Goal: Task Accomplishment & Management: Use online tool/utility

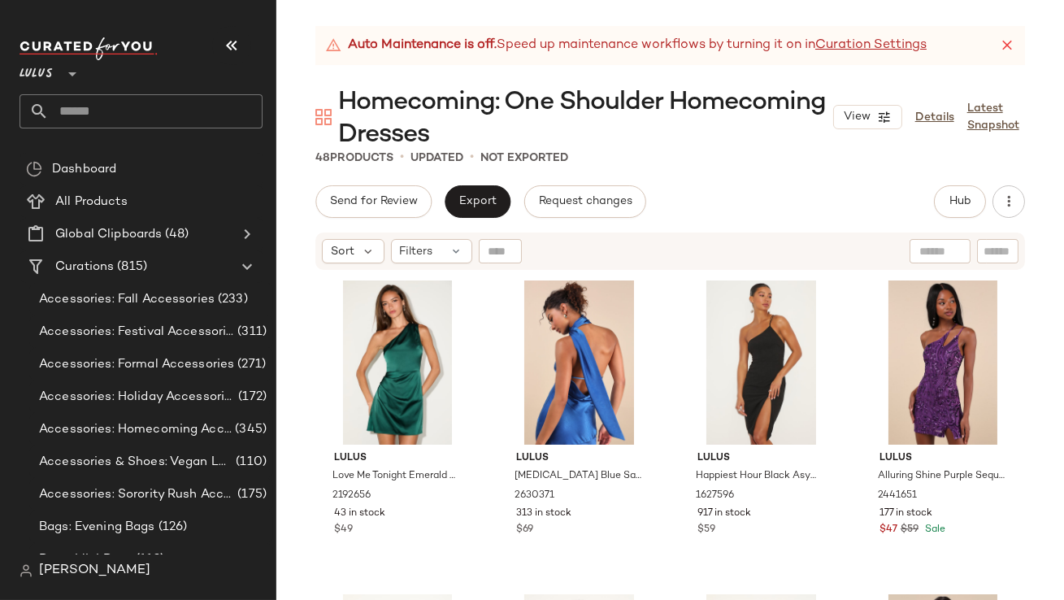
click at [236, 58] on button "button" at bounding box center [231, 45] width 39 height 39
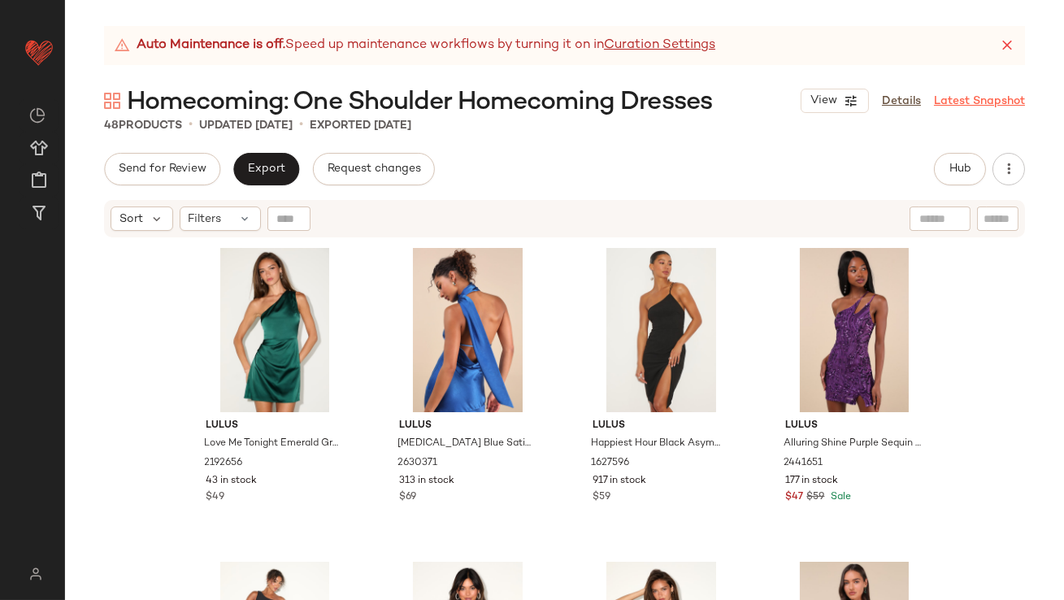
click at [1002, 41] on icon at bounding box center [1007, 45] width 16 height 16
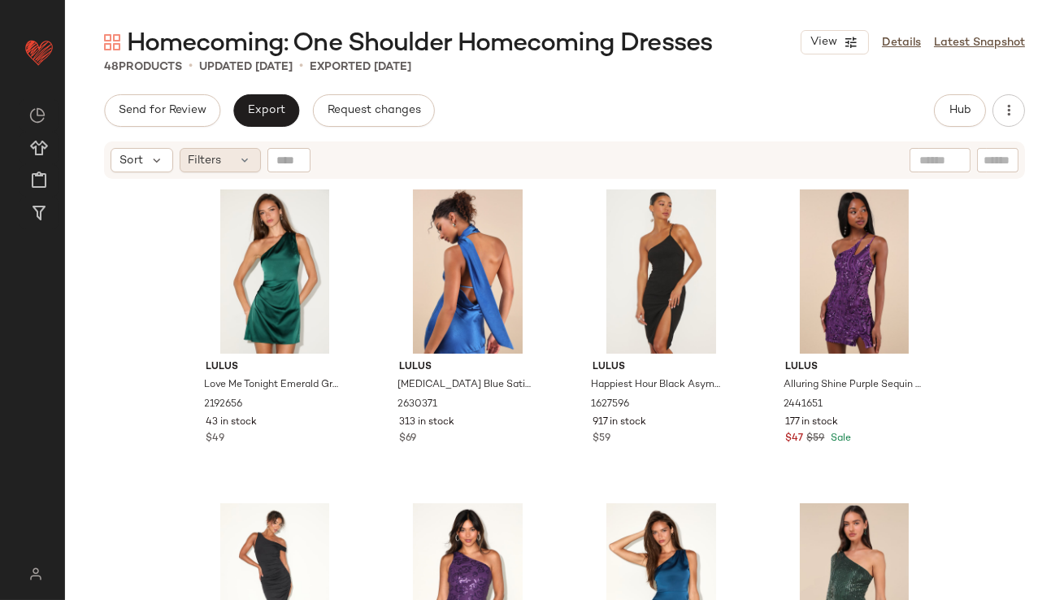
click at [209, 154] on span "Filters" at bounding box center [205, 160] width 33 height 17
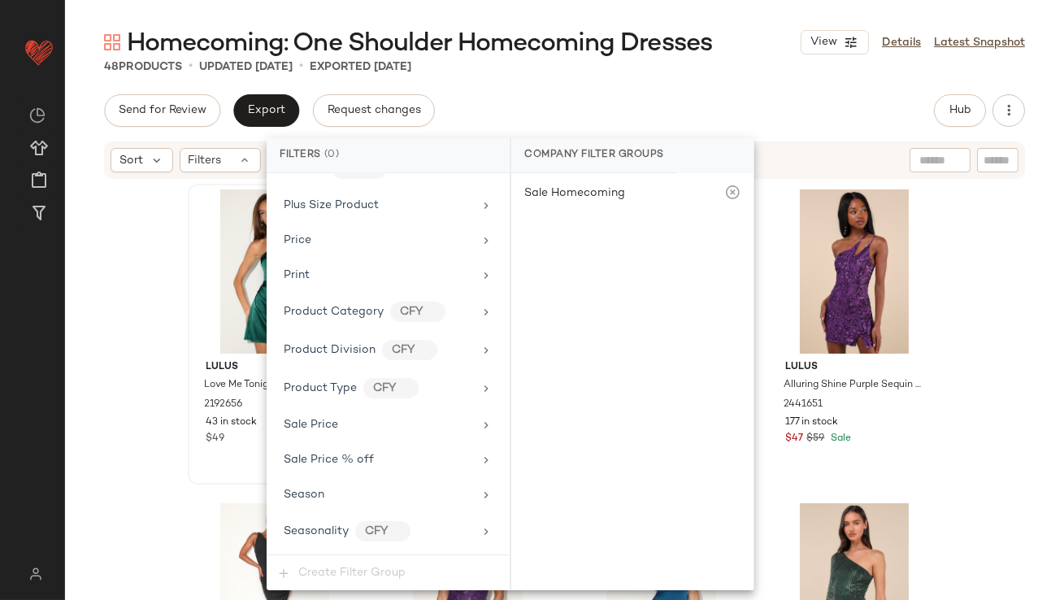
scroll to position [1173, 0]
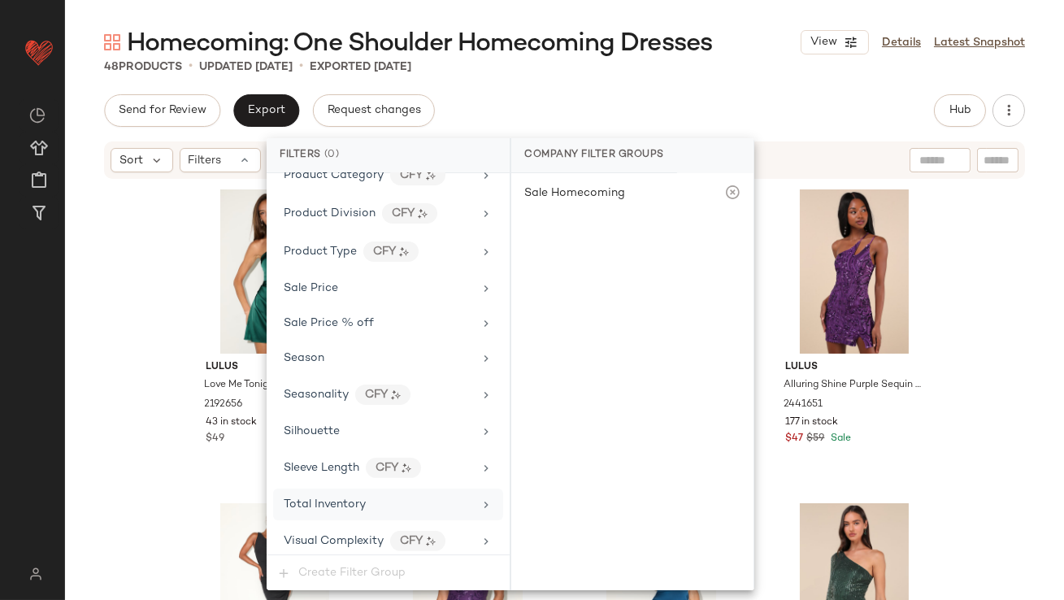
click at [320, 498] on span "Total Inventory" at bounding box center [325, 504] width 82 height 12
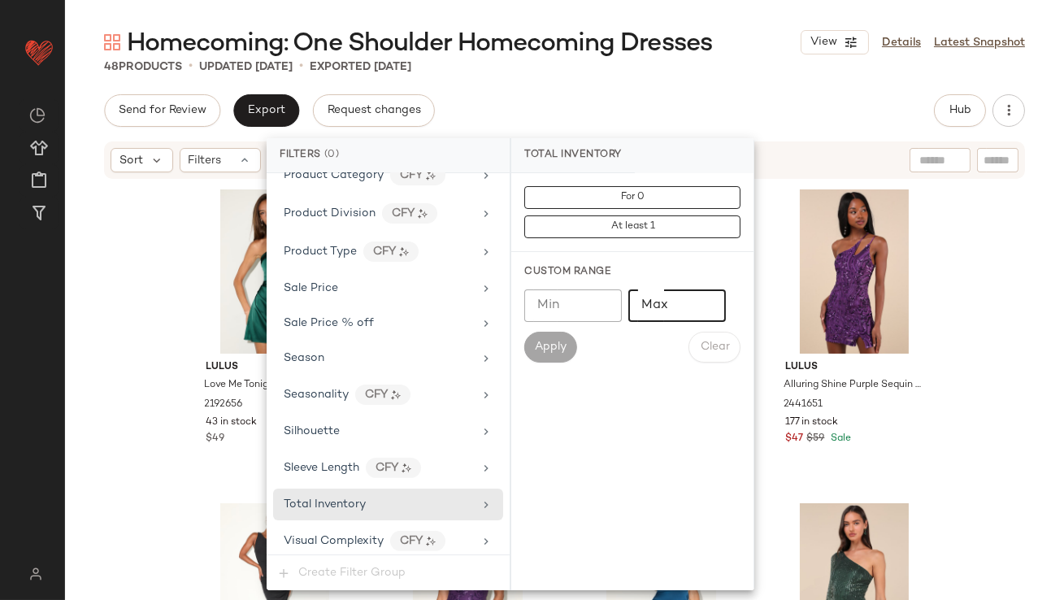
click at [648, 318] on input "Max" at bounding box center [677, 305] width 98 height 33
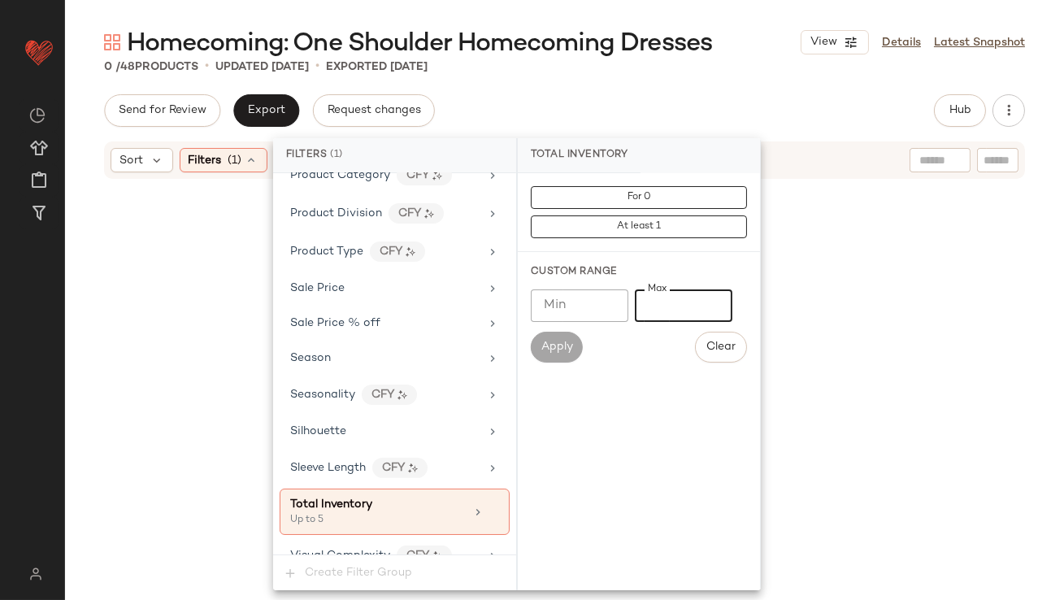
type input "*"
click at [793, 72] on div "0 / 48 Products • updated Sep 26th • Exported Sep 26th" at bounding box center [564, 67] width 999 height 16
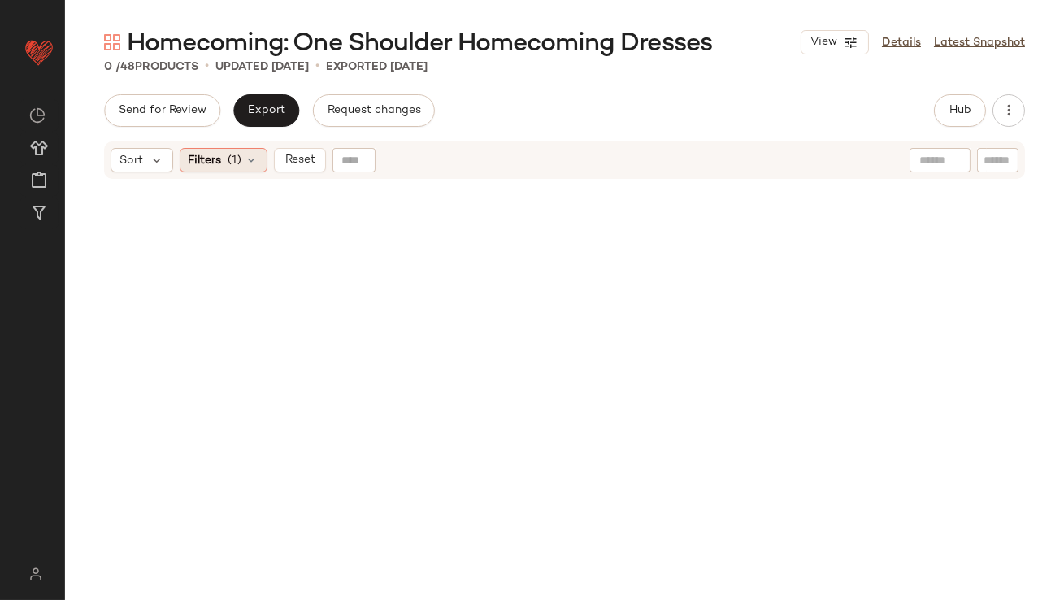
click at [254, 157] on icon at bounding box center [252, 160] width 13 height 13
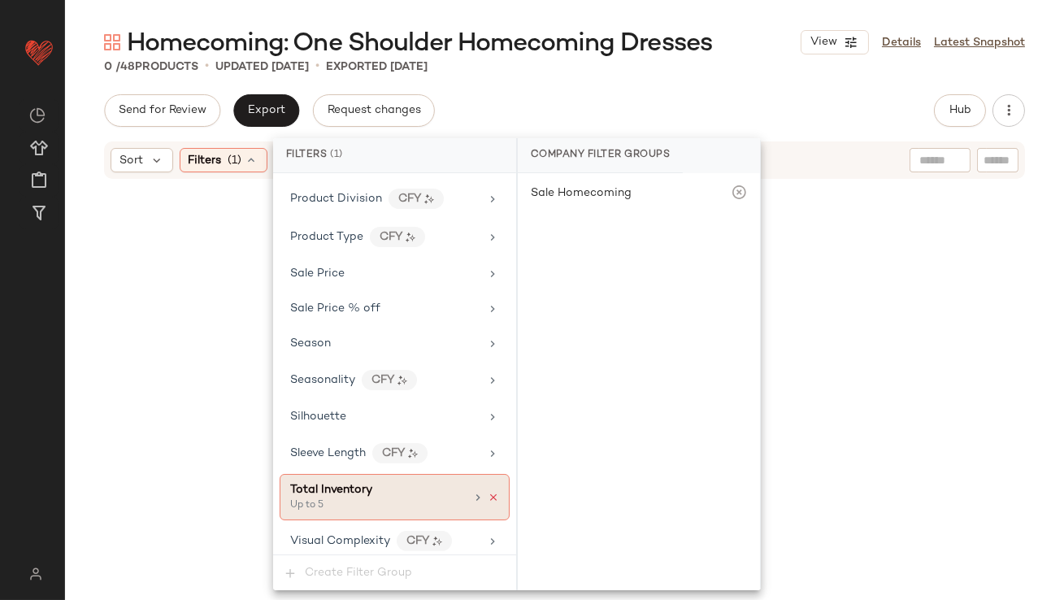
click at [488, 492] on icon at bounding box center [493, 497] width 11 height 11
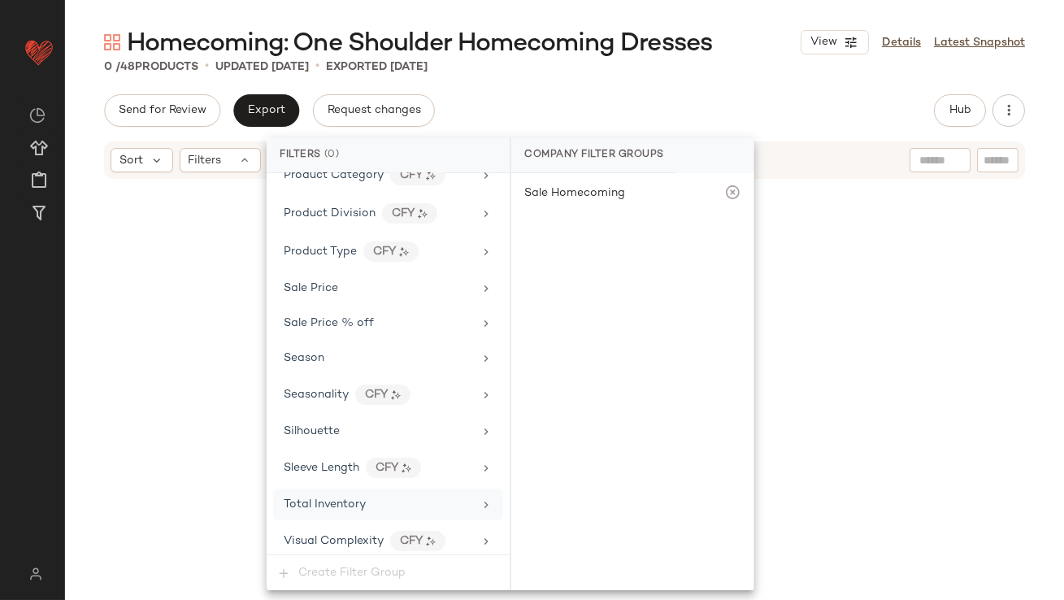
click at [672, 98] on div "Send for Review Export Request changes Hub Send for Review External Review Inte…" at bounding box center [564, 110] width 921 height 33
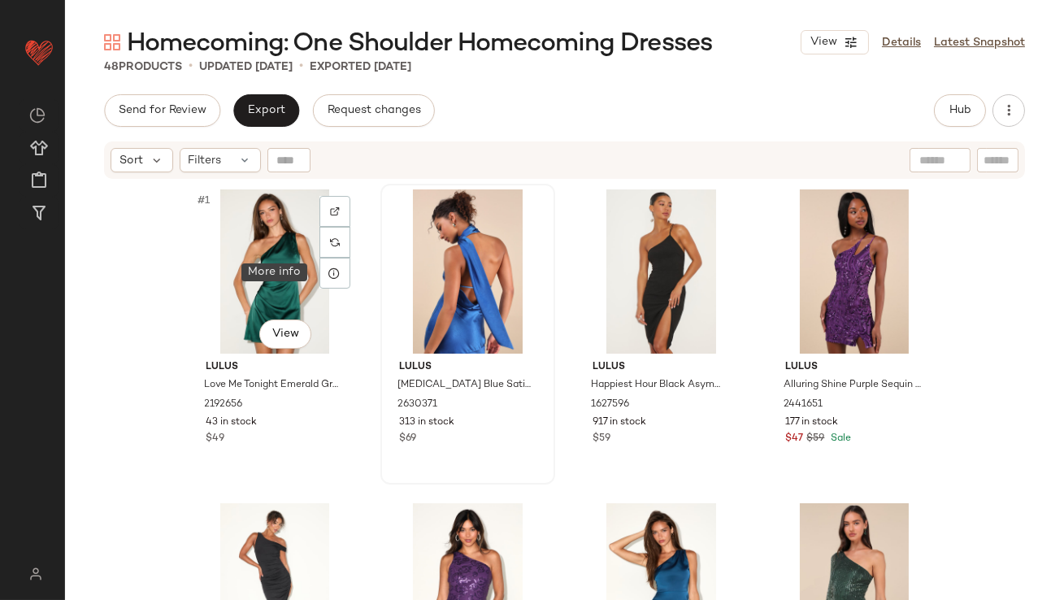
click at [328, 274] on icon at bounding box center [334, 273] width 13 height 13
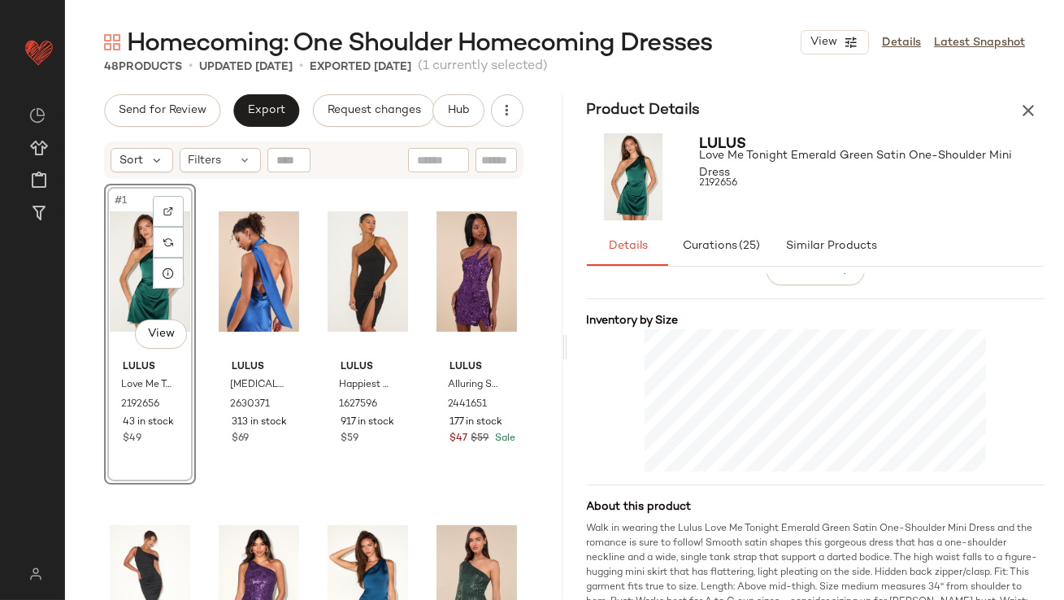
scroll to position [351, 0]
click at [120, 254] on div "#1 View" at bounding box center [150, 271] width 80 height 164
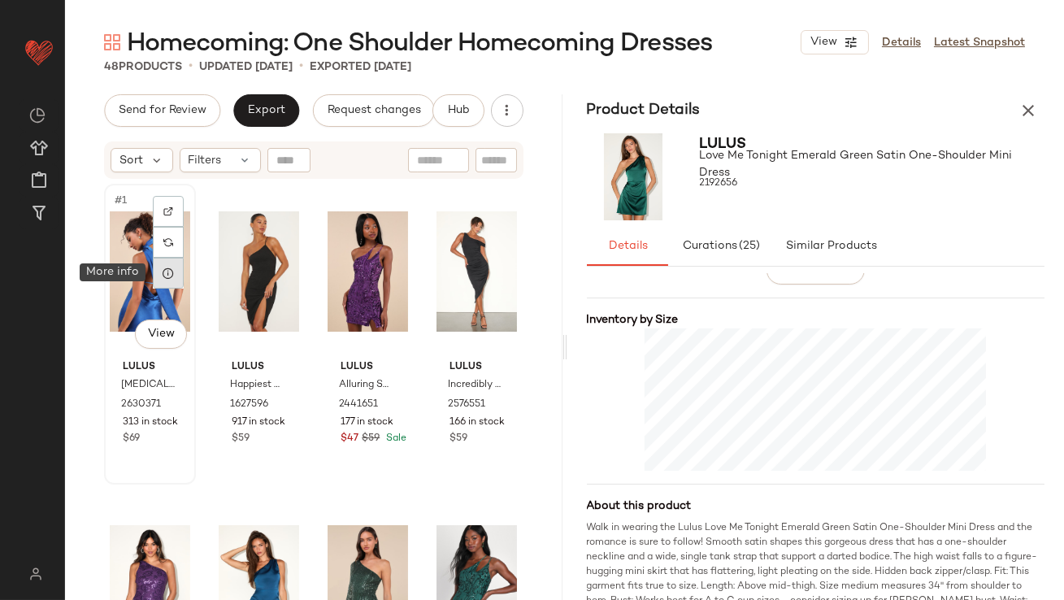
click at [174, 276] on icon at bounding box center [168, 273] width 13 height 13
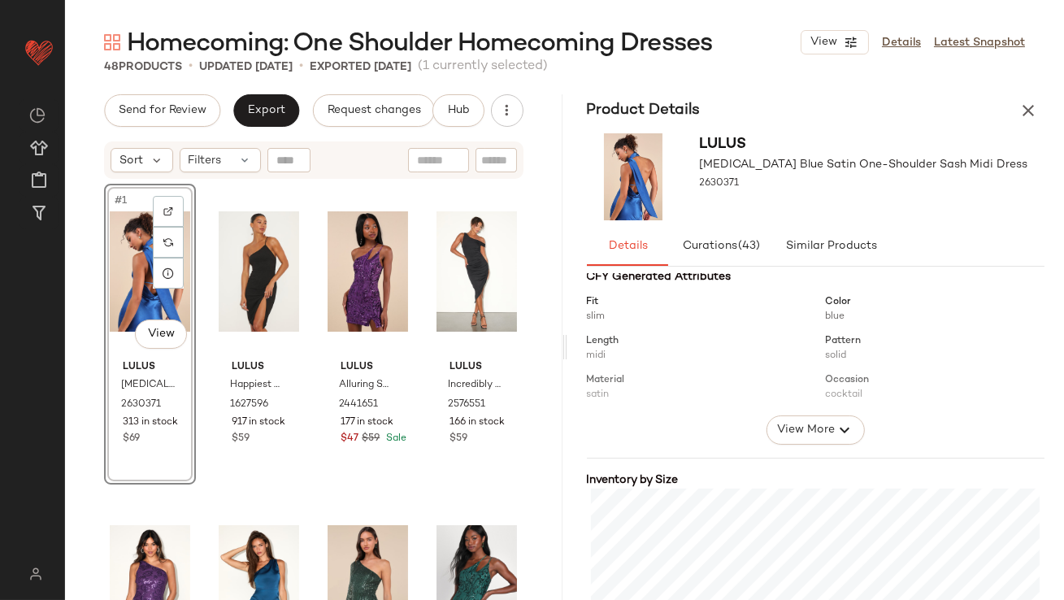
scroll to position [328, 0]
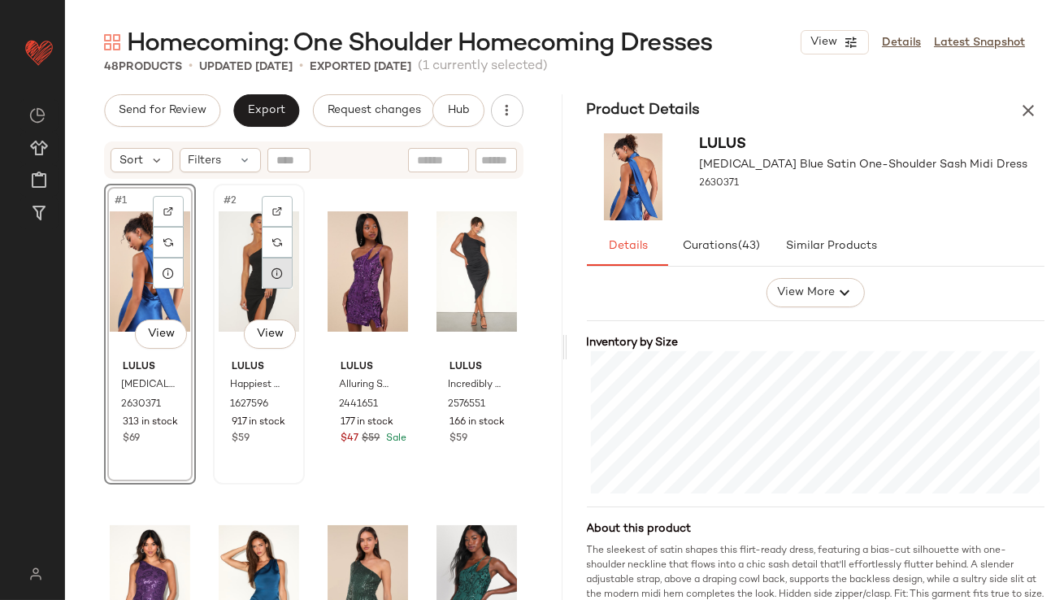
click at [276, 268] on icon at bounding box center [277, 273] width 13 height 13
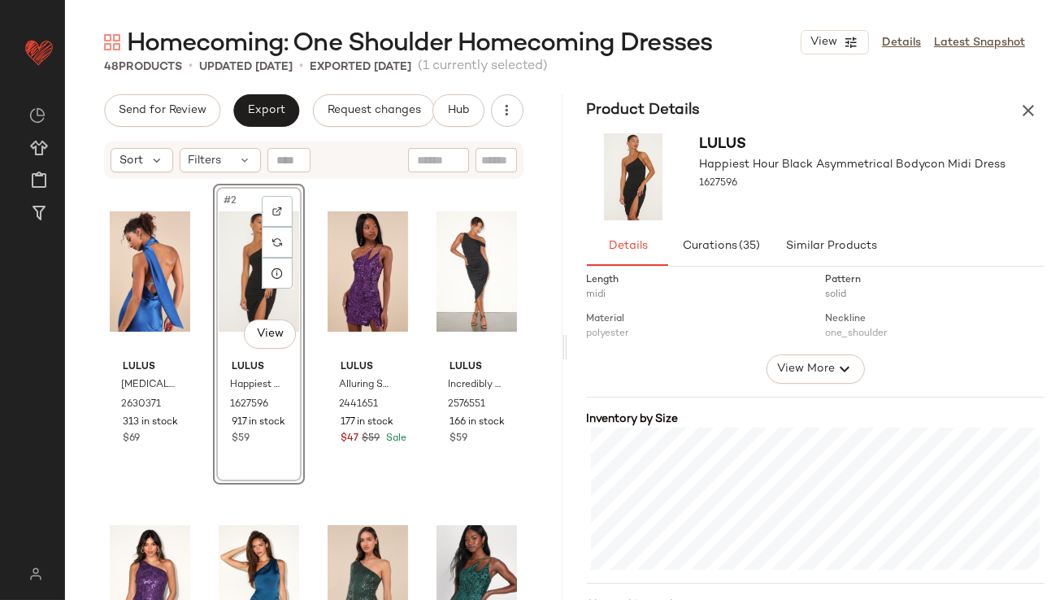
scroll to position [253, 0]
click at [384, 270] on icon at bounding box center [386, 273] width 13 height 13
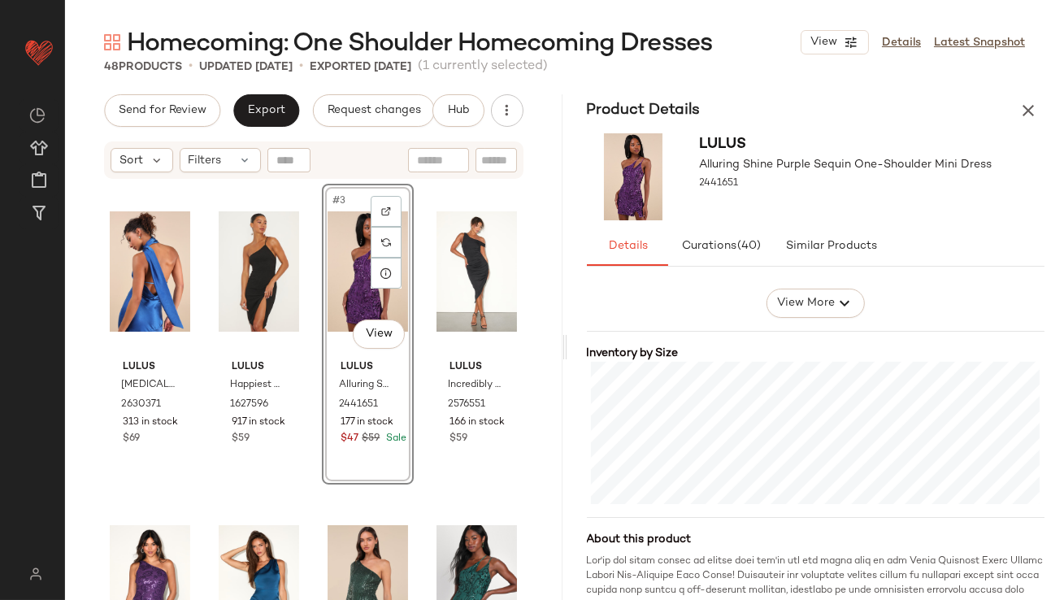
scroll to position [320, 0]
click at [493, 272] on div at bounding box center [495, 273] width 31 height 31
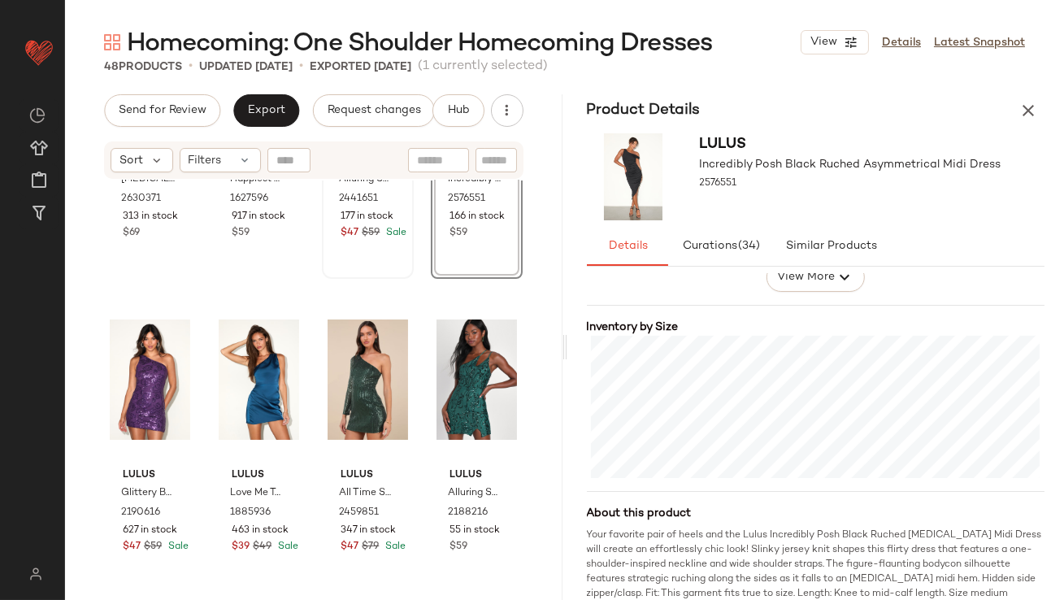
scroll to position [207, 0]
click at [171, 387] on div at bounding box center [168, 380] width 31 height 31
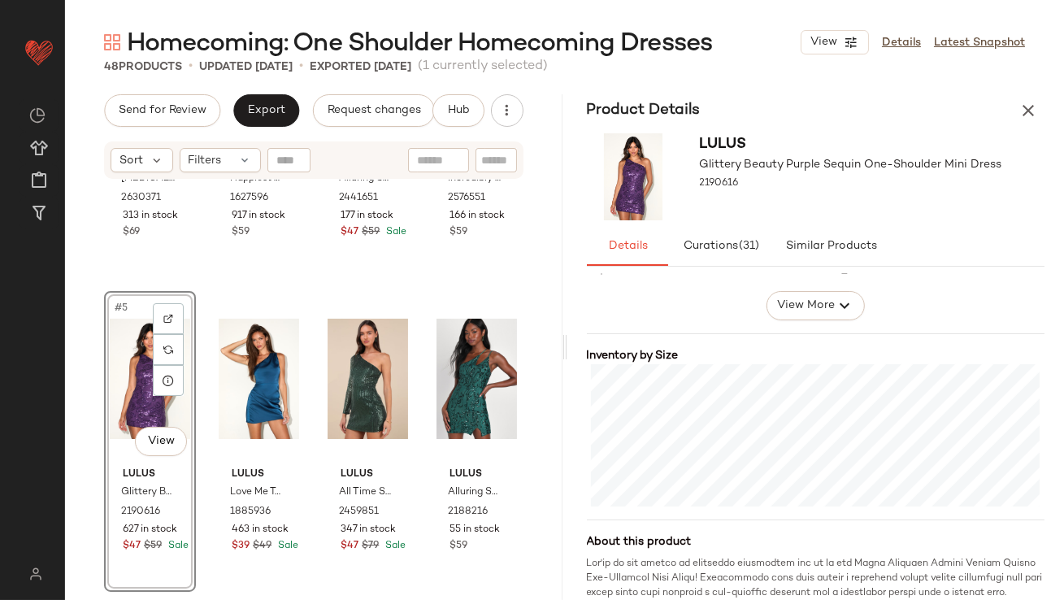
scroll to position [332, 0]
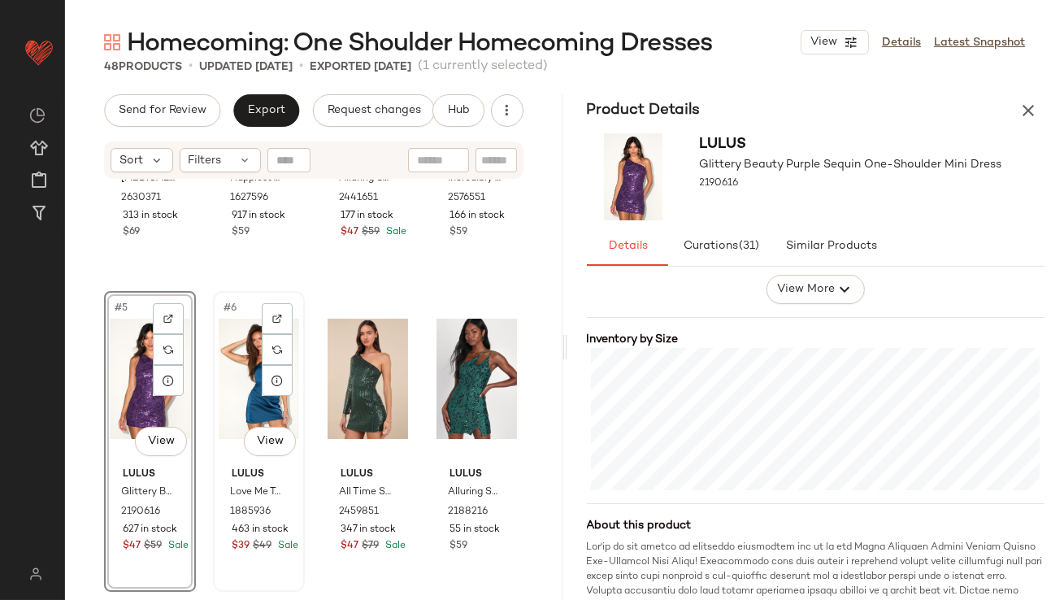
click at [239, 353] on div "#6 View" at bounding box center [259, 379] width 80 height 164
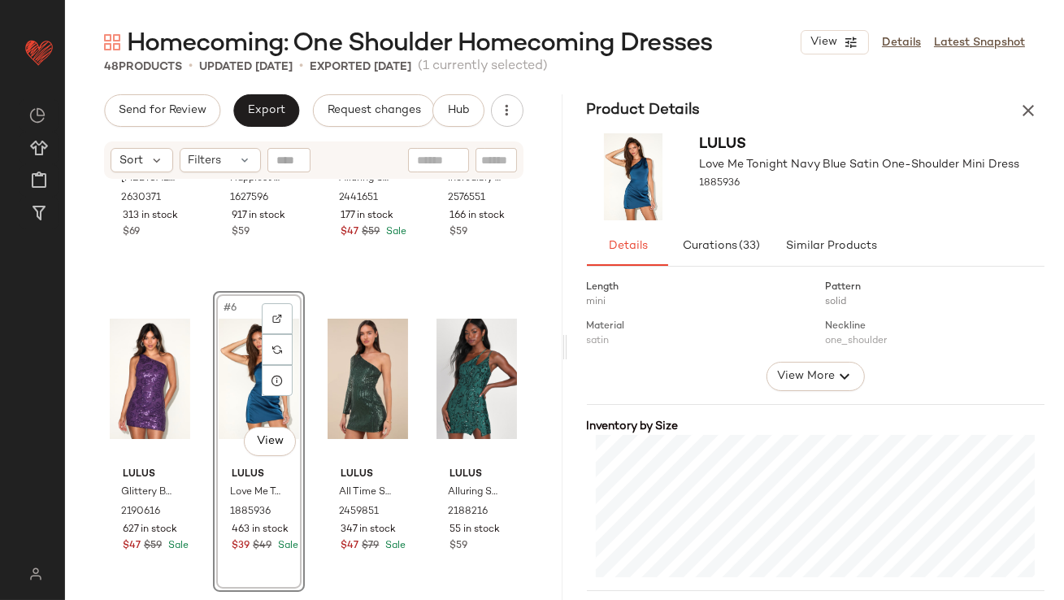
scroll to position [363, 0]
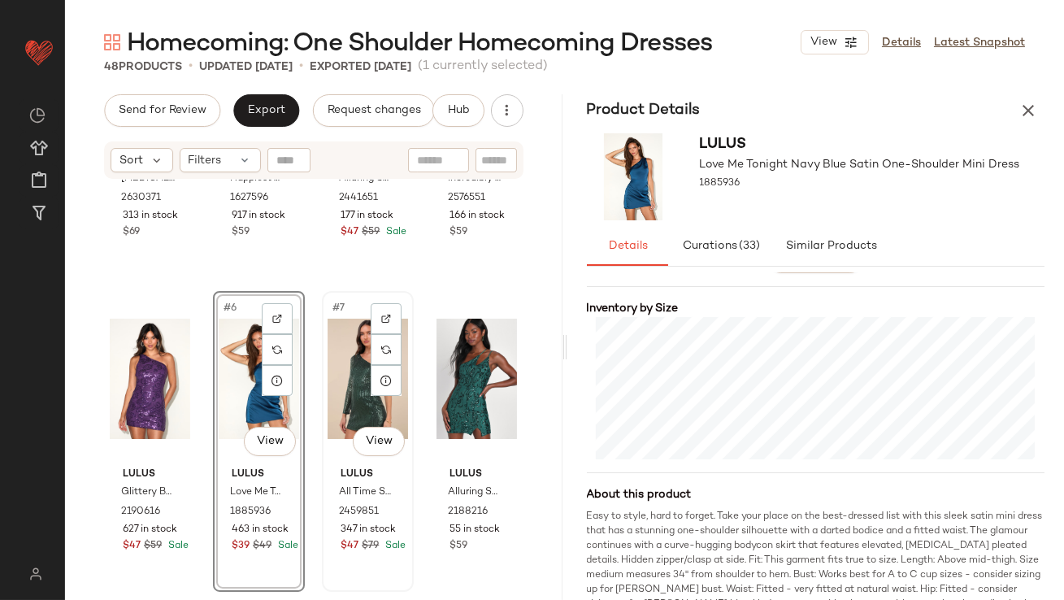
click at [347, 361] on div "#7 View" at bounding box center [368, 379] width 80 height 164
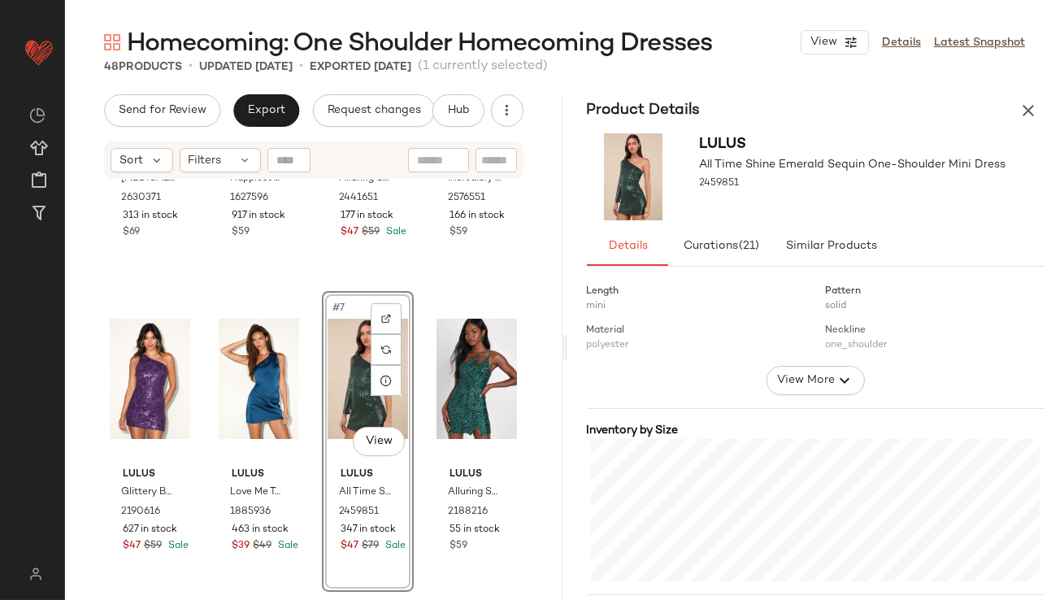
scroll to position [299, 0]
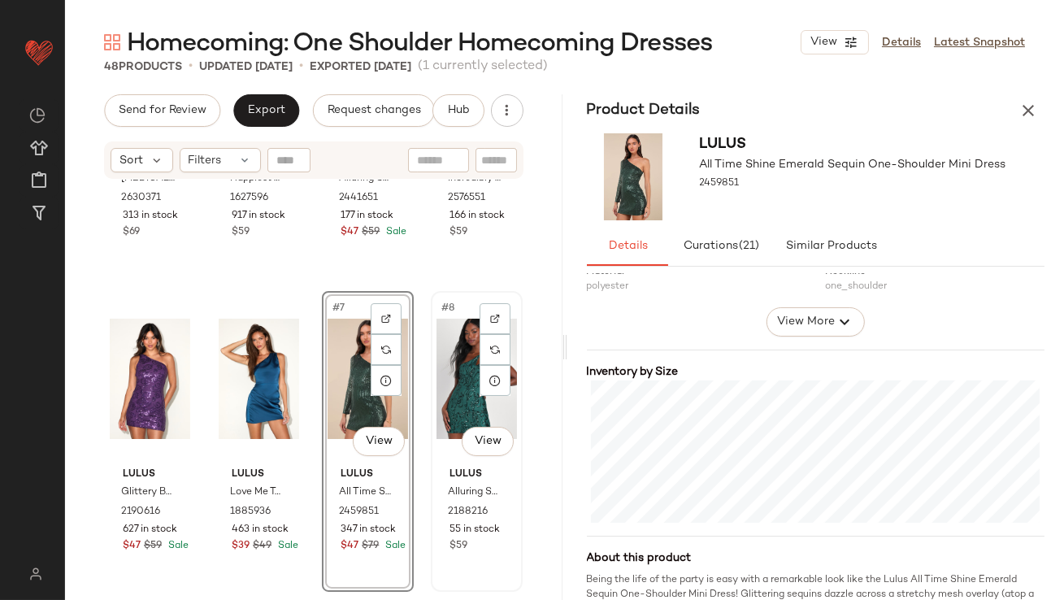
click at [458, 379] on div "#8 View" at bounding box center [477, 379] width 80 height 164
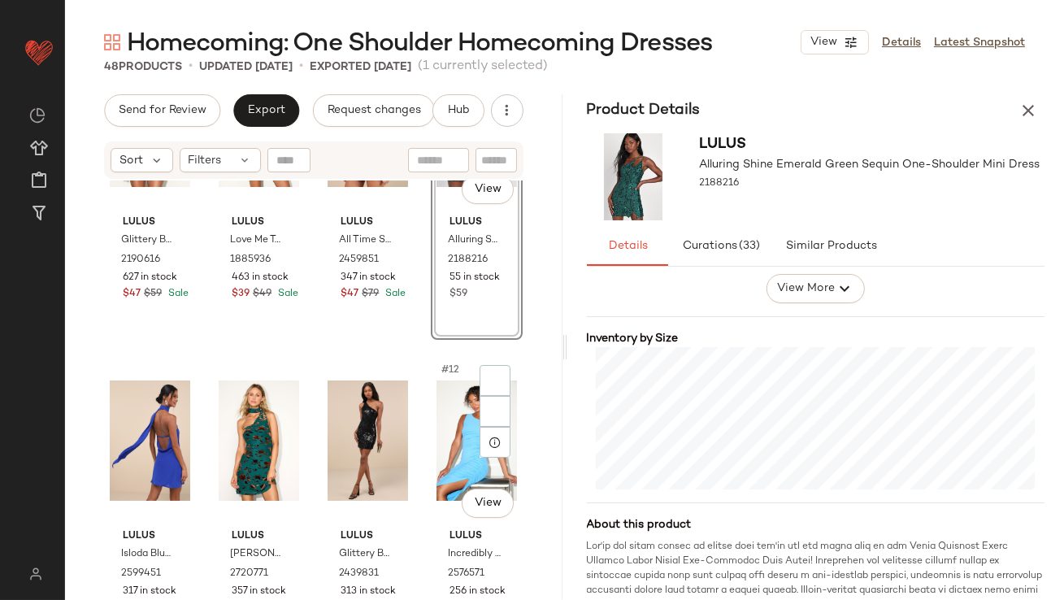
scroll to position [474, 0]
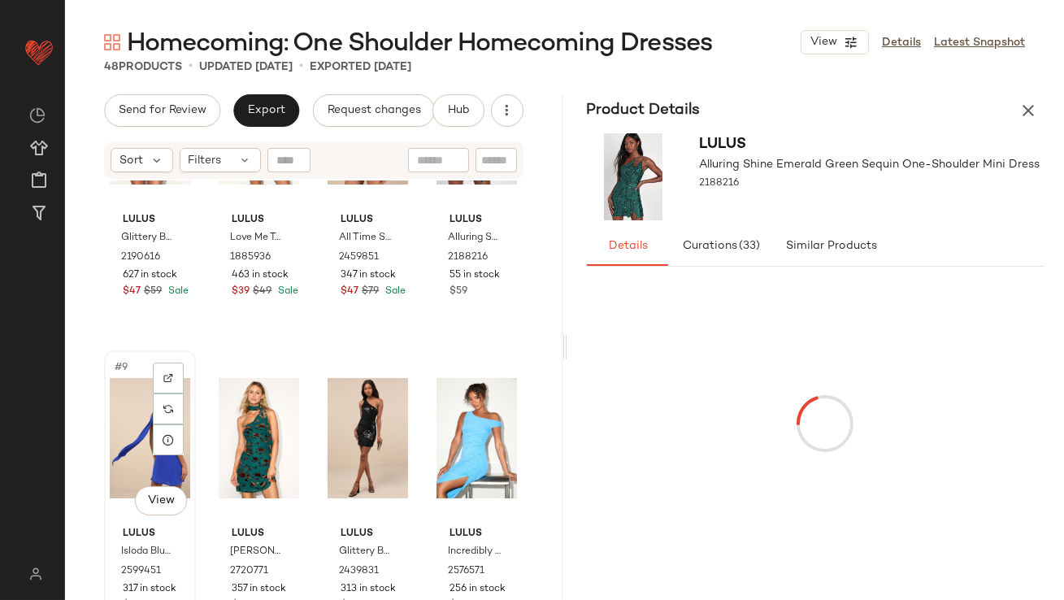
click at [133, 431] on div "#9 View" at bounding box center [150, 438] width 80 height 164
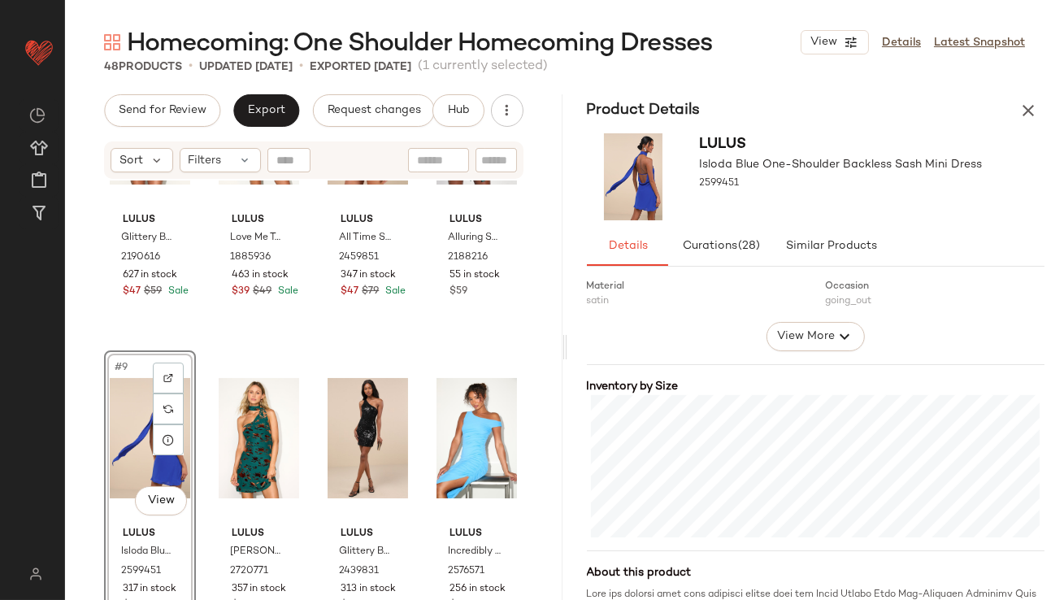
scroll to position [613, 0]
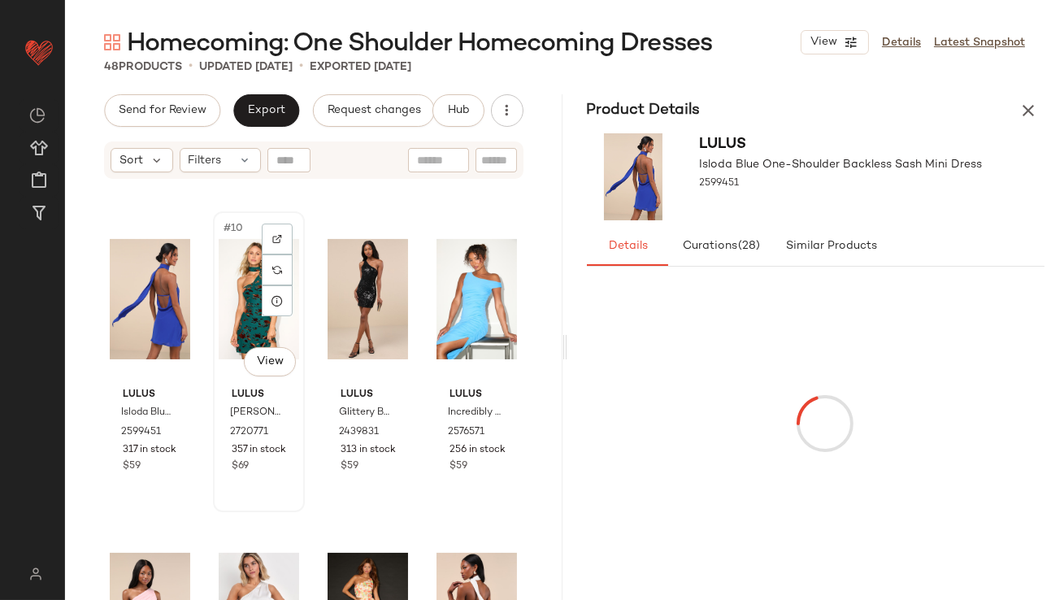
click at [243, 277] on div "#10 View" at bounding box center [259, 299] width 80 height 164
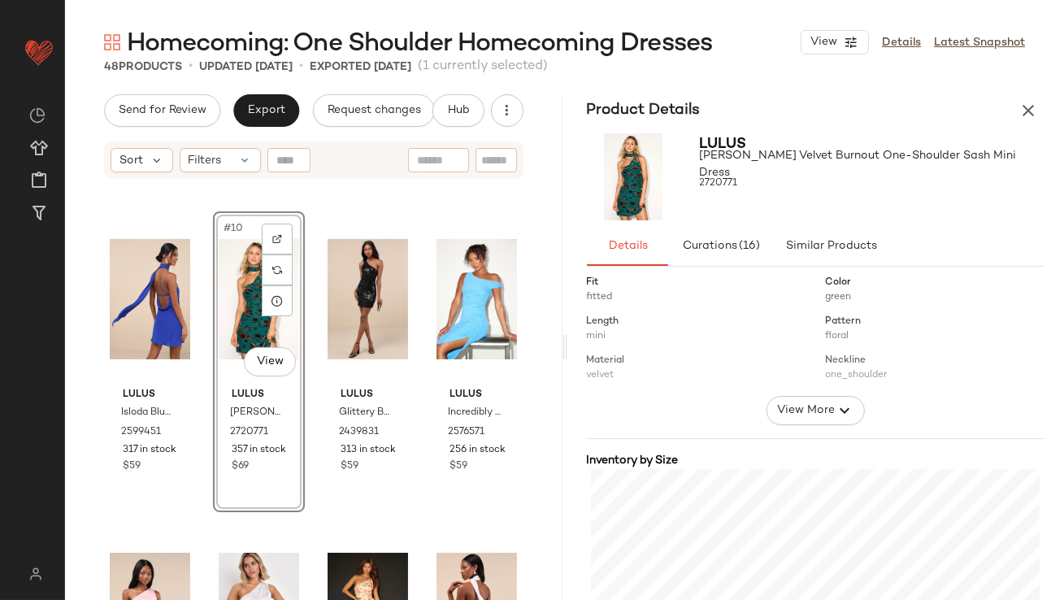
scroll to position [395, 0]
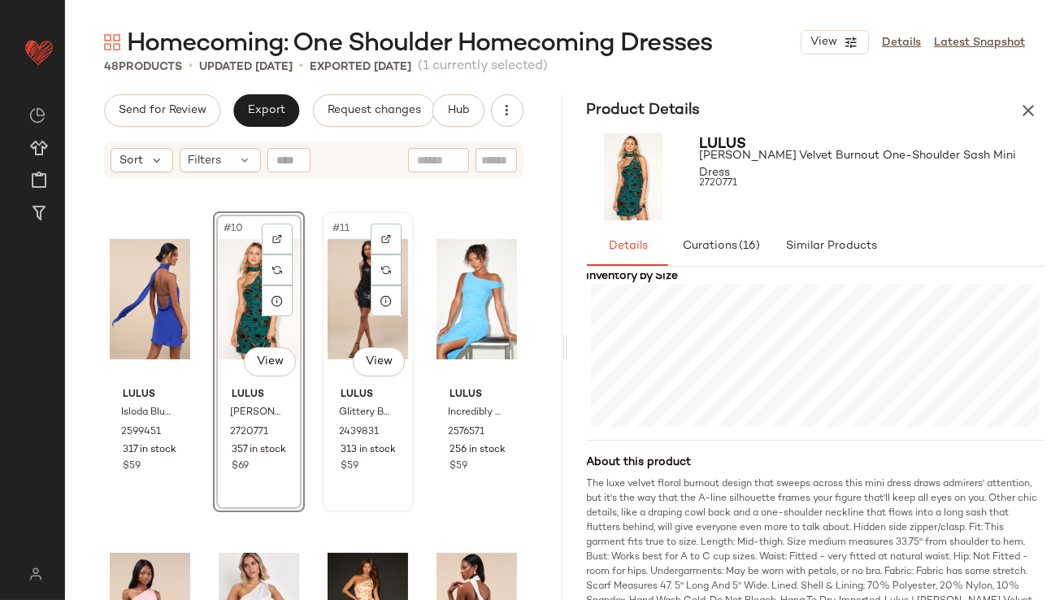
click at [342, 292] on div "#11 View" at bounding box center [368, 299] width 80 height 164
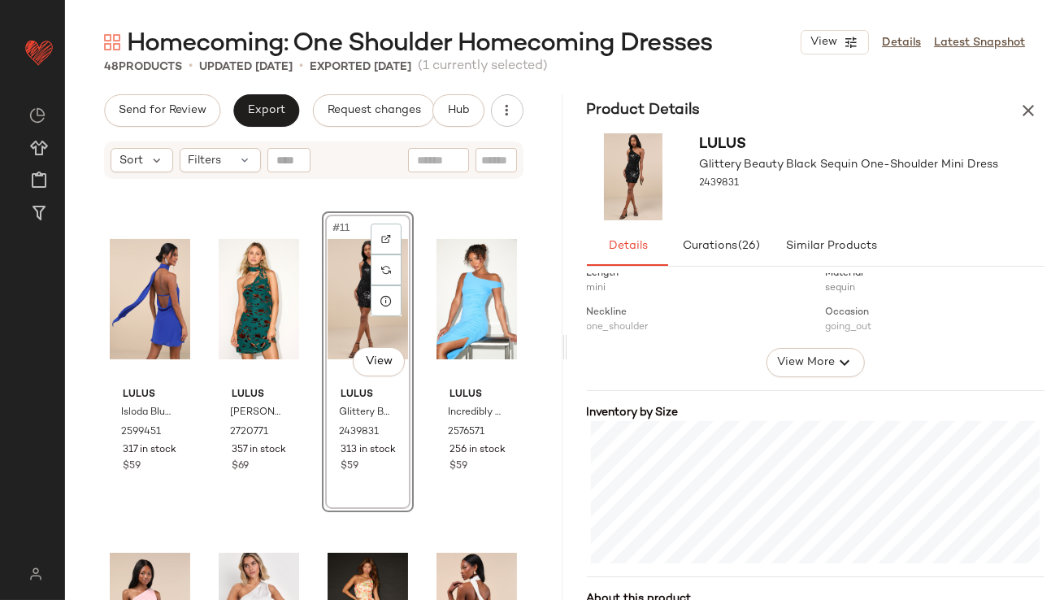
scroll to position [272, 0]
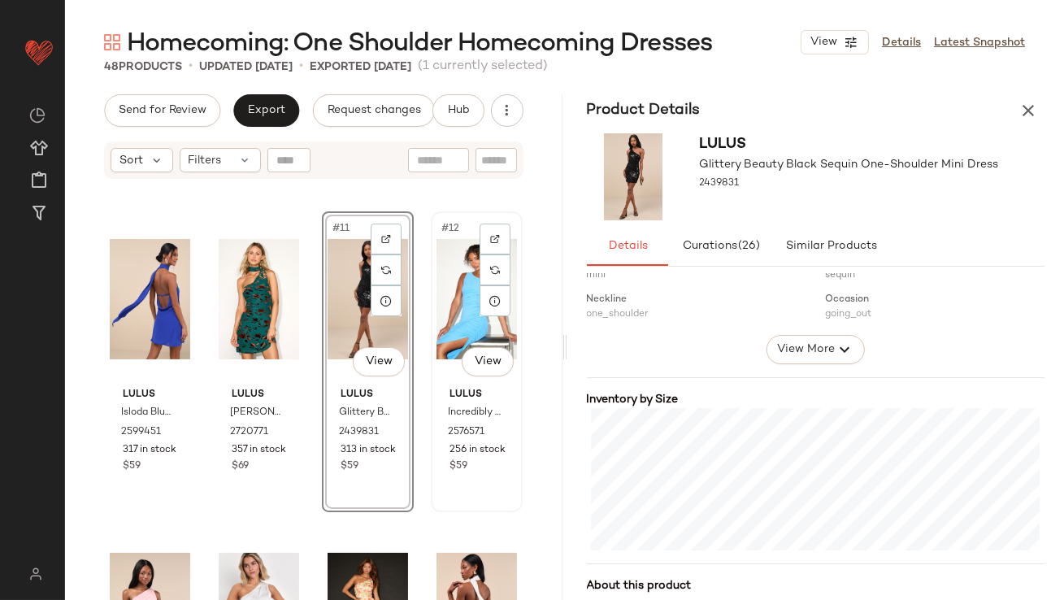
click at [451, 295] on div "#12 View" at bounding box center [477, 299] width 80 height 164
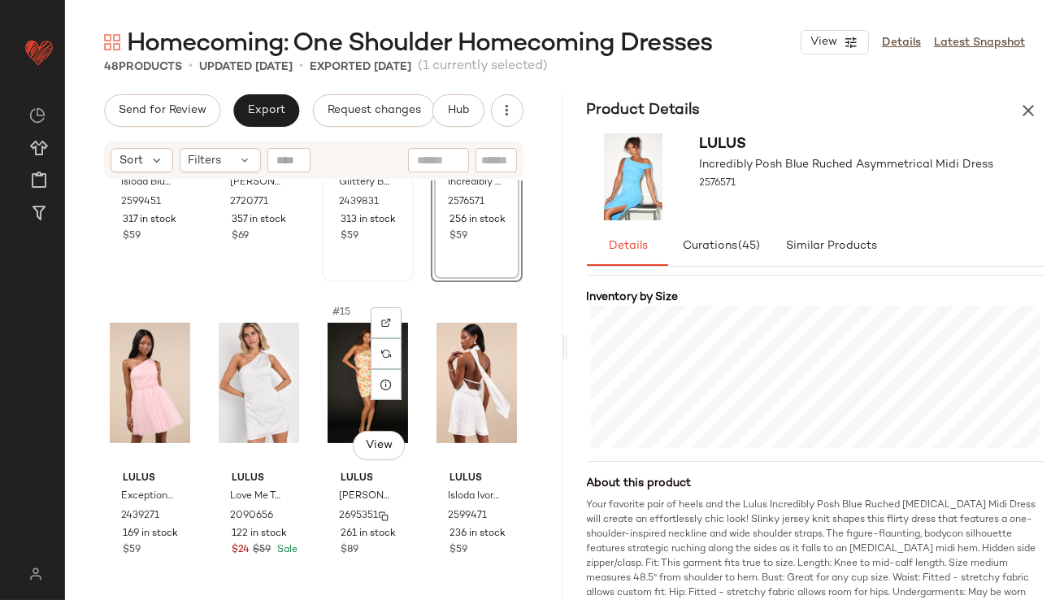
scroll to position [892, 0]
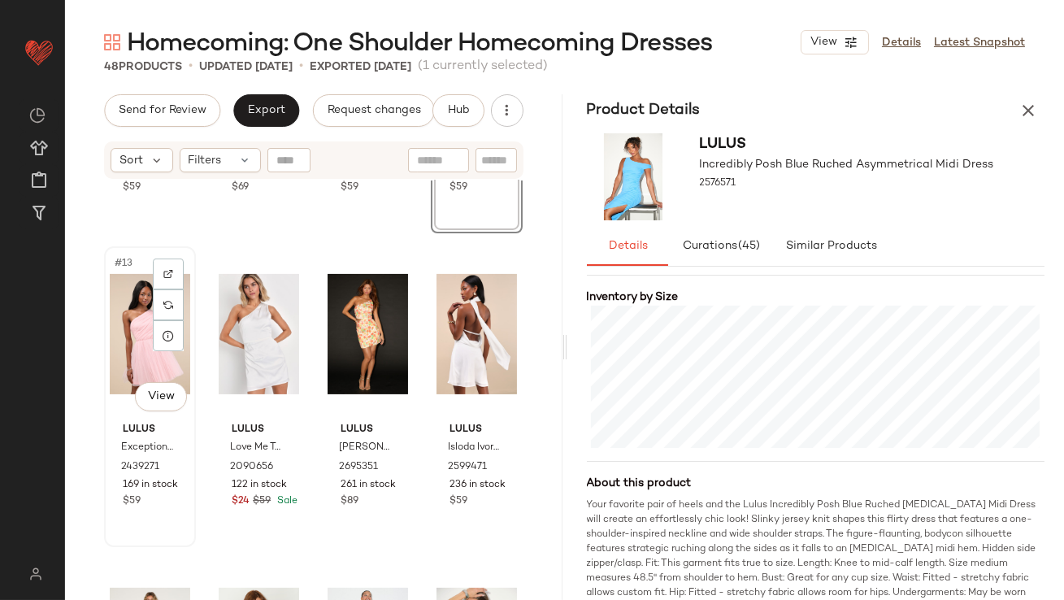
click at [138, 352] on div "#13 View" at bounding box center [150, 334] width 80 height 164
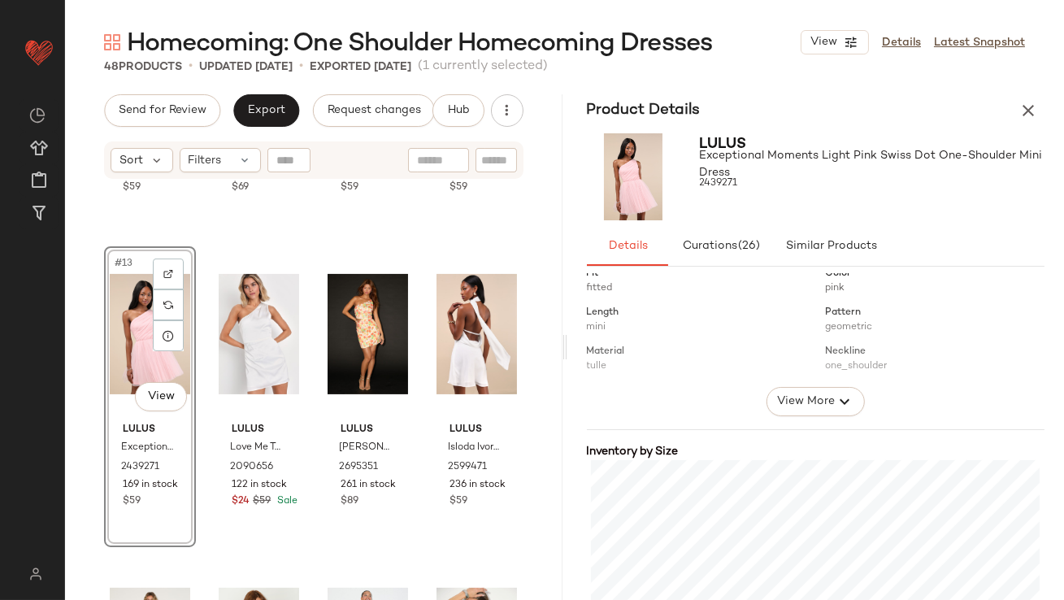
scroll to position [380, 0]
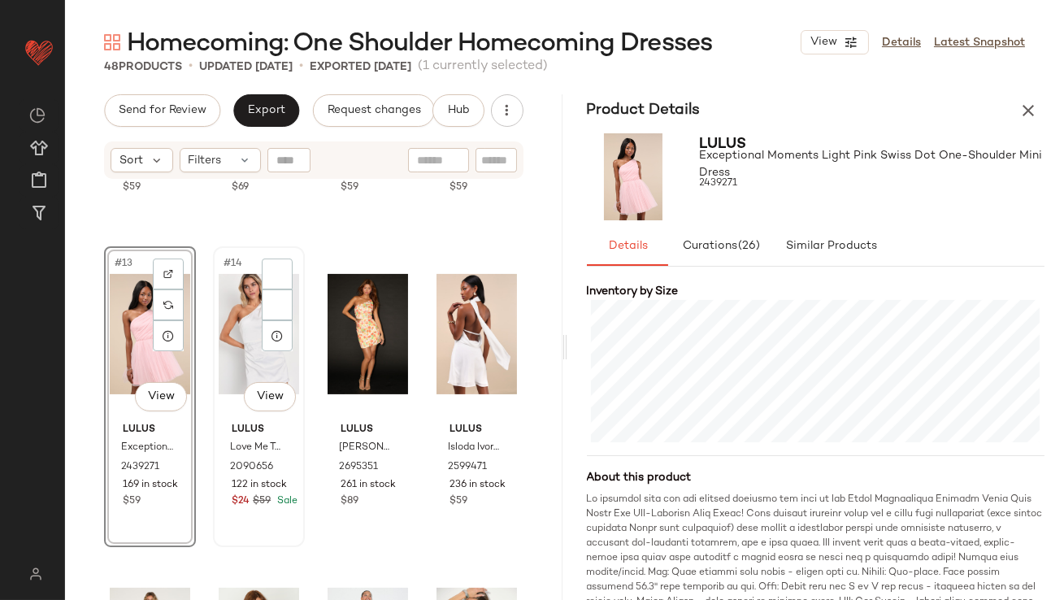
click at [231, 321] on div "#14 View" at bounding box center [259, 334] width 80 height 164
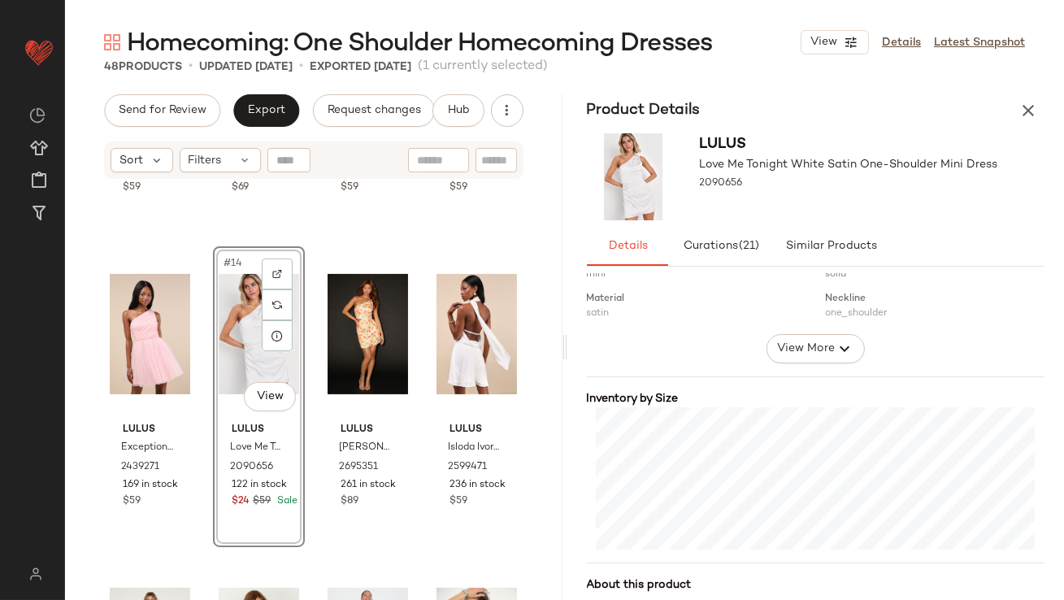
scroll to position [372, 0]
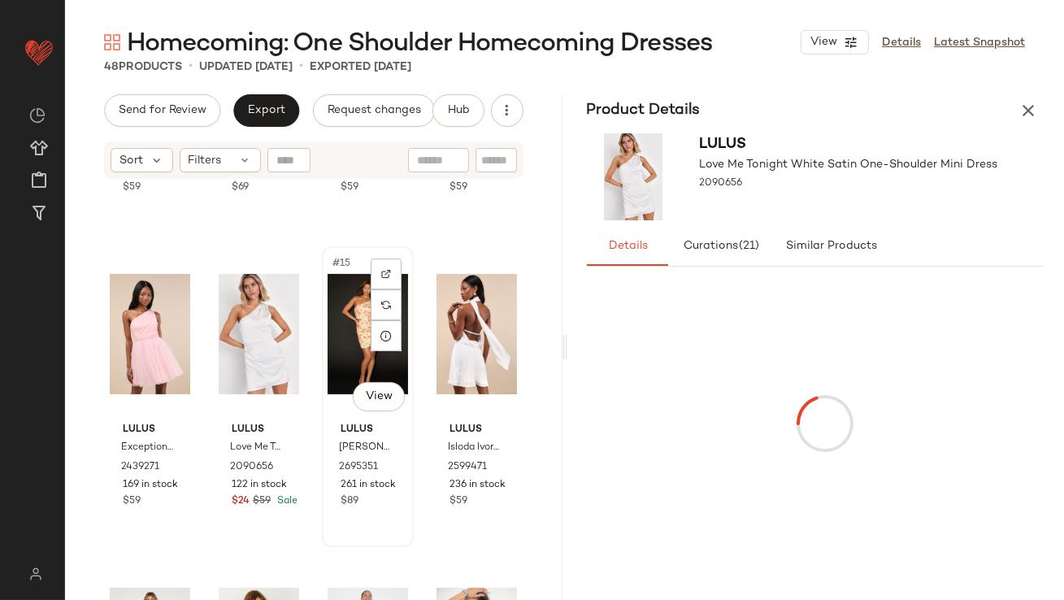
click at [336, 338] on div "#15 View" at bounding box center [368, 334] width 80 height 164
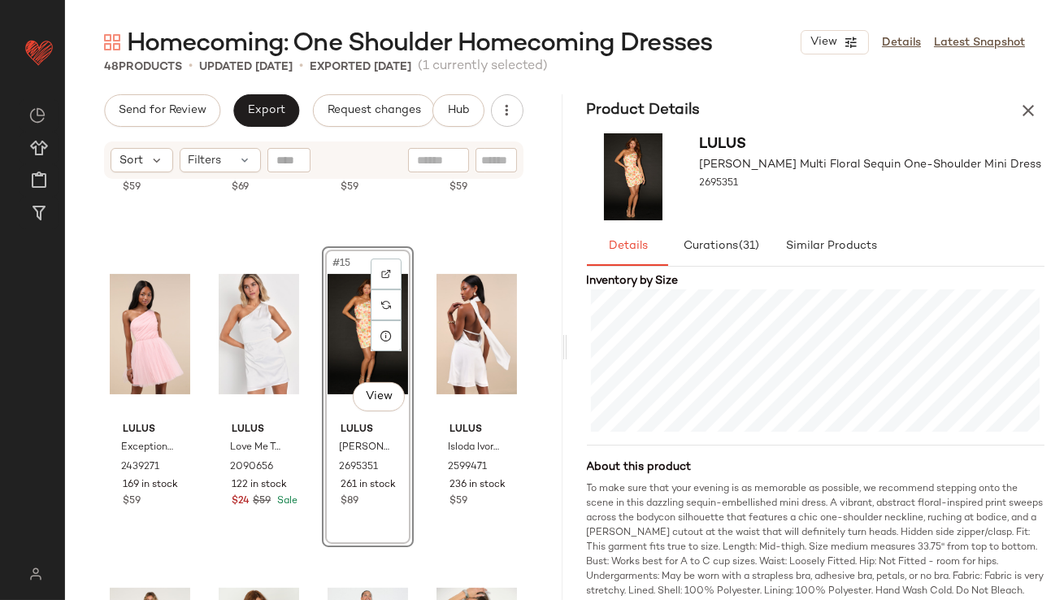
scroll to position [418, 0]
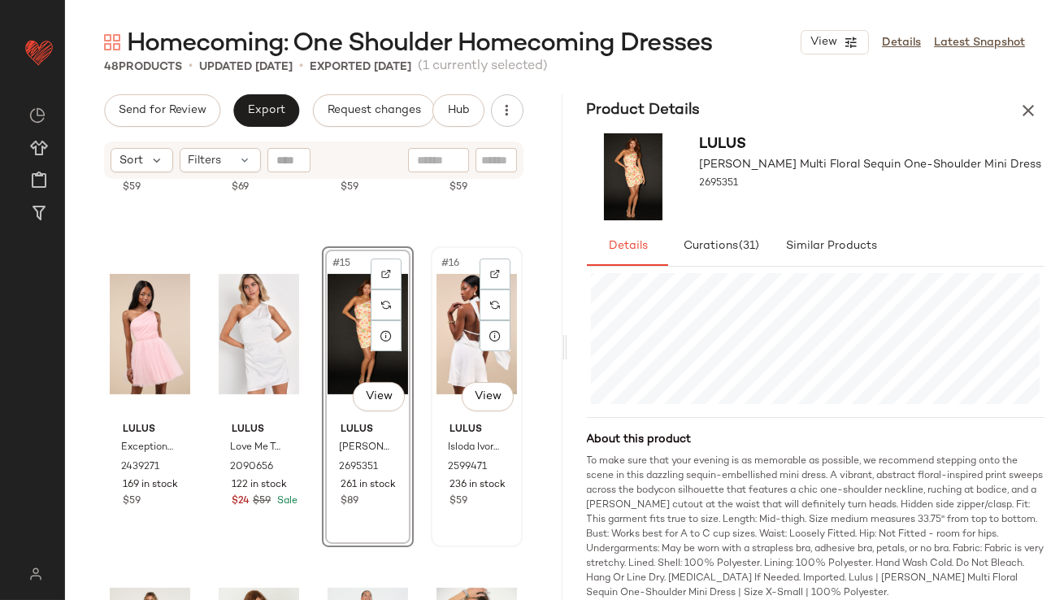
click at [448, 331] on div "#16 View" at bounding box center [477, 334] width 80 height 164
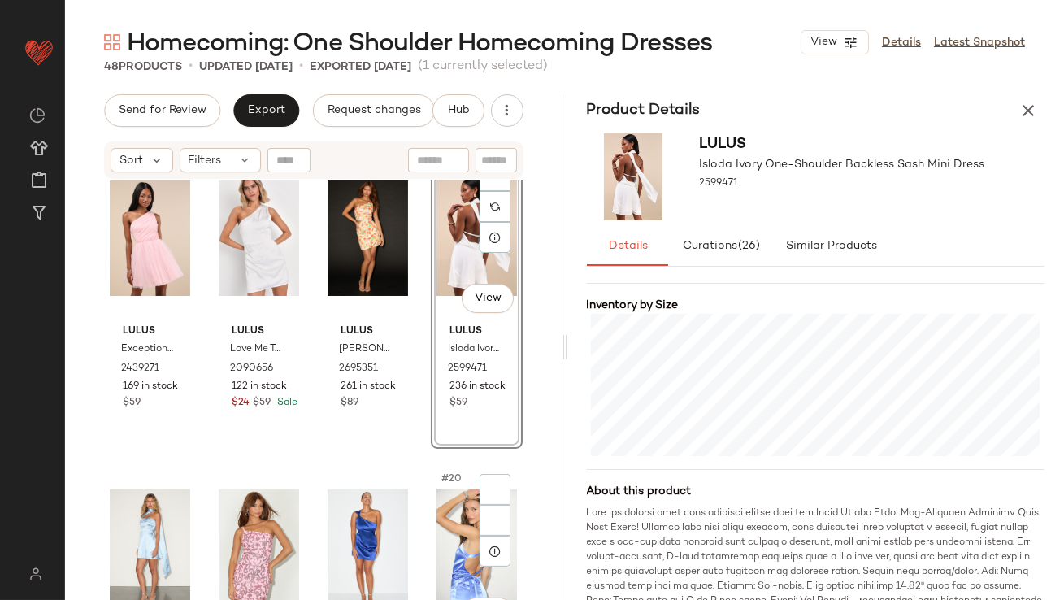
scroll to position [1183, 0]
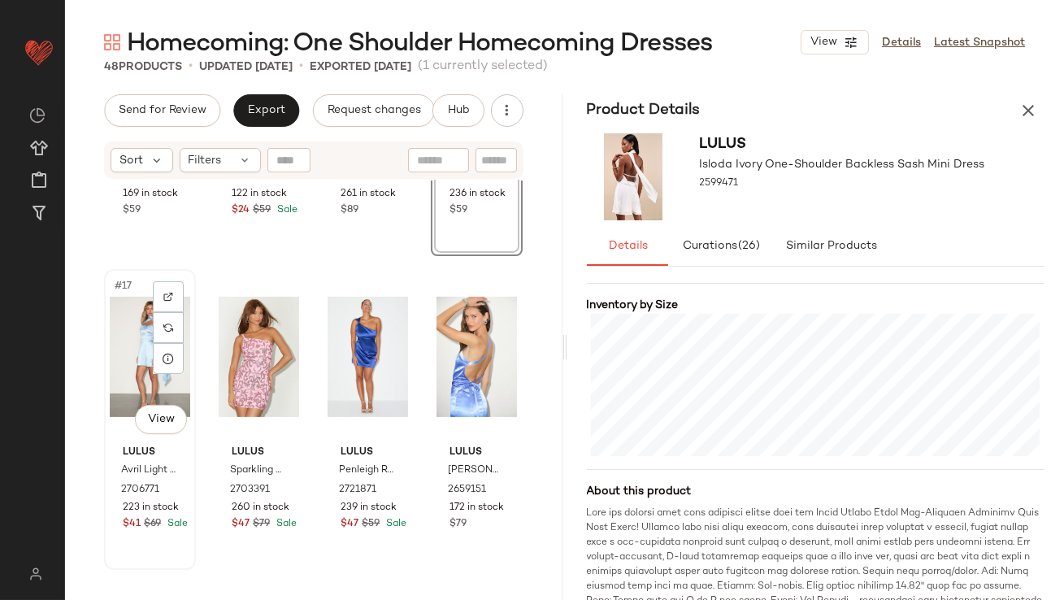
click at [127, 321] on div "#17 View" at bounding box center [150, 357] width 80 height 164
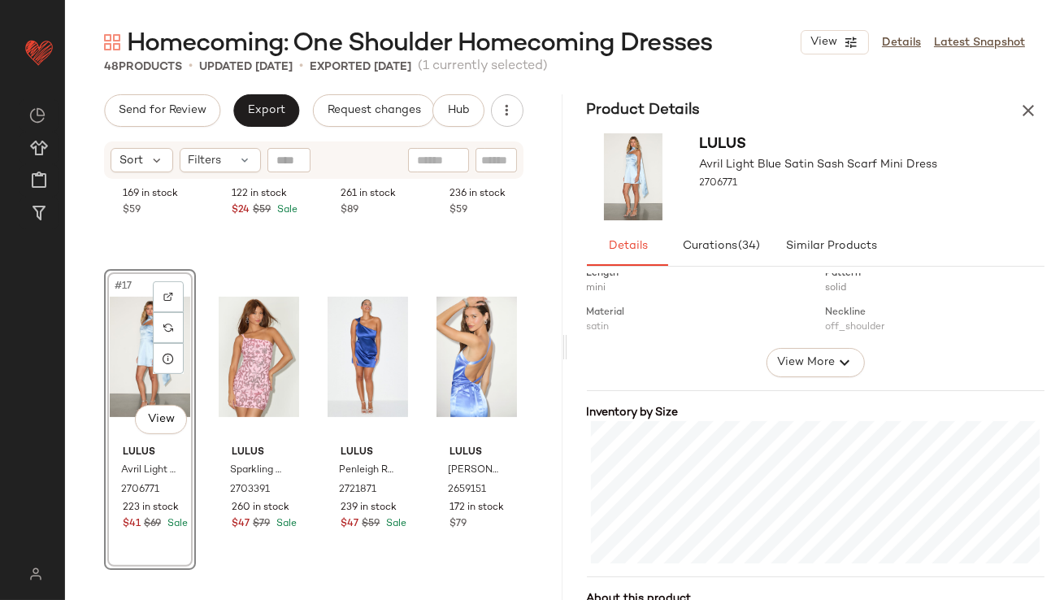
scroll to position [333, 0]
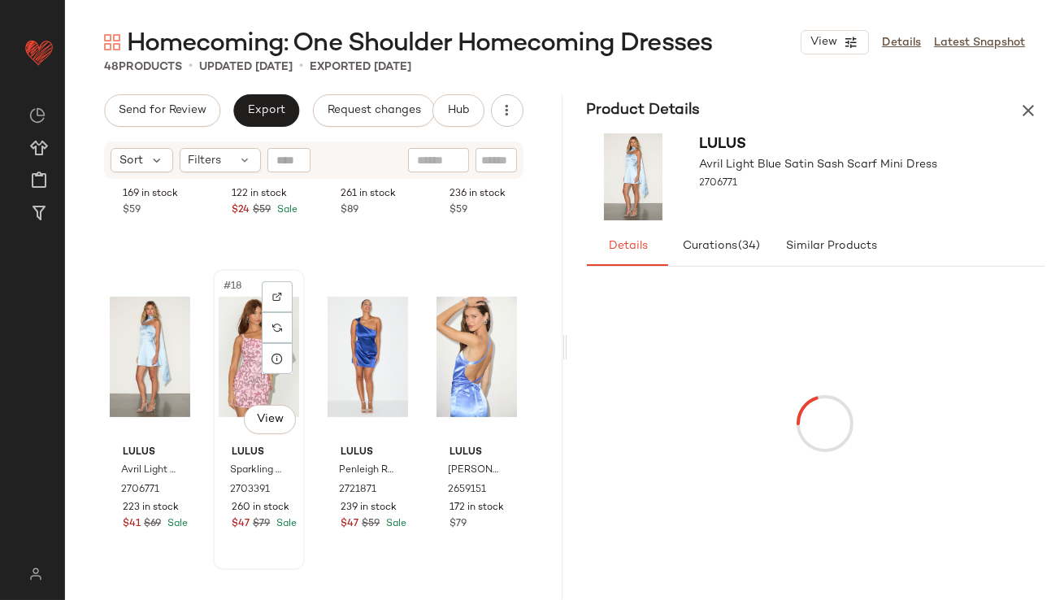
click at [224, 323] on div "#18 View" at bounding box center [259, 357] width 80 height 164
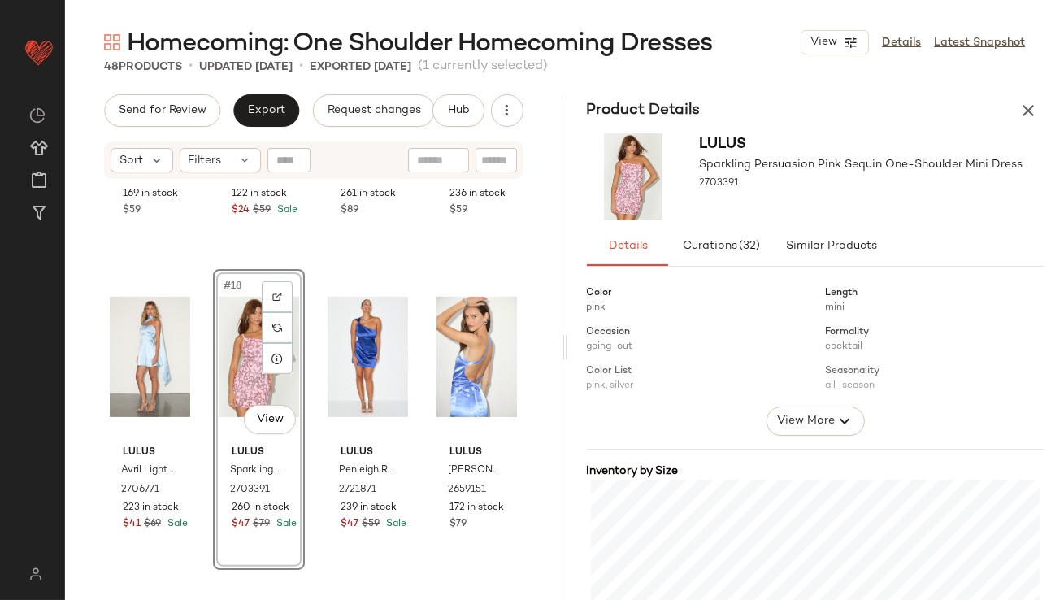
scroll to position [399, 0]
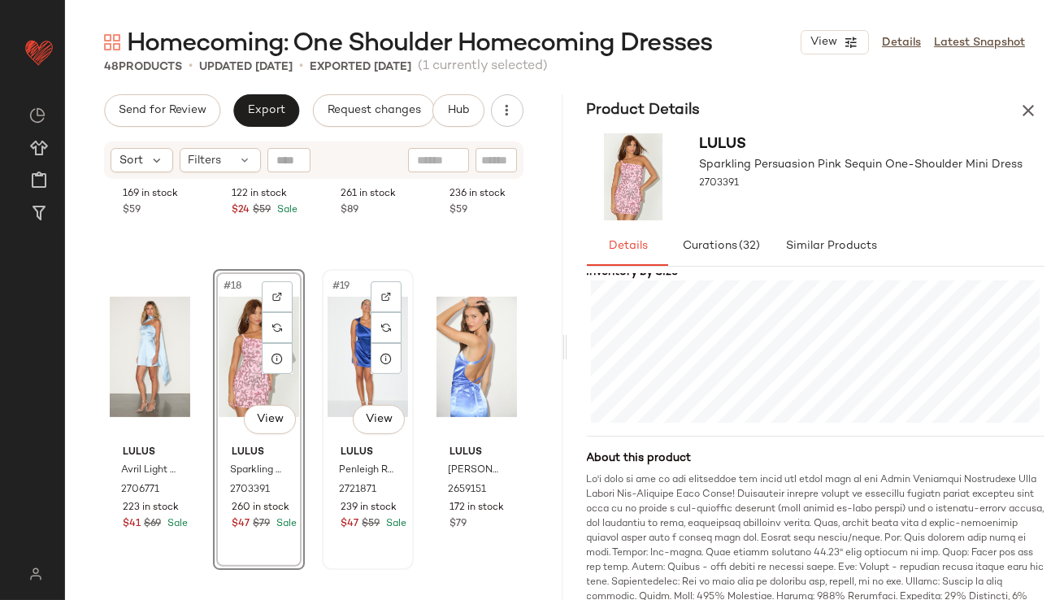
click at [332, 329] on div "#19 View" at bounding box center [368, 357] width 80 height 164
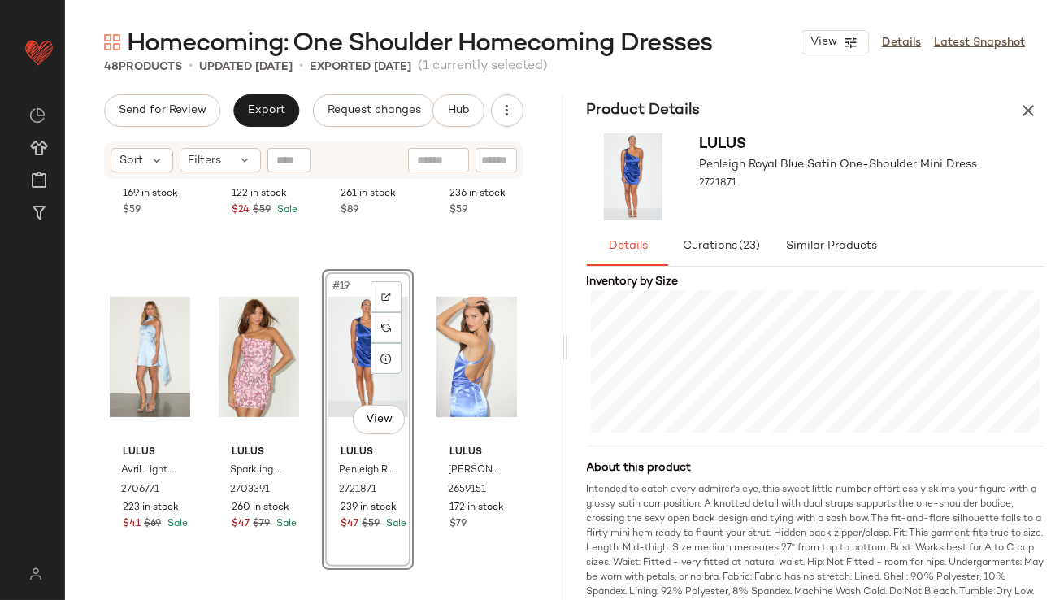
scroll to position [398, 0]
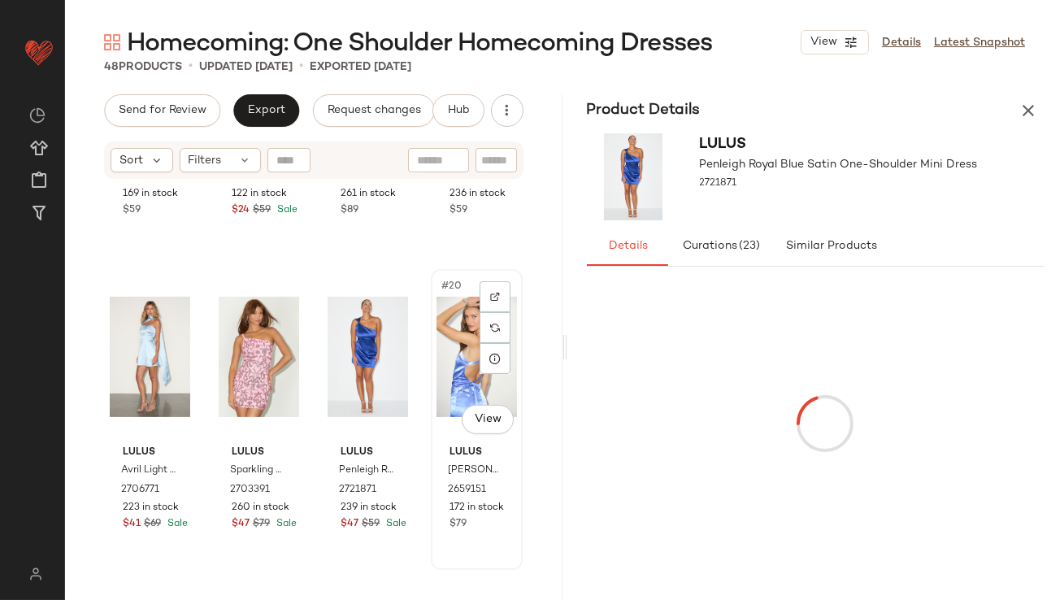
click at [441, 350] on div "#20 View" at bounding box center [477, 357] width 80 height 164
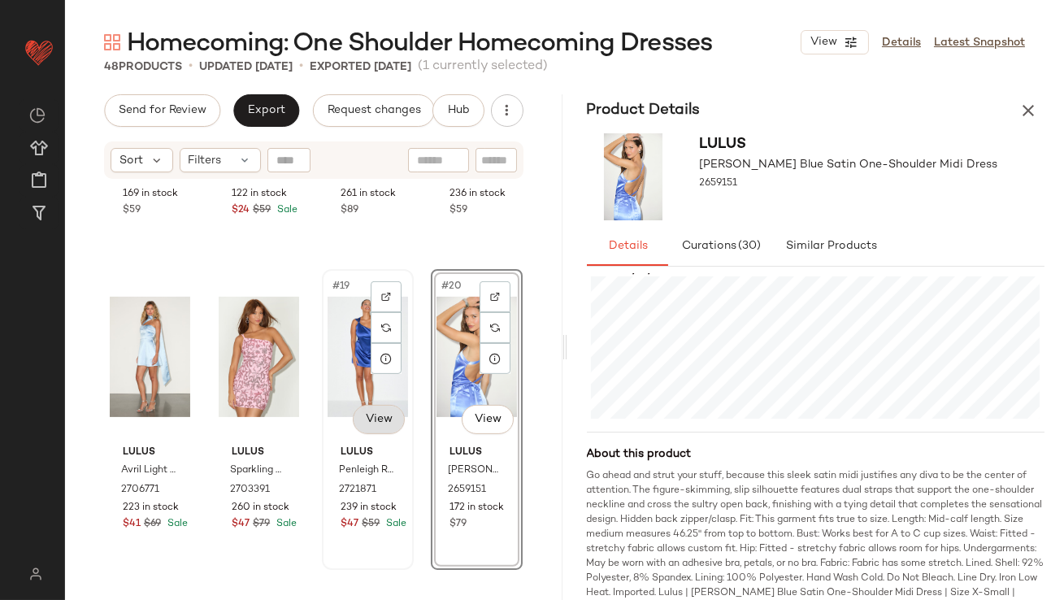
scroll to position [1464, 0]
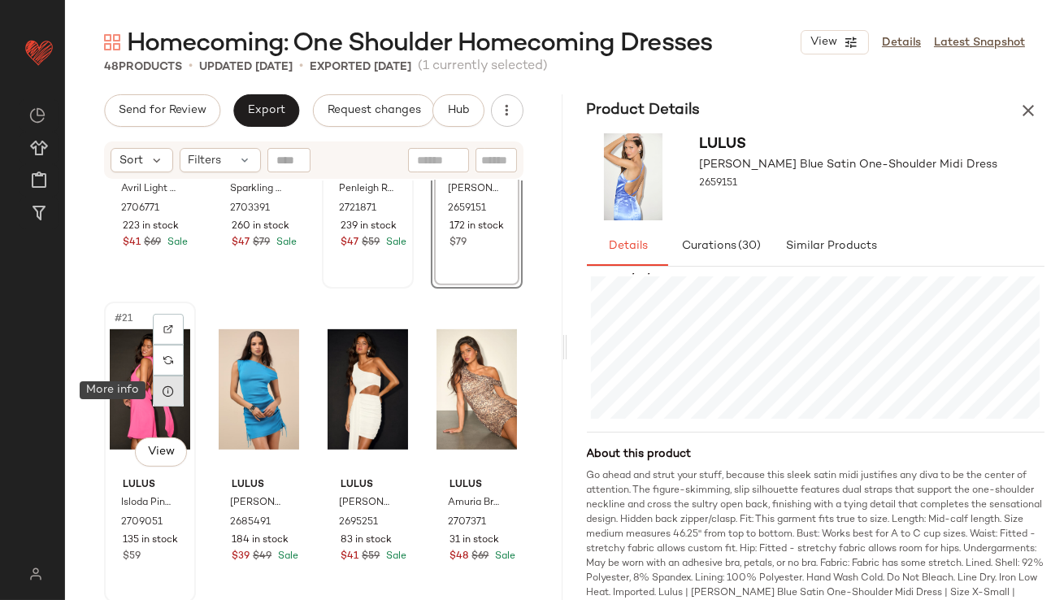
click at [178, 394] on div at bounding box center [168, 391] width 31 height 31
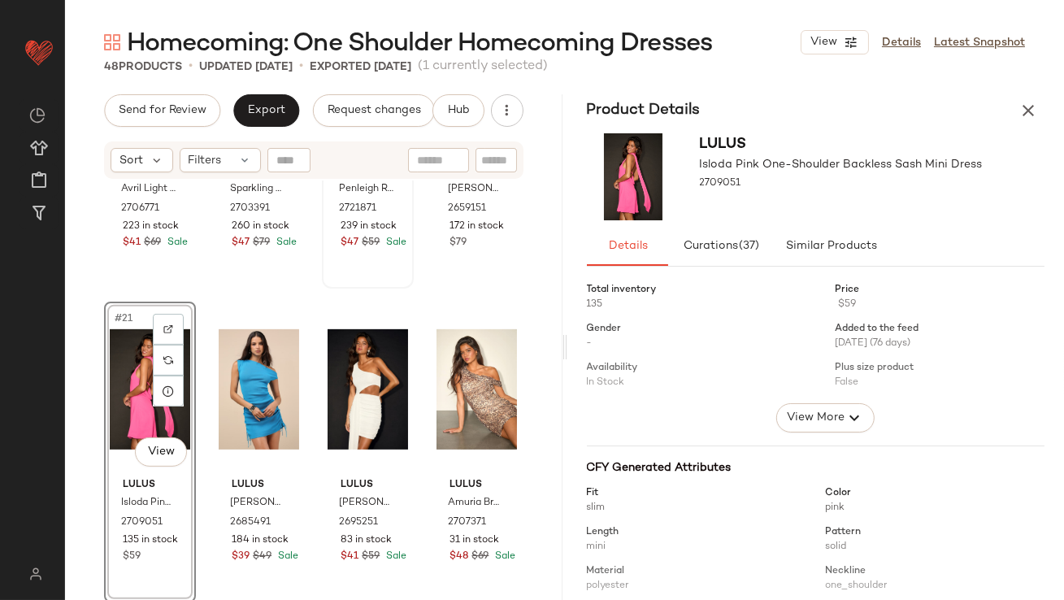
scroll to position [268, 0]
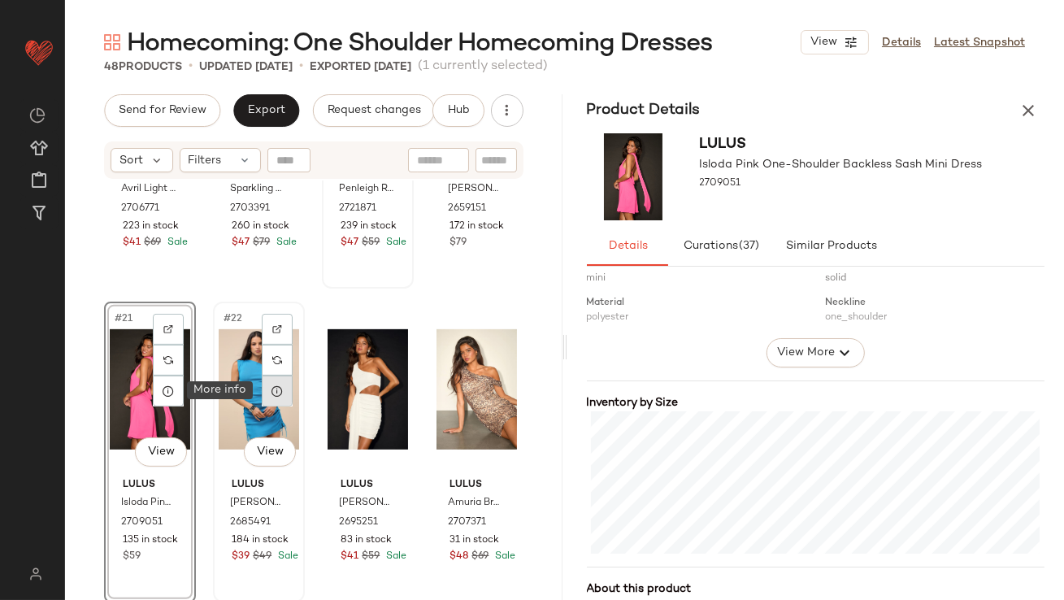
click at [282, 381] on div at bounding box center [277, 391] width 31 height 31
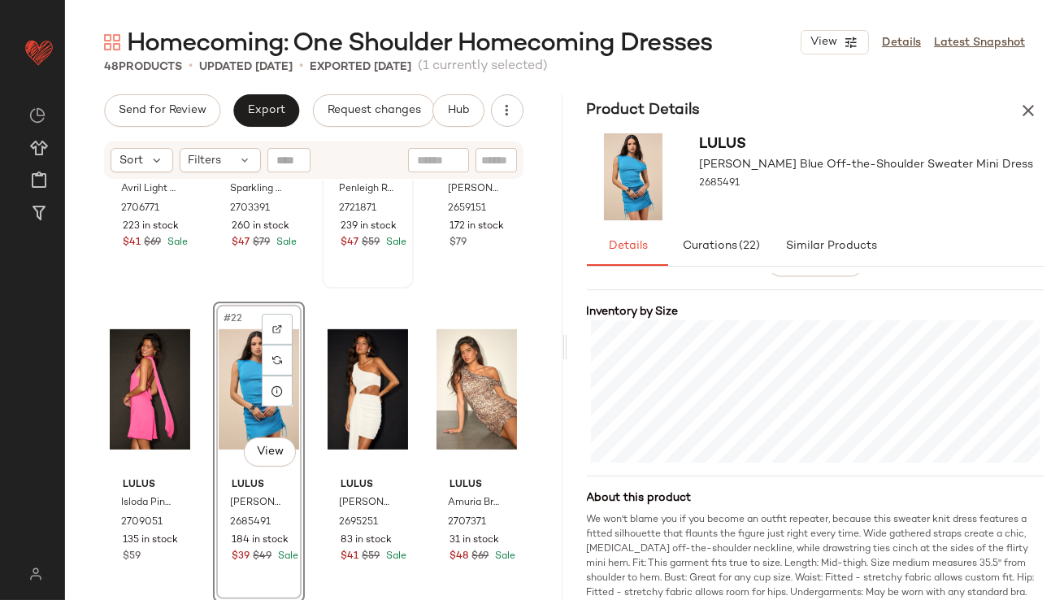
scroll to position [361, 0]
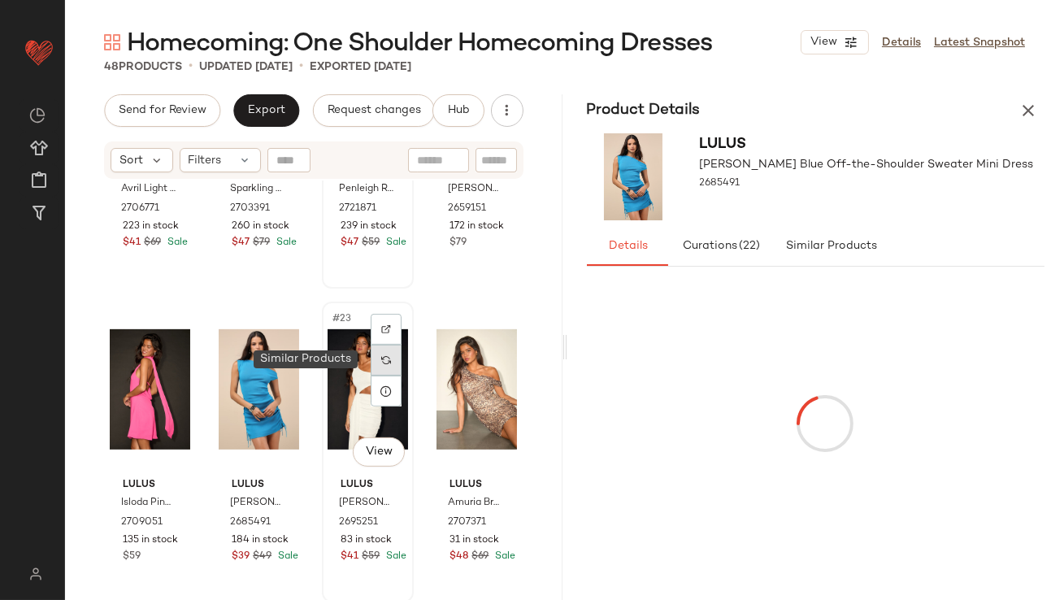
click at [371, 370] on div at bounding box center [386, 360] width 31 height 31
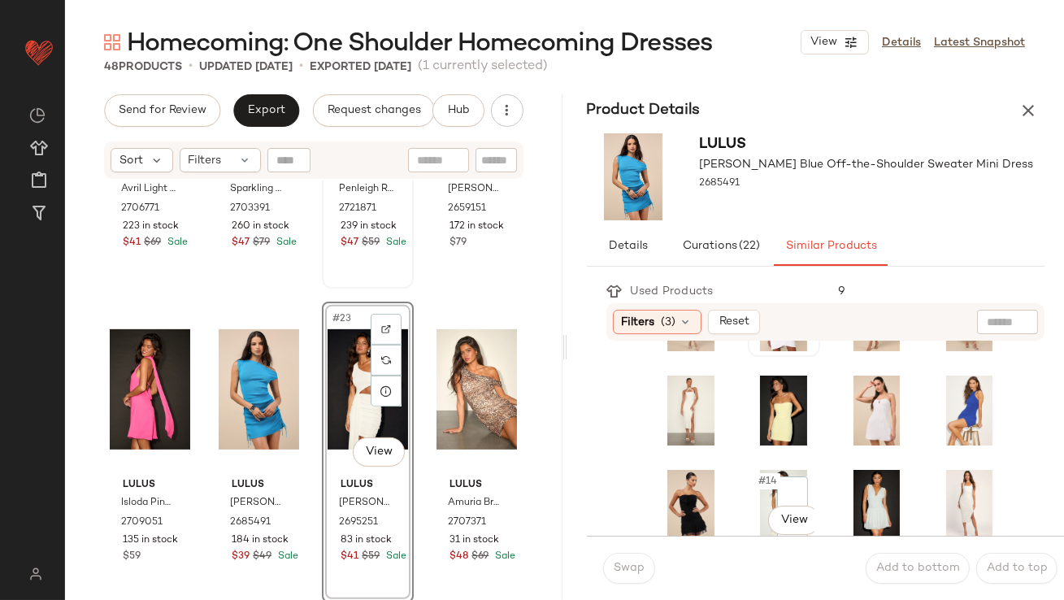
scroll to position [181, 0]
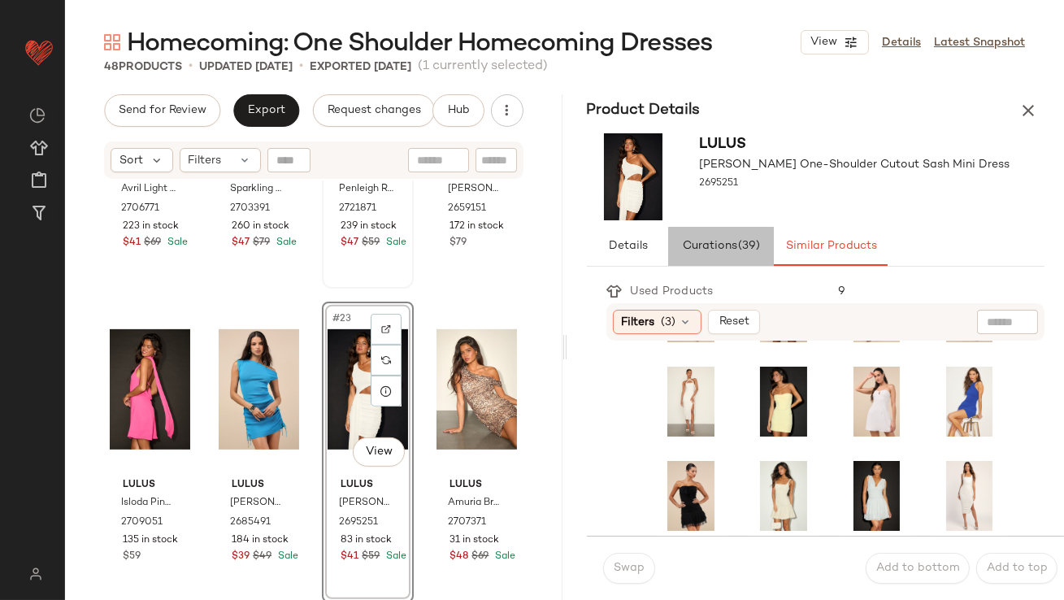
click at [705, 250] on span "Curations (39)" at bounding box center [720, 246] width 79 height 13
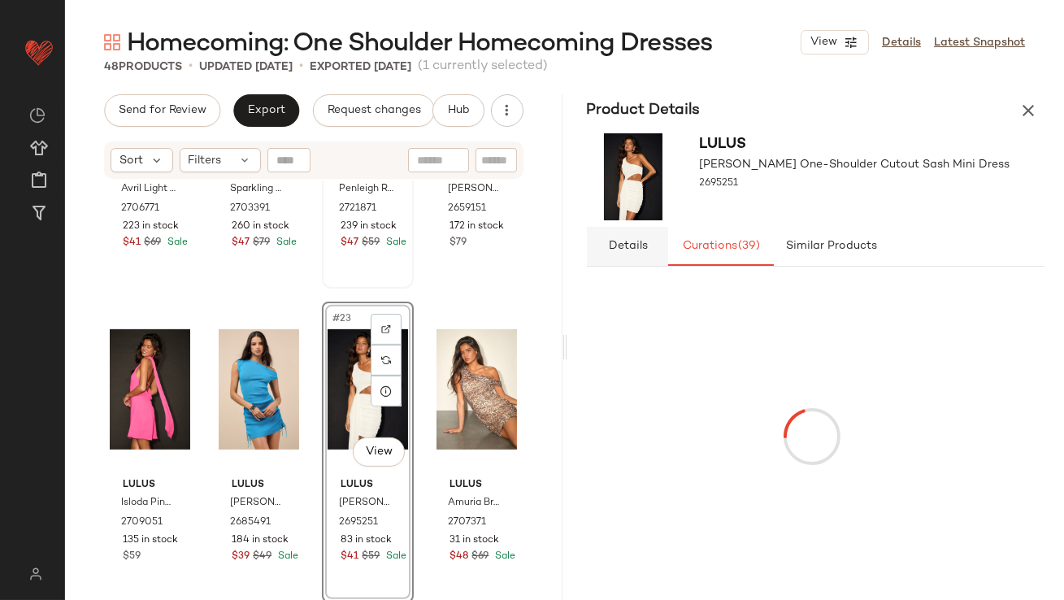
click at [647, 254] on button "Details" at bounding box center [627, 246] width 81 height 39
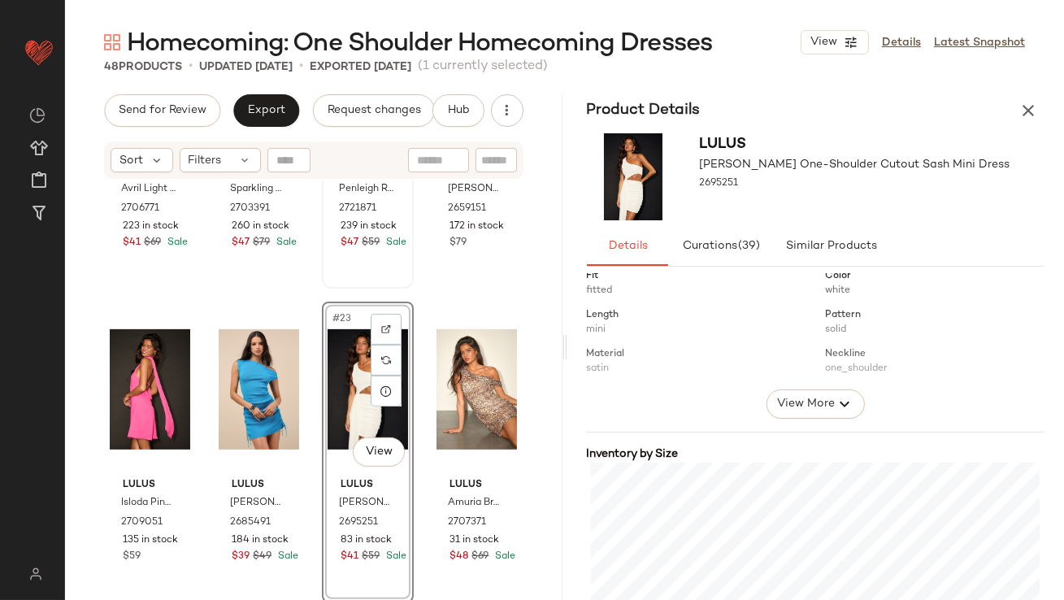
scroll to position [218, 0]
click at [447, 372] on div "#24 View" at bounding box center [477, 389] width 80 height 164
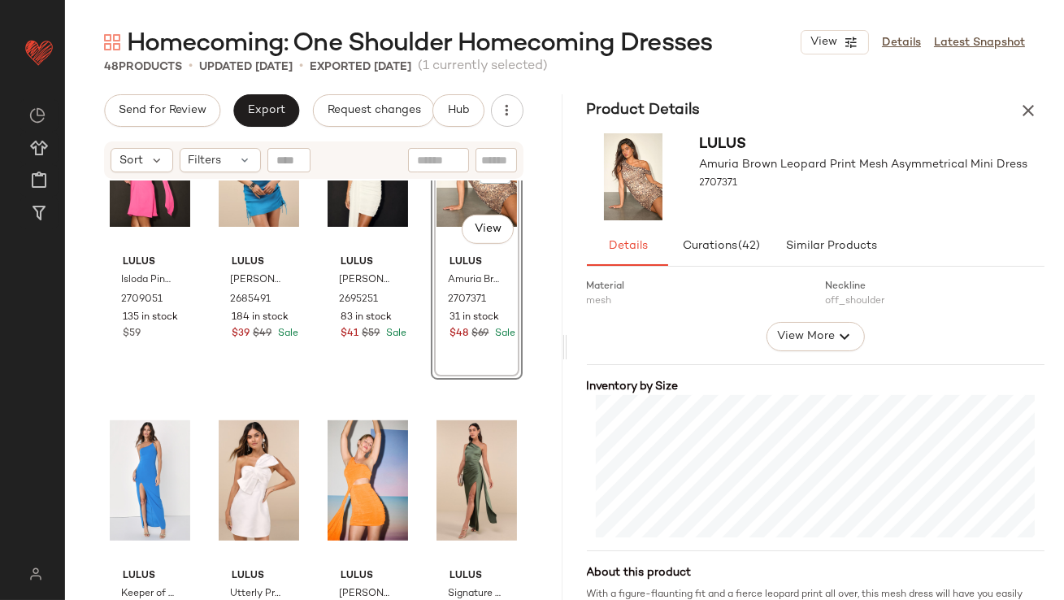
scroll to position [1722, 0]
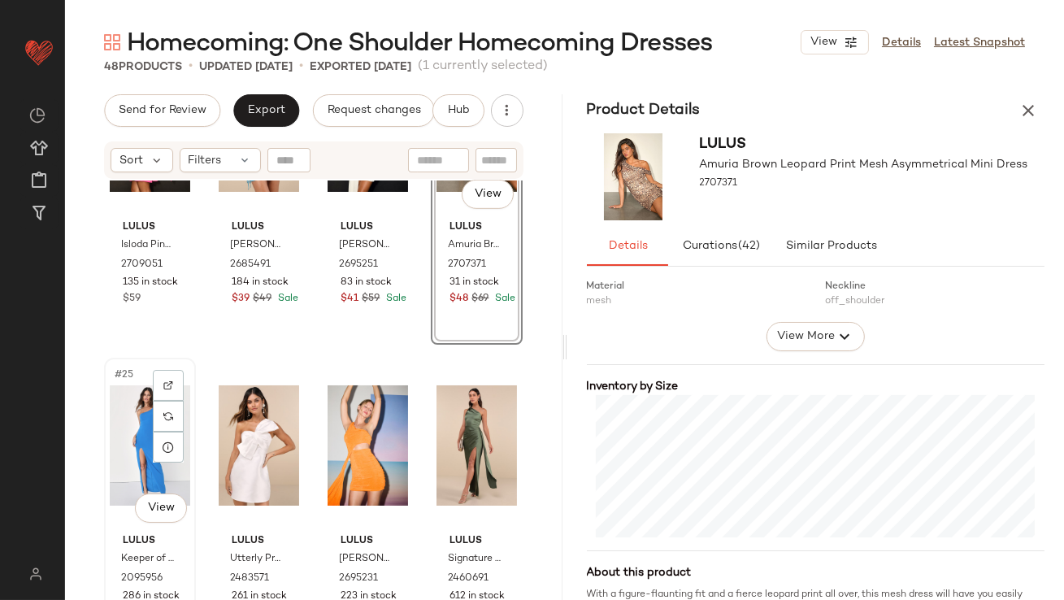
click at [128, 438] on div "#25 View" at bounding box center [150, 445] width 80 height 164
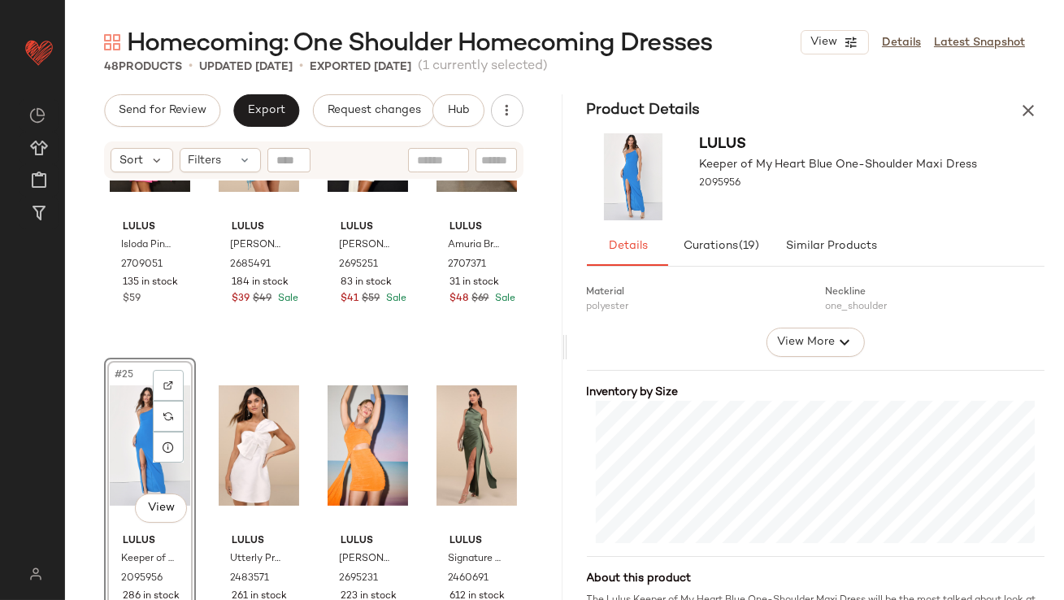
scroll to position [288, 0]
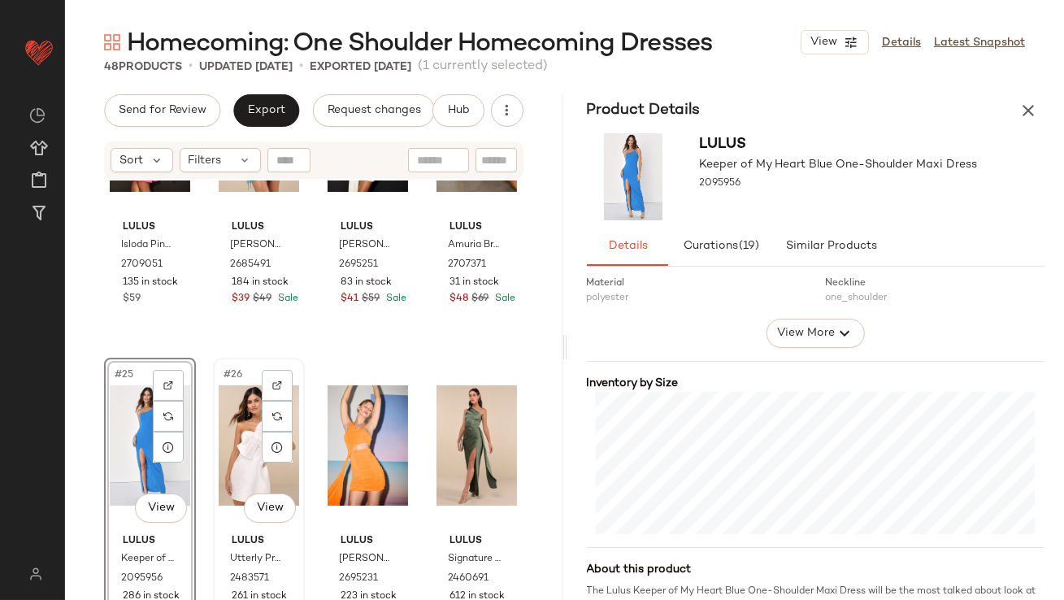
click at [235, 428] on div "#26 View" at bounding box center [259, 445] width 80 height 164
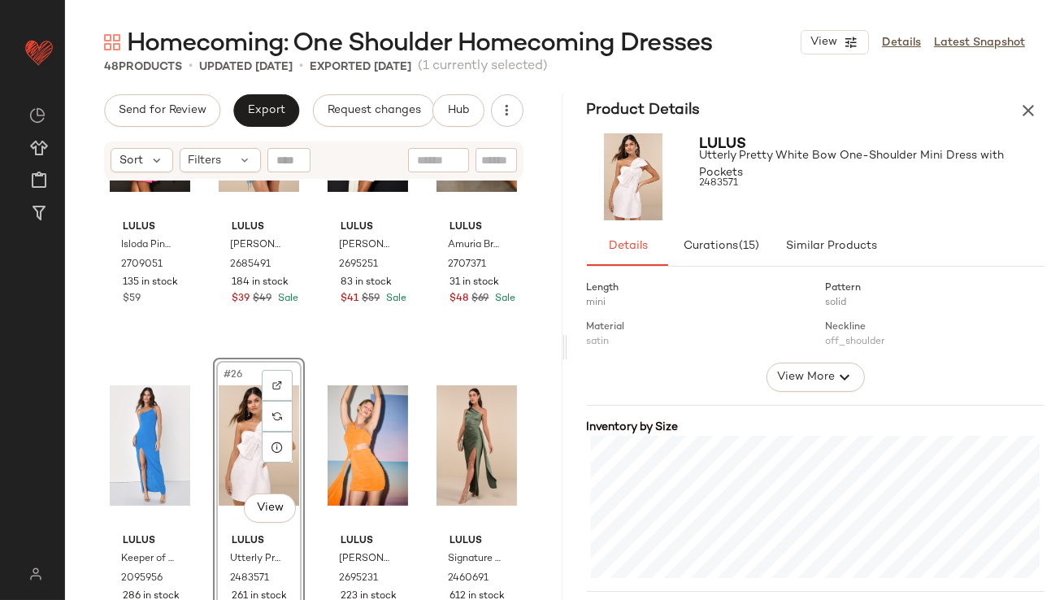
scroll to position [255, 0]
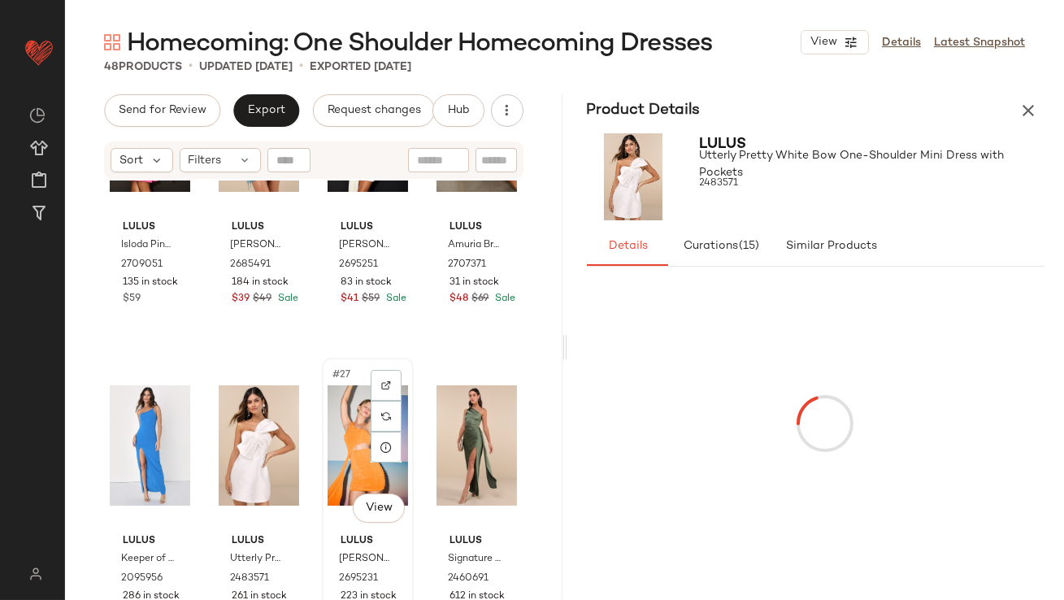
click at [347, 409] on div "#27 View" at bounding box center [368, 445] width 80 height 164
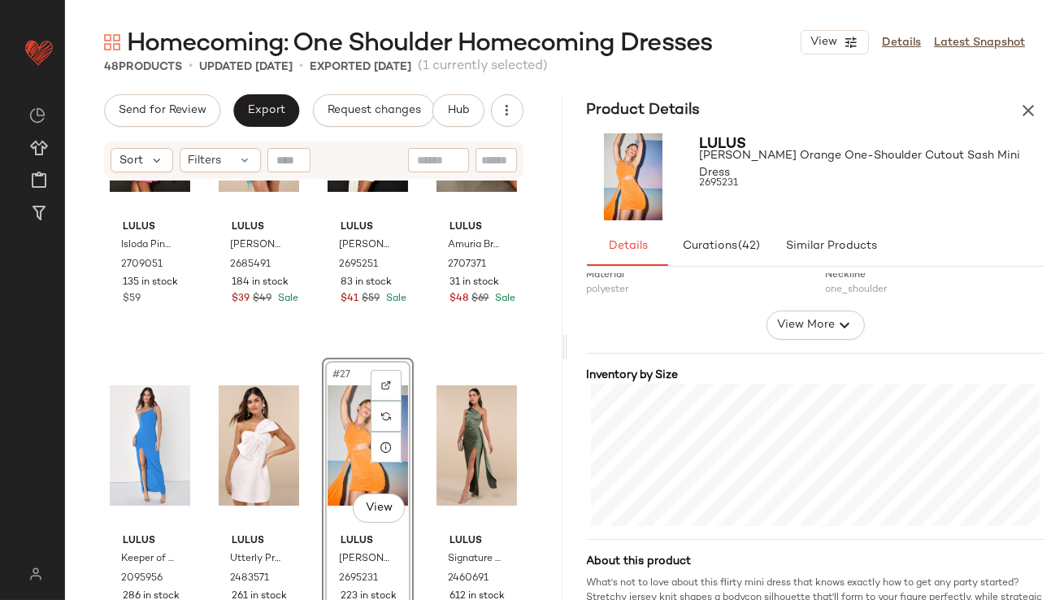
scroll to position [313, 0]
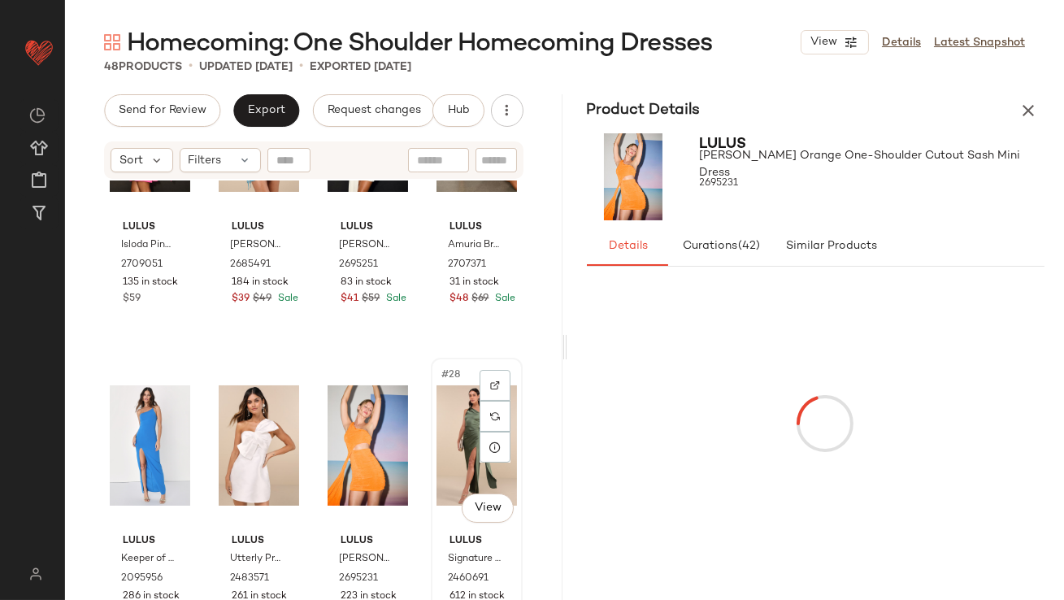
click at [437, 410] on div "#28 View" at bounding box center [477, 445] width 80 height 164
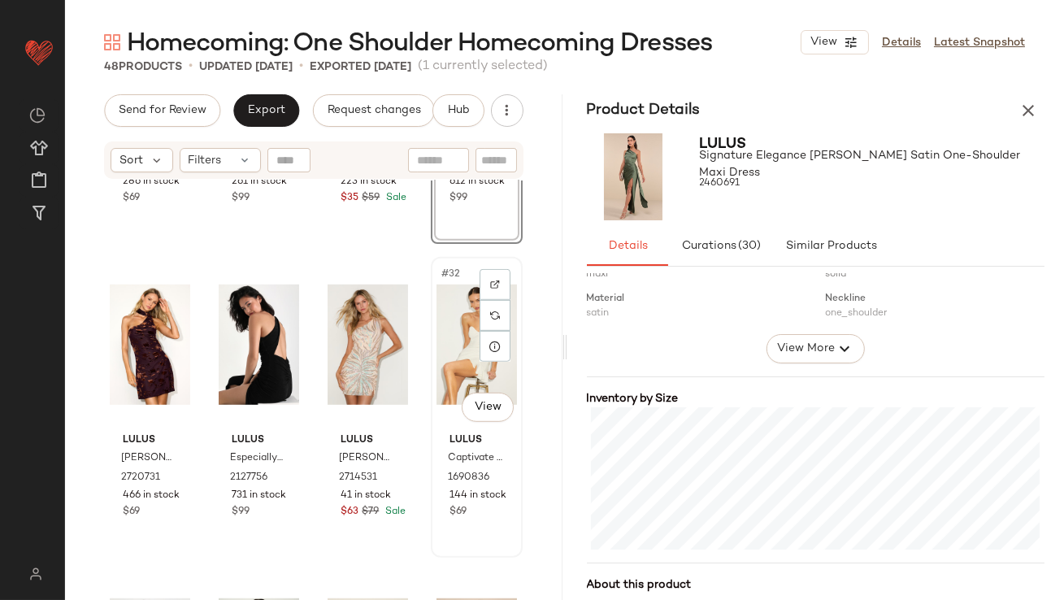
scroll to position [2171, 0]
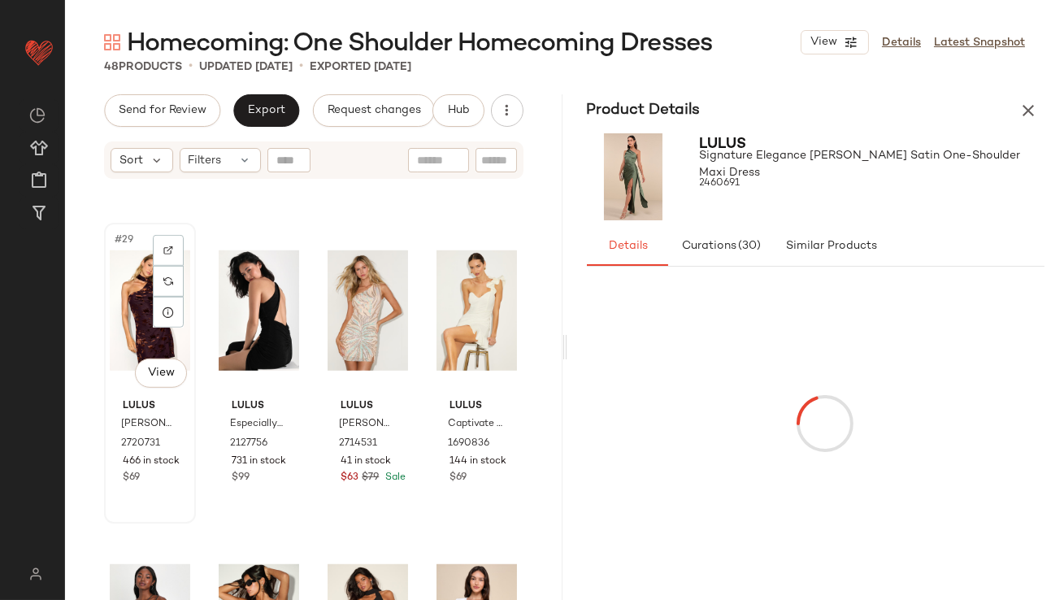
click at [137, 310] on div "#29 View" at bounding box center [150, 310] width 80 height 164
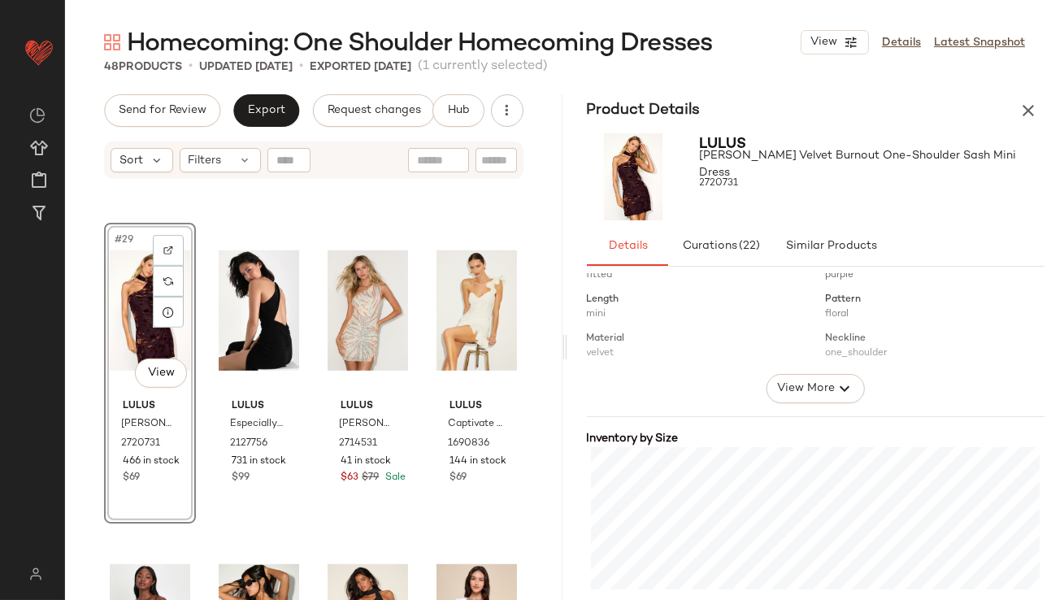
scroll to position [418, 0]
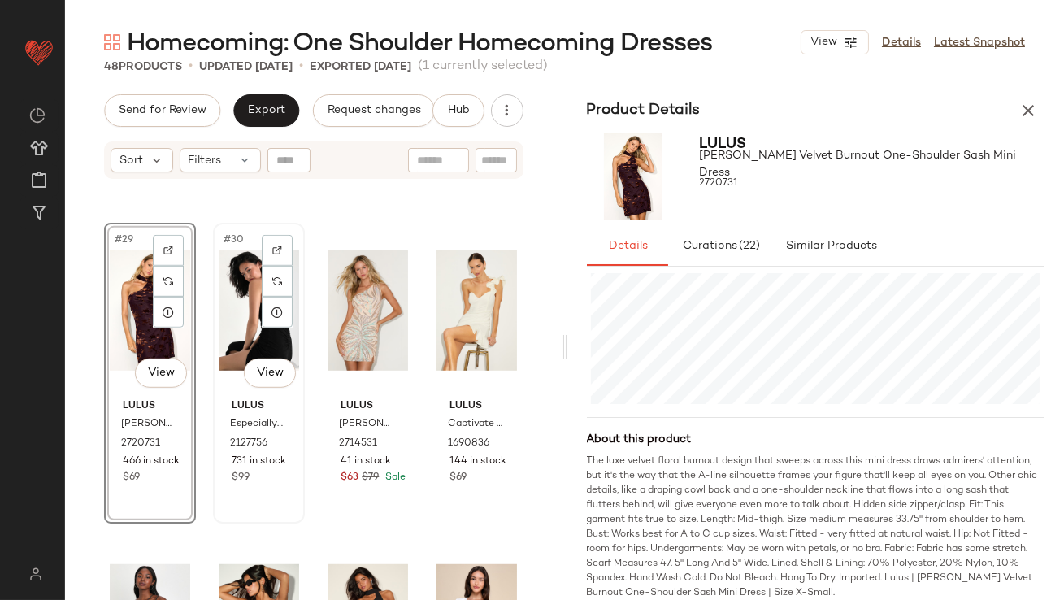
click at [239, 303] on div "#30 View" at bounding box center [259, 310] width 80 height 164
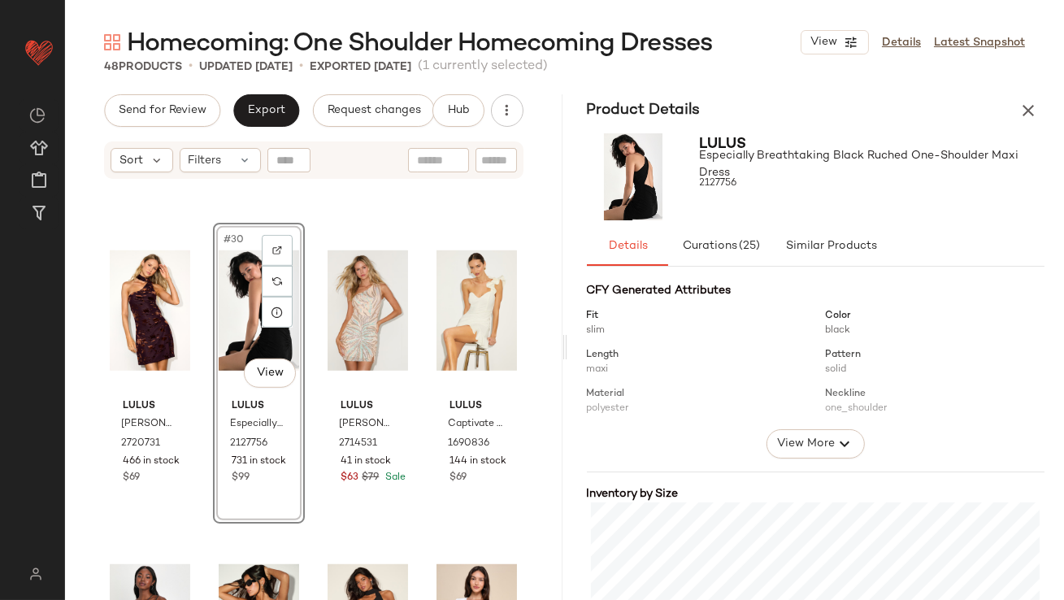
scroll to position [299, 0]
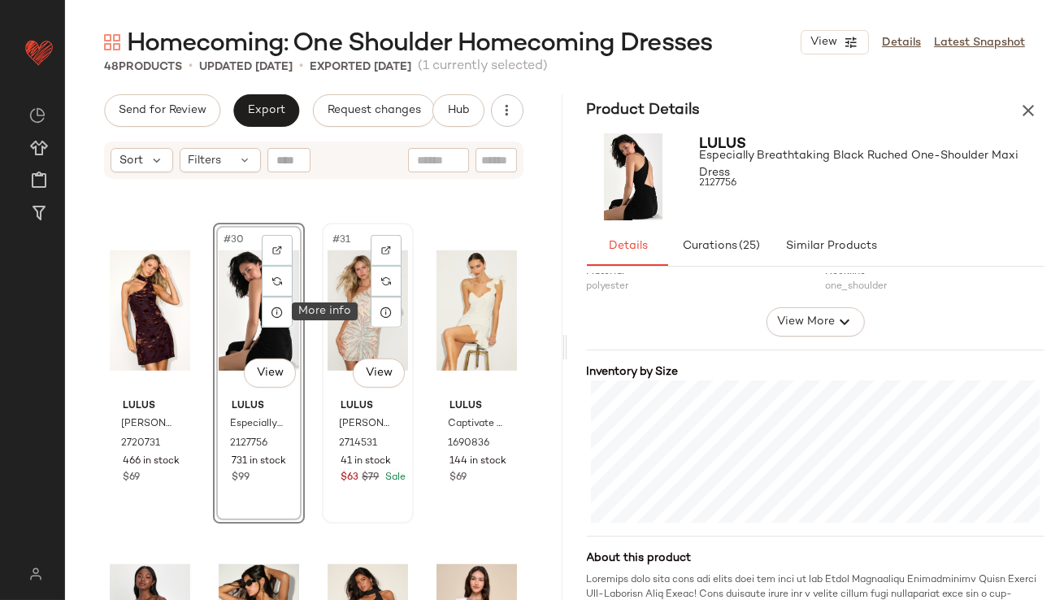
click at [363, 320] on div "#31 View" at bounding box center [368, 310] width 80 height 164
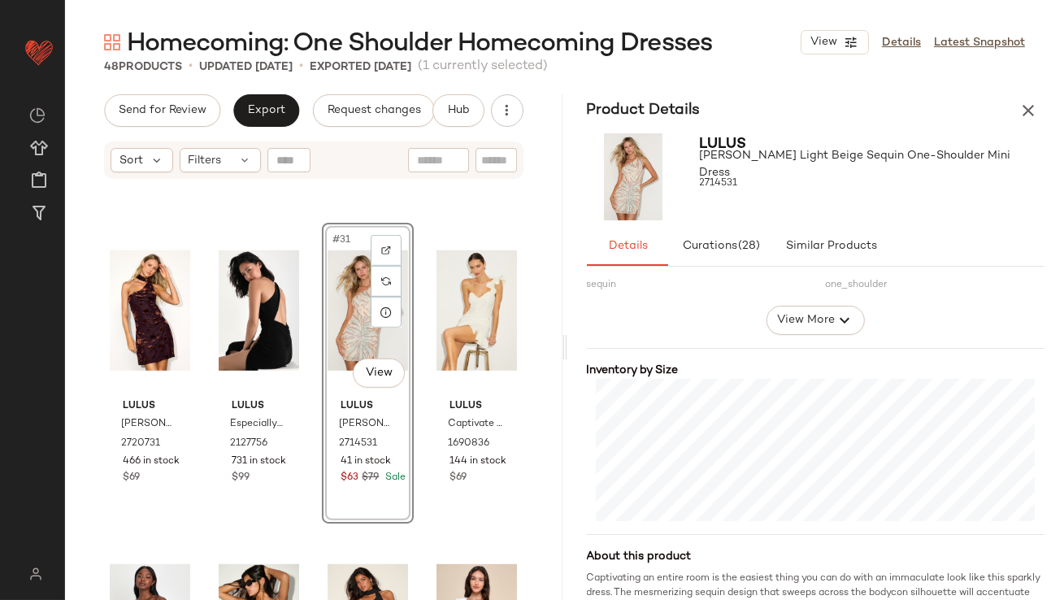
scroll to position [389, 0]
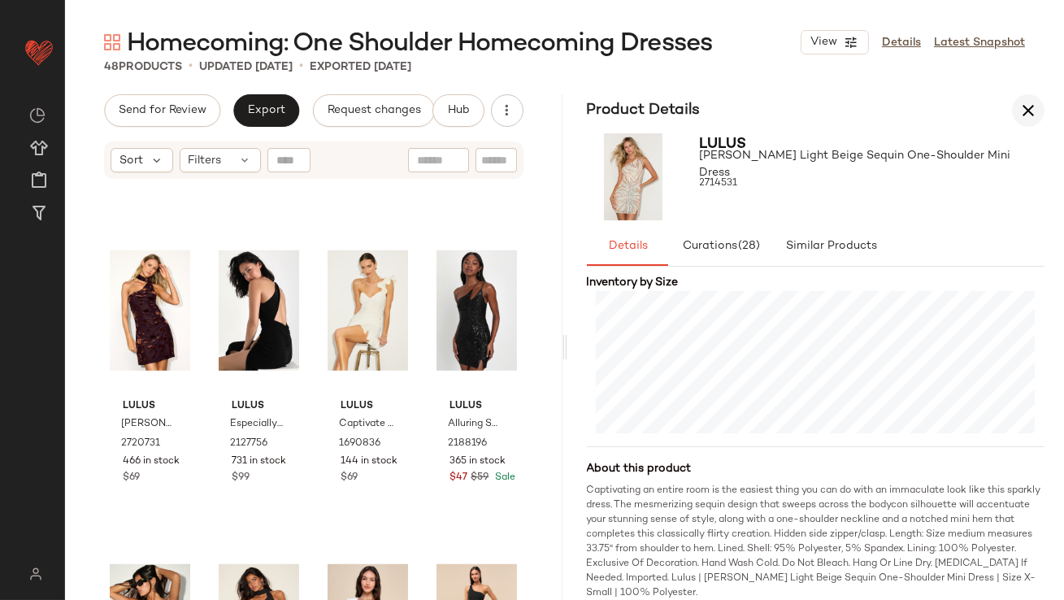
click at [1033, 101] on icon "button" at bounding box center [1029, 111] width 20 height 20
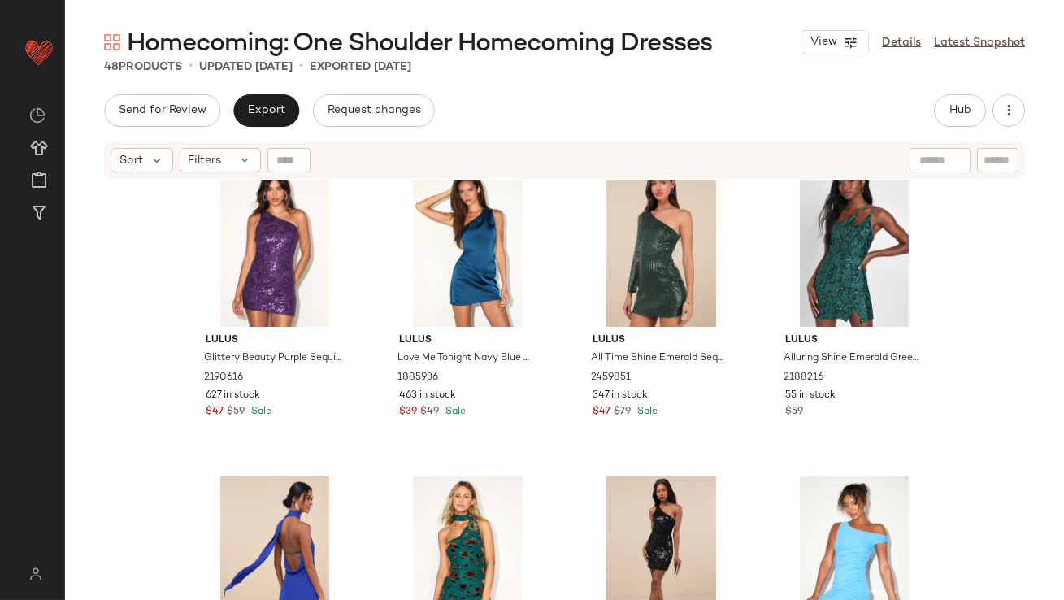
scroll to position [0, 0]
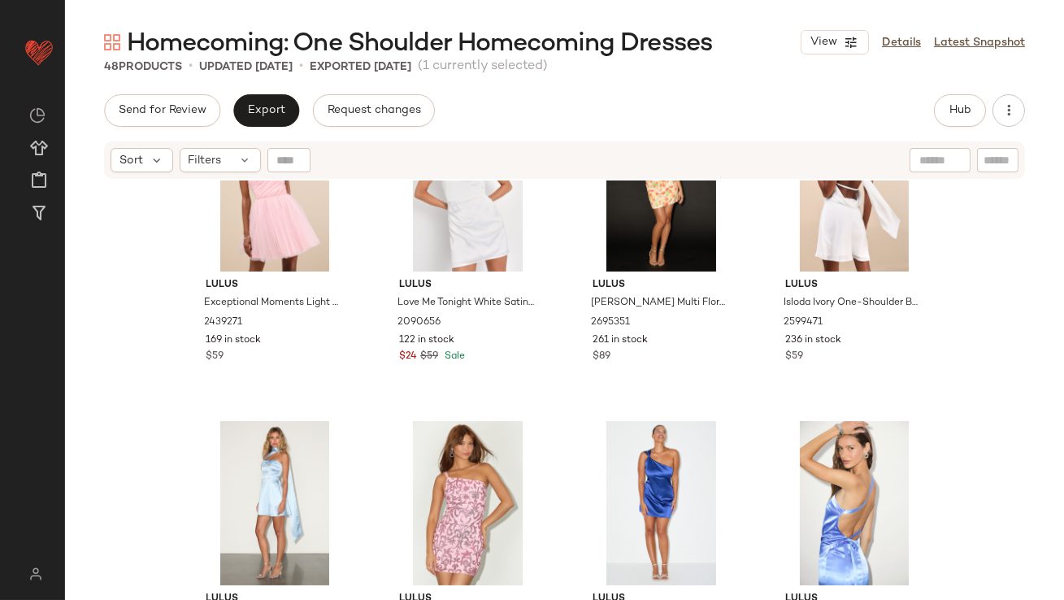
scroll to position [1081, 0]
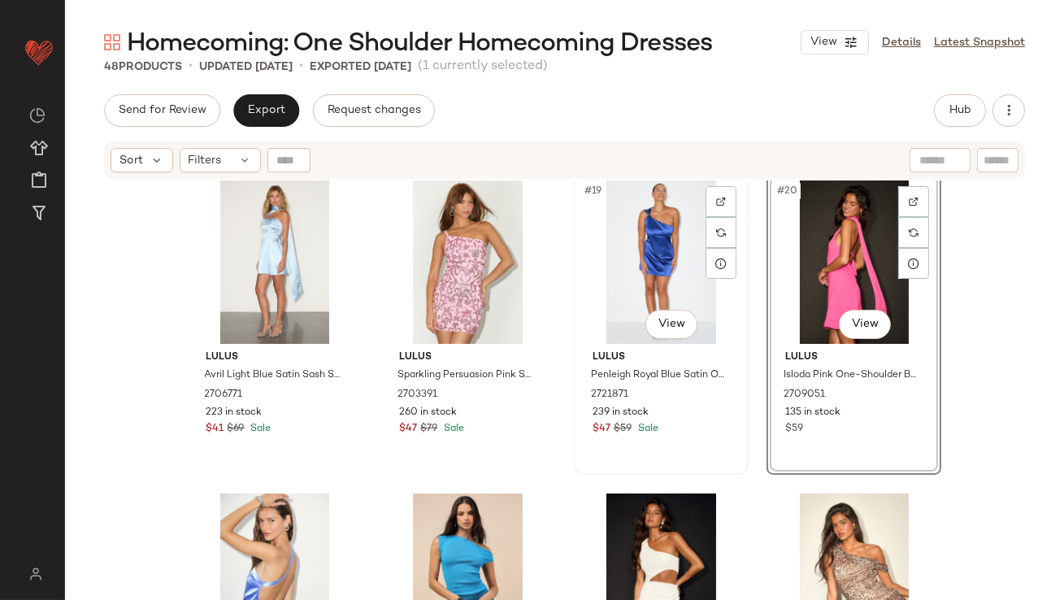
scroll to position [1386, 0]
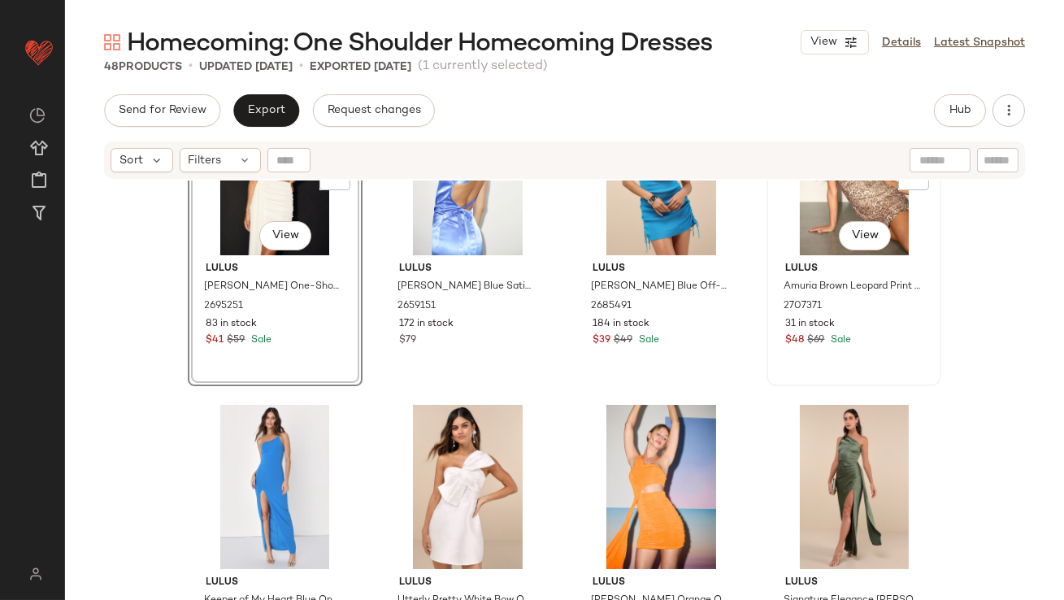
scroll to position [1682, 0]
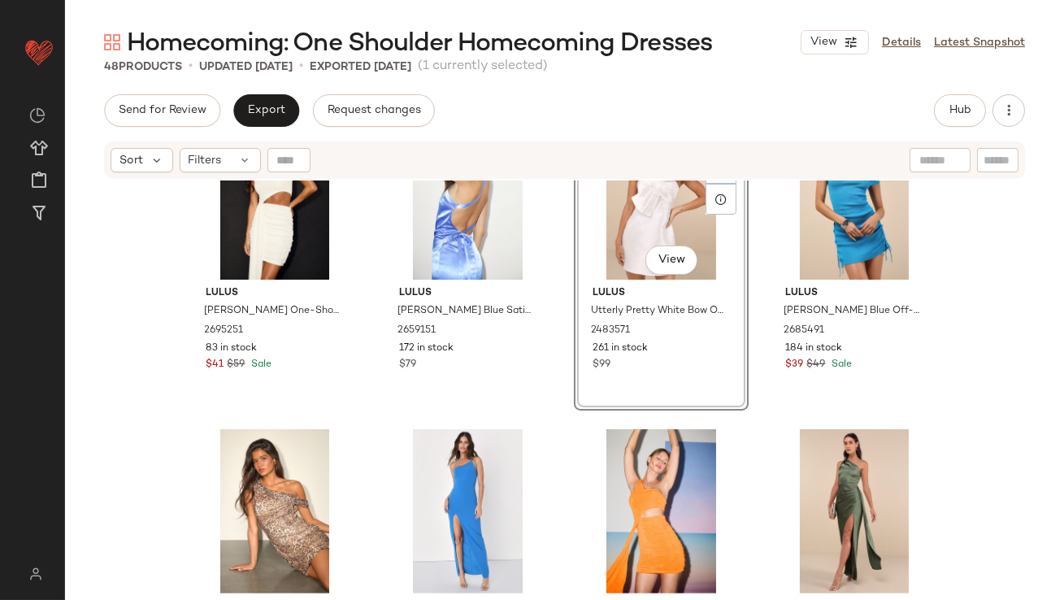
scroll to position [1727, 0]
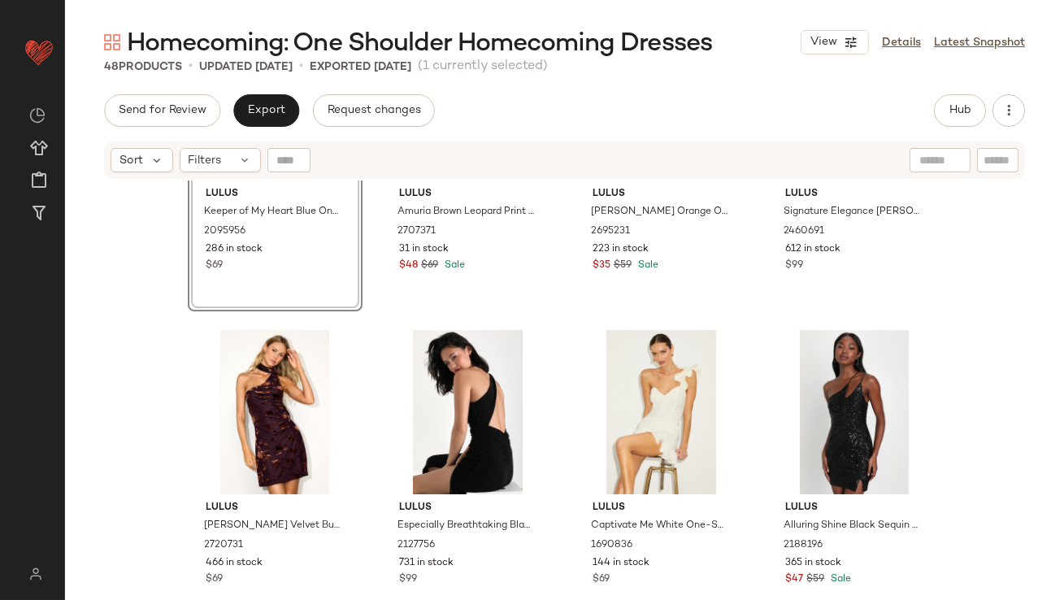
scroll to position [2074, 0]
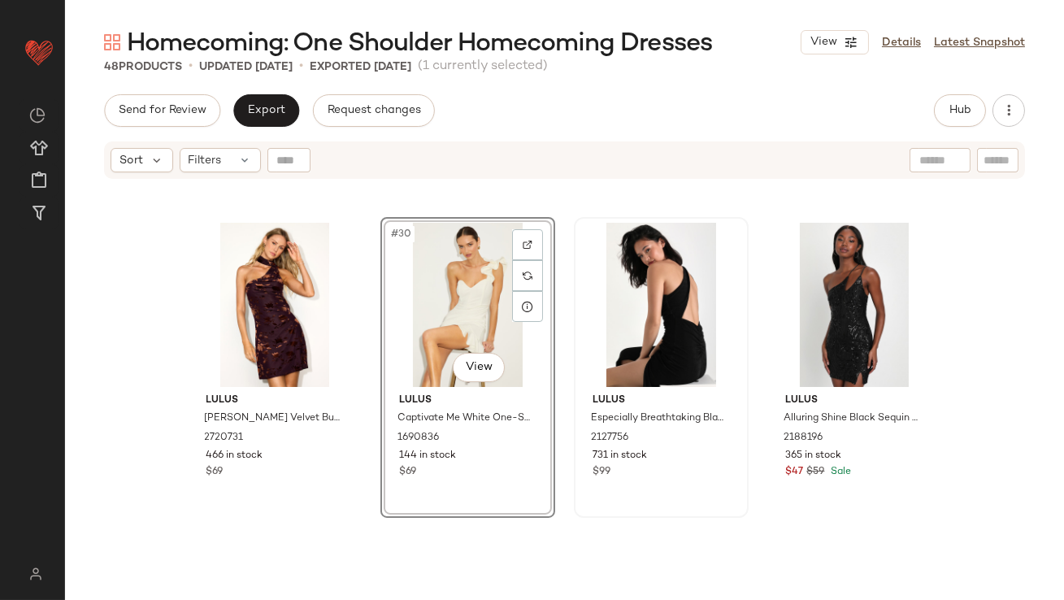
scroll to position [2274, 0]
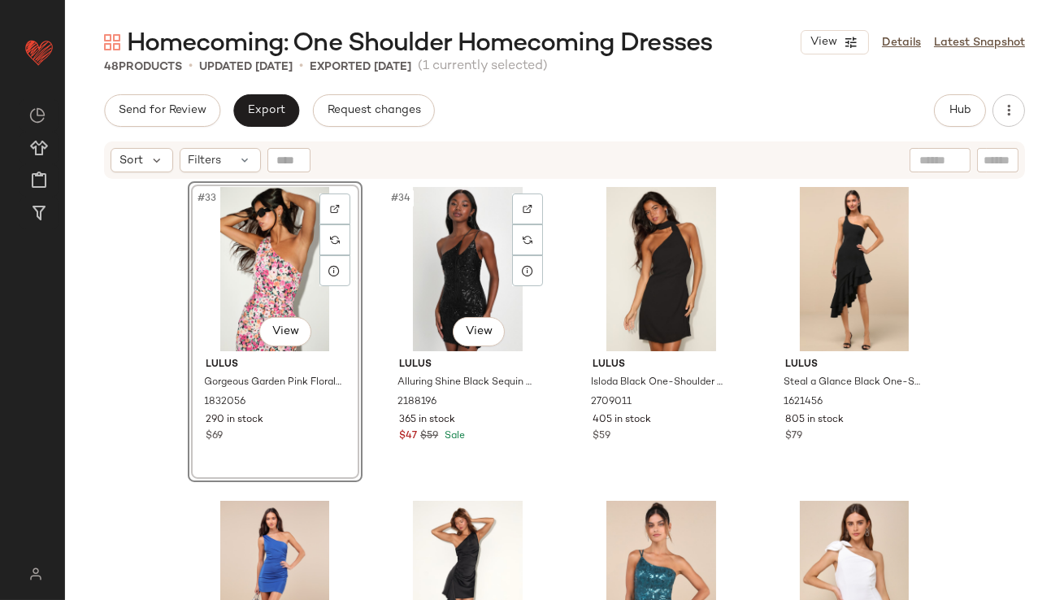
scroll to position [2531, 0]
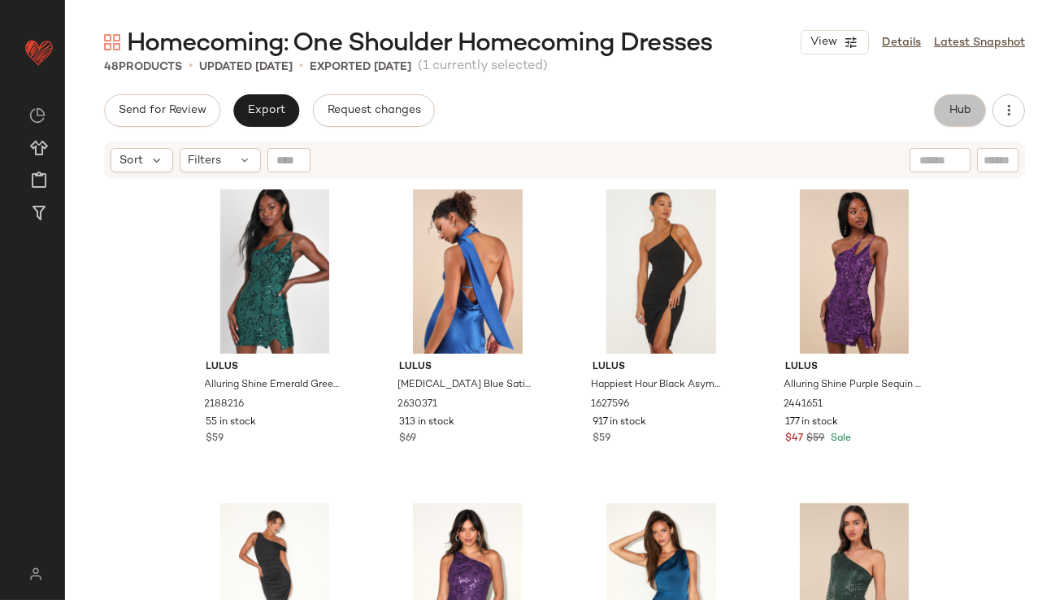
click at [958, 98] on button "Hub" at bounding box center [960, 110] width 52 height 33
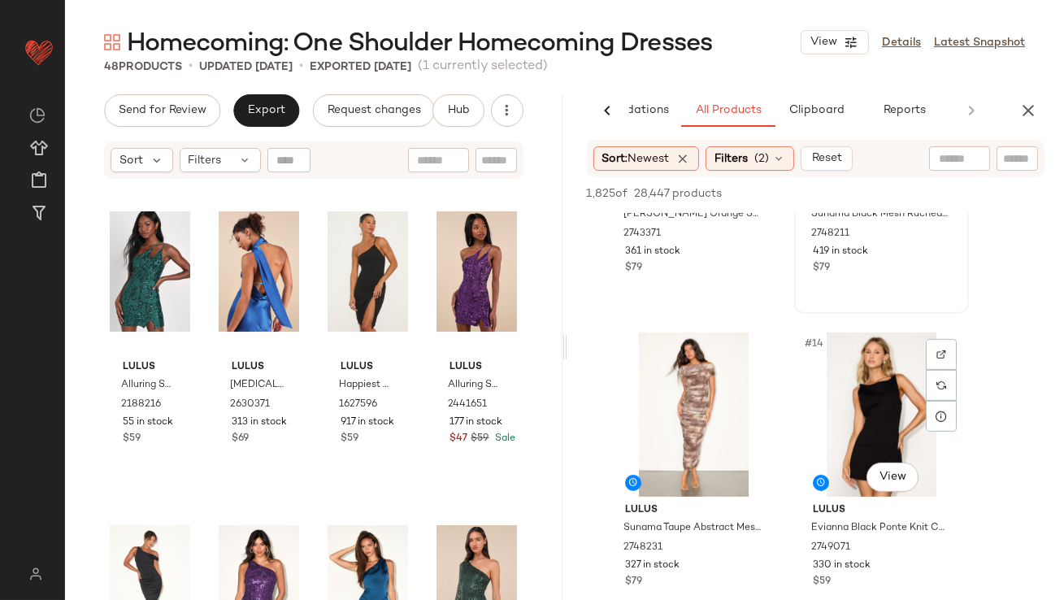
scroll to position [1467, 0]
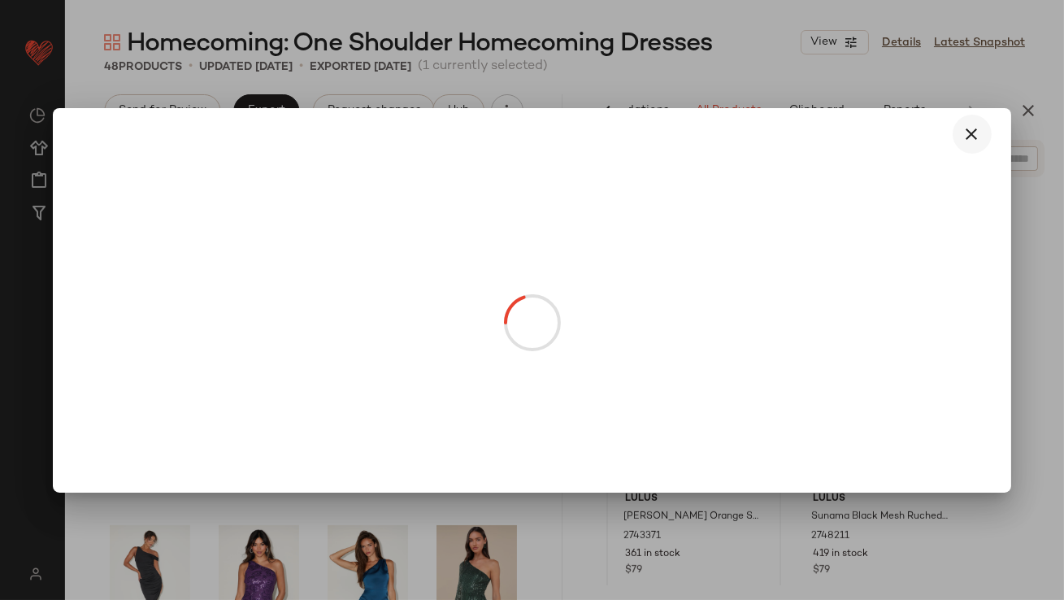
click at [960, 122] on button "button" at bounding box center [972, 134] width 39 height 39
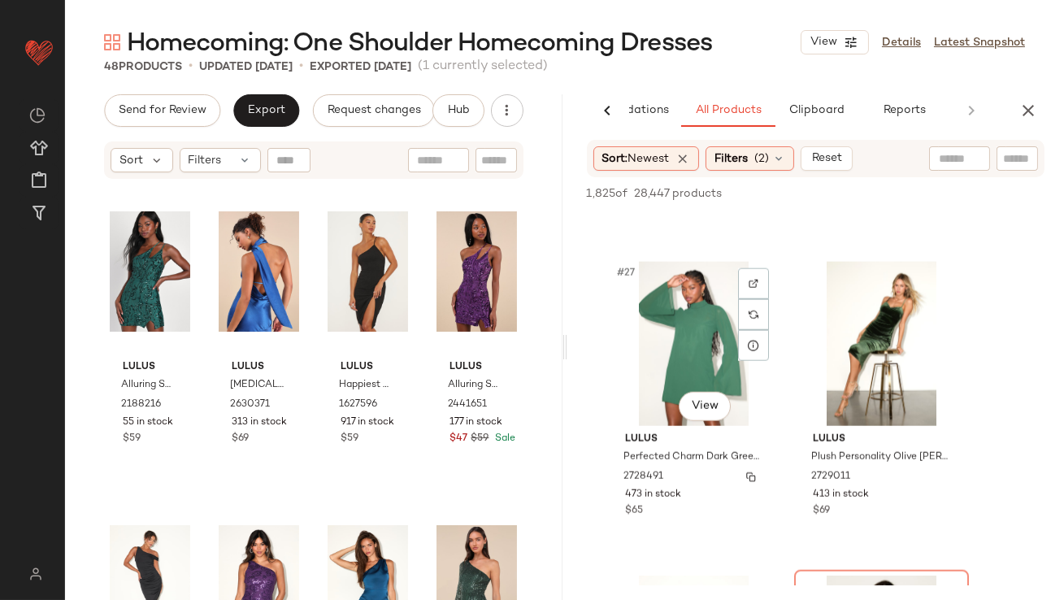
scroll to position [4040, 0]
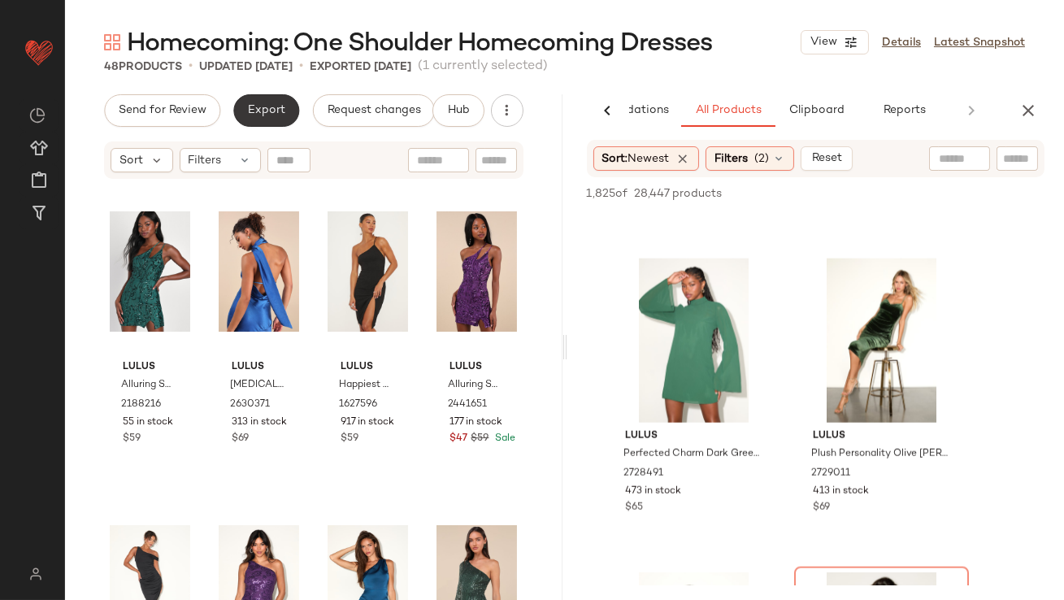
click at [284, 120] on button "Export" at bounding box center [266, 110] width 66 height 33
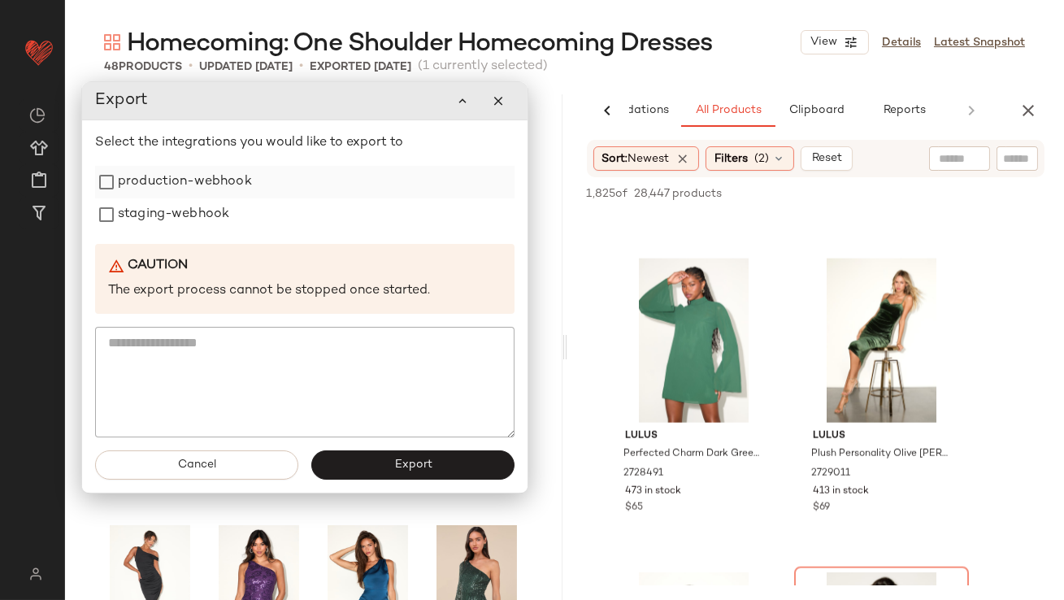
click at [260, 192] on div "production-webhook" at bounding box center [305, 182] width 420 height 33
click at [215, 185] on label "production-webhook" at bounding box center [185, 182] width 134 height 33
click at [195, 216] on label "staging-webhook" at bounding box center [173, 214] width 111 height 33
click at [363, 459] on button "Export" at bounding box center [412, 464] width 203 height 29
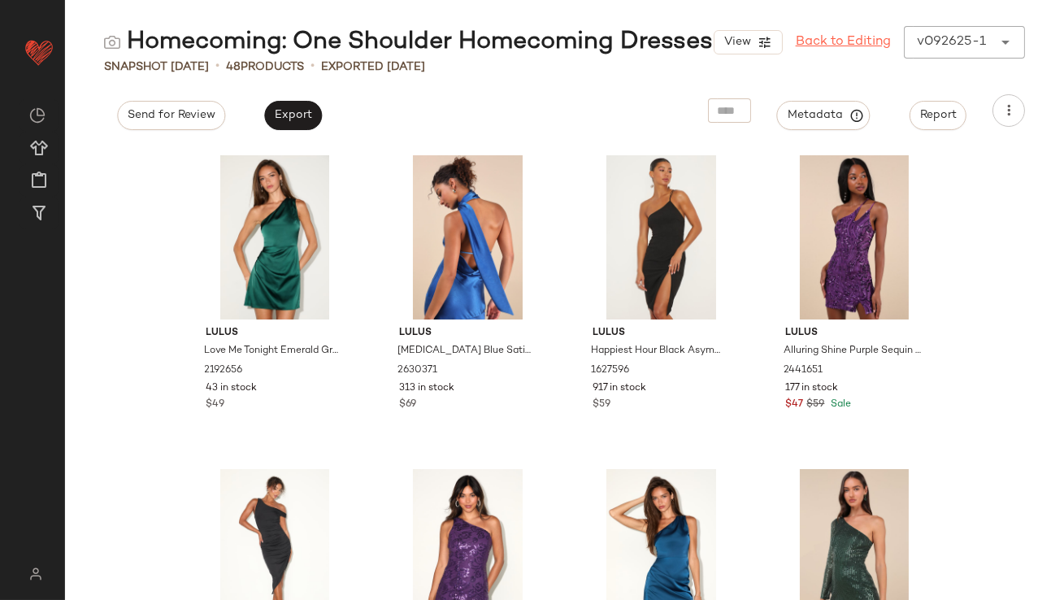
click at [841, 36] on link "Back to Editing" at bounding box center [843, 43] width 95 height 20
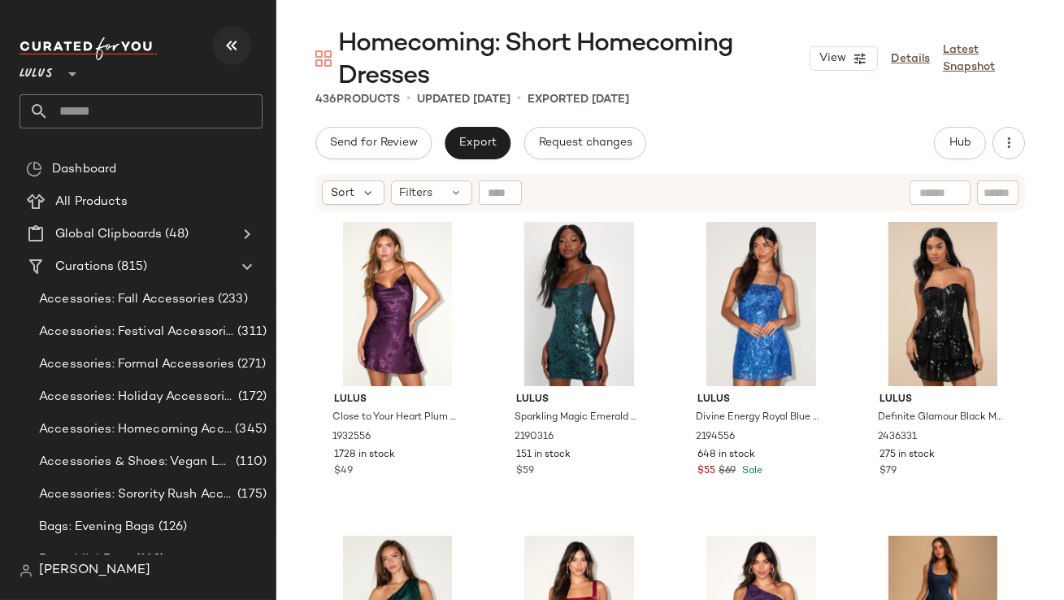
click at [234, 50] on icon "button" at bounding box center [232, 46] width 20 height 20
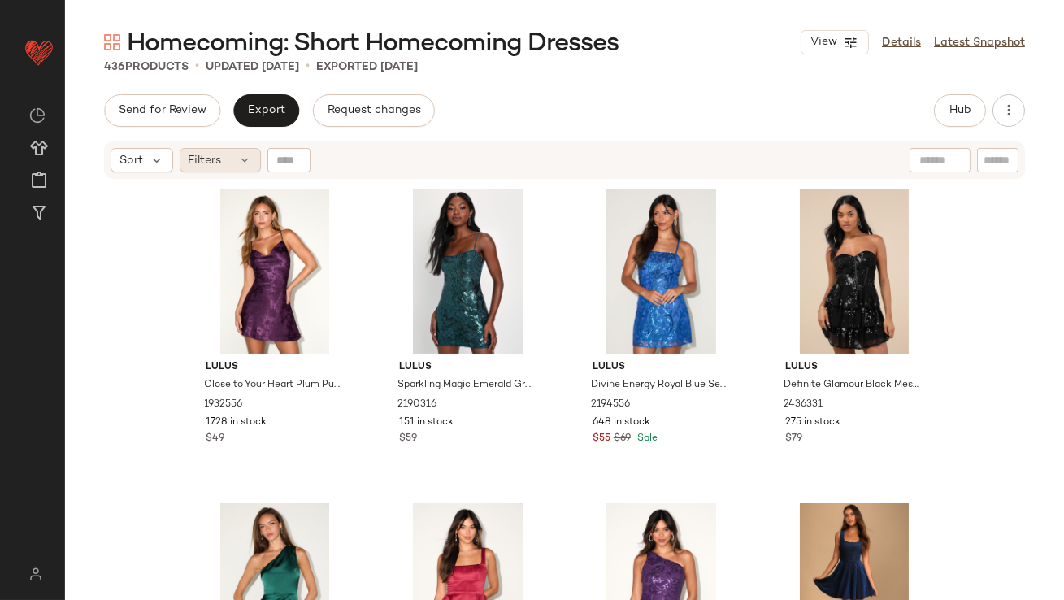
click at [235, 169] on div "Filters" at bounding box center [220, 160] width 81 height 24
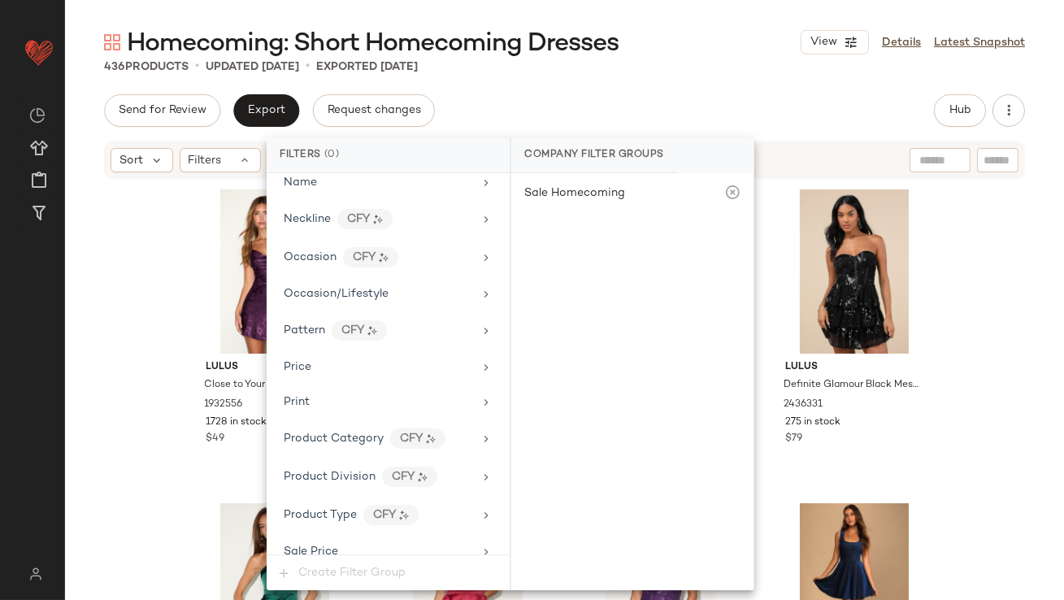
scroll to position [1138, 0]
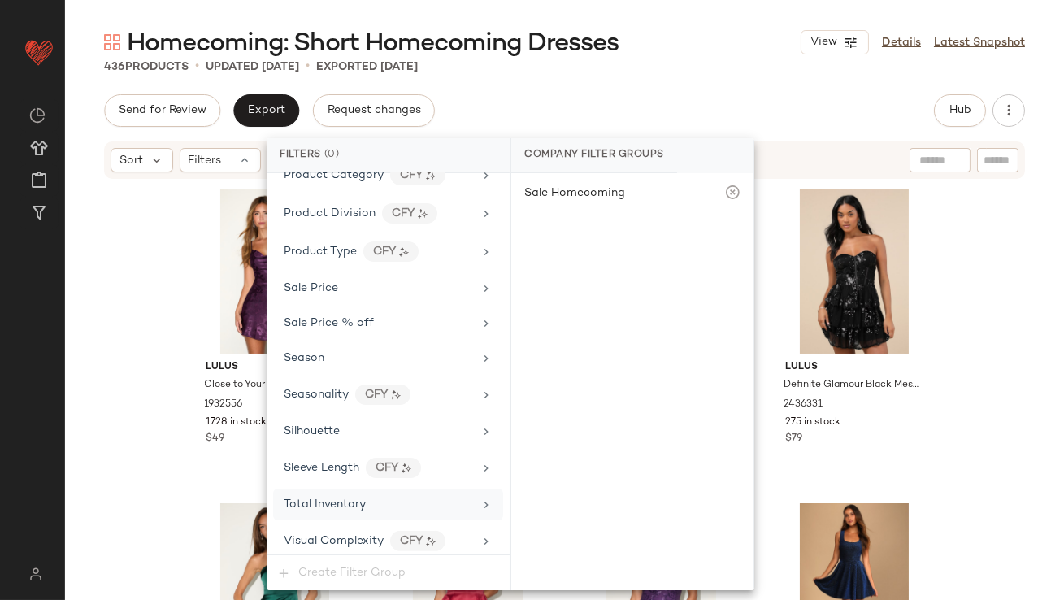
click at [328, 498] on span "Total Inventory" at bounding box center [325, 504] width 82 height 12
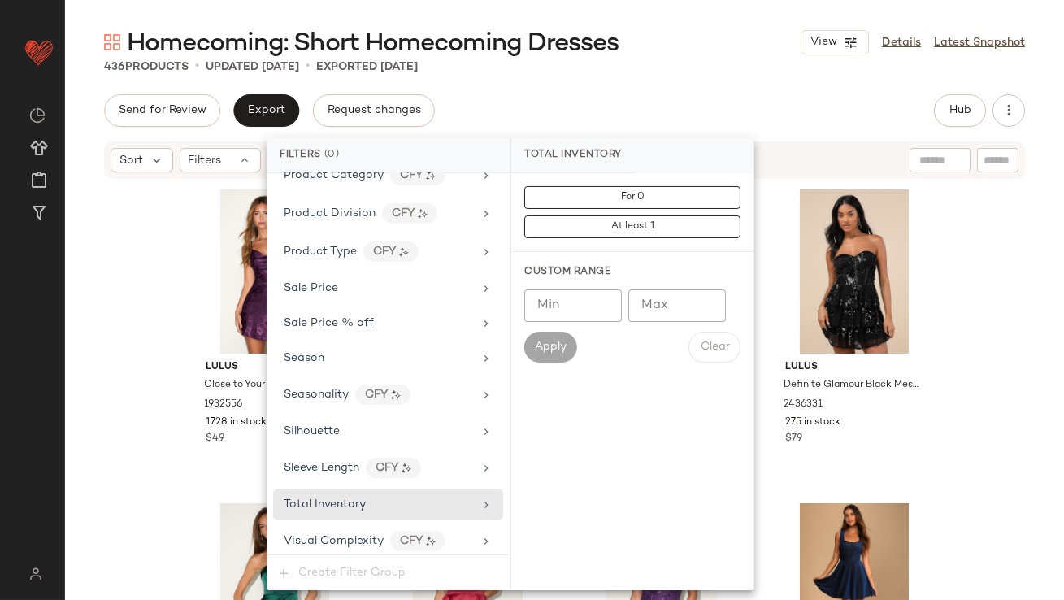
click at [663, 291] on input "Max" at bounding box center [677, 305] width 98 height 33
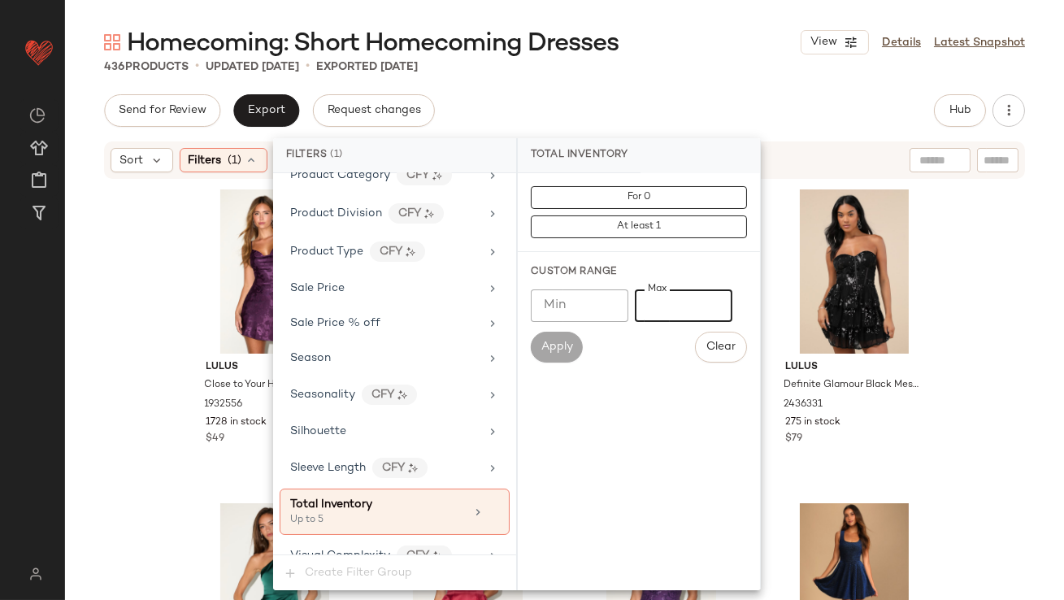
type input "*"
click at [670, 102] on div "Send for Review Export Request changes Hub Send for Review External Review Inte…" at bounding box center [564, 110] width 921 height 33
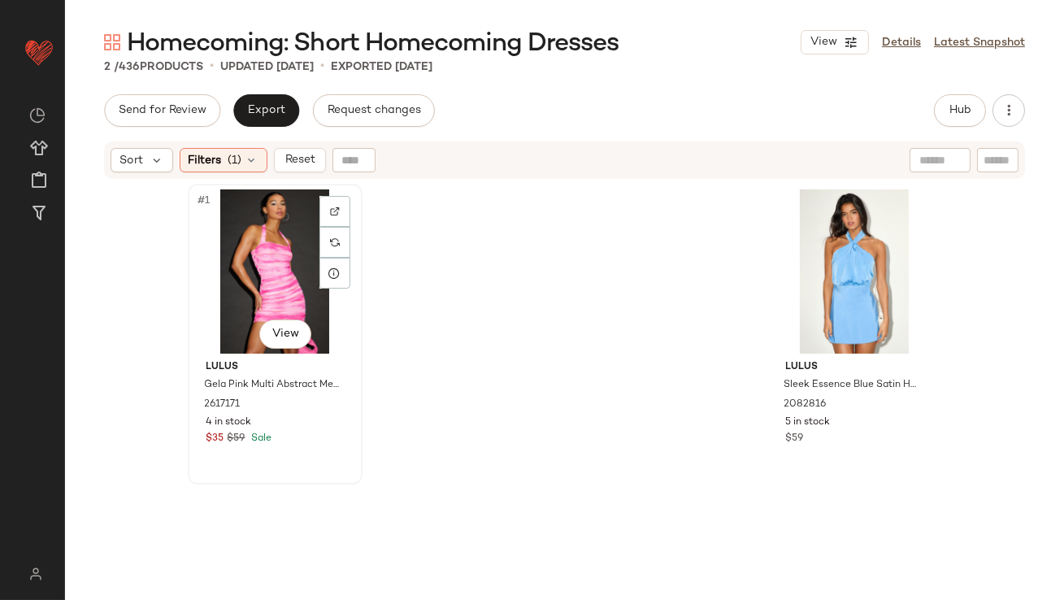
click at [289, 234] on div "#1 View" at bounding box center [274, 271] width 163 height 164
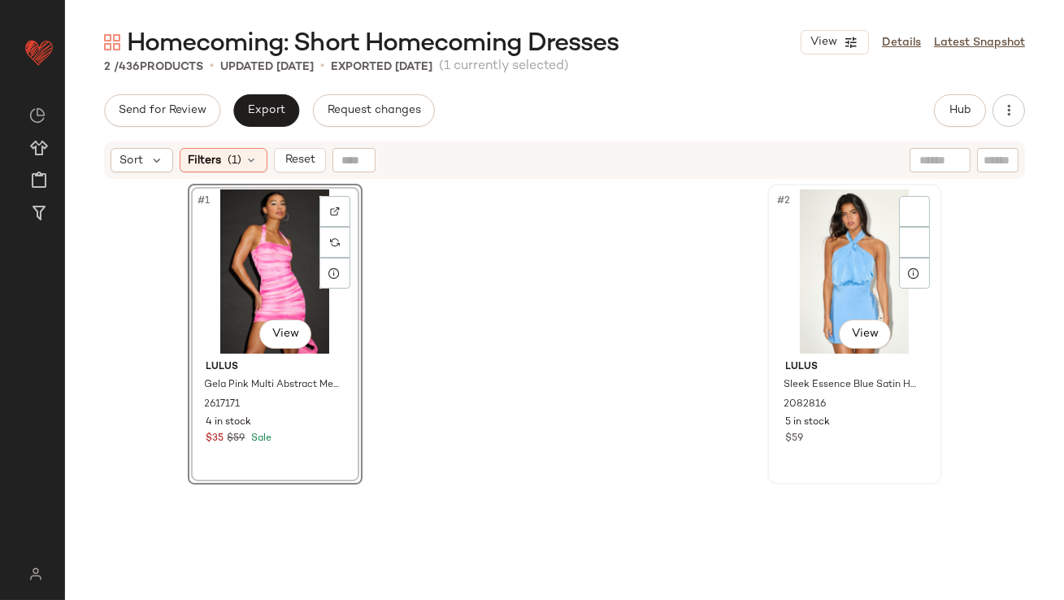
click at [819, 246] on div "#2 View" at bounding box center [854, 271] width 163 height 164
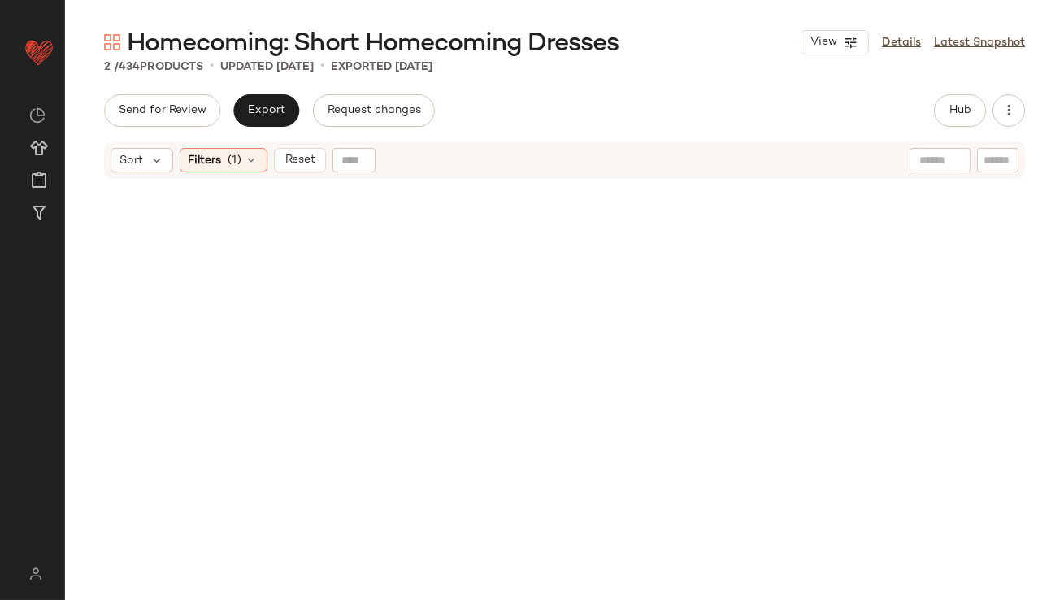
click at [207, 173] on div "Sort Filters (1) Reset" at bounding box center [564, 159] width 921 height 37
click at [218, 157] on span "Filters" at bounding box center [205, 160] width 33 height 17
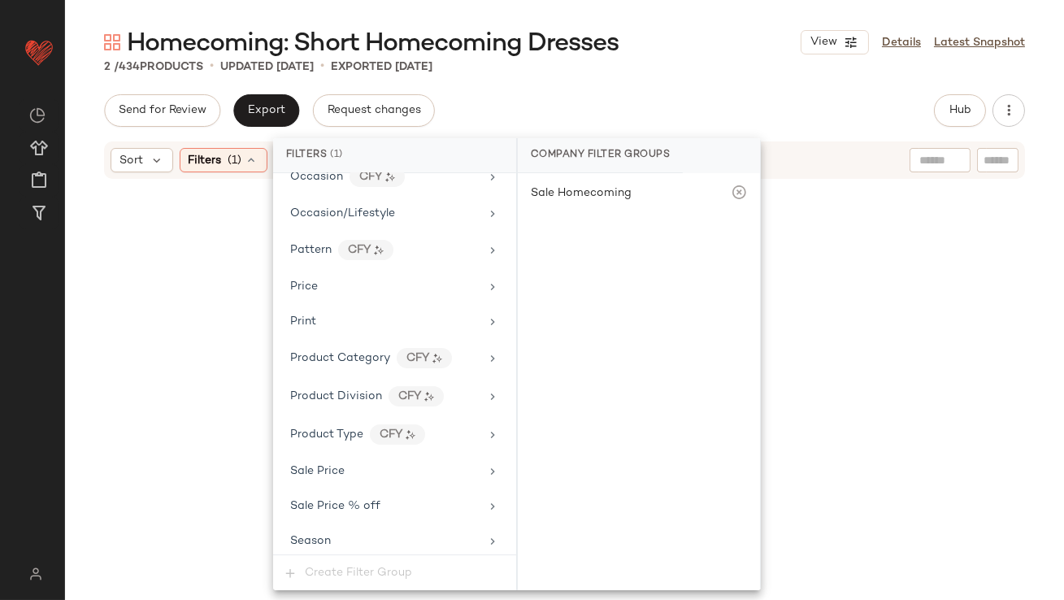
scroll to position [1153, 0]
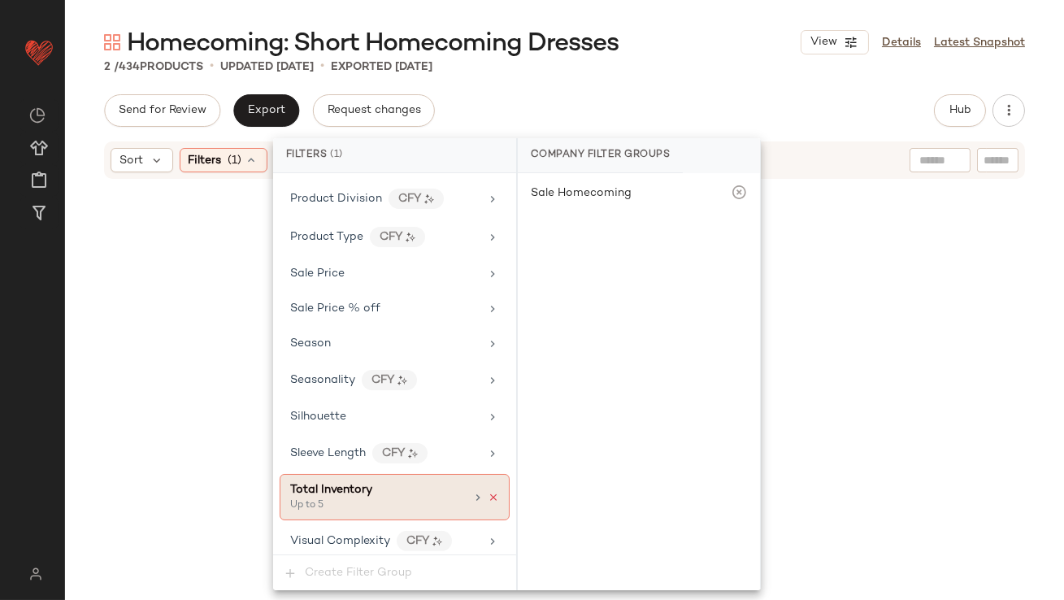
click at [488, 492] on icon at bounding box center [493, 497] width 11 height 11
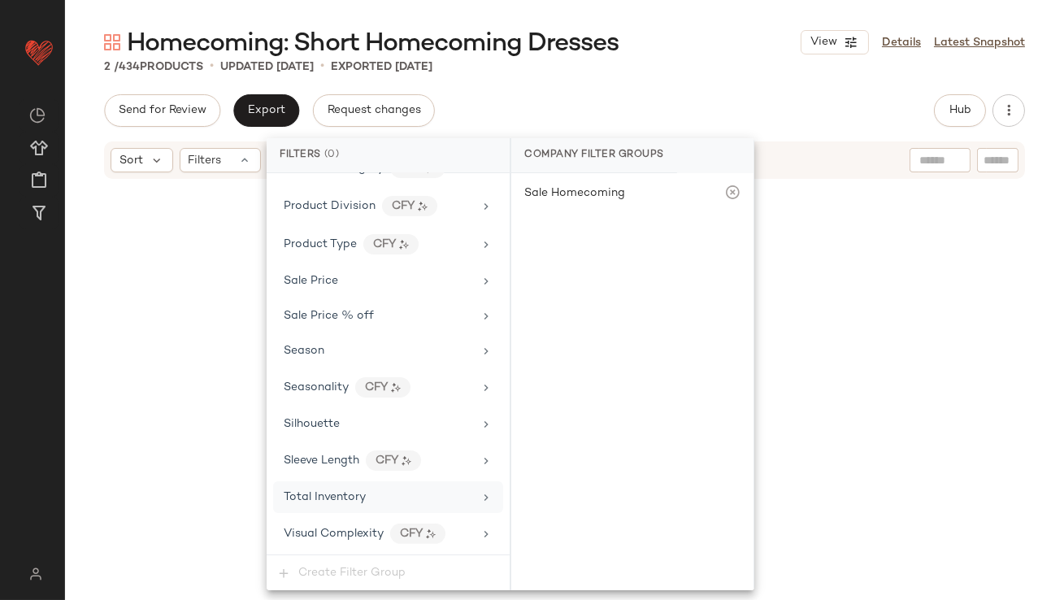
scroll to position [1138, 0]
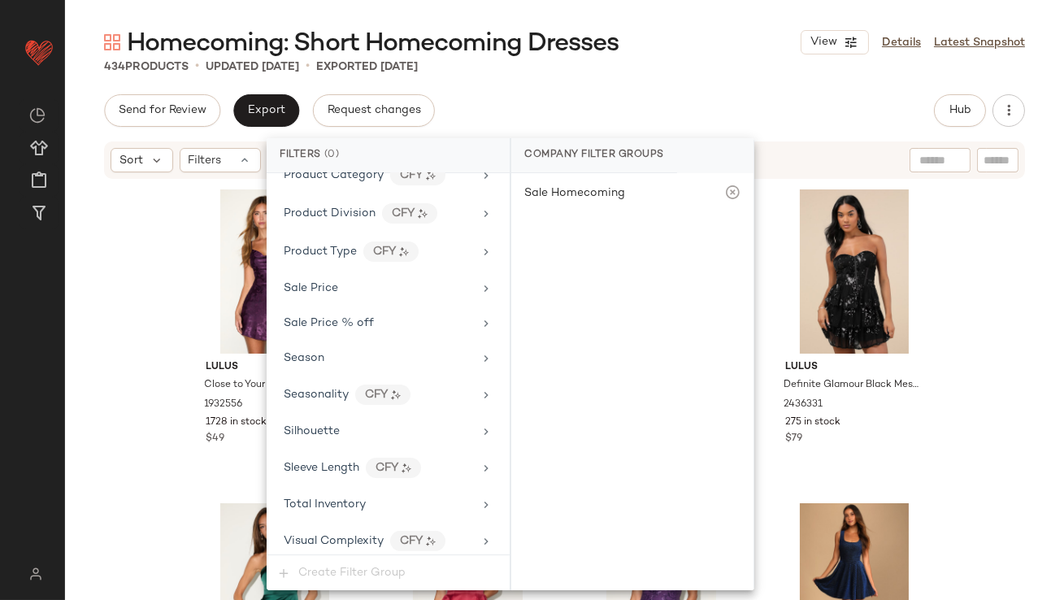
click at [631, 80] on div "Homecoming: Short Homecoming Dresses View Details Latest Snapshot 434 Products …" at bounding box center [564, 313] width 999 height 574
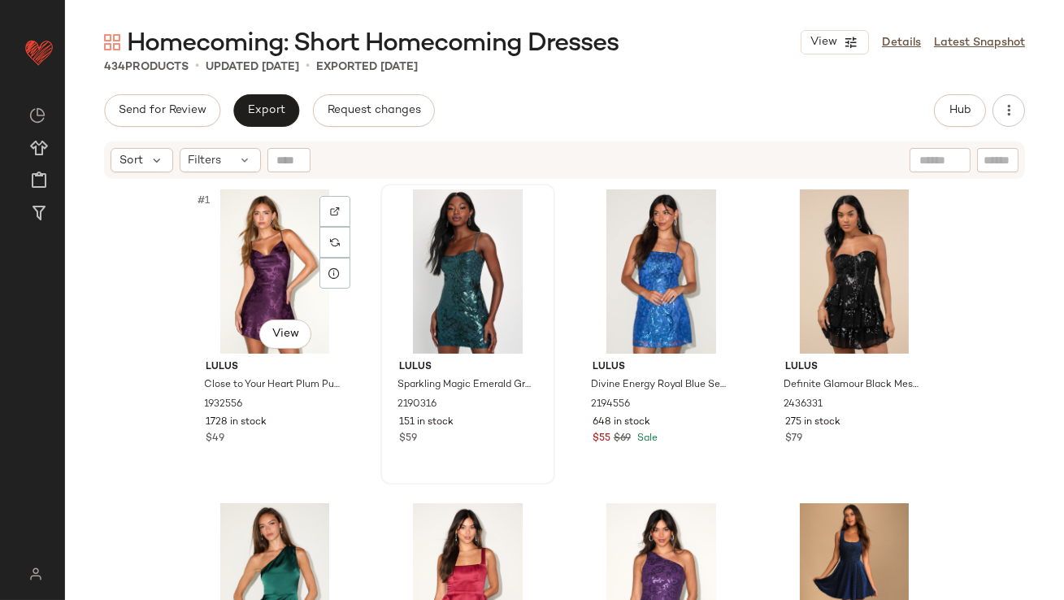
click at [322, 267] on div at bounding box center [335, 273] width 31 height 31
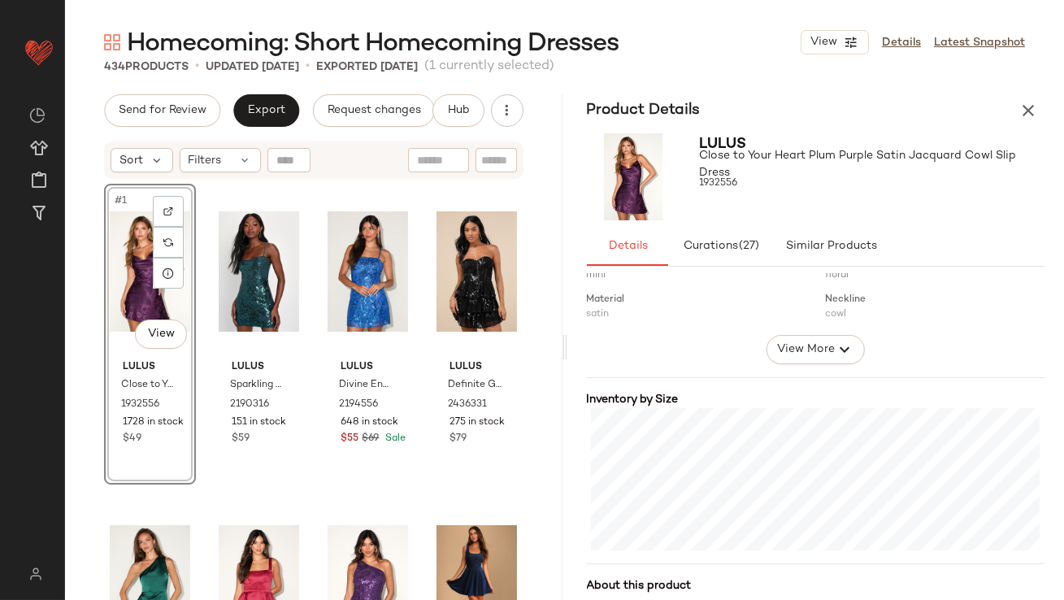
scroll to position [372, 0]
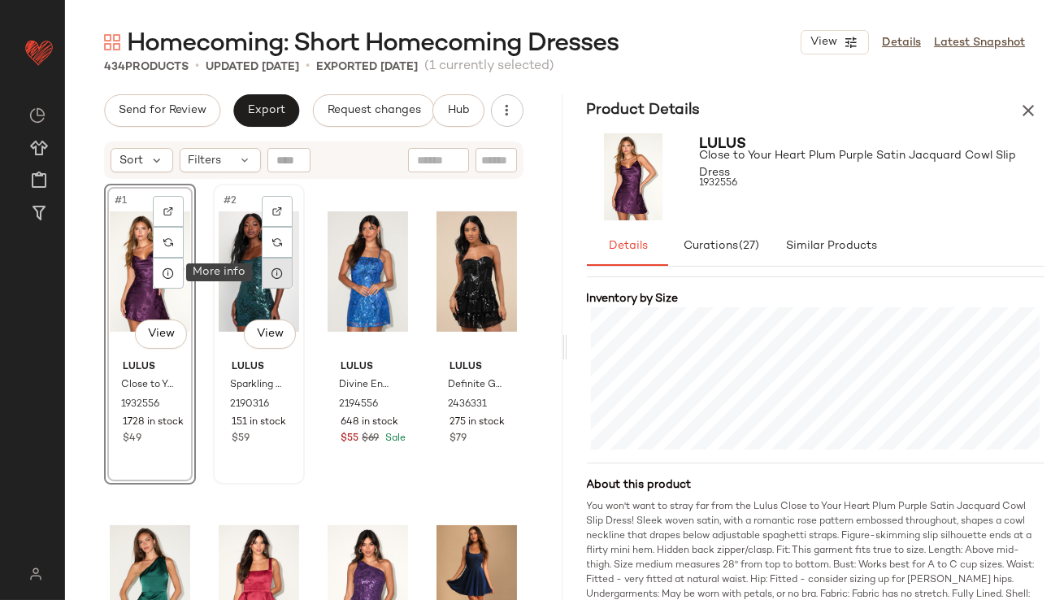
click at [272, 280] on div at bounding box center [277, 273] width 31 height 31
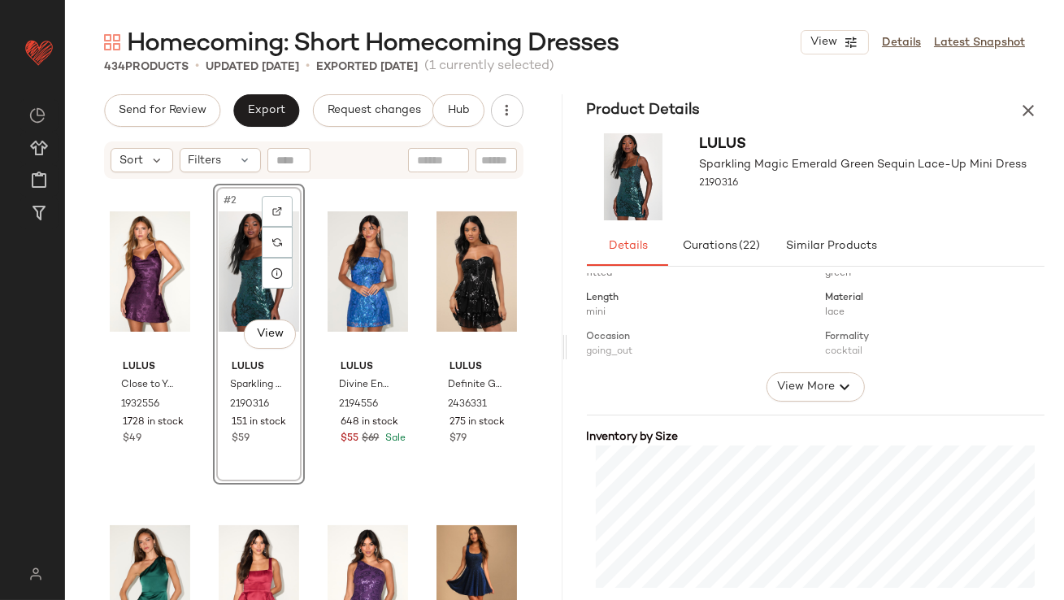
scroll to position [341, 0]
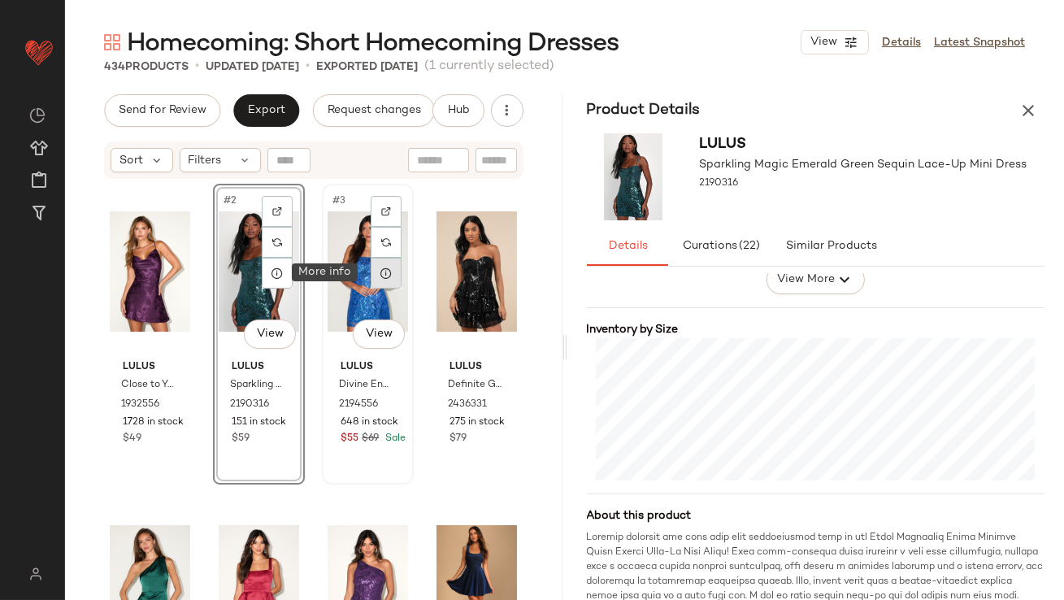
click at [380, 273] on icon at bounding box center [386, 273] width 13 height 13
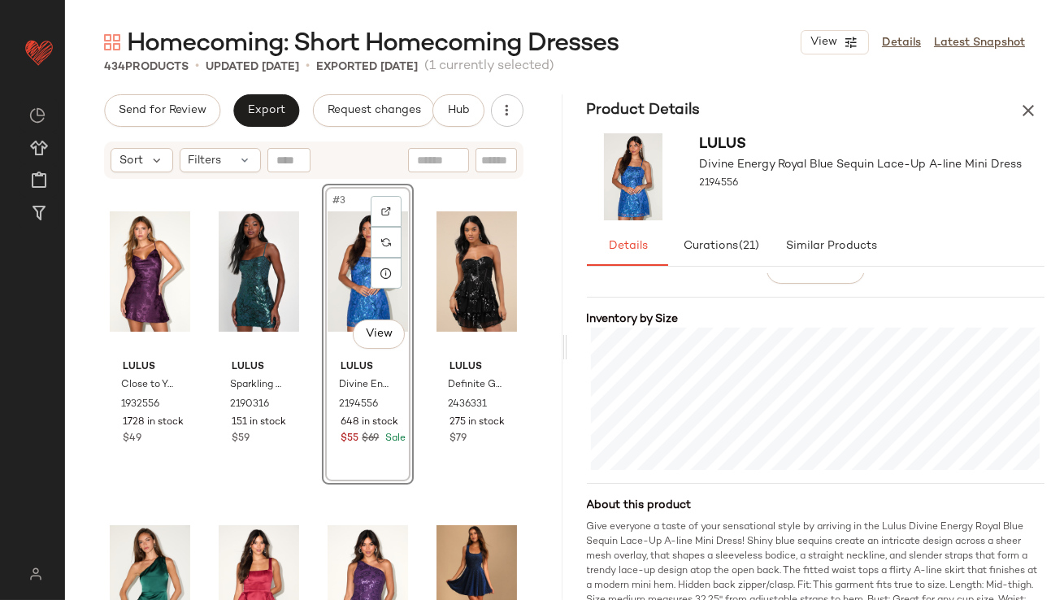
scroll to position [390, 0]
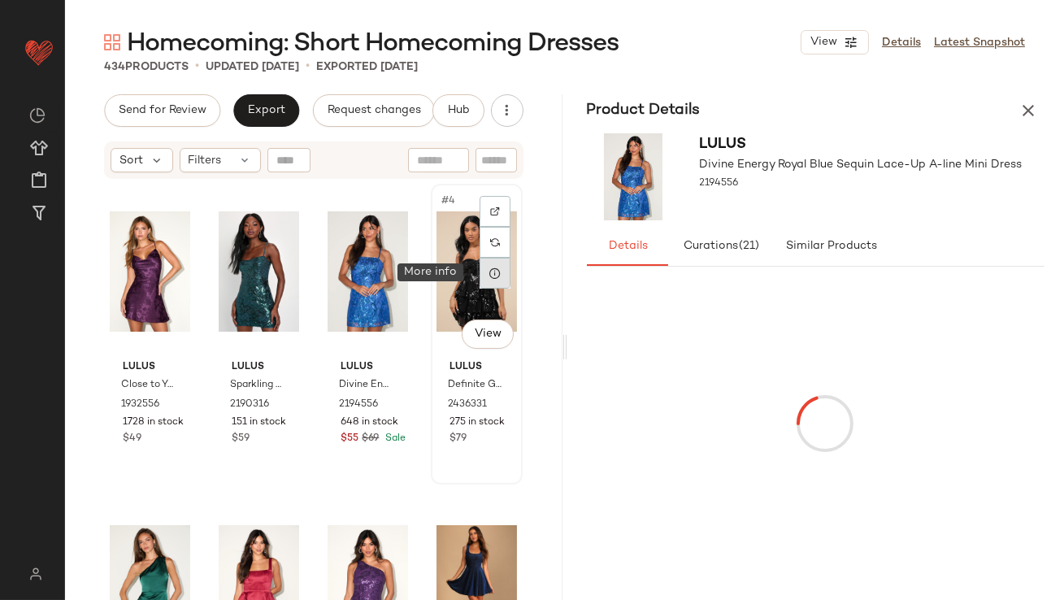
click at [489, 276] on icon at bounding box center [495, 273] width 13 height 13
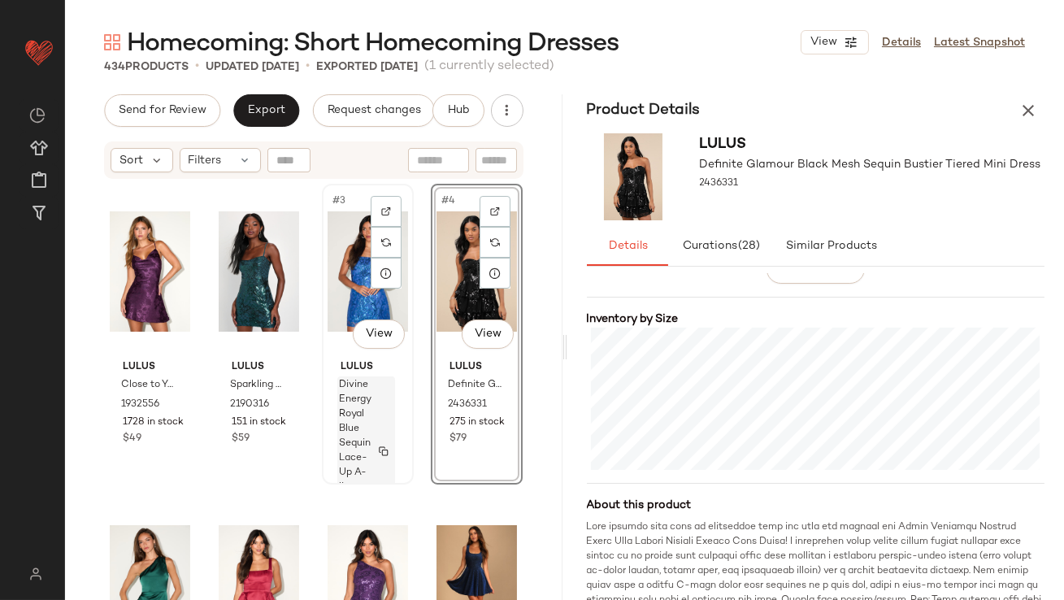
scroll to position [265, 0]
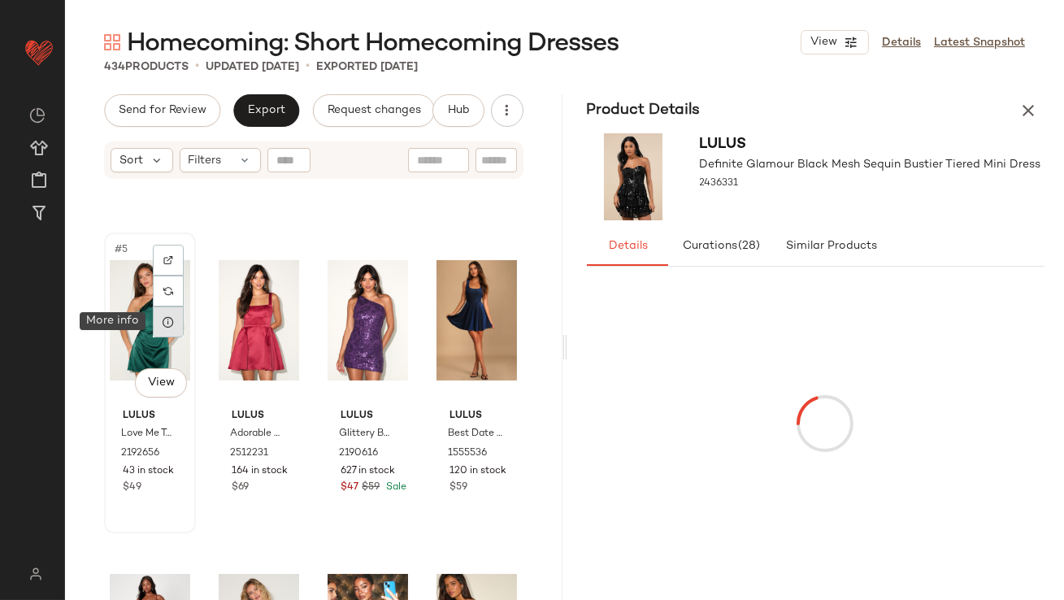
click at [166, 319] on icon at bounding box center [168, 321] width 13 height 13
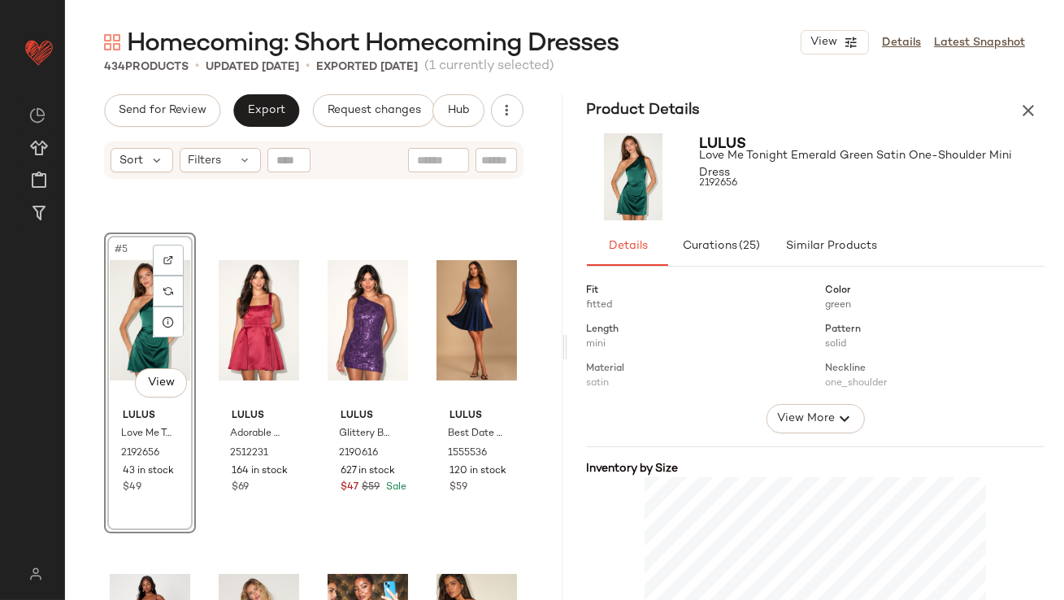
scroll to position [318, 0]
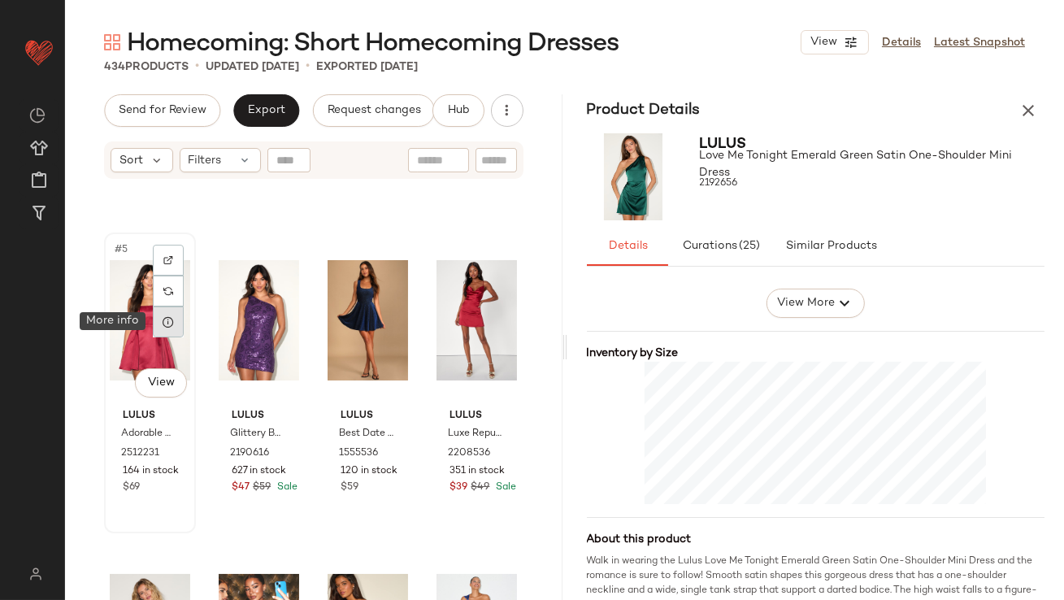
click at [164, 324] on icon at bounding box center [168, 321] width 13 height 13
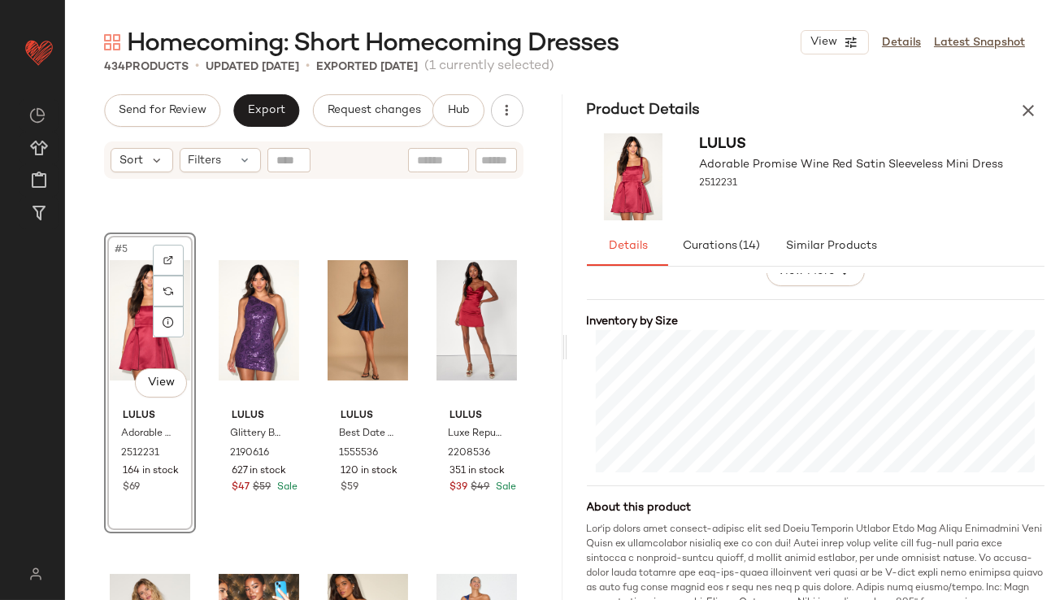
scroll to position [433, 0]
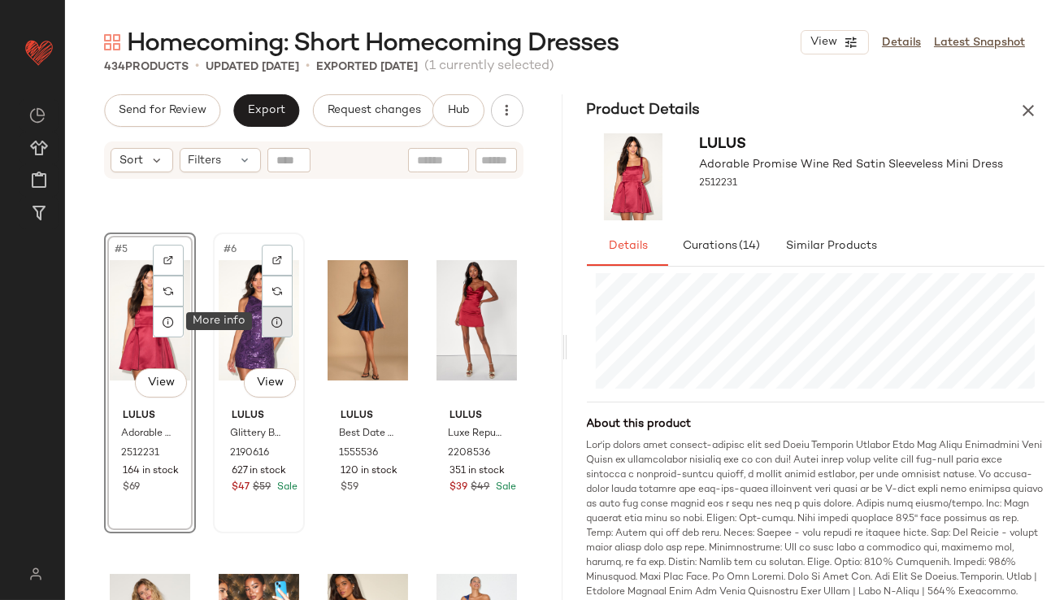
click at [277, 326] on icon at bounding box center [277, 321] width 13 height 13
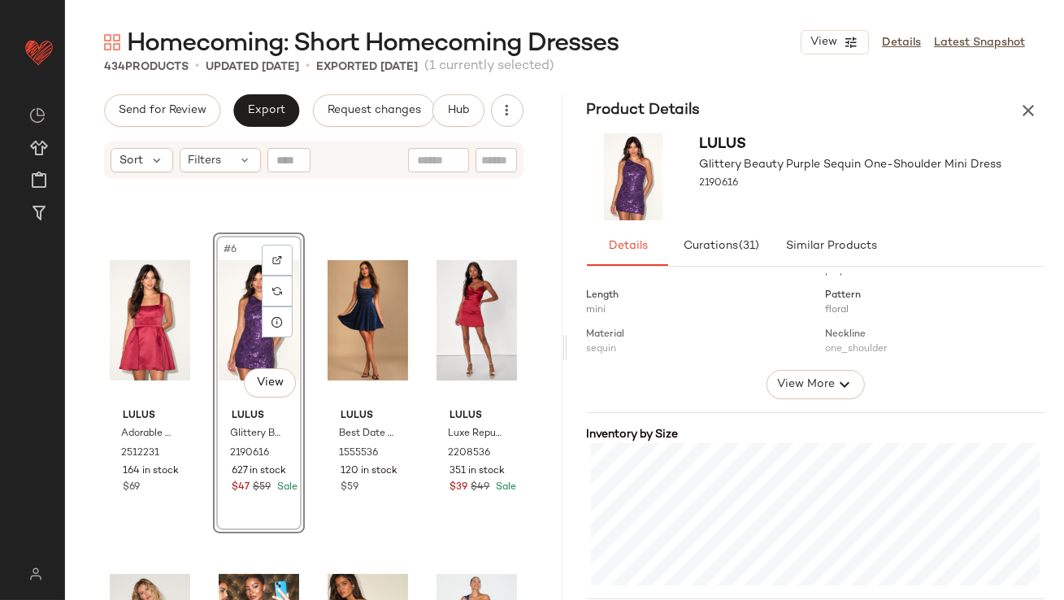
scroll to position [390, 0]
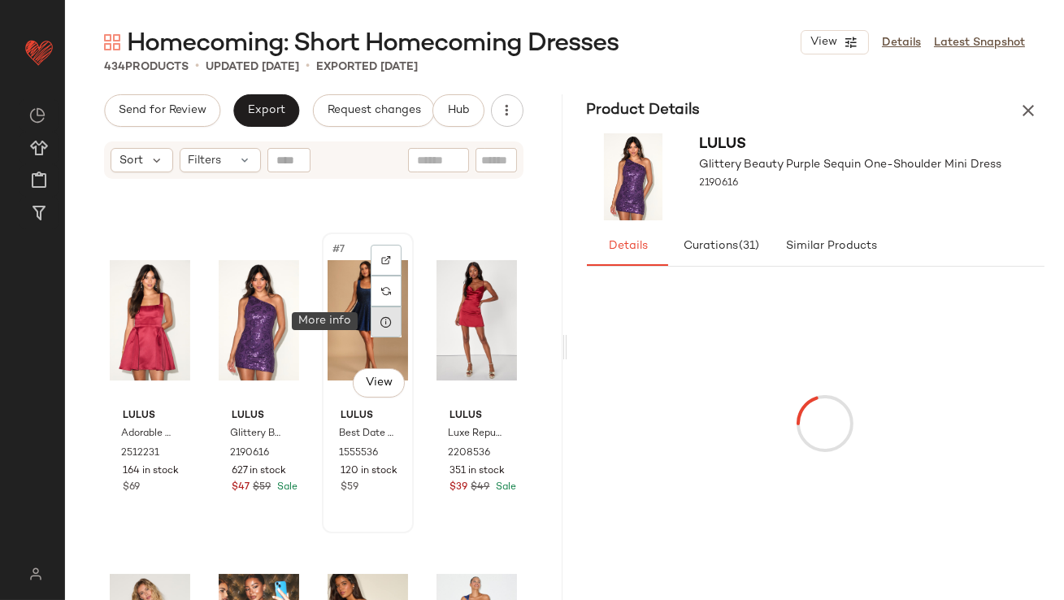
click at [382, 323] on icon at bounding box center [386, 321] width 13 height 13
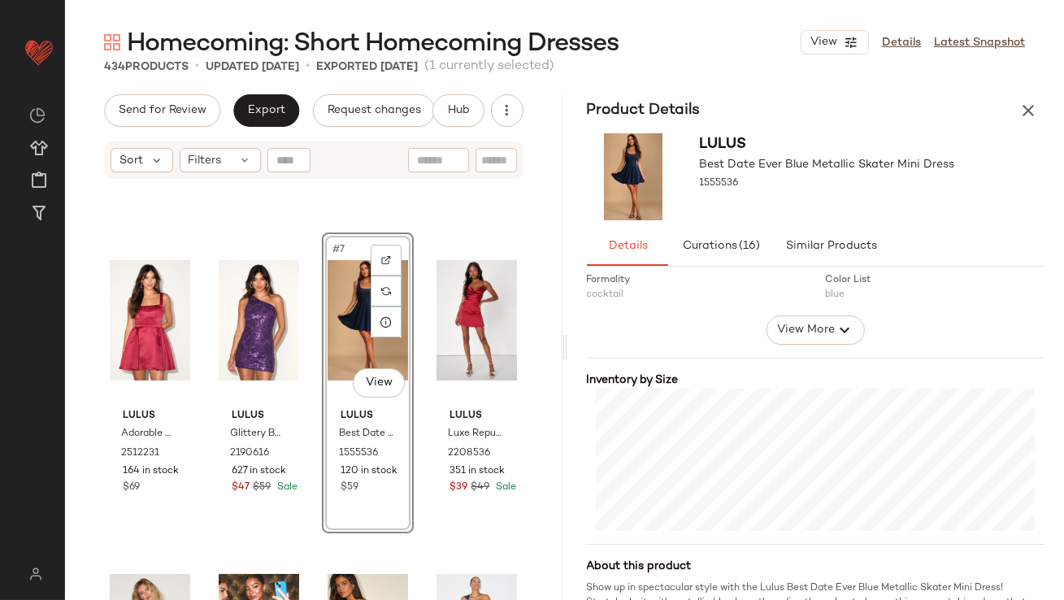
scroll to position [365, 0]
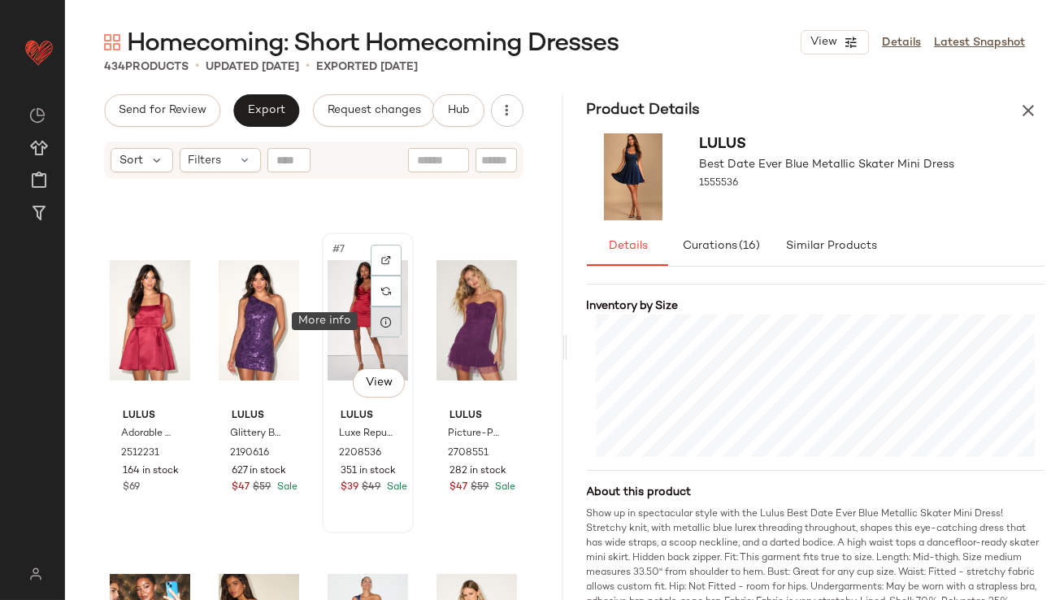
click at [385, 325] on icon at bounding box center [386, 321] width 13 height 13
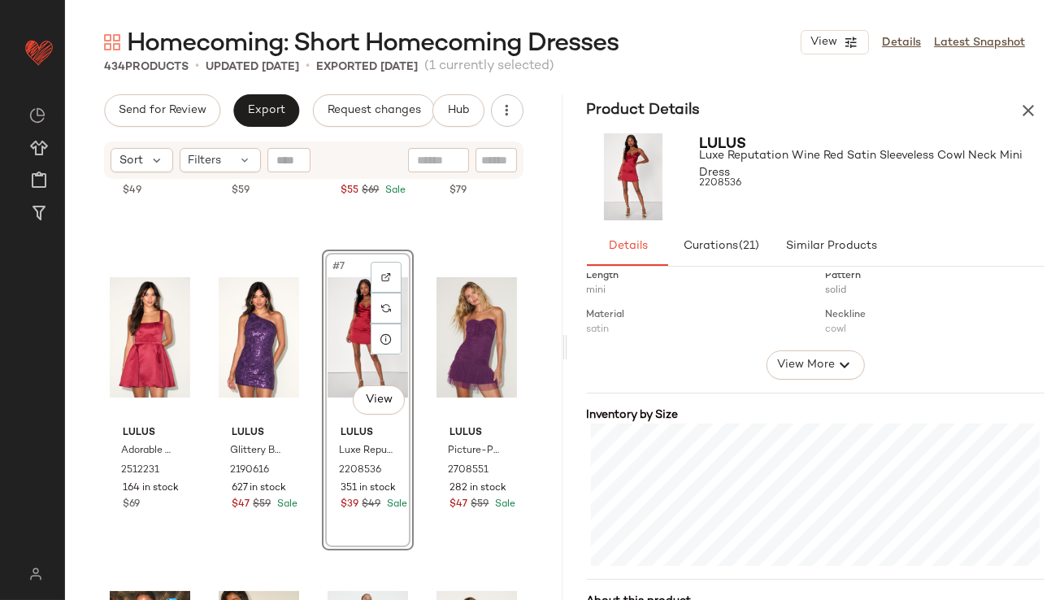
scroll to position [320, 0]
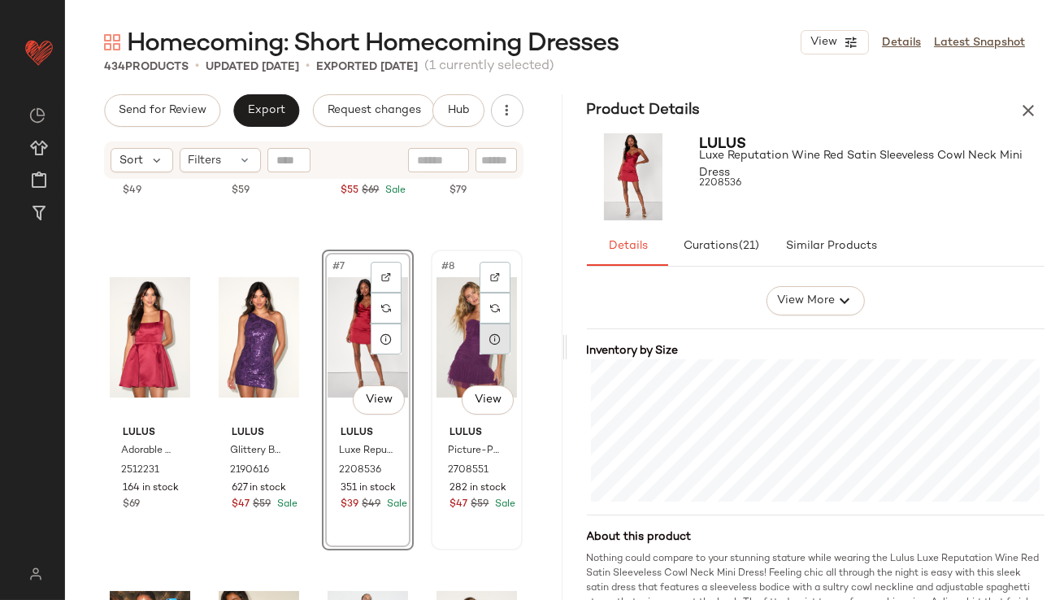
click at [482, 349] on div at bounding box center [495, 339] width 31 height 31
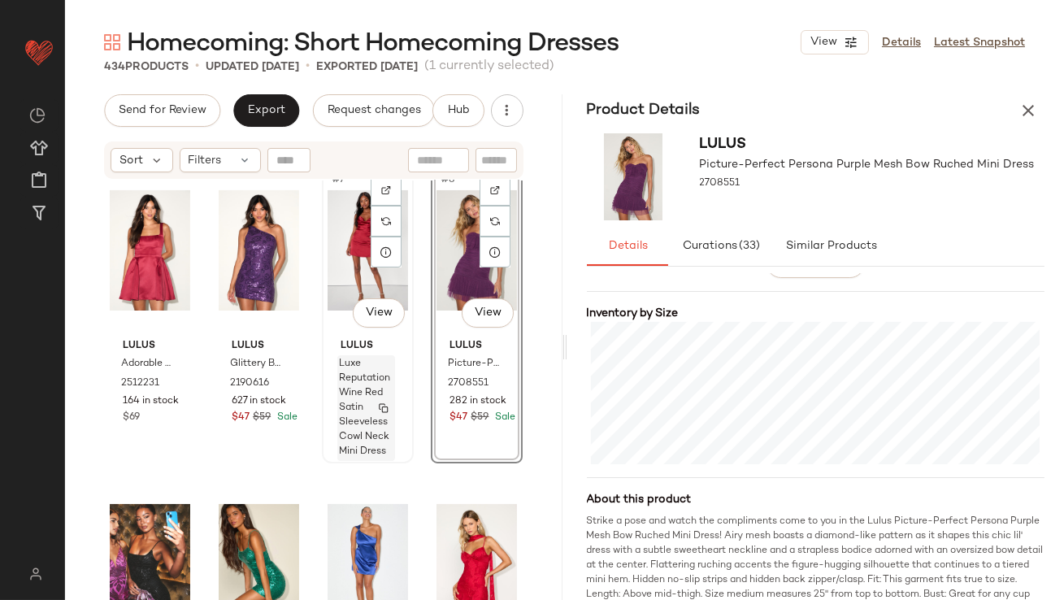
scroll to position [448, 0]
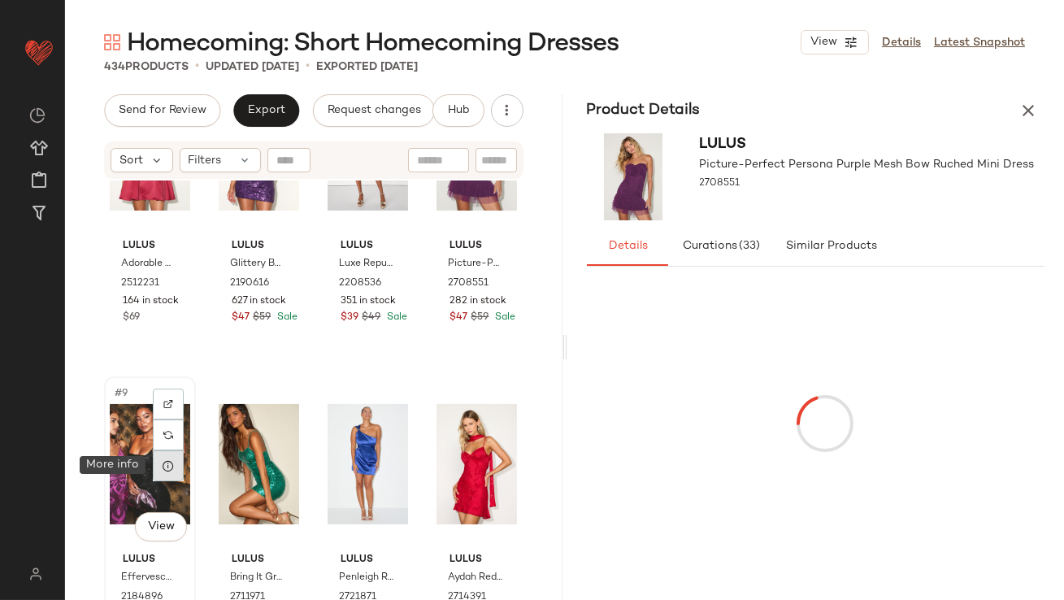
click at [168, 468] on icon at bounding box center [168, 465] width 13 height 13
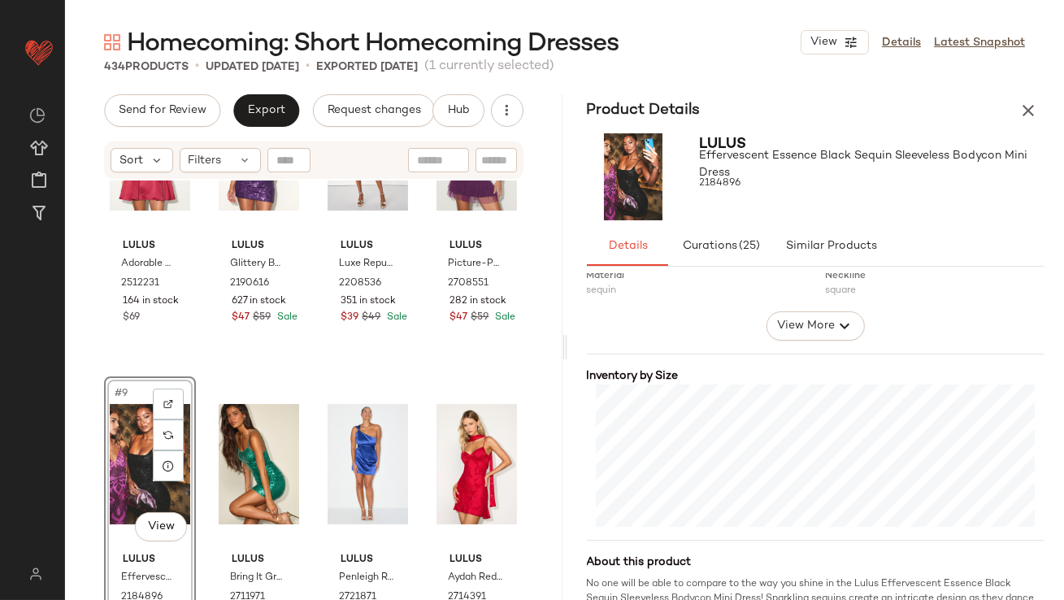
scroll to position [364, 0]
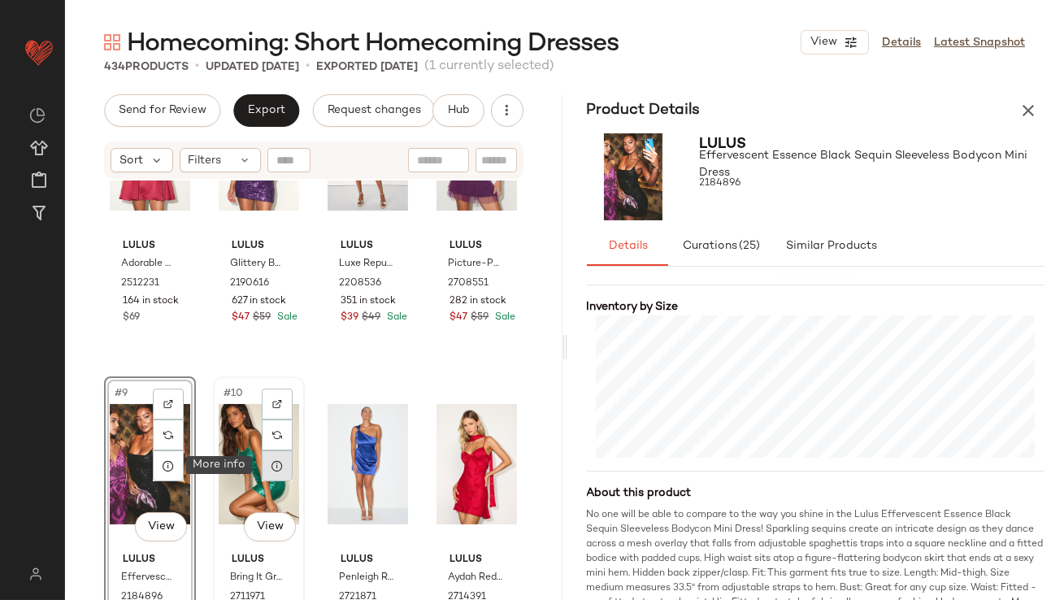
click at [272, 464] on icon at bounding box center [277, 465] width 13 height 13
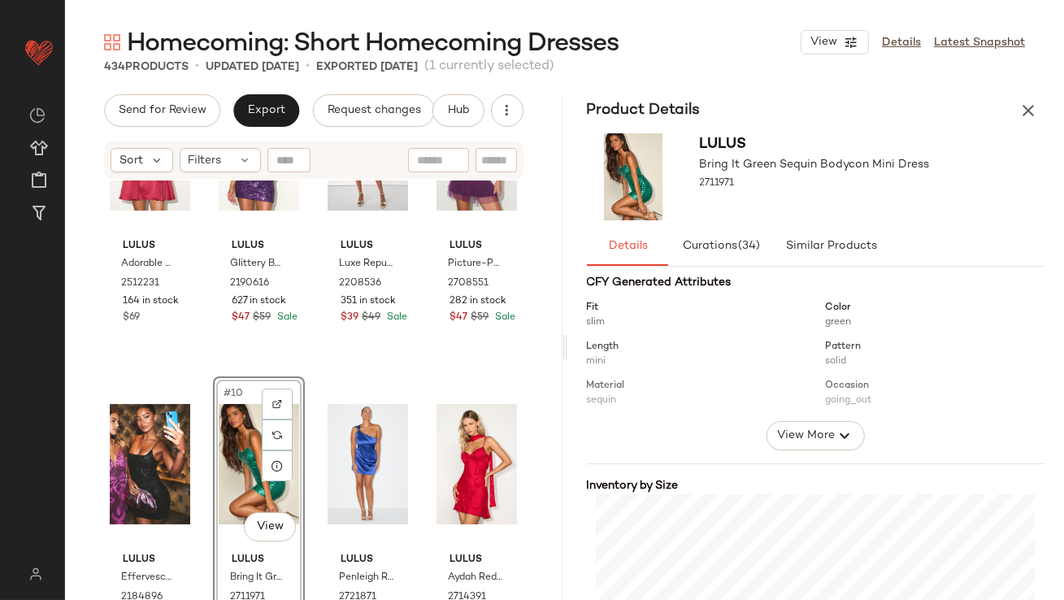
scroll to position [350, 0]
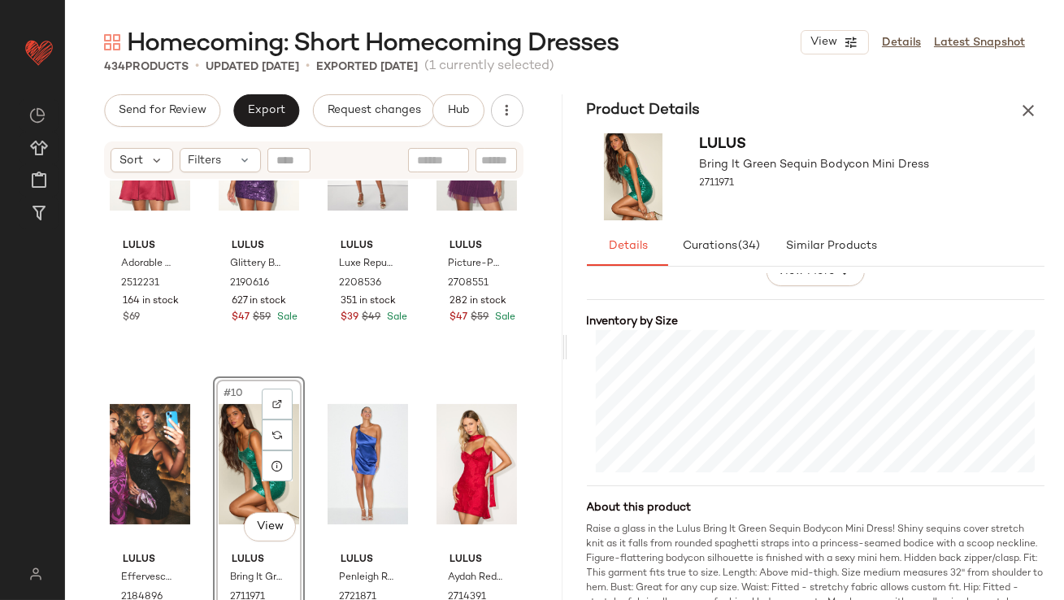
click at [328, 437] on div at bounding box center [368, 464] width 80 height 164
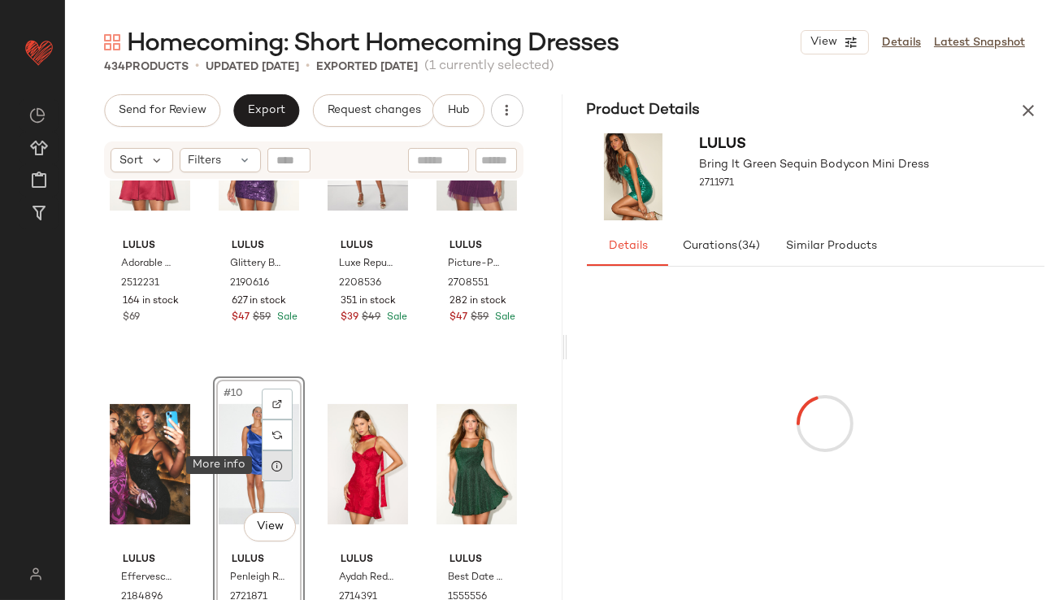
click at [272, 467] on icon at bounding box center [277, 465] width 13 height 13
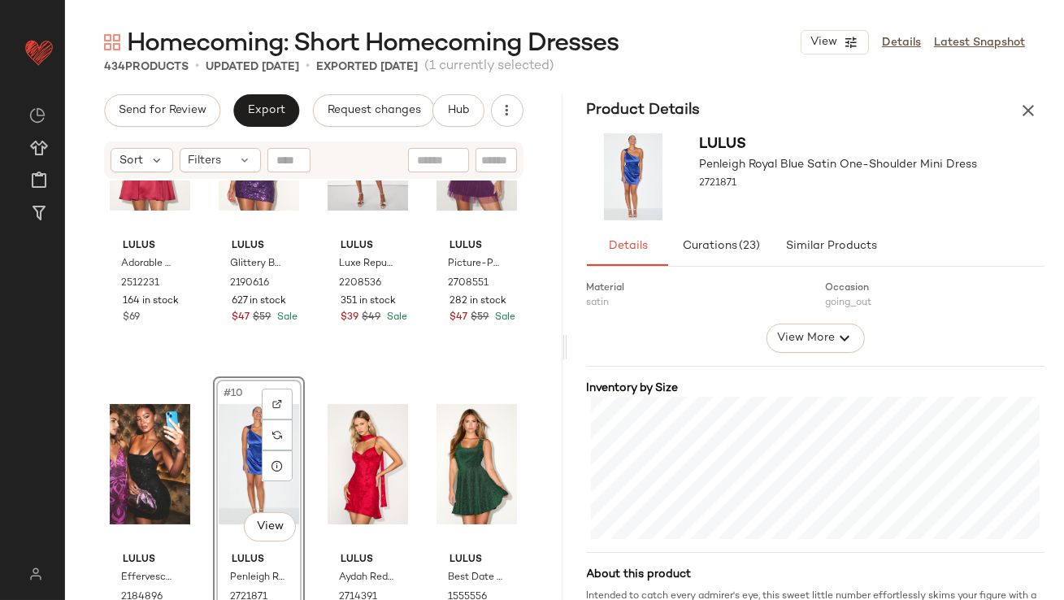
scroll to position [376, 0]
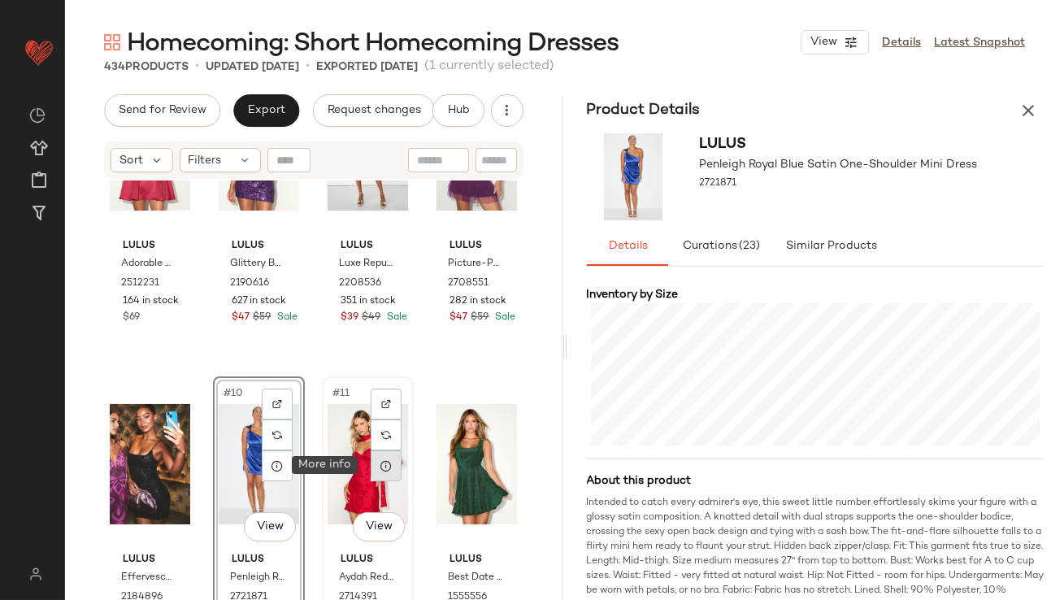
click at [382, 461] on icon at bounding box center [386, 465] width 13 height 13
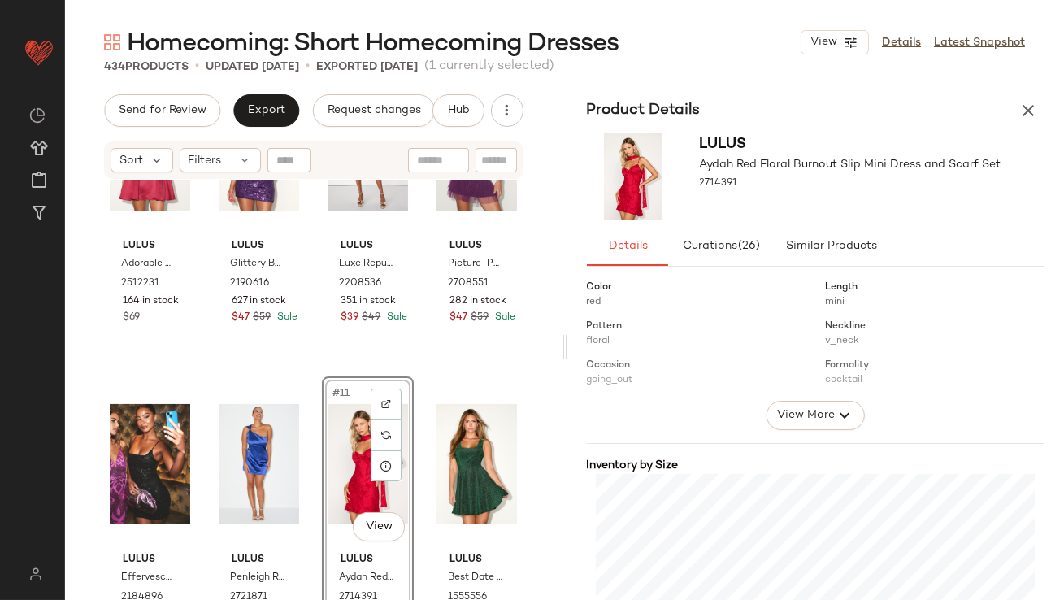
scroll to position [260, 0]
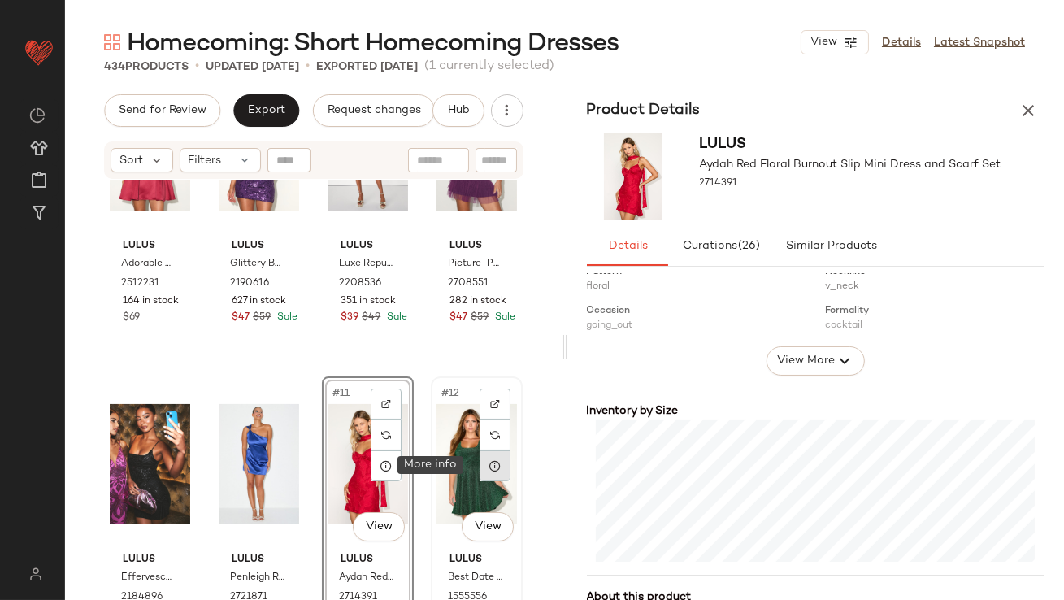
click at [489, 465] on icon at bounding box center [495, 465] width 13 height 13
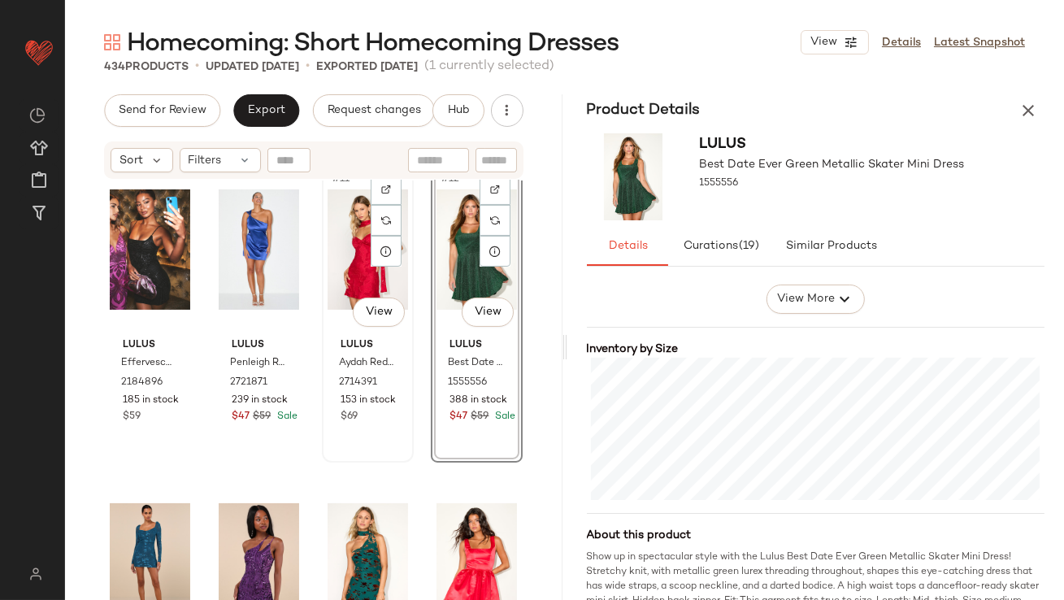
scroll to position [685, 0]
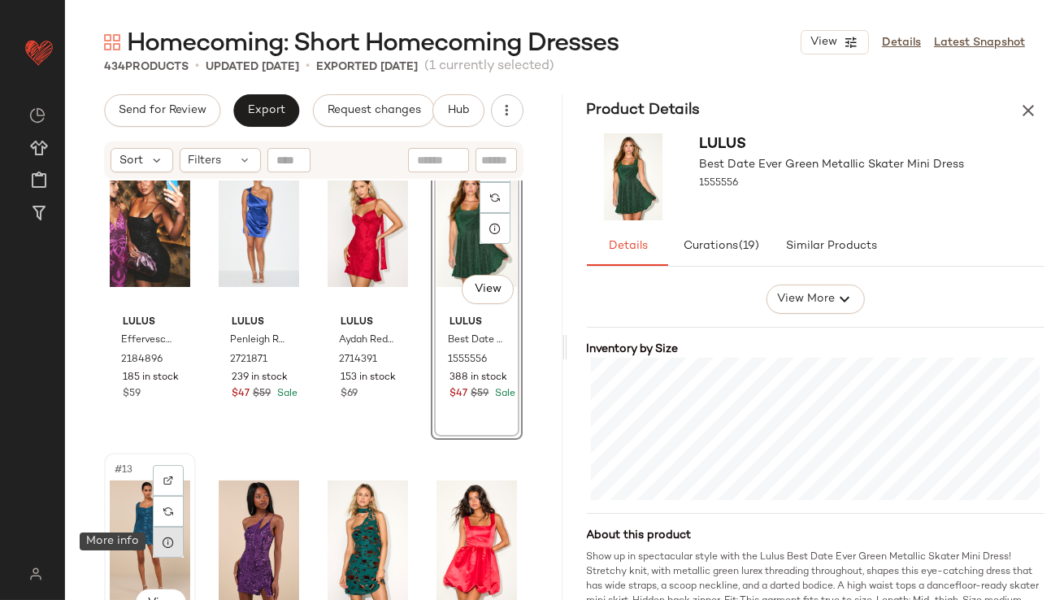
click at [163, 537] on icon at bounding box center [168, 542] width 13 height 13
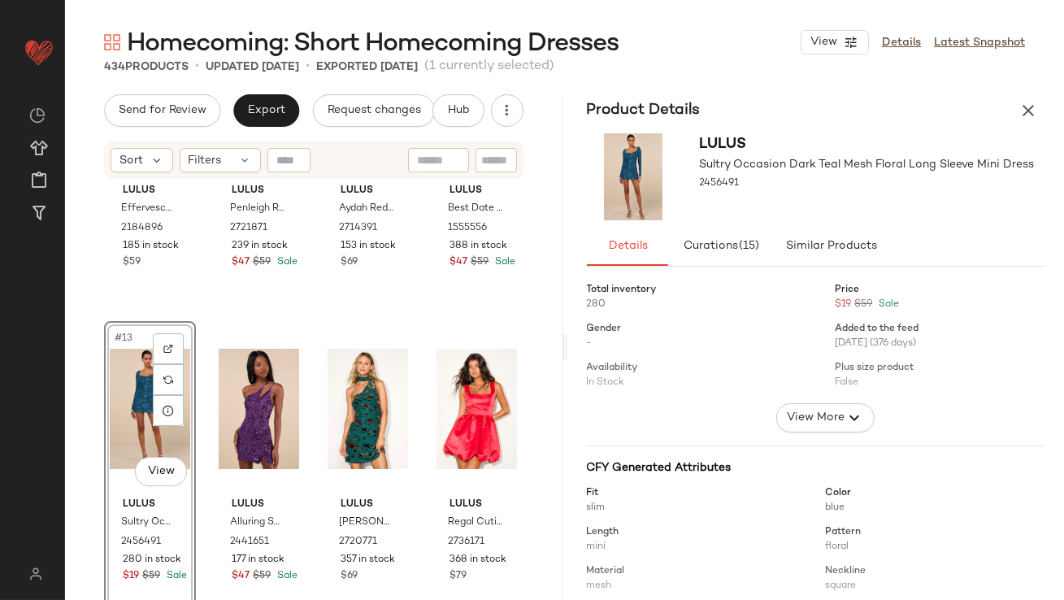
scroll to position [347, 0]
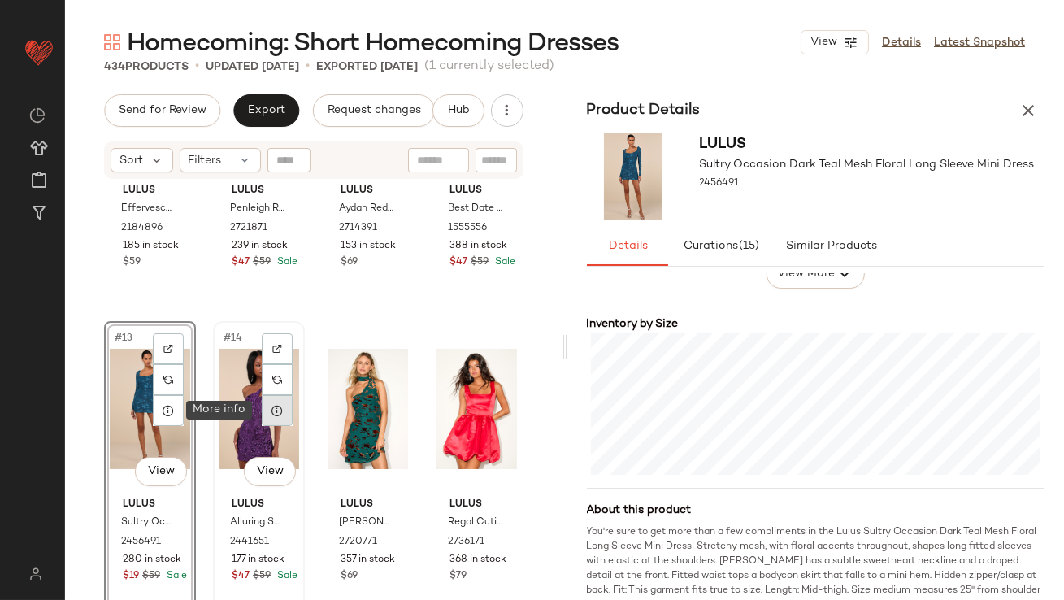
click at [272, 420] on div at bounding box center [277, 410] width 31 height 31
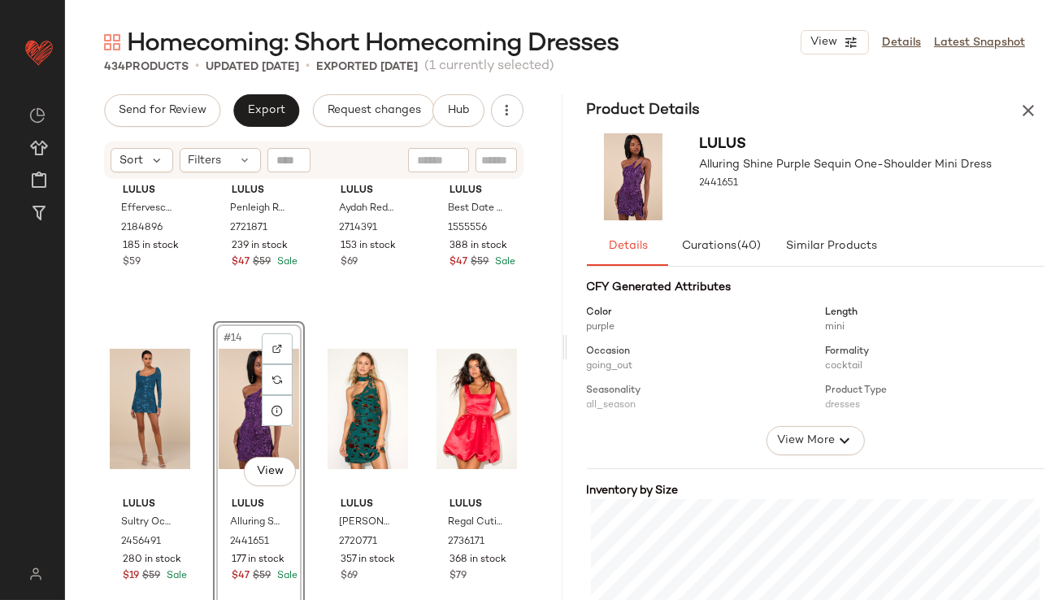
scroll to position [346, 0]
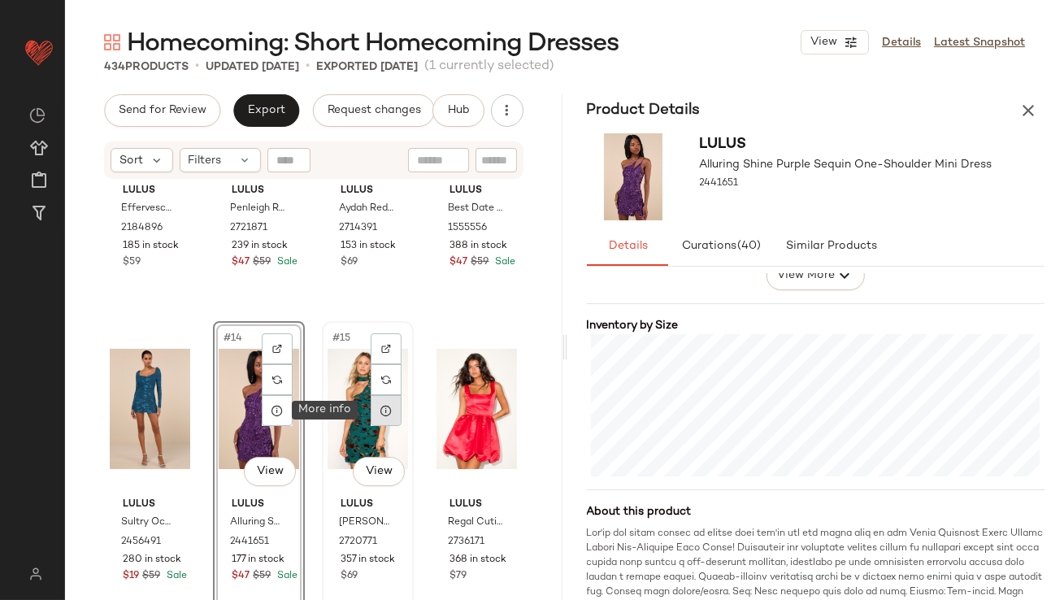
click at [380, 411] on icon at bounding box center [386, 410] width 13 height 13
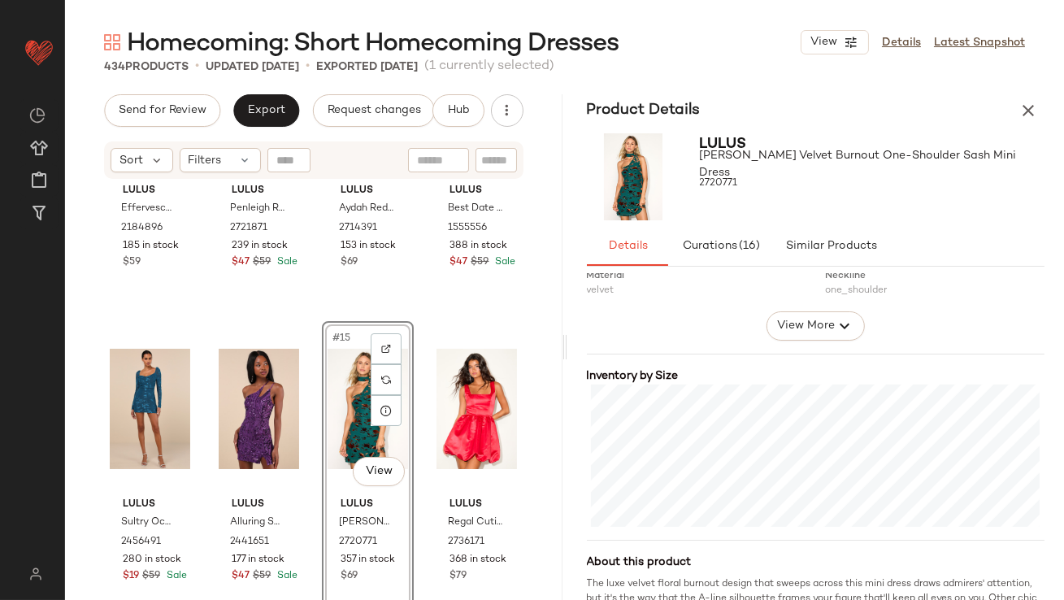
scroll to position [333, 0]
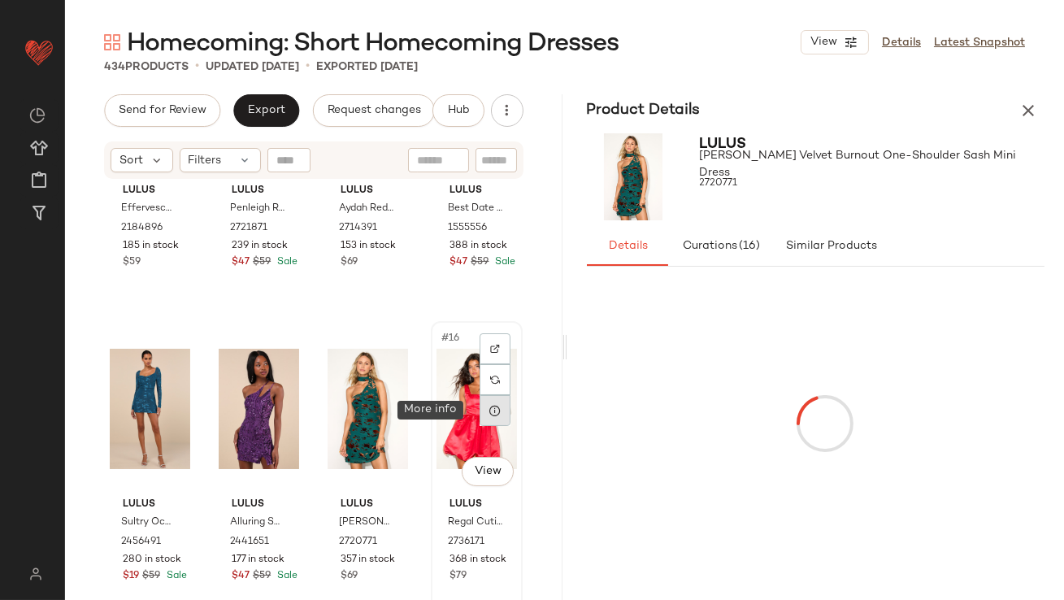
click at [489, 412] on icon at bounding box center [495, 410] width 13 height 13
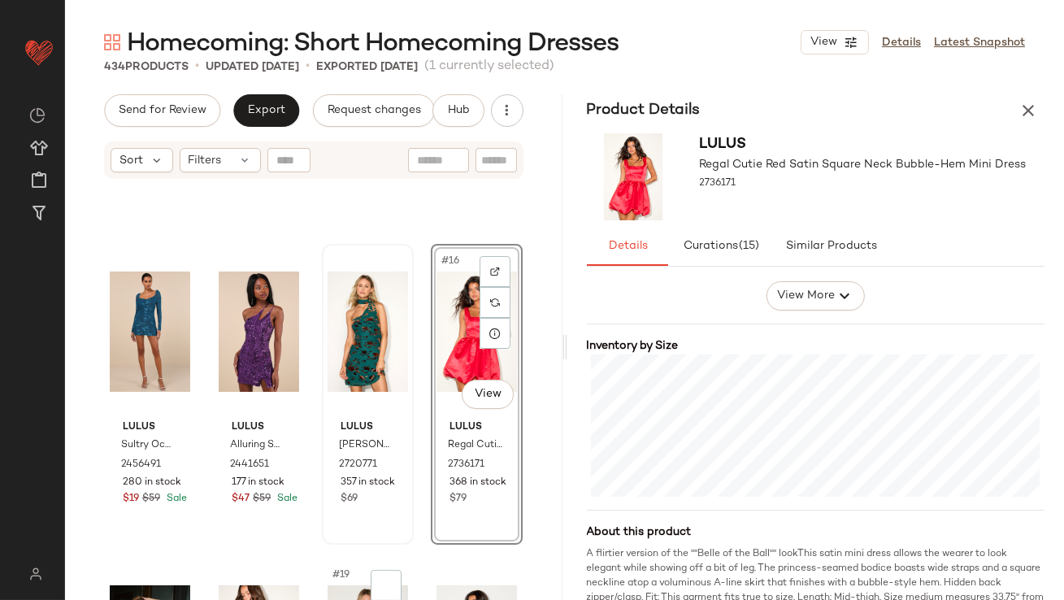
scroll to position [1185, 0]
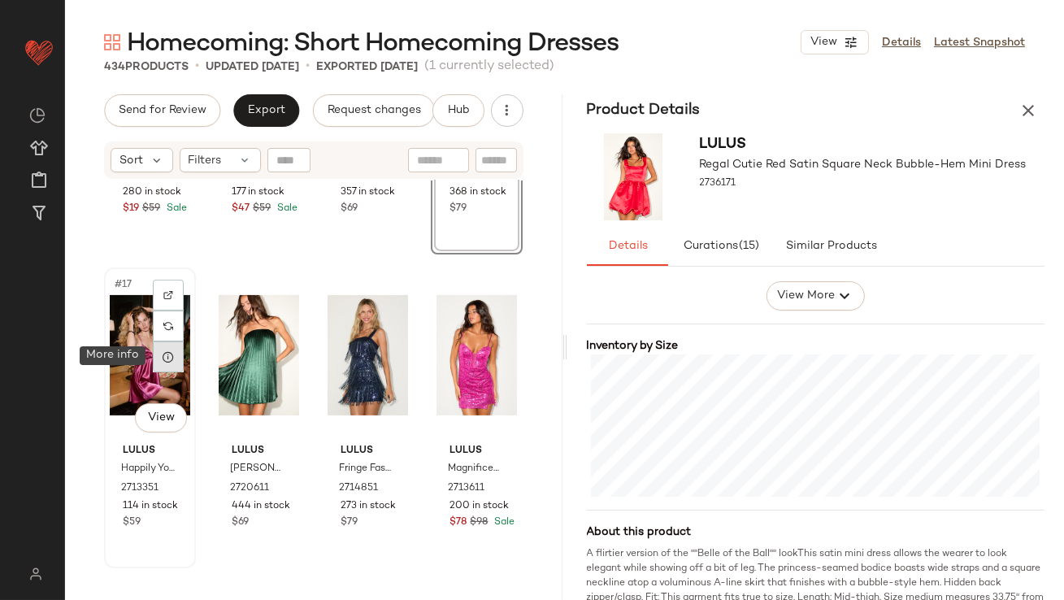
click at [169, 363] on div at bounding box center [168, 356] width 31 height 31
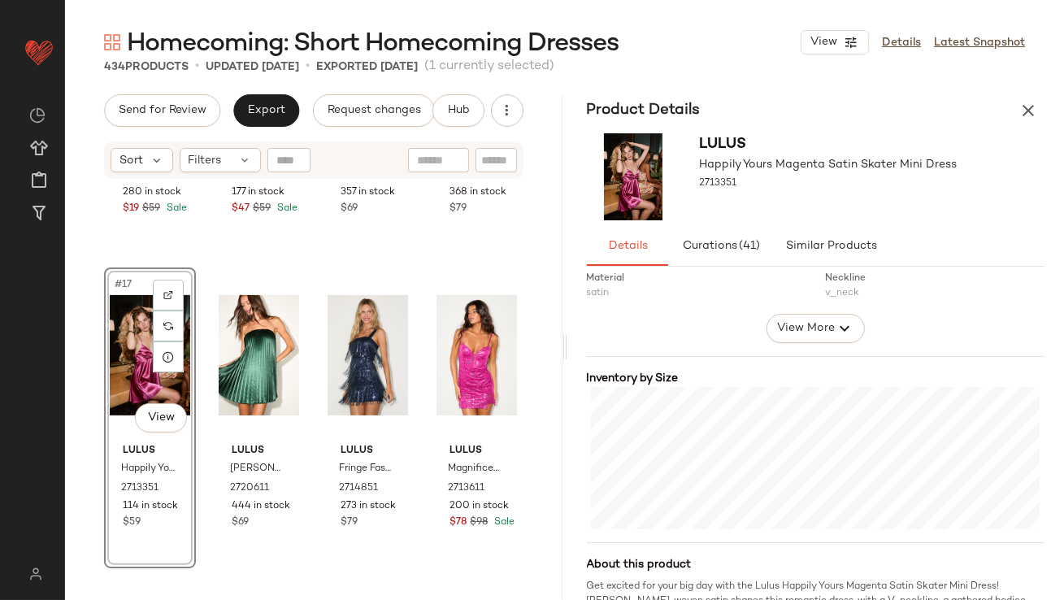
scroll to position [296, 0]
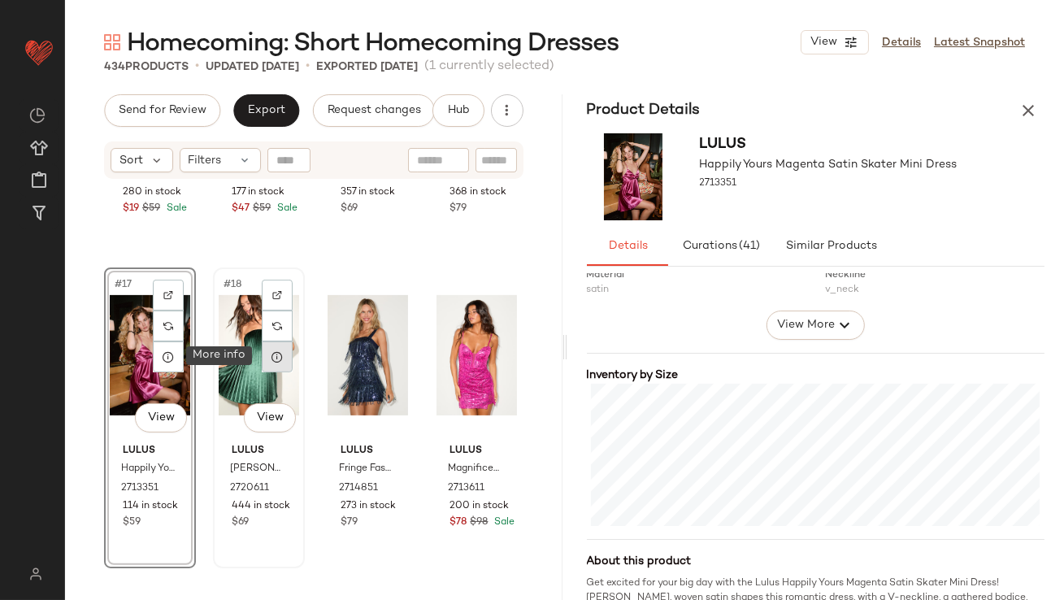
click at [276, 359] on icon at bounding box center [277, 356] width 13 height 13
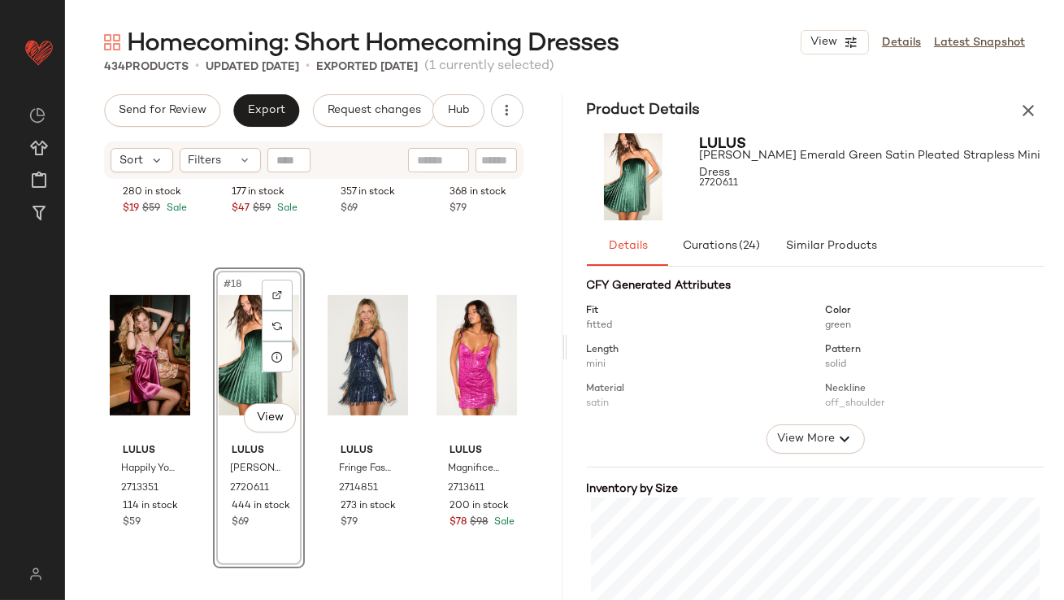
scroll to position [395, 0]
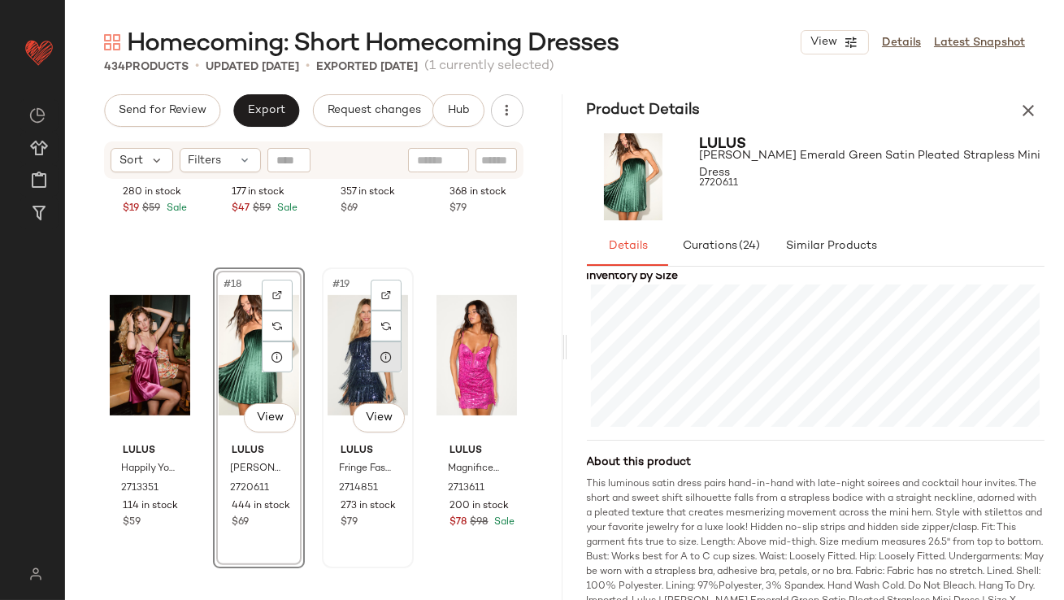
click at [381, 369] on div at bounding box center [386, 356] width 31 height 31
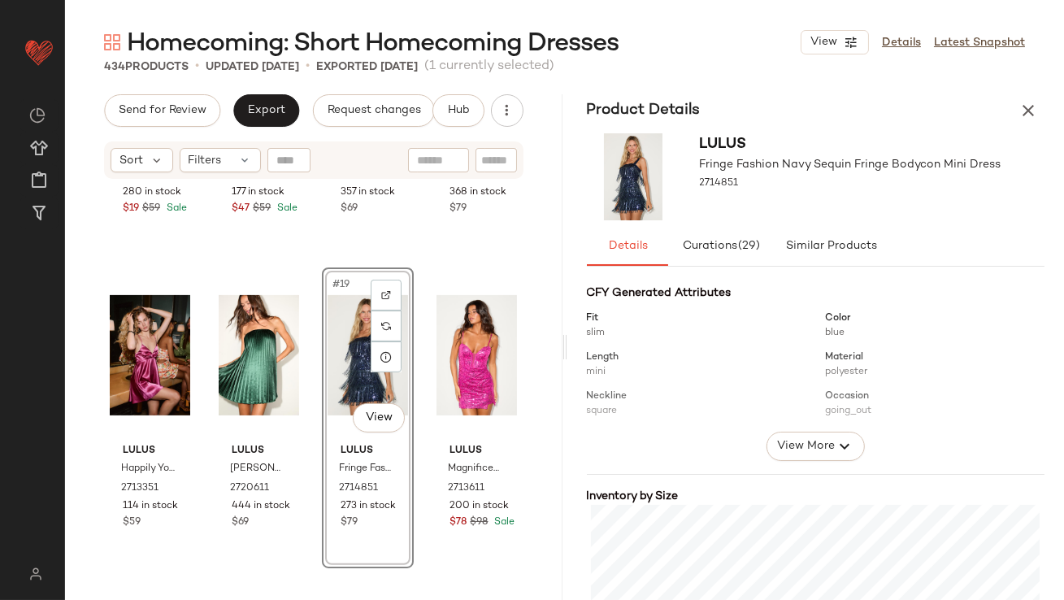
scroll to position [322, 0]
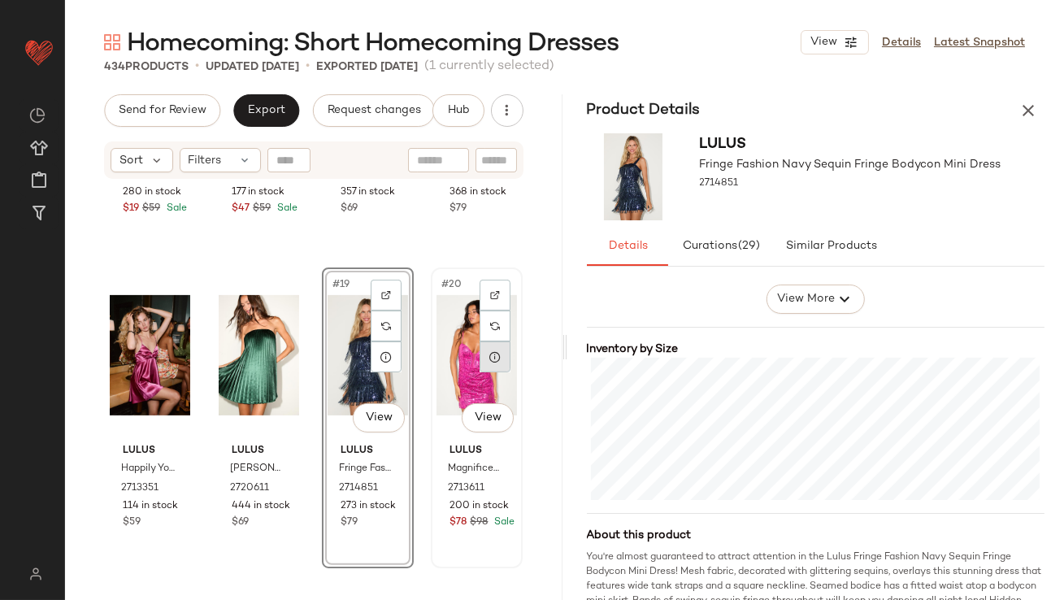
click at [489, 360] on icon at bounding box center [495, 356] width 13 height 13
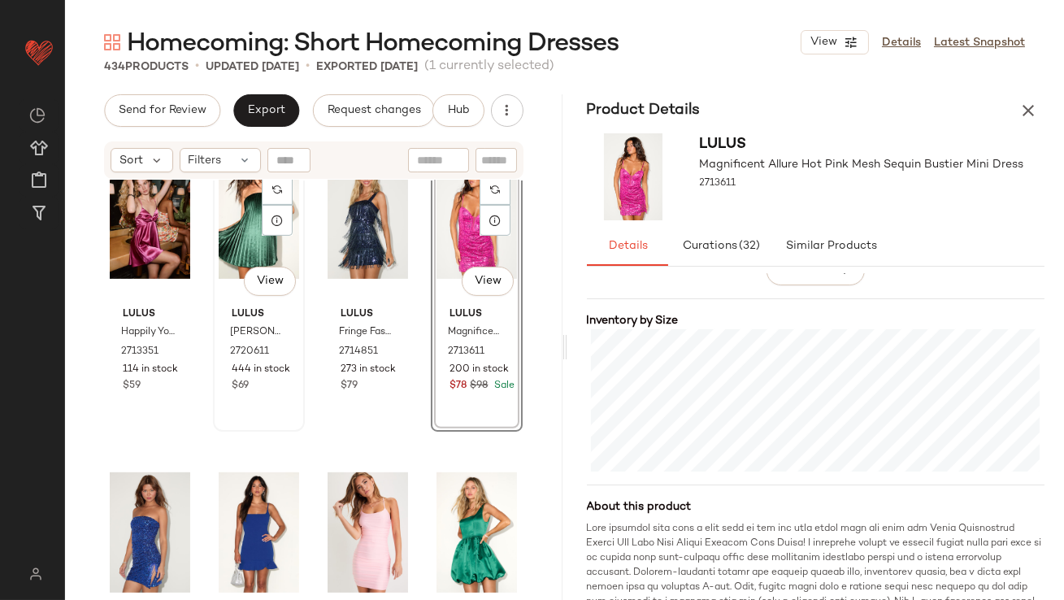
scroll to position [1465, 0]
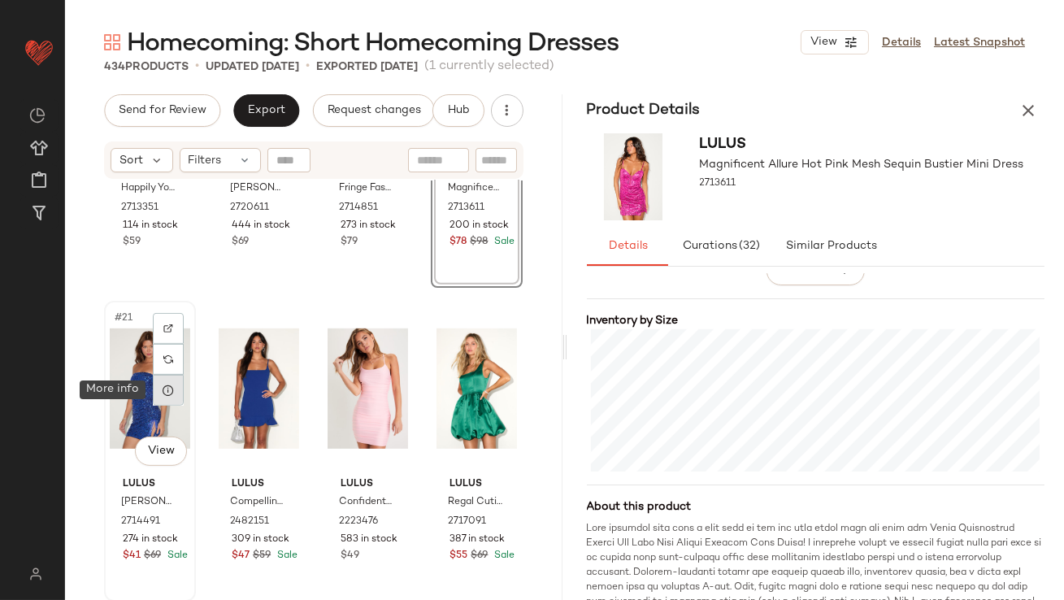
click at [164, 392] on icon at bounding box center [168, 390] width 13 height 13
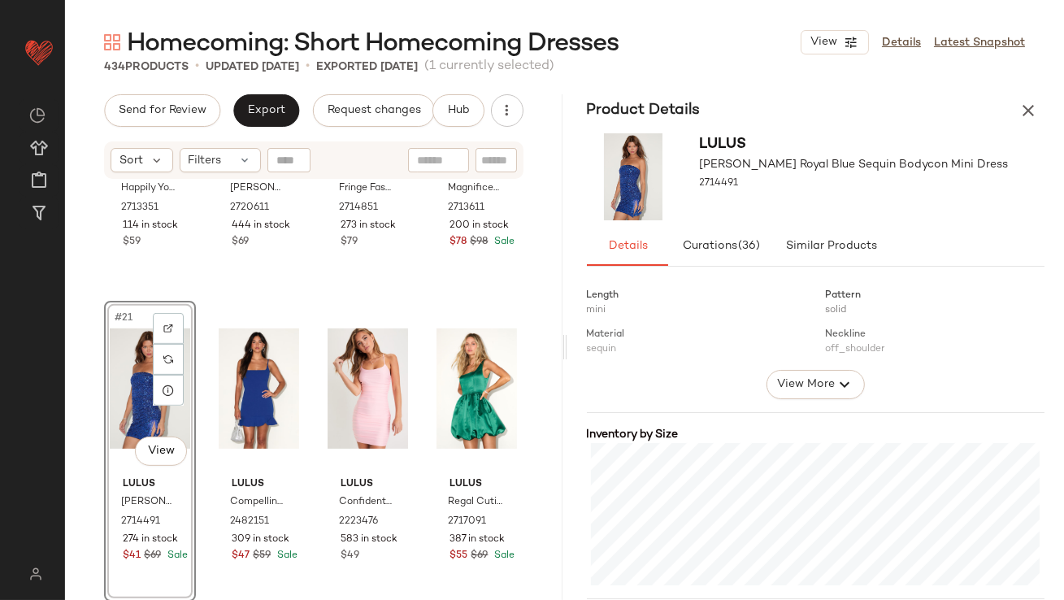
scroll to position [261, 0]
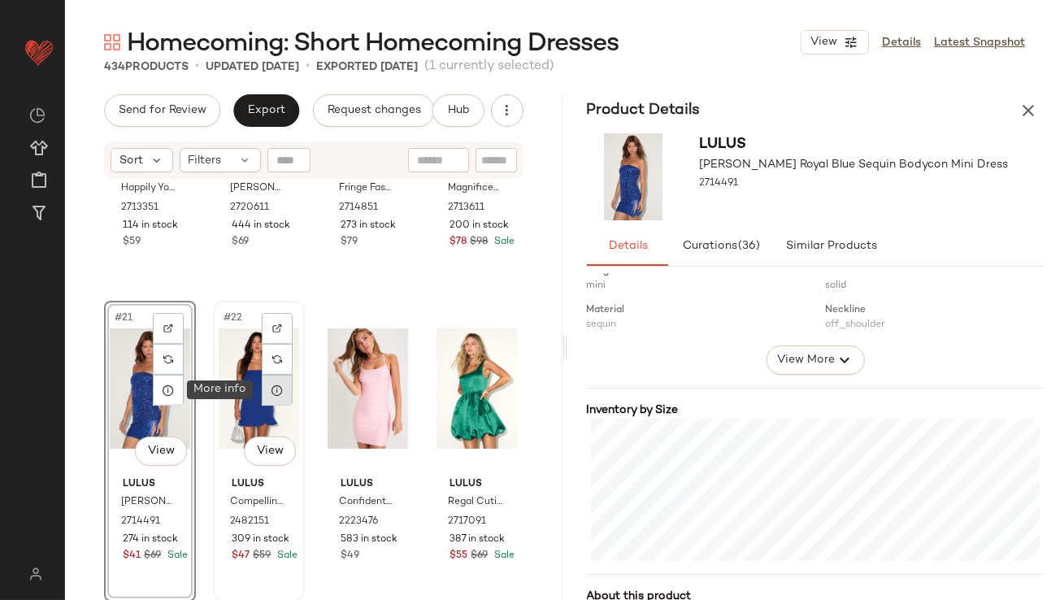
click at [279, 394] on icon at bounding box center [277, 390] width 13 height 13
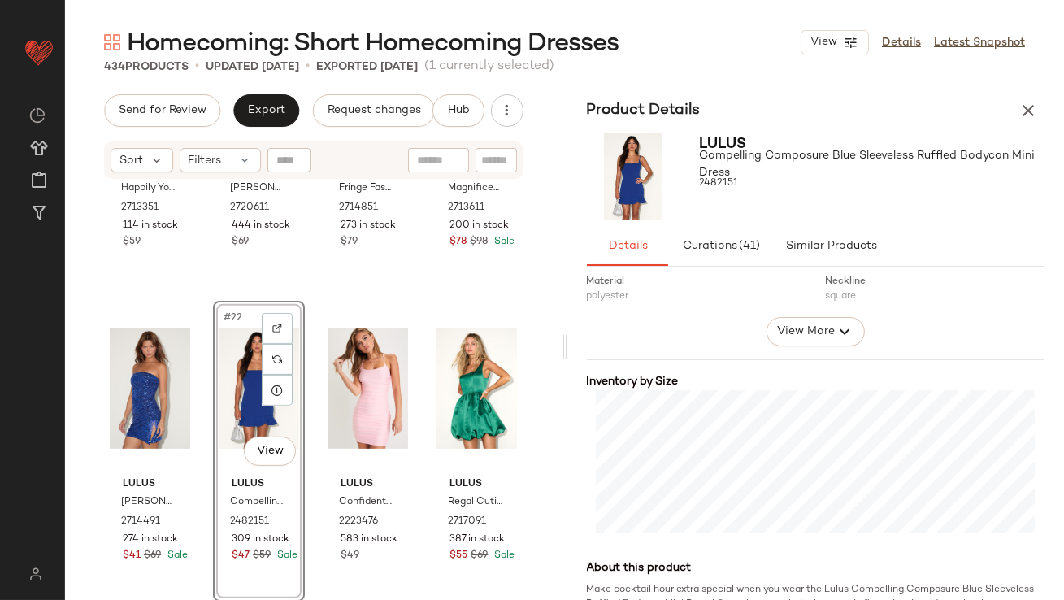
scroll to position [433, 0]
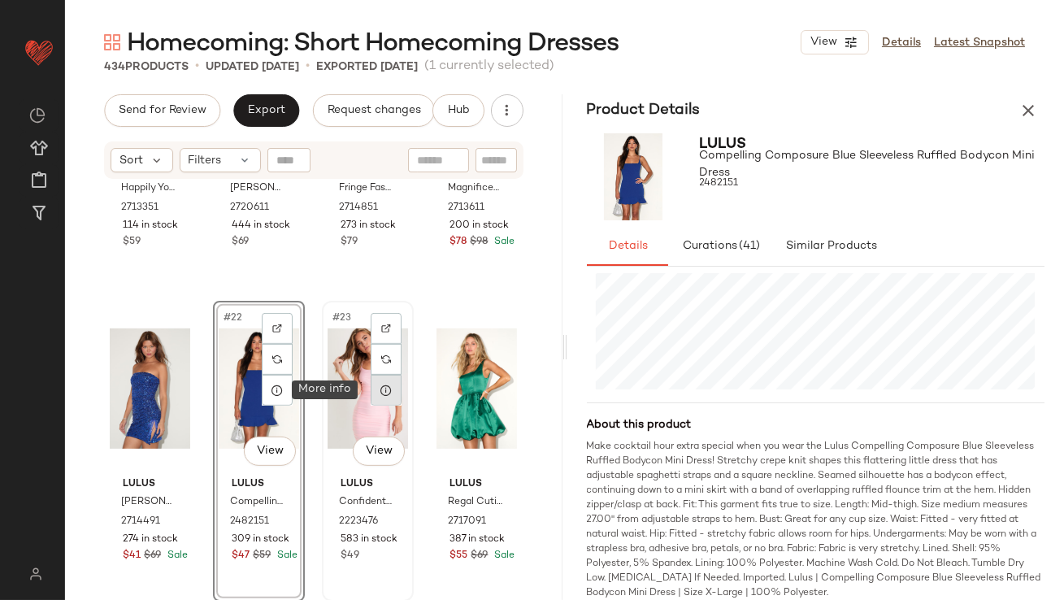
click at [380, 385] on icon at bounding box center [386, 390] width 13 height 13
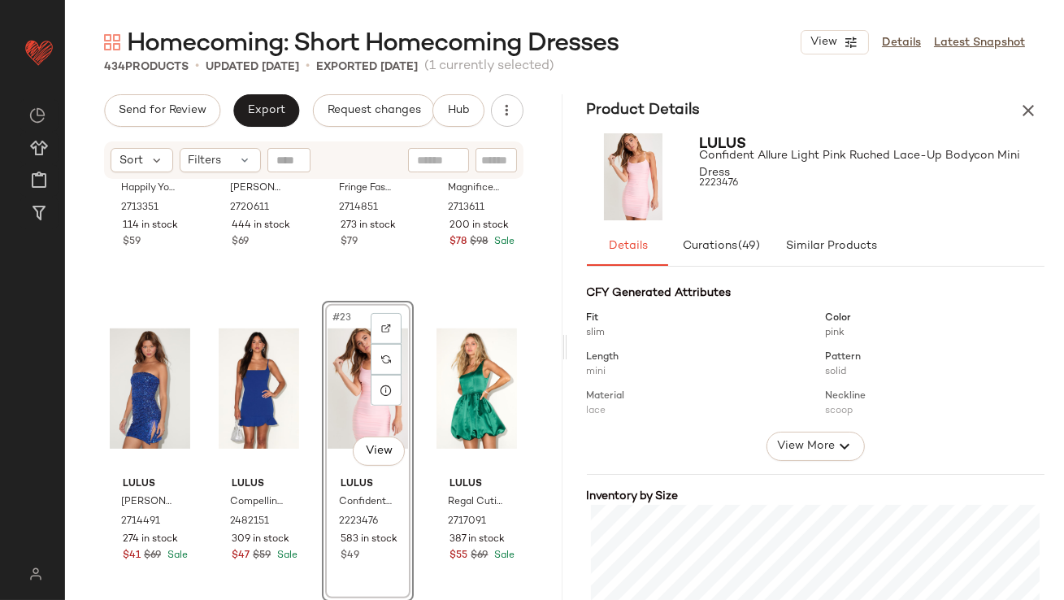
scroll to position [270, 0]
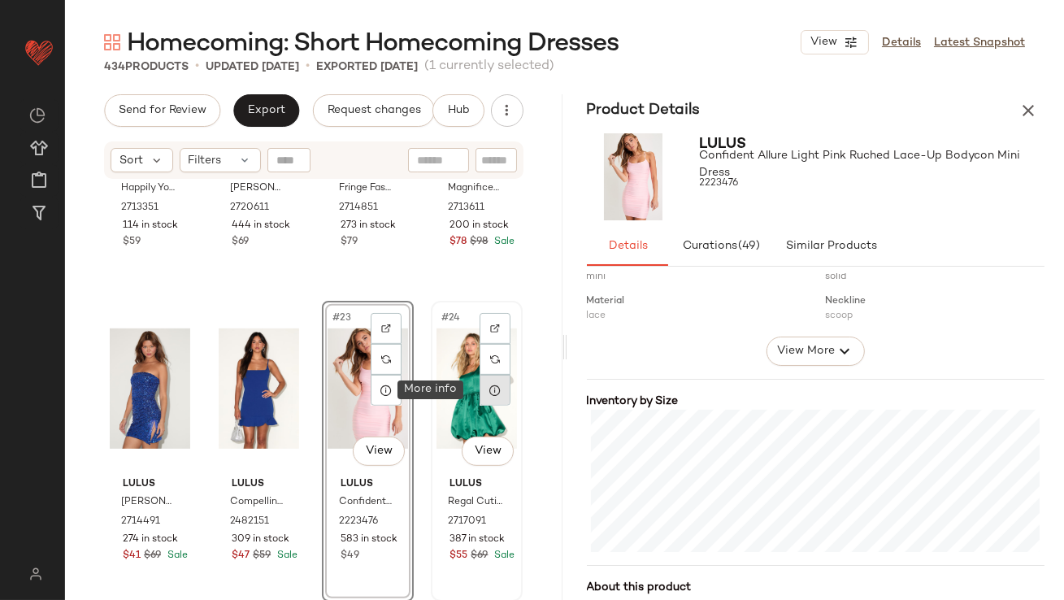
click at [485, 397] on div at bounding box center [495, 390] width 31 height 31
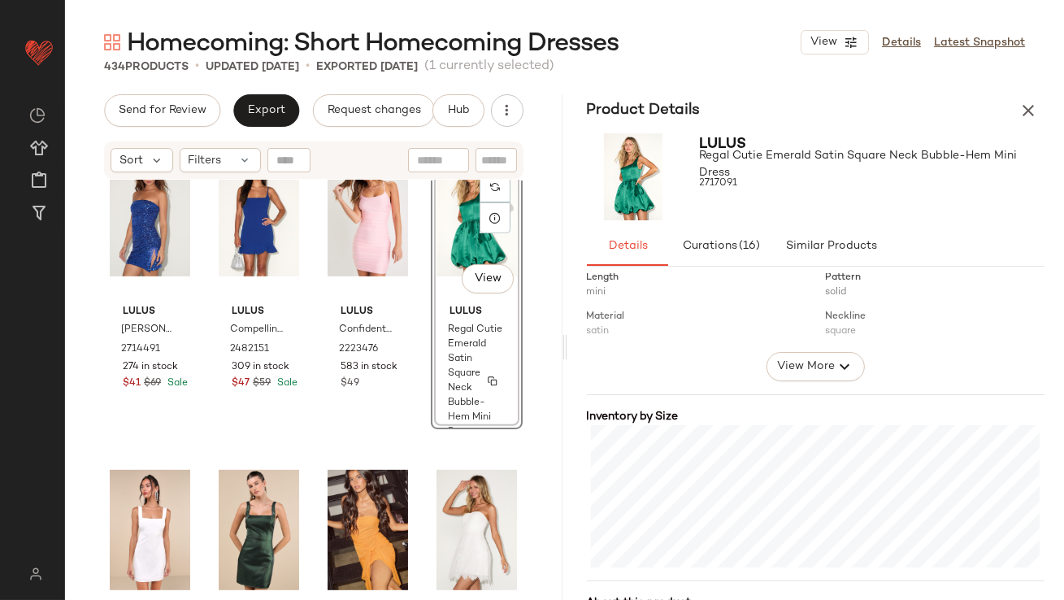
scroll to position [1694, 0]
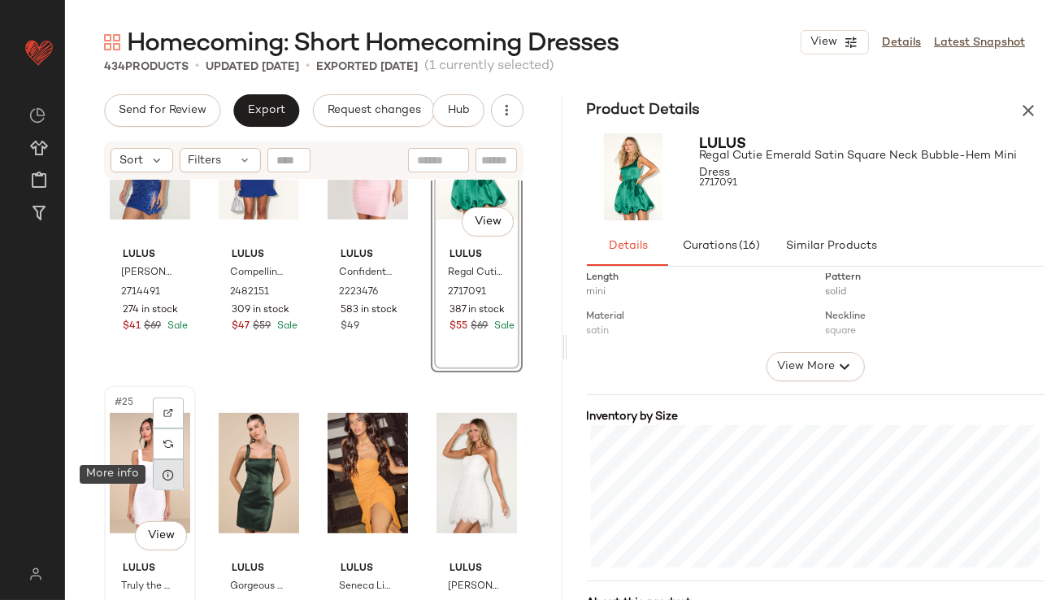
click at [168, 469] on icon at bounding box center [168, 474] width 13 height 13
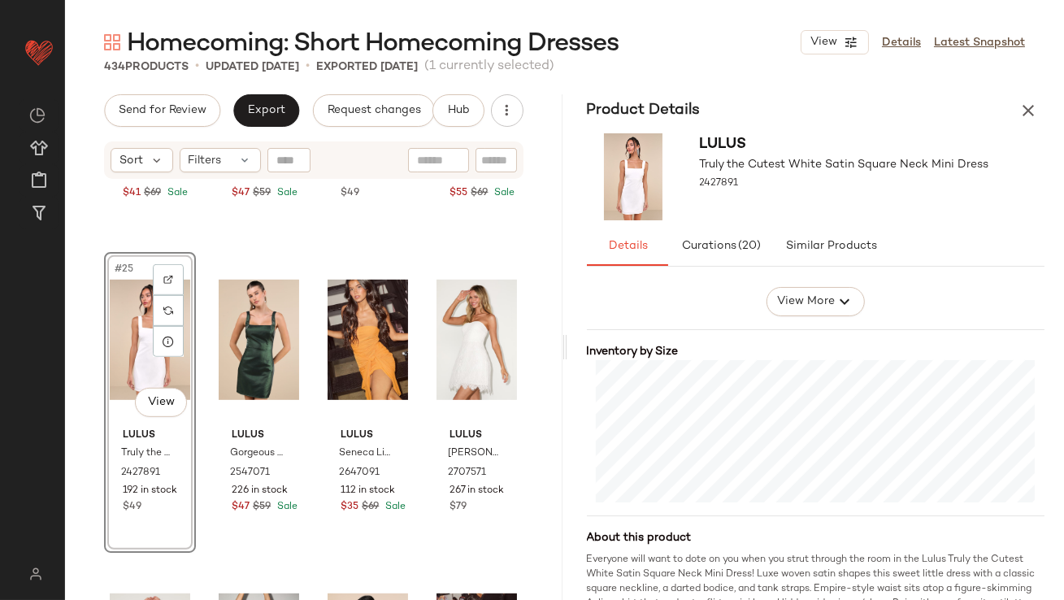
scroll to position [346, 0]
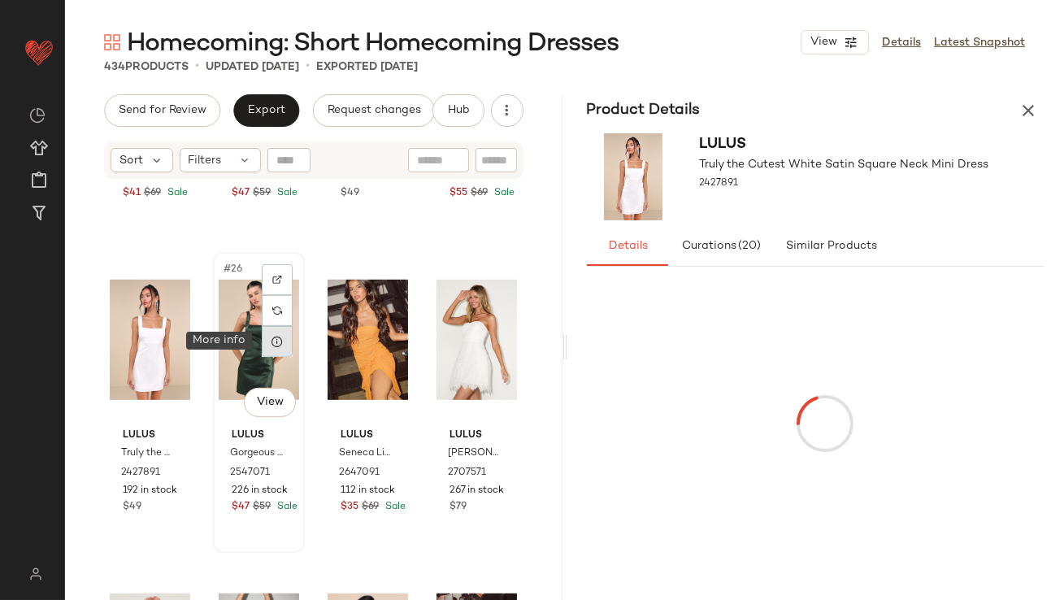
click at [277, 340] on icon at bounding box center [277, 341] width 13 height 13
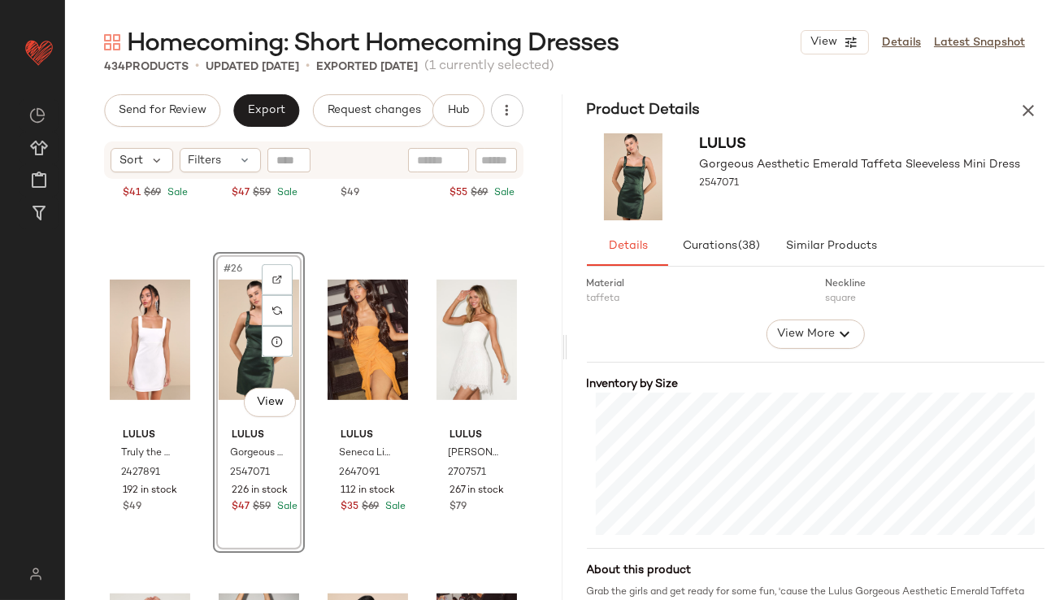
scroll to position [288, 0]
click at [380, 345] on icon at bounding box center [386, 341] width 13 height 13
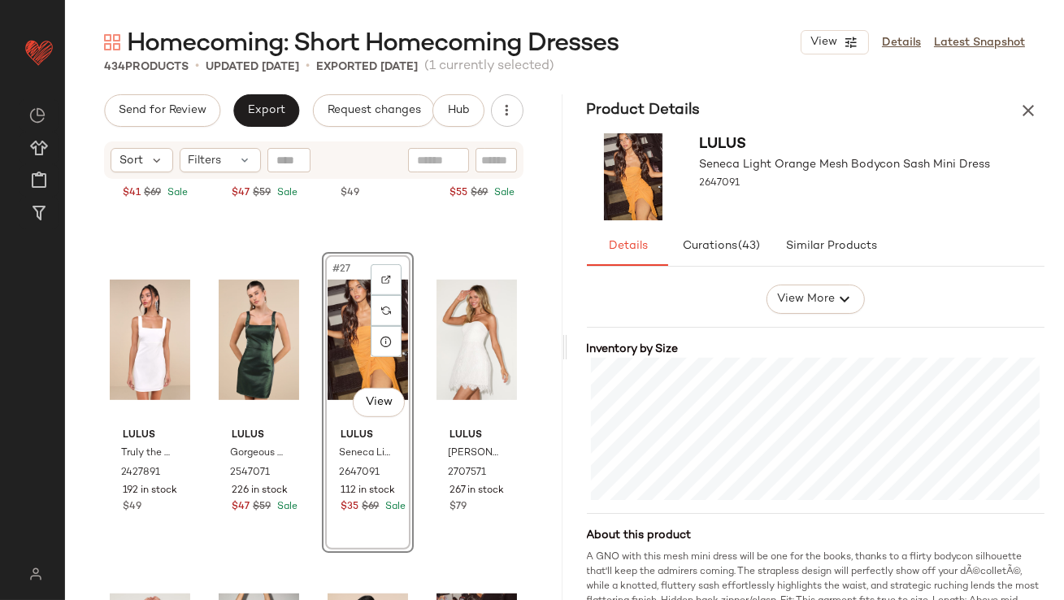
scroll to position [398, 0]
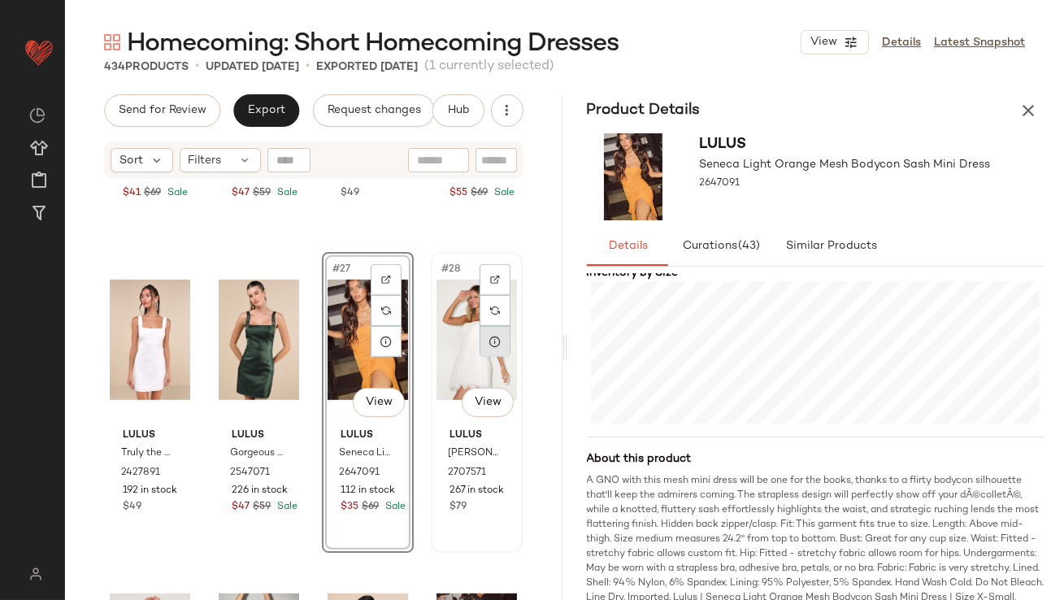
click at [491, 350] on div at bounding box center [495, 341] width 31 height 31
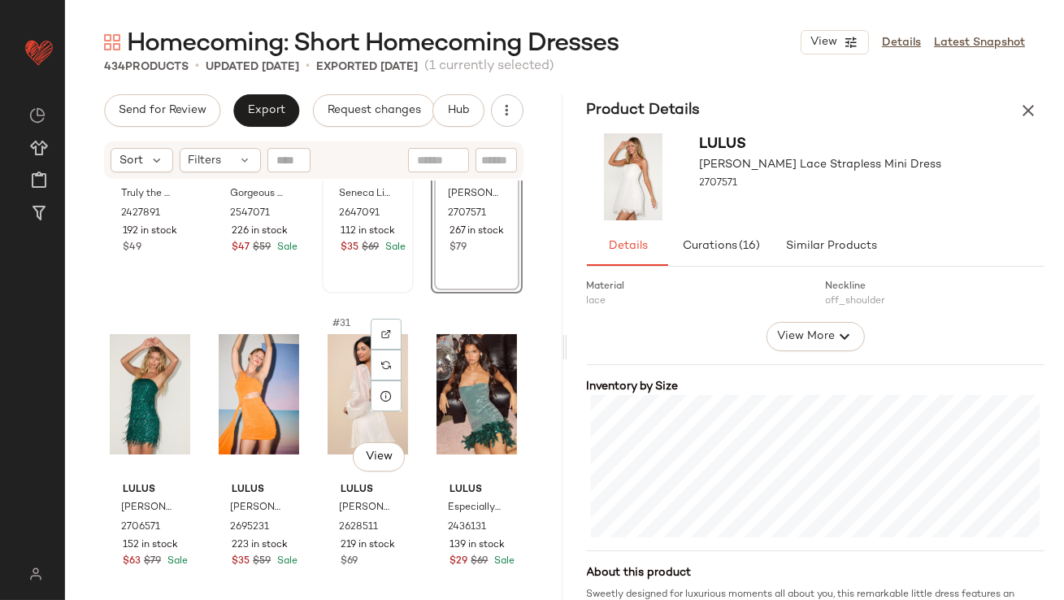
scroll to position [2125, 0]
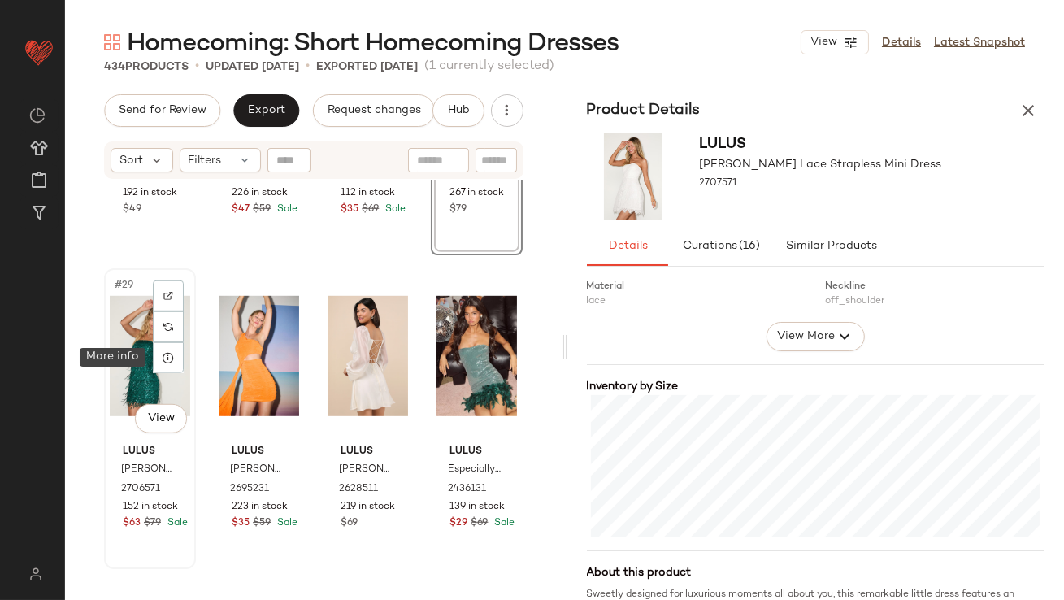
click at [168, 371] on div at bounding box center [168, 357] width 31 height 31
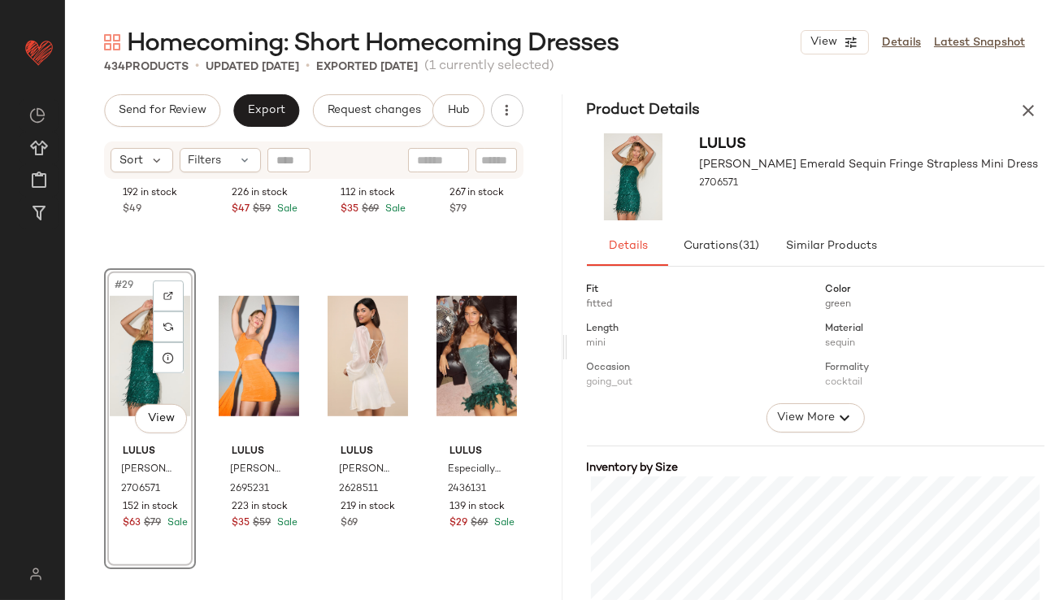
scroll to position [273, 0]
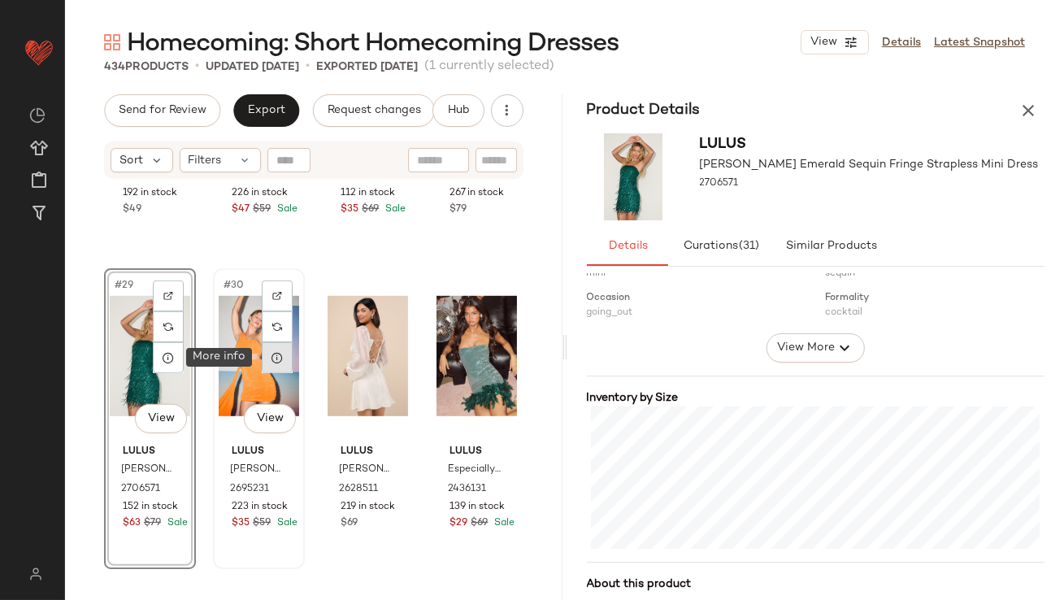
click at [273, 367] on div at bounding box center [277, 357] width 31 height 31
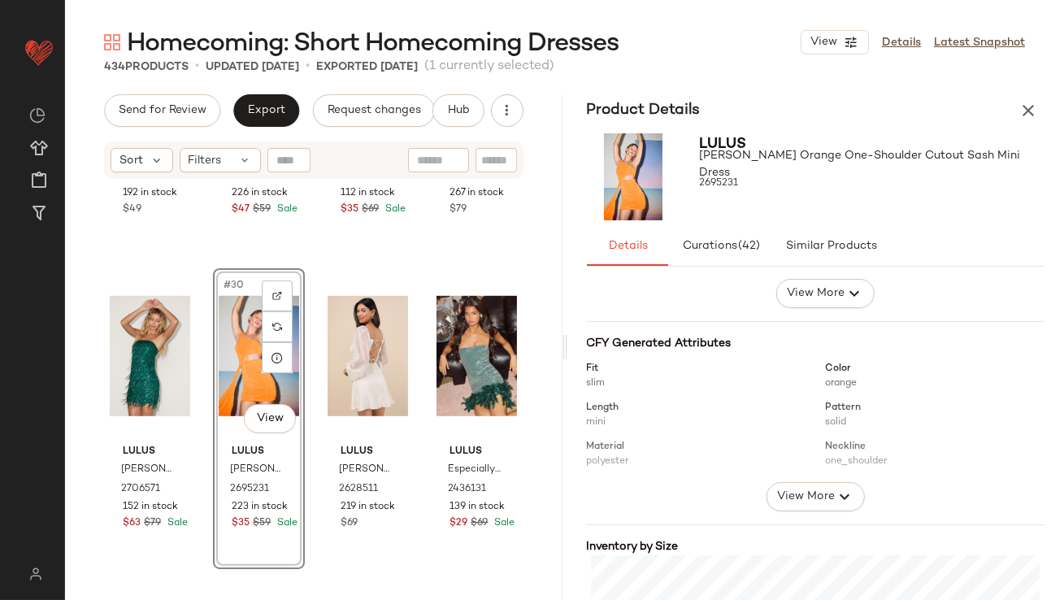
scroll to position [325, 0]
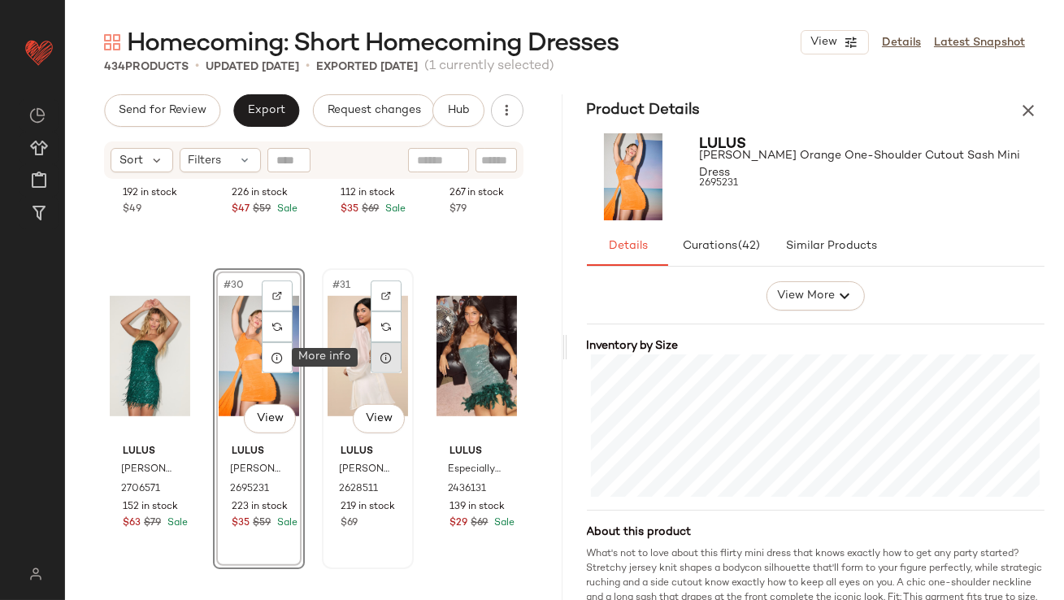
click at [389, 353] on div at bounding box center [386, 357] width 31 height 31
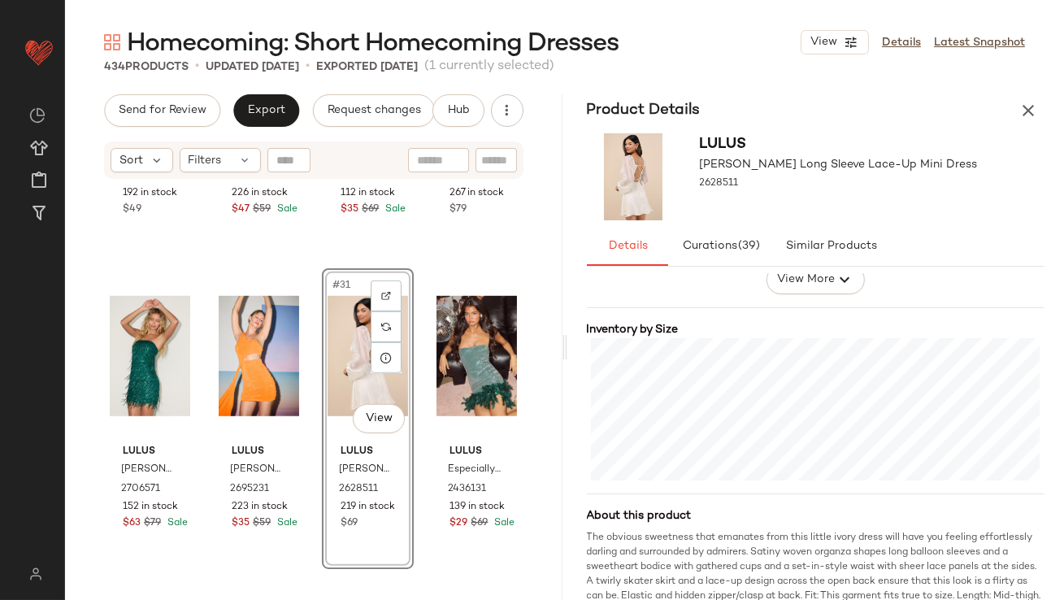
scroll to position [372, 0]
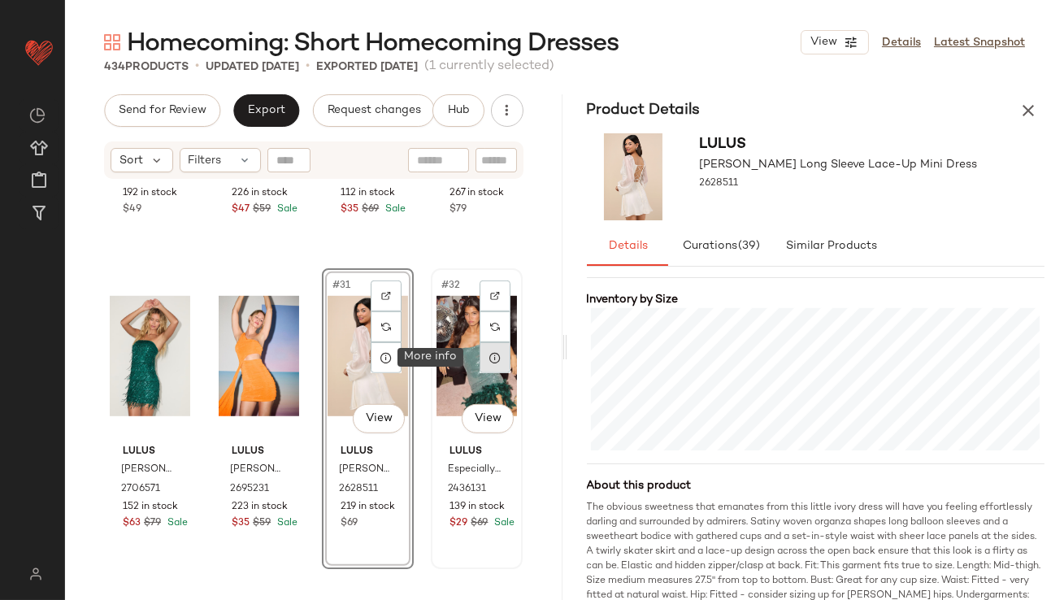
click at [494, 359] on div at bounding box center [495, 357] width 31 height 31
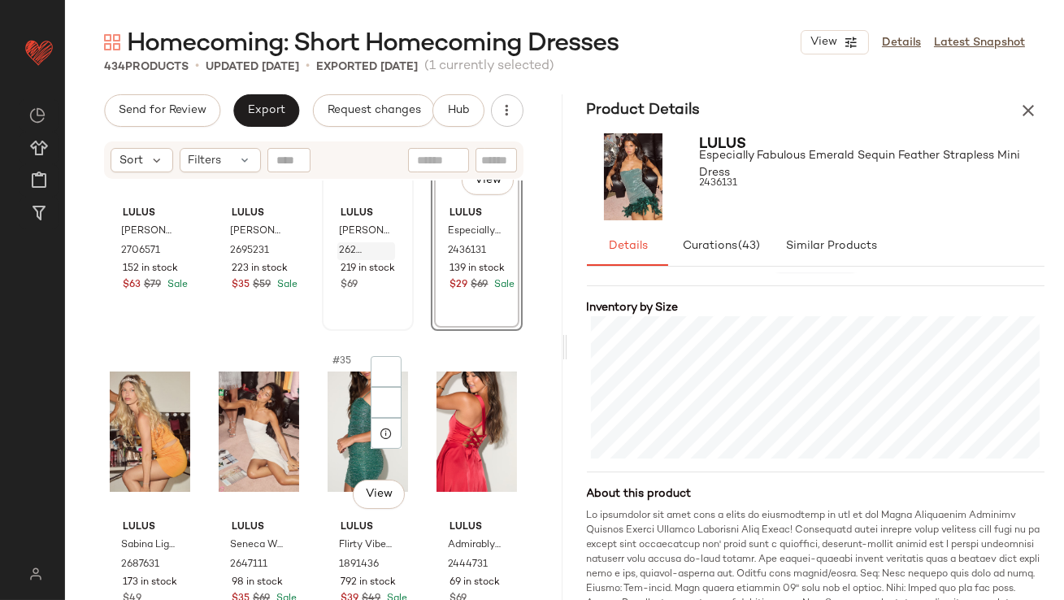
scroll to position [2413, 0]
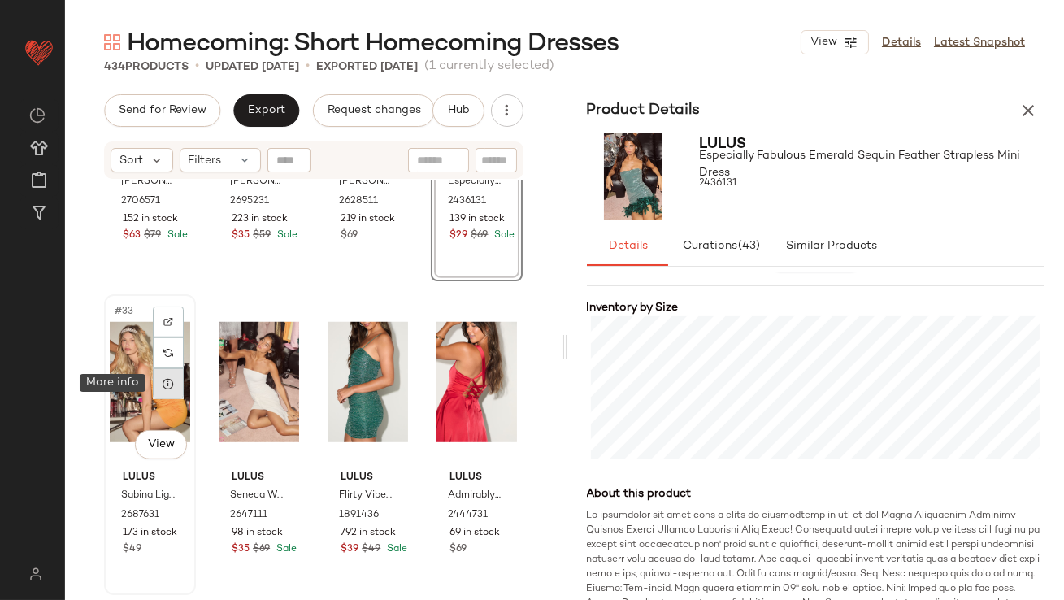
click at [169, 382] on icon at bounding box center [168, 383] width 13 height 13
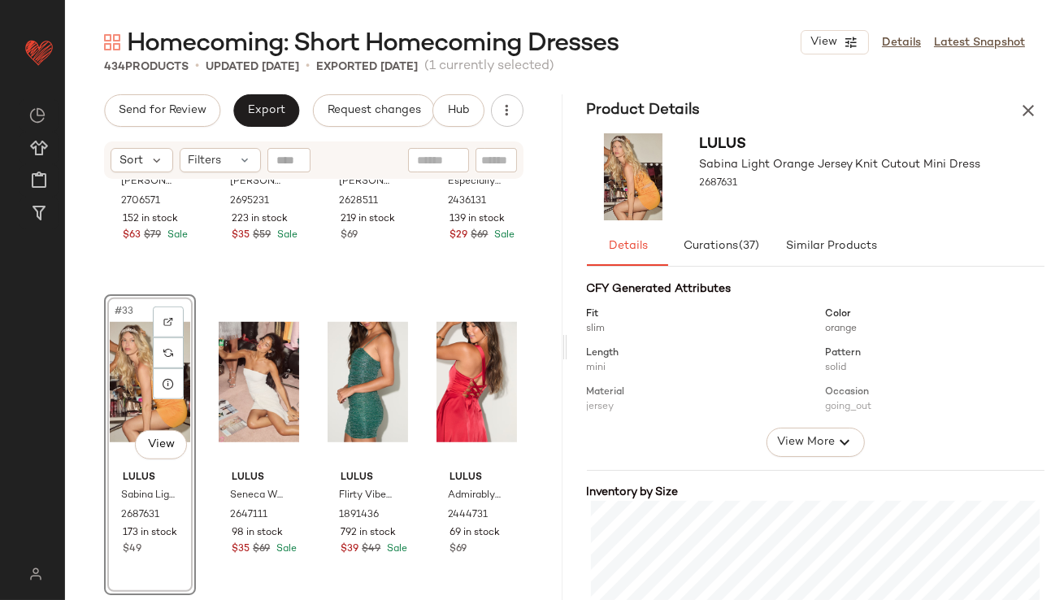
scroll to position [317, 0]
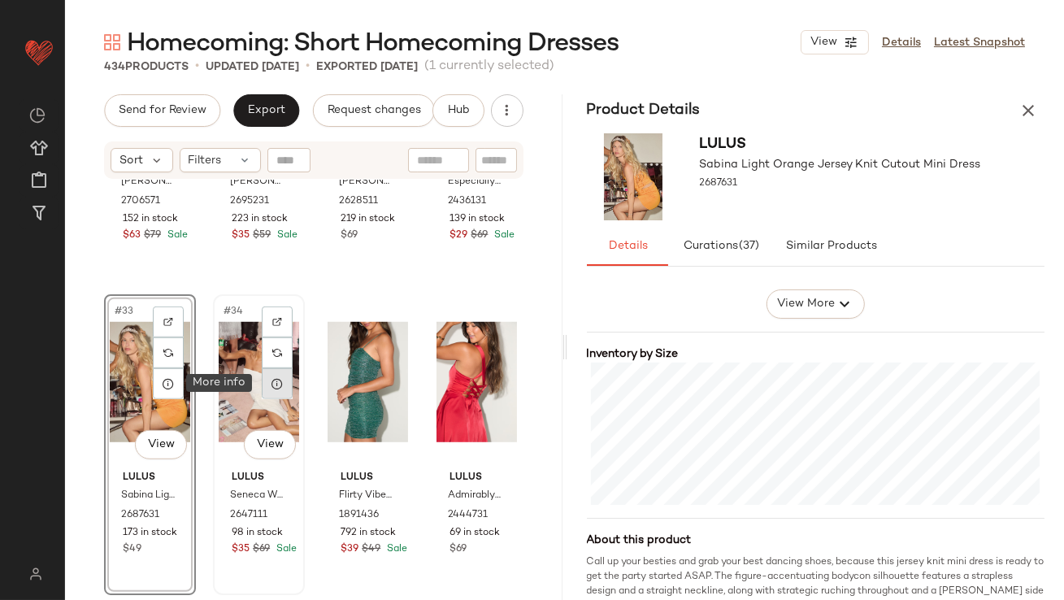
click at [279, 375] on div at bounding box center [277, 383] width 31 height 31
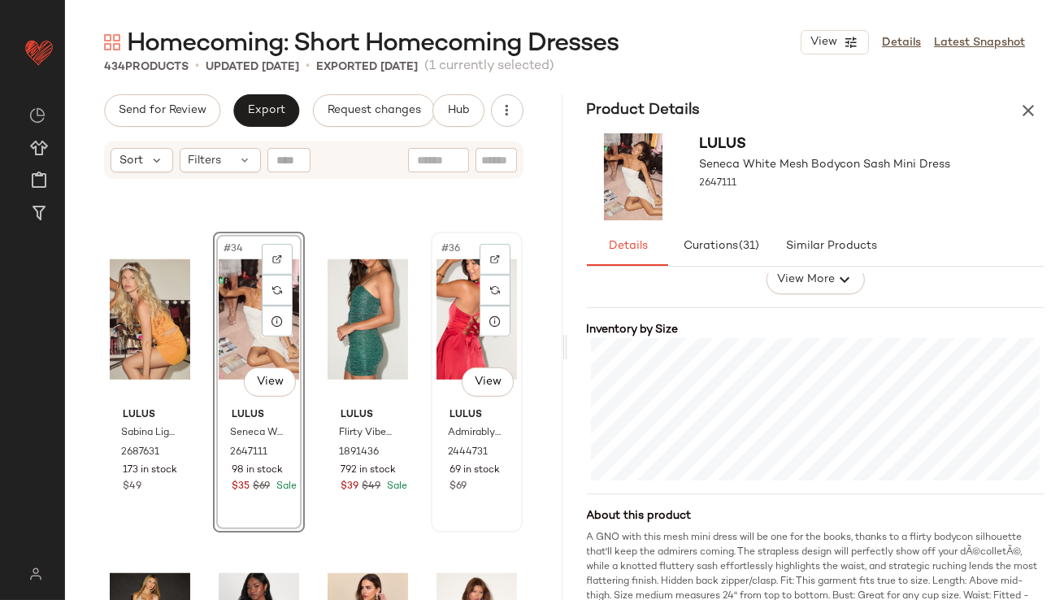
scroll to position [2476, 0]
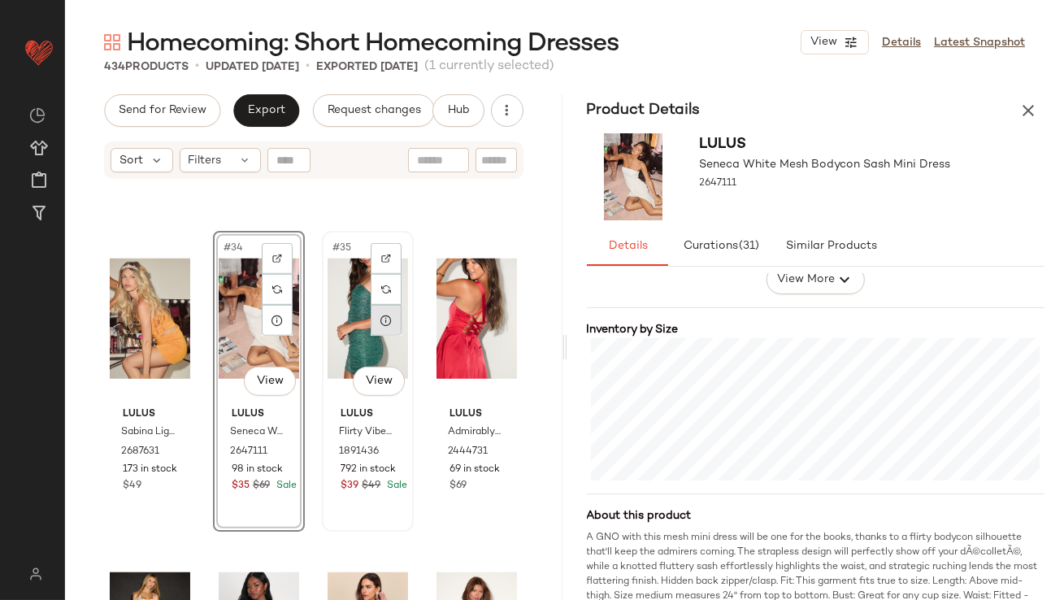
click at [384, 325] on icon at bounding box center [386, 320] width 13 height 13
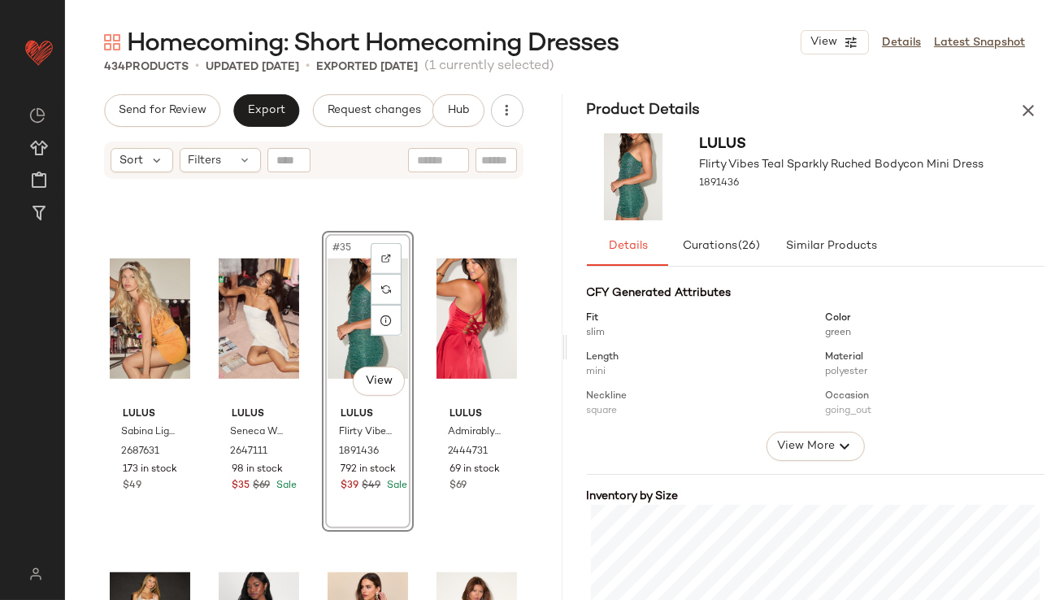
scroll to position [320, 0]
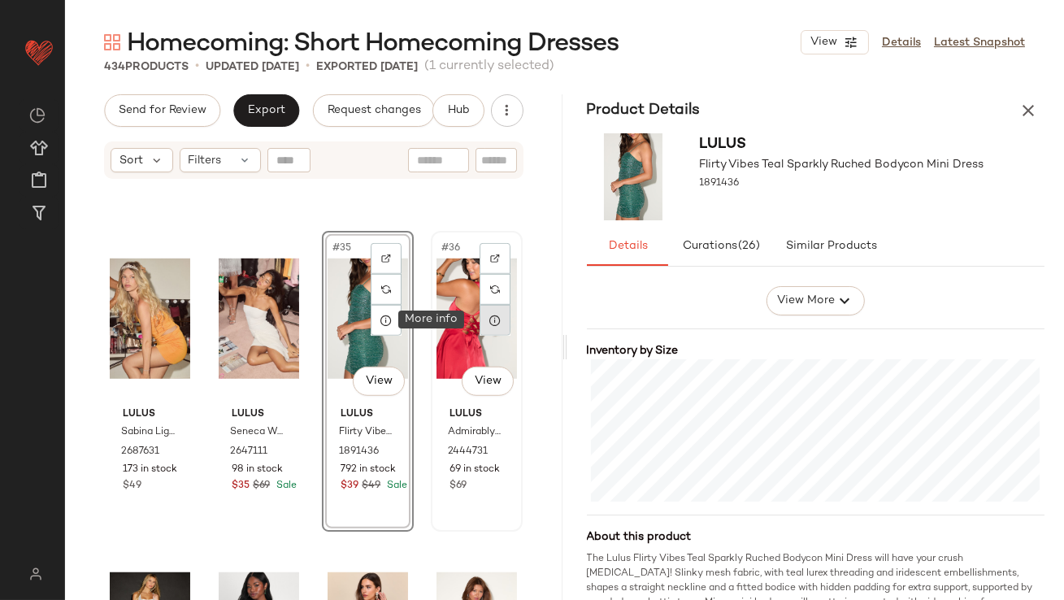
click at [489, 315] on icon at bounding box center [495, 320] width 13 height 13
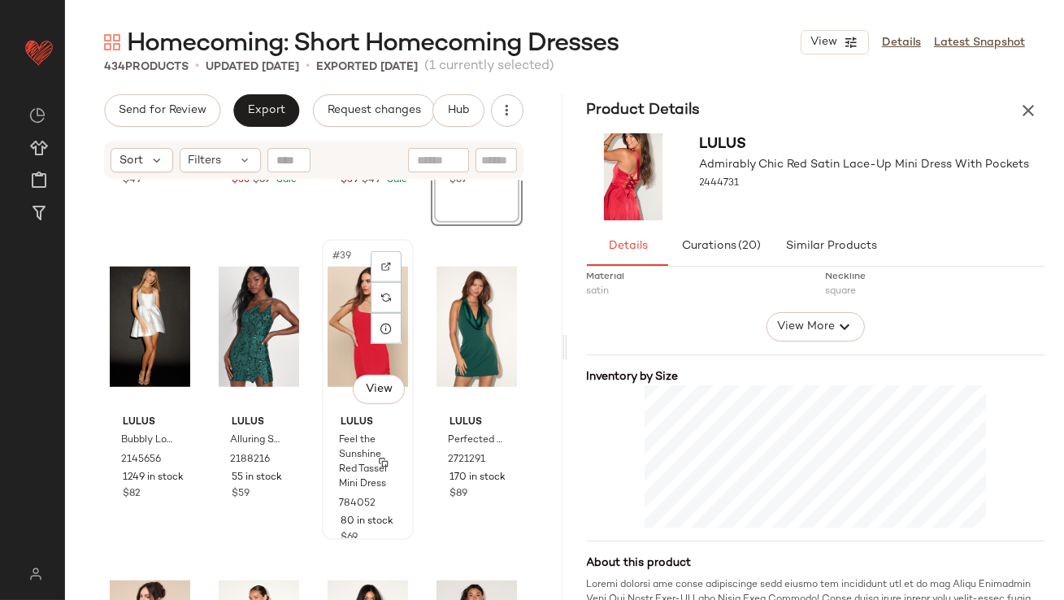
scroll to position [2786, 0]
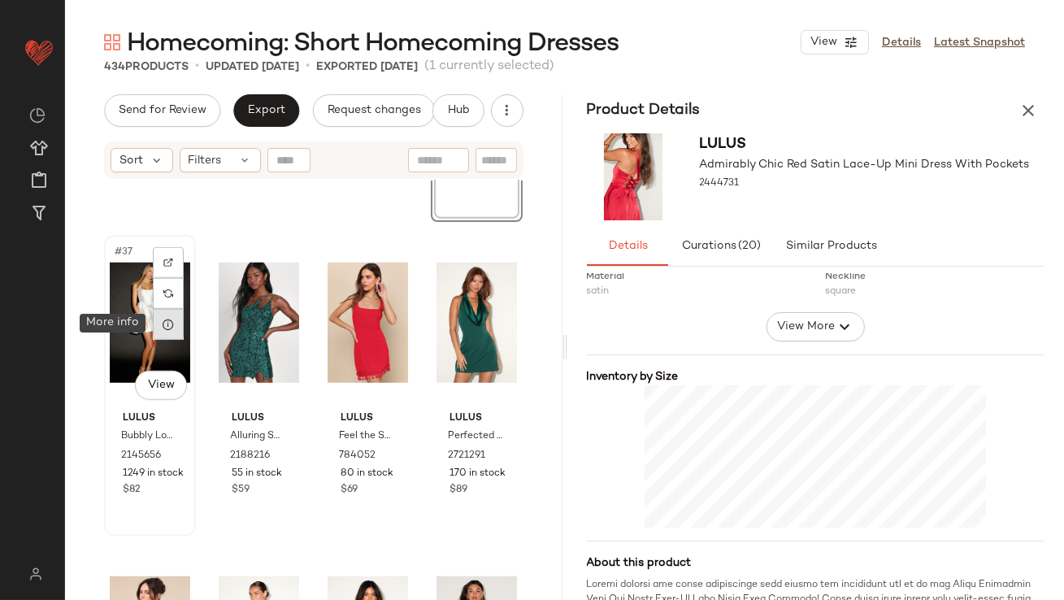
click at [169, 327] on icon at bounding box center [168, 324] width 13 height 13
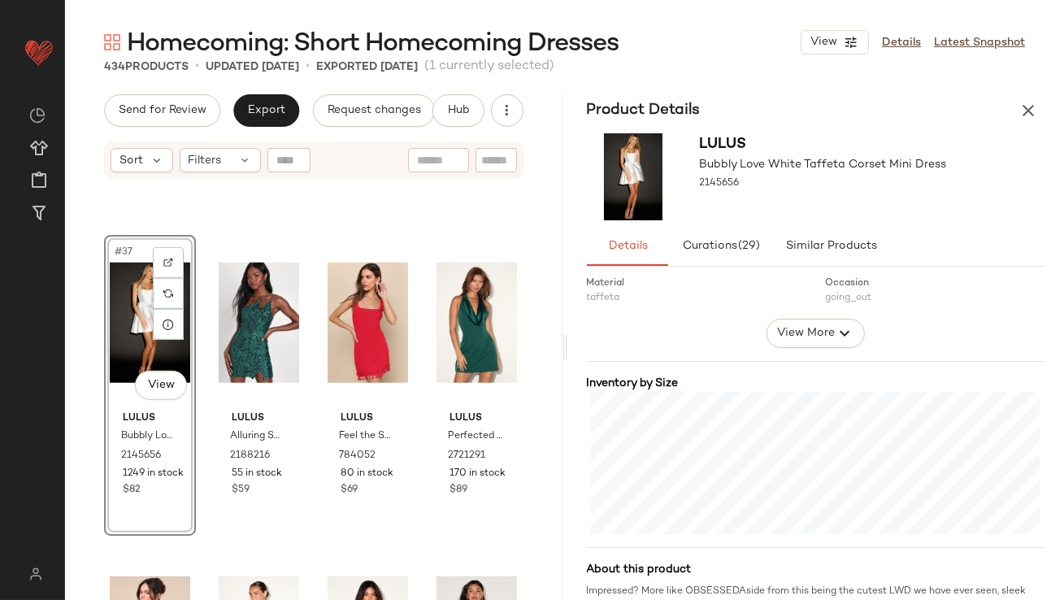
scroll to position [291, 0]
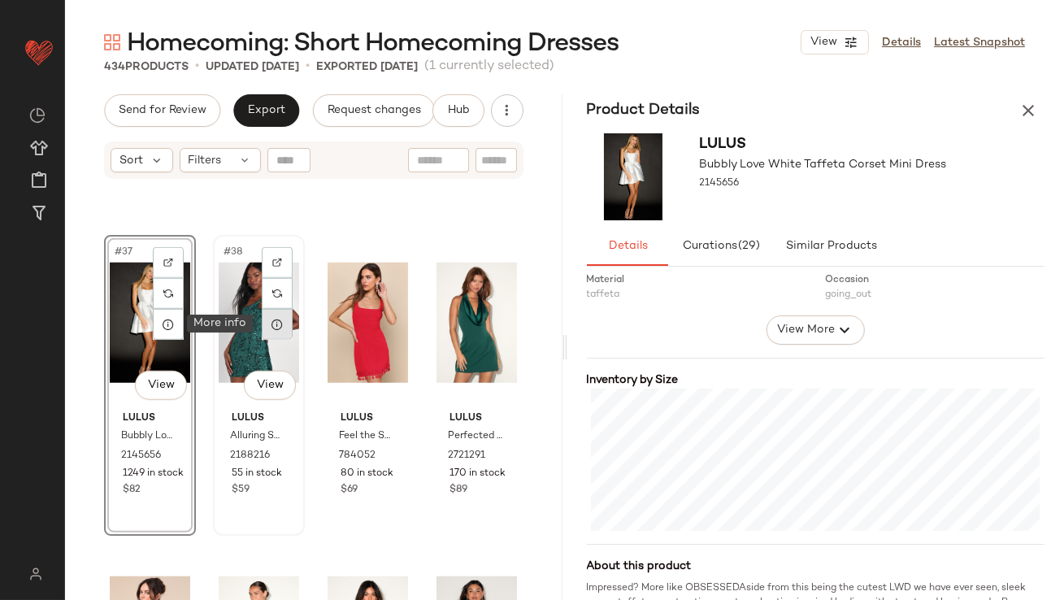
click at [274, 321] on icon at bounding box center [277, 324] width 13 height 13
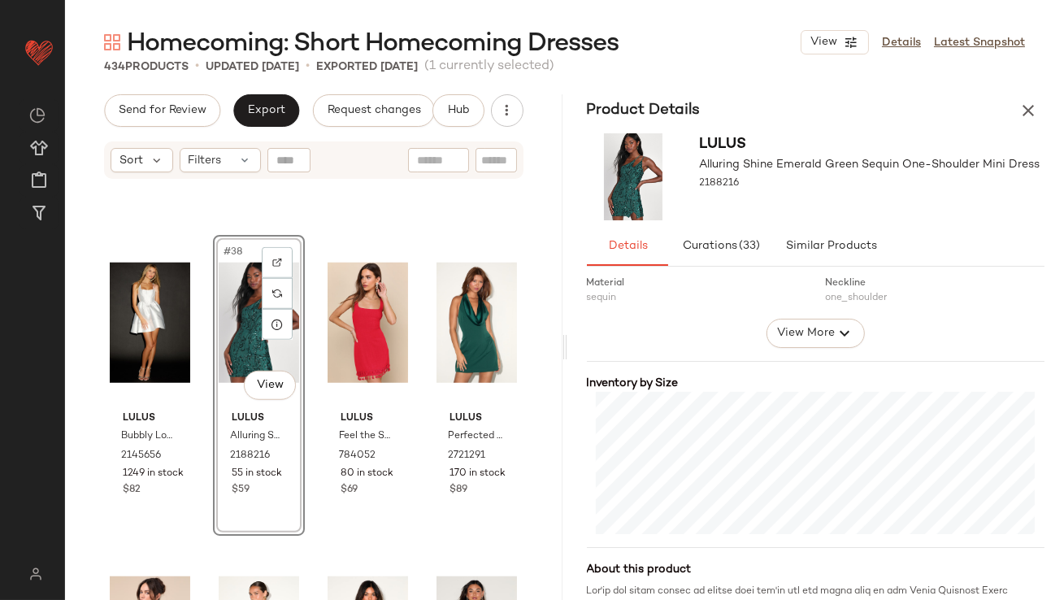
scroll to position [294, 0]
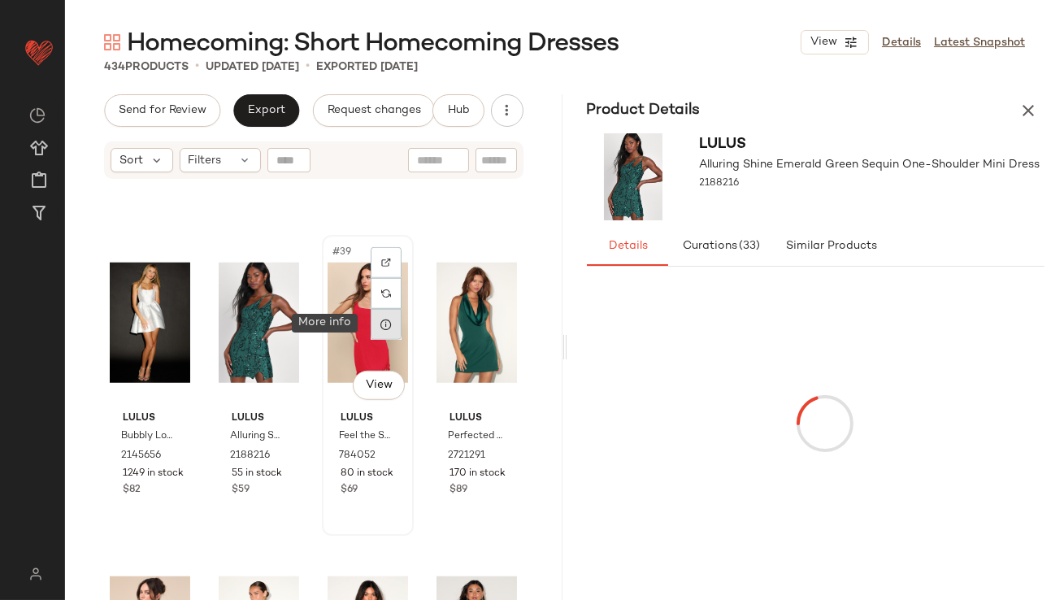
click at [376, 313] on div at bounding box center [386, 324] width 31 height 31
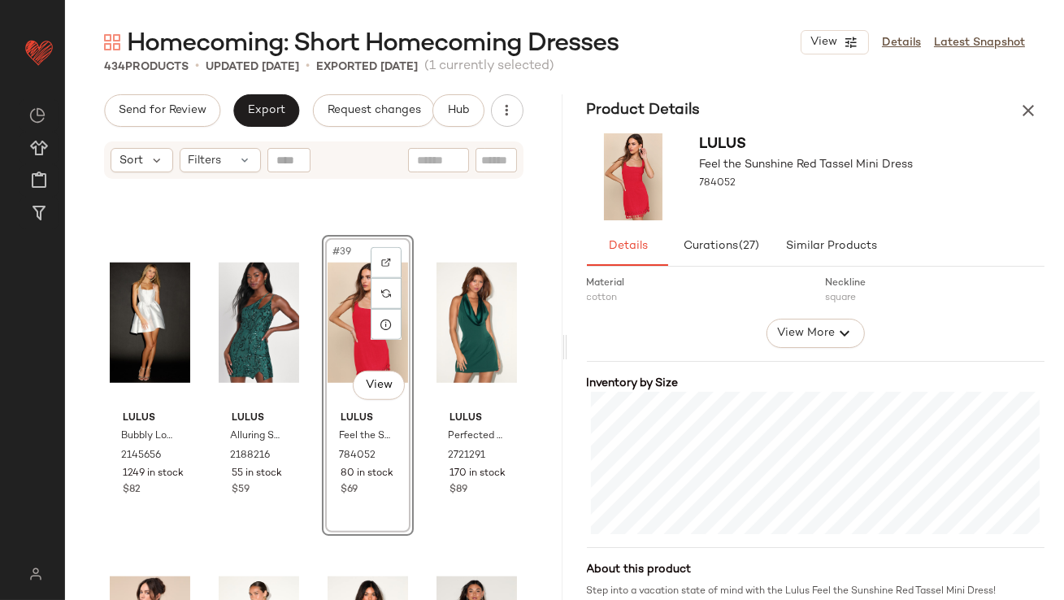
scroll to position [291, 0]
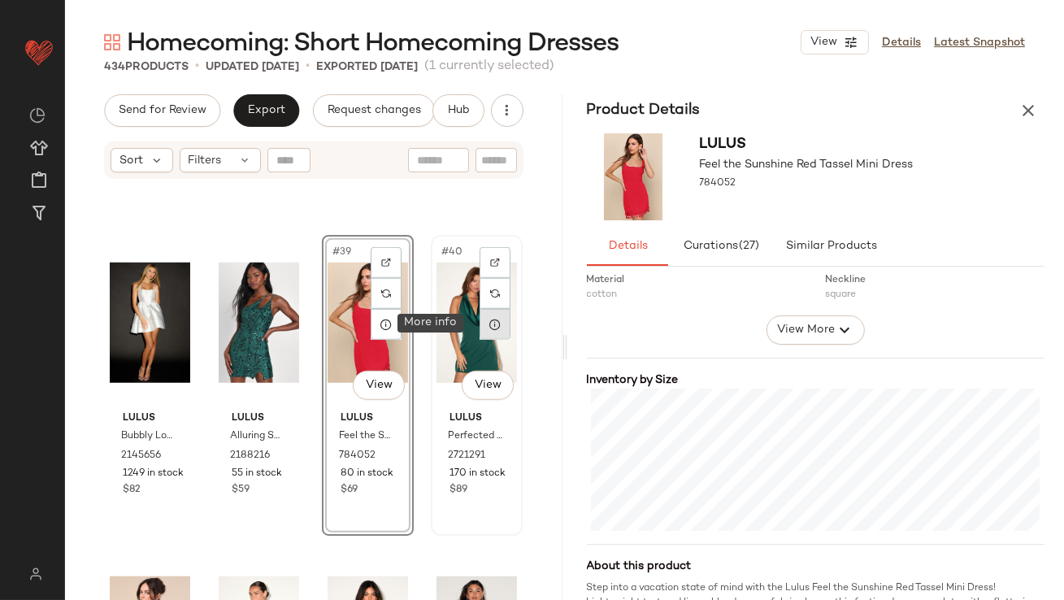
click at [489, 324] on icon at bounding box center [495, 324] width 13 height 13
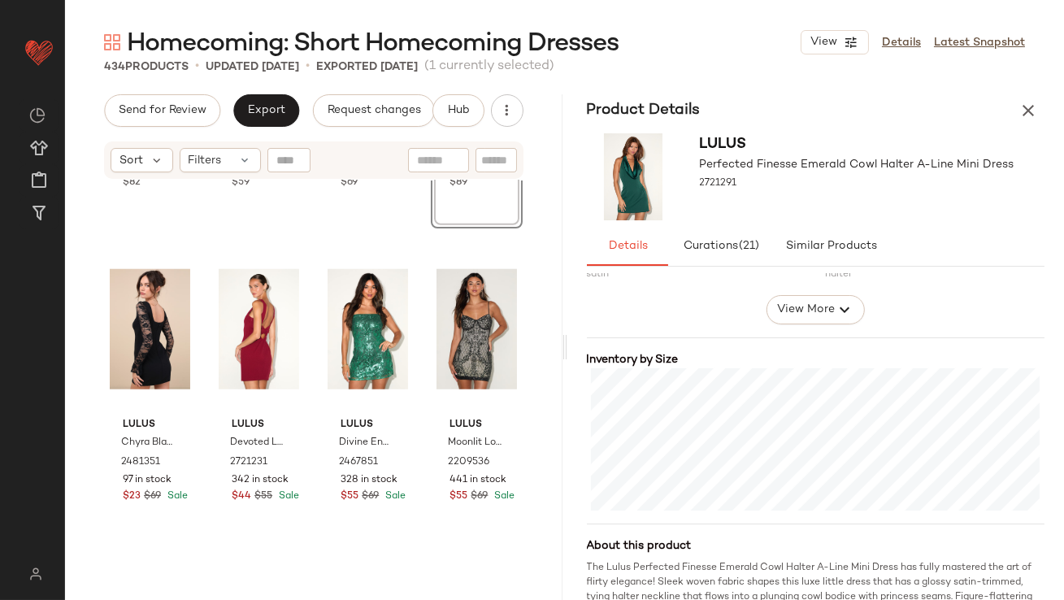
scroll to position [3104, 0]
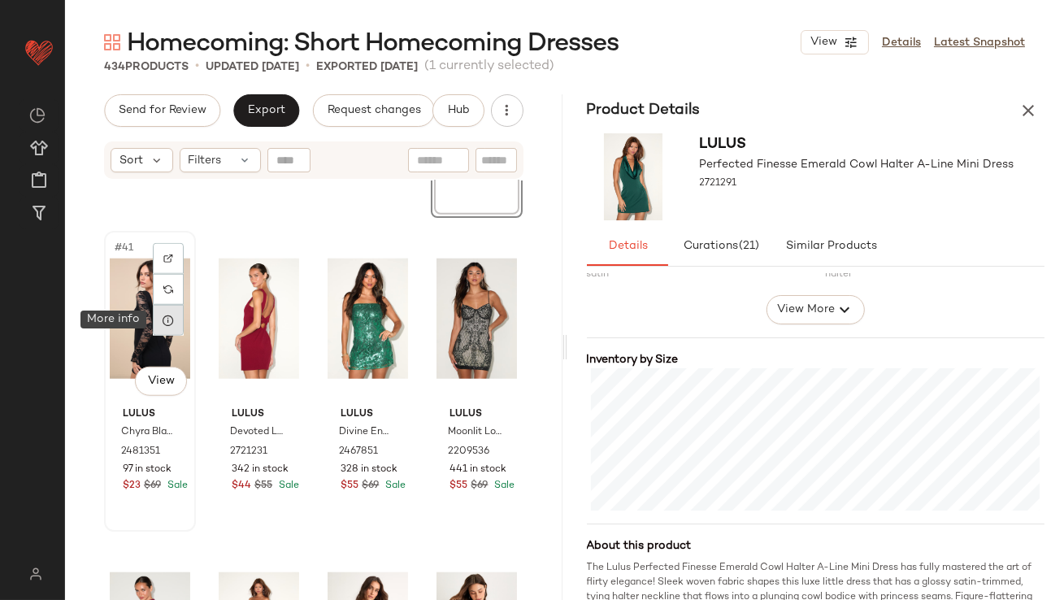
click at [163, 316] on icon at bounding box center [168, 320] width 13 height 13
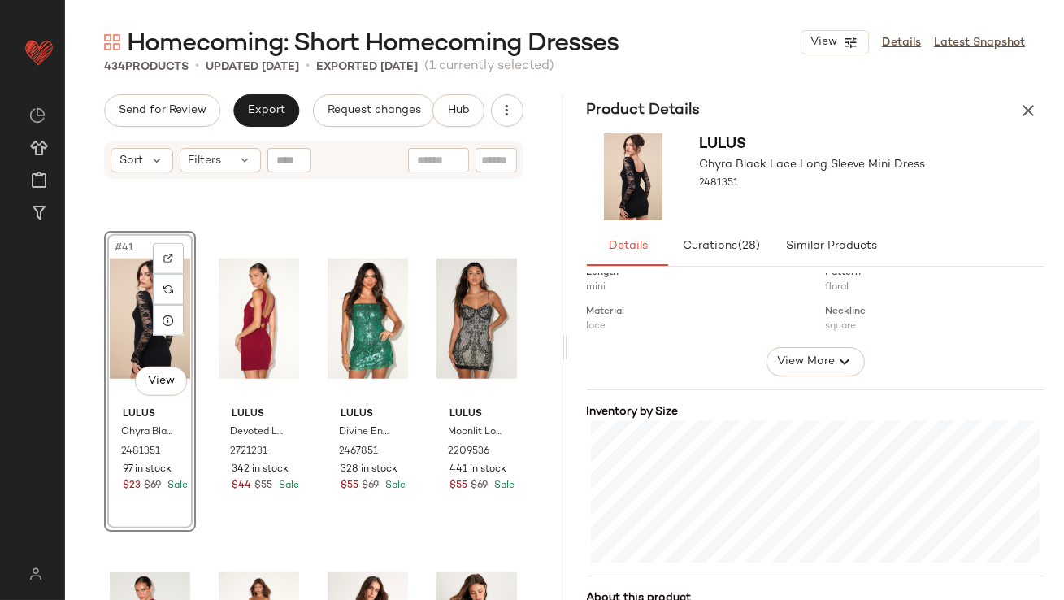
scroll to position [263, 0]
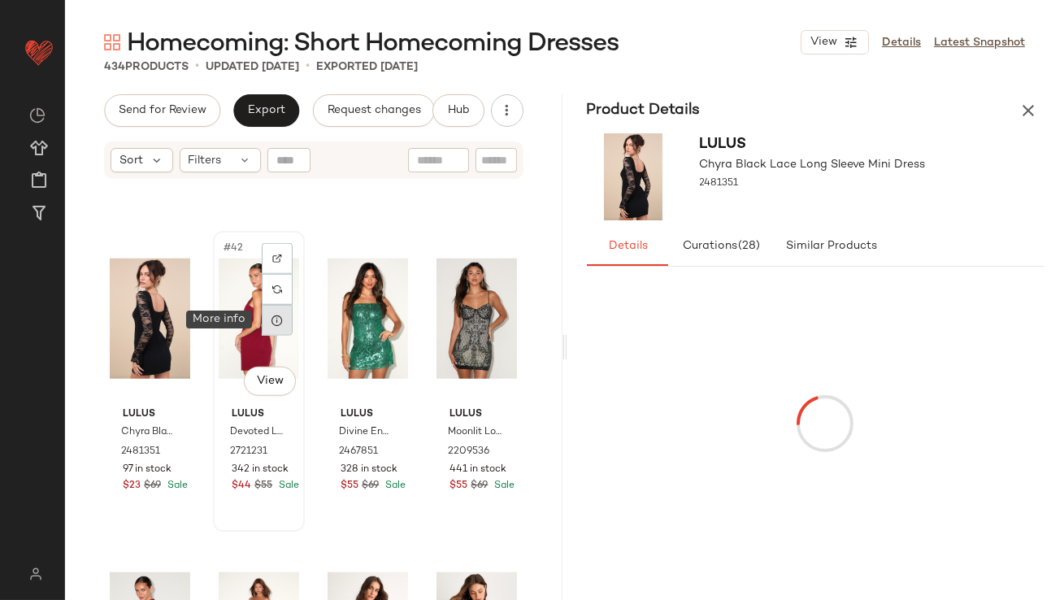
click at [272, 324] on icon at bounding box center [277, 320] width 13 height 13
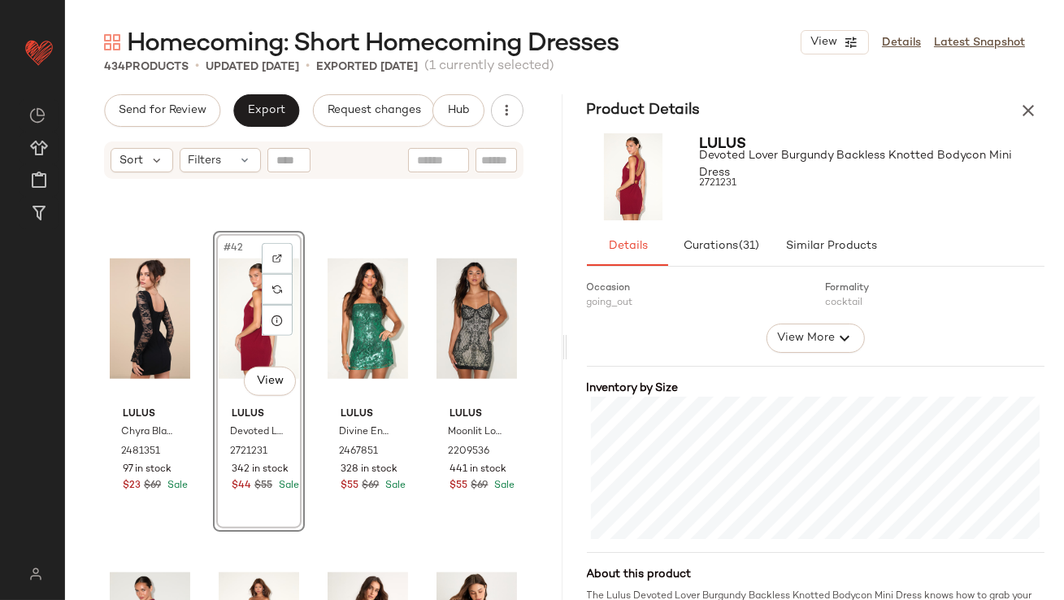
scroll to position [285, 0]
click at [383, 314] on icon at bounding box center [386, 320] width 13 height 13
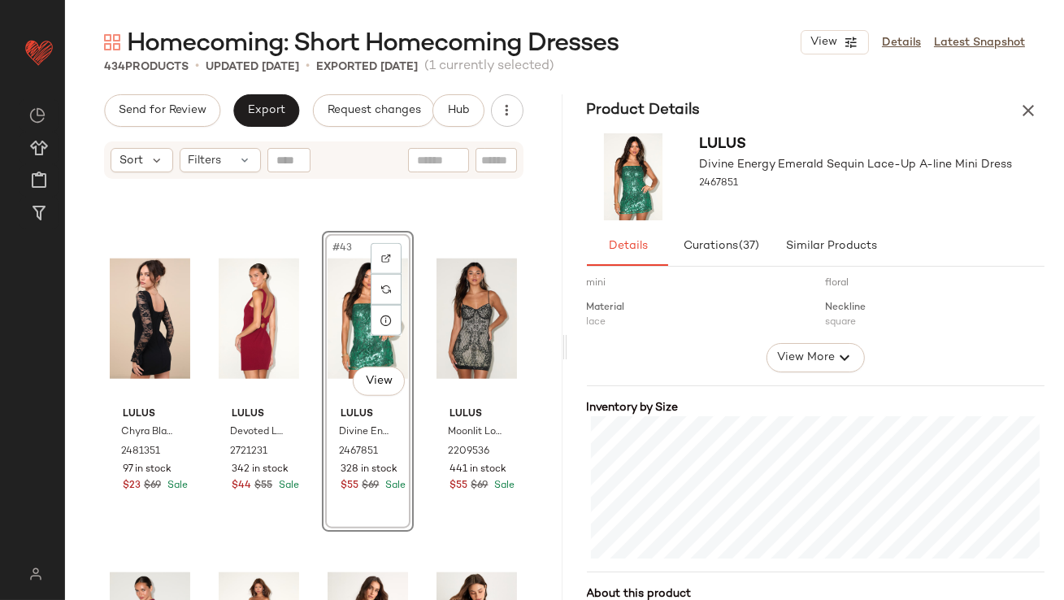
scroll to position [306, 0]
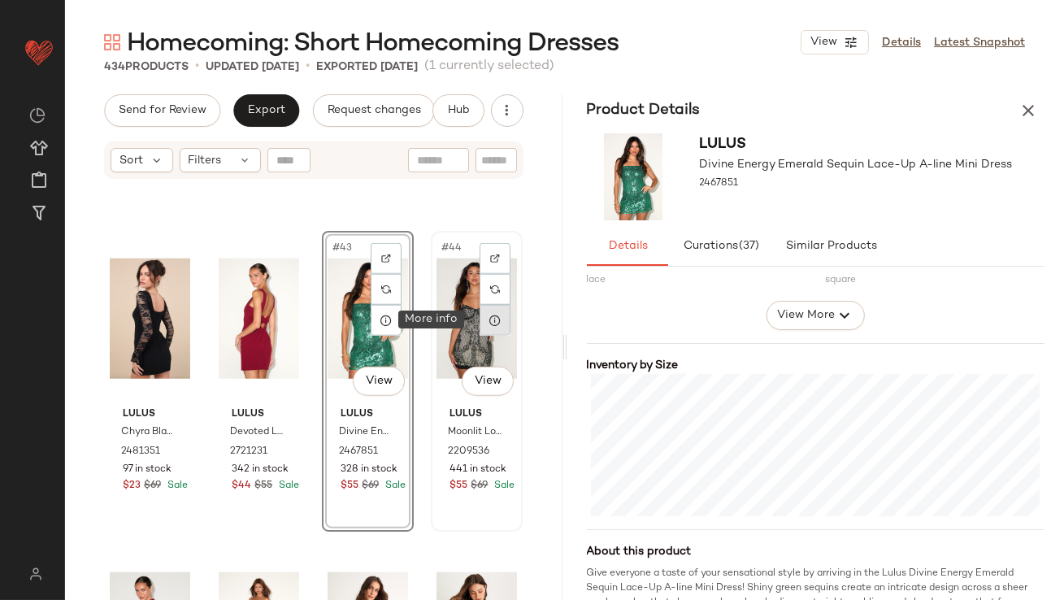
click at [489, 317] on icon at bounding box center [495, 320] width 13 height 13
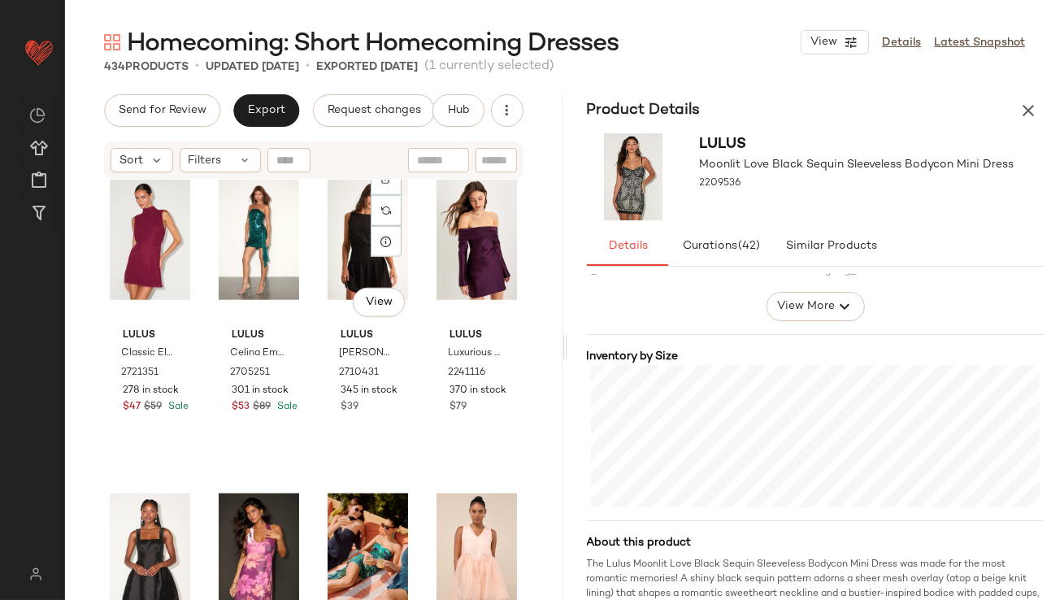
scroll to position [3530, 0]
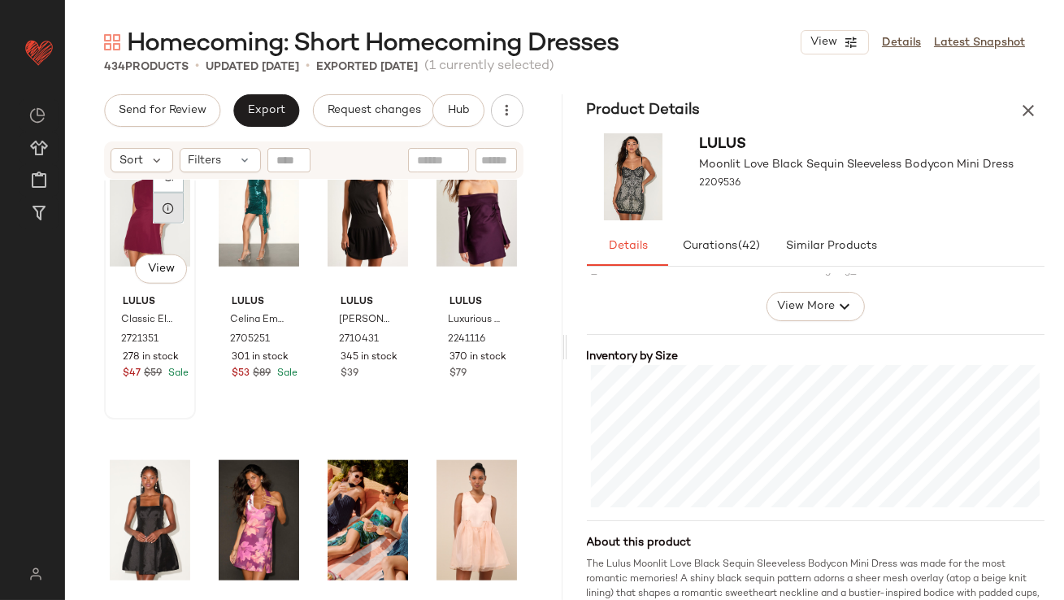
click at [167, 220] on div at bounding box center [168, 208] width 31 height 31
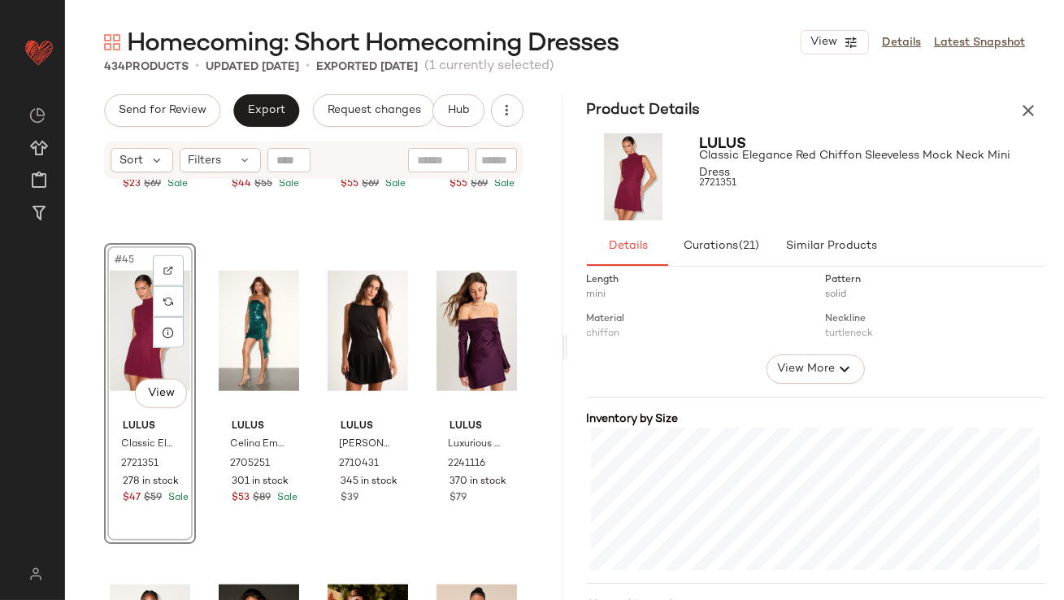
scroll to position [254, 0]
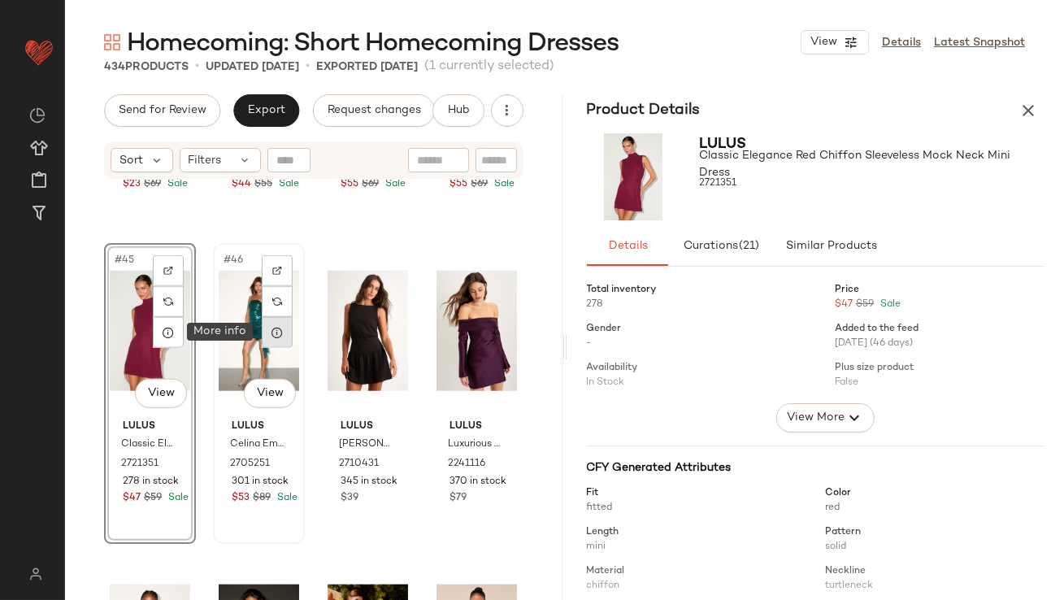
click at [272, 340] on div at bounding box center [277, 332] width 31 height 31
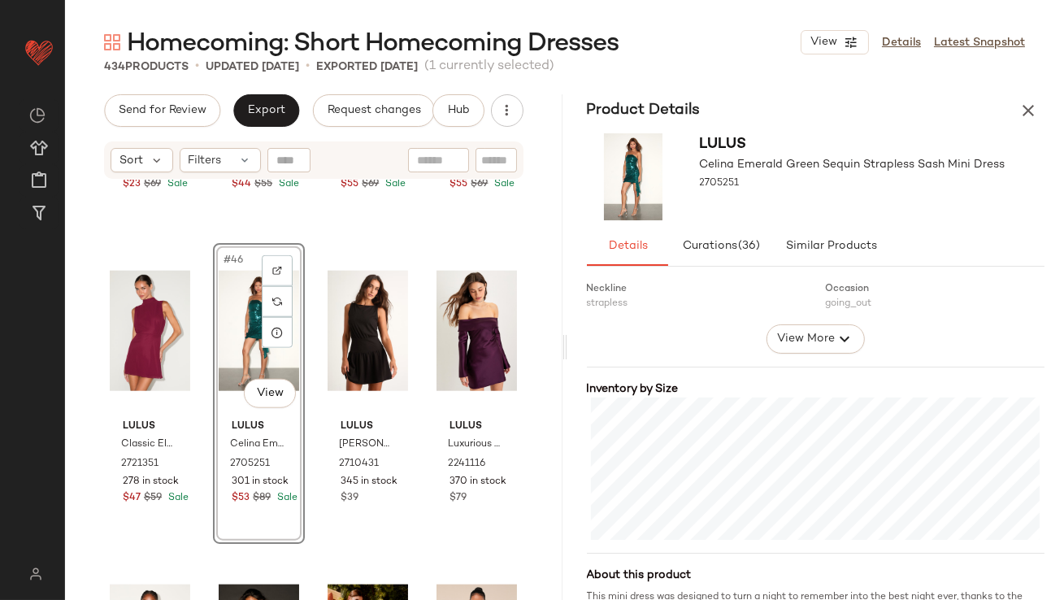
scroll to position [307, 0]
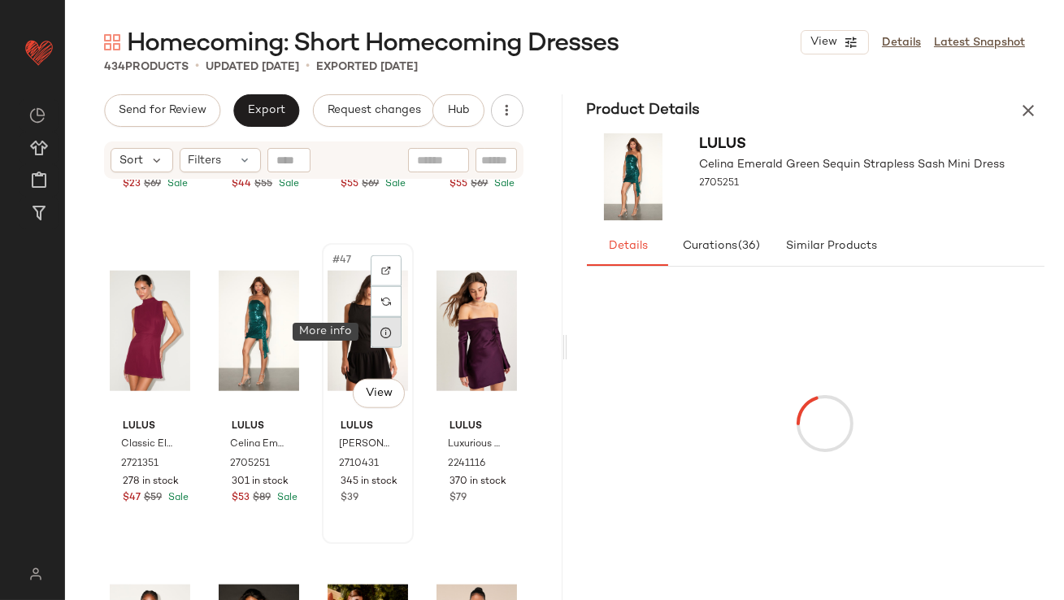
click at [380, 335] on icon at bounding box center [386, 332] width 13 height 13
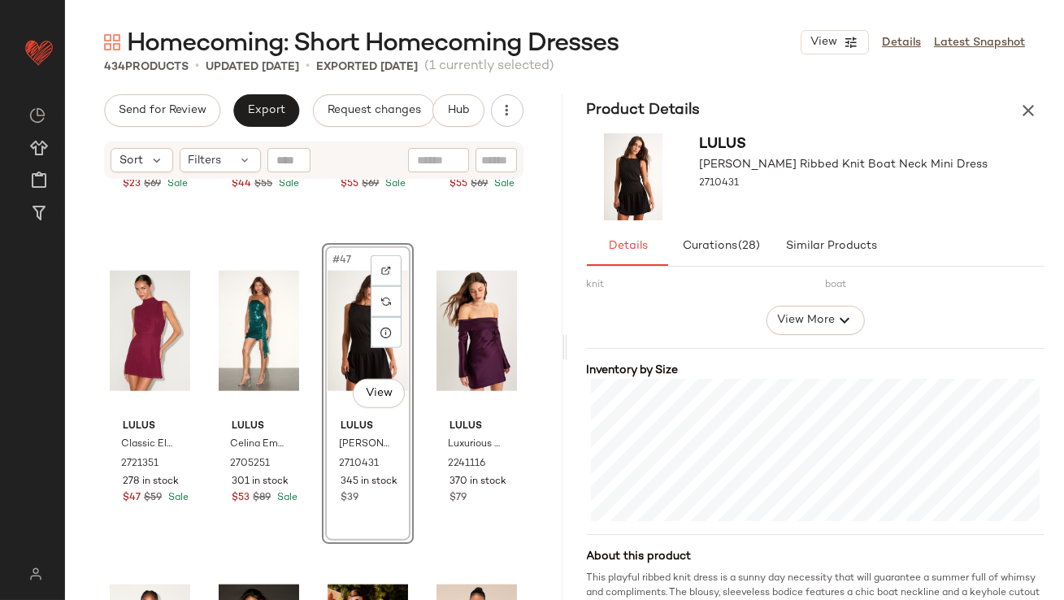
scroll to position [309, 0]
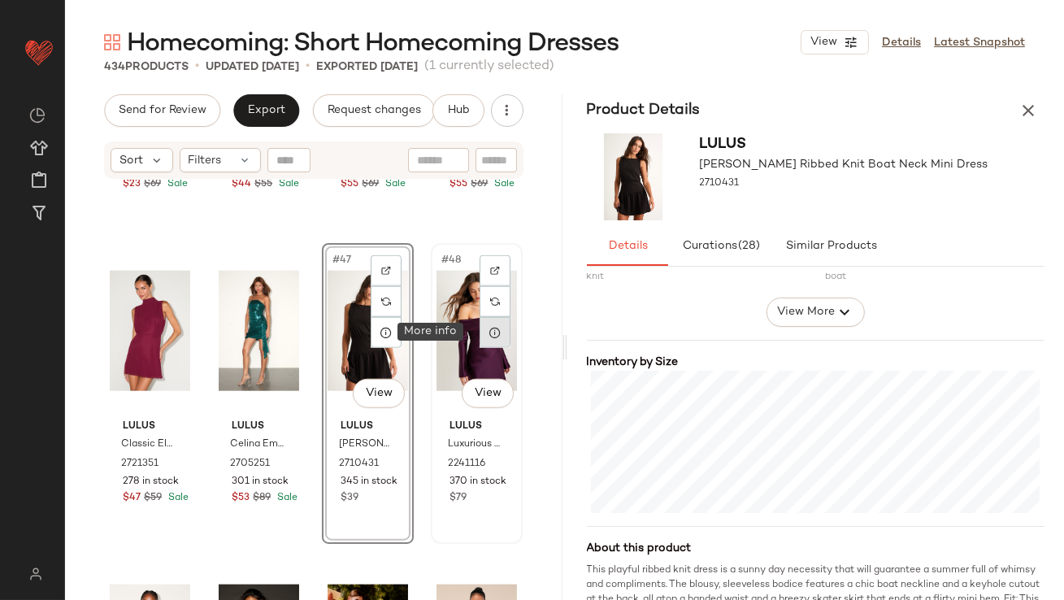
click at [498, 333] on div at bounding box center [495, 332] width 31 height 31
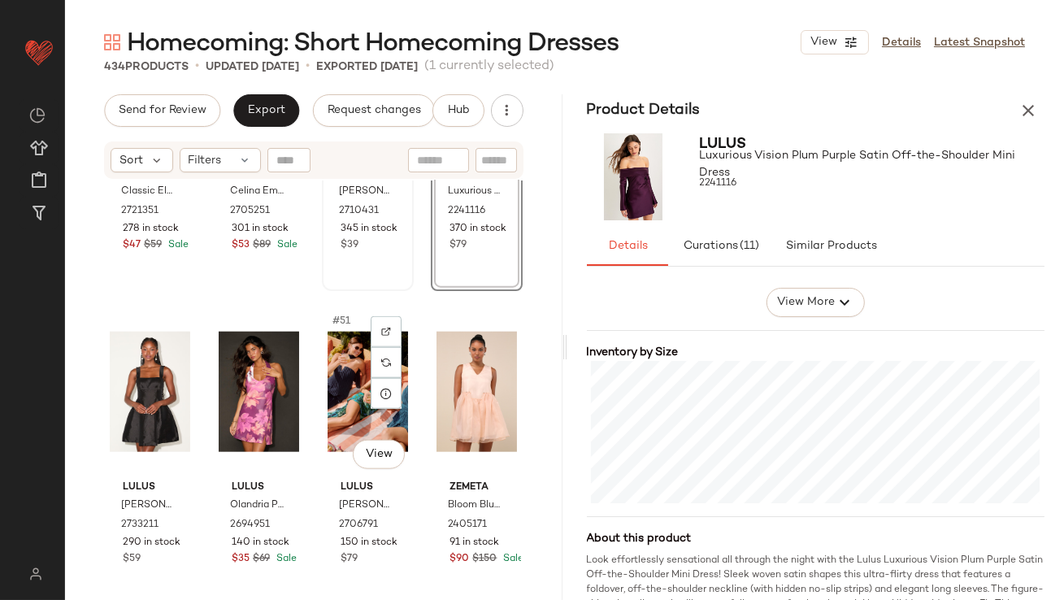
scroll to position [3688, 0]
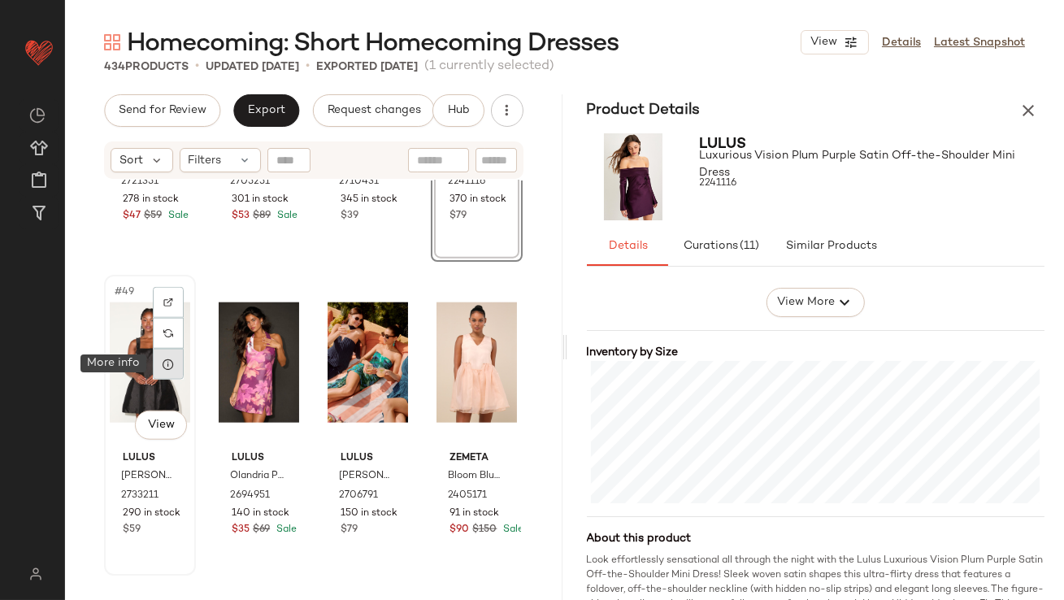
click at [167, 370] on div at bounding box center [168, 364] width 31 height 31
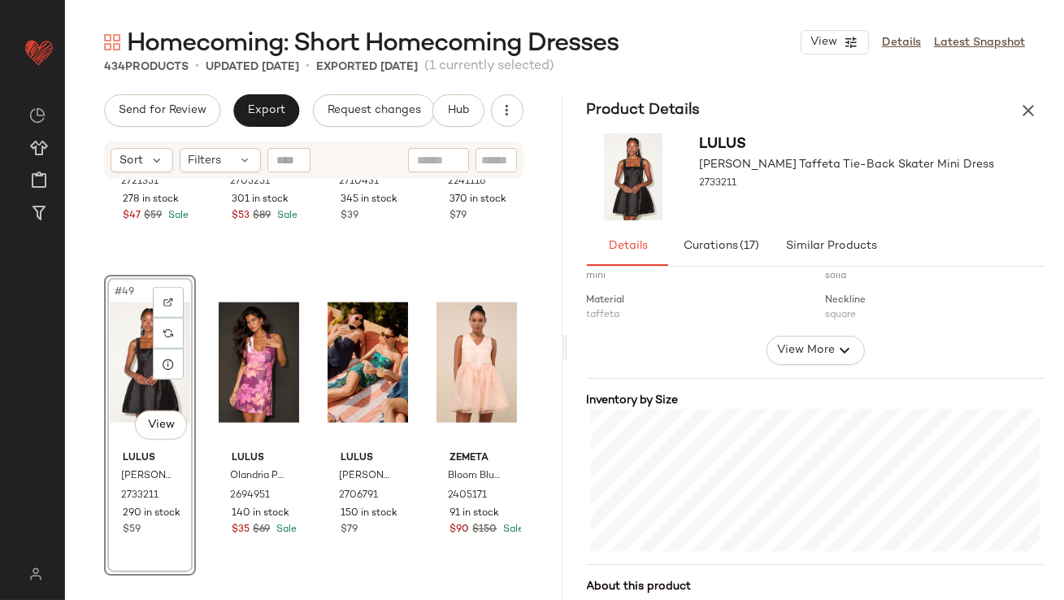
scroll to position [276, 0]
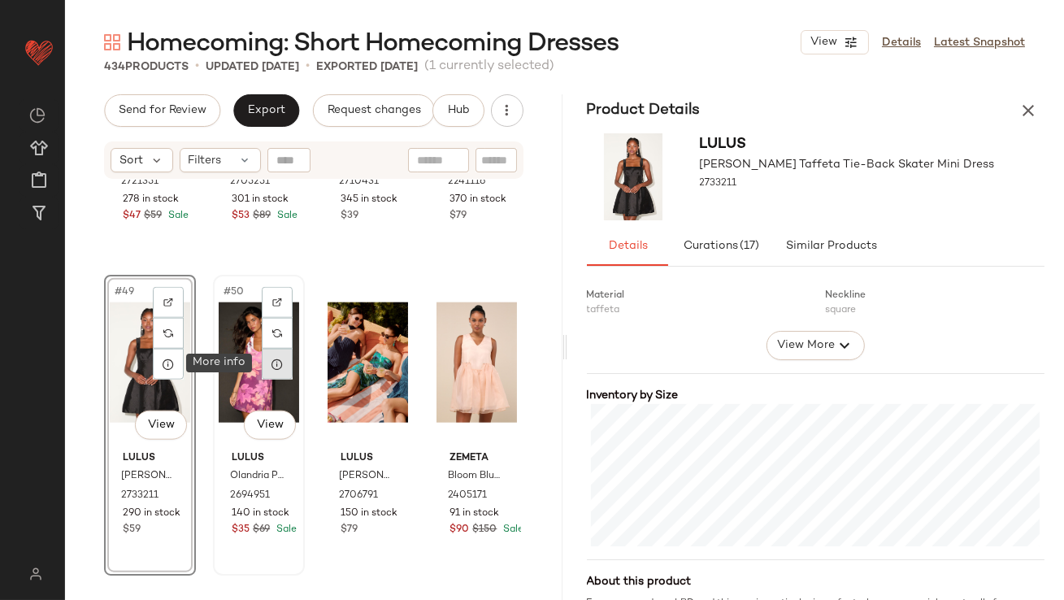
click at [271, 364] on icon at bounding box center [277, 364] width 13 height 13
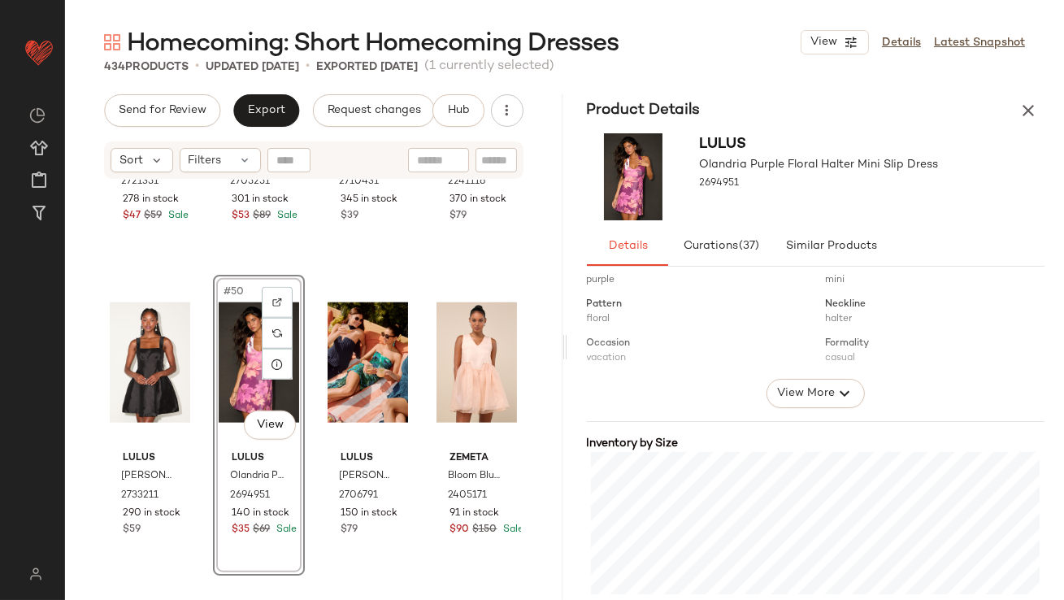
scroll to position [418, 0]
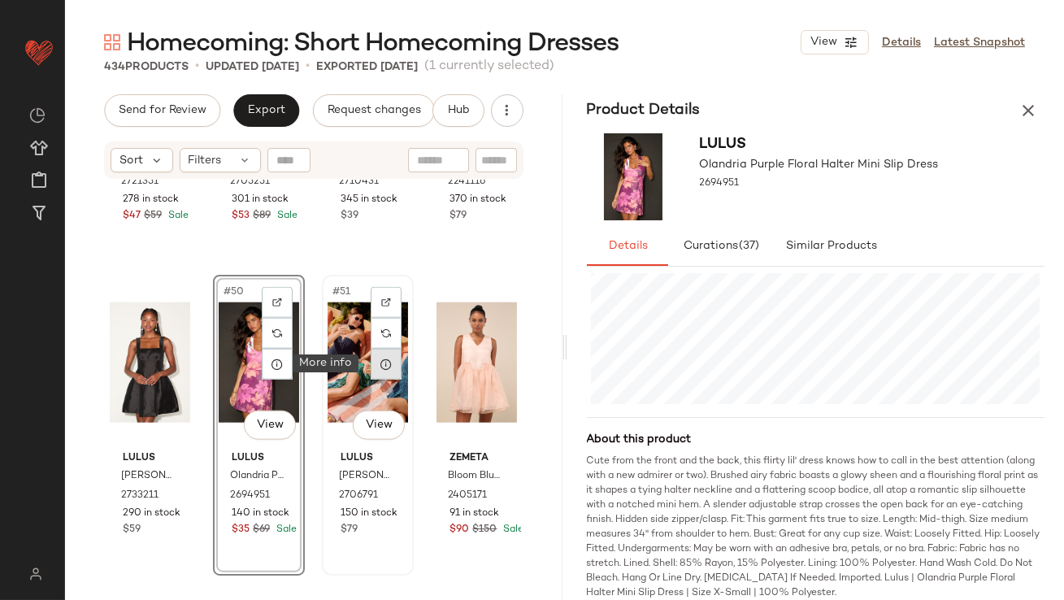
click at [385, 363] on icon at bounding box center [386, 364] width 13 height 13
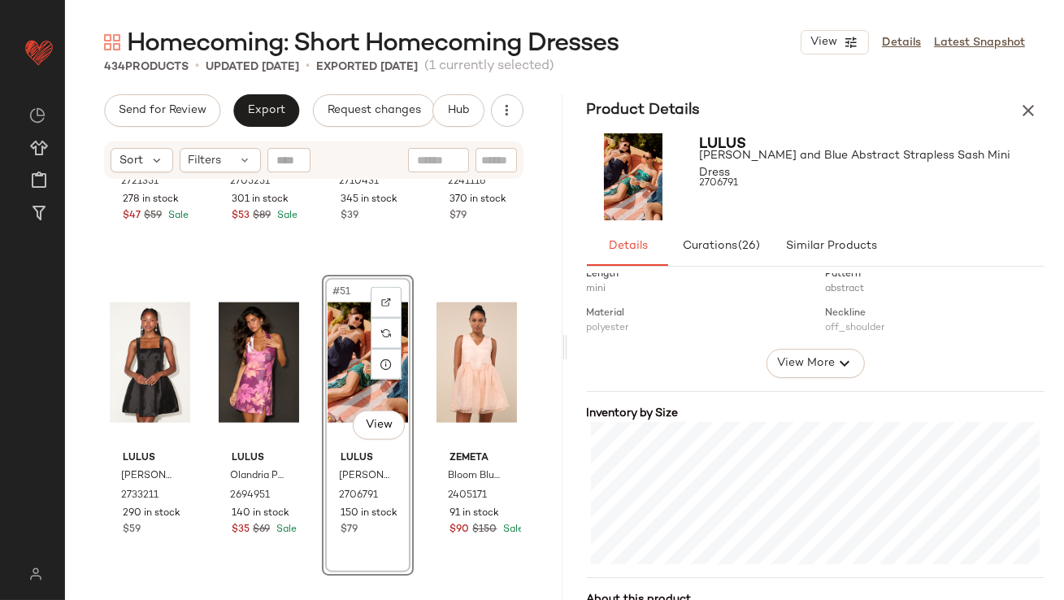
scroll to position [274, 0]
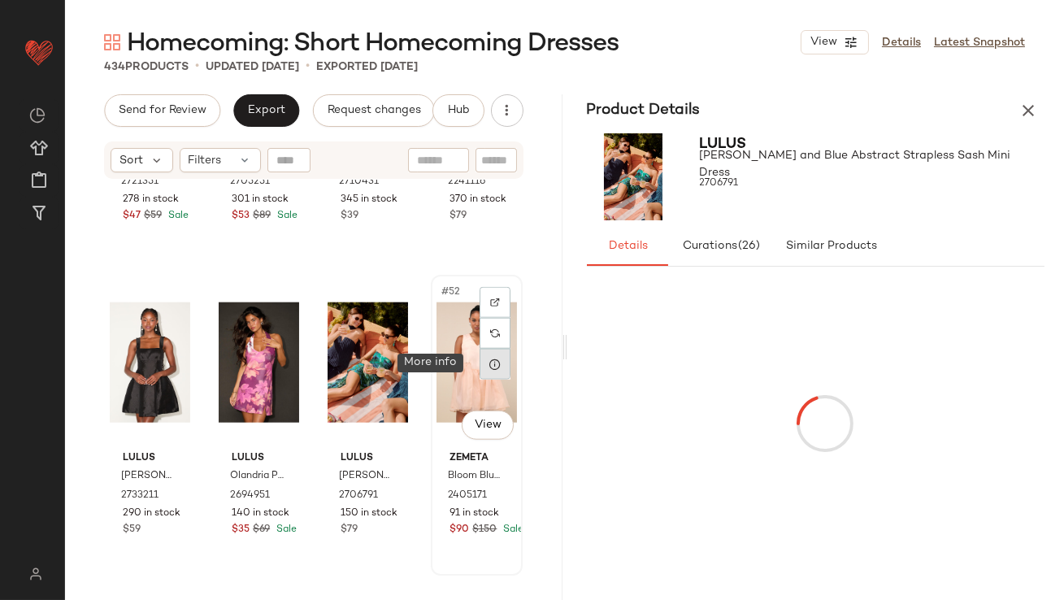
click at [489, 359] on icon at bounding box center [495, 364] width 13 height 13
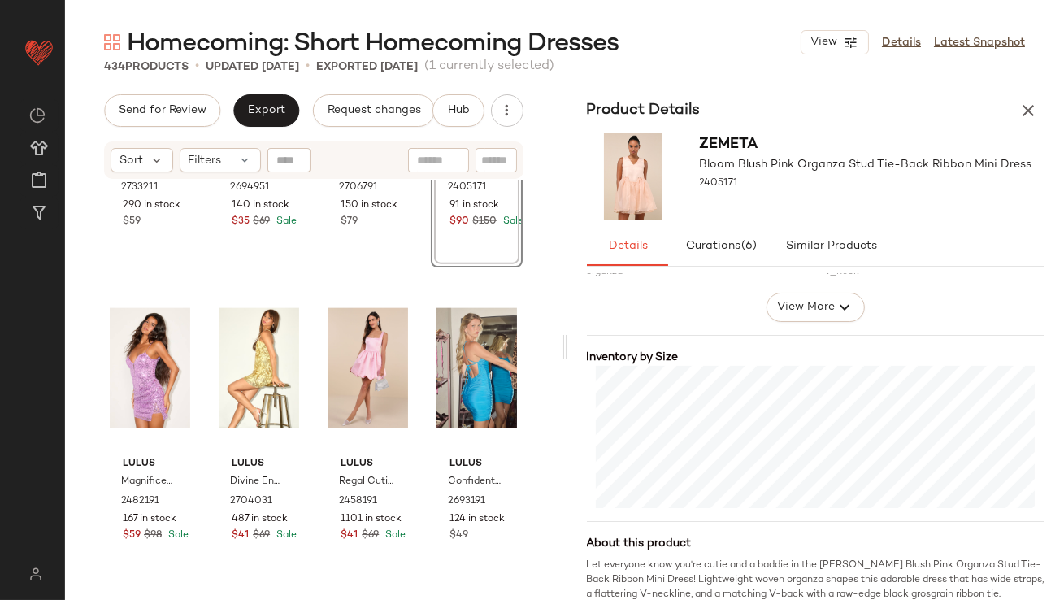
scroll to position [3998, 0]
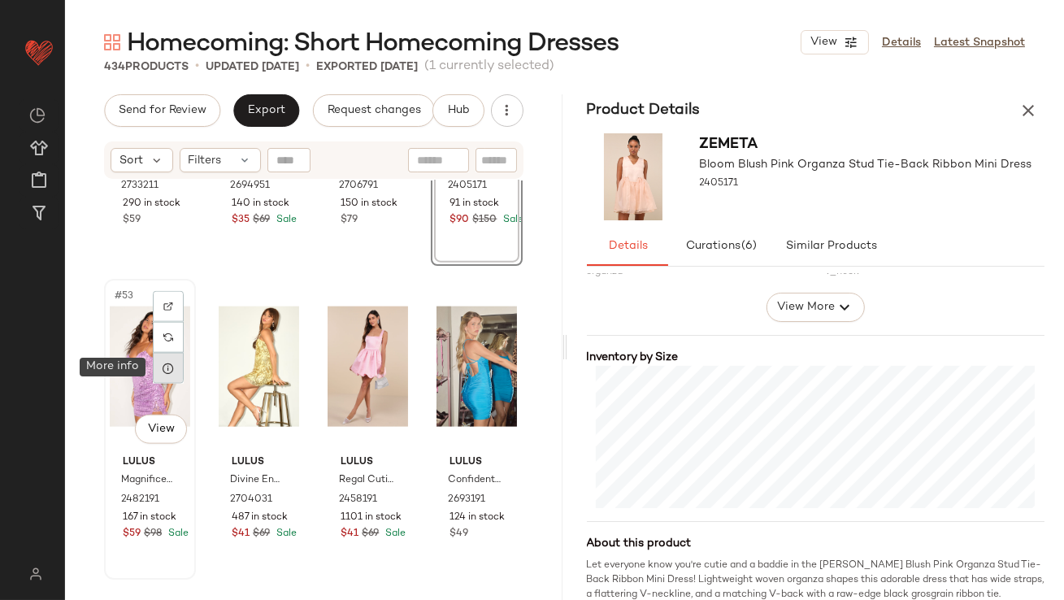
click at [170, 372] on icon at bounding box center [168, 368] width 13 height 13
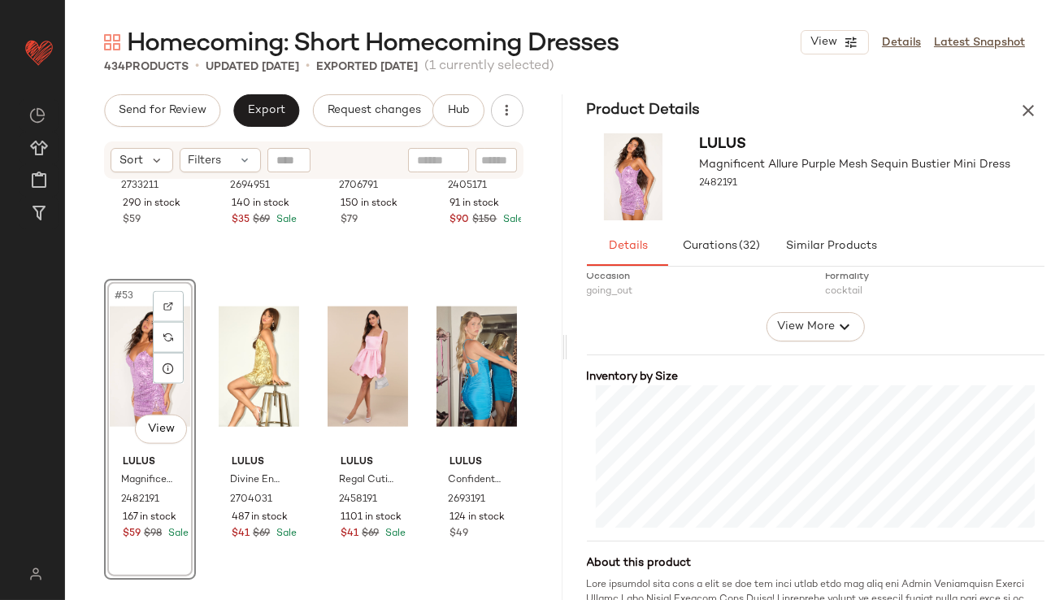
scroll to position [315, 0]
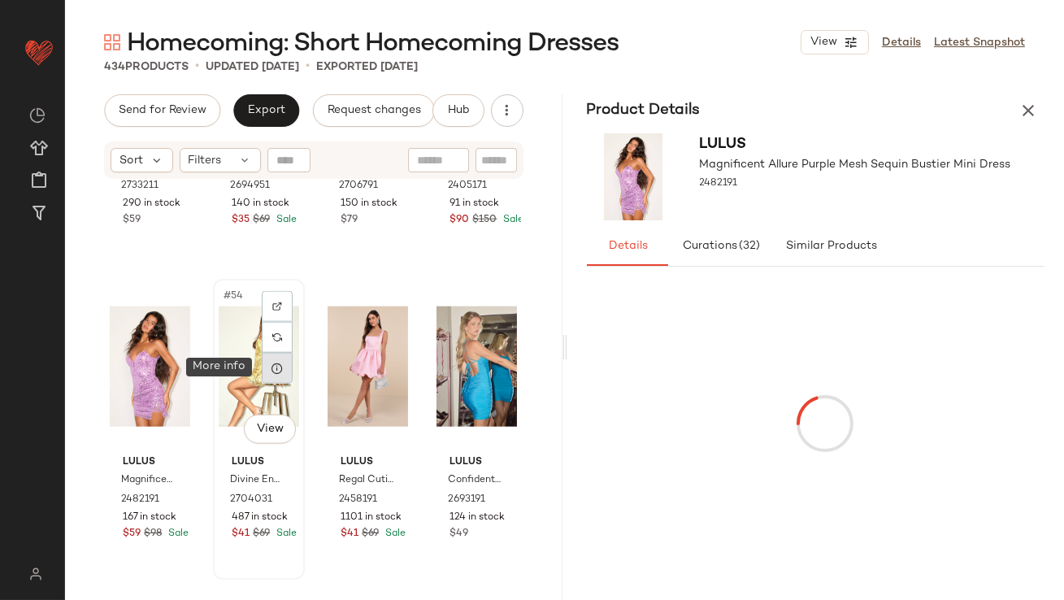
click at [276, 367] on icon at bounding box center [277, 368] width 13 height 13
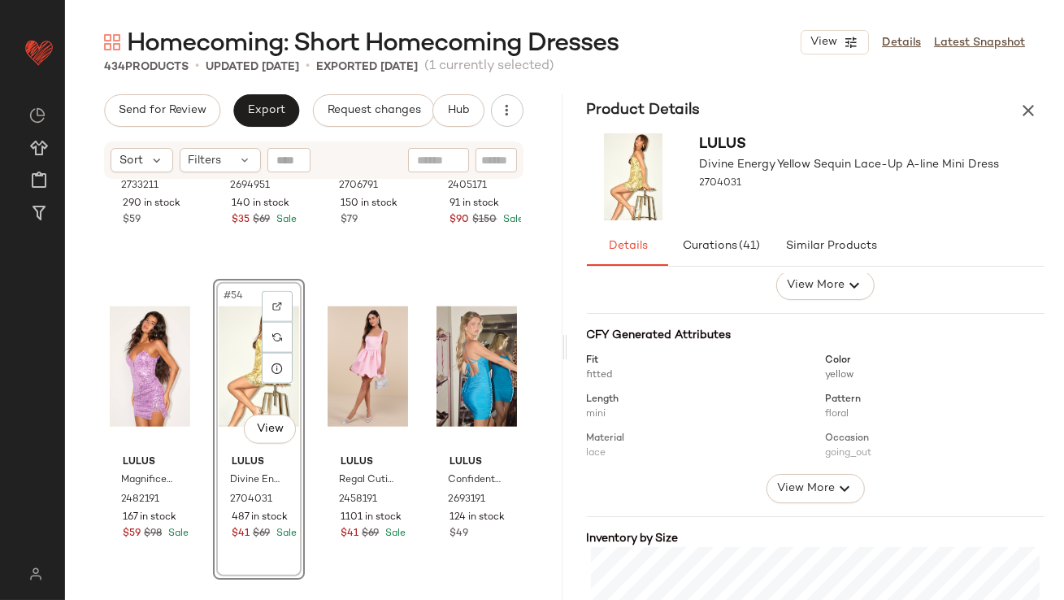
scroll to position [296, 0]
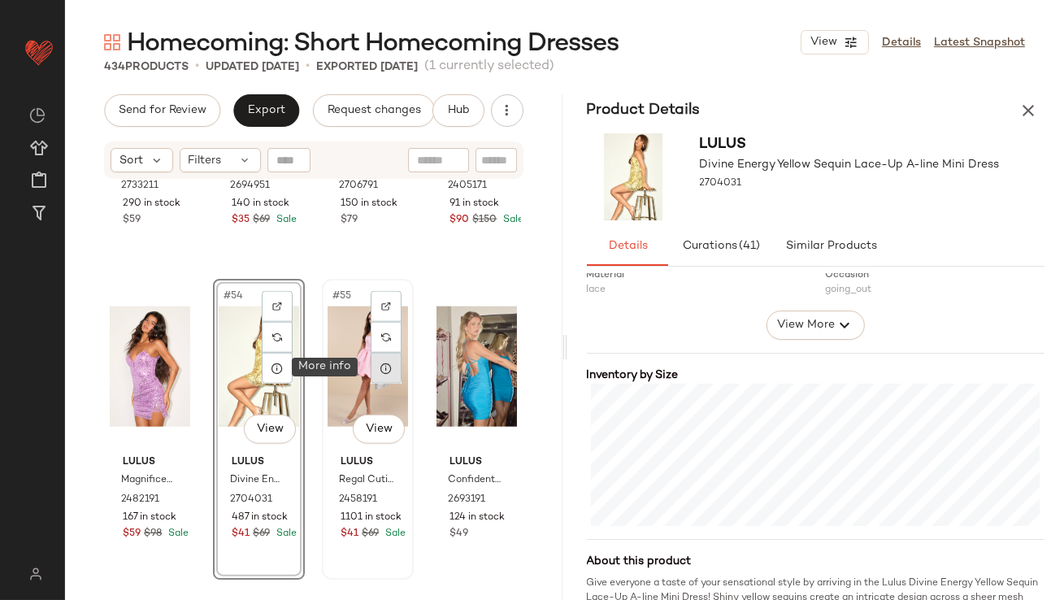
click at [380, 371] on icon at bounding box center [386, 368] width 13 height 13
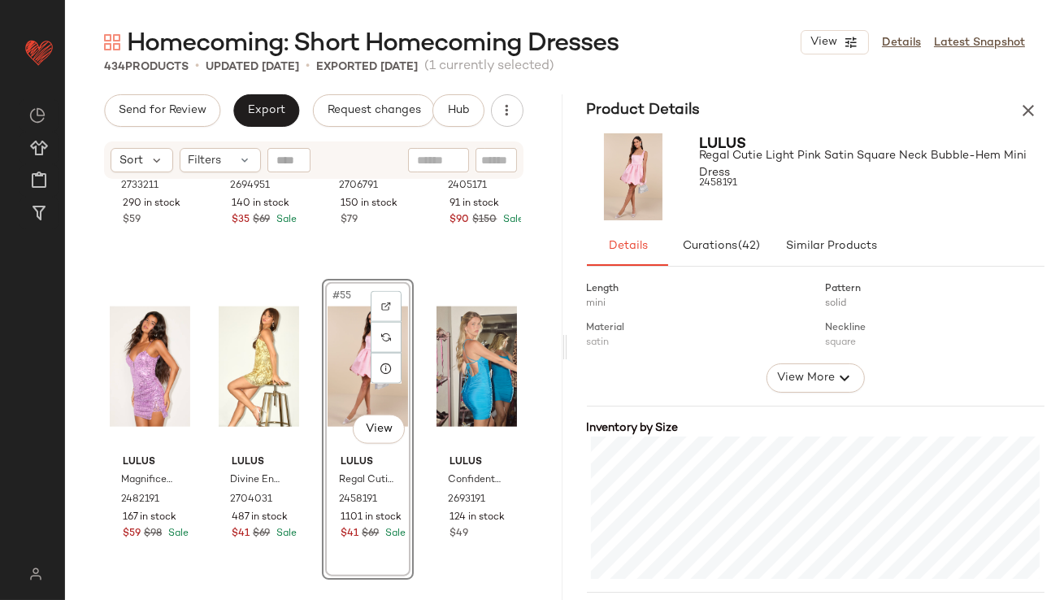
scroll to position [244, 0]
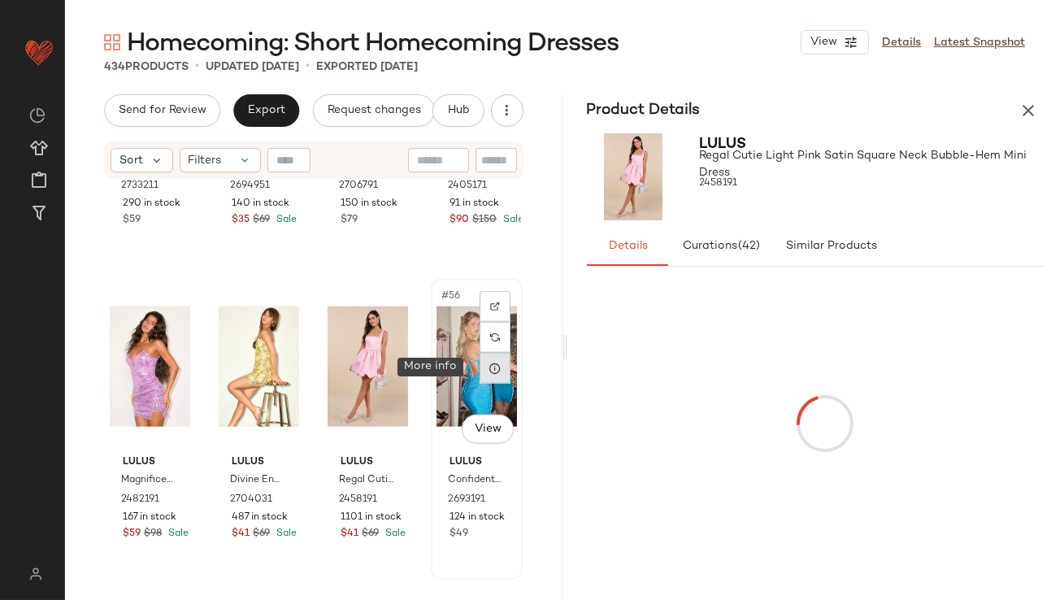
click at [492, 372] on div at bounding box center [495, 368] width 31 height 31
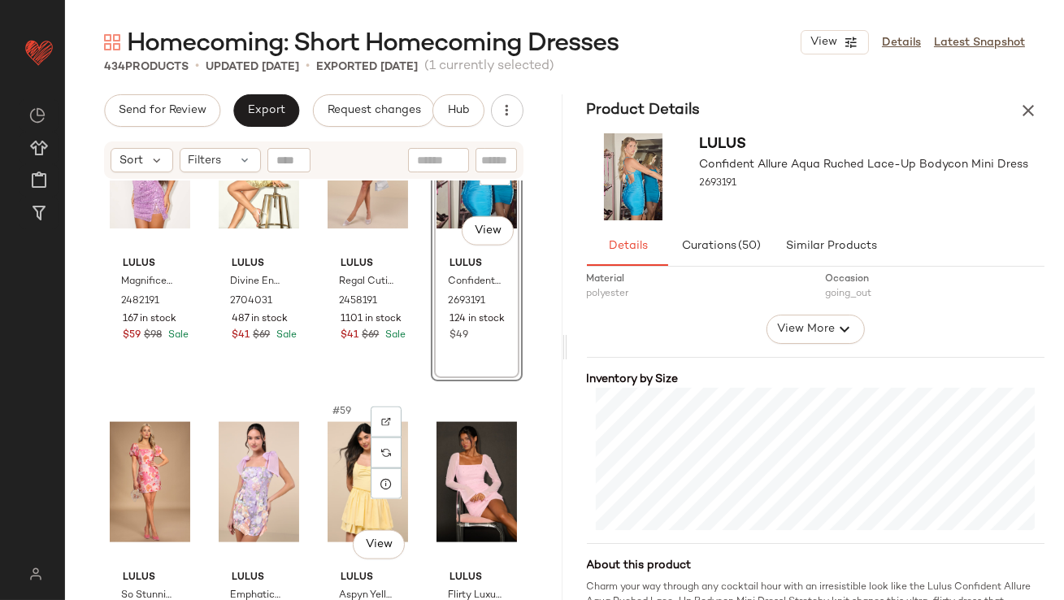
scroll to position [4270, 0]
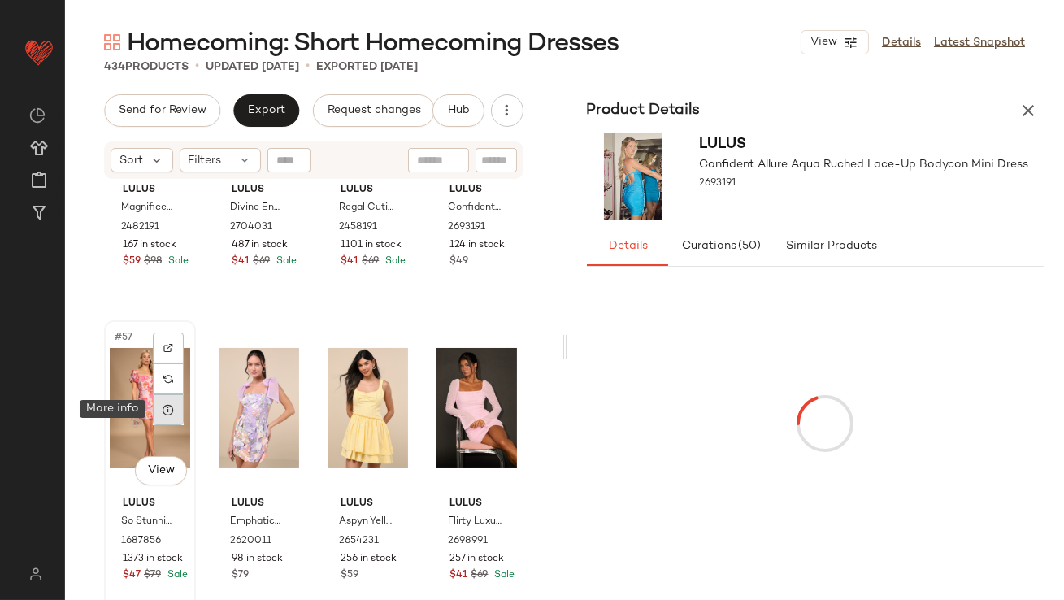
click at [166, 408] on icon at bounding box center [168, 409] width 13 height 13
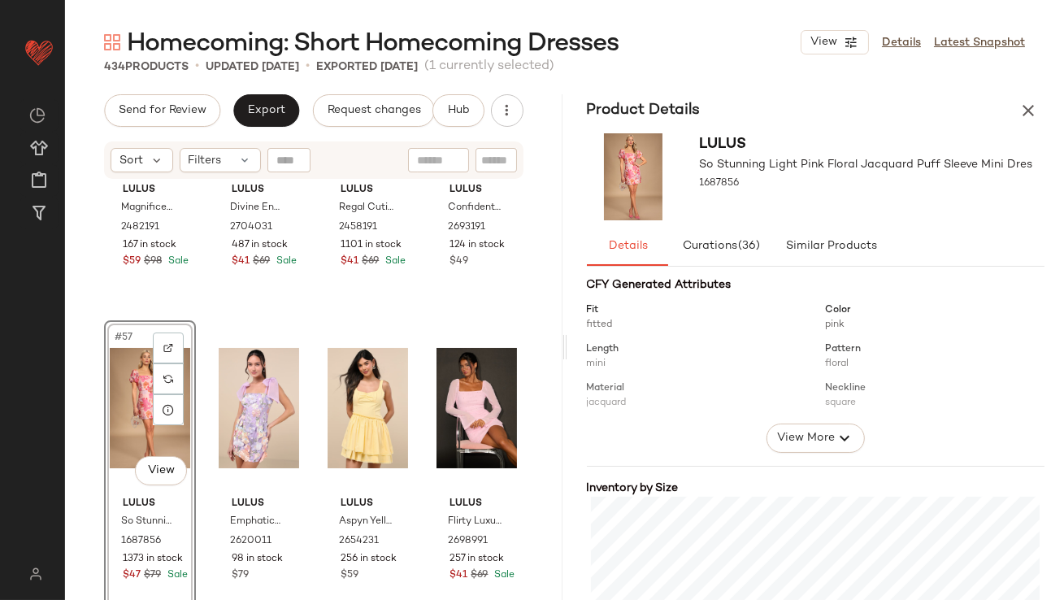
scroll to position [266, 0]
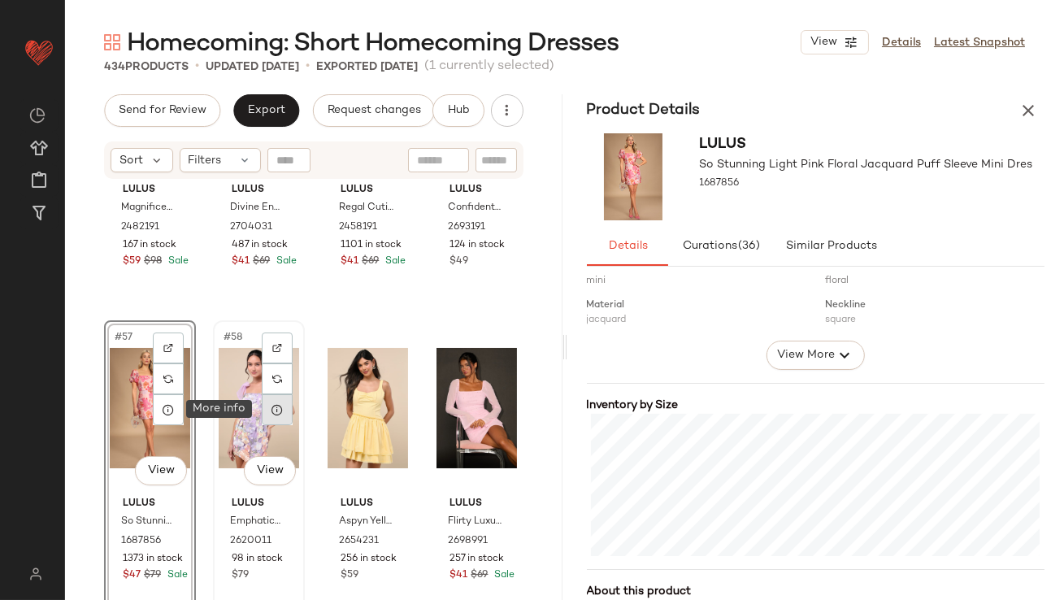
click at [275, 414] on icon at bounding box center [277, 409] width 13 height 13
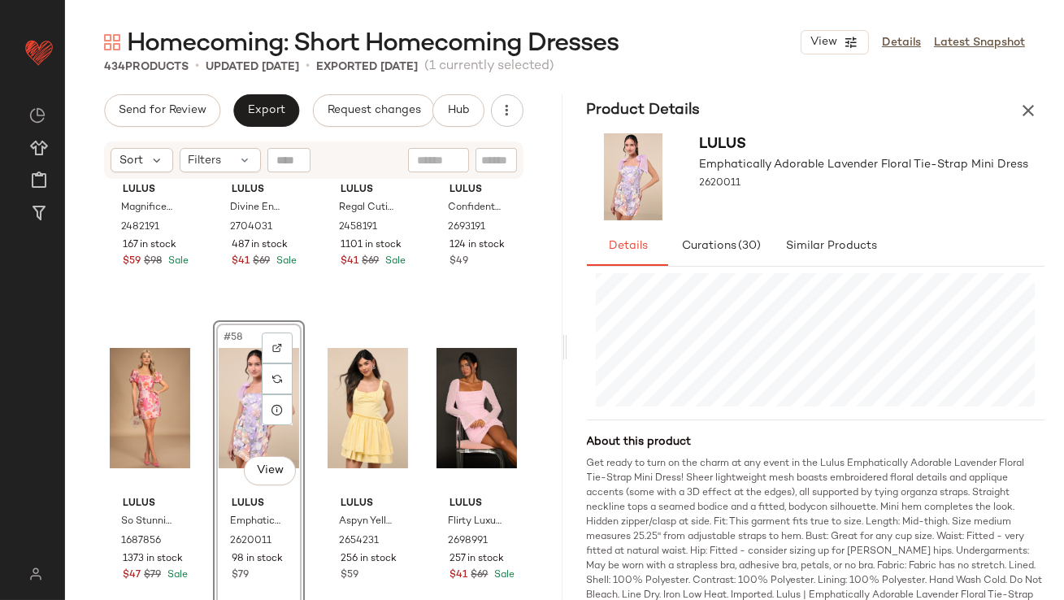
scroll to position [425, 0]
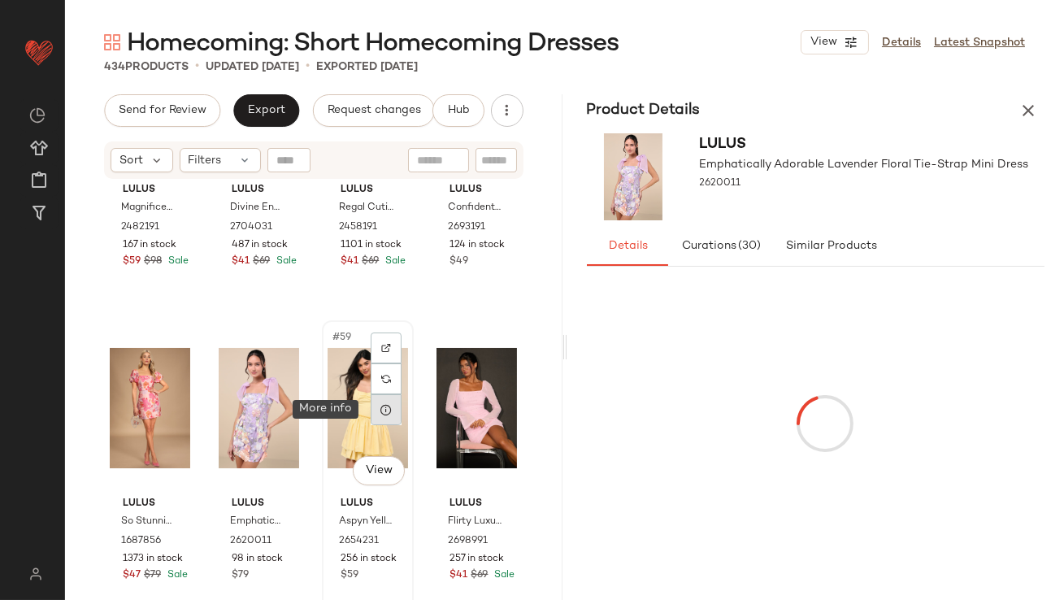
click at [380, 413] on icon at bounding box center [386, 409] width 13 height 13
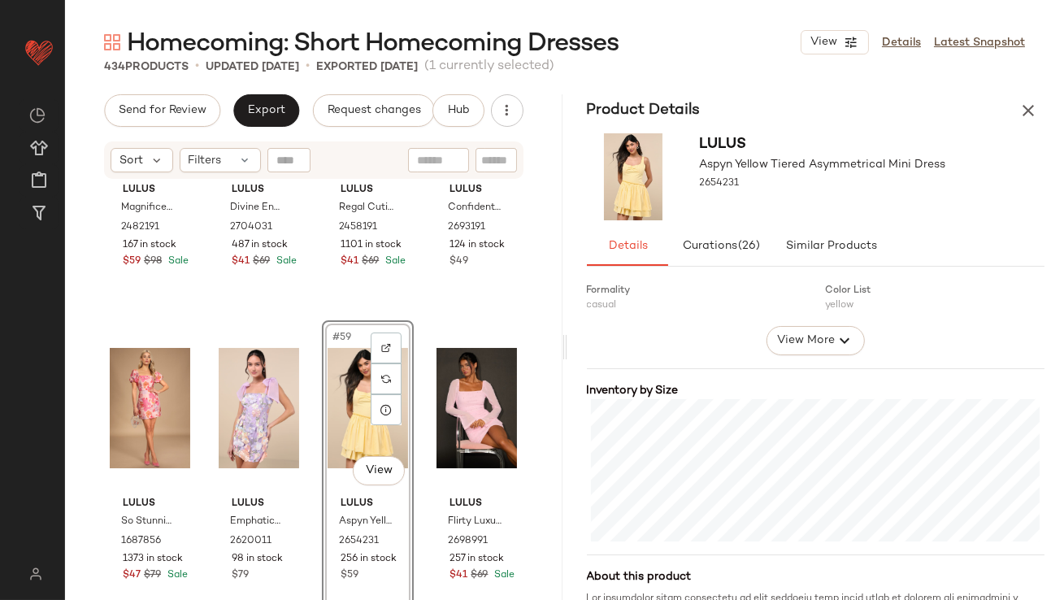
scroll to position [305, 0]
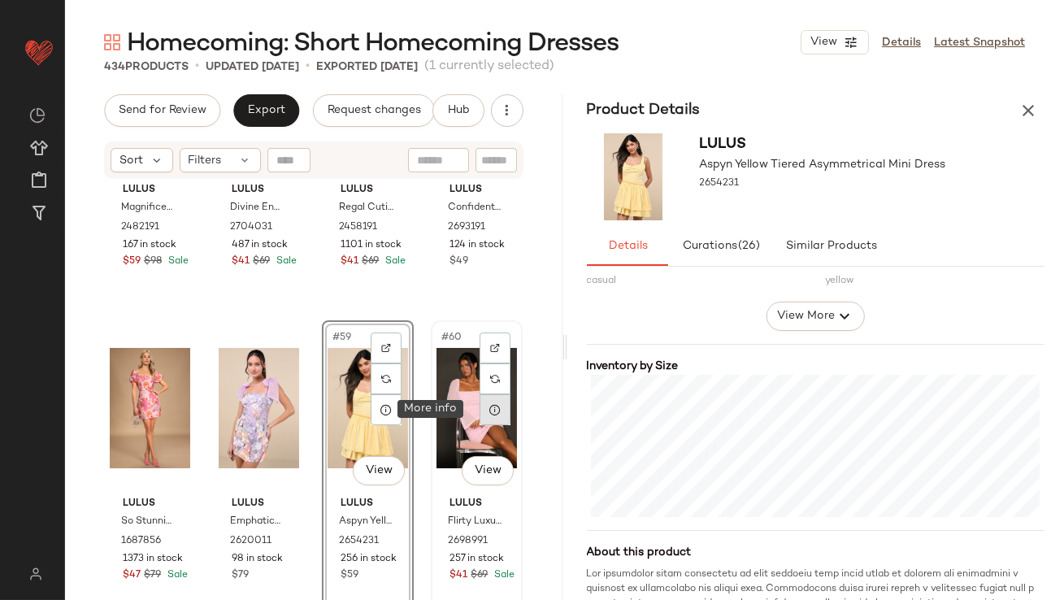
click at [485, 417] on div at bounding box center [495, 409] width 31 height 31
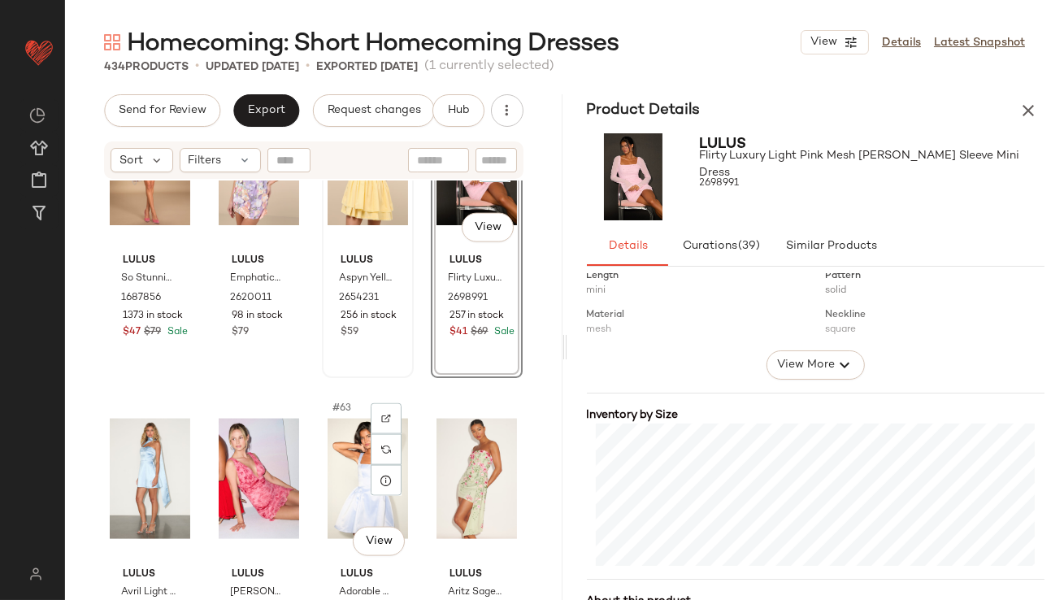
scroll to position [4542, 0]
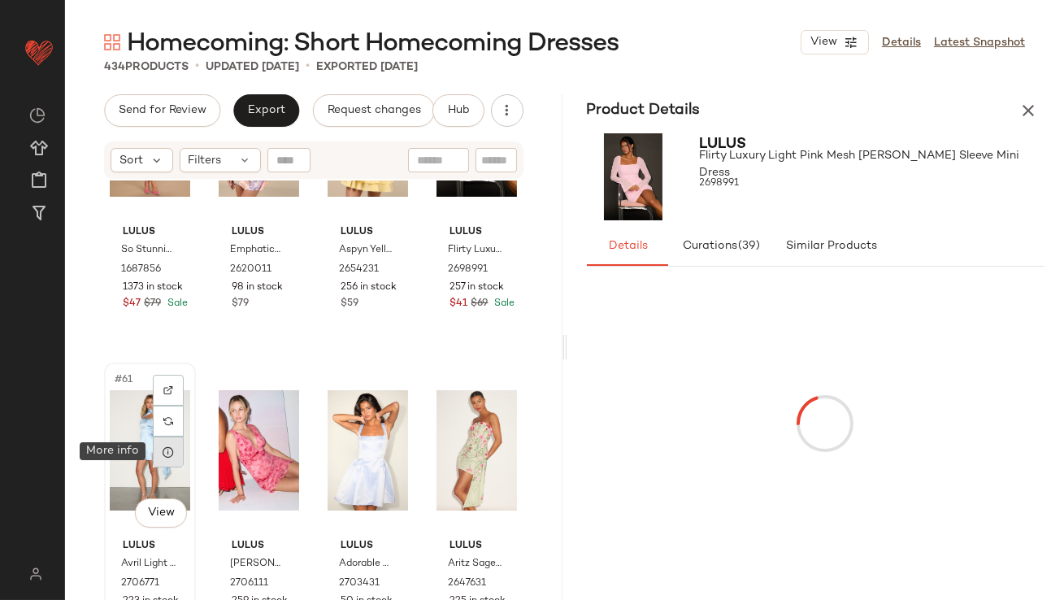
click at [164, 450] on icon at bounding box center [168, 452] width 13 height 13
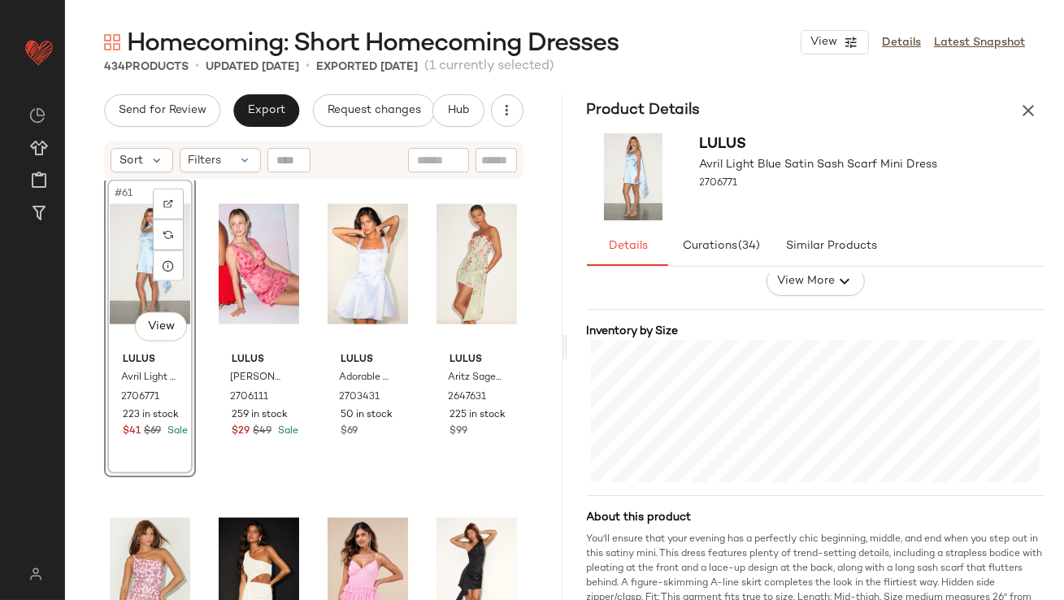
scroll to position [351, 0]
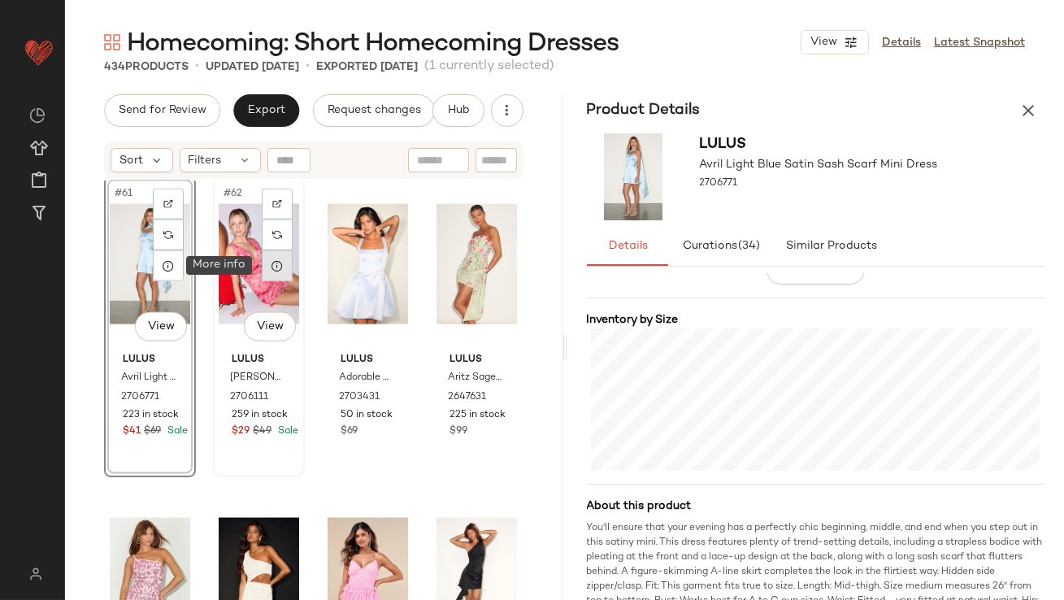
click at [273, 263] on icon at bounding box center [277, 265] width 13 height 13
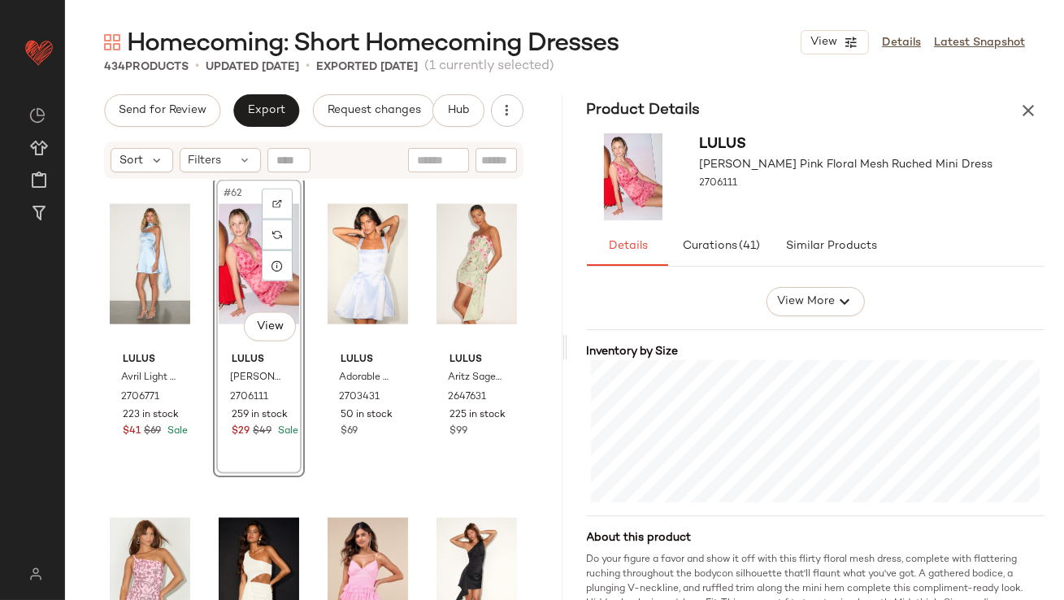
scroll to position [328, 0]
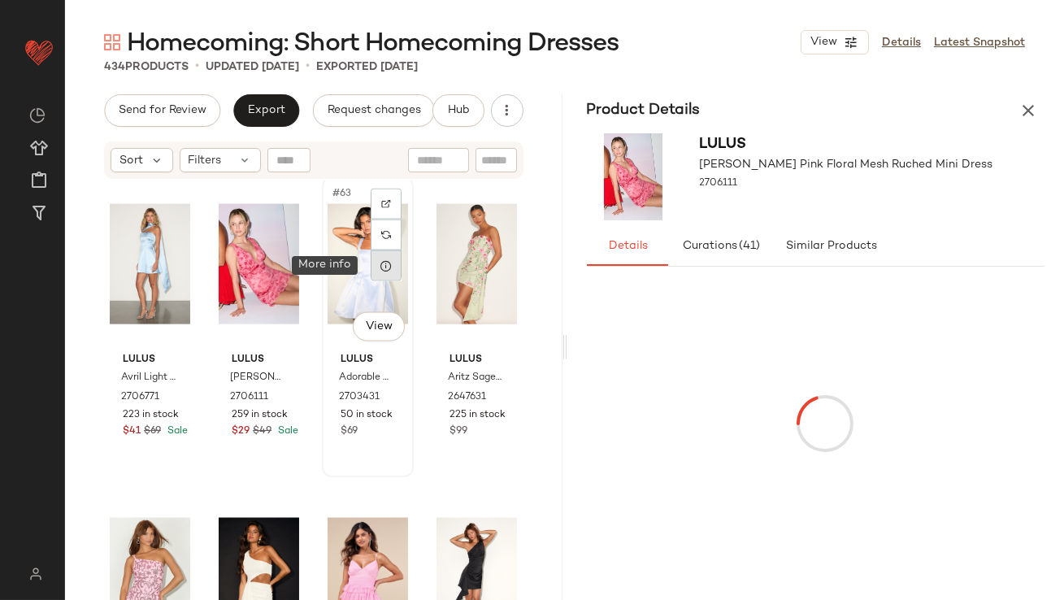
click at [380, 267] on icon at bounding box center [386, 265] width 13 height 13
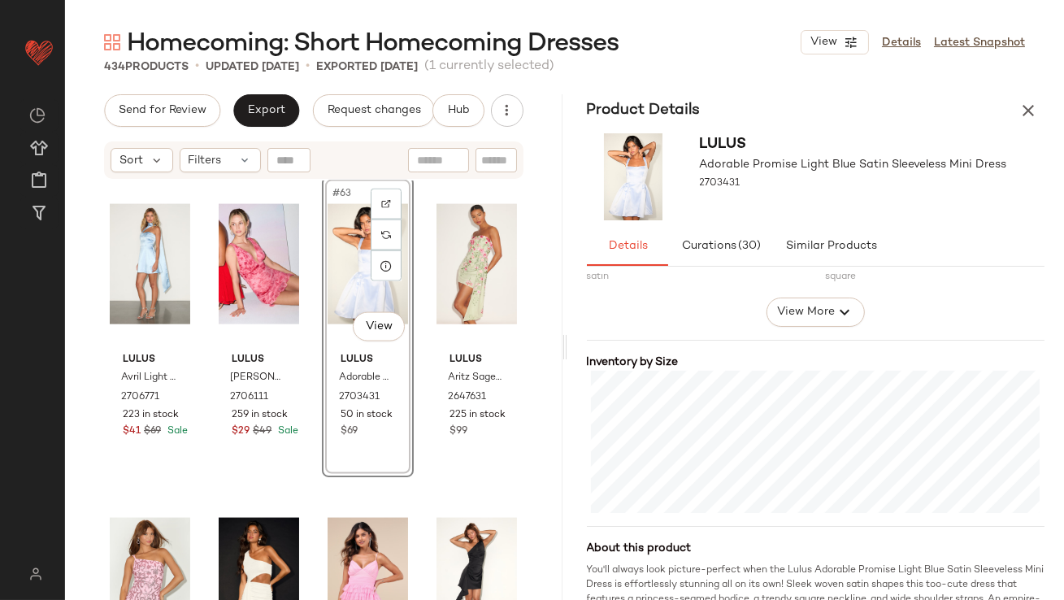
scroll to position [317, 0]
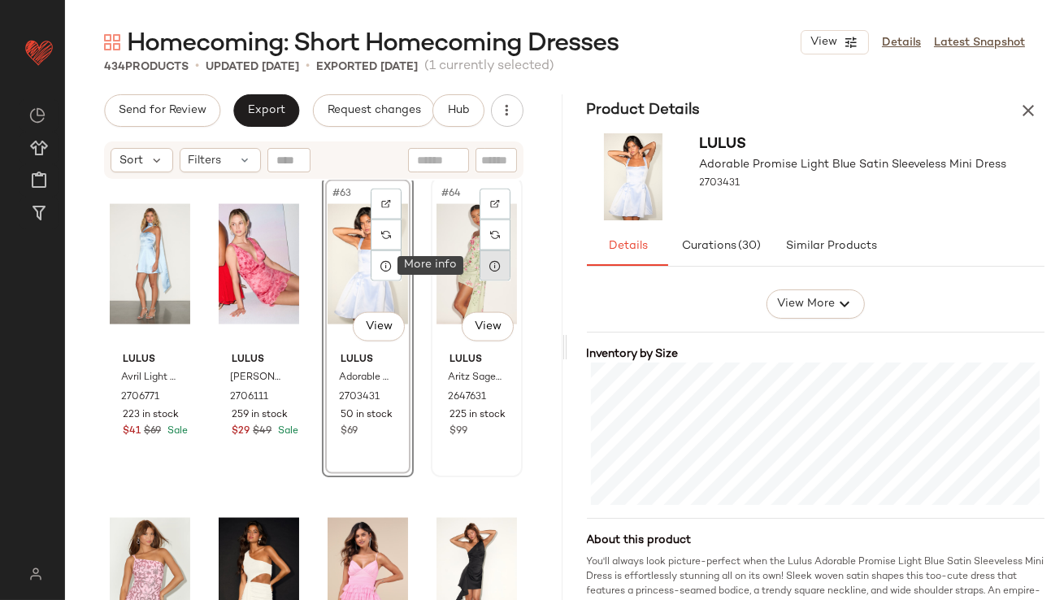
click at [489, 263] on icon at bounding box center [495, 265] width 13 height 13
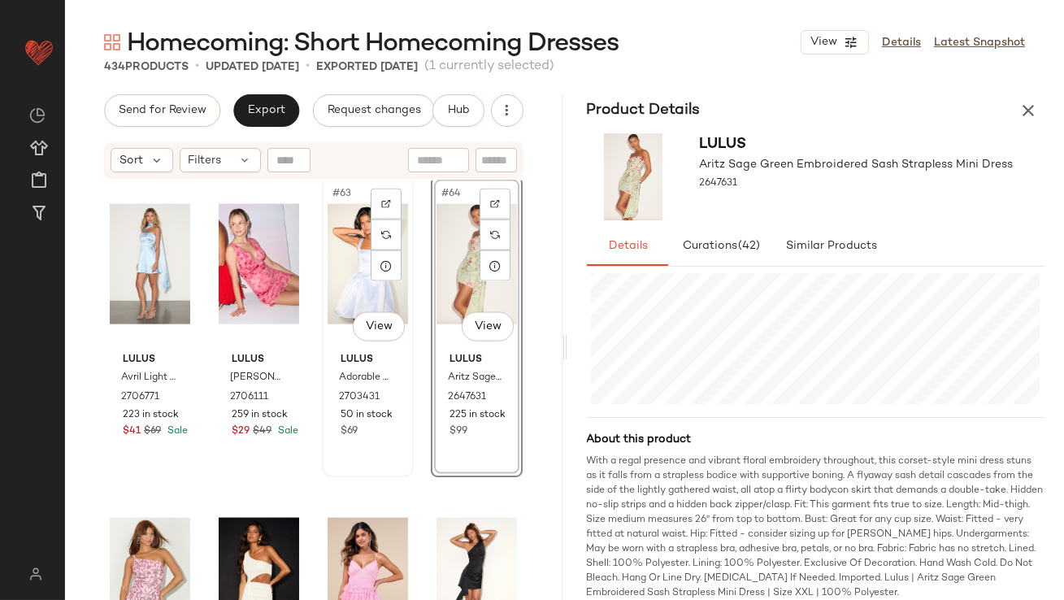
scroll to position [4982, 0]
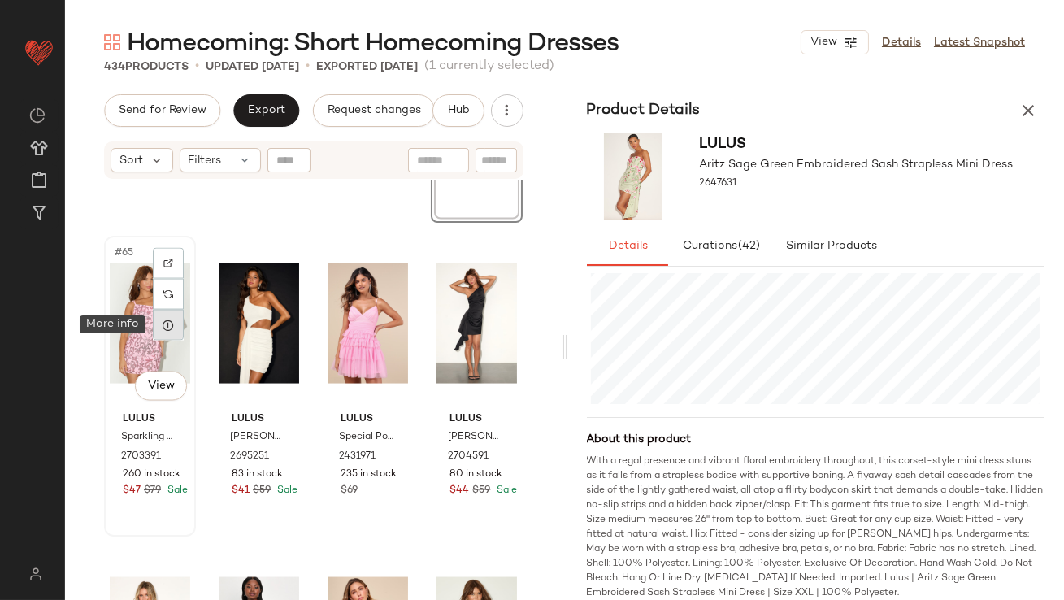
click at [172, 332] on div at bounding box center [168, 325] width 31 height 31
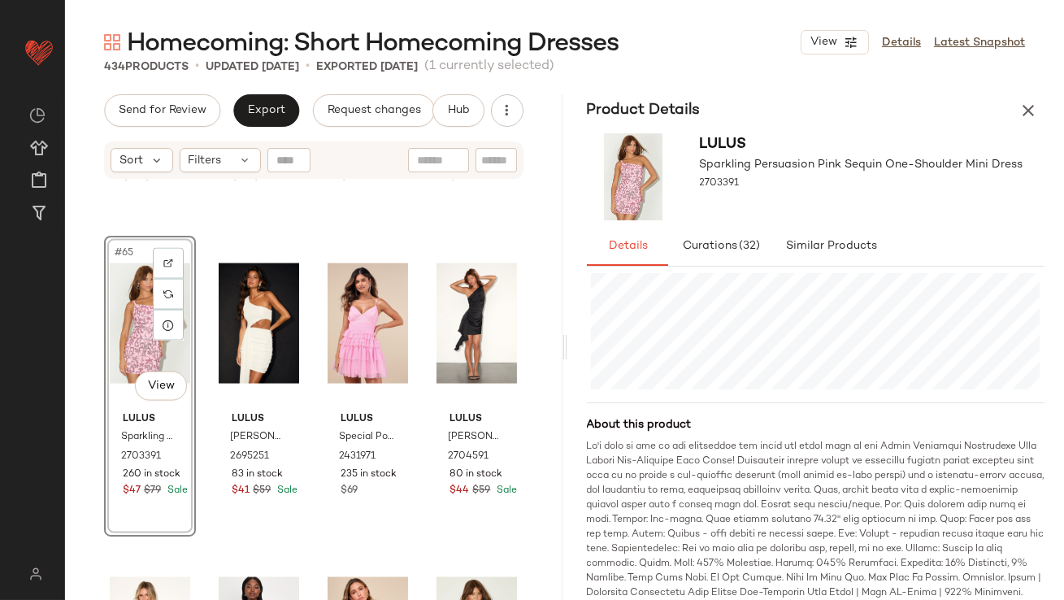
scroll to position [447, 0]
click at [276, 334] on div at bounding box center [277, 325] width 31 height 31
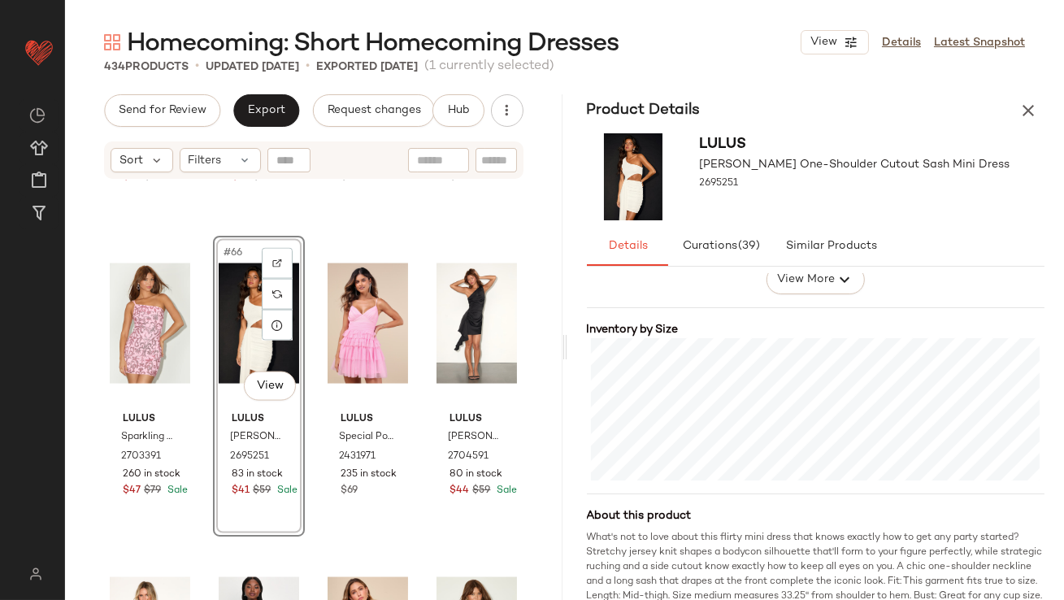
scroll to position [350, 0]
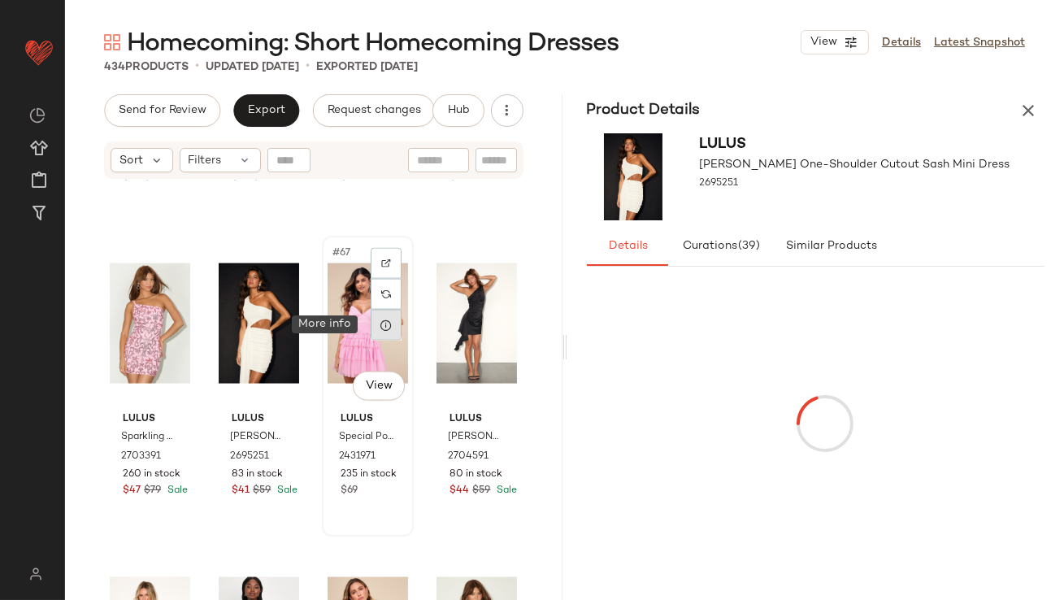
click at [382, 329] on icon at bounding box center [386, 325] width 13 height 13
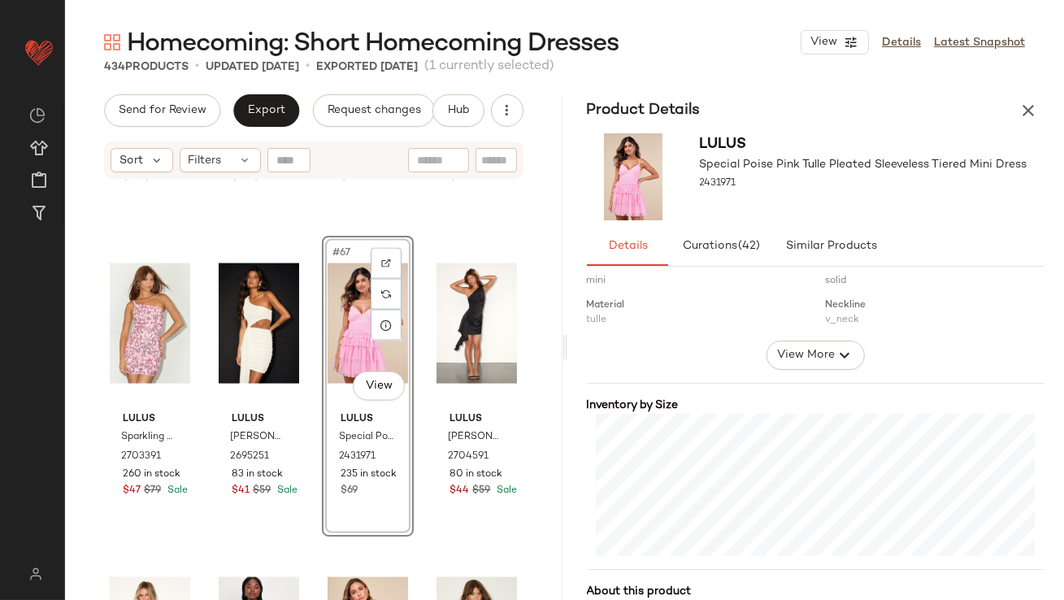
scroll to position [268, 0]
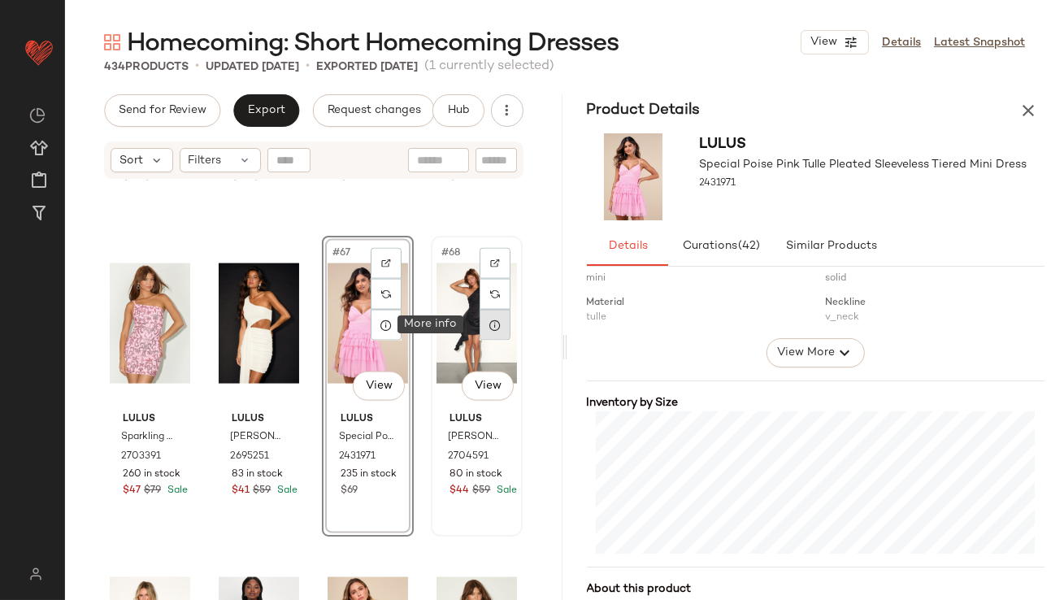
click at [489, 330] on icon at bounding box center [495, 325] width 13 height 13
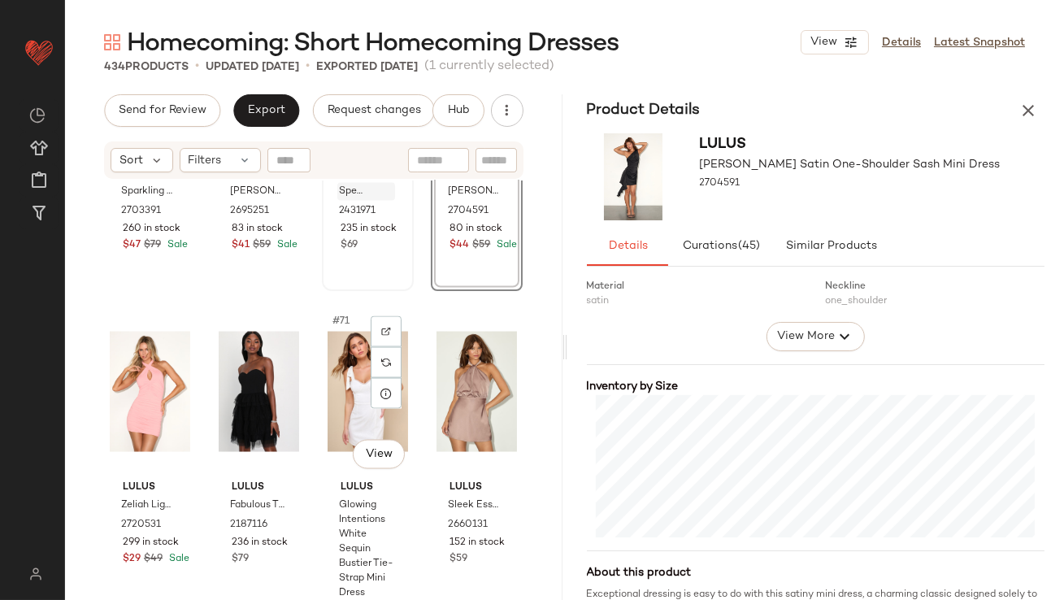
scroll to position [5284, 0]
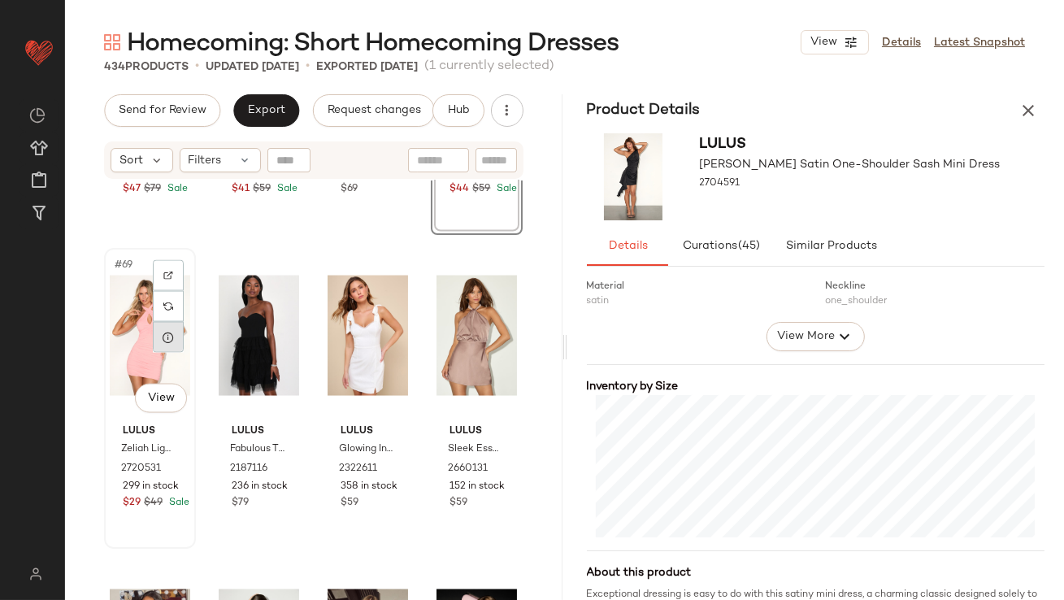
click at [165, 346] on div at bounding box center [168, 337] width 31 height 31
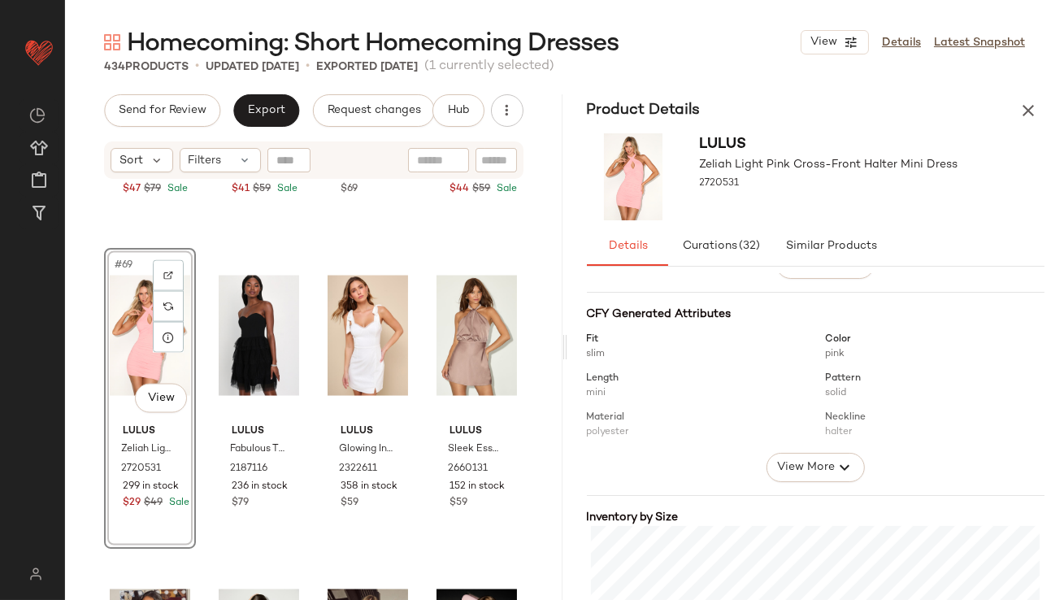
scroll to position [280, 0]
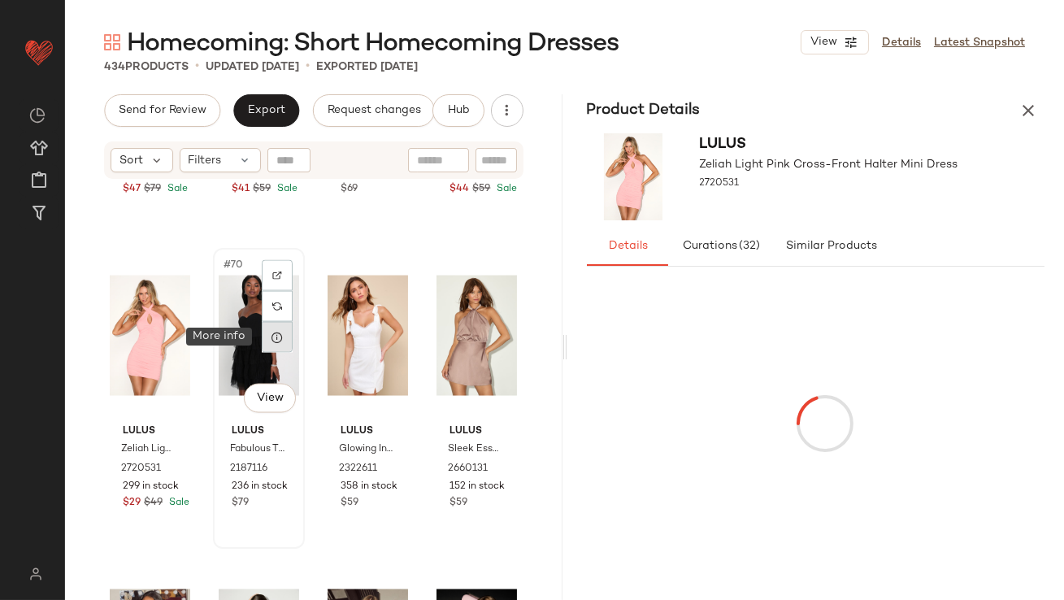
click at [279, 333] on icon at bounding box center [277, 337] width 13 height 13
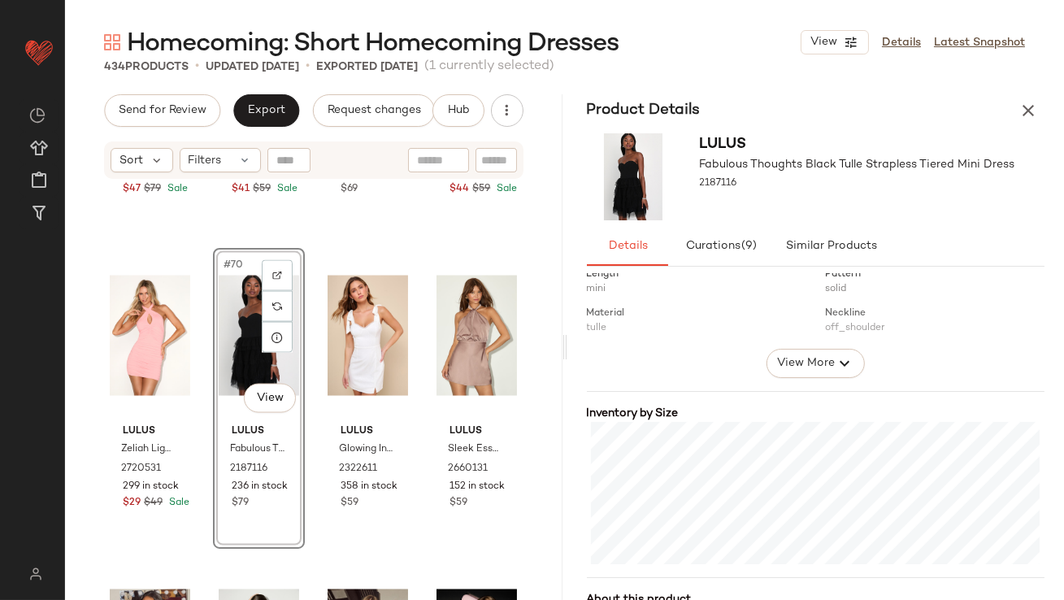
scroll to position [285, 0]
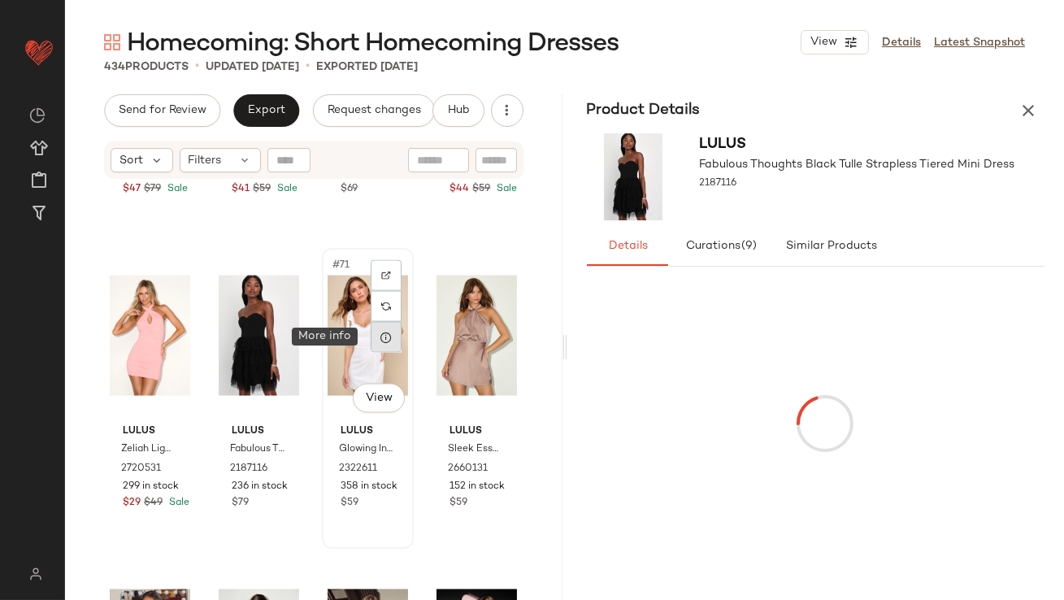
click at [386, 341] on div at bounding box center [386, 337] width 31 height 31
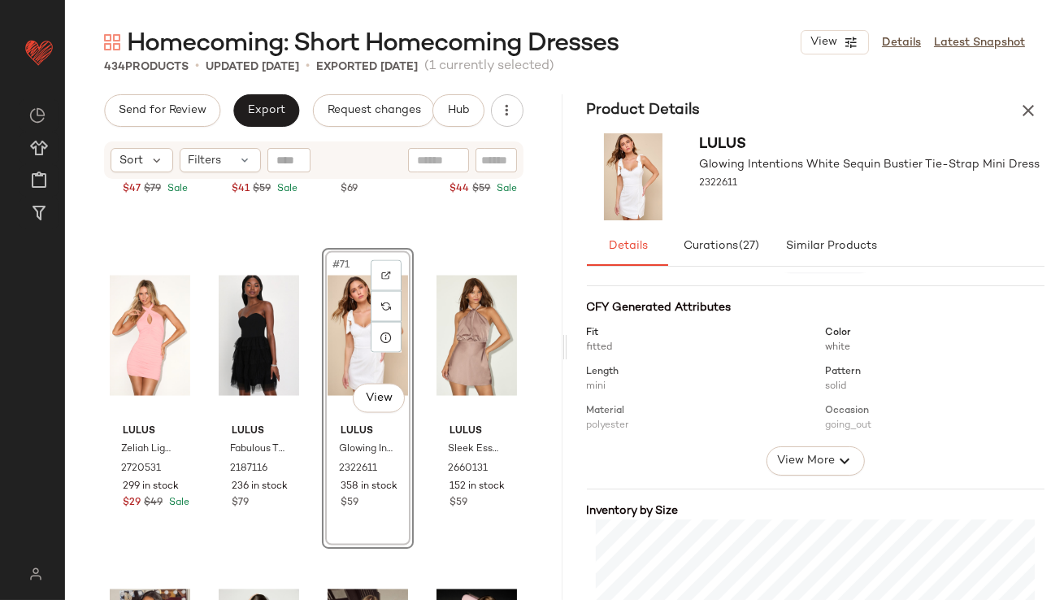
scroll to position [282, 0]
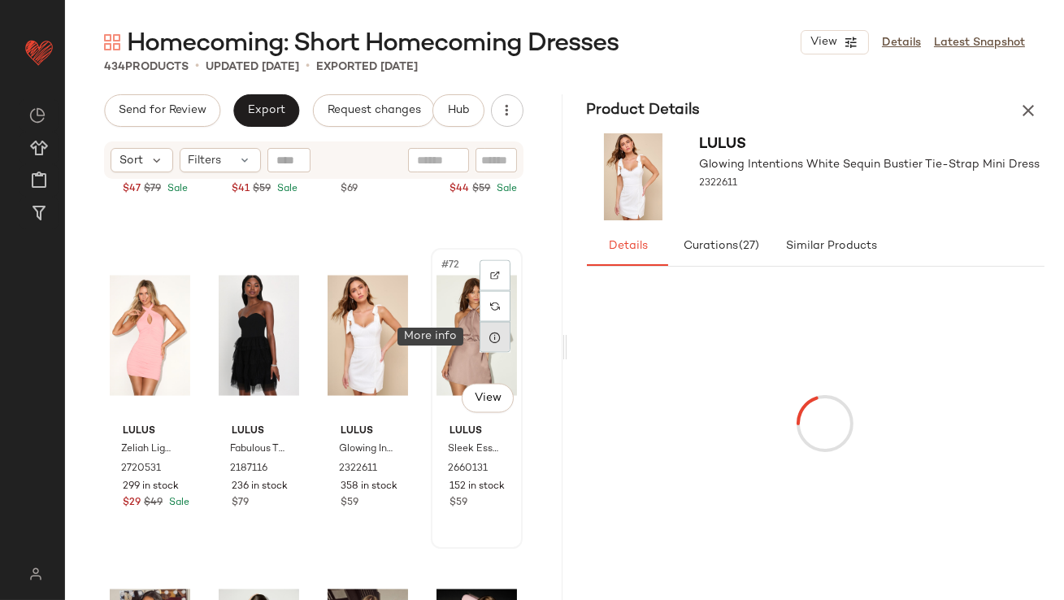
click at [489, 342] on icon at bounding box center [495, 337] width 13 height 13
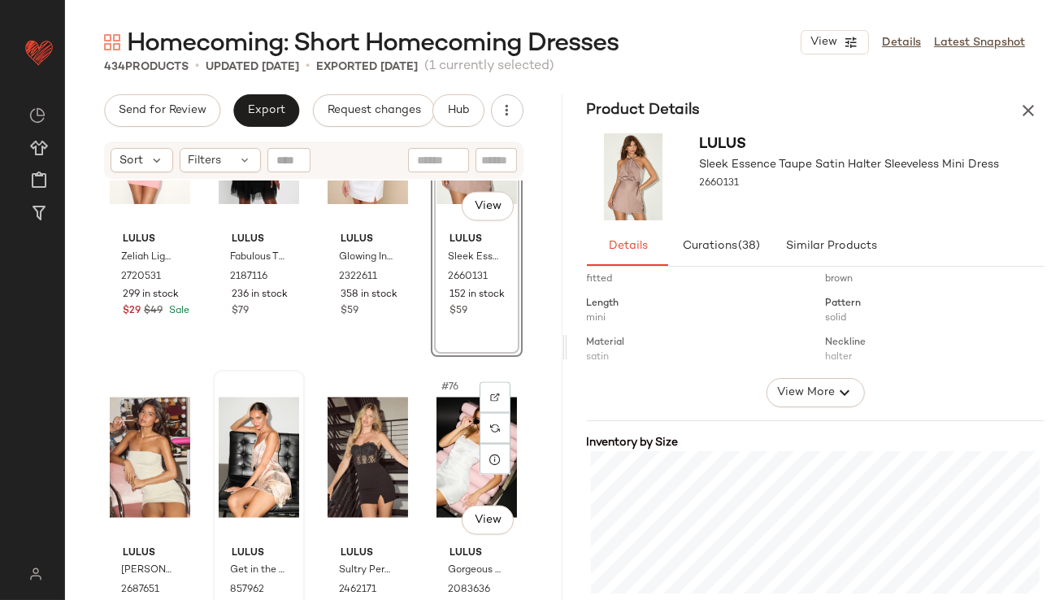
scroll to position [5478, 0]
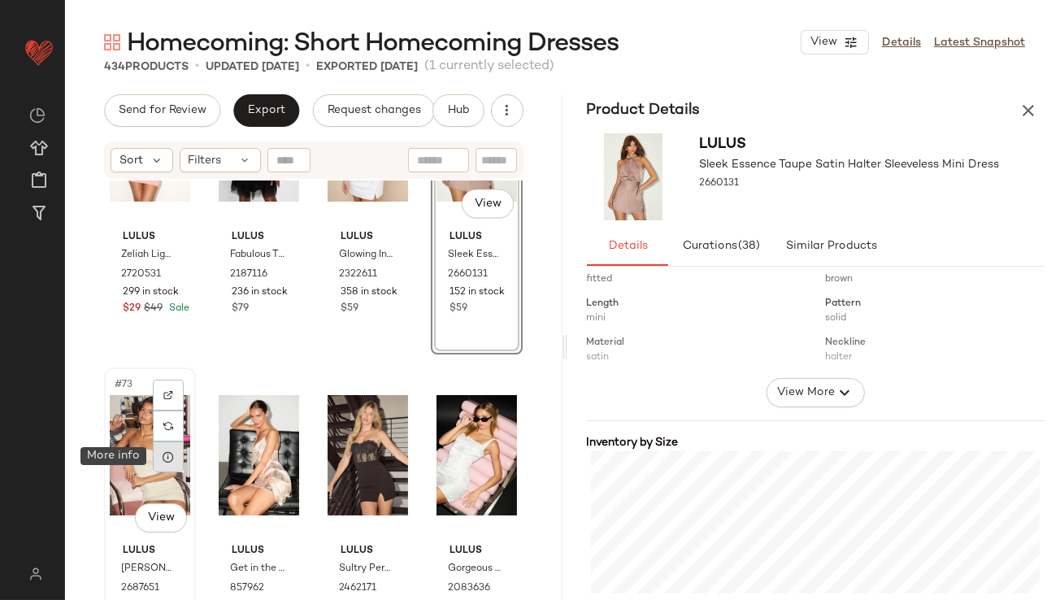
click at [159, 462] on div at bounding box center [168, 456] width 31 height 31
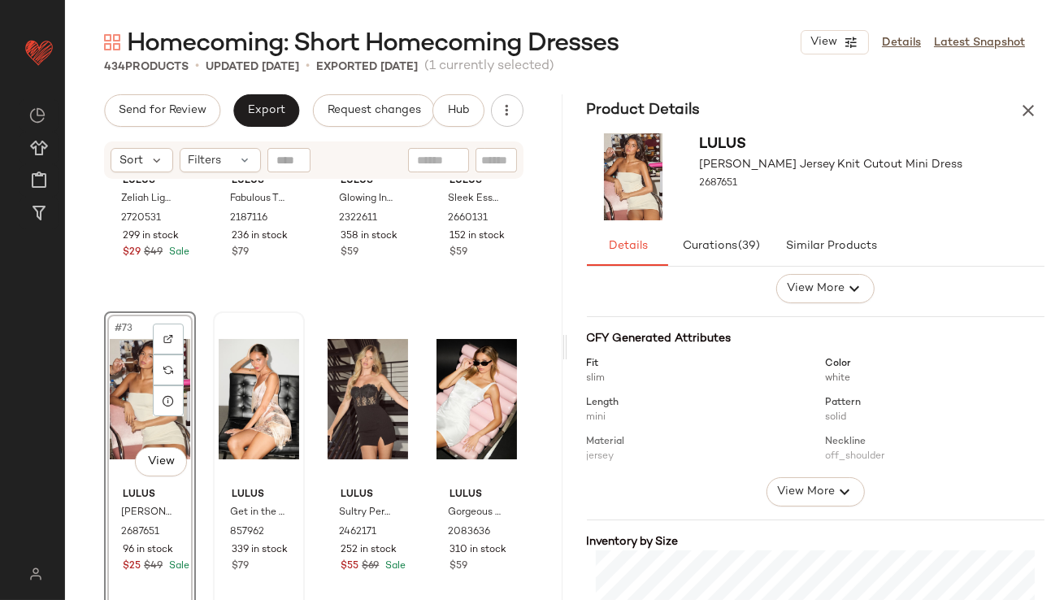
scroll to position [230, 0]
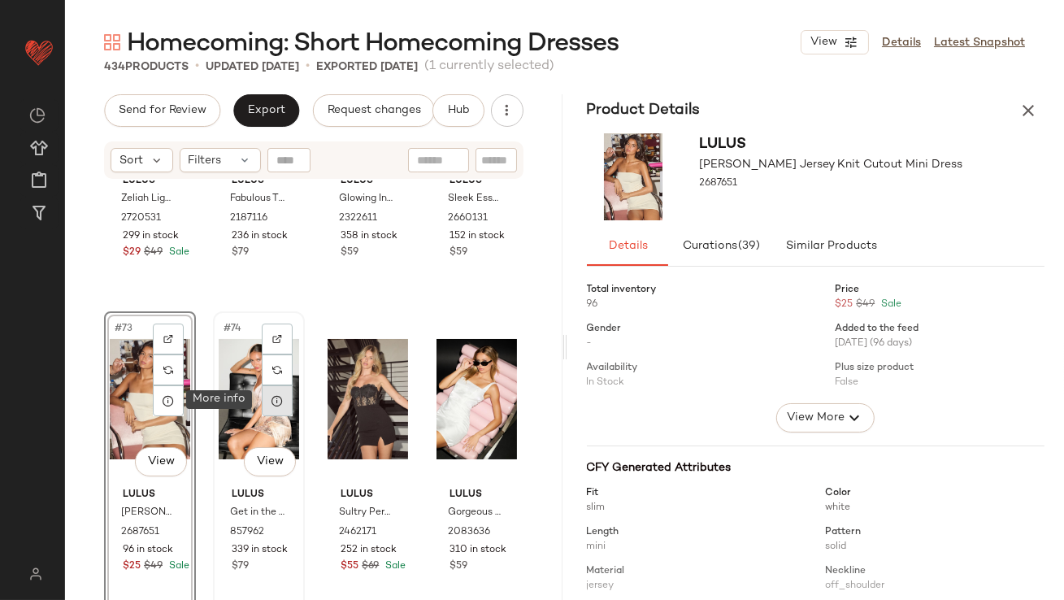
click at [286, 398] on div at bounding box center [277, 400] width 31 height 31
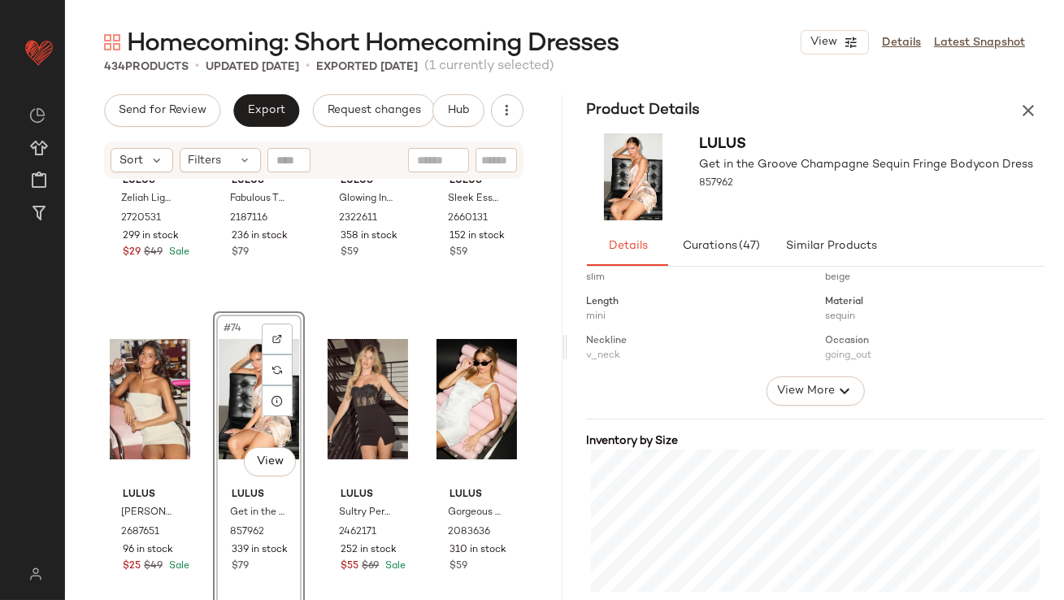
scroll to position [268, 0]
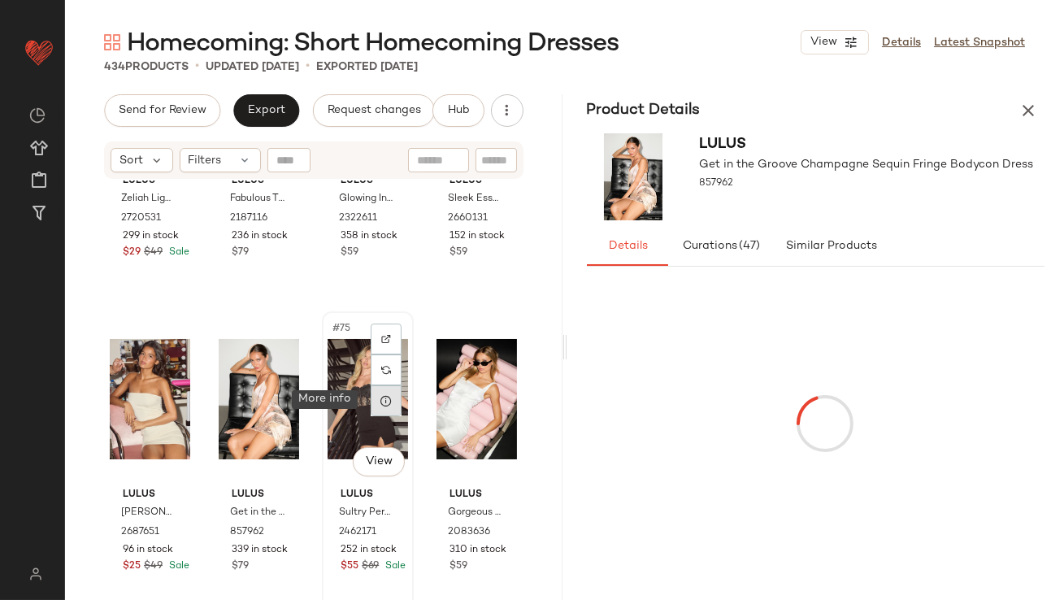
click at [383, 403] on icon at bounding box center [386, 400] width 13 height 13
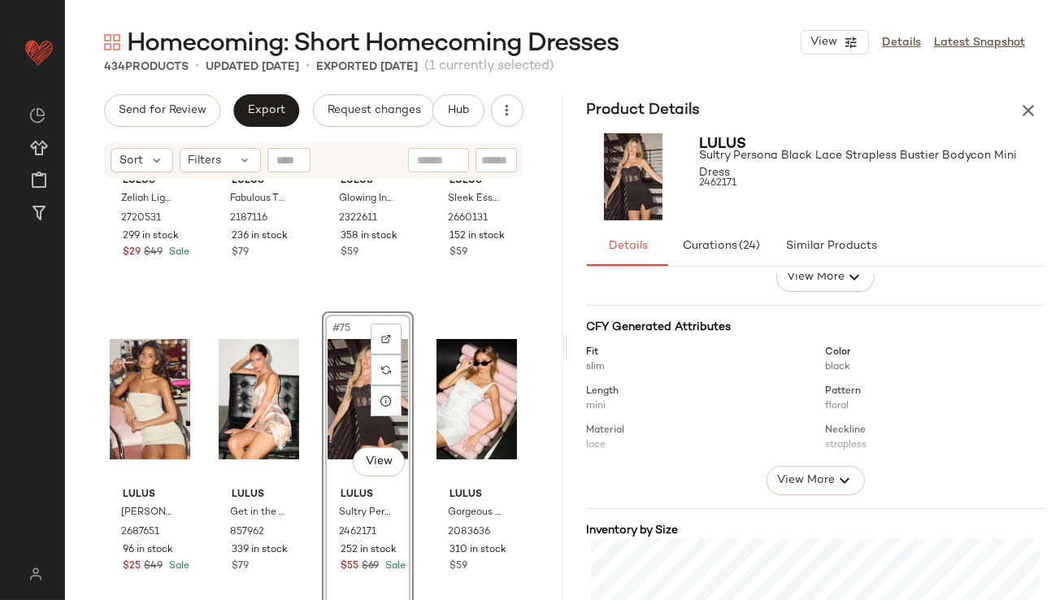
scroll to position [246, 0]
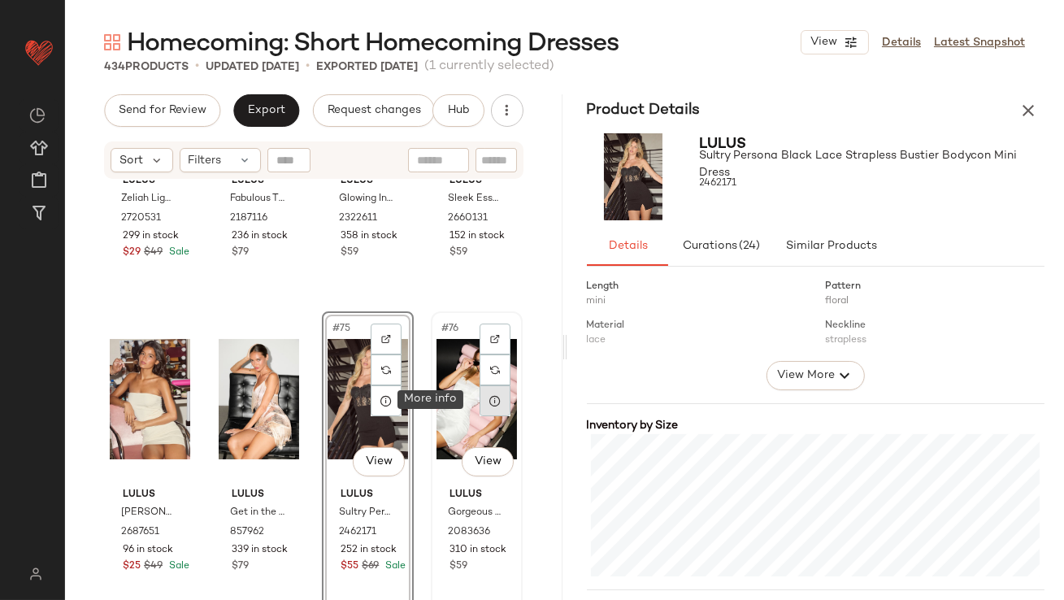
click at [489, 398] on icon at bounding box center [495, 400] width 13 height 13
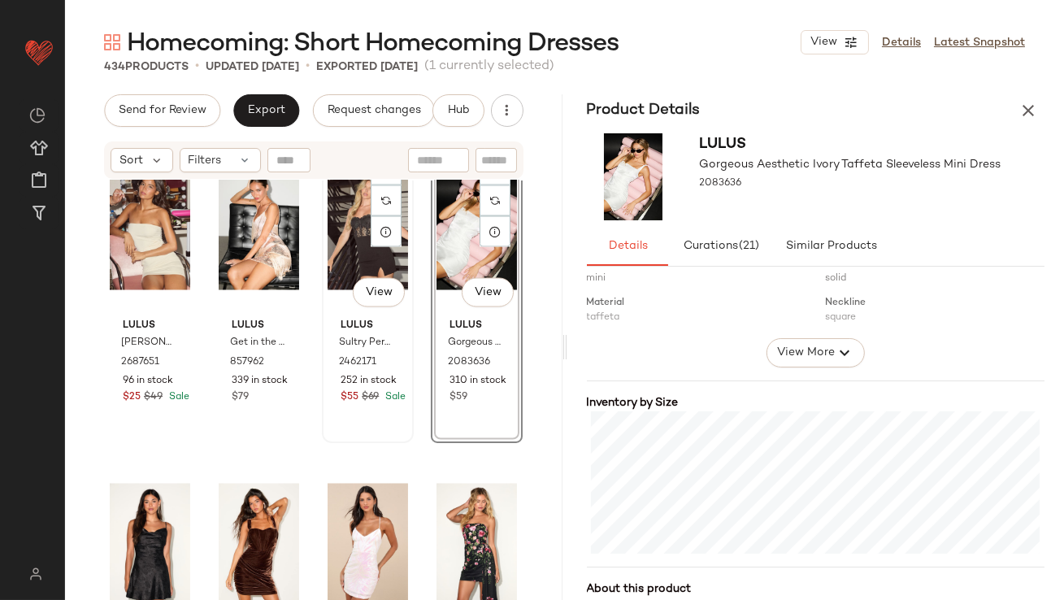
scroll to position [5712, 0]
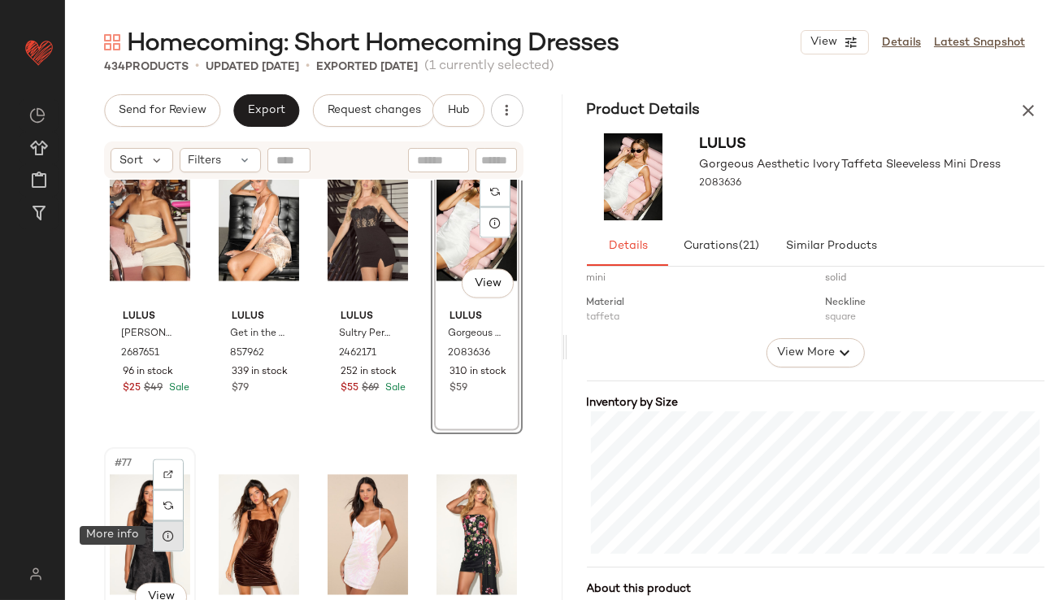
click at [168, 538] on icon at bounding box center [168, 536] width 13 height 13
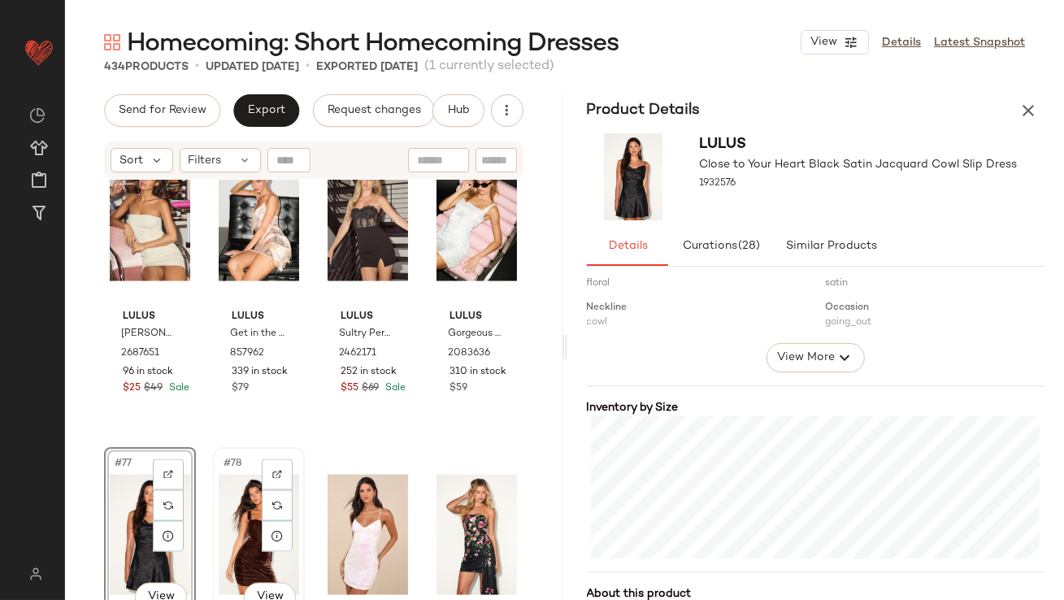
scroll to position [5898, 0]
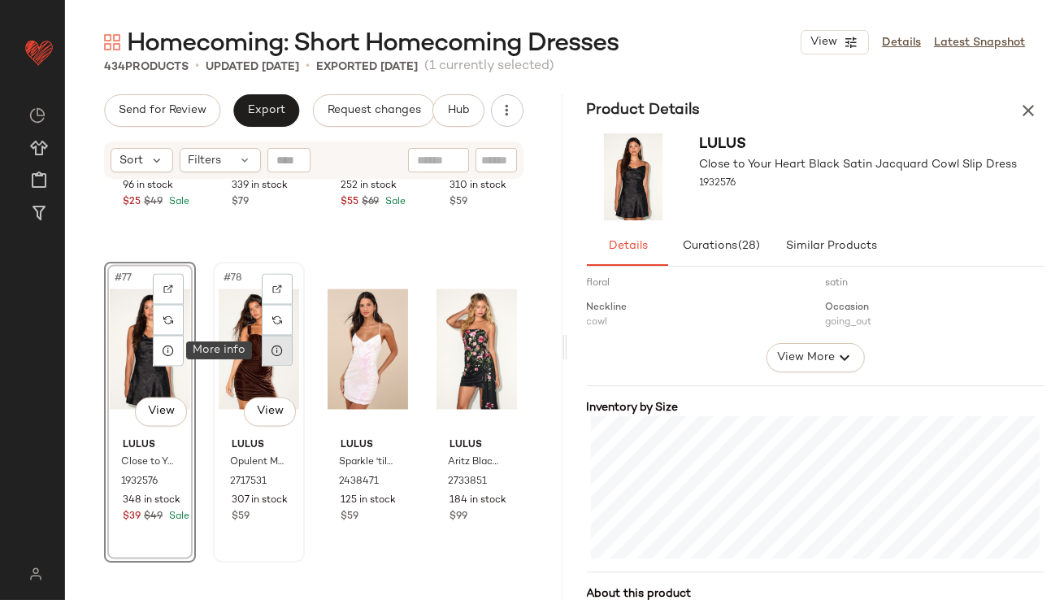
click at [272, 350] on icon at bounding box center [277, 351] width 13 height 13
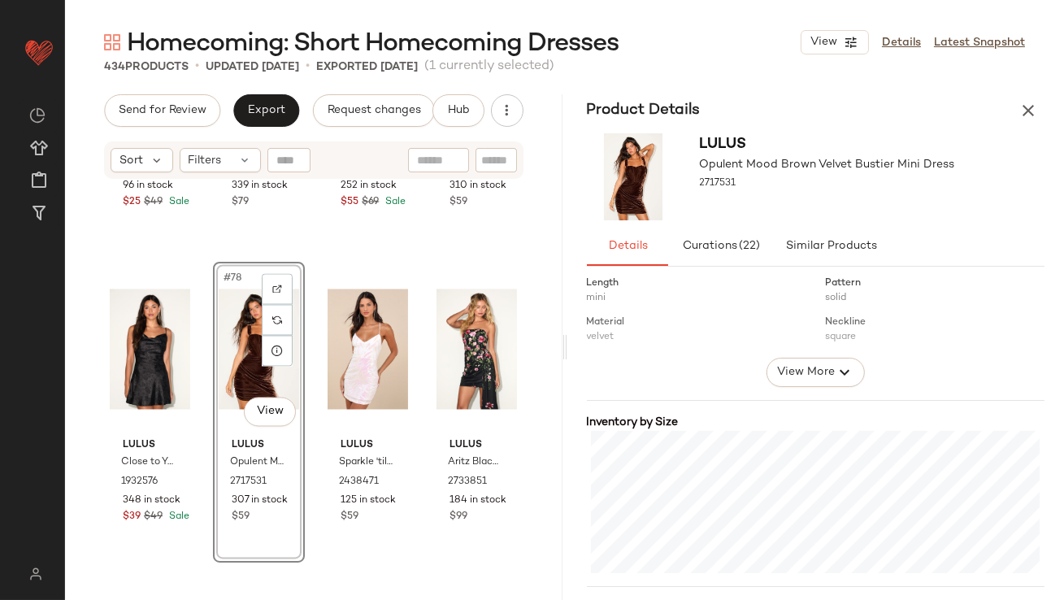
scroll to position [262, 0]
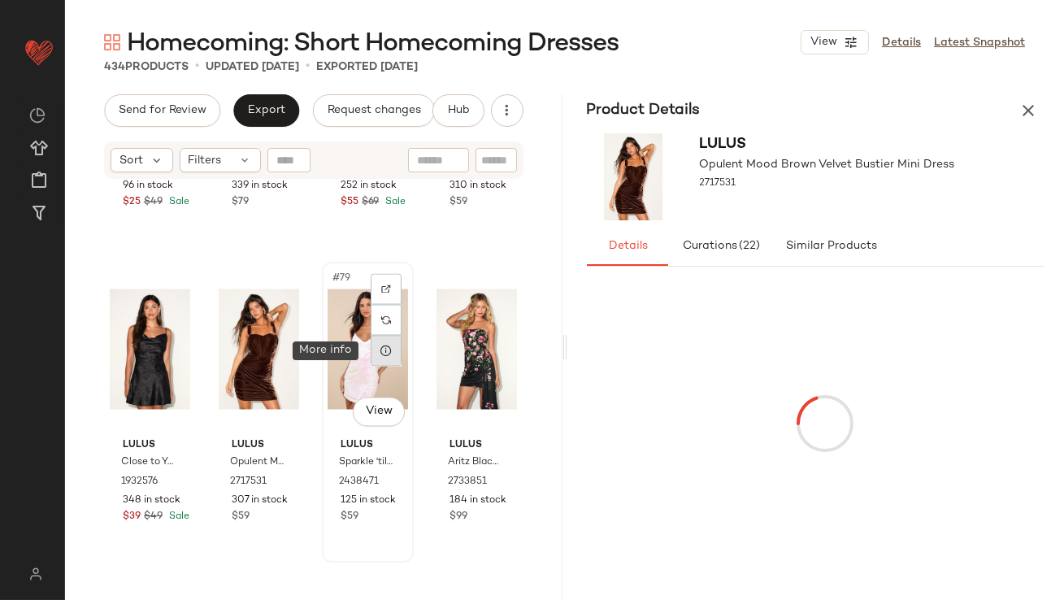
click at [389, 347] on div at bounding box center [386, 351] width 31 height 31
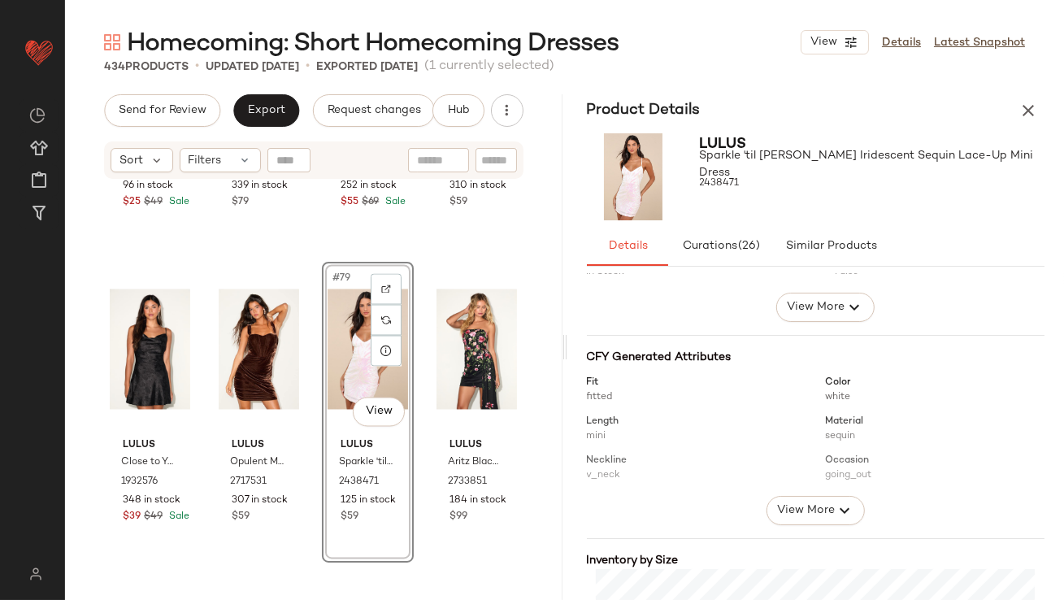
scroll to position [257, 0]
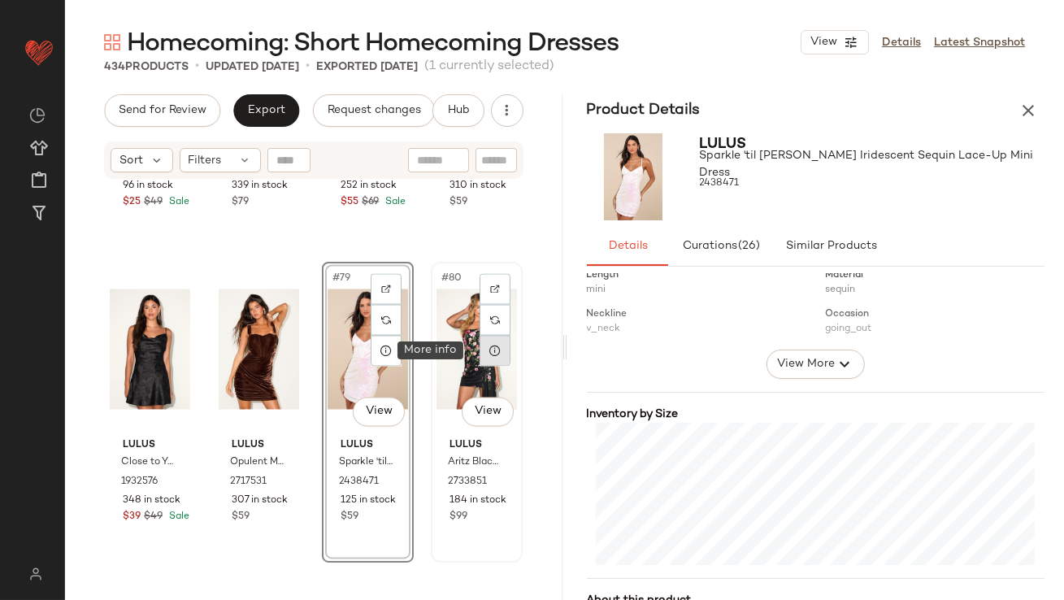
click at [480, 348] on div at bounding box center [495, 351] width 31 height 31
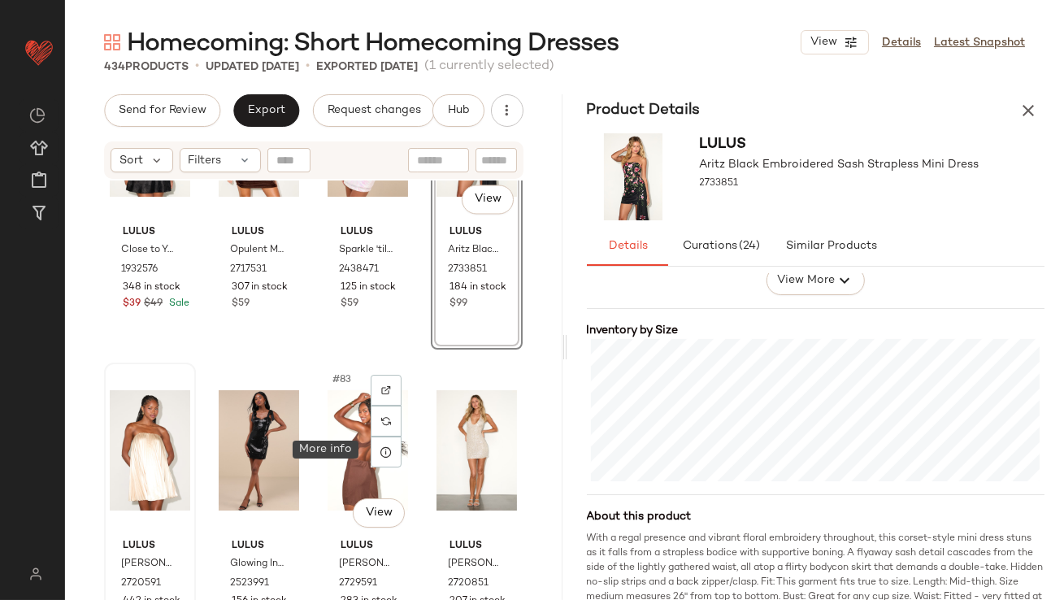
scroll to position [6118, 0]
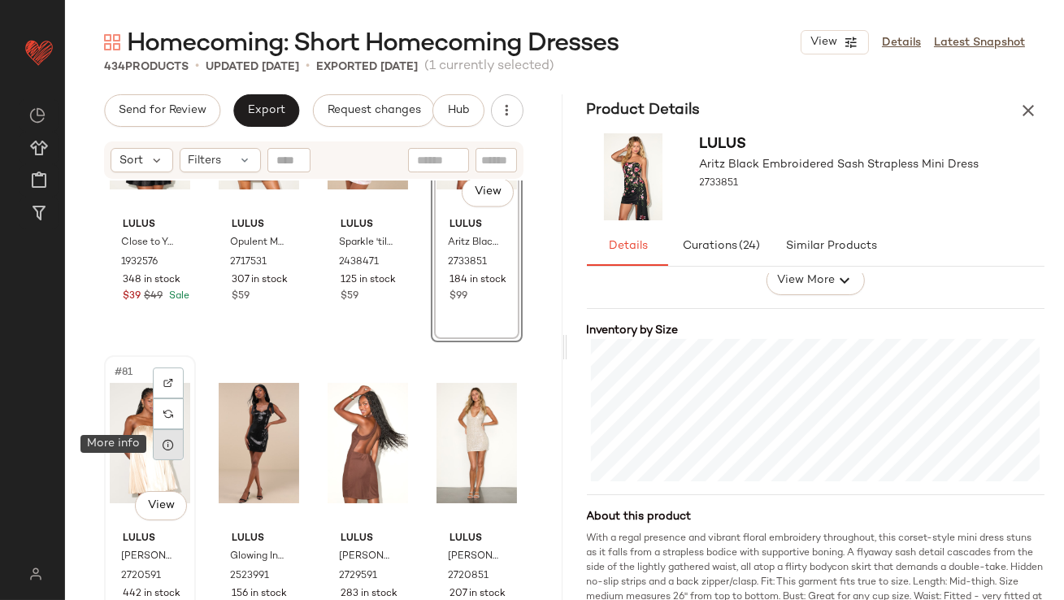
click at [169, 441] on icon at bounding box center [168, 444] width 13 height 13
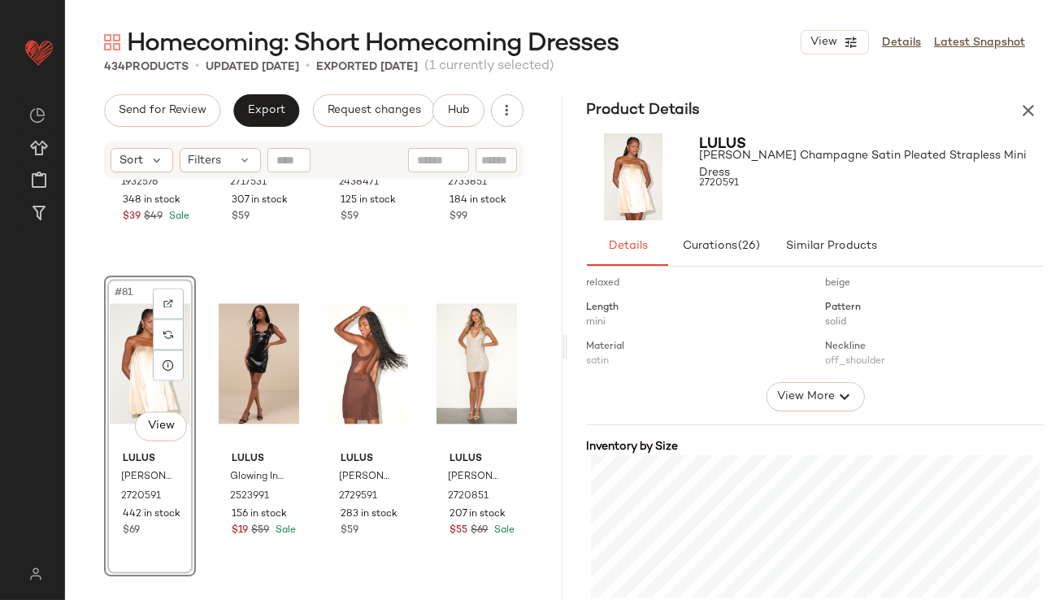
scroll to position [333, 0]
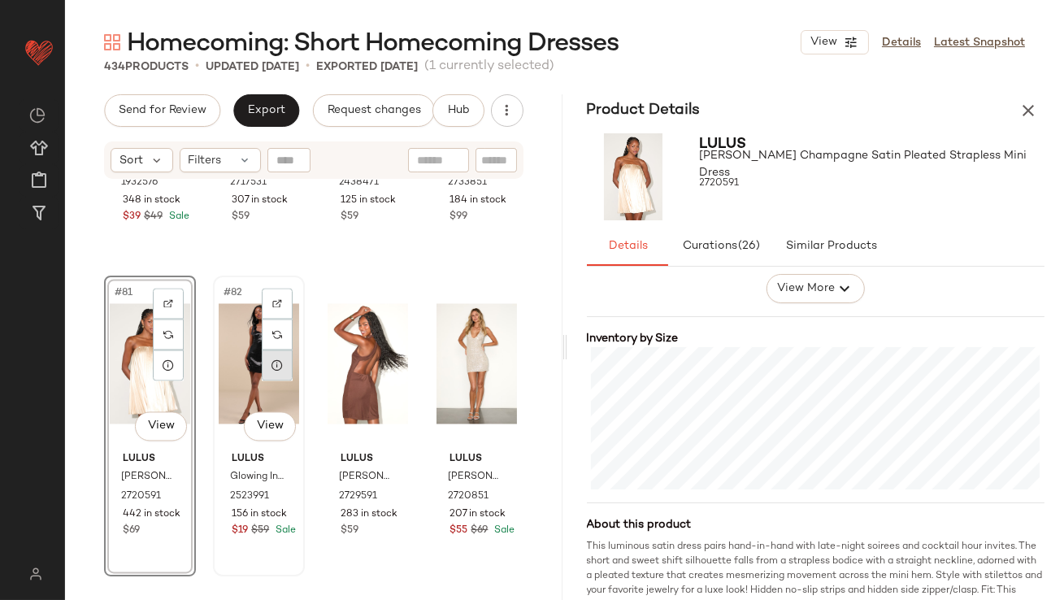
click at [276, 364] on icon at bounding box center [277, 365] width 13 height 13
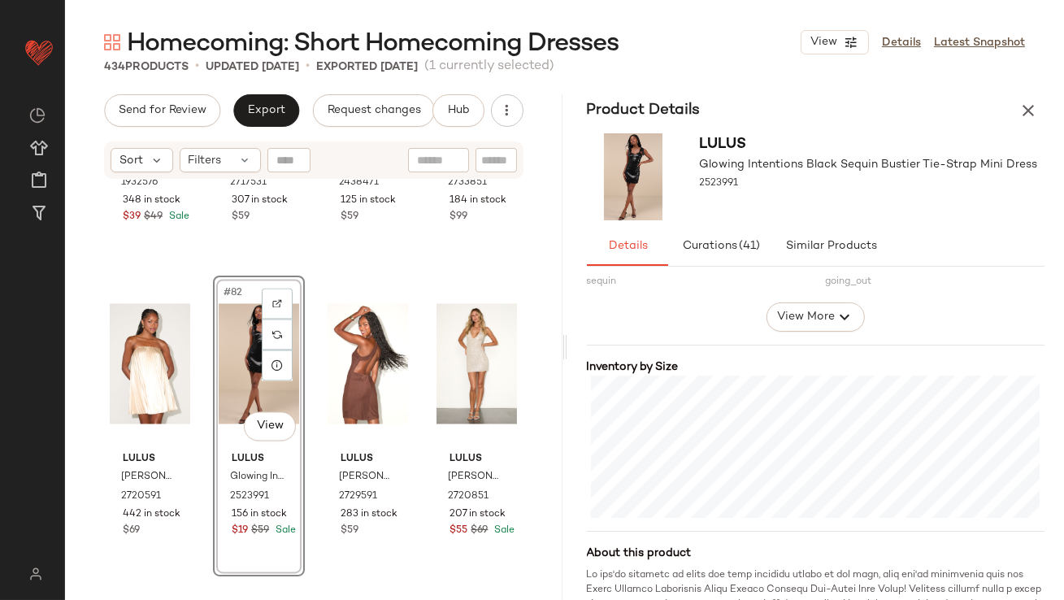
scroll to position [307, 0]
click at [383, 371] on icon at bounding box center [386, 365] width 13 height 13
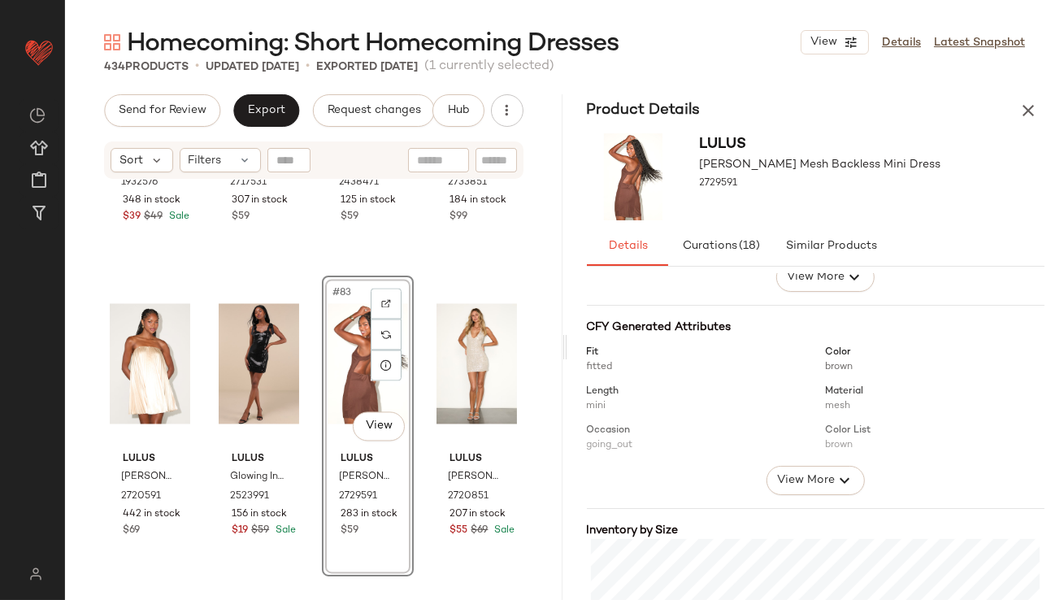
scroll to position [320, 0]
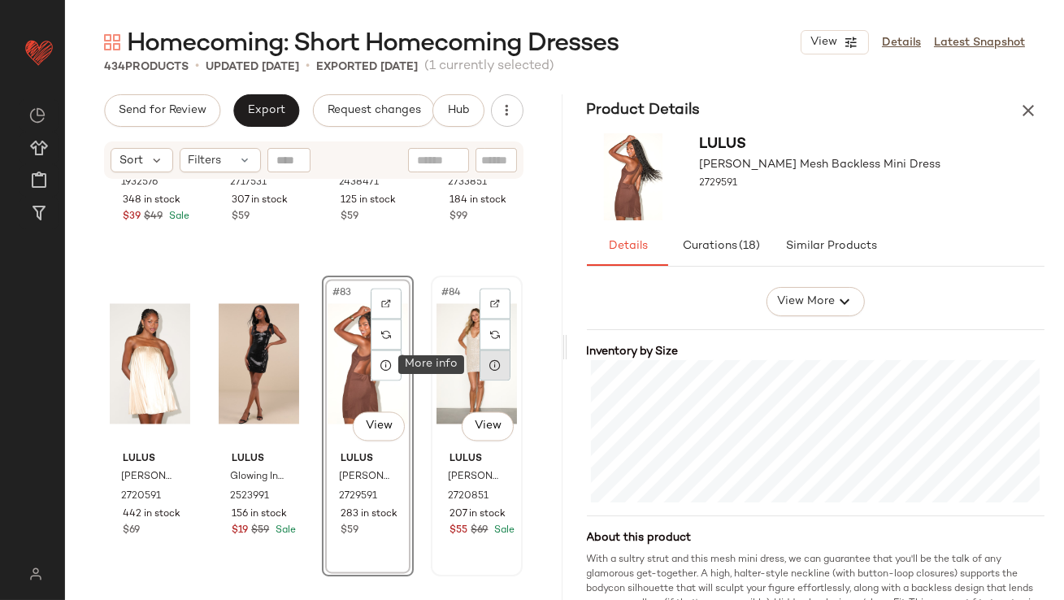
click at [480, 357] on div at bounding box center [495, 365] width 31 height 31
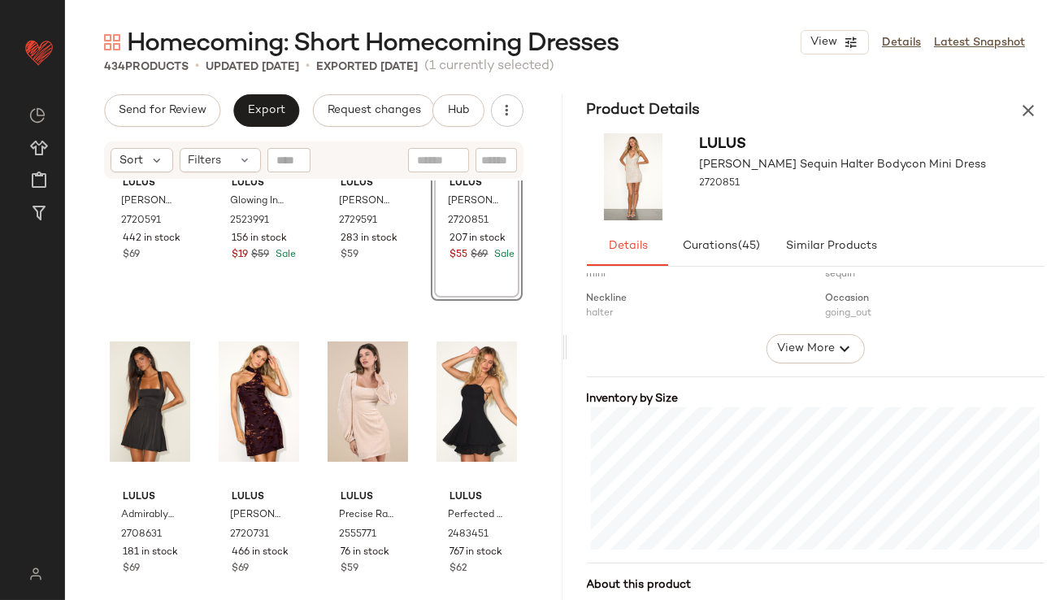
scroll to position [6487, 0]
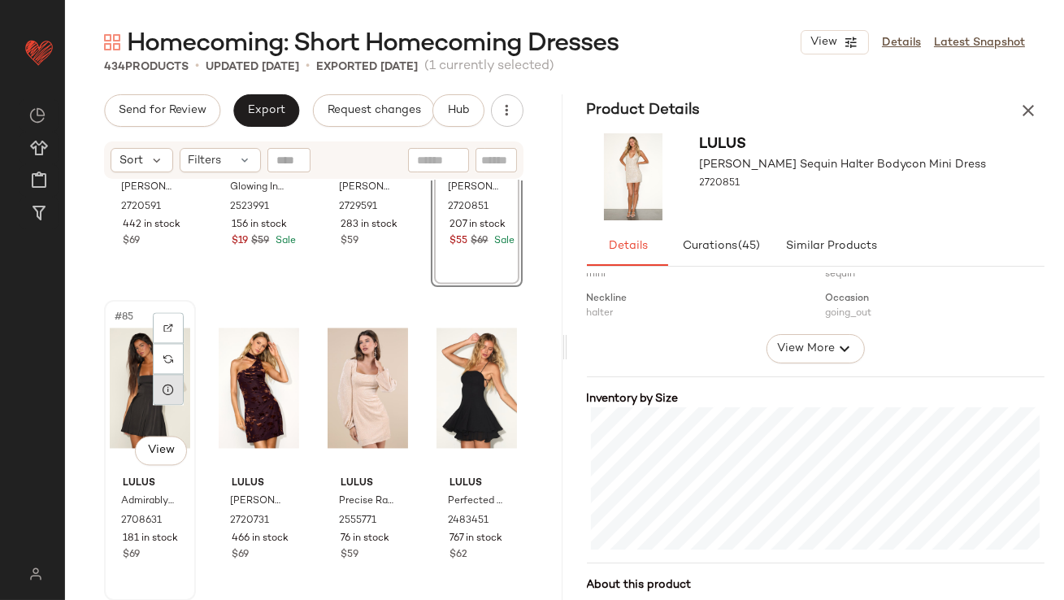
click at [159, 397] on div at bounding box center [168, 389] width 31 height 31
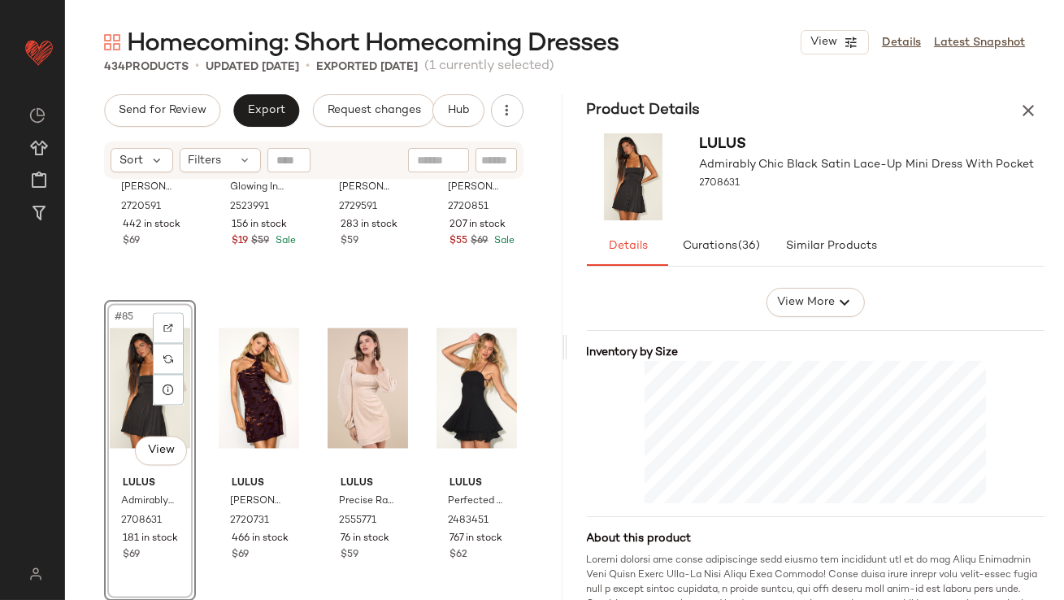
scroll to position [352, 0]
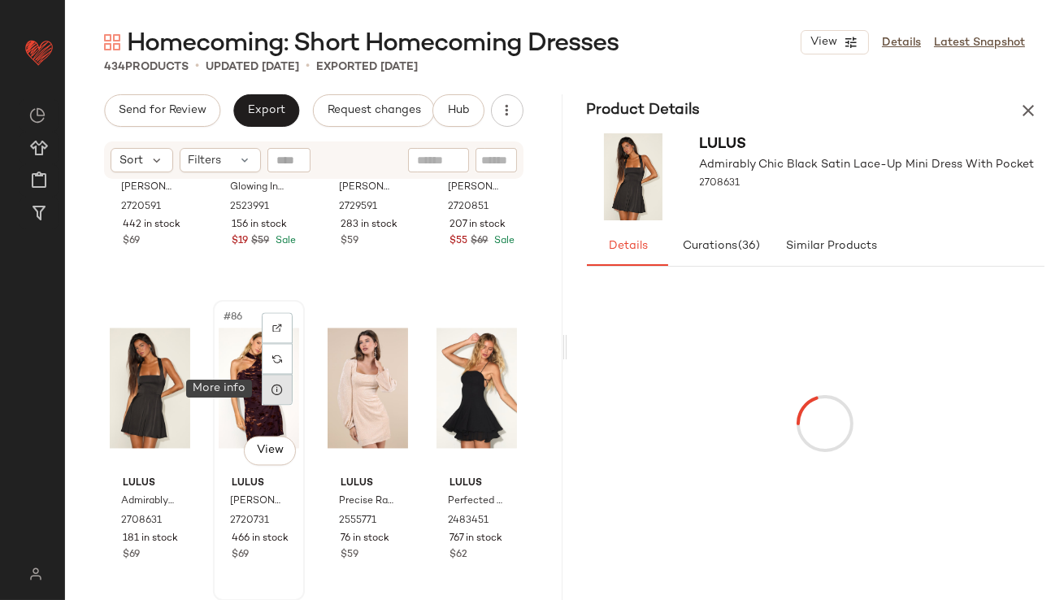
click at [271, 389] on icon at bounding box center [277, 389] width 13 height 13
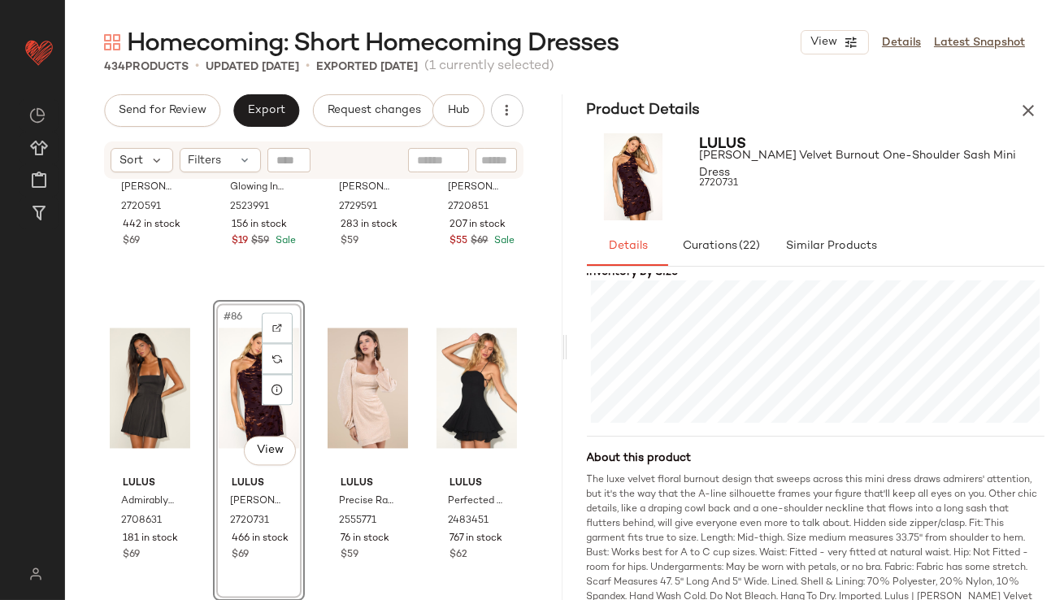
scroll to position [418, 0]
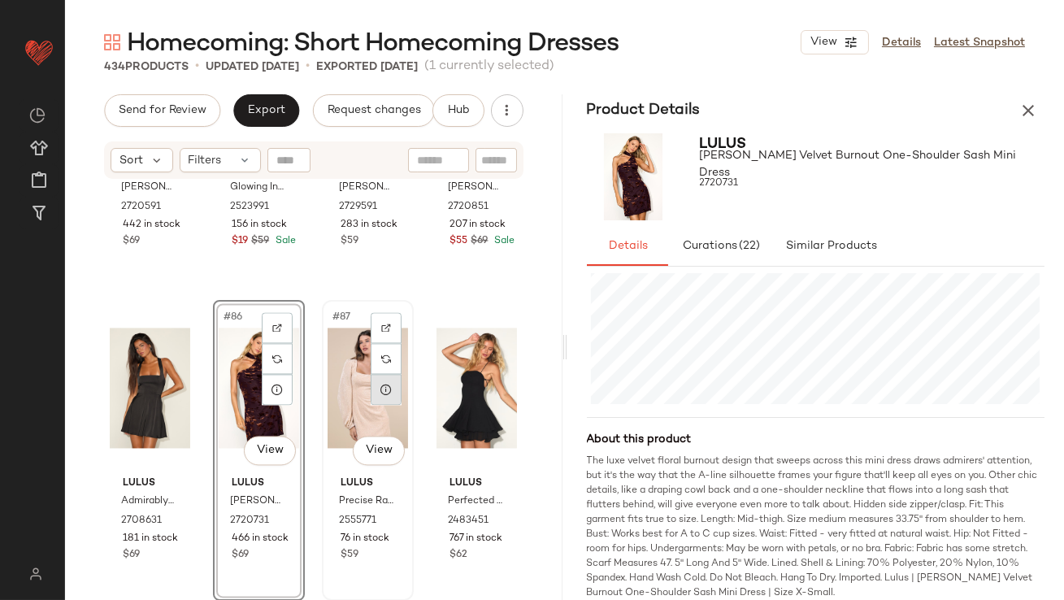
click at [380, 390] on icon at bounding box center [386, 389] width 13 height 13
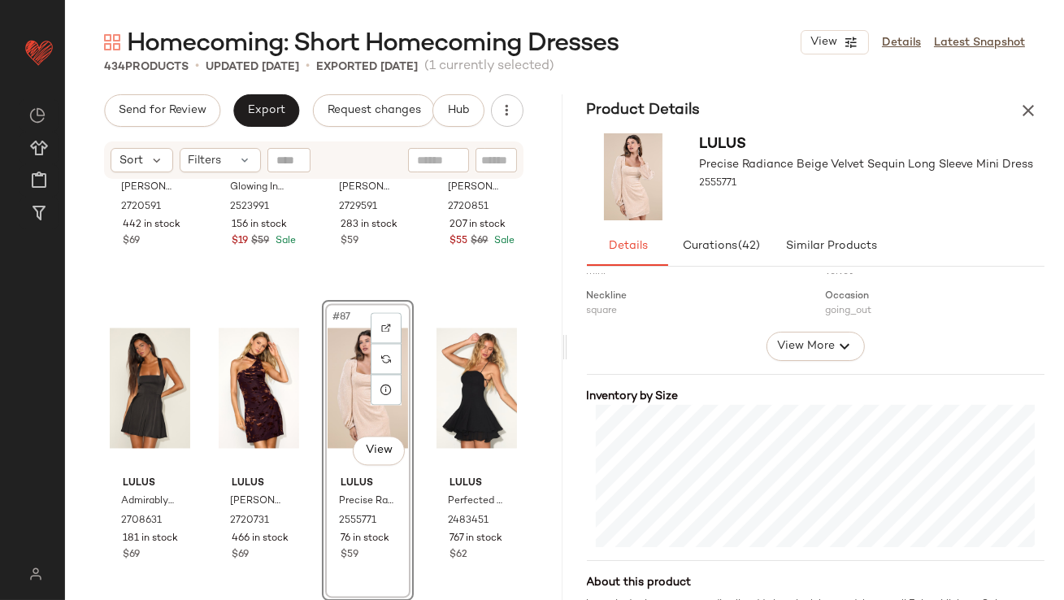
scroll to position [276, 0]
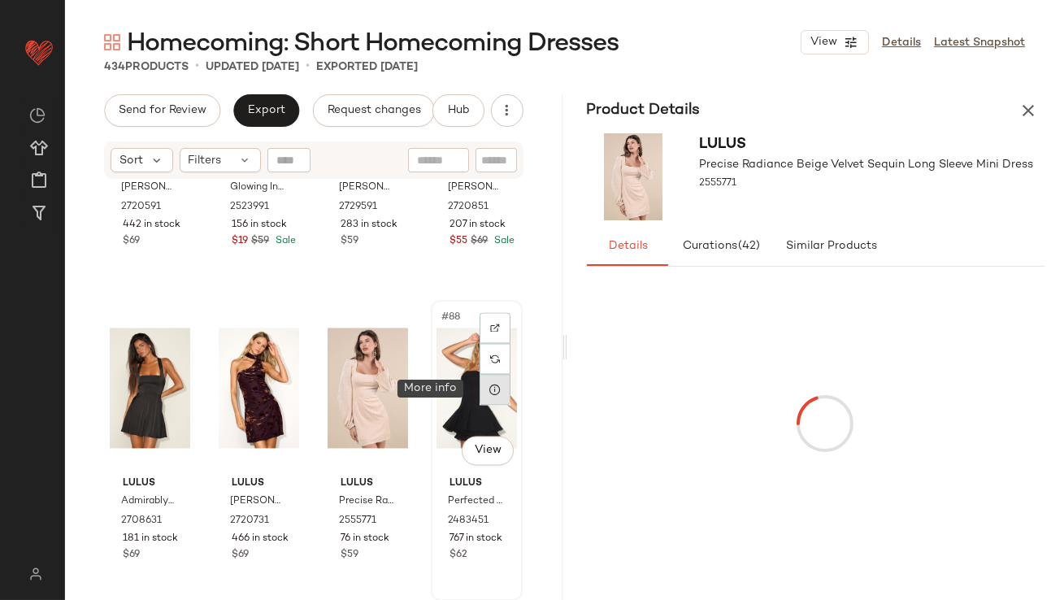
click at [492, 387] on icon at bounding box center [495, 389] width 13 height 13
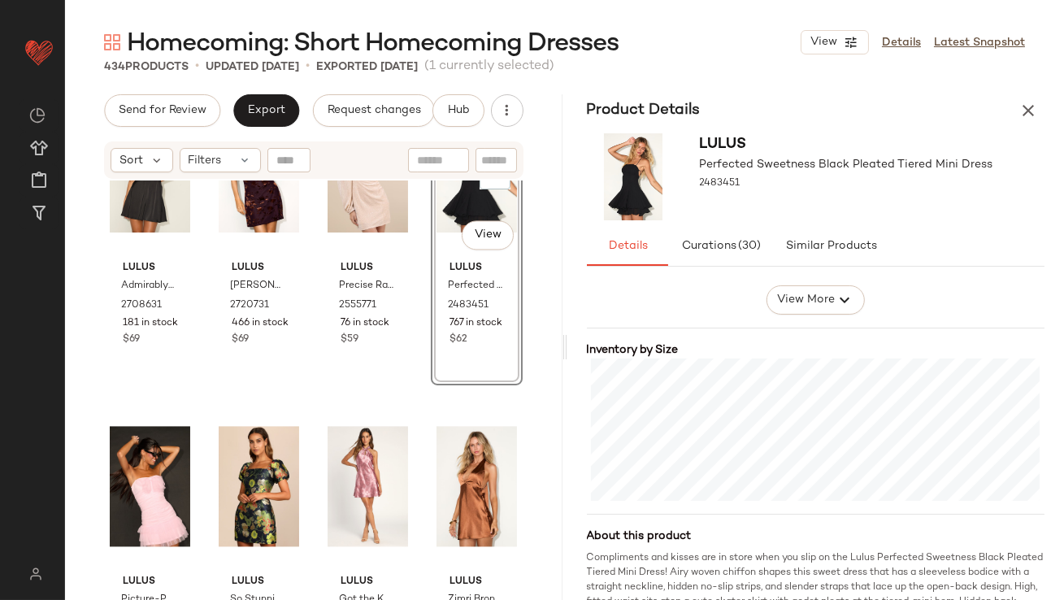
scroll to position [6762, 0]
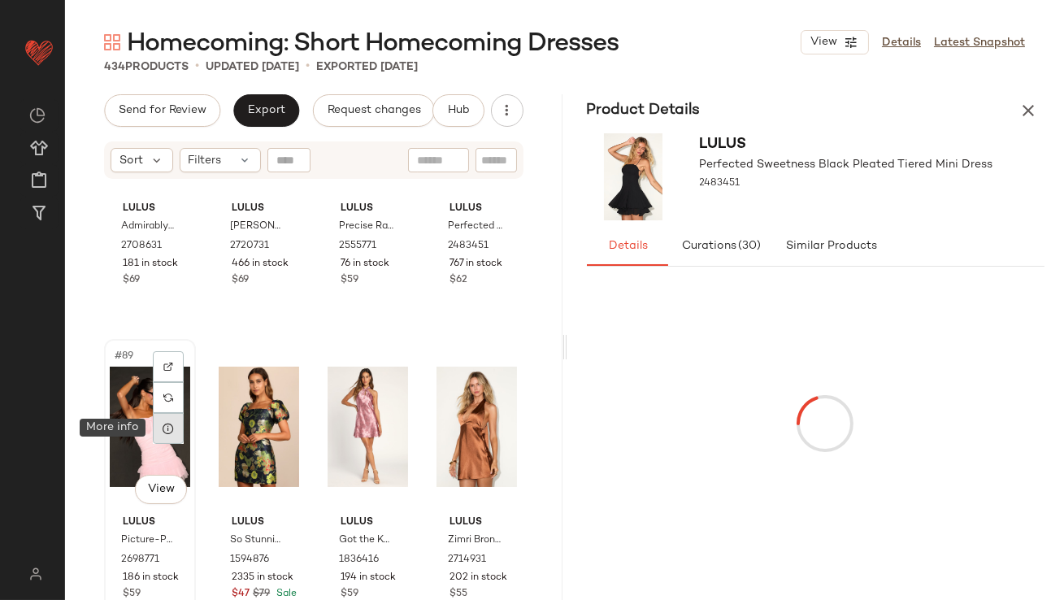
click at [174, 426] on icon at bounding box center [168, 428] width 13 height 13
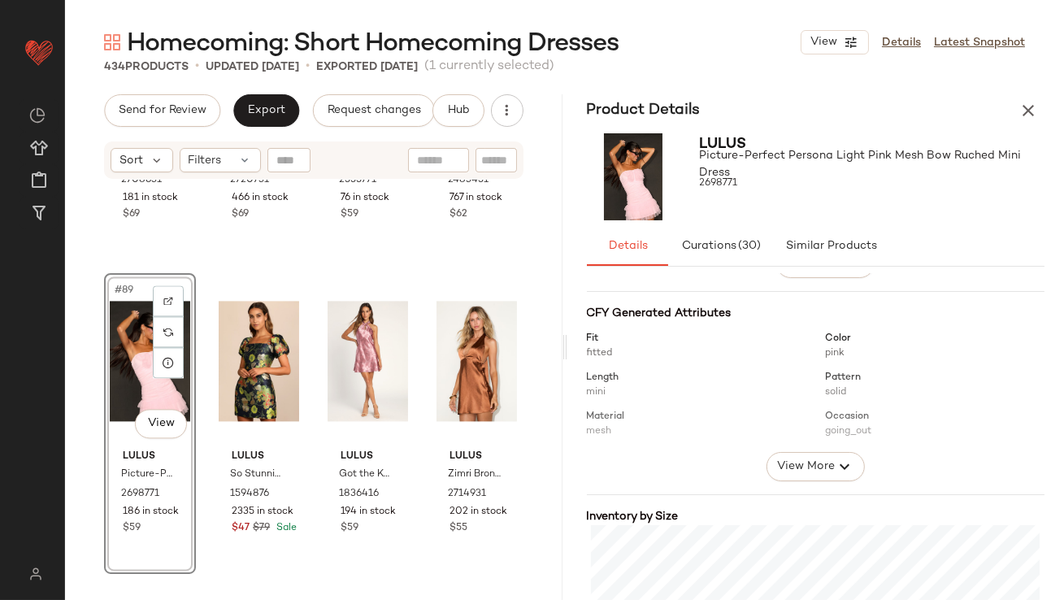
scroll to position [249, 0]
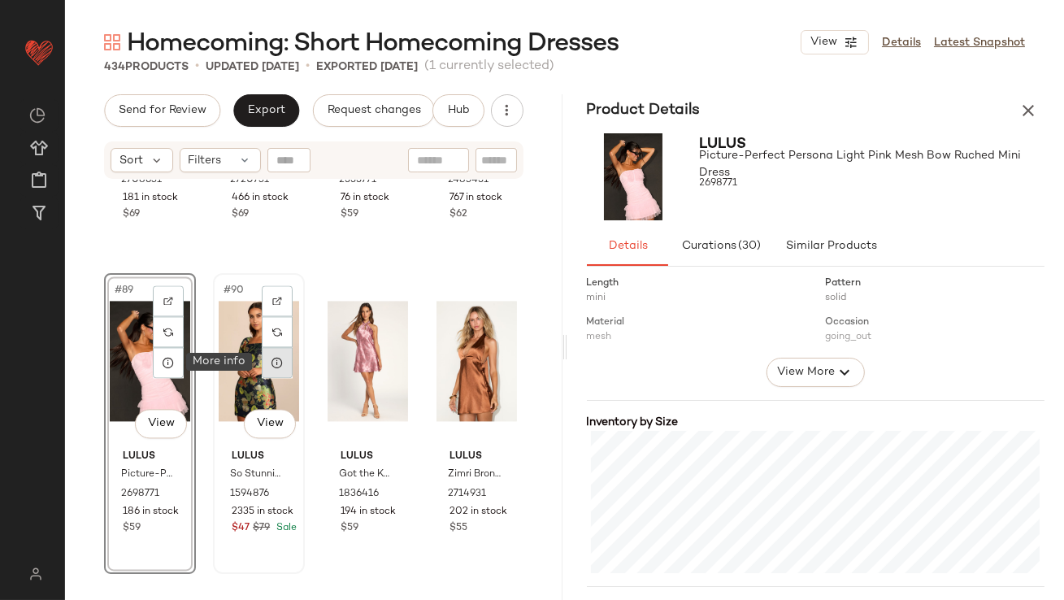
click at [272, 357] on icon at bounding box center [277, 362] width 13 height 13
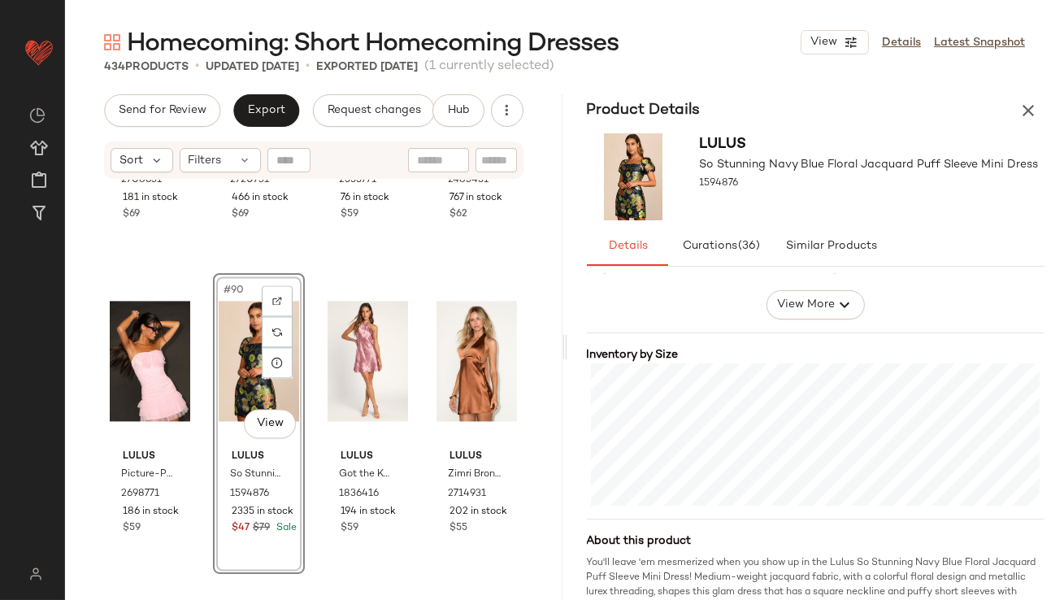
scroll to position [317, 0]
click at [385, 367] on icon at bounding box center [386, 362] width 13 height 13
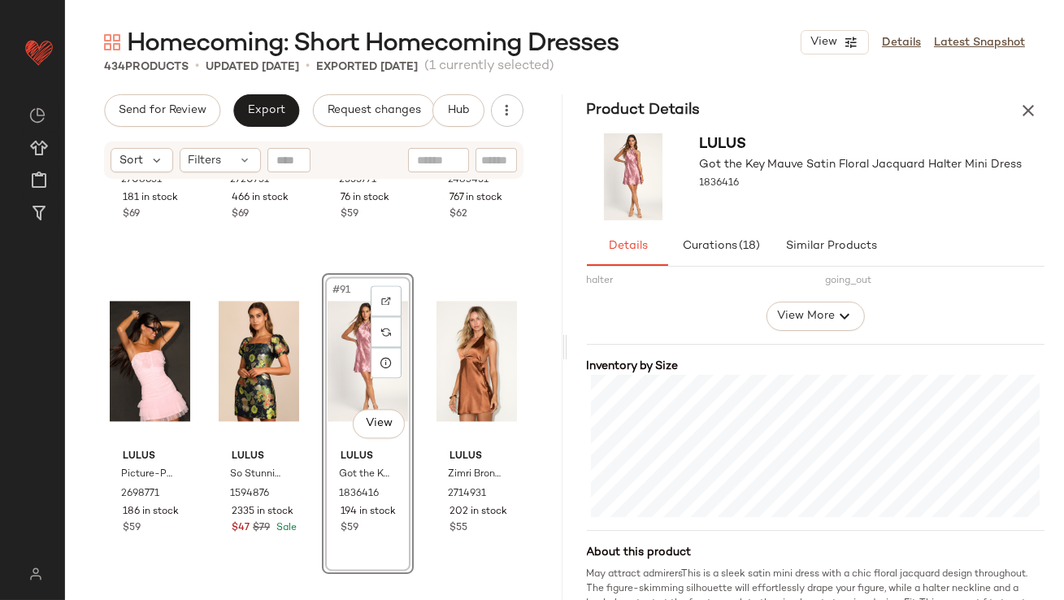
scroll to position [325, 0]
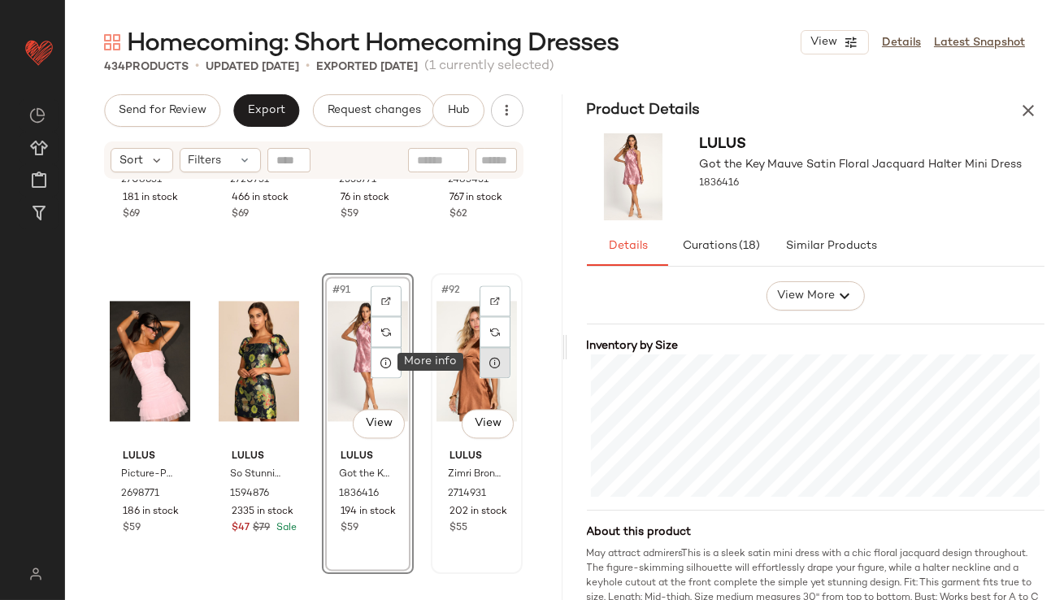
click at [489, 367] on icon at bounding box center [495, 362] width 13 height 13
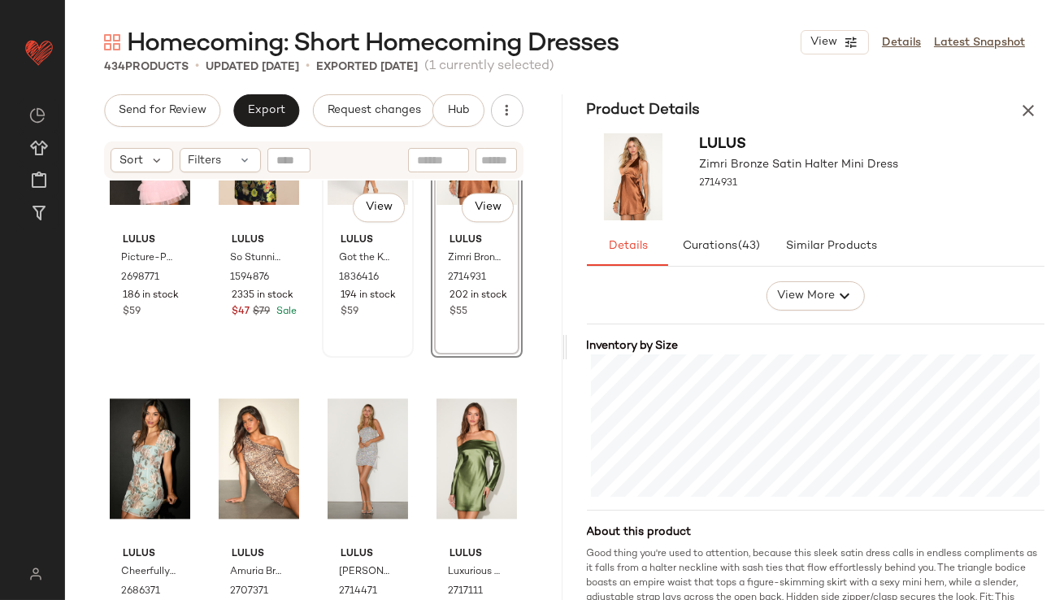
scroll to position [7202, 0]
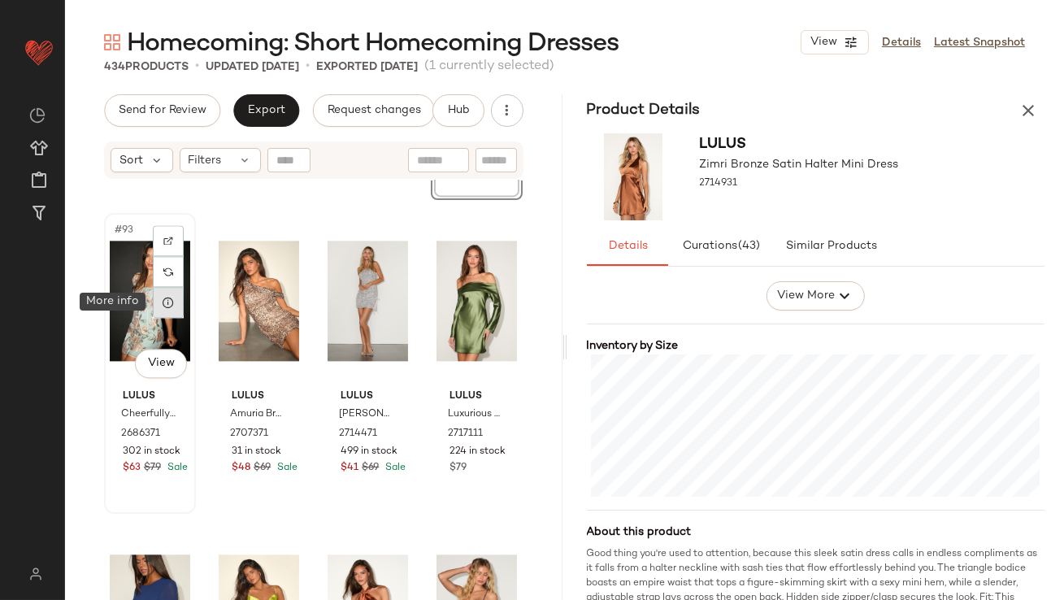
click at [166, 307] on icon at bounding box center [168, 302] width 13 height 13
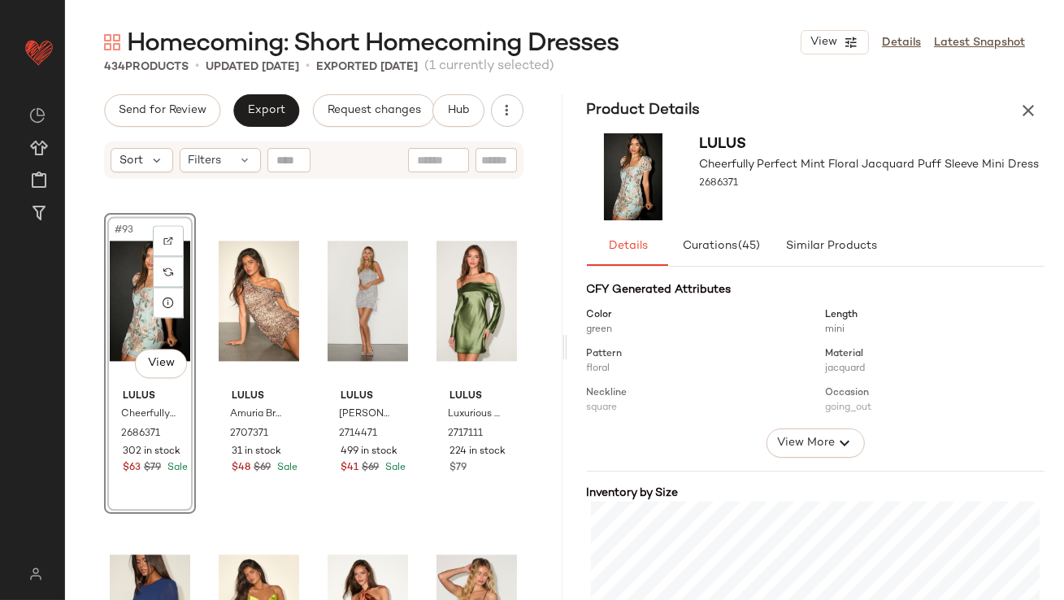
scroll to position [324, 0]
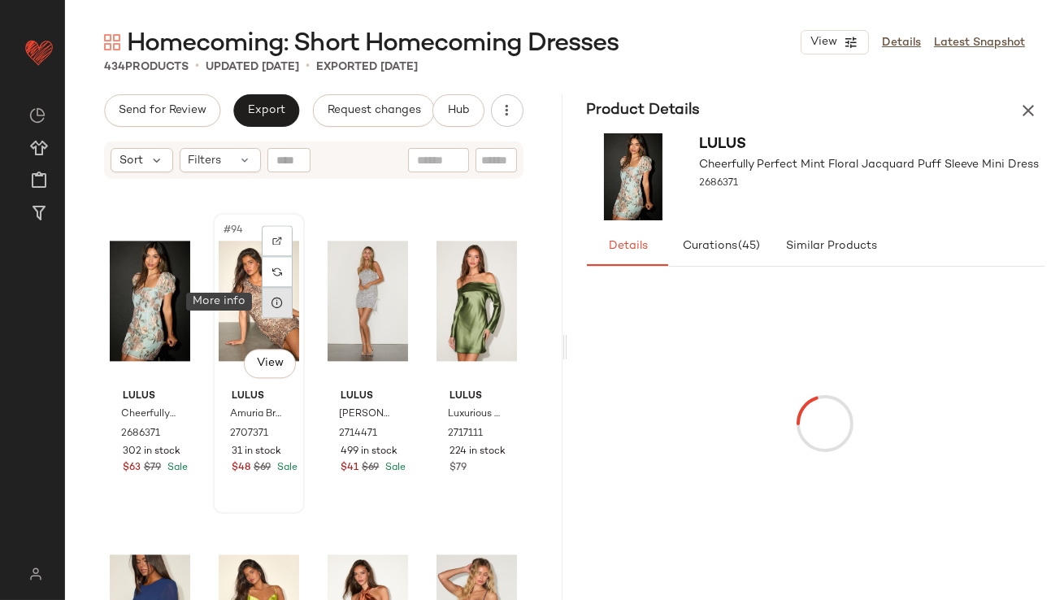
click at [276, 309] on div at bounding box center [277, 302] width 31 height 31
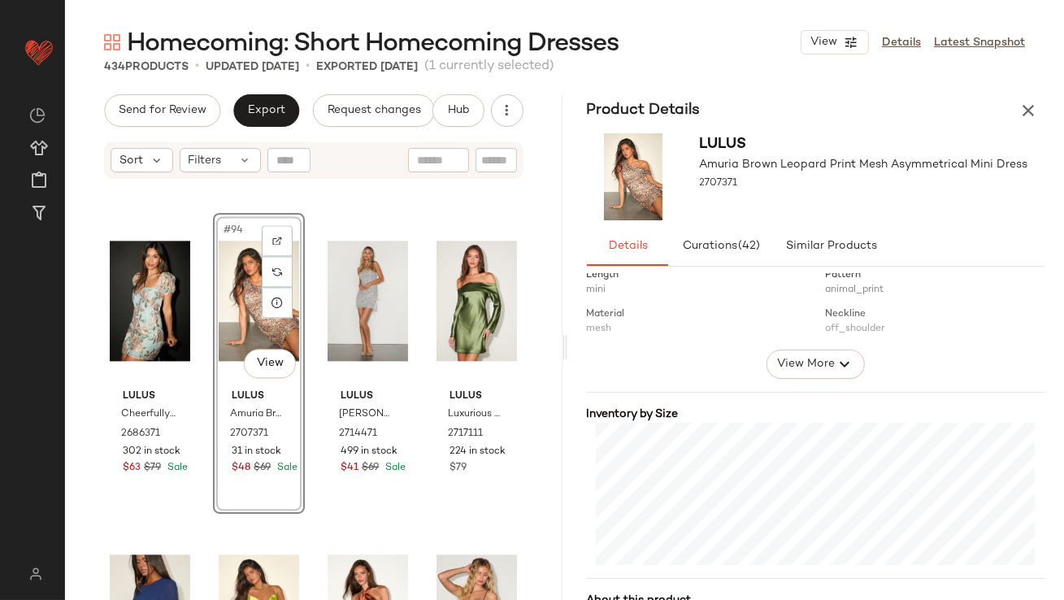
scroll to position [311, 0]
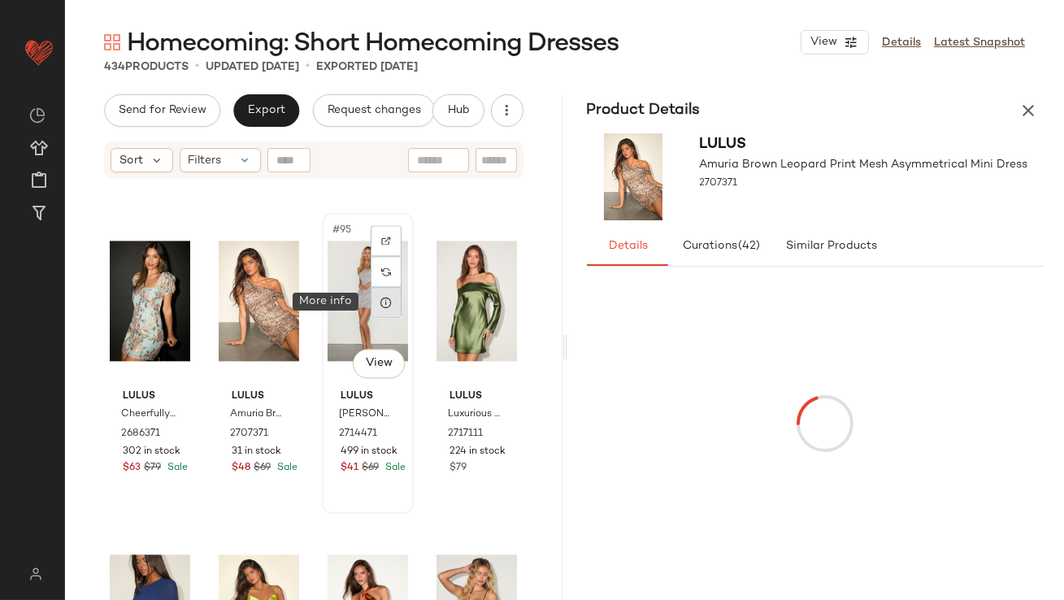
click at [382, 302] on icon at bounding box center [386, 302] width 13 height 13
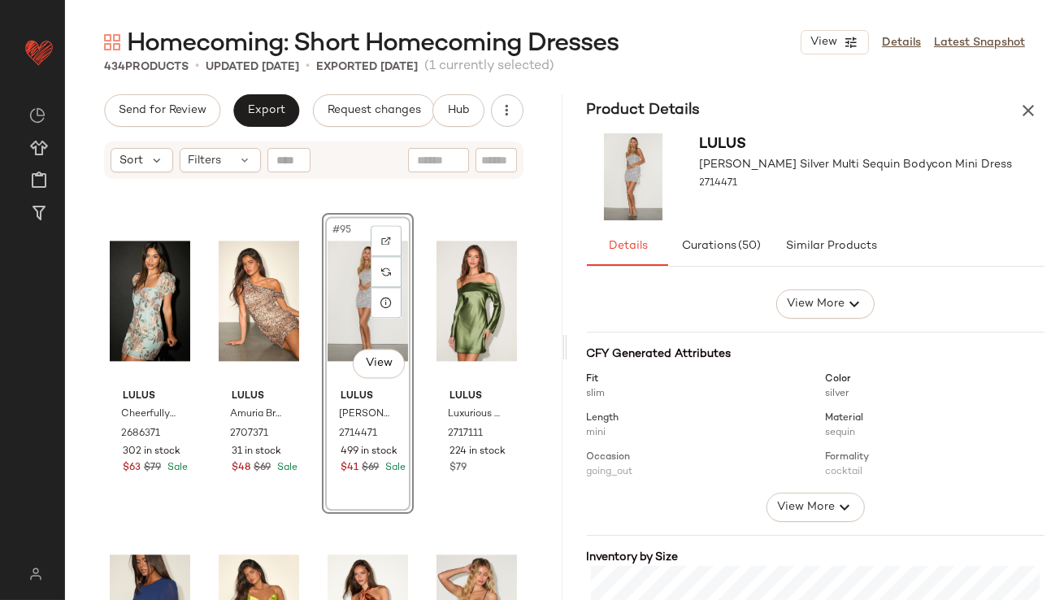
scroll to position [276, 0]
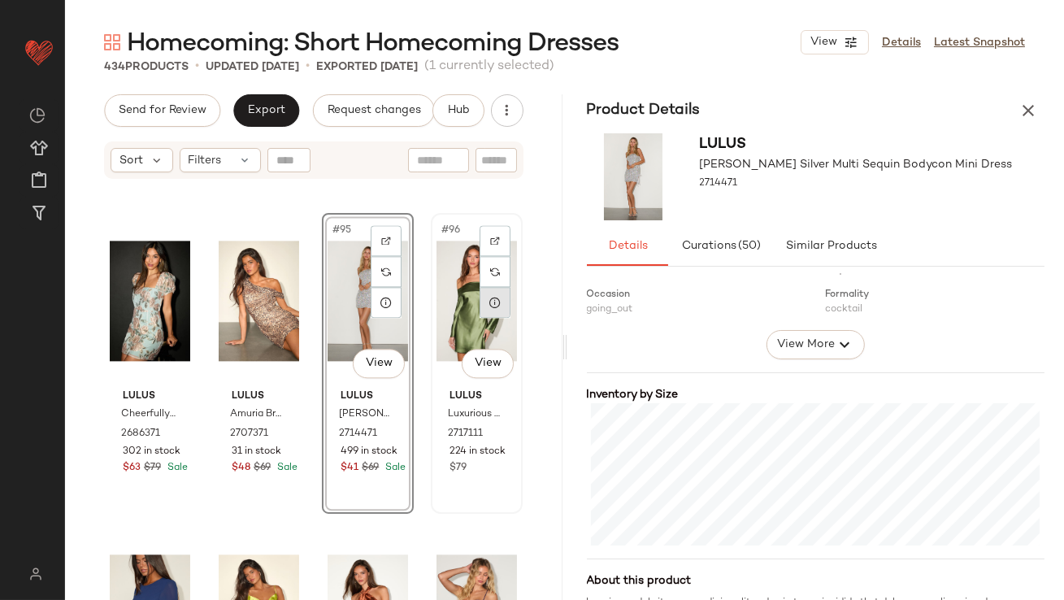
click at [489, 307] on icon at bounding box center [495, 302] width 13 height 13
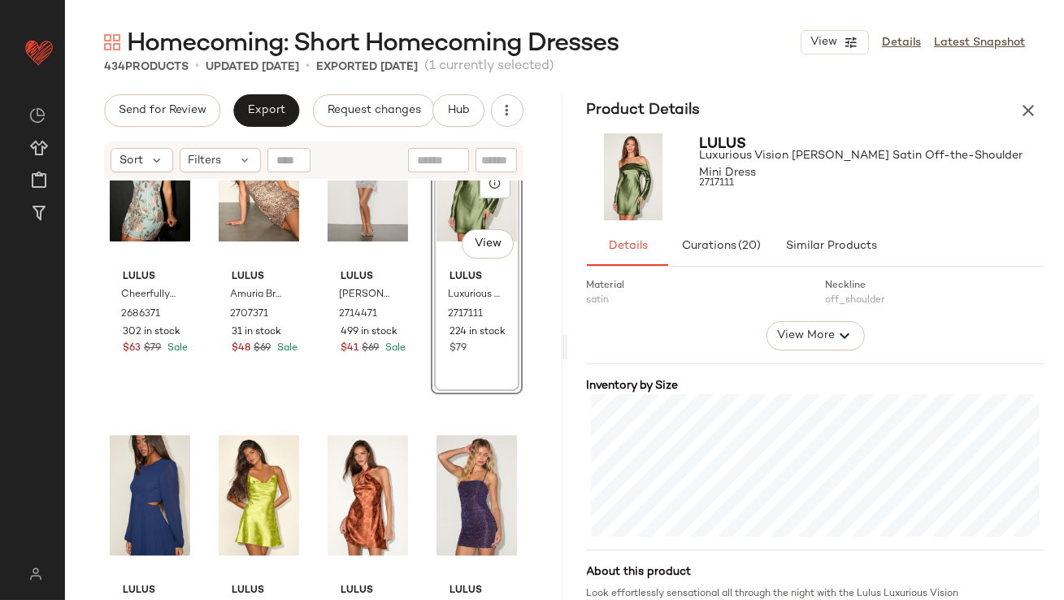
scroll to position [7407, 0]
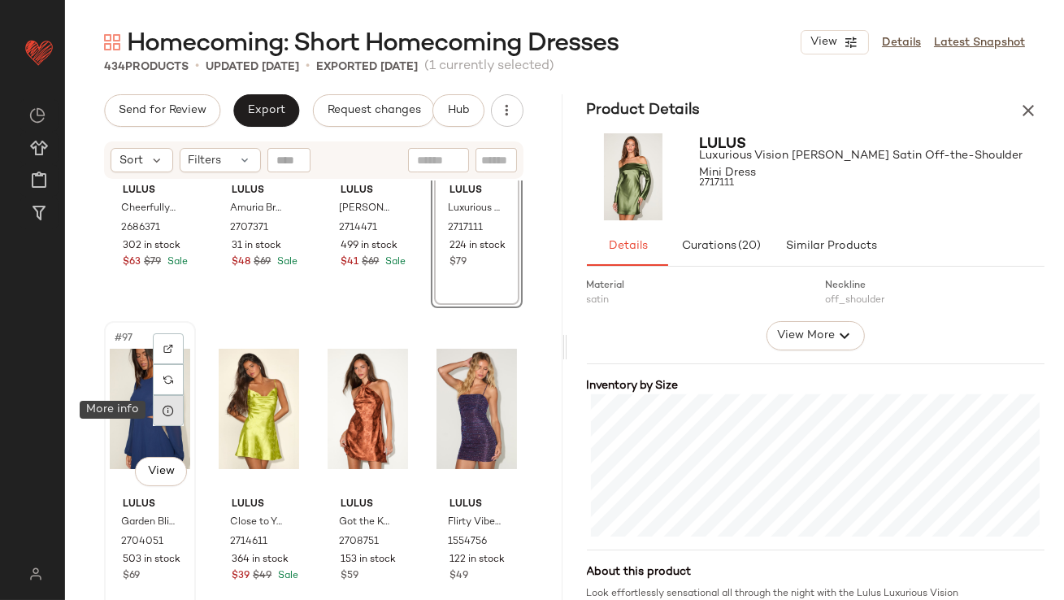
click at [159, 407] on div at bounding box center [168, 410] width 31 height 31
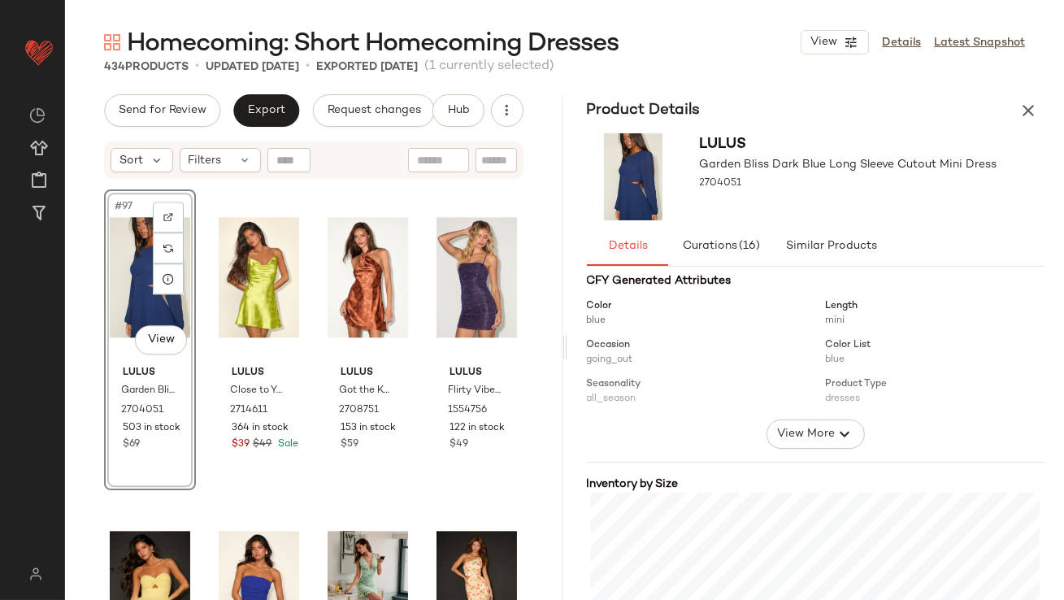
scroll to position [322, 0]
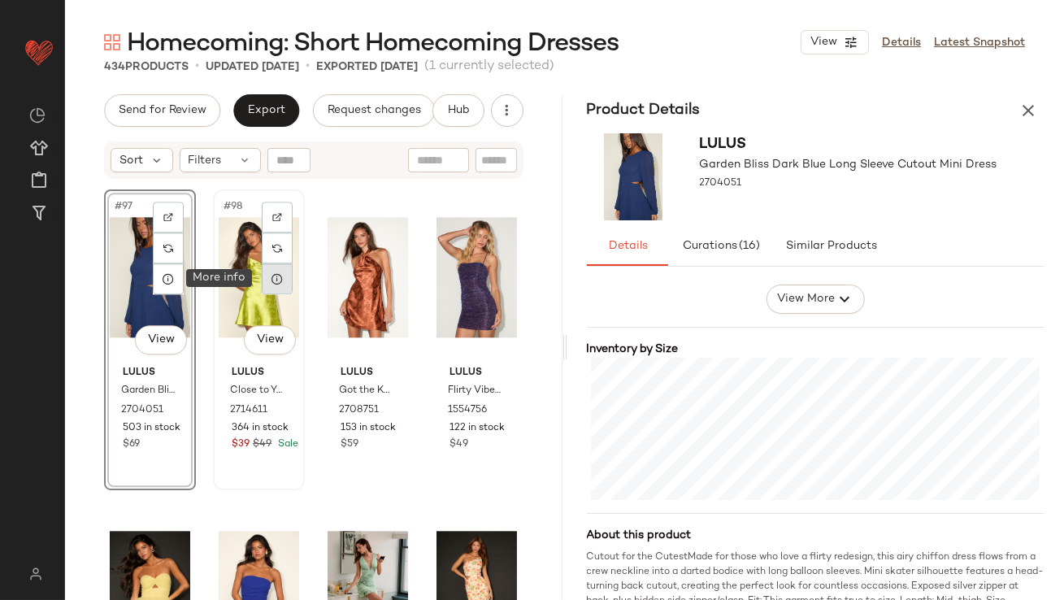
click at [272, 282] on icon at bounding box center [277, 278] width 13 height 13
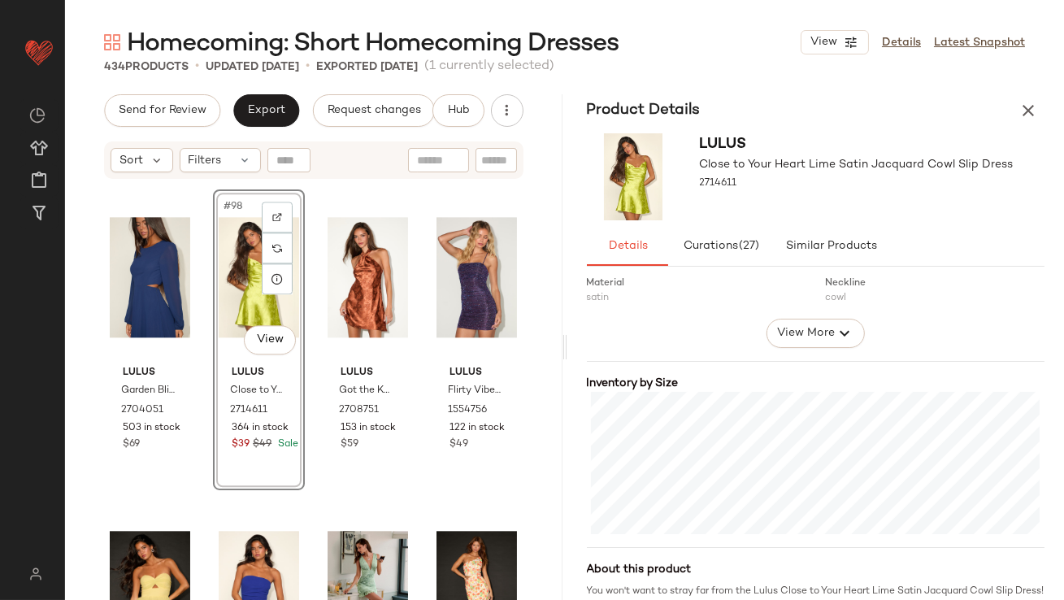
scroll to position [298, 0]
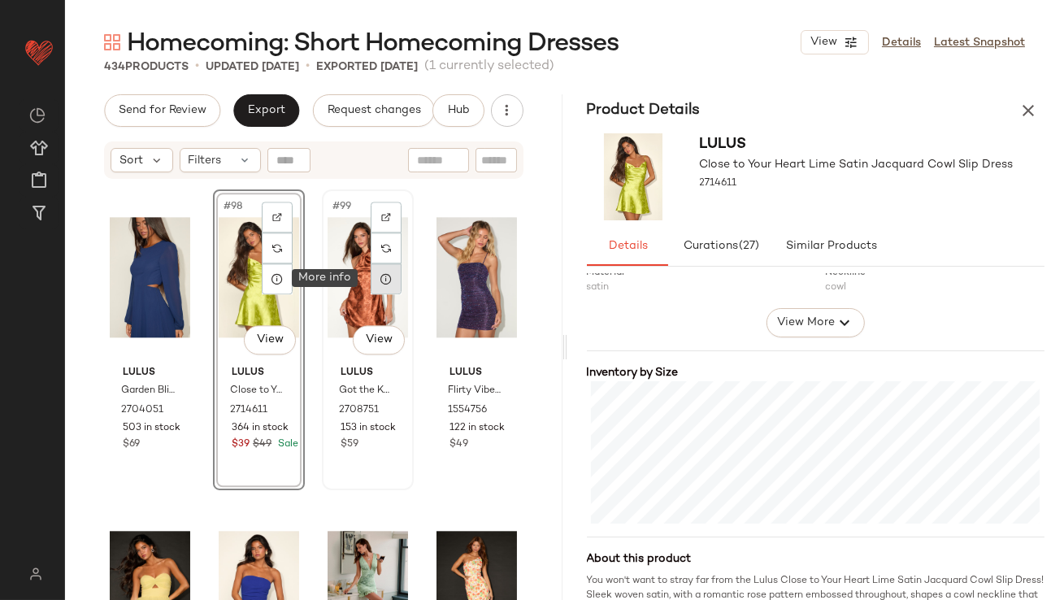
click at [387, 283] on div at bounding box center [386, 278] width 31 height 31
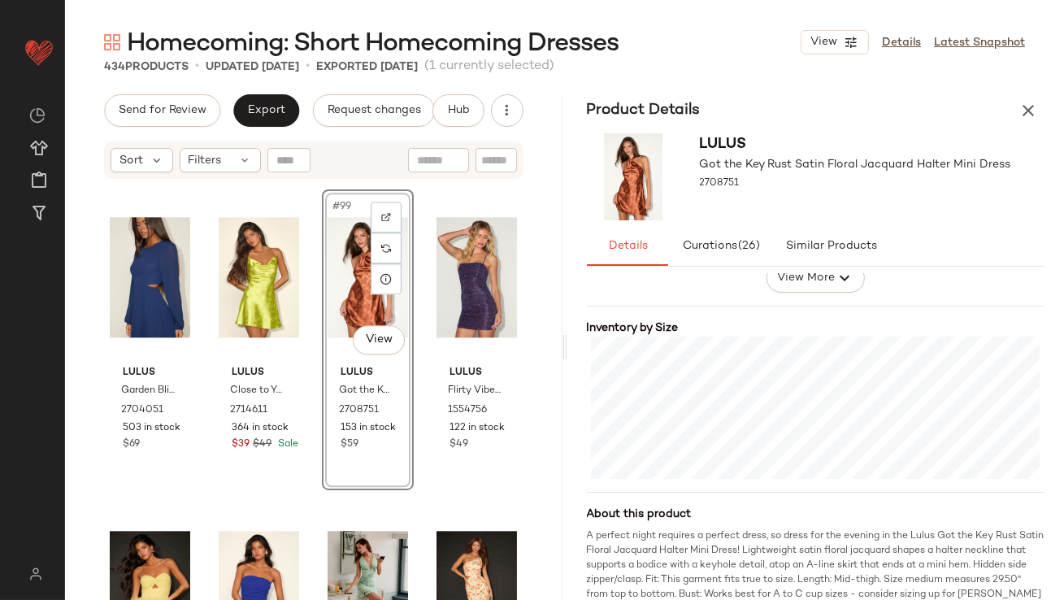
scroll to position [359, 0]
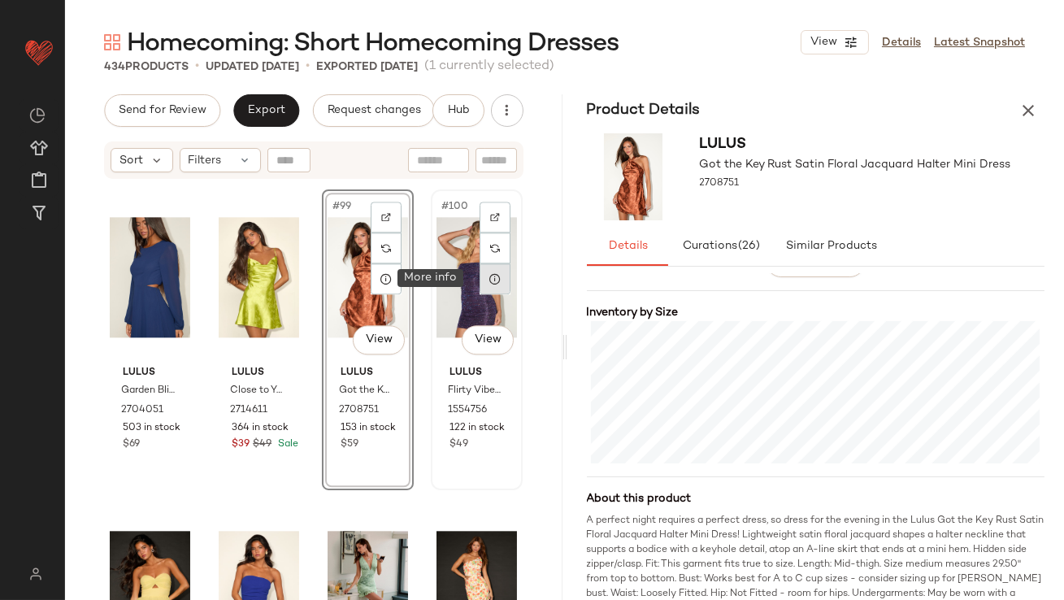
click at [489, 280] on icon at bounding box center [495, 278] width 13 height 13
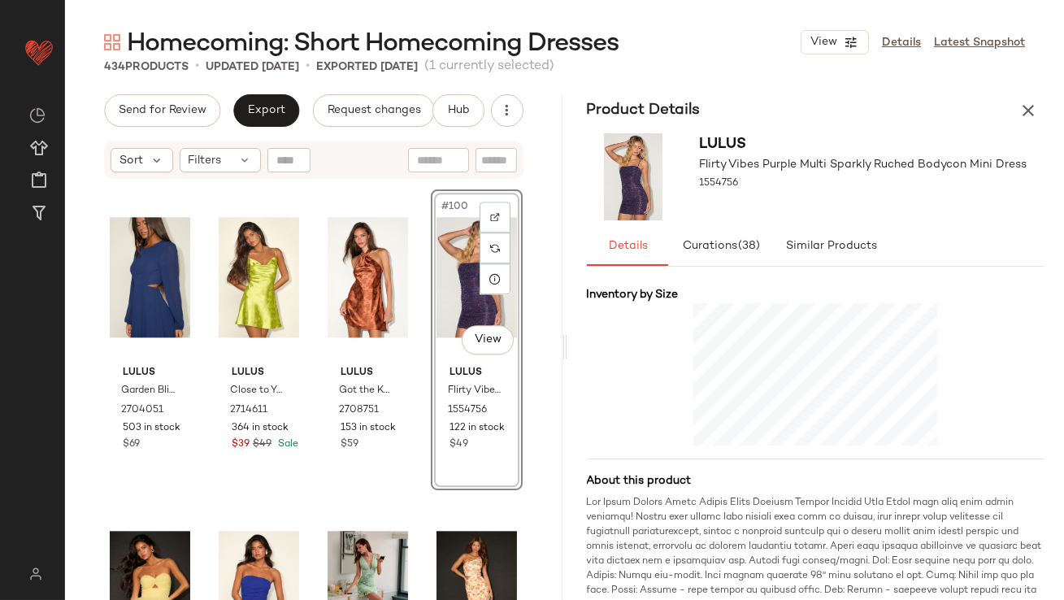
scroll to position [391, 0]
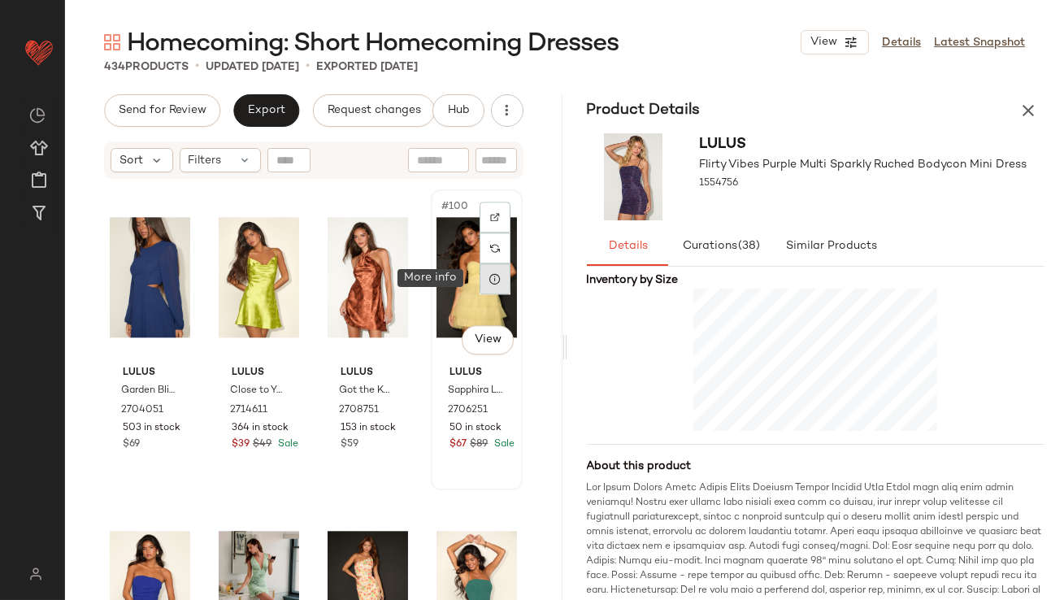
click at [492, 281] on icon at bounding box center [495, 278] width 13 height 13
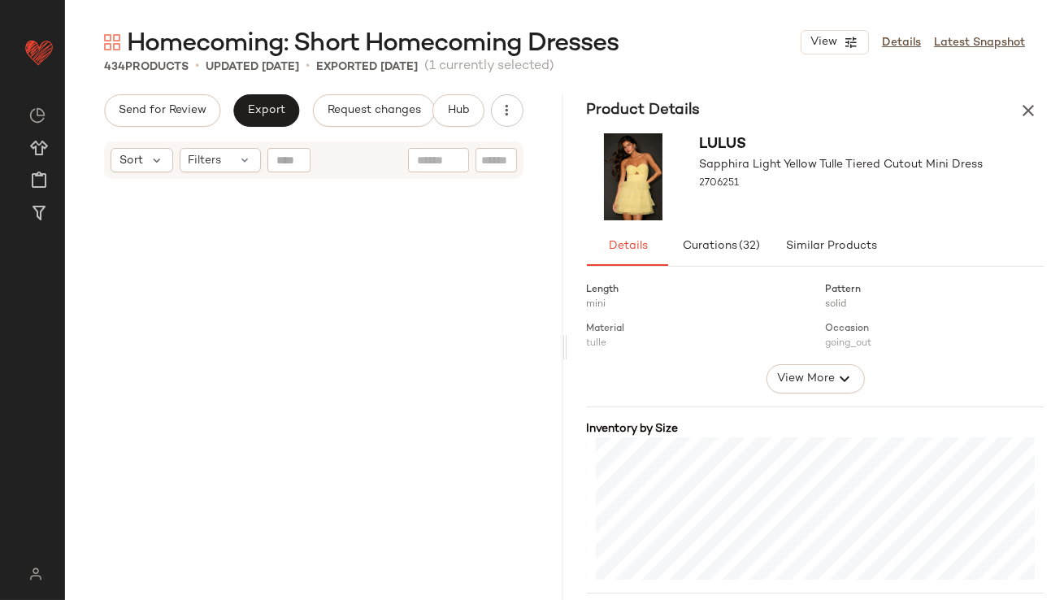
scroll to position [1361, 0]
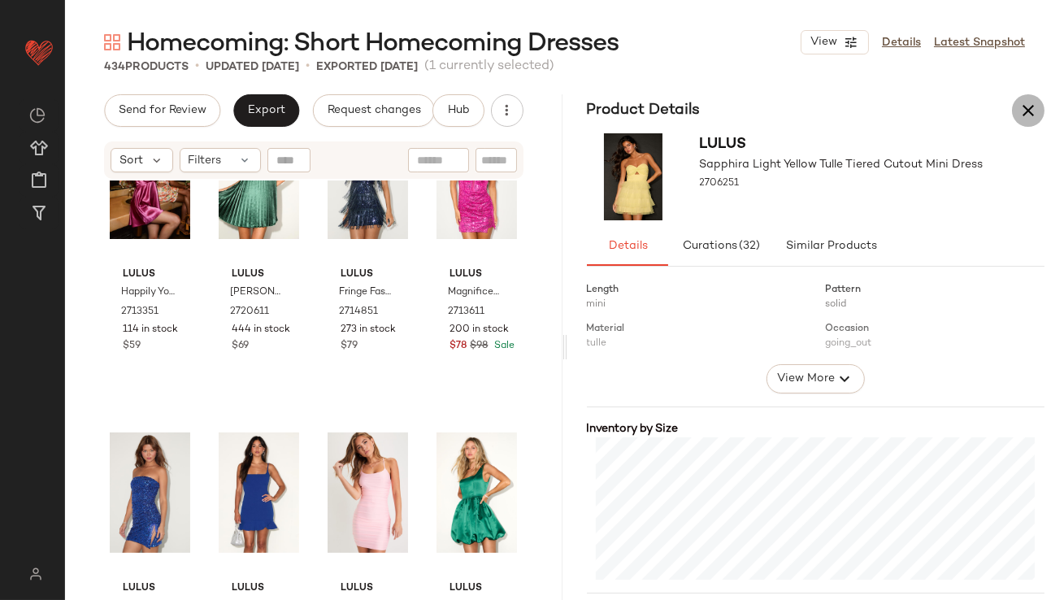
click at [1033, 116] on icon "button" at bounding box center [1029, 111] width 20 height 20
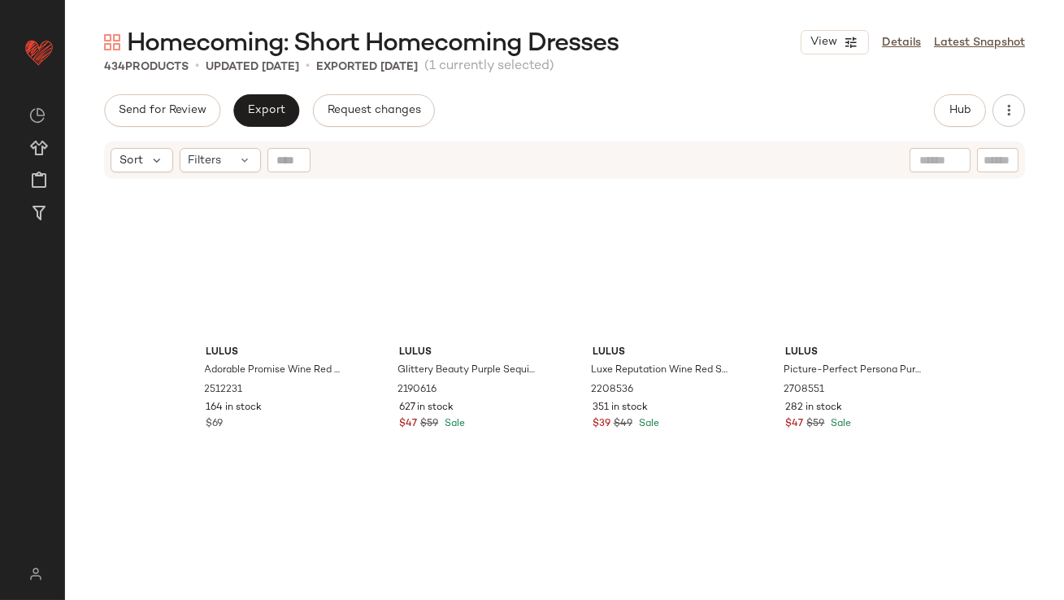
scroll to position [0, 0]
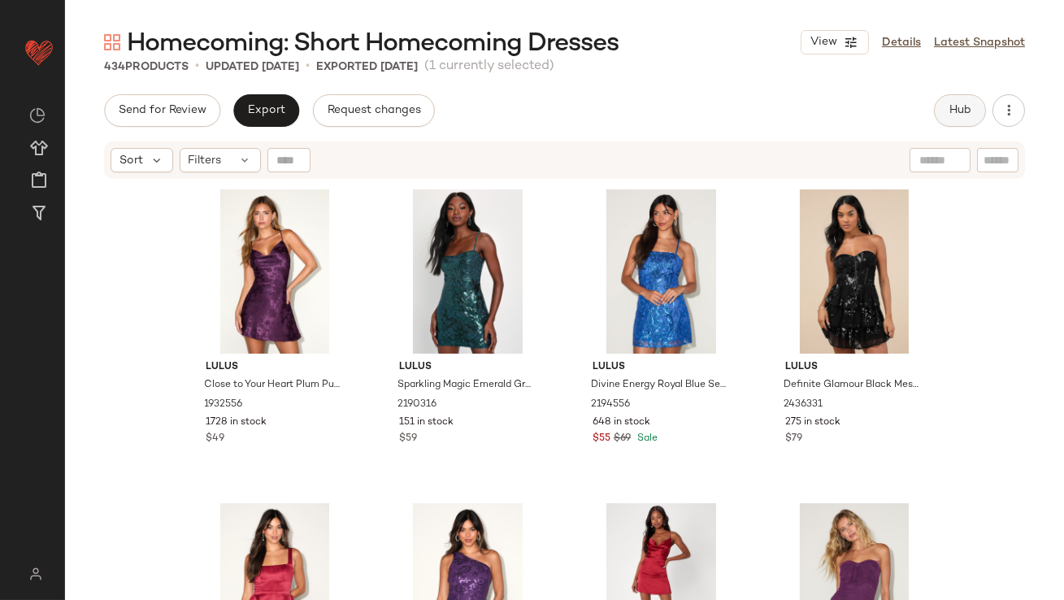
click at [950, 108] on span "Hub" at bounding box center [960, 110] width 23 height 13
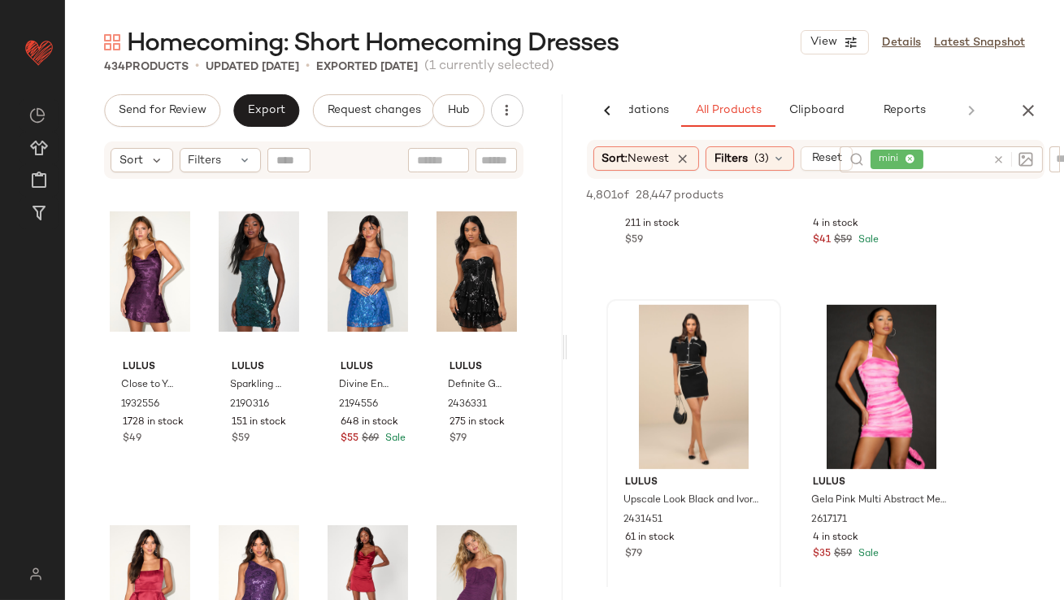
scroll to position [1817, 0]
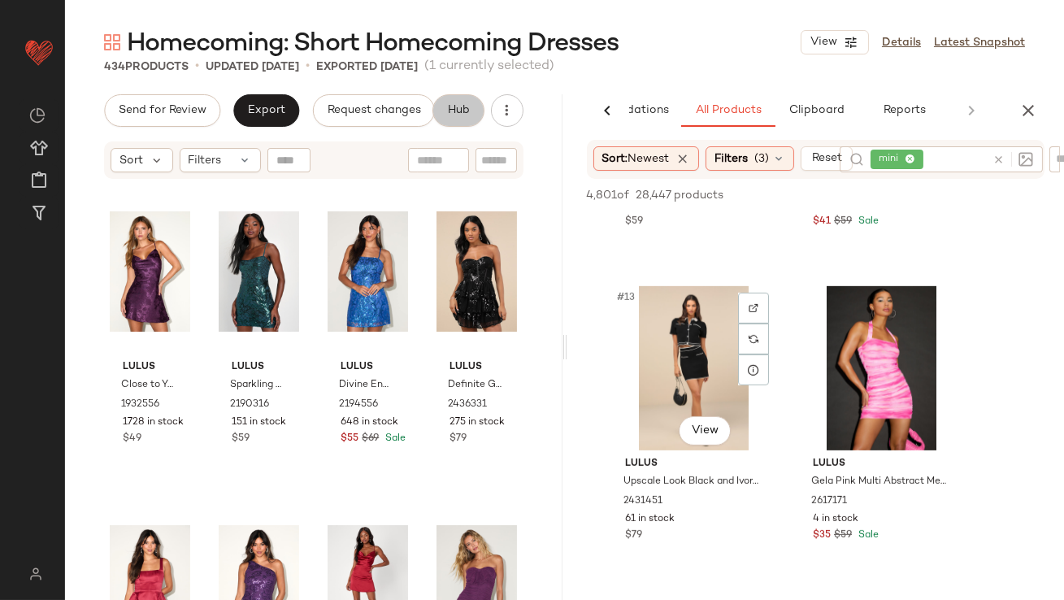
click at [433, 94] on button "Hub" at bounding box center [459, 110] width 52 height 33
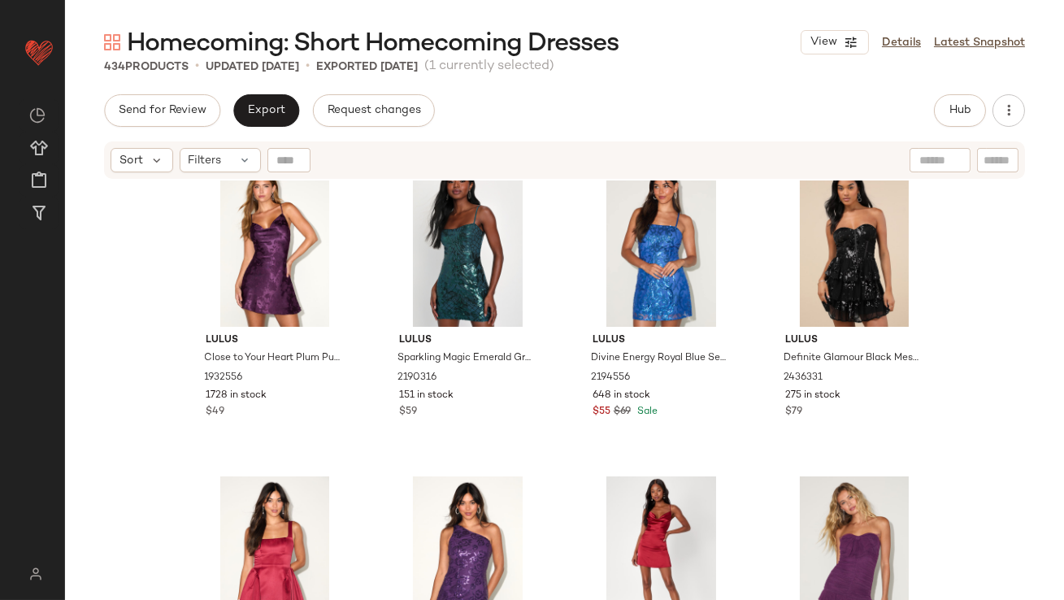
scroll to position [37, 0]
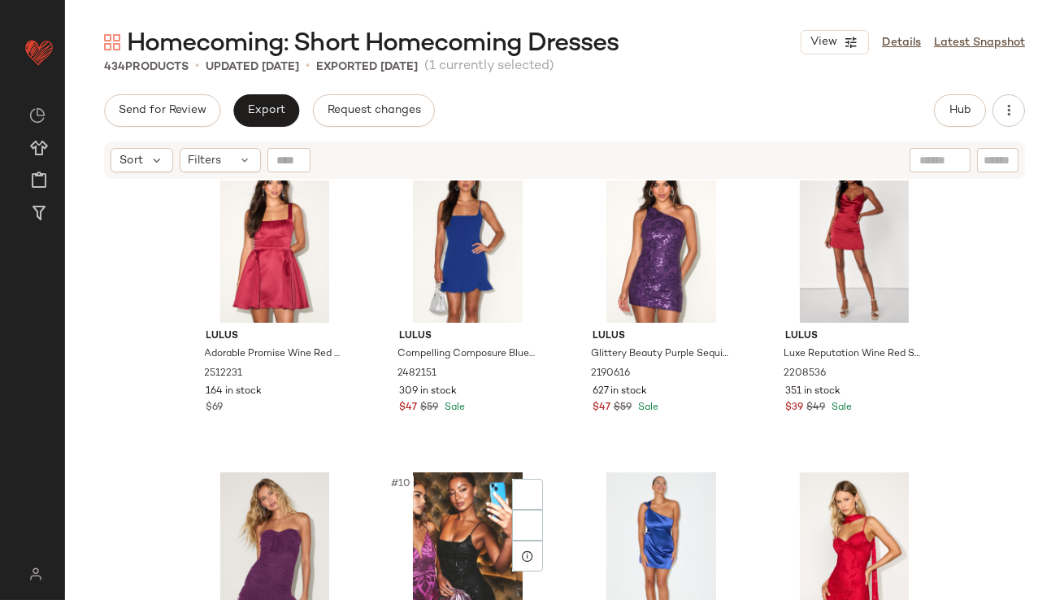
scroll to position [641, 0]
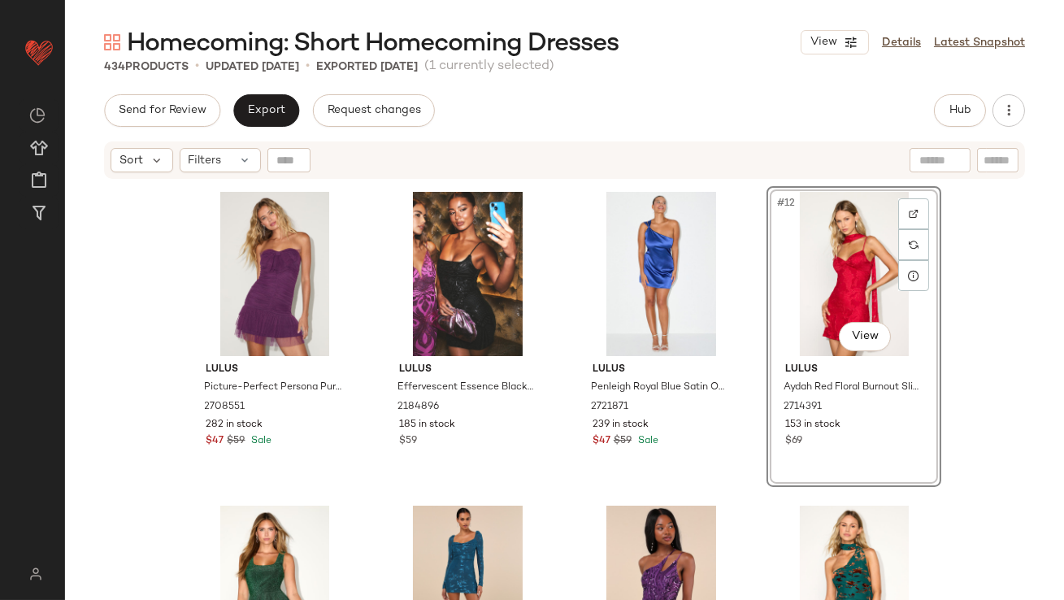
scroll to position [619, 0]
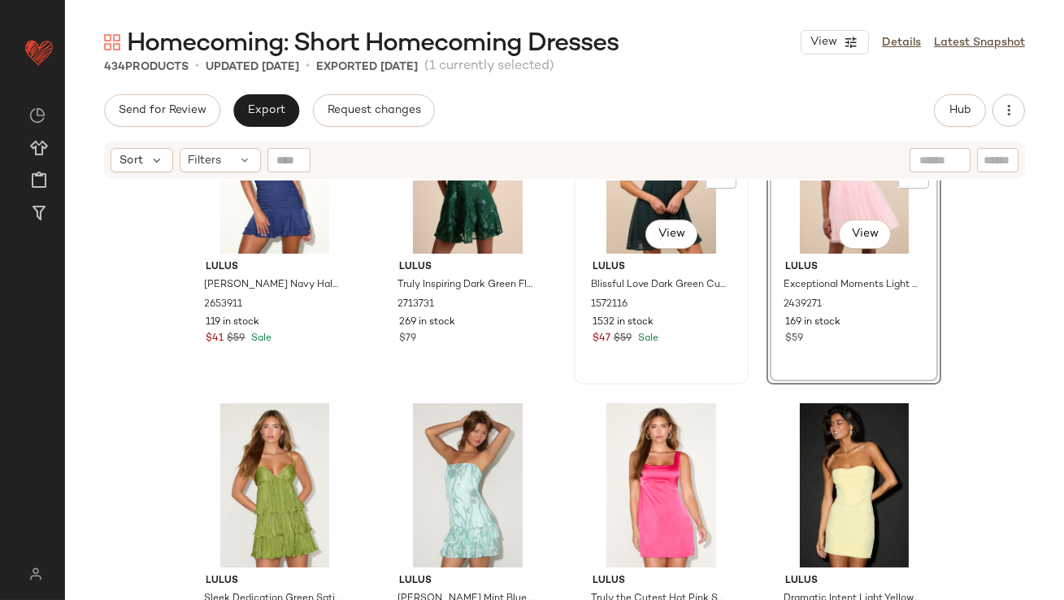
scroll to position [9889, 0]
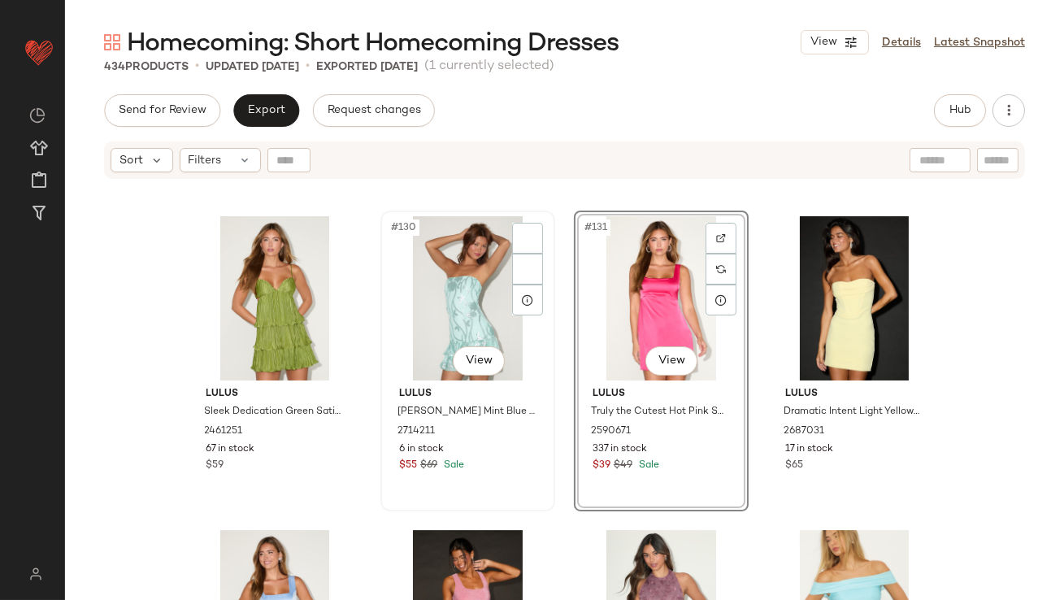
scroll to position [9862, 0]
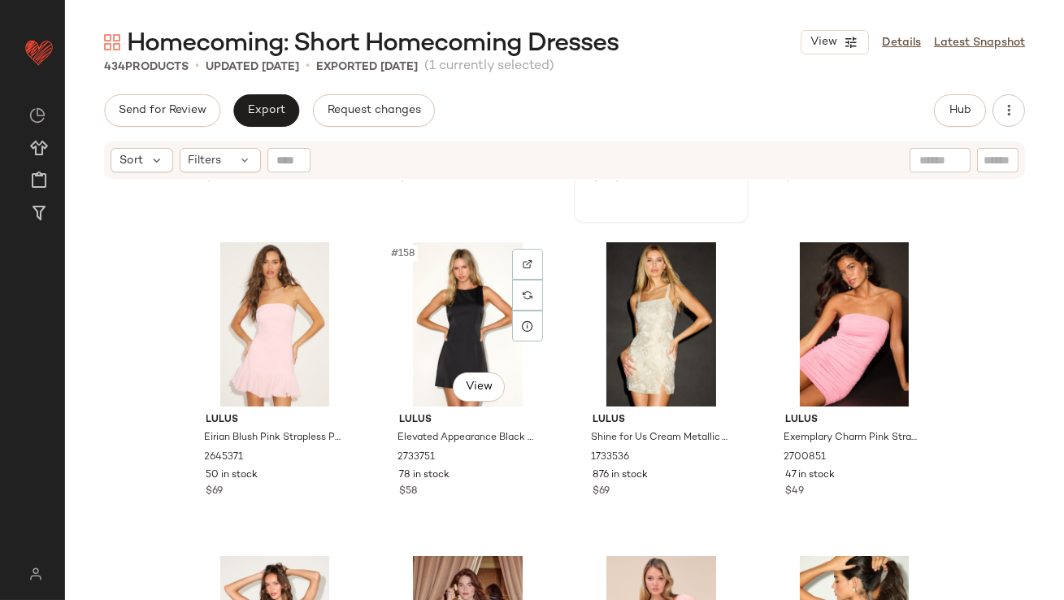
scroll to position [11844, 0]
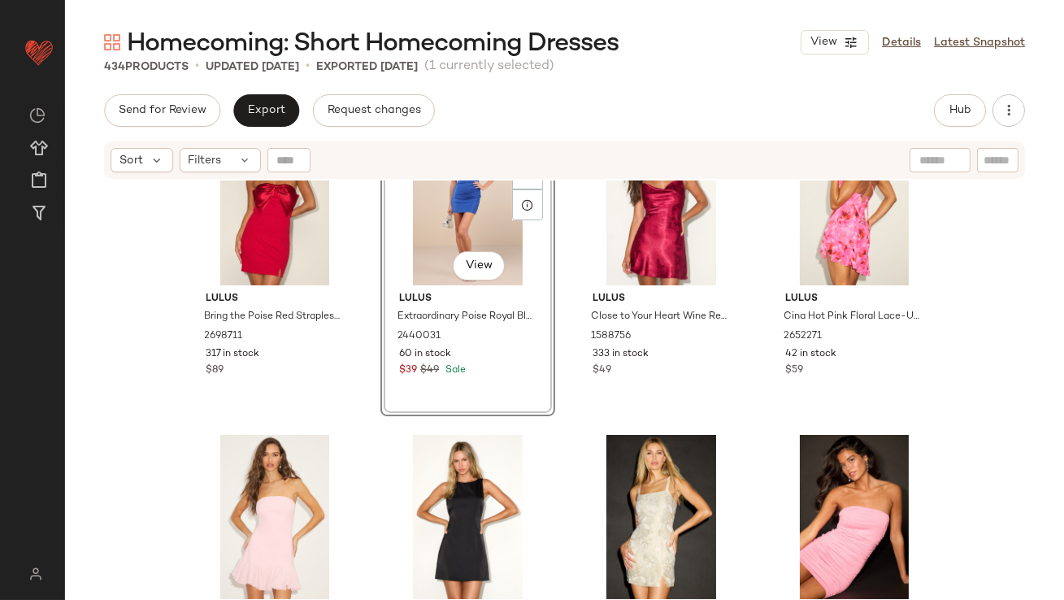
scroll to position [12043, 0]
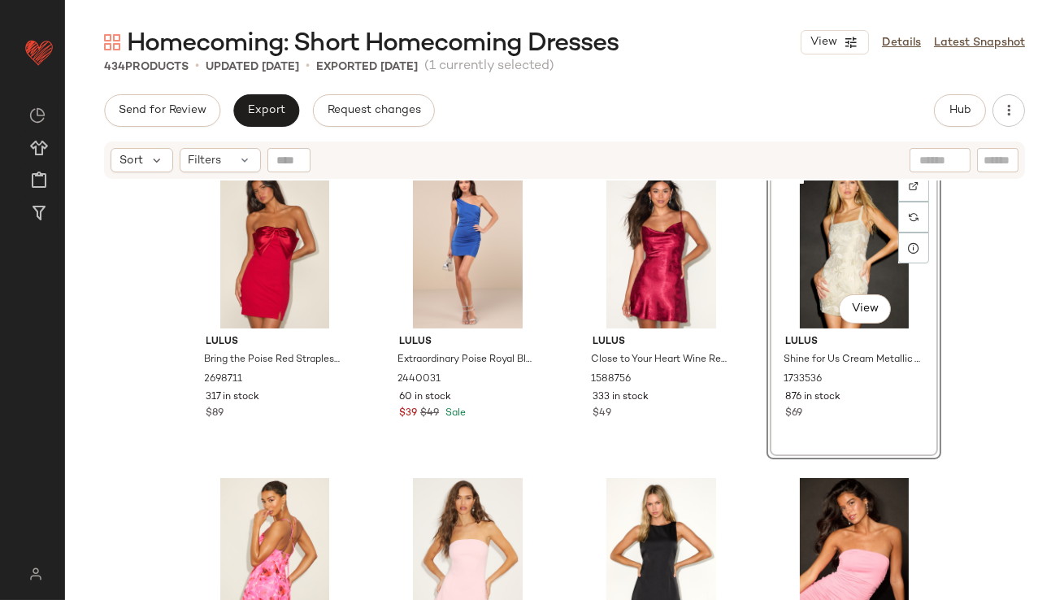
scroll to position [11961, 0]
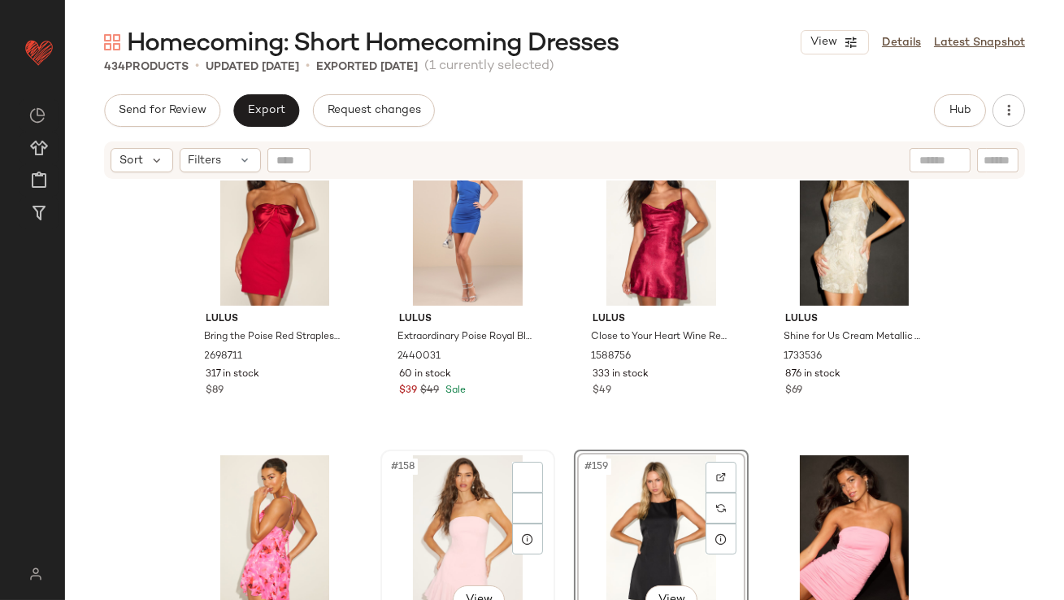
scroll to position [11995, 0]
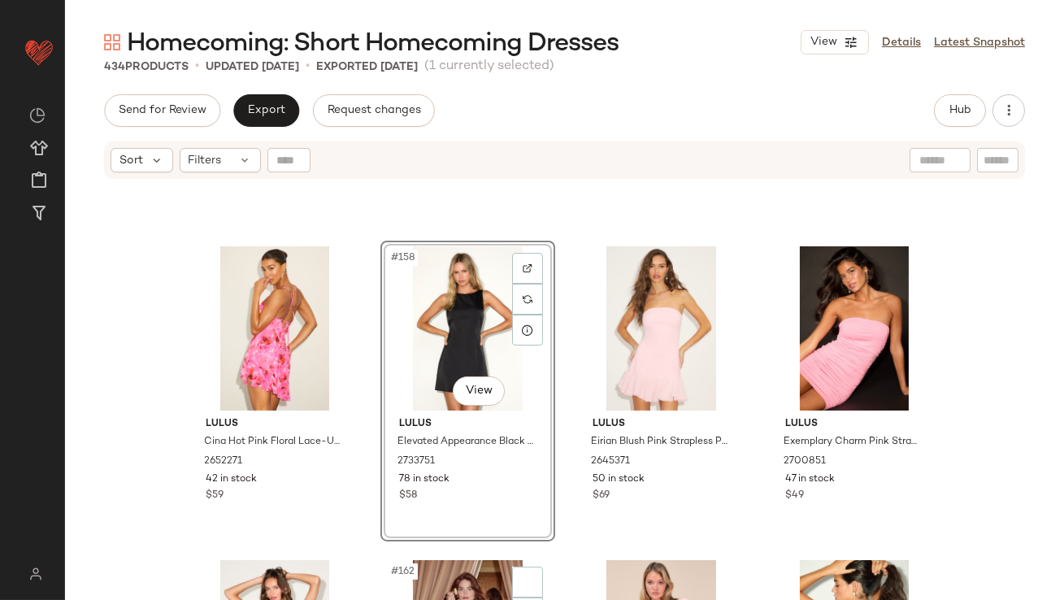
scroll to position [12277, 0]
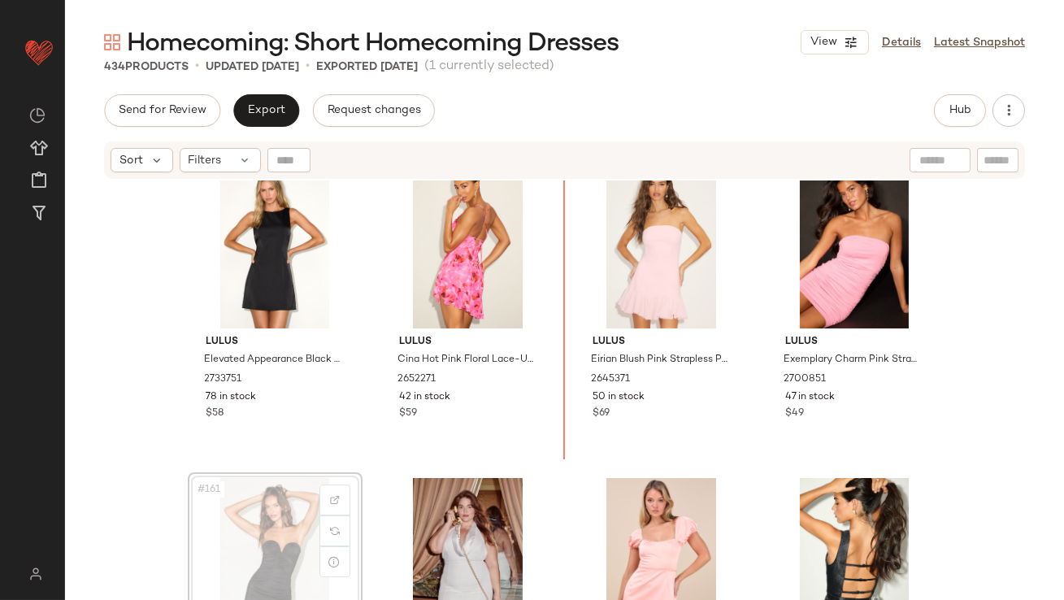
scroll to position [12280, 0]
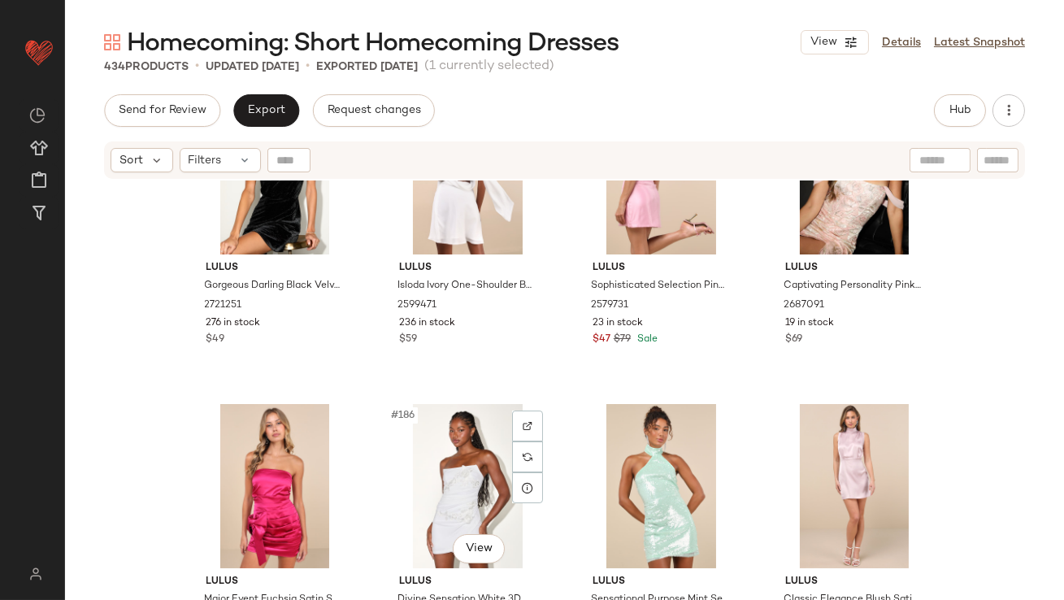
scroll to position [14271, 0]
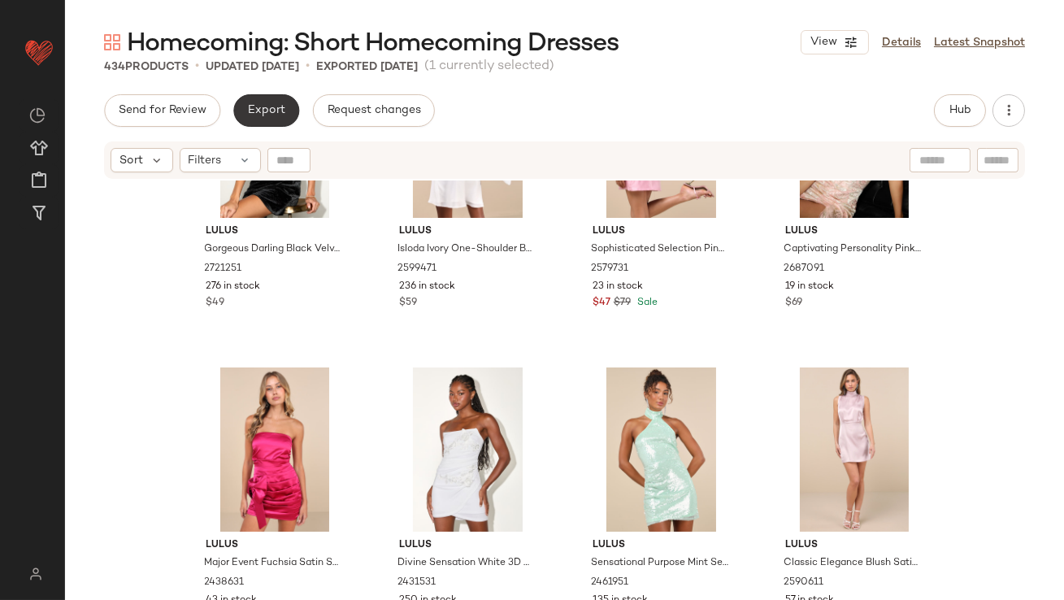
click at [280, 121] on button "Export" at bounding box center [266, 110] width 66 height 33
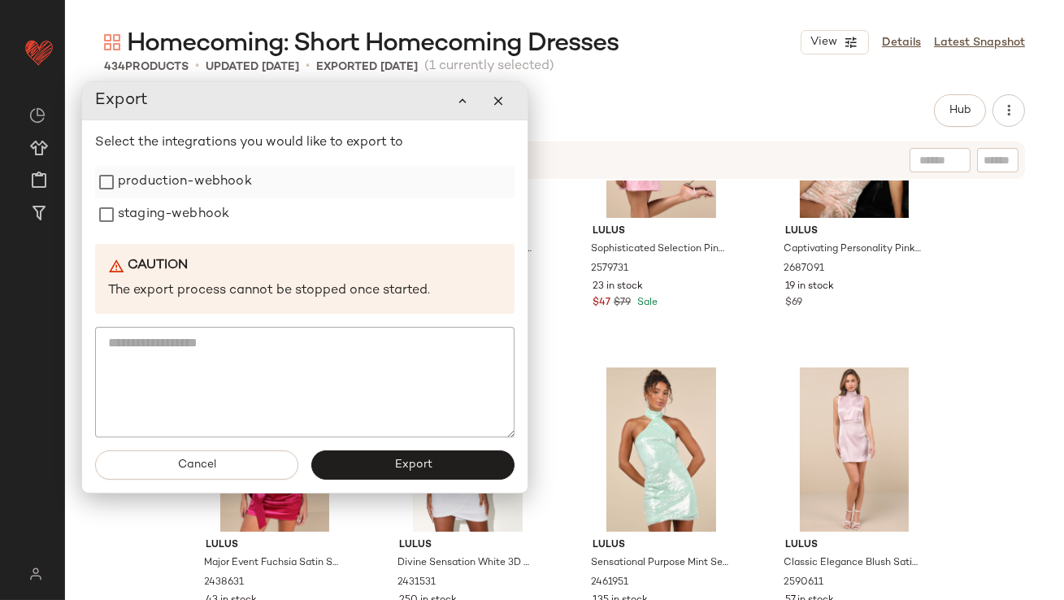
click at [254, 189] on div "production-webhook" at bounding box center [305, 182] width 420 height 33
click at [207, 184] on label "production-webhook" at bounding box center [185, 182] width 134 height 33
click at [164, 218] on label "staging-webhook" at bounding box center [172, 214] width 111 height 33
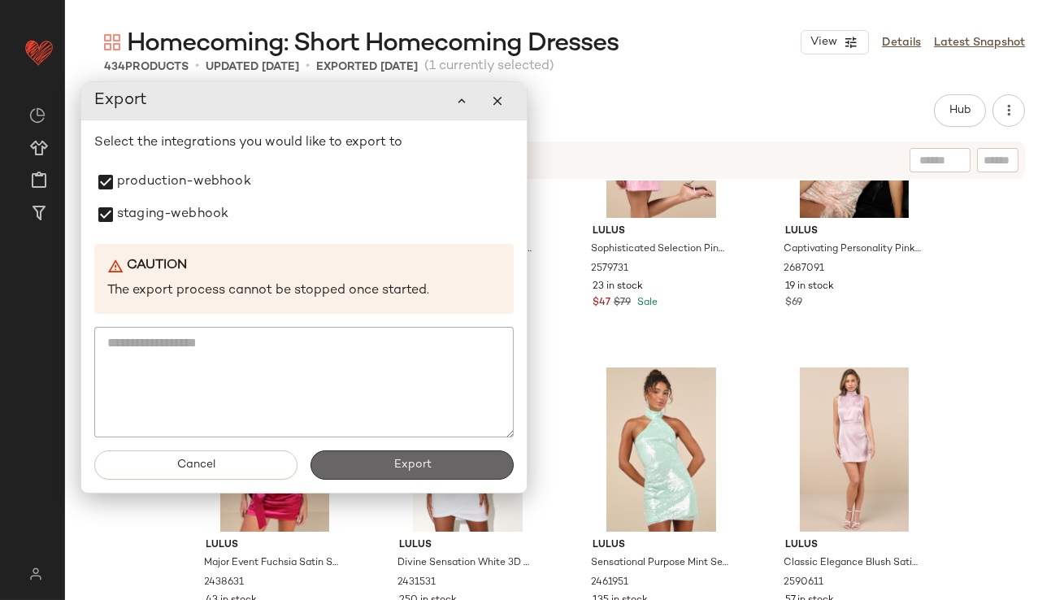
click at [366, 463] on button "Export" at bounding box center [412, 464] width 203 height 29
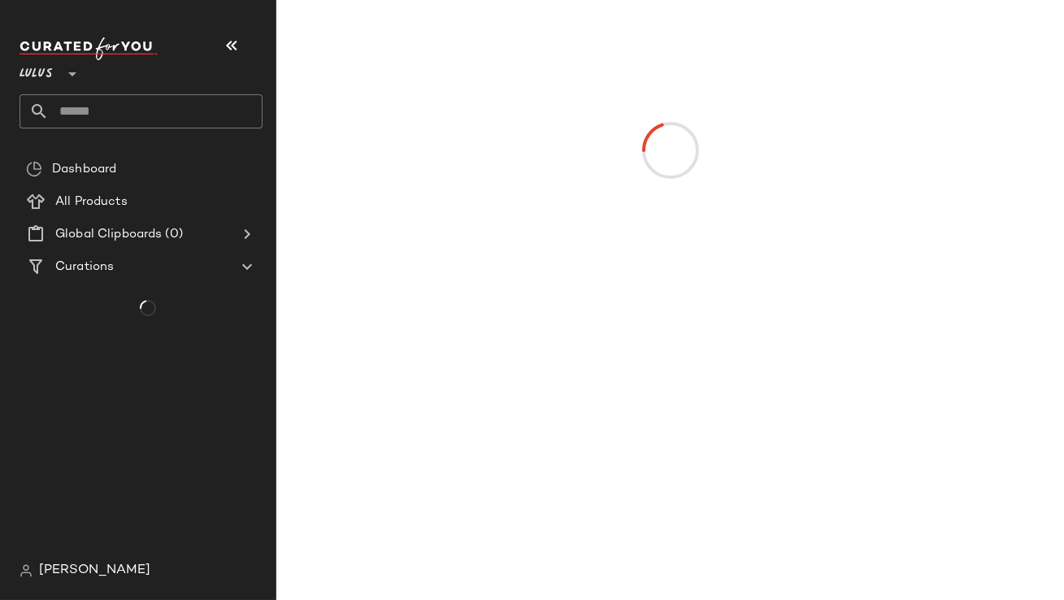
click at [240, 46] on icon "button" at bounding box center [232, 46] width 20 height 20
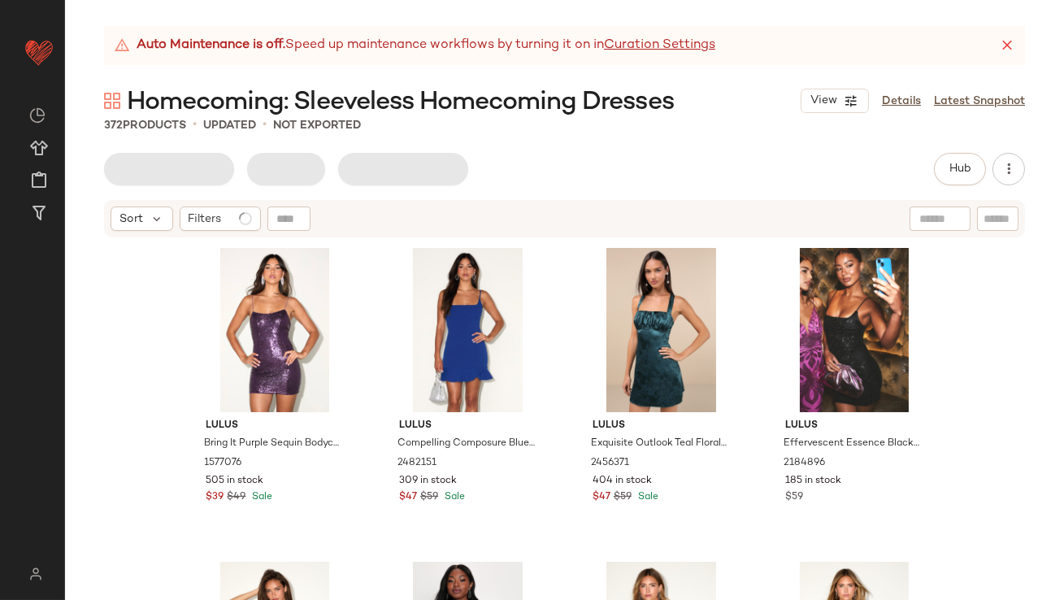
click at [1009, 41] on icon at bounding box center [1007, 45] width 16 height 16
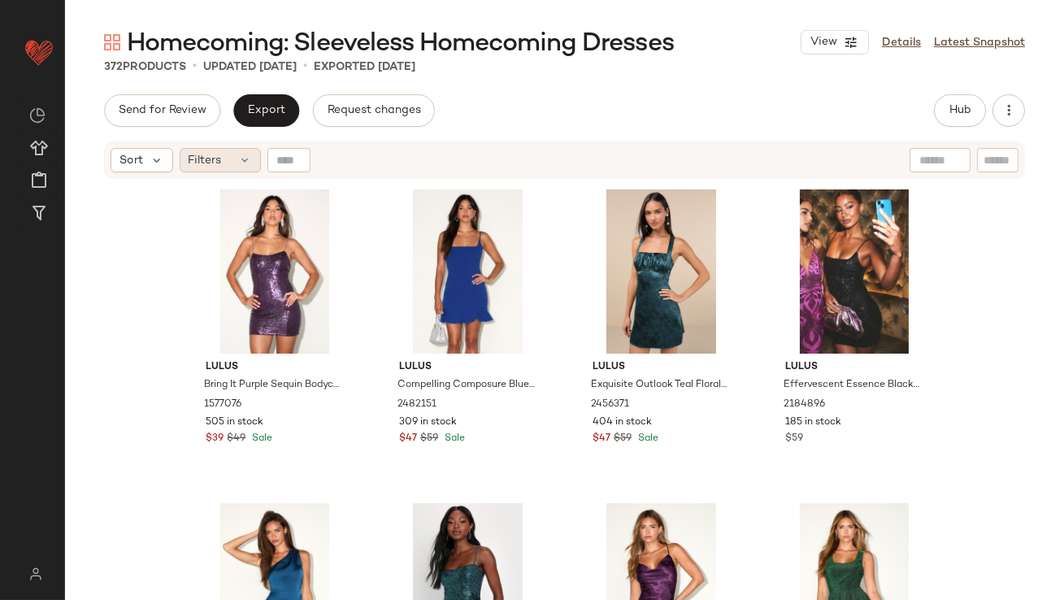
click at [210, 159] on span "Filters" at bounding box center [205, 160] width 33 height 17
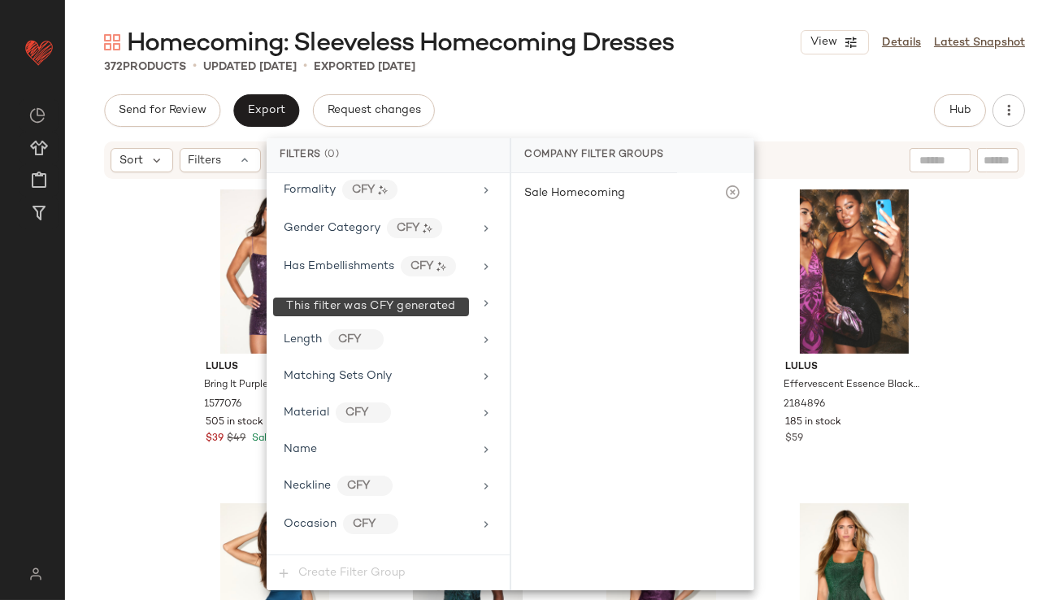
scroll to position [1138, 0]
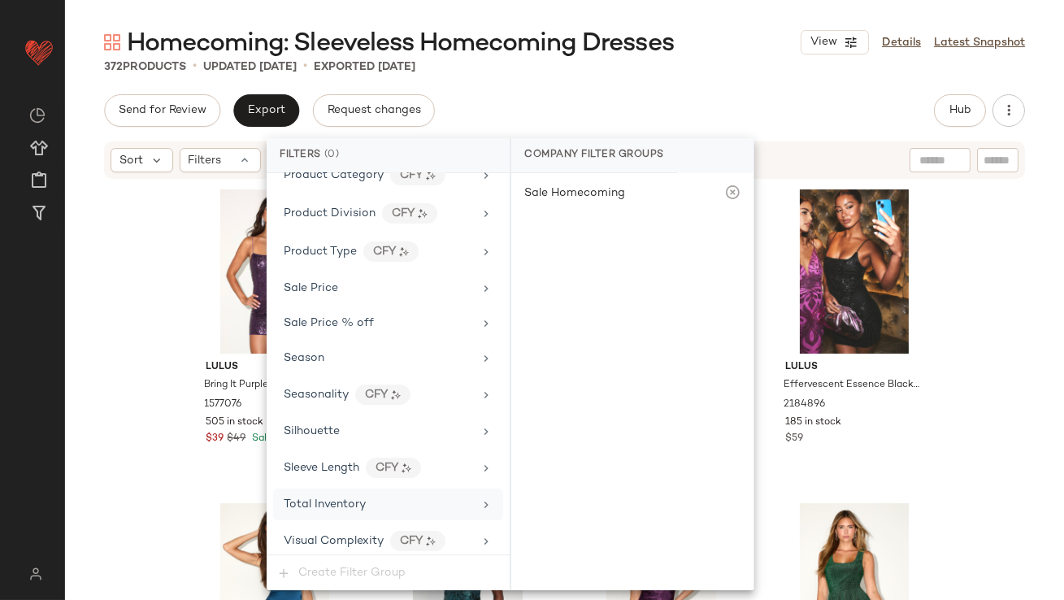
click at [303, 504] on div "Total Inventory" at bounding box center [325, 504] width 82 height 17
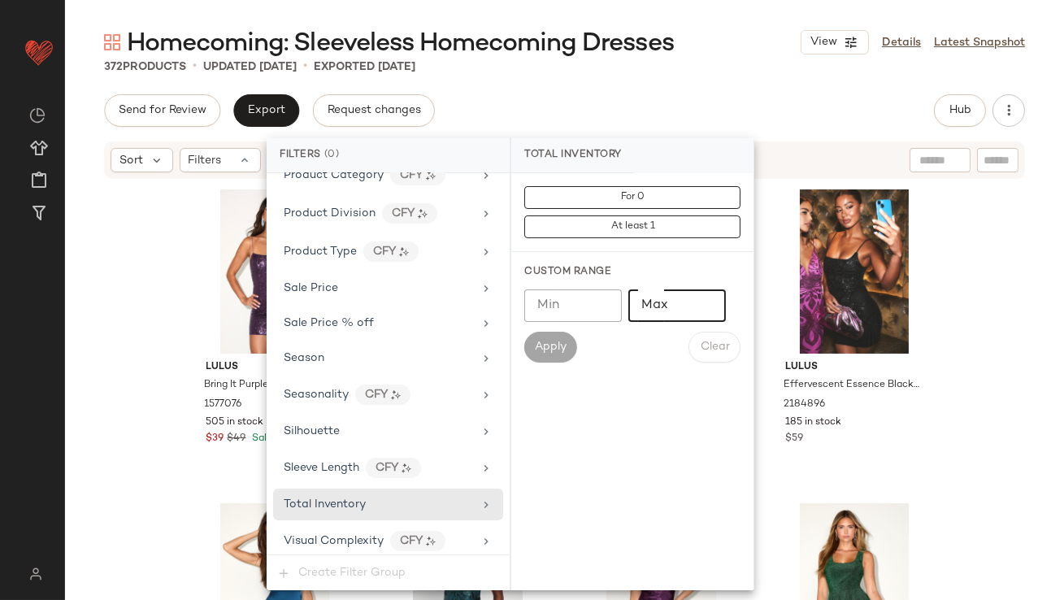
click at [640, 307] on input "Max" at bounding box center [677, 305] width 98 height 33
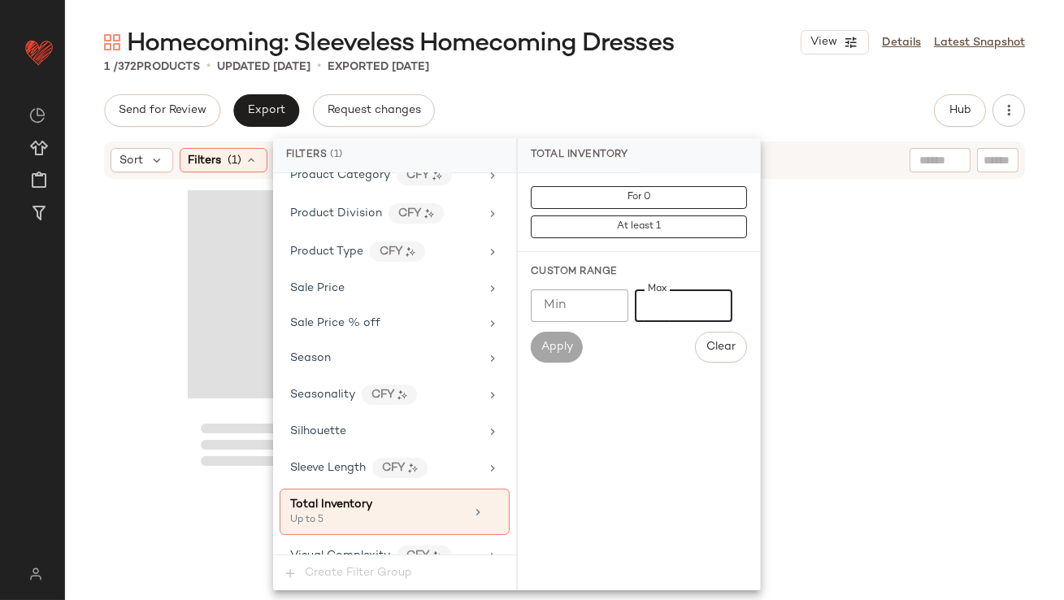
type input "*"
click at [727, 107] on div "Send for Review Export Request changes Hub Send for Review External Review Inte…" at bounding box center [564, 110] width 921 height 33
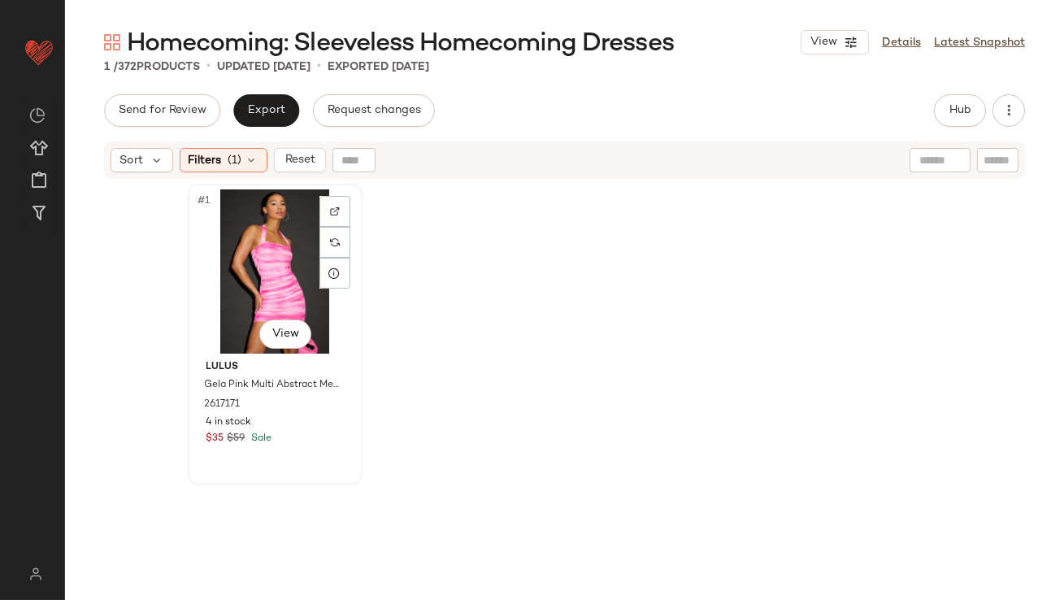
click at [264, 276] on div "#1 View" at bounding box center [274, 271] width 163 height 164
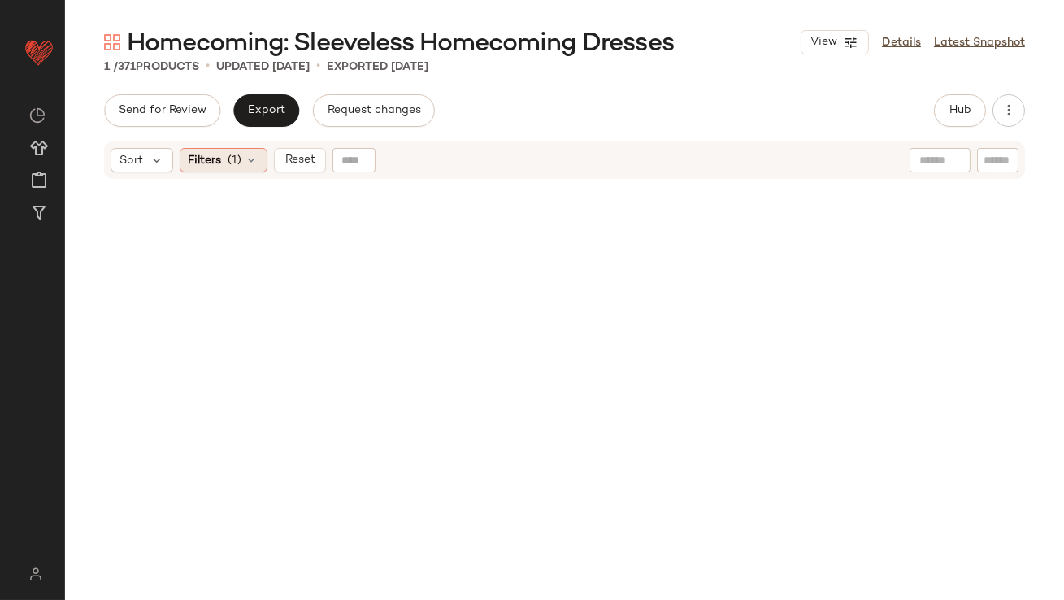
click at [236, 163] on span "(1)" at bounding box center [235, 160] width 14 height 17
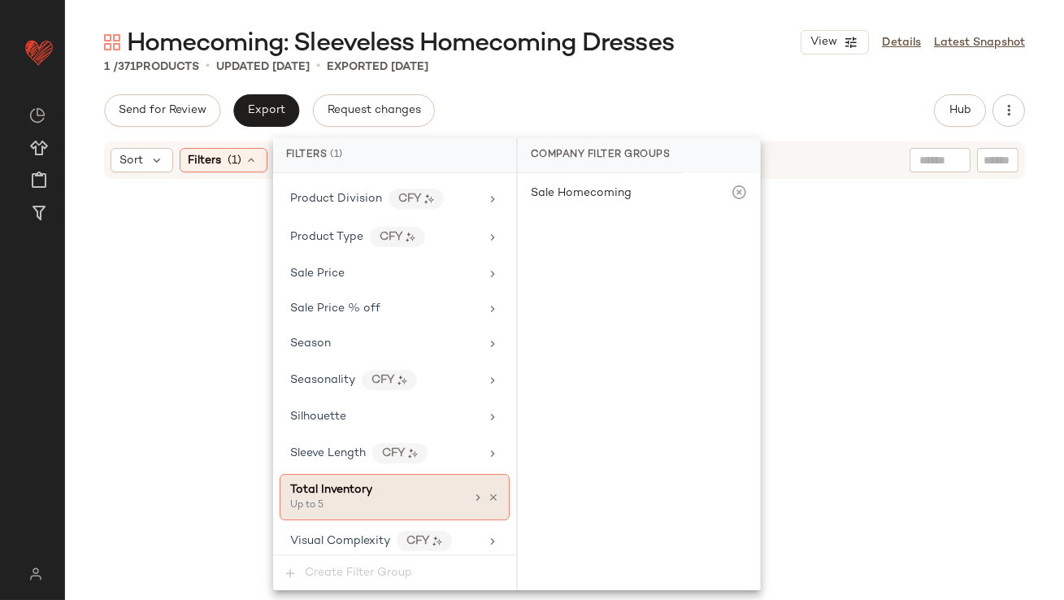
click at [488, 493] on icon at bounding box center [493, 497] width 11 height 11
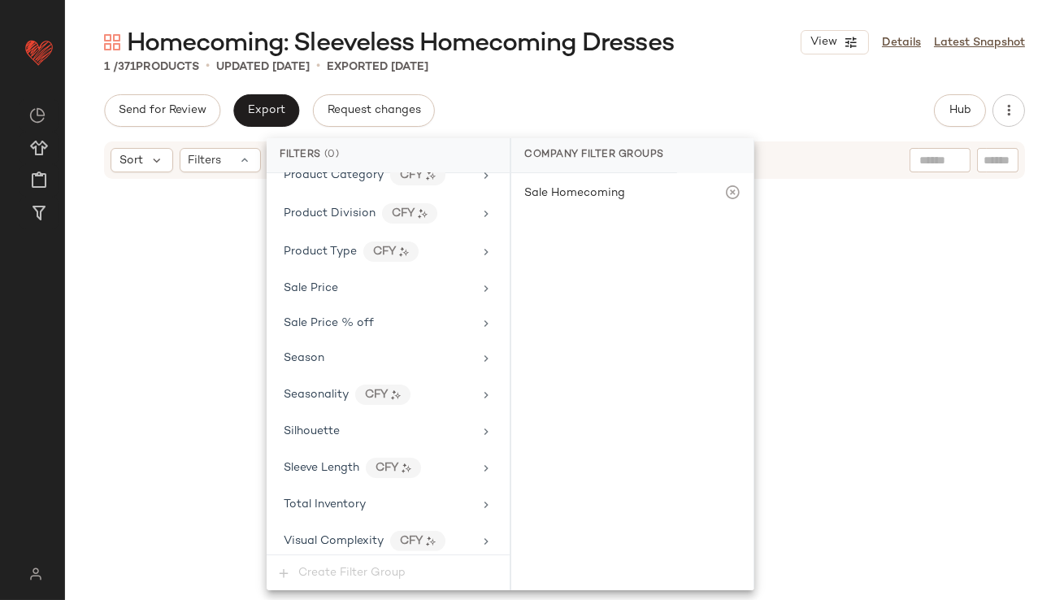
click at [689, 109] on div "Send for Review Export Request changes Hub Send for Review External Review Inte…" at bounding box center [564, 110] width 921 height 33
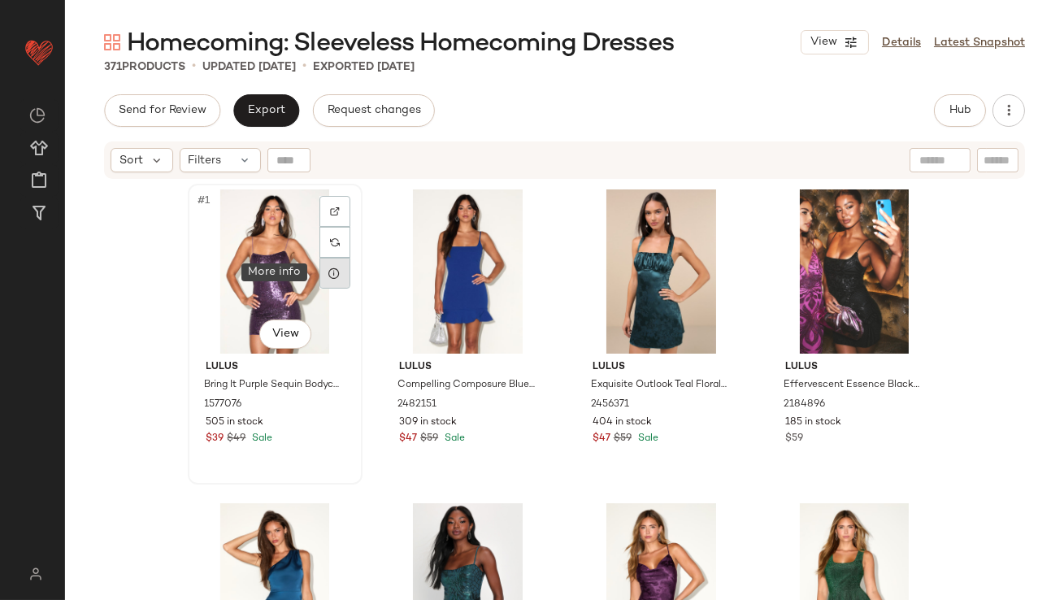
click at [331, 271] on icon at bounding box center [334, 273] width 13 height 13
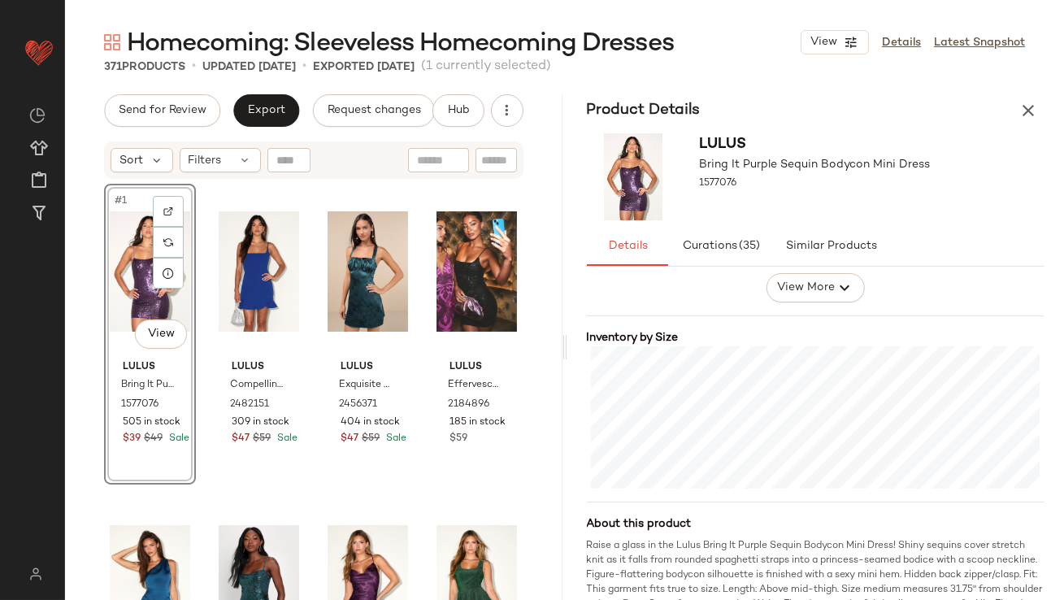
scroll to position [386, 0]
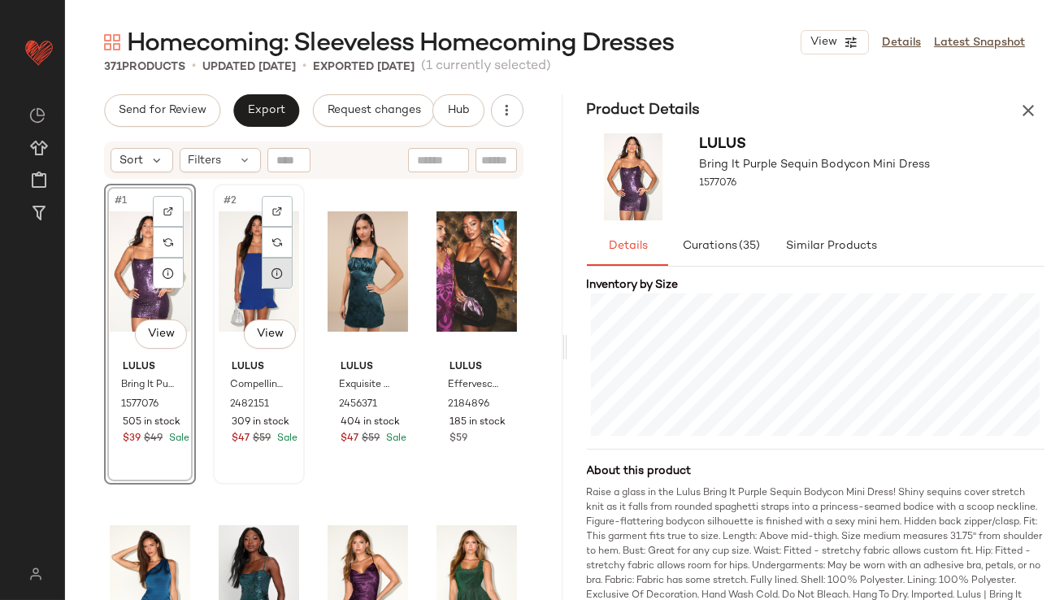
click at [266, 279] on div at bounding box center [277, 273] width 31 height 31
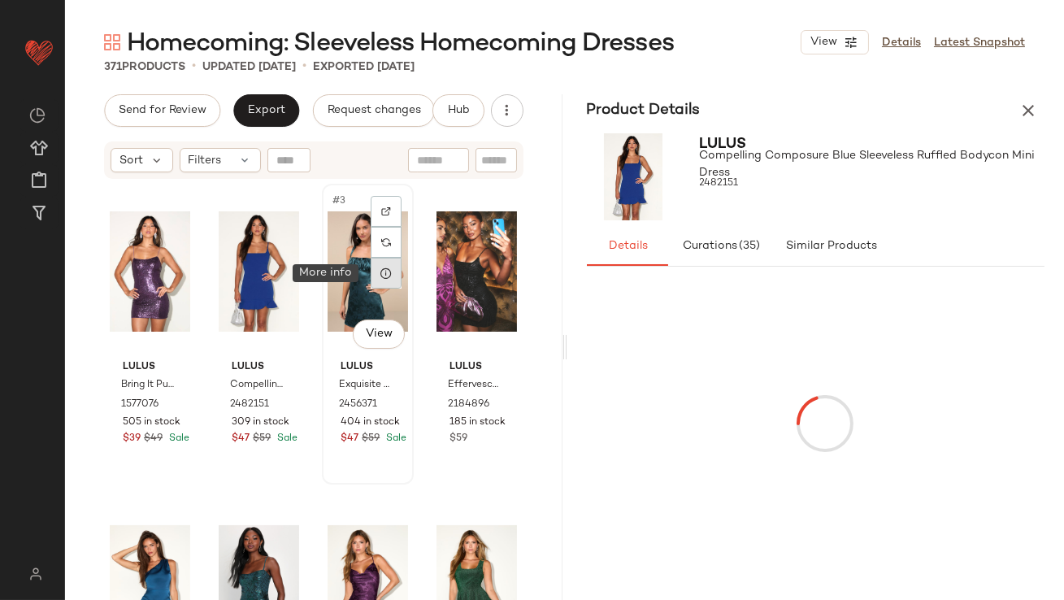
click at [381, 277] on icon at bounding box center [386, 273] width 13 height 13
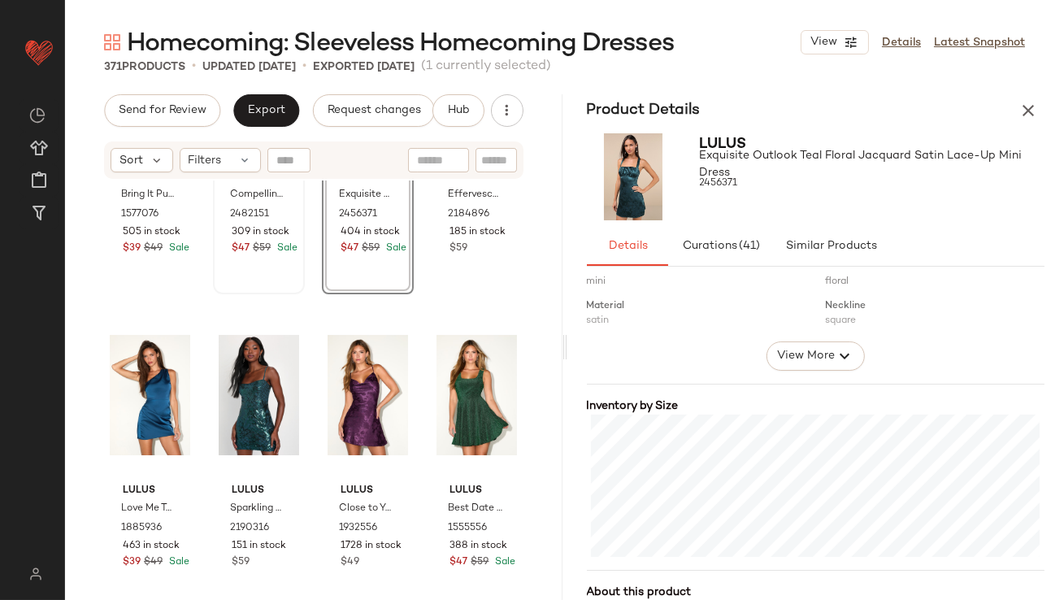
scroll to position [227, 0]
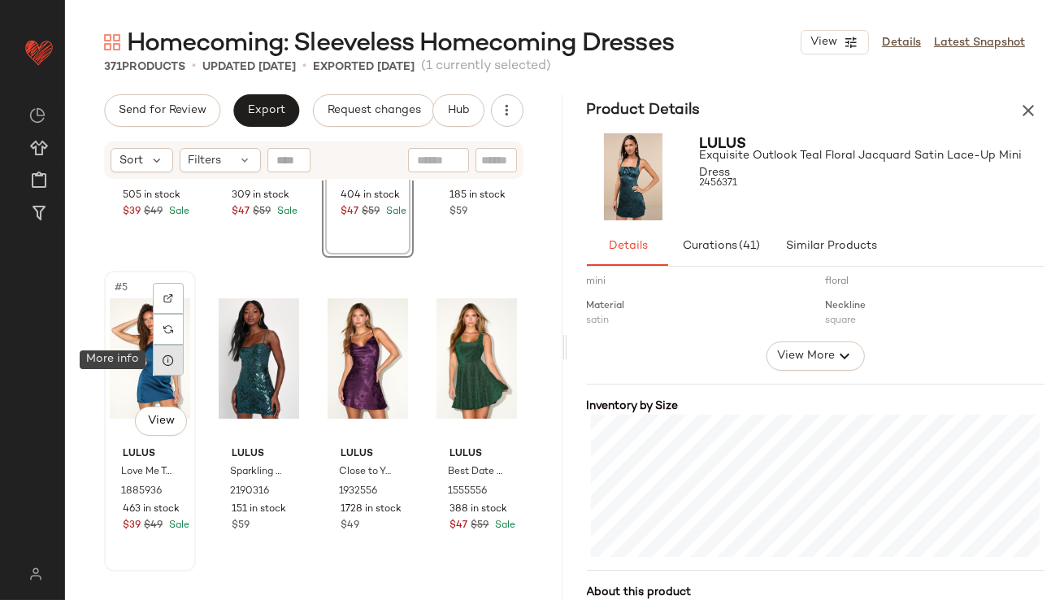
click at [172, 370] on div at bounding box center [168, 360] width 31 height 31
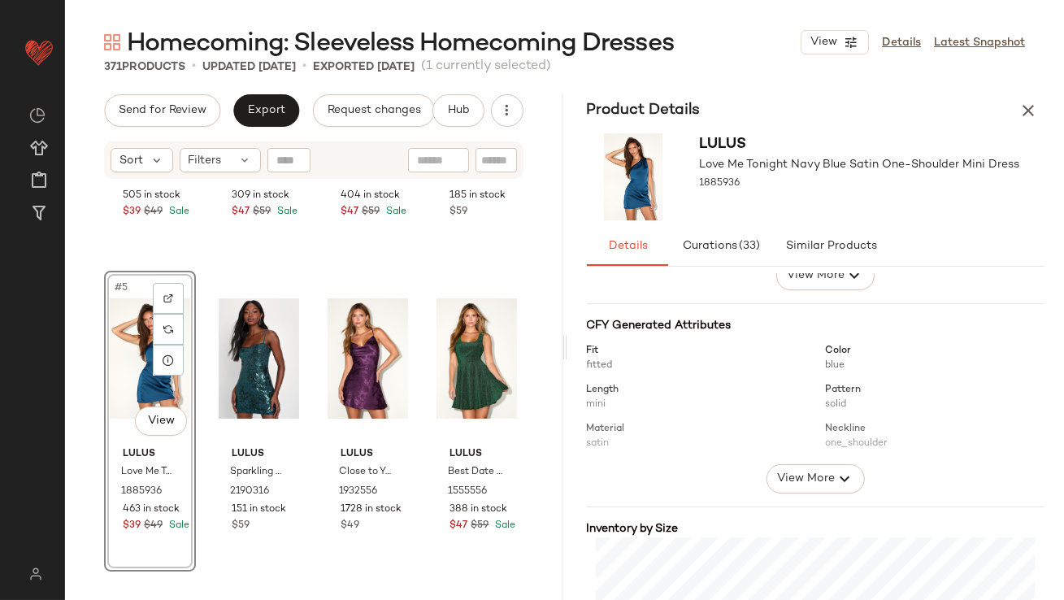
scroll to position [306, 0]
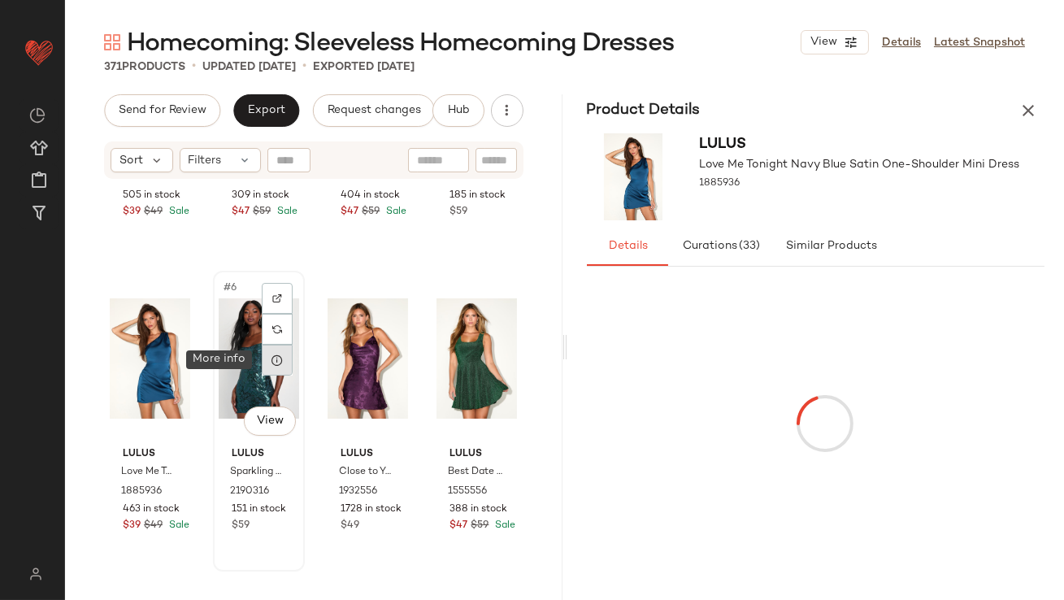
click at [271, 361] on icon at bounding box center [277, 360] width 13 height 13
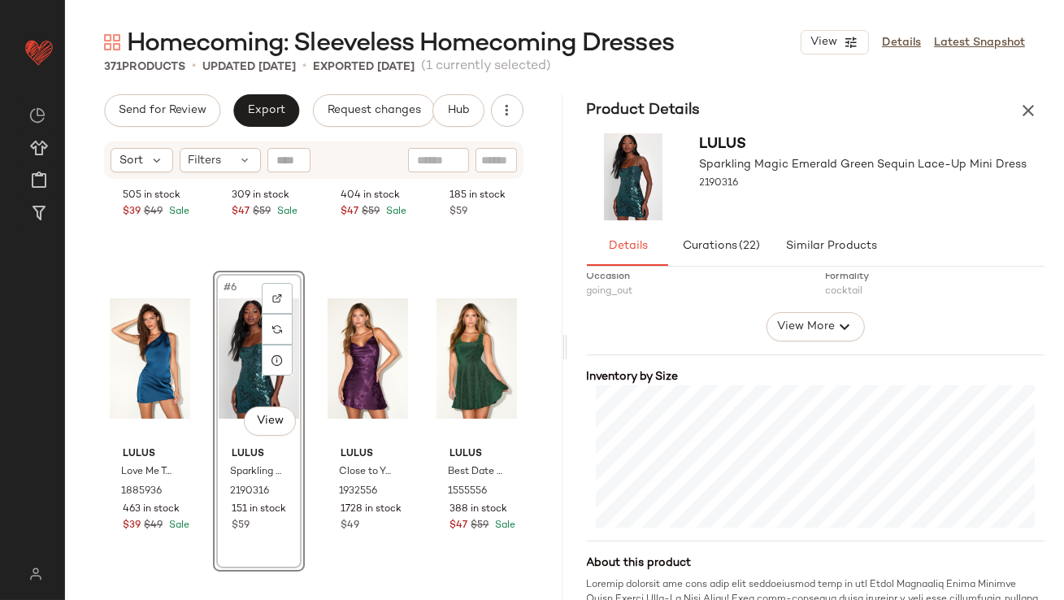
scroll to position [462, 0]
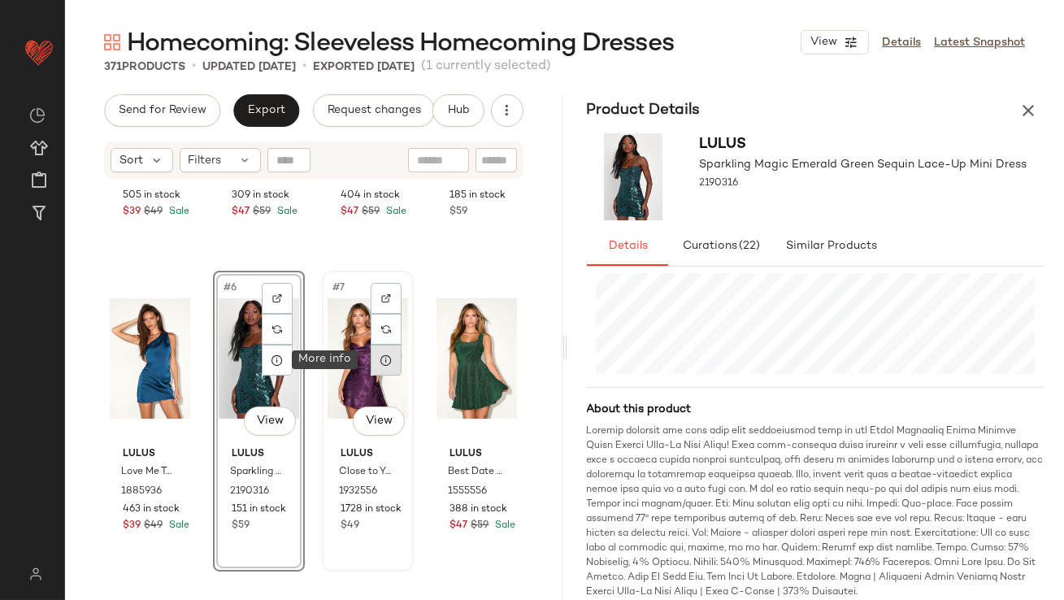
click at [383, 367] on div at bounding box center [386, 360] width 31 height 31
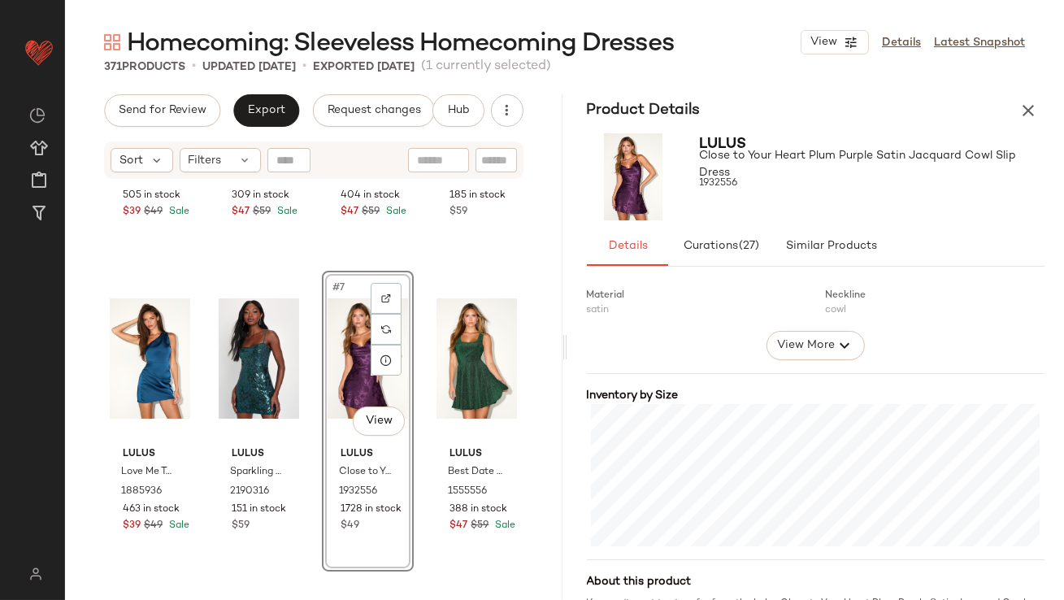
scroll to position [375, 0]
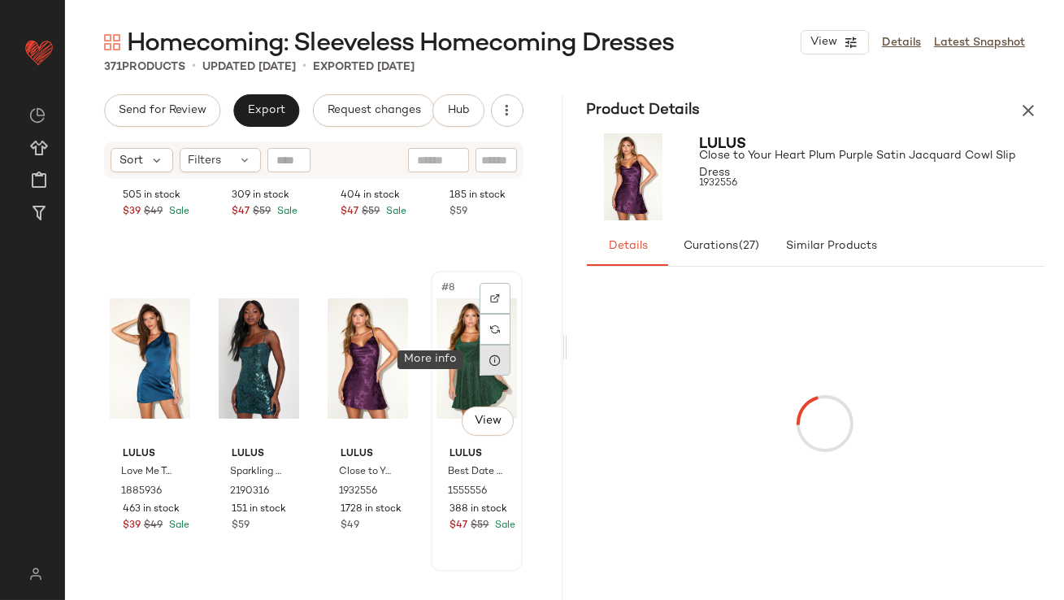
click at [480, 359] on div at bounding box center [495, 360] width 31 height 31
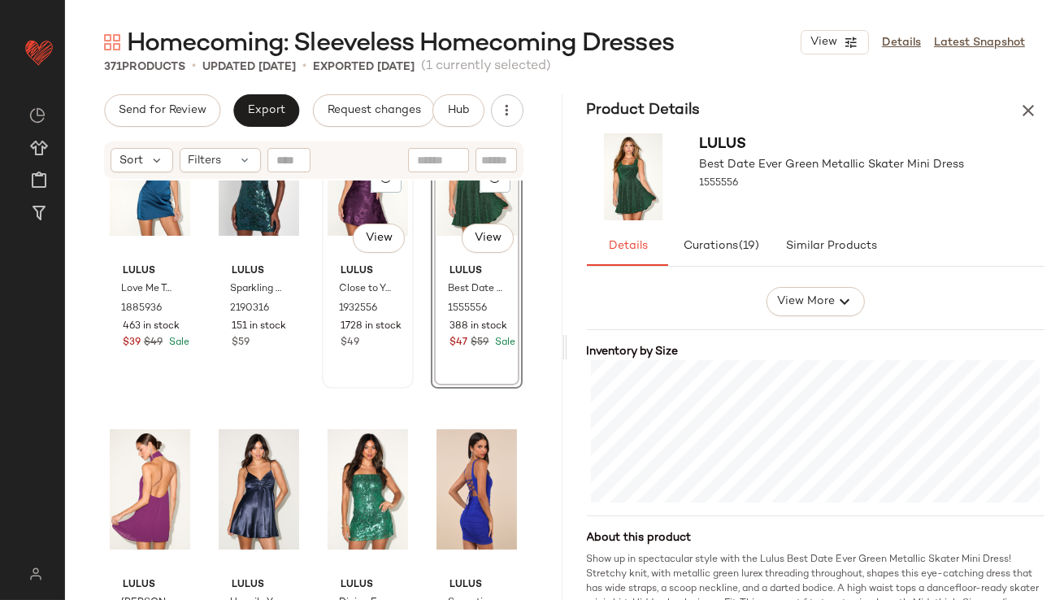
scroll to position [490, 0]
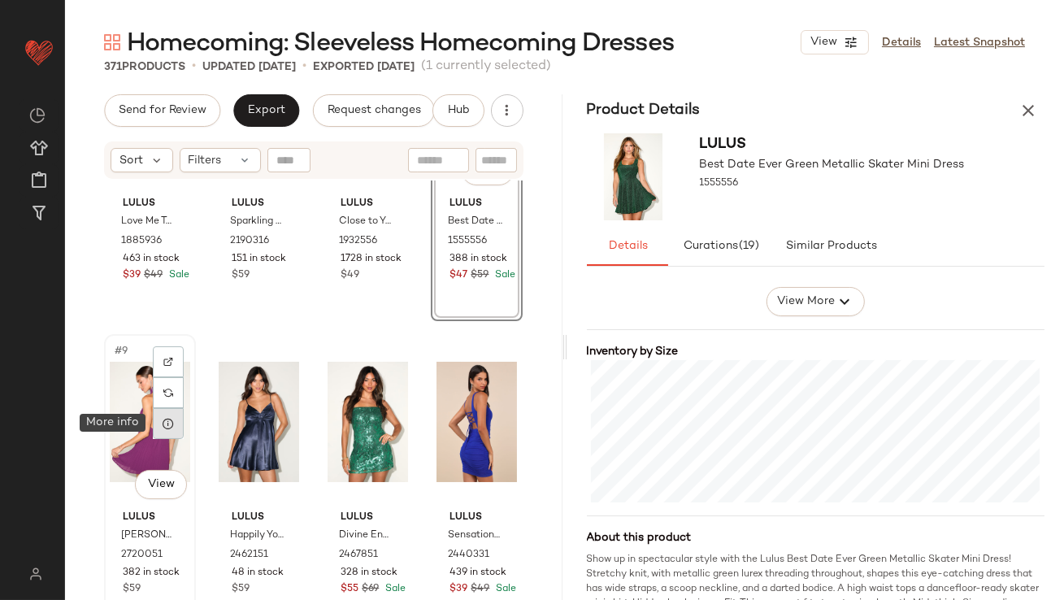
click at [169, 427] on icon at bounding box center [168, 423] width 13 height 13
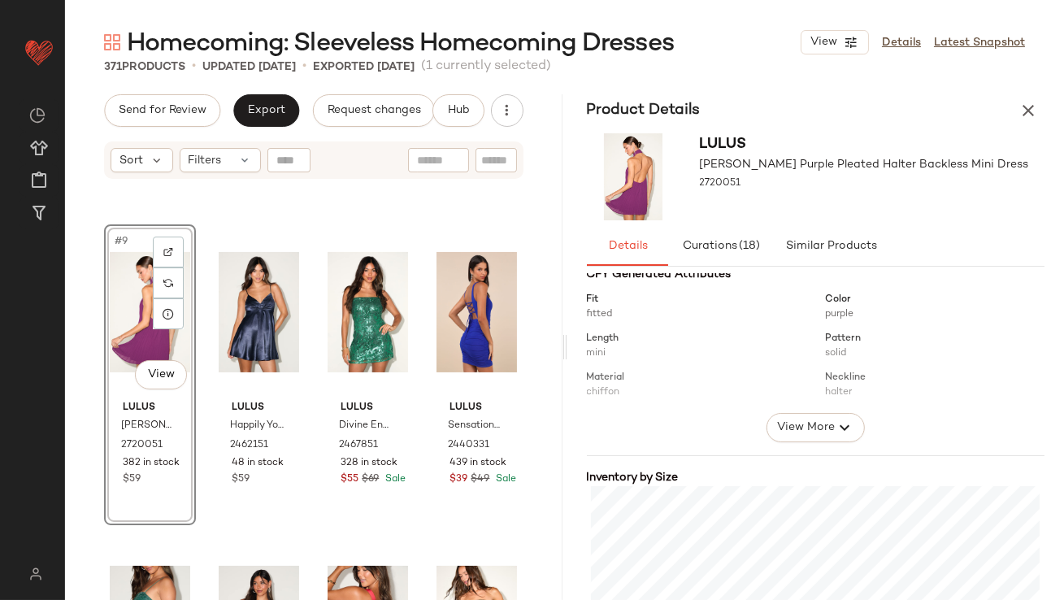
scroll to position [294, 0]
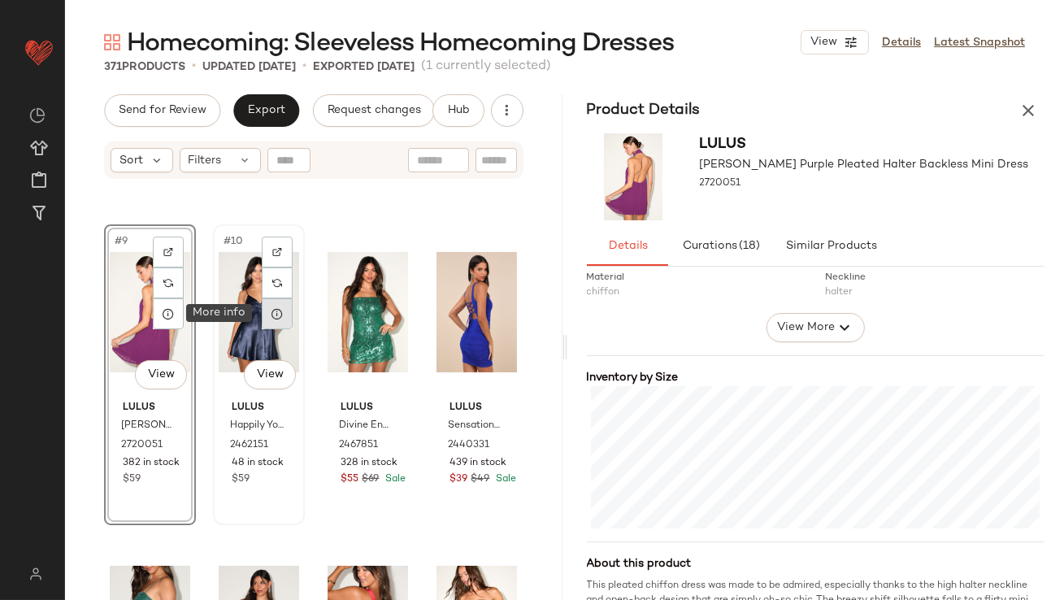
click at [276, 316] on icon at bounding box center [277, 313] width 13 height 13
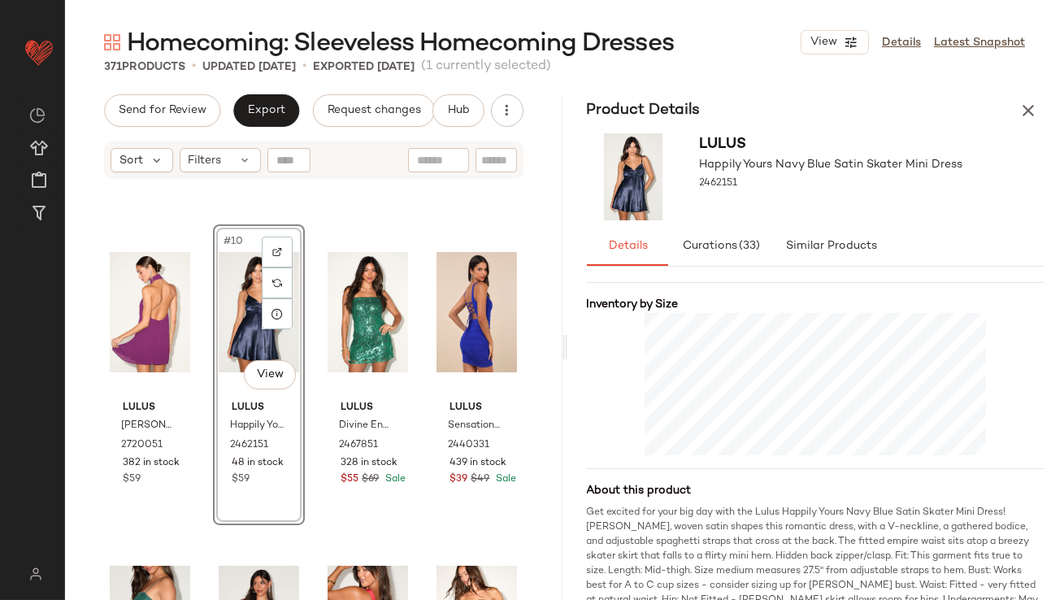
scroll to position [405, 0]
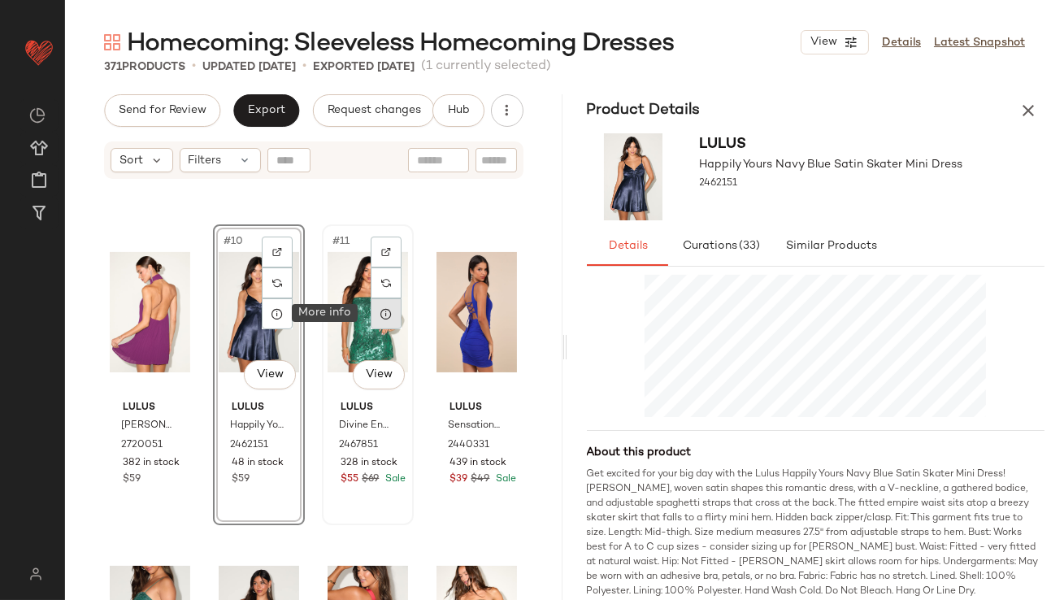
click at [391, 312] on div at bounding box center [386, 313] width 31 height 31
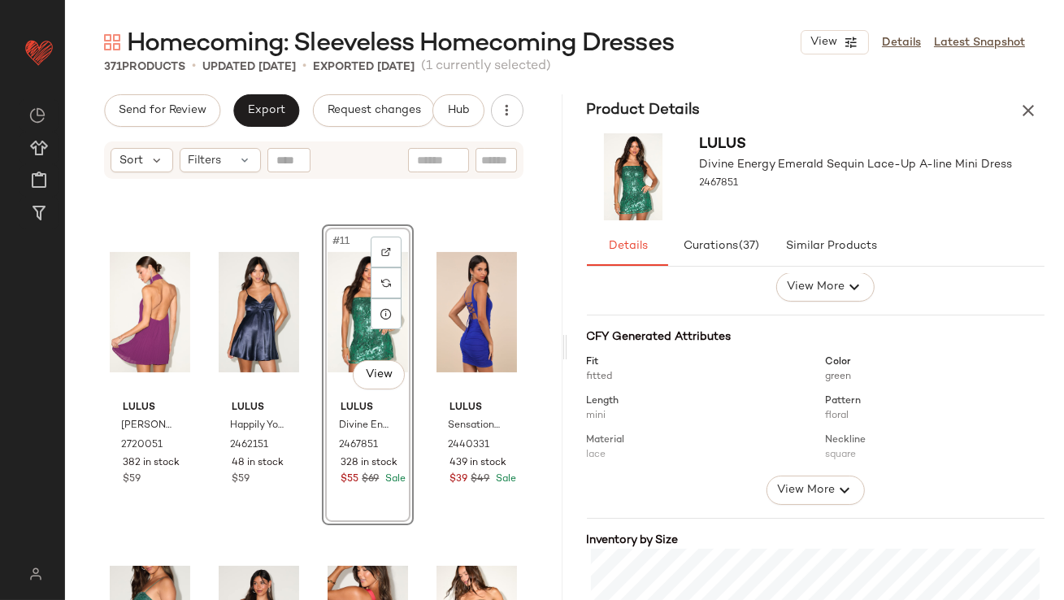
scroll to position [259, 0]
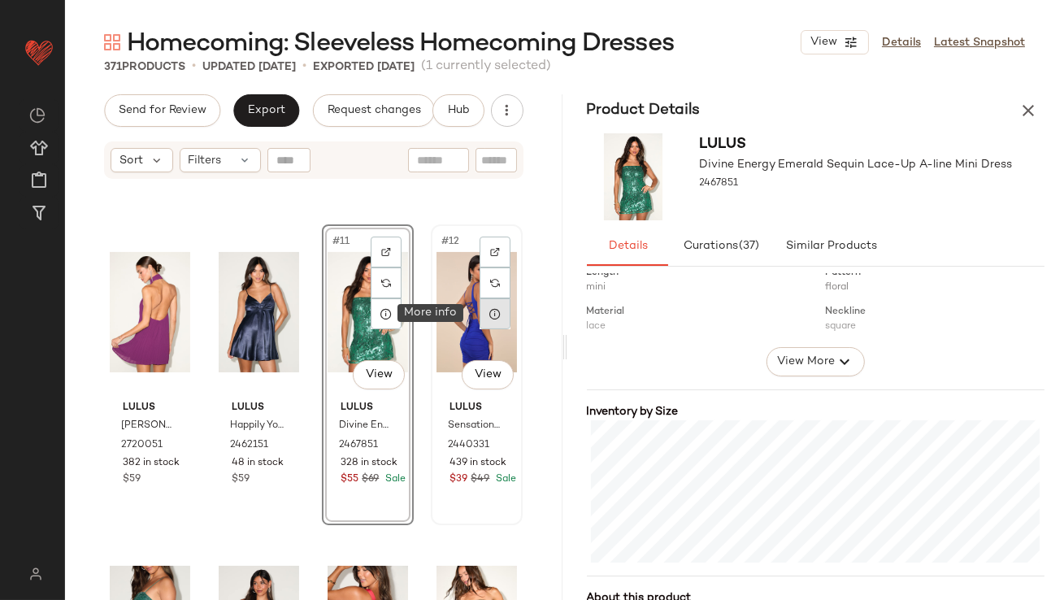
click at [489, 312] on icon at bounding box center [495, 313] width 13 height 13
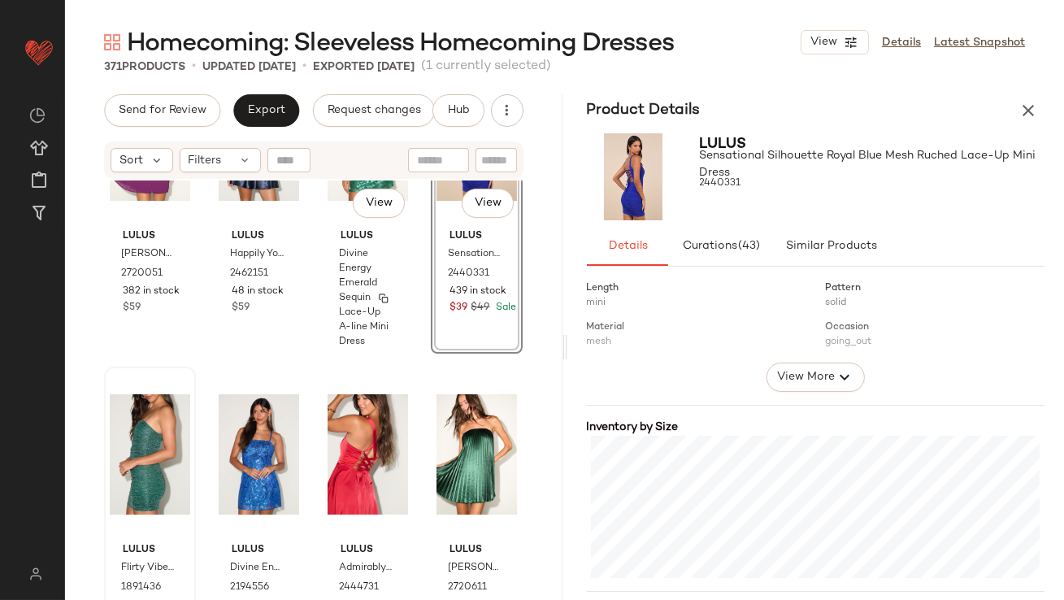
scroll to position [793, 0]
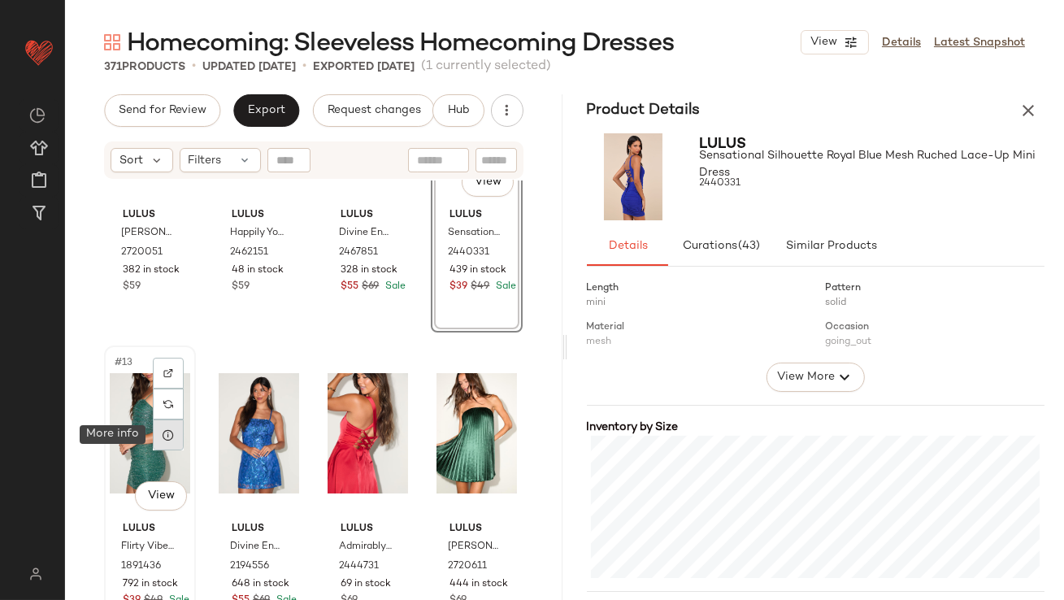
click at [170, 431] on icon at bounding box center [168, 434] width 13 height 13
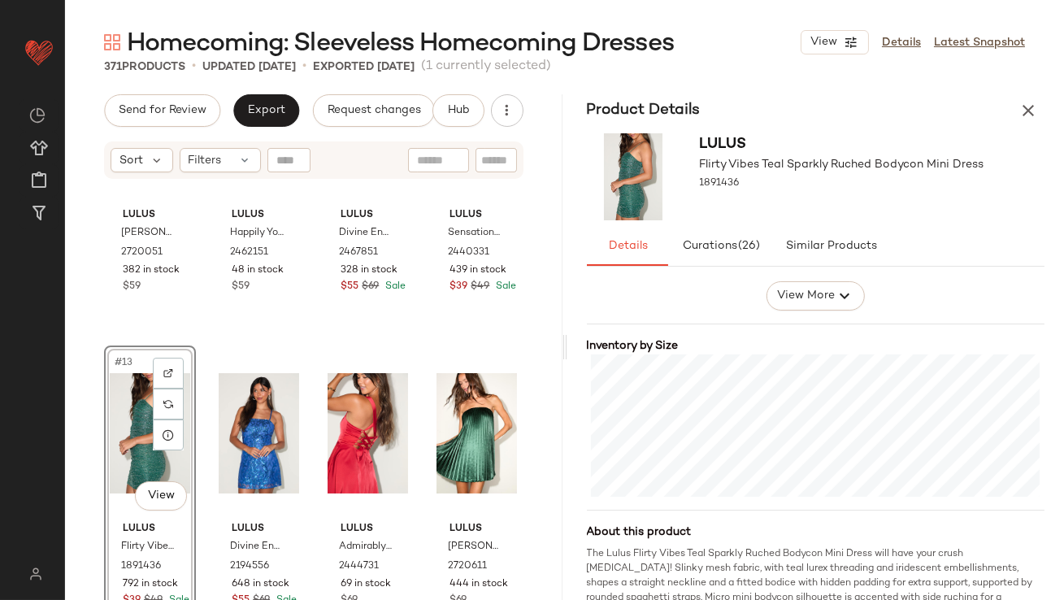
scroll to position [330, 0]
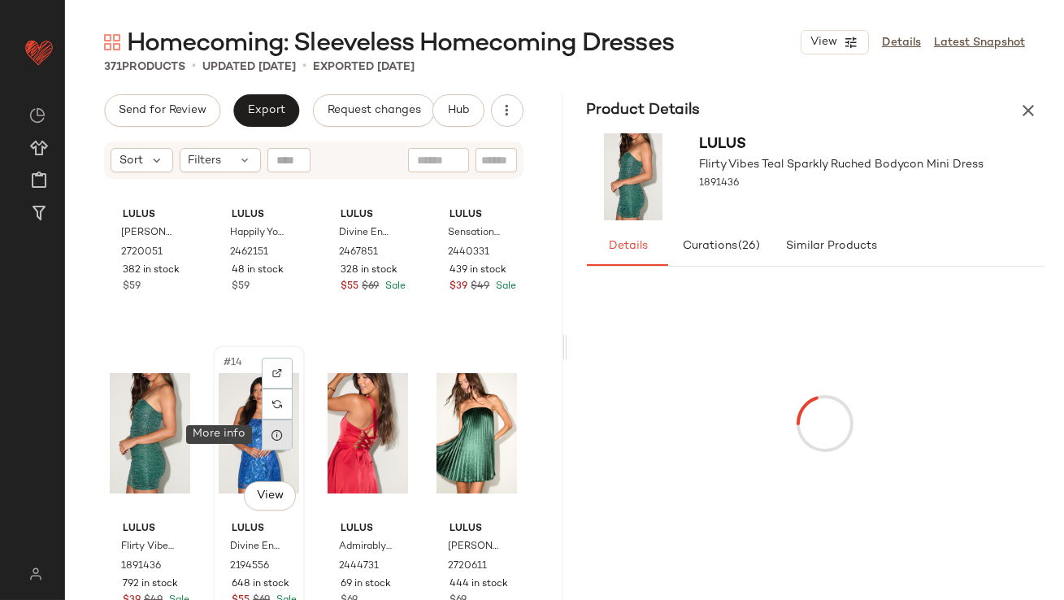
click at [282, 439] on div at bounding box center [277, 435] width 31 height 31
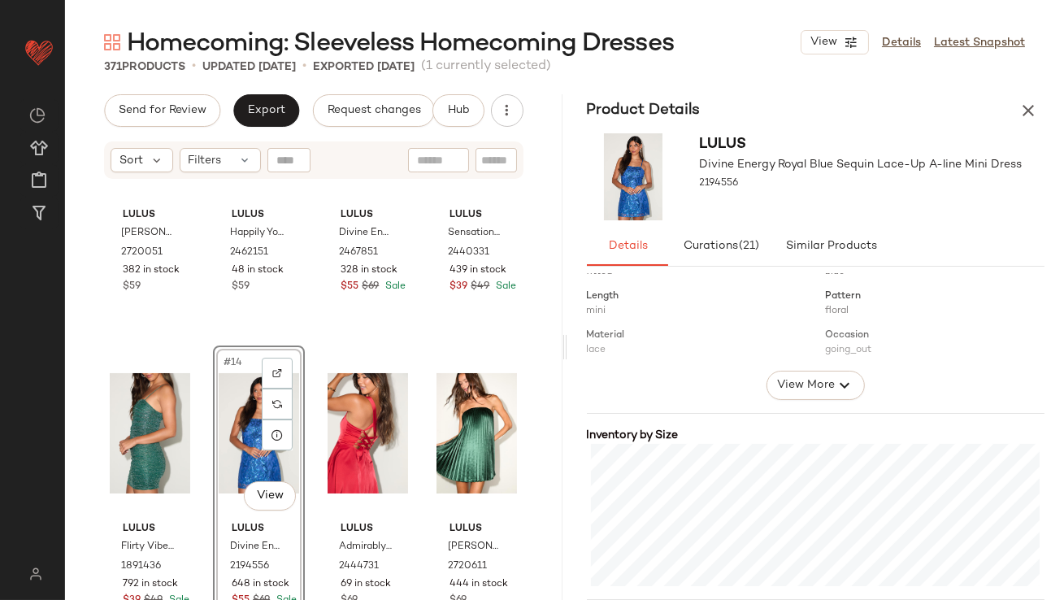
scroll to position [276, 0]
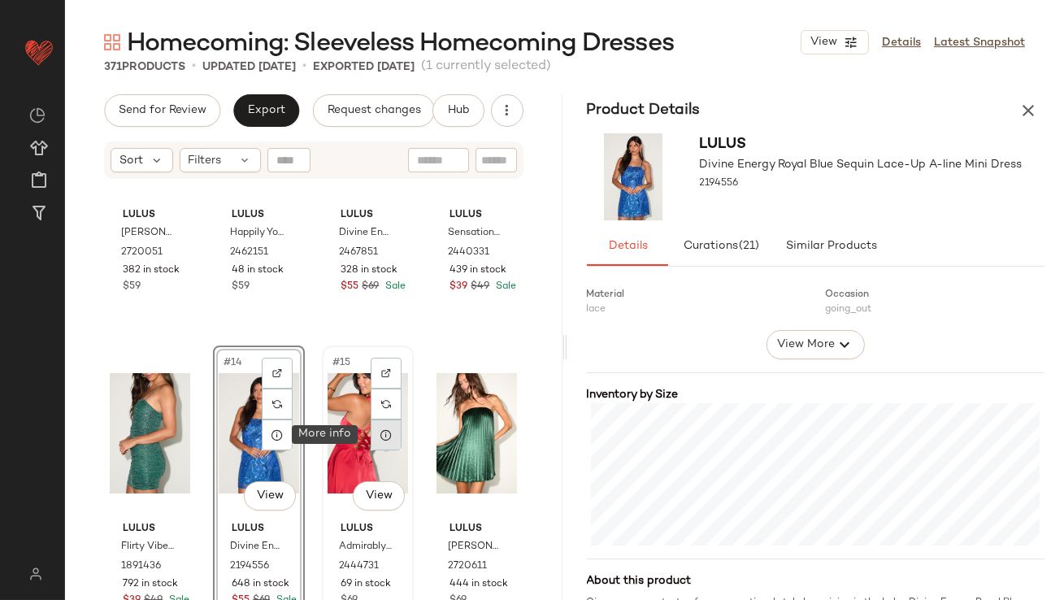
click at [380, 441] on icon at bounding box center [386, 434] width 13 height 13
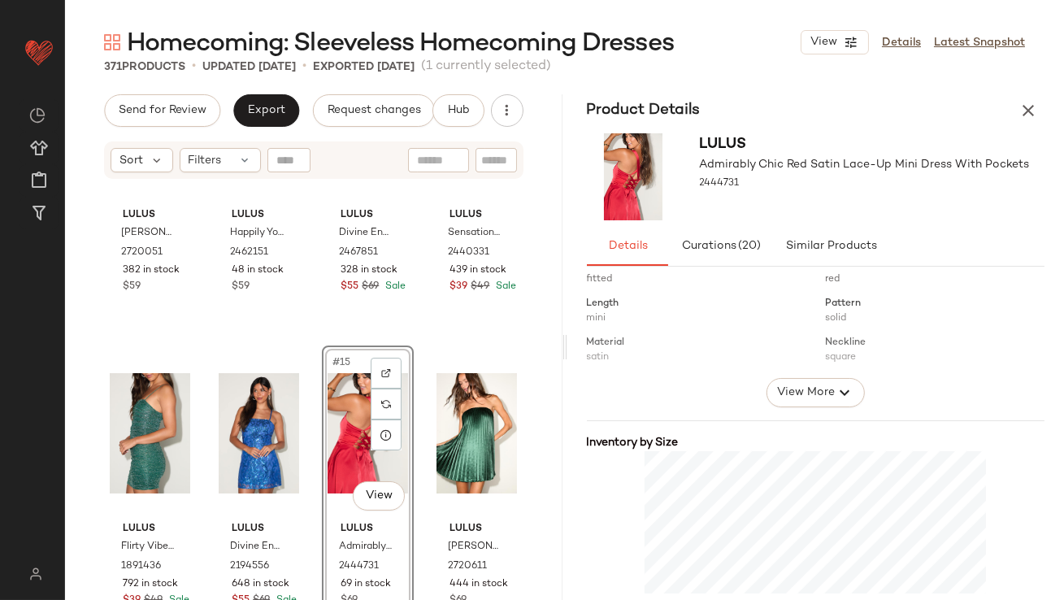
scroll to position [241, 0]
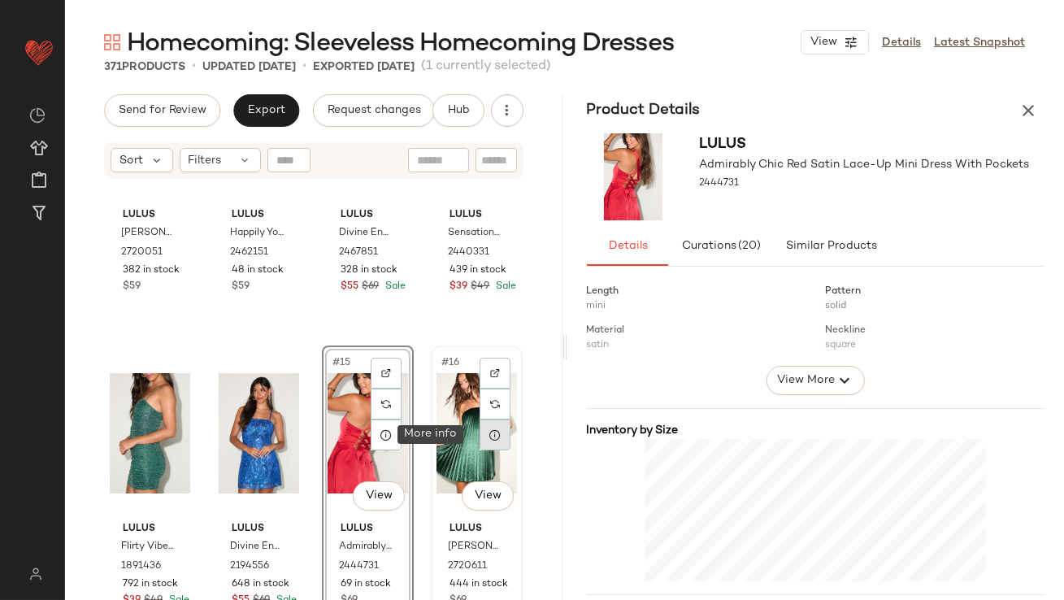
click at [489, 440] on icon at bounding box center [495, 434] width 13 height 13
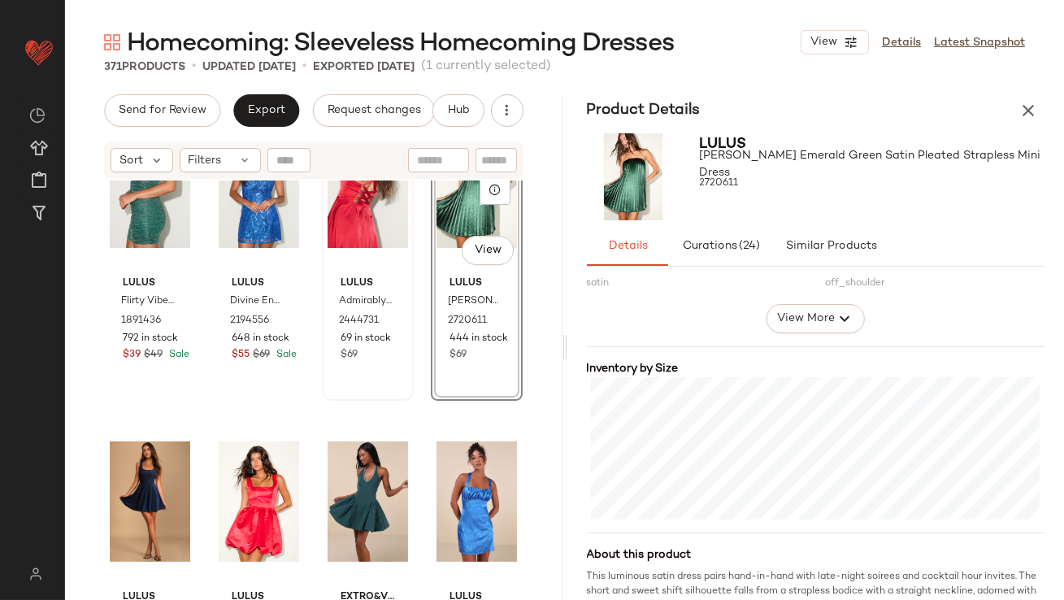
scroll to position [1059, 0]
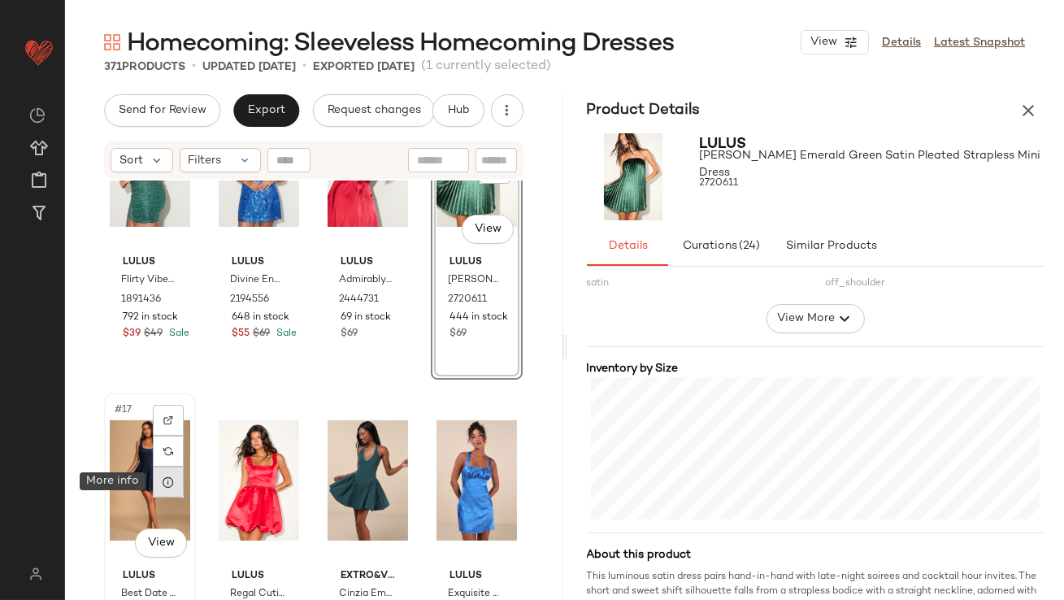
click at [172, 483] on icon at bounding box center [168, 482] width 13 height 13
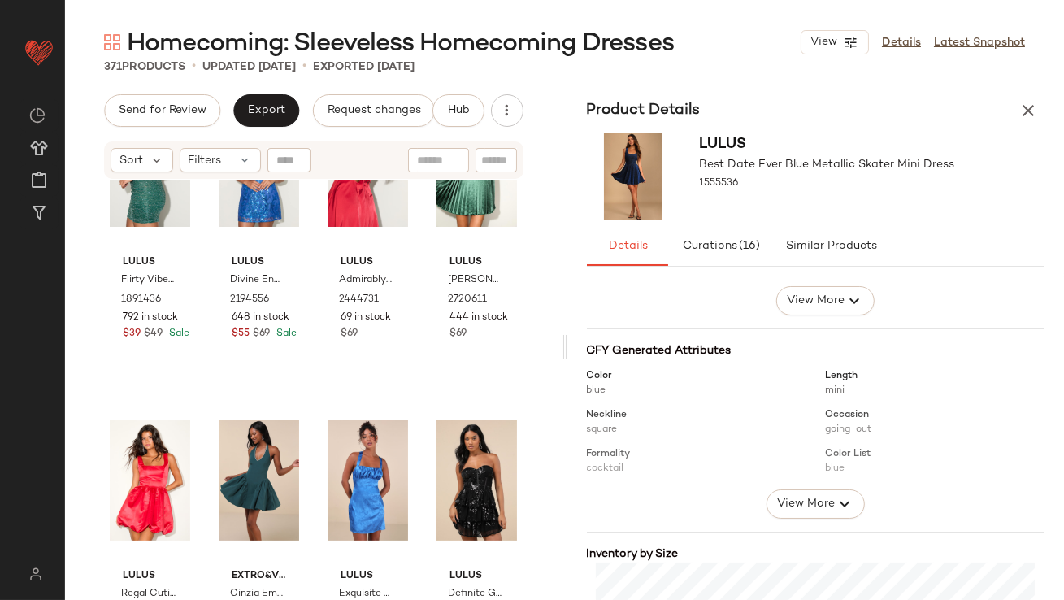
scroll to position [118, 0]
click at [168, 484] on icon at bounding box center [168, 482] width 13 height 13
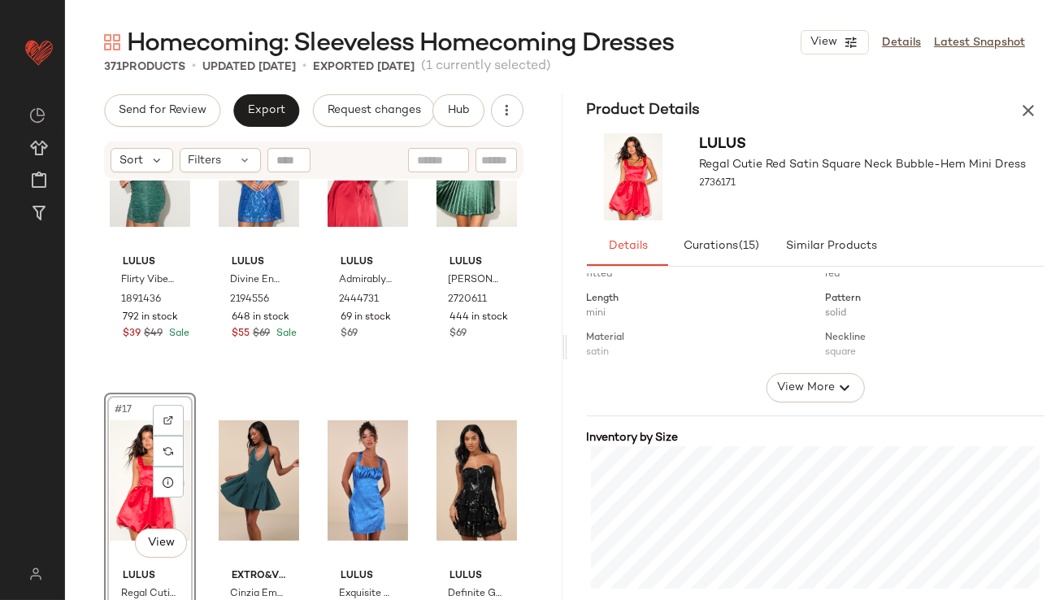
scroll to position [350, 0]
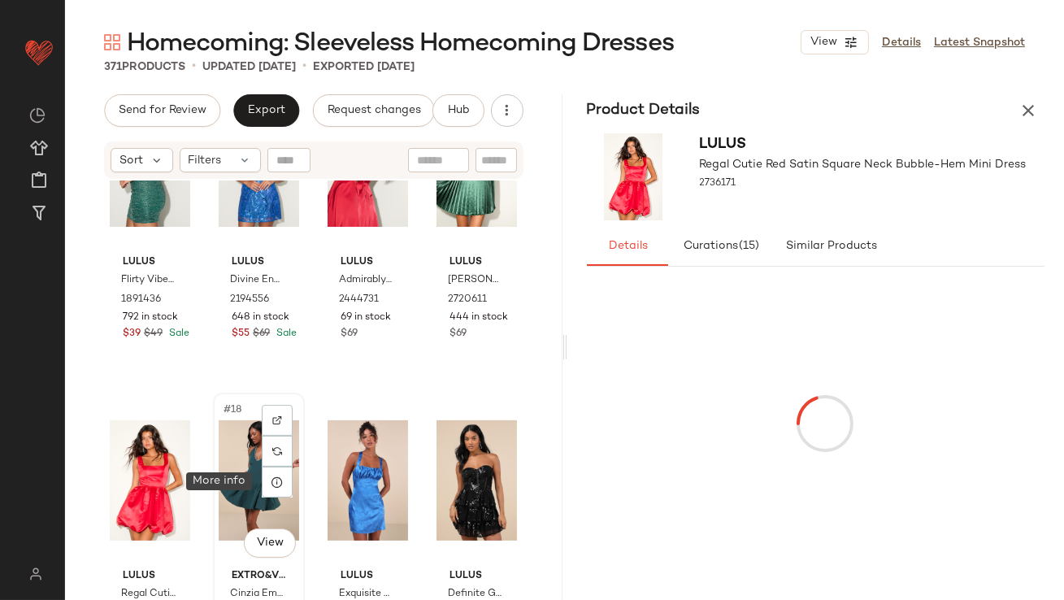
click at [272, 482] on icon at bounding box center [277, 482] width 13 height 13
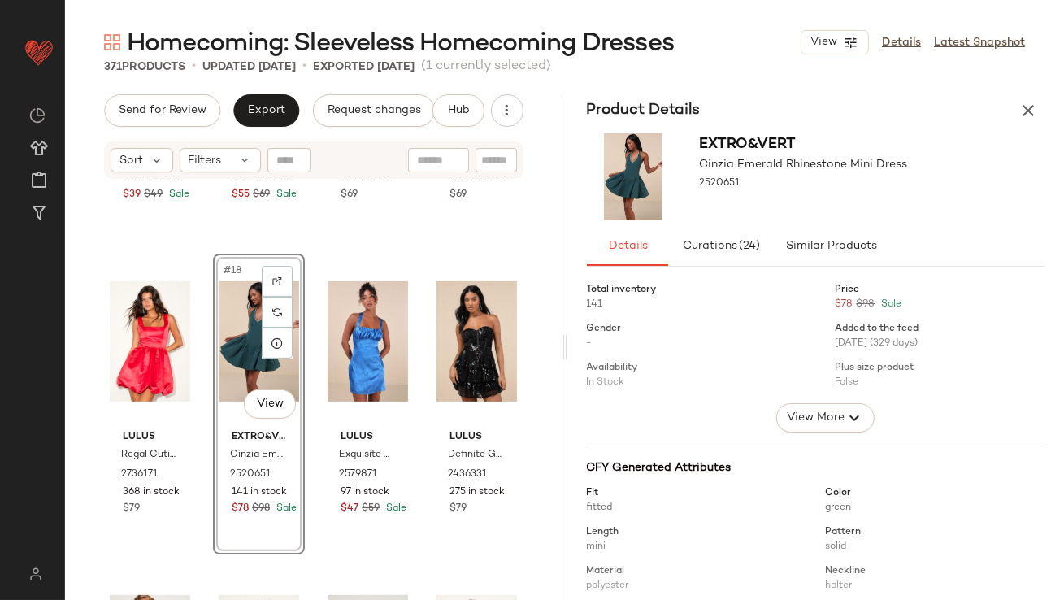
scroll to position [320, 0]
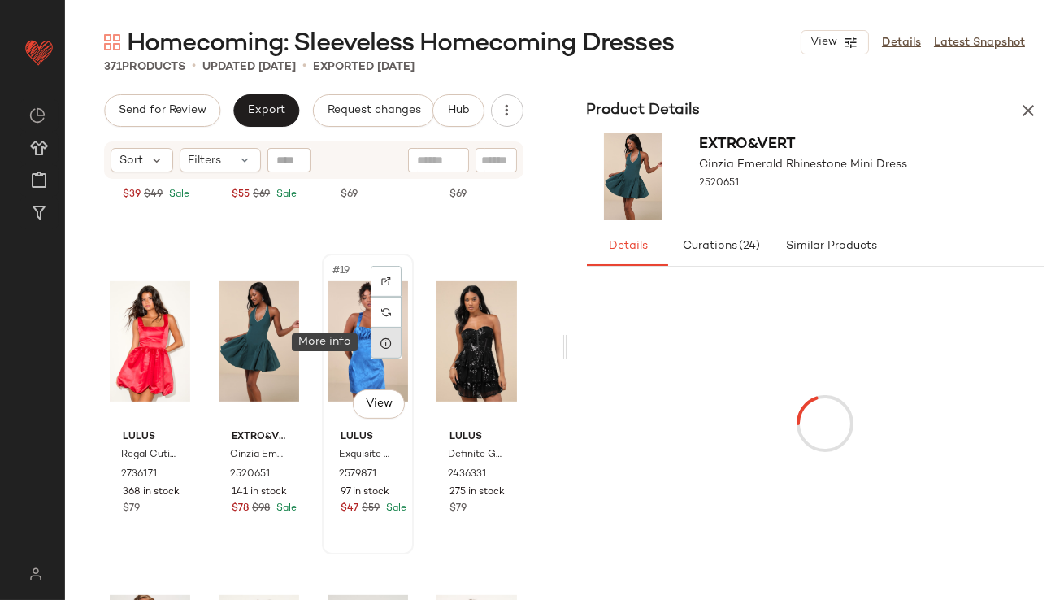
click at [380, 349] on icon at bounding box center [386, 343] width 13 height 13
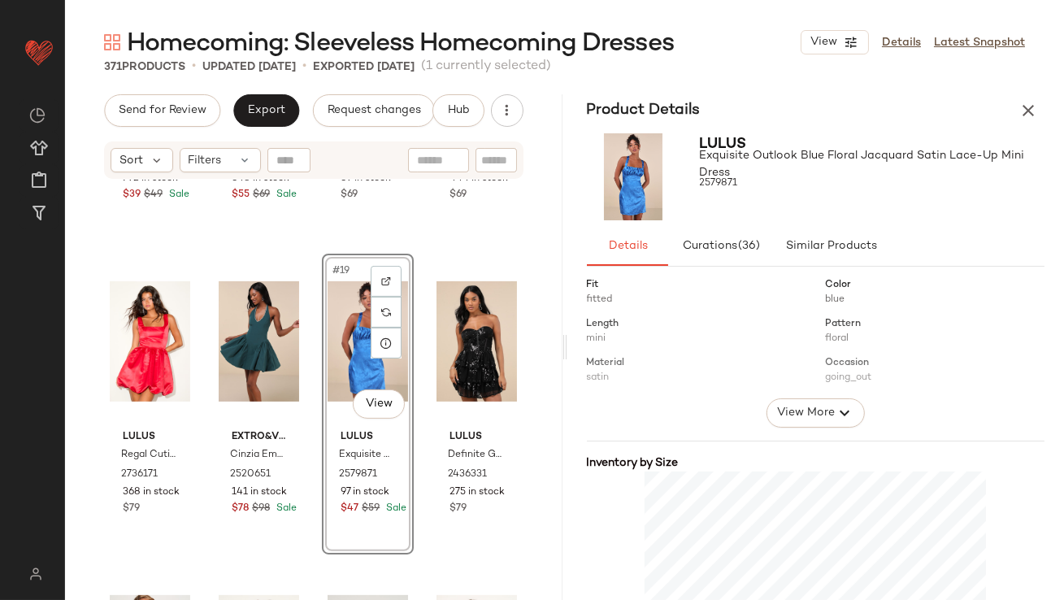
scroll to position [349, 0]
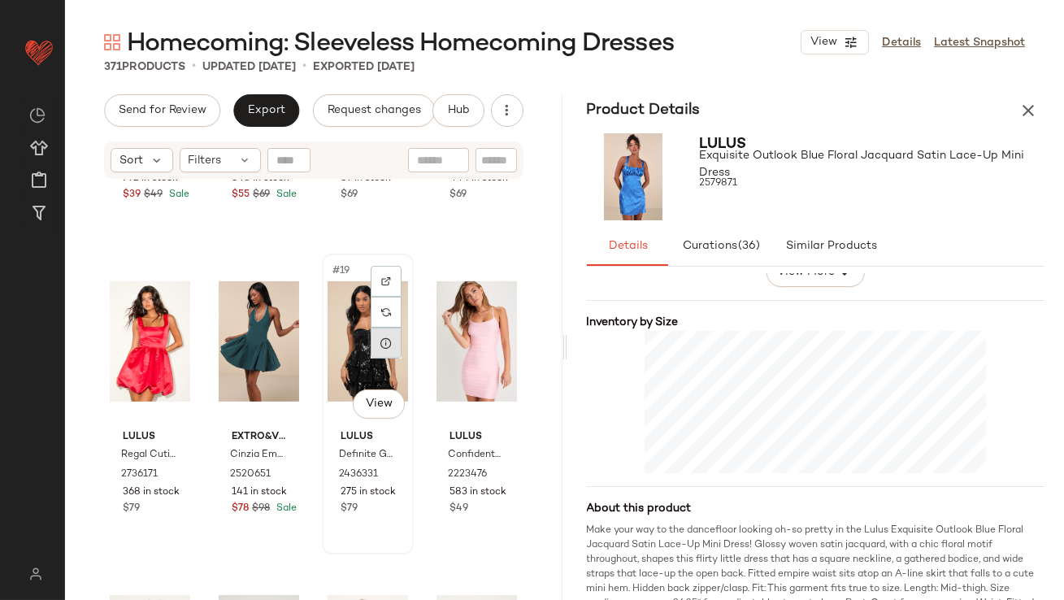
click at [380, 346] on icon at bounding box center [386, 343] width 13 height 13
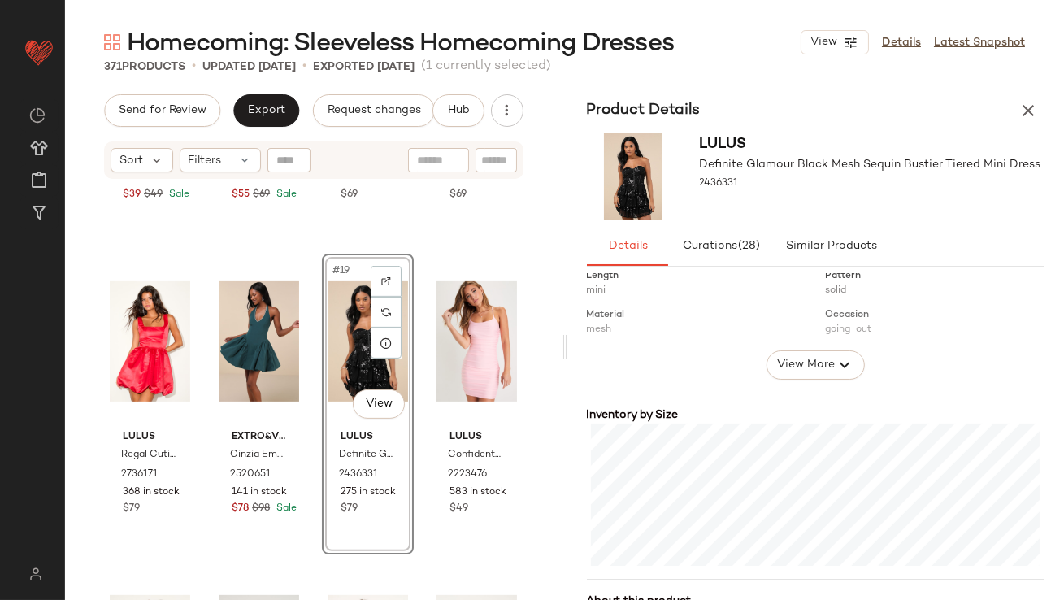
scroll to position [282, 0]
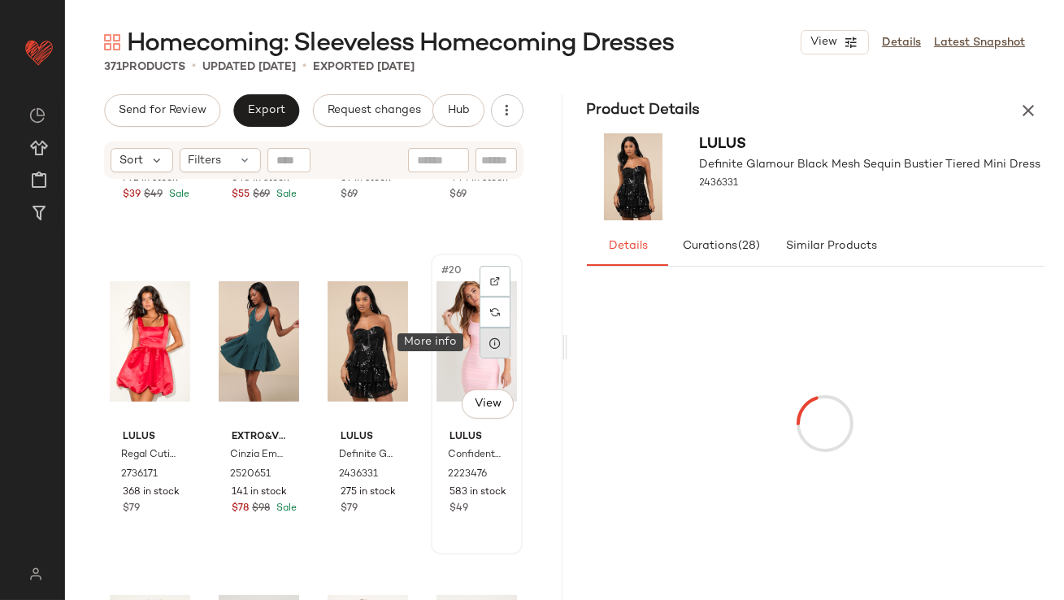
click at [489, 351] on div at bounding box center [495, 343] width 31 height 31
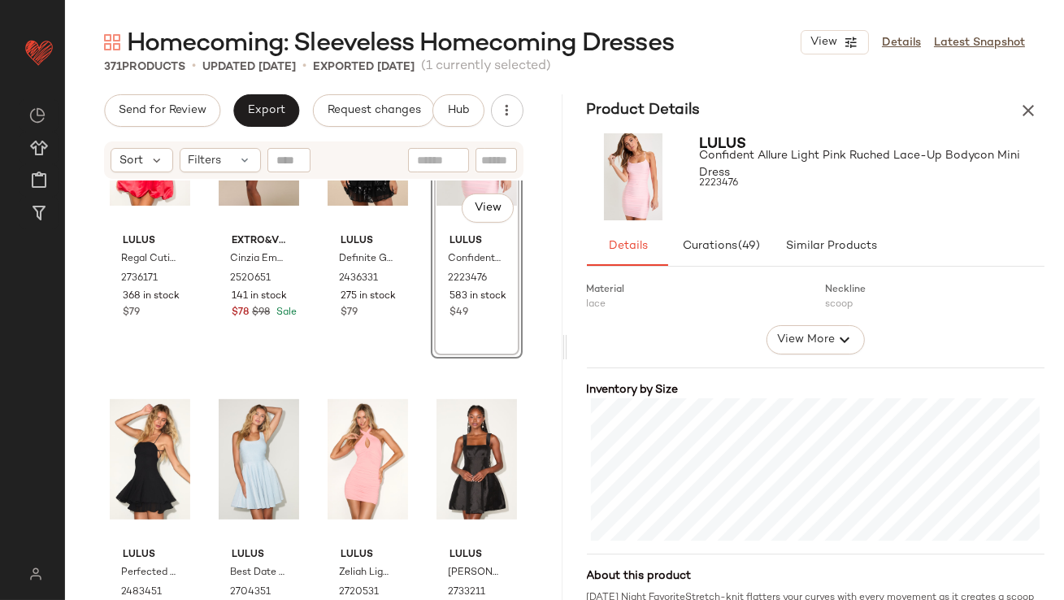
scroll to position [1419, 0]
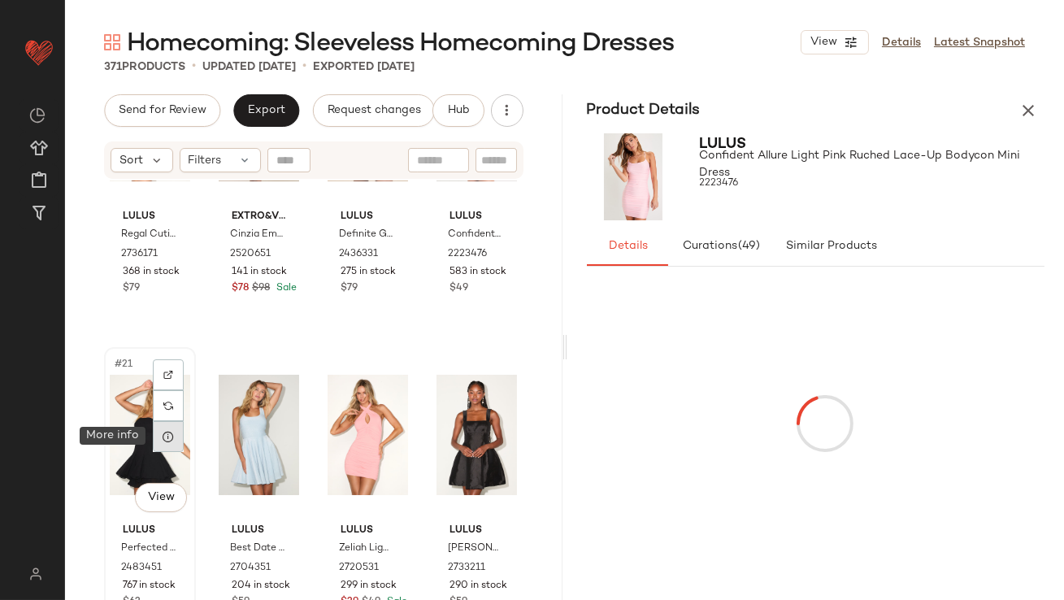
click at [174, 446] on div at bounding box center [168, 436] width 31 height 31
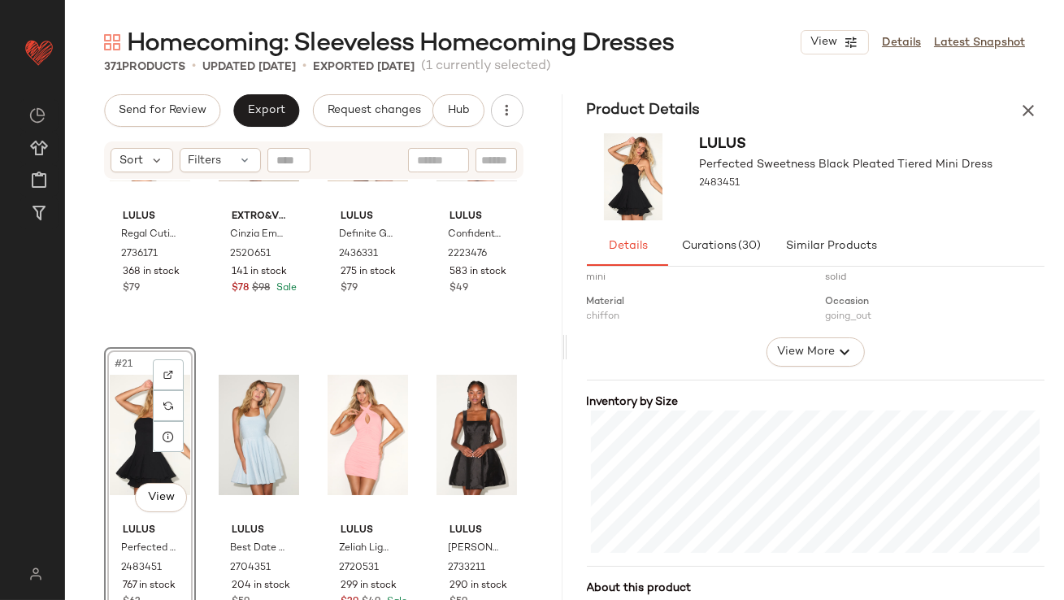
scroll to position [325, 0]
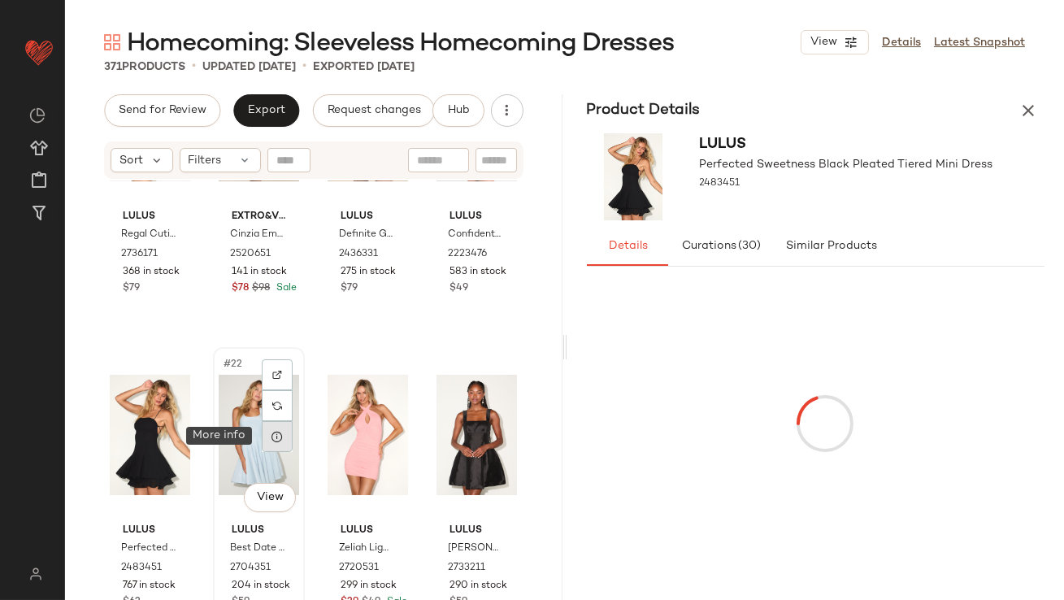
click at [279, 439] on icon at bounding box center [277, 436] width 13 height 13
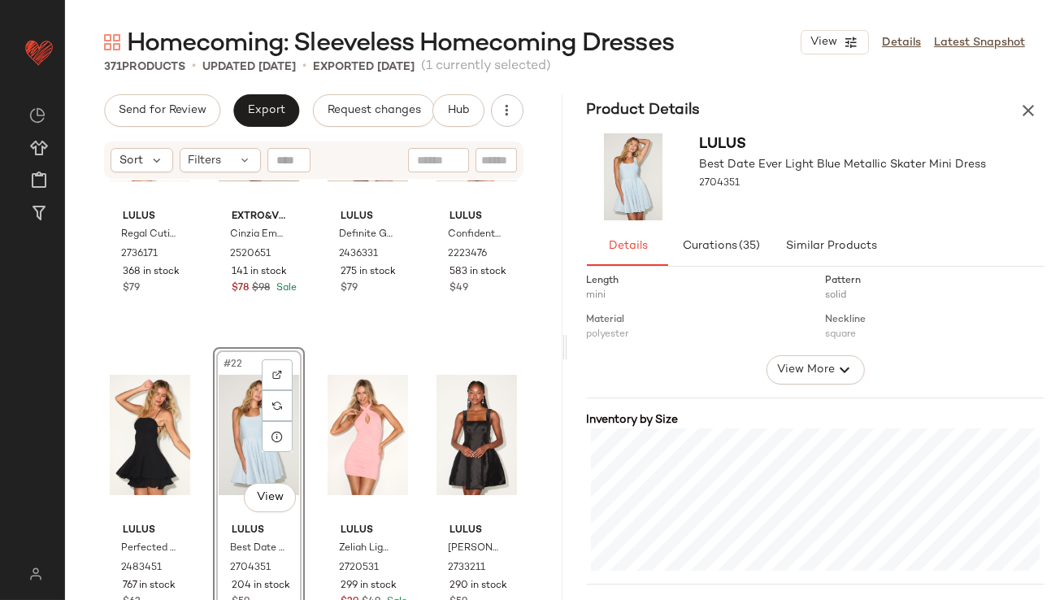
scroll to position [316, 0]
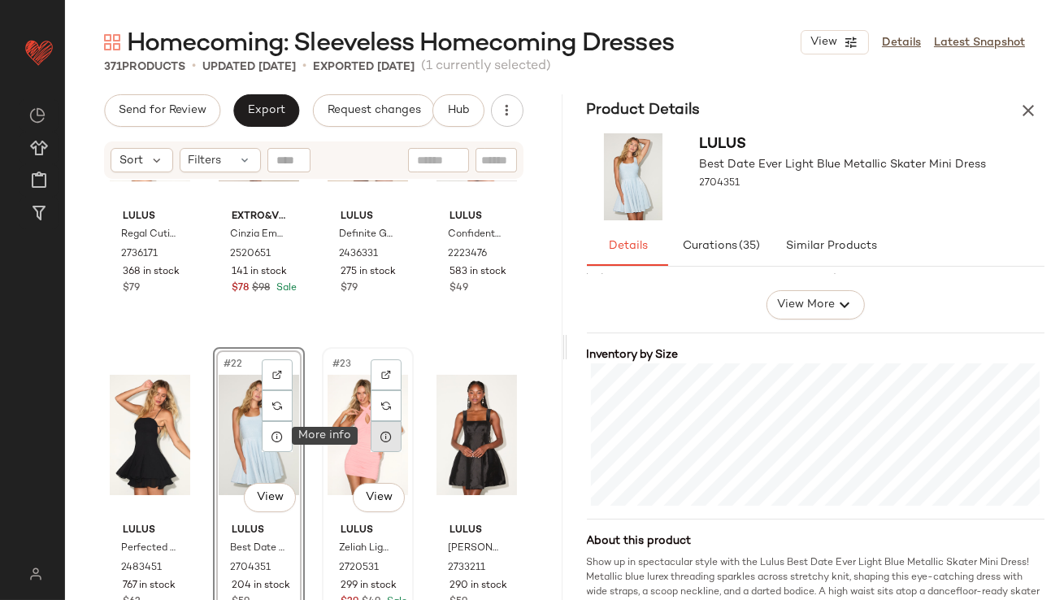
click at [387, 432] on div at bounding box center [386, 436] width 31 height 31
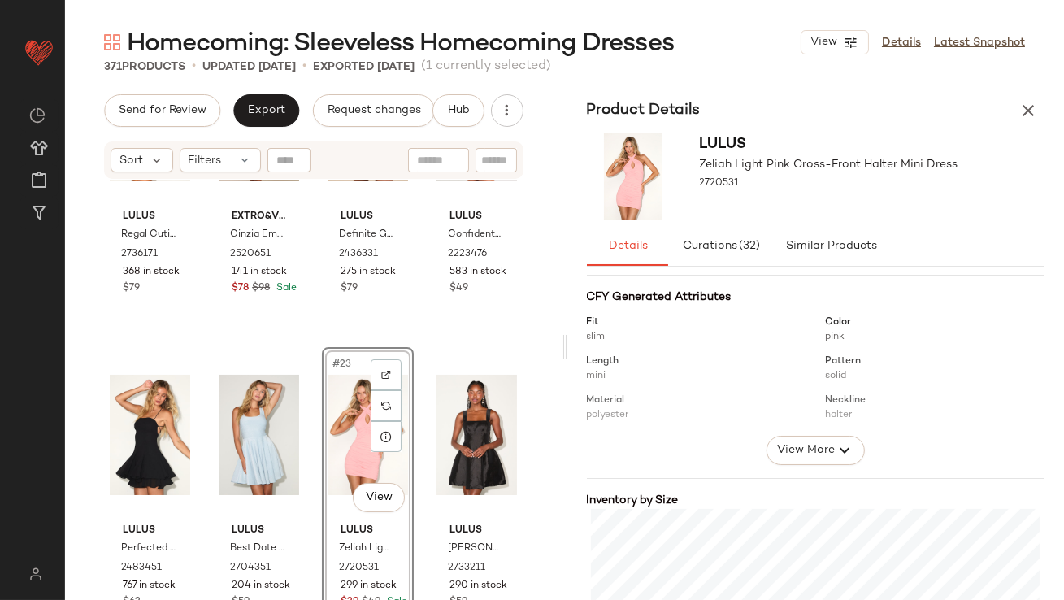
scroll to position [295, 0]
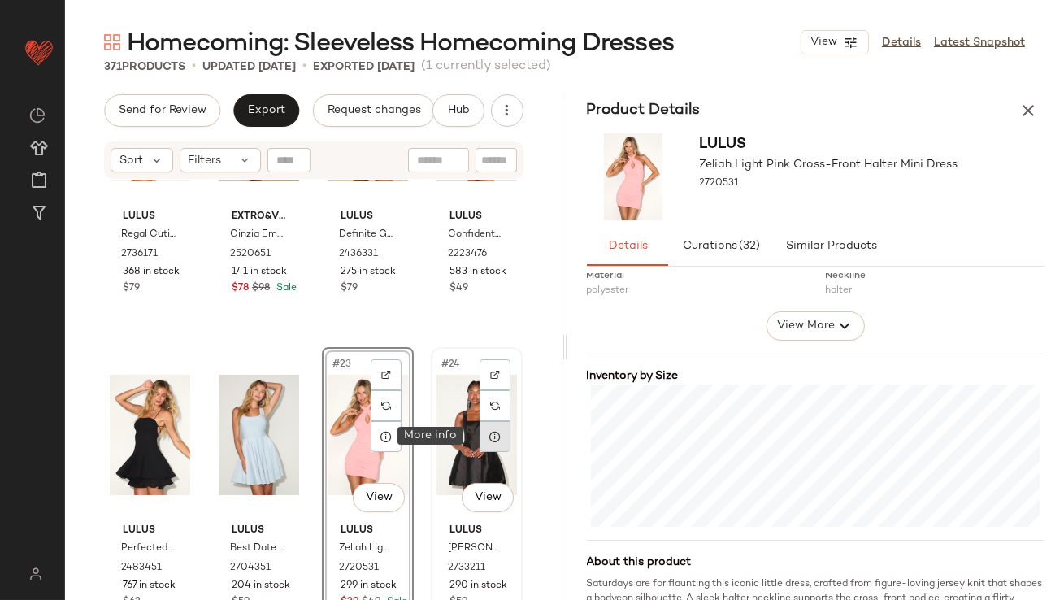
click at [485, 445] on div at bounding box center [495, 436] width 31 height 31
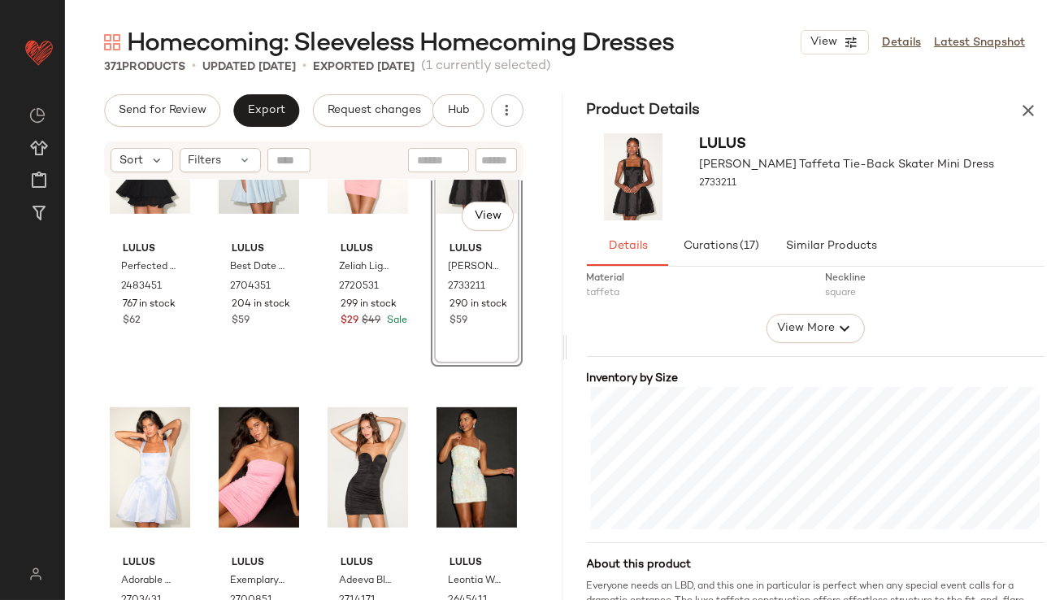
scroll to position [1728, 0]
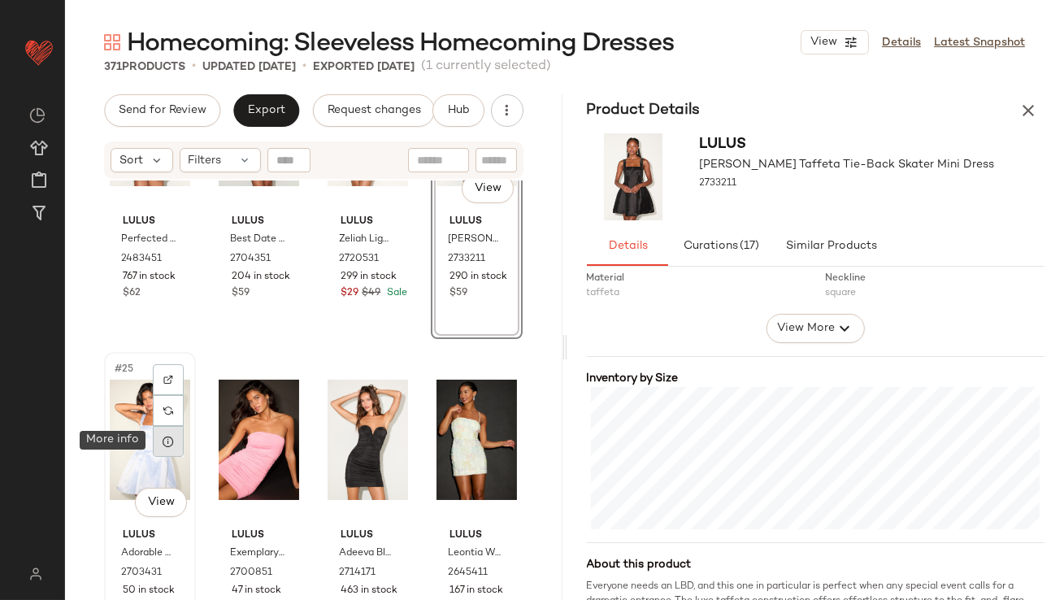
click at [174, 443] on icon at bounding box center [168, 441] width 13 height 13
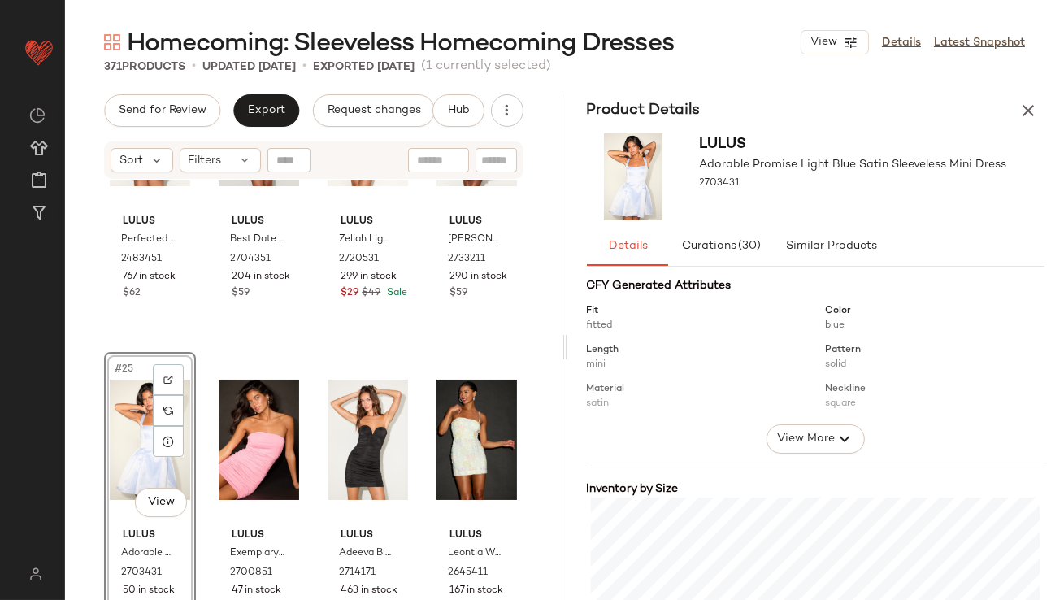
scroll to position [265, 0]
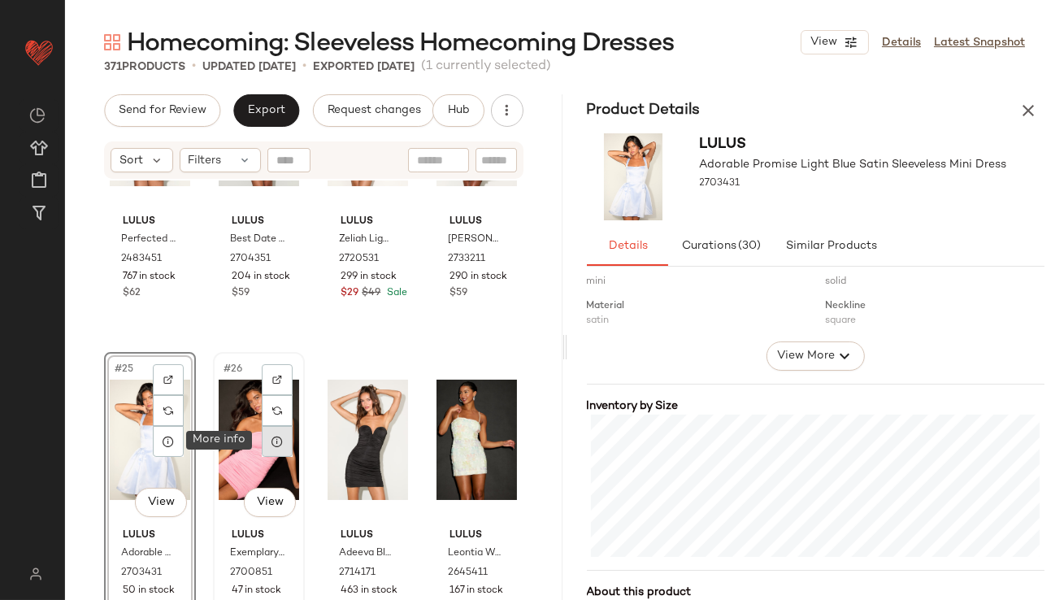
click at [277, 446] on div at bounding box center [277, 441] width 31 height 31
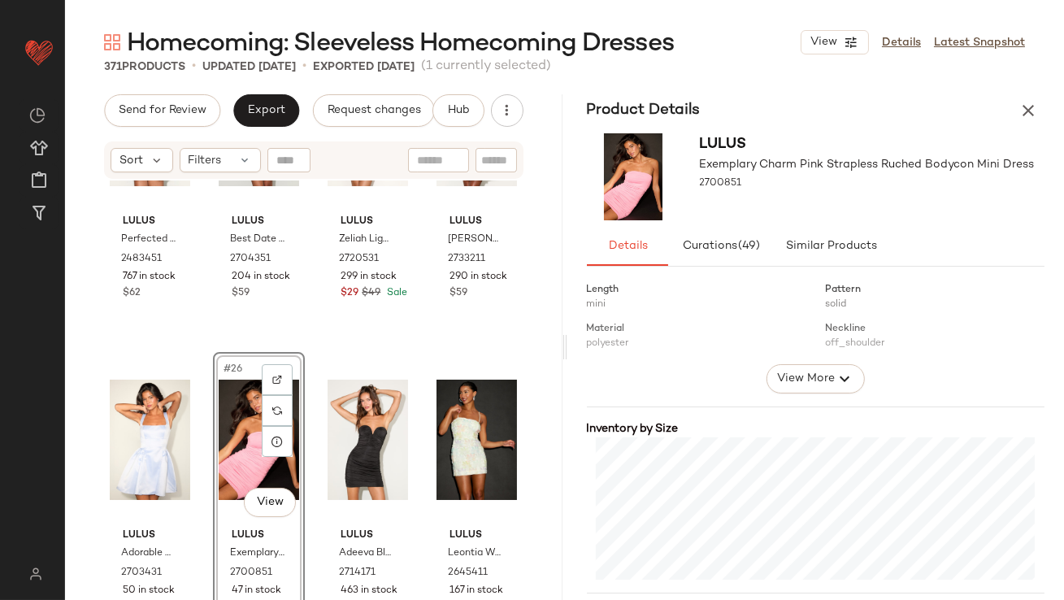
scroll to position [385, 0]
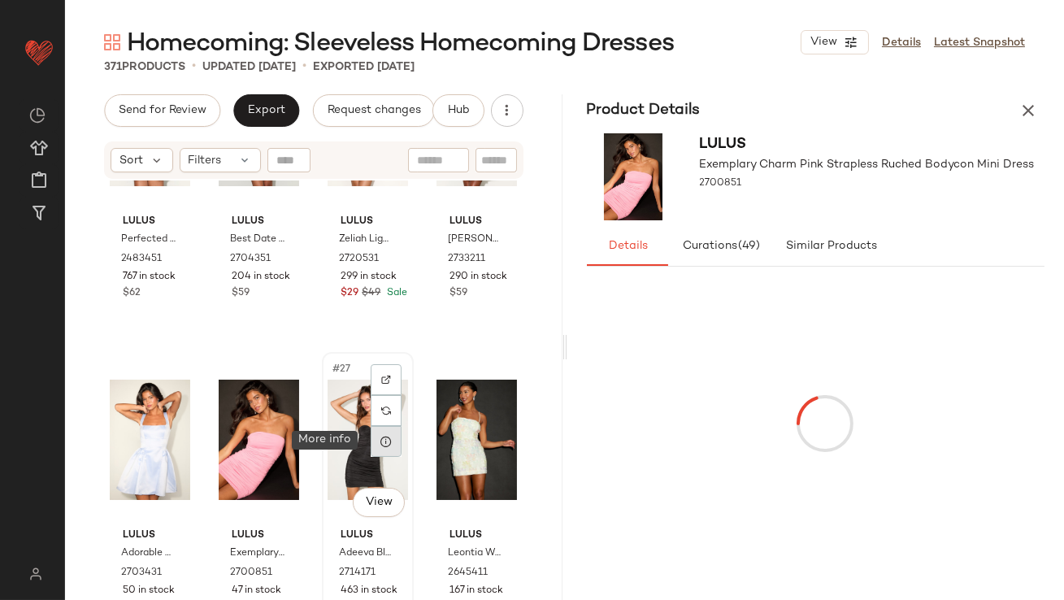
click at [372, 443] on div at bounding box center [386, 441] width 31 height 31
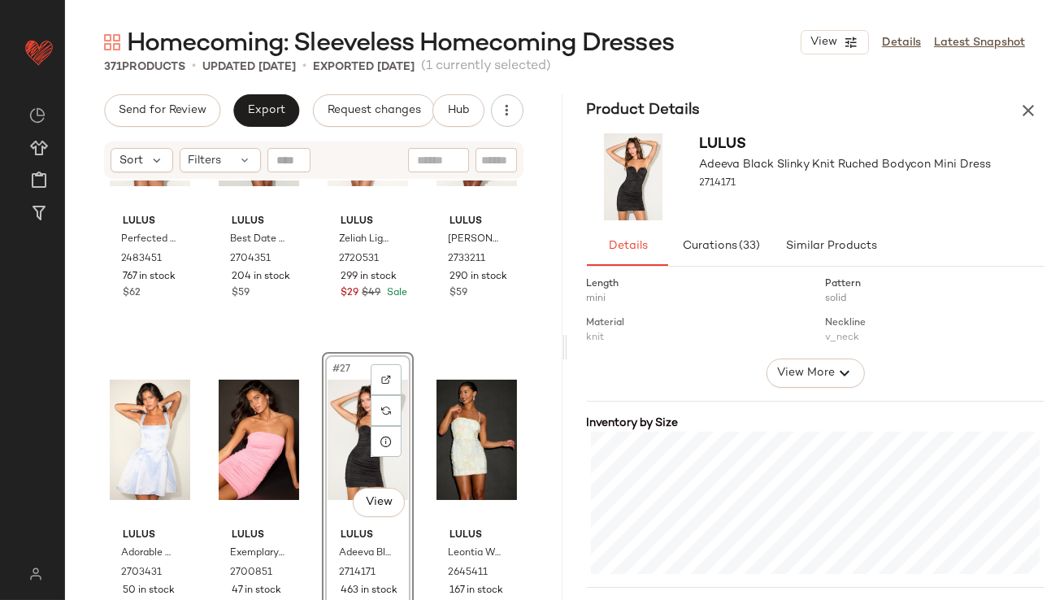
scroll to position [349, 0]
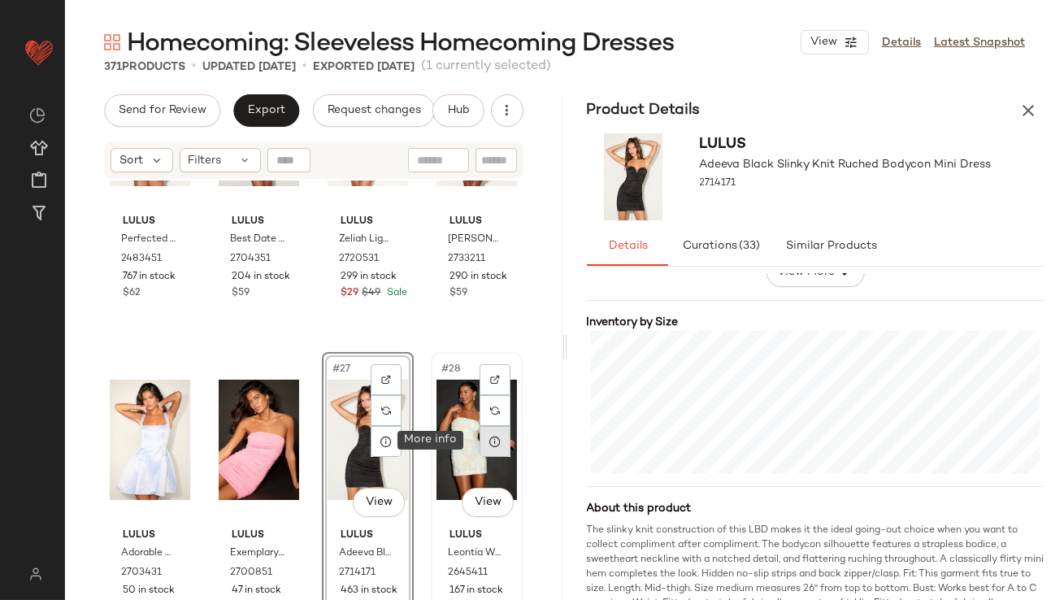
click at [489, 441] on icon at bounding box center [495, 441] width 13 height 13
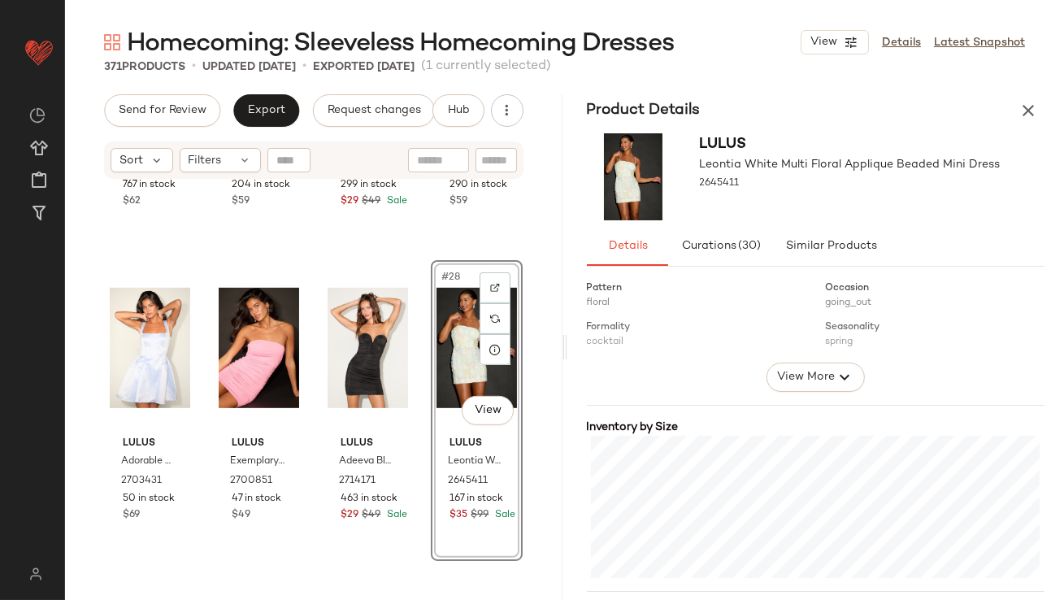
scroll to position [2004, 0]
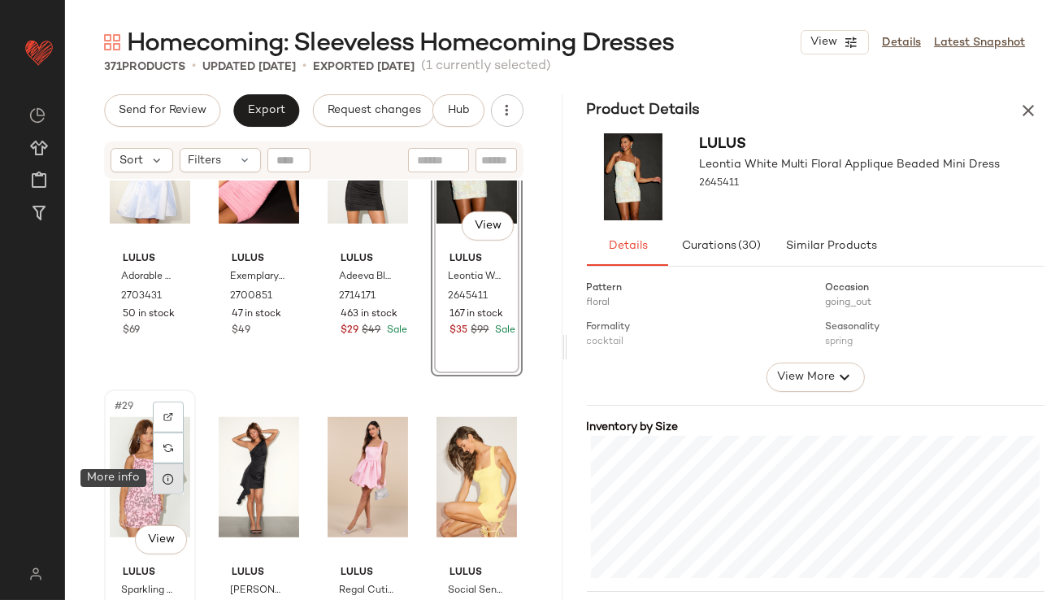
click at [164, 483] on icon at bounding box center [168, 478] width 13 height 13
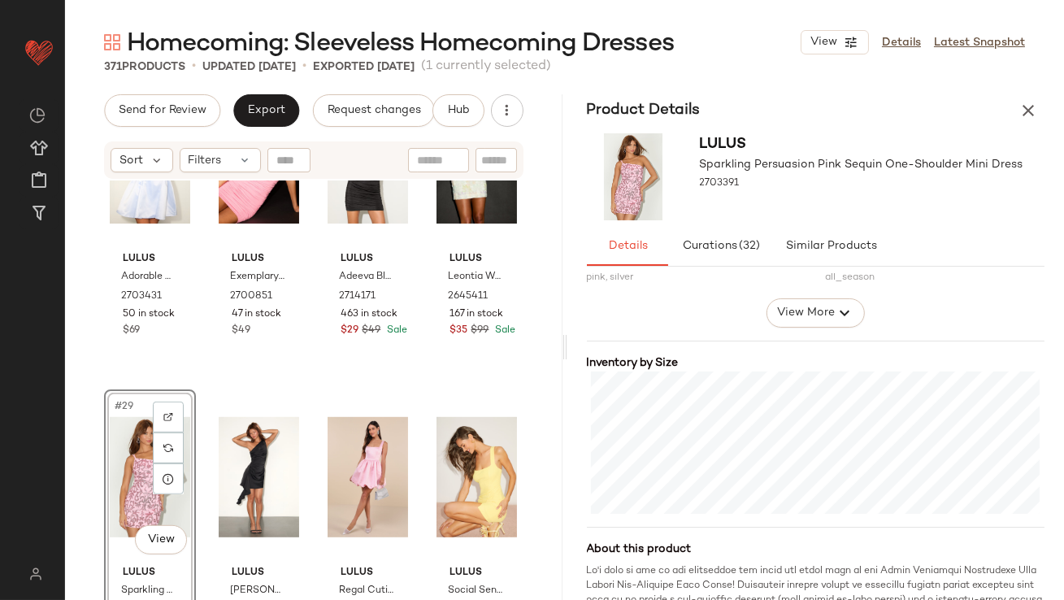
scroll to position [447, 0]
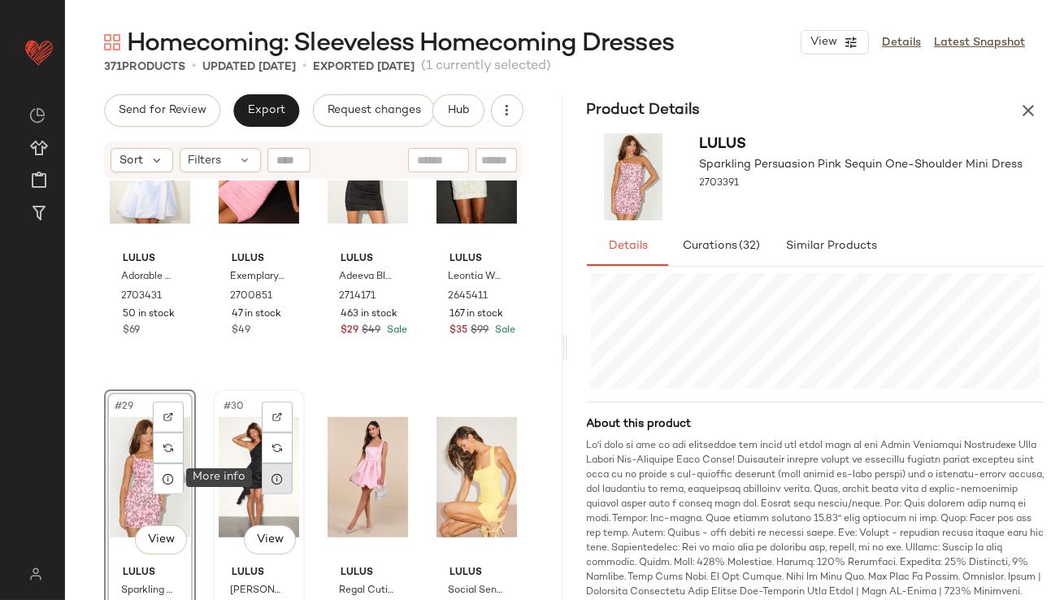
click at [281, 480] on div at bounding box center [277, 478] width 31 height 31
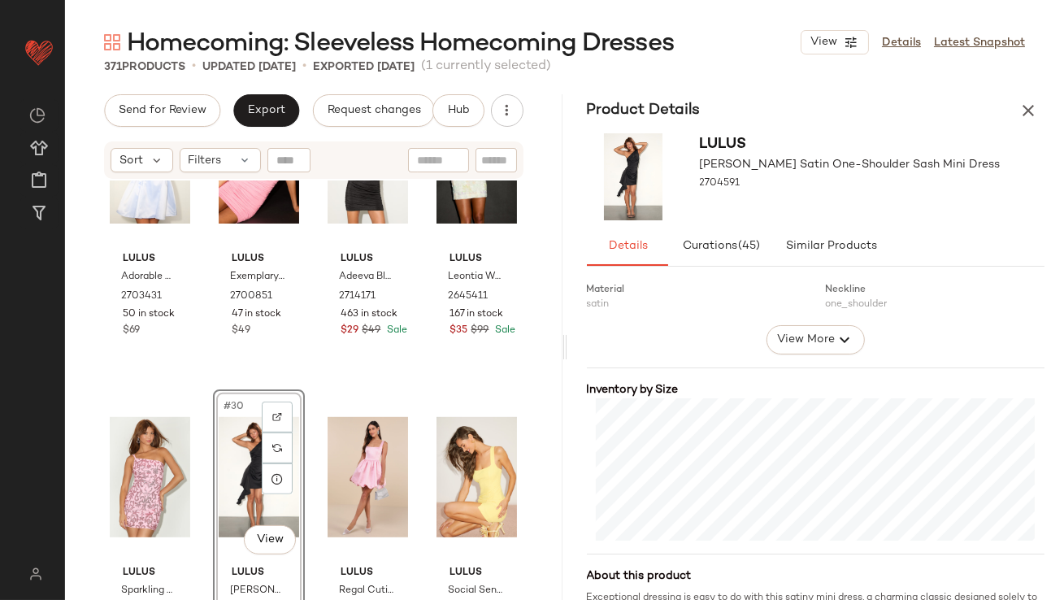
scroll to position [298, 0]
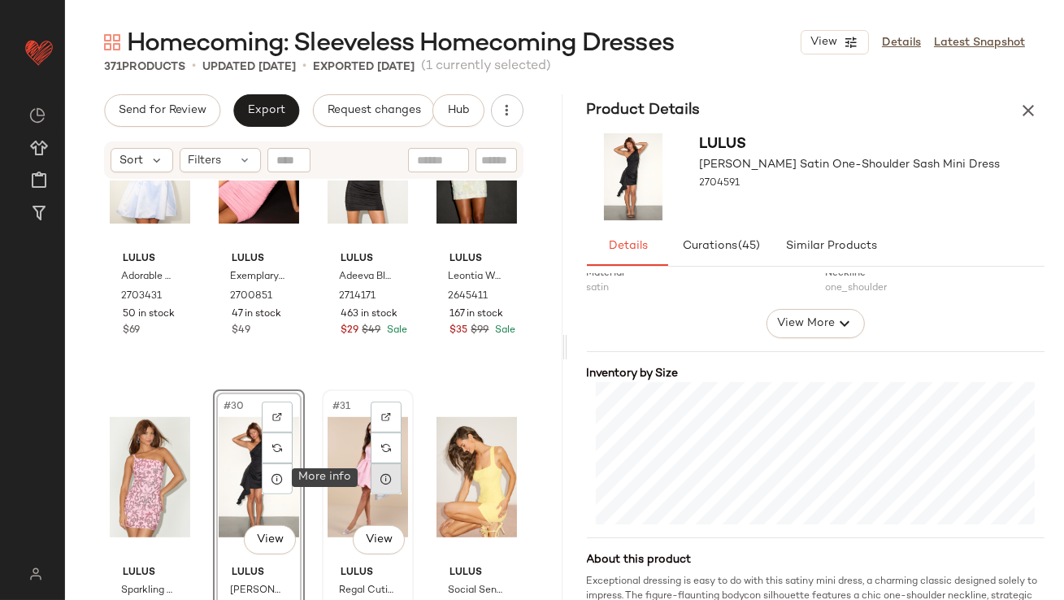
click at [380, 480] on icon at bounding box center [386, 478] width 13 height 13
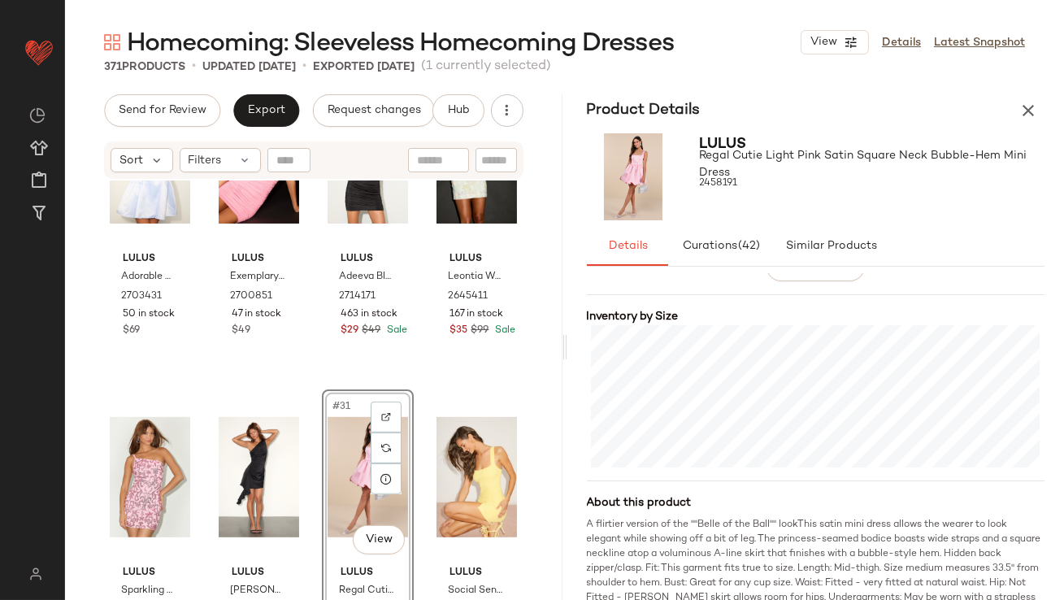
scroll to position [366, 0]
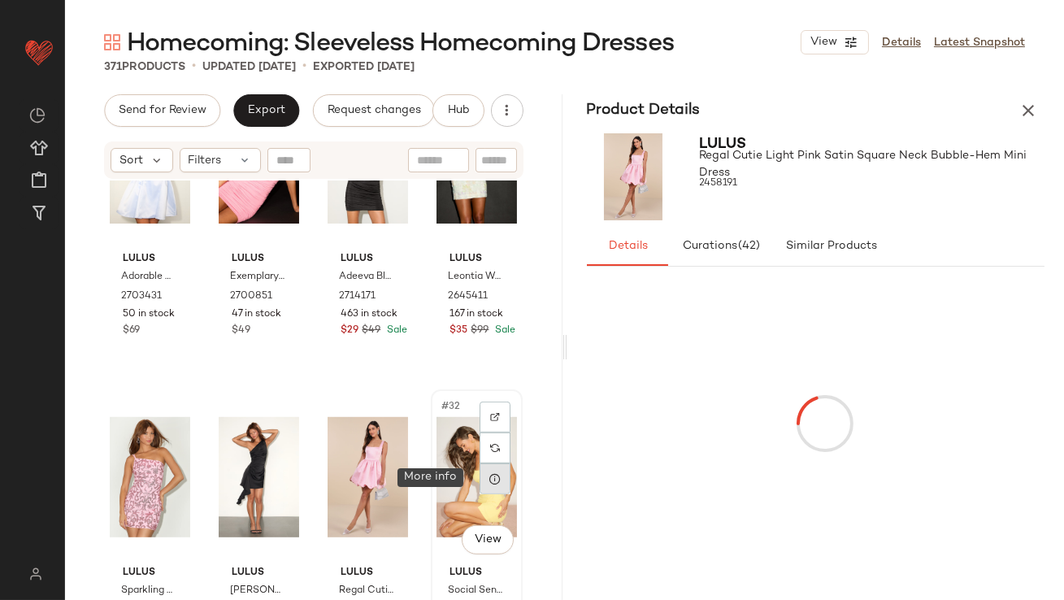
click at [480, 468] on div at bounding box center [495, 478] width 31 height 31
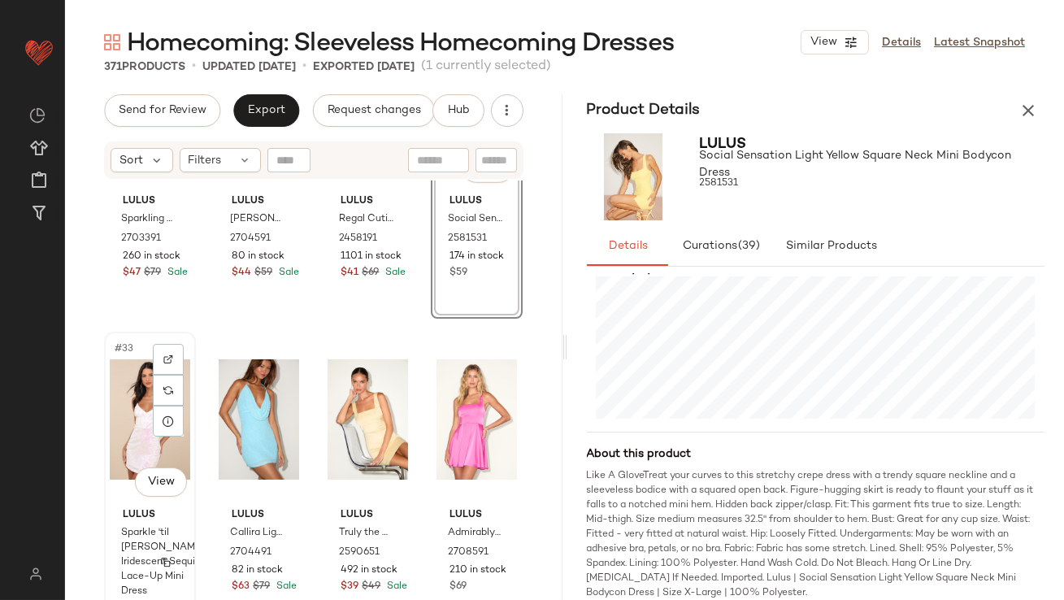
scroll to position [2394, 0]
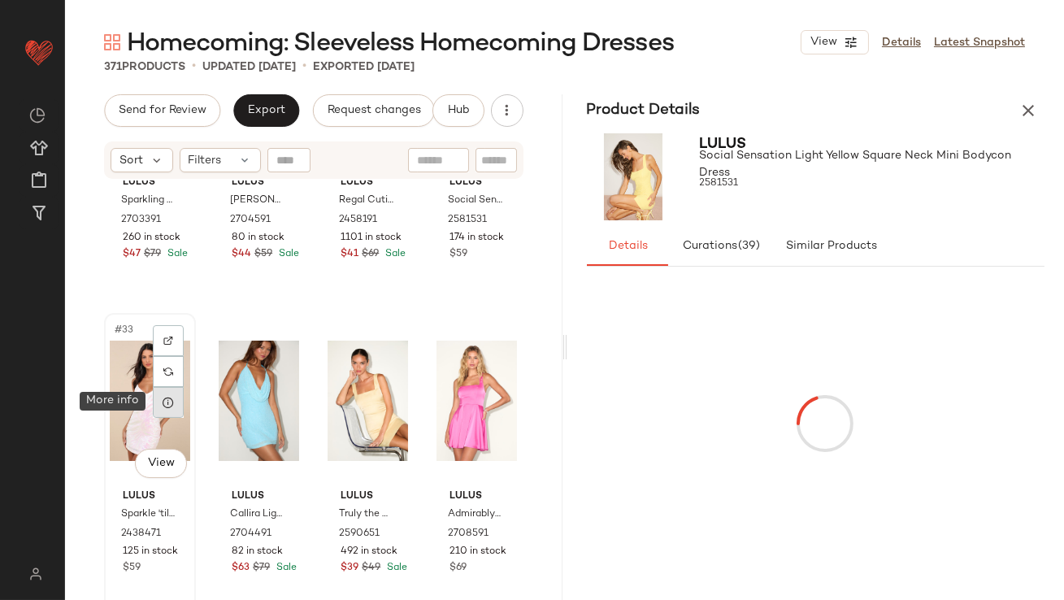
click at [162, 410] on div at bounding box center [168, 402] width 31 height 31
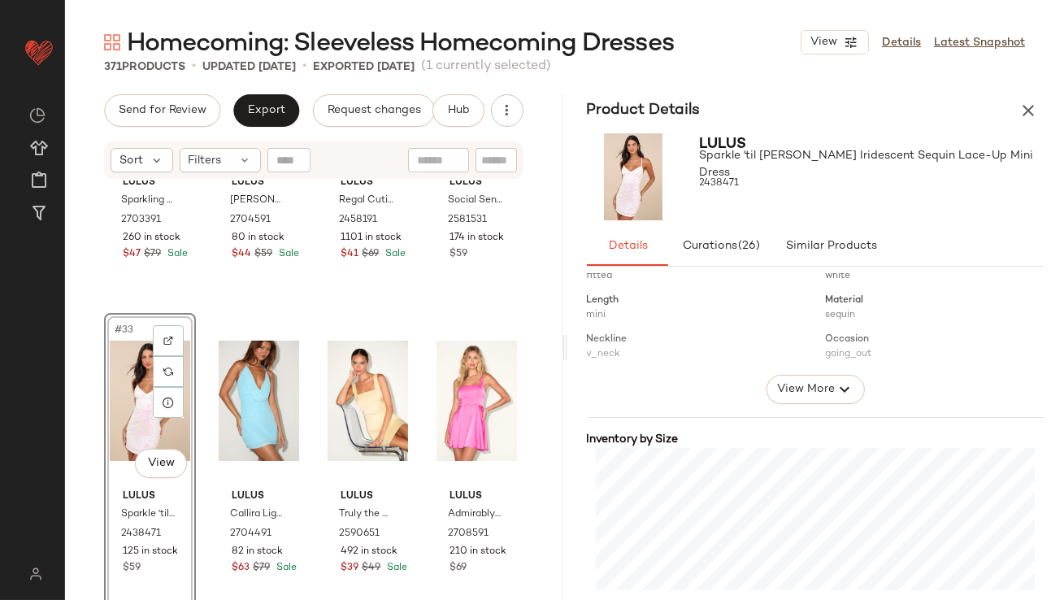
scroll to position [338, 0]
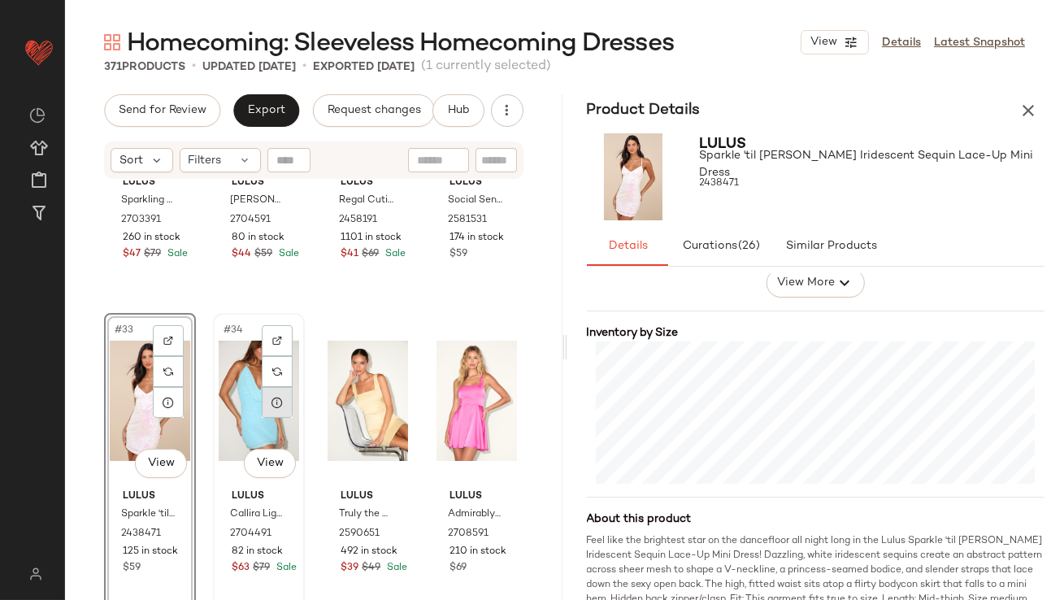
click at [273, 415] on div at bounding box center [277, 402] width 31 height 31
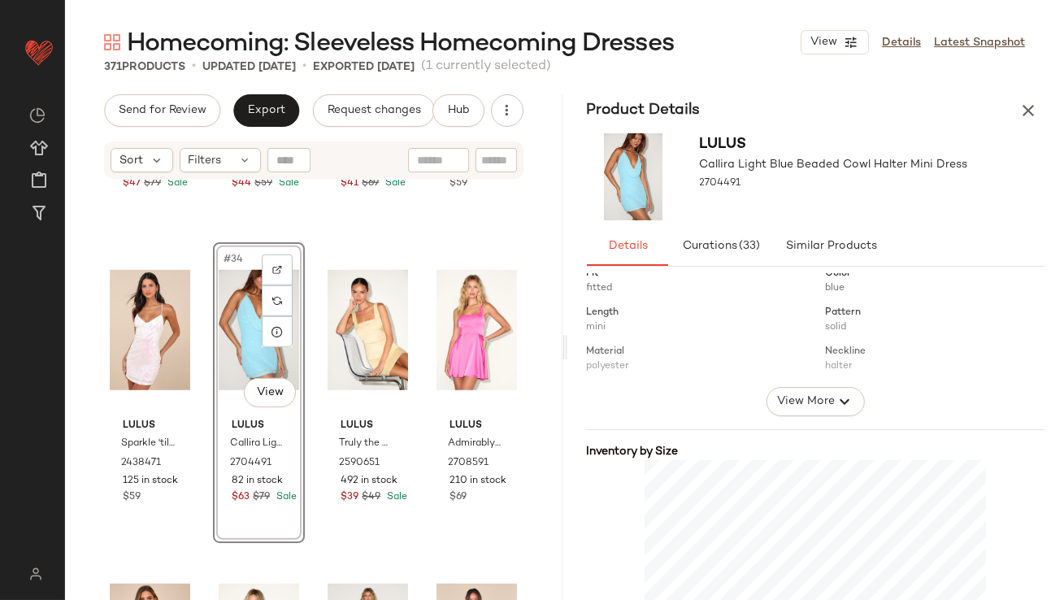
scroll to position [222, 0]
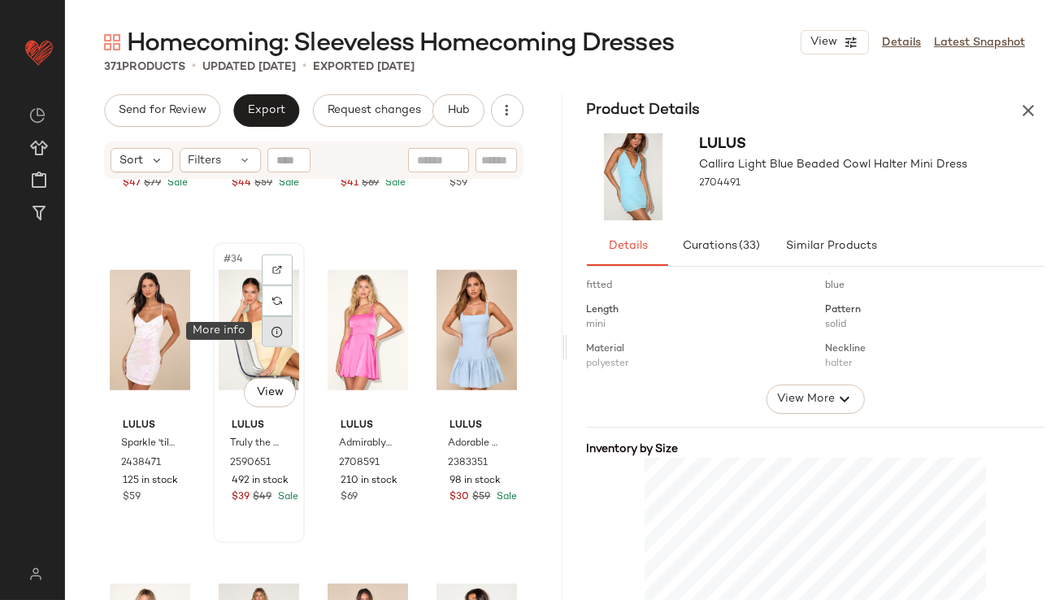
click at [275, 334] on icon at bounding box center [277, 331] width 13 height 13
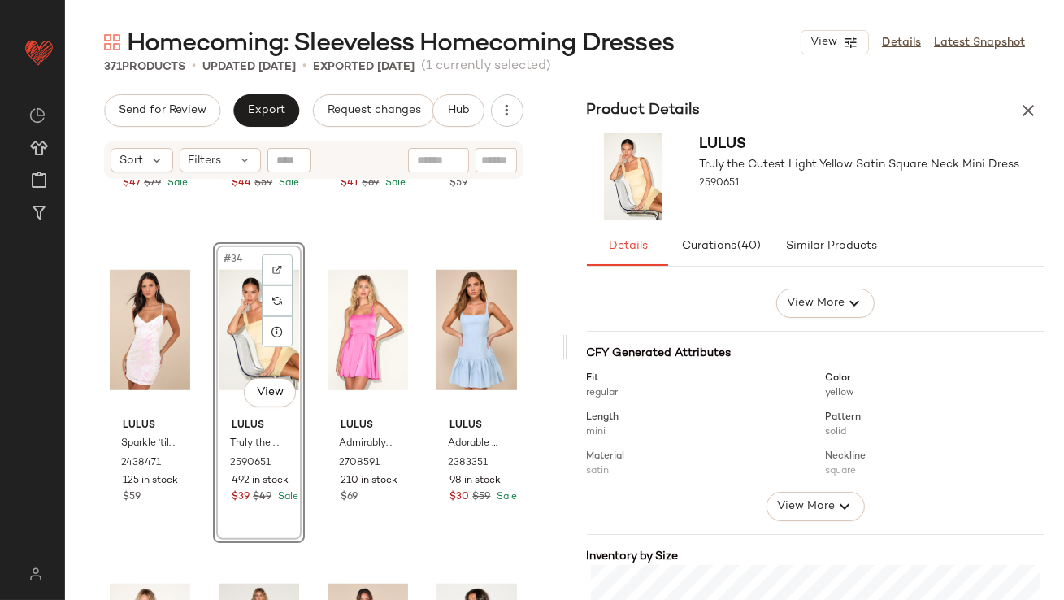
scroll to position [308, 0]
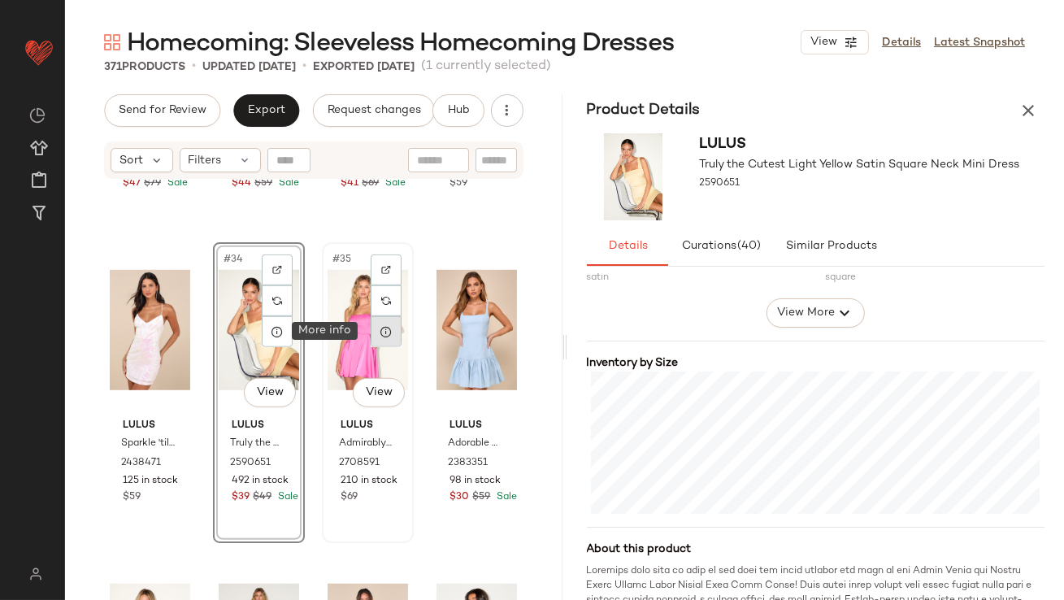
click at [384, 328] on icon at bounding box center [386, 331] width 13 height 13
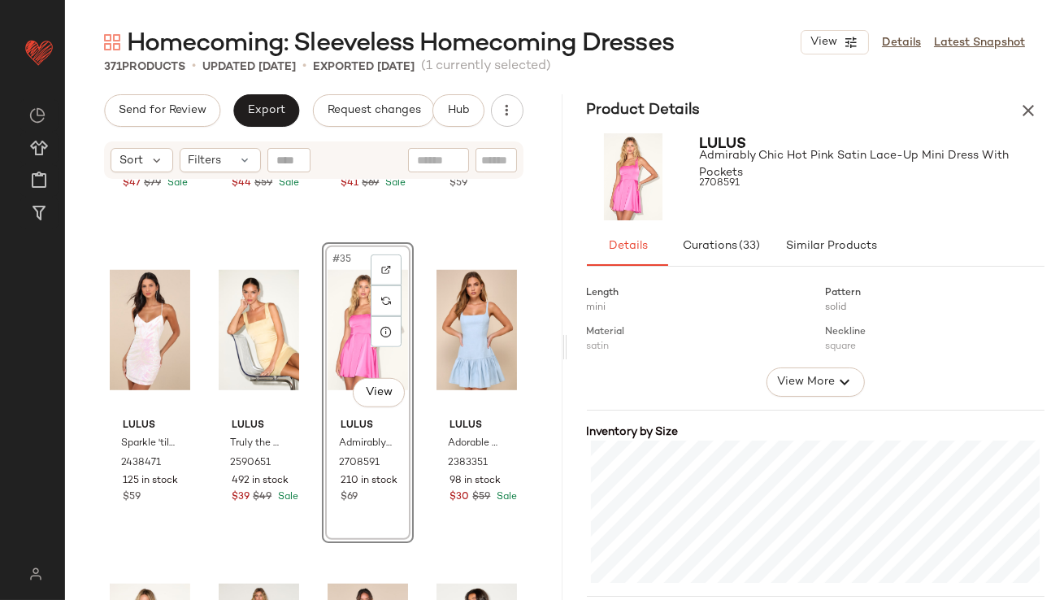
scroll to position [363, 0]
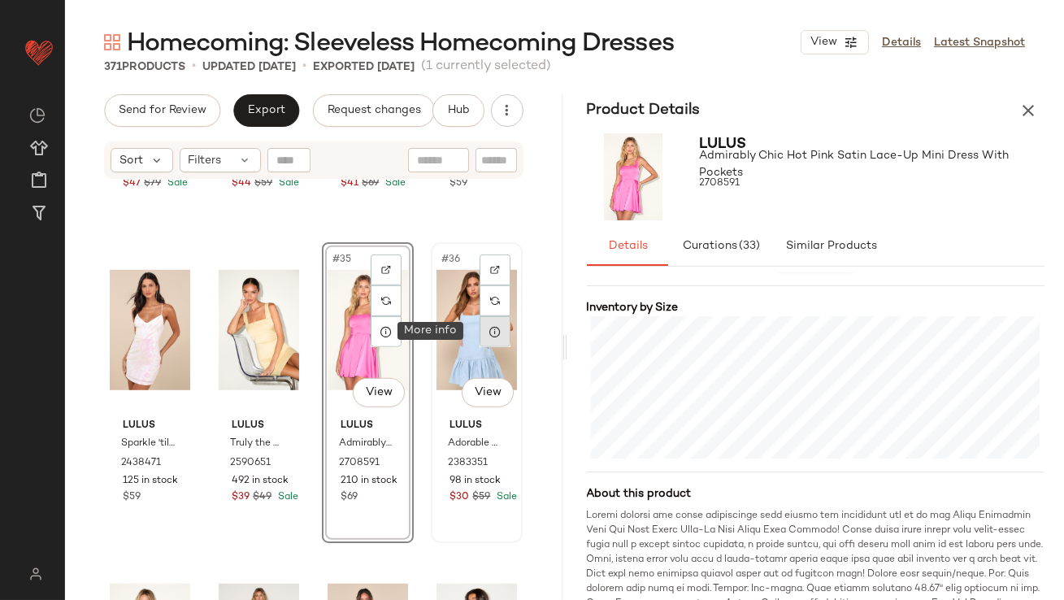
click at [489, 328] on icon at bounding box center [495, 331] width 13 height 13
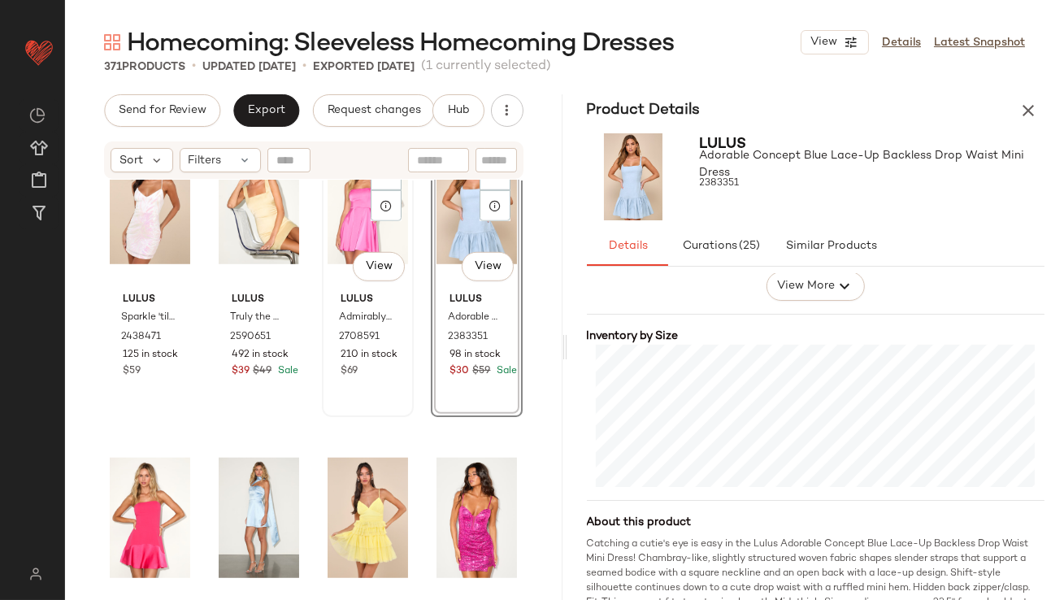
scroll to position [2715, 0]
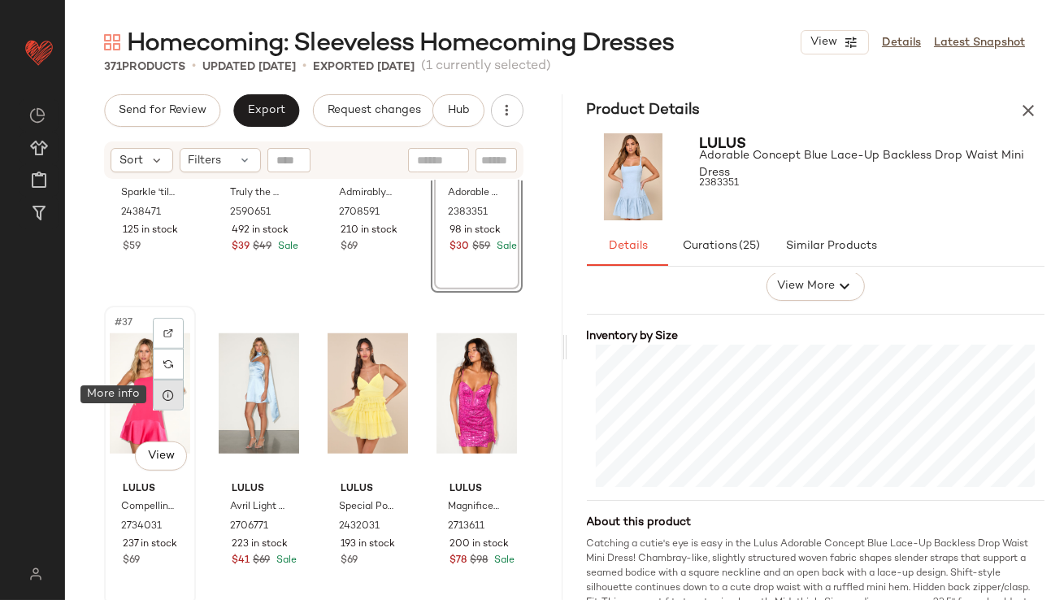
click at [172, 399] on icon at bounding box center [168, 395] width 13 height 13
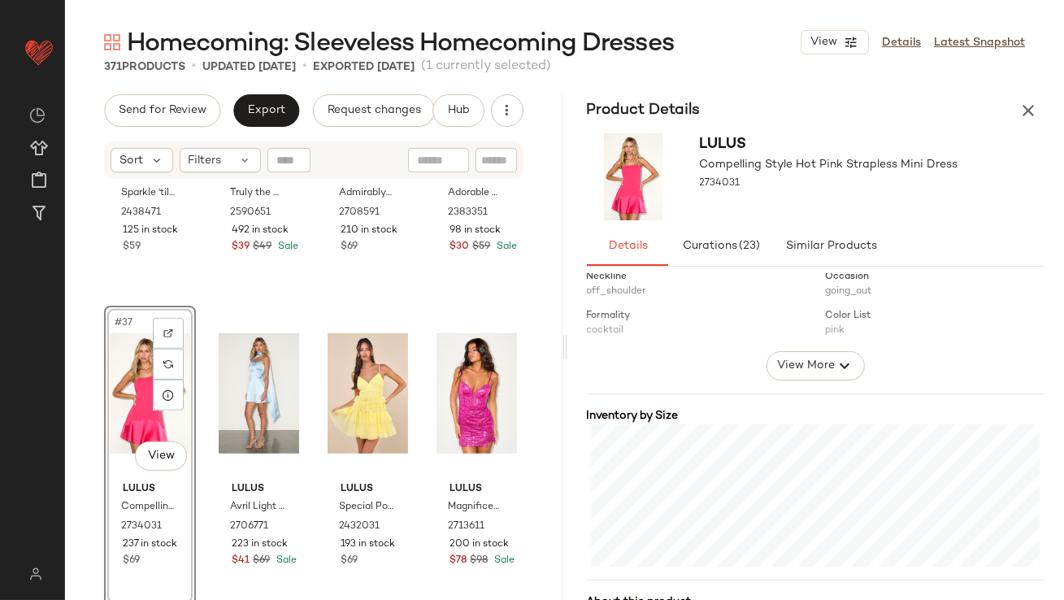
scroll to position [282, 0]
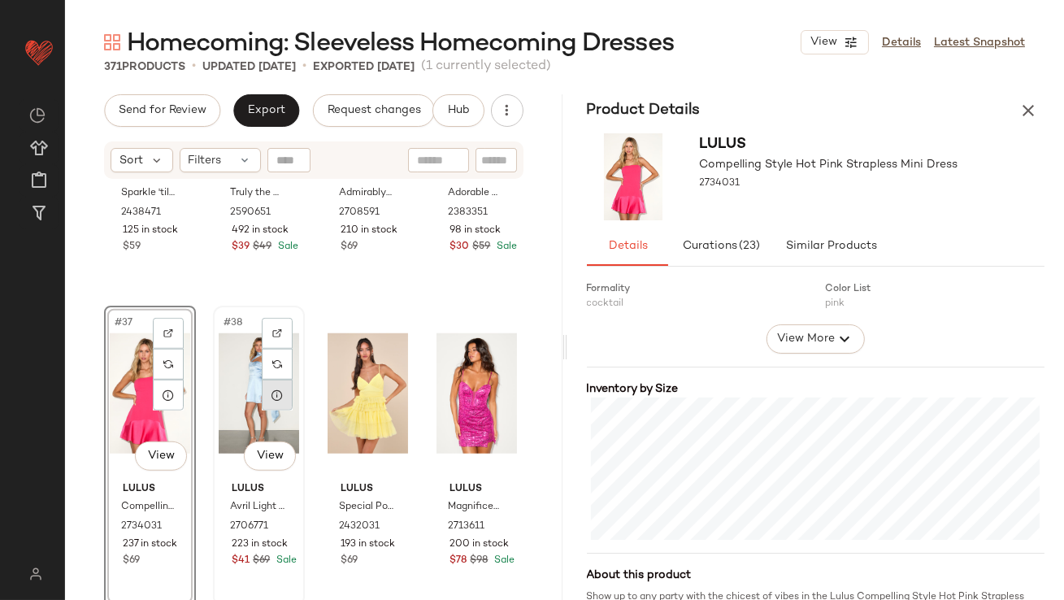
click at [271, 393] on icon at bounding box center [277, 395] width 13 height 13
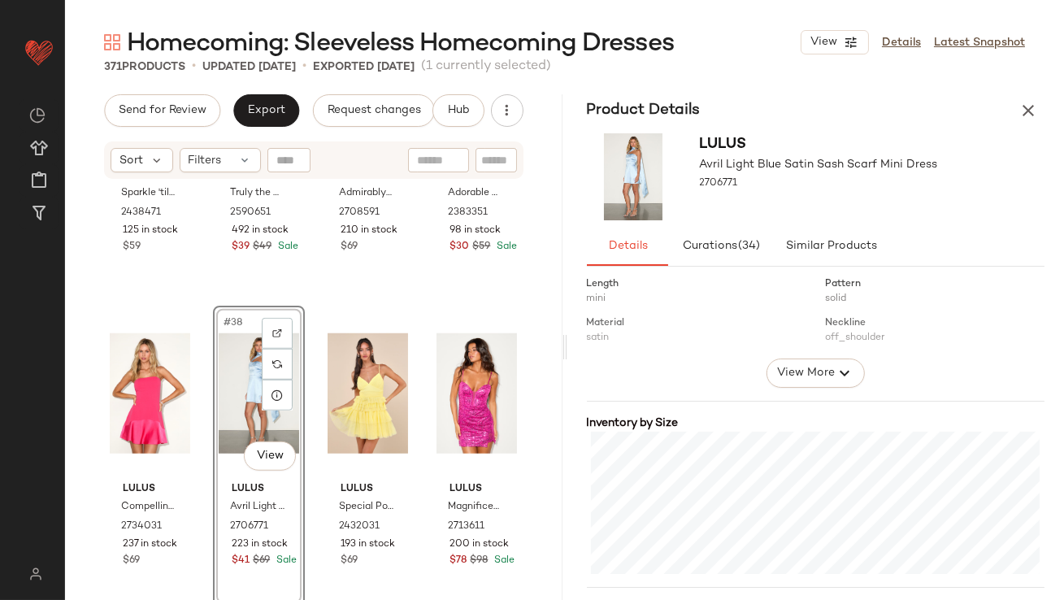
scroll to position [337, 0]
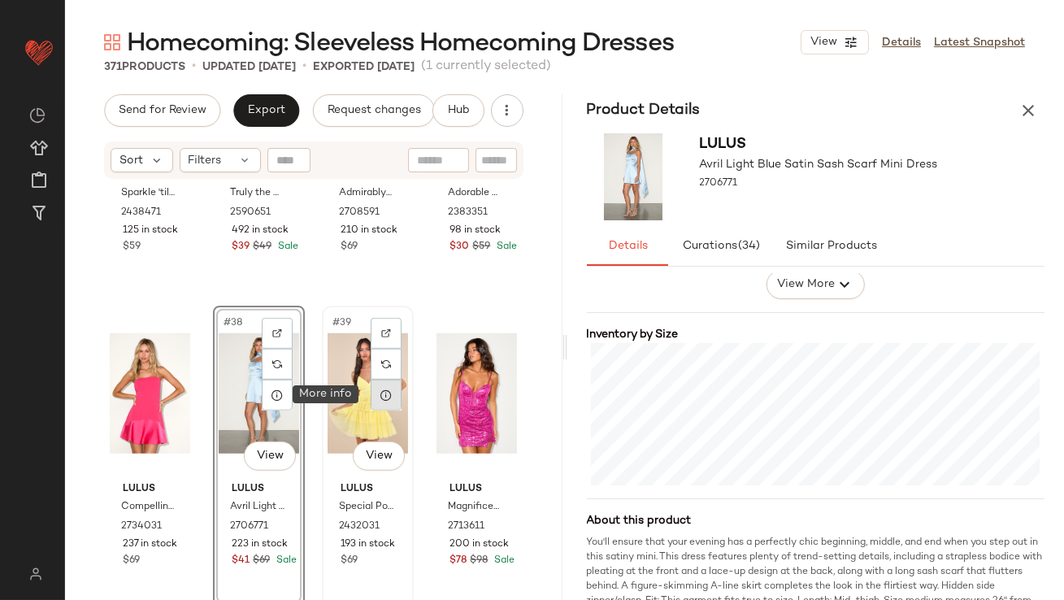
click at [386, 395] on icon at bounding box center [386, 395] width 13 height 13
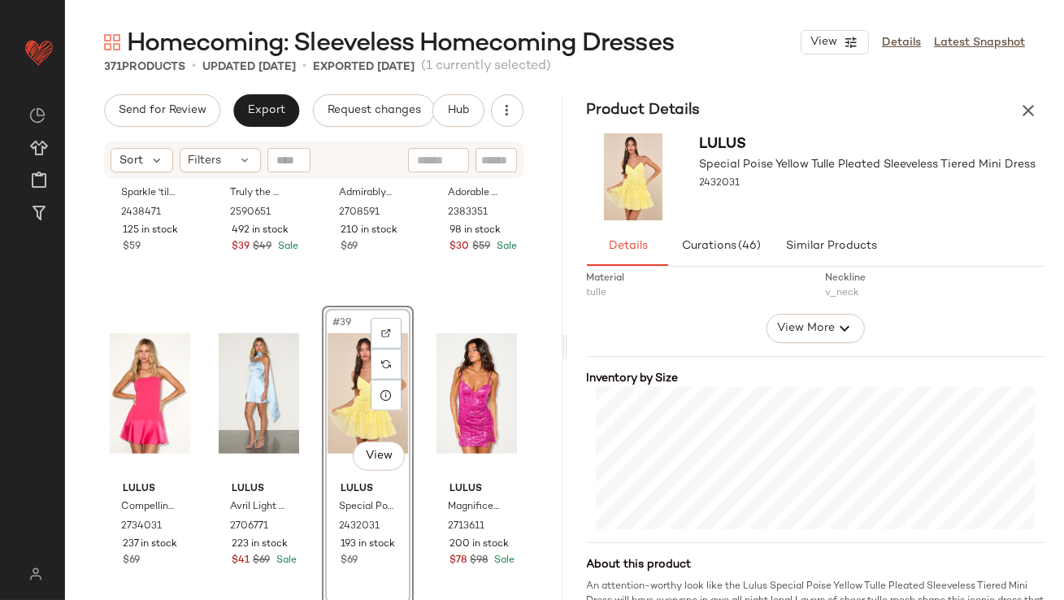
scroll to position [324, 0]
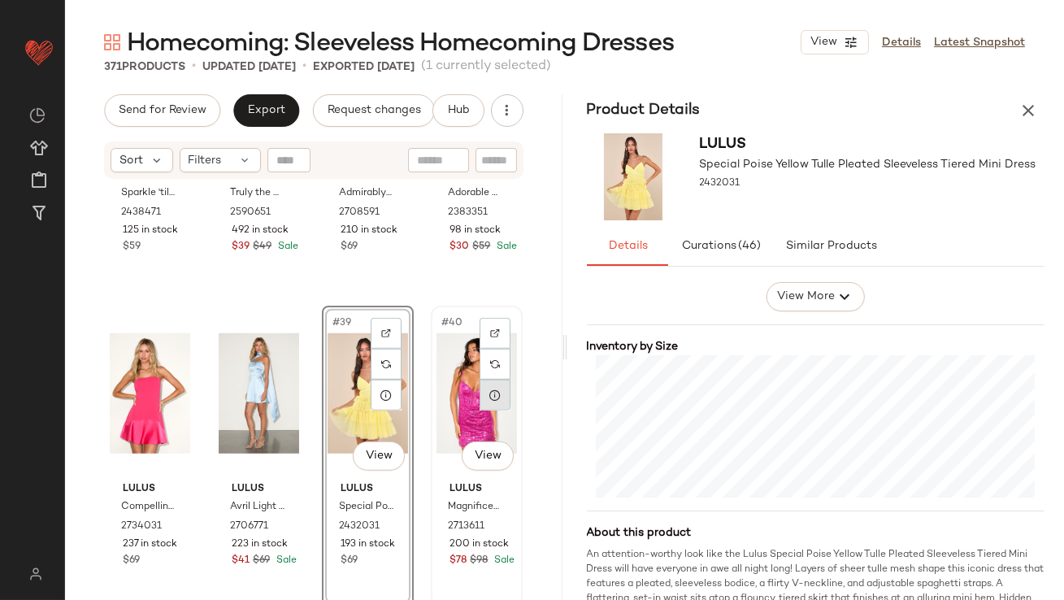
click at [480, 401] on div at bounding box center [495, 395] width 31 height 31
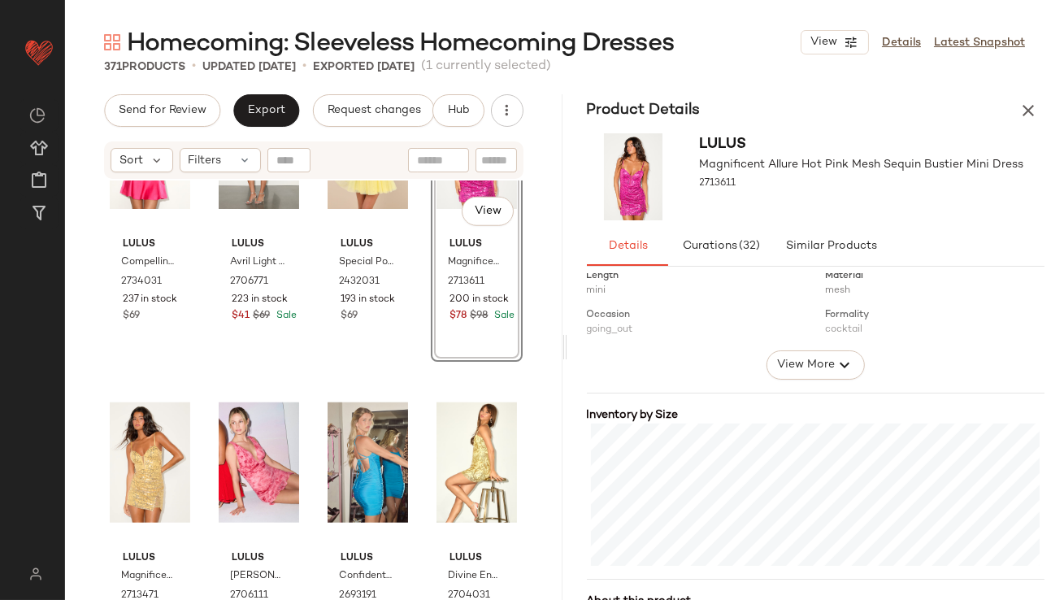
scroll to position [3006, 0]
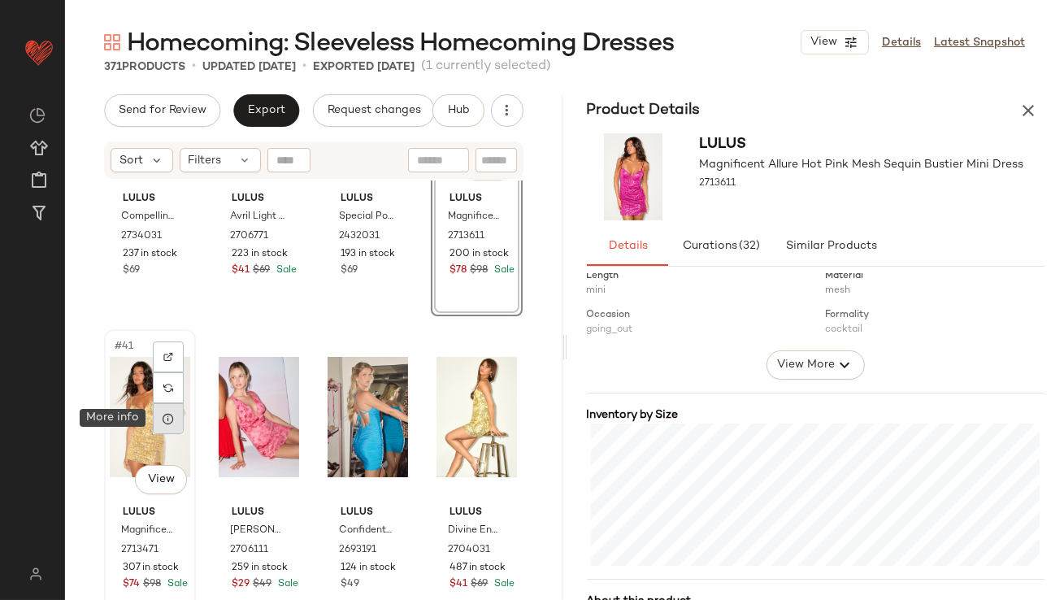
click at [167, 418] on icon at bounding box center [168, 418] width 13 height 13
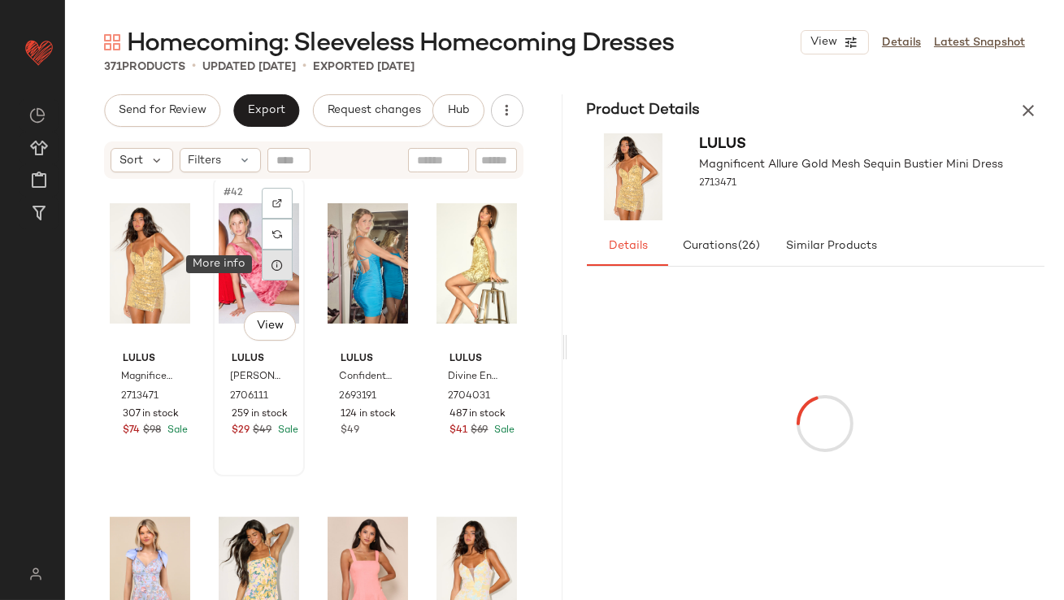
click at [275, 268] on icon at bounding box center [277, 265] width 13 height 13
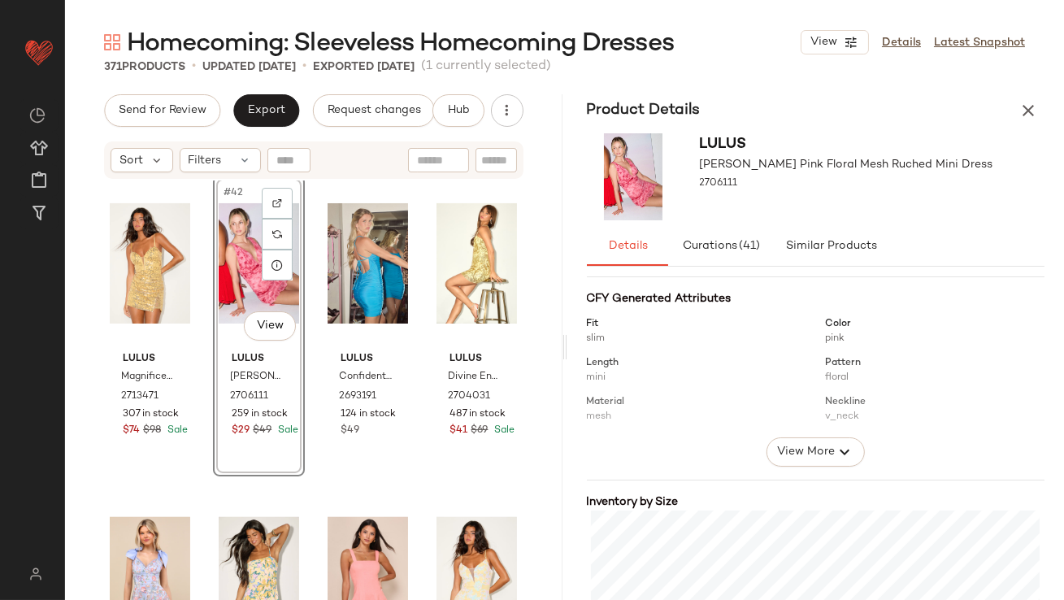
scroll to position [313, 0]
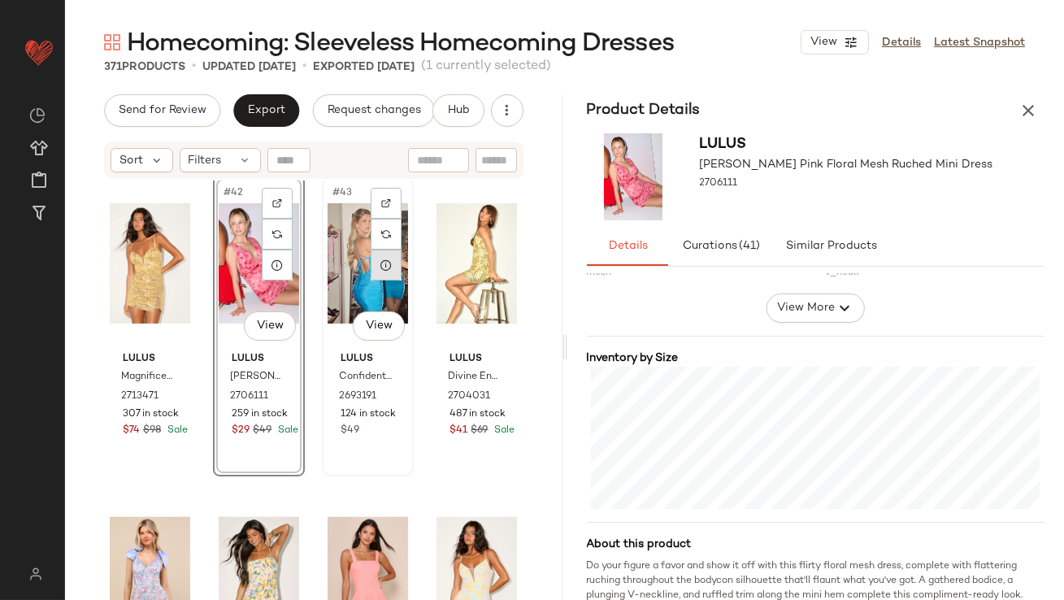
click at [383, 272] on div at bounding box center [386, 265] width 31 height 31
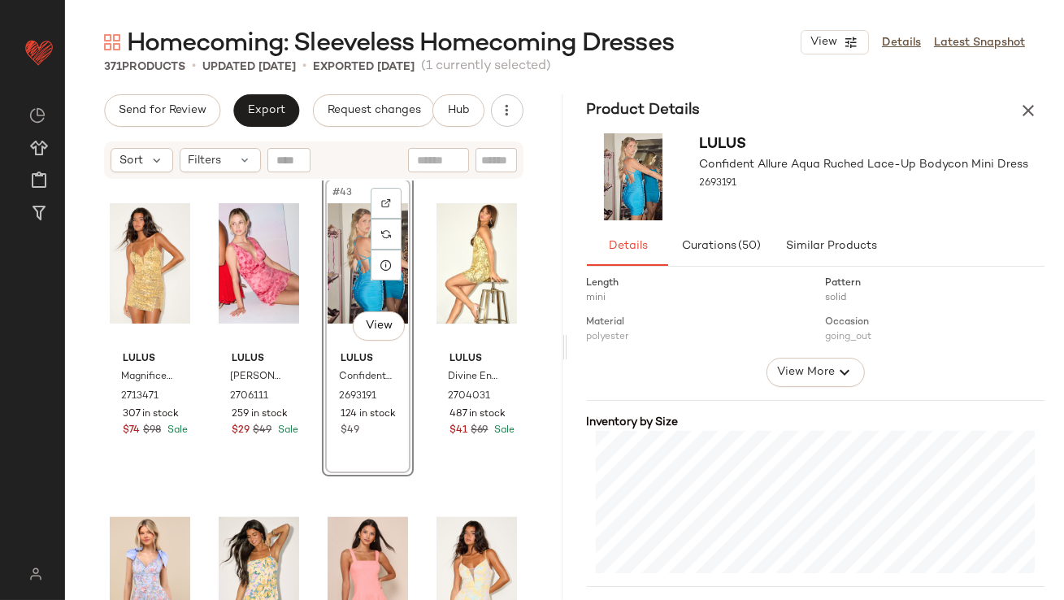
scroll to position [277, 0]
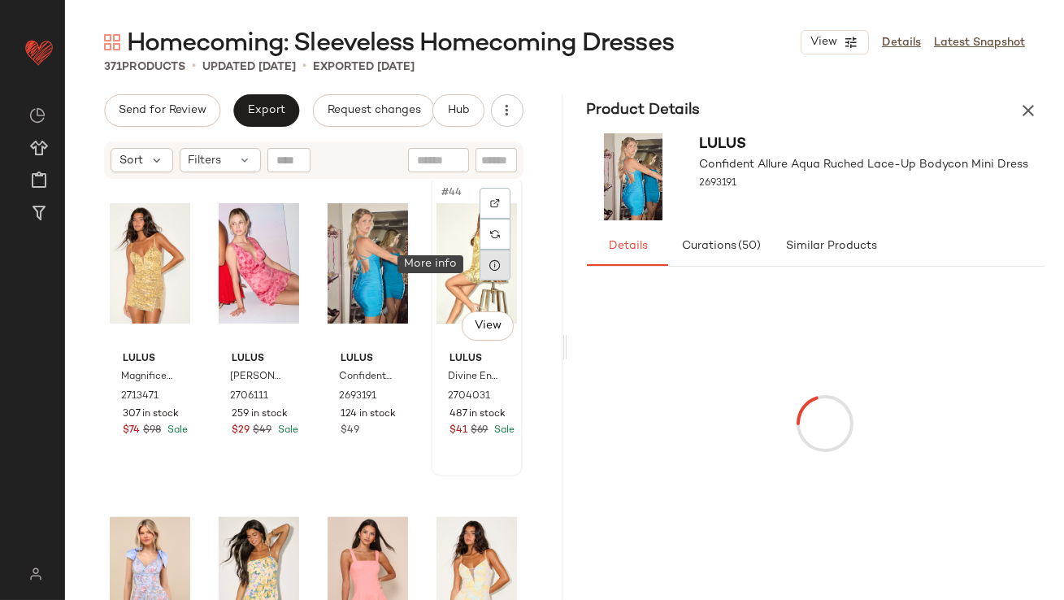
click at [489, 262] on icon at bounding box center [495, 265] width 13 height 13
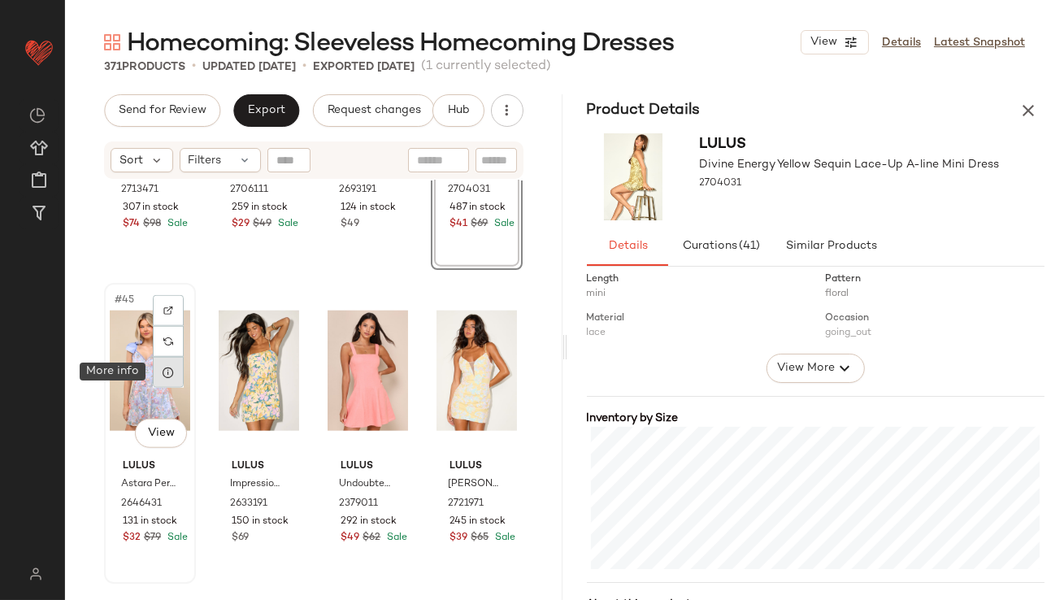
click at [166, 381] on div at bounding box center [168, 372] width 31 height 31
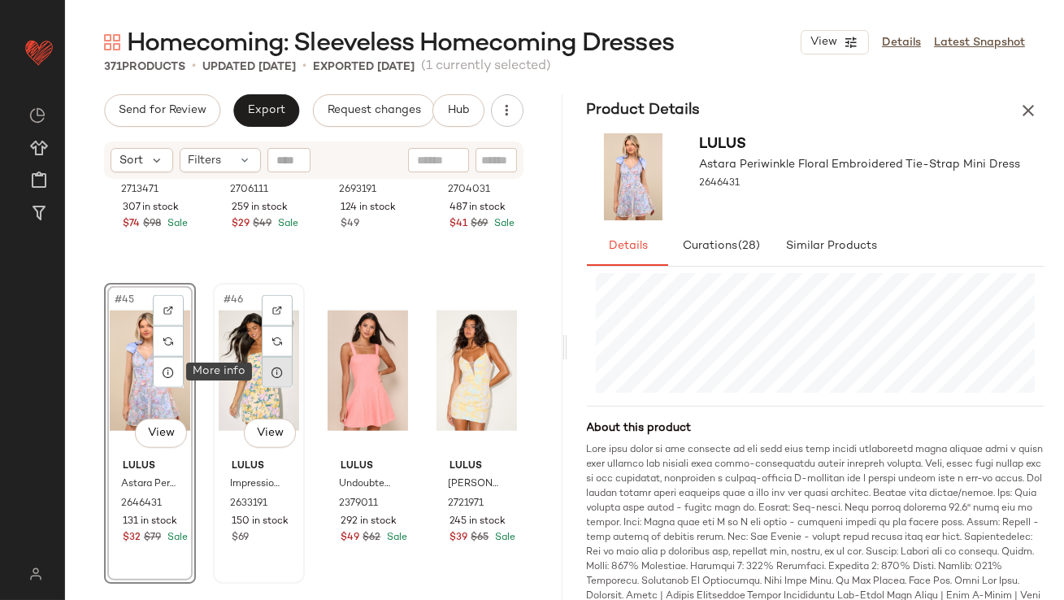
click at [274, 372] on icon at bounding box center [277, 372] width 13 height 13
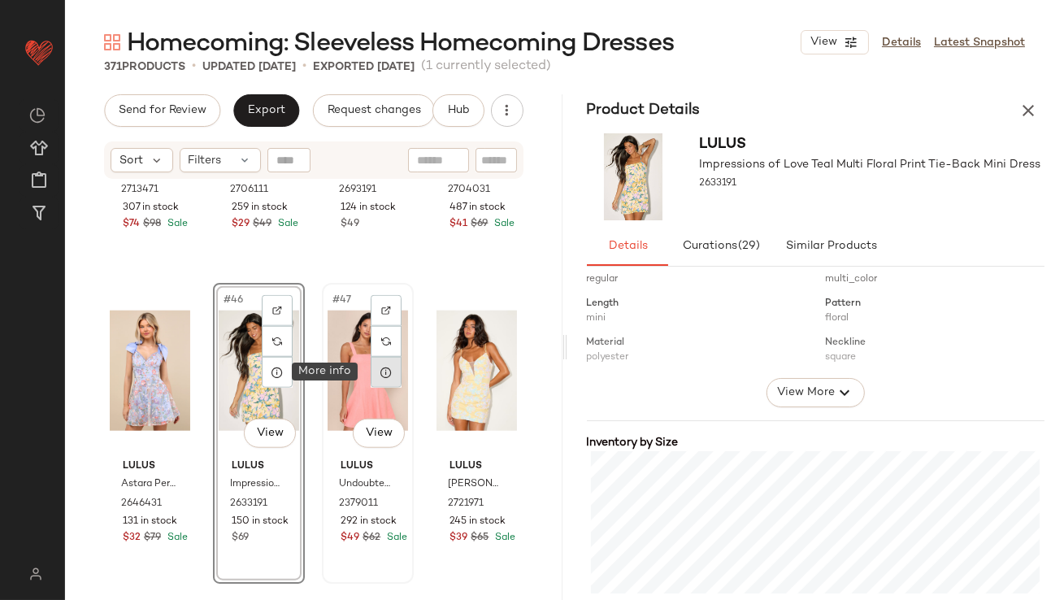
click at [380, 375] on icon at bounding box center [386, 372] width 13 height 13
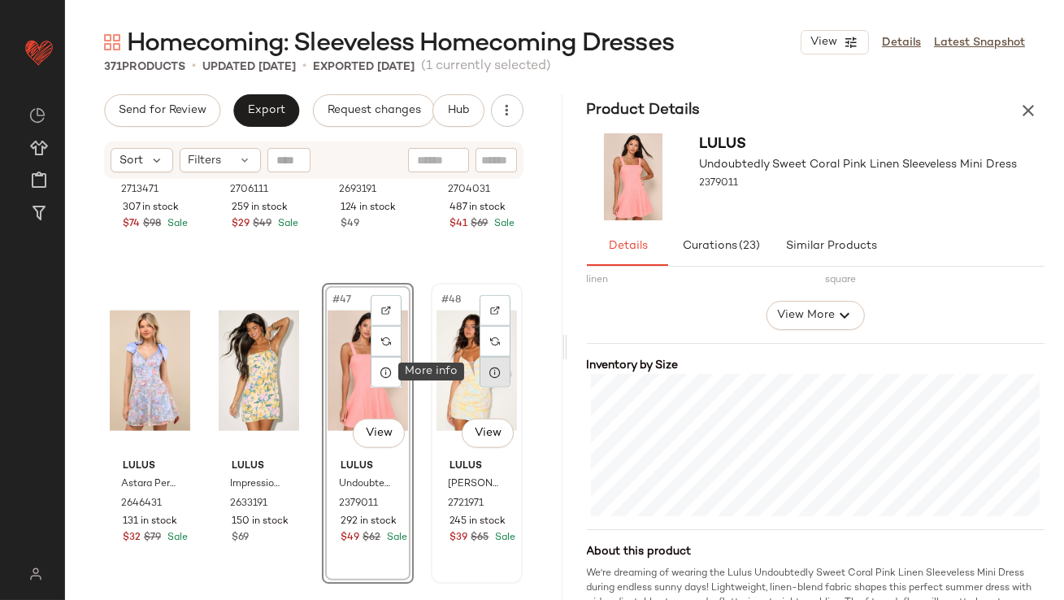
click at [489, 373] on icon at bounding box center [495, 372] width 13 height 13
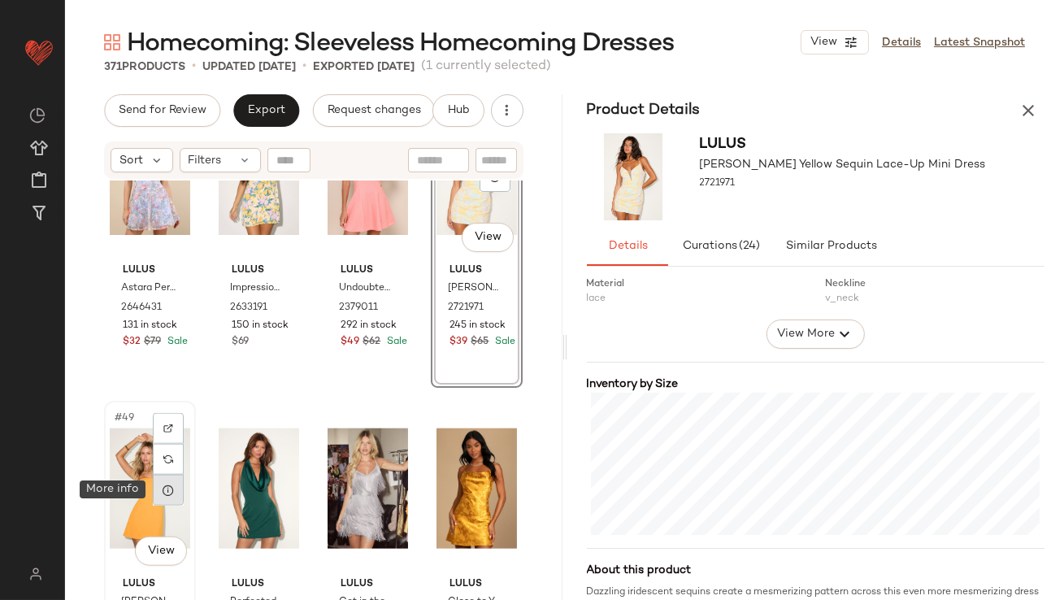
click at [172, 490] on icon at bounding box center [168, 490] width 13 height 13
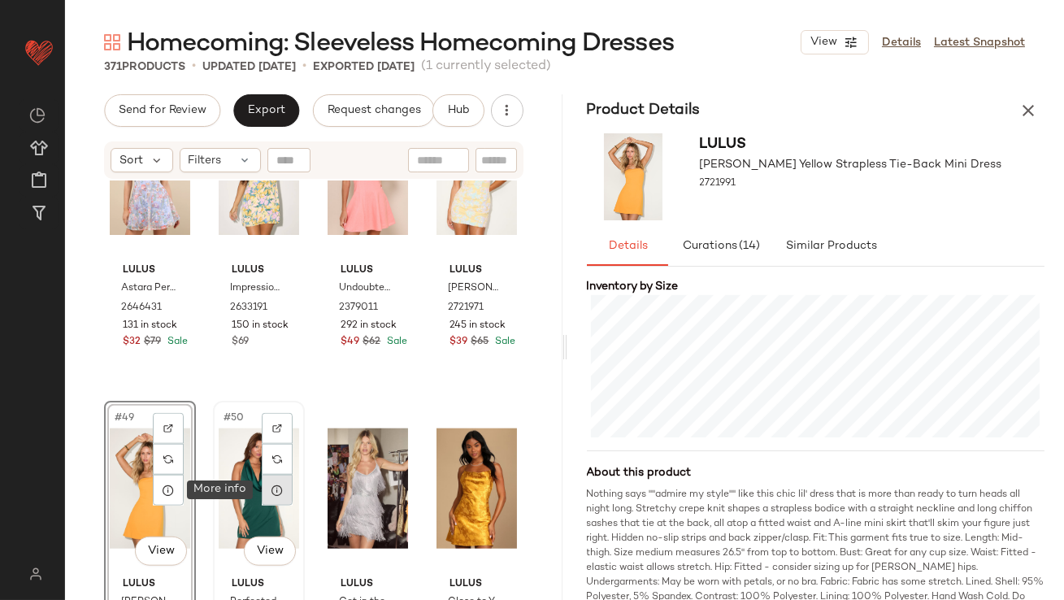
click at [273, 488] on icon at bounding box center [277, 490] width 13 height 13
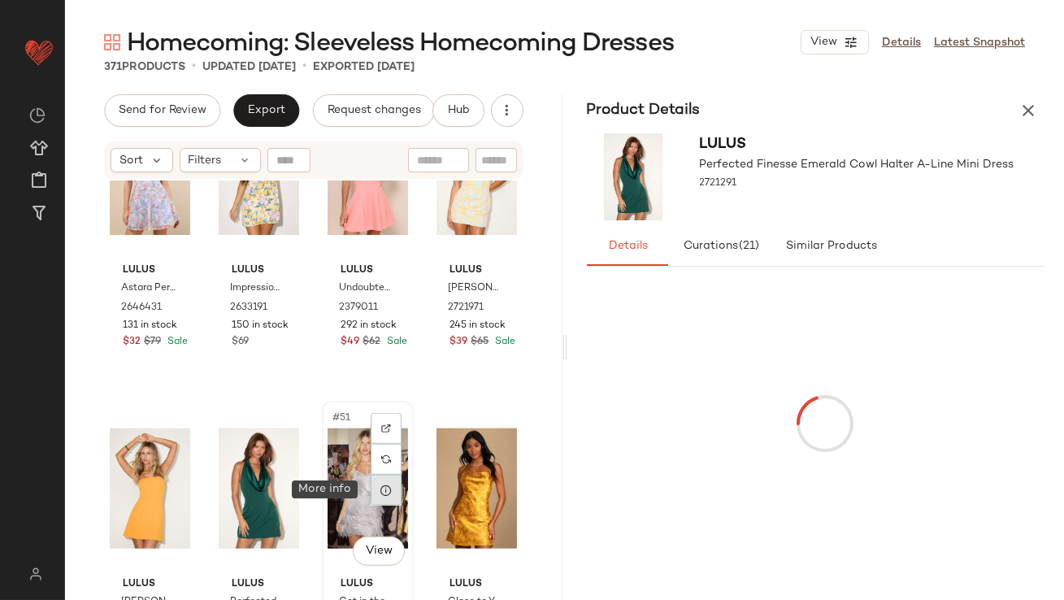
click at [384, 489] on icon at bounding box center [386, 490] width 13 height 13
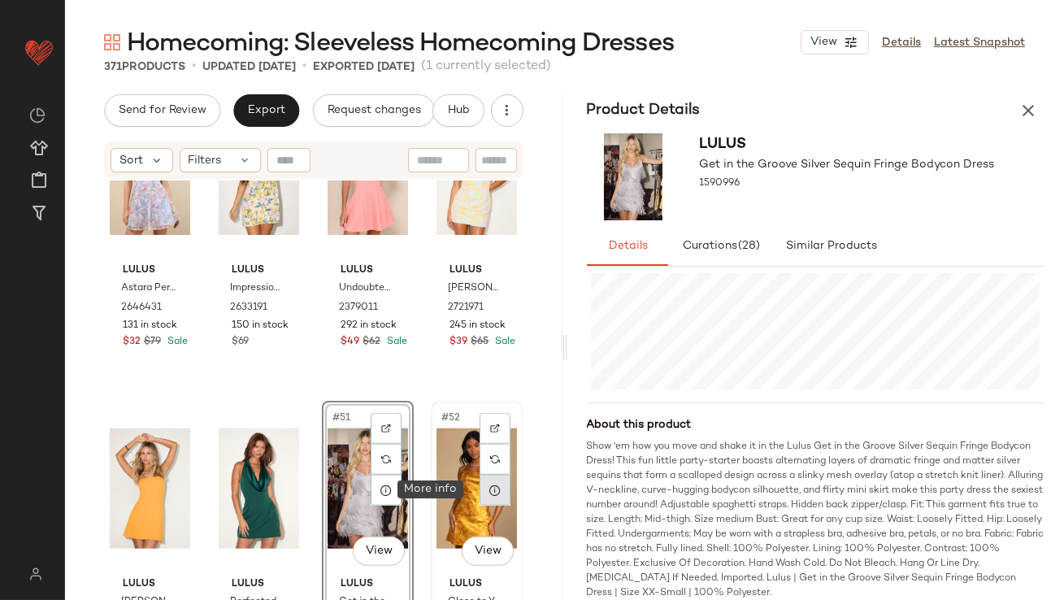
click at [489, 496] on div at bounding box center [495, 490] width 31 height 31
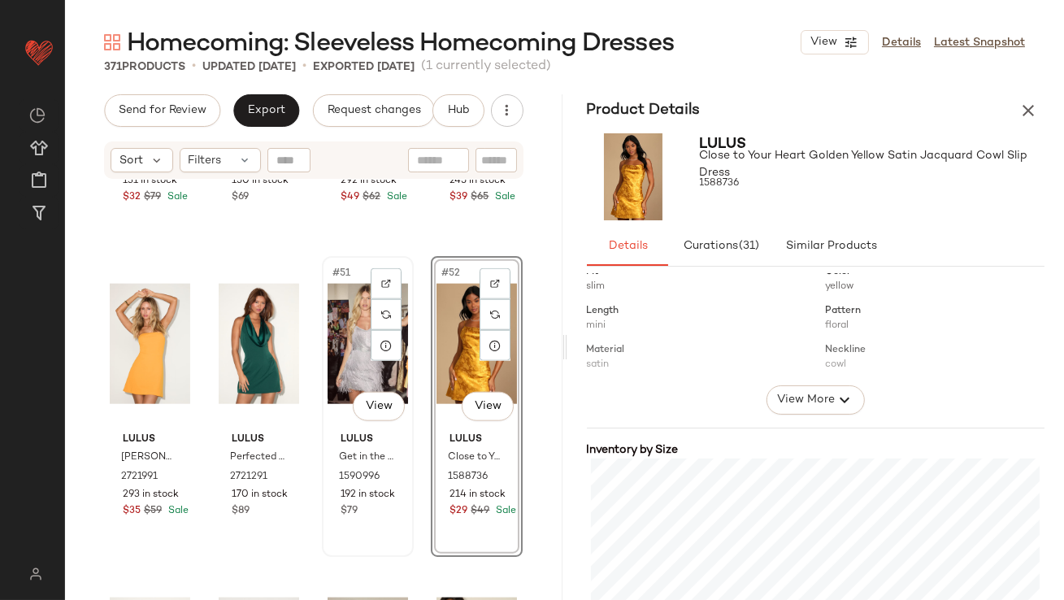
scroll to position [3814, 0]
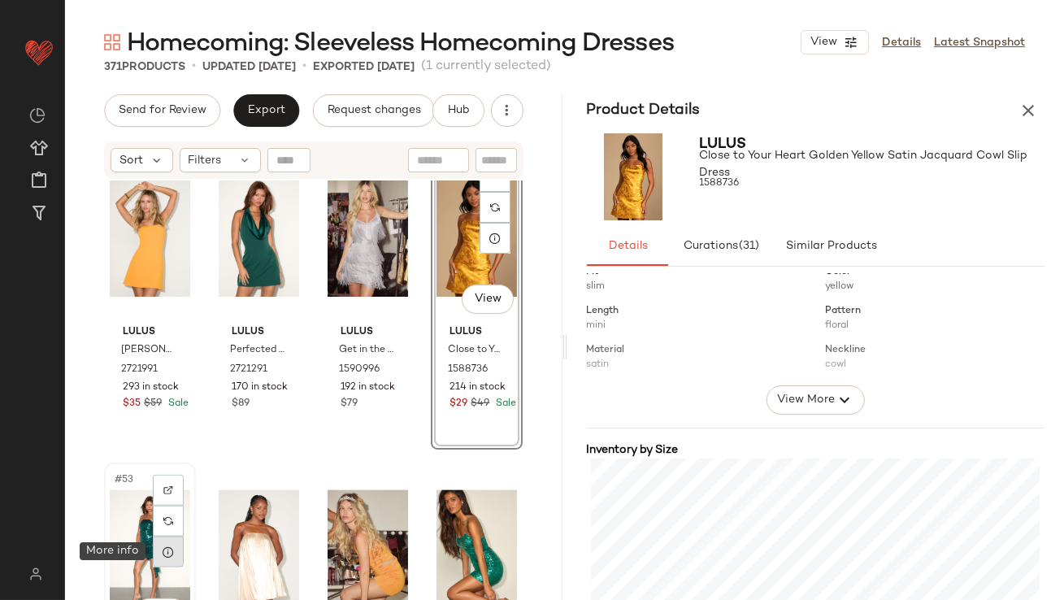
click at [175, 546] on div at bounding box center [168, 552] width 31 height 31
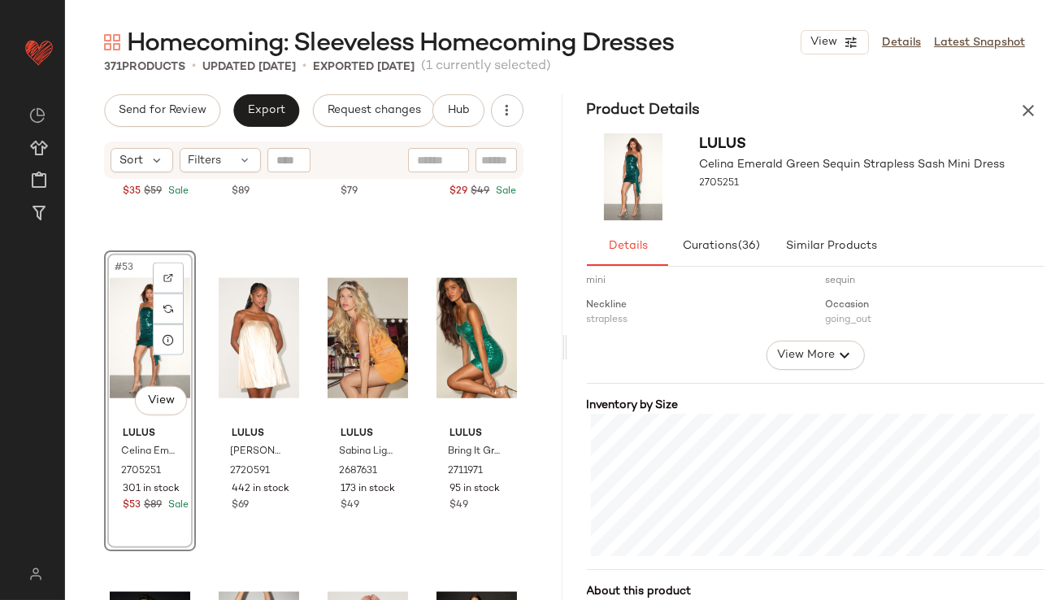
scroll to position [295, 0]
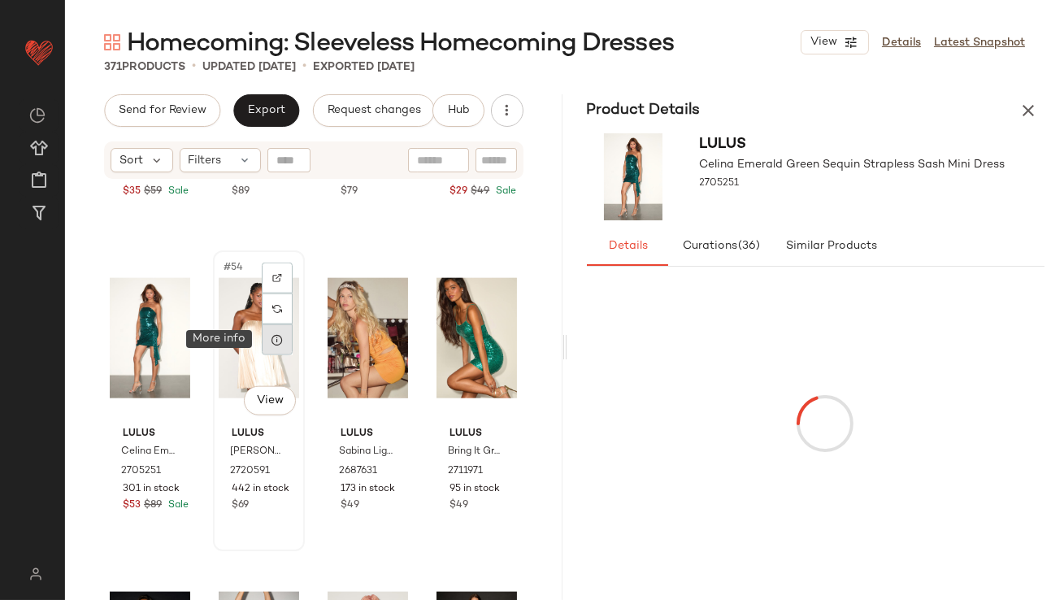
click at [271, 339] on icon at bounding box center [277, 339] width 13 height 13
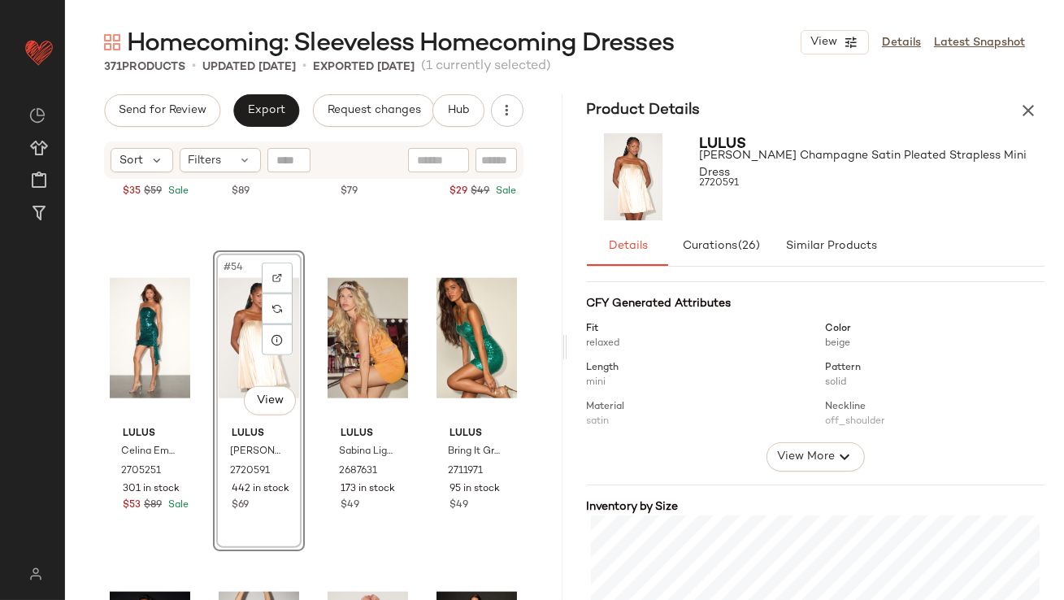
scroll to position [311, 0]
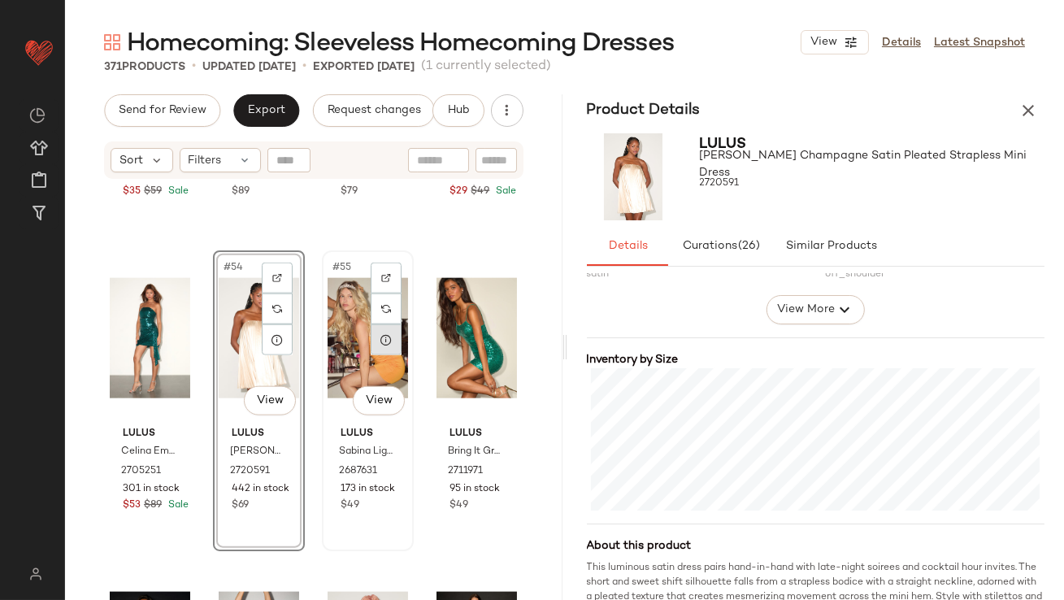
click at [382, 349] on div at bounding box center [386, 339] width 31 height 31
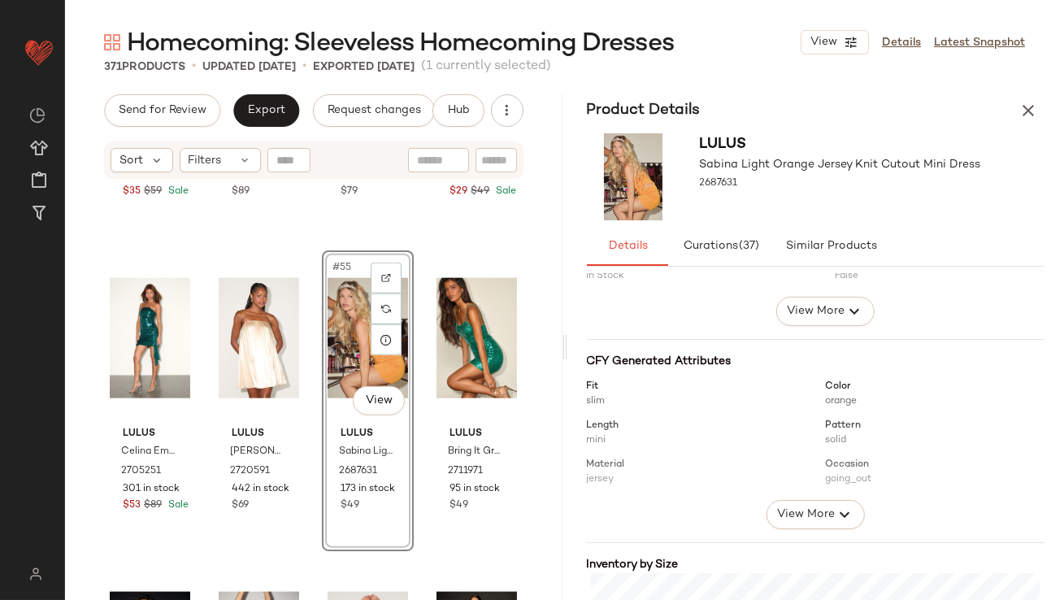
scroll to position [366, 0]
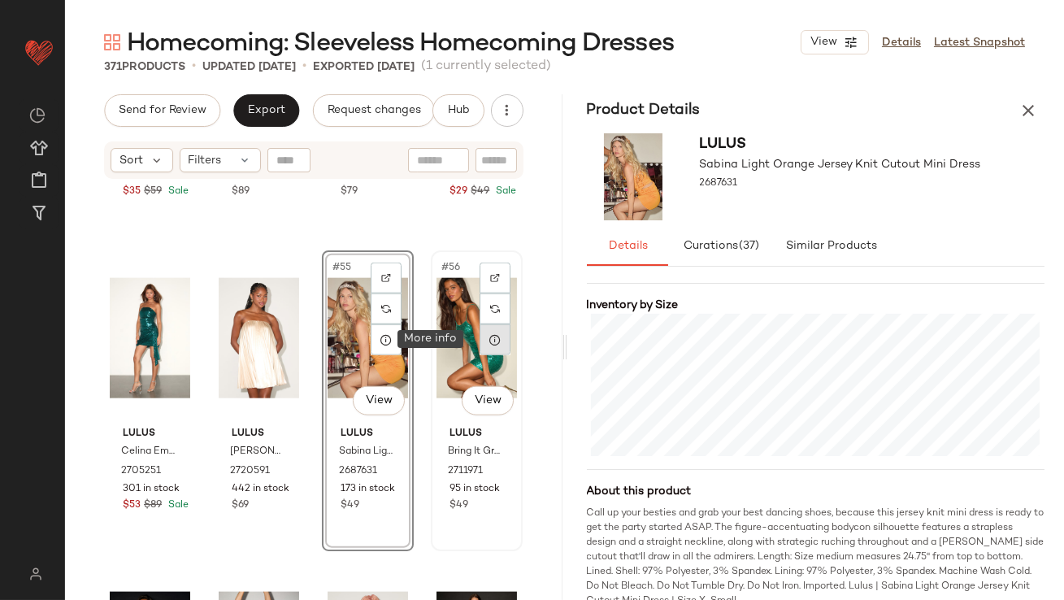
click at [480, 340] on div at bounding box center [495, 339] width 31 height 31
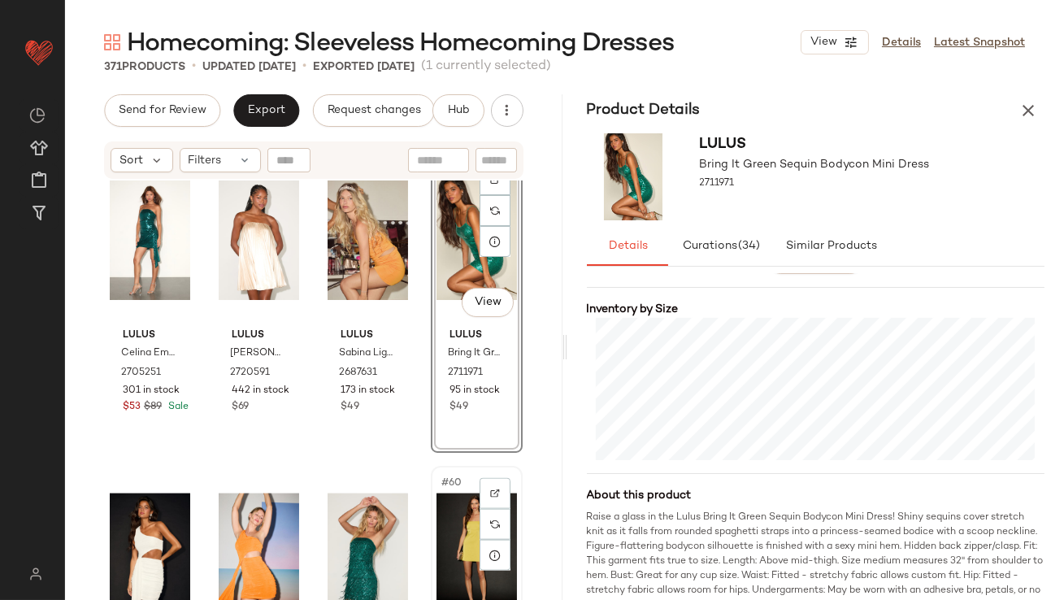
scroll to position [4051, 0]
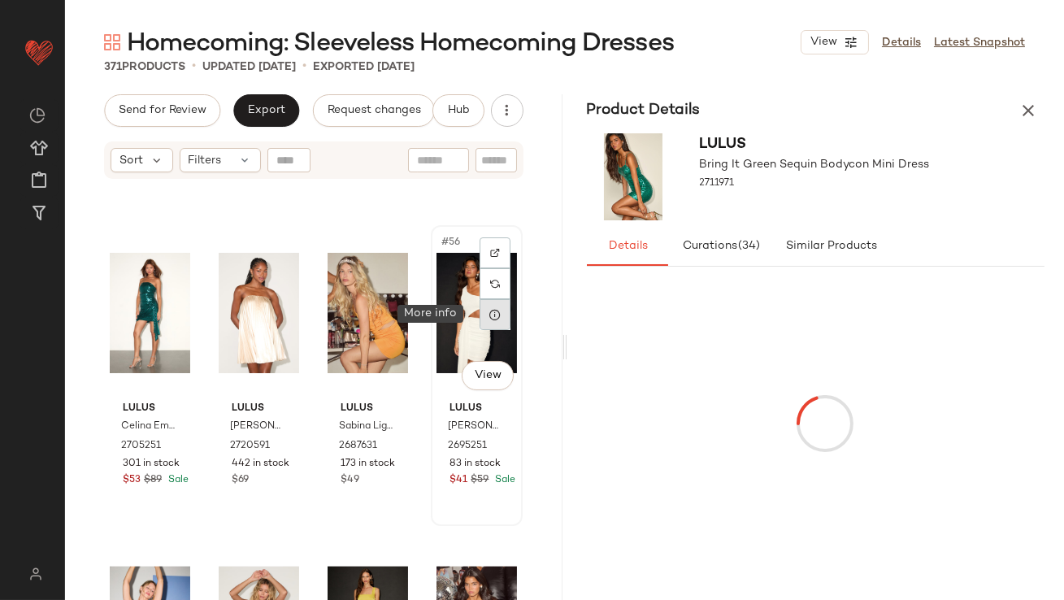
click at [493, 320] on div at bounding box center [495, 314] width 31 height 31
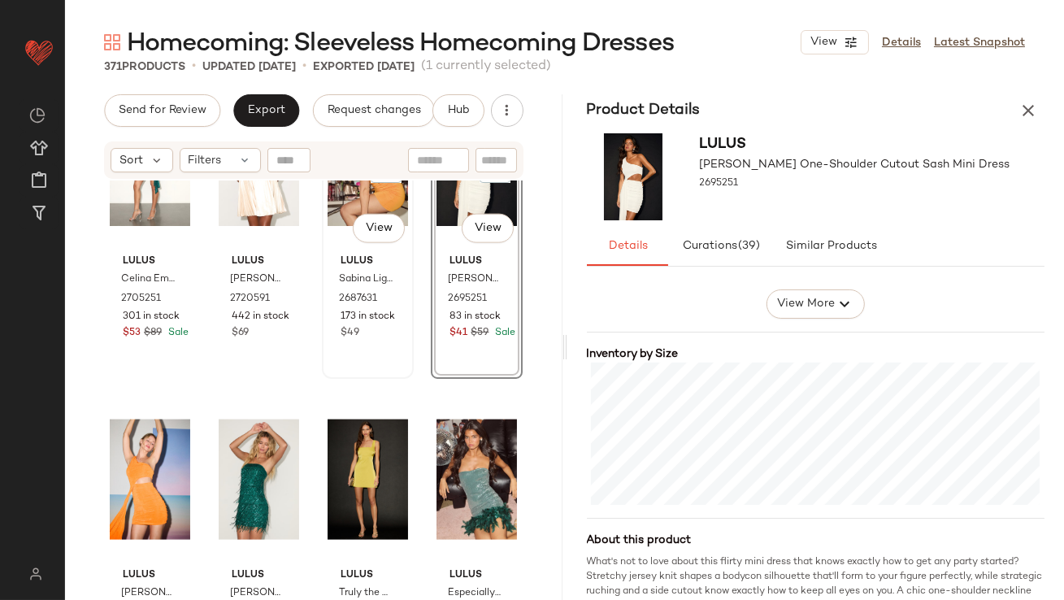
scroll to position [4255, 0]
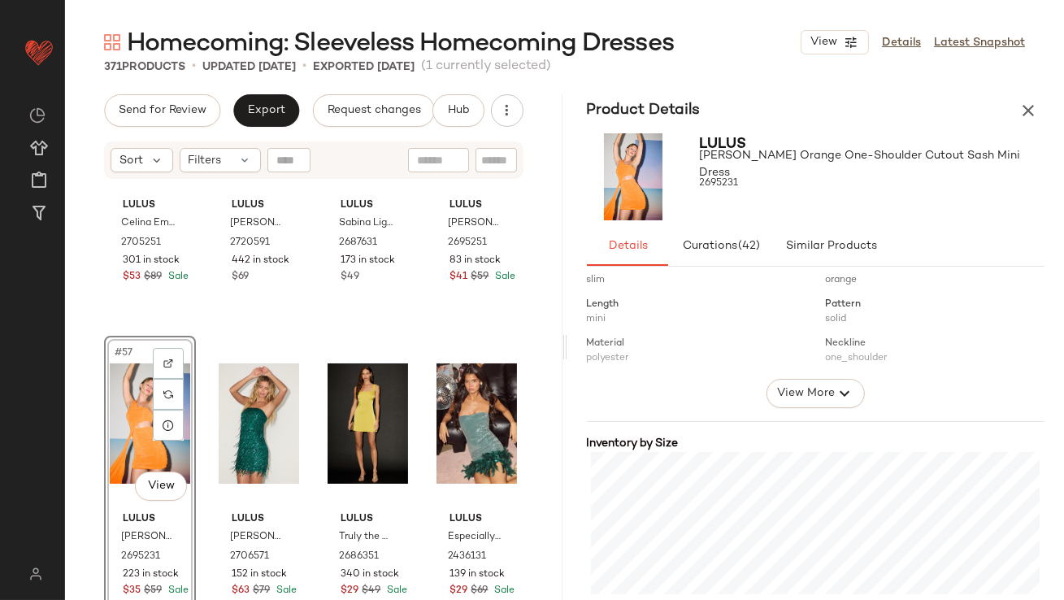
scroll to position [288, 0]
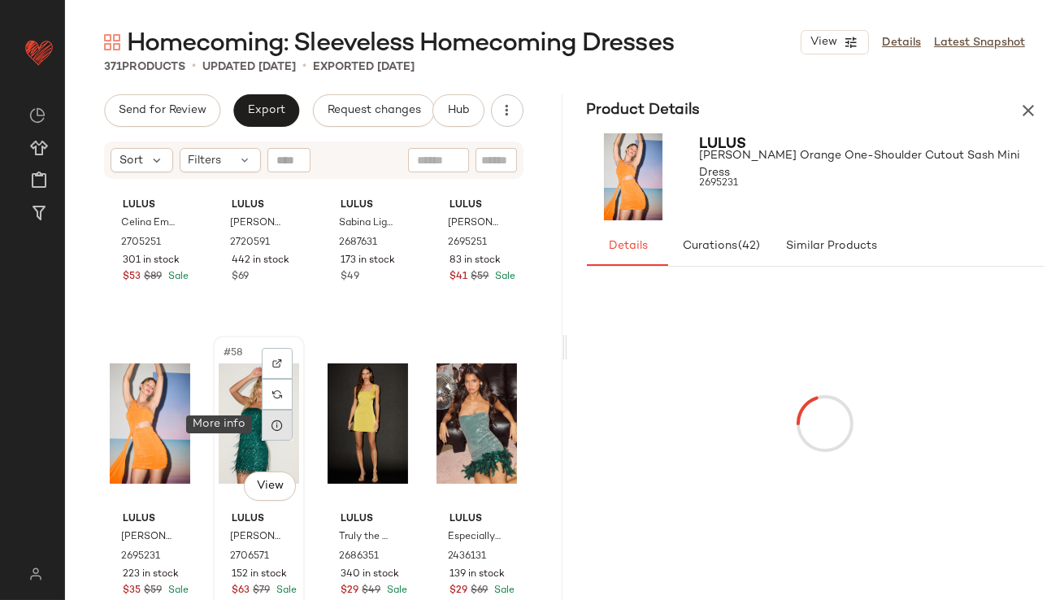
click at [276, 435] on div at bounding box center [277, 425] width 31 height 31
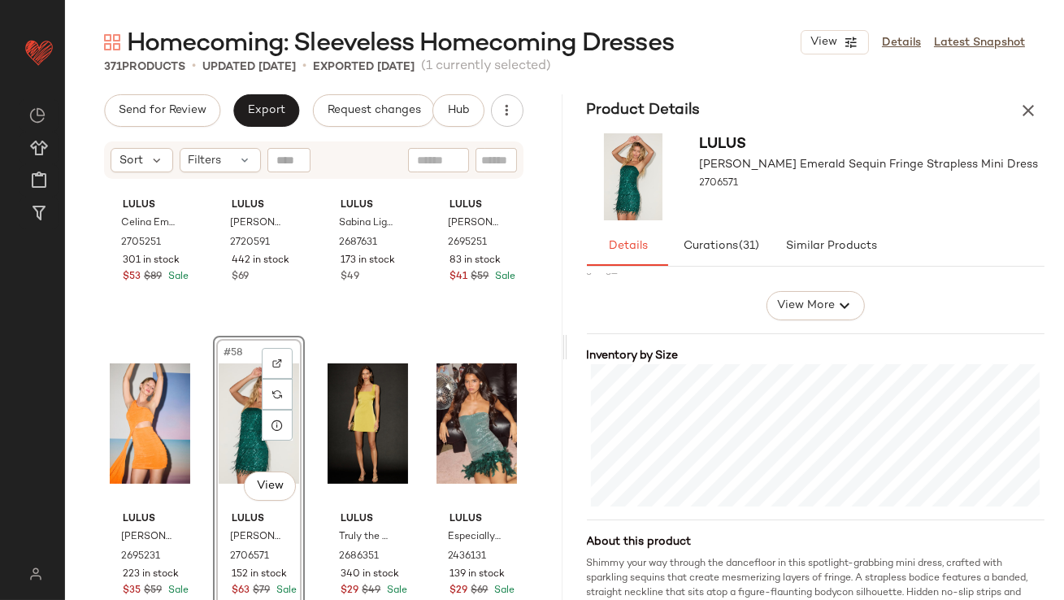
scroll to position [317, 0]
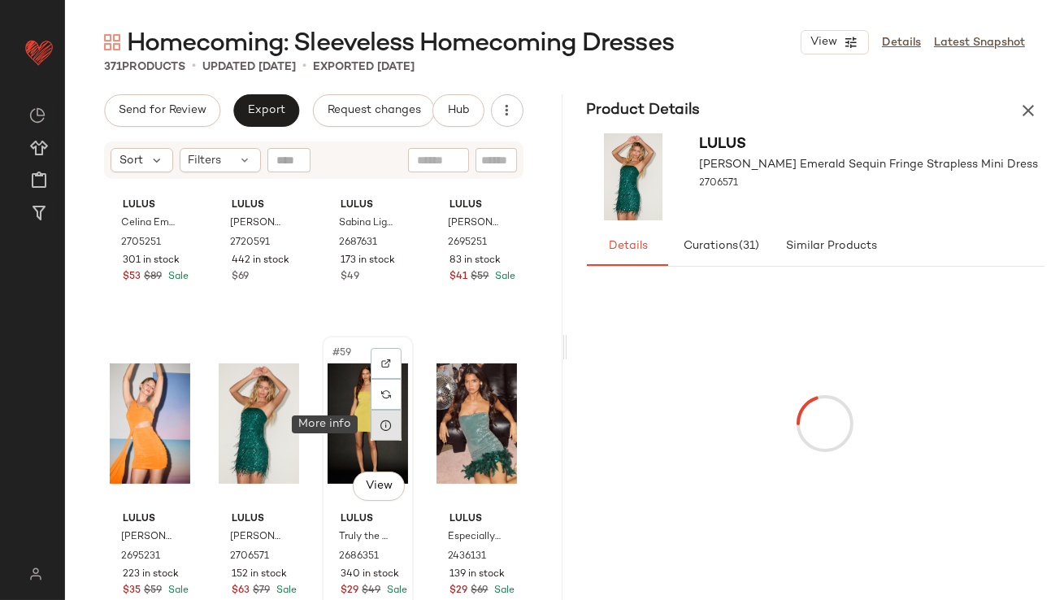
click at [381, 432] on div at bounding box center [386, 425] width 31 height 31
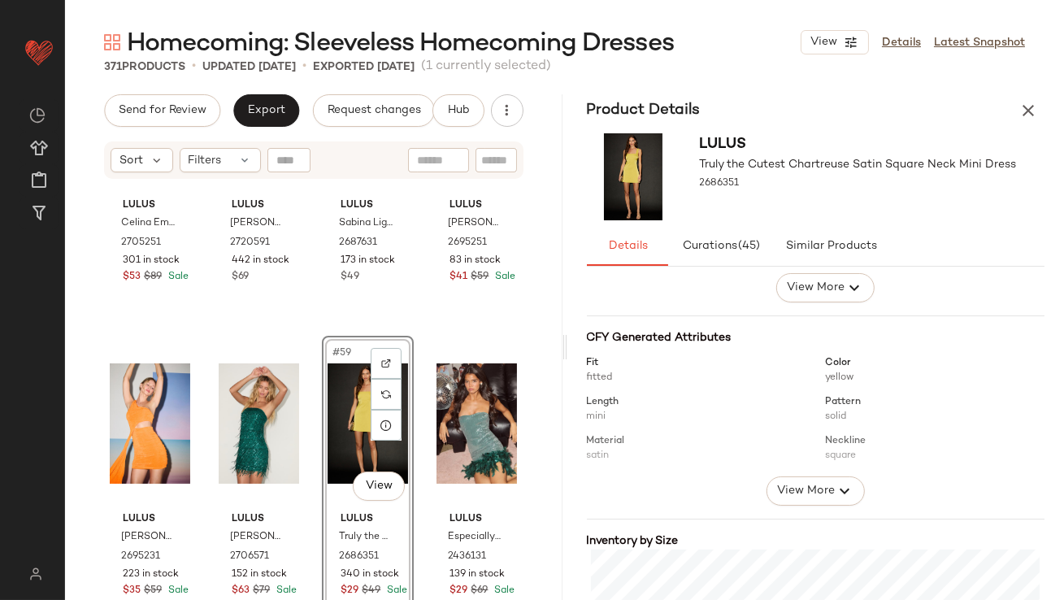
scroll to position [250, 0]
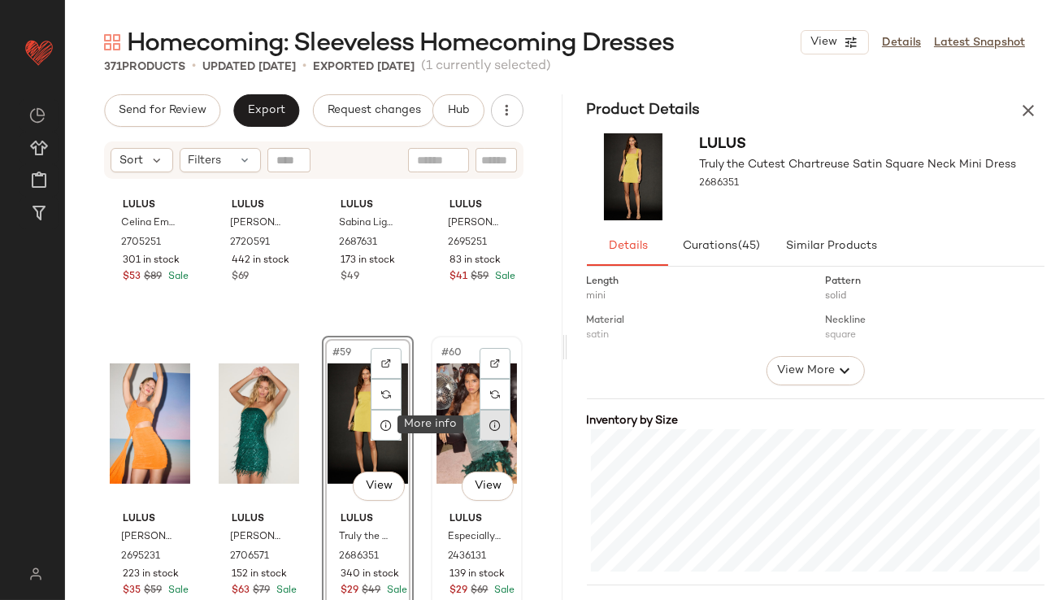
click at [489, 432] on div at bounding box center [495, 425] width 31 height 31
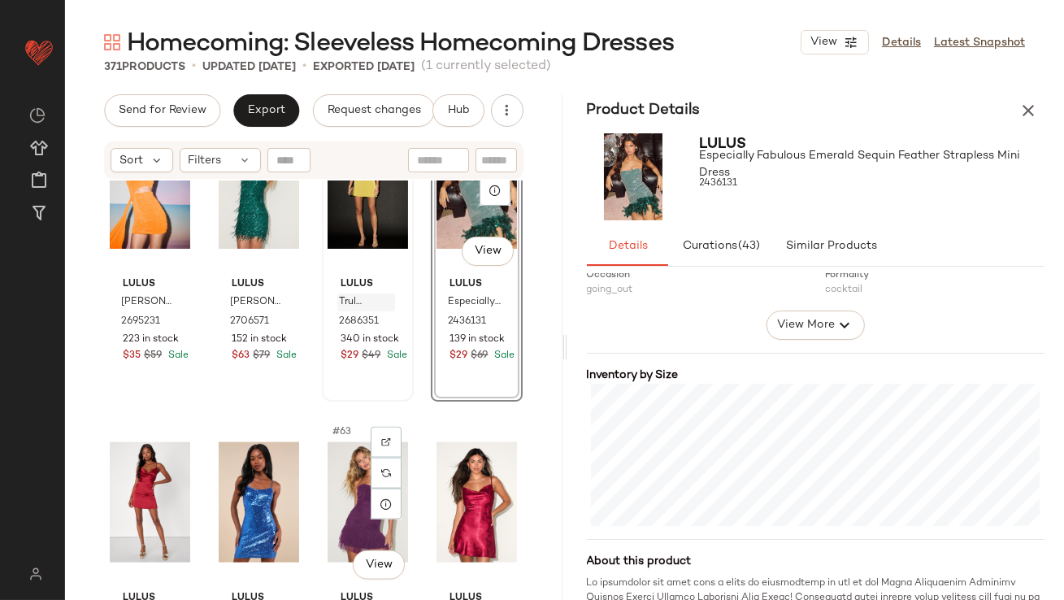
scroll to position [4518, 0]
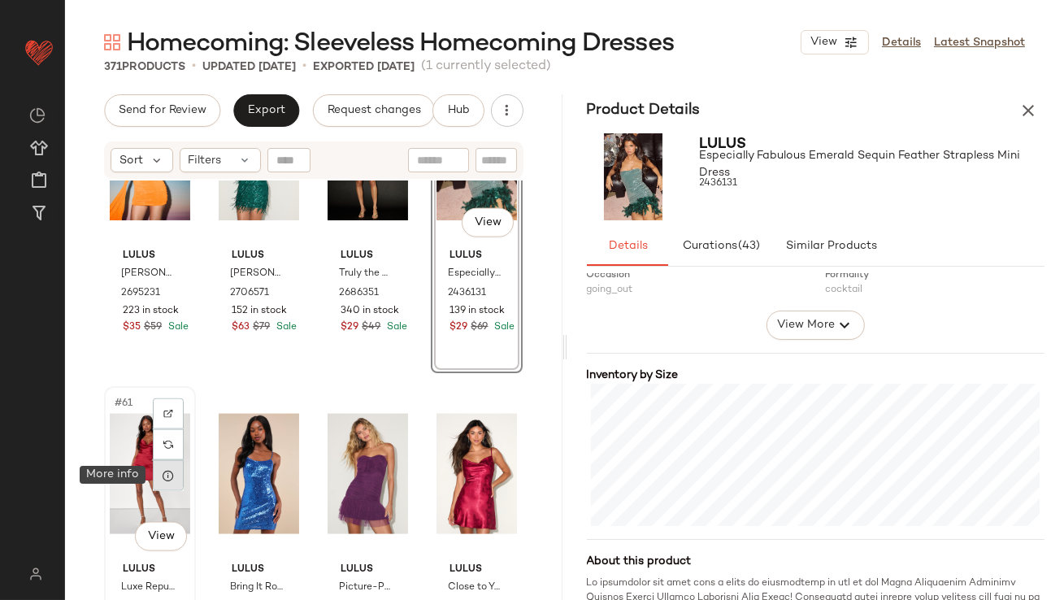
click at [164, 477] on icon at bounding box center [168, 475] width 13 height 13
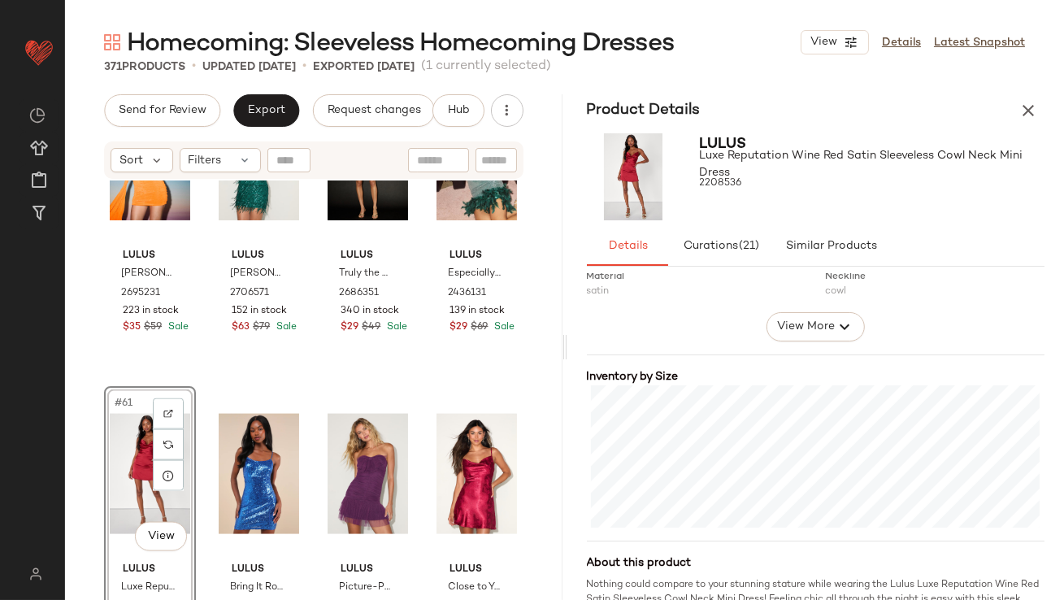
scroll to position [297, 0]
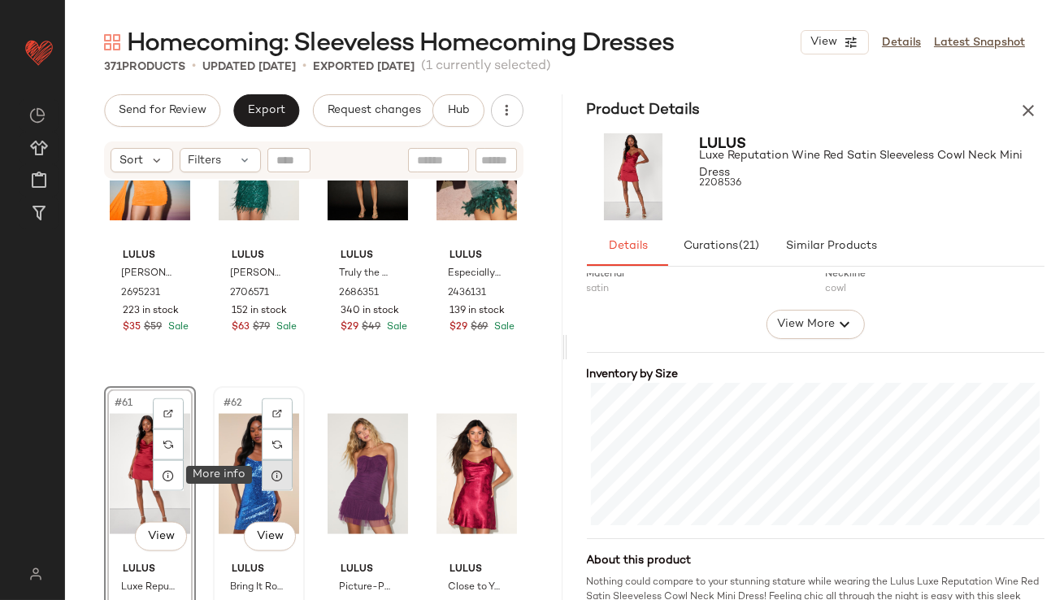
click at [271, 480] on icon at bounding box center [277, 475] width 13 height 13
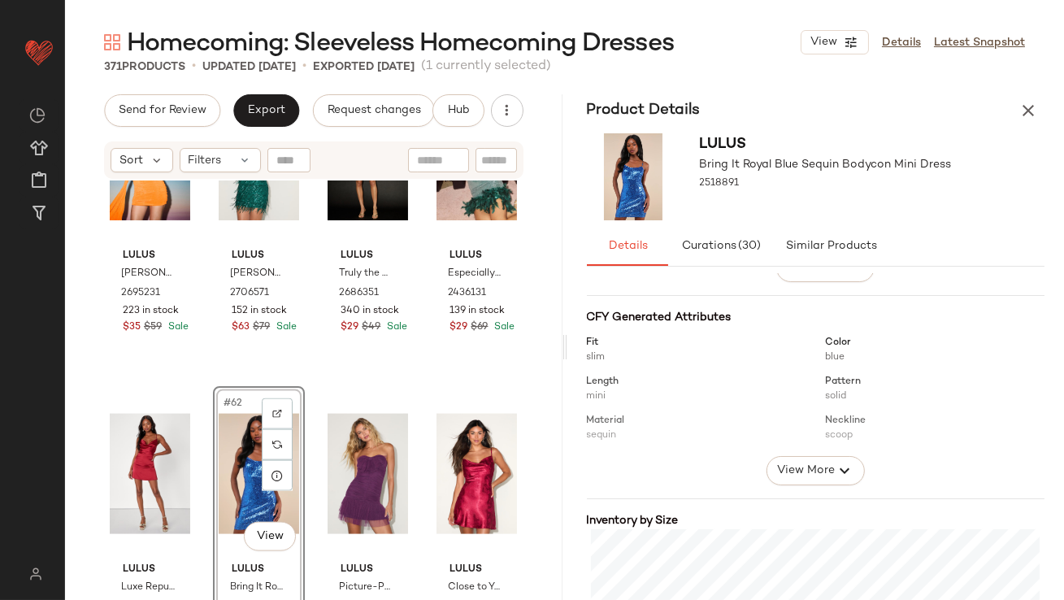
scroll to position [289, 0]
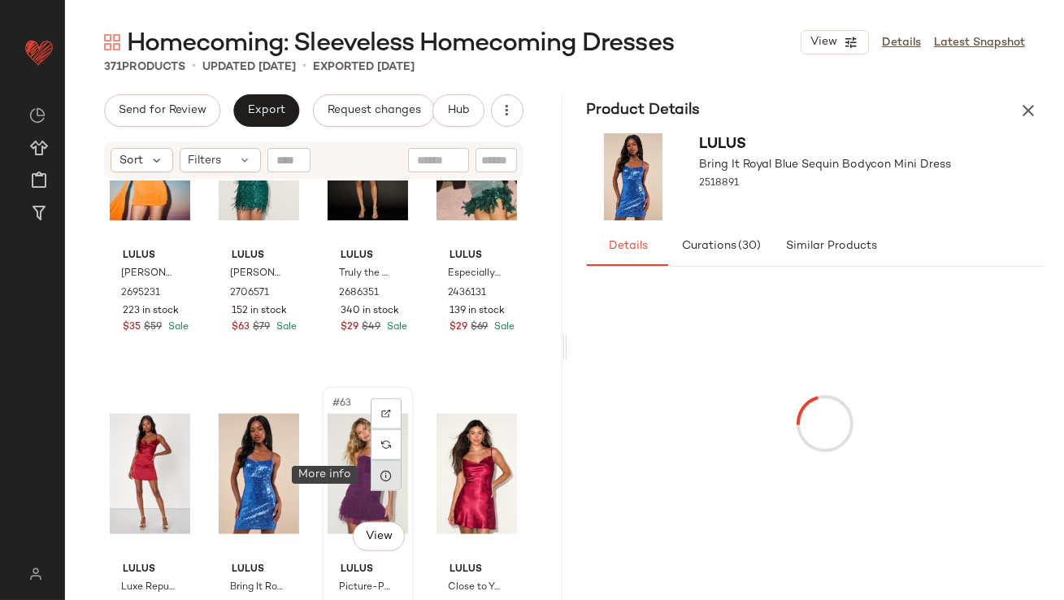
click at [381, 478] on icon at bounding box center [386, 475] width 13 height 13
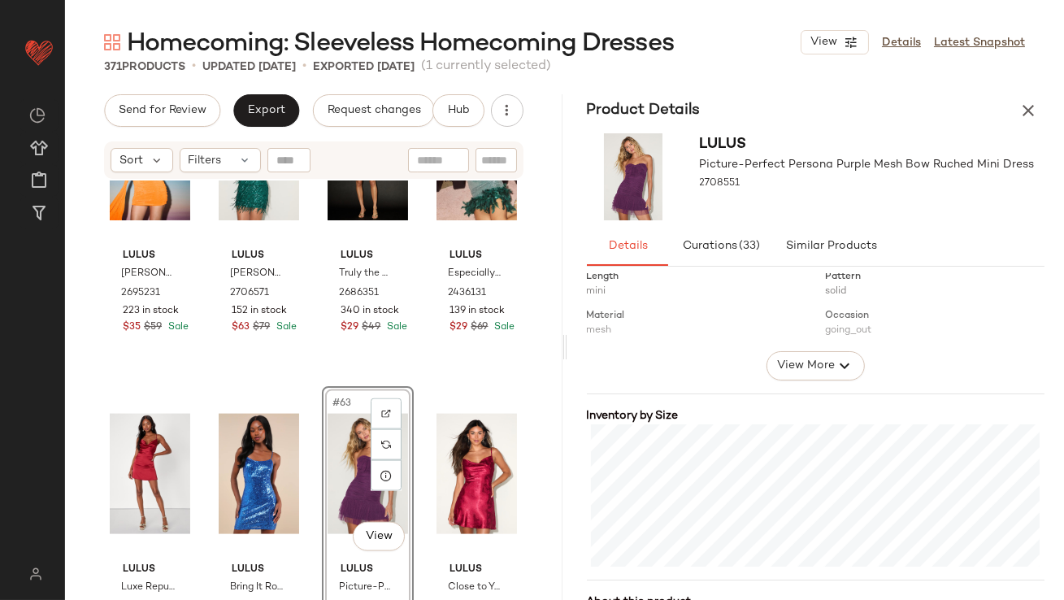
scroll to position [259, 0]
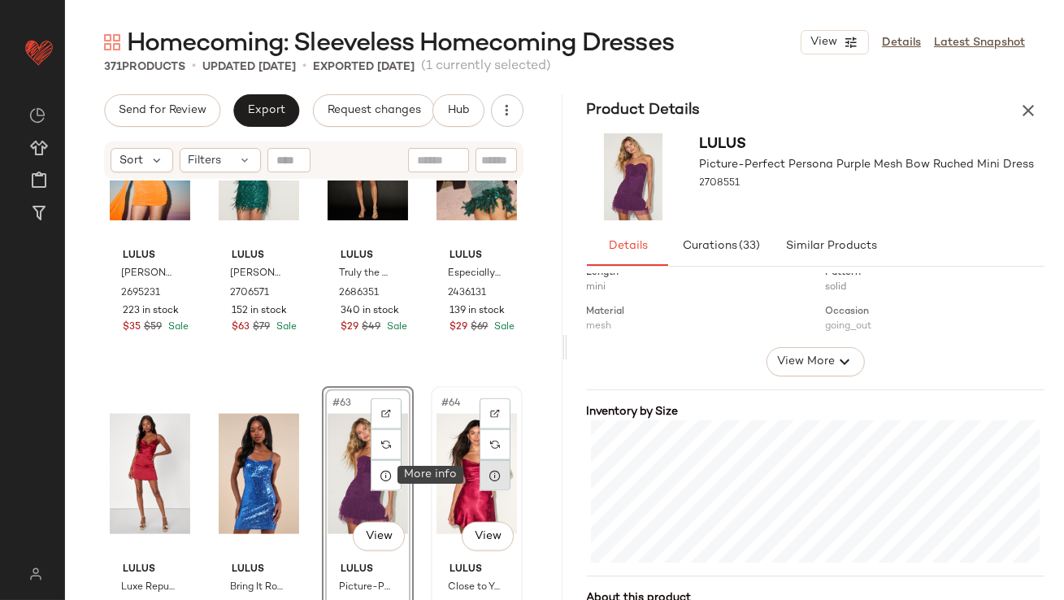
click at [489, 486] on div at bounding box center [495, 475] width 31 height 31
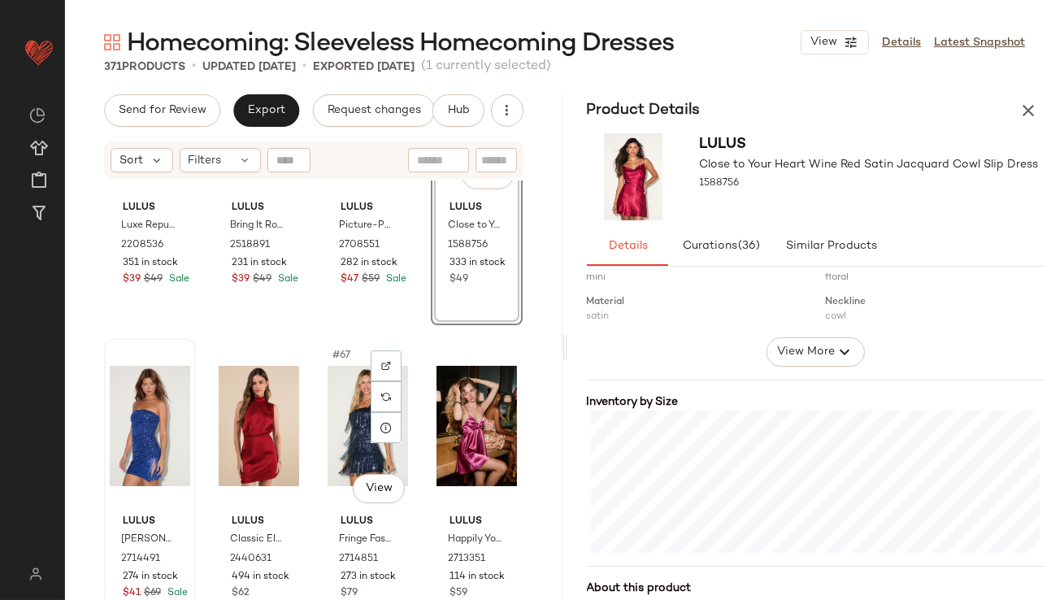
scroll to position [4884, 0]
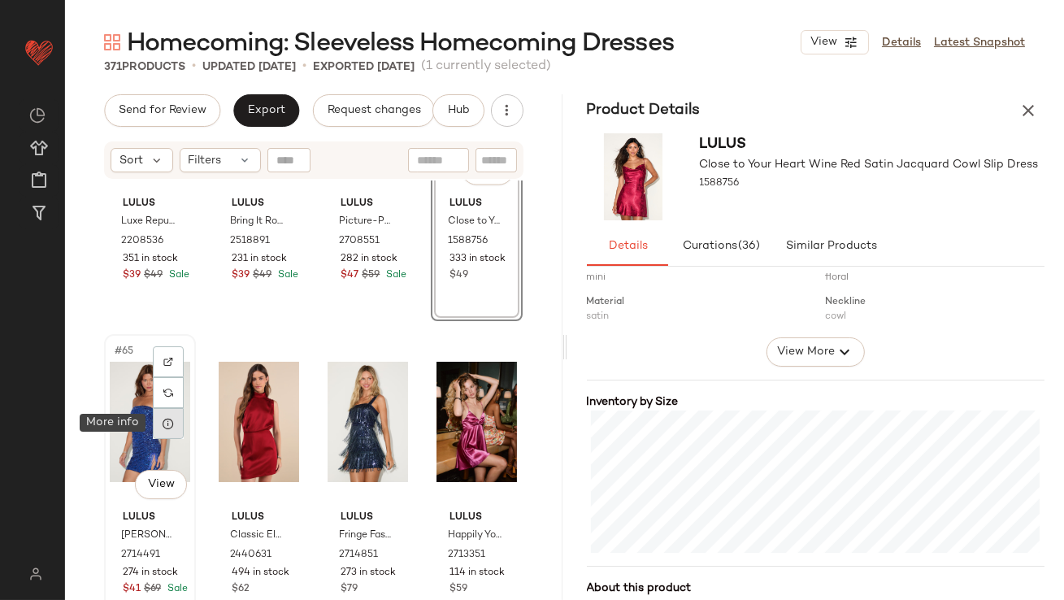
click at [159, 423] on div at bounding box center [168, 423] width 31 height 31
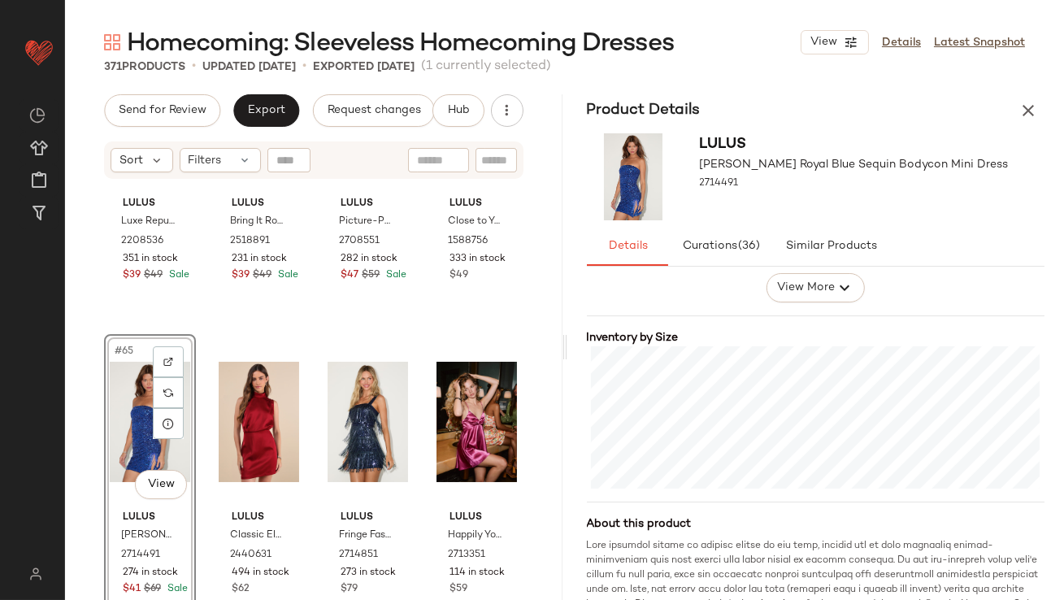
scroll to position [370, 0]
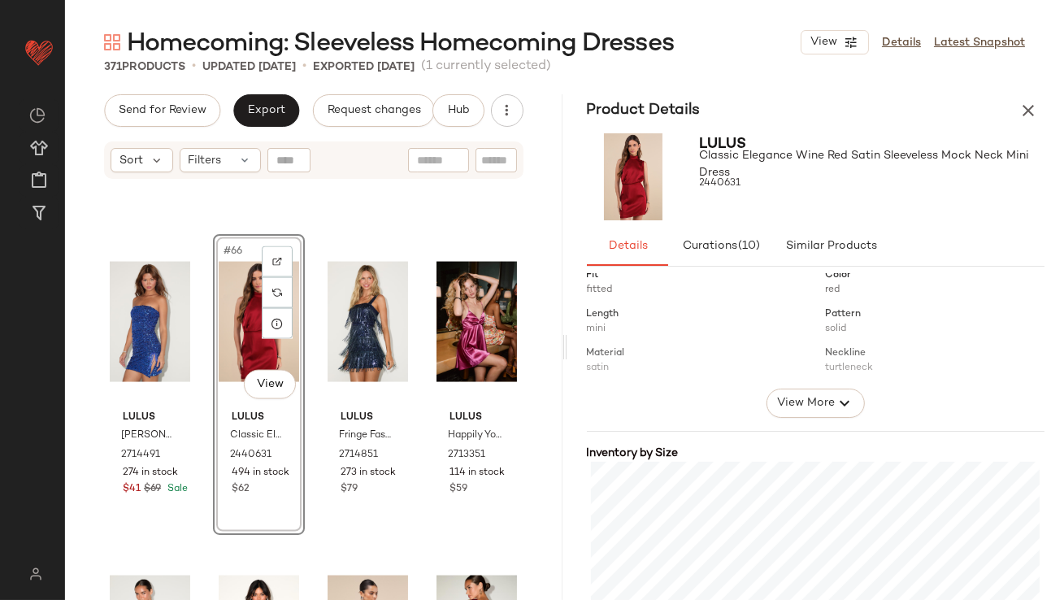
scroll to position [418, 0]
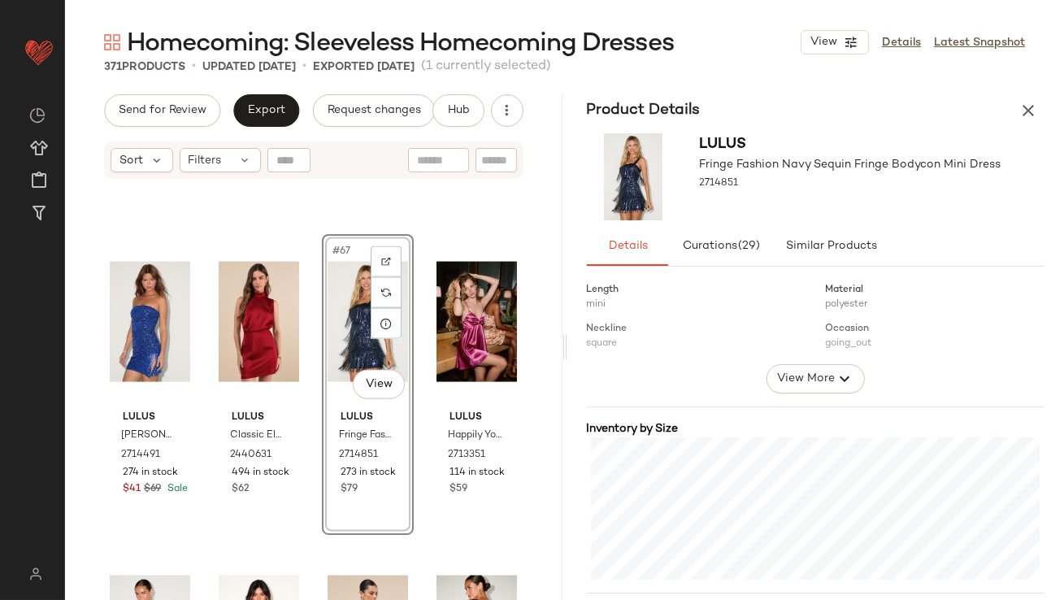
scroll to position [291, 0]
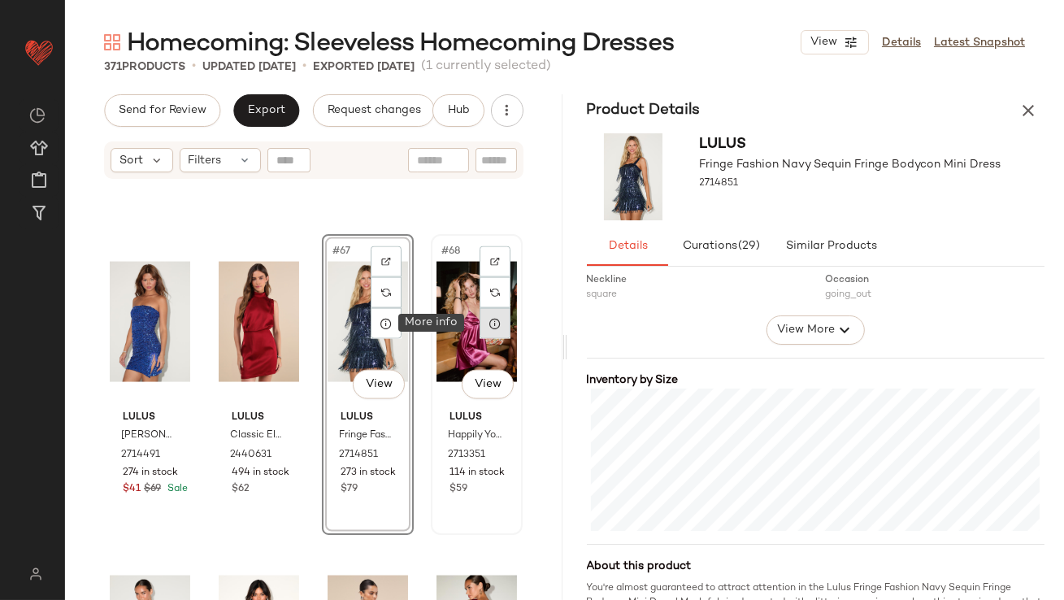
click at [489, 324] on icon at bounding box center [495, 323] width 13 height 13
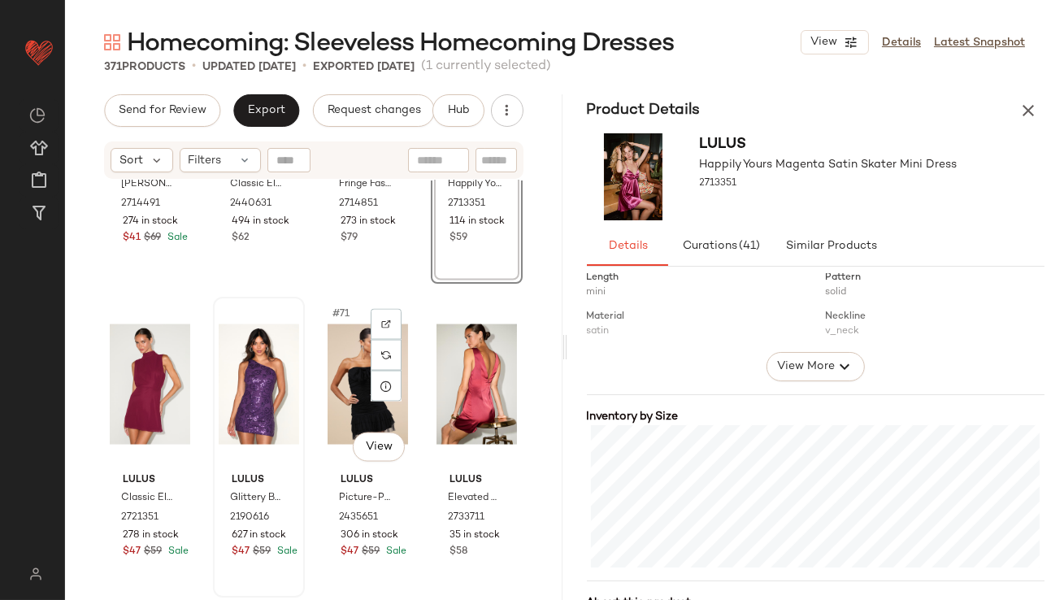
scroll to position [5240, 0]
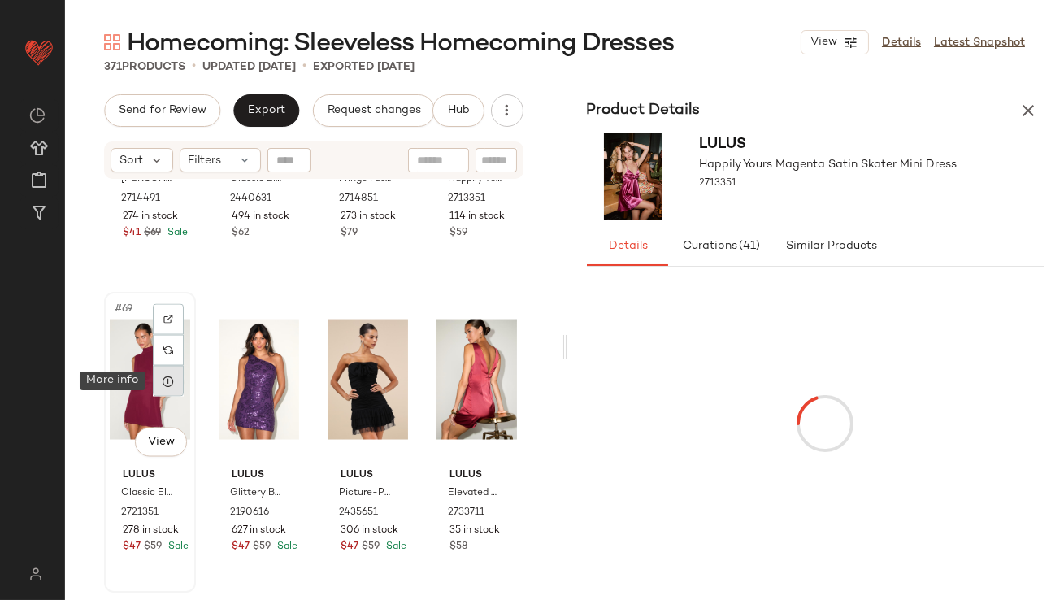
click at [167, 388] on div at bounding box center [168, 381] width 31 height 31
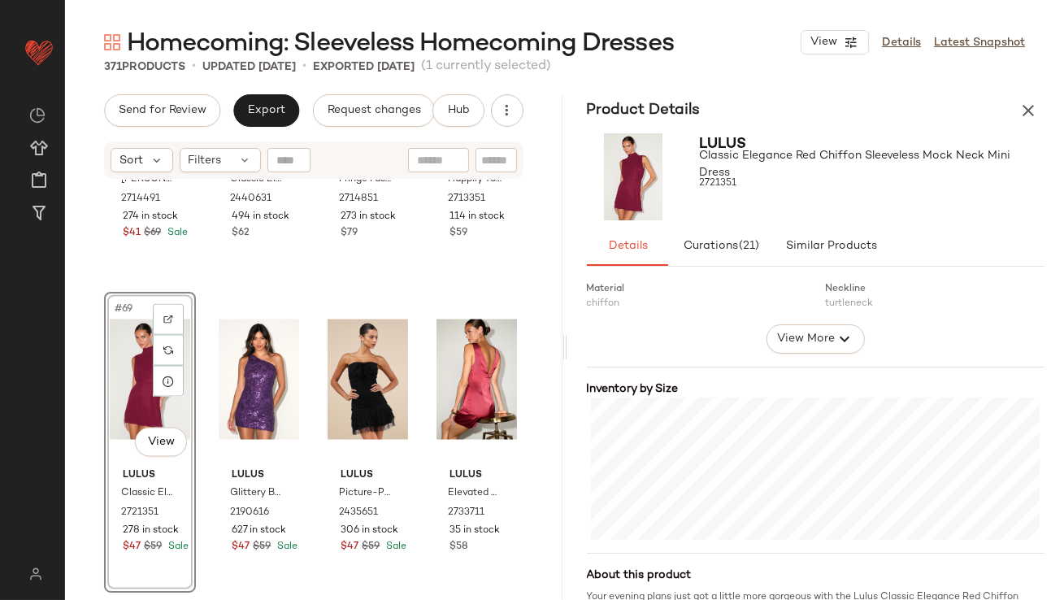
scroll to position [293, 0]
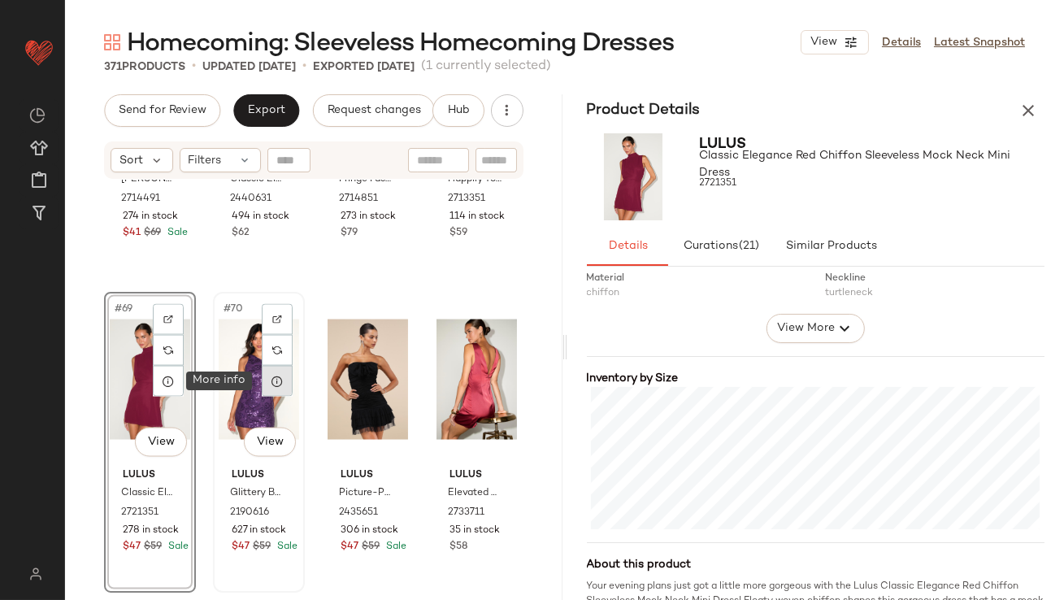
click at [273, 387] on icon at bounding box center [277, 381] width 13 height 13
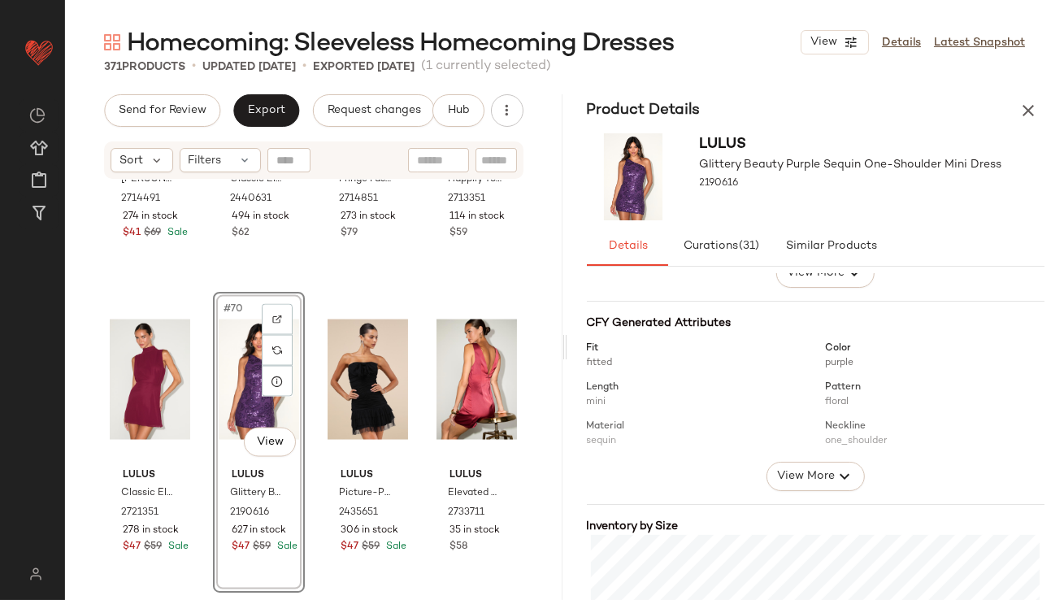
scroll to position [243, 0]
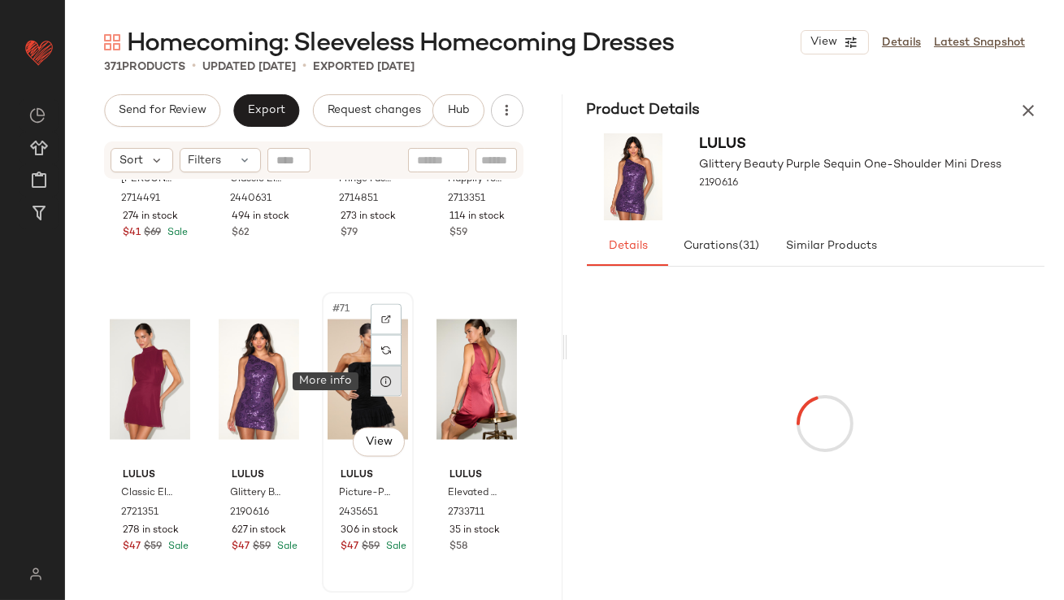
click at [380, 385] on icon at bounding box center [386, 381] width 13 height 13
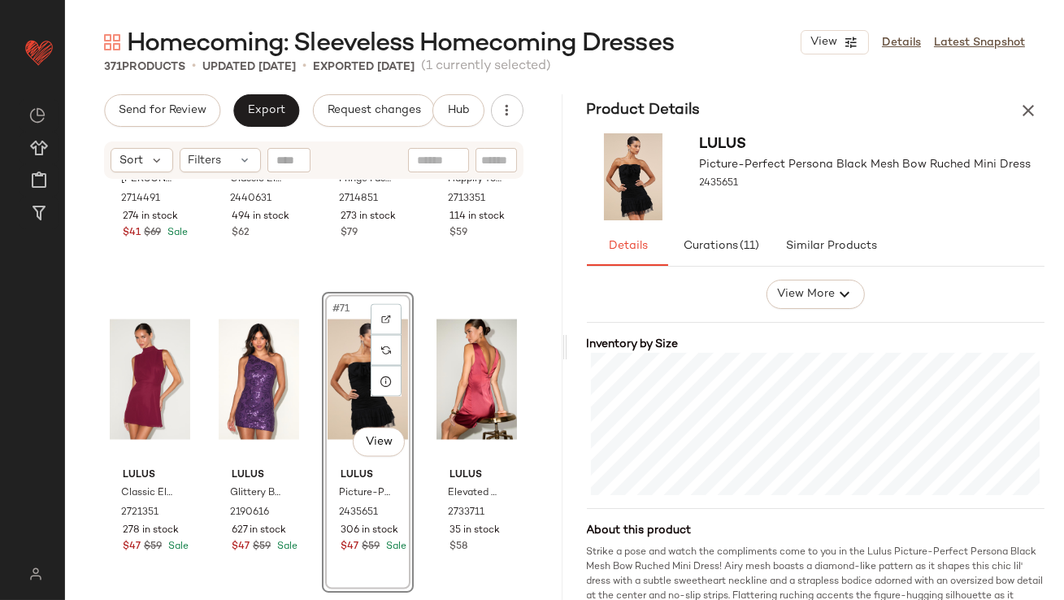
scroll to position [341, 0]
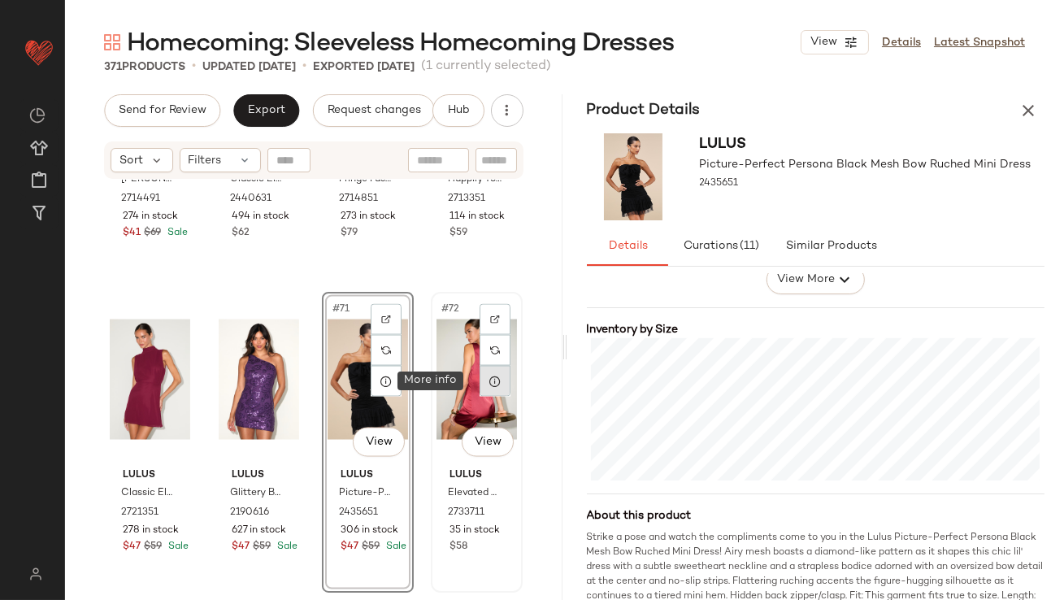
click at [489, 376] on icon at bounding box center [495, 381] width 13 height 13
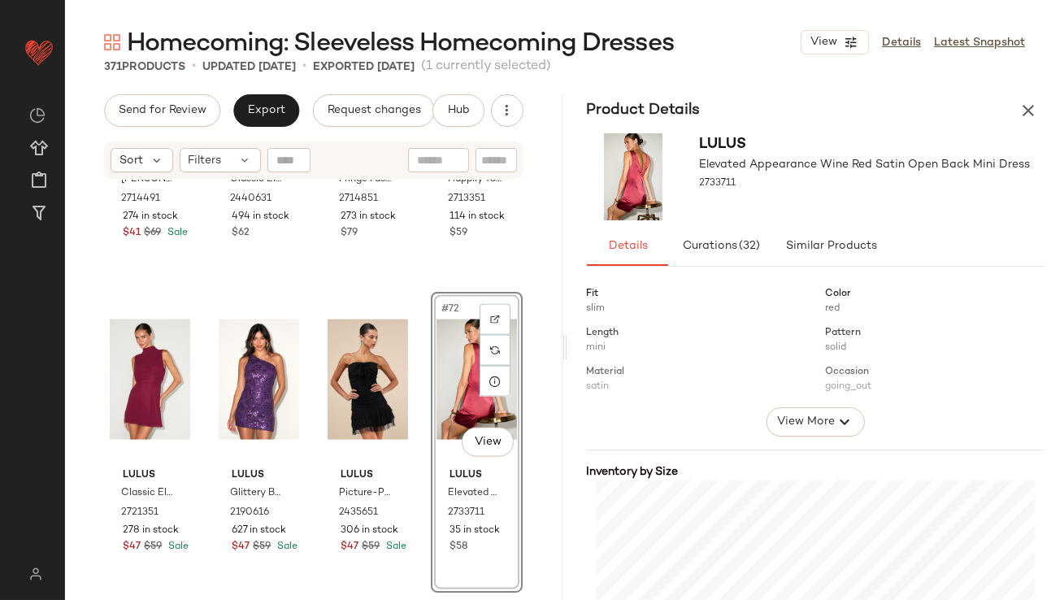
scroll to position [360, 0]
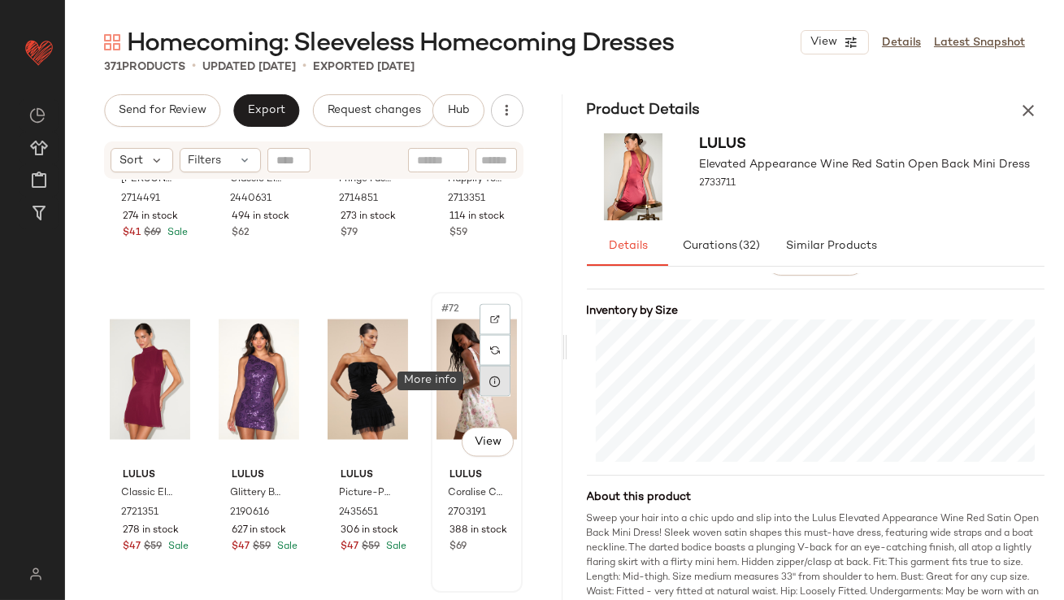
click at [489, 385] on icon at bounding box center [495, 381] width 13 height 13
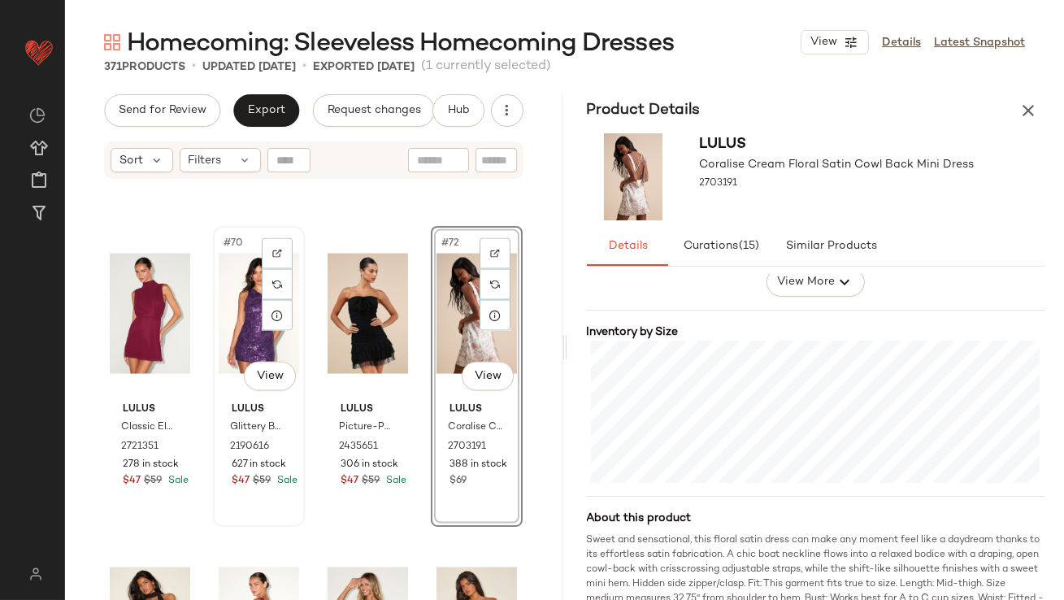
scroll to position [5463, 0]
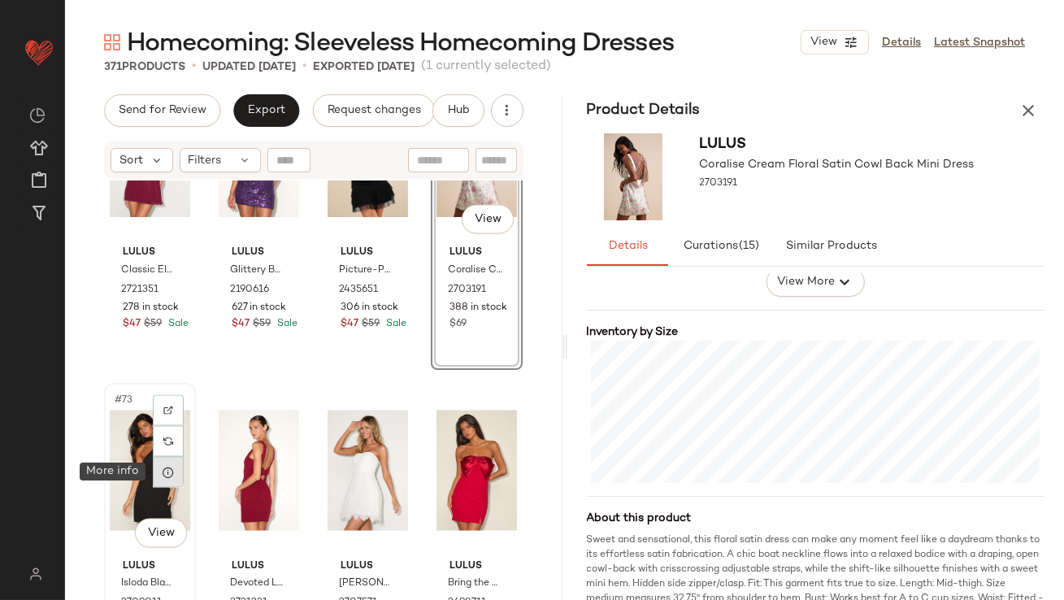
click at [166, 474] on icon at bounding box center [168, 472] width 13 height 13
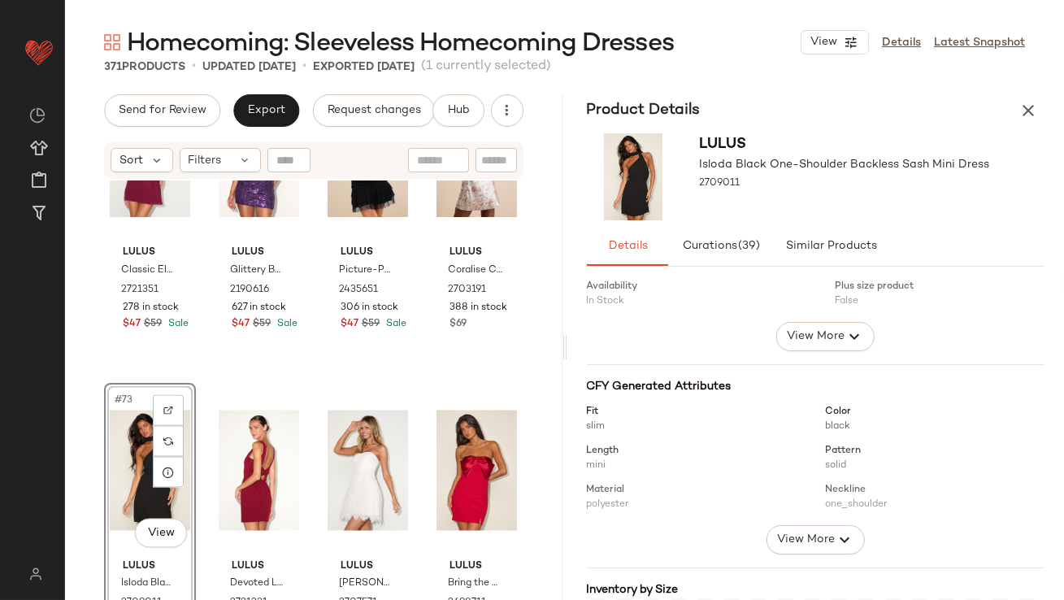
scroll to position [246, 0]
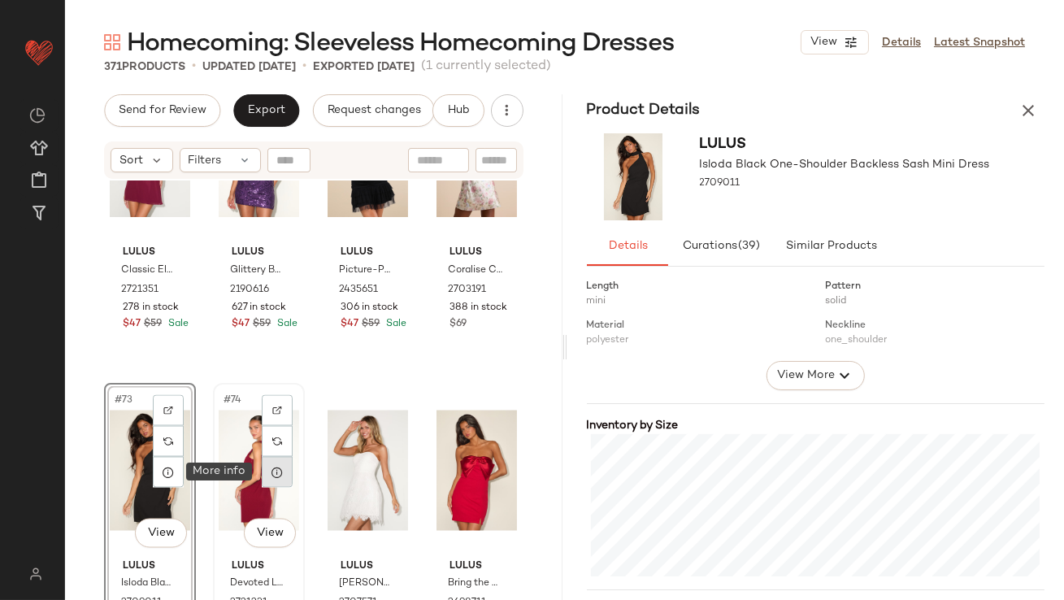
click at [280, 469] on div at bounding box center [277, 472] width 31 height 31
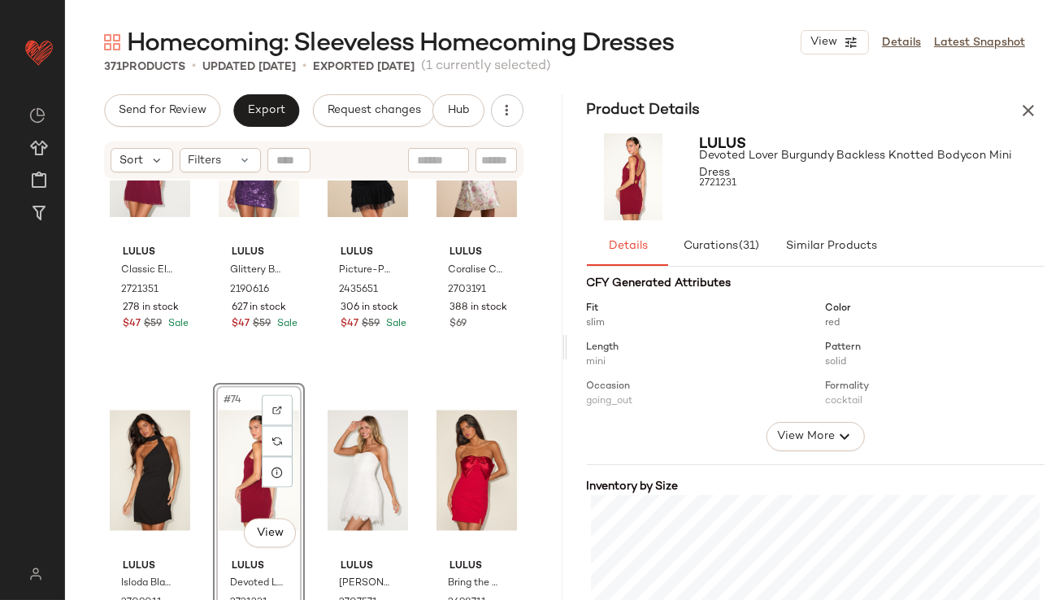
scroll to position [319, 0]
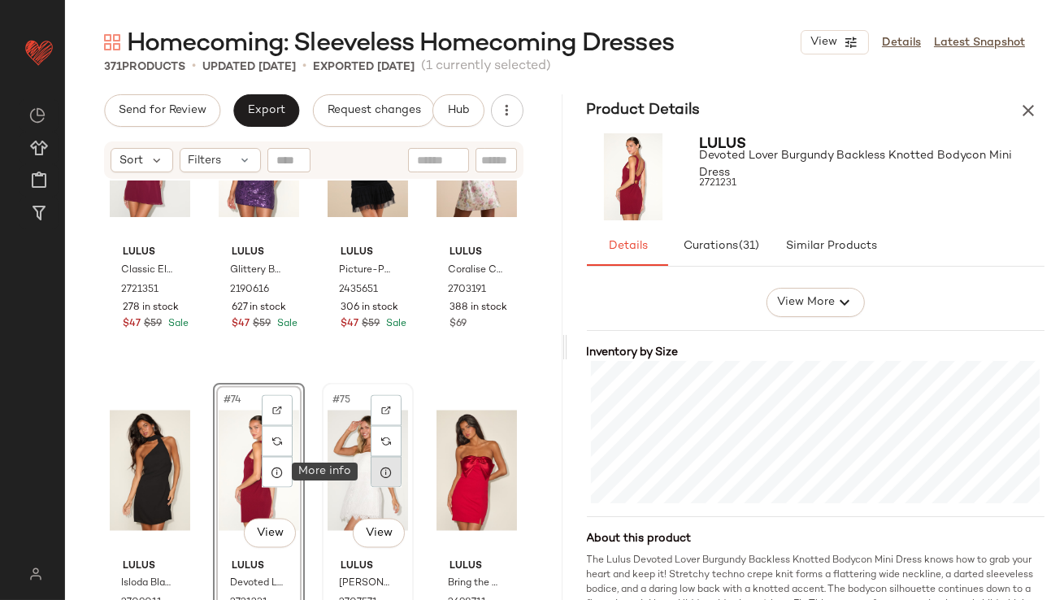
click at [377, 479] on div at bounding box center [386, 472] width 31 height 31
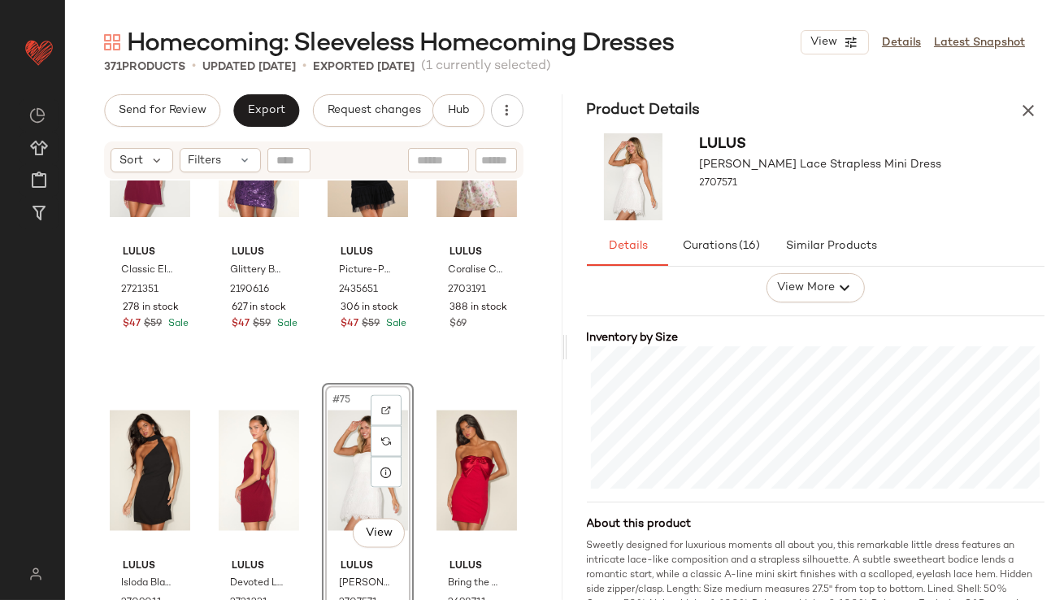
scroll to position [355, 0]
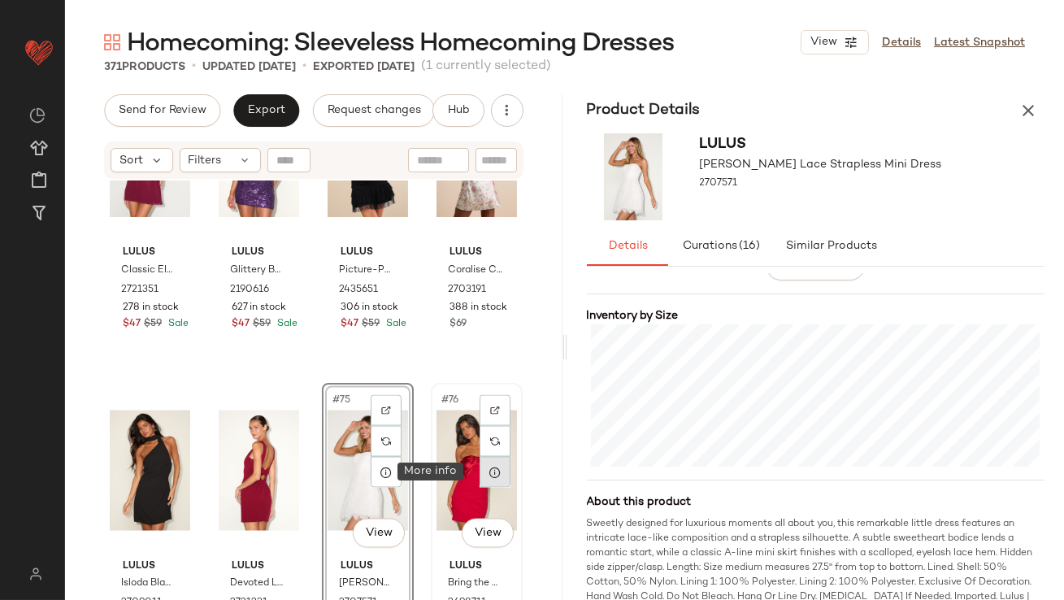
click at [489, 473] on icon at bounding box center [495, 472] width 13 height 13
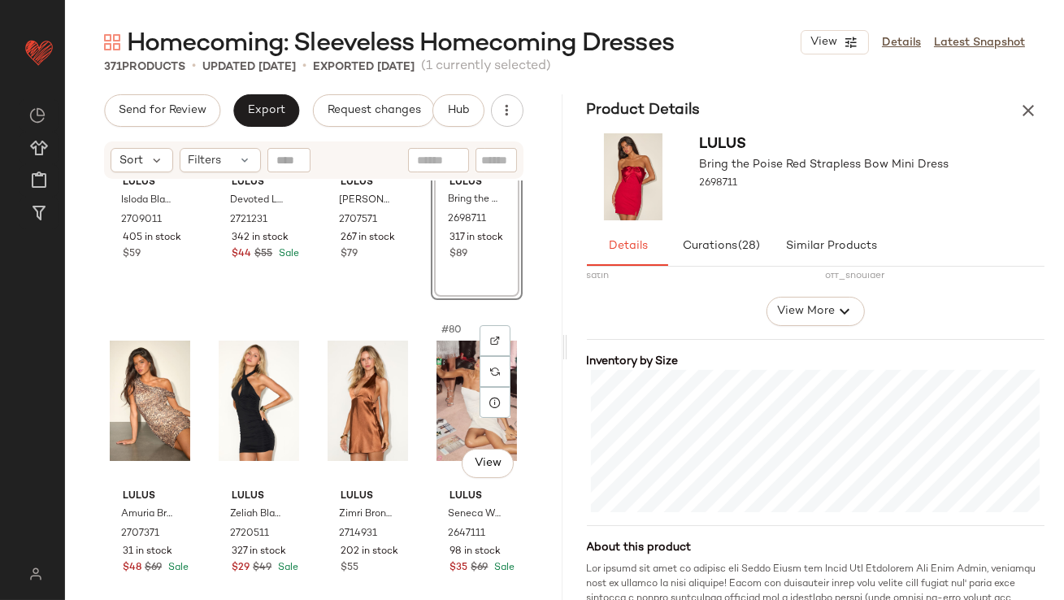
scroll to position [5862, 0]
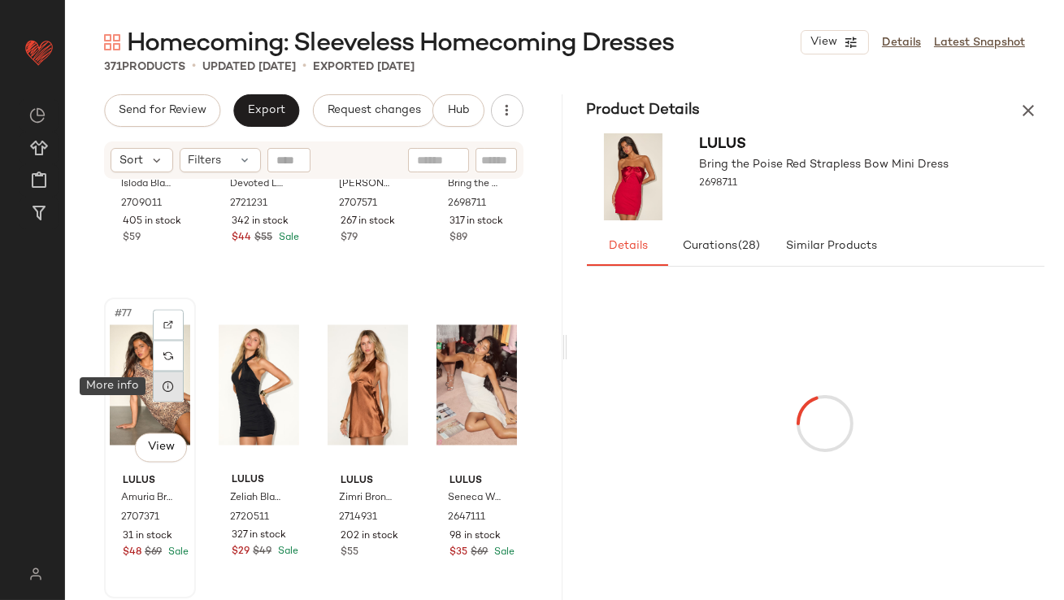
click at [169, 395] on div at bounding box center [168, 387] width 31 height 31
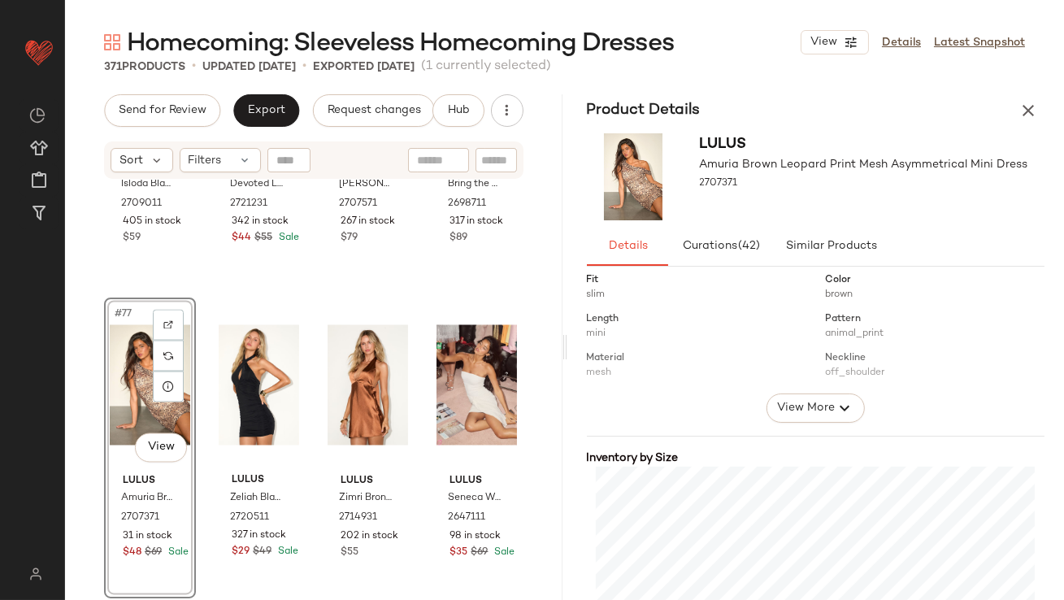
scroll to position [285, 0]
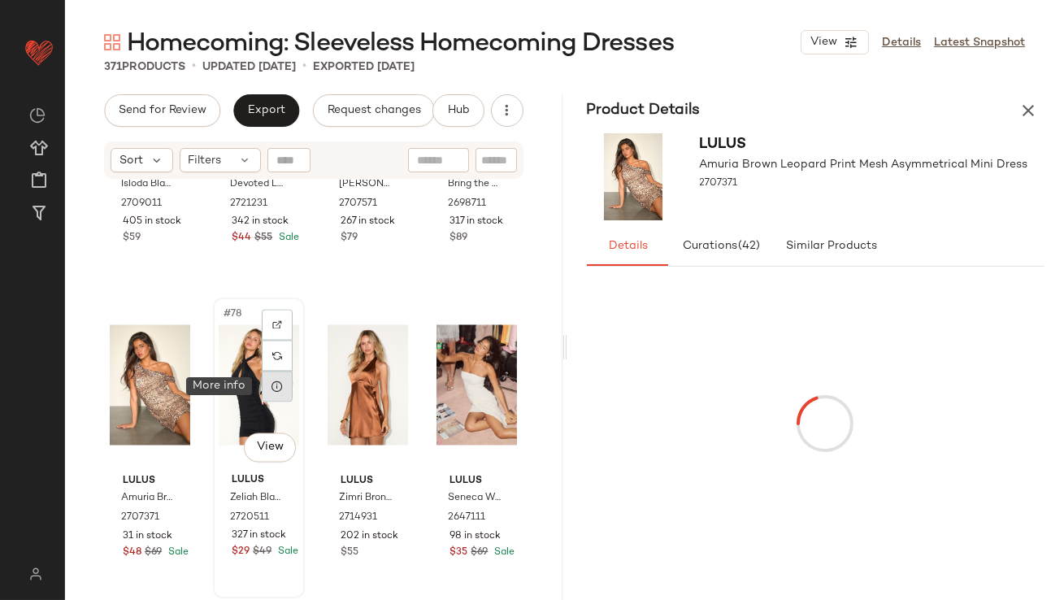
click at [276, 393] on div at bounding box center [277, 387] width 31 height 31
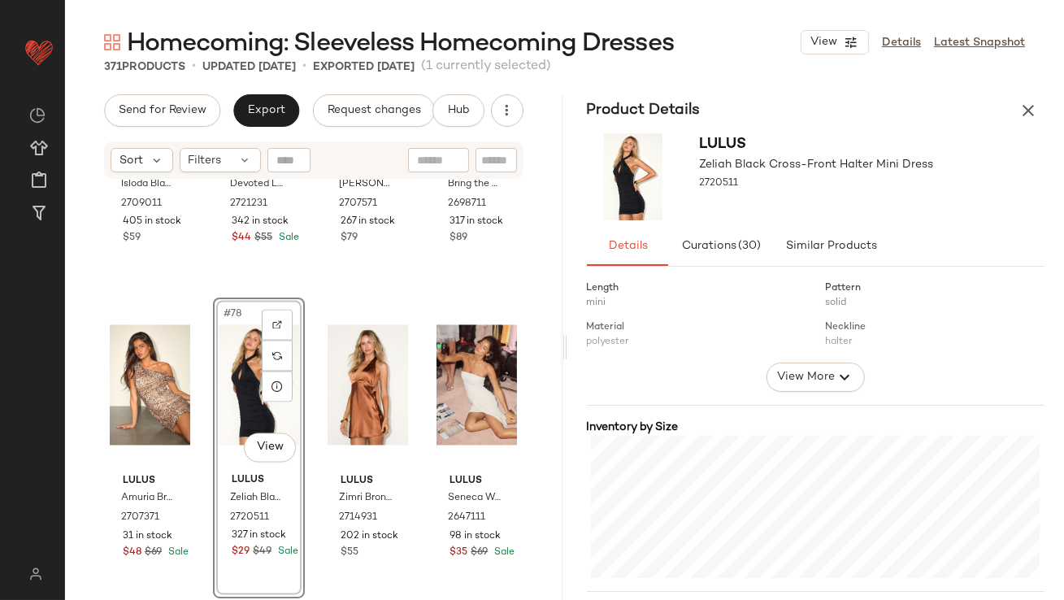
scroll to position [300, 0]
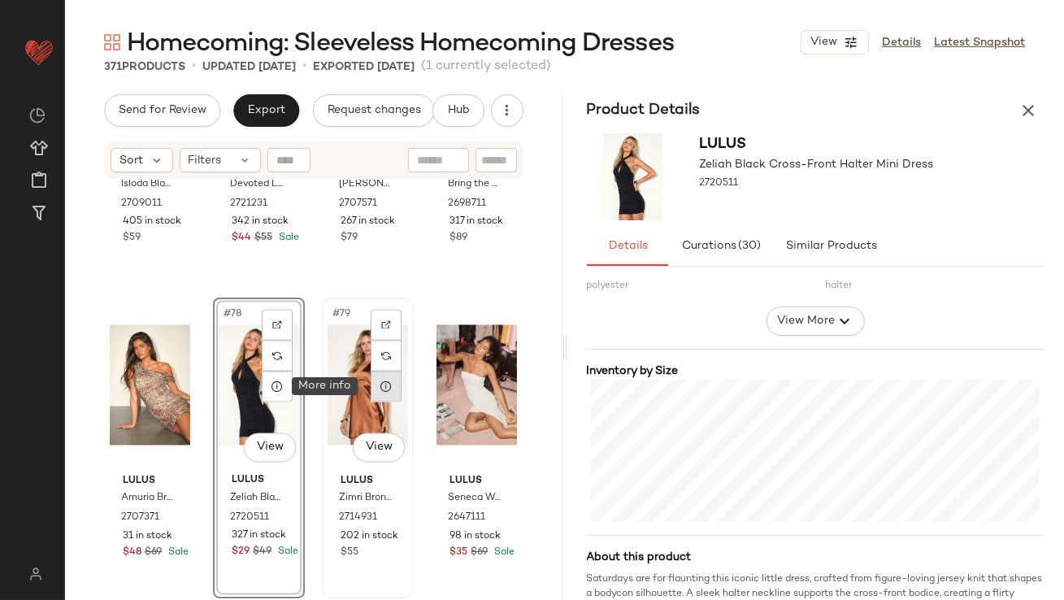
click at [380, 393] on div at bounding box center [386, 387] width 31 height 31
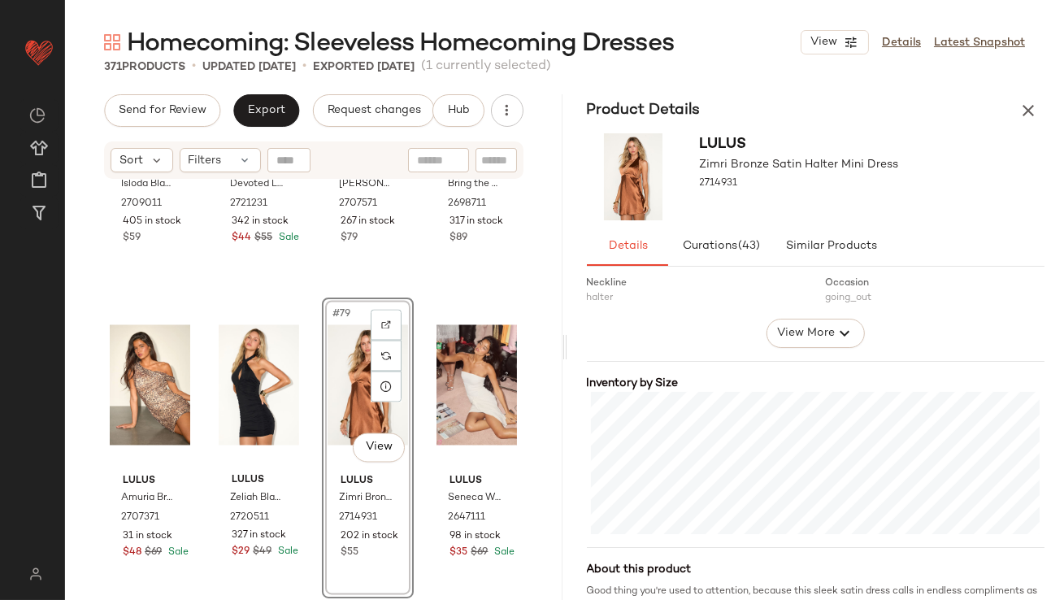
scroll to position [317, 0]
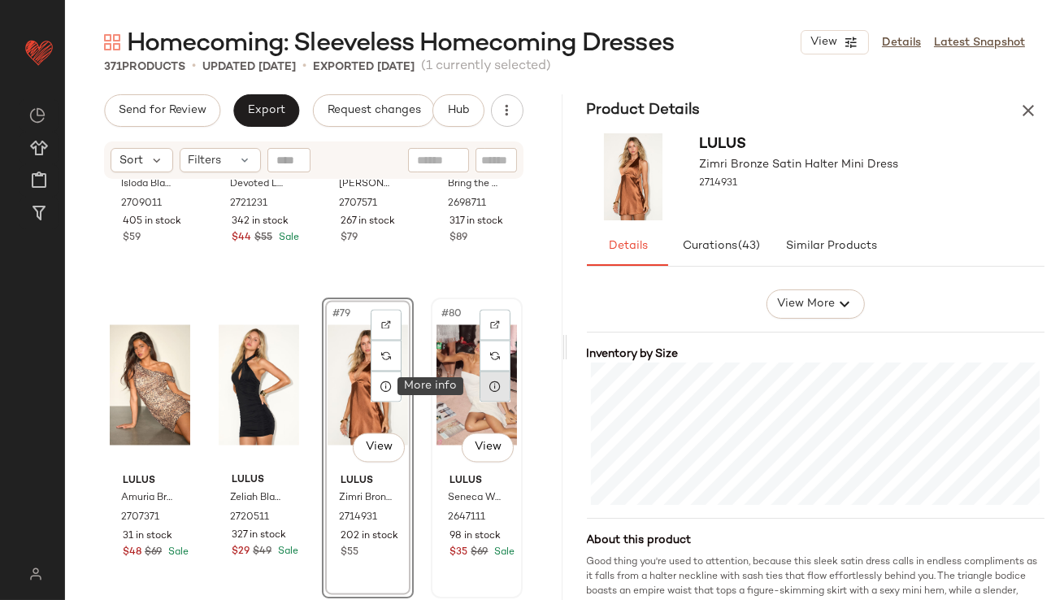
click at [494, 389] on div at bounding box center [495, 387] width 31 height 31
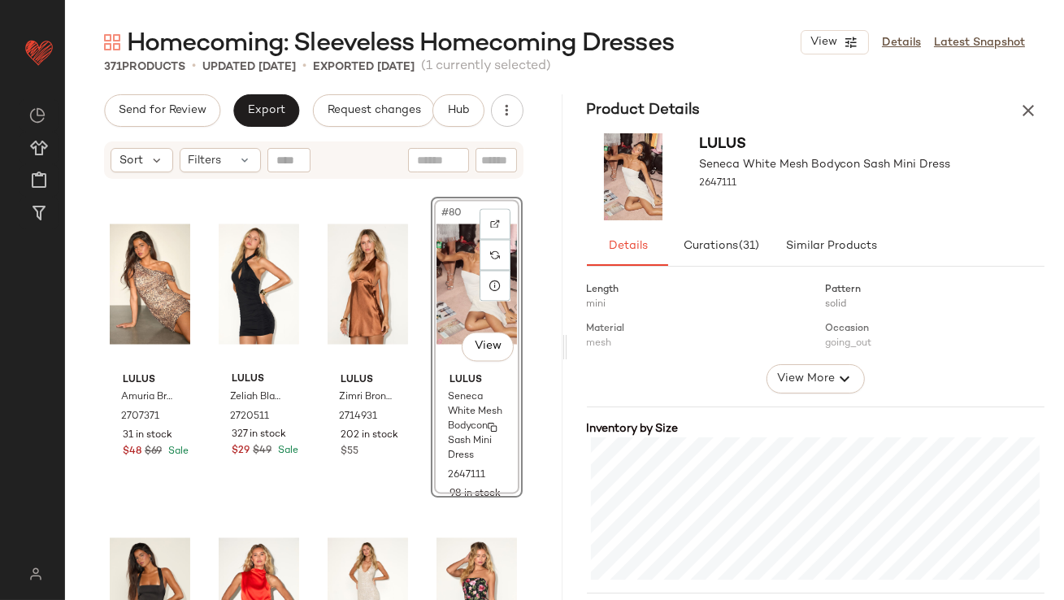
scroll to position [6085, 0]
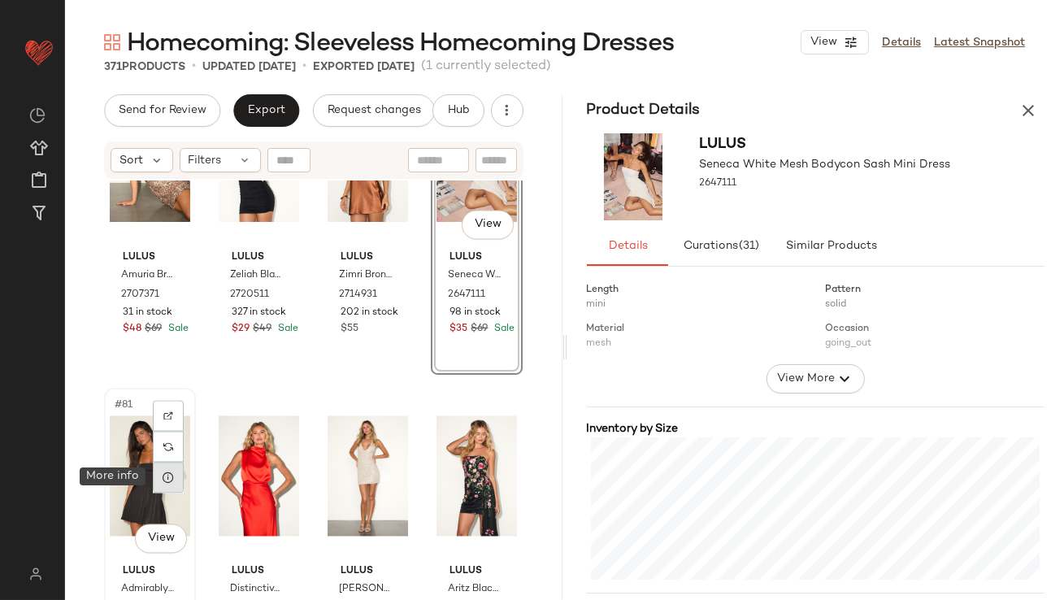
click at [177, 477] on div at bounding box center [168, 477] width 31 height 31
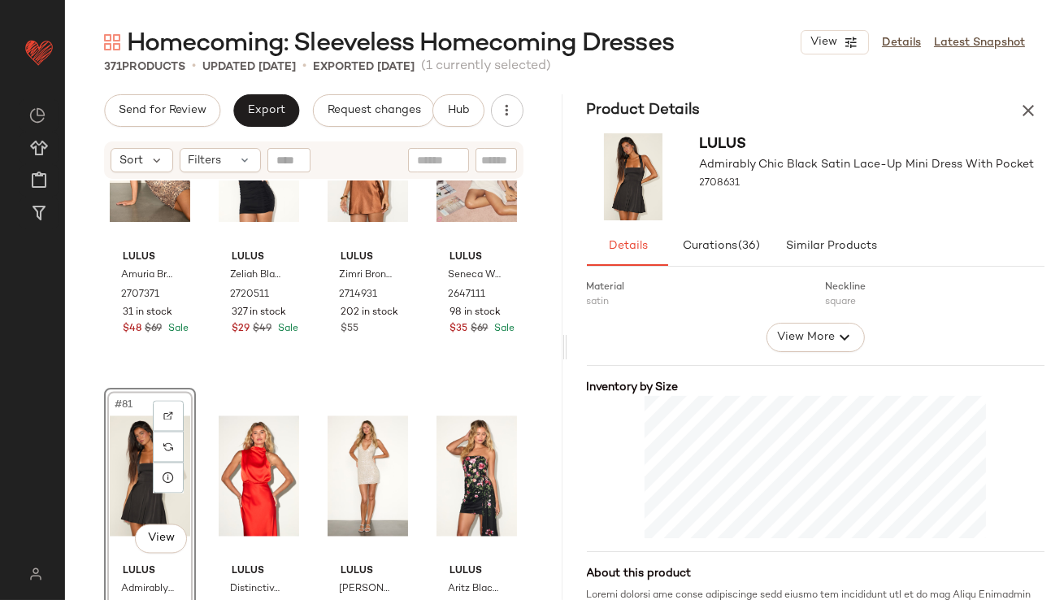
scroll to position [340, 0]
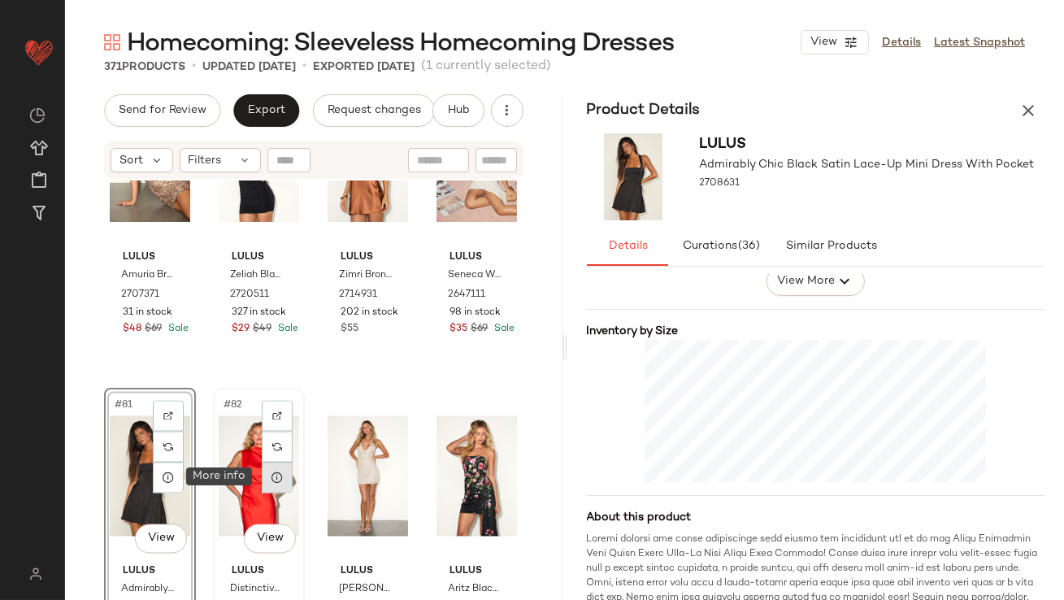
click at [278, 477] on icon at bounding box center [277, 477] width 13 height 13
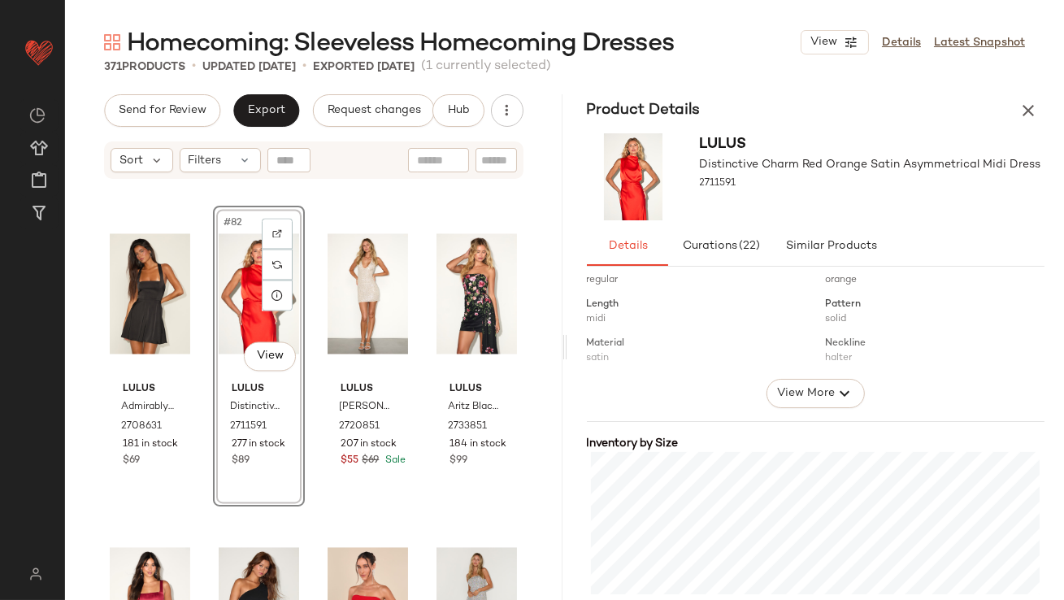
scroll to position [274, 0]
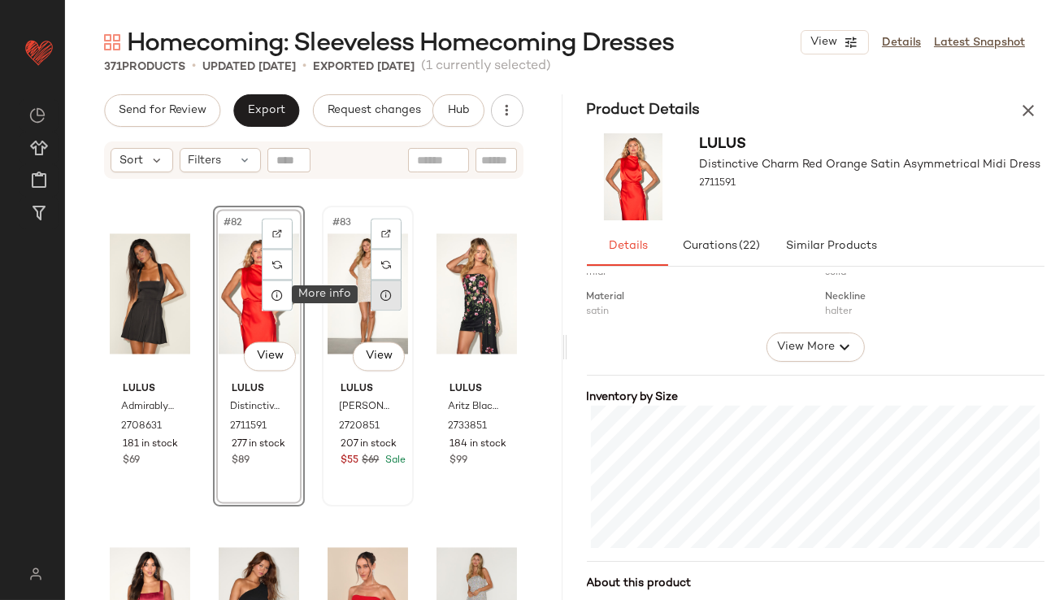
click at [380, 300] on icon at bounding box center [386, 295] width 13 height 13
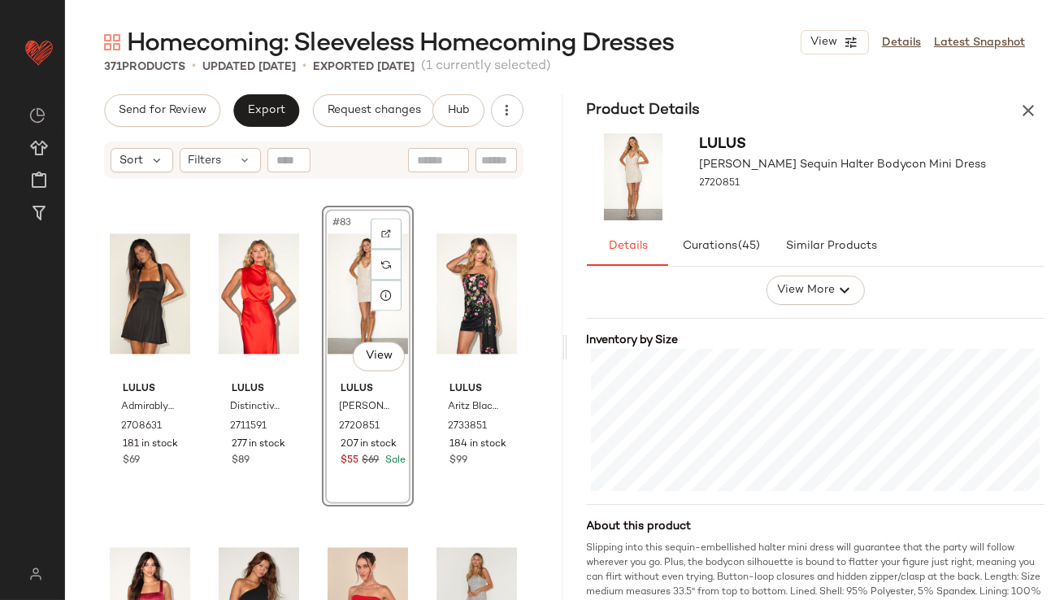
scroll to position [349, 0]
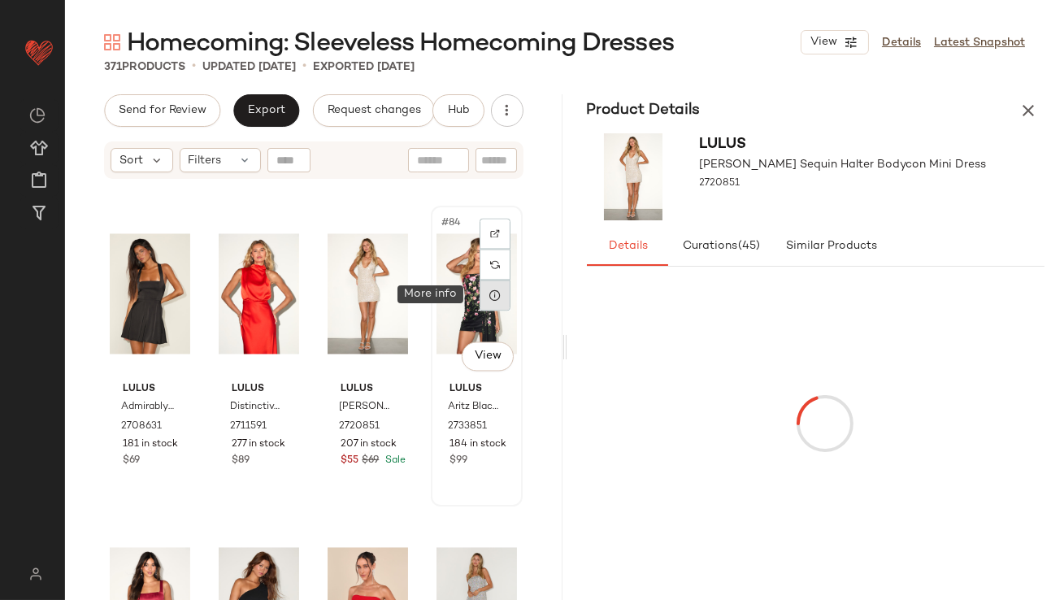
click at [489, 307] on div at bounding box center [495, 295] width 31 height 31
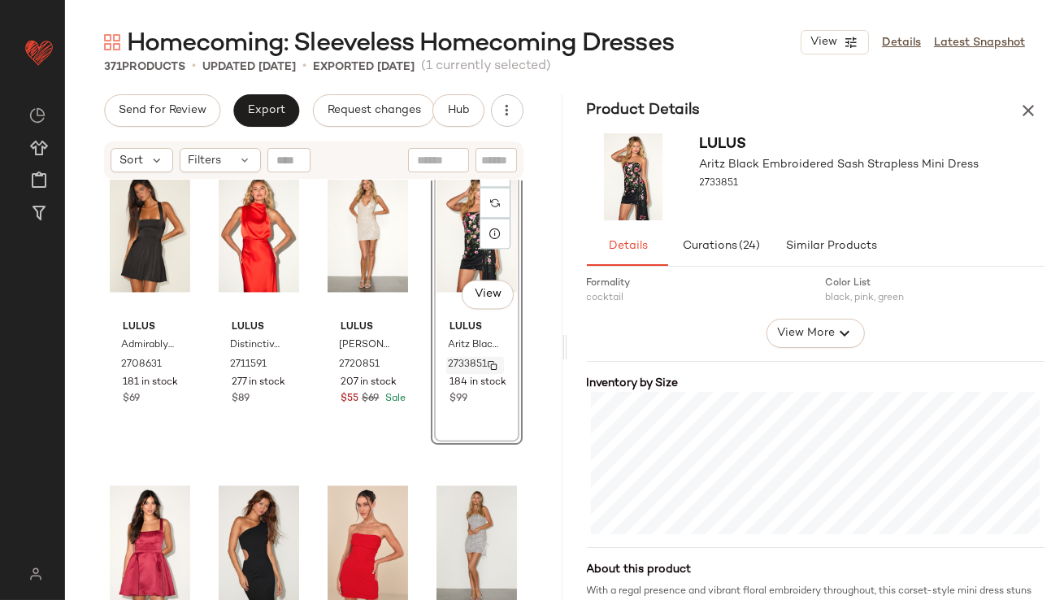
scroll to position [6463, 0]
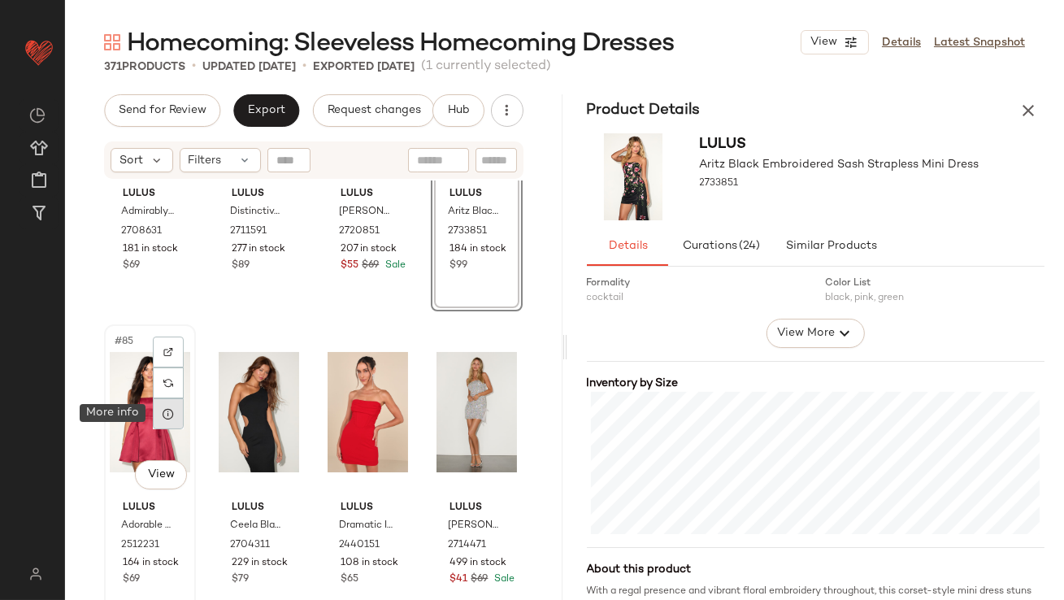
click at [159, 418] on div at bounding box center [168, 413] width 31 height 31
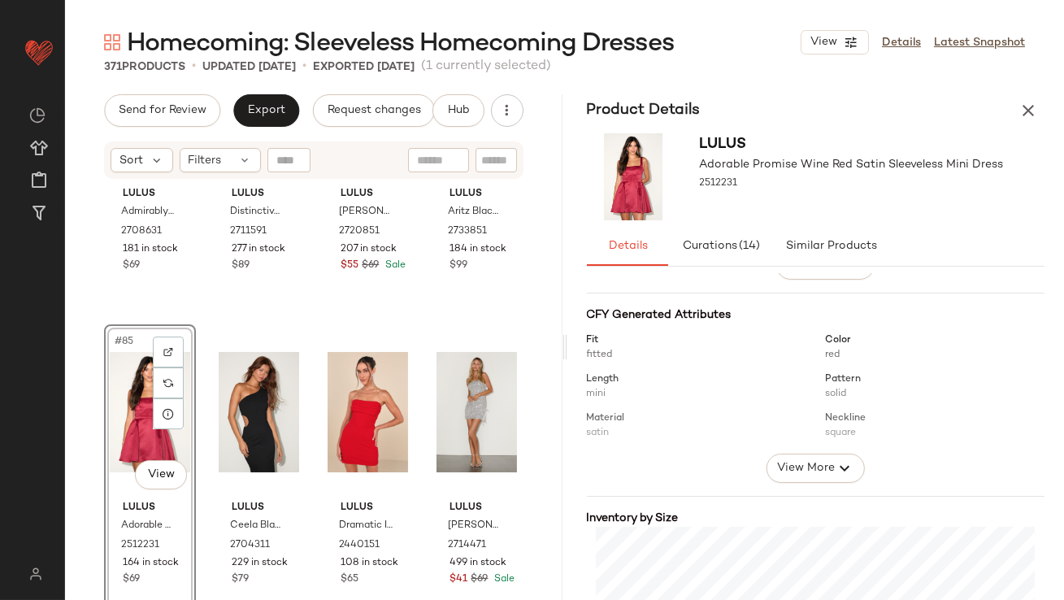
scroll to position [351, 0]
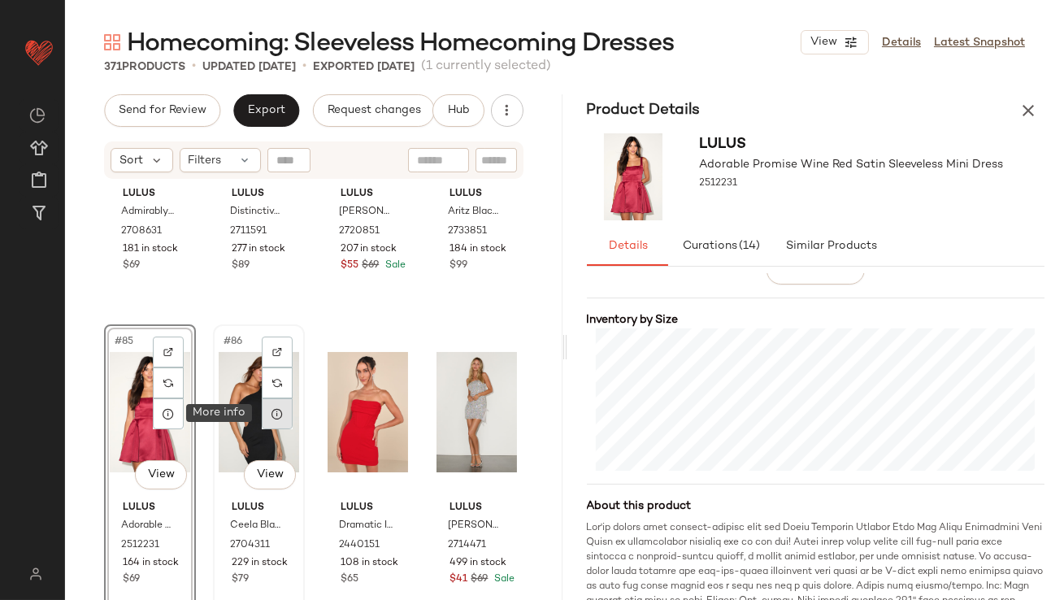
click at [264, 411] on div at bounding box center [277, 413] width 31 height 31
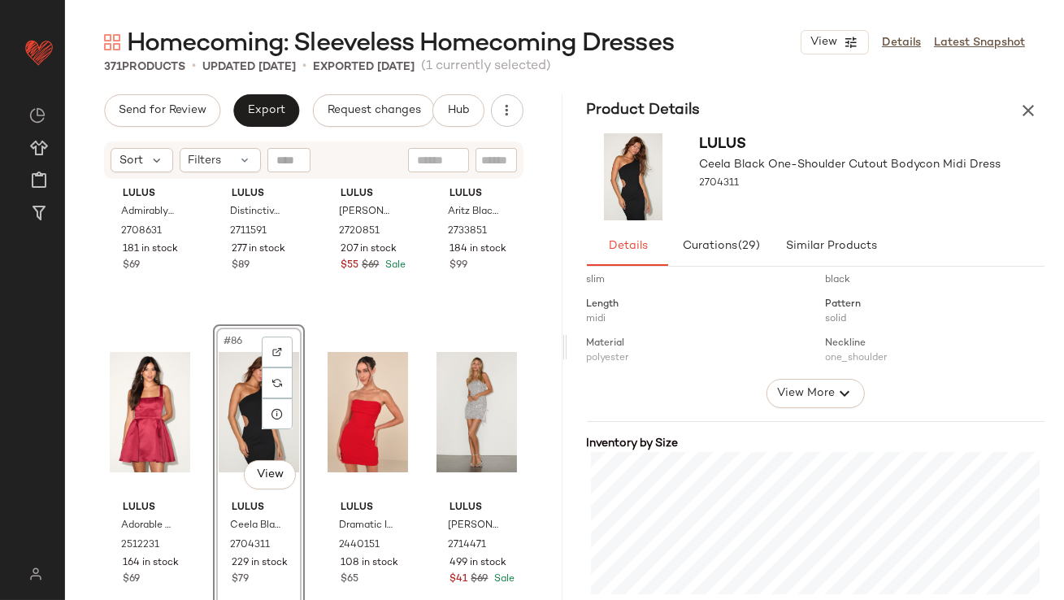
scroll to position [299, 0]
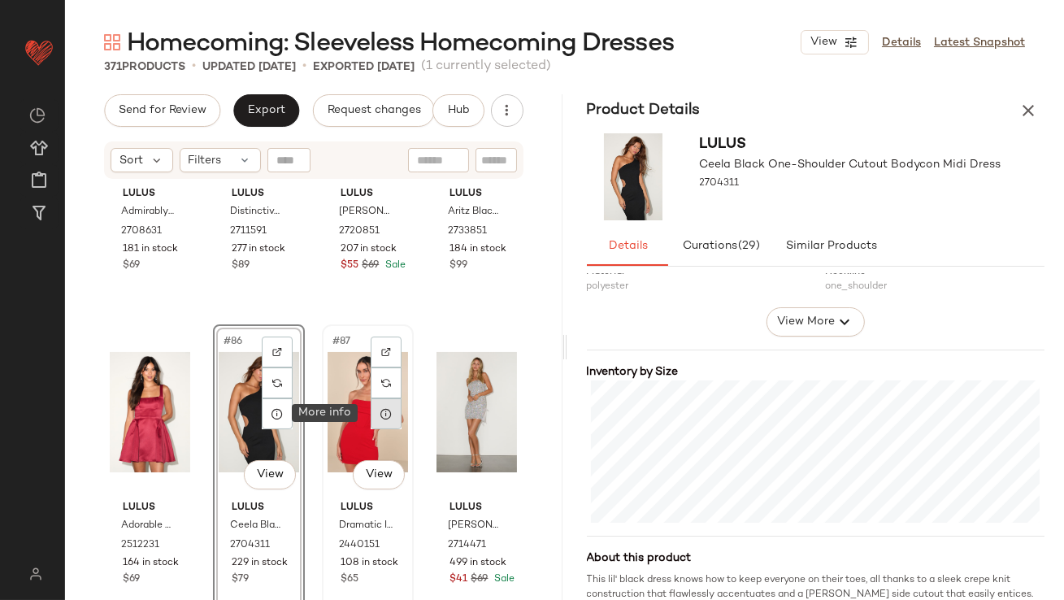
click at [385, 413] on icon at bounding box center [386, 413] width 13 height 13
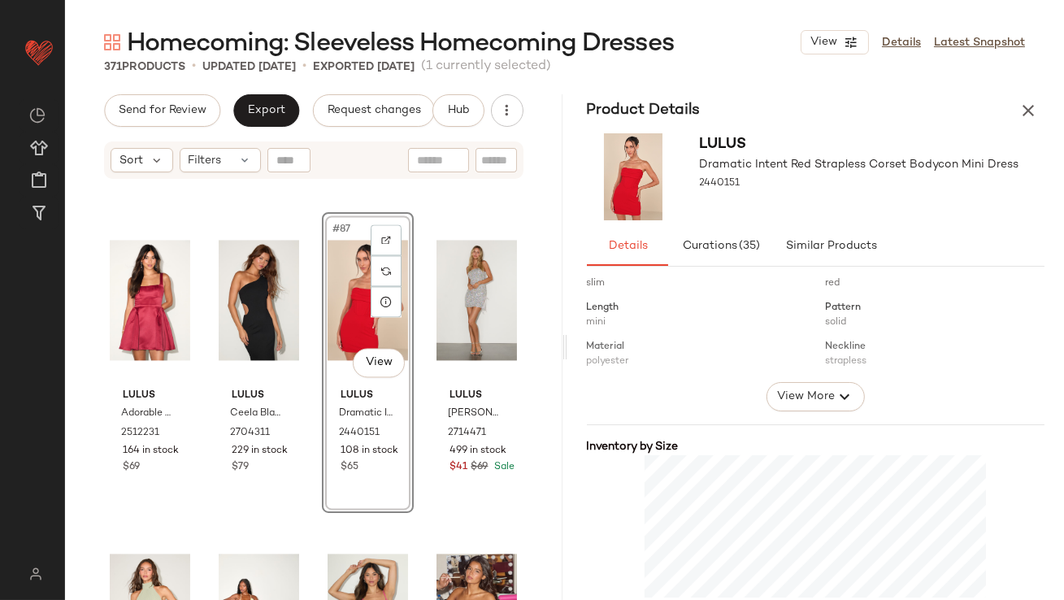
scroll to position [308, 0]
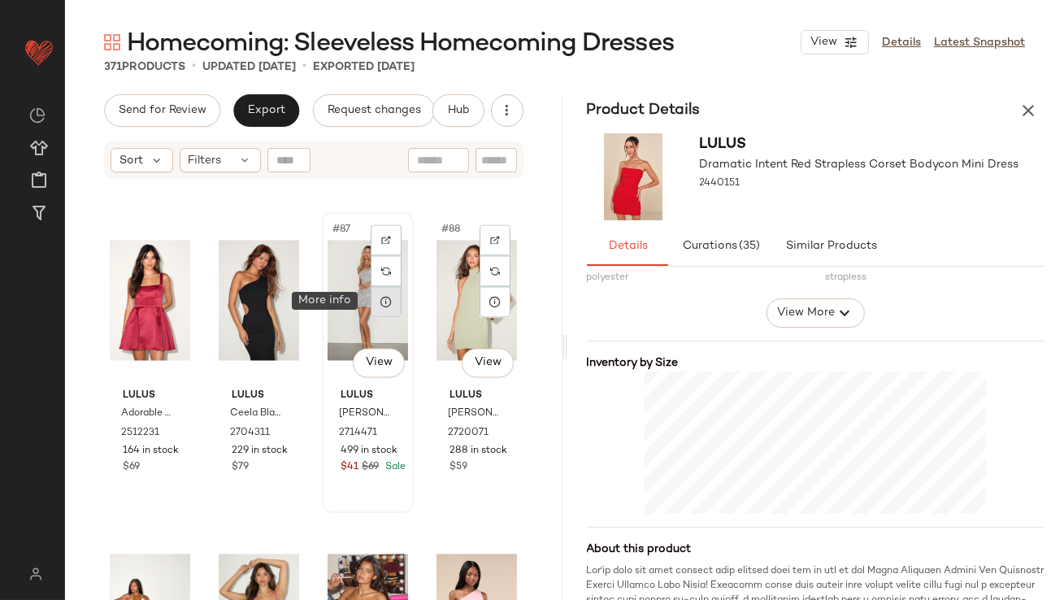
click at [388, 313] on div at bounding box center [386, 301] width 31 height 31
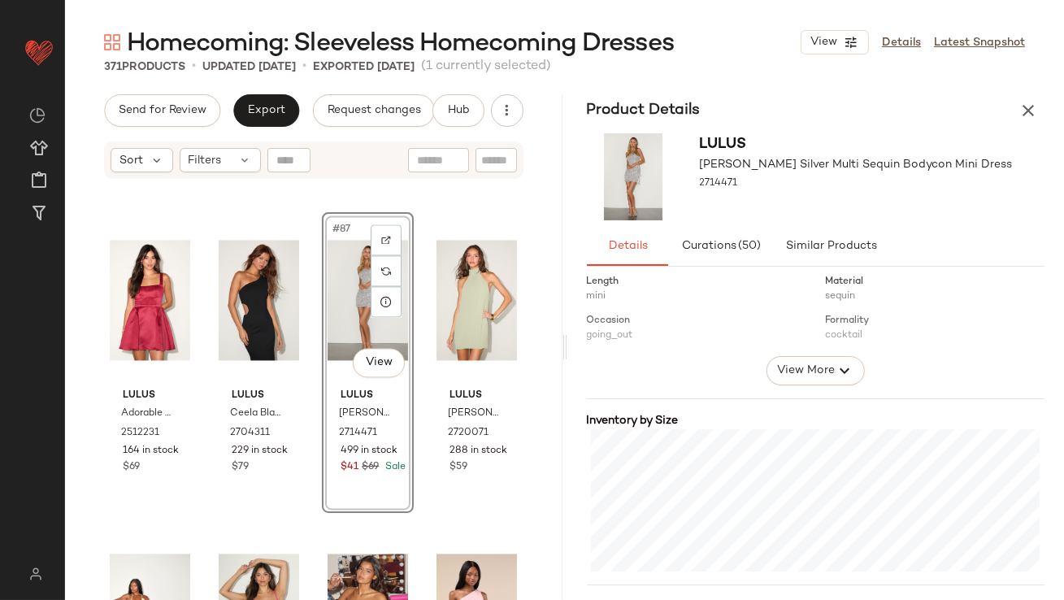
scroll to position [415, 0]
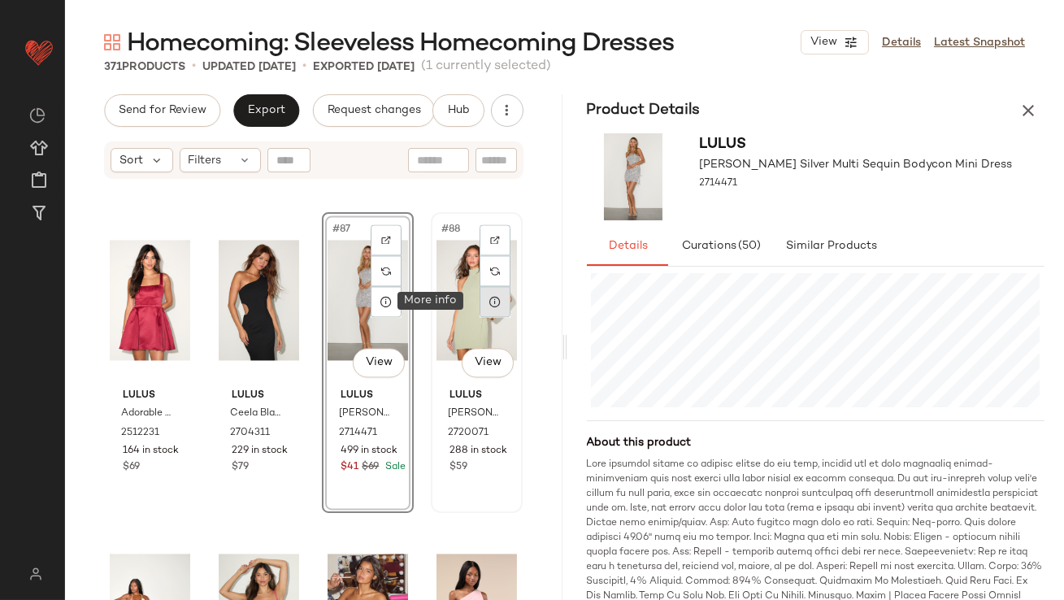
click at [489, 305] on icon at bounding box center [495, 301] width 13 height 13
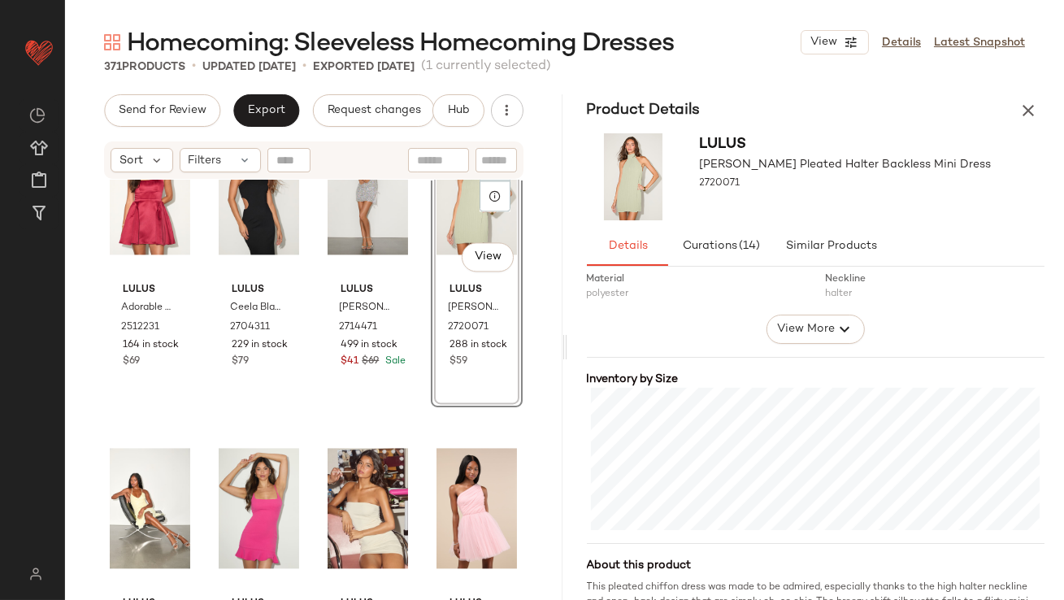
scroll to position [6765, 0]
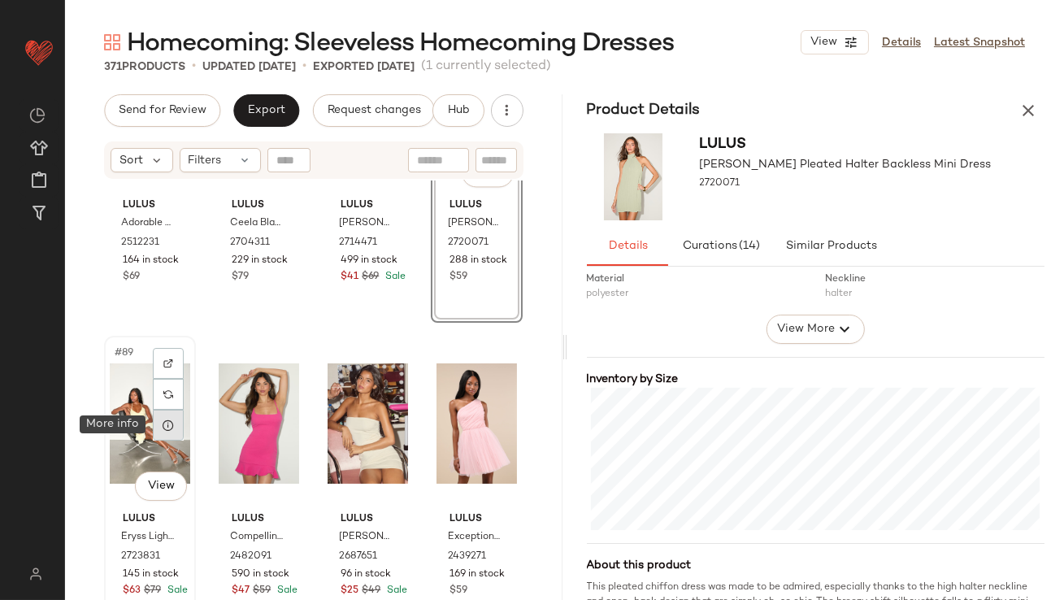
click at [167, 425] on icon at bounding box center [168, 425] width 13 height 13
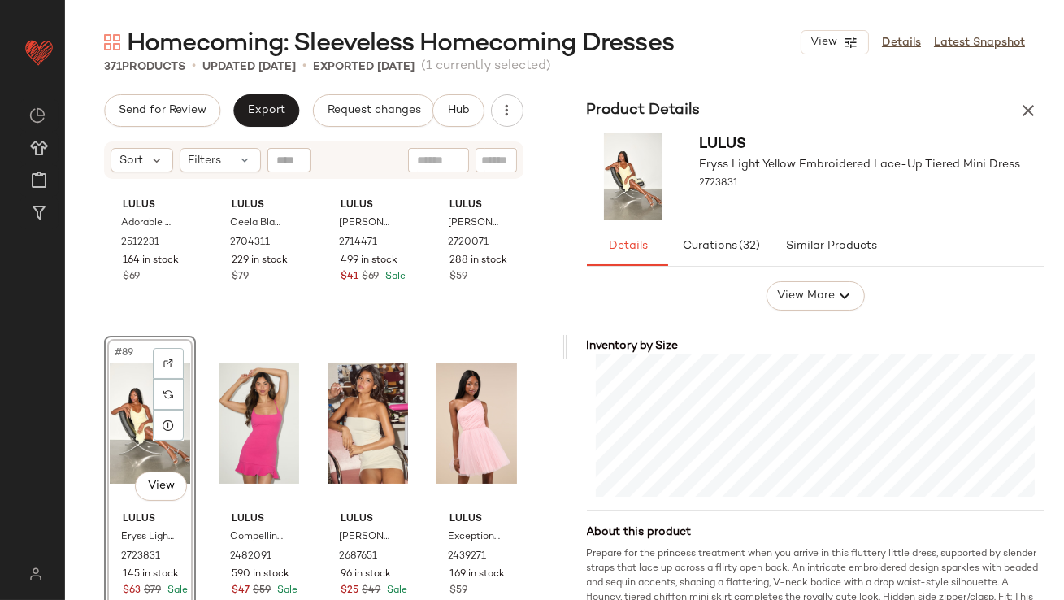
scroll to position [321, 0]
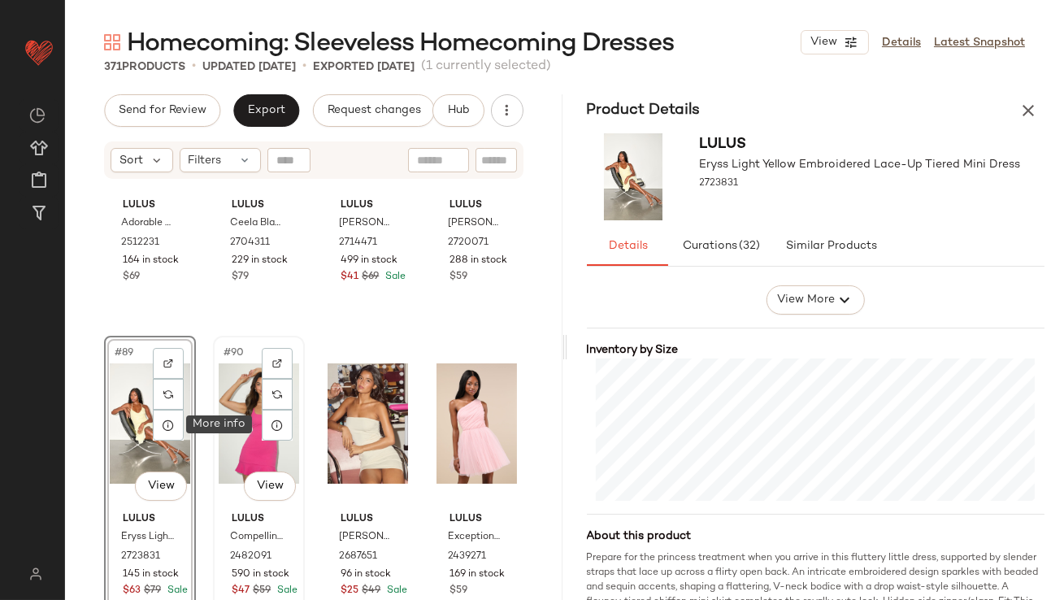
click at [273, 433] on div at bounding box center [277, 425] width 31 height 31
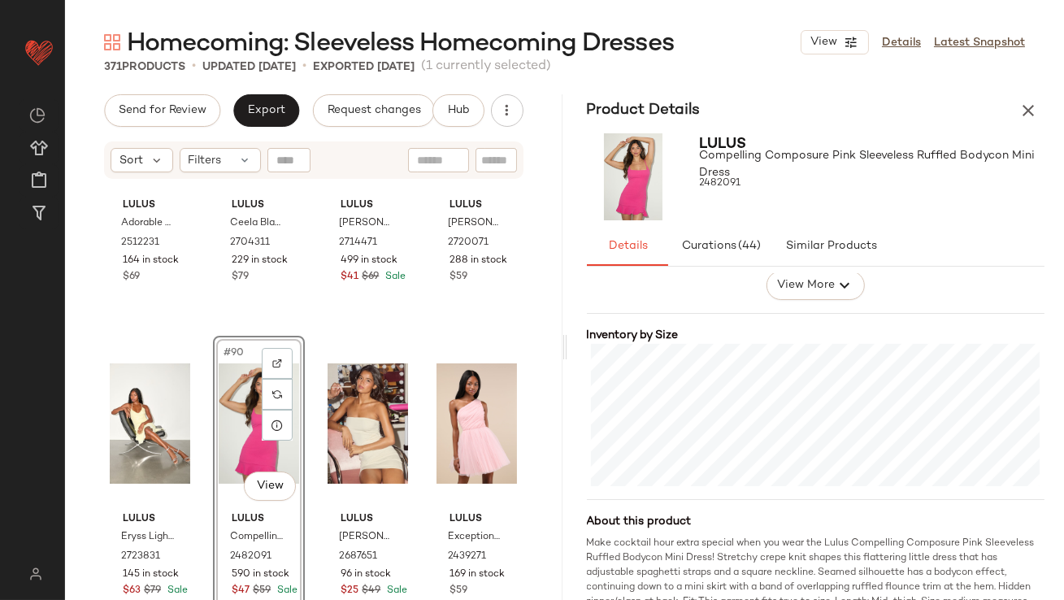
scroll to position [343, 0]
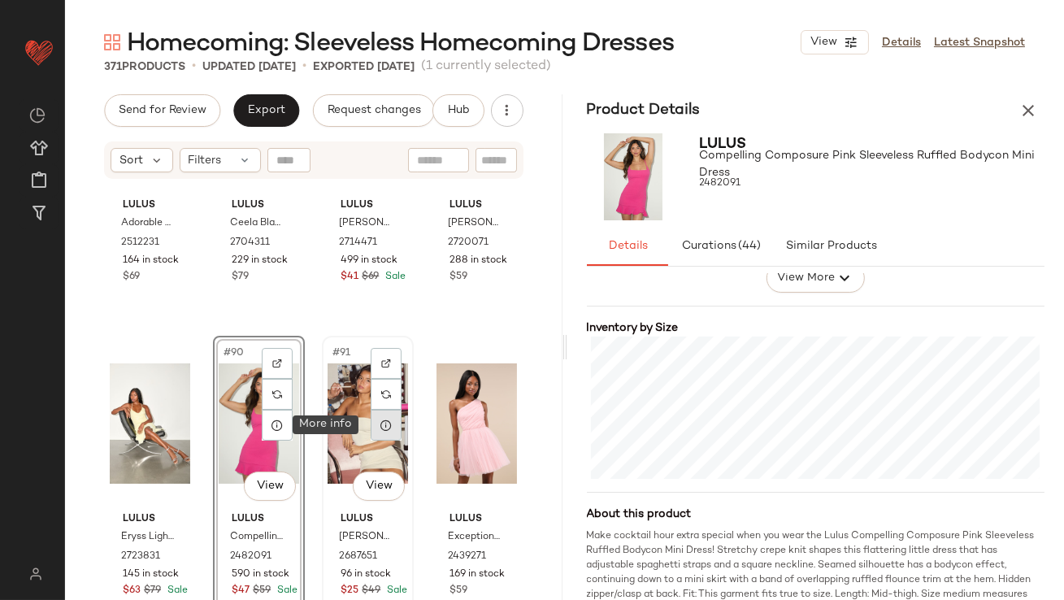
click at [385, 424] on icon at bounding box center [386, 425] width 13 height 13
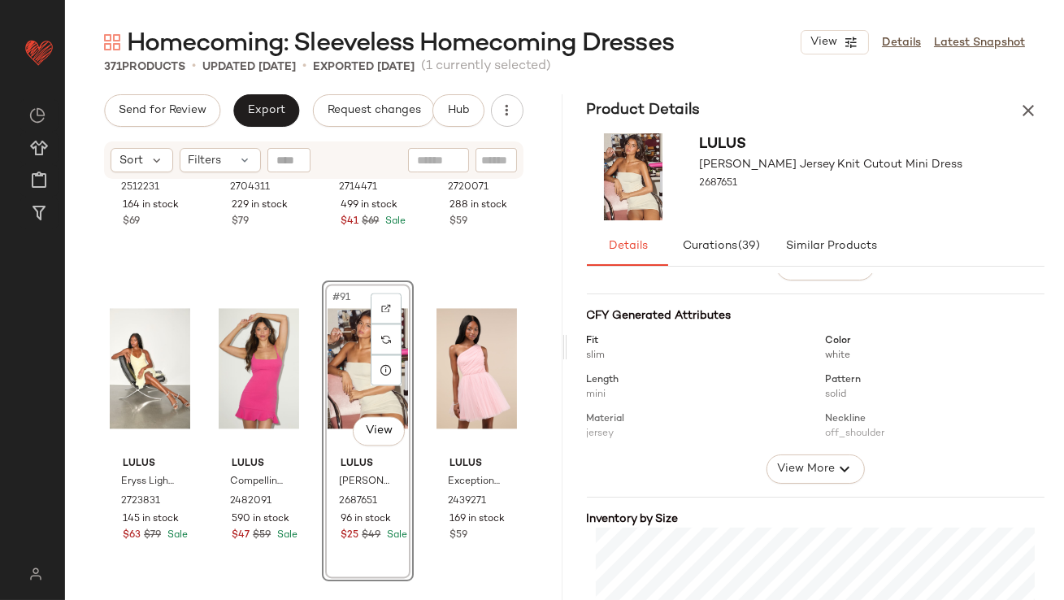
scroll to position [262, 0]
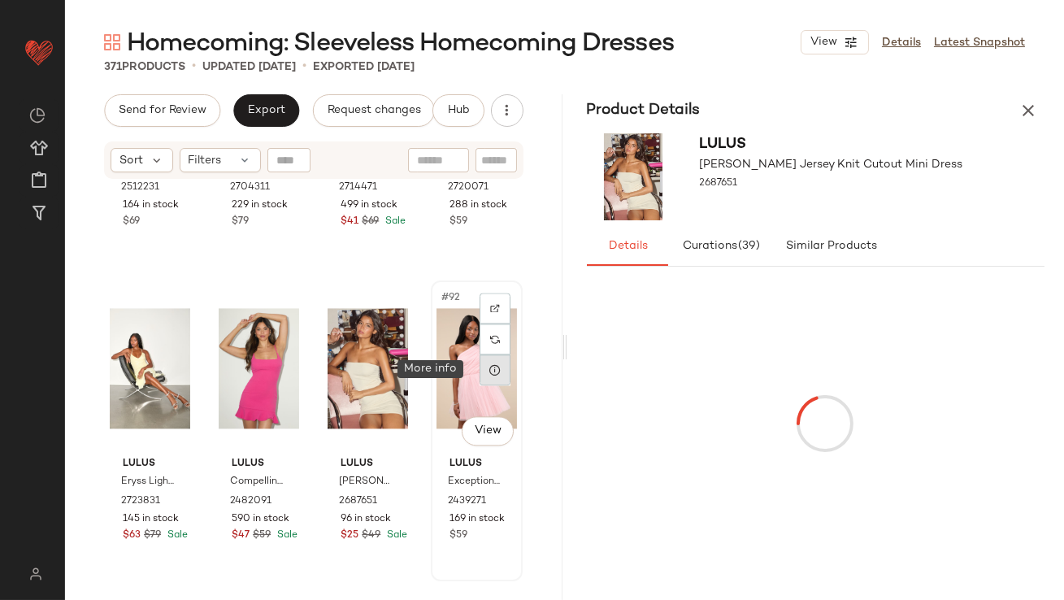
click at [491, 374] on icon at bounding box center [495, 369] width 13 height 13
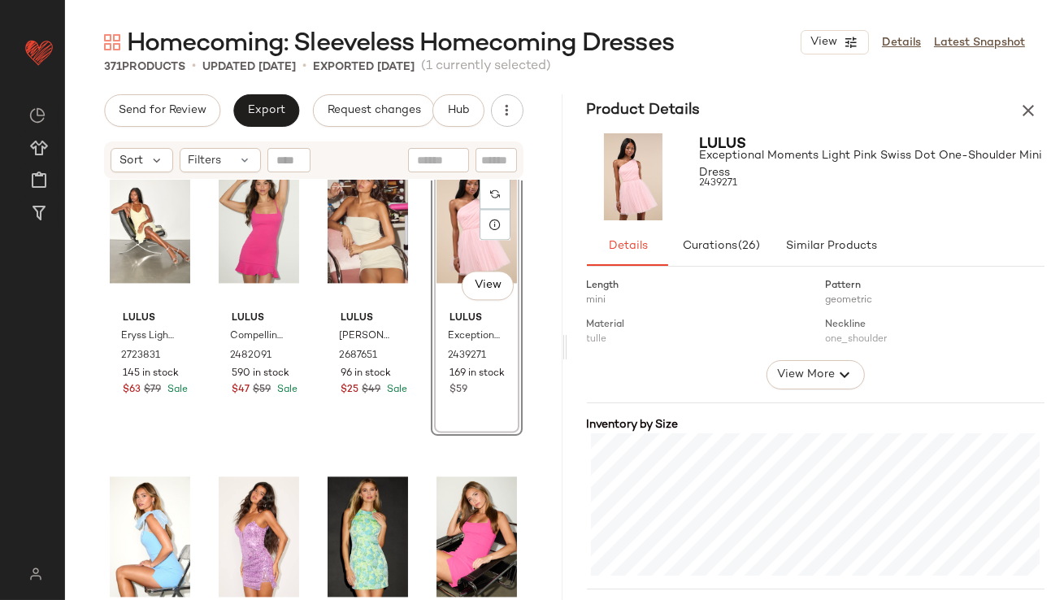
scroll to position [7051, 0]
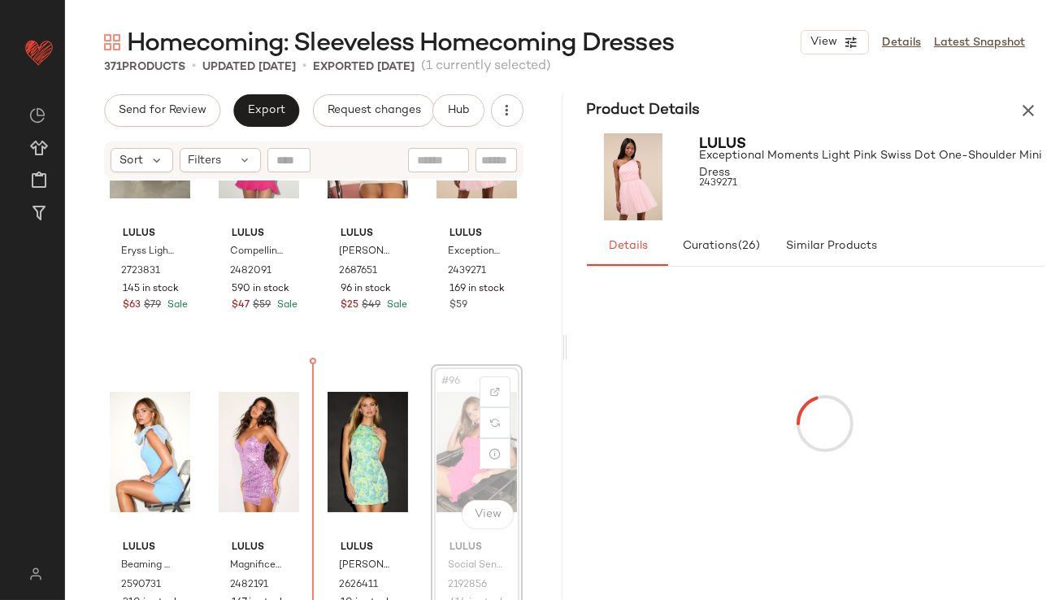
drag, startPoint x: 437, startPoint y: 444, endPoint x: 310, endPoint y: 463, distance: 128.2
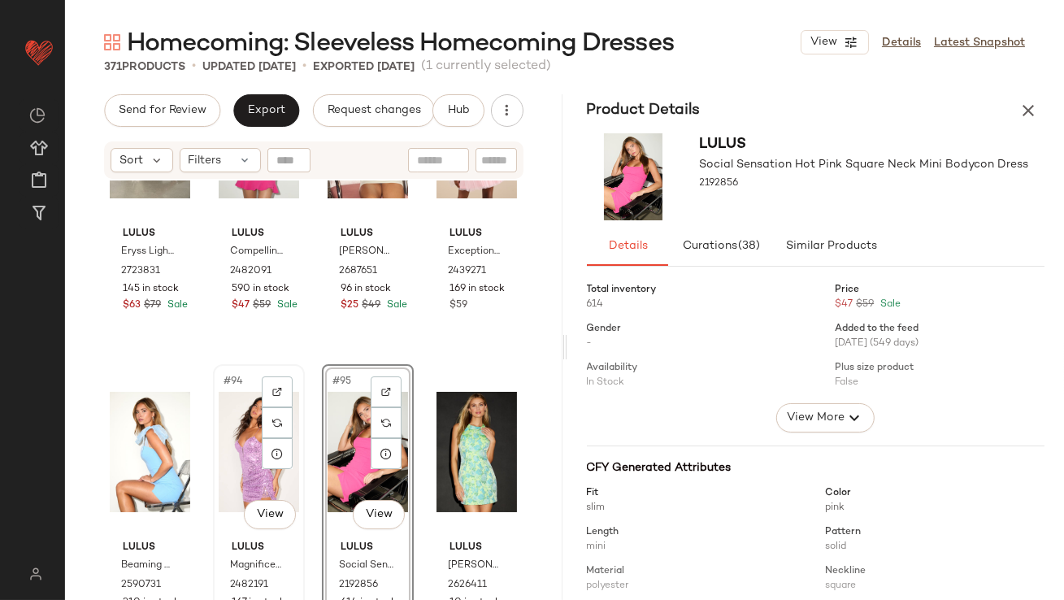
scroll to position [7051, 0]
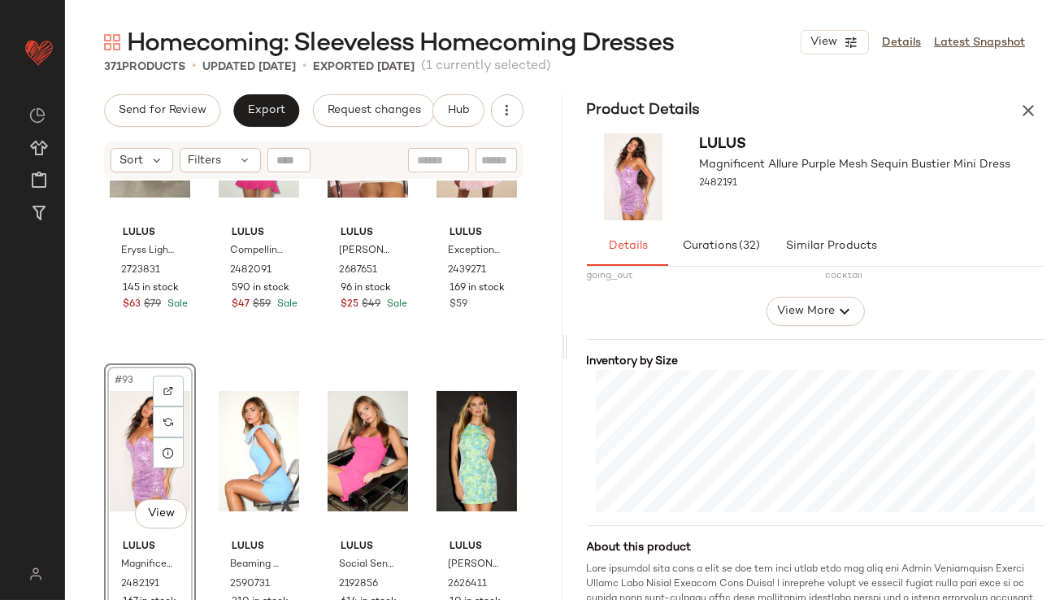
scroll to position [311, 0]
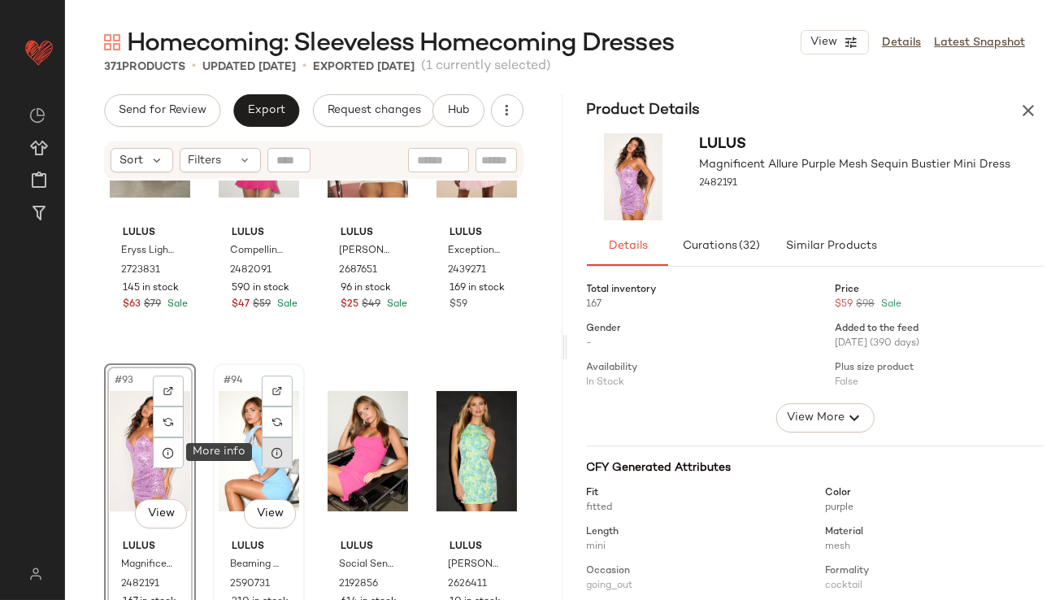
click at [285, 456] on div at bounding box center [277, 452] width 31 height 31
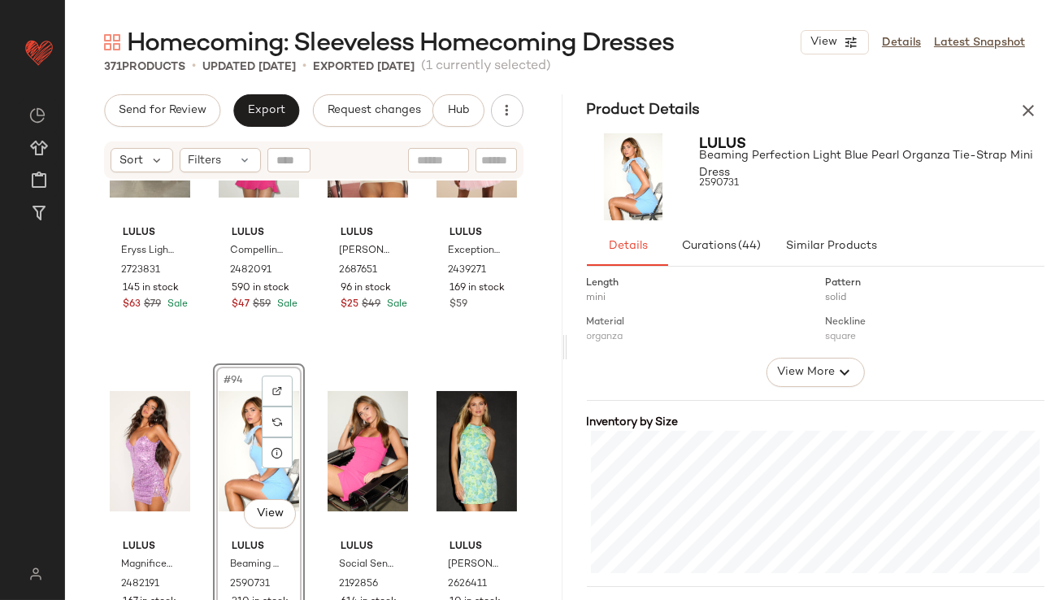
scroll to position [347, 0]
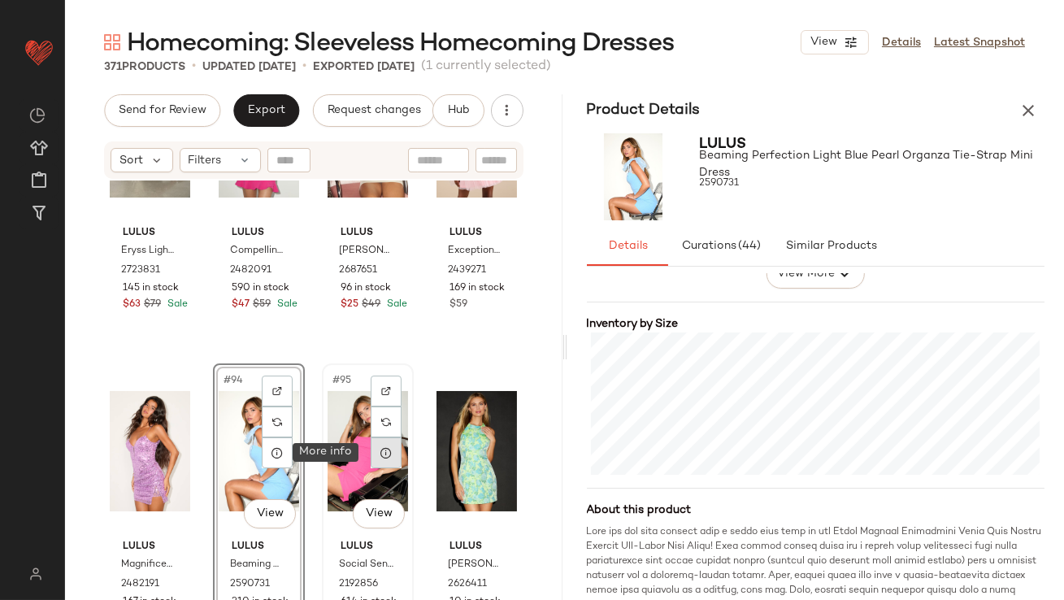
click at [385, 451] on icon at bounding box center [386, 452] width 13 height 13
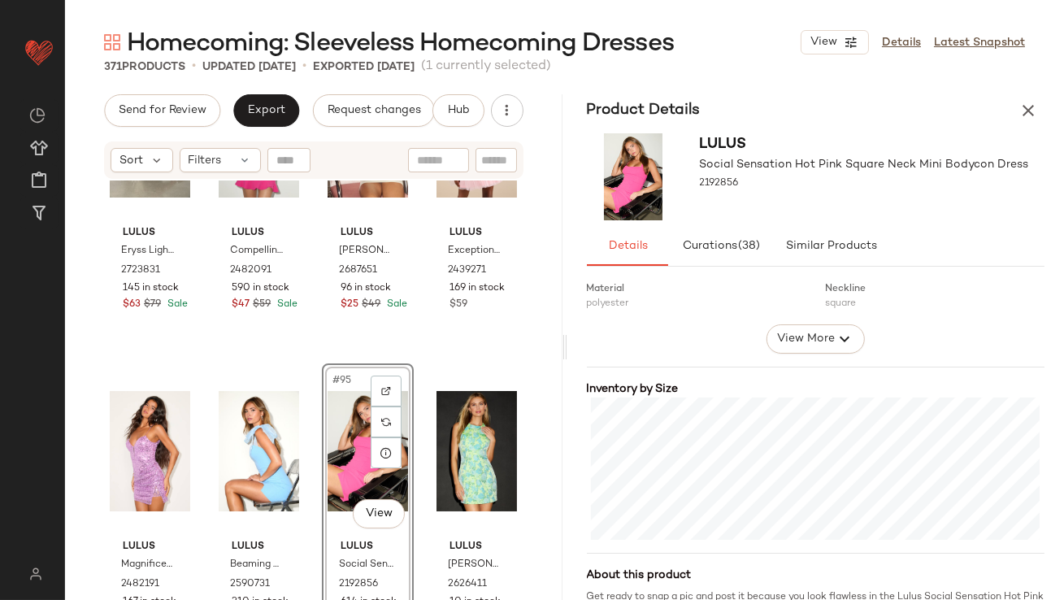
scroll to position [309, 0]
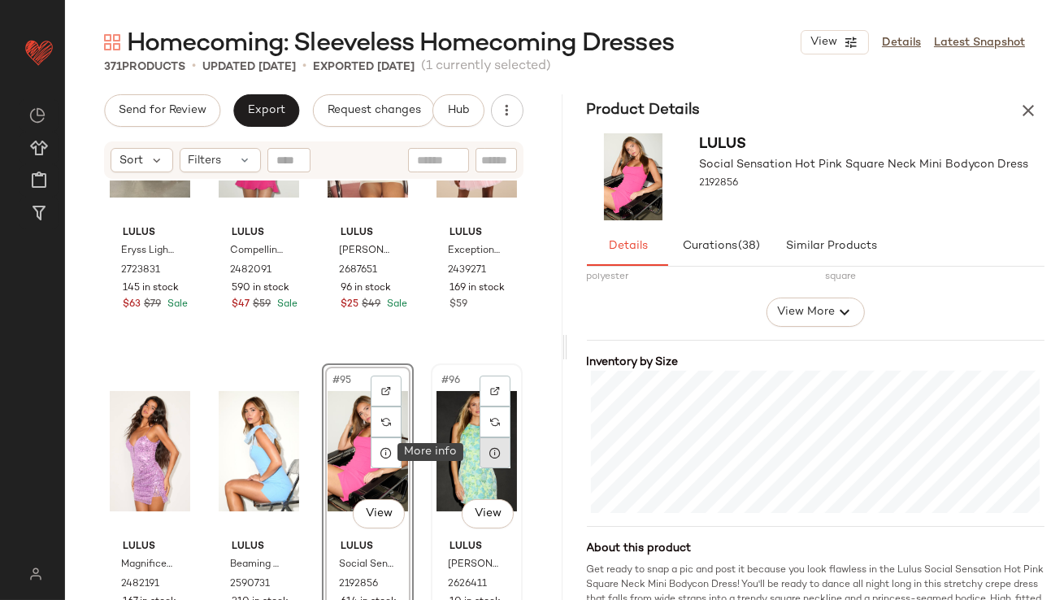
click at [480, 454] on div at bounding box center [495, 452] width 31 height 31
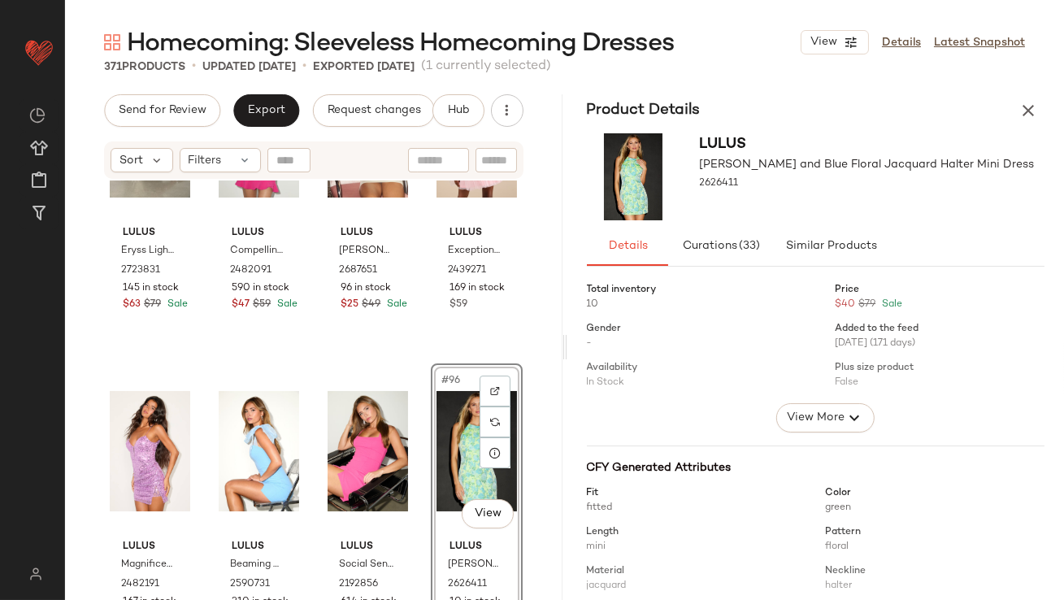
scroll to position [297, 0]
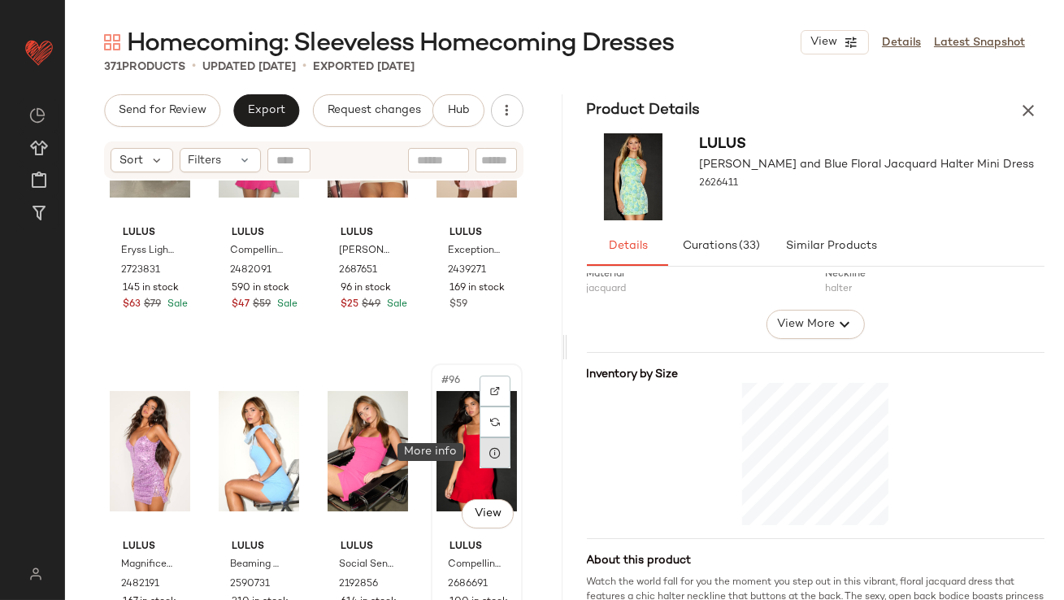
click at [489, 450] on icon at bounding box center [495, 452] width 13 height 13
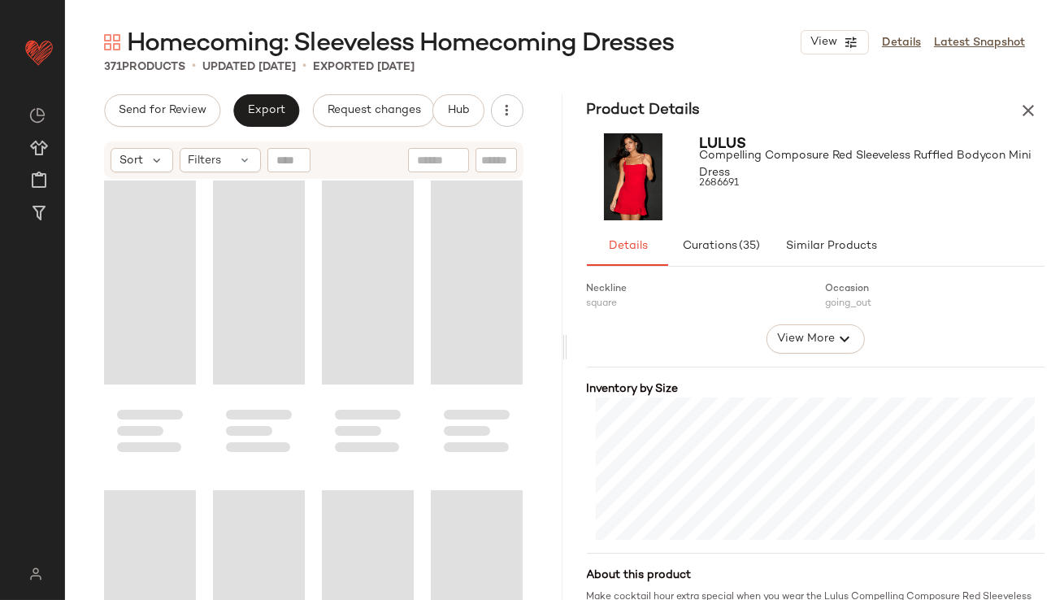
scroll to position [7244, 0]
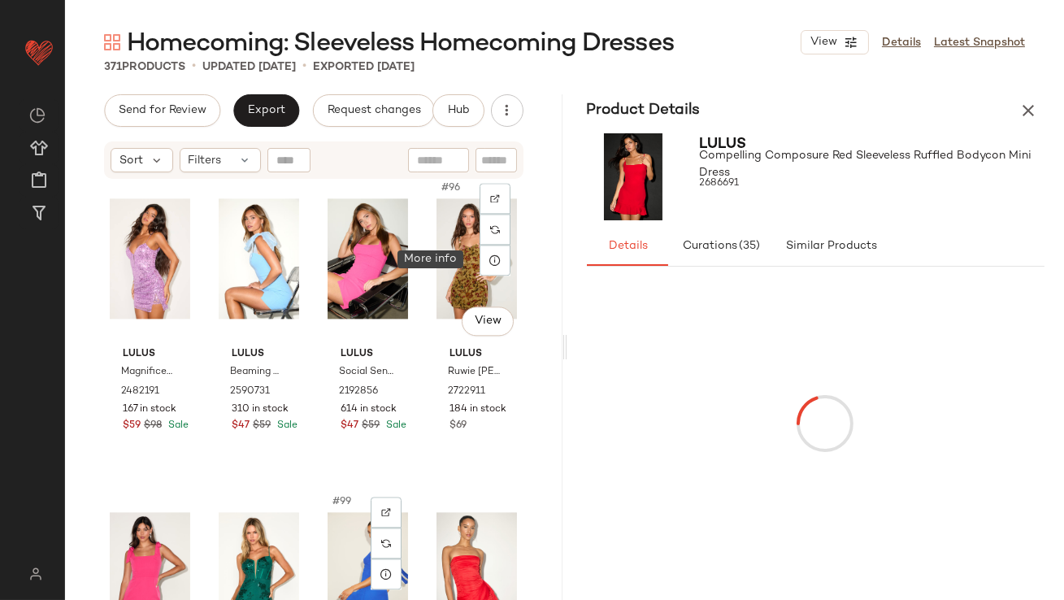
click at [489, 269] on div at bounding box center [495, 260] width 31 height 31
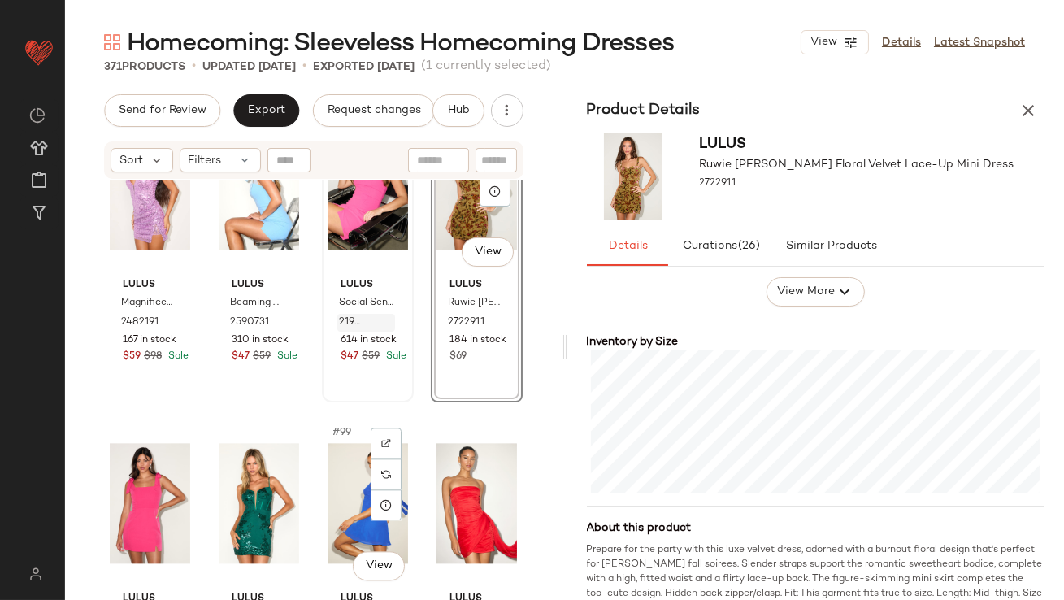
scroll to position [7449, 0]
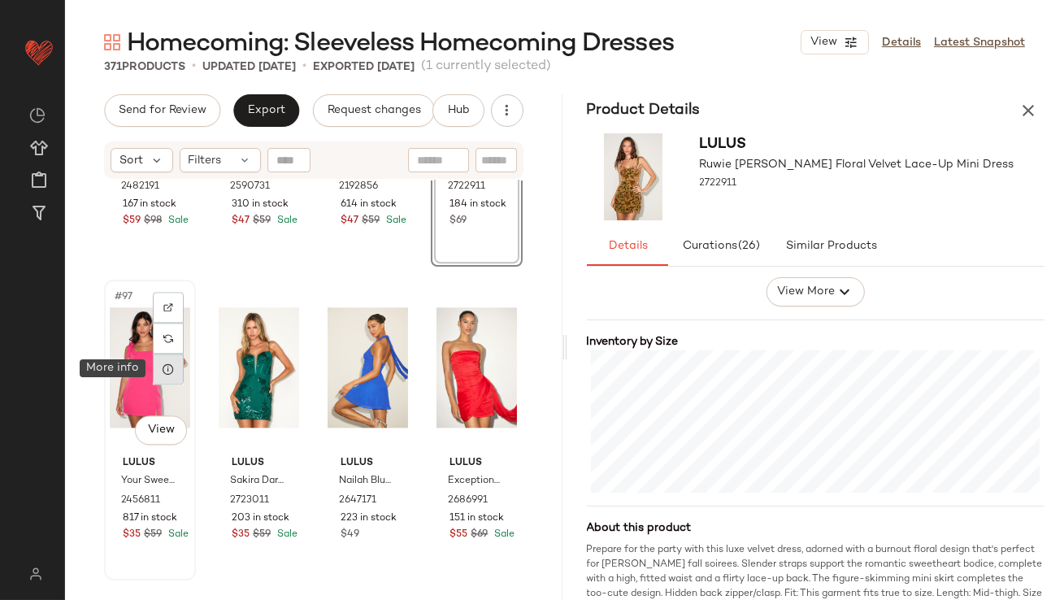
click at [170, 375] on div at bounding box center [168, 369] width 31 height 31
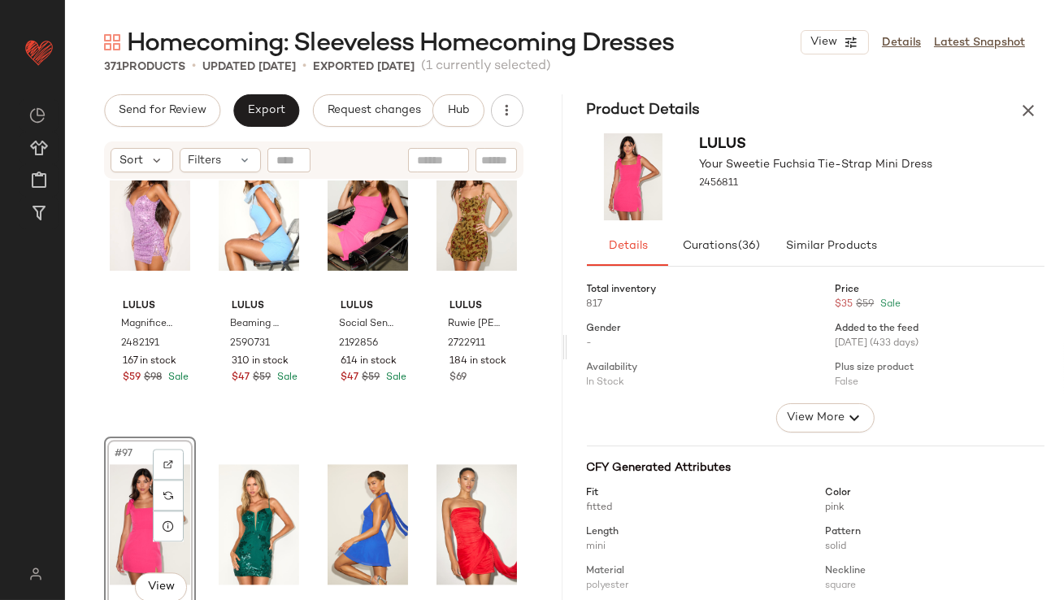
scroll to position [402, 0]
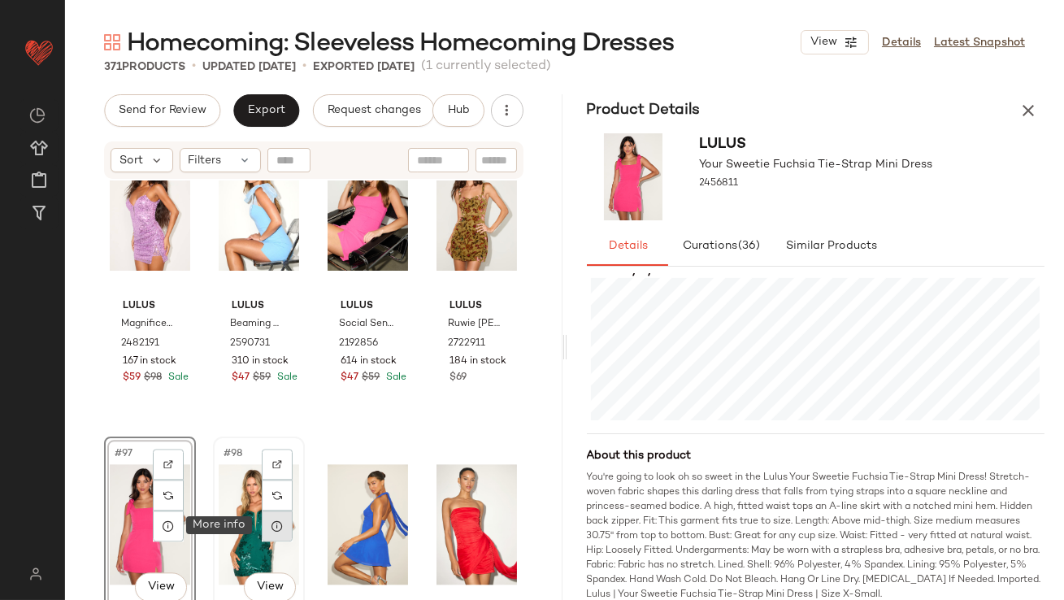
click at [279, 533] on div at bounding box center [277, 526] width 31 height 31
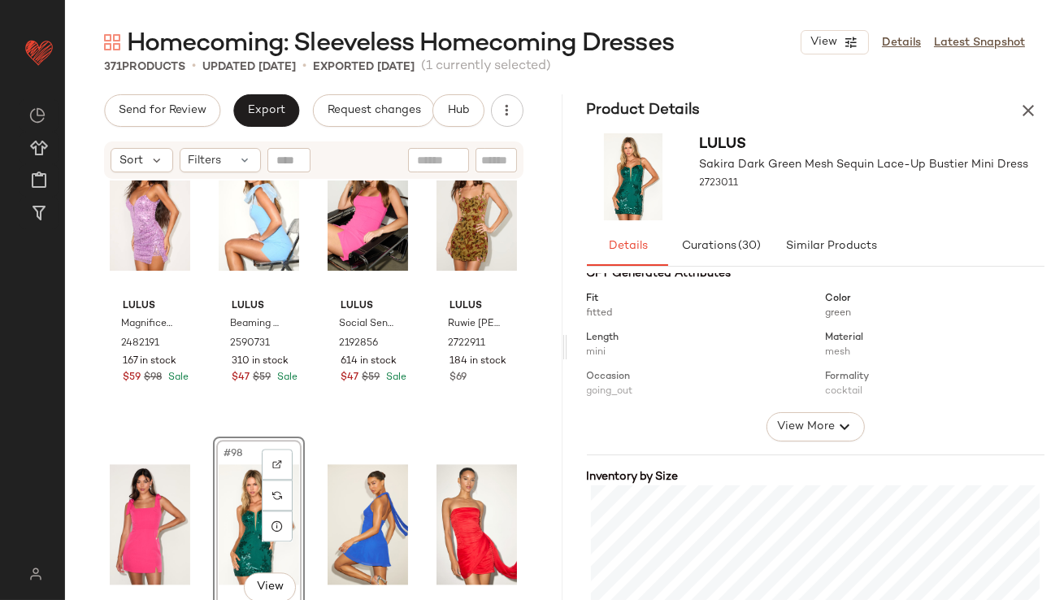
scroll to position [276, 0]
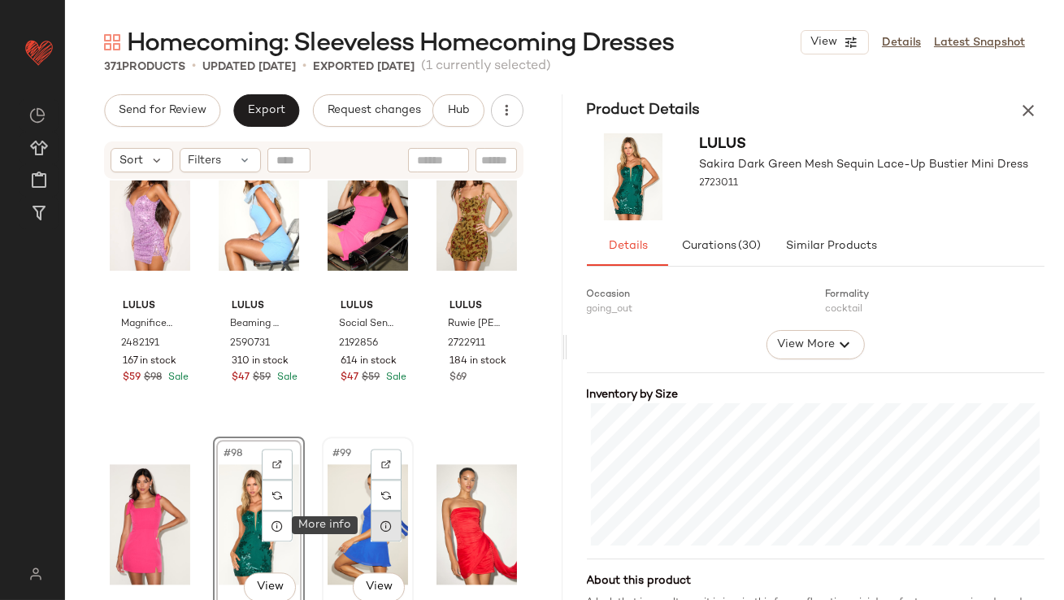
click at [375, 518] on div at bounding box center [386, 526] width 31 height 31
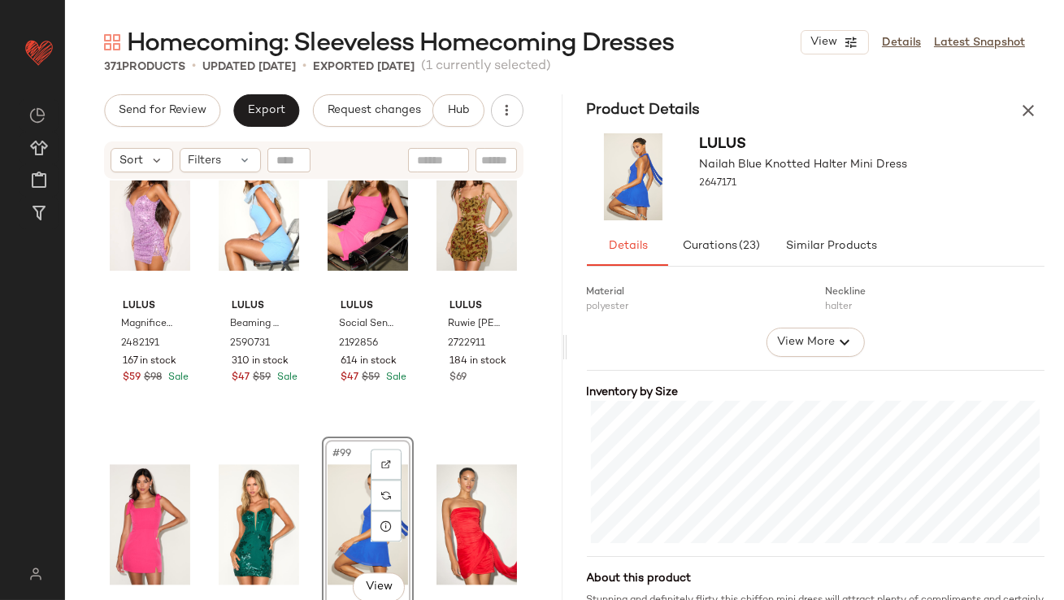
scroll to position [354, 0]
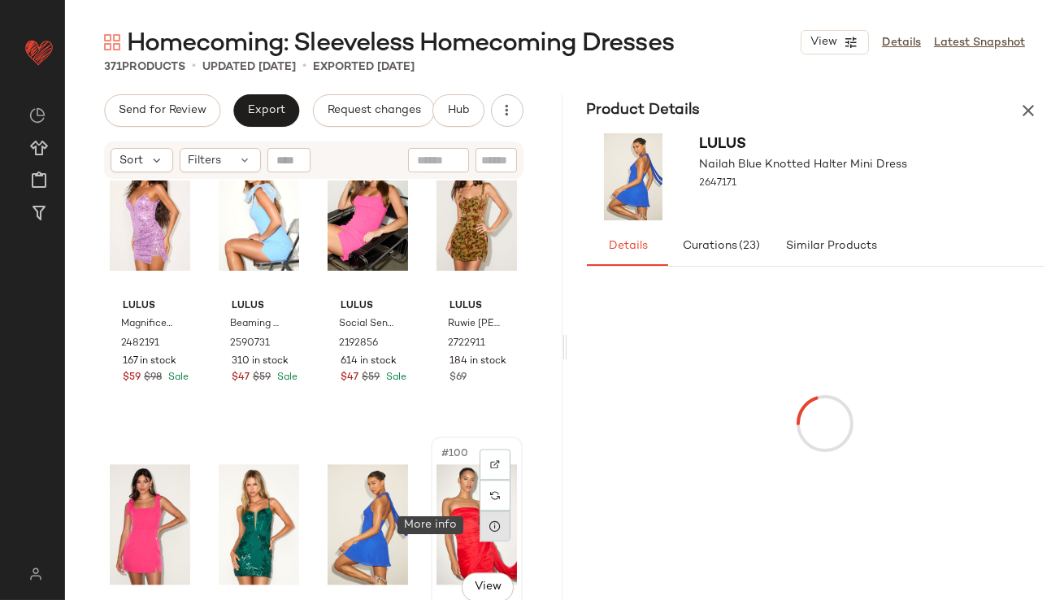
click at [489, 525] on icon at bounding box center [495, 526] width 13 height 13
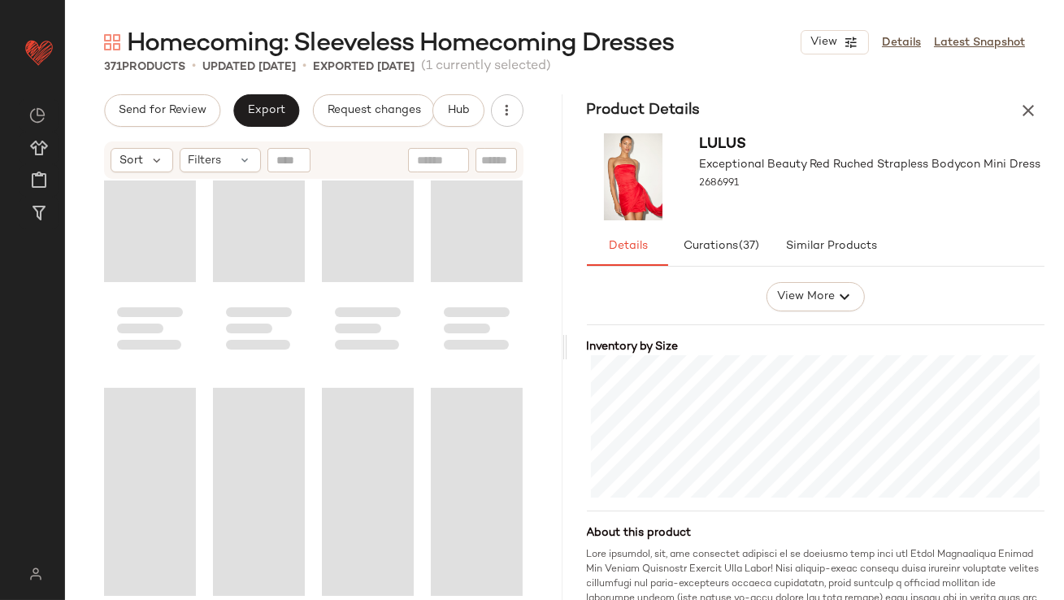
scroll to position [6338, 0]
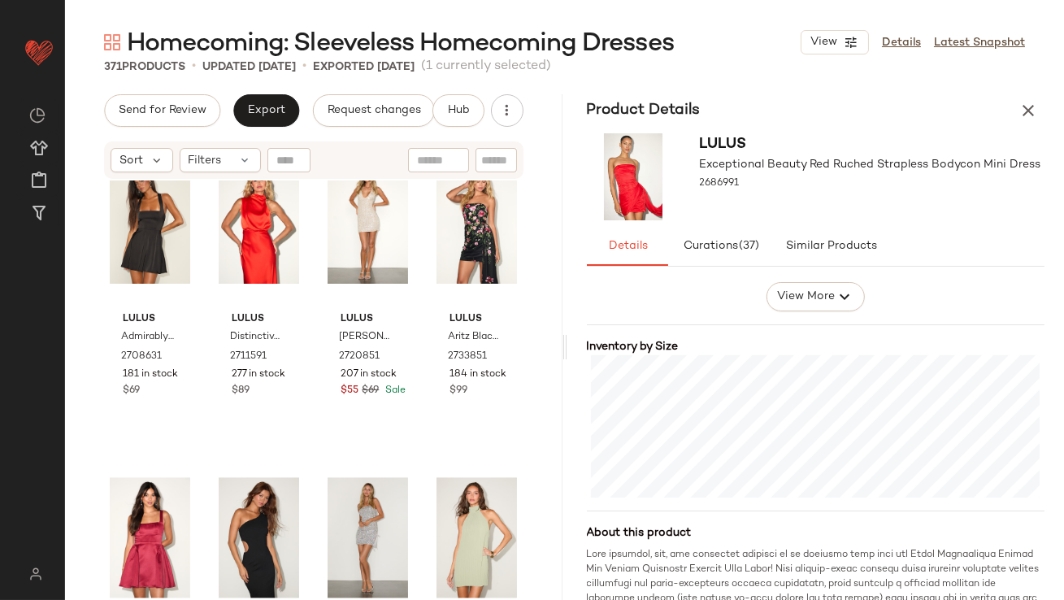
click at [1031, 109] on icon "button" at bounding box center [1029, 111] width 20 height 20
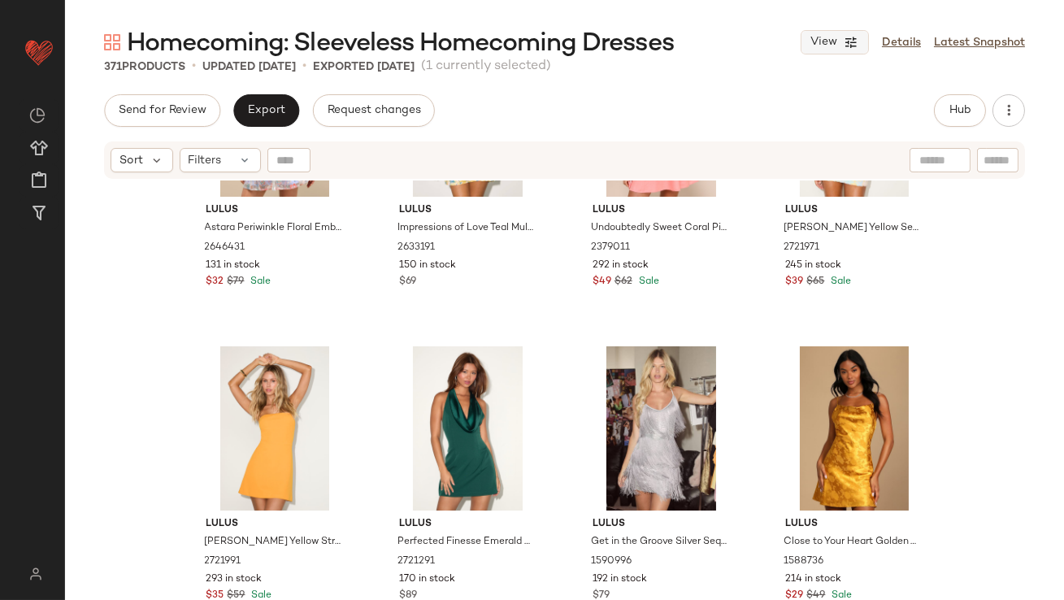
scroll to position [3623, 0]
click at [946, 92] on div "Homecoming: Sleeveless Homecoming Dresses View Details Latest Snapshot 371 Prod…" at bounding box center [564, 313] width 999 height 574
click at [946, 95] on button "Hub" at bounding box center [960, 110] width 52 height 33
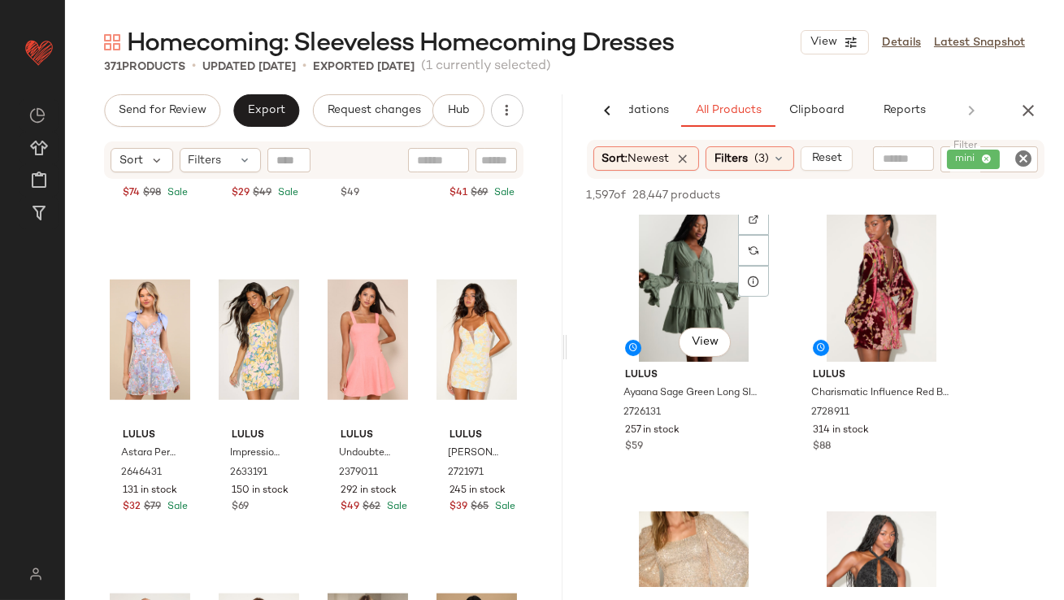
scroll to position [1281, 0]
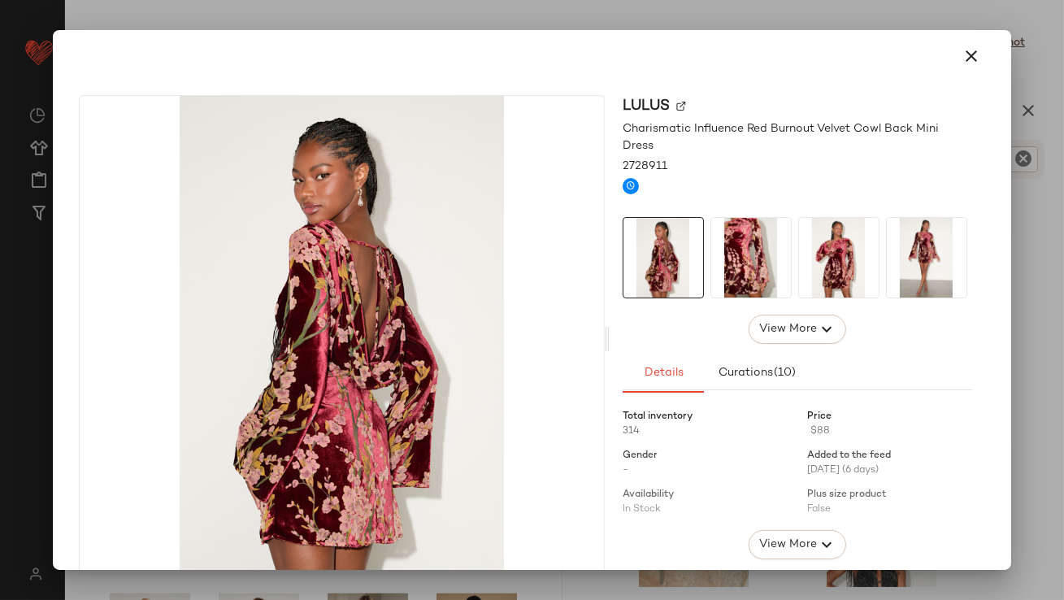
click at [789, 274] on div at bounding box center [798, 257] width 350 height 81
click at [848, 268] on img at bounding box center [839, 258] width 80 height 80
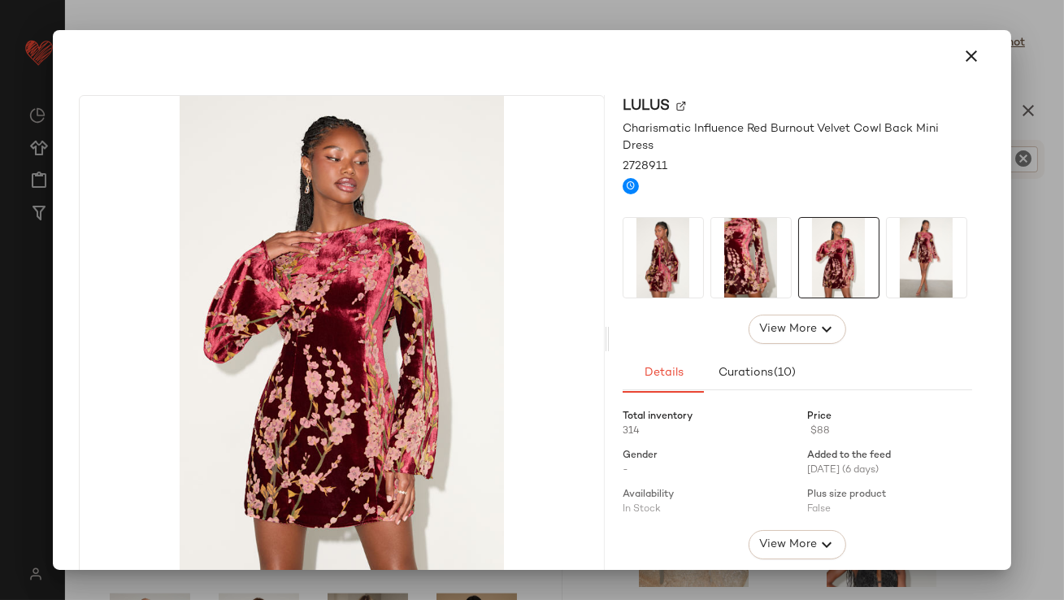
click at [901, 261] on img at bounding box center [927, 258] width 80 height 80
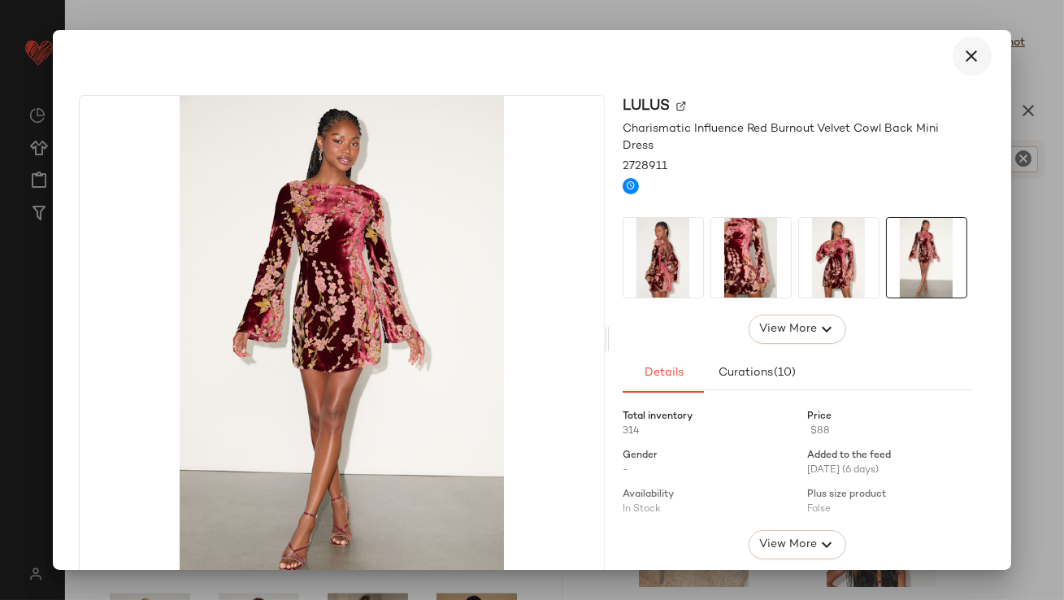
click at [963, 49] on icon "button" at bounding box center [973, 56] width 20 height 20
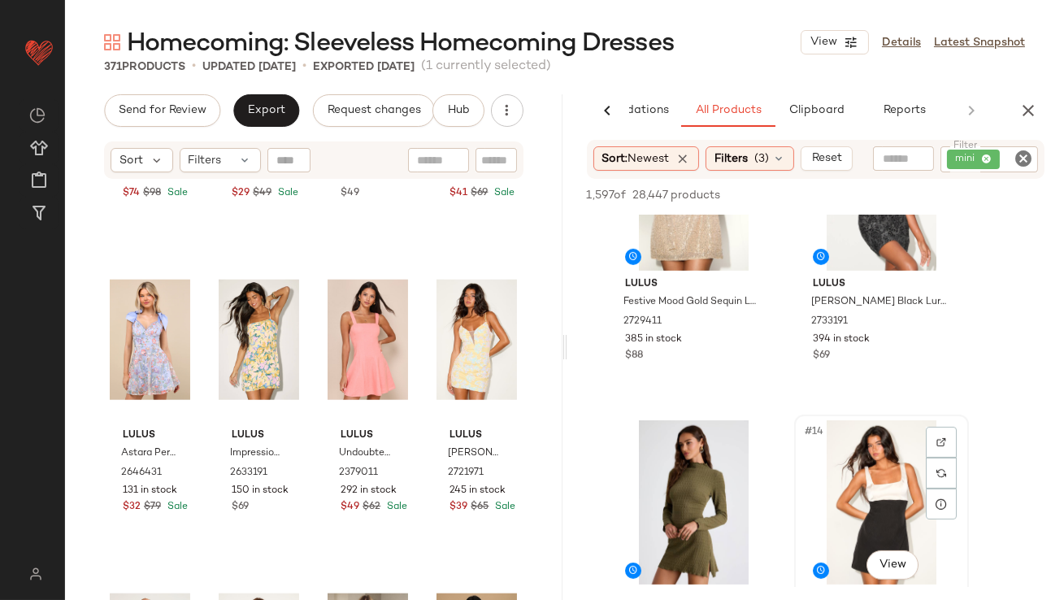
scroll to position [1574, 0]
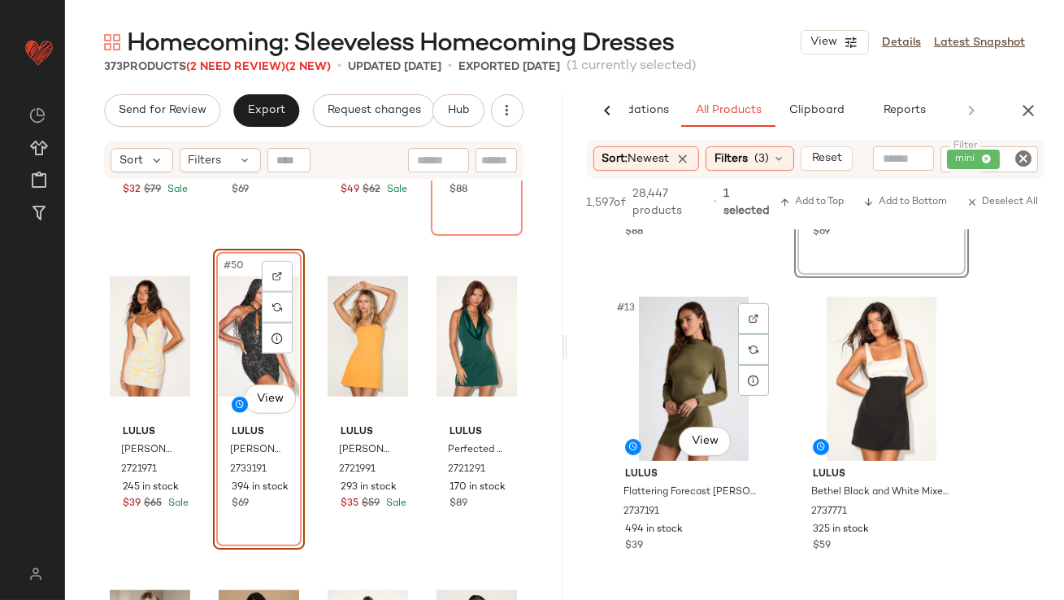
scroll to position [1822, 0]
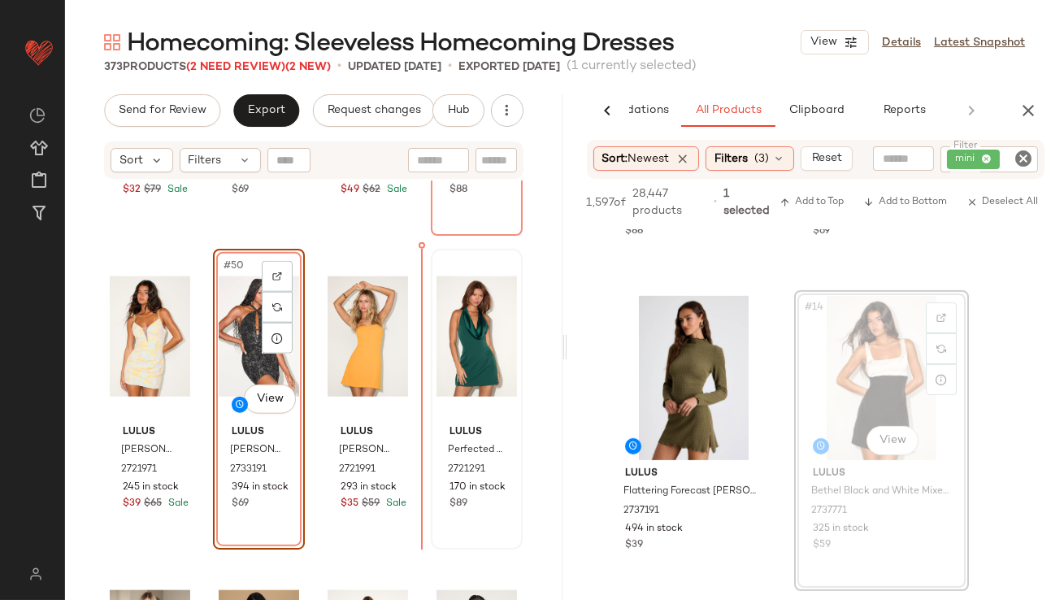
drag, startPoint x: 844, startPoint y: 372, endPoint x: 449, endPoint y: 376, distance: 395.2
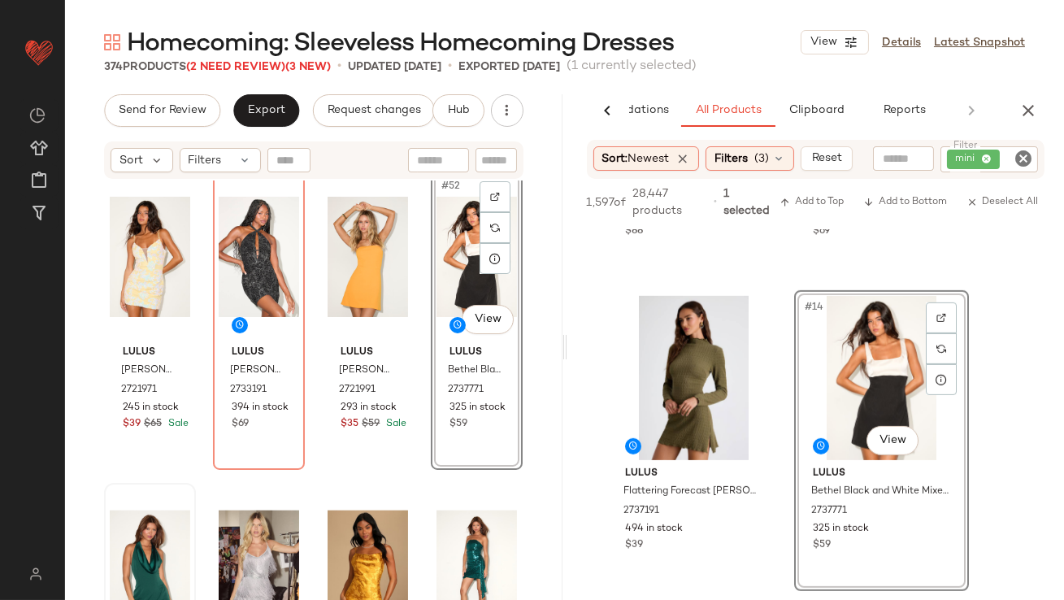
scroll to position [3847, 0]
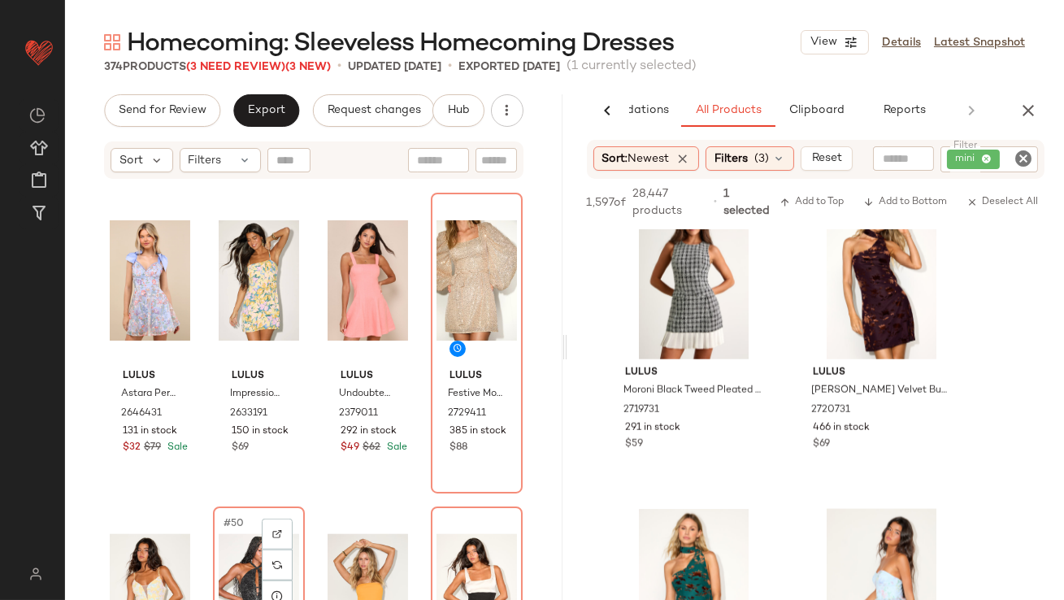
scroll to position [3455, 0]
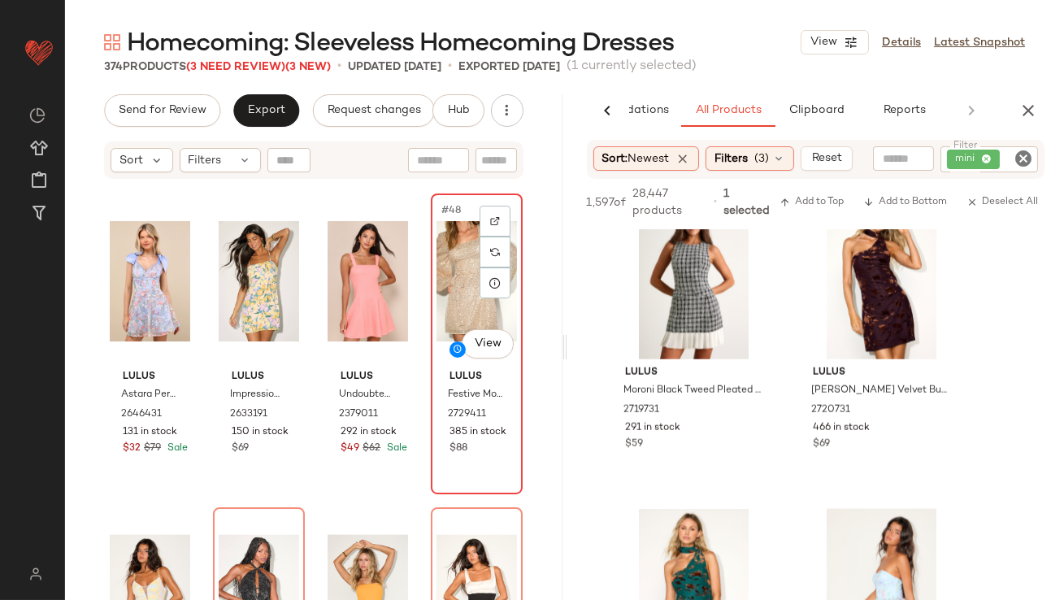
click at [439, 308] on div "#48 View" at bounding box center [477, 281] width 80 height 164
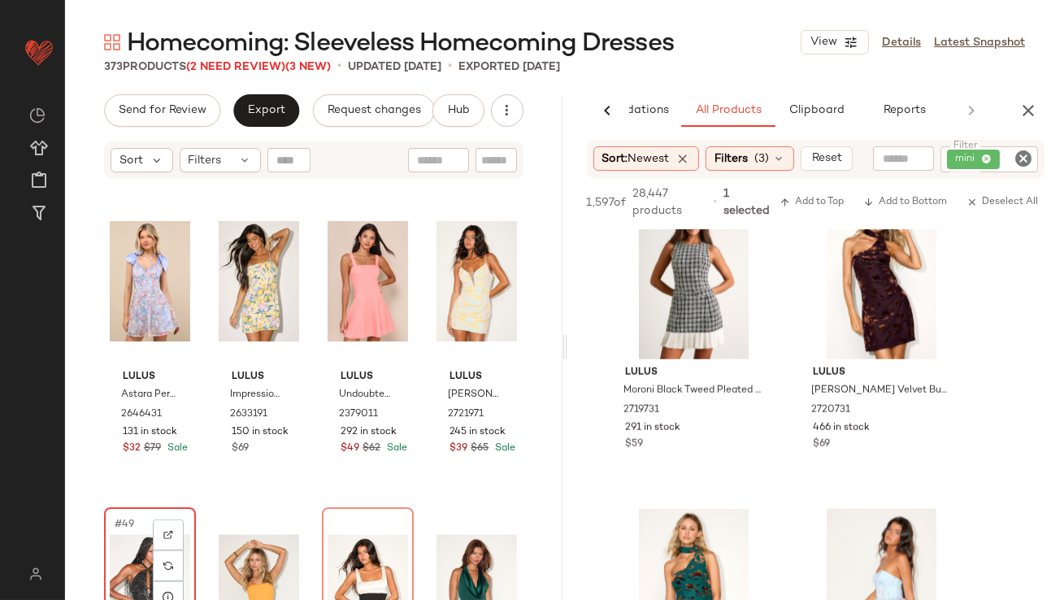
scroll to position [3458, 0]
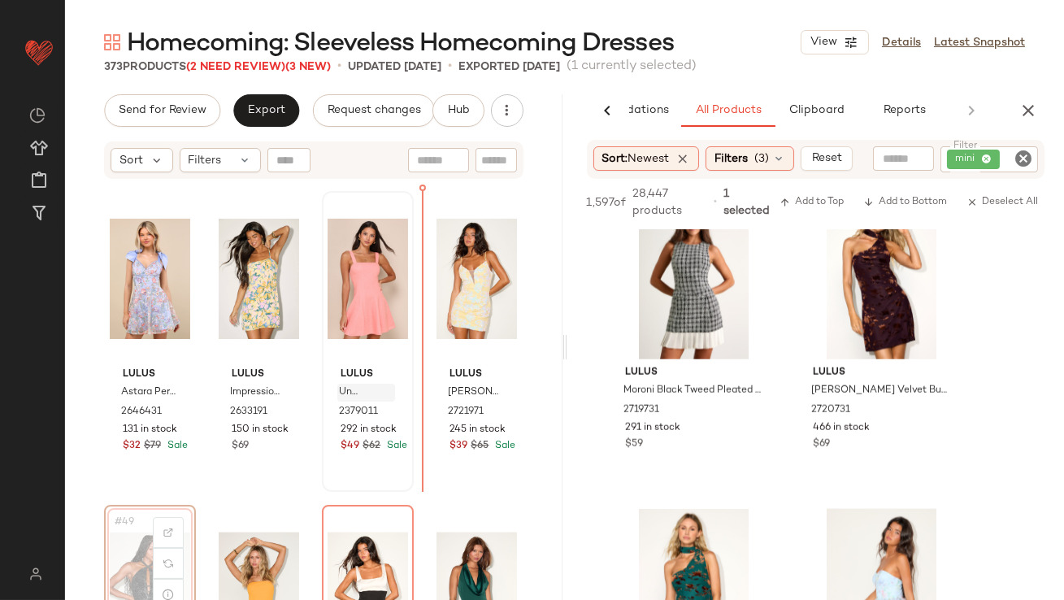
drag, startPoint x: 133, startPoint y: 548, endPoint x: 376, endPoint y: 400, distance: 283.9
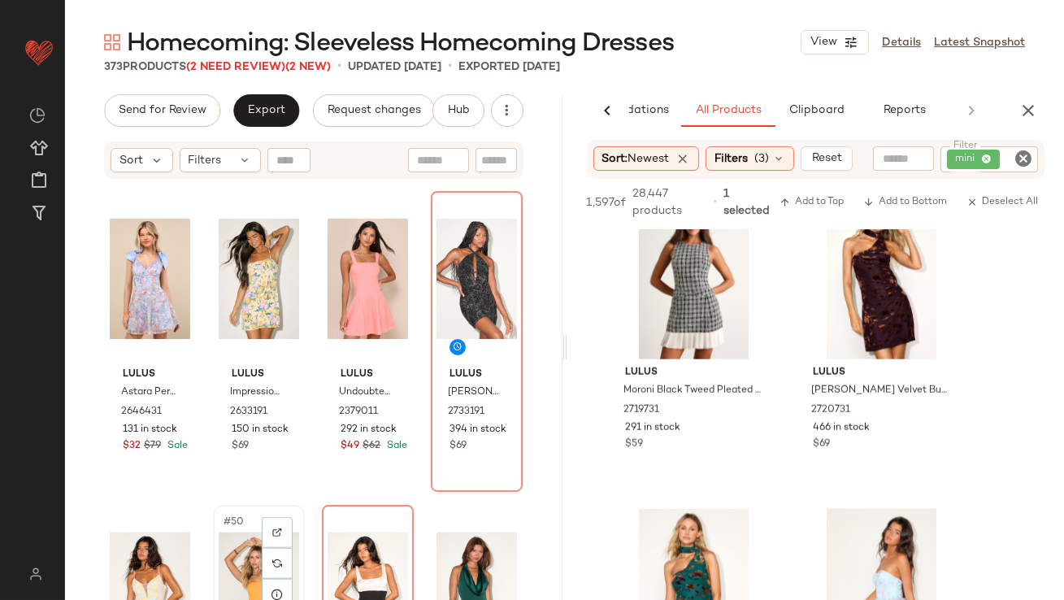
click at [243, 572] on div "#50 View" at bounding box center [259, 593] width 80 height 164
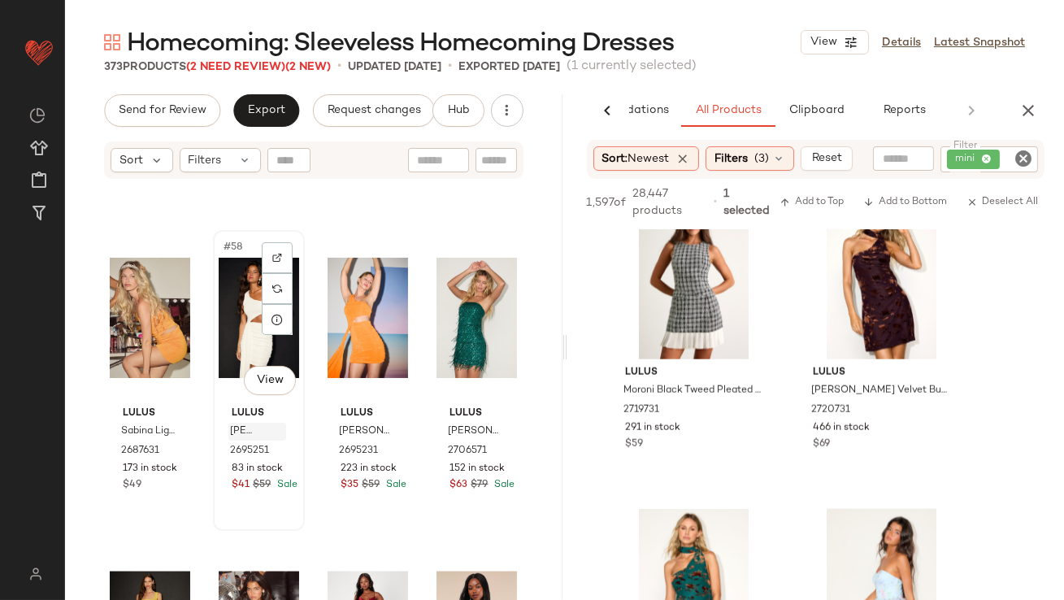
scroll to position [4090, 0]
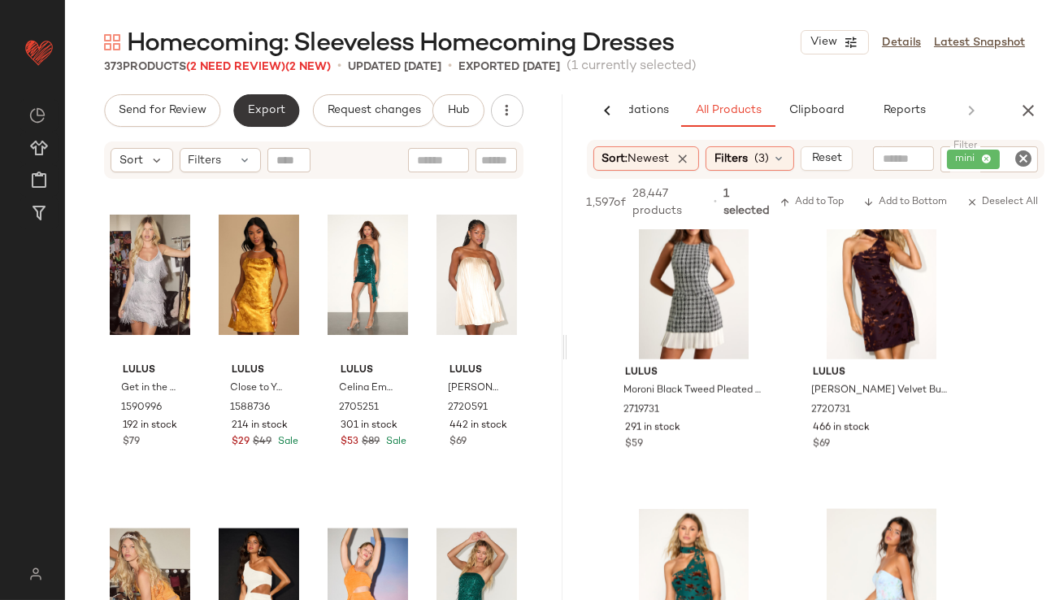
click at [255, 112] on span "Export" at bounding box center [266, 110] width 38 height 13
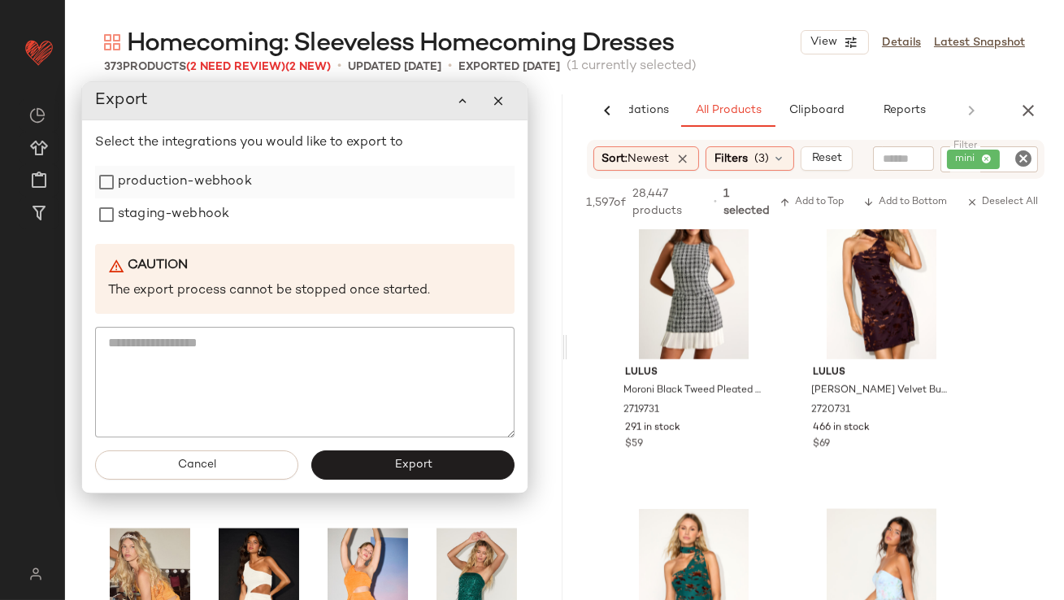
click at [201, 193] on label "production-webhook" at bounding box center [185, 182] width 134 height 33
click at [185, 211] on label "staging-webhook" at bounding box center [173, 214] width 111 height 33
click at [367, 472] on button "Export" at bounding box center [412, 464] width 203 height 29
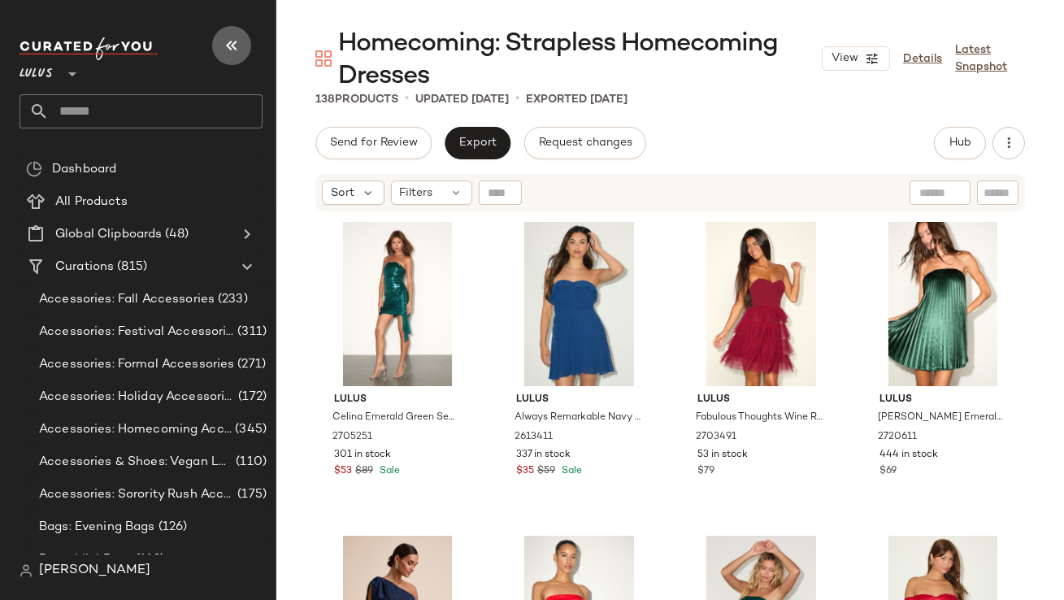
click at [237, 37] on icon "button" at bounding box center [232, 46] width 20 height 20
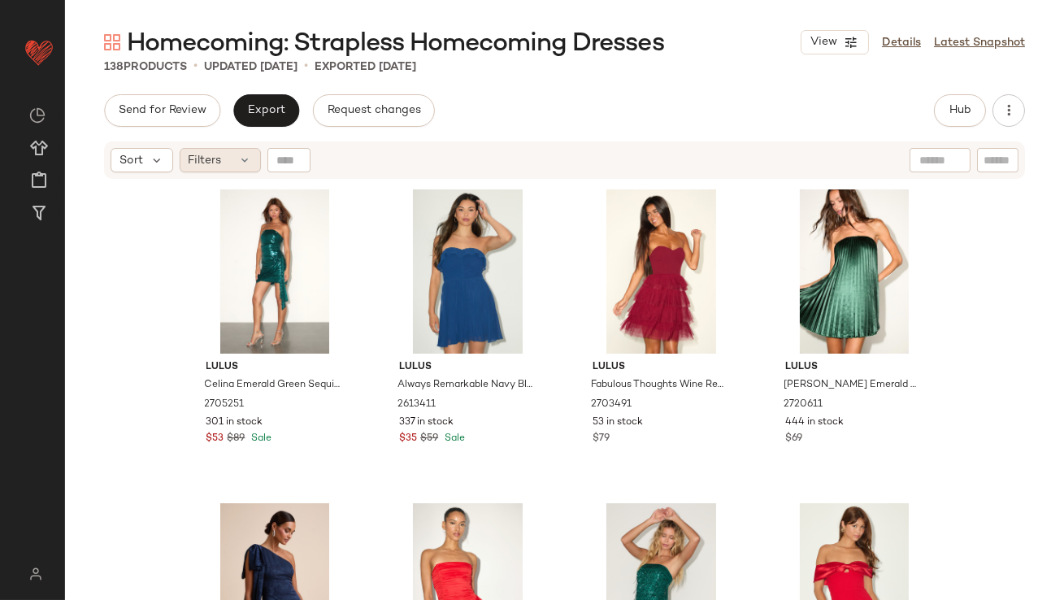
click at [215, 155] on span "Filters" at bounding box center [205, 160] width 33 height 17
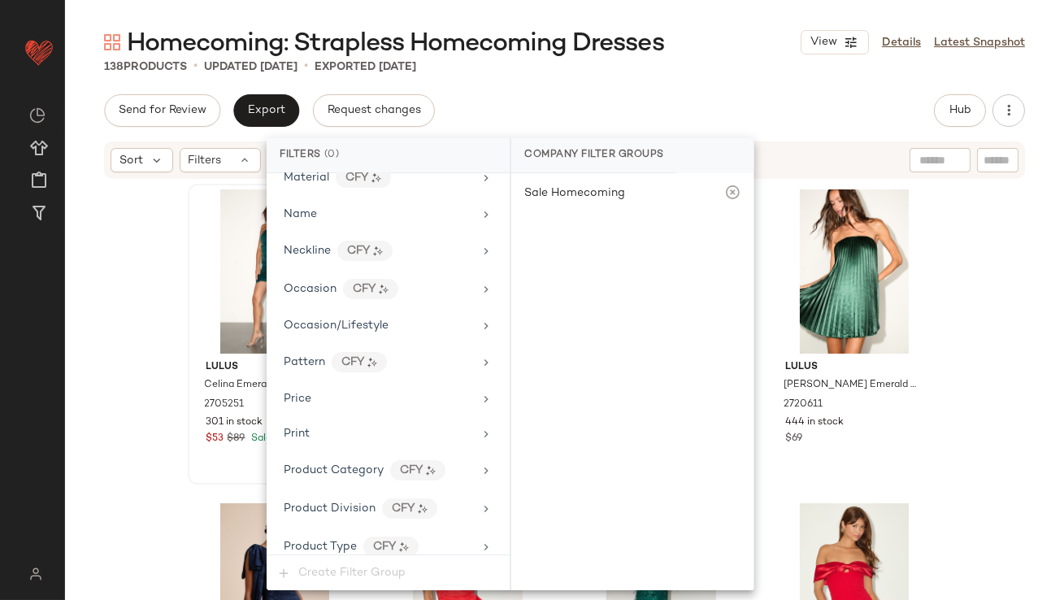
scroll to position [1138, 0]
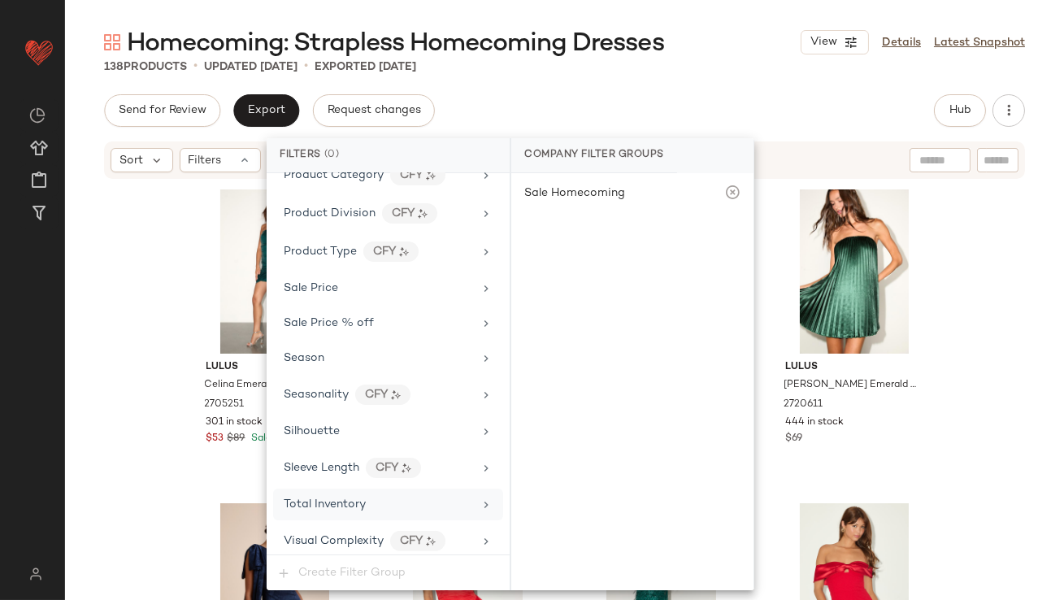
click at [320, 506] on div "Total Inventory" at bounding box center [325, 504] width 82 height 17
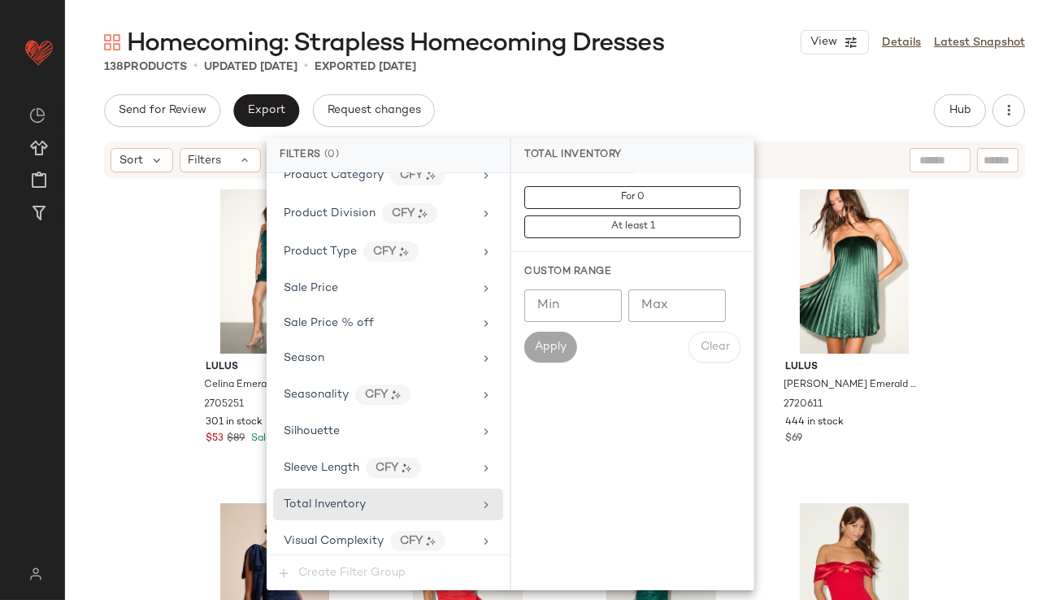
type input "*"
click at [704, 298] on input "*" at bounding box center [677, 305] width 98 height 33
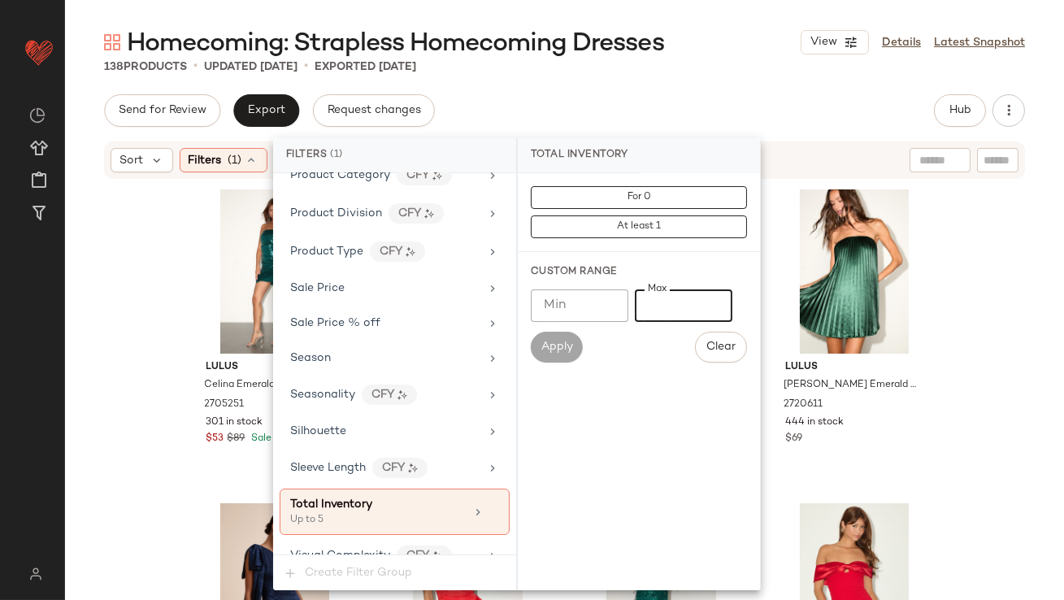
type input "*"
click at [651, 70] on div "138 Products • updated [DATE] • Exported [DATE]" at bounding box center [564, 67] width 999 height 16
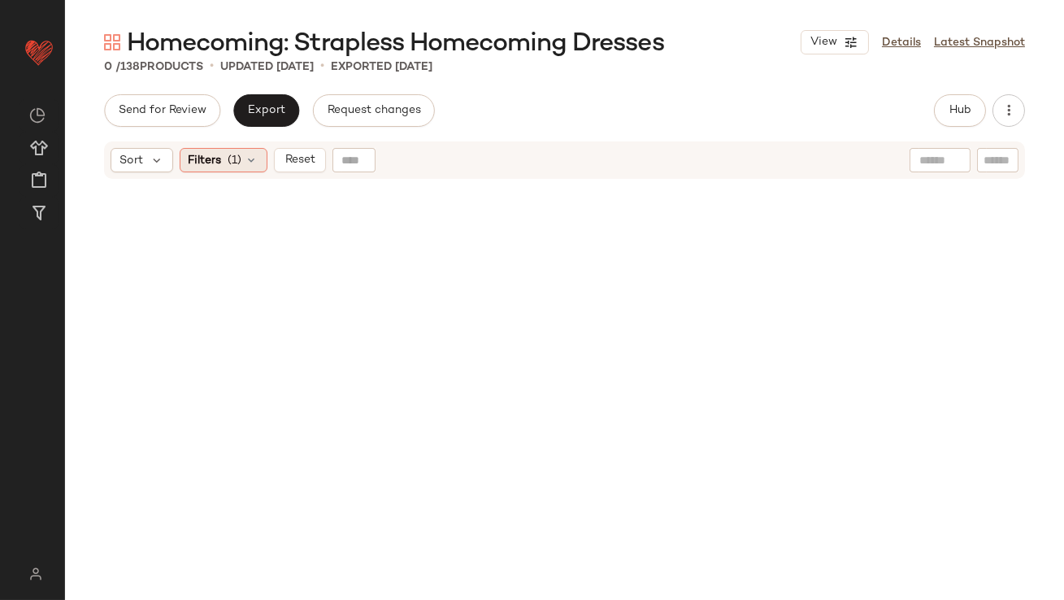
click at [228, 152] on span "(1)" at bounding box center [235, 160] width 14 height 17
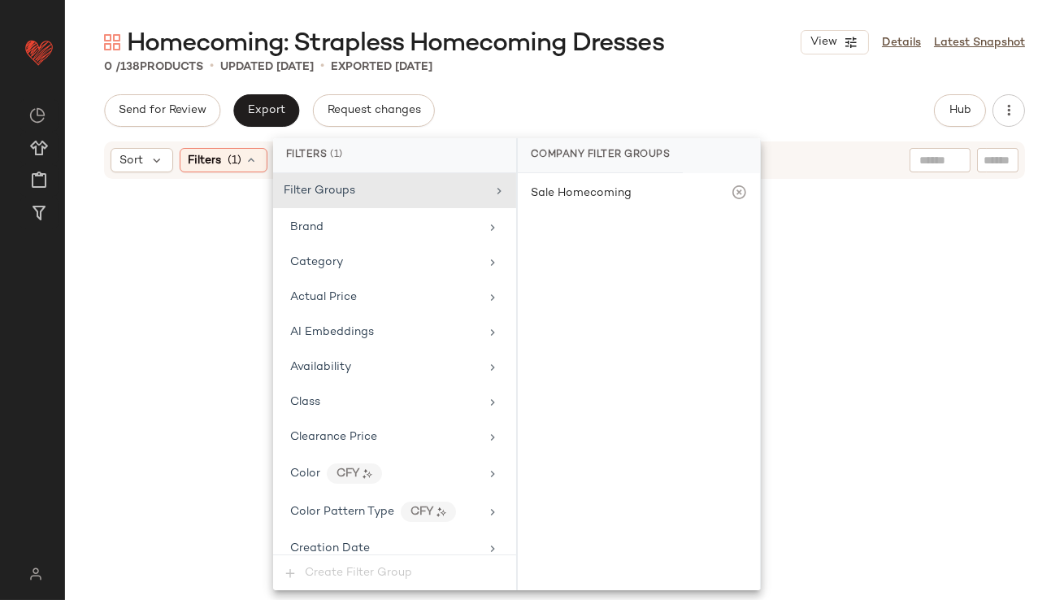
scroll to position [1153, 0]
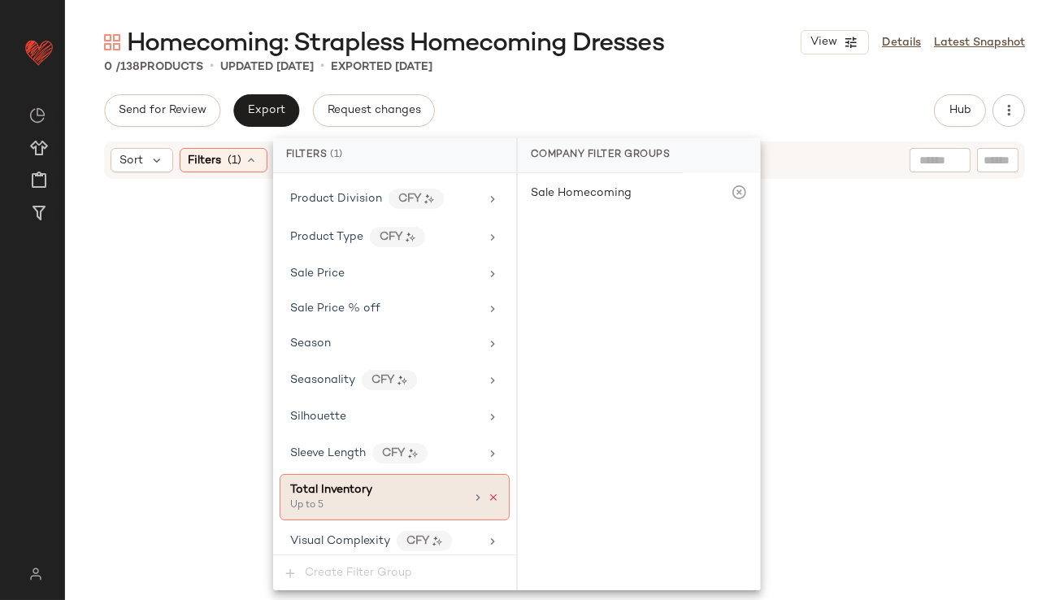
click at [488, 492] on icon at bounding box center [493, 497] width 11 height 11
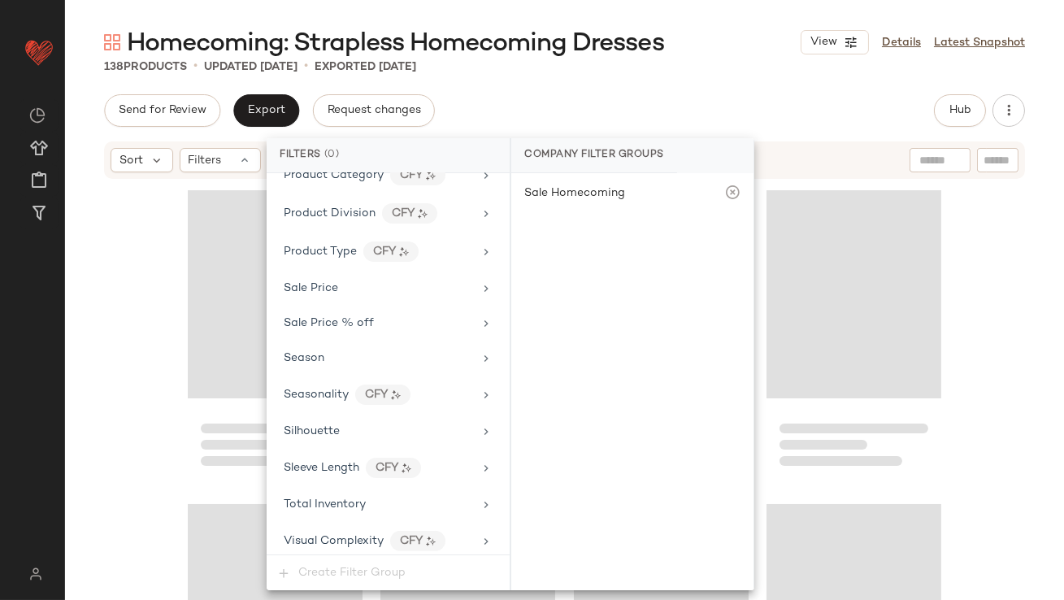
click at [641, 55] on span "Homecoming: Strapless Homecoming Dresses" at bounding box center [395, 44] width 537 height 33
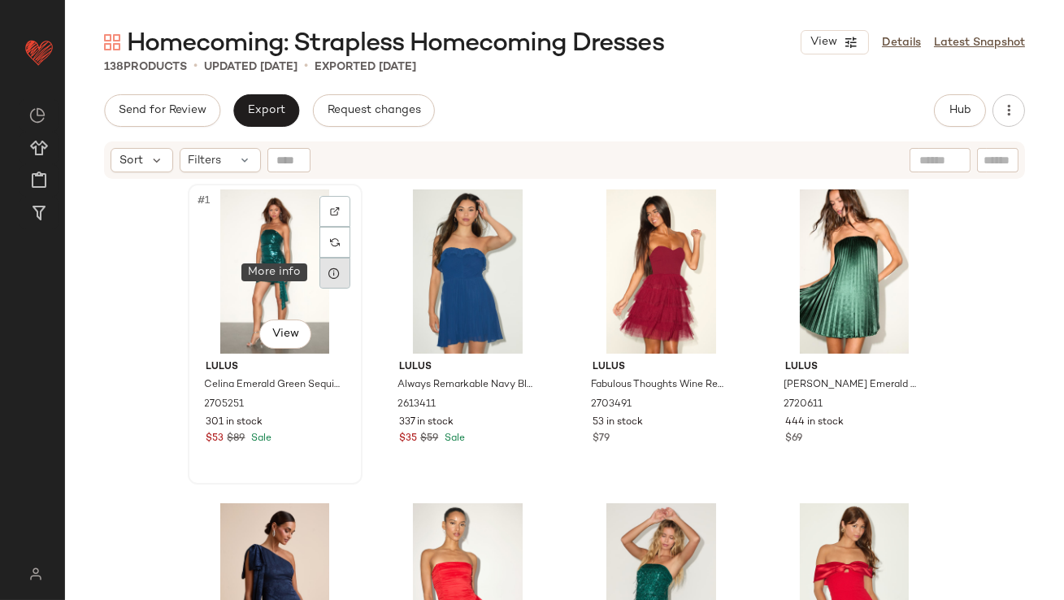
click at [331, 268] on icon at bounding box center [334, 273] width 13 height 13
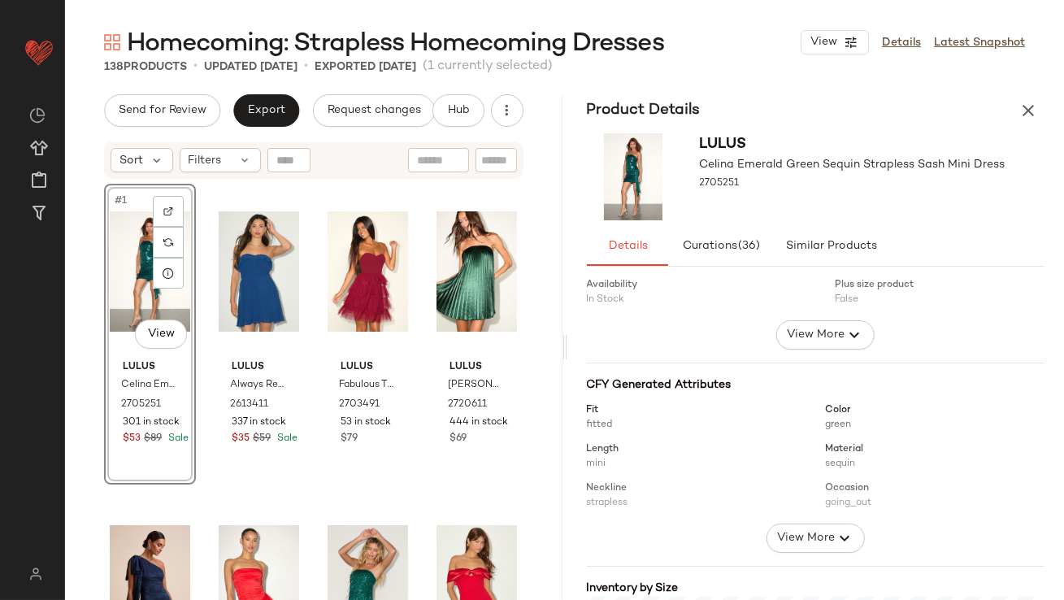
scroll to position [381, 0]
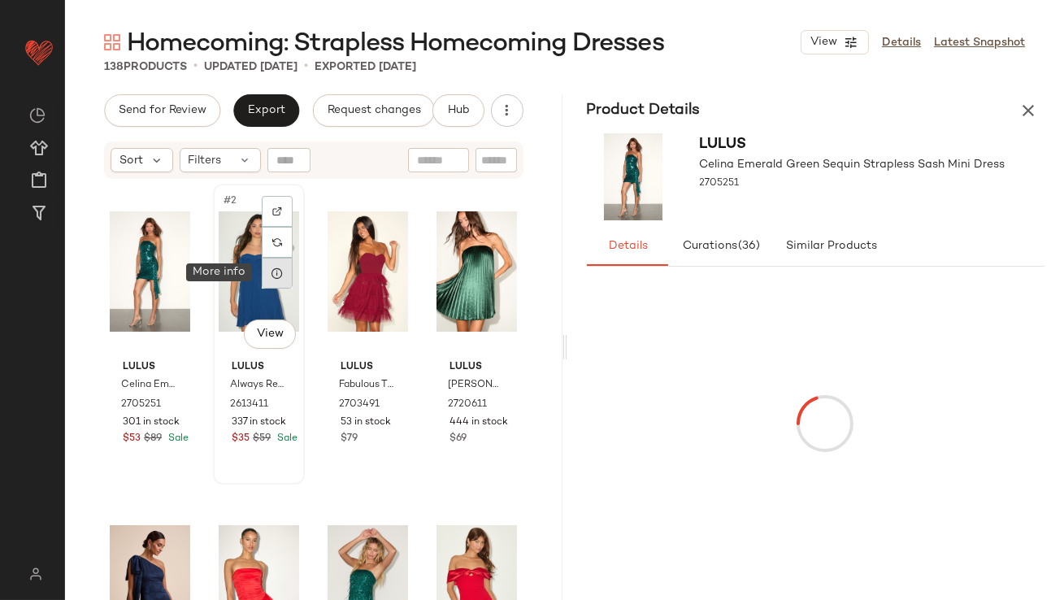
click at [271, 274] on icon at bounding box center [277, 273] width 13 height 13
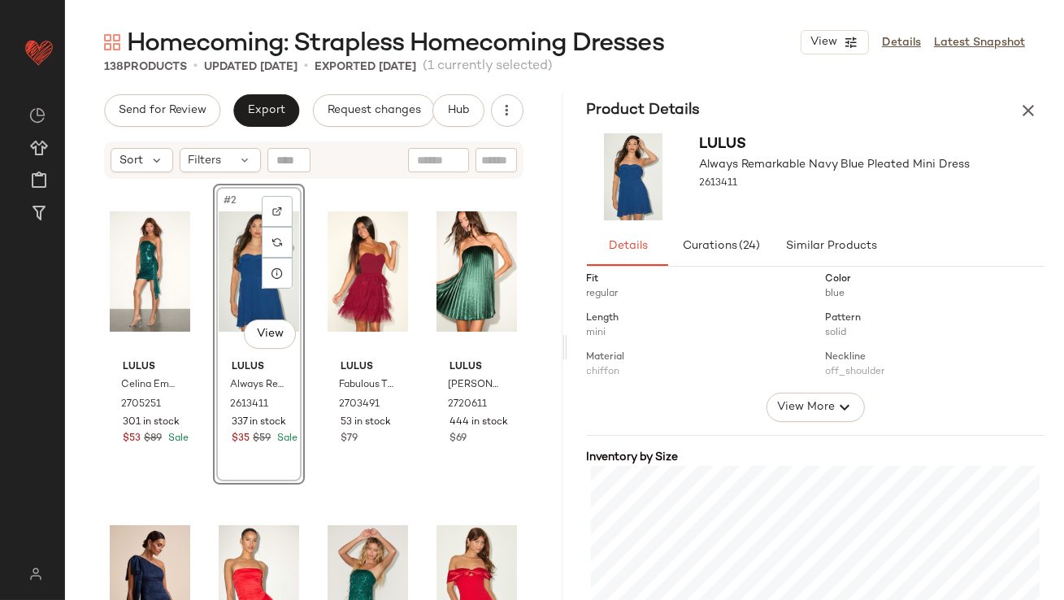
scroll to position [290, 0]
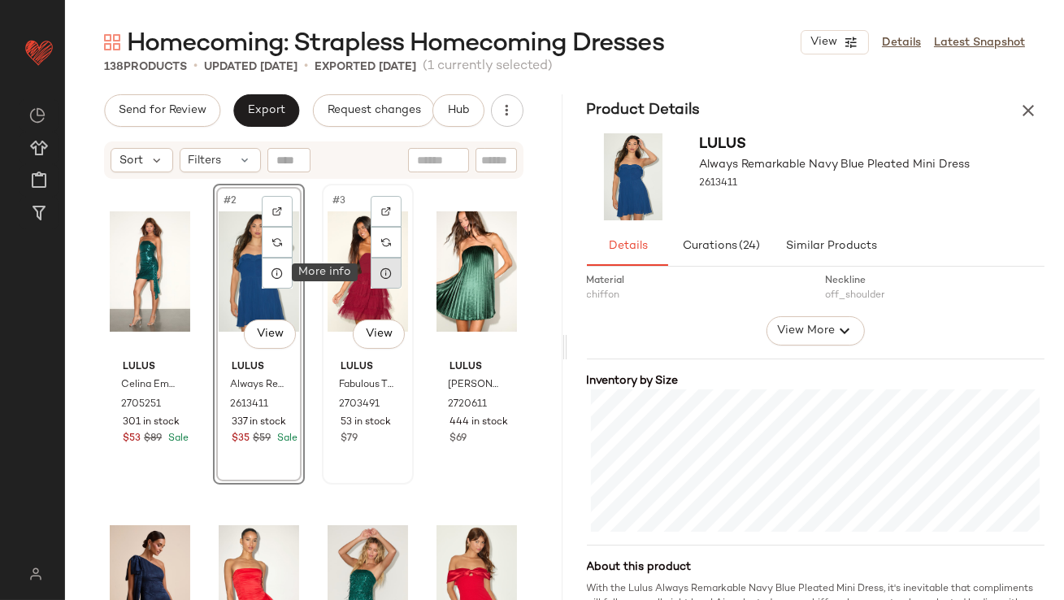
click at [380, 267] on icon at bounding box center [386, 273] width 13 height 13
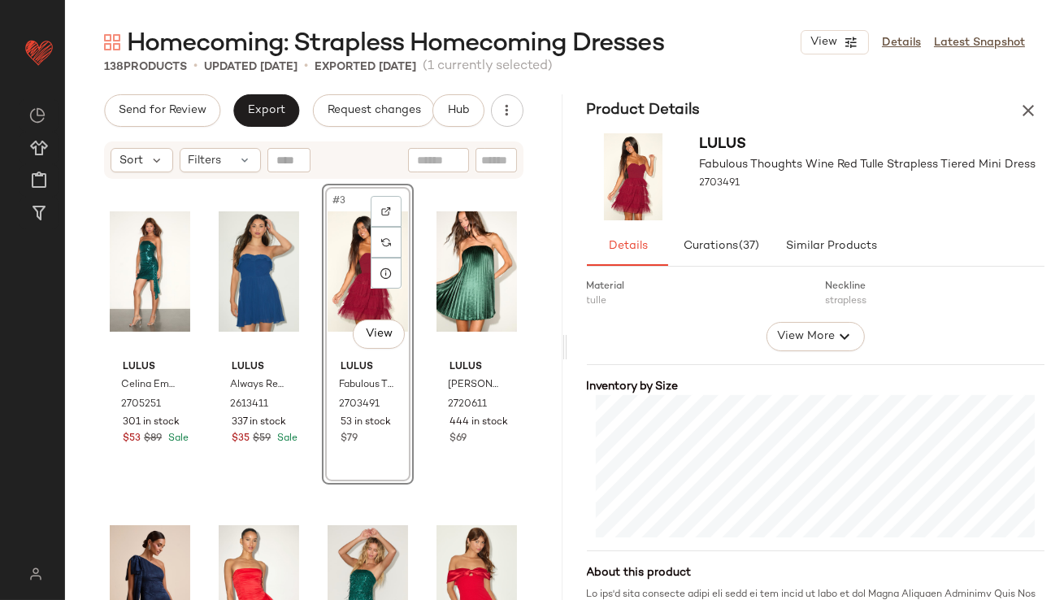
scroll to position [319, 0]
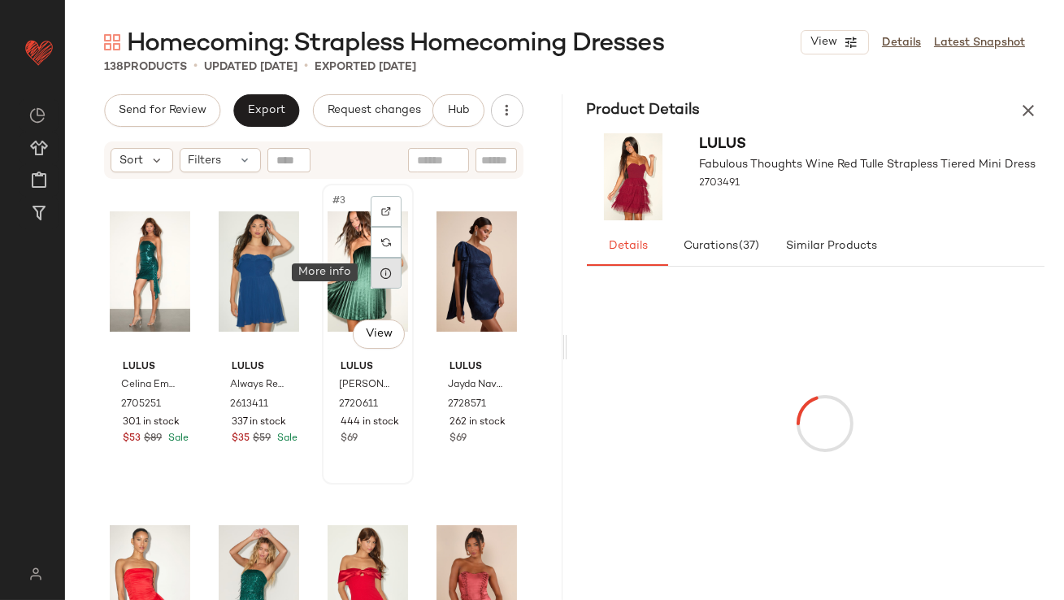
click at [388, 275] on div at bounding box center [386, 273] width 31 height 31
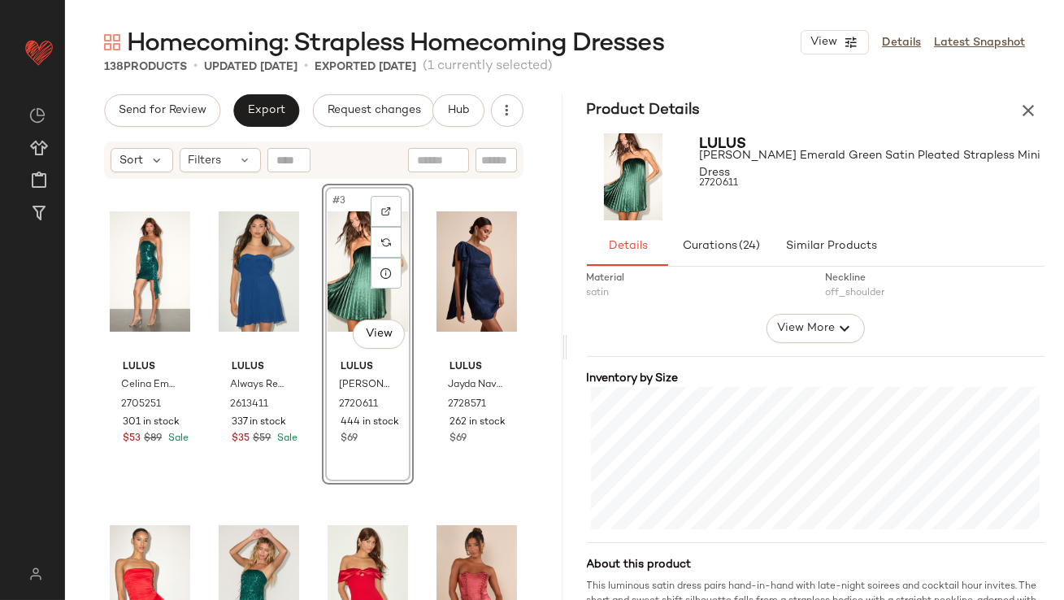
scroll to position [326, 0]
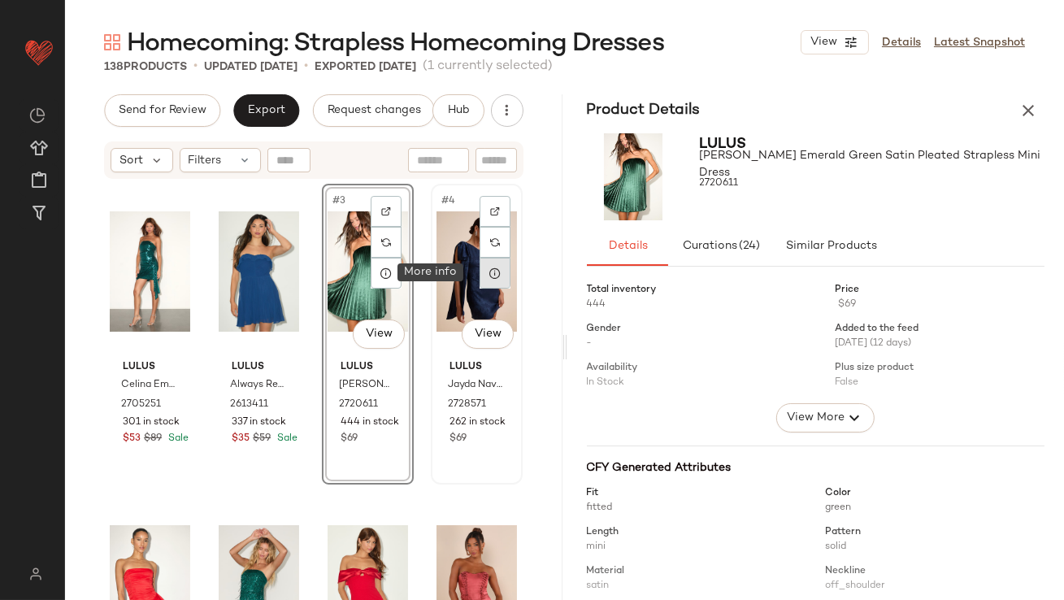
click at [489, 275] on icon at bounding box center [495, 273] width 13 height 13
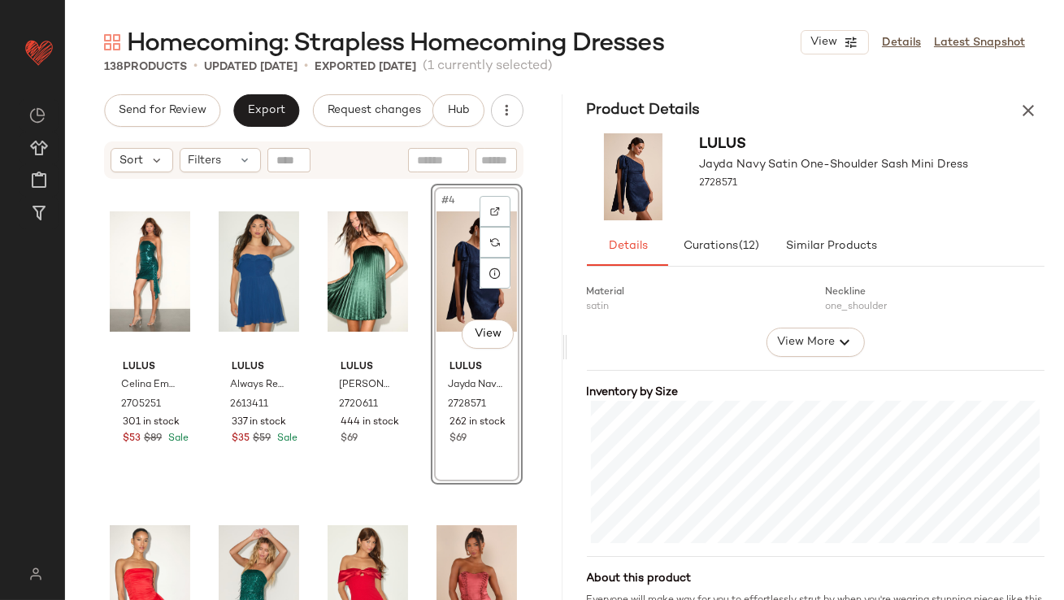
scroll to position [320, 0]
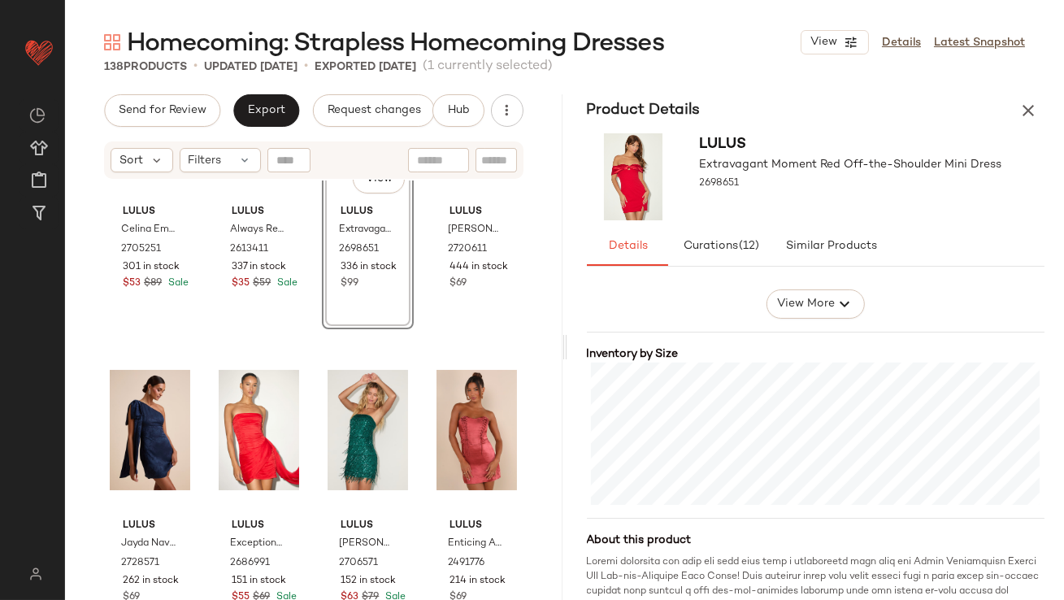
scroll to position [168, 0]
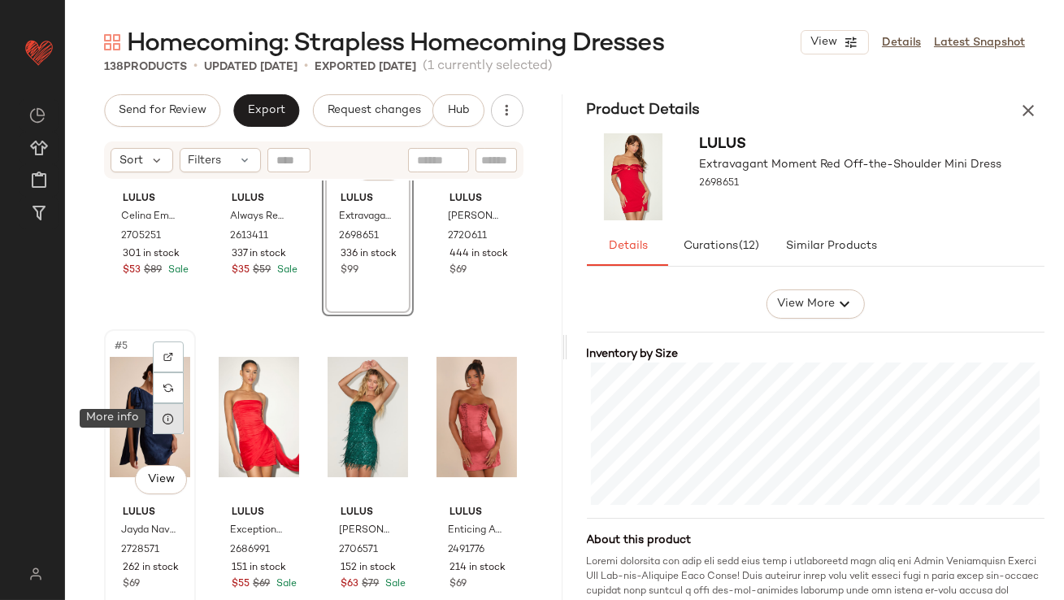
click at [166, 429] on div at bounding box center [168, 418] width 31 height 31
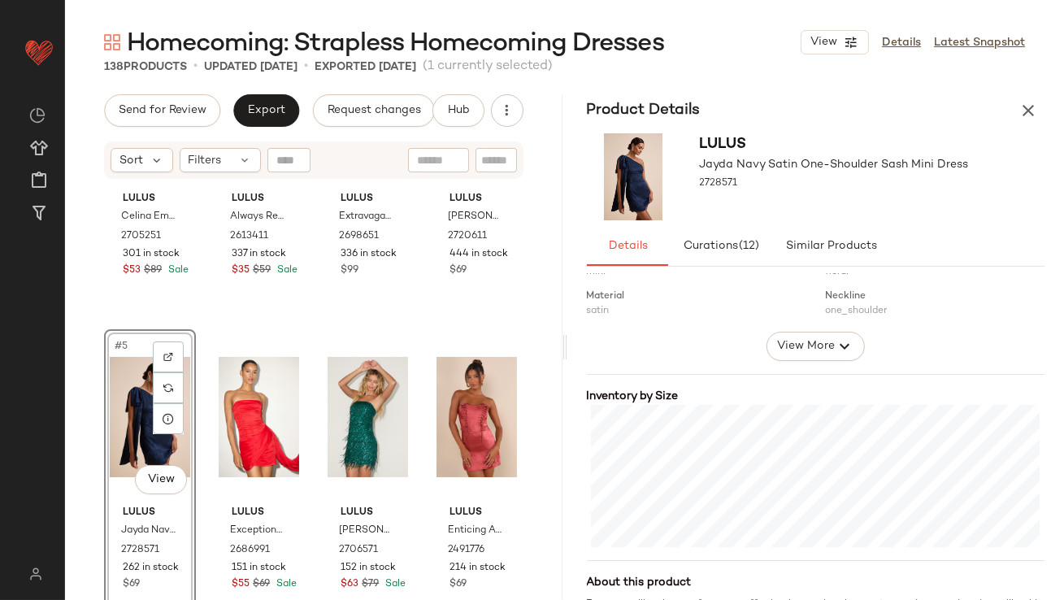
scroll to position [303, 0]
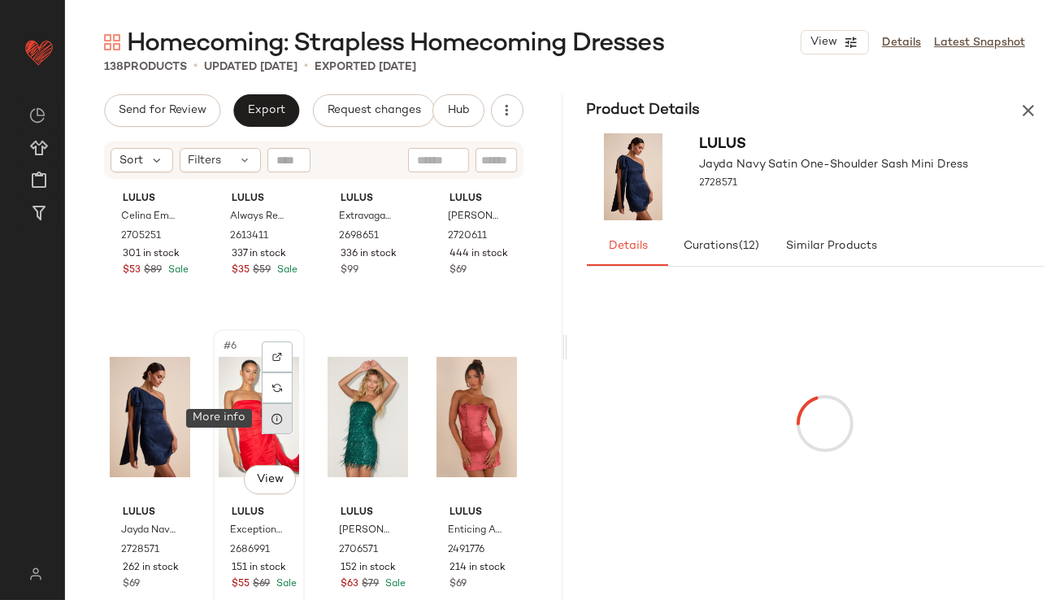
click at [283, 424] on div at bounding box center [277, 418] width 31 height 31
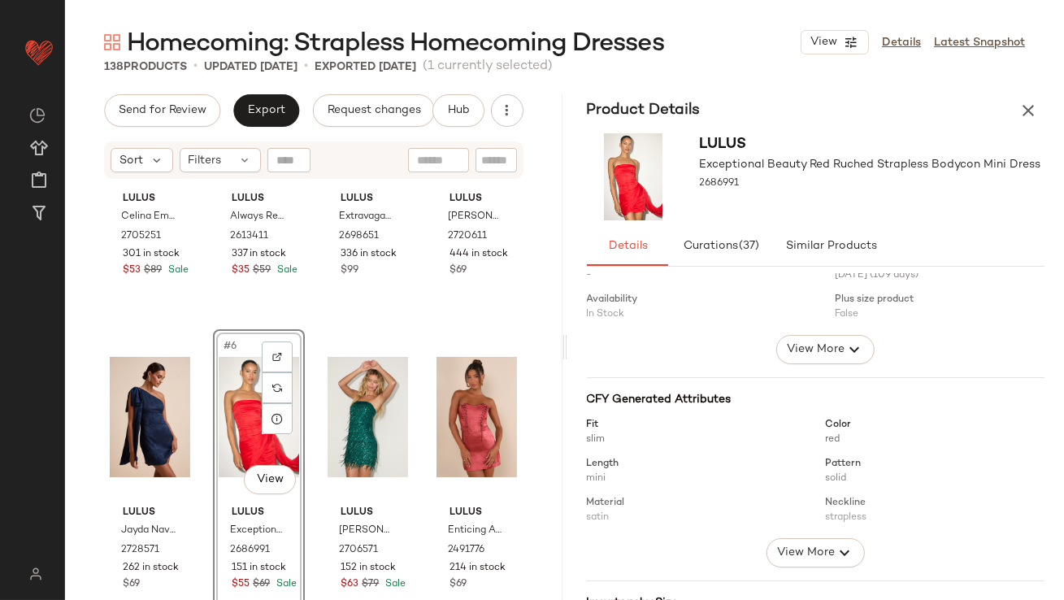
scroll to position [302, 0]
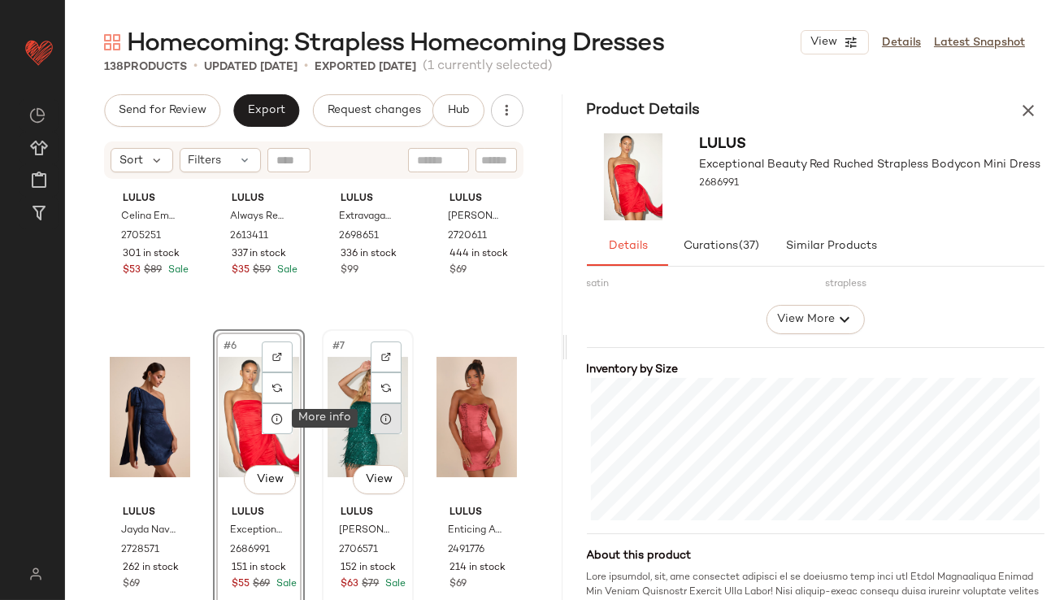
click at [383, 423] on icon at bounding box center [386, 418] width 13 height 13
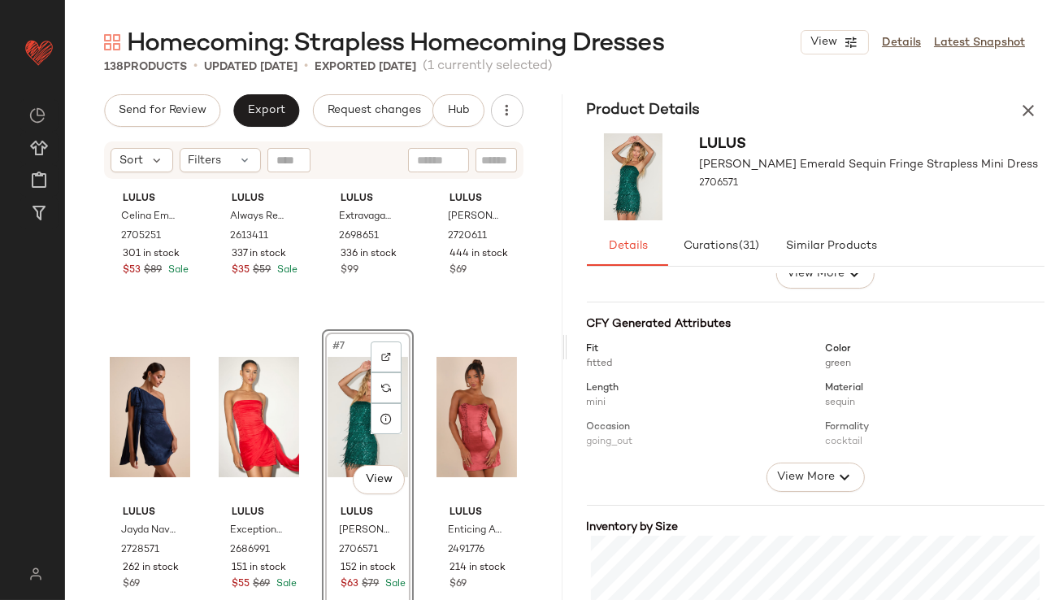
scroll to position [242, 0]
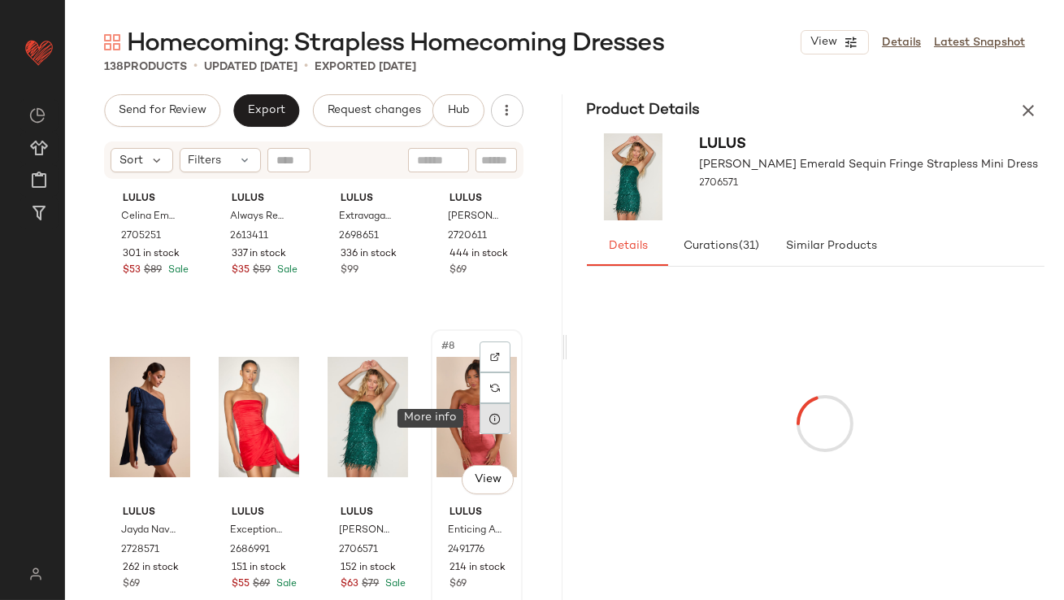
click at [489, 414] on icon at bounding box center [495, 418] width 13 height 13
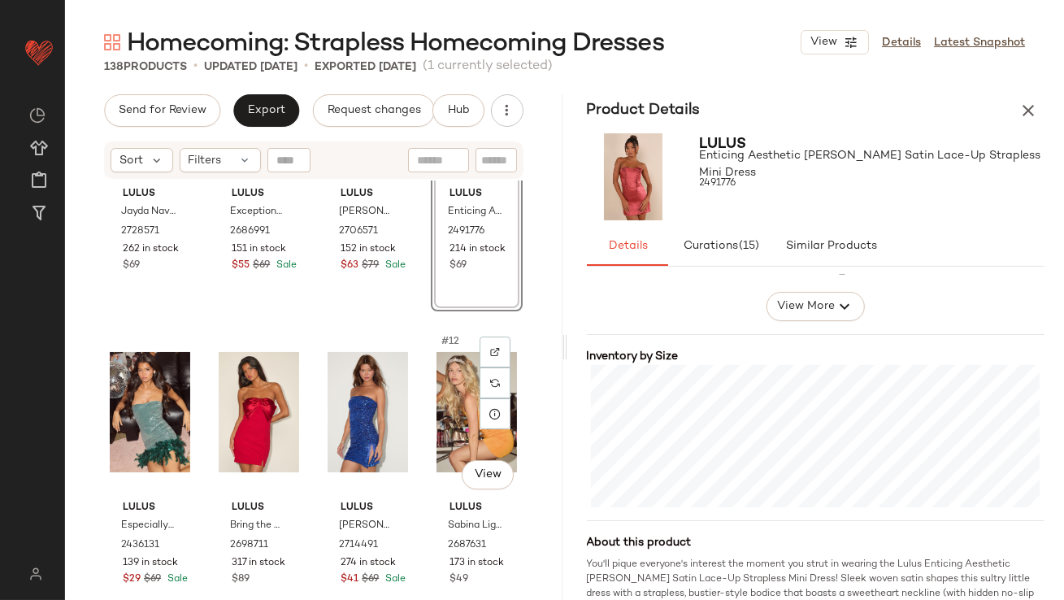
scroll to position [499, 0]
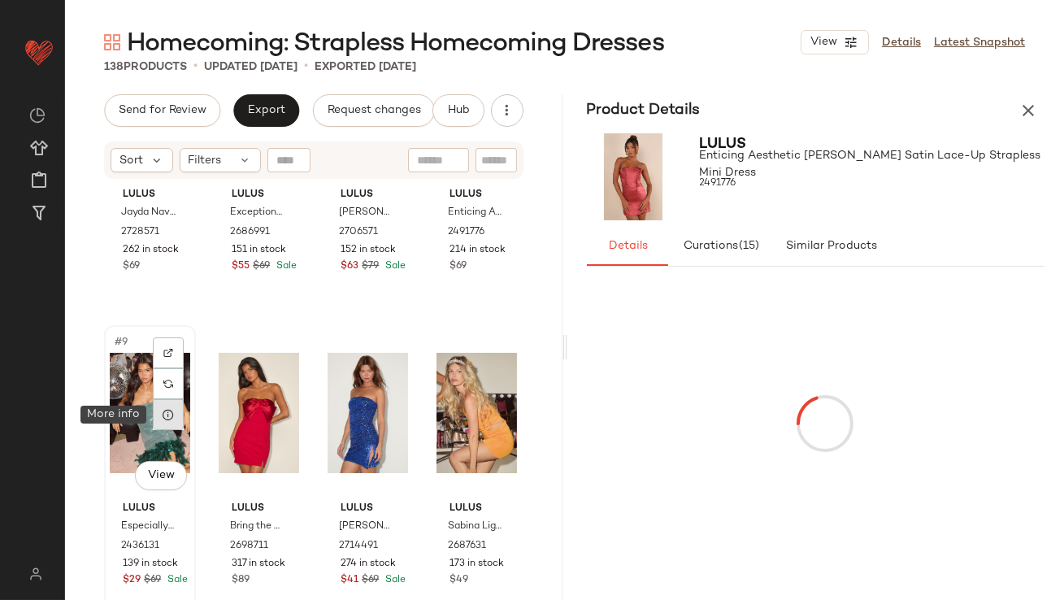
click at [170, 415] on icon at bounding box center [168, 414] width 13 height 13
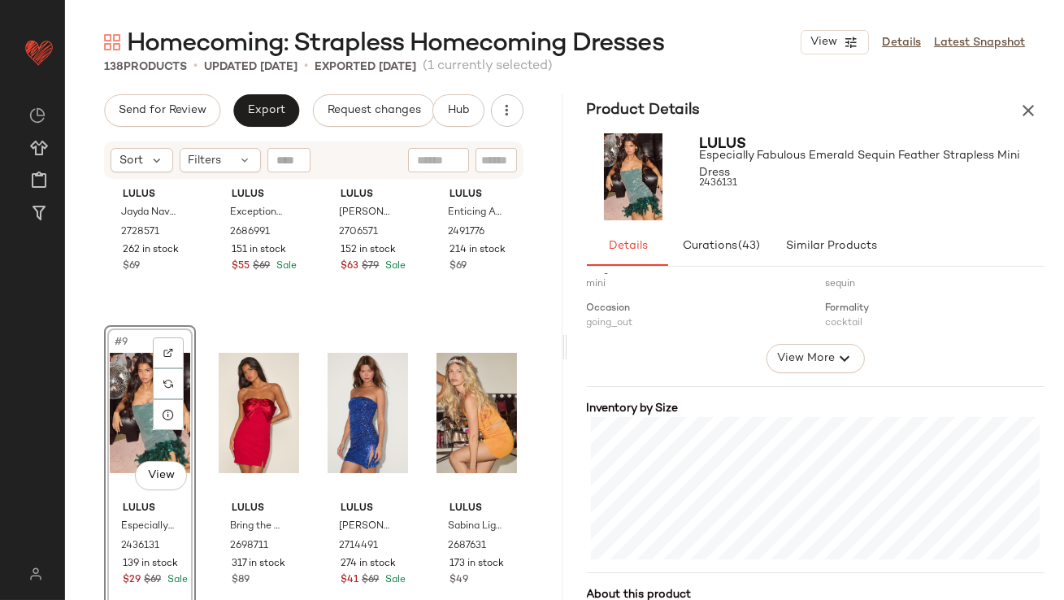
scroll to position [398, 0]
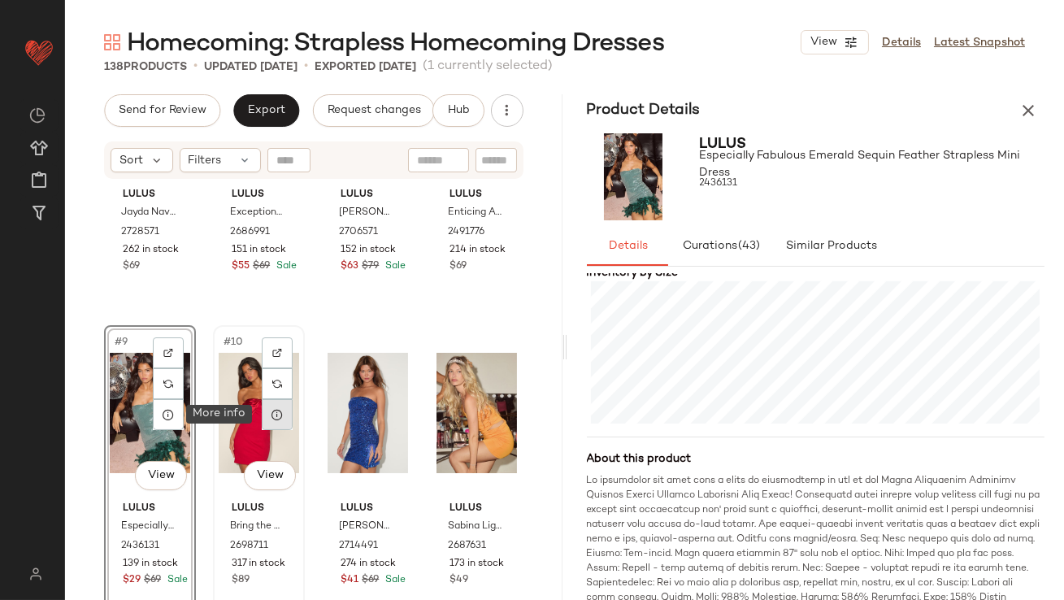
click at [280, 413] on icon at bounding box center [277, 414] width 13 height 13
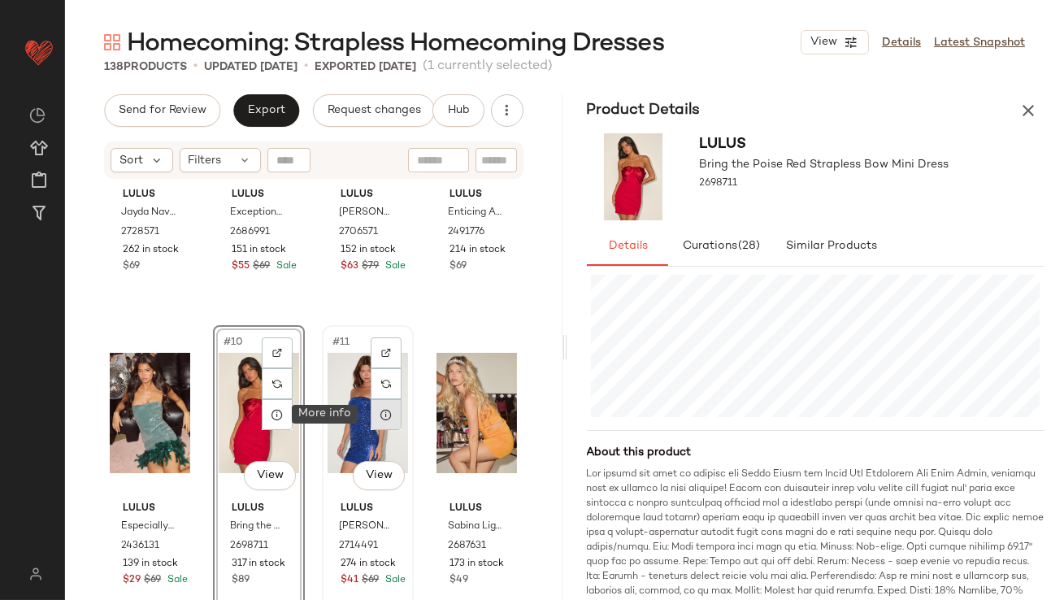
click at [380, 415] on icon at bounding box center [386, 414] width 13 height 13
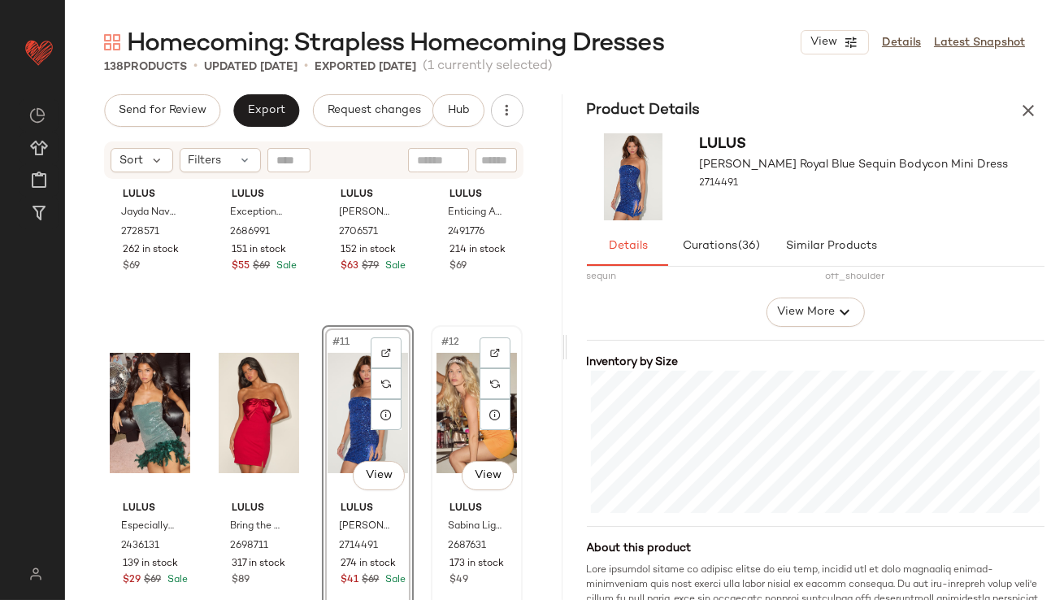
click at [490, 432] on div "#12 View" at bounding box center [477, 413] width 80 height 164
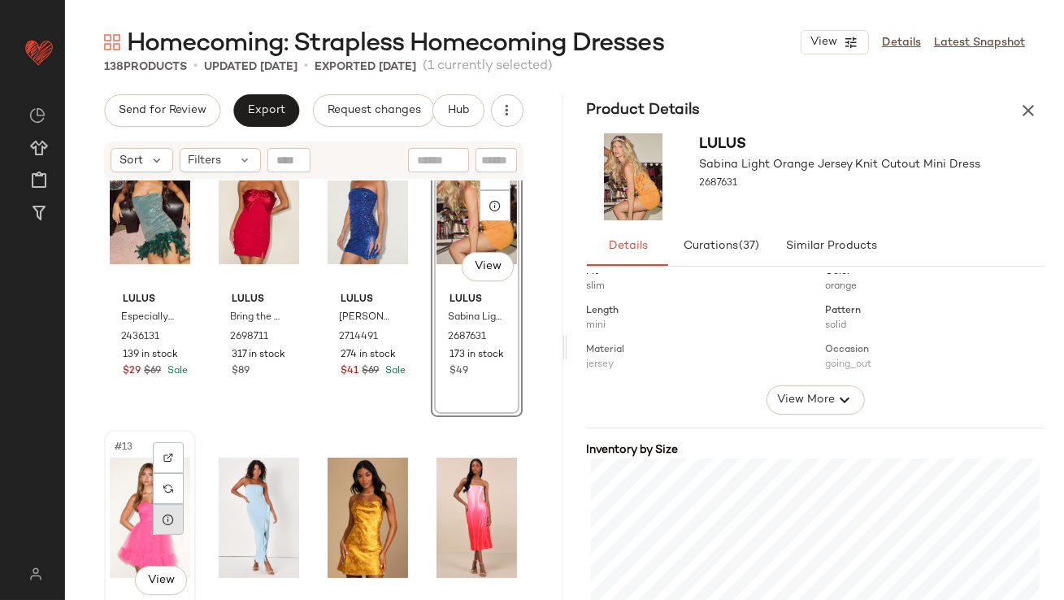
click at [175, 518] on div at bounding box center [168, 519] width 31 height 31
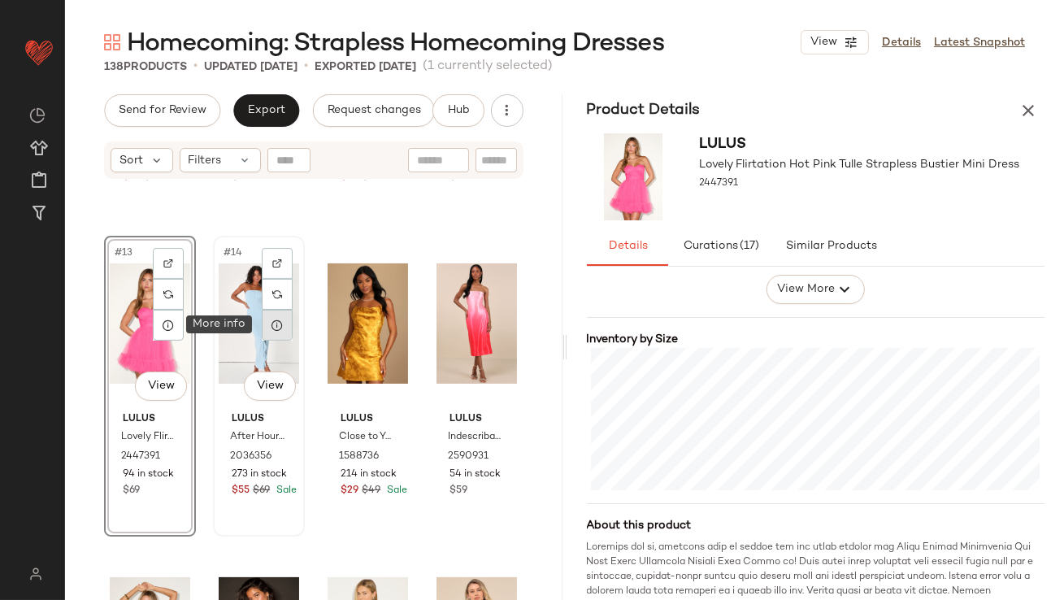
click at [274, 332] on div at bounding box center [277, 325] width 31 height 31
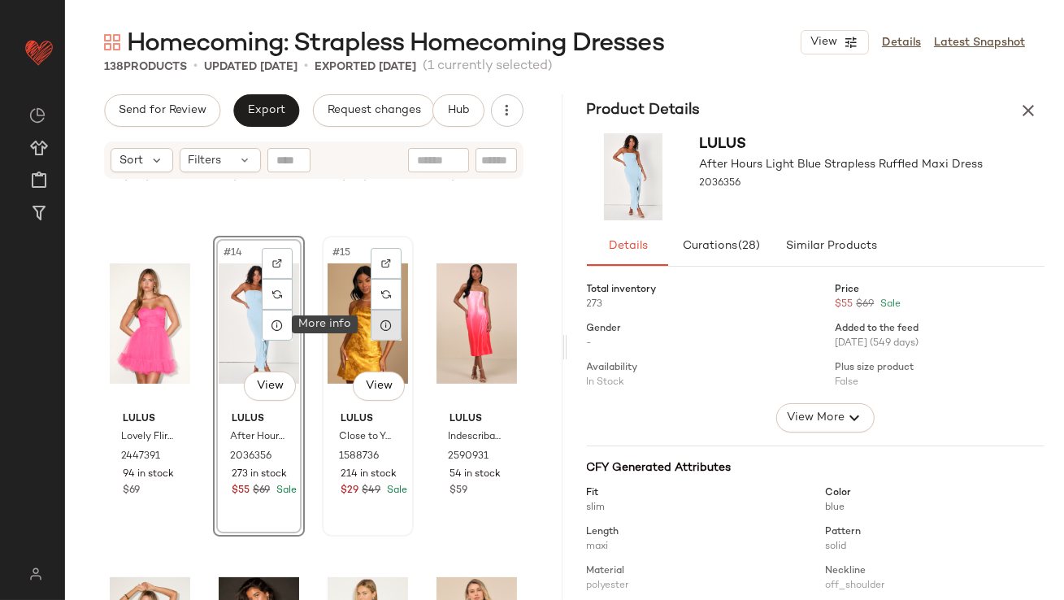
click at [380, 324] on icon at bounding box center [386, 325] width 13 height 13
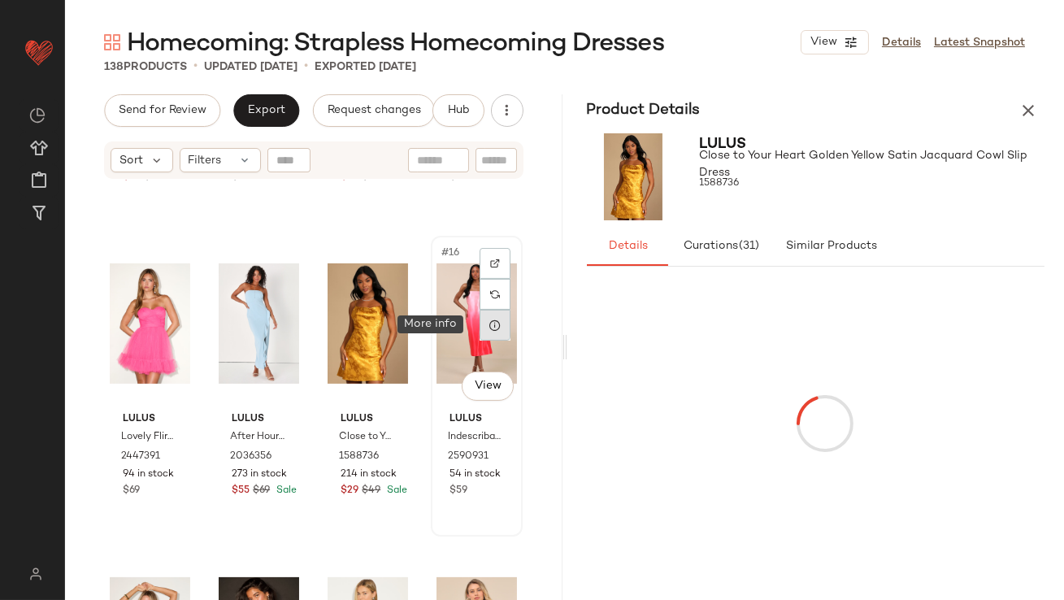
click at [489, 320] on icon at bounding box center [495, 325] width 13 height 13
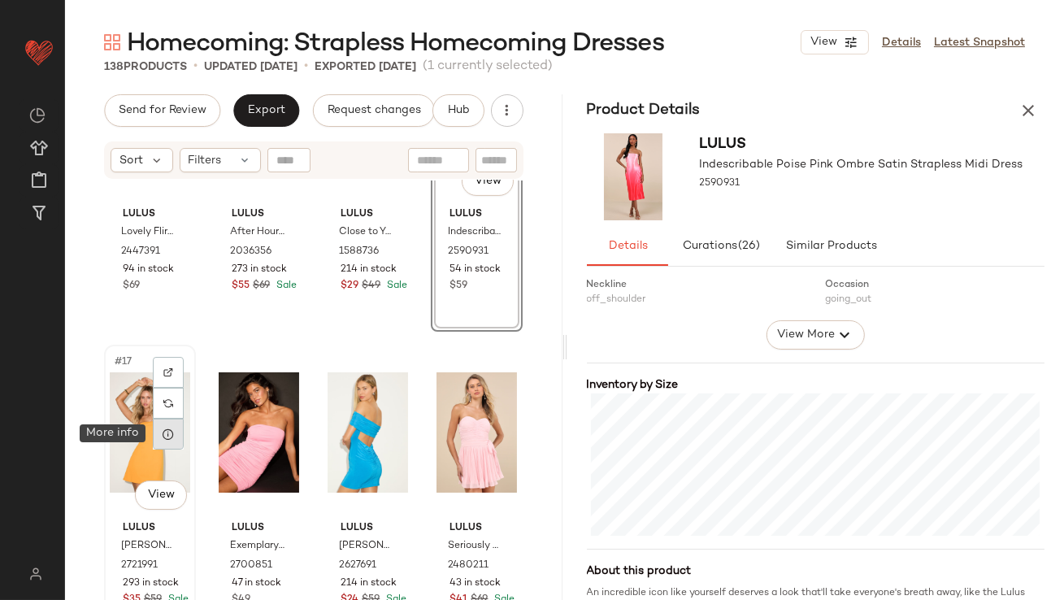
click at [169, 432] on icon at bounding box center [168, 434] width 13 height 13
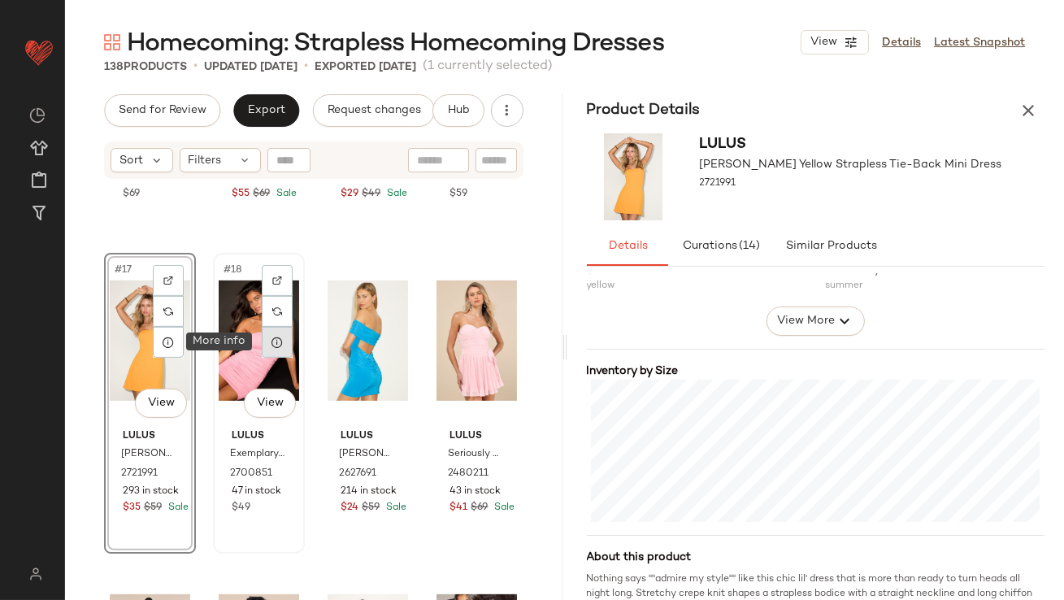
click at [279, 344] on icon at bounding box center [277, 342] width 13 height 13
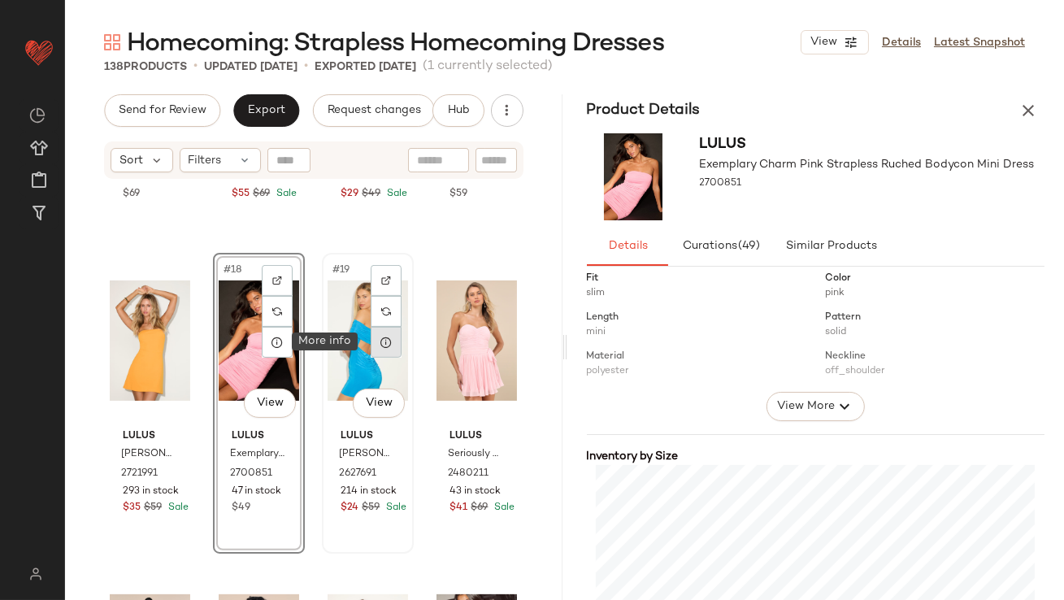
click at [385, 334] on div at bounding box center [386, 342] width 31 height 31
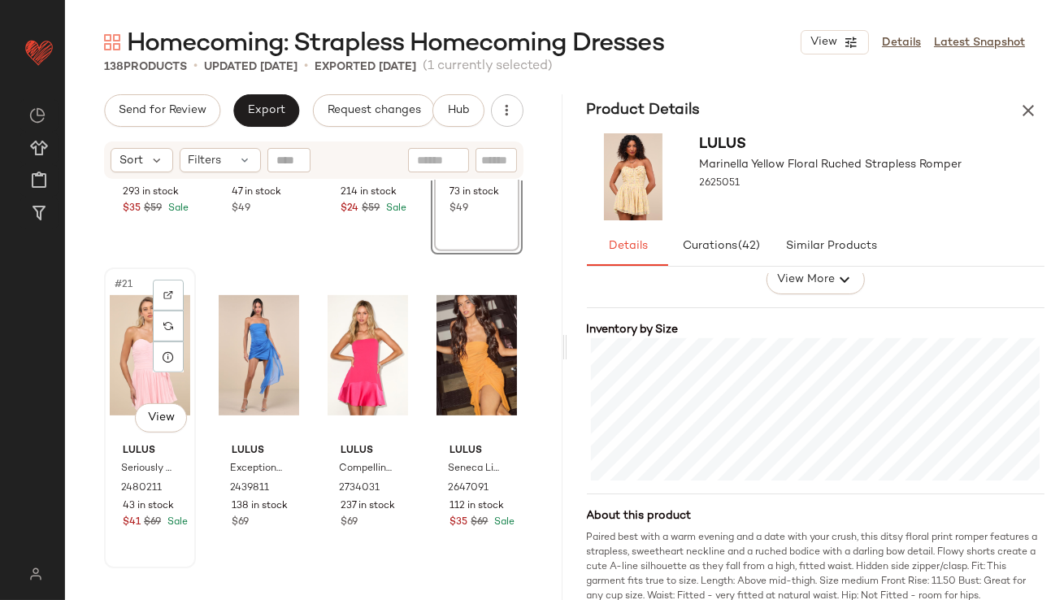
click at [117, 372] on div "#21 View" at bounding box center [150, 355] width 80 height 164
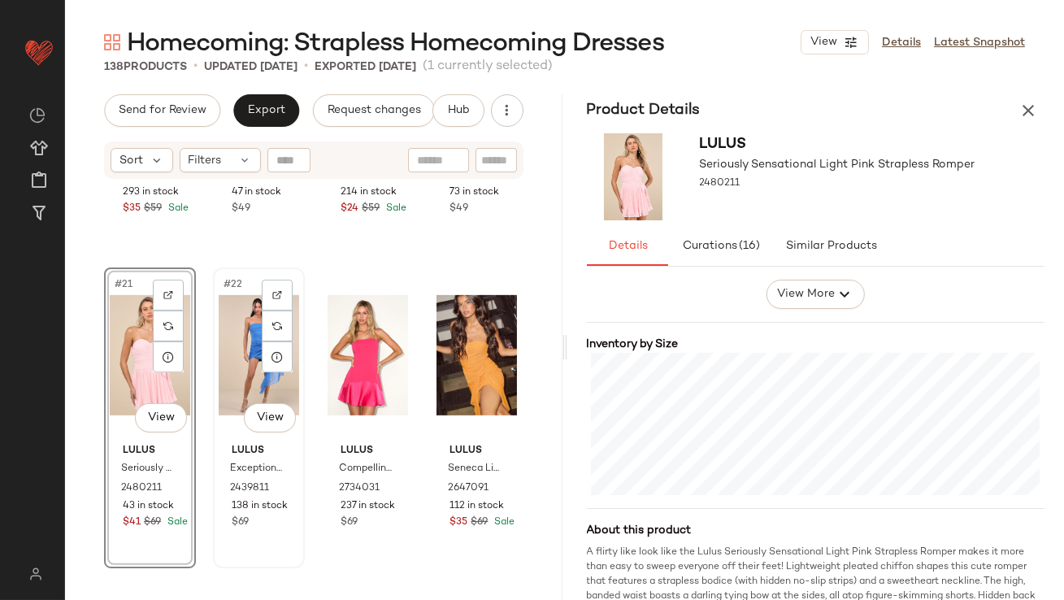
click at [235, 350] on div "#22 View" at bounding box center [259, 355] width 80 height 164
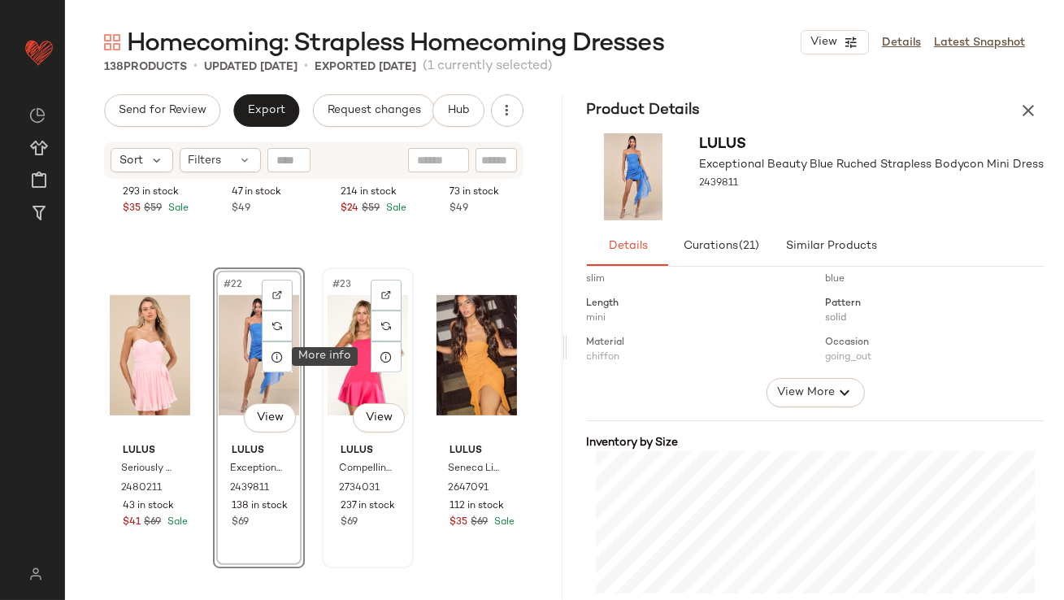
click at [345, 339] on div "#23 View" at bounding box center [368, 355] width 80 height 164
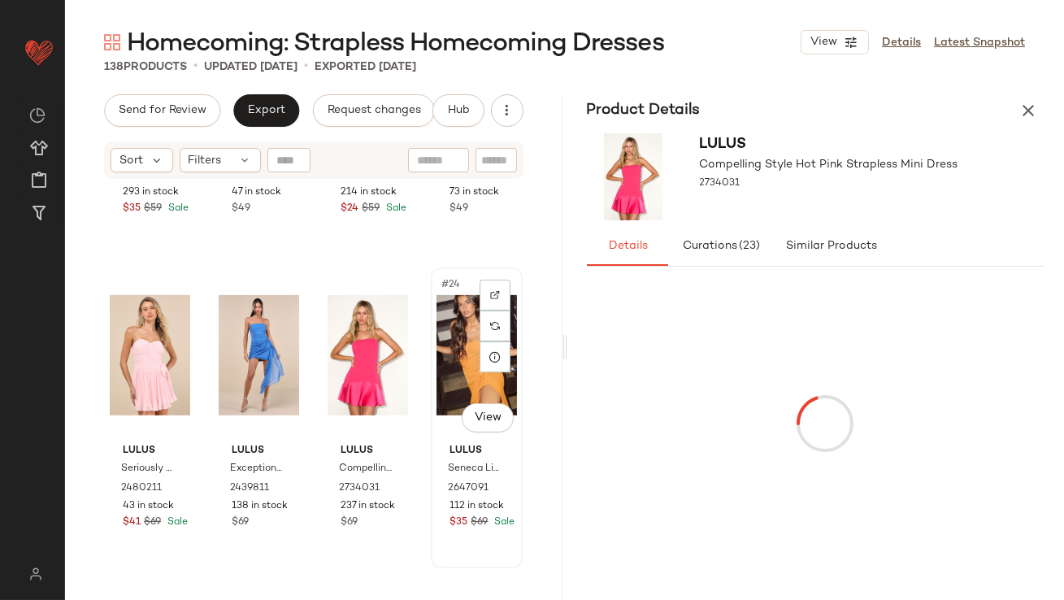
click at [441, 365] on div "#24 View" at bounding box center [477, 355] width 80 height 164
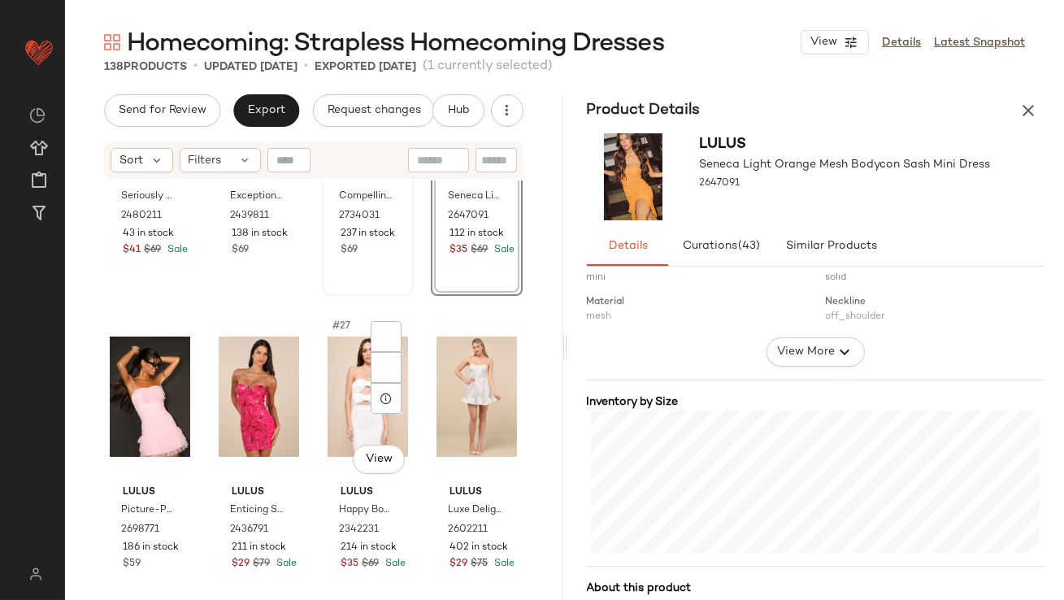
scroll to position [1772, 0]
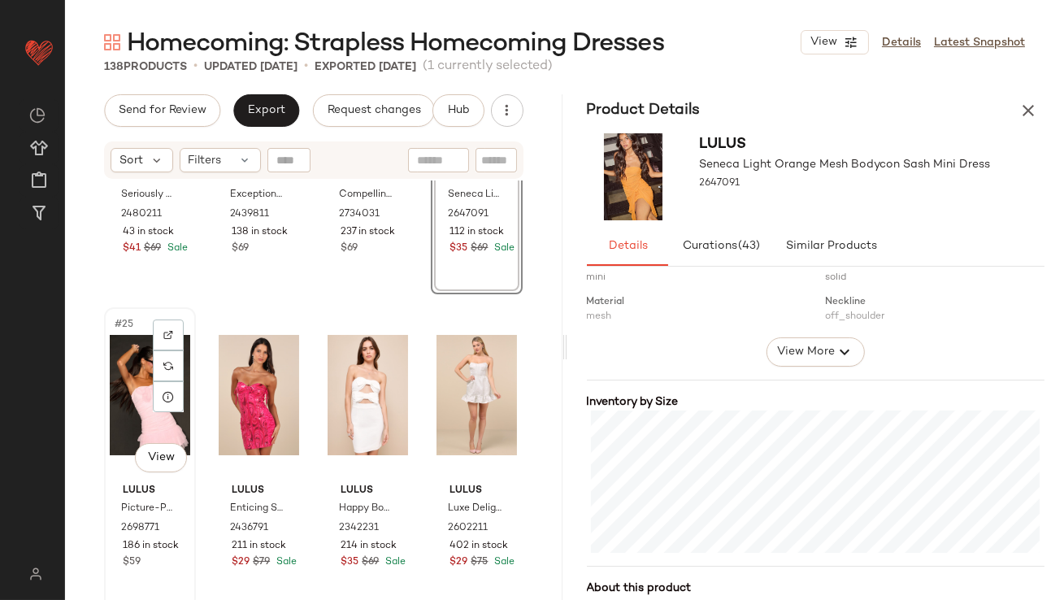
click at [129, 363] on div "#25 View" at bounding box center [150, 395] width 80 height 164
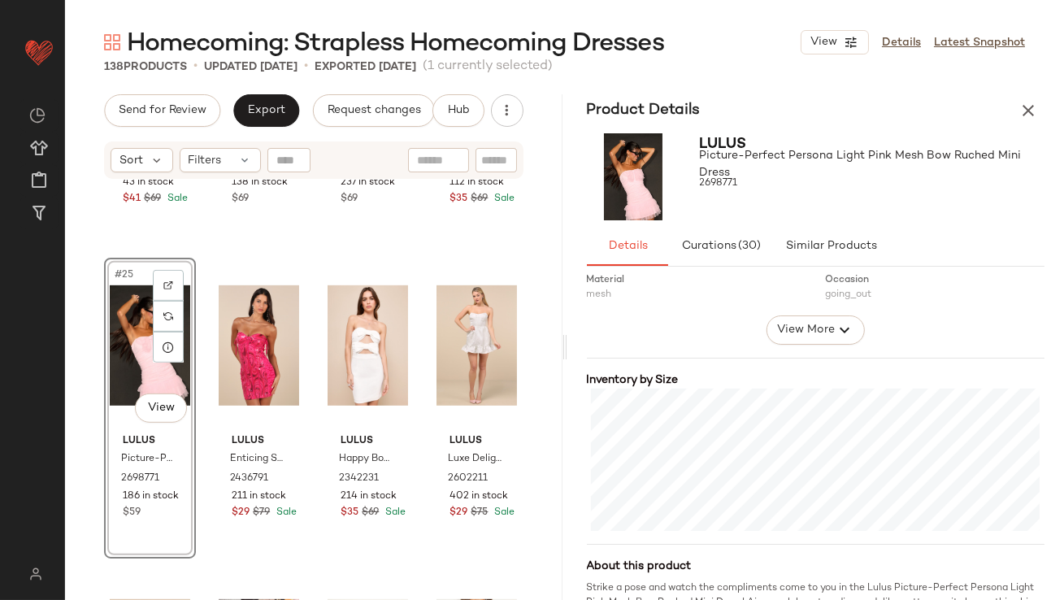
scroll to position [304, 0]
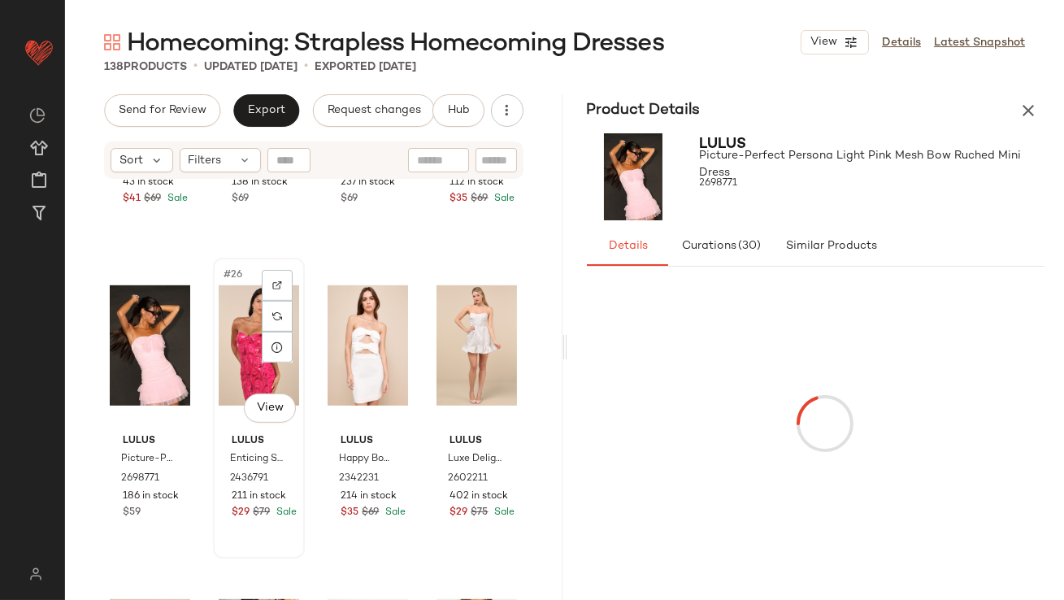
click at [225, 328] on div "#26 View" at bounding box center [259, 345] width 80 height 164
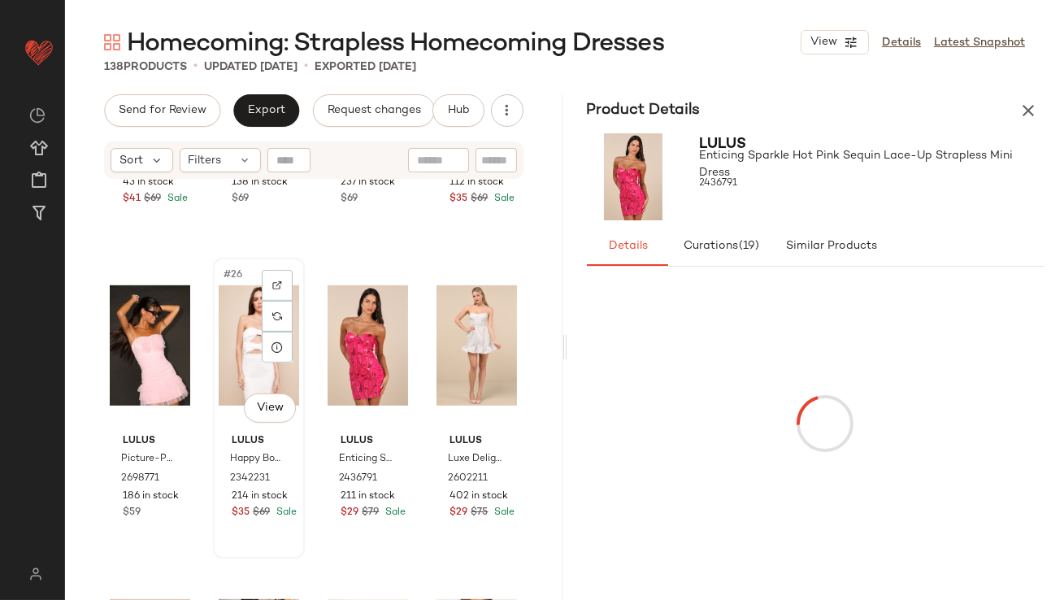
click at [246, 342] on div "#26 View" at bounding box center [259, 345] width 80 height 164
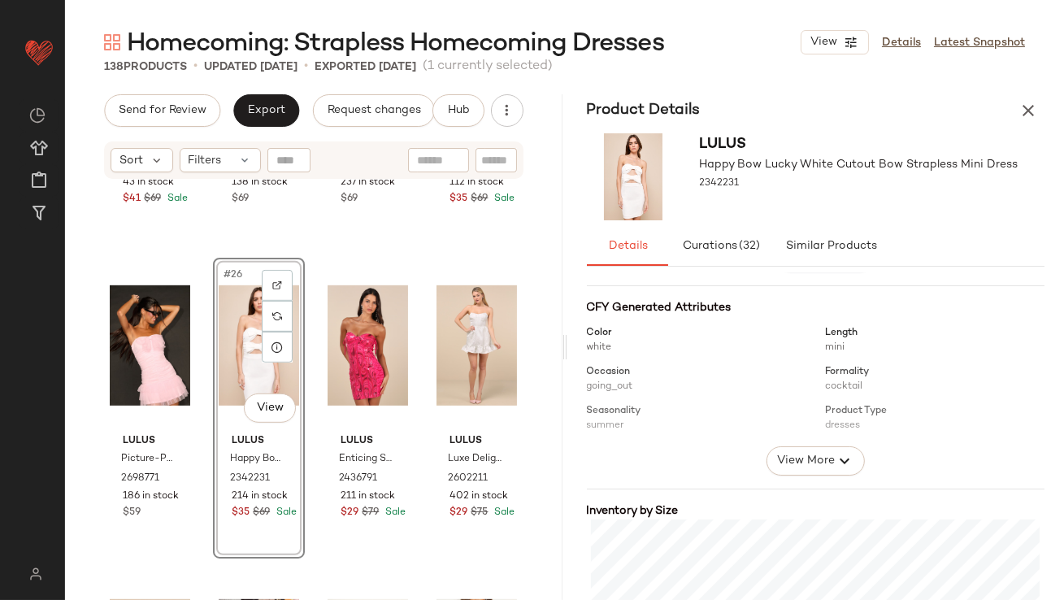
scroll to position [335, 0]
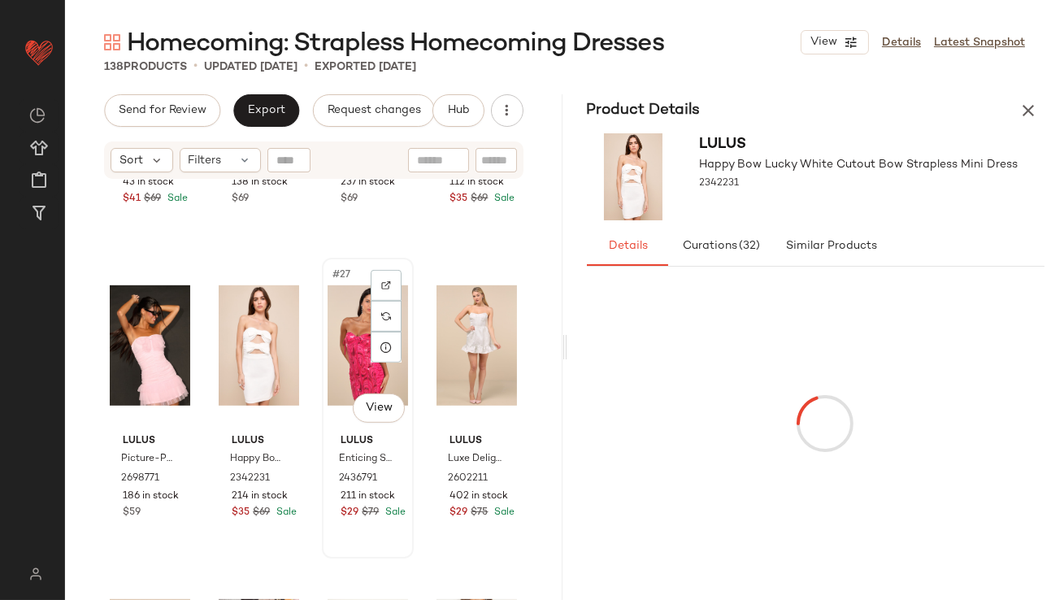
click at [346, 315] on div "#27 View" at bounding box center [368, 345] width 80 height 164
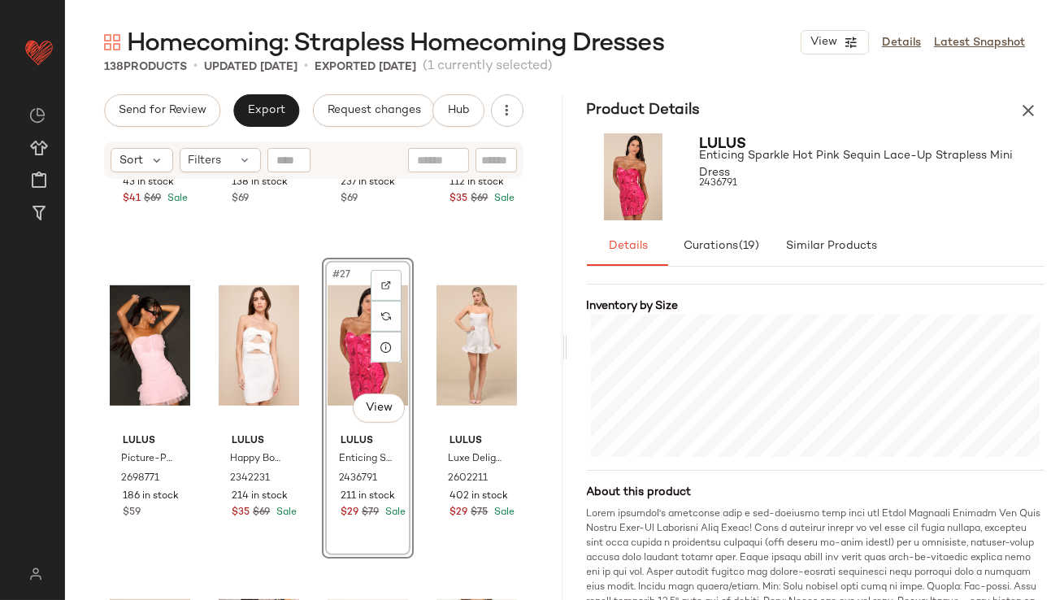
scroll to position [366, 0]
click at [489, 343] on icon at bounding box center [495, 347] width 13 height 13
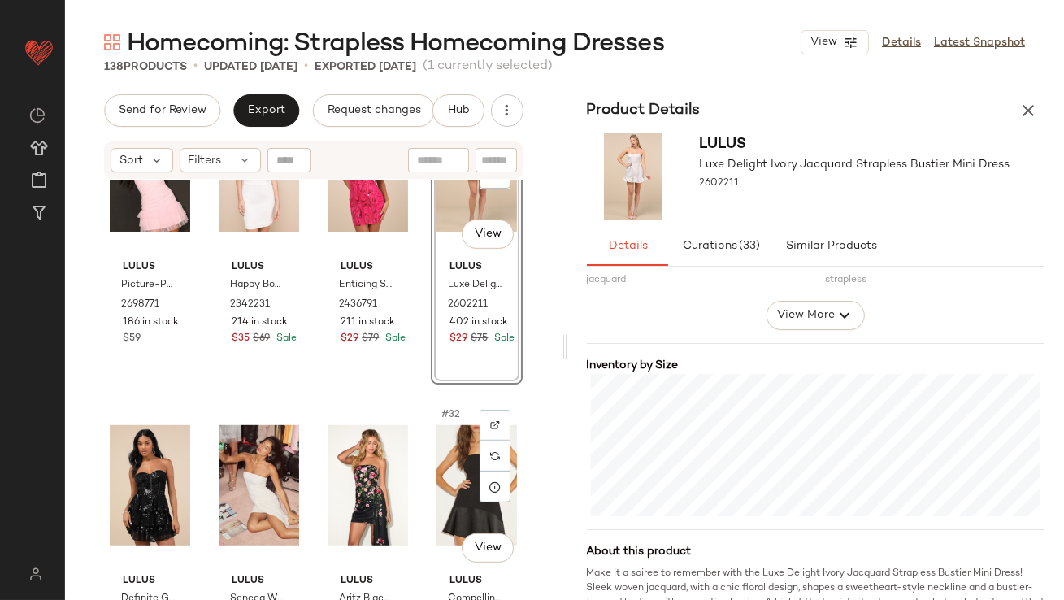
scroll to position [2007, 0]
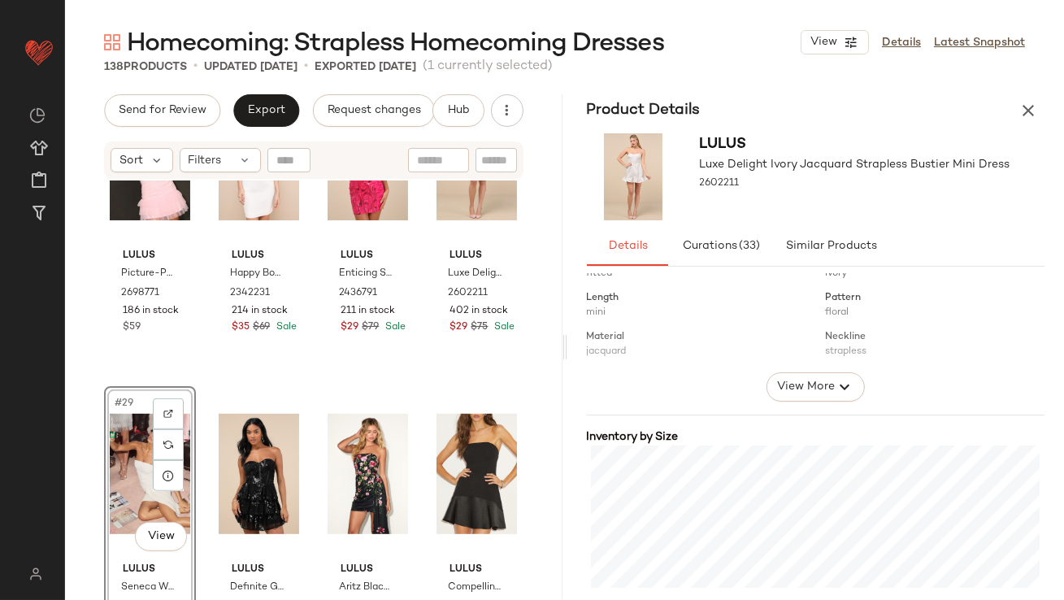
scroll to position [385, 0]
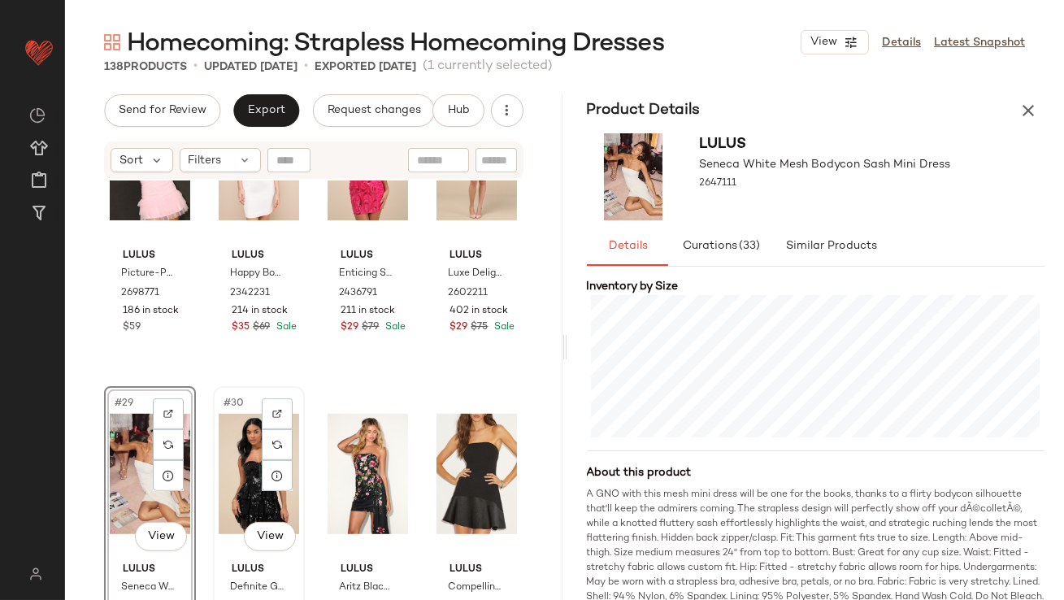
click at [238, 437] on div "#30 View" at bounding box center [259, 474] width 80 height 164
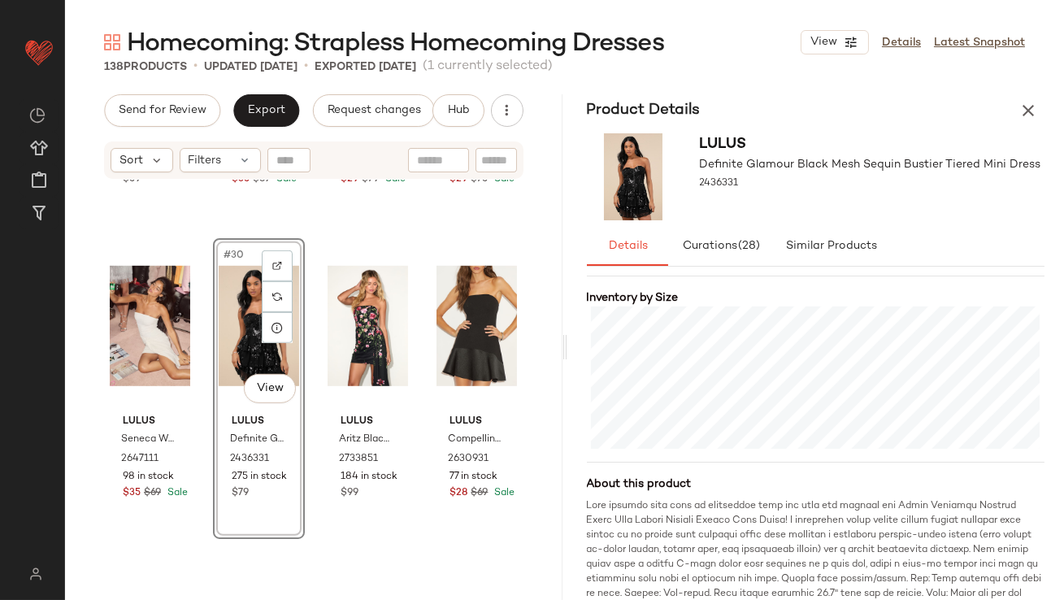
scroll to position [2241, 0]
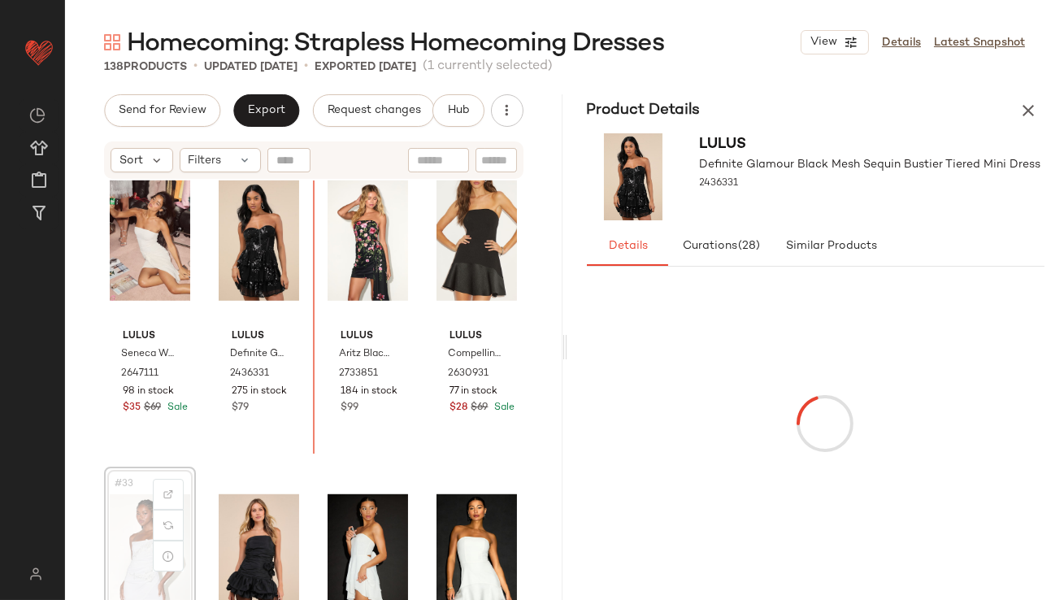
scroll to position [2244, 0]
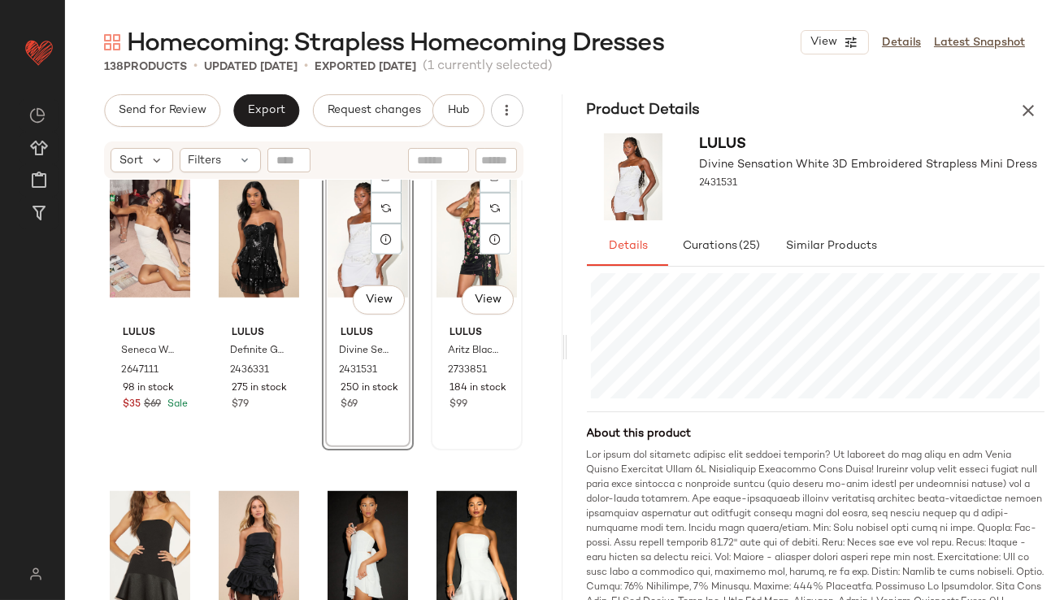
scroll to position [2186, 0]
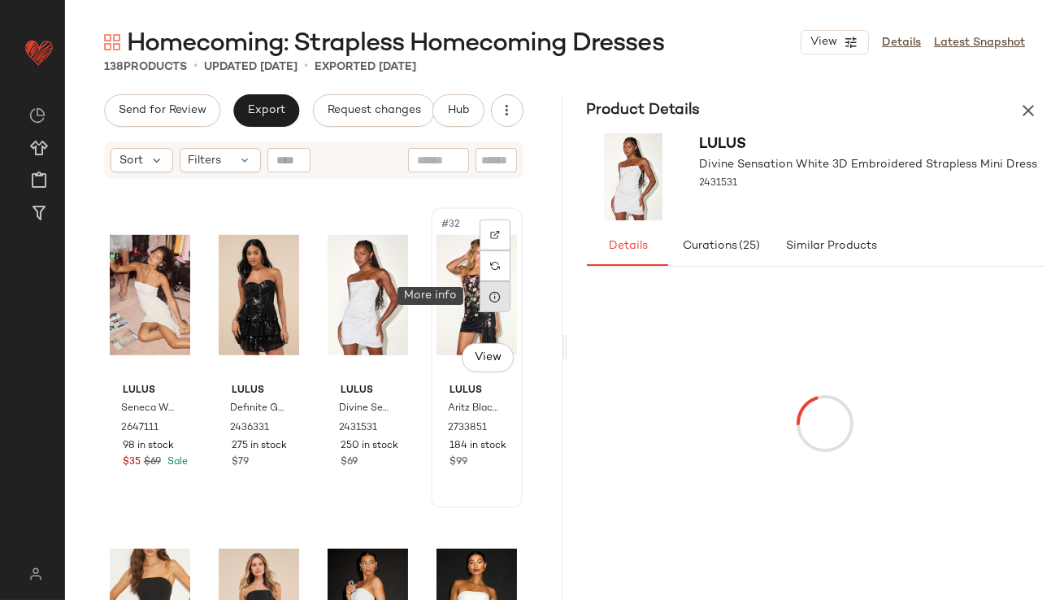
click at [489, 291] on icon at bounding box center [495, 296] width 13 height 13
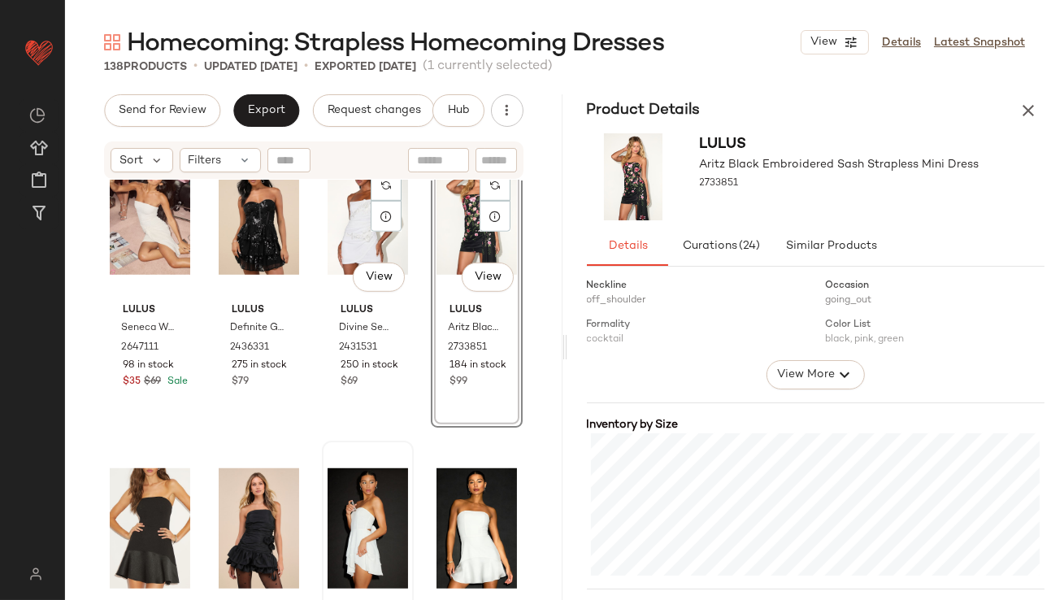
scroll to position [2281, 0]
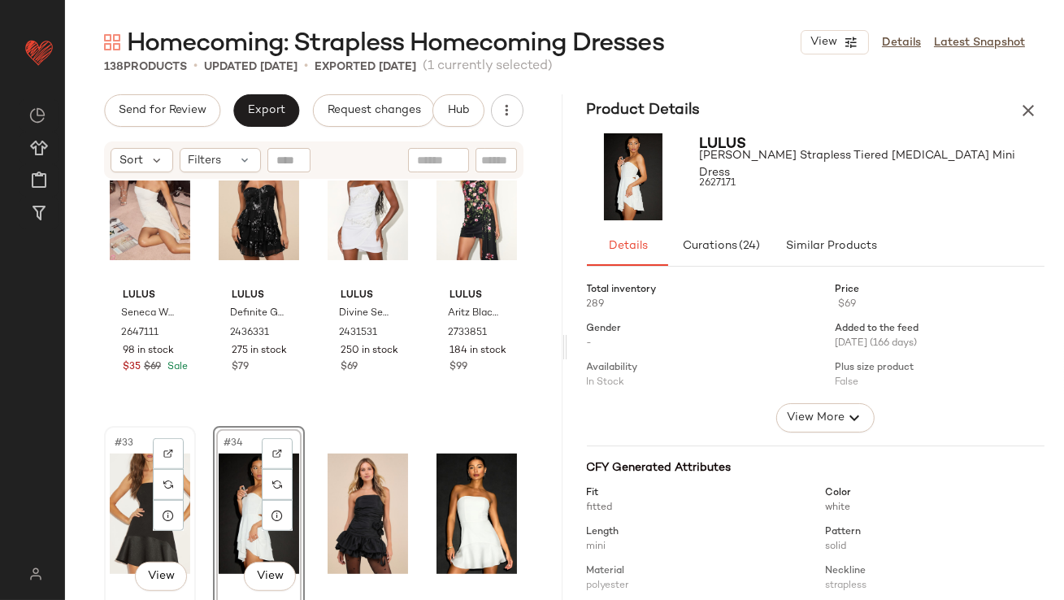
click at [121, 510] on div "#33 View" at bounding box center [150, 514] width 80 height 164
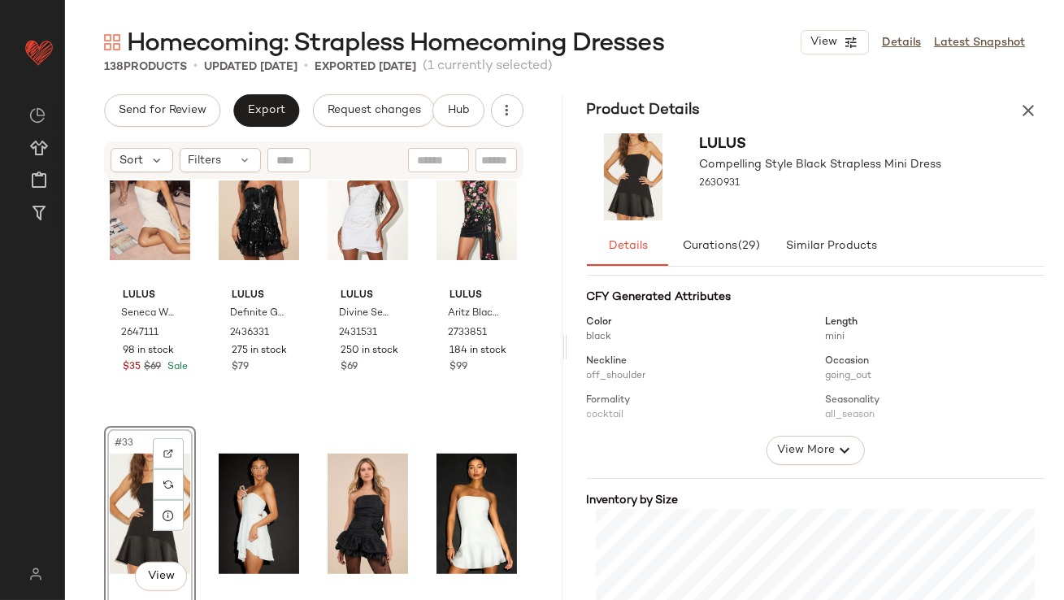
scroll to position [289, 0]
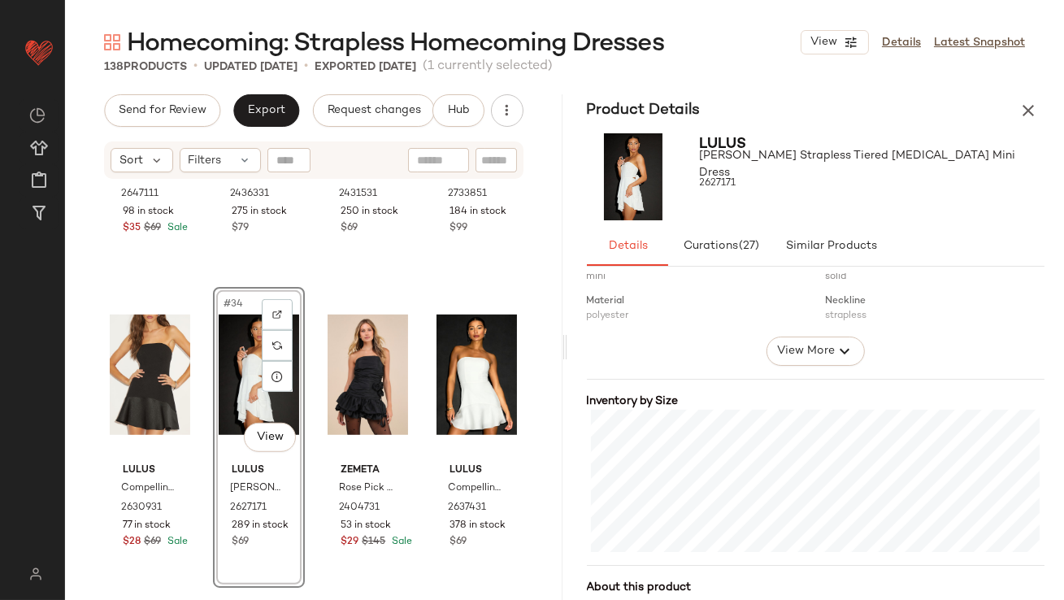
scroll to position [290, 0]
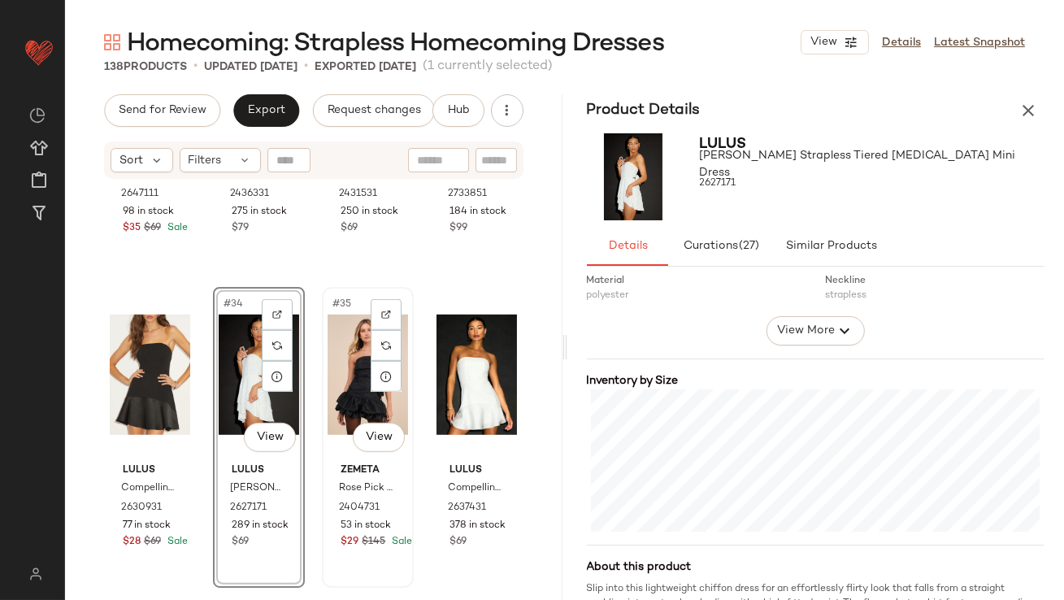
click at [357, 374] on div "#35 View" at bounding box center [368, 375] width 80 height 164
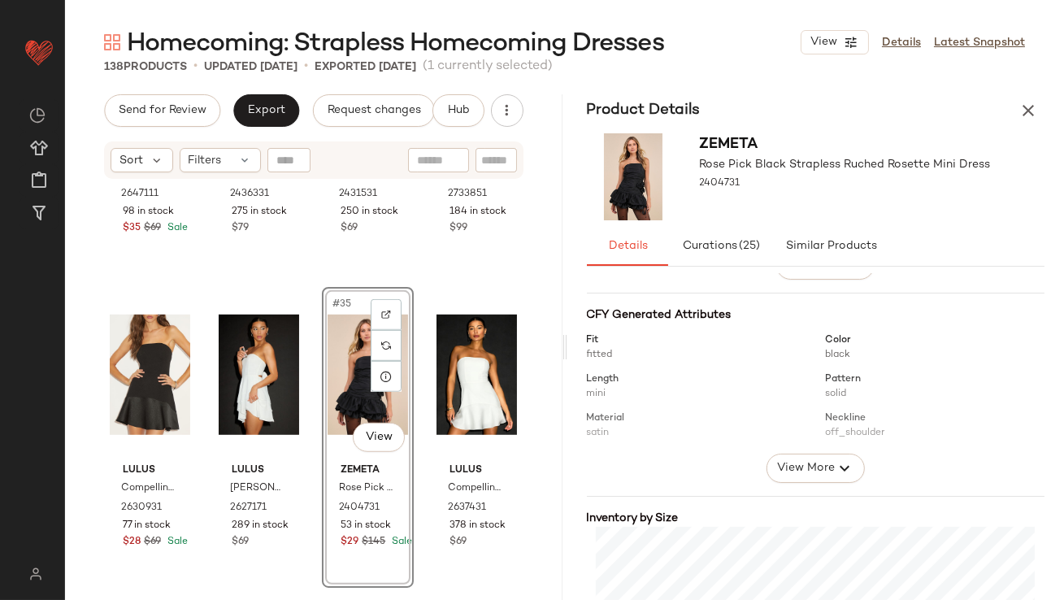
scroll to position [295, 0]
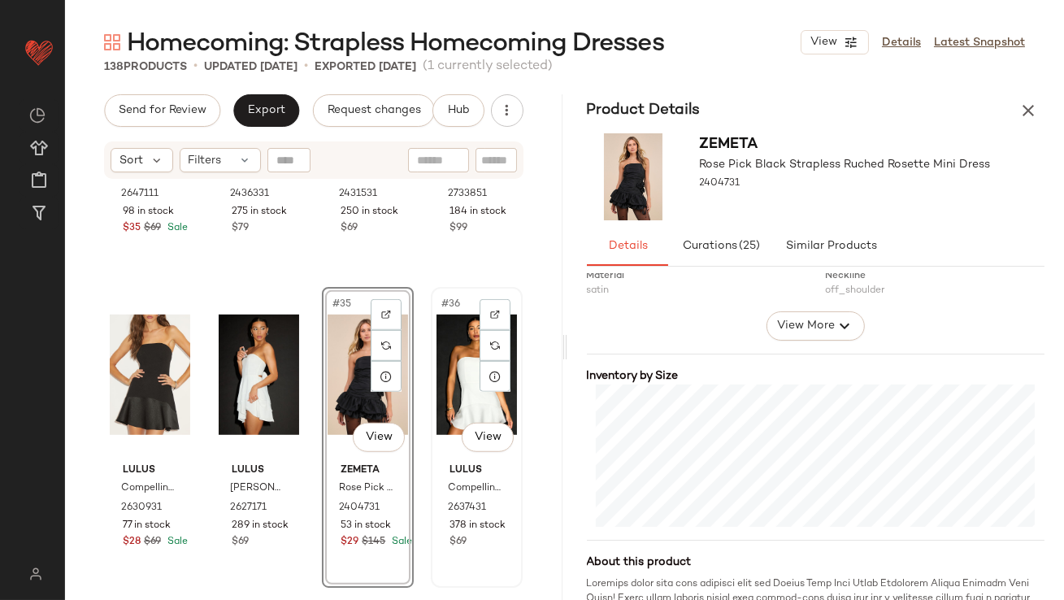
click at [454, 367] on div "#36 View" at bounding box center [477, 375] width 80 height 164
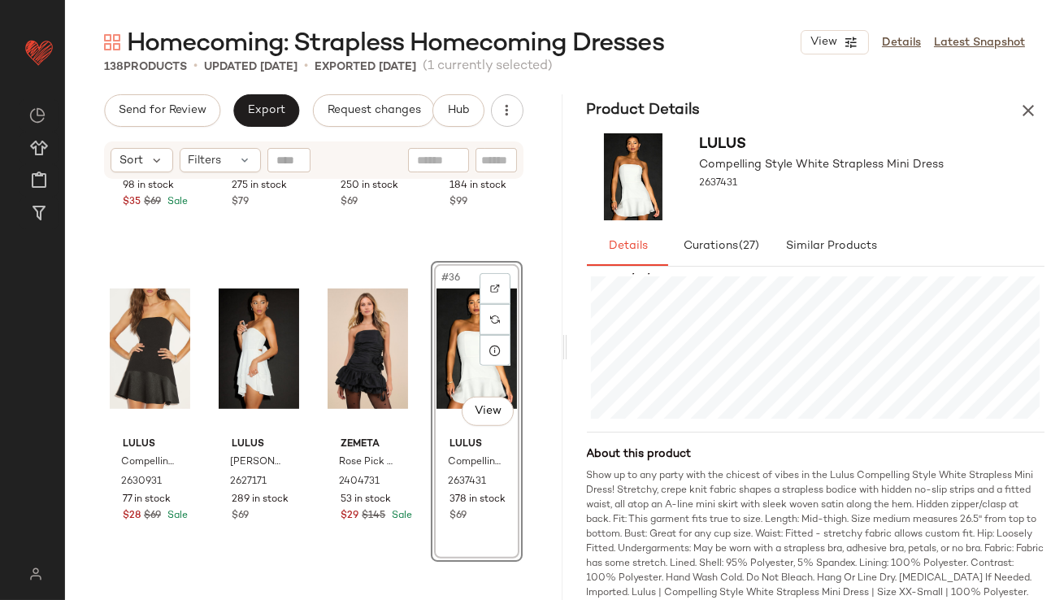
scroll to position [2608, 0]
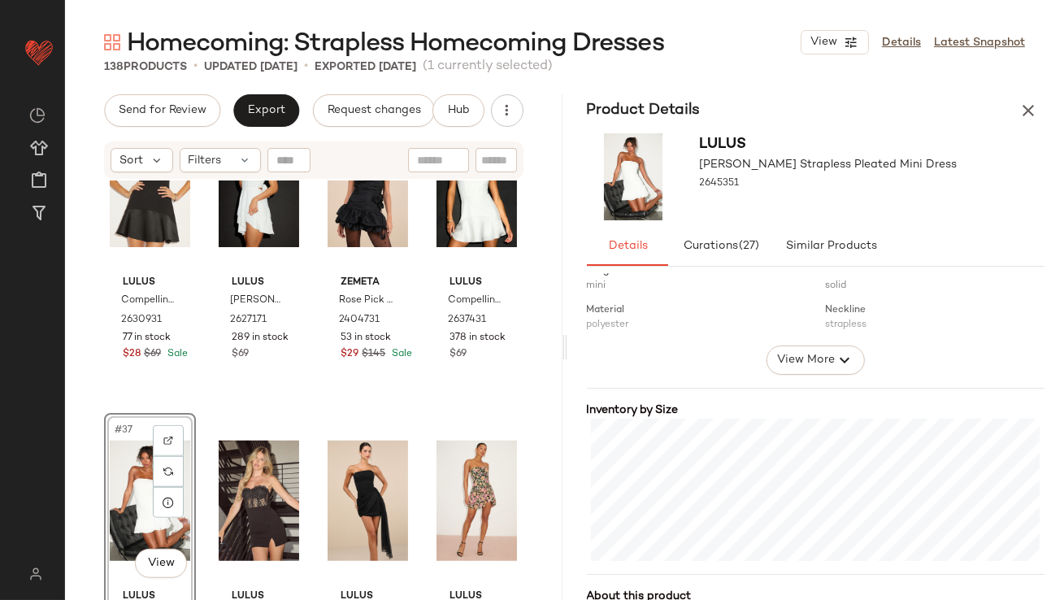
scroll to position [258, 0]
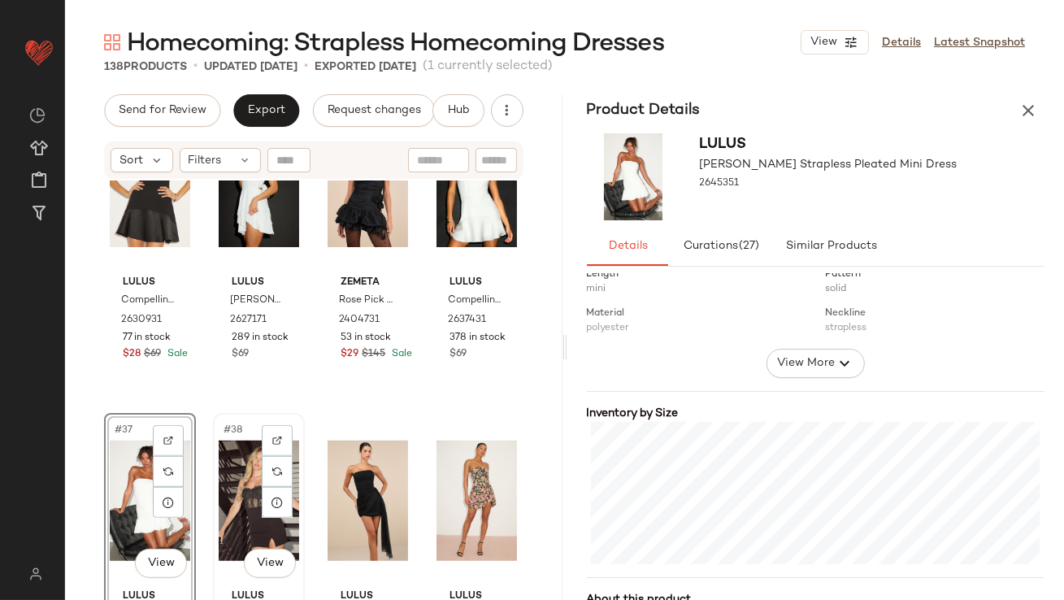
click at [237, 489] on div "#38 View" at bounding box center [259, 501] width 80 height 164
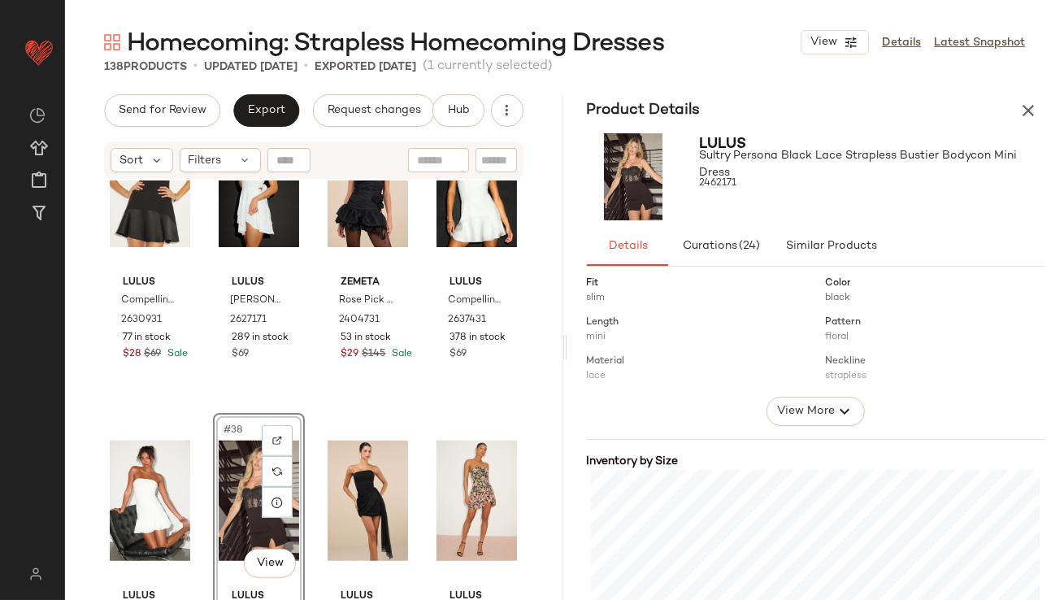
scroll to position [343, 0]
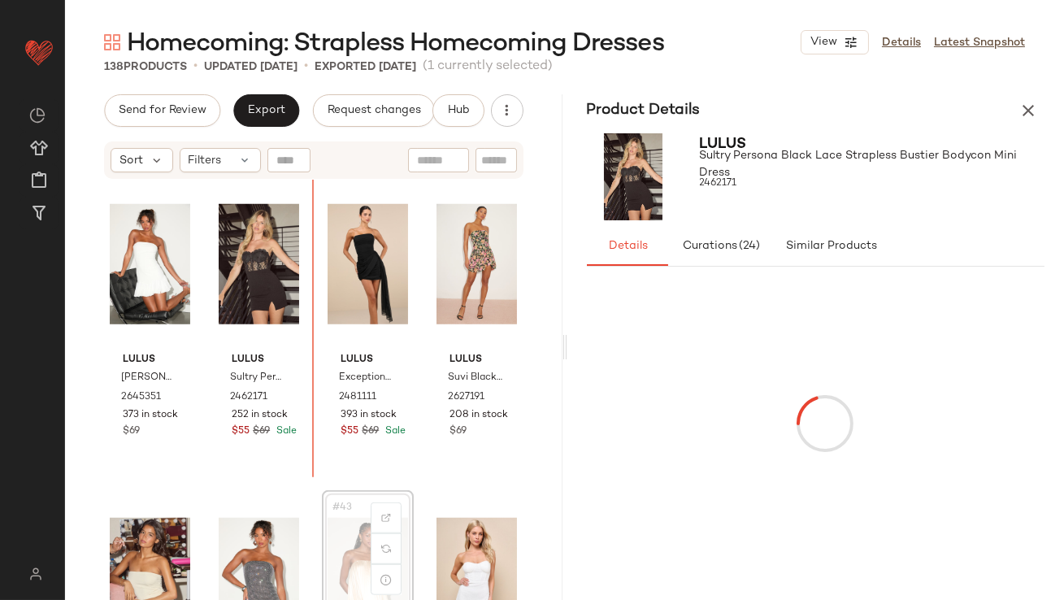
drag, startPoint x: 329, startPoint y: 559, endPoint x: 302, endPoint y: 366, distance: 195.4
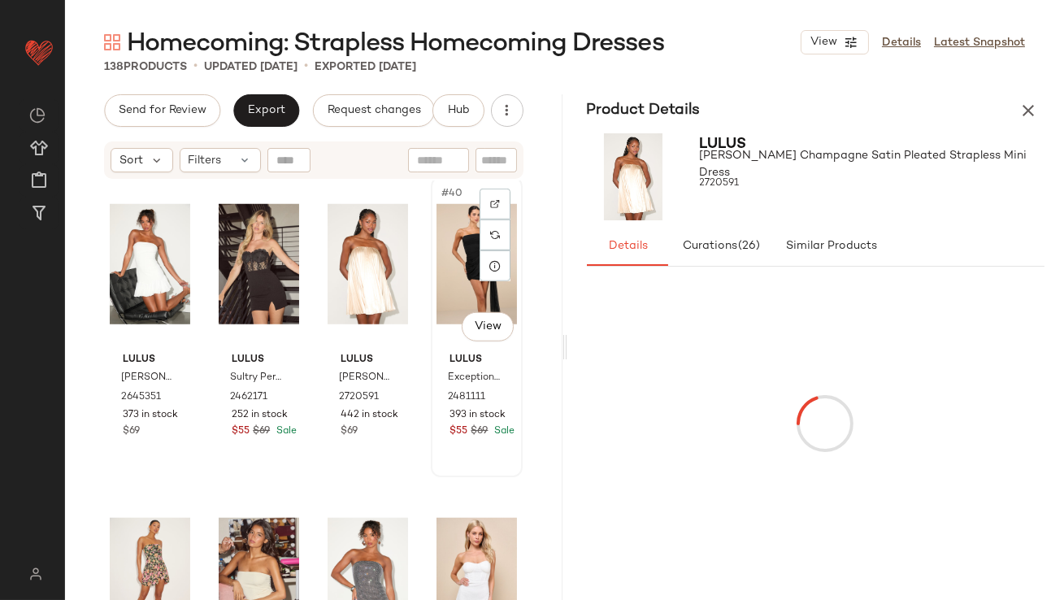
click at [460, 273] on div "#40 View" at bounding box center [477, 264] width 80 height 164
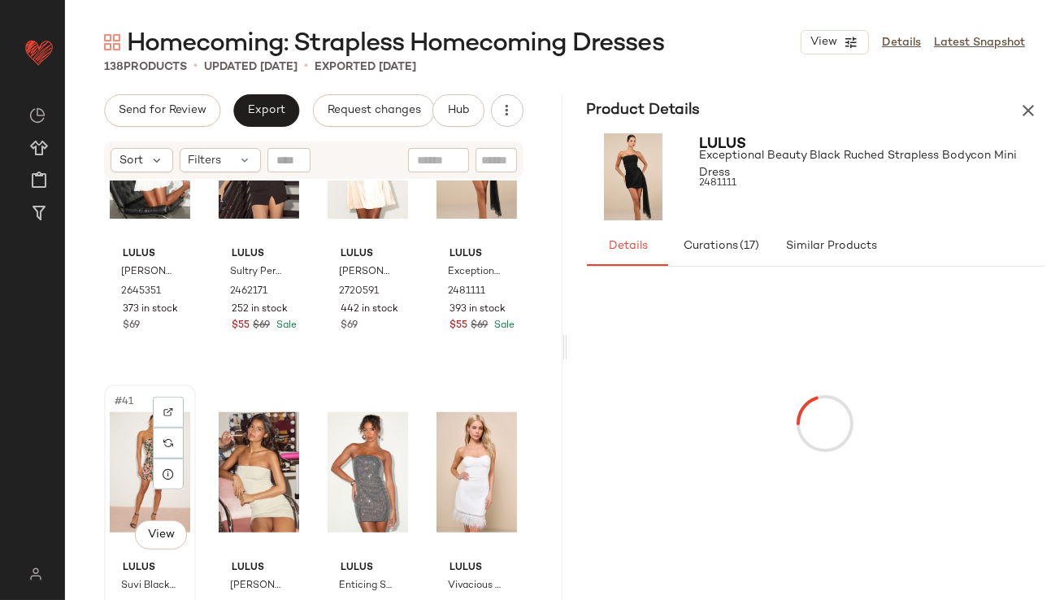
click at [133, 465] on div "#41 View" at bounding box center [150, 472] width 80 height 164
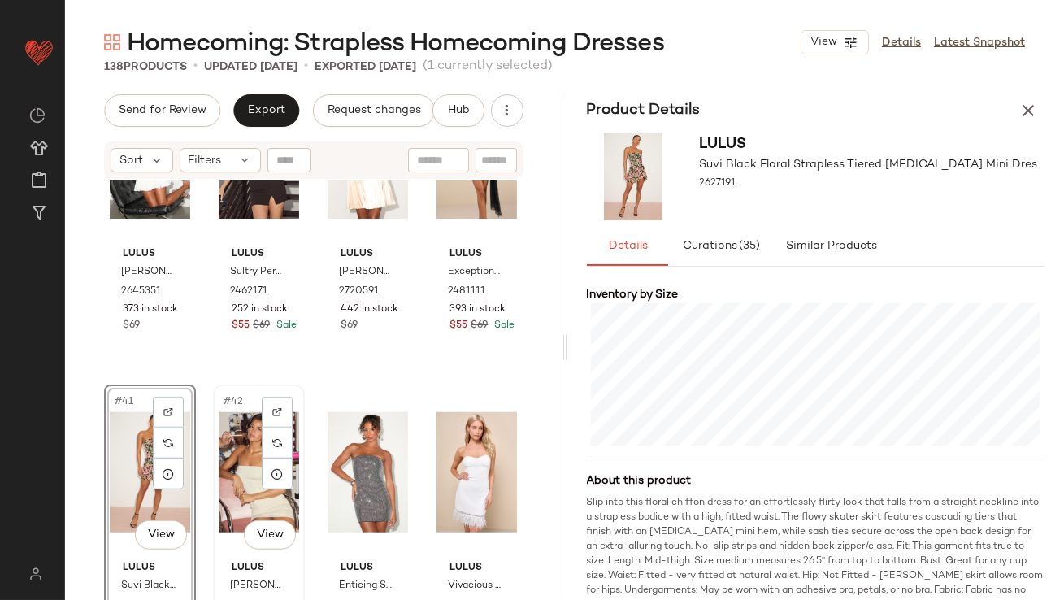
click at [228, 422] on div "#42 View" at bounding box center [259, 472] width 80 height 164
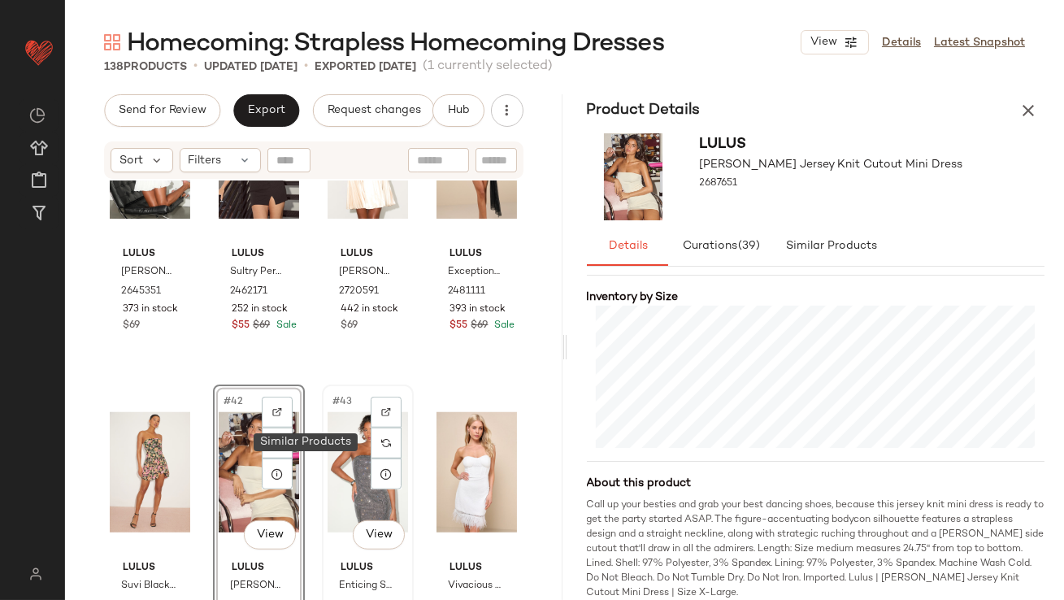
click at [335, 441] on div "#43 View" at bounding box center [368, 472] width 80 height 164
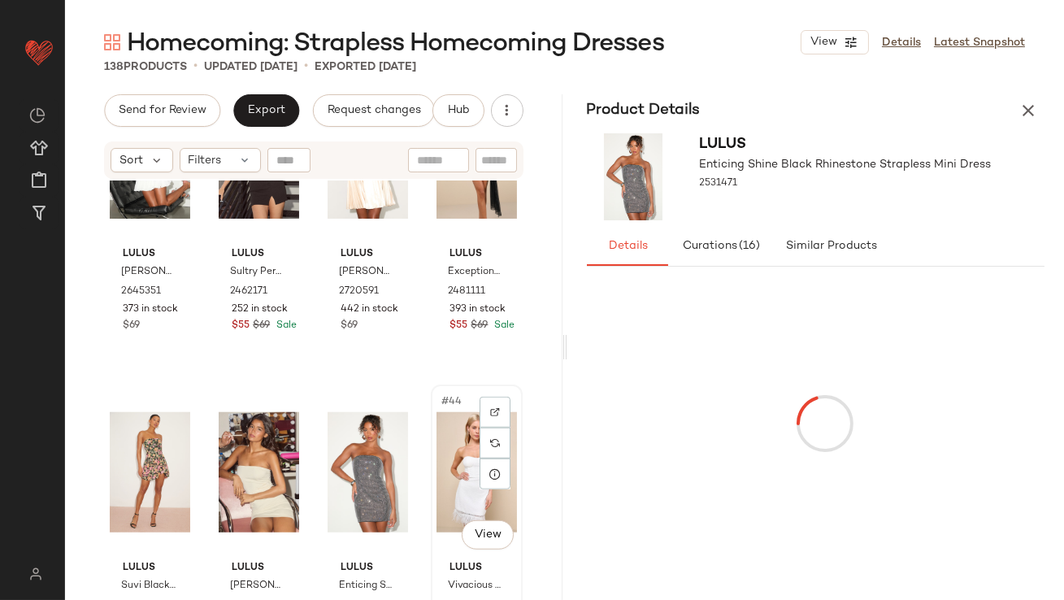
click at [437, 437] on div "#44 View" at bounding box center [477, 472] width 80 height 164
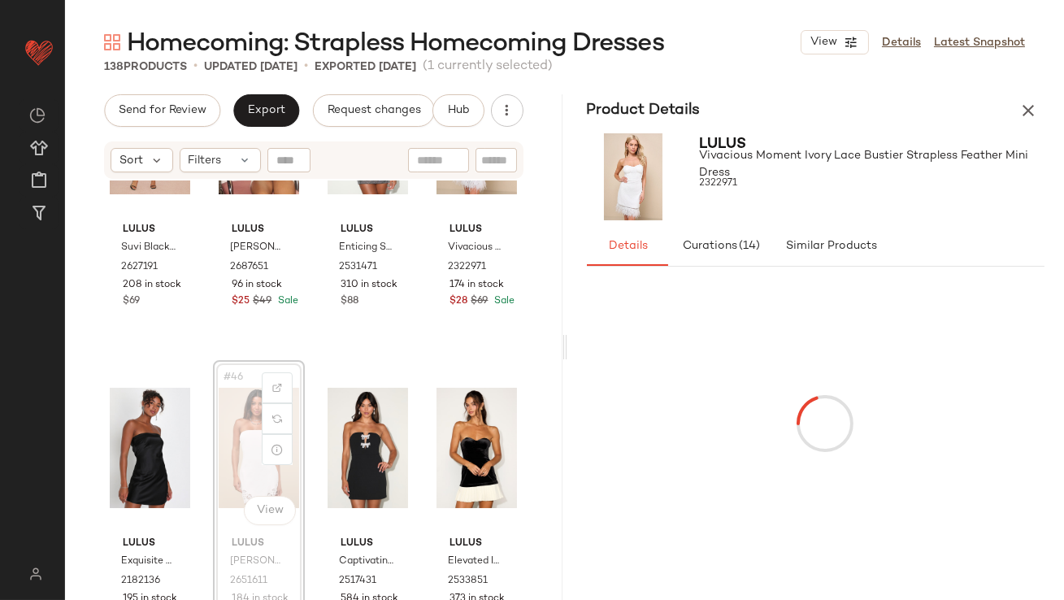
drag, startPoint x: 245, startPoint y: 441, endPoint x: 81, endPoint y: 440, distance: 163.4
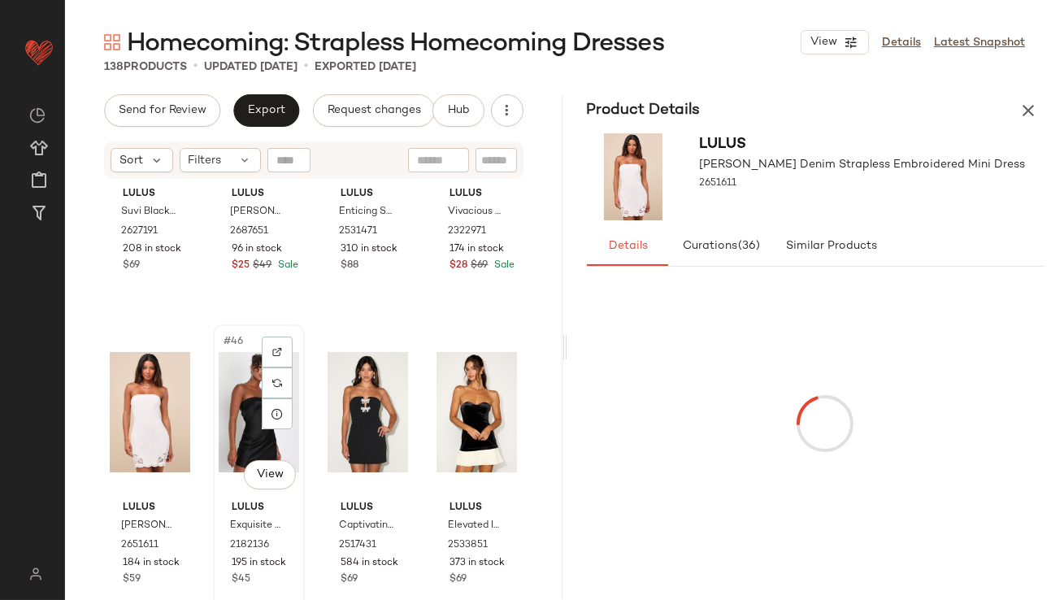
click at [246, 398] on div "#46 View" at bounding box center [259, 412] width 80 height 164
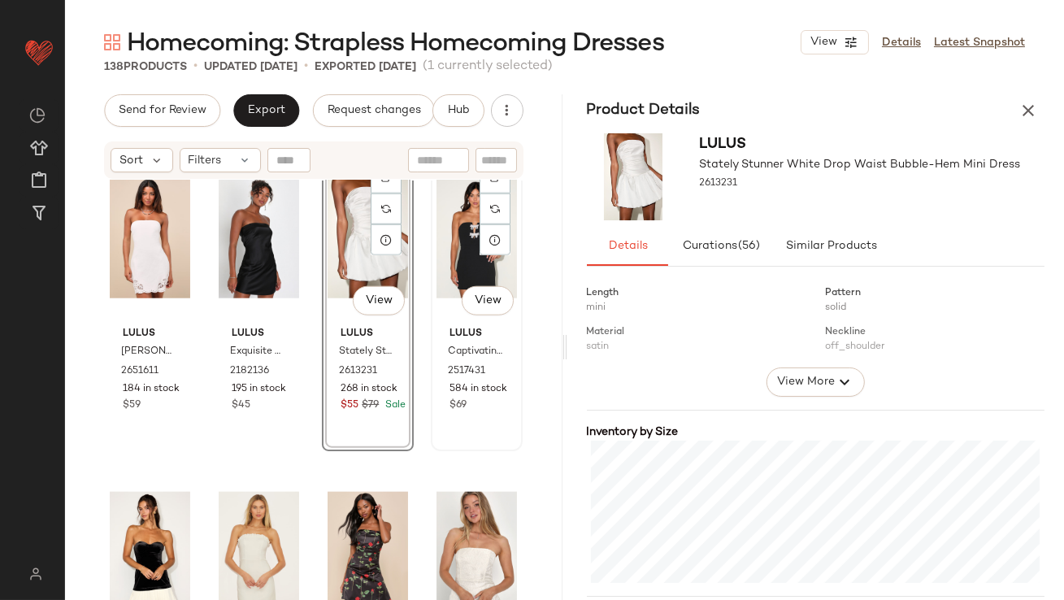
click at [437, 254] on div "#48 View" at bounding box center [477, 238] width 80 height 164
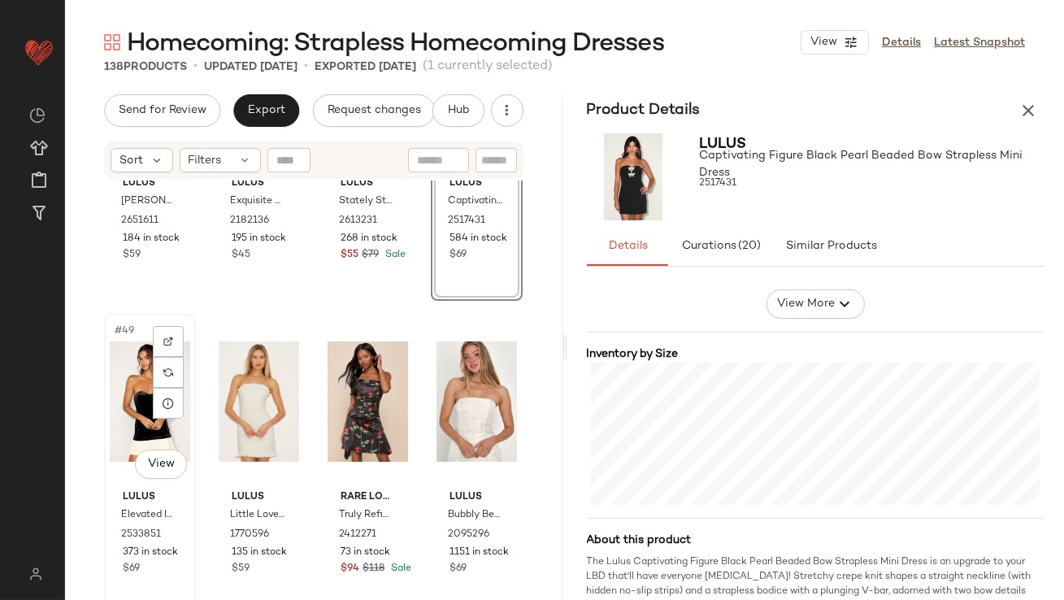
click at [130, 394] on div "#49 View" at bounding box center [150, 402] width 80 height 164
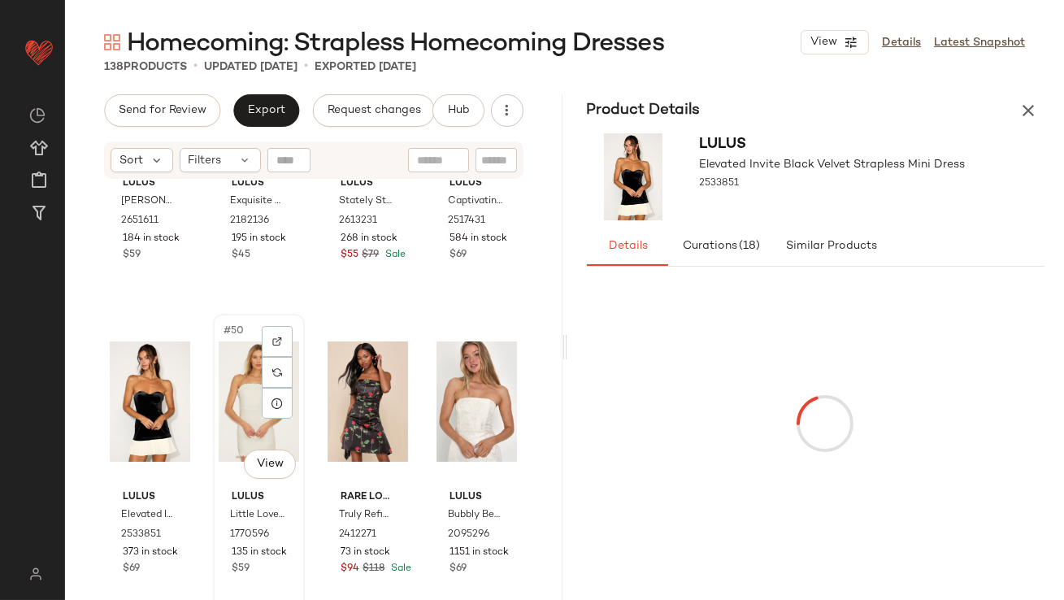
click at [248, 393] on div "#50 View" at bounding box center [259, 402] width 80 height 164
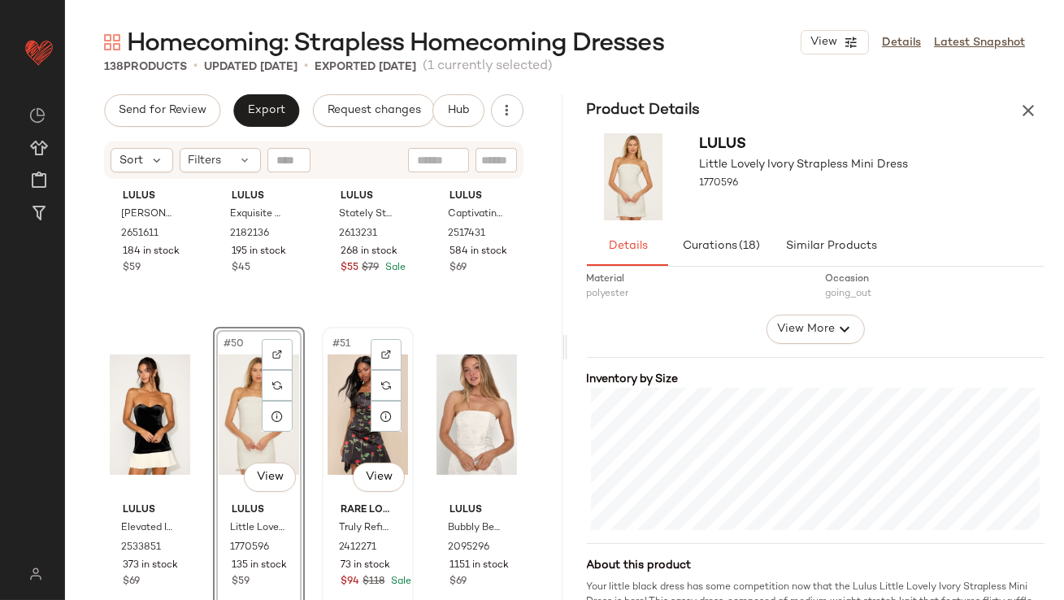
click at [341, 397] on div "#51 View" at bounding box center [368, 415] width 80 height 164
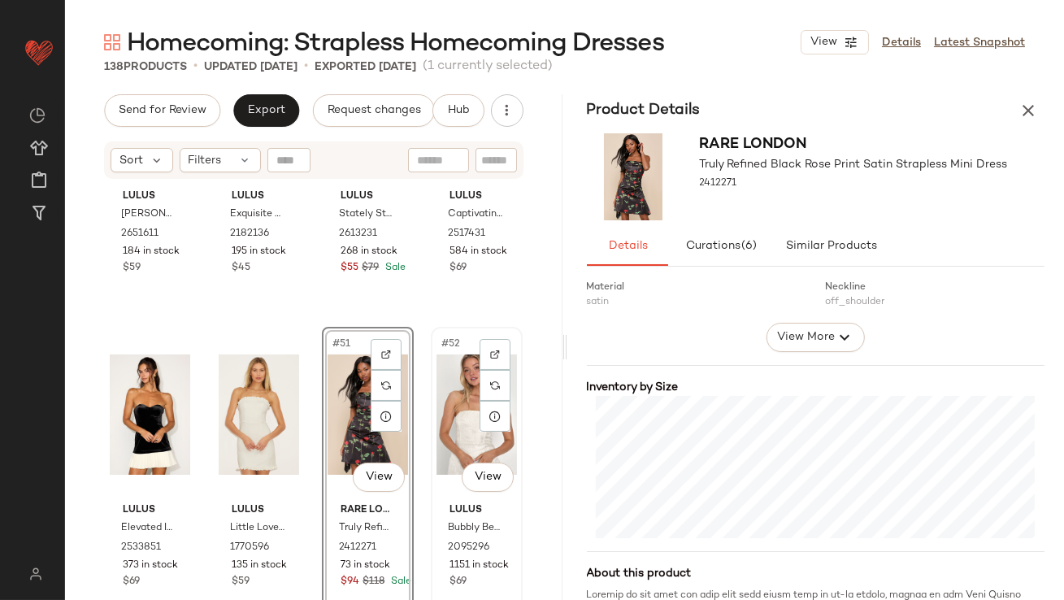
click at [444, 398] on div "#52 View" at bounding box center [477, 415] width 80 height 164
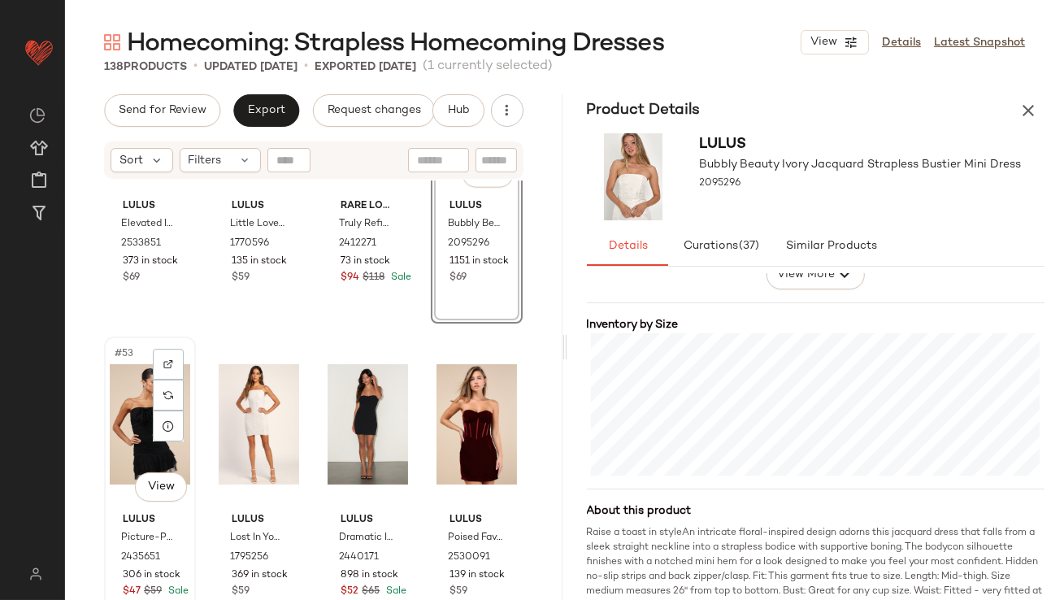
click at [122, 441] on div "#53 View" at bounding box center [150, 424] width 80 height 164
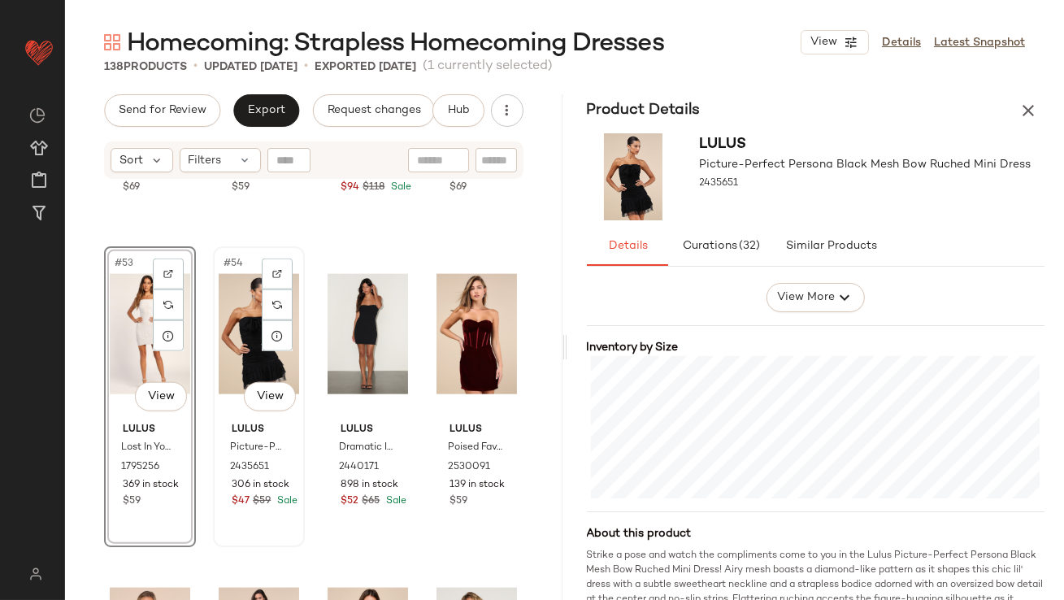
click at [225, 317] on div "#54 View" at bounding box center [259, 334] width 80 height 164
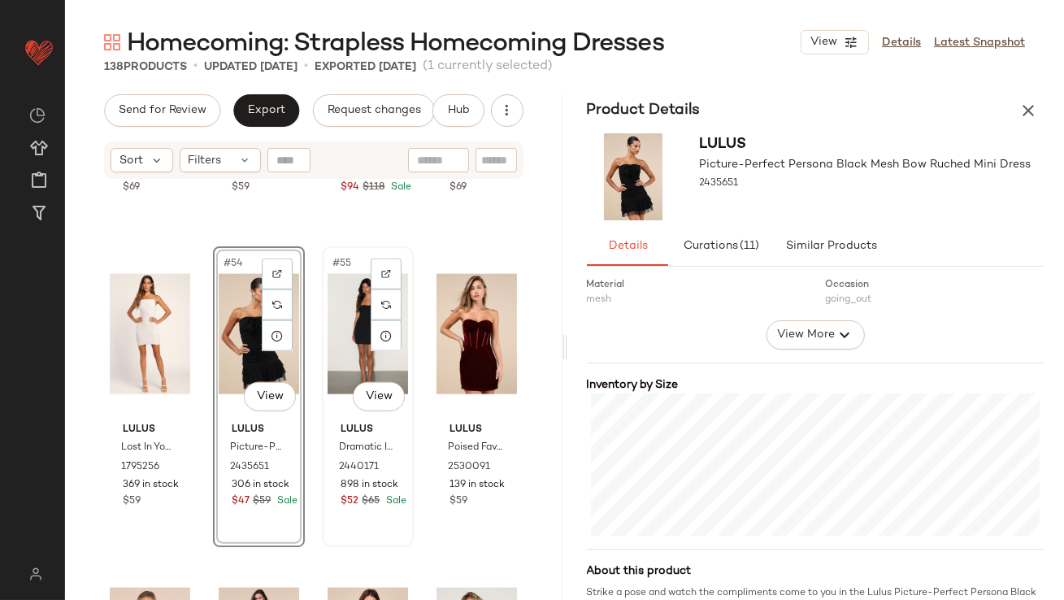
click at [350, 333] on div "#55 View" at bounding box center [368, 334] width 80 height 164
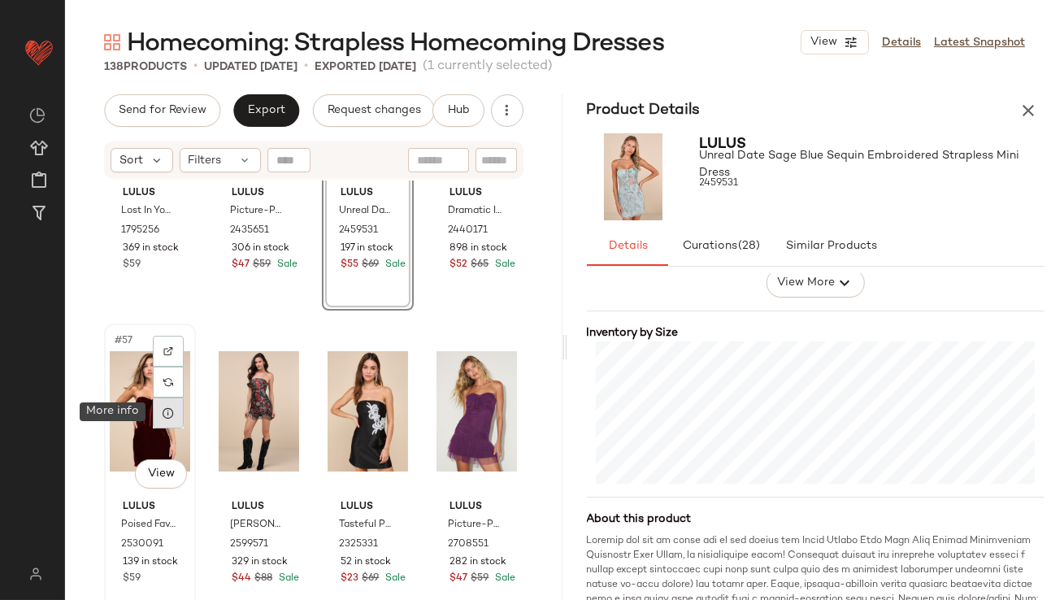
click at [169, 405] on div at bounding box center [168, 413] width 31 height 31
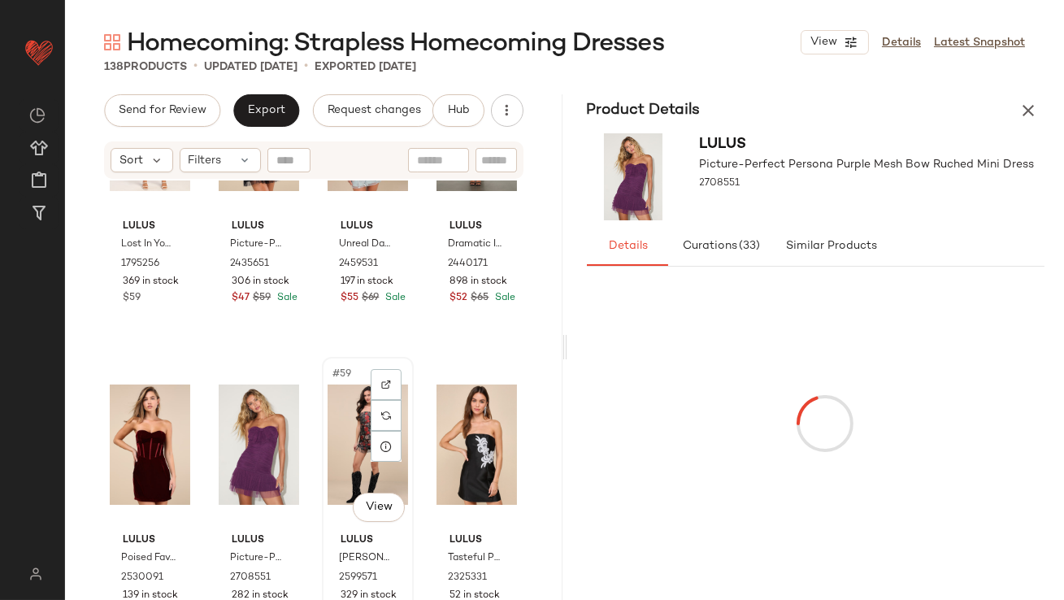
click at [333, 429] on div "#59 View" at bounding box center [368, 445] width 80 height 164
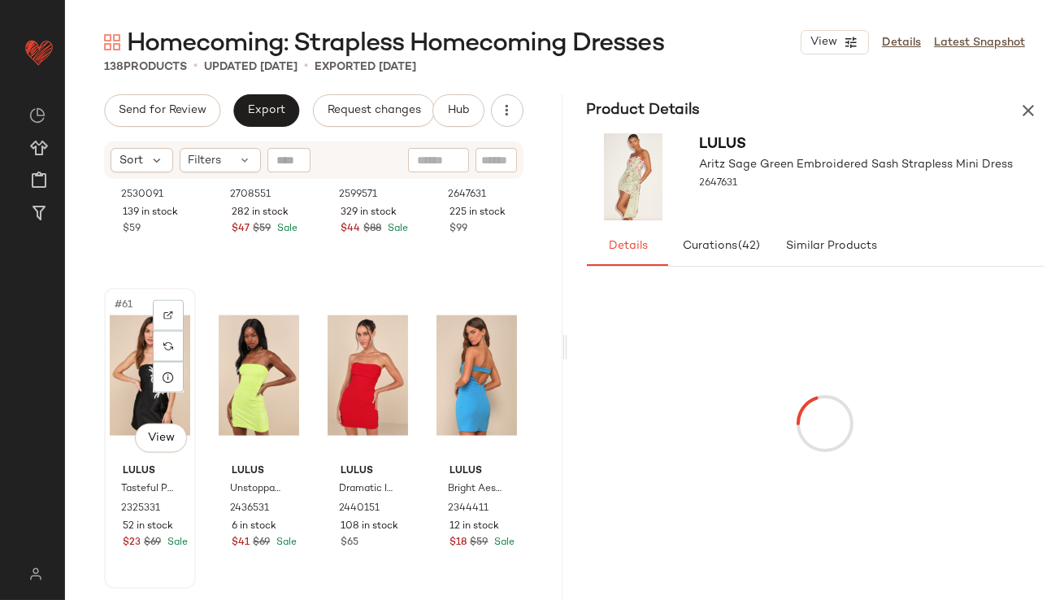
click at [135, 369] on div "#61 View" at bounding box center [150, 376] width 80 height 164
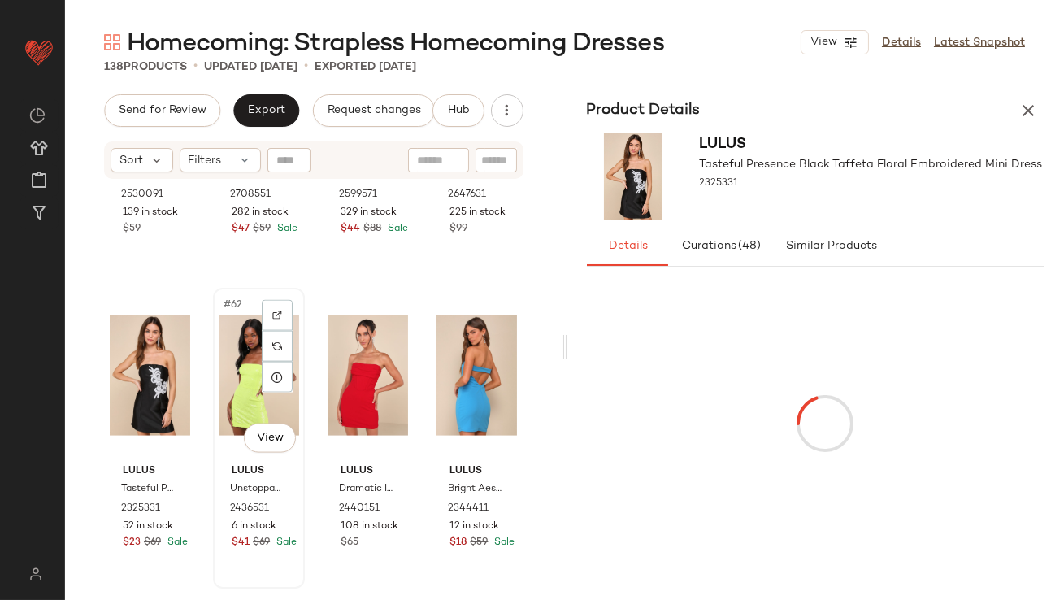
click at [248, 359] on div "#62 View" at bounding box center [259, 376] width 80 height 164
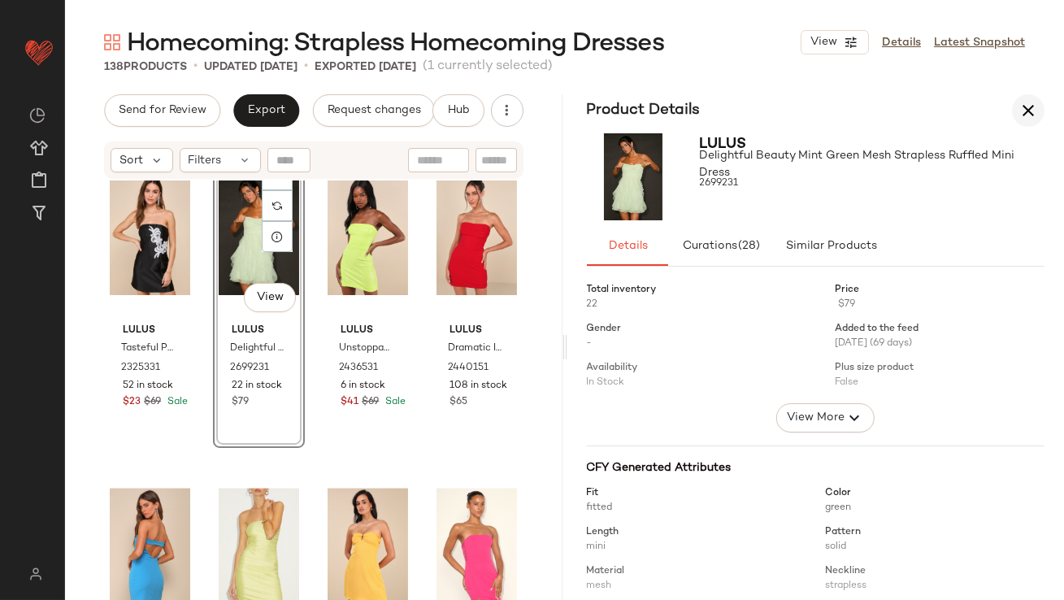
click at [1042, 104] on button "button" at bounding box center [1028, 110] width 33 height 33
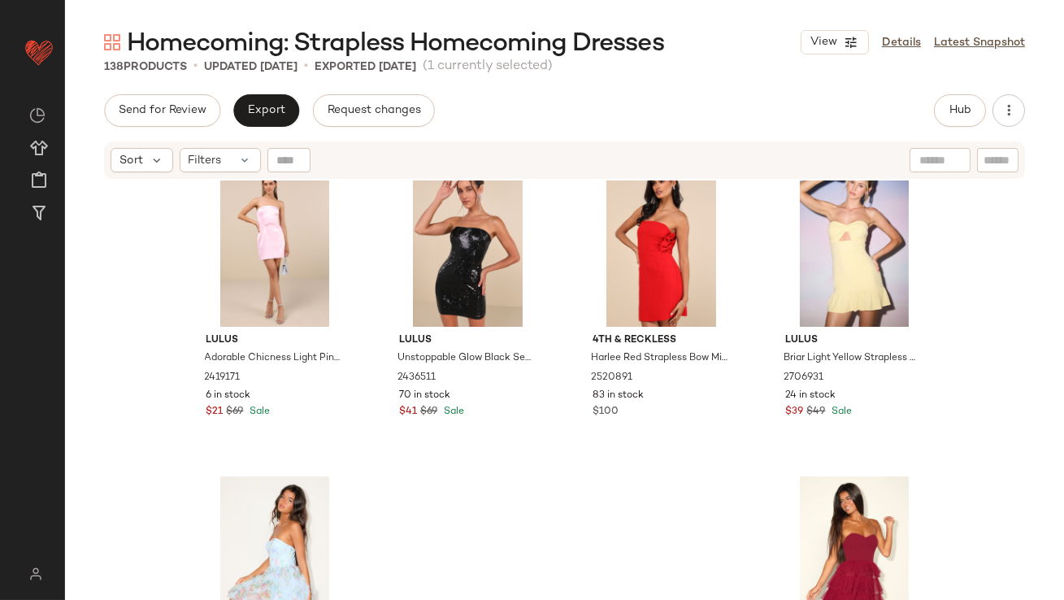
scroll to position [10526, 0]
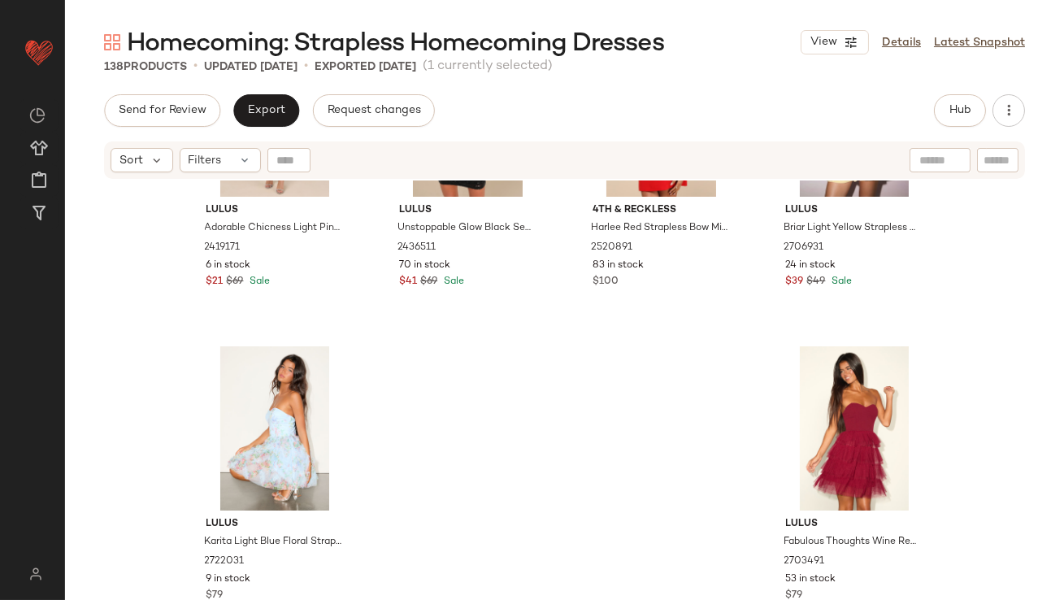
click at [262, 127] on div "Send for Review Export Request changes Hub Send for Review External Review Inte…" at bounding box center [564, 347] width 999 height 506
click at [261, 103] on button "Export" at bounding box center [266, 110] width 66 height 33
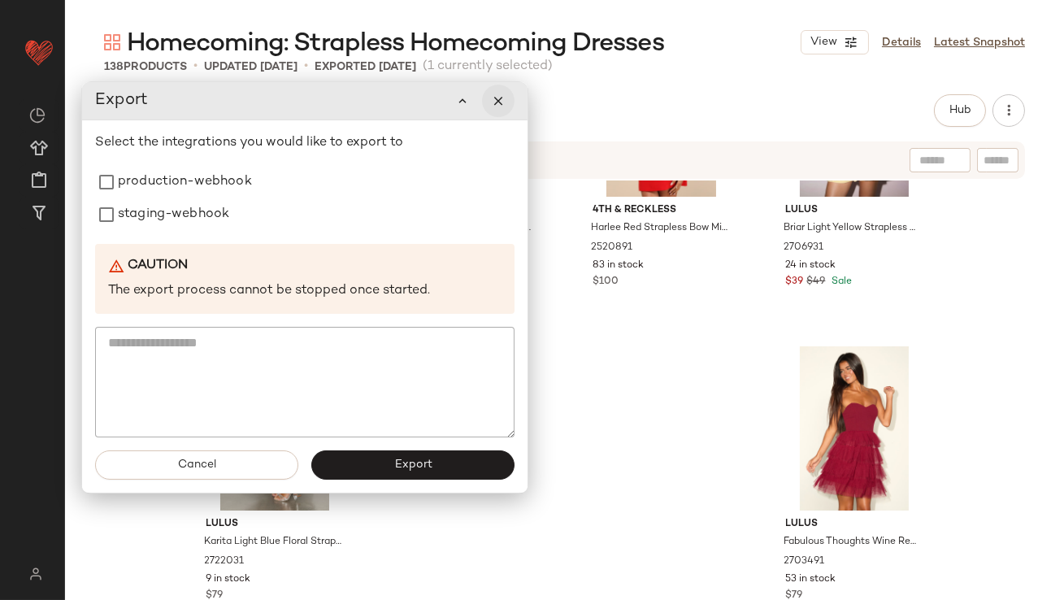
click at [504, 101] on icon "button" at bounding box center [498, 100] width 15 height 15
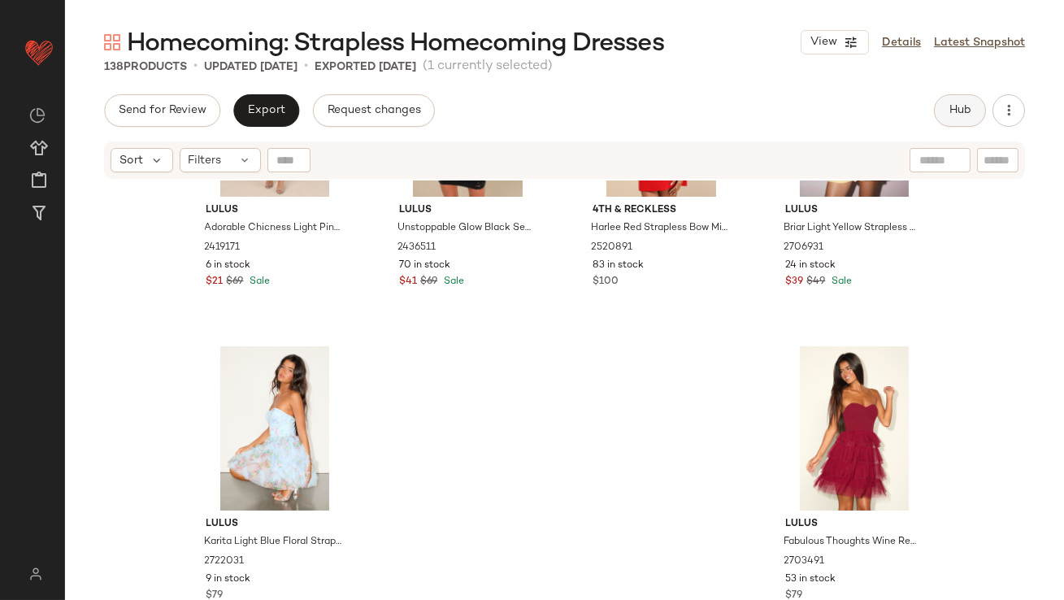
click at [942, 104] on button "Hub" at bounding box center [960, 110] width 52 height 33
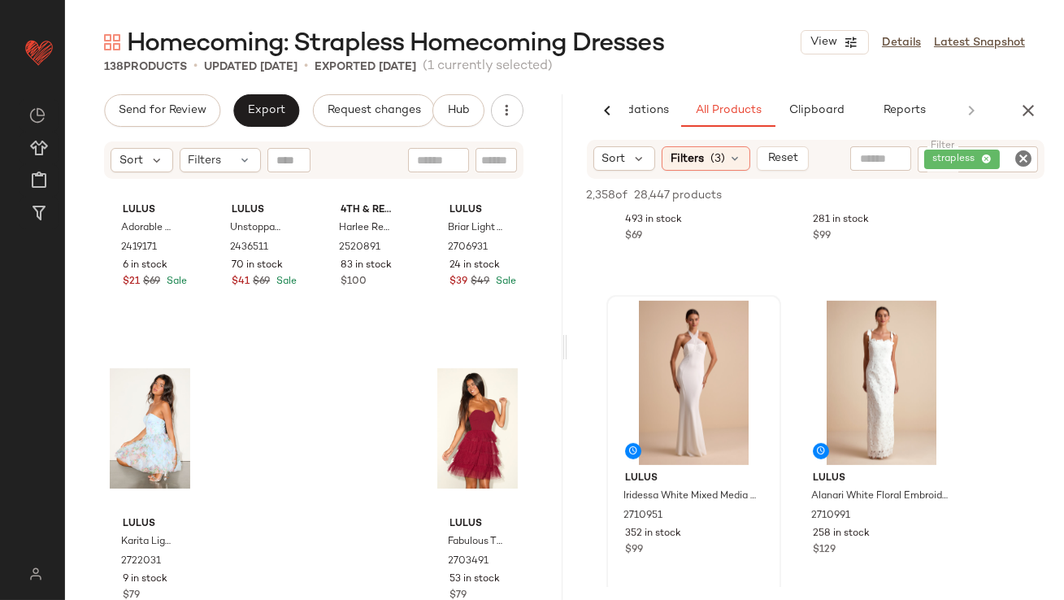
scroll to position [1805, 0]
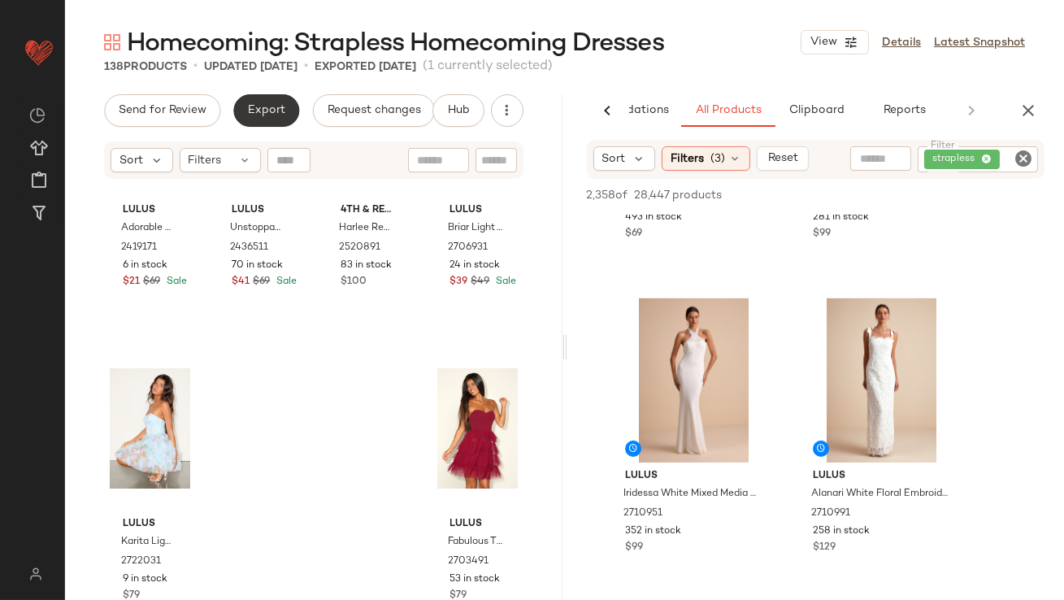
click at [263, 117] on button "Export" at bounding box center [266, 110] width 66 height 33
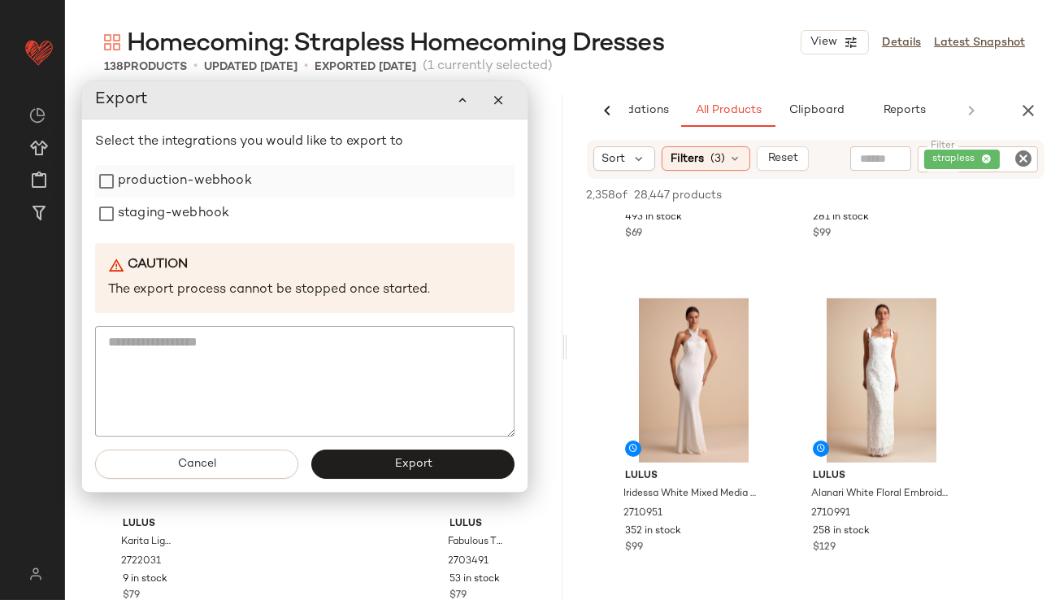
click at [251, 195] on div "production-webhook" at bounding box center [305, 181] width 420 height 33
click at [210, 185] on label "production-webhook" at bounding box center [185, 181] width 134 height 33
click at [191, 202] on label "staging-webhook" at bounding box center [173, 214] width 111 height 33
click at [362, 454] on button "Export" at bounding box center [412, 464] width 203 height 29
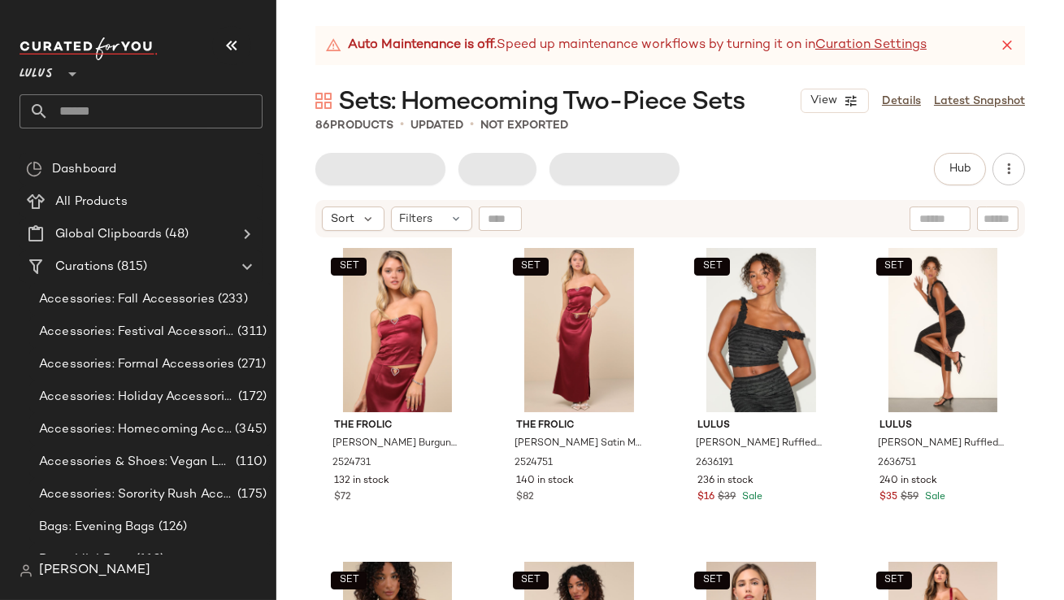
click at [221, 41] on button "button" at bounding box center [231, 45] width 39 height 39
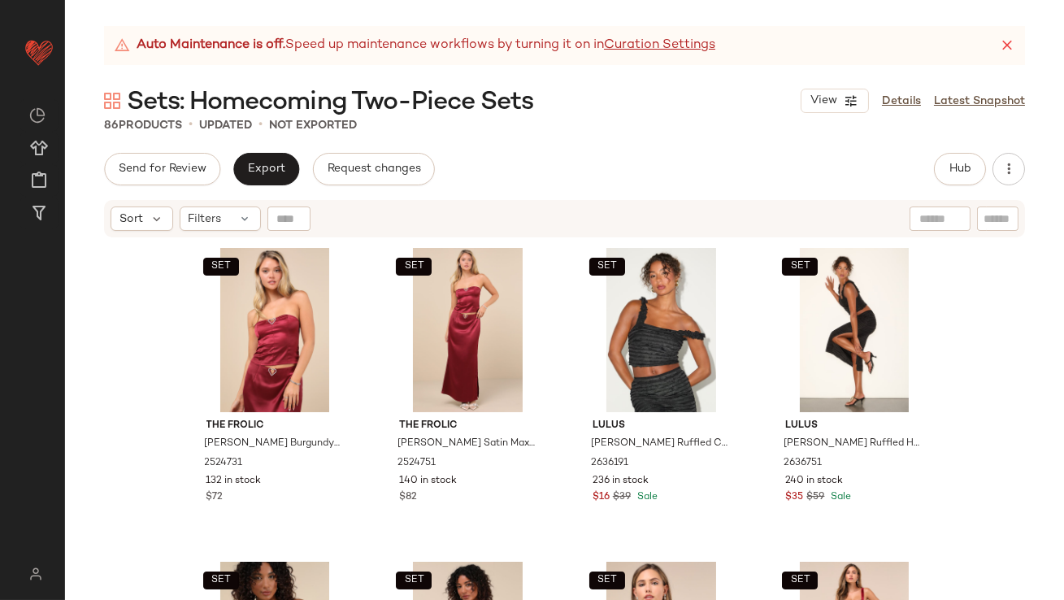
click at [1004, 47] on icon at bounding box center [1007, 45] width 16 height 16
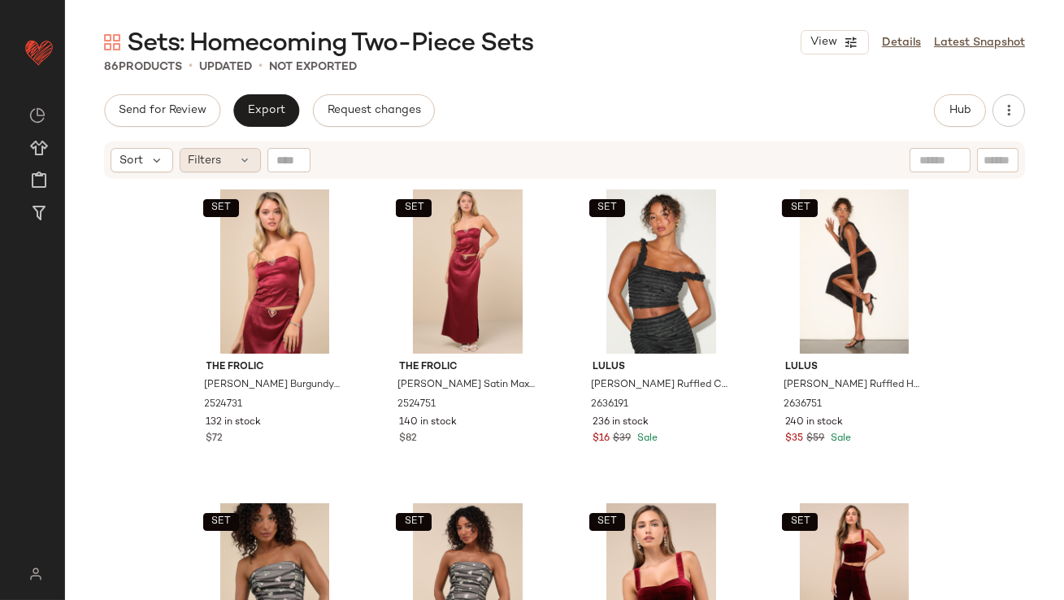
click at [228, 156] on div "Filters" at bounding box center [220, 160] width 81 height 24
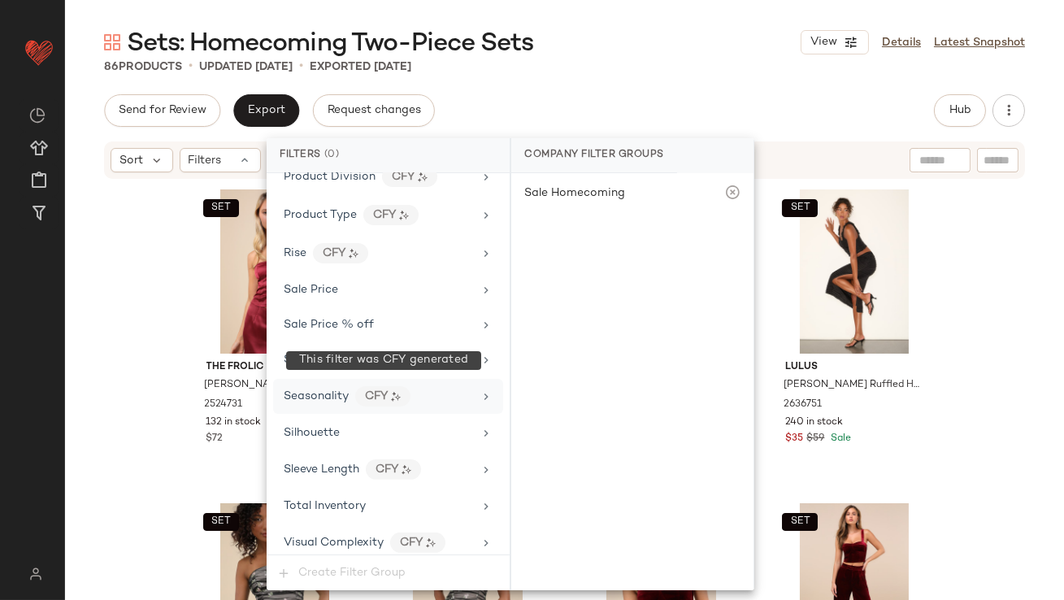
scroll to position [1176, 0]
drag, startPoint x: 345, startPoint y: 489, endPoint x: 355, endPoint y: 480, distance: 13.8
click at [345, 496] on div "Total Inventory" at bounding box center [325, 504] width 82 height 17
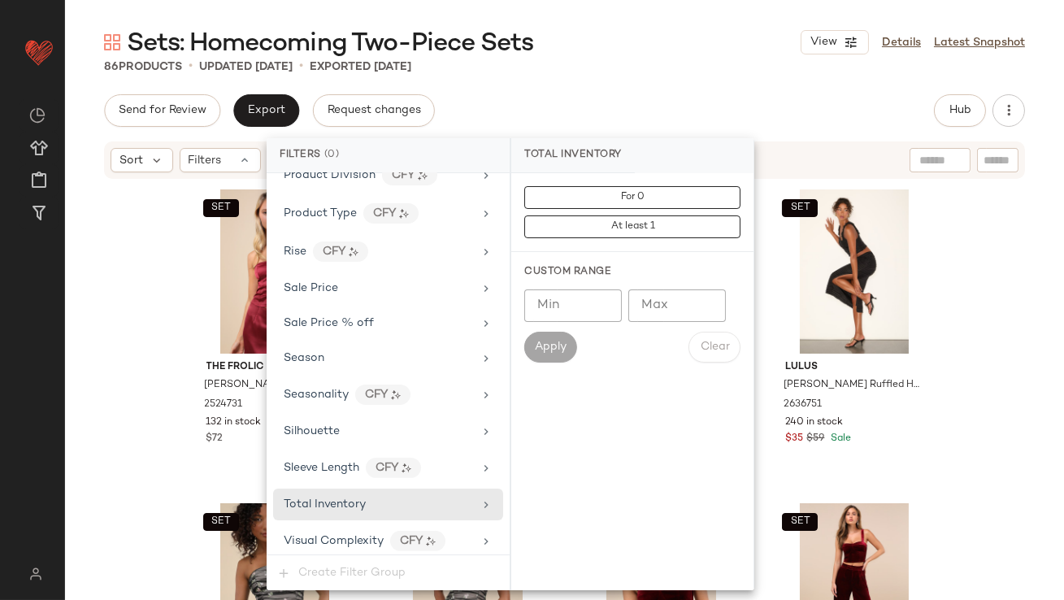
click at [661, 313] on input "Max" at bounding box center [677, 305] width 98 height 33
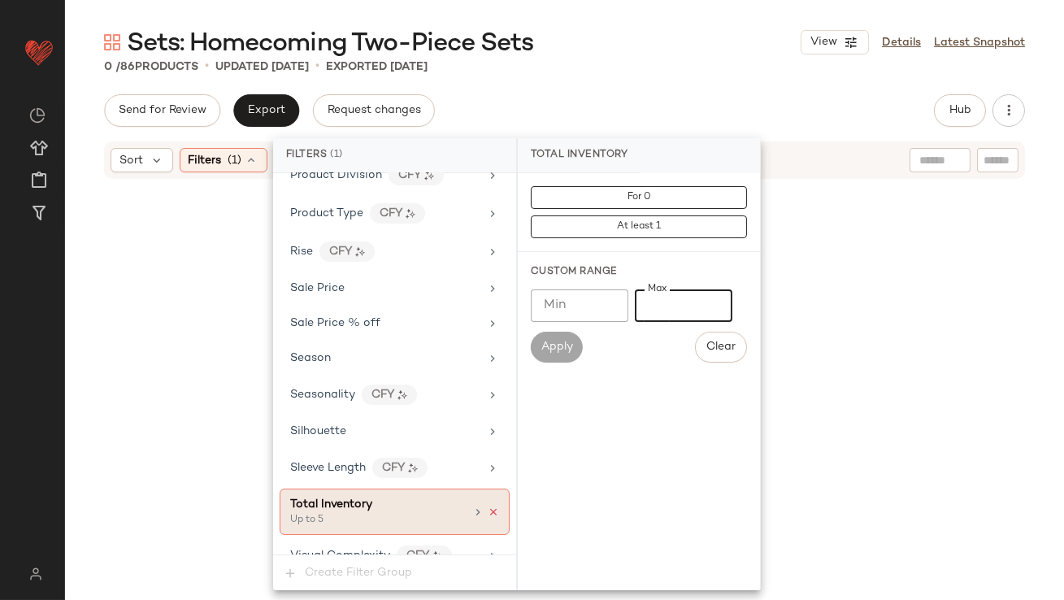
type input "*"
click at [490, 507] on icon at bounding box center [493, 512] width 11 height 11
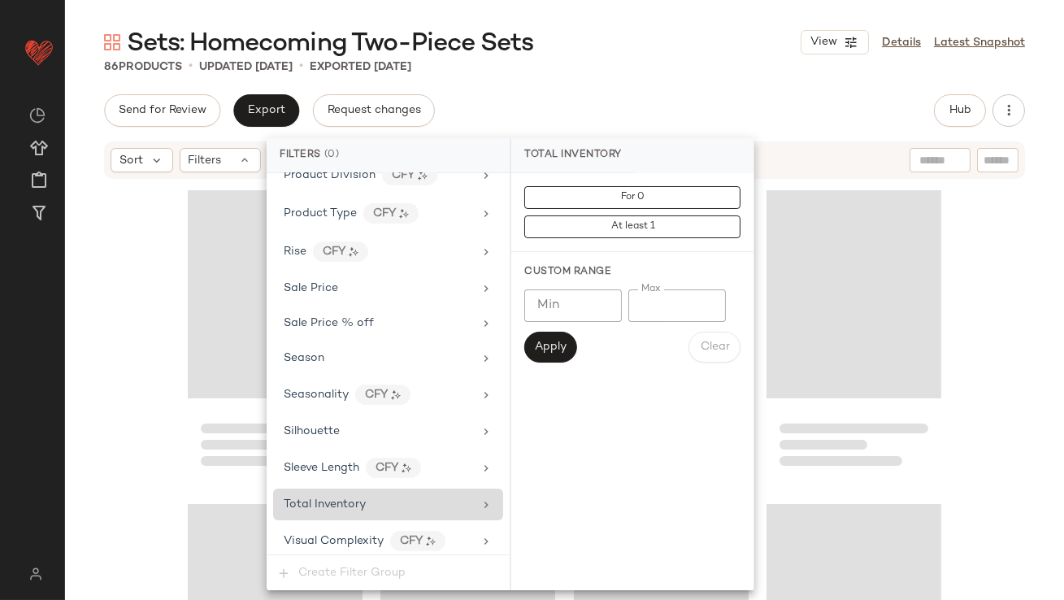
click at [596, 94] on div "Send for Review Export Request changes Hub Send for Review External Review Inte…" at bounding box center [564, 110] width 921 height 33
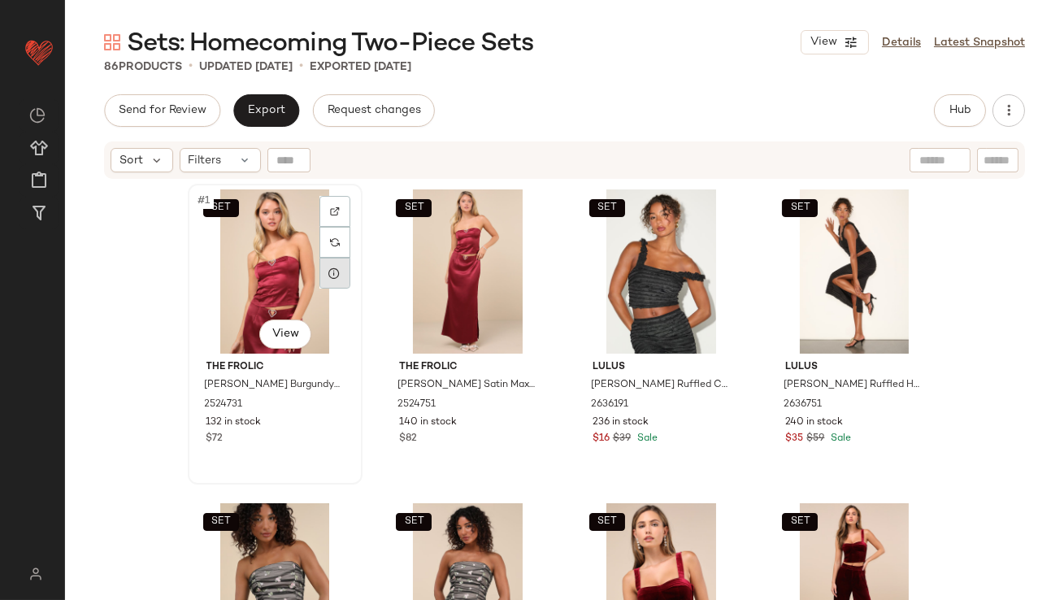
click at [338, 261] on div at bounding box center [335, 273] width 31 height 31
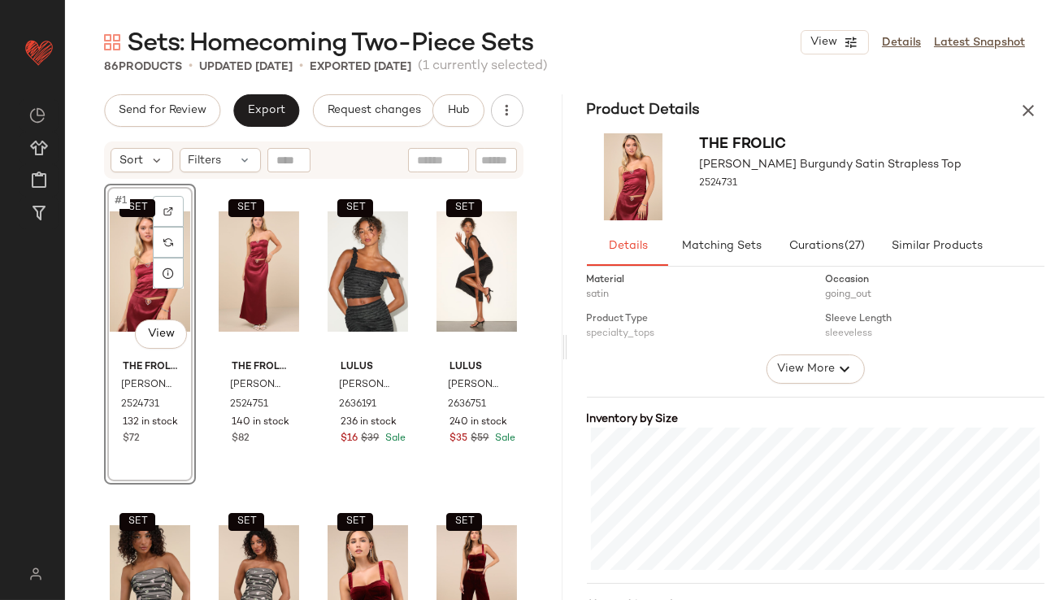
scroll to position [403, 0]
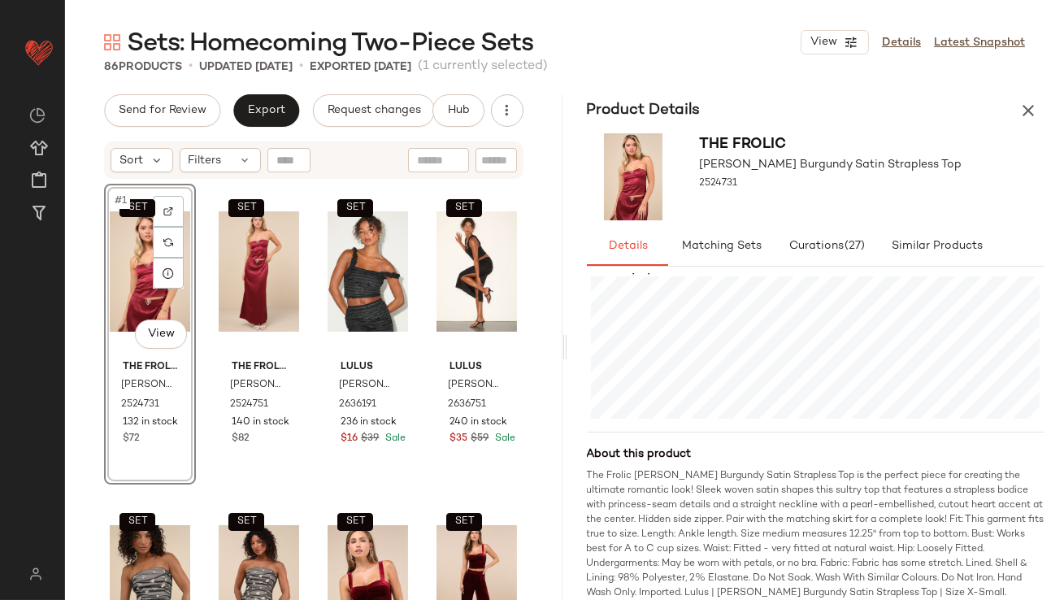
click at [1024, 102] on icon "button" at bounding box center [1029, 111] width 20 height 20
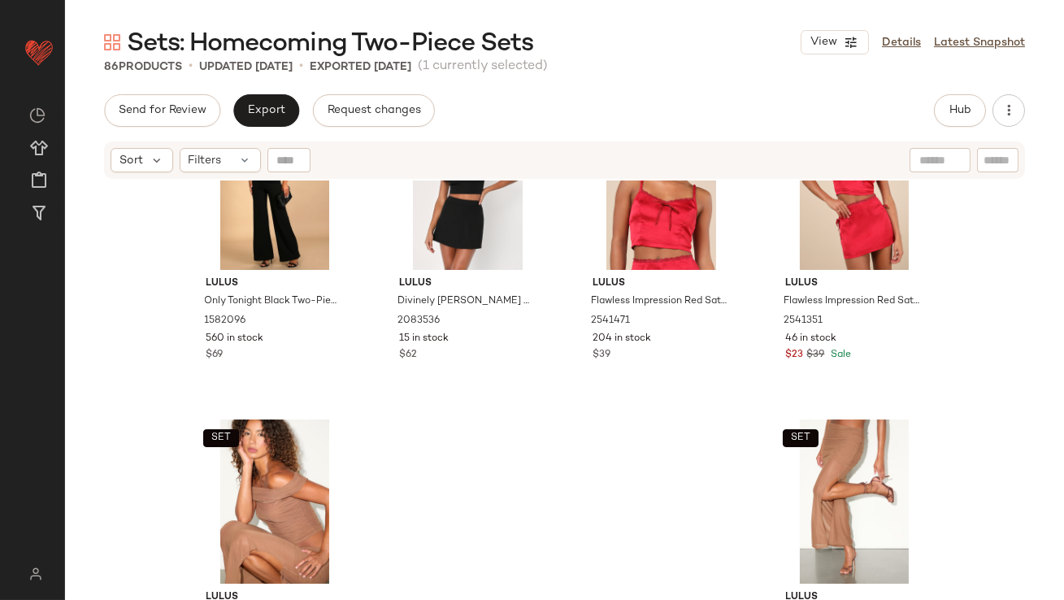
scroll to position [6359, 0]
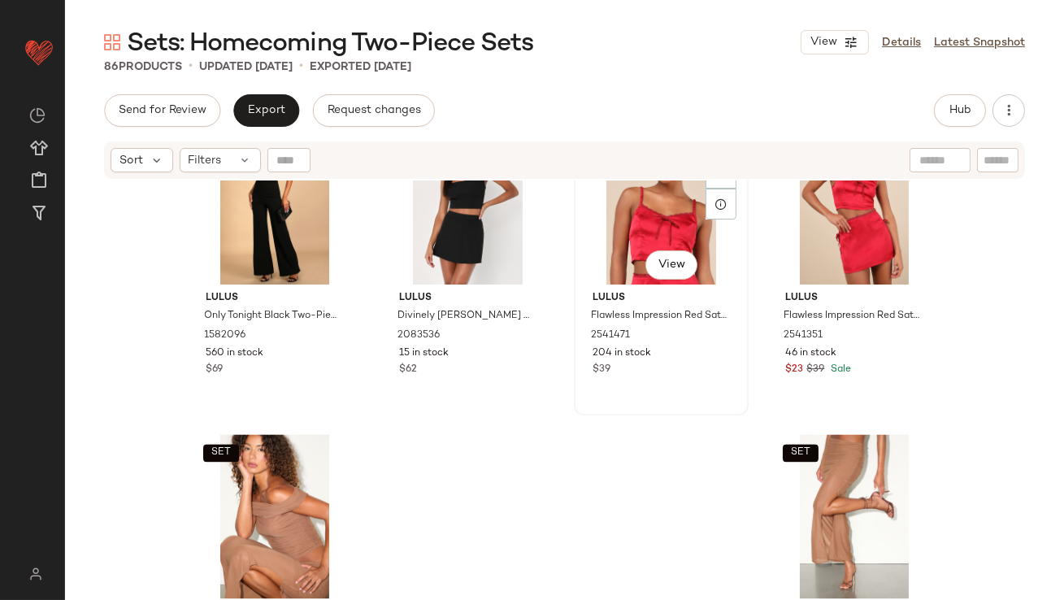
click at [615, 222] on div "SET #83 View" at bounding box center [661, 202] width 163 height 164
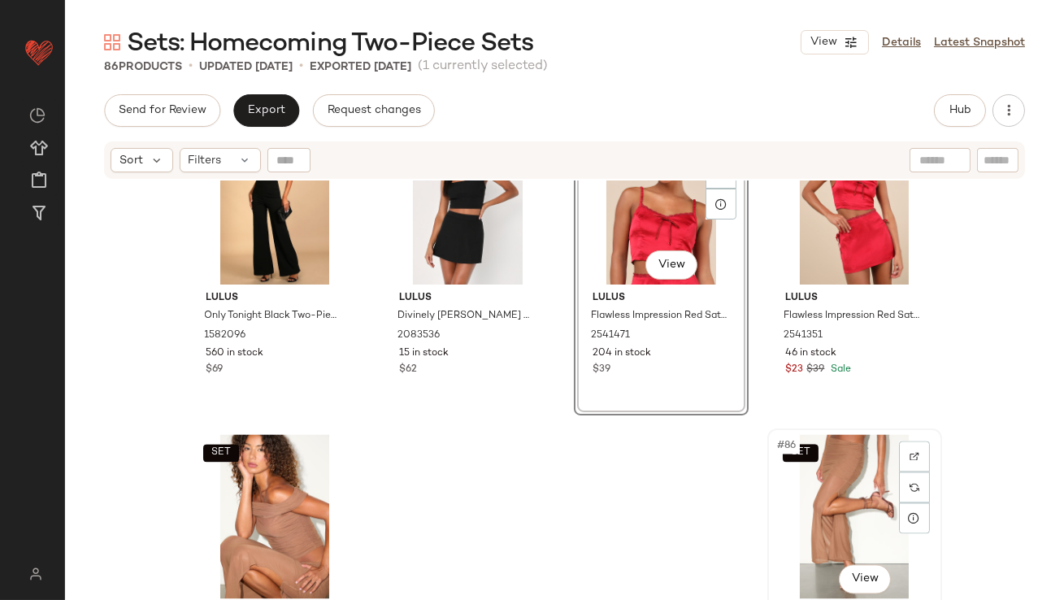
click at [849, 511] on div "SET #86 View" at bounding box center [854, 516] width 163 height 164
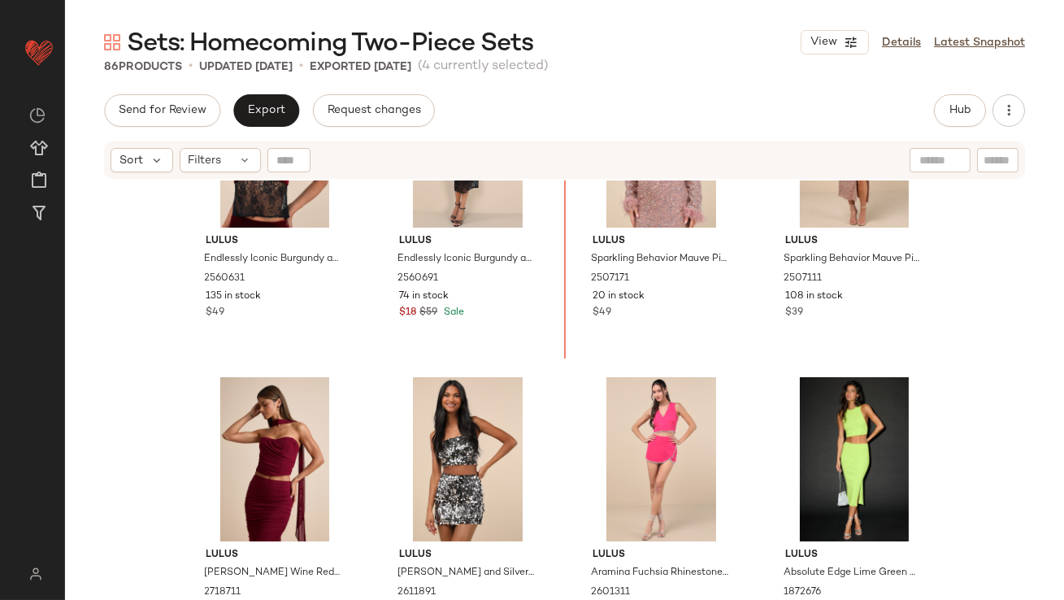
scroll to position [4221, 0]
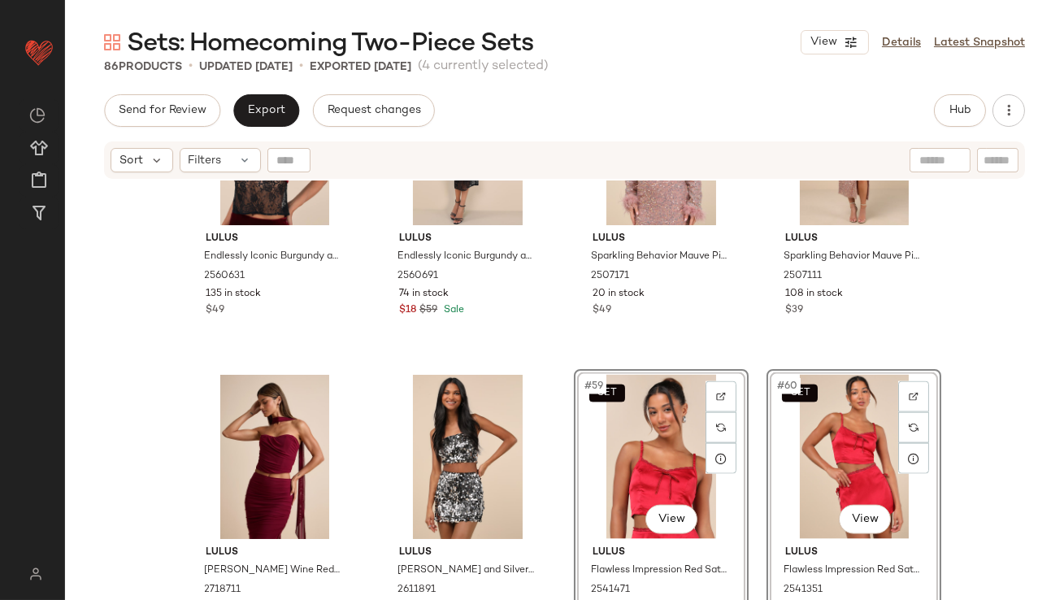
click at [560, 370] on div "SET Lulus Endlessly Iconic Burgundy and Black Velvet Lace Cami Top 2560631 135 …" at bounding box center [564, 410] width 999 height 460
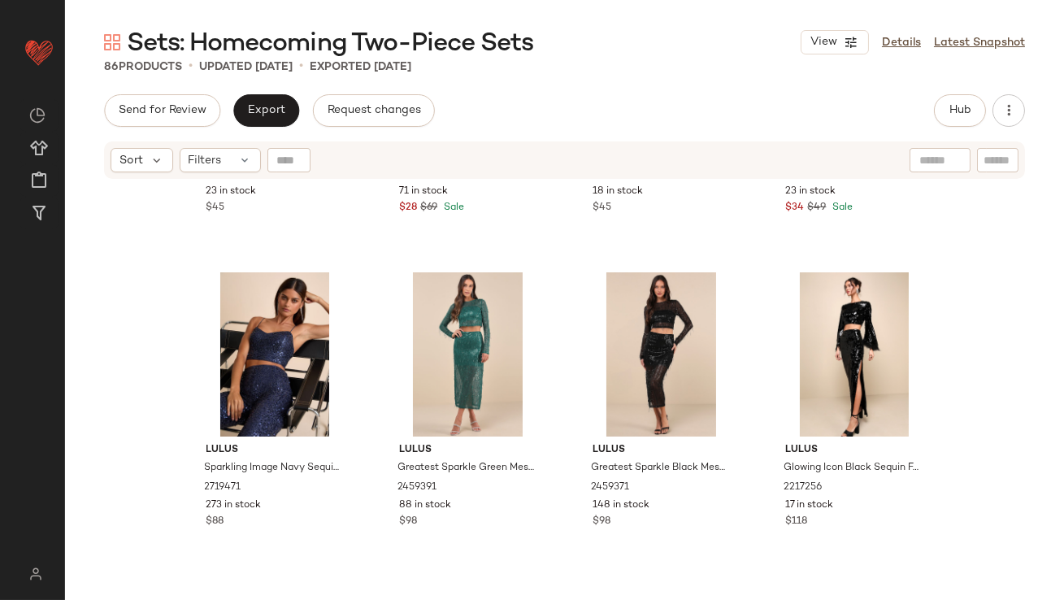
scroll to position [6446, 0]
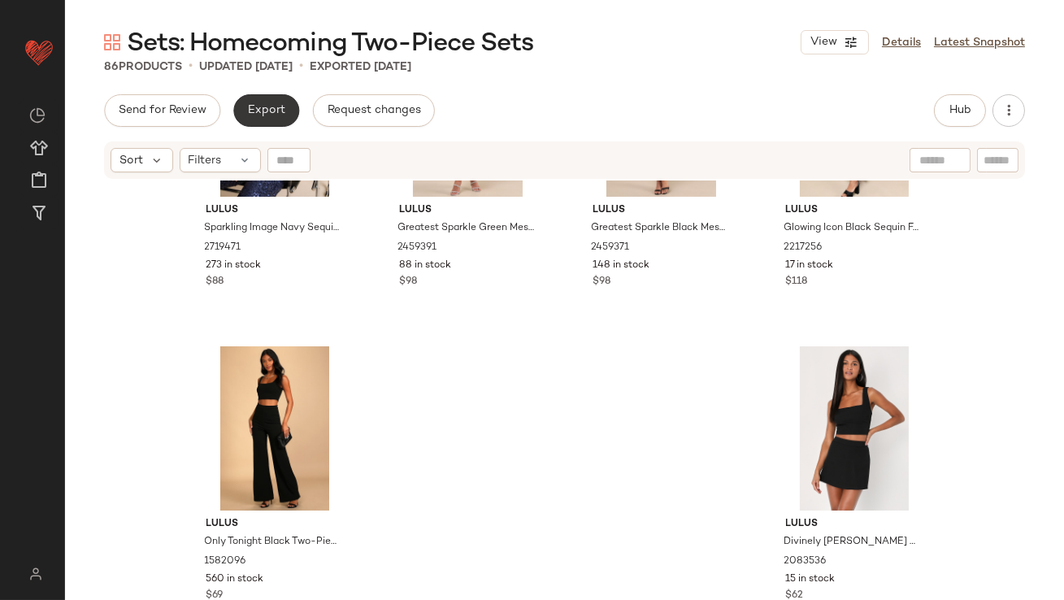
click at [263, 110] on span "Export" at bounding box center [266, 110] width 38 height 13
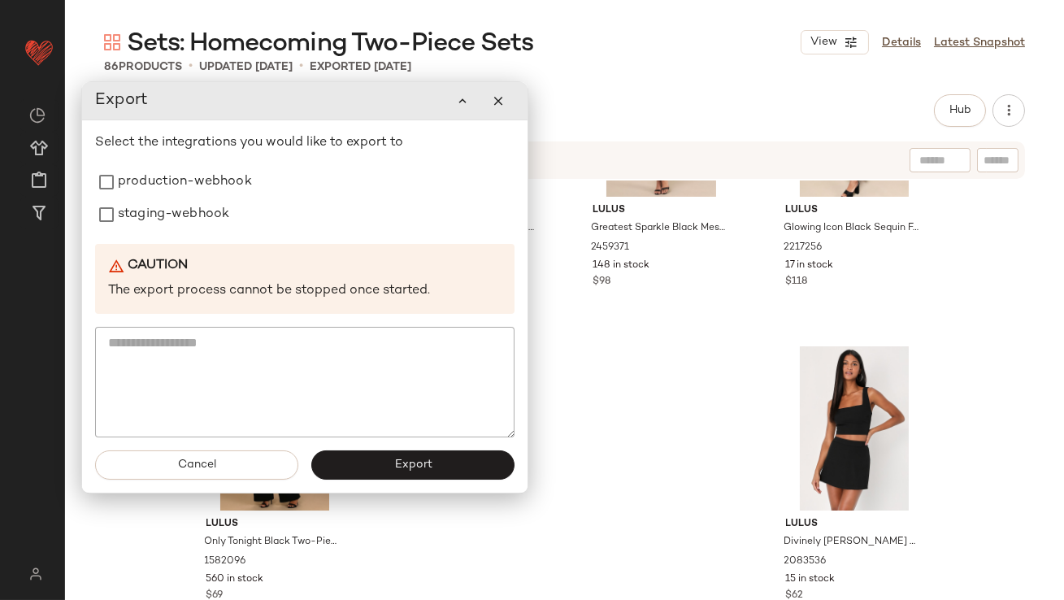
click at [888, 98] on div "Send for Review Export Request changes Hub Send for Review External Review Inte…" at bounding box center [564, 110] width 921 height 33
click at [955, 100] on button "Hub" at bounding box center [960, 110] width 52 height 33
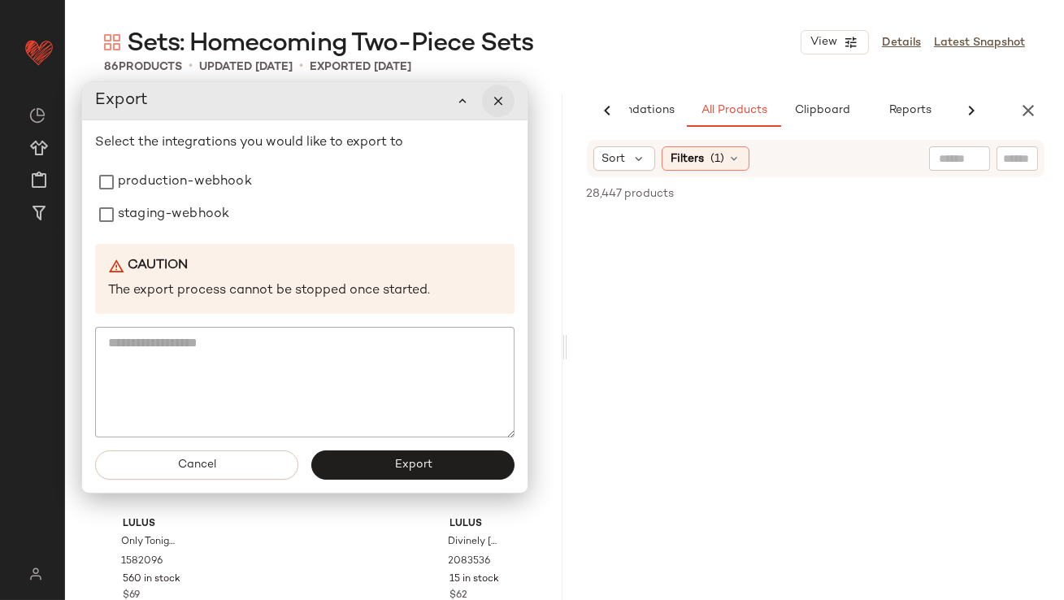
scroll to position [0, 91]
click at [497, 104] on icon "button" at bounding box center [498, 100] width 15 height 15
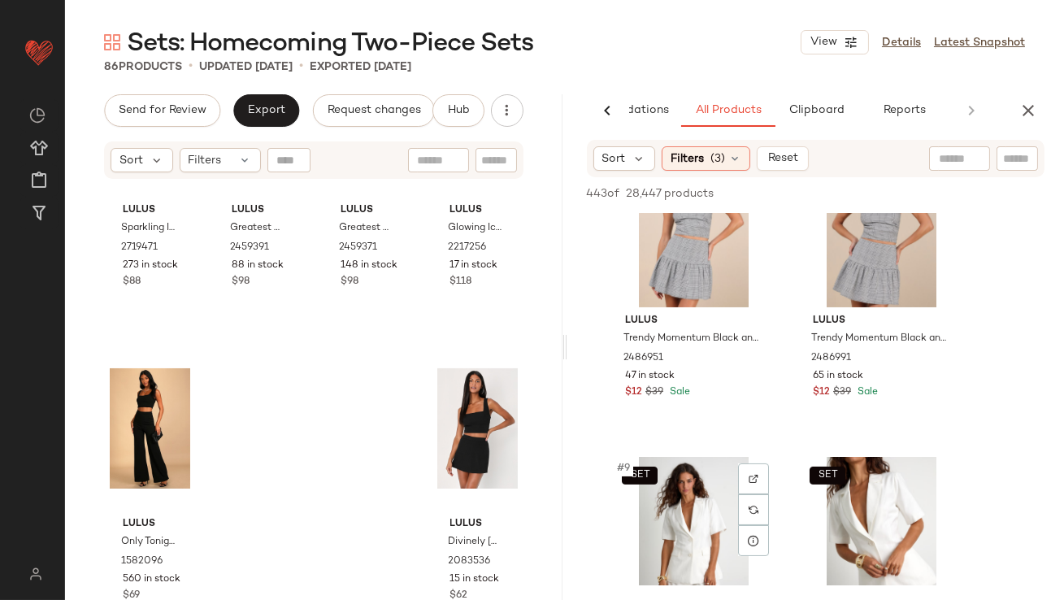
scroll to position [963, 0]
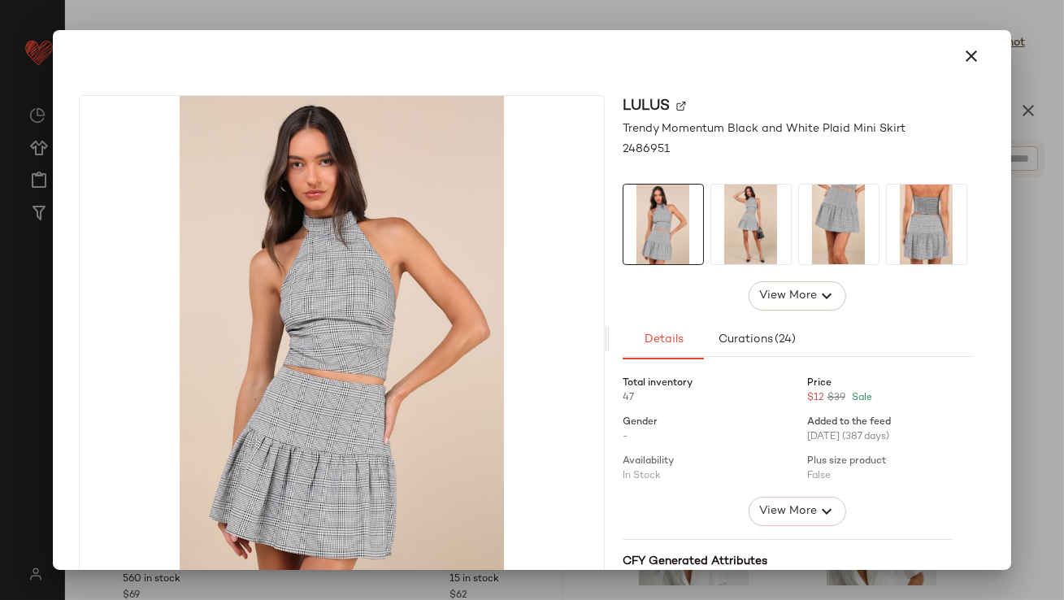
click at [720, 298] on div "View More" at bounding box center [798, 295] width 350 height 29
click at [777, 285] on button "View More" at bounding box center [798, 295] width 98 height 29
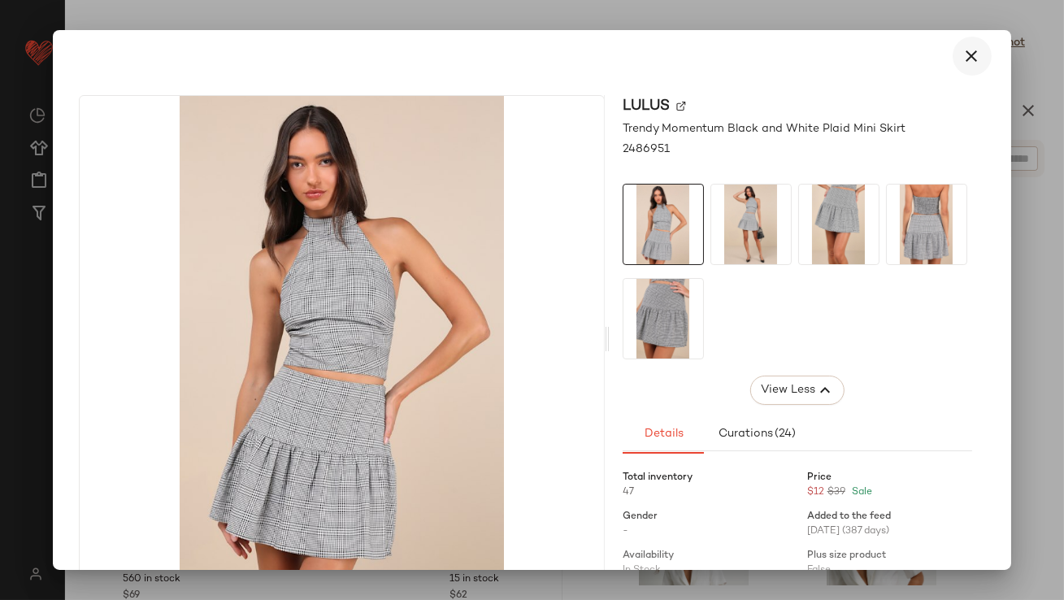
click at [963, 53] on icon "button" at bounding box center [973, 56] width 20 height 20
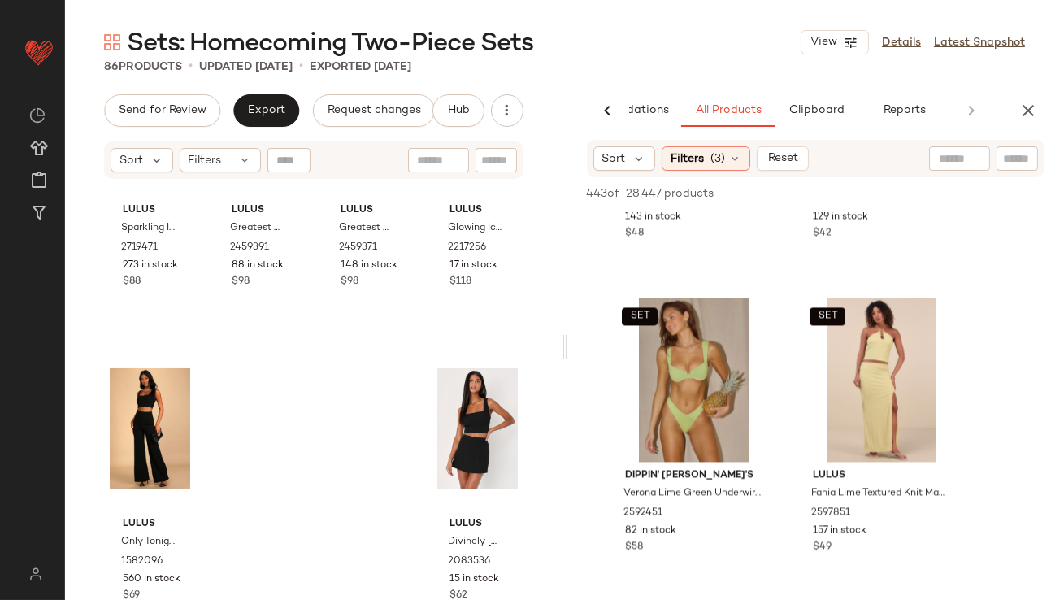
scroll to position [6801, 0]
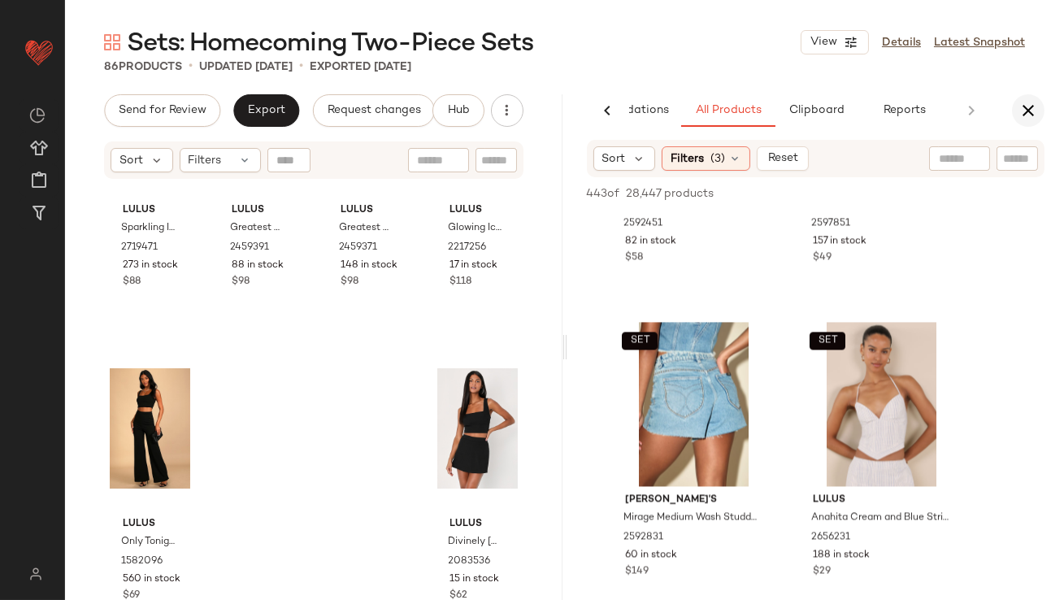
click at [1026, 107] on icon "button" at bounding box center [1029, 111] width 20 height 20
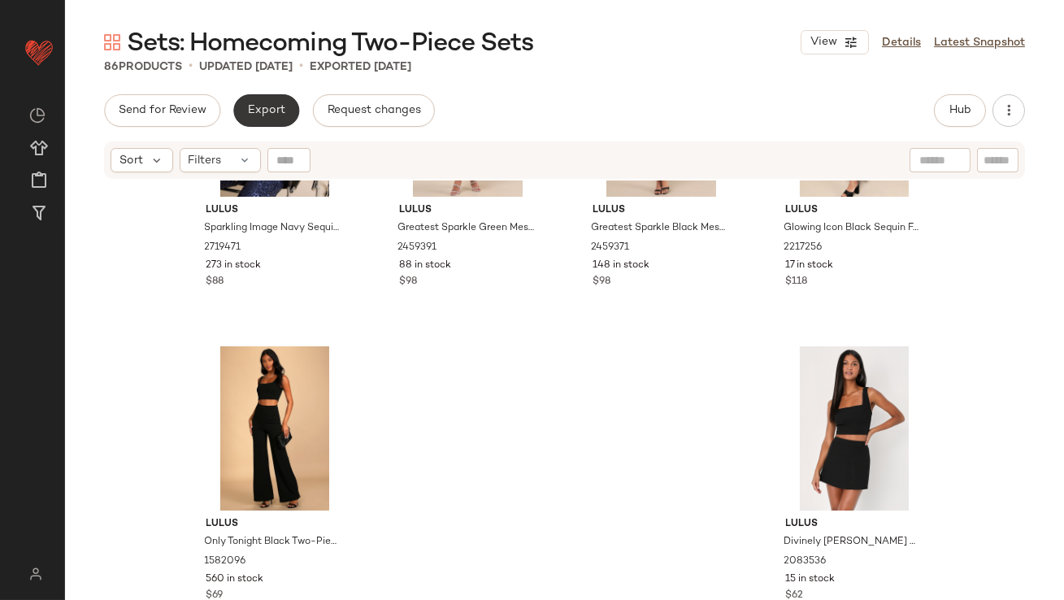
click at [258, 96] on button "Export" at bounding box center [266, 110] width 66 height 33
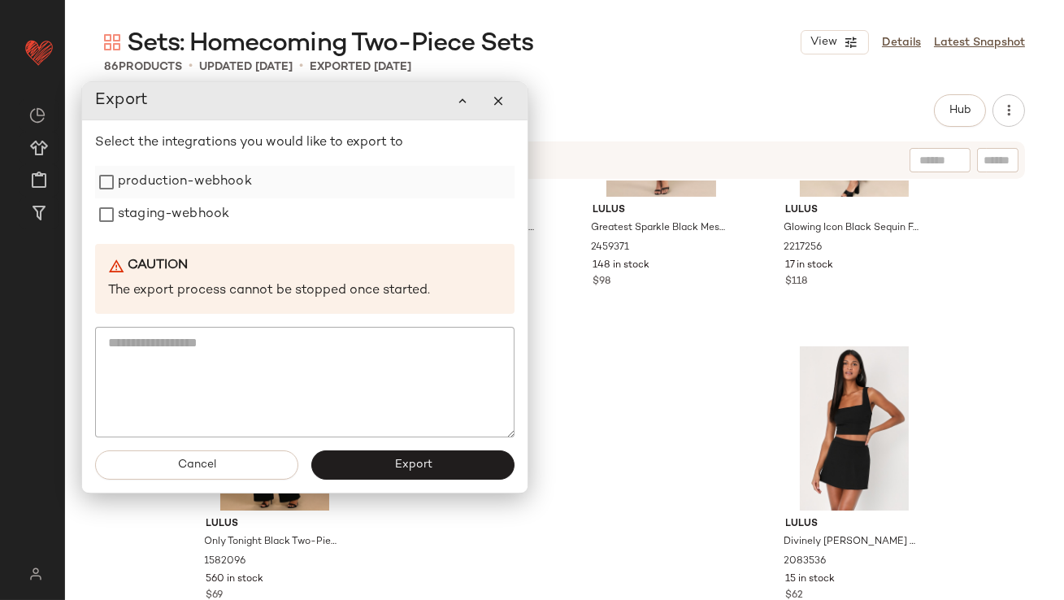
click at [251, 175] on div "production-webhook" at bounding box center [305, 182] width 420 height 33
click at [201, 185] on label "production-webhook" at bounding box center [185, 182] width 134 height 33
click at [185, 209] on label "staging-webhook" at bounding box center [173, 214] width 111 height 33
click at [410, 463] on span "Export" at bounding box center [413, 465] width 38 height 13
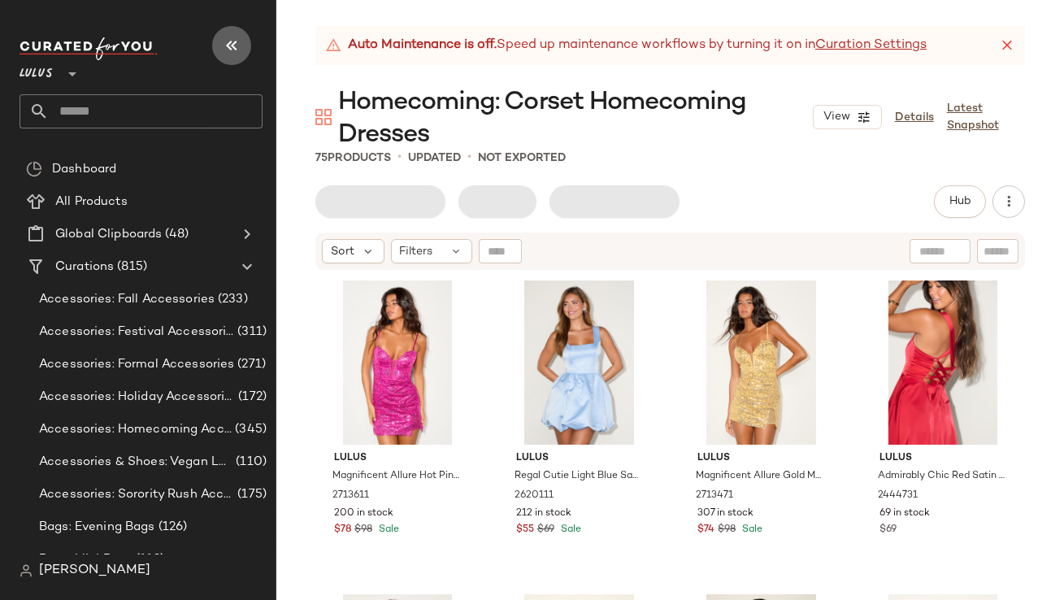
click at [242, 50] on button "button" at bounding box center [231, 45] width 39 height 39
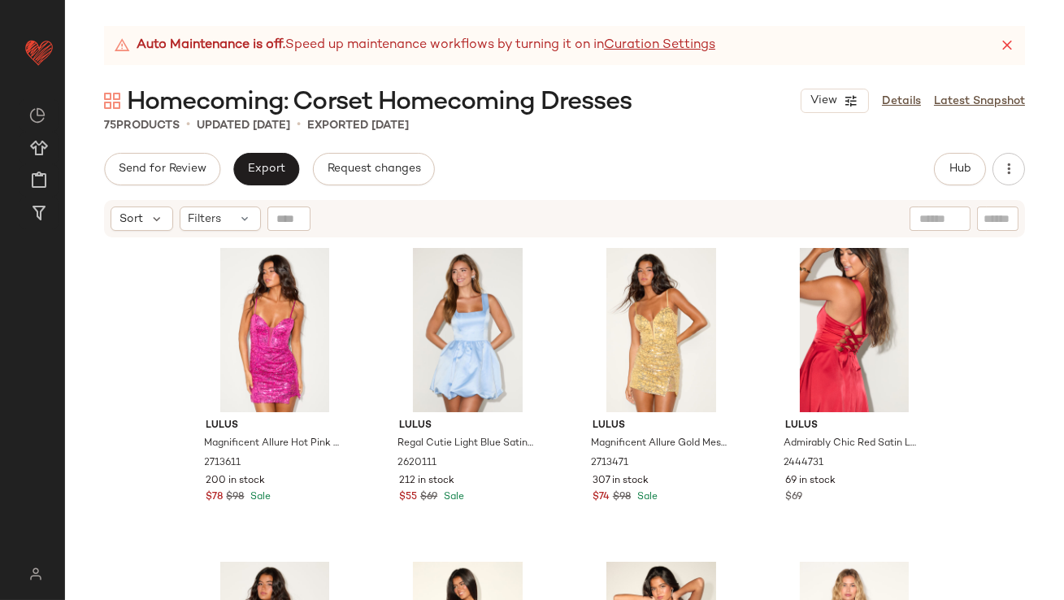
click at [1001, 38] on icon at bounding box center [1007, 45] width 16 height 16
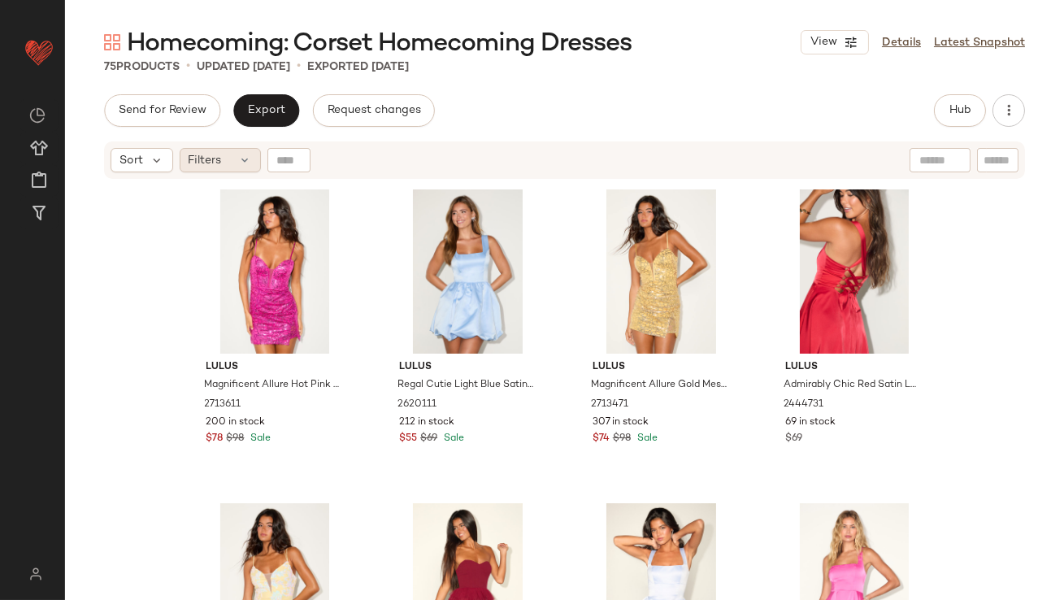
click at [237, 159] on div "Filters" at bounding box center [220, 160] width 81 height 24
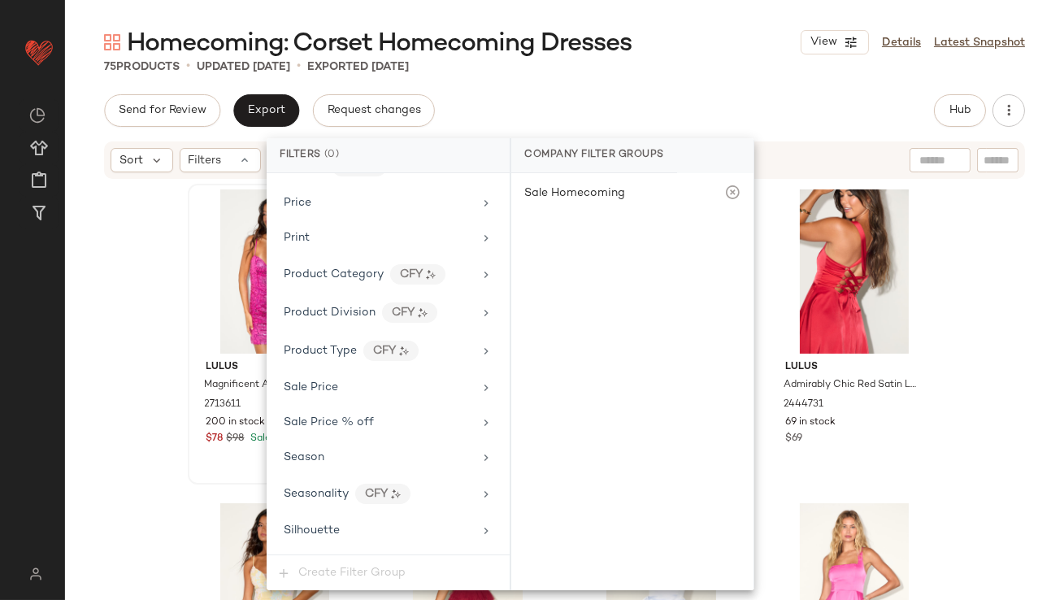
scroll to position [1138, 0]
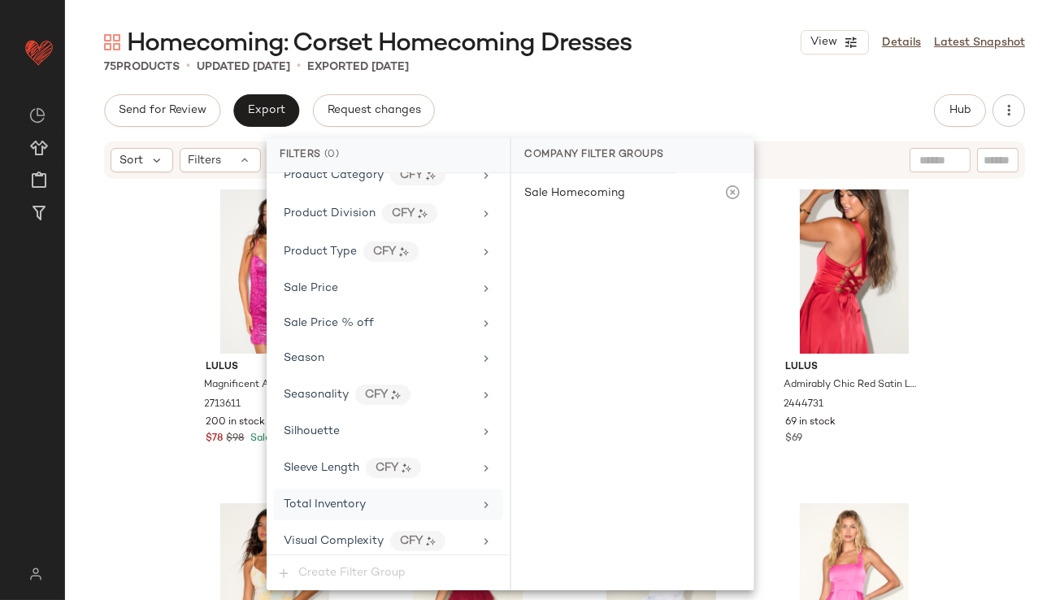
click at [363, 501] on span "Total Inventory" at bounding box center [325, 504] width 82 height 12
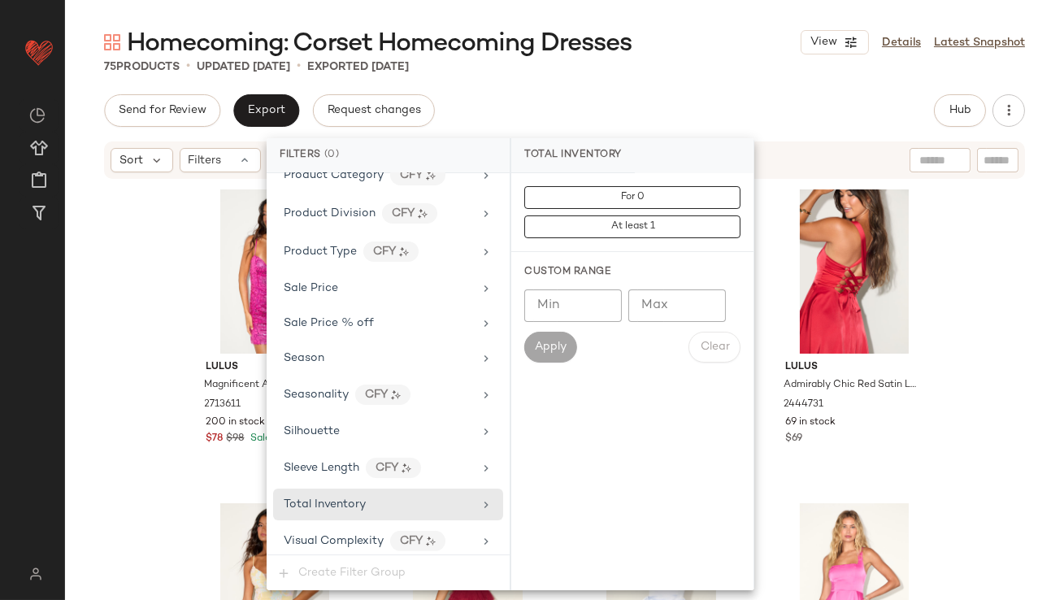
click at [682, 298] on input "Max" at bounding box center [677, 305] width 98 height 33
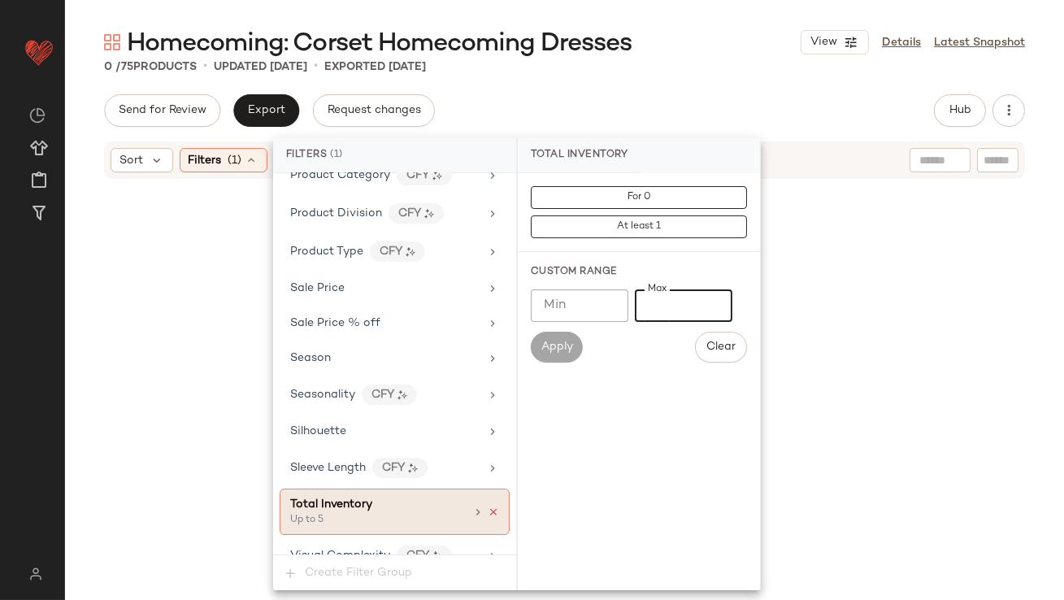
type input "*"
click at [488, 507] on icon at bounding box center [493, 512] width 11 height 11
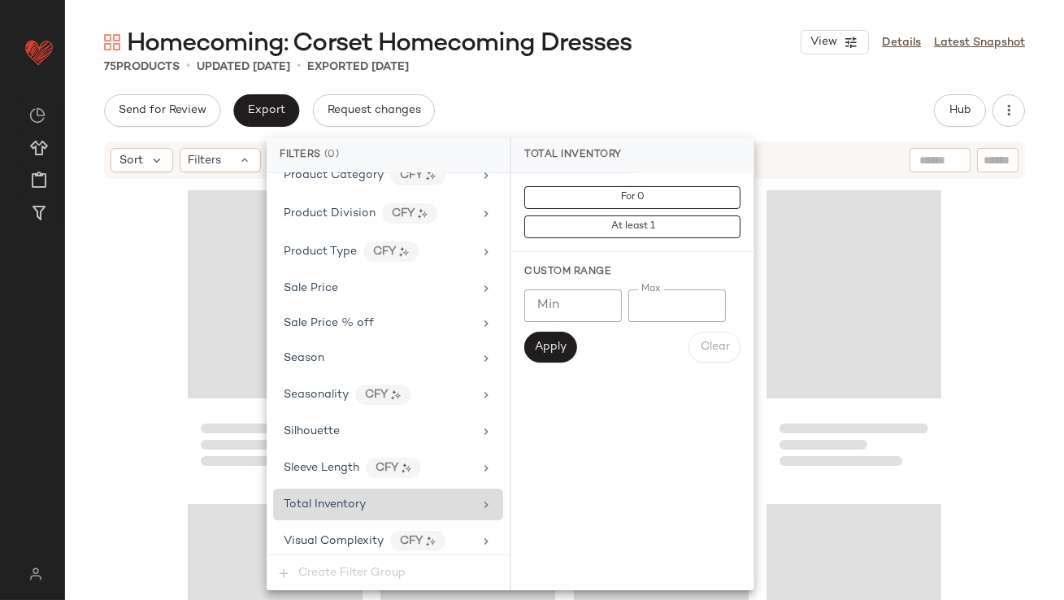
click at [722, 107] on div "Send for Review Export Request changes Hub Send for Review External Review Inte…" at bounding box center [564, 110] width 921 height 33
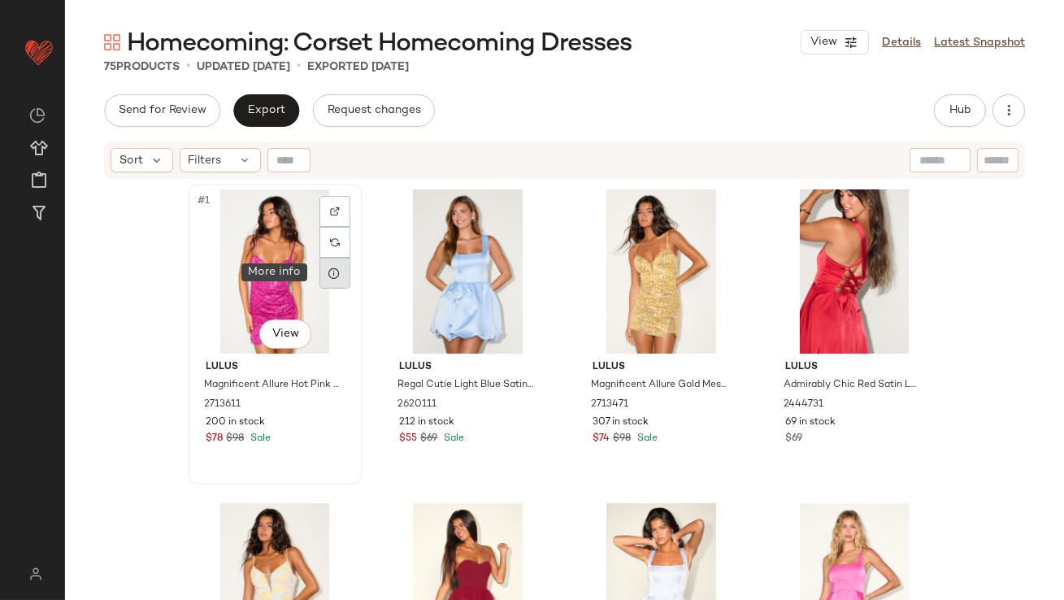
click at [328, 277] on icon at bounding box center [334, 273] width 13 height 13
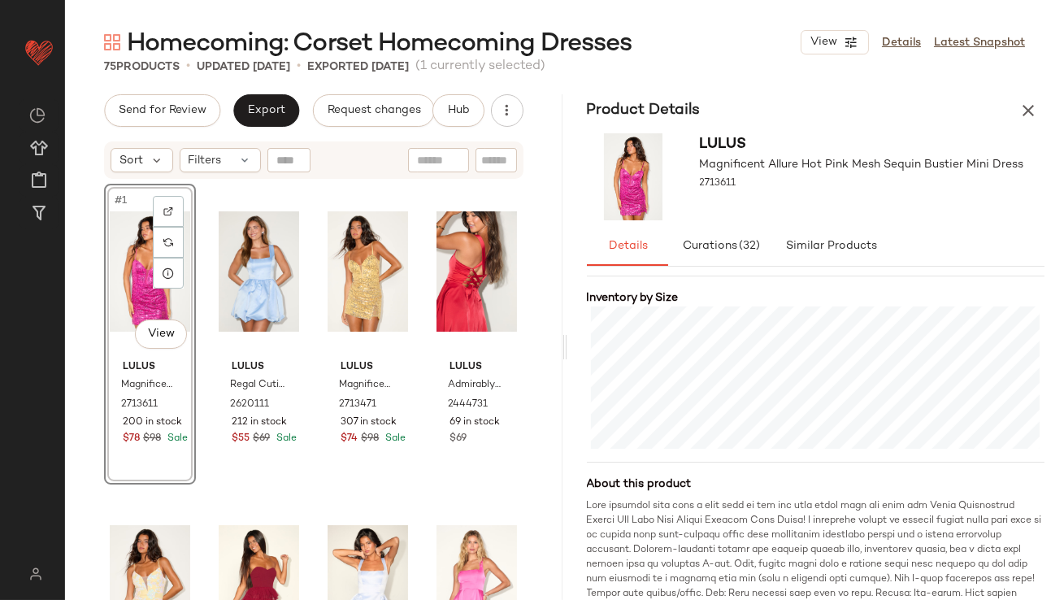
scroll to position [375, 0]
click at [273, 271] on icon at bounding box center [277, 273] width 13 height 13
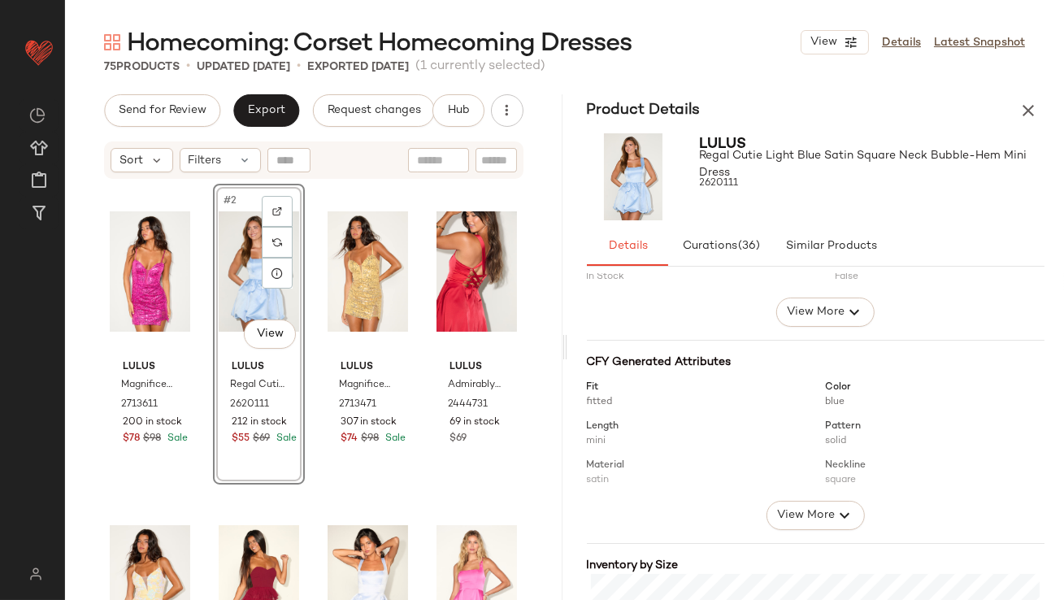
scroll to position [282, 0]
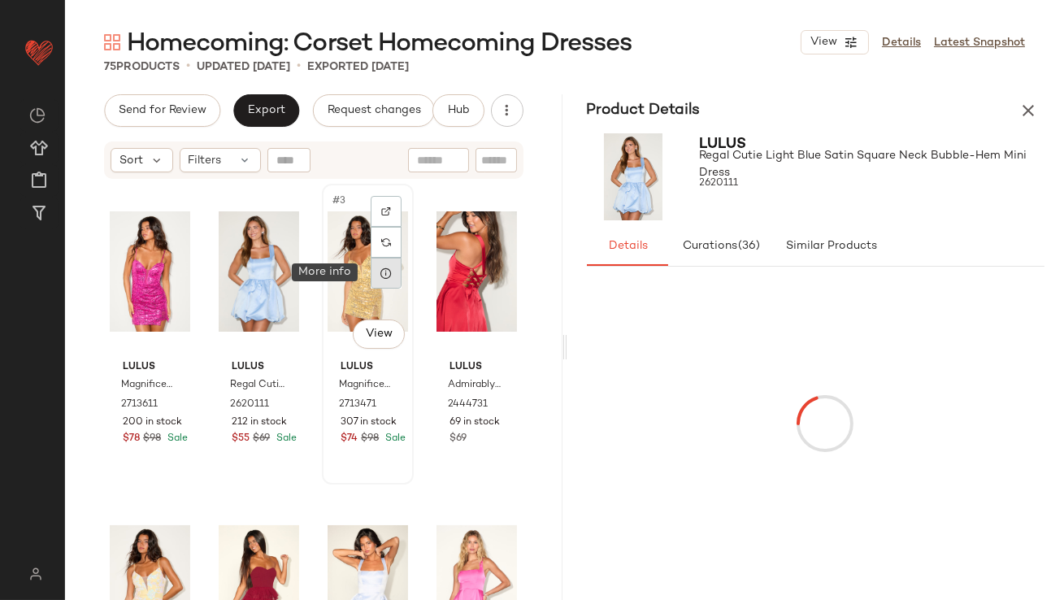
click at [385, 275] on icon at bounding box center [386, 273] width 13 height 13
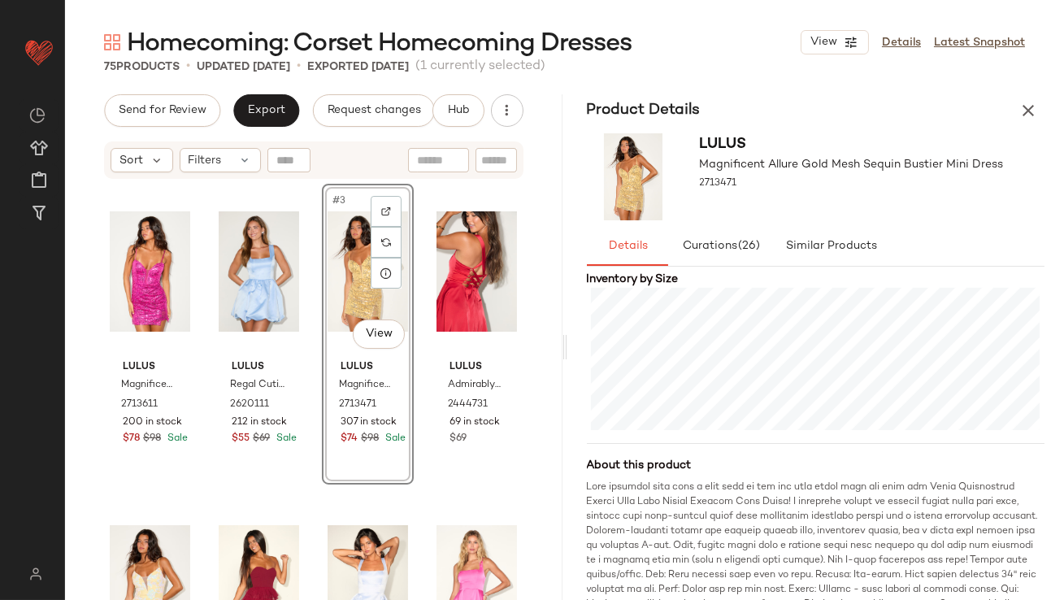
scroll to position [421, 0]
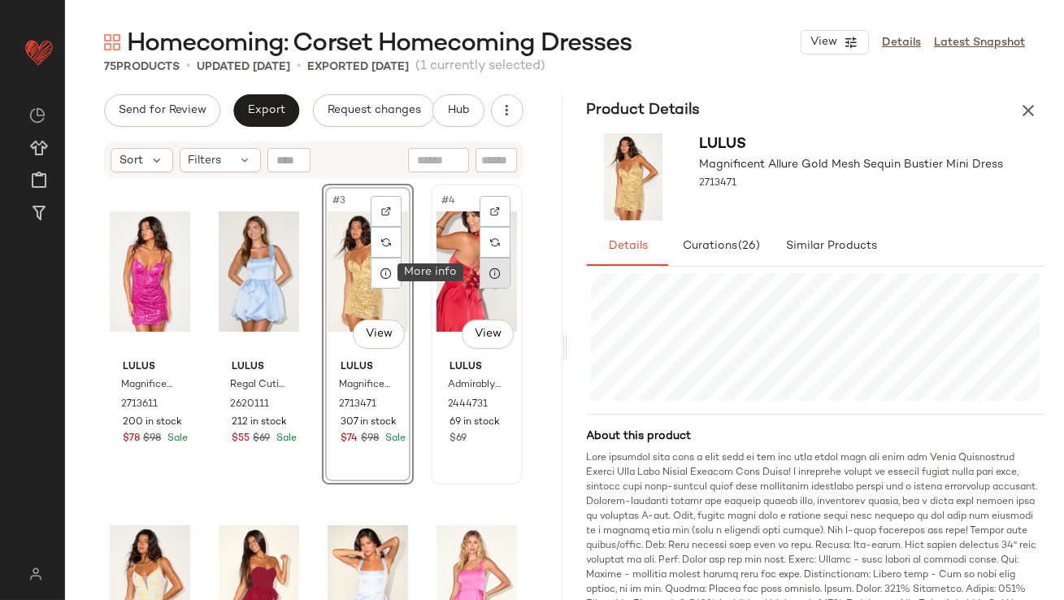
click at [480, 273] on div at bounding box center [495, 273] width 31 height 31
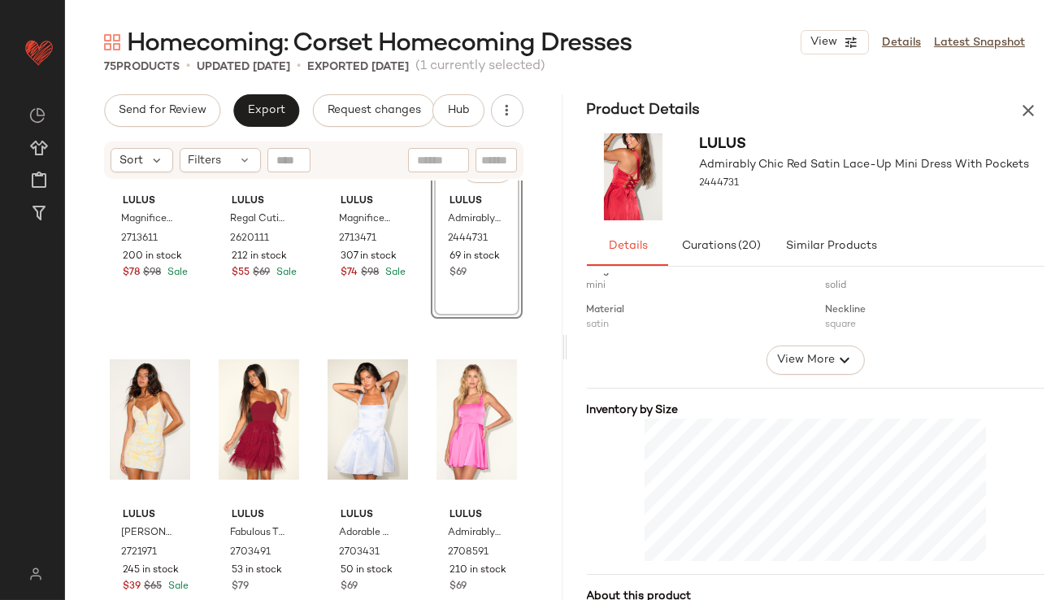
scroll to position [237, 0]
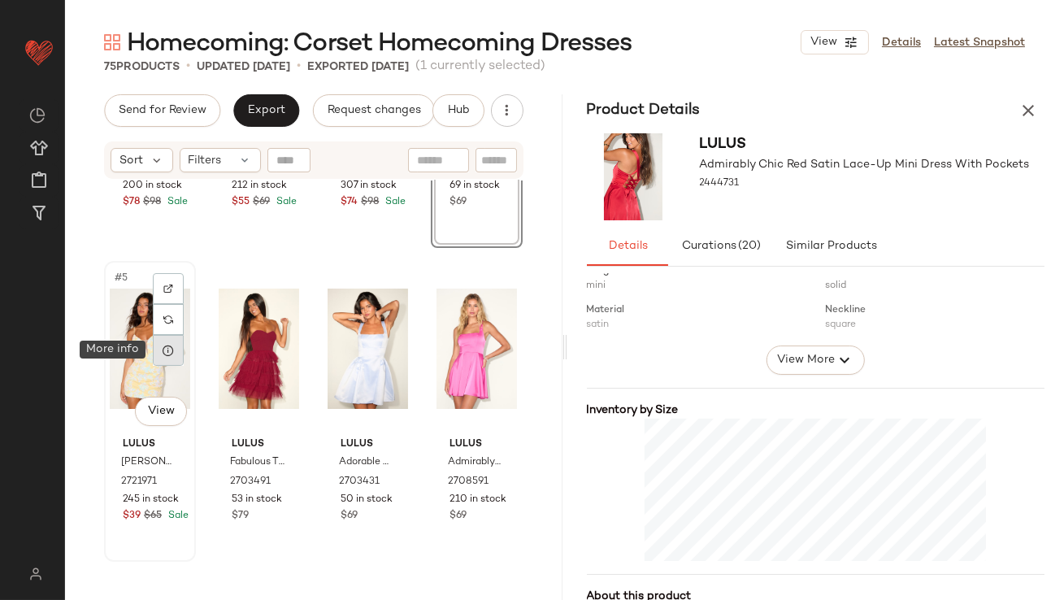
click at [175, 348] on div at bounding box center [168, 350] width 31 height 31
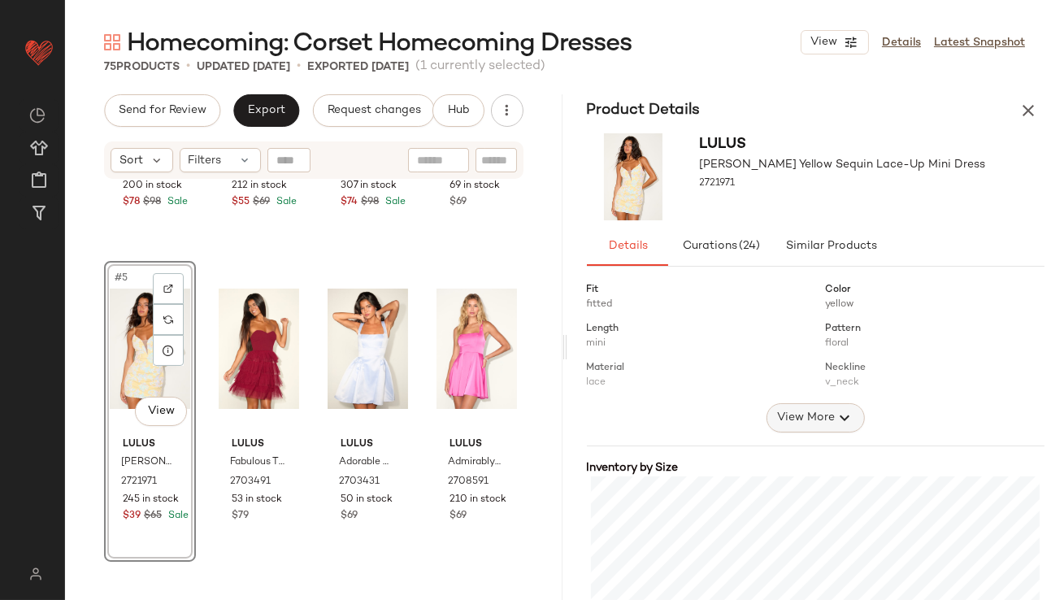
scroll to position [228, 0]
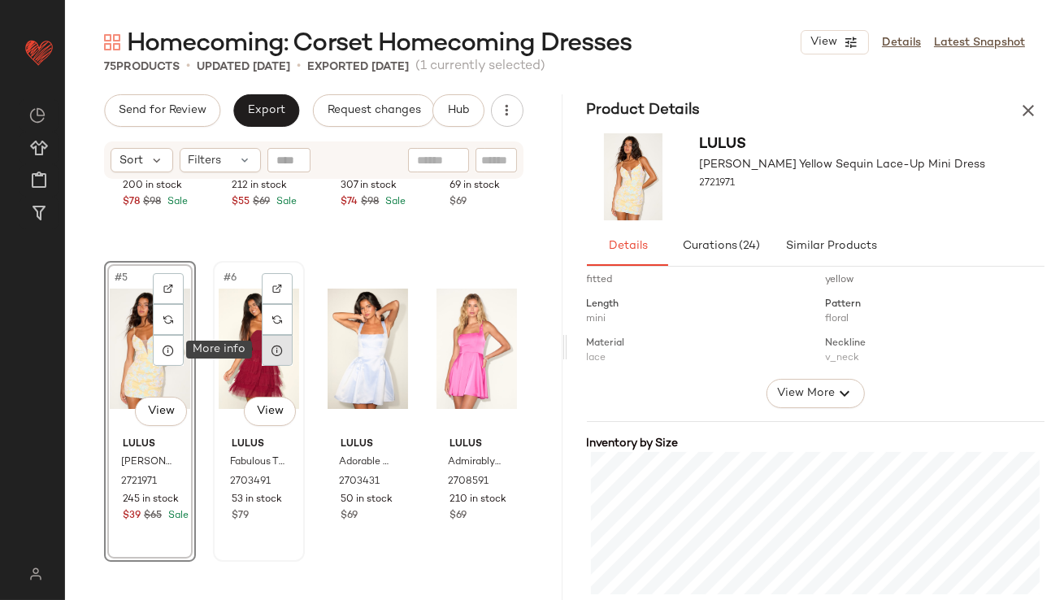
click at [280, 353] on icon at bounding box center [277, 350] width 13 height 13
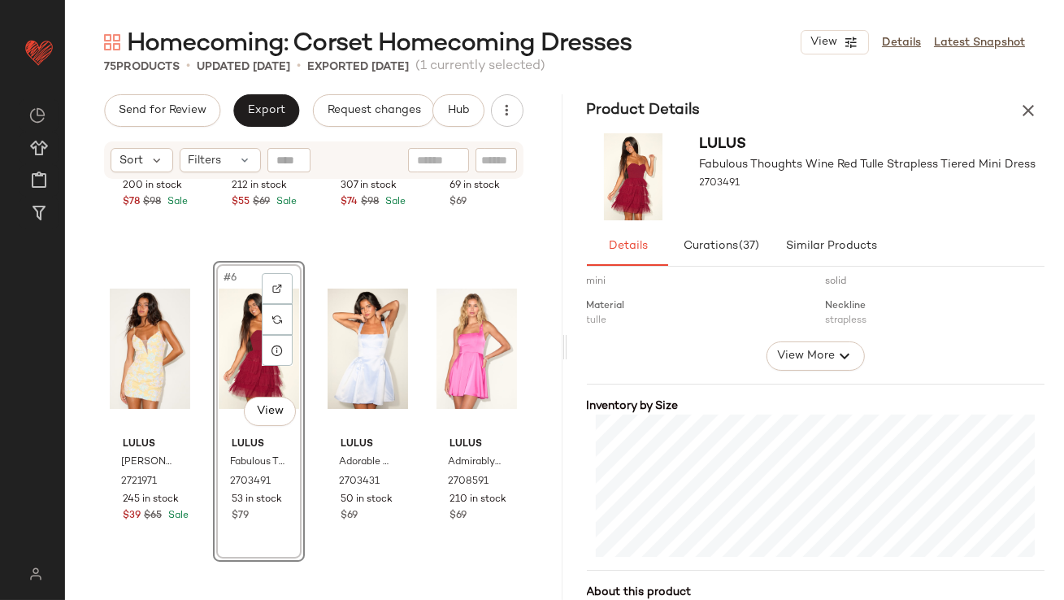
scroll to position [275, 0]
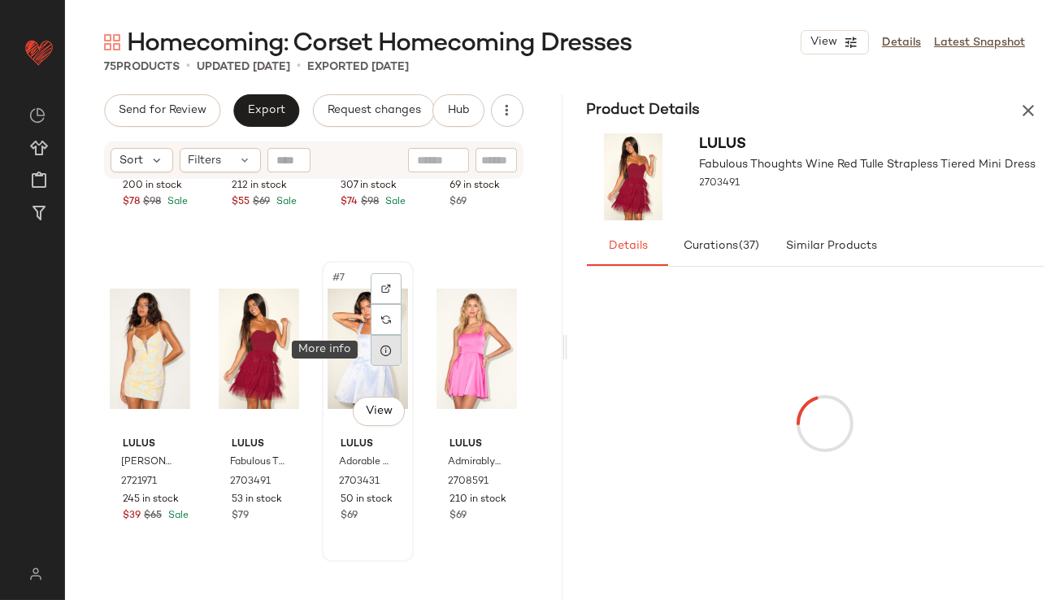
click at [380, 345] on icon at bounding box center [386, 350] width 13 height 13
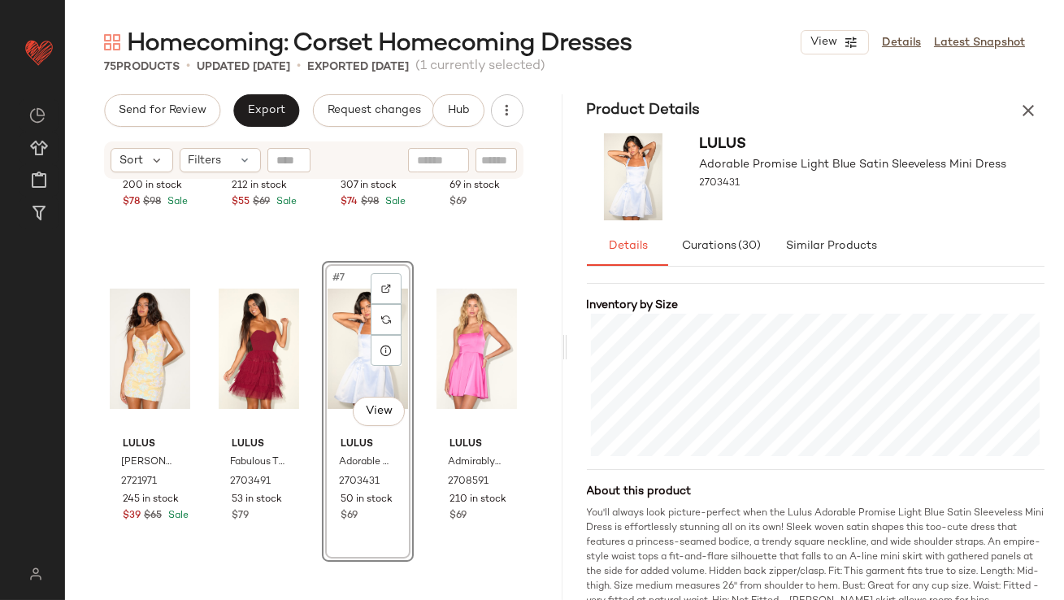
scroll to position [406, 0]
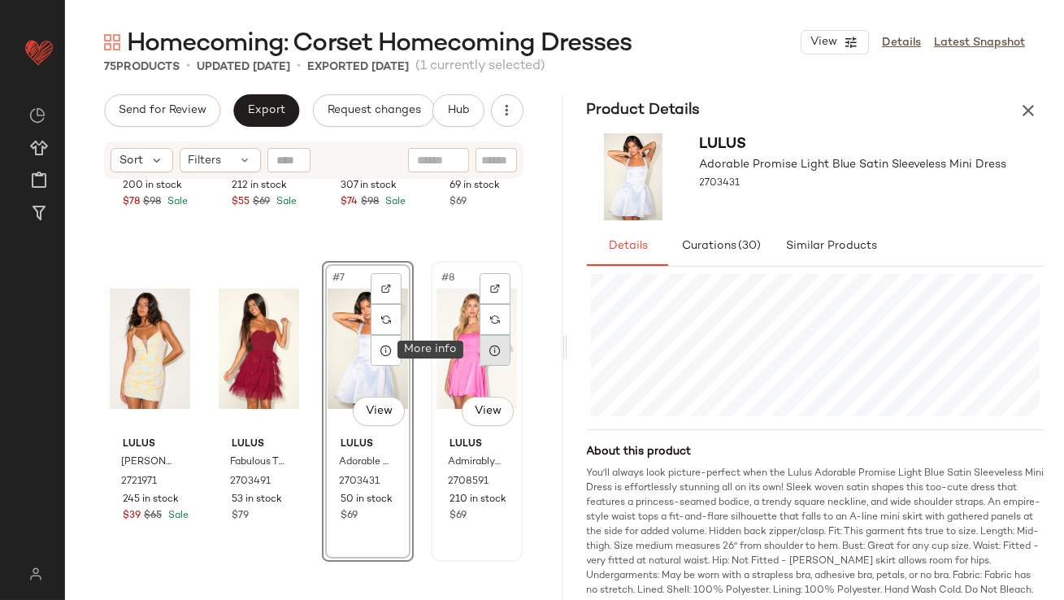
click at [489, 354] on icon at bounding box center [495, 350] width 13 height 13
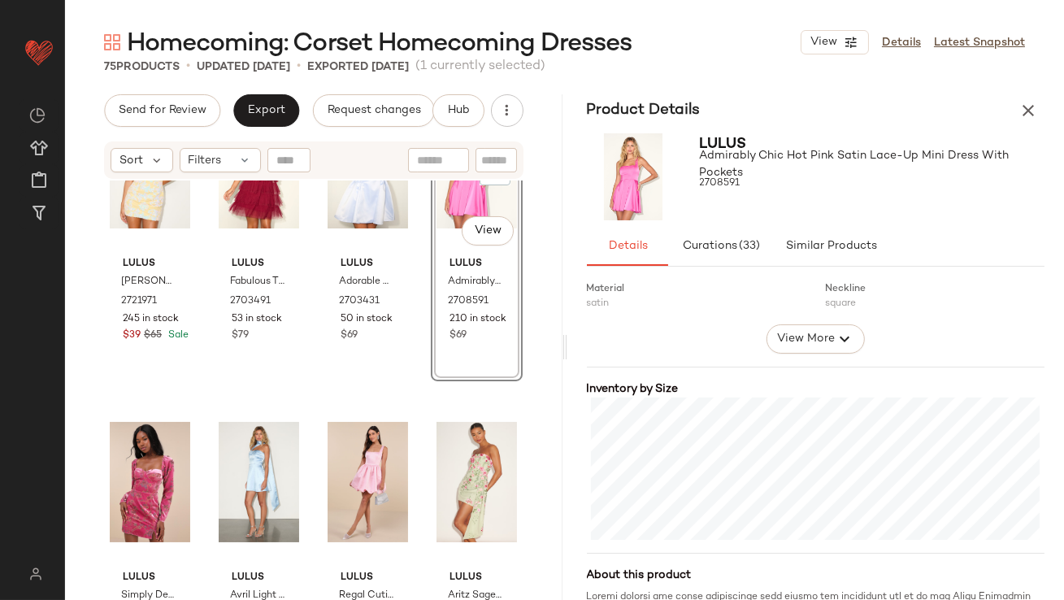
scroll to position [446, 0]
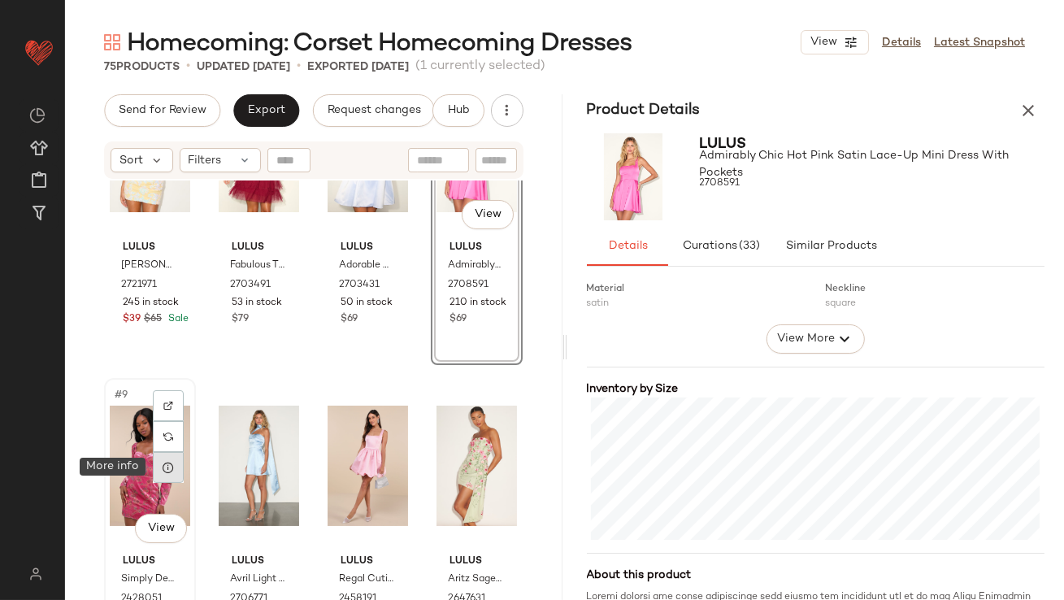
click at [172, 468] on icon at bounding box center [168, 467] width 13 height 13
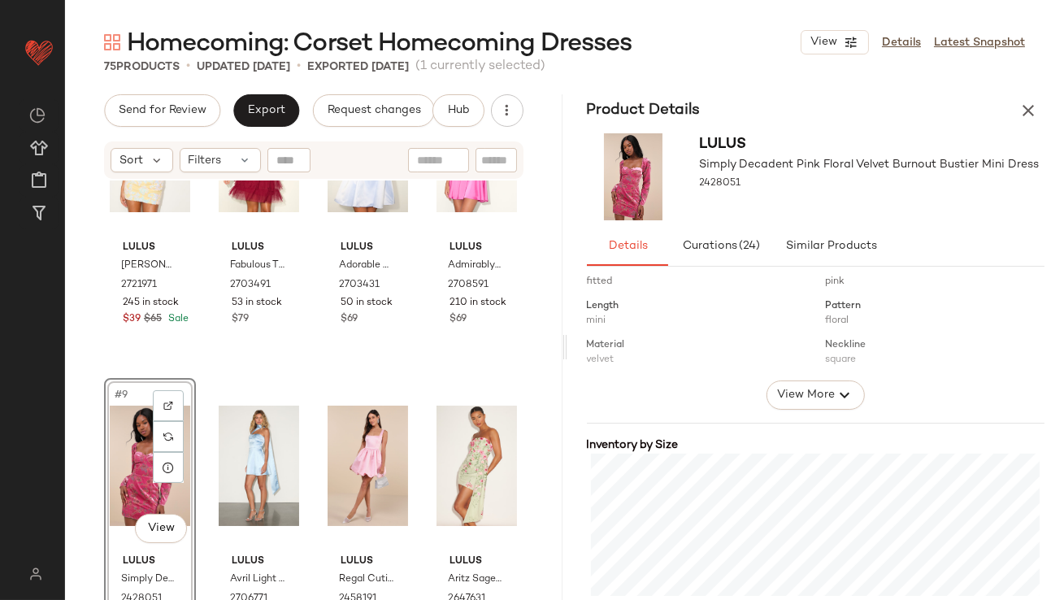
scroll to position [350, 0]
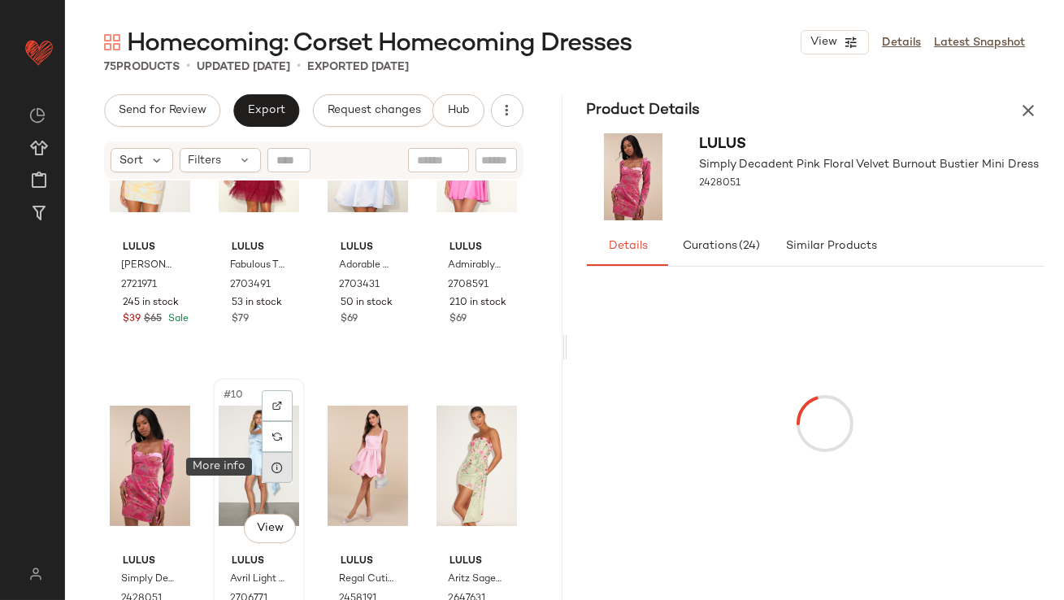
click at [284, 463] on div at bounding box center [277, 467] width 31 height 31
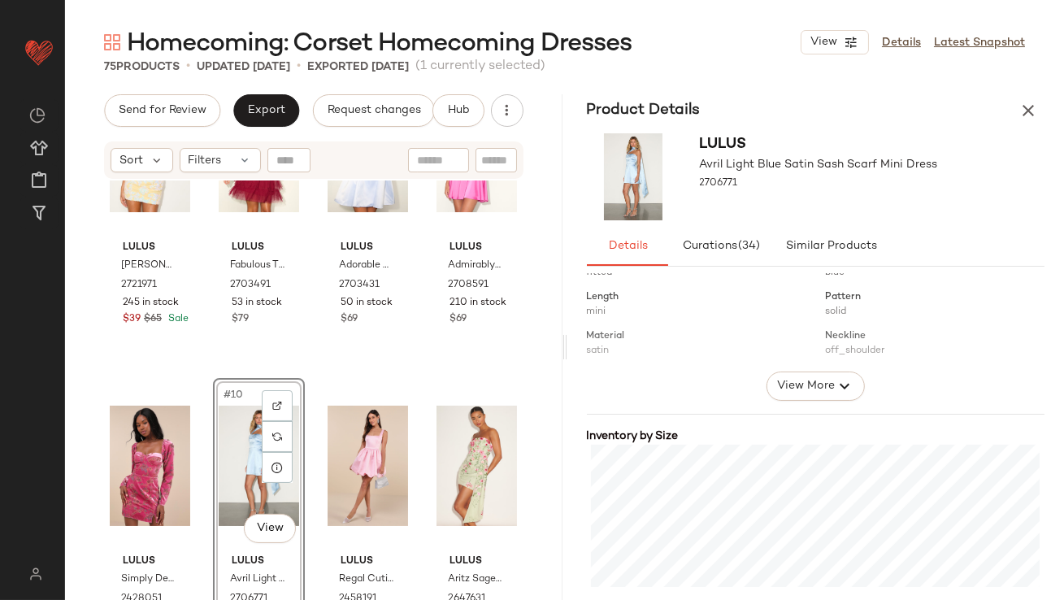
scroll to position [259, 0]
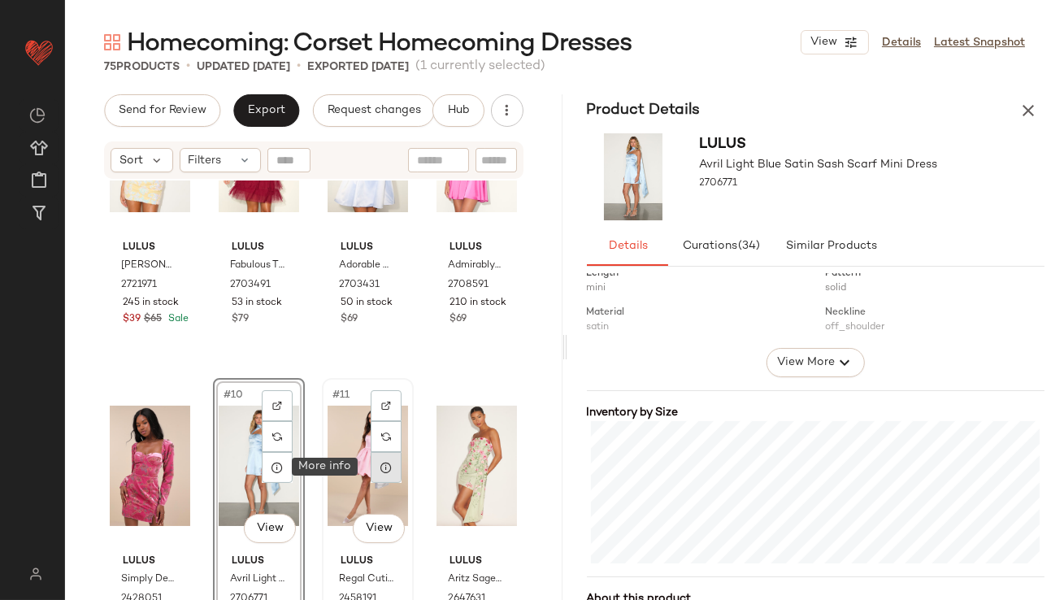
click at [371, 467] on div at bounding box center [386, 467] width 31 height 31
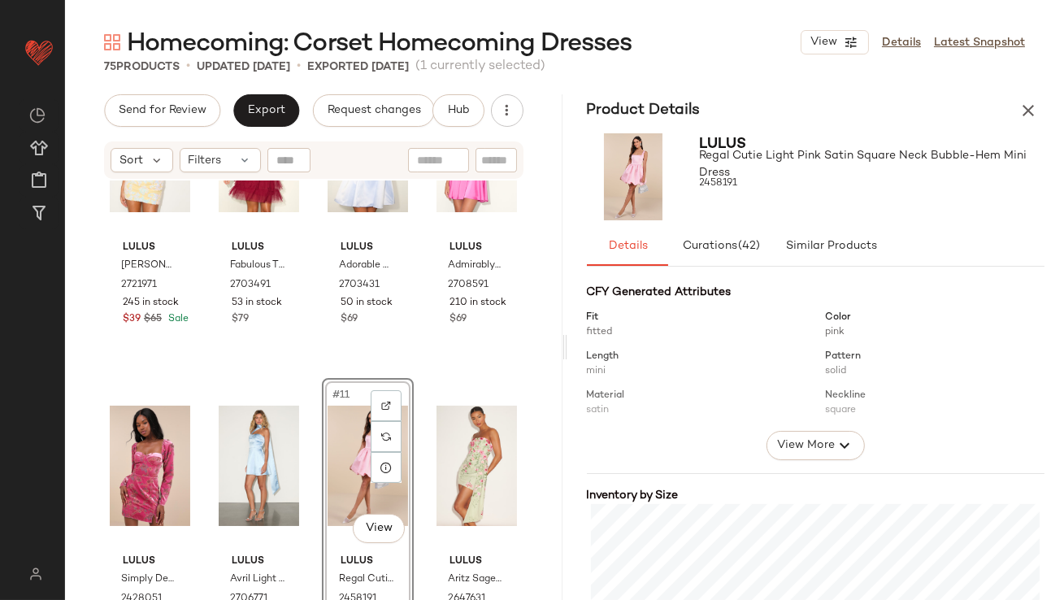
scroll to position [337, 0]
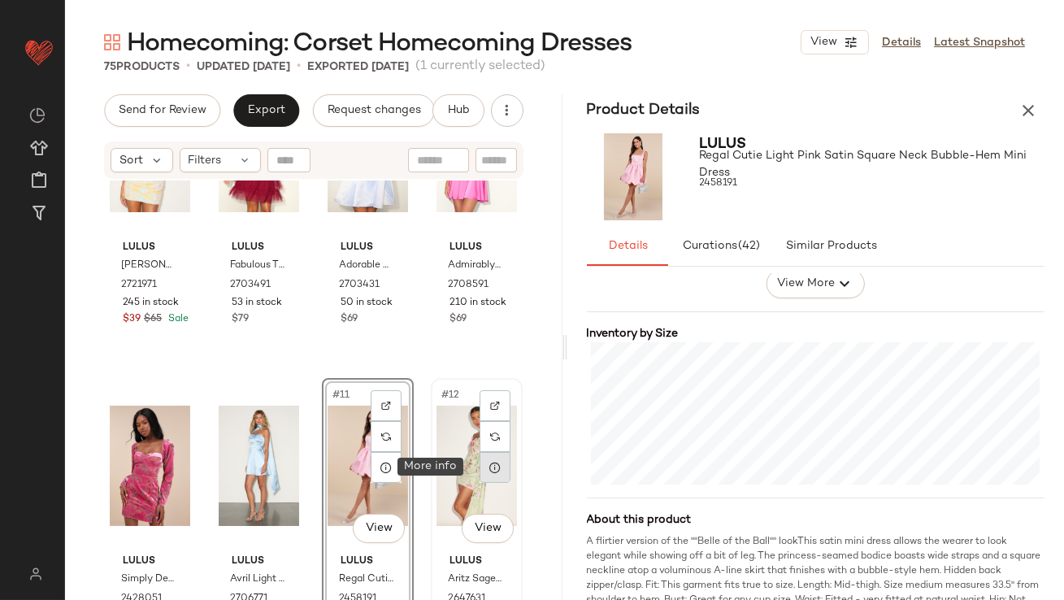
click at [489, 470] on icon at bounding box center [495, 467] width 13 height 13
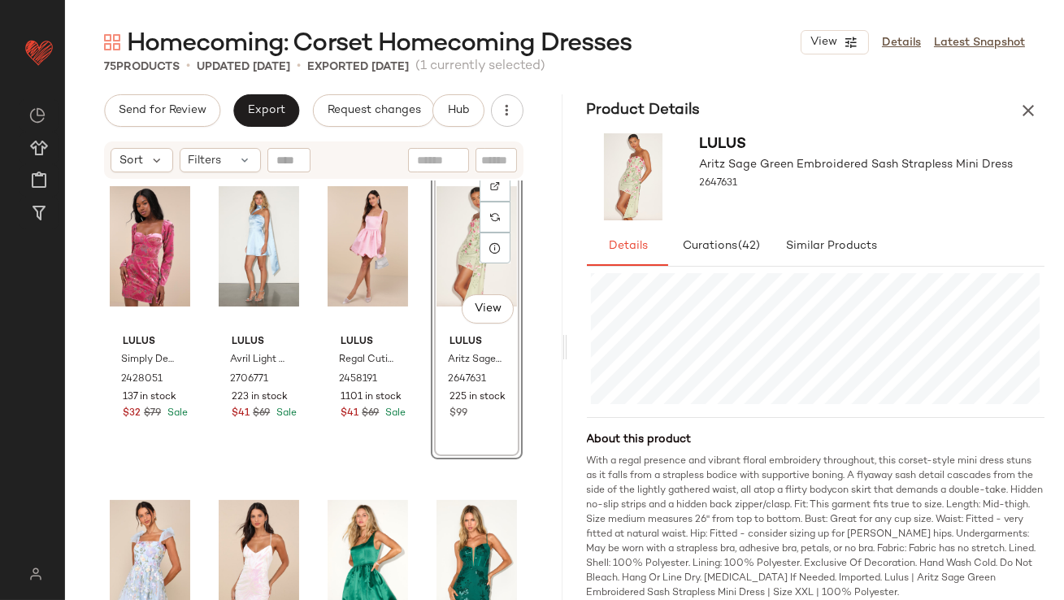
scroll to position [675, 0]
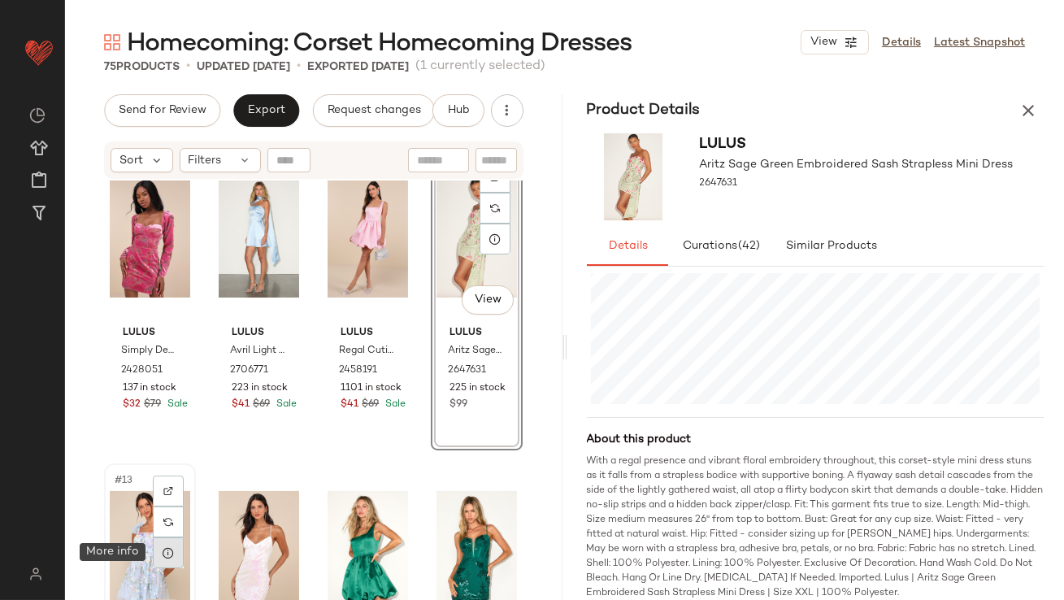
click at [174, 552] on icon at bounding box center [168, 552] width 13 height 13
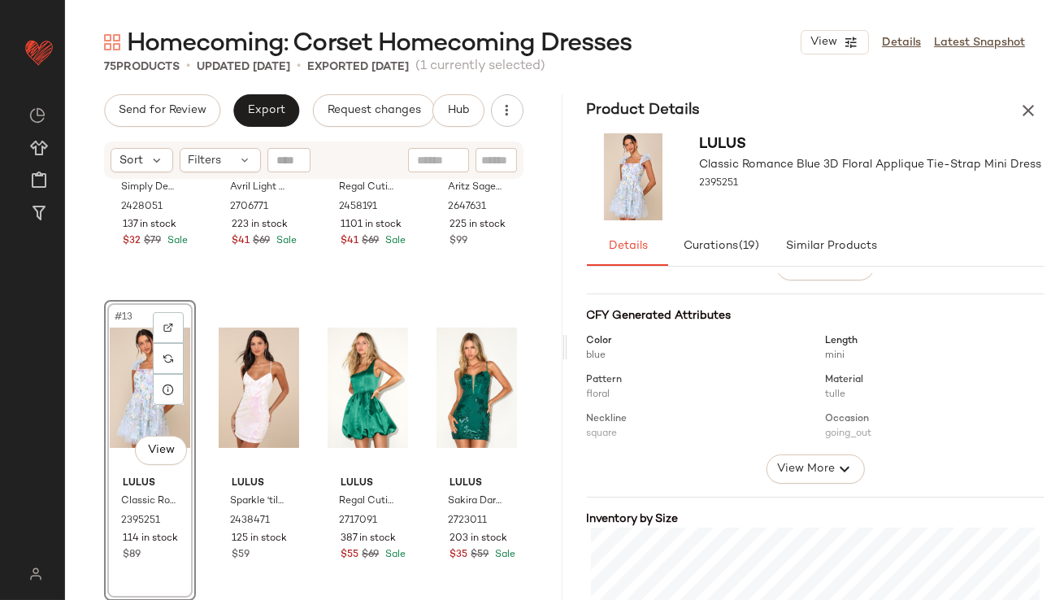
scroll to position [226, 0]
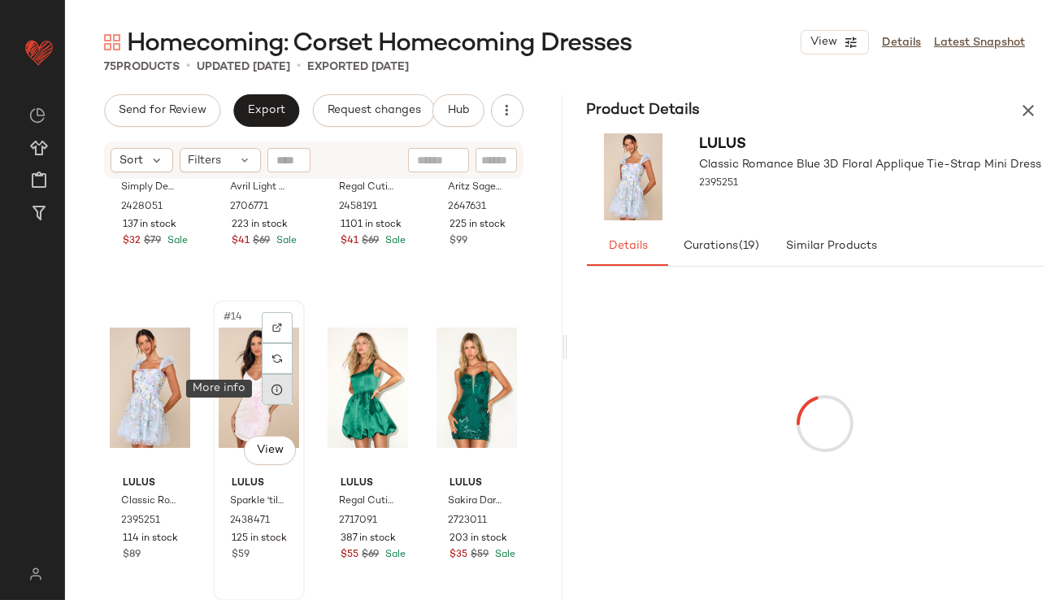
click at [267, 392] on div at bounding box center [277, 389] width 31 height 31
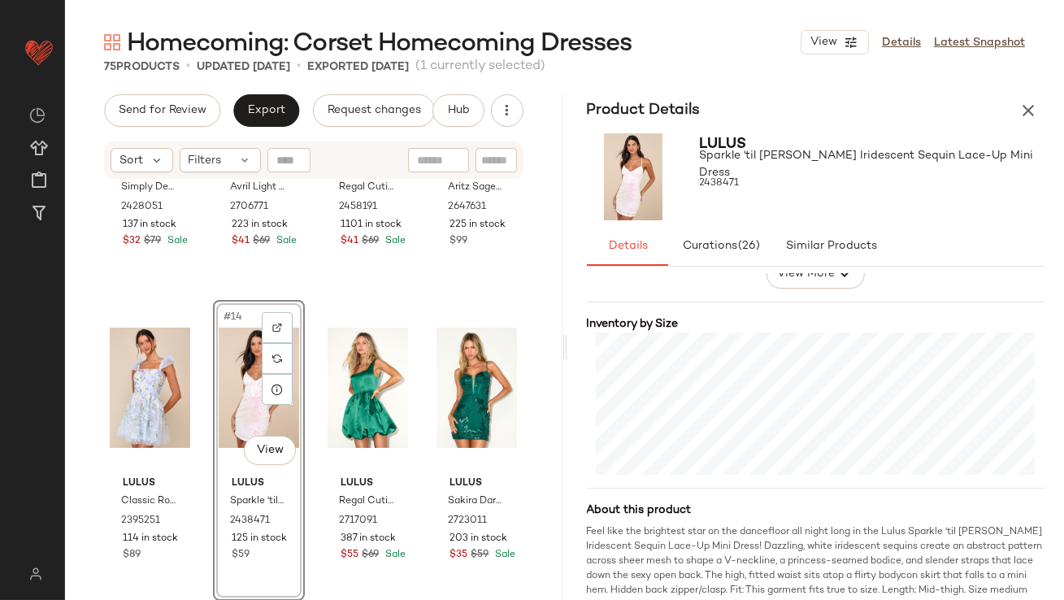
scroll to position [357, 0]
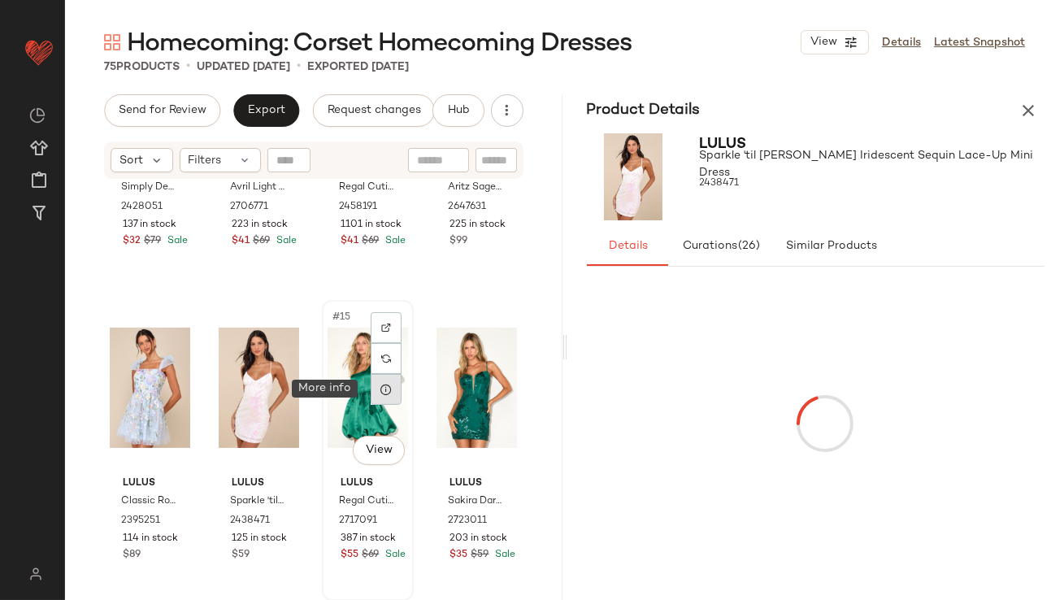
click at [381, 398] on div at bounding box center [386, 389] width 31 height 31
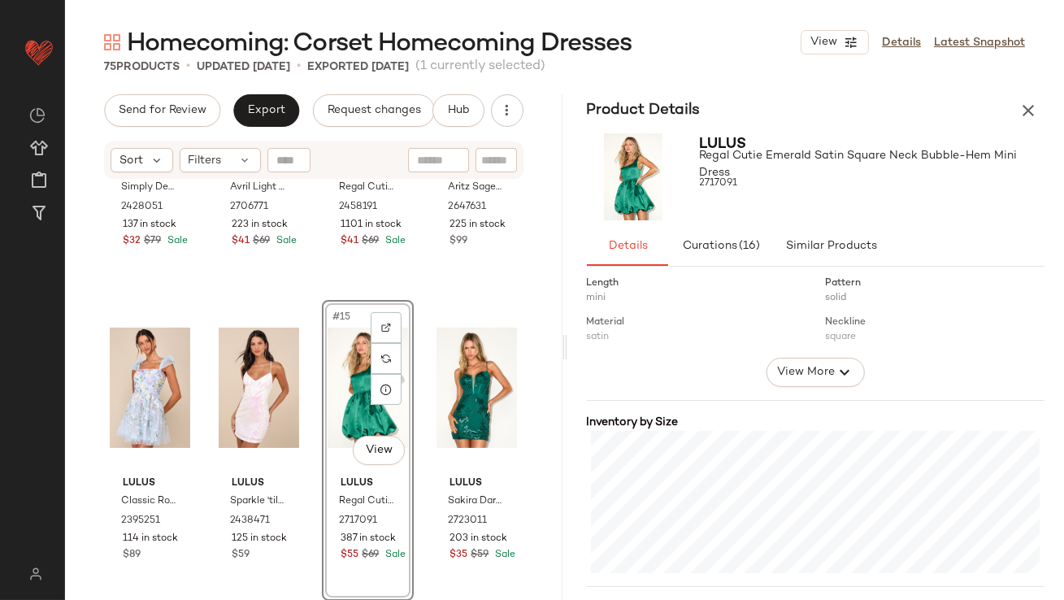
scroll to position [418, 0]
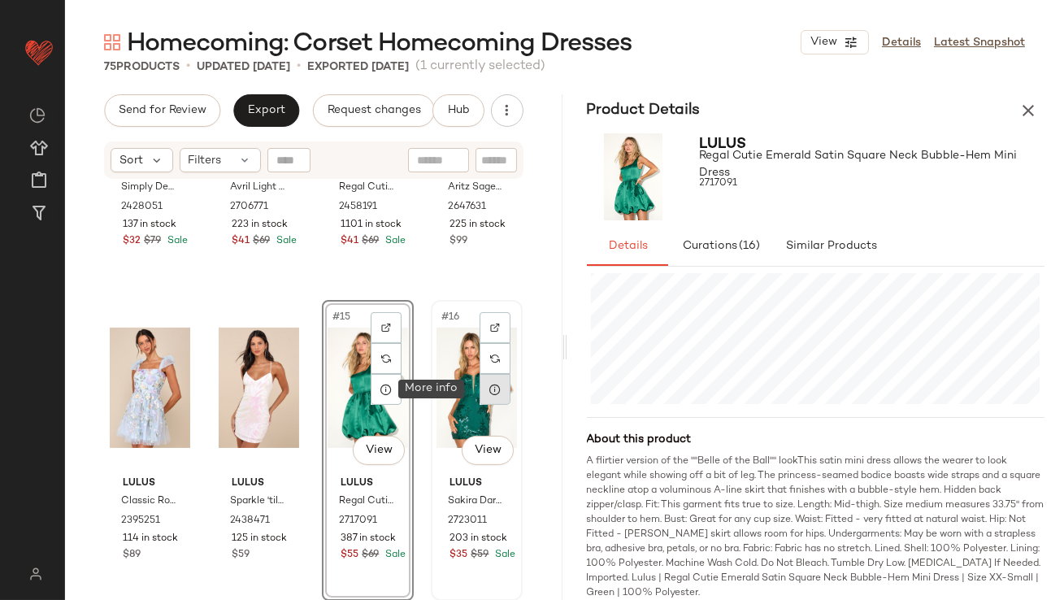
click at [480, 389] on div at bounding box center [495, 389] width 31 height 31
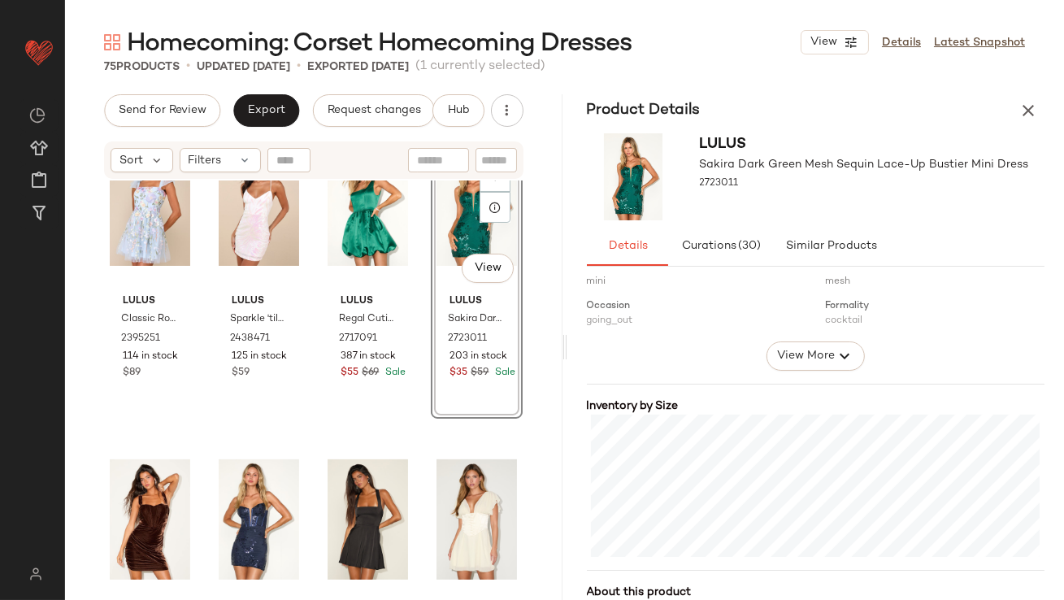
scroll to position [1036, 0]
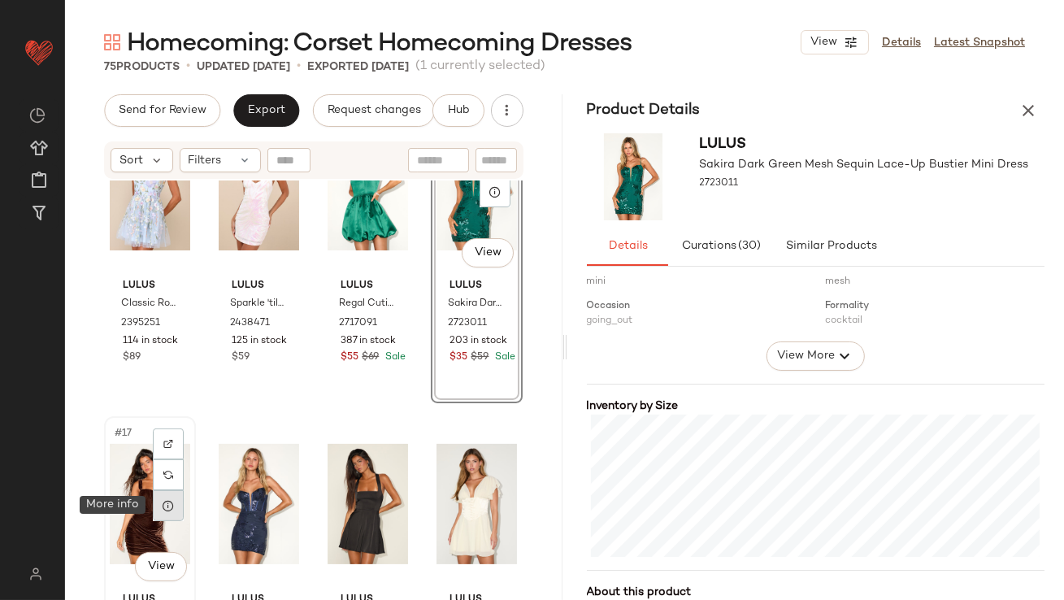
click at [165, 507] on icon at bounding box center [168, 505] width 13 height 13
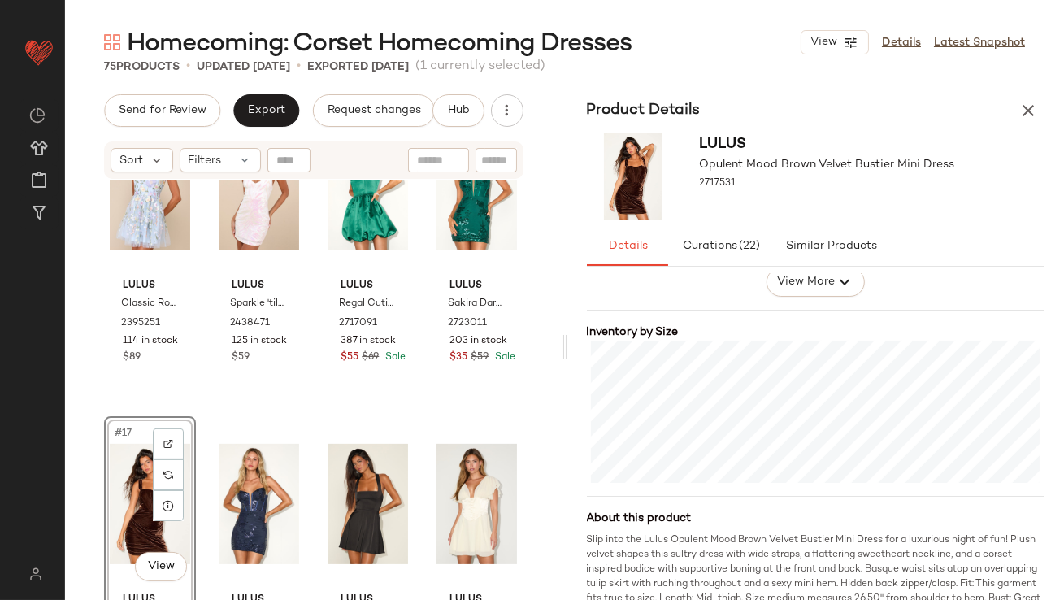
scroll to position [380, 0]
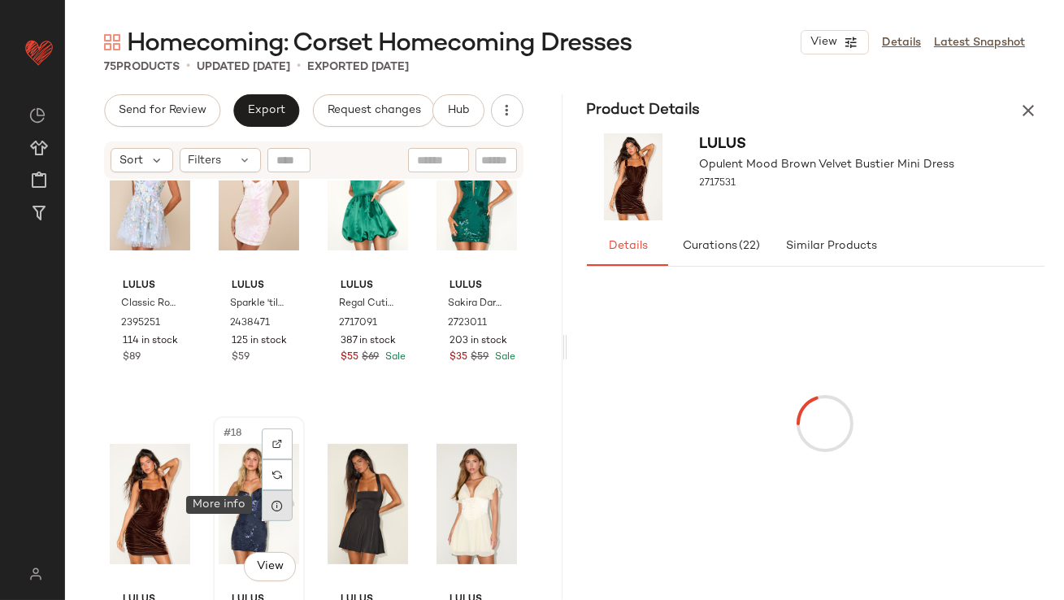
click at [276, 503] on icon at bounding box center [277, 505] width 13 height 13
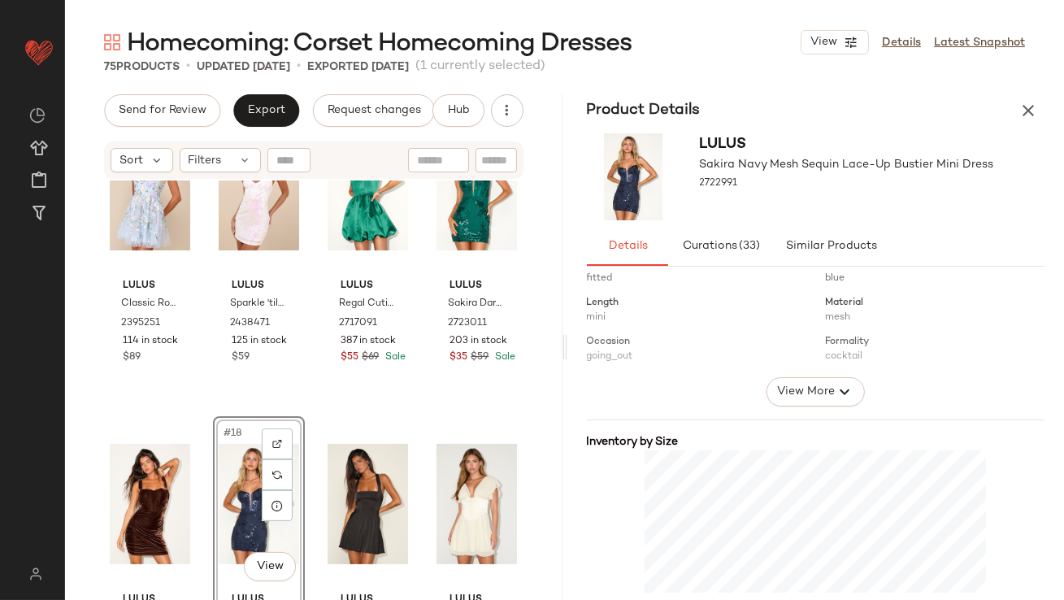
scroll to position [418, 0]
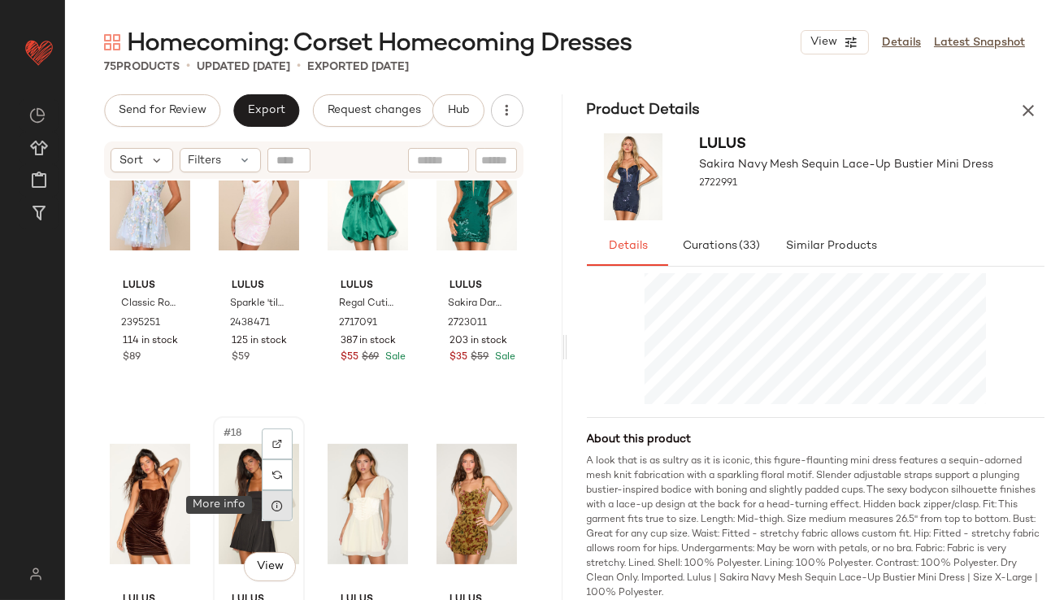
click at [284, 511] on div at bounding box center [277, 505] width 31 height 31
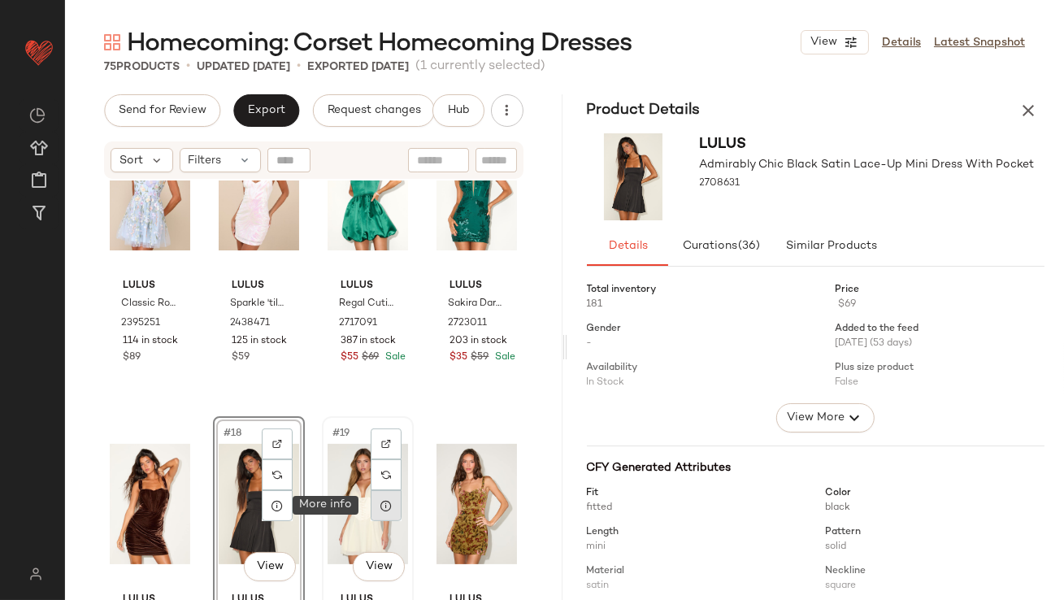
click at [380, 499] on icon at bounding box center [386, 505] width 13 height 13
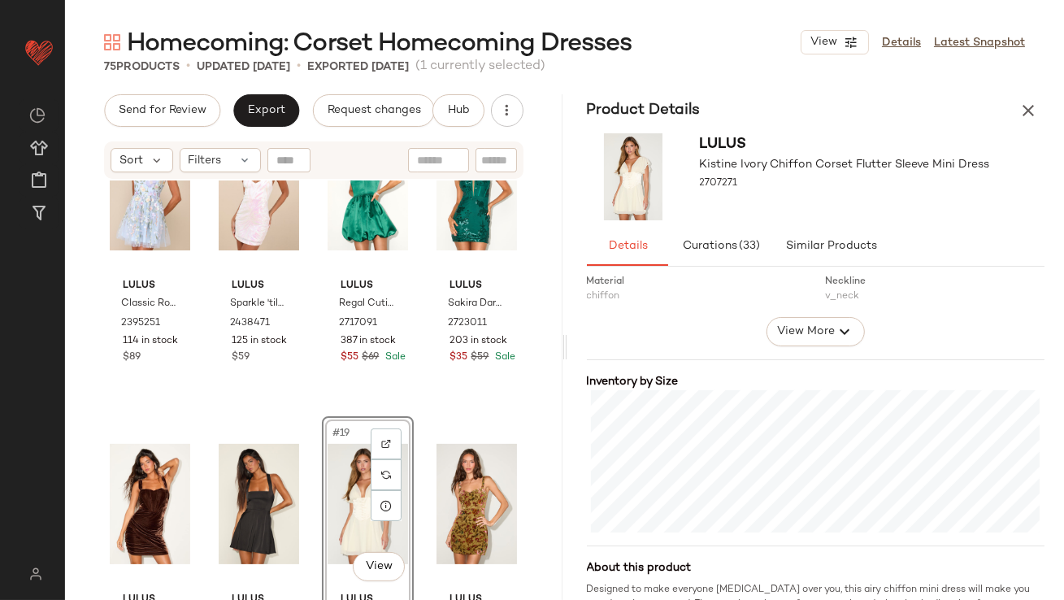
scroll to position [324, 0]
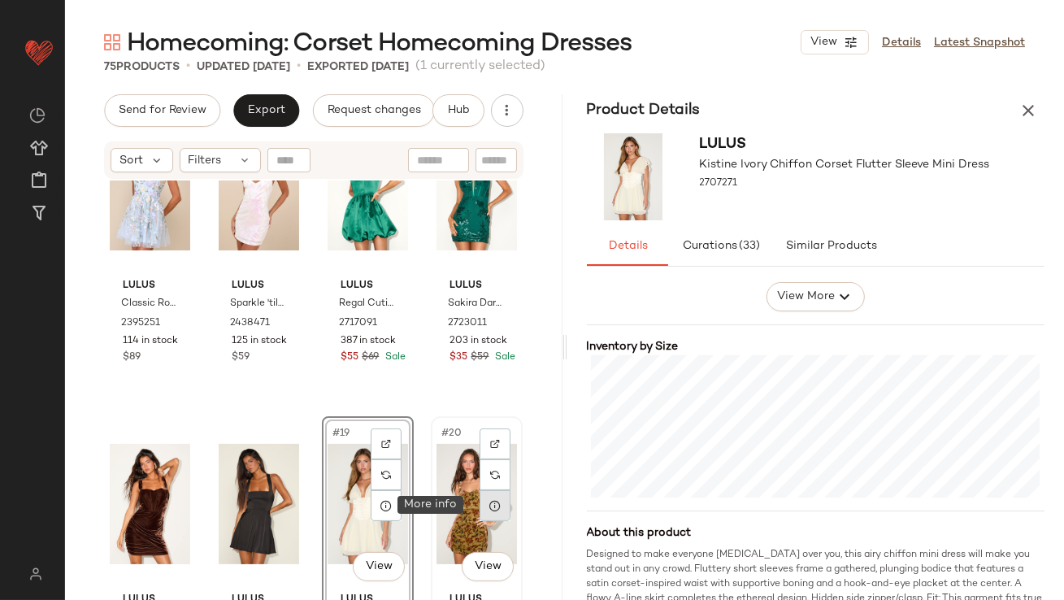
click at [494, 498] on div at bounding box center [495, 505] width 31 height 31
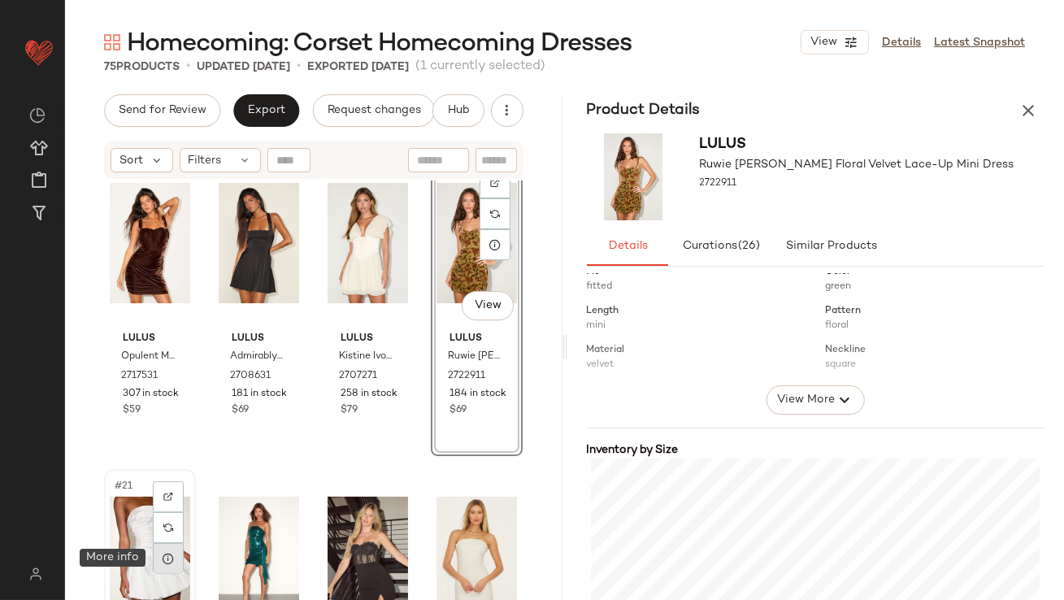
click at [175, 552] on div at bounding box center [168, 558] width 31 height 31
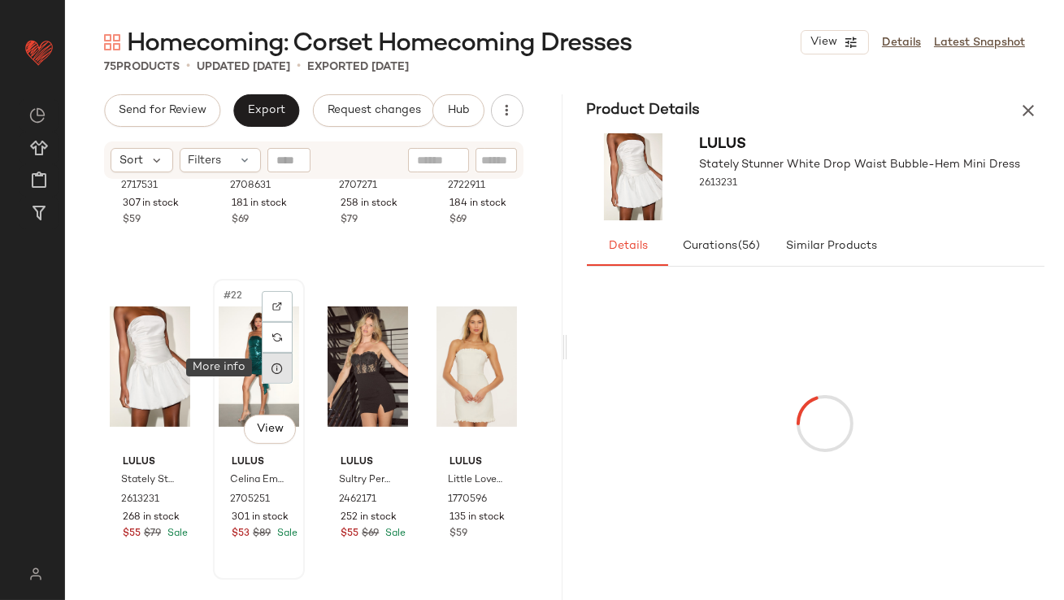
click at [276, 362] on icon at bounding box center [277, 368] width 13 height 13
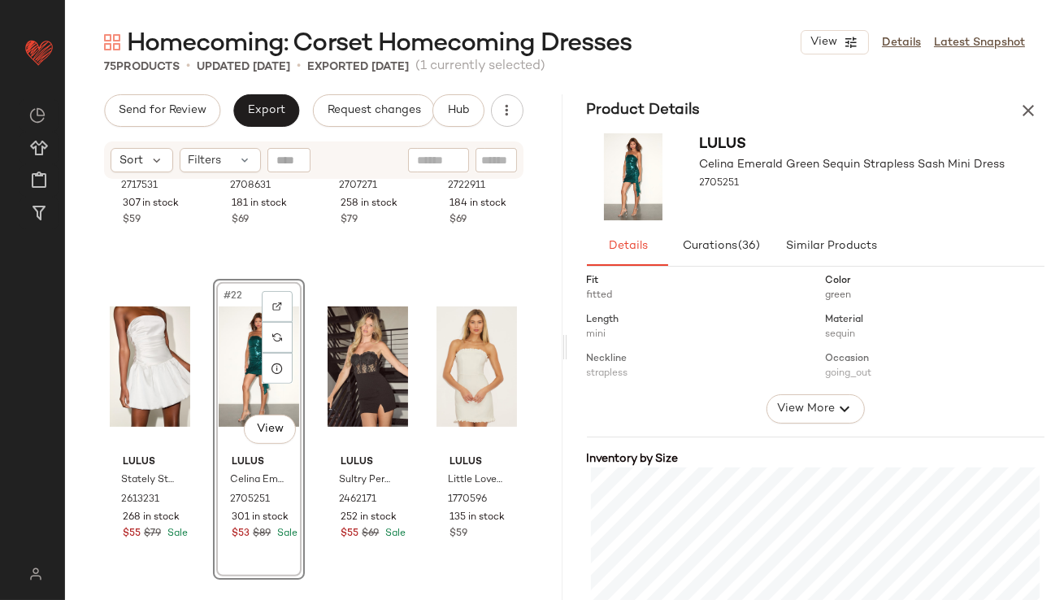
scroll to position [317, 0]
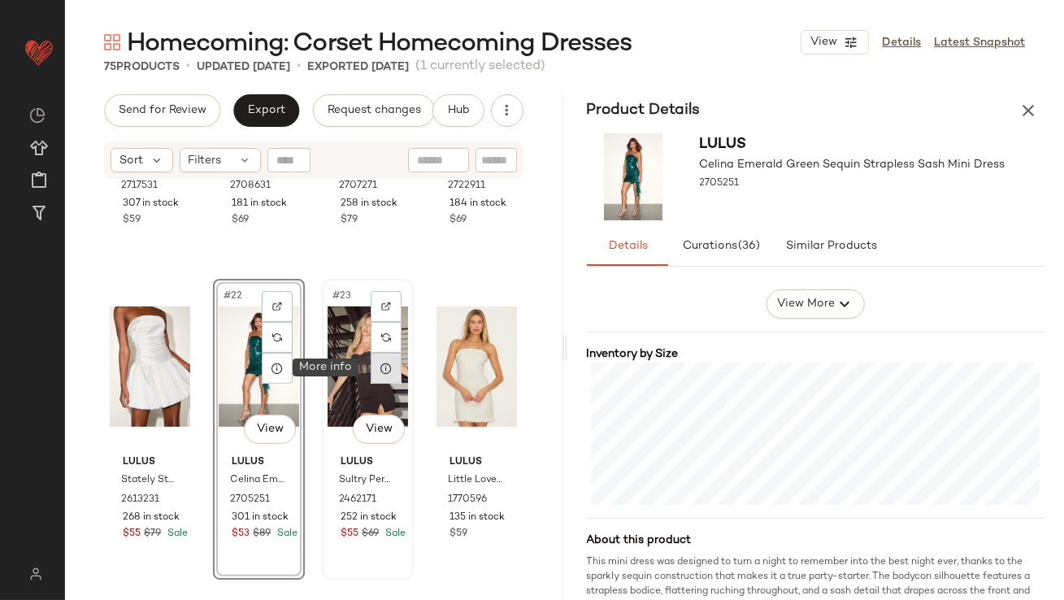
click at [380, 374] on div at bounding box center [386, 368] width 31 height 31
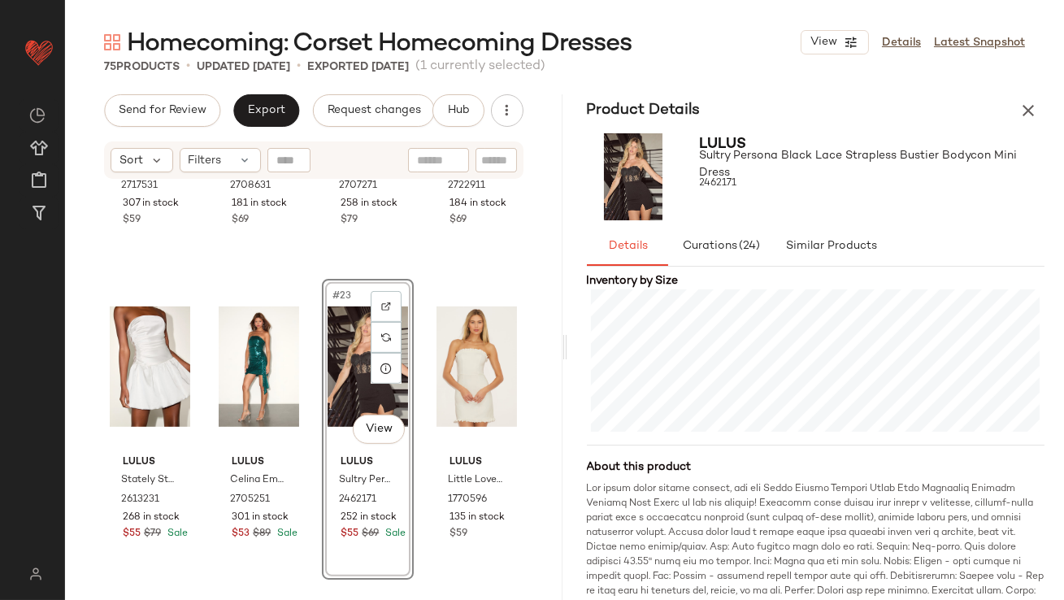
scroll to position [394, 0]
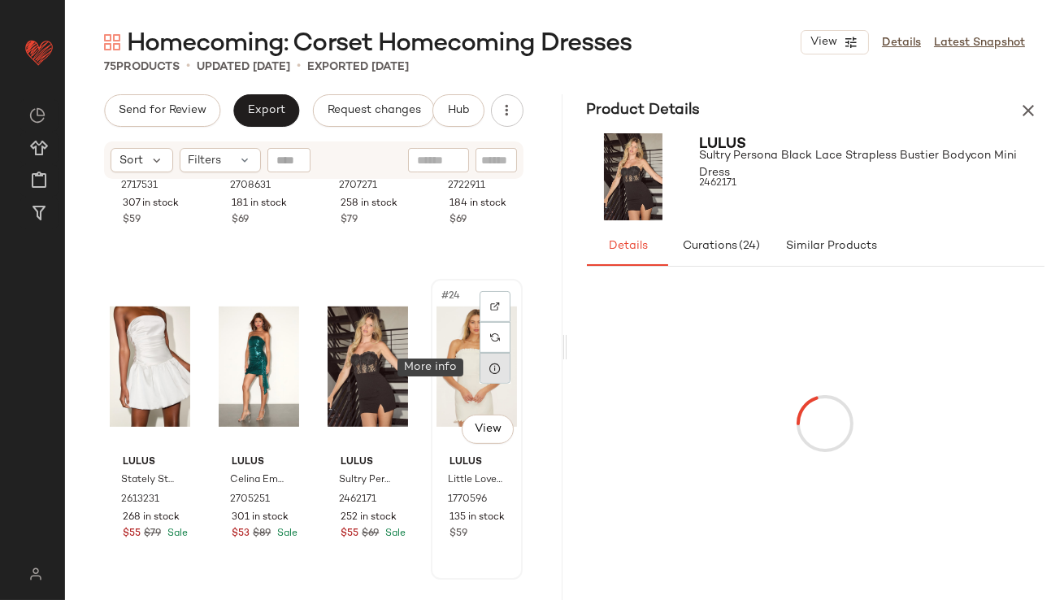
click at [489, 370] on icon at bounding box center [495, 368] width 13 height 13
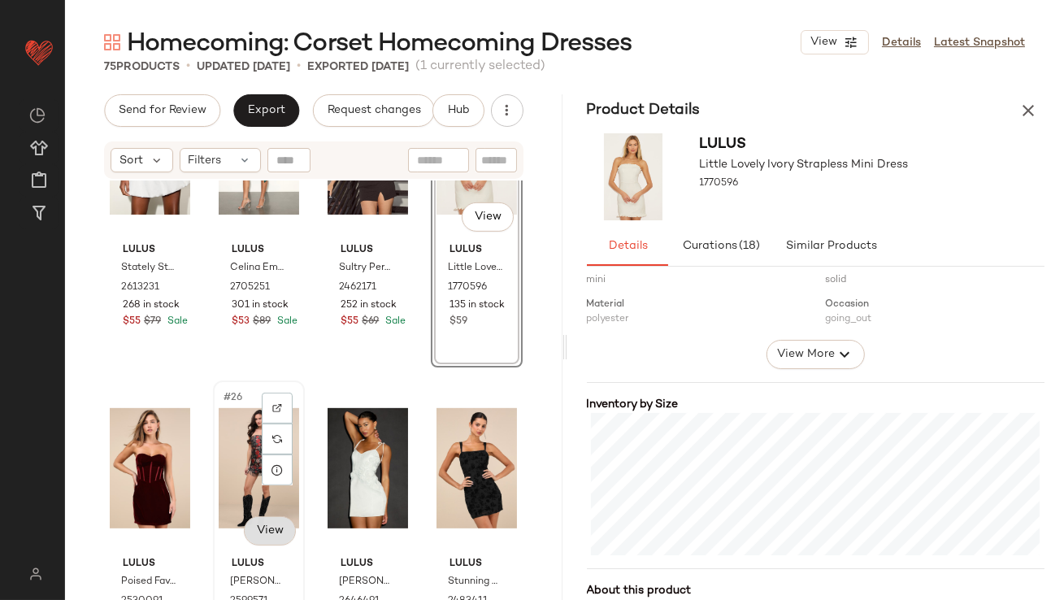
scroll to position [1887, 0]
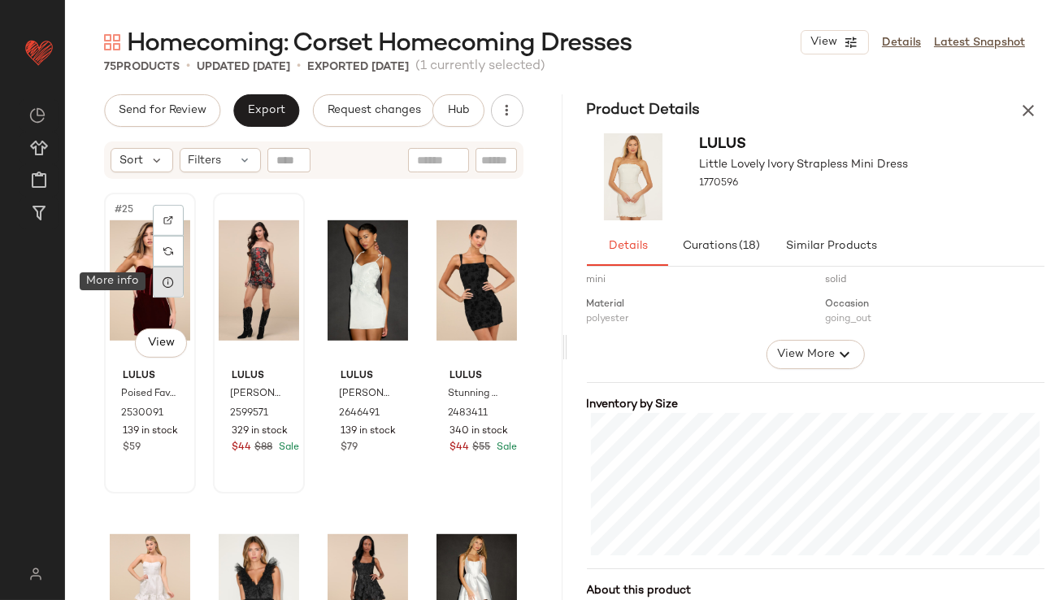
click at [166, 291] on div at bounding box center [168, 282] width 31 height 31
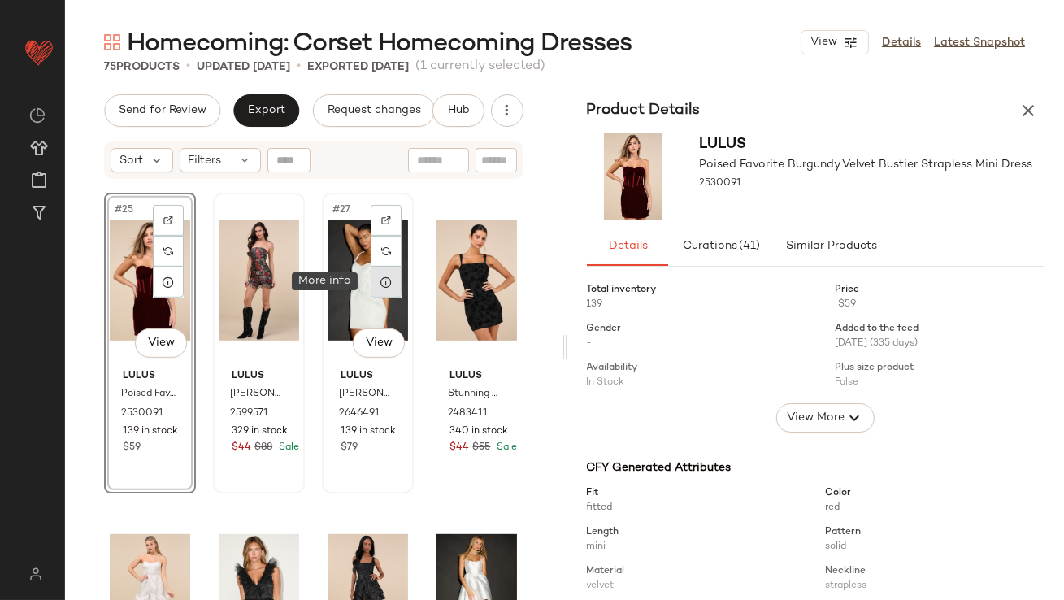
click at [388, 281] on div at bounding box center [386, 282] width 31 height 31
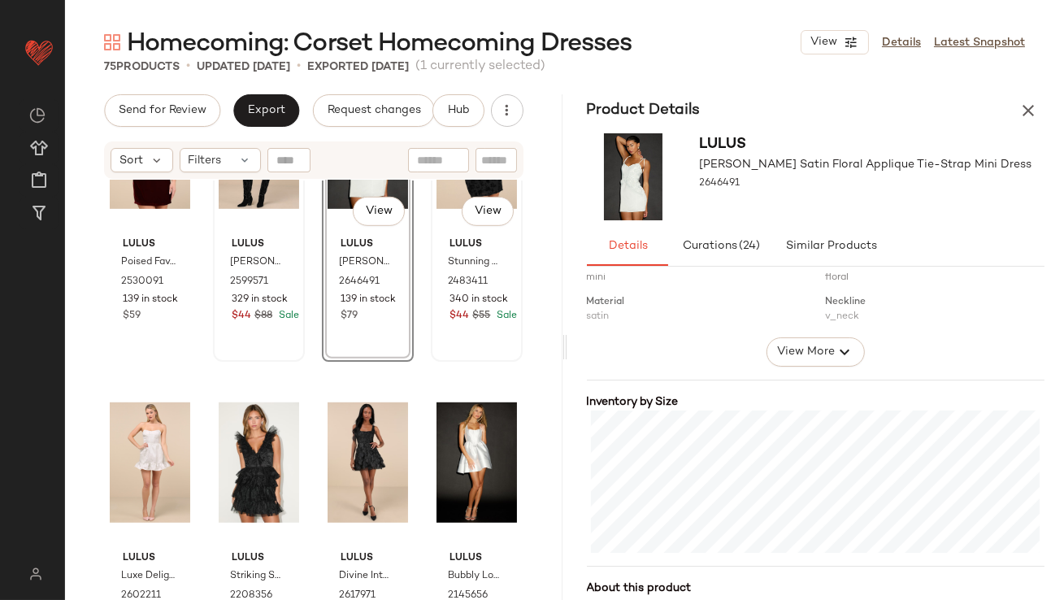
scroll to position [2030, 0]
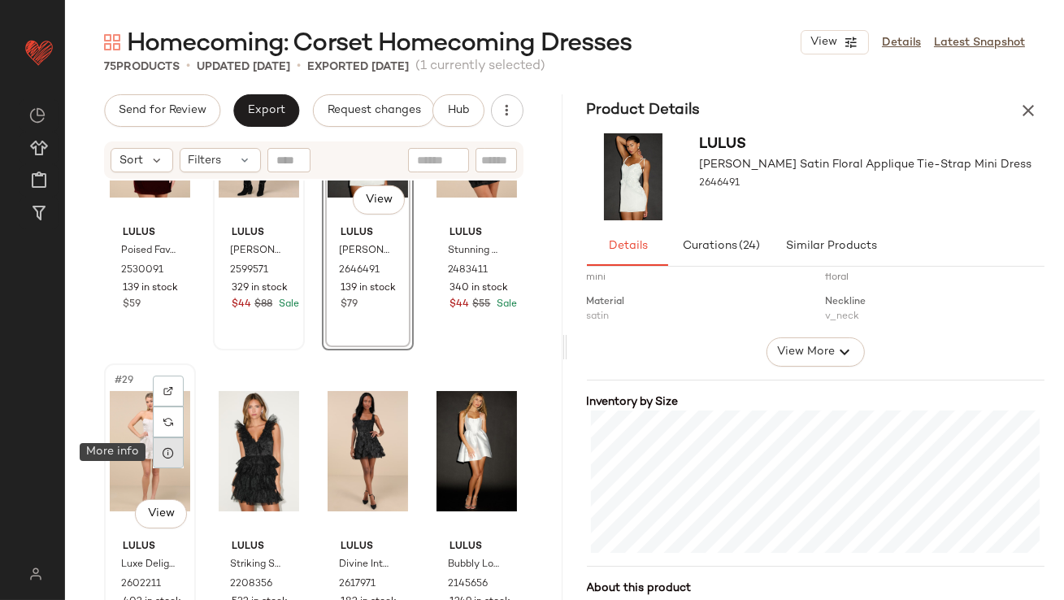
click at [170, 456] on icon at bounding box center [168, 452] width 13 height 13
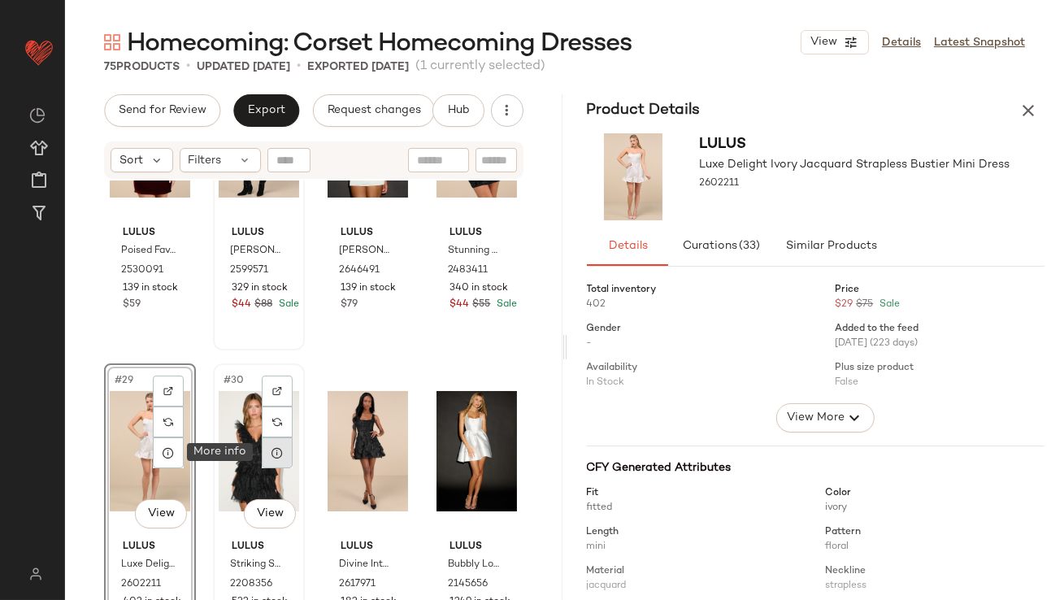
click at [279, 458] on icon at bounding box center [277, 452] width 13 height 13
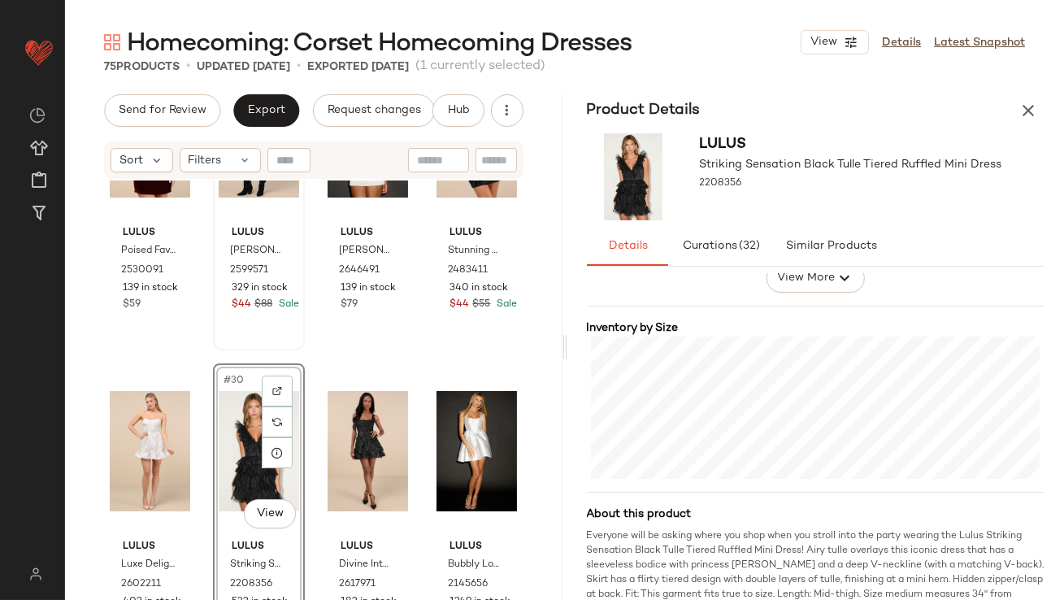
scroll to position [380, 0]
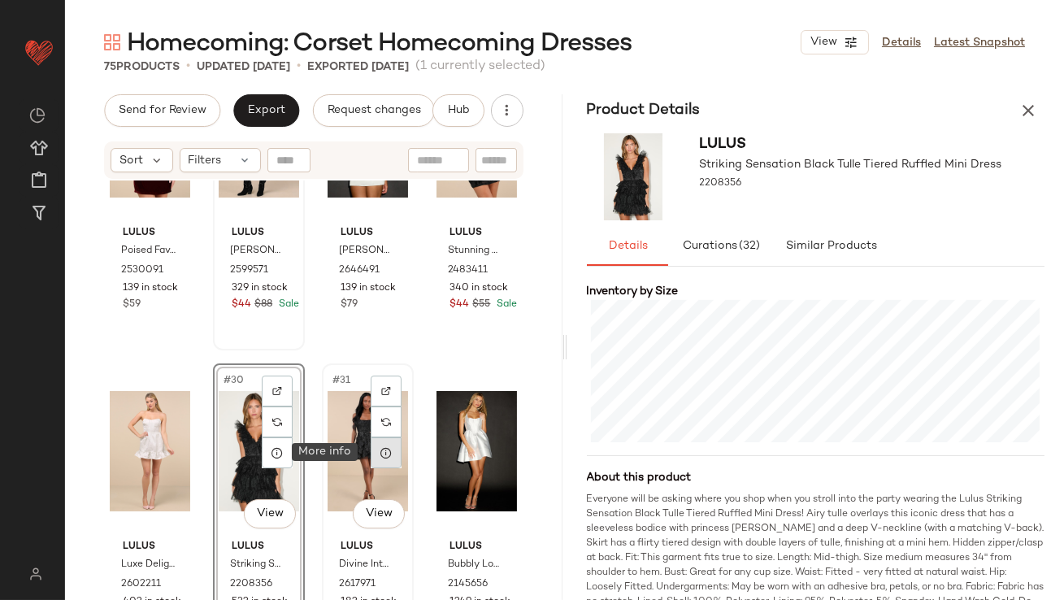
click at [380, 447] on icon at bounding box center [386, 452] width 13 height 13
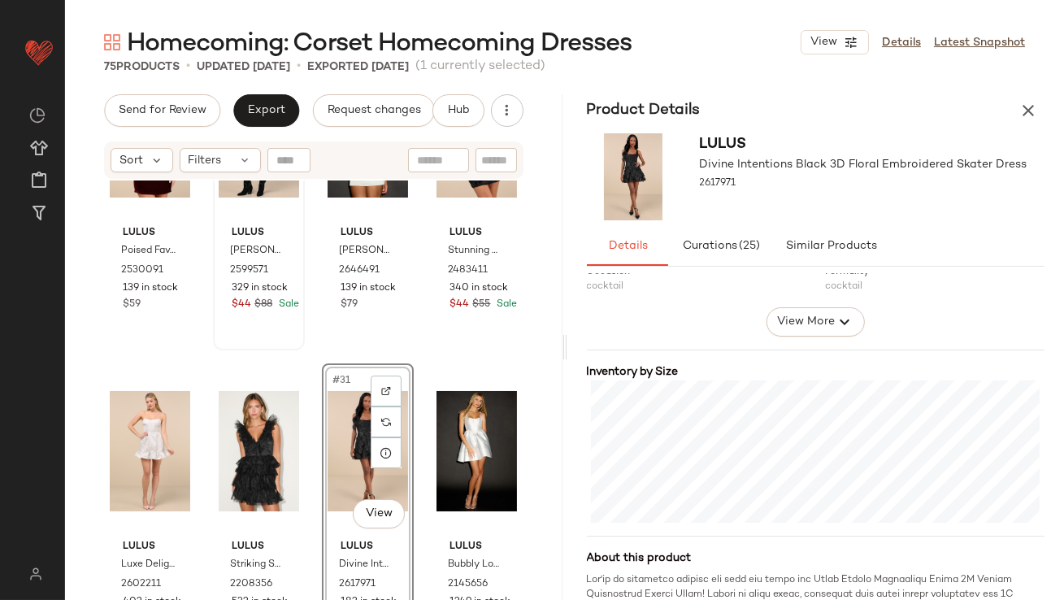
scroll to position [447, 0]
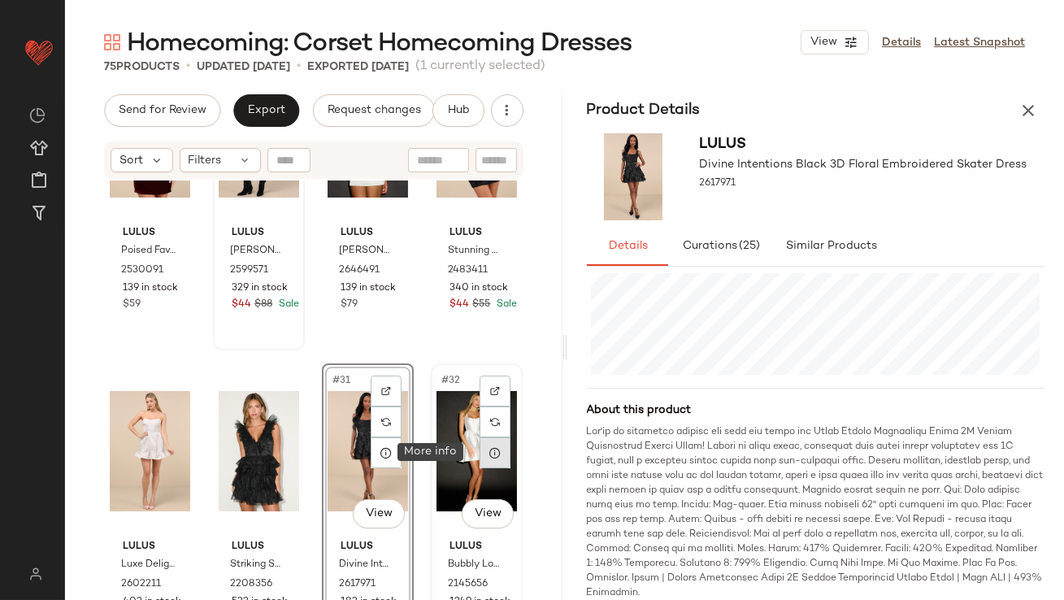
click at [489, 457] on icon at bounding box center [495, 452] width 13 height 13
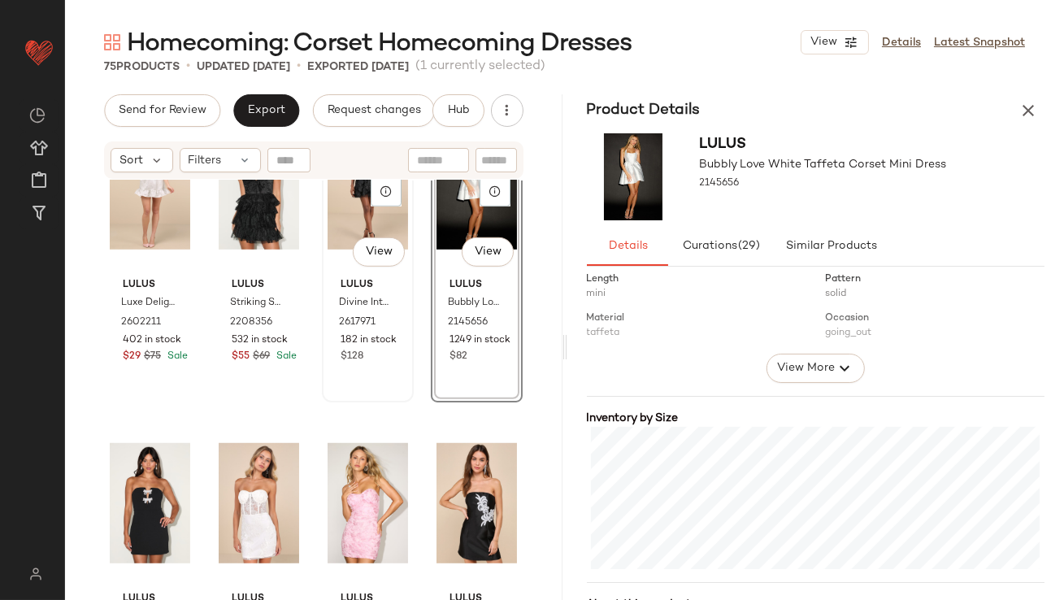
scroll to position [2369, 0]
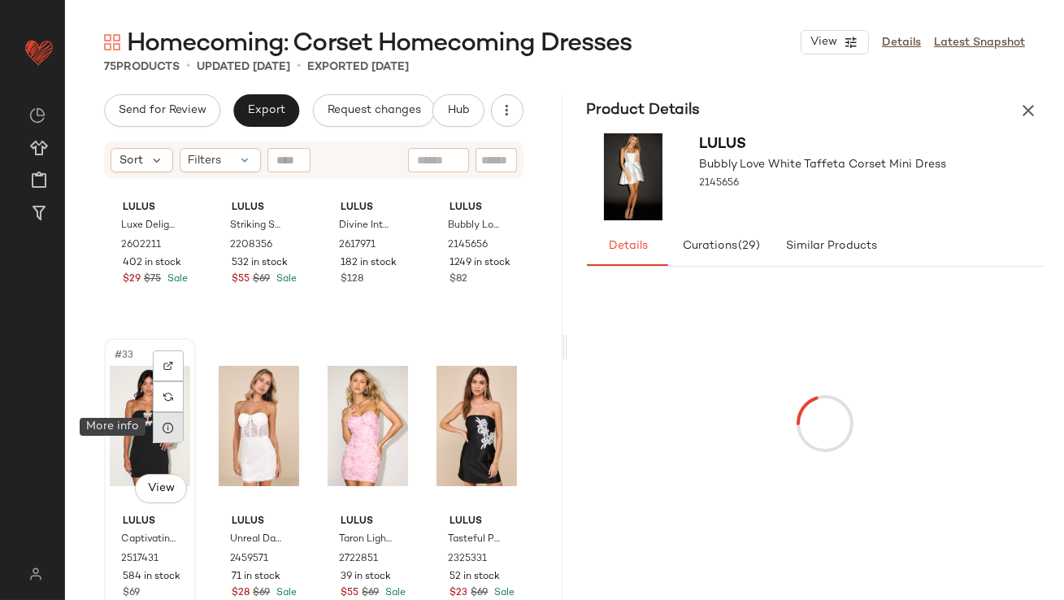
click at [165, 433] on div at bounding box center [168, 427] width 31 height 31
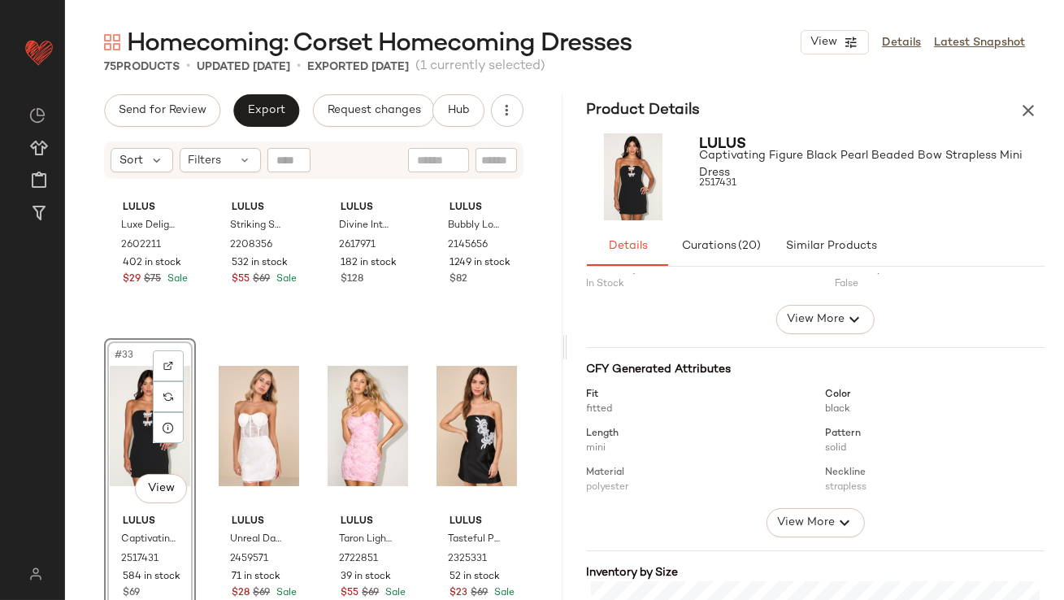
scroll to position [312, 0]
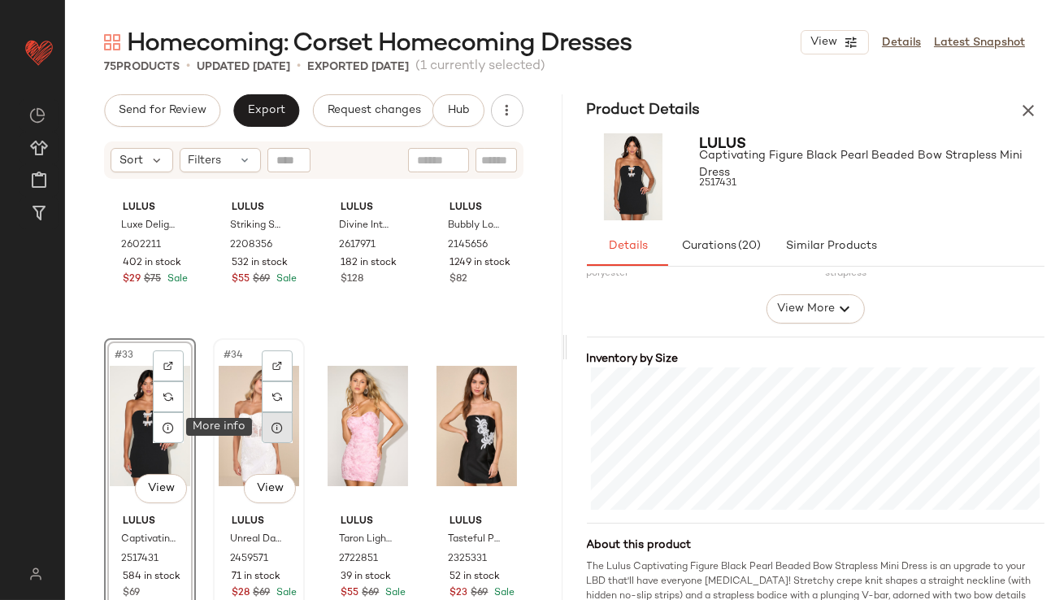
click at [276, 430] on icon at bounding box center [277, 427] width 13 height 13
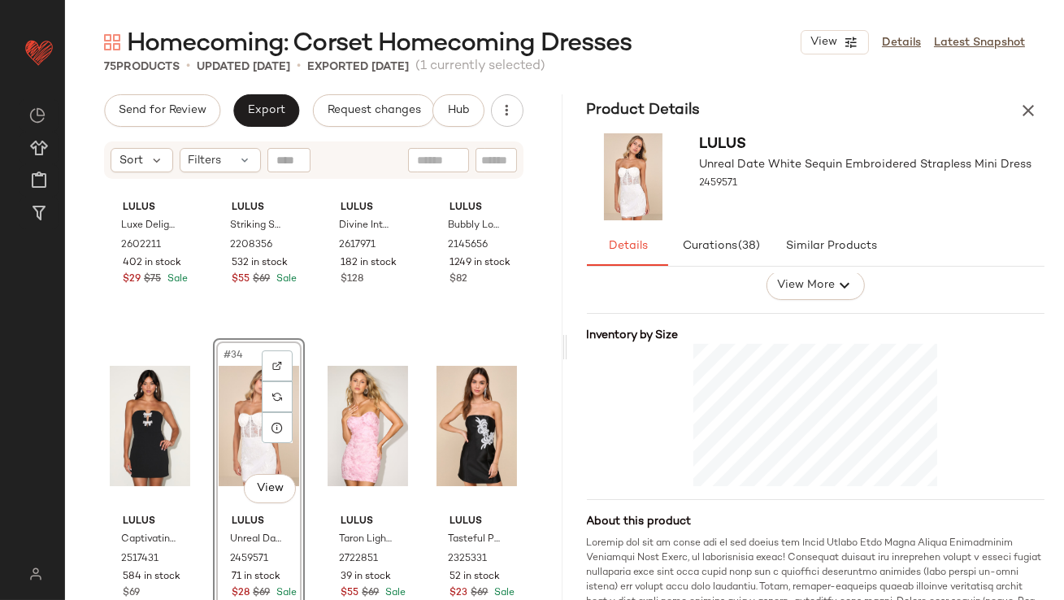
scroll to position [433, 0]
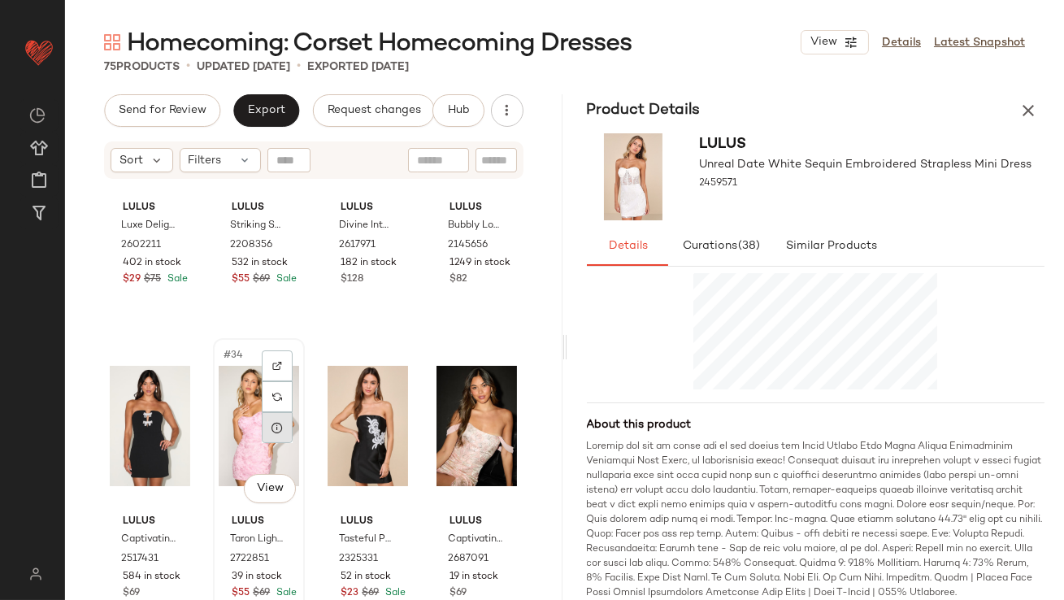
click at [272, 429] on icon at bounding box center [277, 427] width 13 height 13
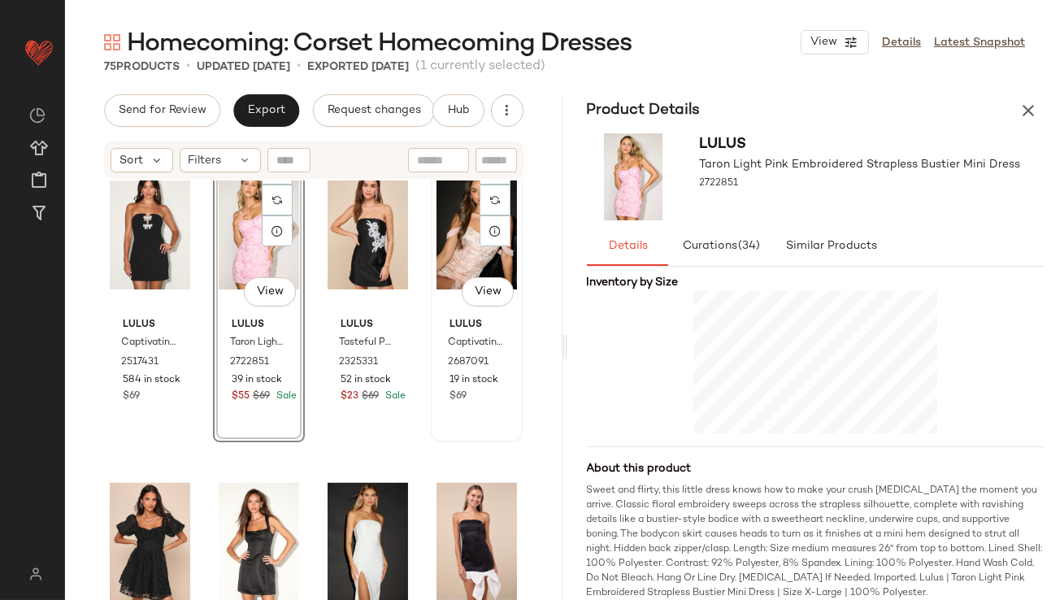
scroll to position [2760, 0]
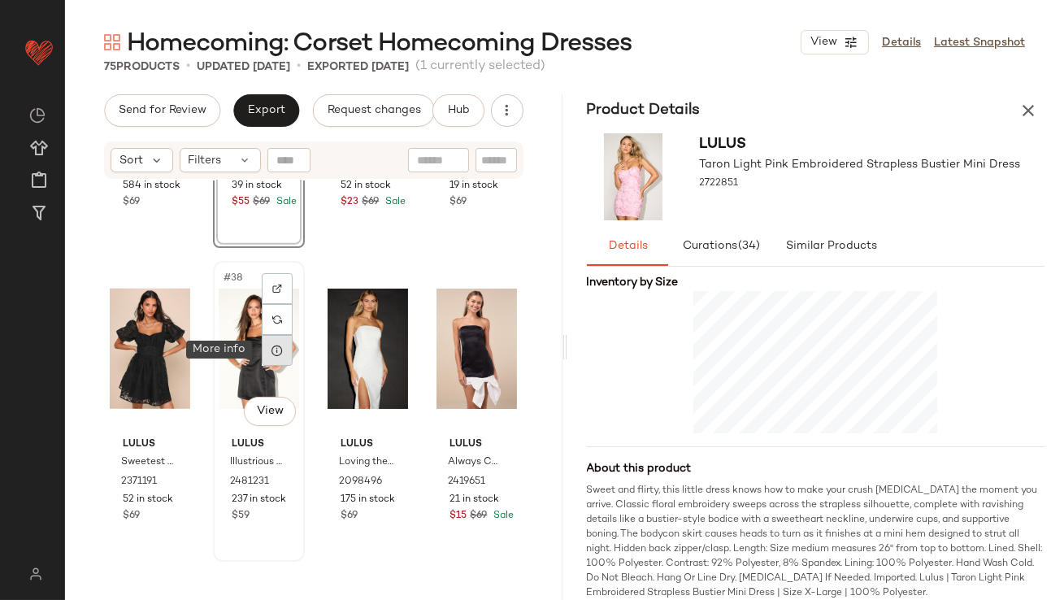
click at [279, 354] on icon at bounding box center [277, 350] width 13 height 13
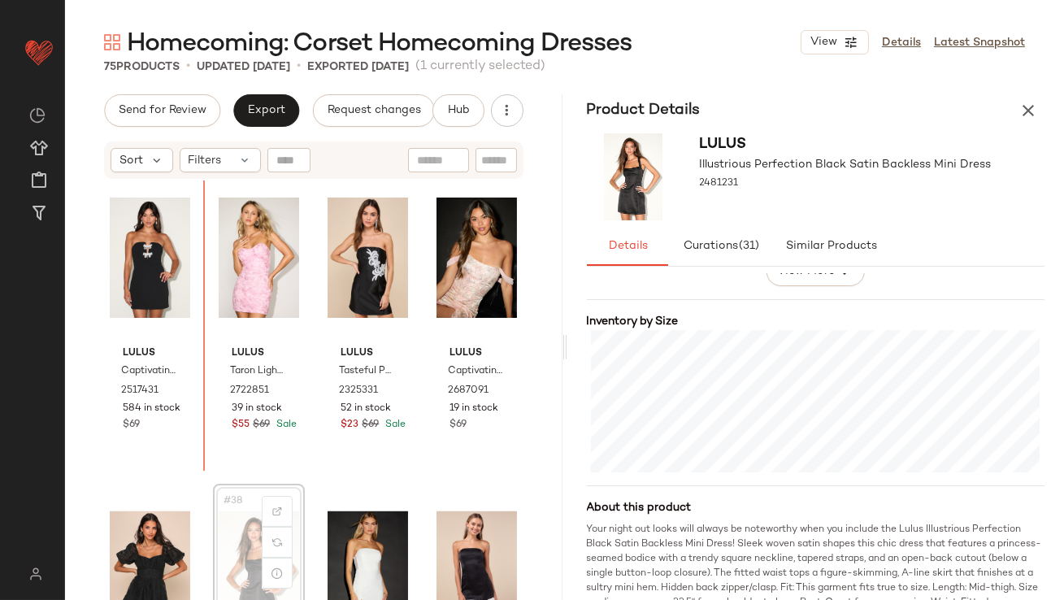
scroll to position [2537, 0]
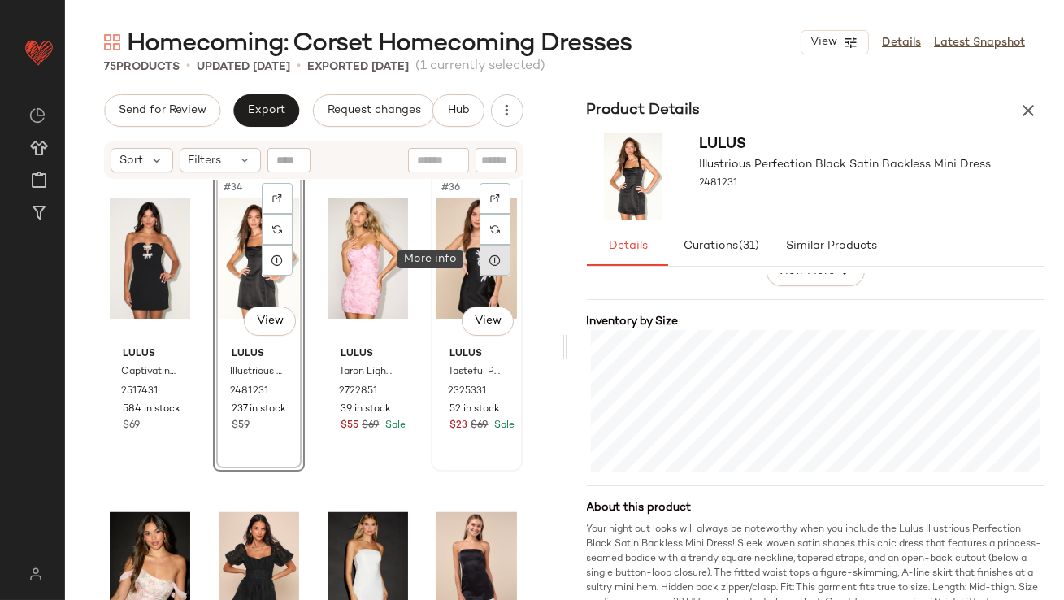
click at [480, 263] on div at bounding box center [495, 260] width 31 height 31
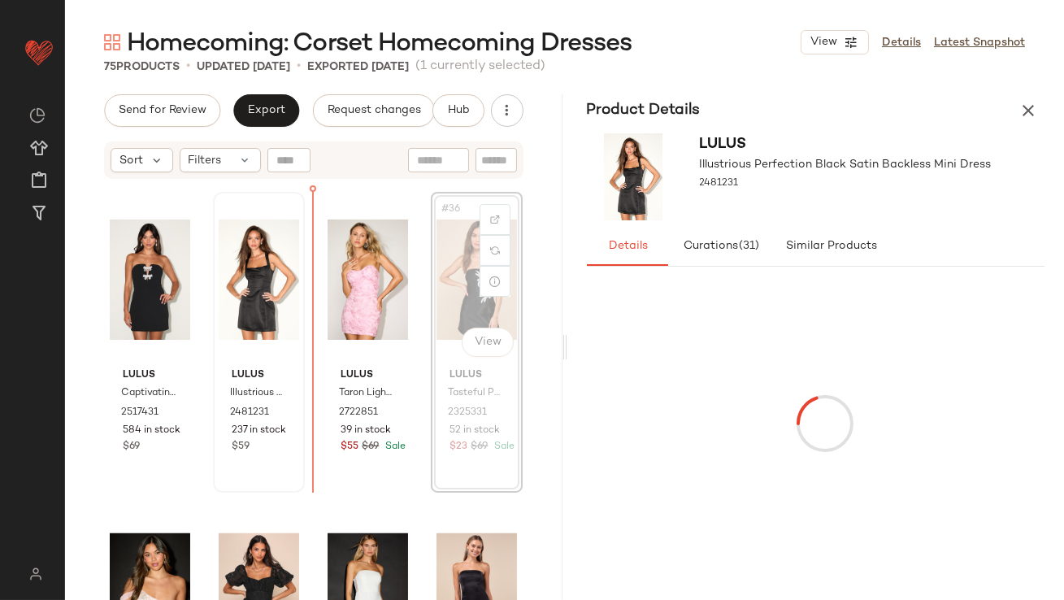
scroll to position [2504, 0]
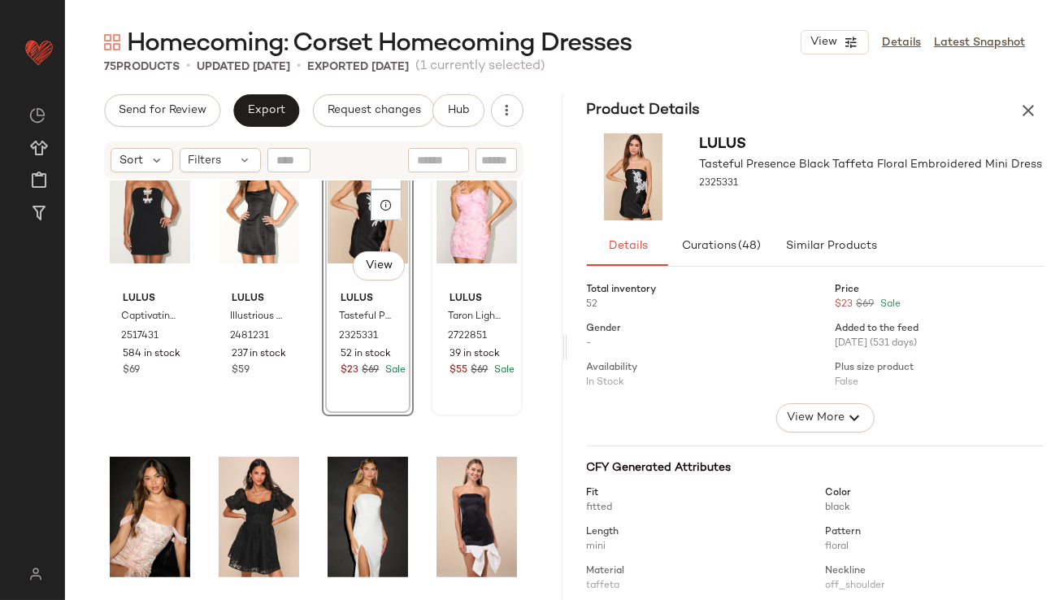
scroll to position [2654, 0]
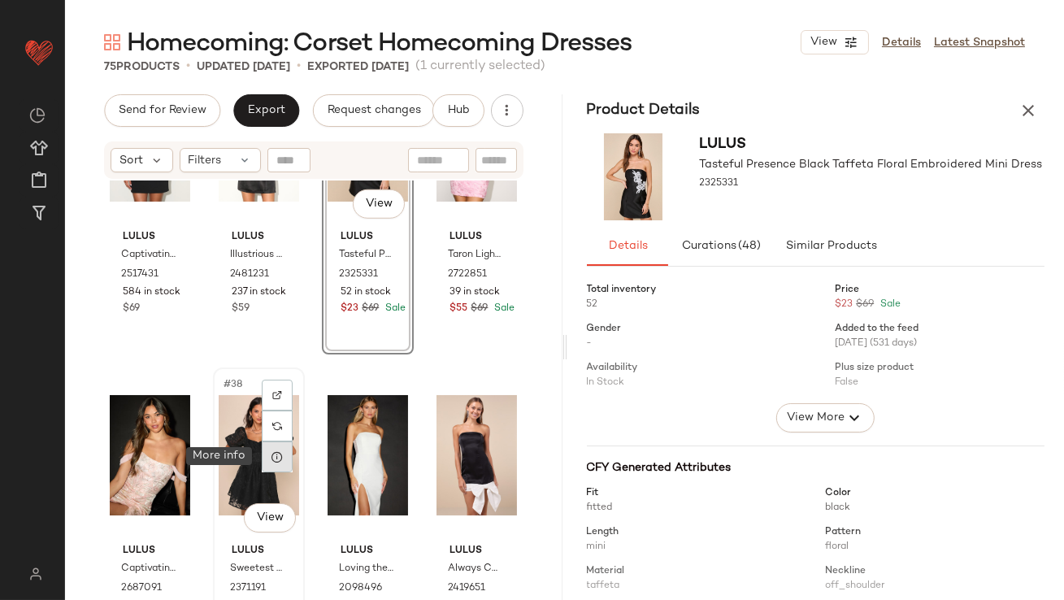
click at [283, 462] on div at bounding box center [277, 456] width 31 height 31
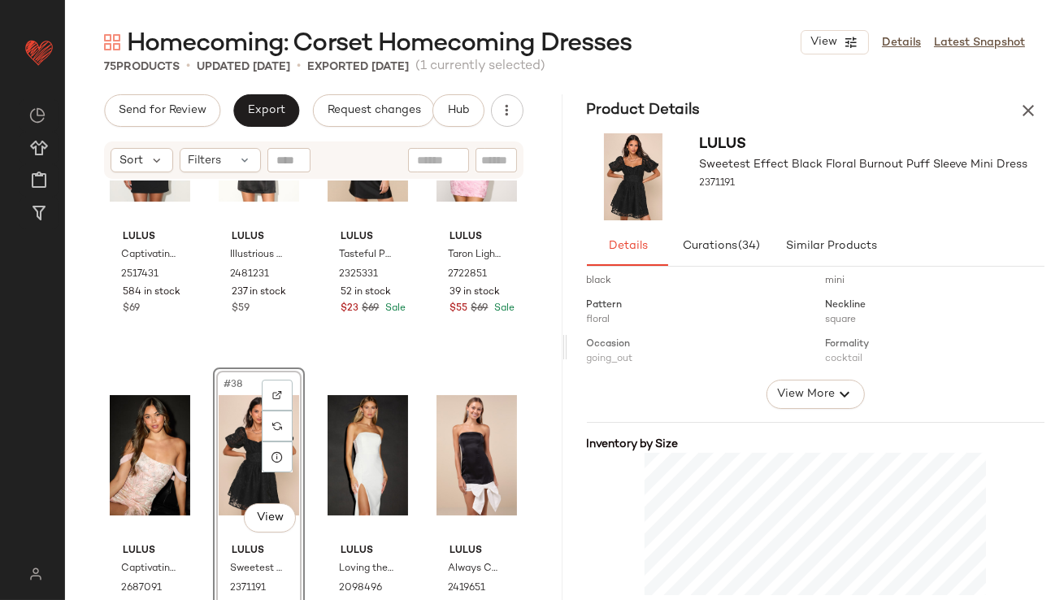
scroll to position [280, 0]
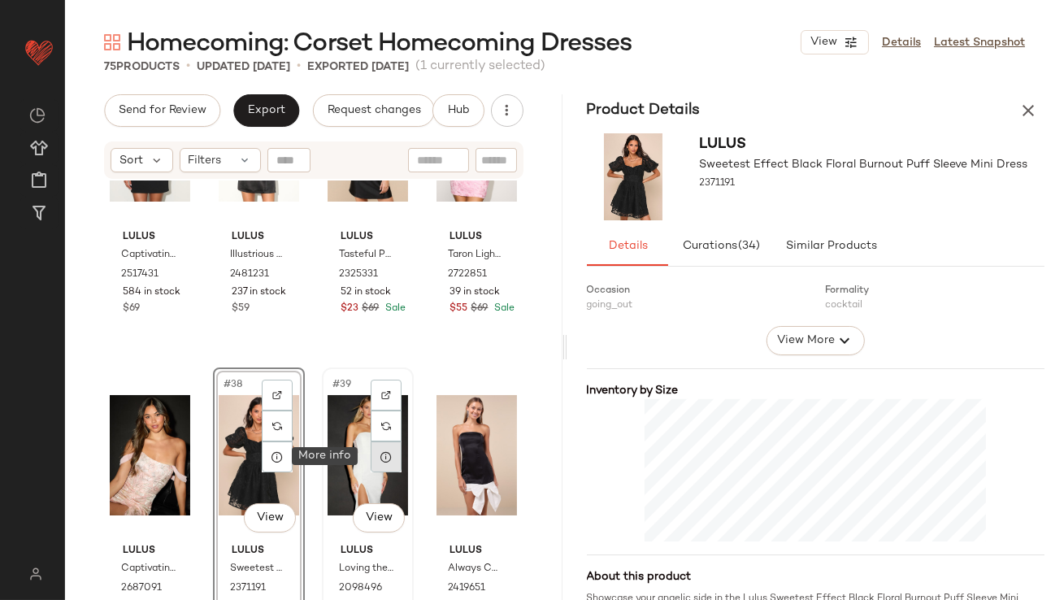
click at [381, 446] on div at bounding box center [386, 456] width 31 height 31
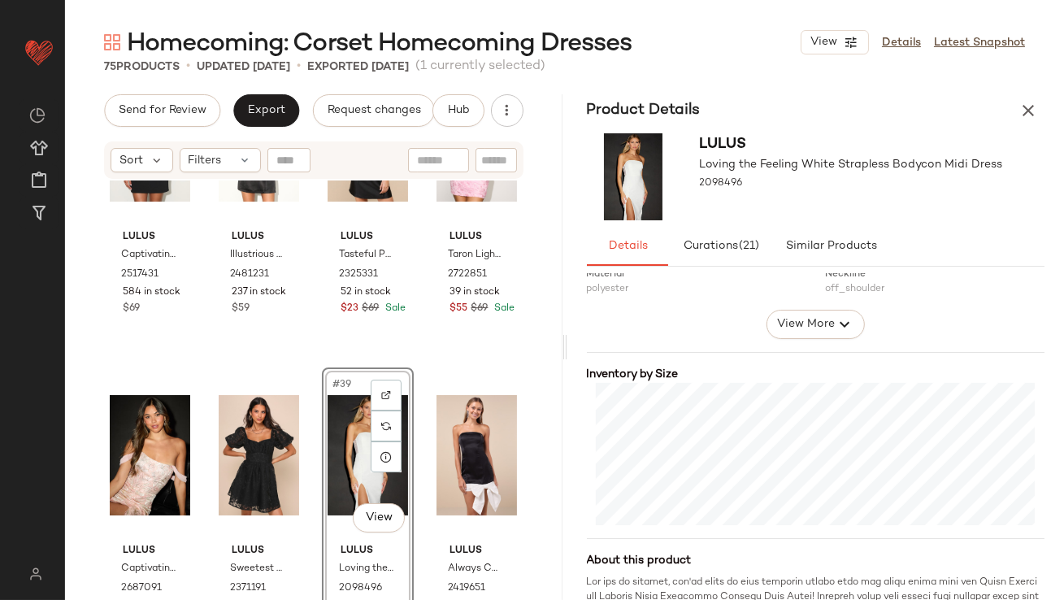
scroll to position [317, 0]
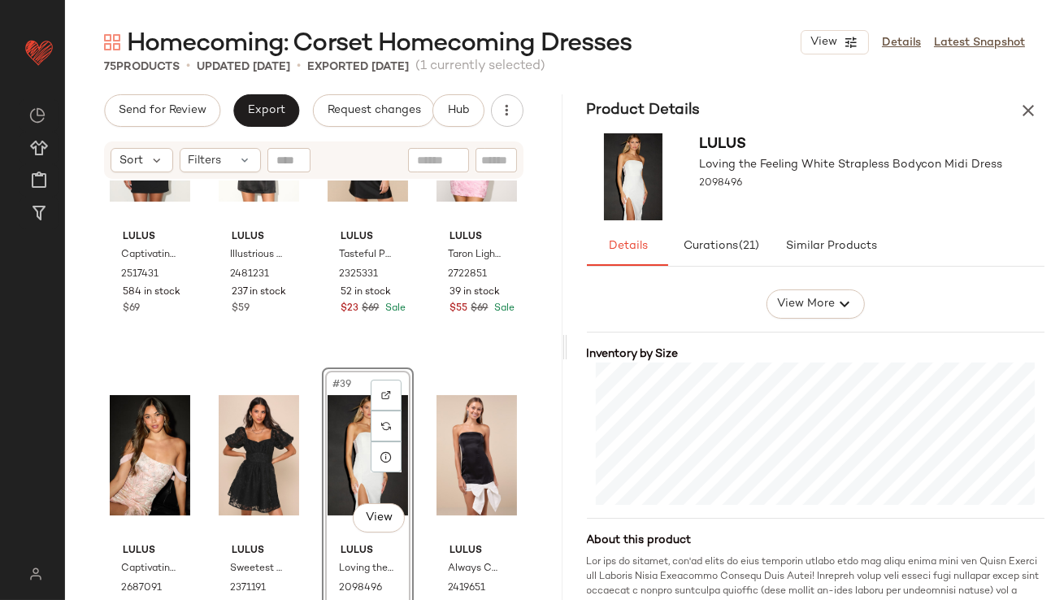
click at [1018, 105] on button "button" at bounding box center [1028, 110] width 33 height 33
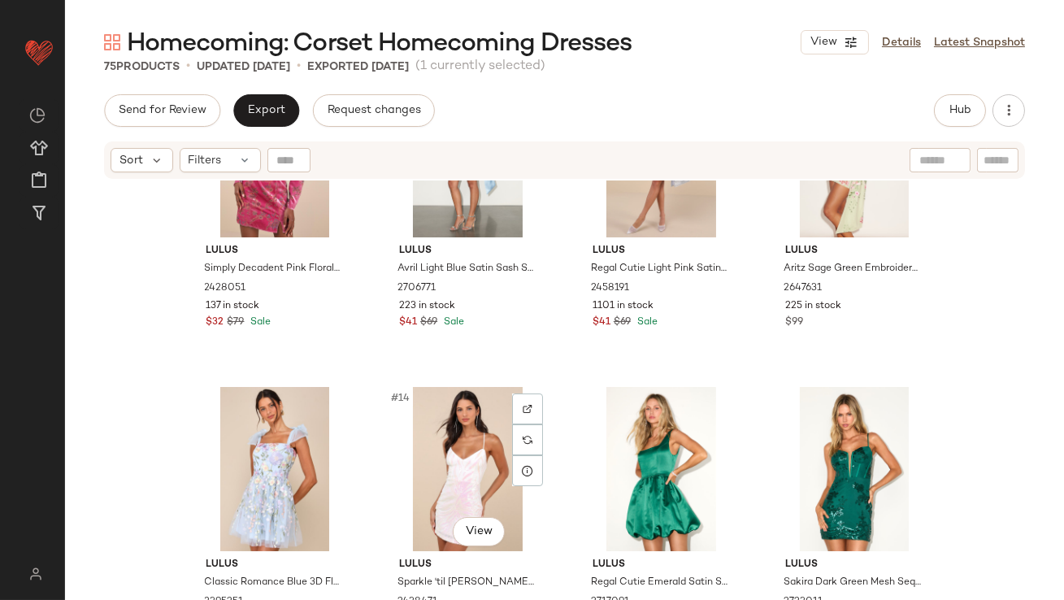
scroll to position [764, 0]
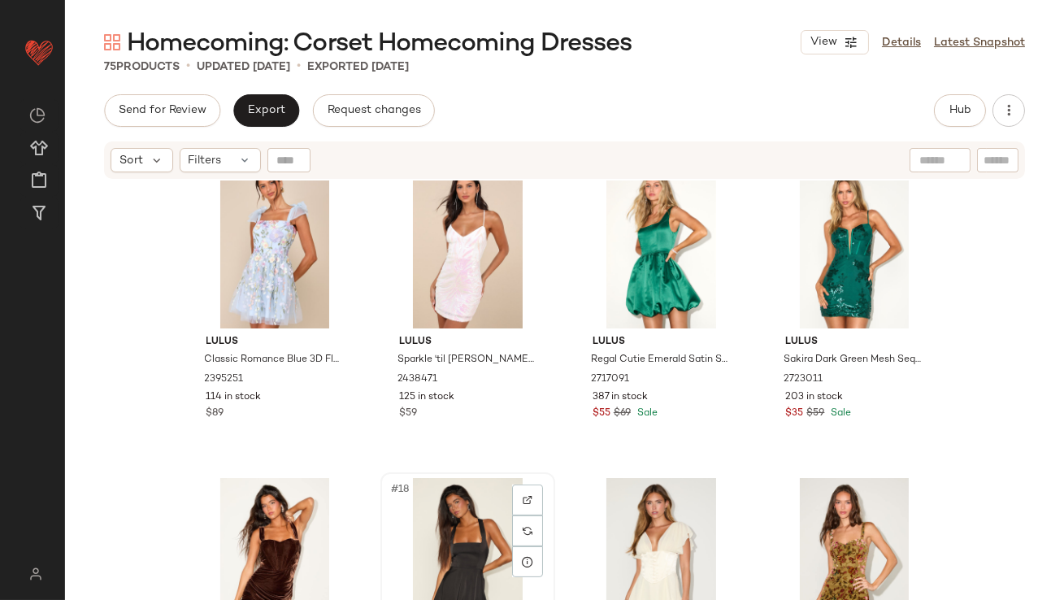
scroll to position [981, 0]
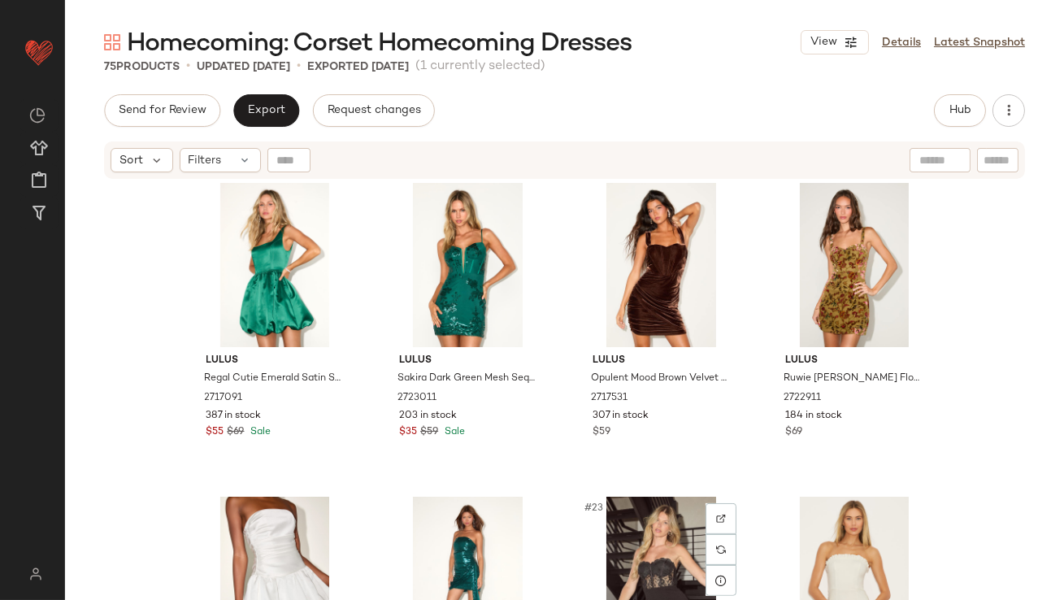
scroll to position [1262, 0]
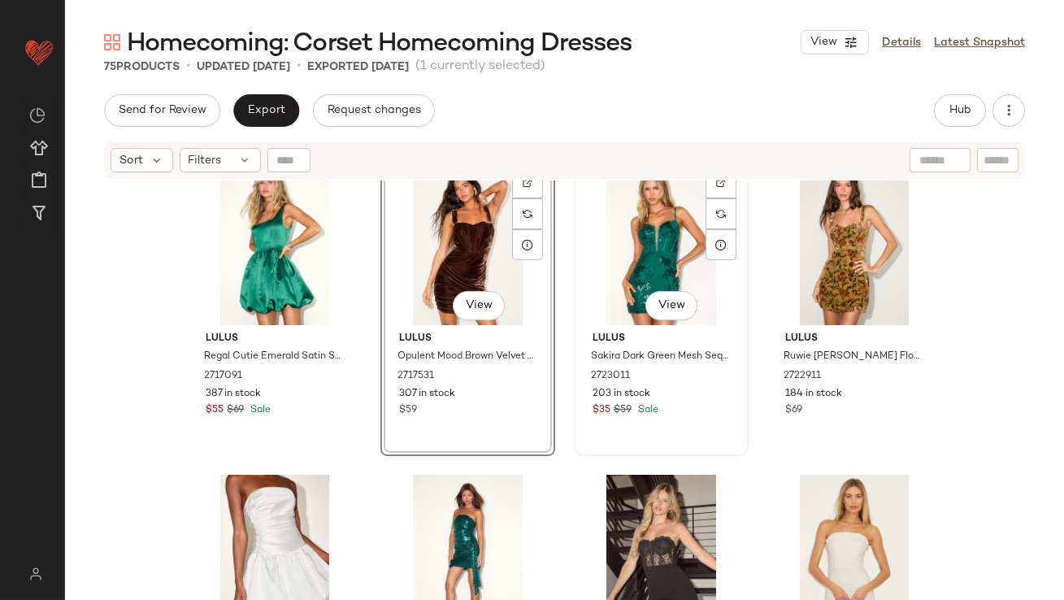
scroll to position [1311, 0]
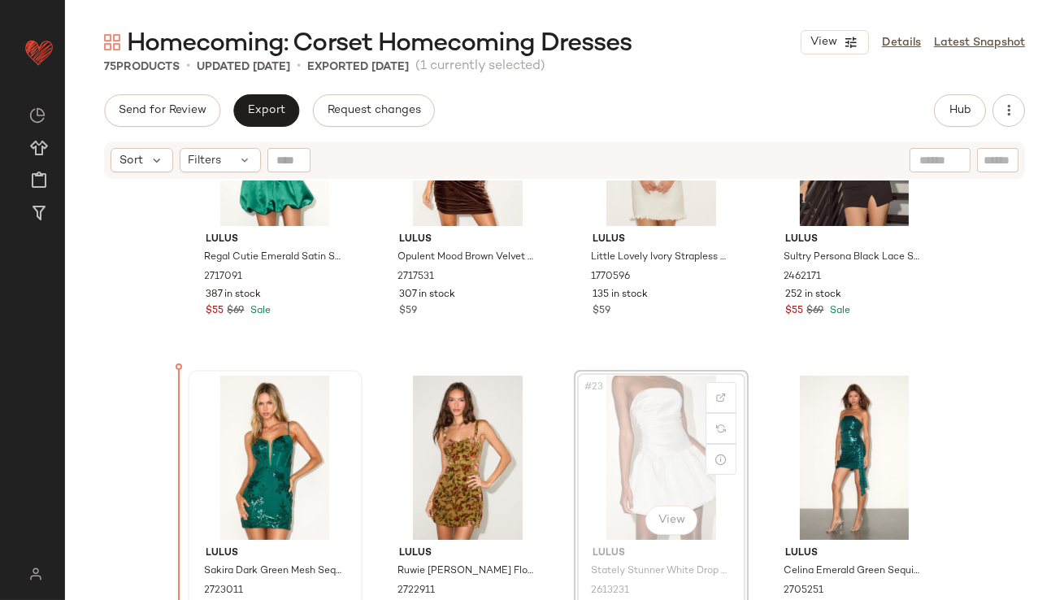
scroll to position [1407, 0]
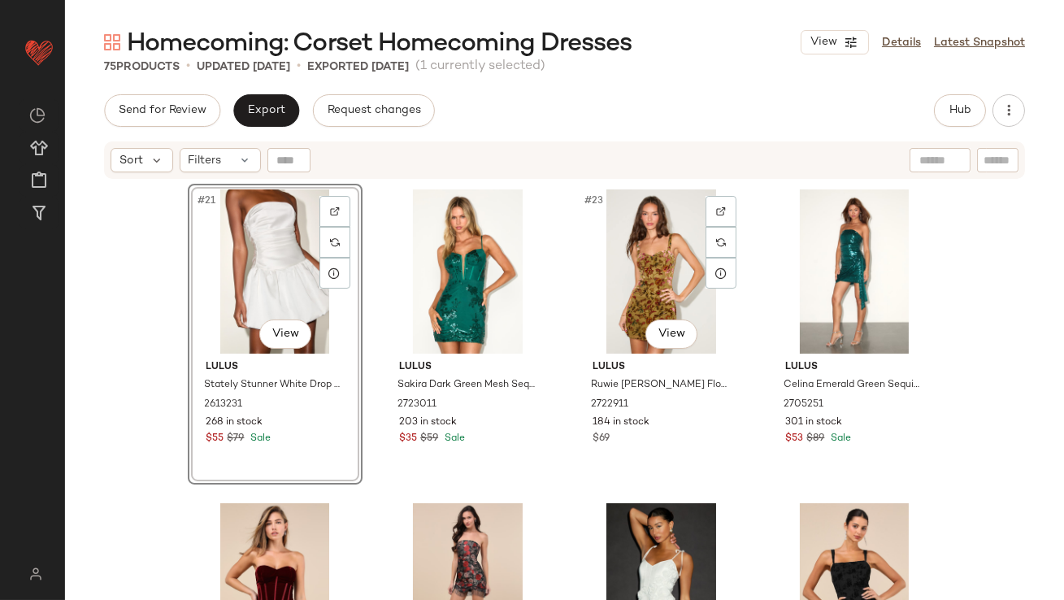
scroll to position [1675, 0]
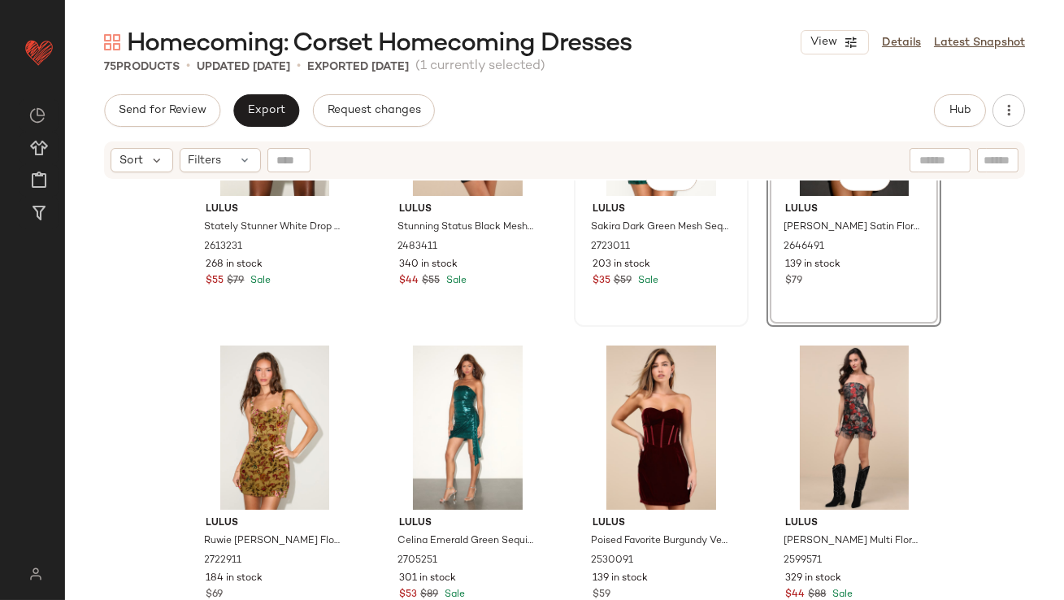
scroll to position [1742, 0]
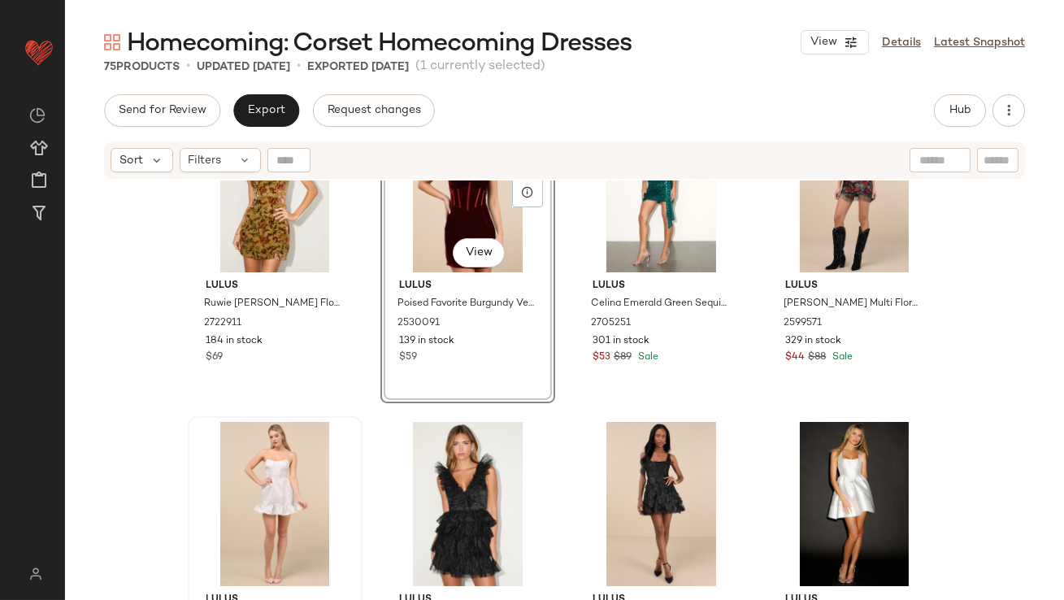
scroll to position [1982, 0]
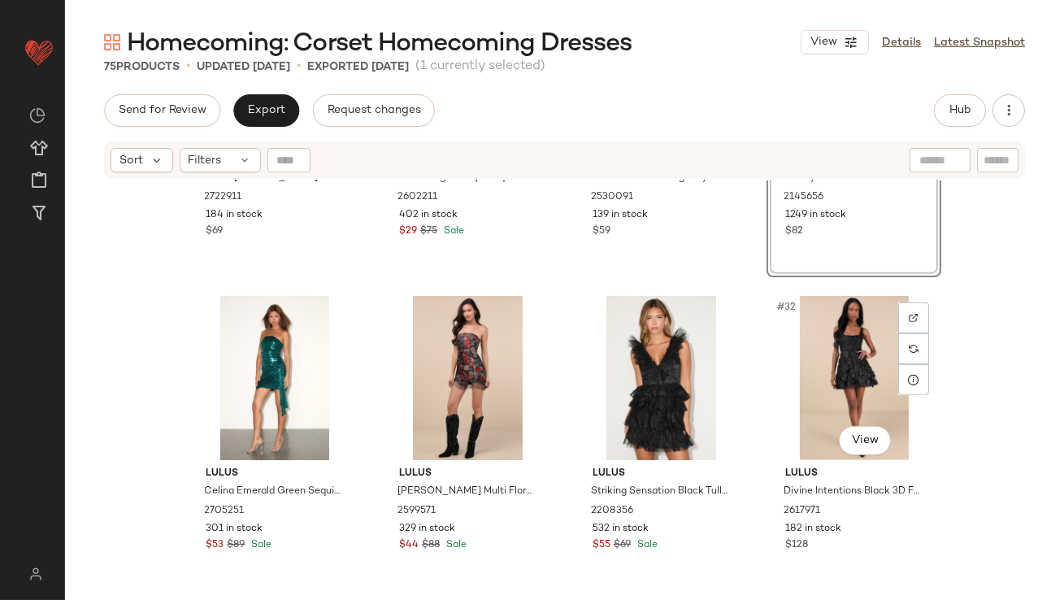
scroll to position [2072, 0]
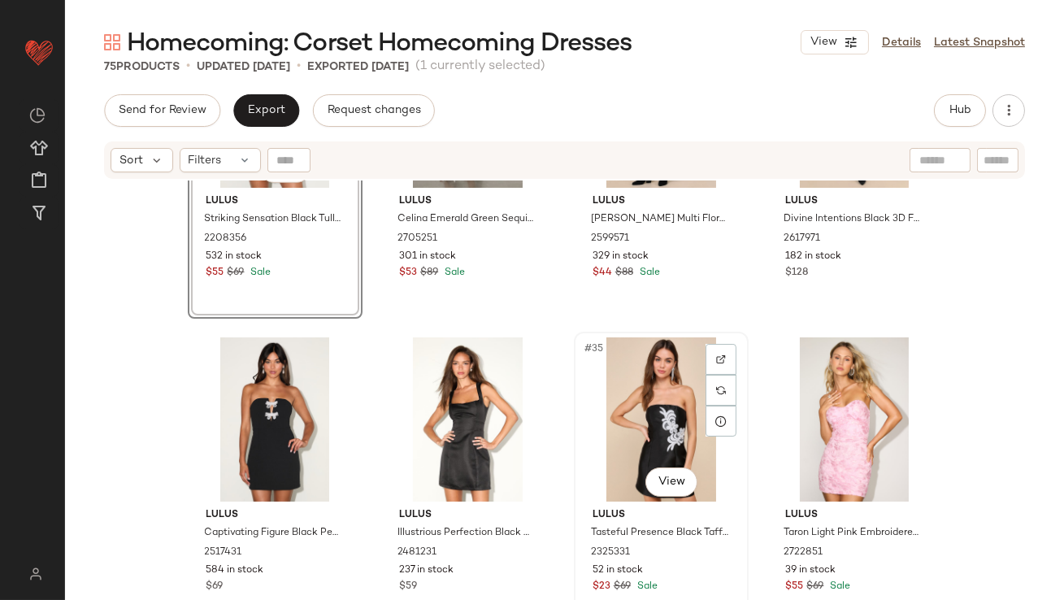
scroll to position [2253, 0]
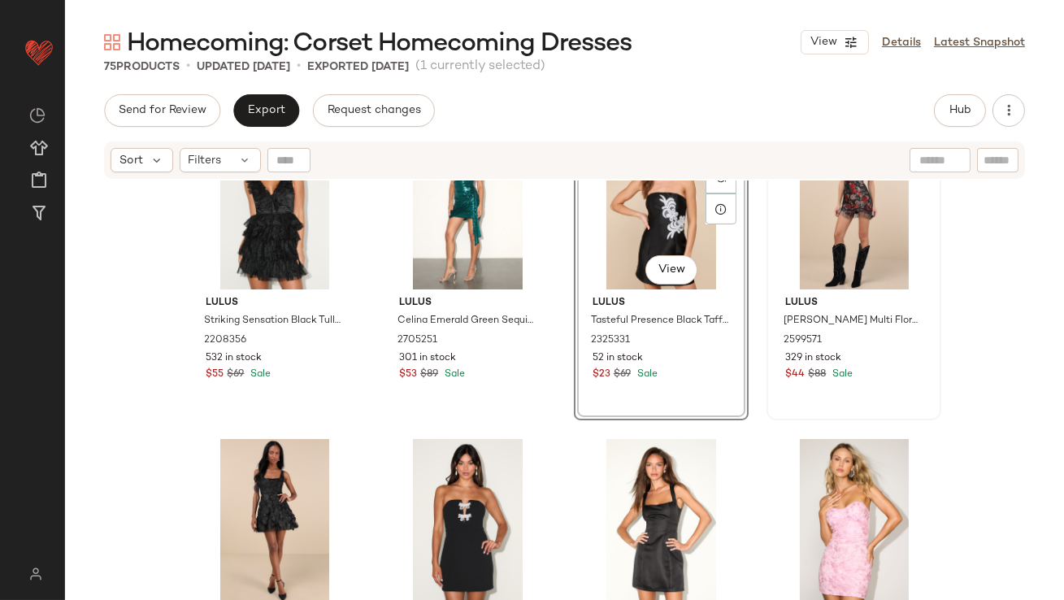
scroll to position [2337, 0]
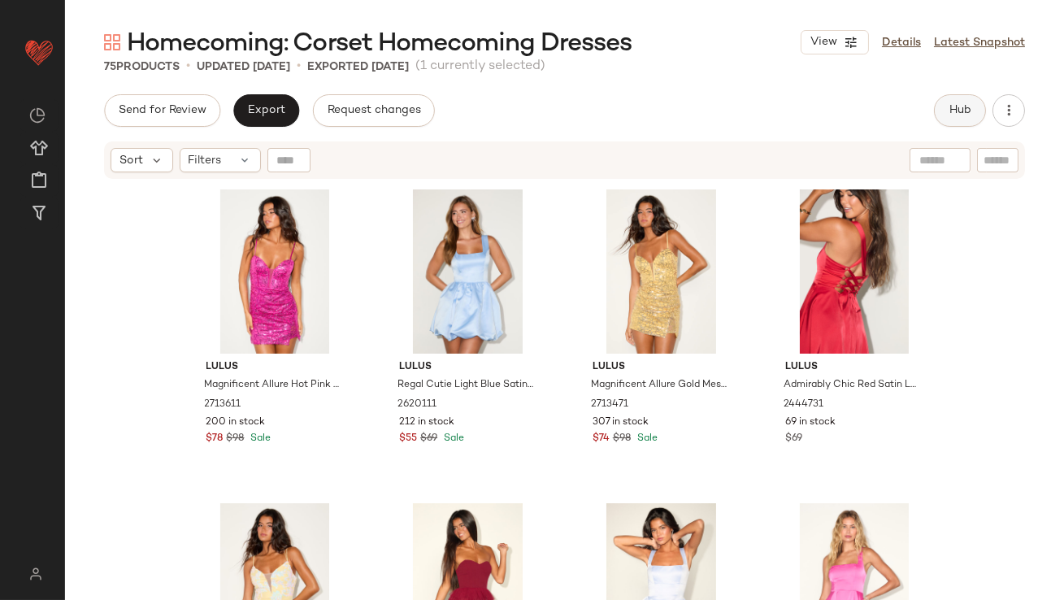
click at [954, 108] on span "Hub" at bounding box center [960, 110] width 23 height 13
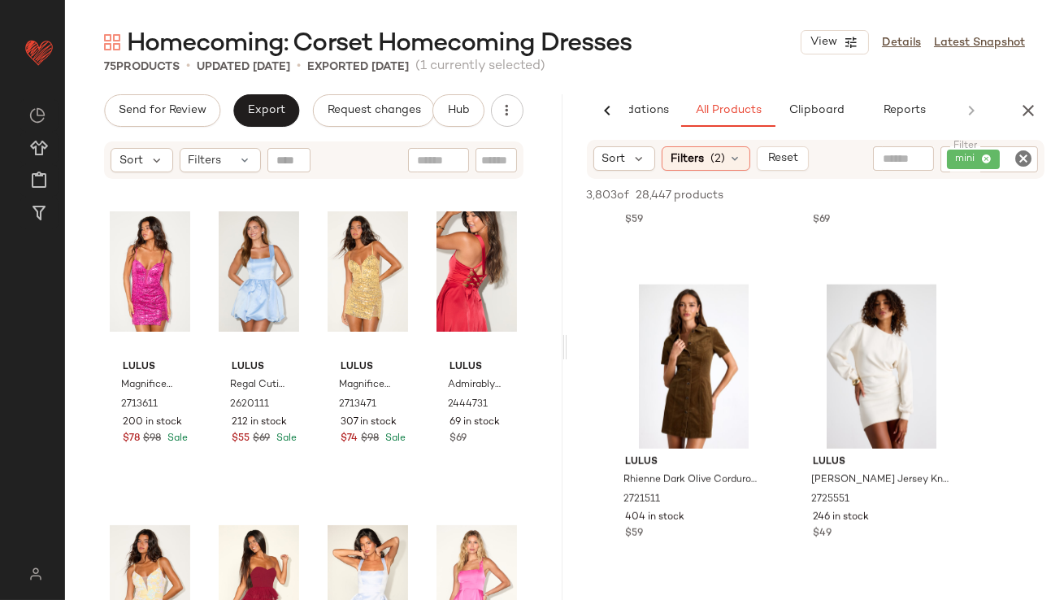
scroll to position [2808, 0]
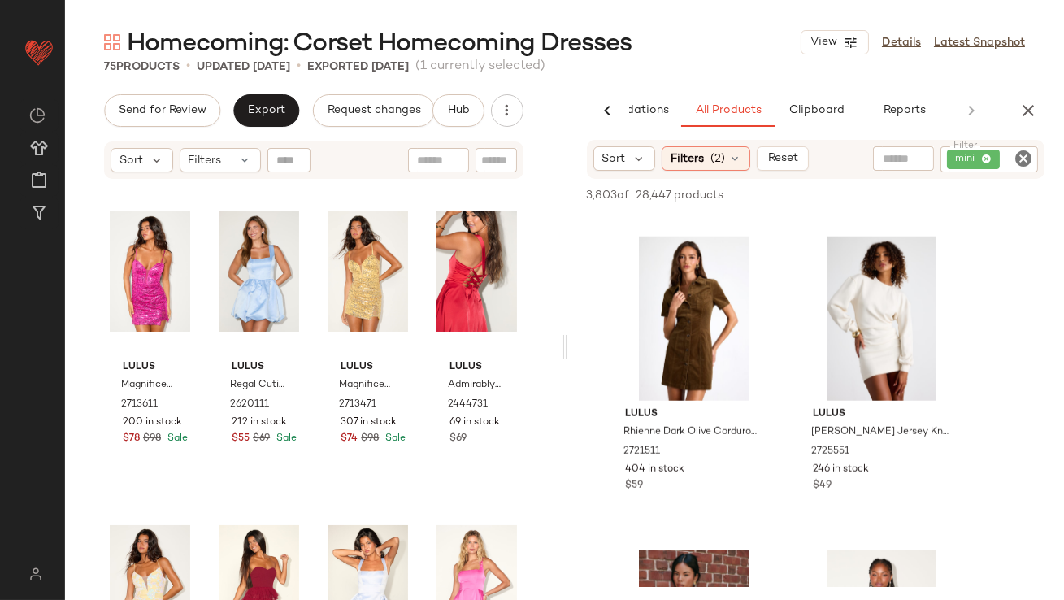
click at [262, 93] on div "Homecoming: Corset Homecoming Dresses View Details Latest Snapshot 75 Products …" at bounding box center [564, 313] width 999 height 574
click at [263, 102] on button "Export" at bounding box center [266, 110] width 66 height 33
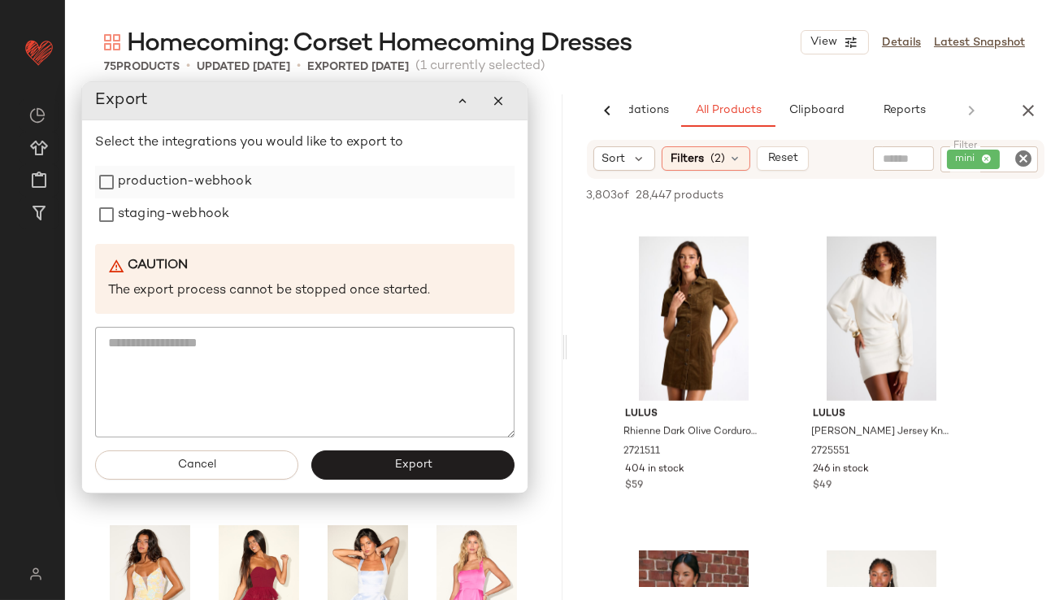
click at [258, 177] on div "production-webhook" at bounding box center [305, 182] width 420 height 33
click at [226, 187] on label "production-webhook" at bounding box center [184, 182] width 134 height 33
click at [206, 216] on label "staging-webhook" at bounding box center [172, 215] width 111 height 33
click at [424, 459] on span "Export" at bounding box center [412, 465] width 38 height 13
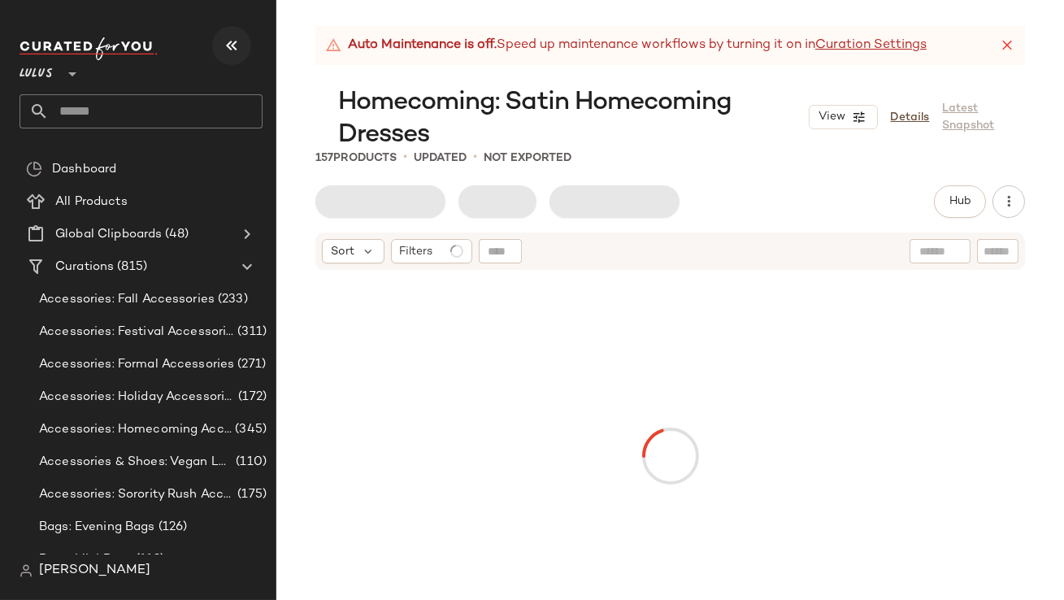
click at [239, 50] on icon "button" at bounding box center [232, 46] width 20 height 20
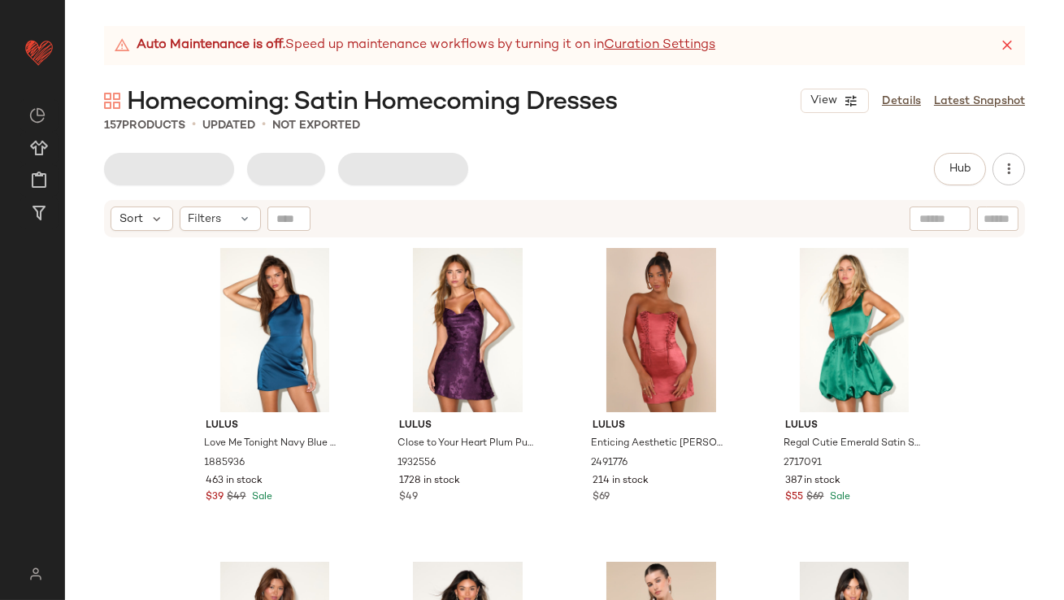
click at [1002, 37] on icon at bounding box center [1007, 45] width 16 height 16
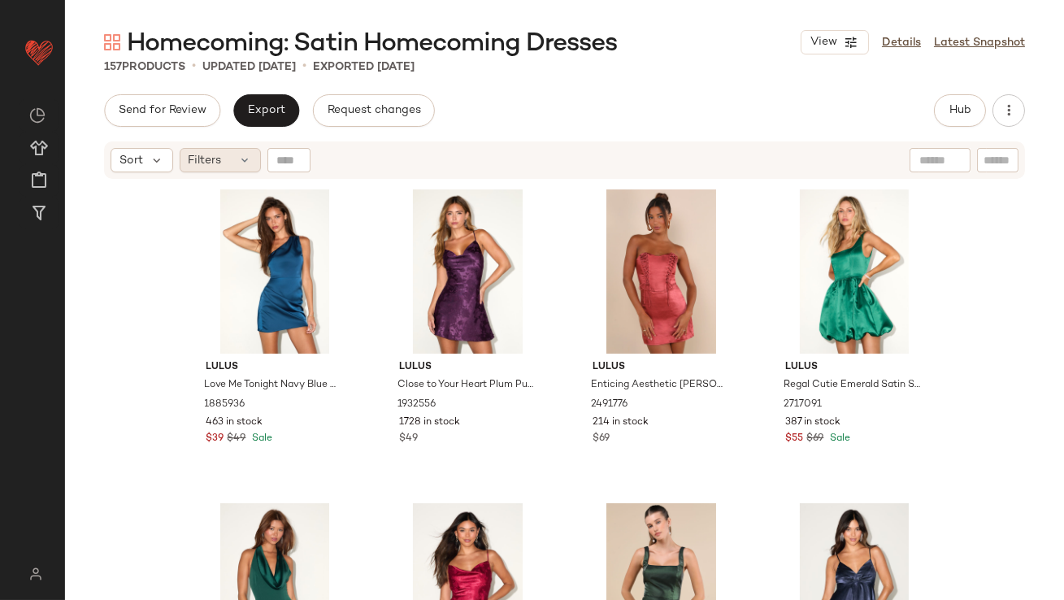
click at [226, 148] on div "Filters" at bounding box center [220, 160] width 81 height 24
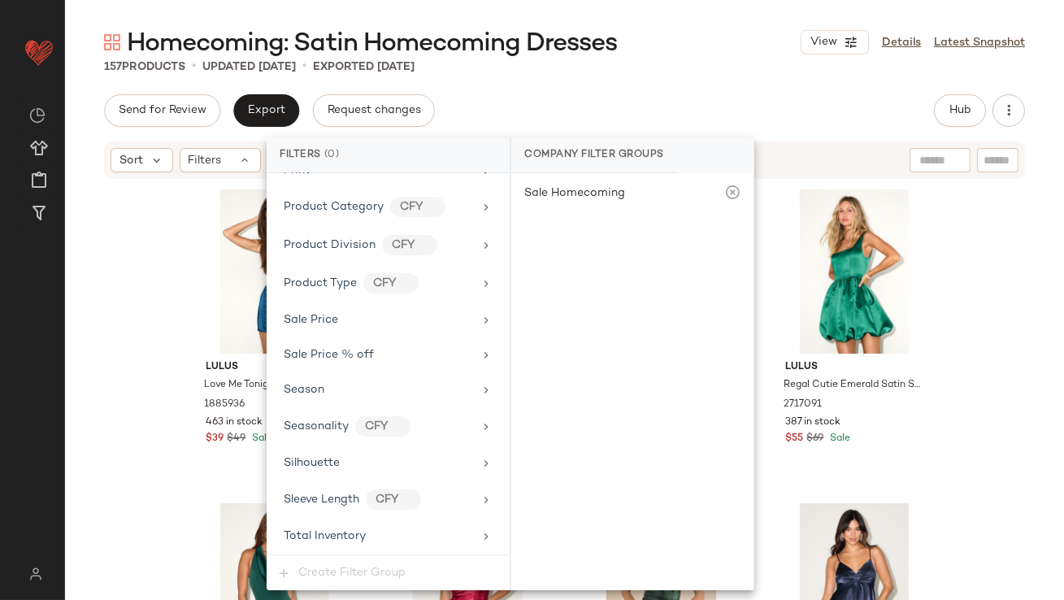
scroll to position [1138, 0]
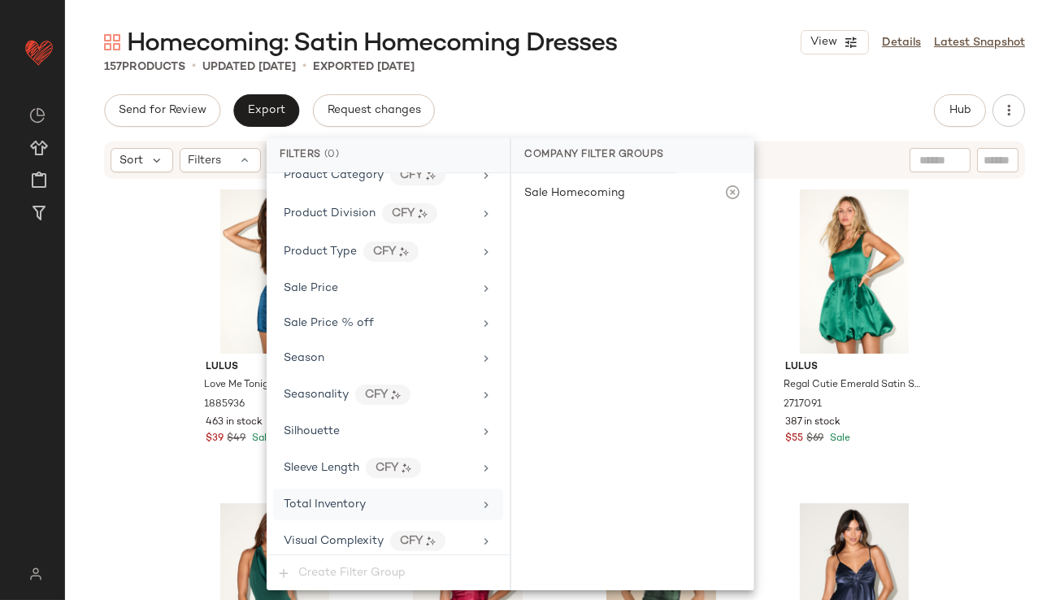
click at [311, 489] on div "Total Inventory" at bounding box center [388, 505] width 230 height 32
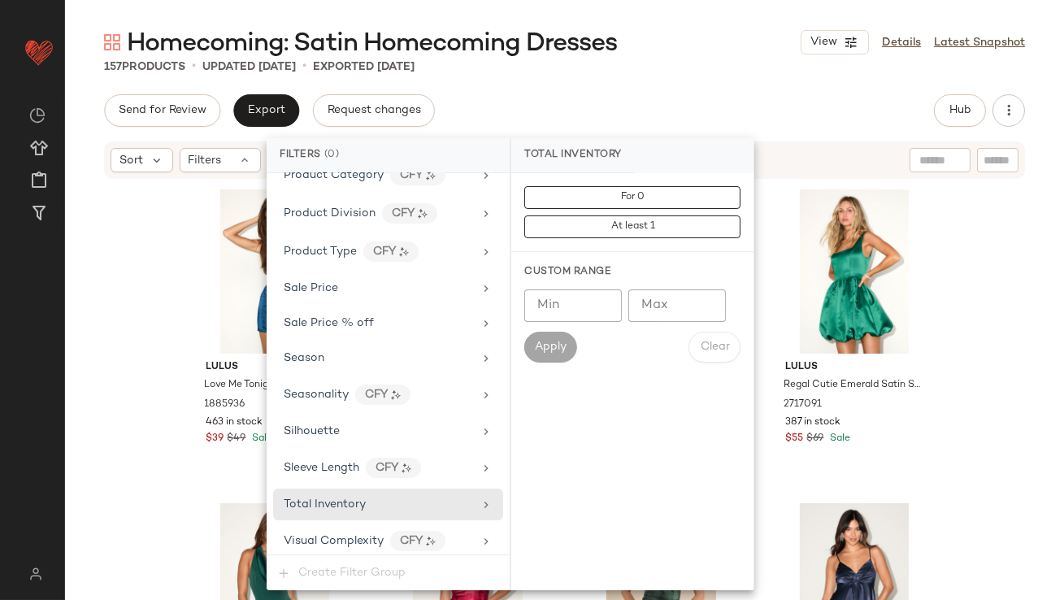
click at [594, 297] on input "Min" at bounding box center [573, 305] width 98 height 33
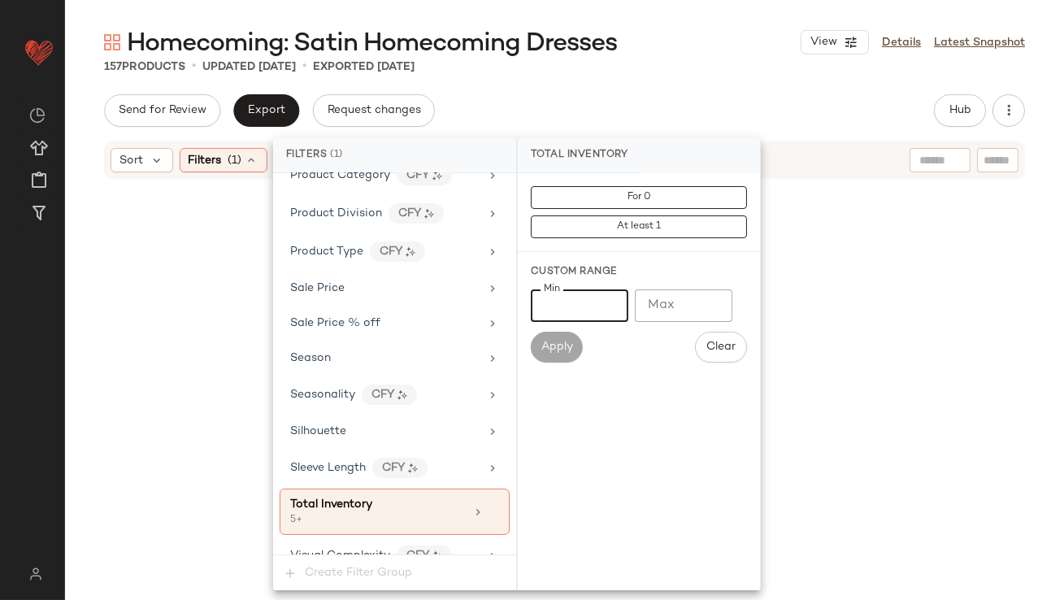
type input "*"
click at [612, 103] on div "Send for Review Export Request changes Hub Send for Review External Review Inte…" at bounding box center [564, 110] width 921 height 33
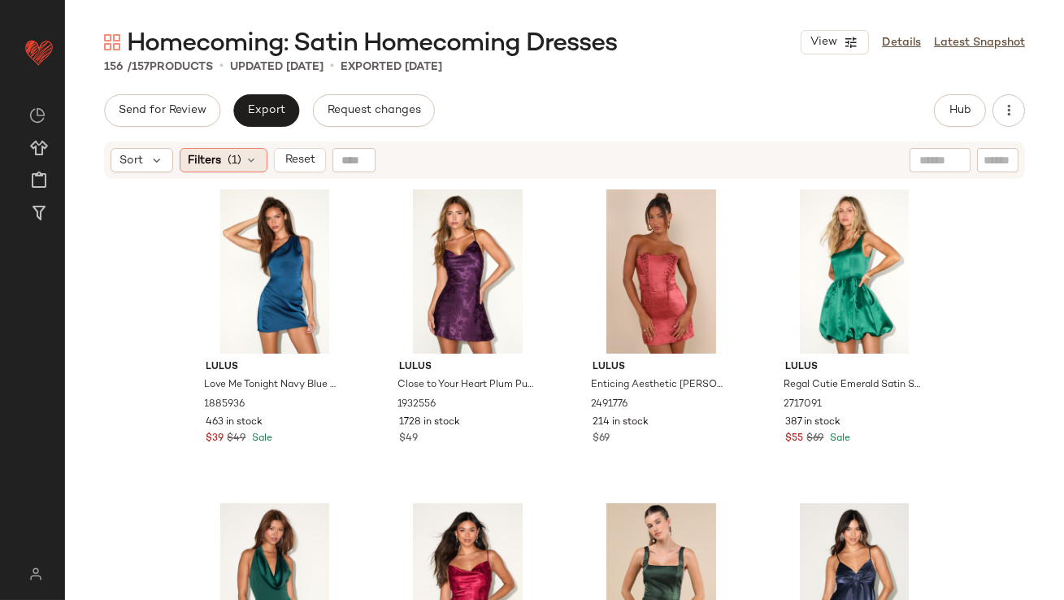
click at [209, 168] on span "Filters" at bounding box center [205, 160] width 33 height 17
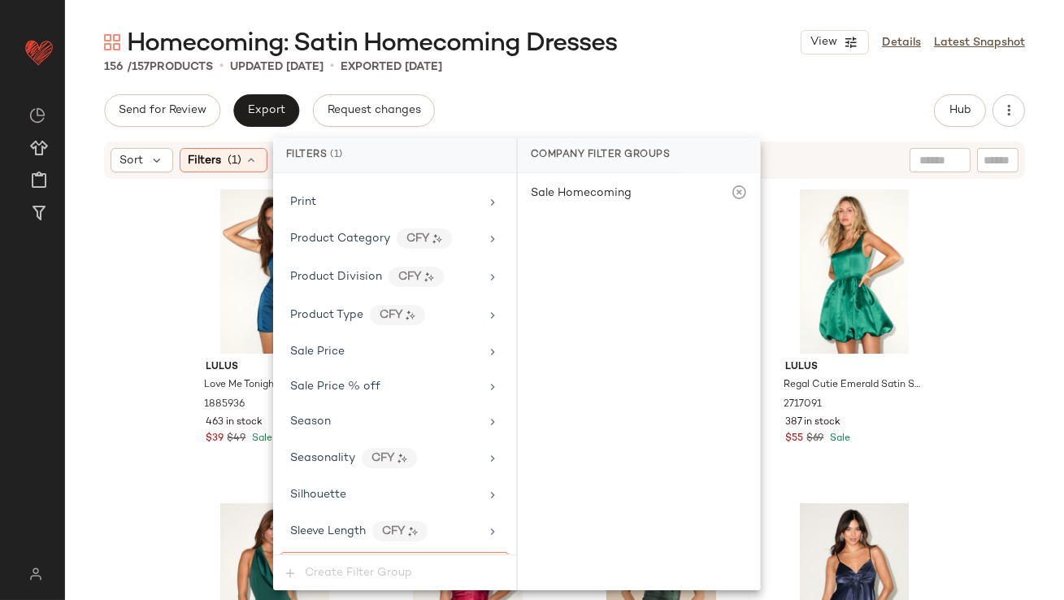
scroll to position [1153, 0]
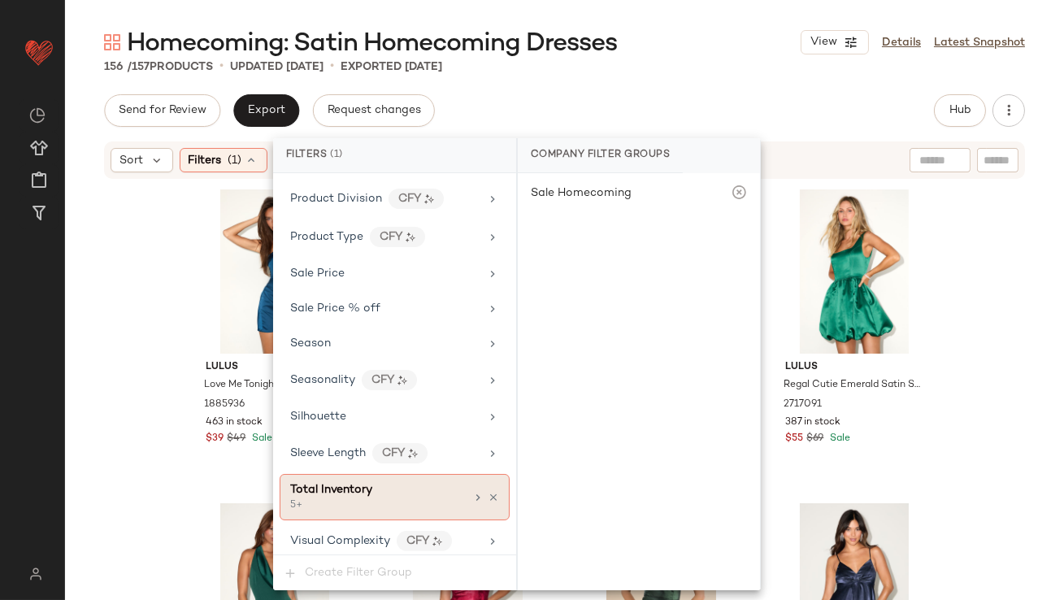
click at [345, 498] on div "5+" at bounding box center [371, 505] width 163 height 15
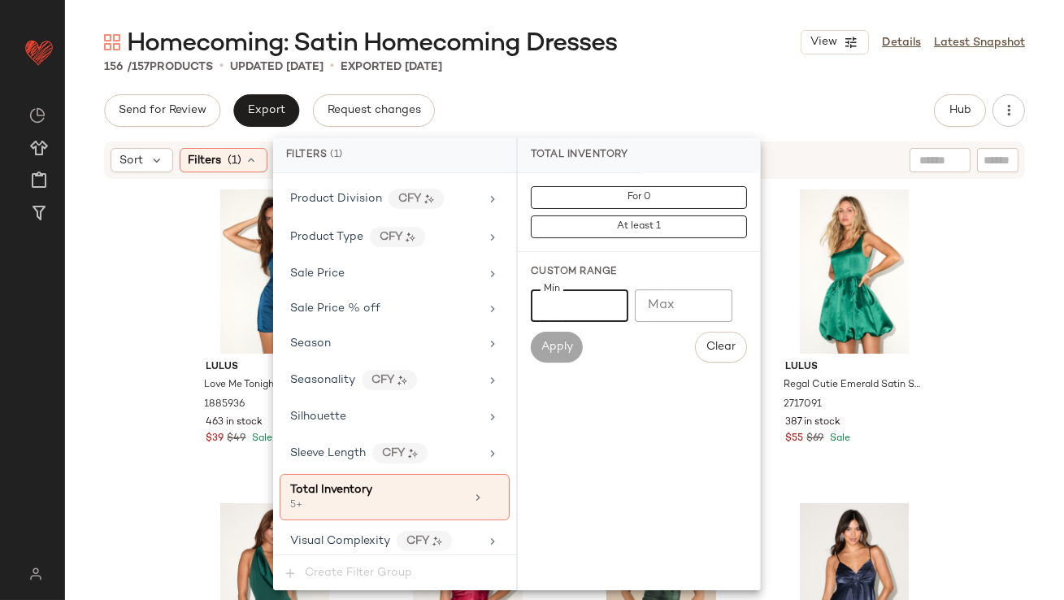
click at [580, 301] on input "*" at bounding box center [580, 305] width 98 height 33
drag, startPoint x: 664, startPoint y: 308, endPoint x: 660, endPoint y: 297, distance: 12.1
click at [664, 307] on input "Max" at bounding box center [684, 305] width 98 height 33
type input "*"
click at [660, 80] on div "Homecoming: Satin Homecoming Dresses View Details Latest Snapshot 156 / 157 Pro…" at bounding box center [564, 313] width 999 height 574
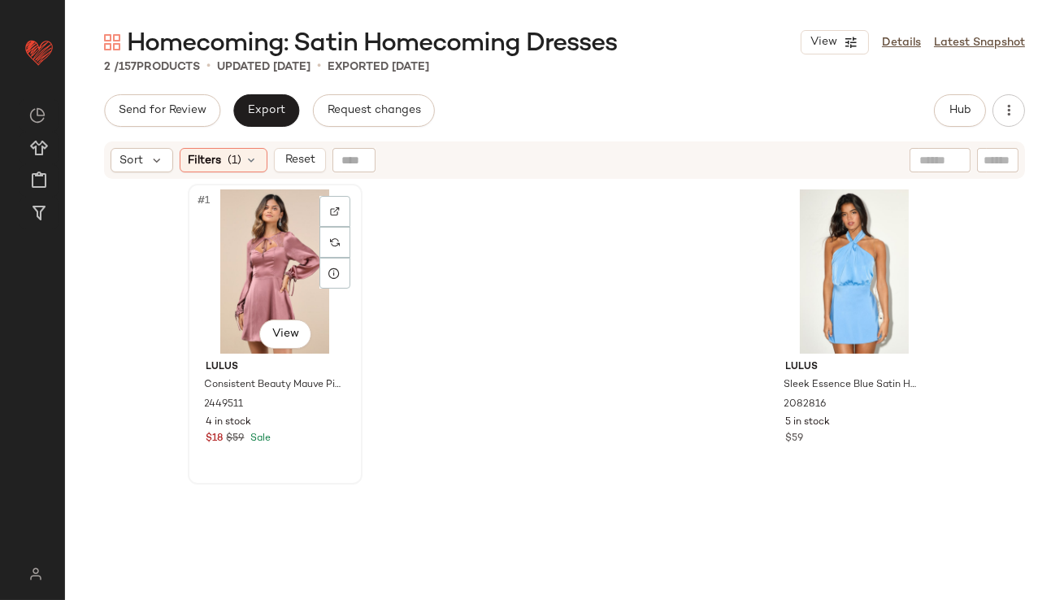
click at [251, 228] on div "#1 View" at bounding box center [274, 271] width 163 height 164
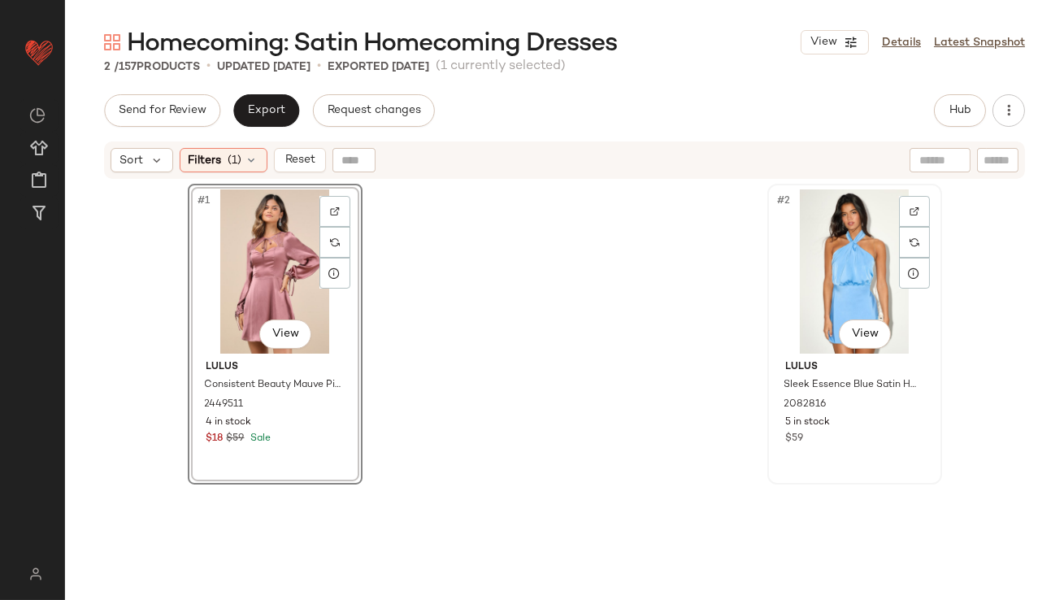
click at [864, 267] on div "#2 View" at bounding box center [854, 271] width 163 height 164
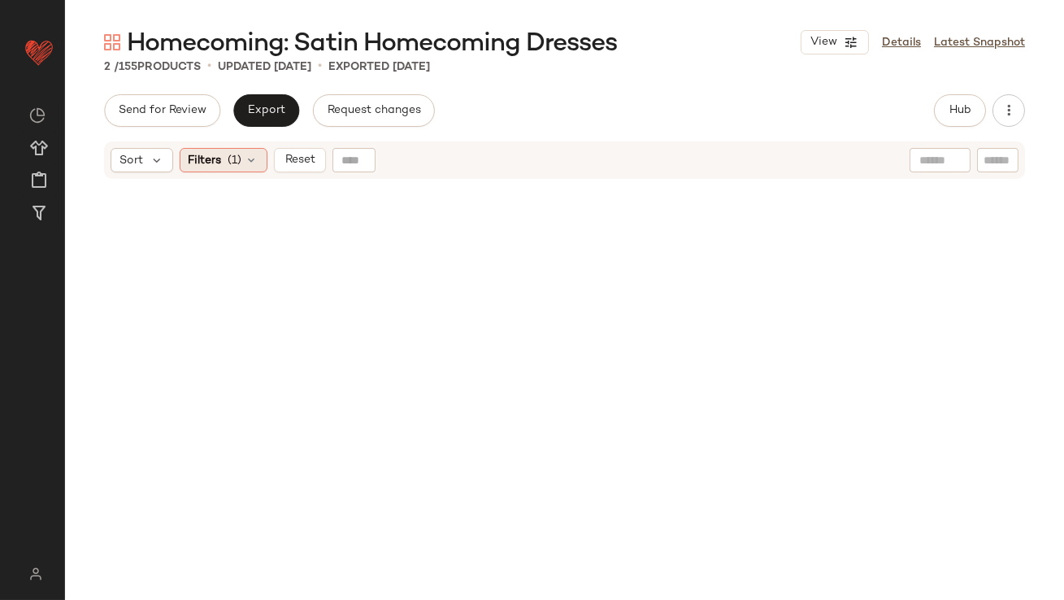
click at [193, 155] on span "Filters" at bounding box center [205, 160] width 33 height 17
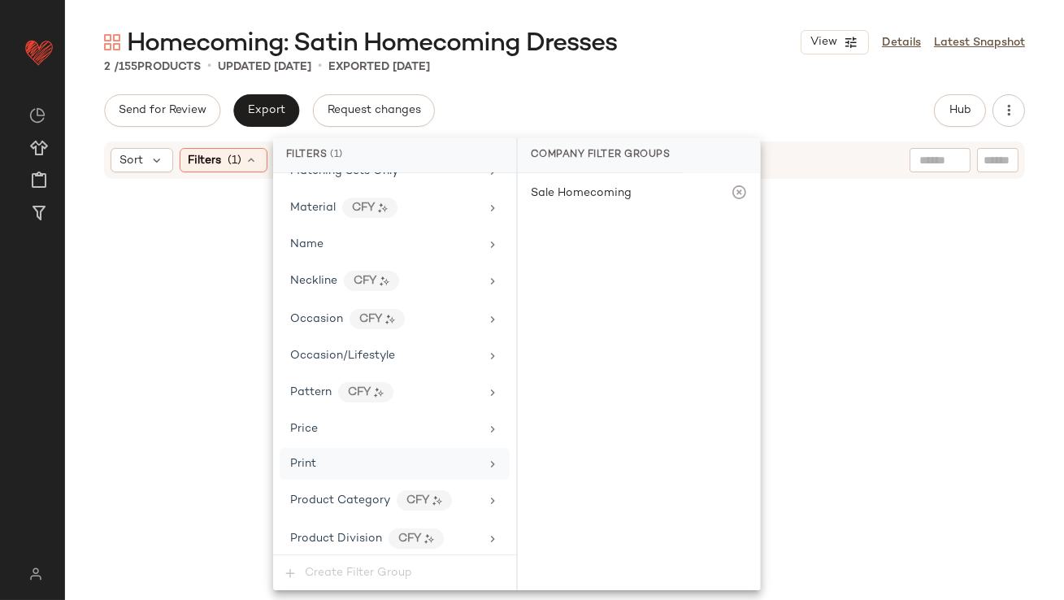
scroll to position [1153, 0]
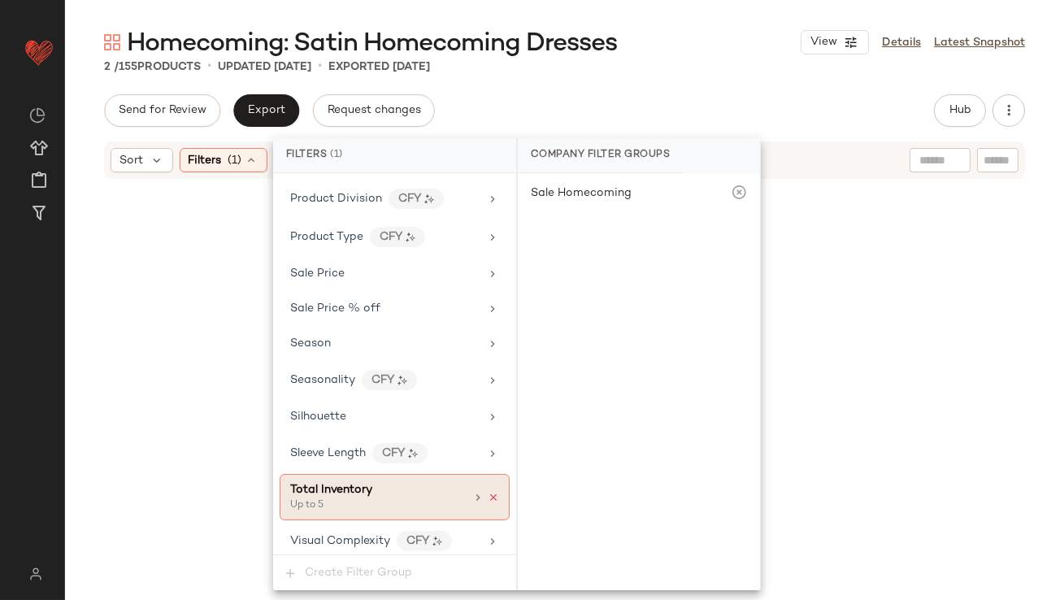
click at [488, 492] on icon at bounding box center [493, 497] width 11 height 11
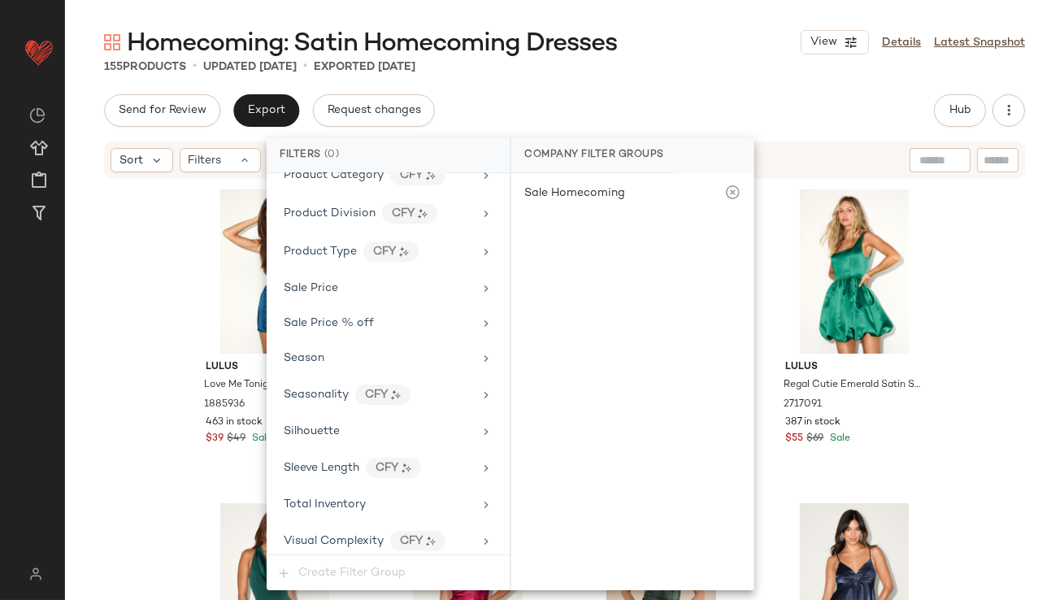
click at [145, 333] on div "Lulus Love Me Tonight Navy Blue Satin One-Shoulder Mini Dress 1885936 463 in st…" at bounding box center [564, 410] width 999 height 460
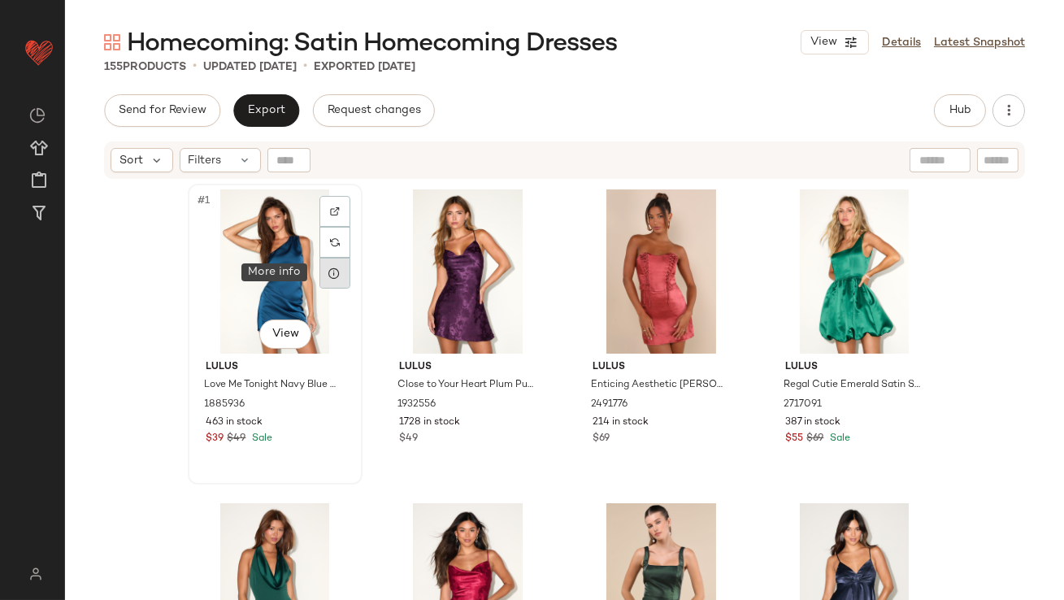
click at [338, 276] on div at bounding box center [335, 273] width 31 height 31
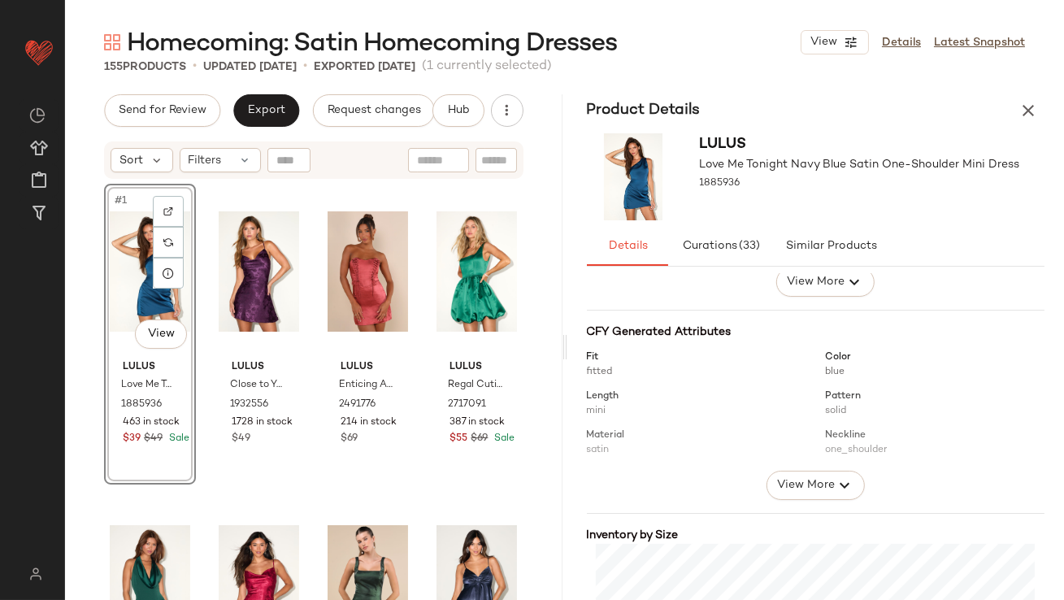
scroll to position [330, 0]
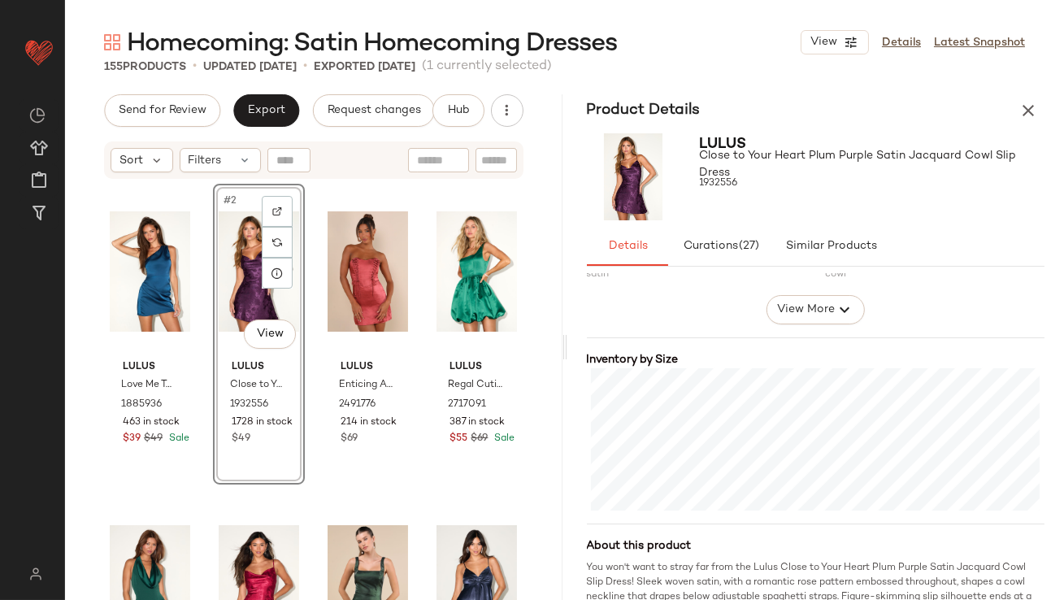
scroll to position [402, 0]
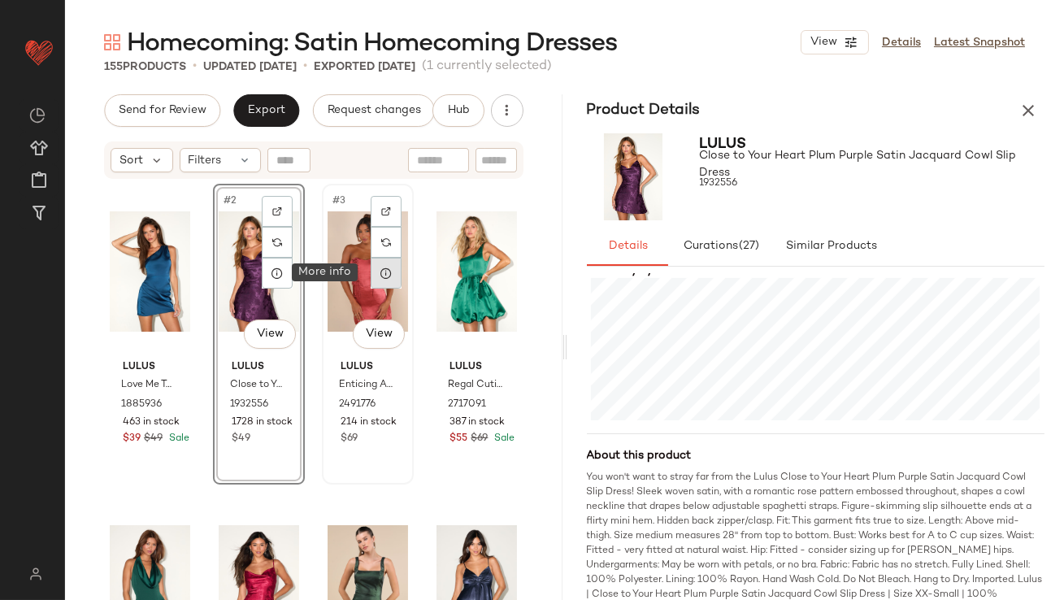
click at [385, 276] on icon at bounding box center [386, 273] width 13 height 13
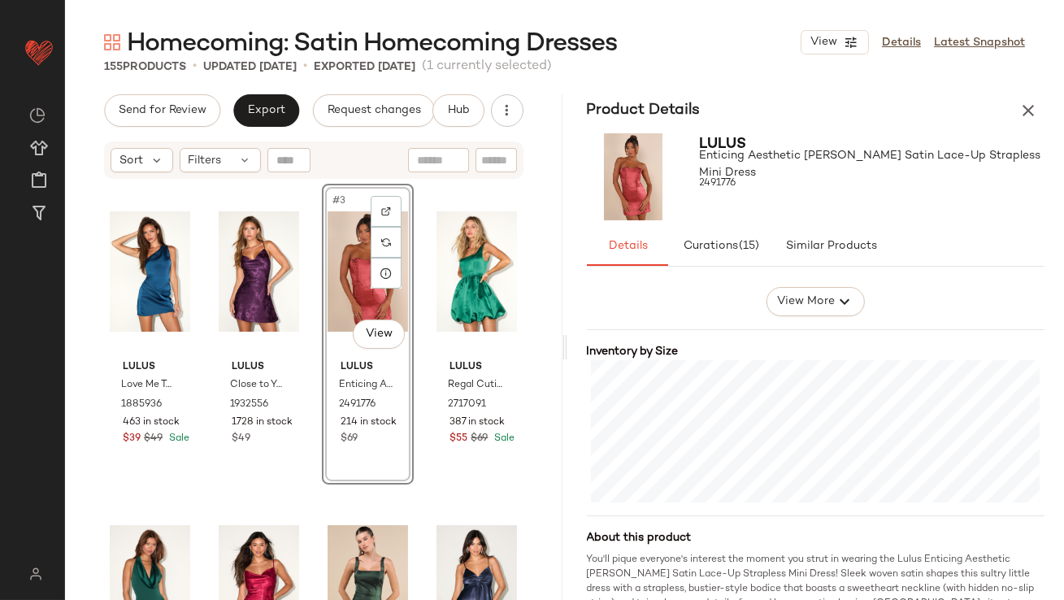
scroll to position [321, 0]
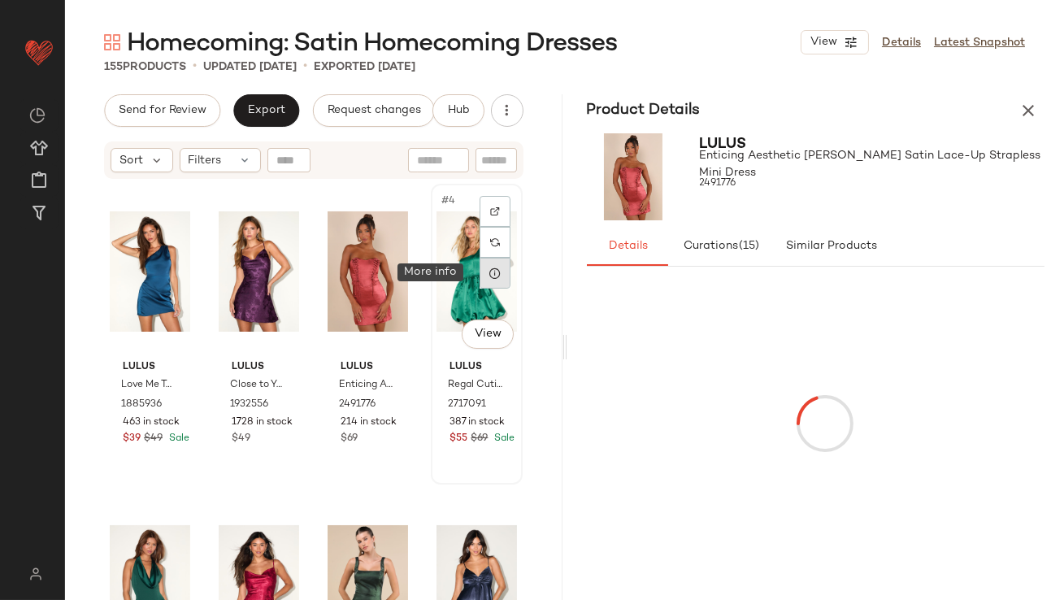
click at [480, 276] on div at bounding box center [495, 273] width 31 height 31
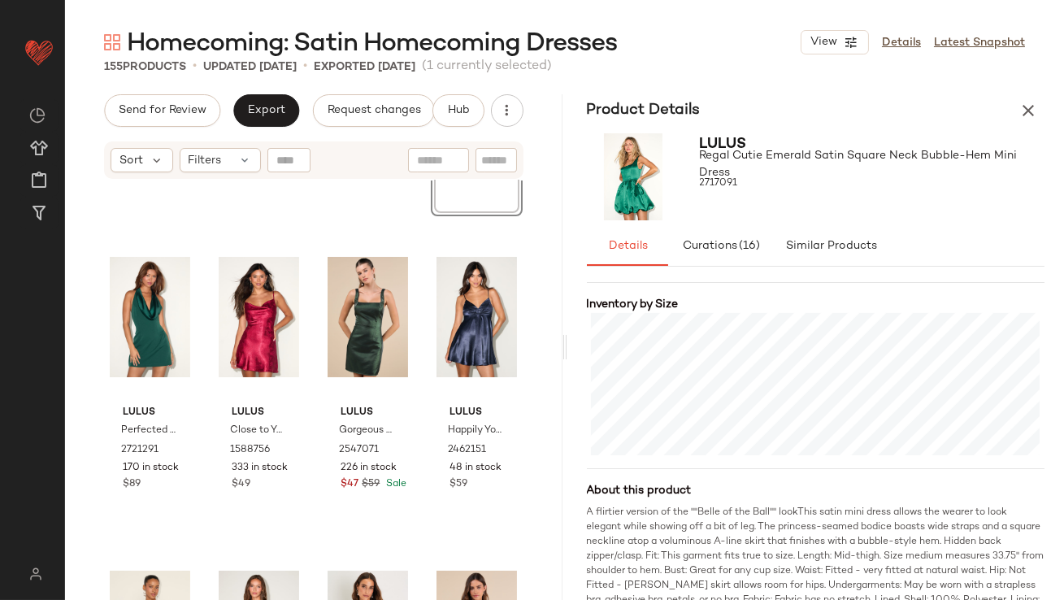
scroll to position [309, 0]
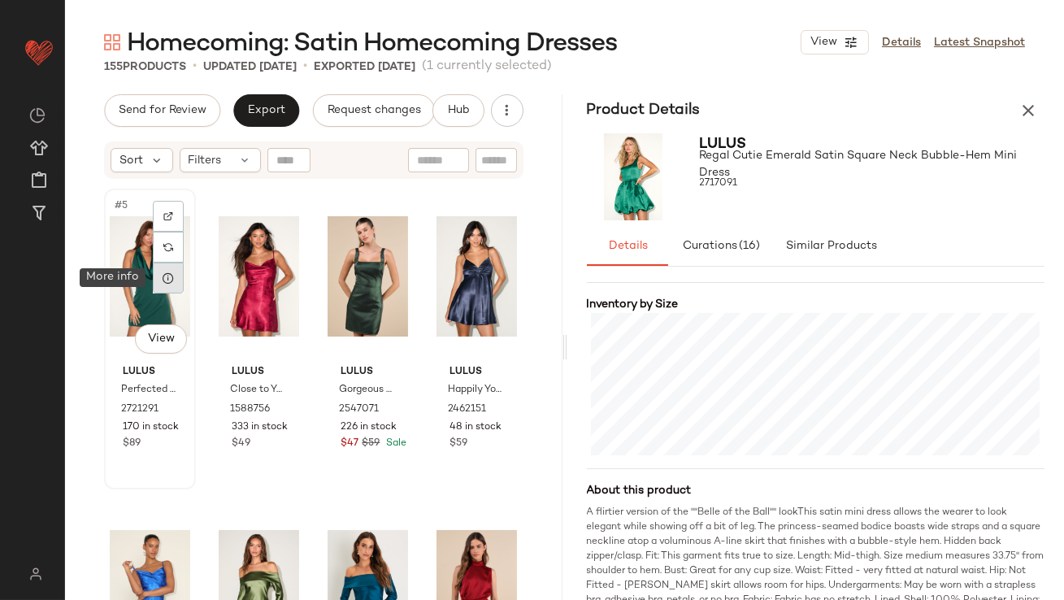
click at [164, 283] on icon at bounding box center [168, 278] width 13 height 13
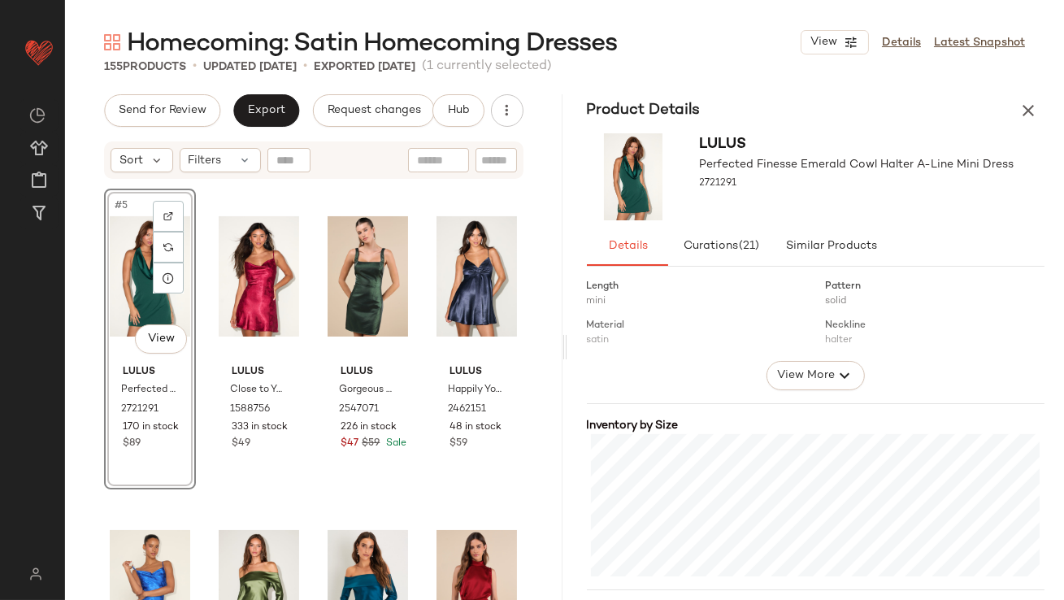
scroll to position [252, 0]
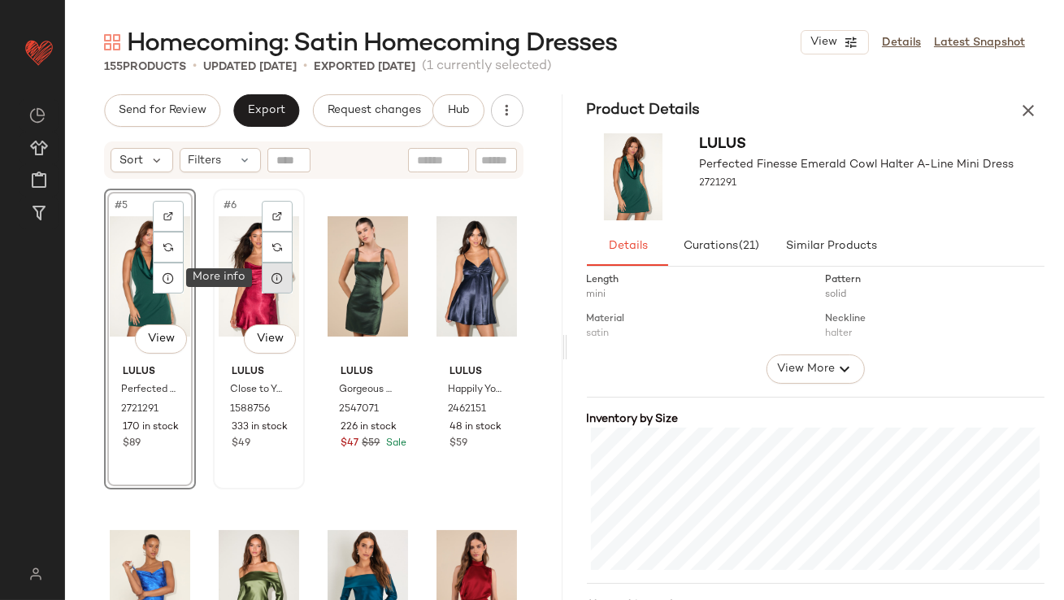
click at [276, 284] on icon at bounding box center [277, 278] width 13 height 13
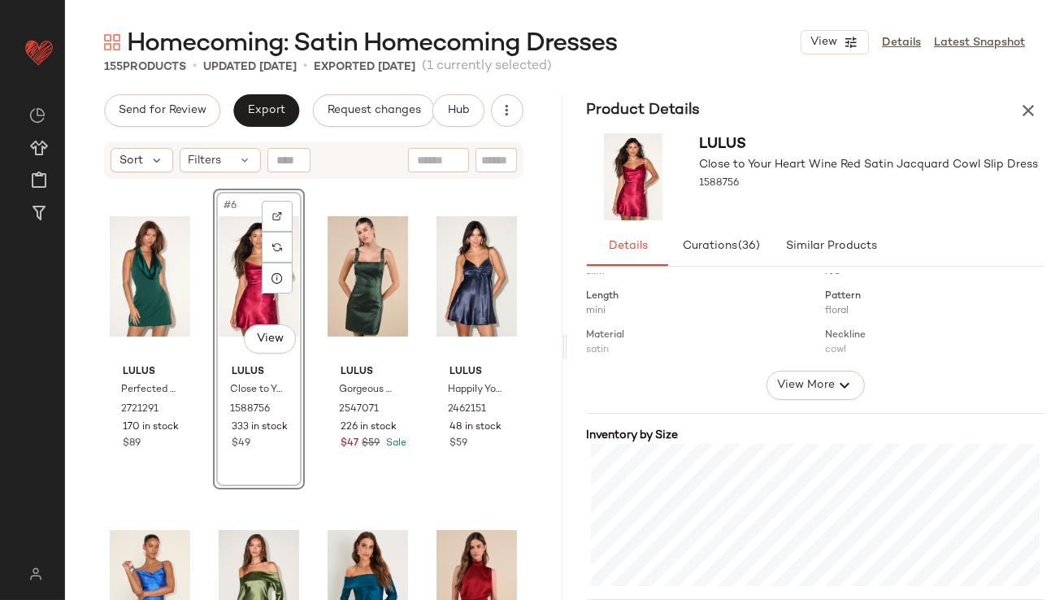
scroll to position [350, 0]
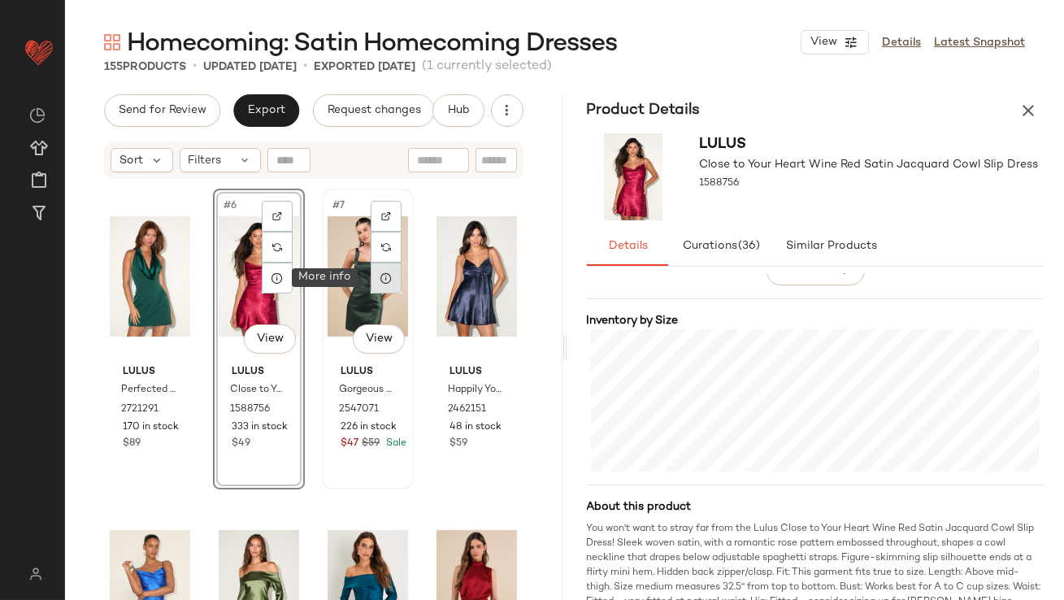
click at [383, 285] on div at bounding box center [386, 278] width 31 height 31
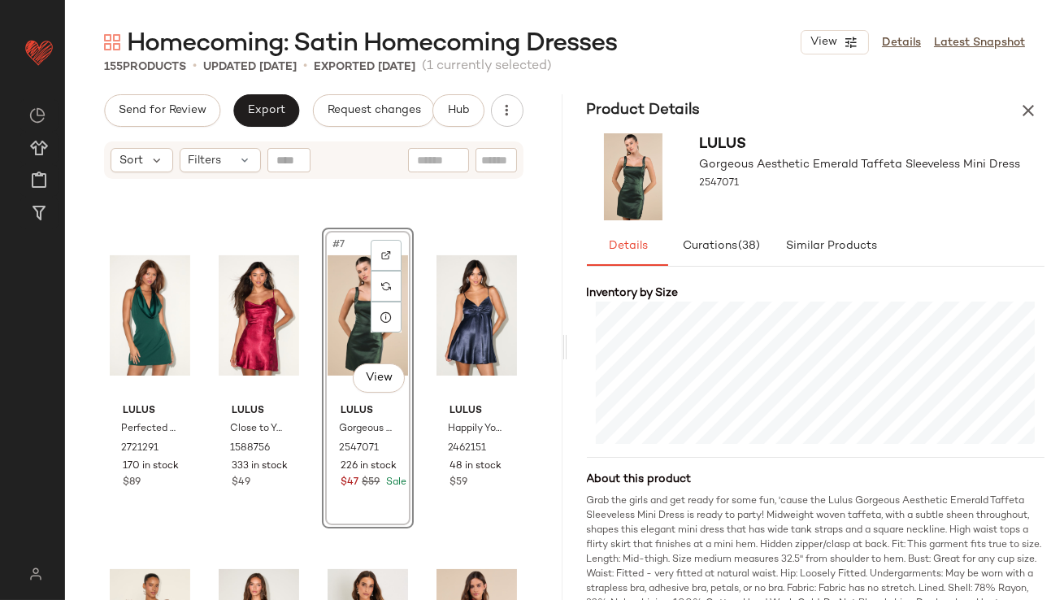
scroll to position [418, 0]
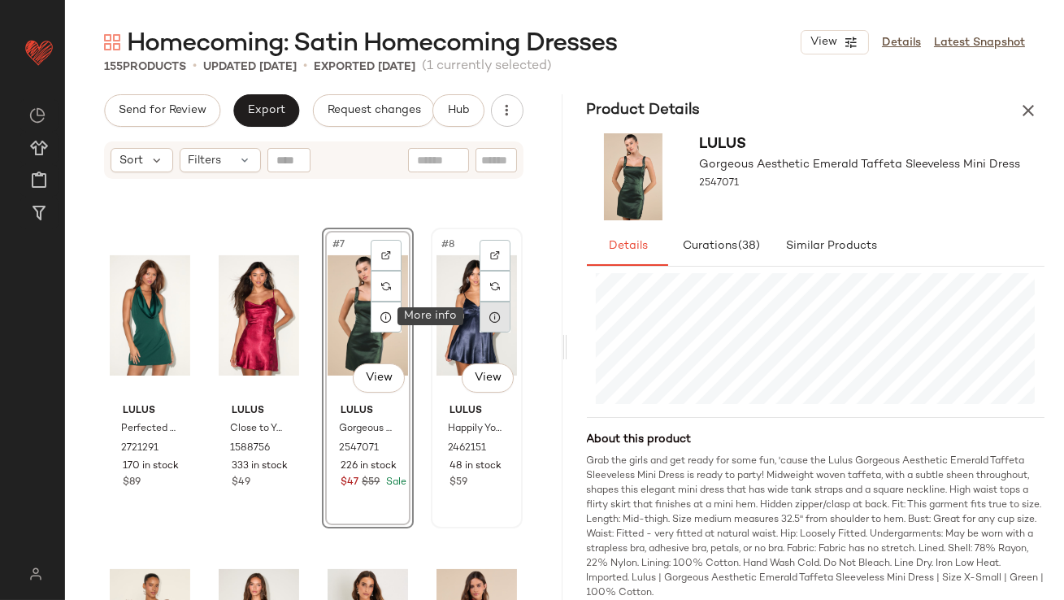
click at [494, 320] on div at bounding box center [495, 317] width 31 height 31
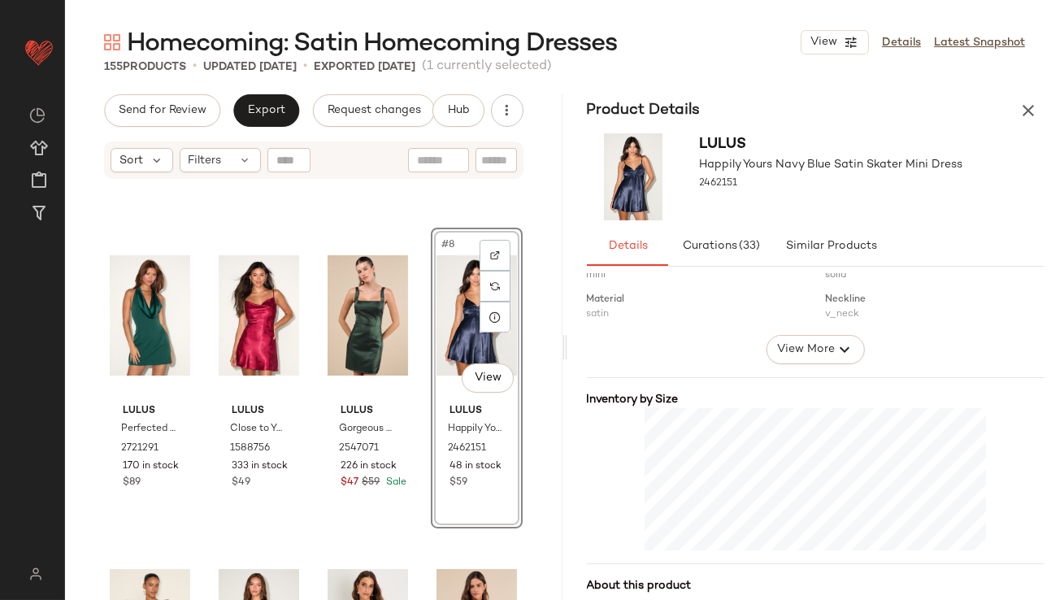
scroll to position [272, 0]
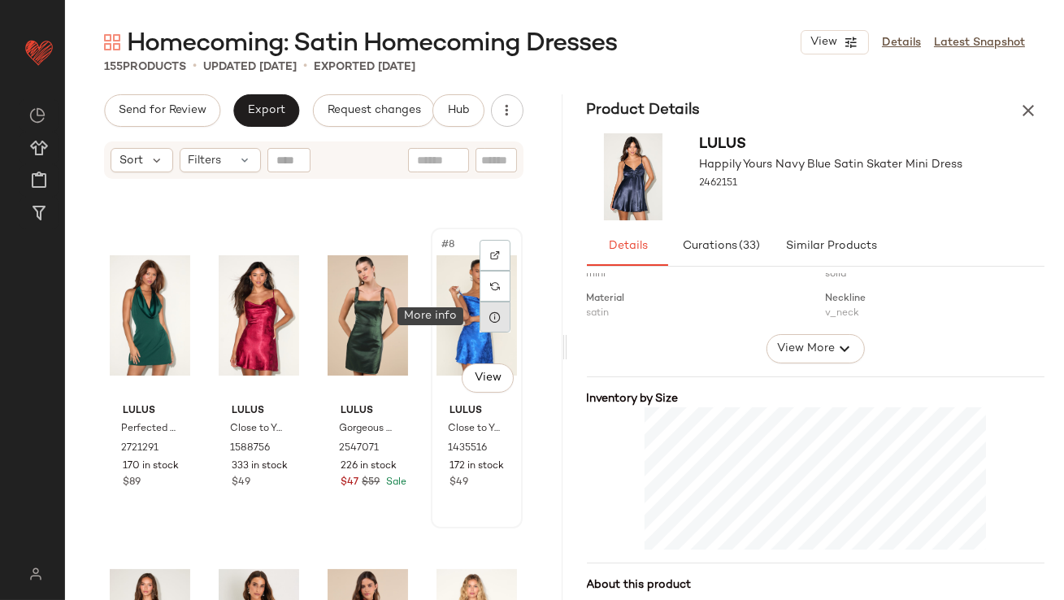
click at [489, 316] on icon at bounding box center [495, 317] width 13 height 13
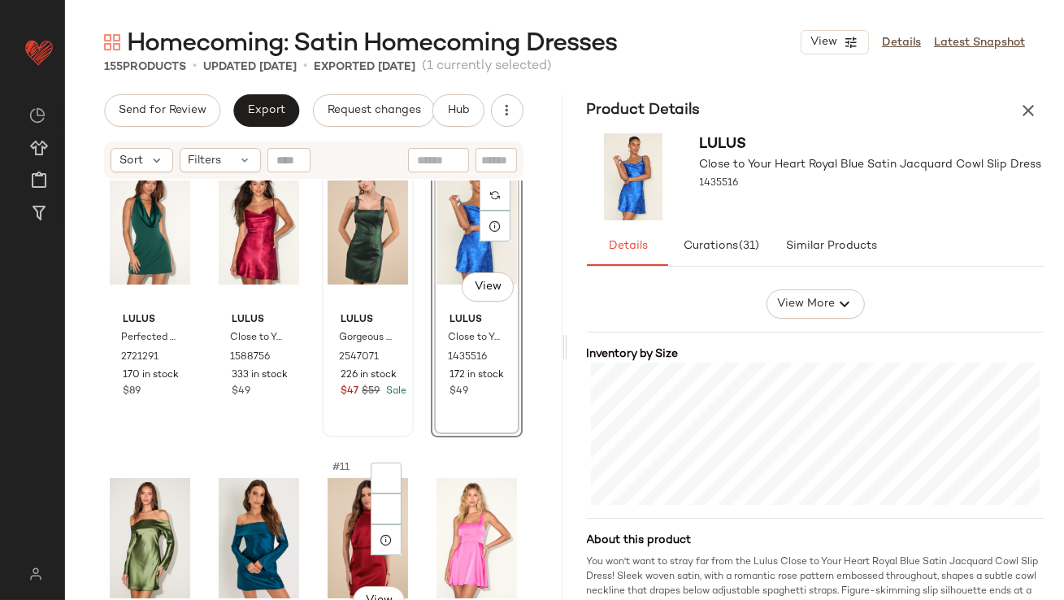
scroll to position [616, 0]
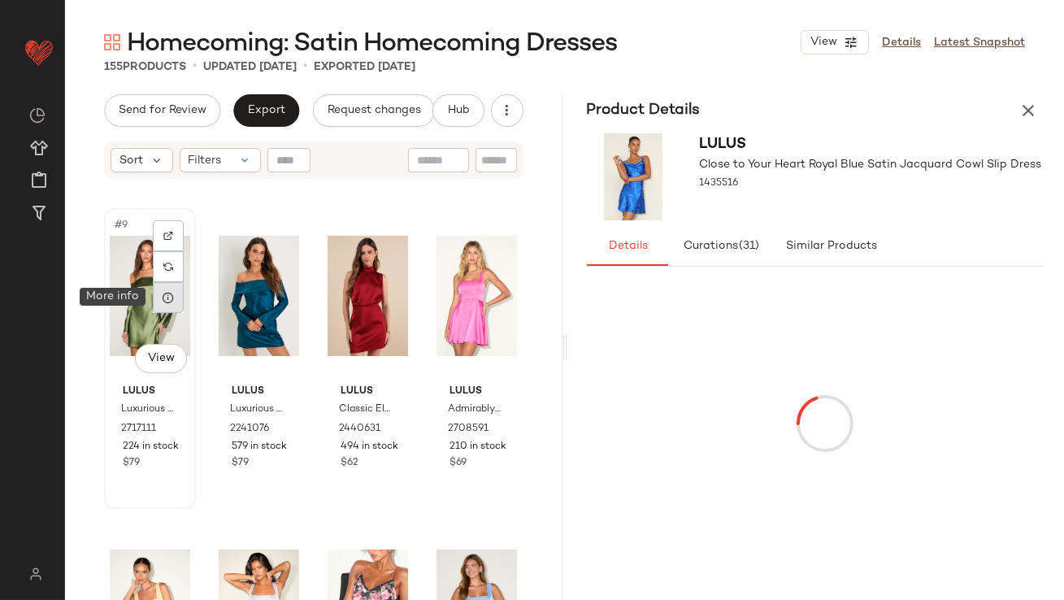
click at [161, 301] on div at bounding box center [168, 297] width 31 height 31
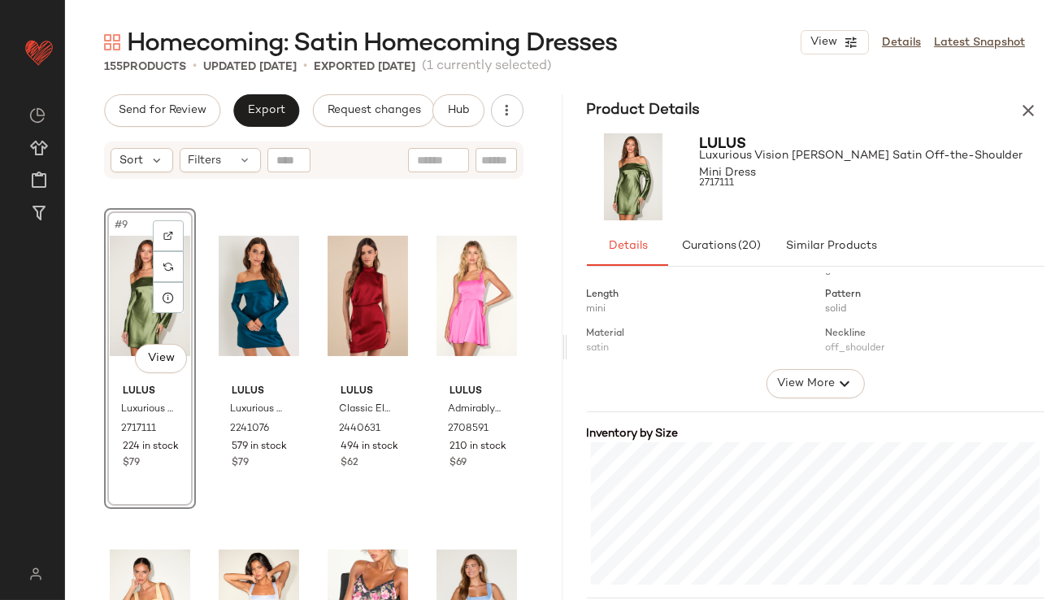
scroll to position [337, 0]
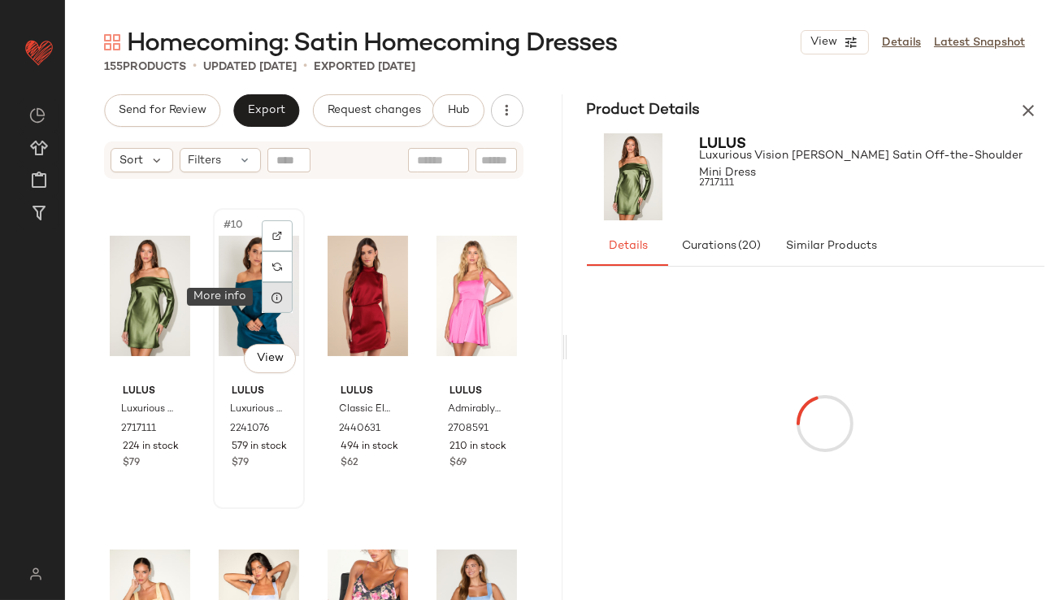
click at [262, 307] on div at bounding box center [277, 297] width 31 height 31
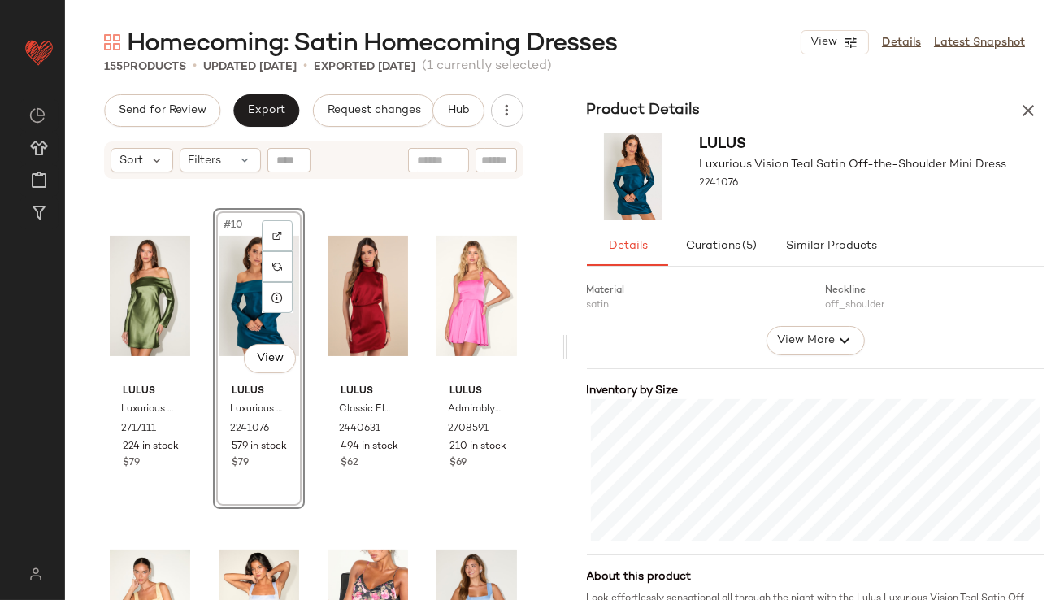
scroll to position [305, 0]
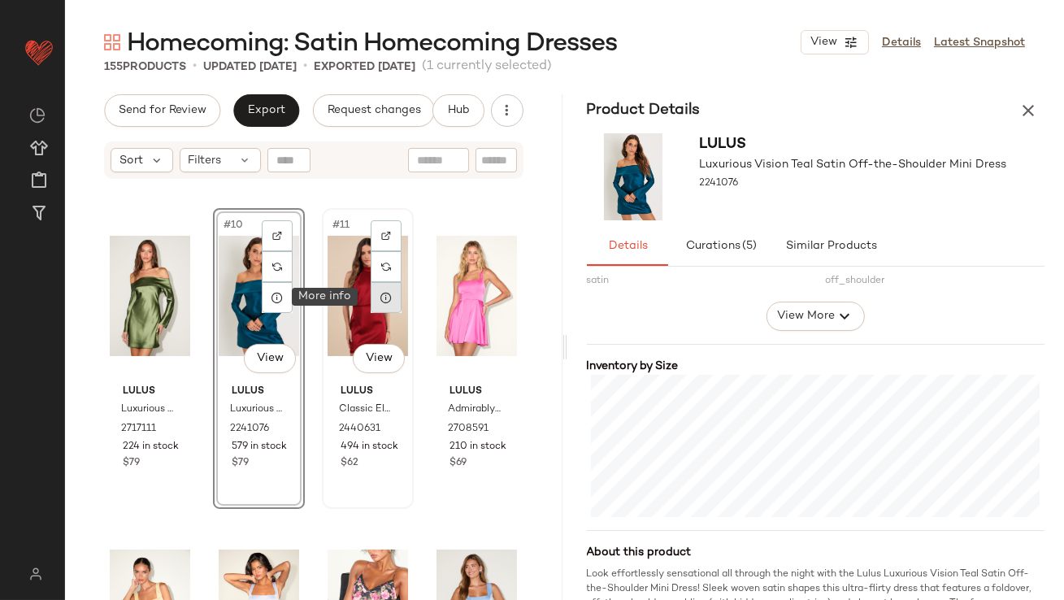
click at [383, 302] on icon at bounding box center [386, 297] width 13 height 13
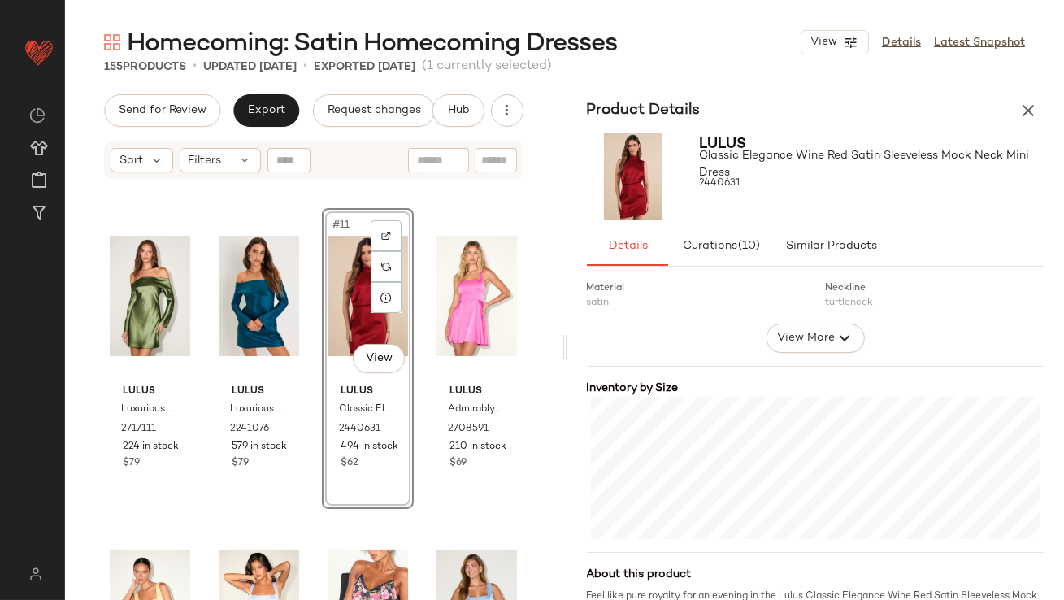
scroll to position [387, 0]
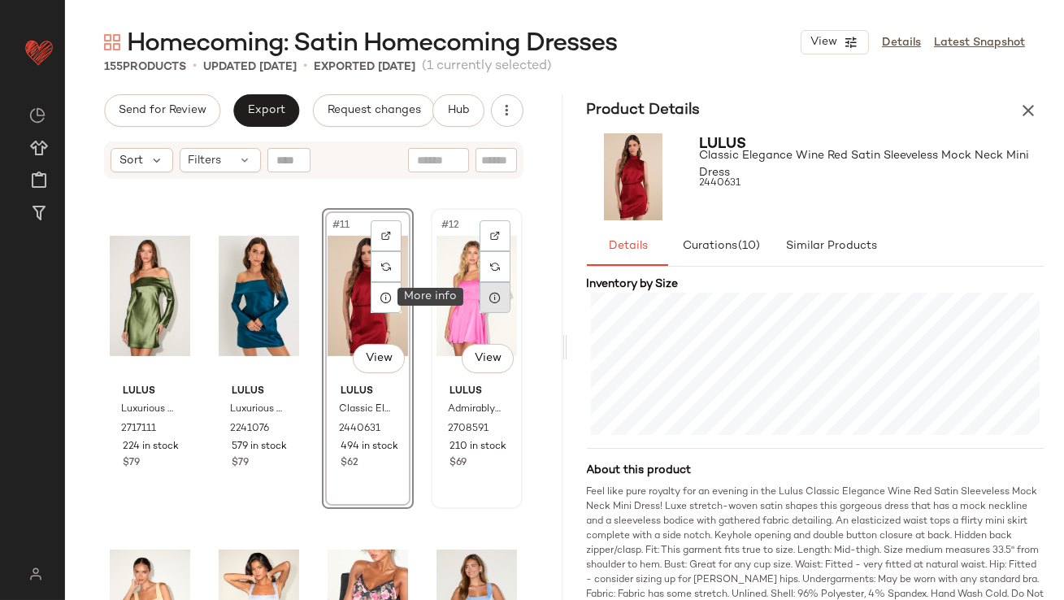
click at [489, 302] on icon at bounding box center [495, 297] width 13 height 13
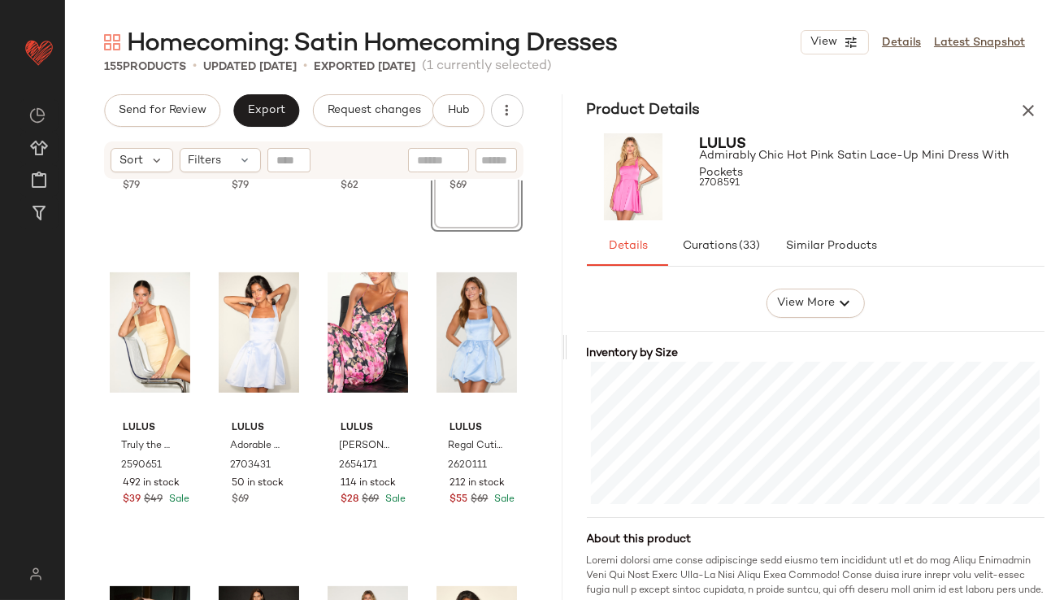
scroll to position [954, 0]
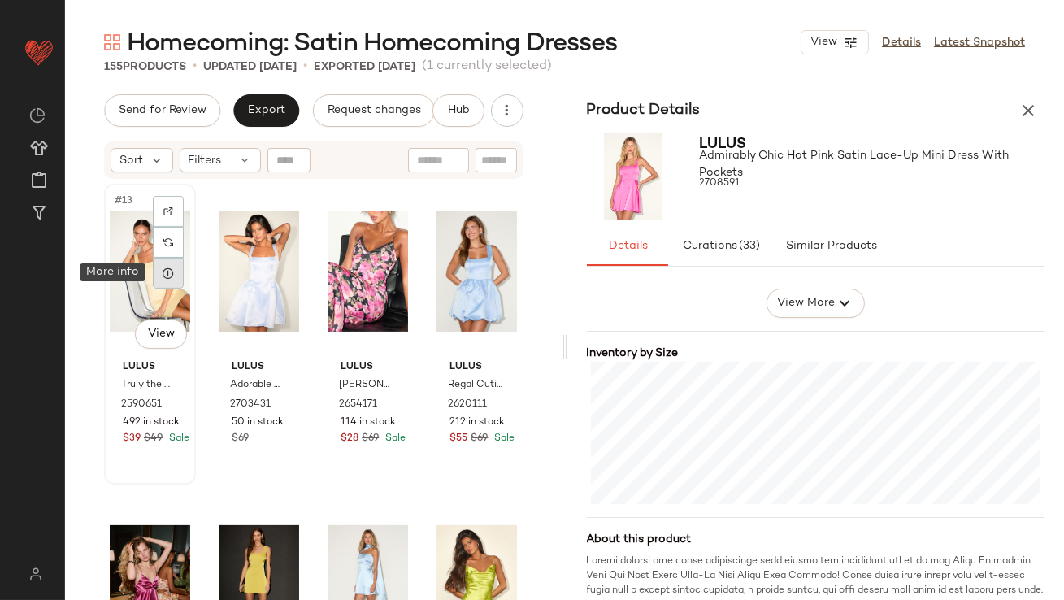
click at [175, 280] on div at bounding box center [168, 273] width 31 height 31
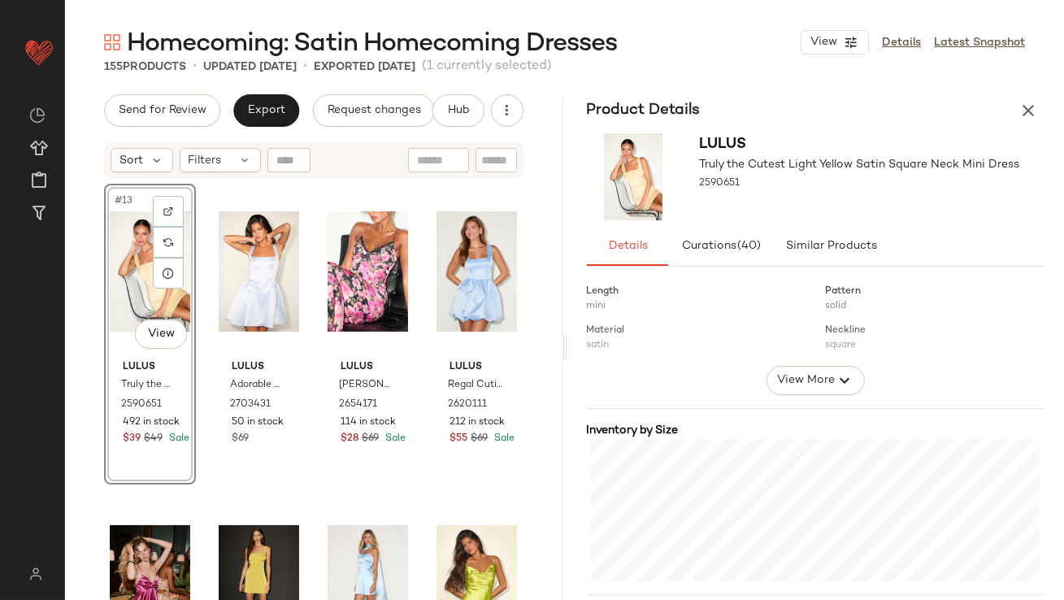
scroll to position [284, 0]
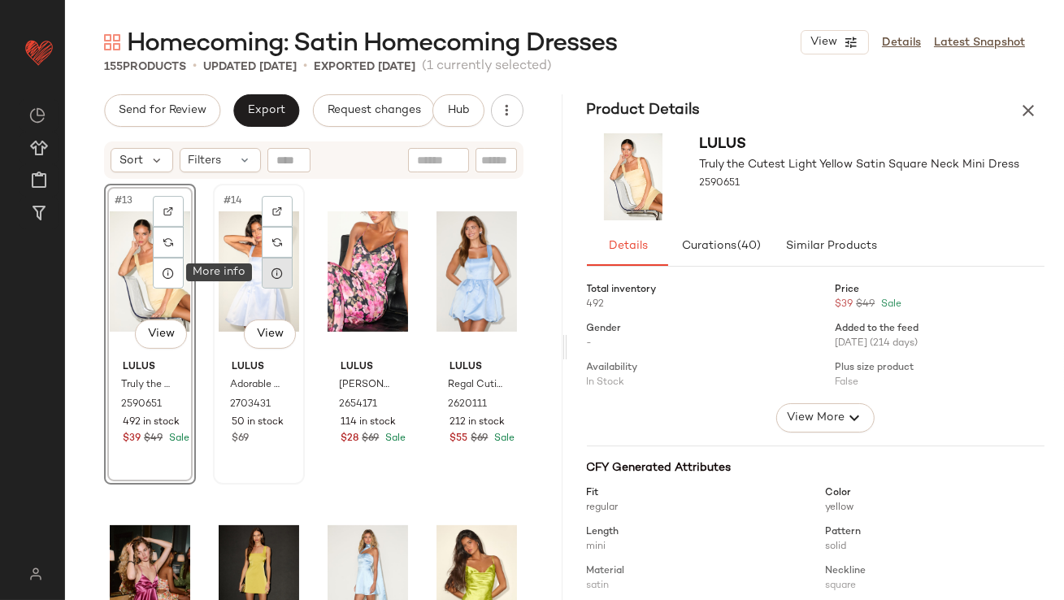
click at [283, 272] on div at bounding box center [277, 273] width 31 height 31
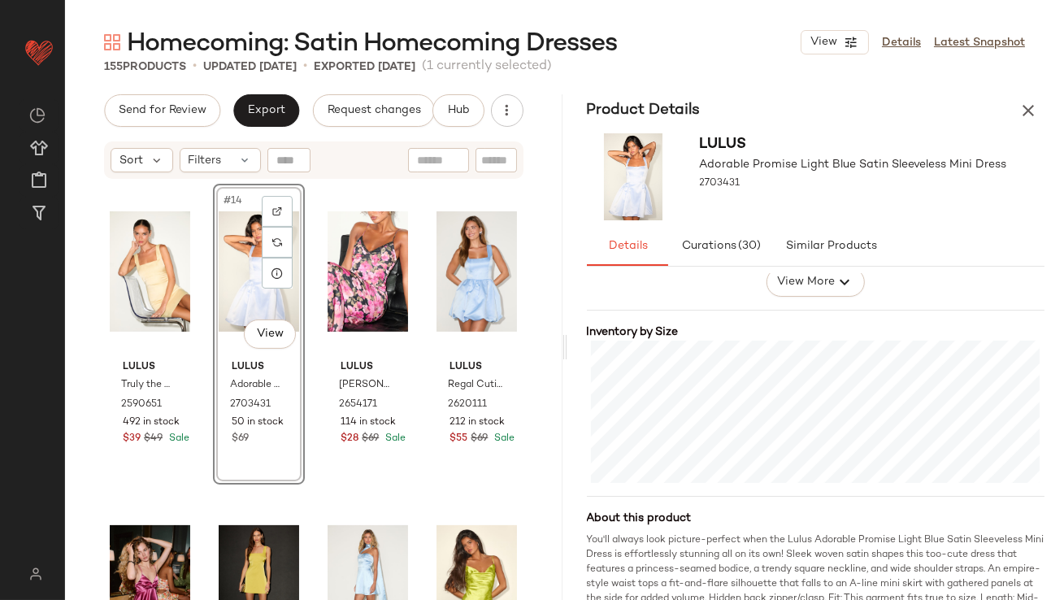
scroll to position [433, 0]
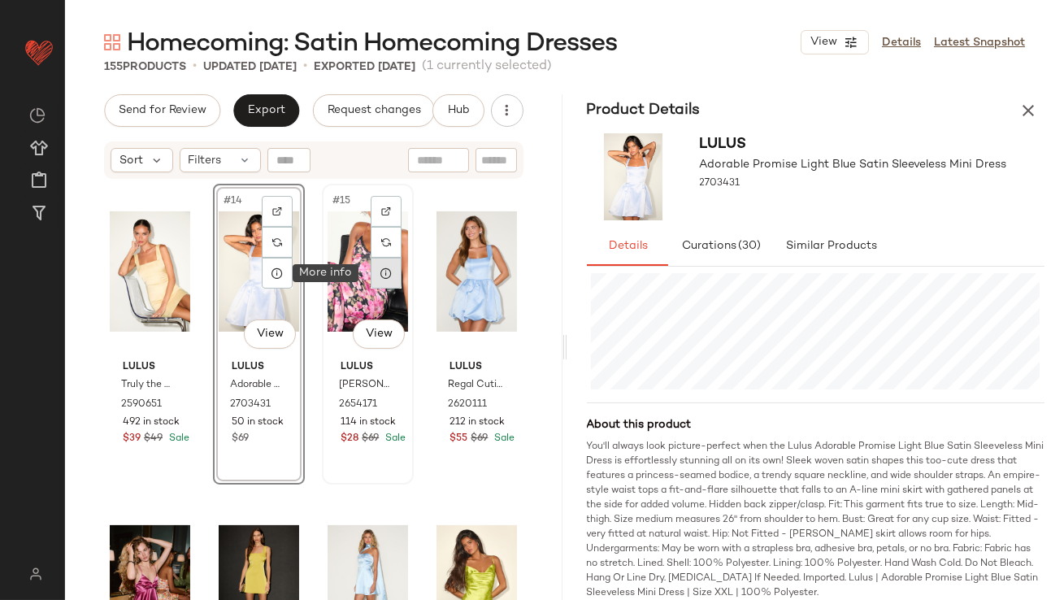
click at [380, 280] on div at bounding box center [386, 273] width 31 height 31
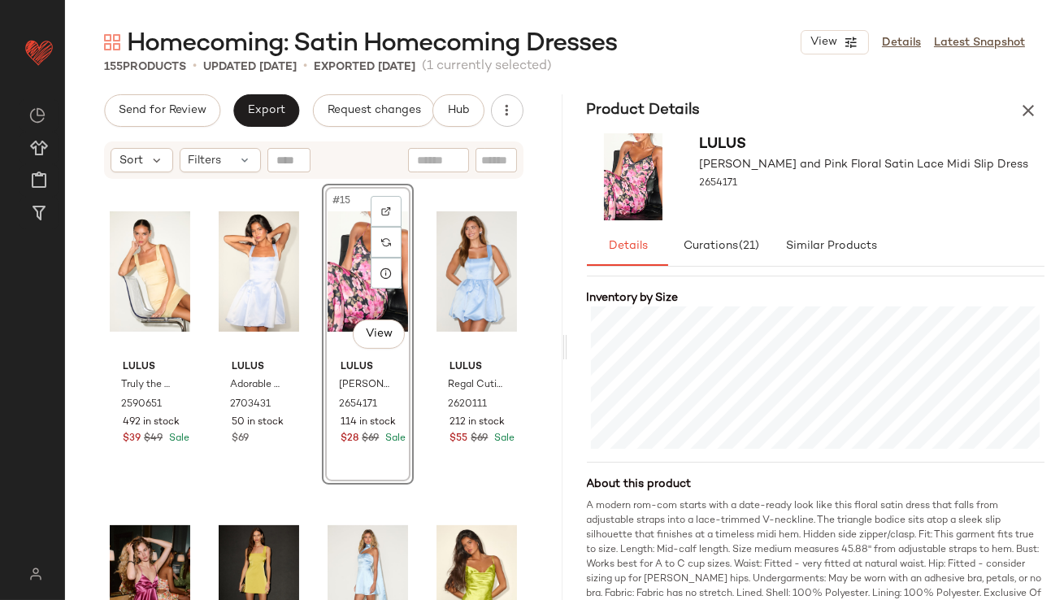
scroll to position [398, 0]
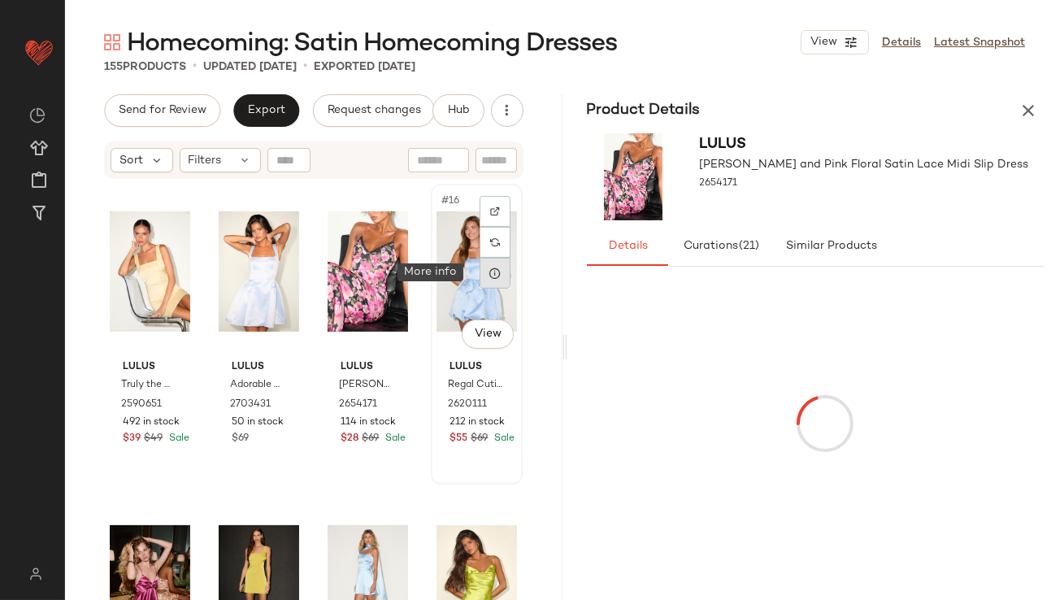
click at [489, 276] on icon at bounding box center [495, 273] width 13 height 13
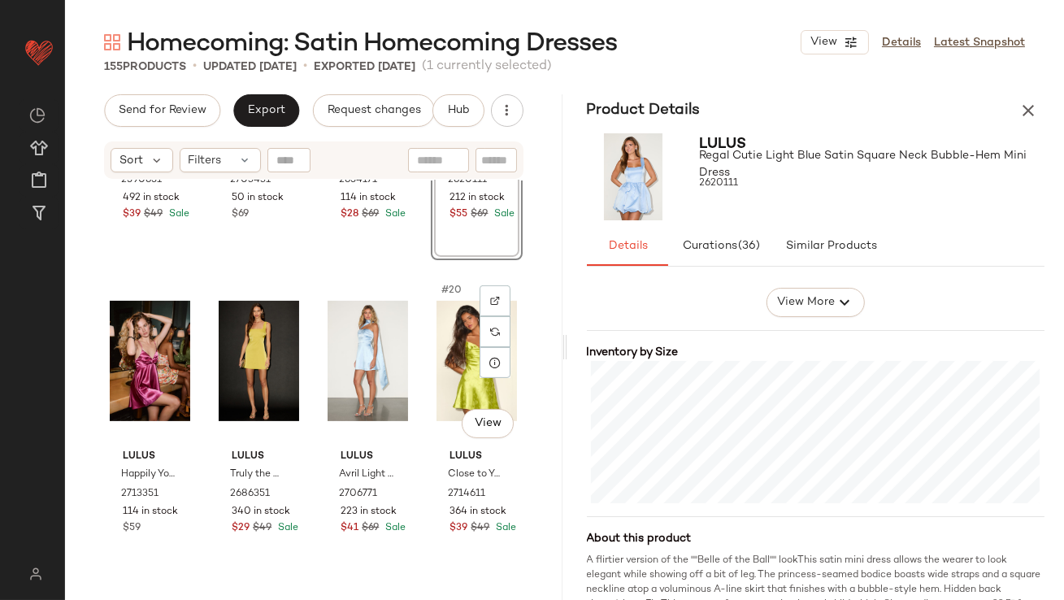
scroll to position [1192, 0]
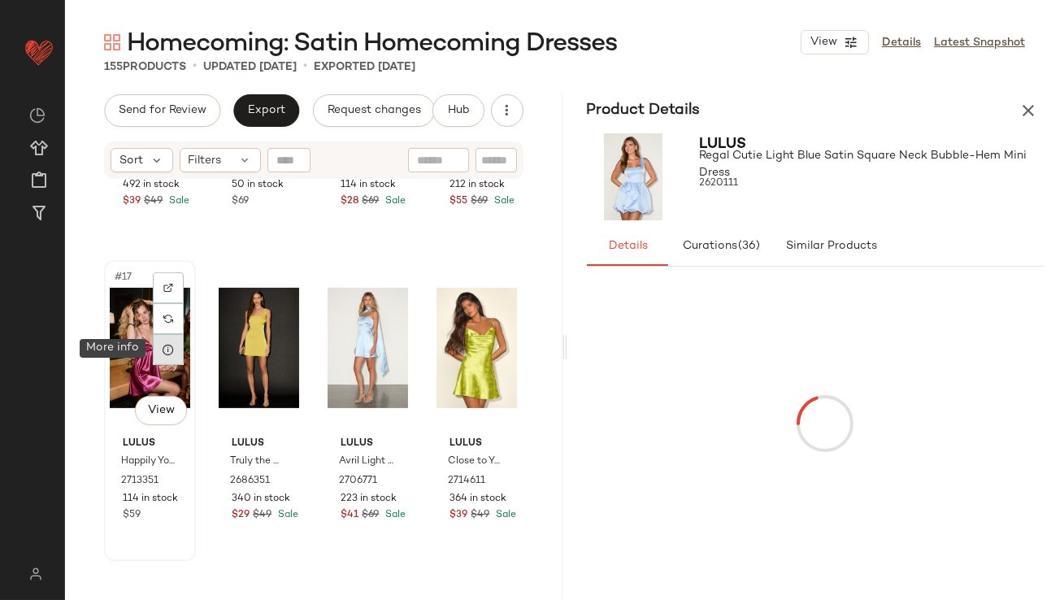
click at [170, 349] on icon at bounding box center [168, 349] width 13 height 13
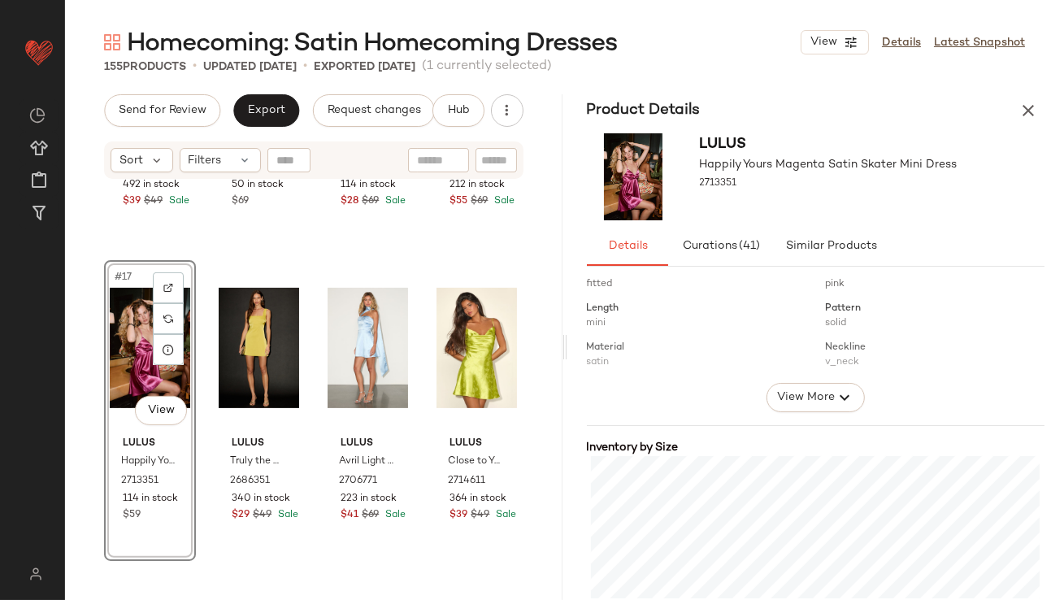
scroll to position [250, 0]
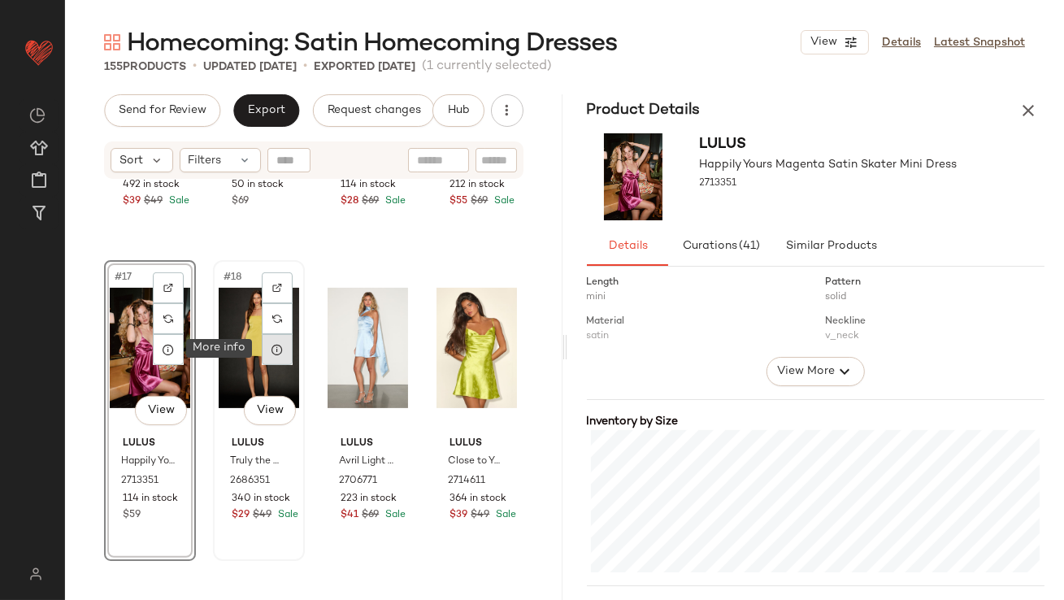
click at [273, 346] on icon at bounding box center [277, 349] width 13 height 13
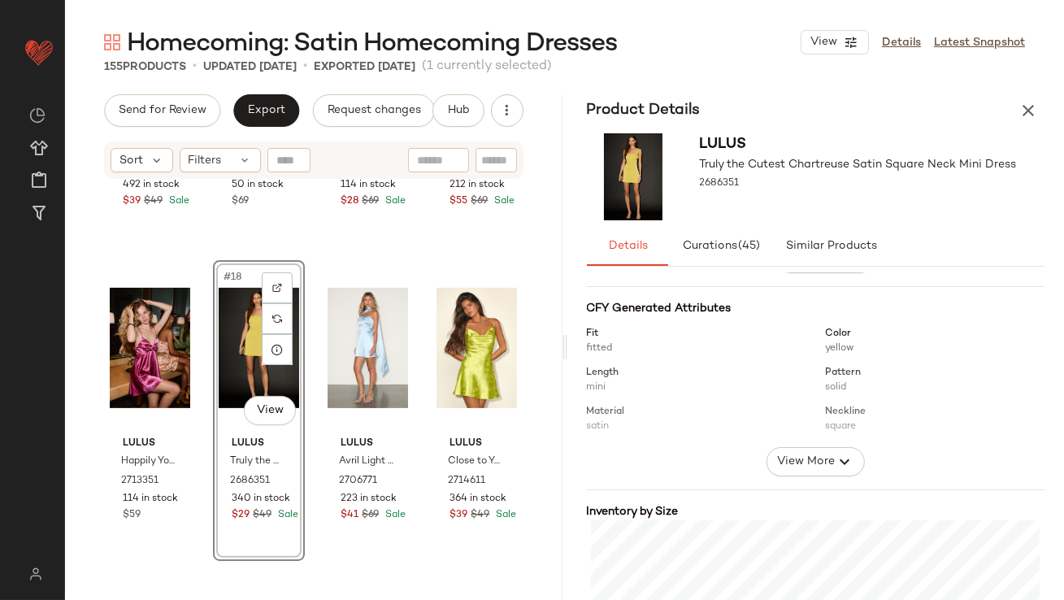
scroll to position [244, 0]
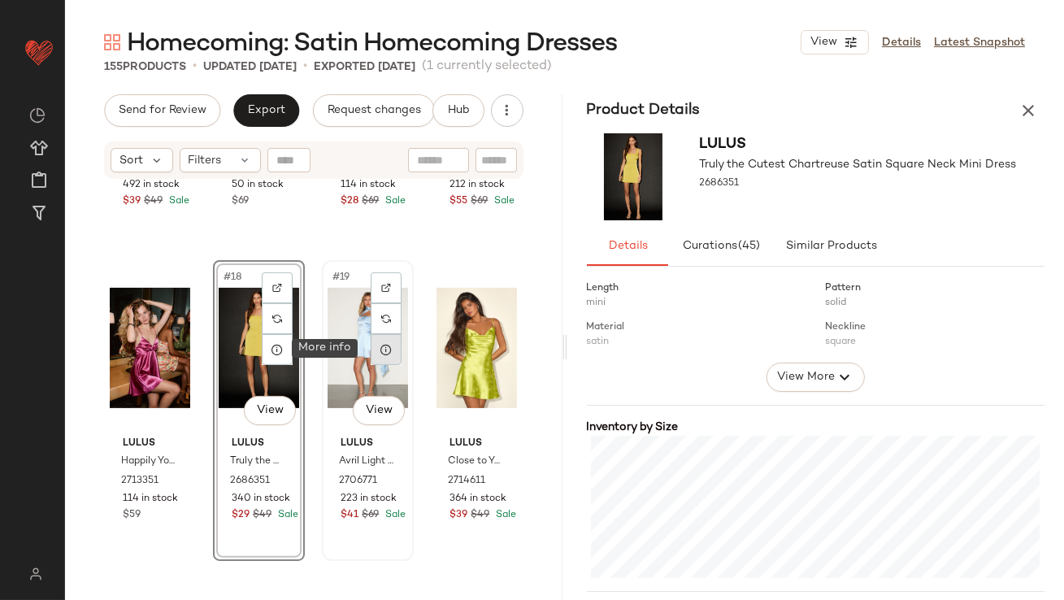
click at [384, 350] on icon at bounding box center [386, 349] width 13 height 13
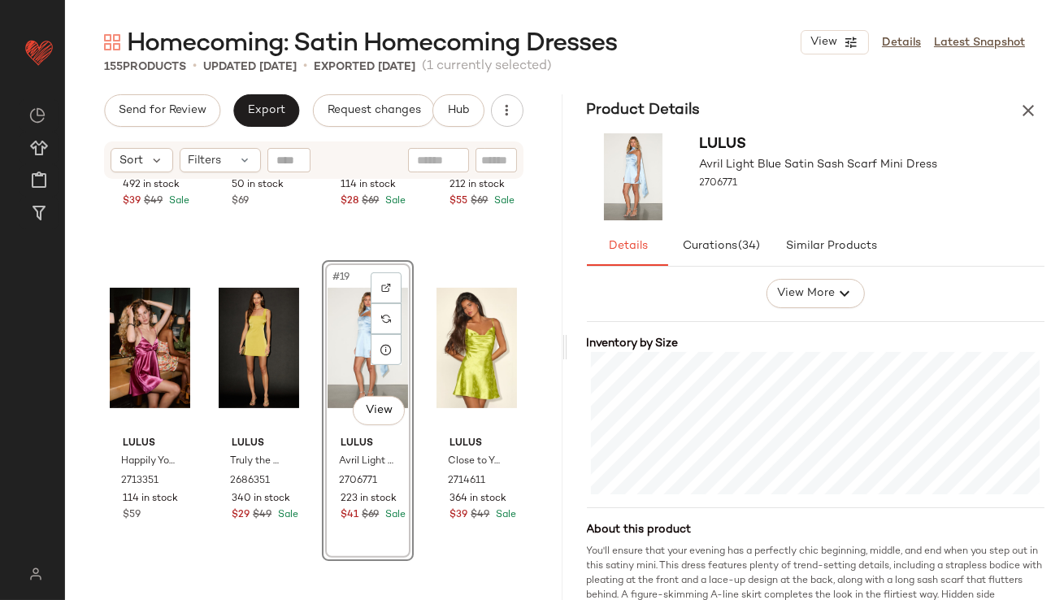
scroll to position [340, 0]
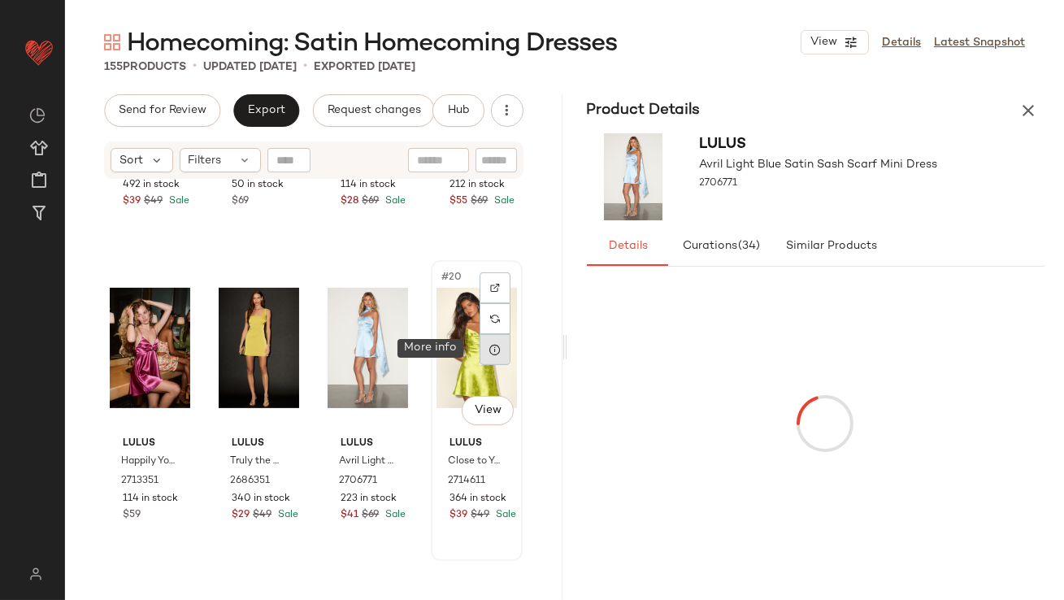
click at [480, 346] on div at bounding box center [495, 349] width 31 height 31
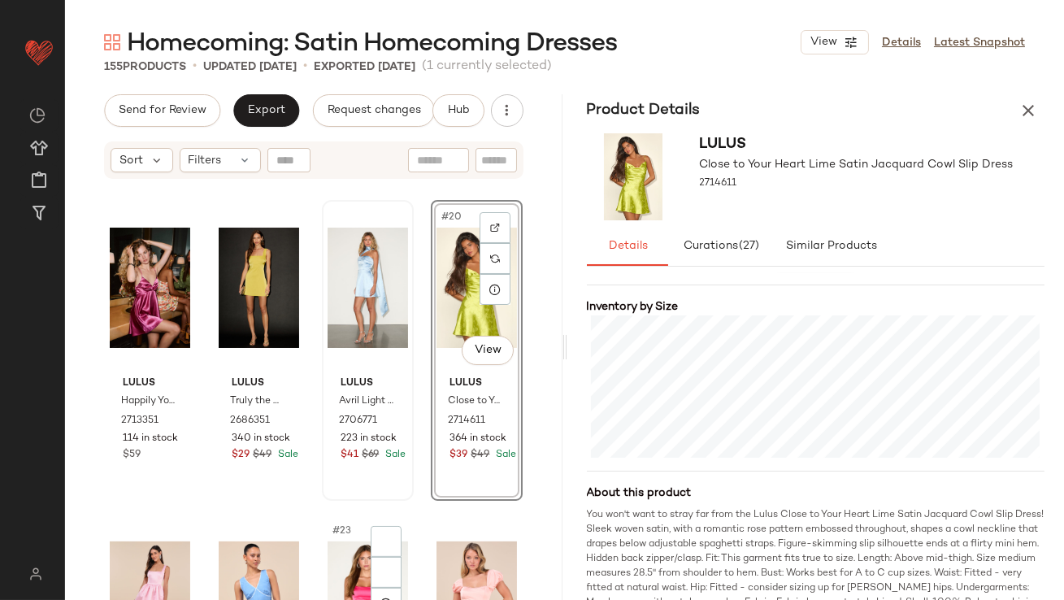
scroll to position [1457, 0]
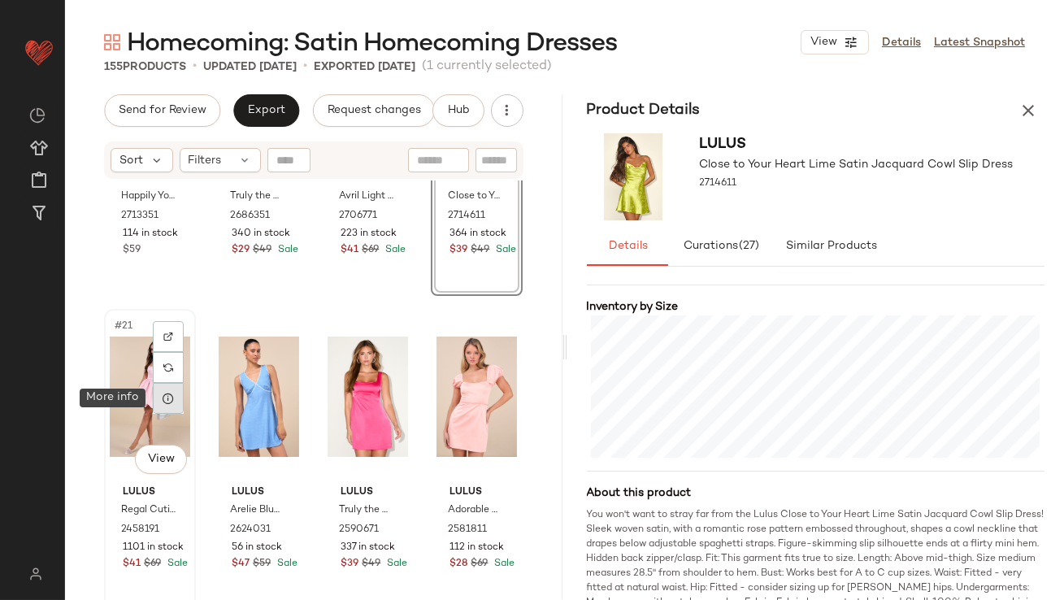
click at [171, 395] on icon at bounding box center [168, 398] width 13 height 13
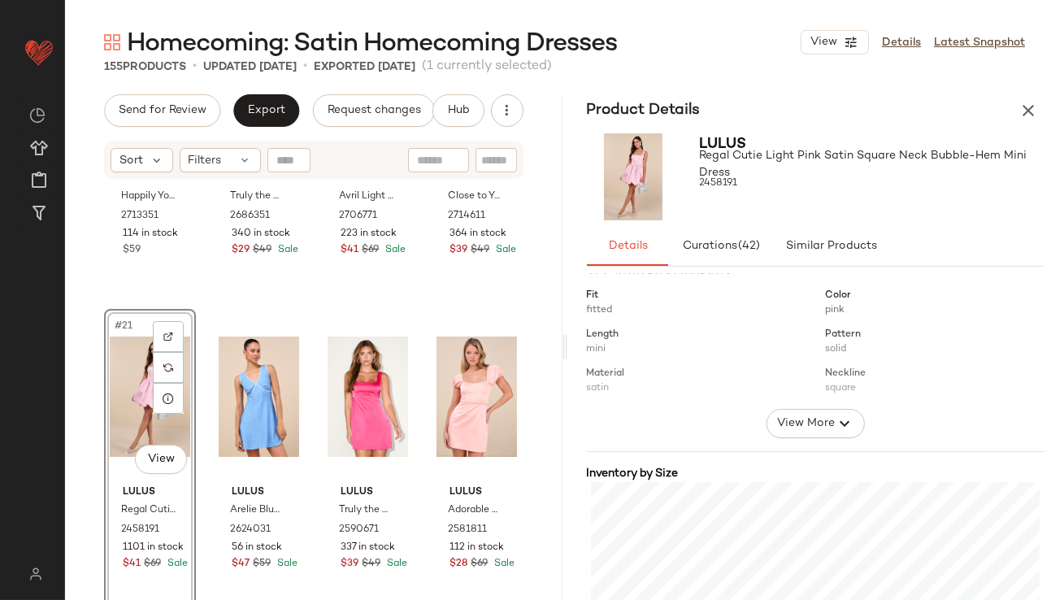
scroll to position [315, 0]
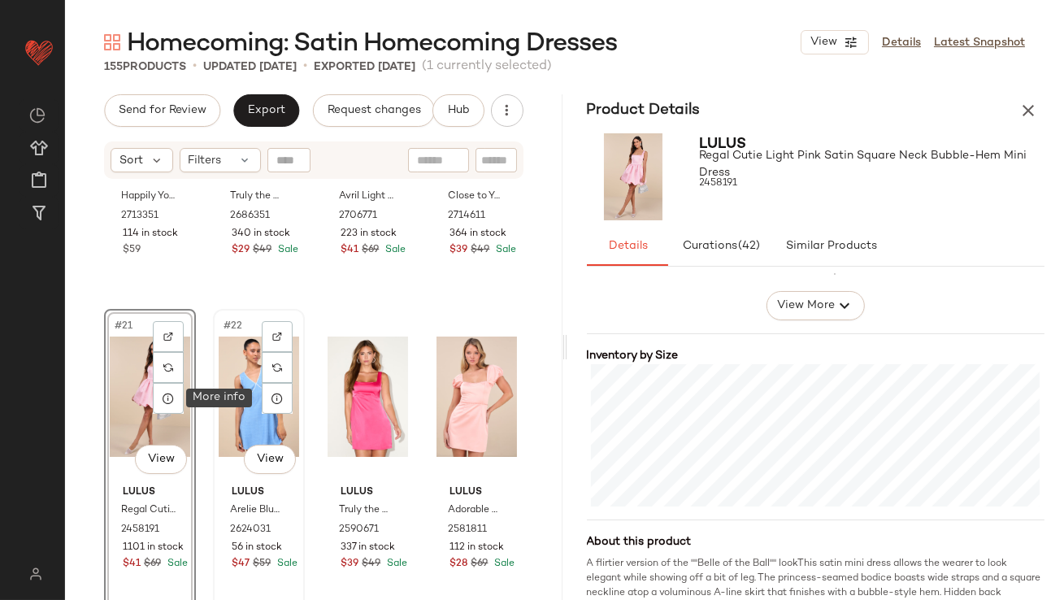
click at [290, 404] on div "#22 View" at bounding box center [259, 397] width 80 height 164
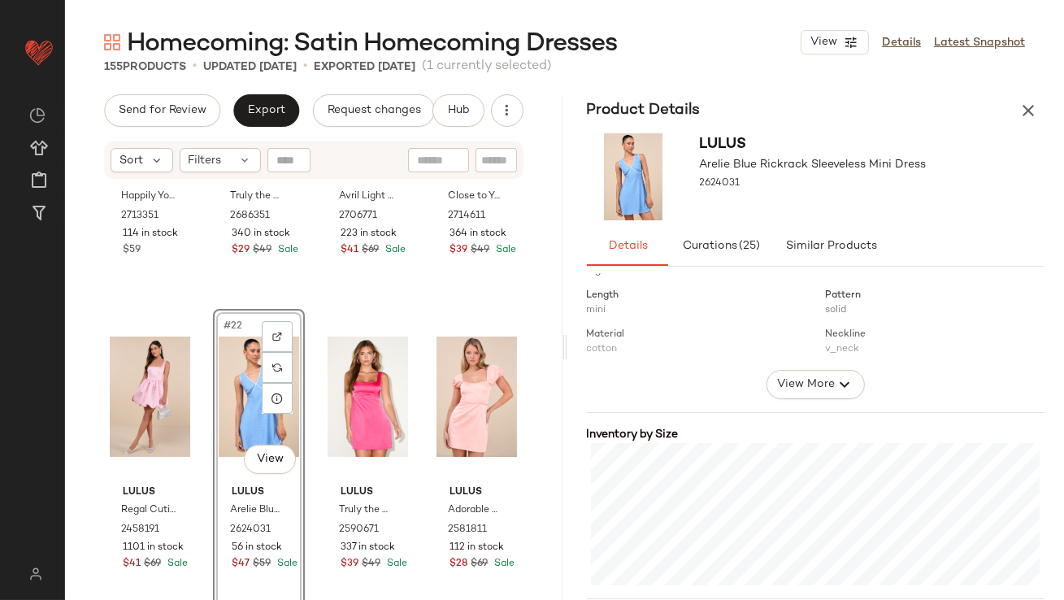
scroll to position [327, 0]
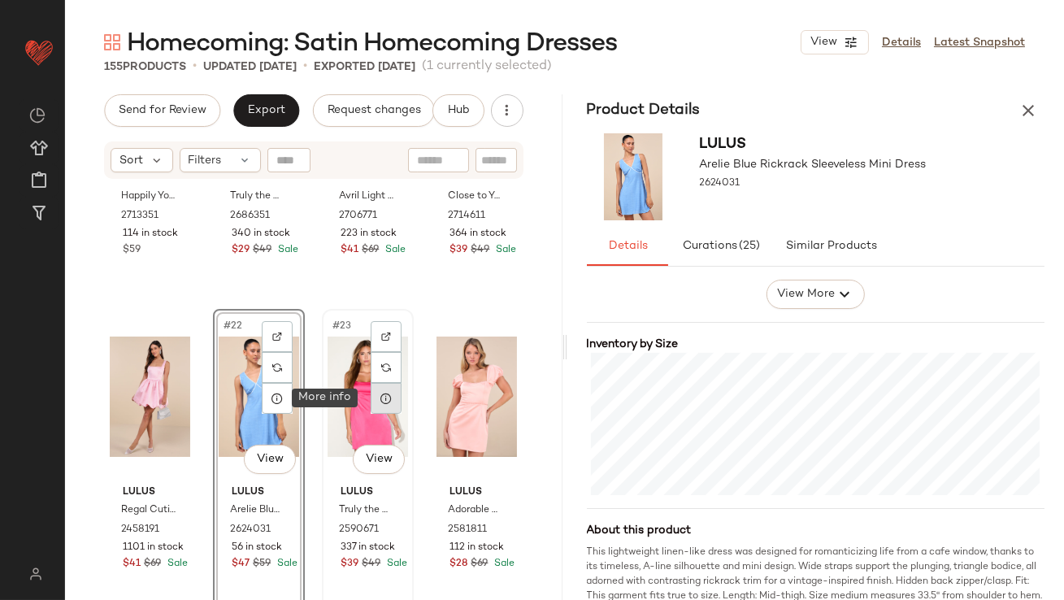
click at [382, 394] on icon at bounding box center [386, 398] width 13 height 13
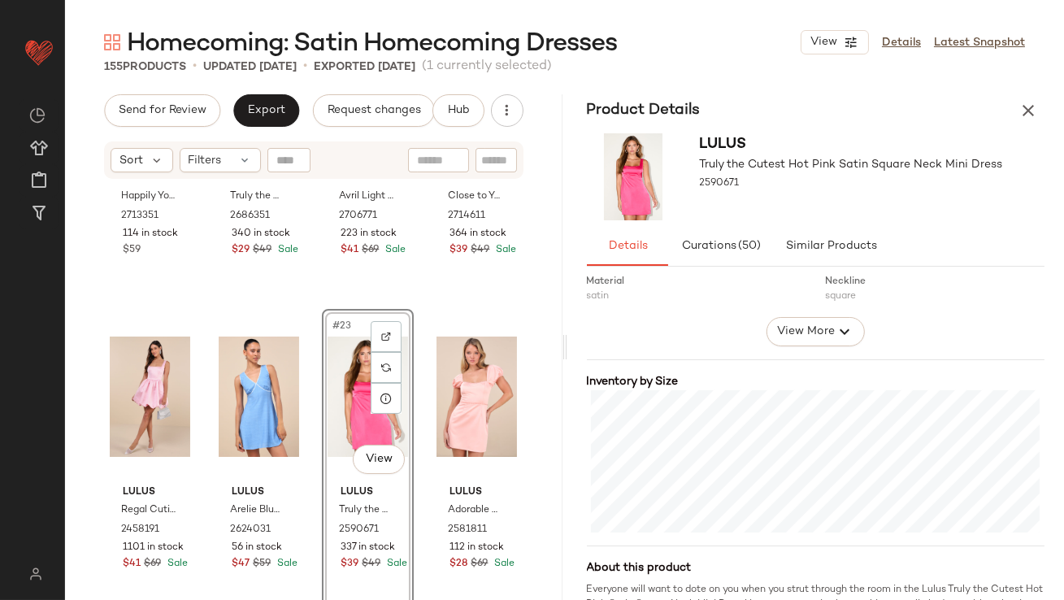
scroll to position [294, 0]
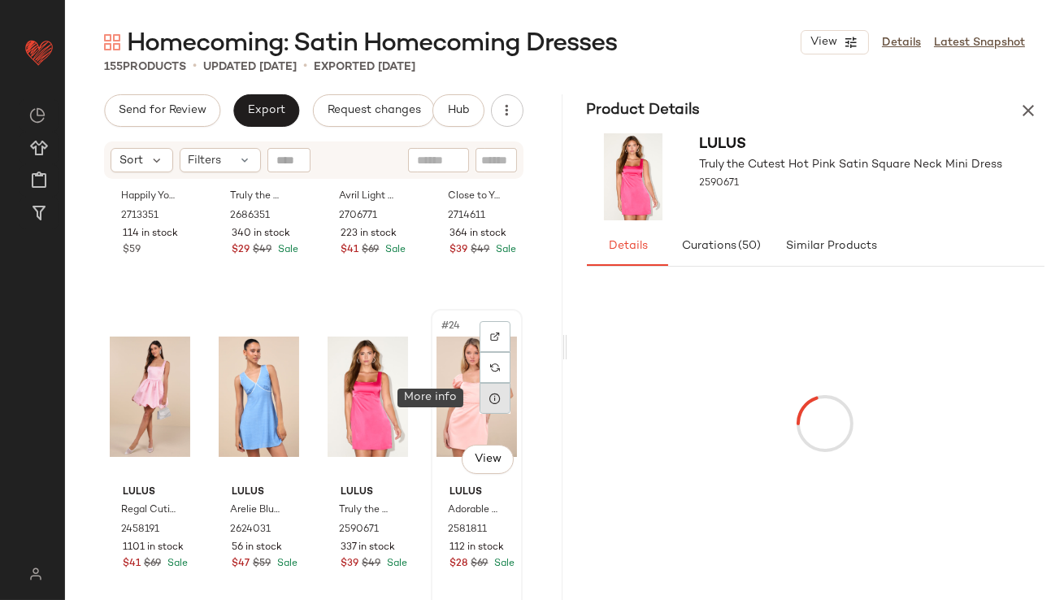
click at [493, 397] on div at bounding box center [495, 398] width 31 height 31
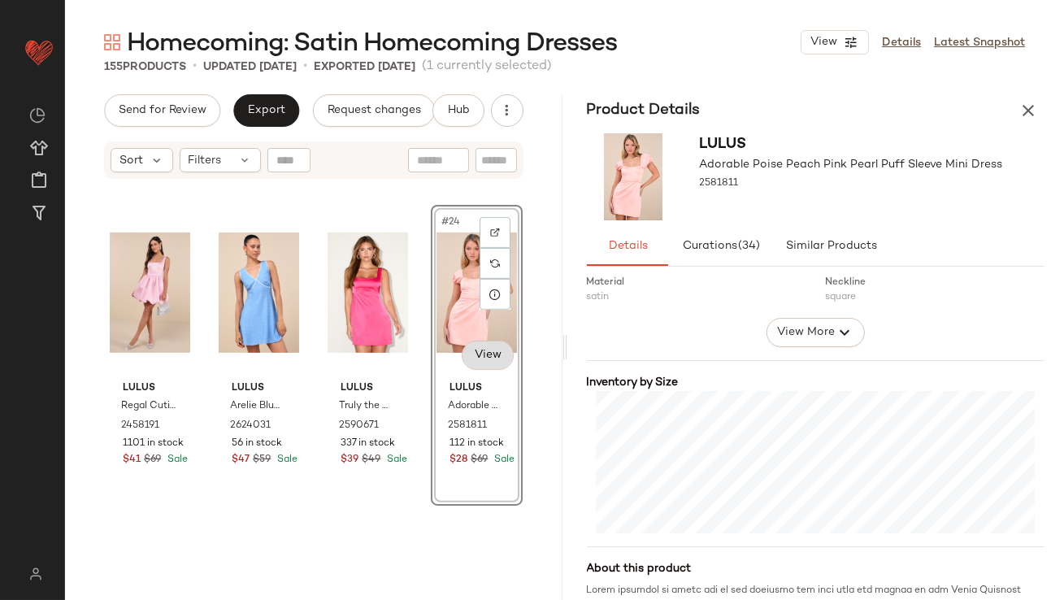
scroll to position [1720, 0]
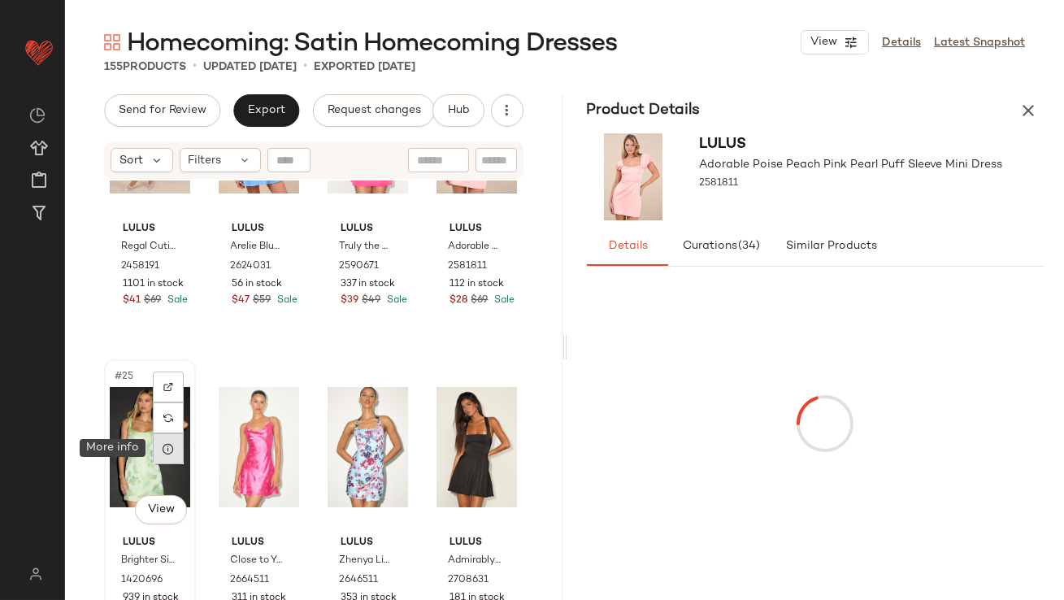
click at [172, 446] on icon at bounding box center [168, 448] width 13 height 13
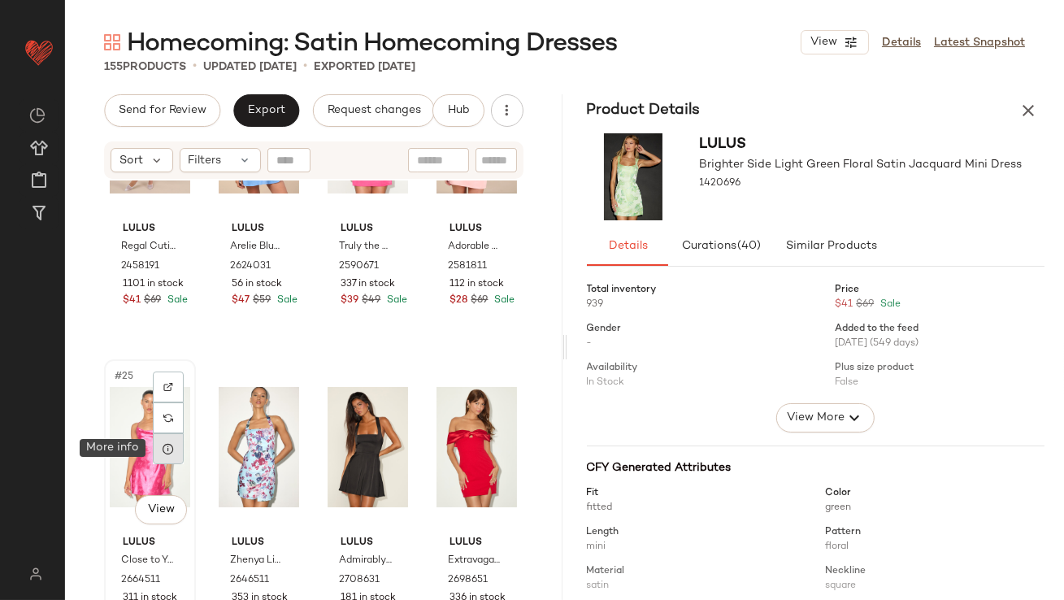
click at [163, 438] on div at bounding box center [168, 448] width 31 height 31
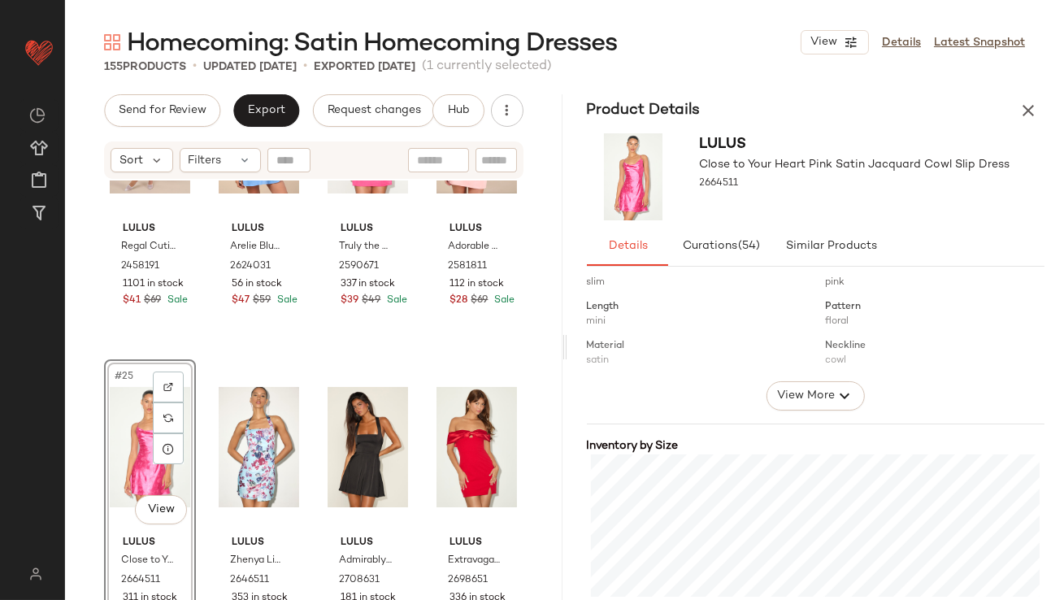
scroll to position [276, 0]
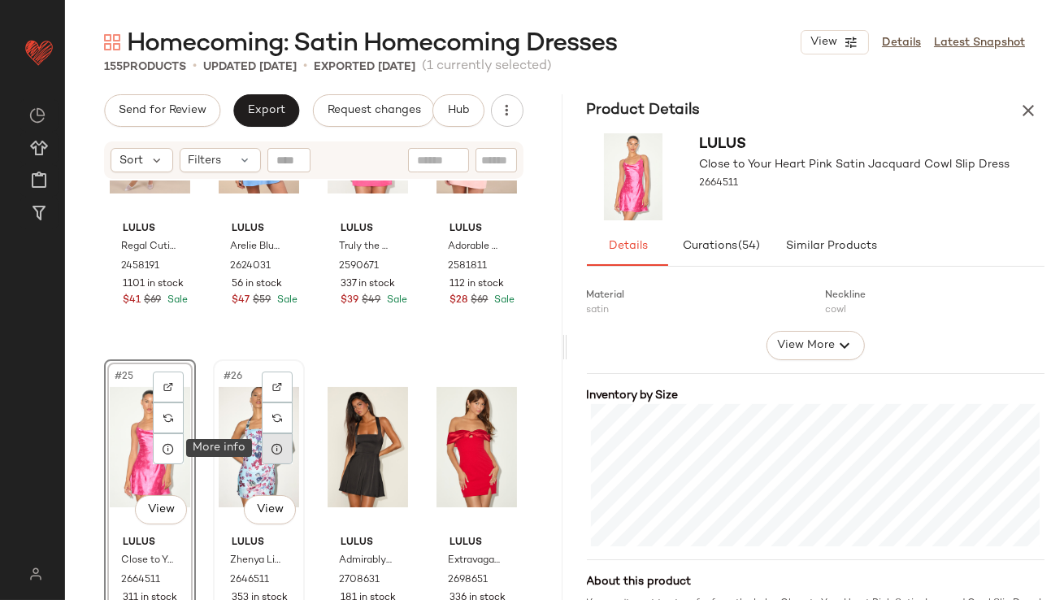
click at [274, 454] on div at bounding box center [277, 448] width 31 height 31
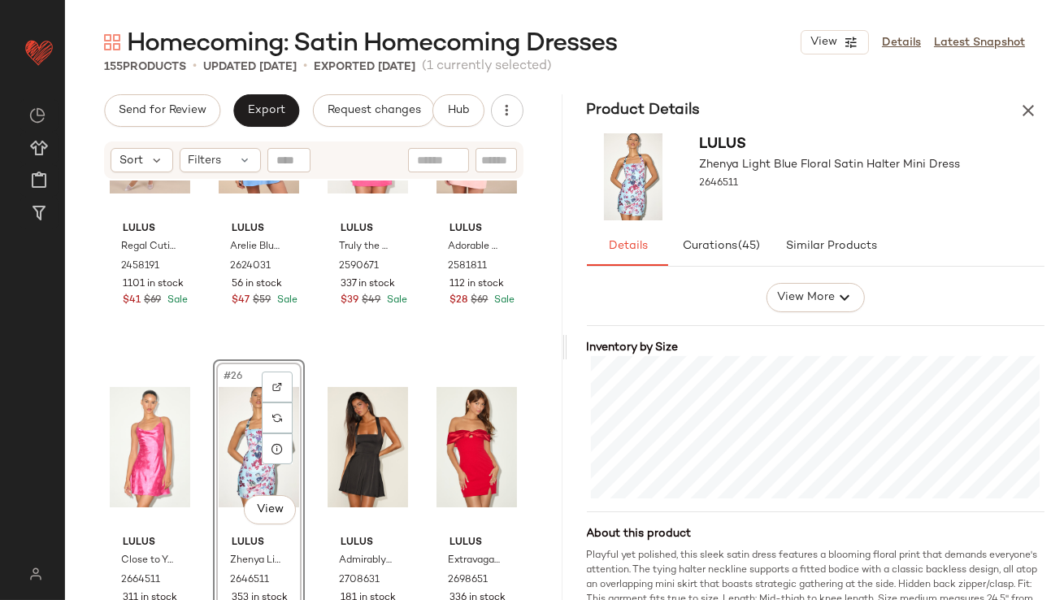
scroll to position [331, 0]
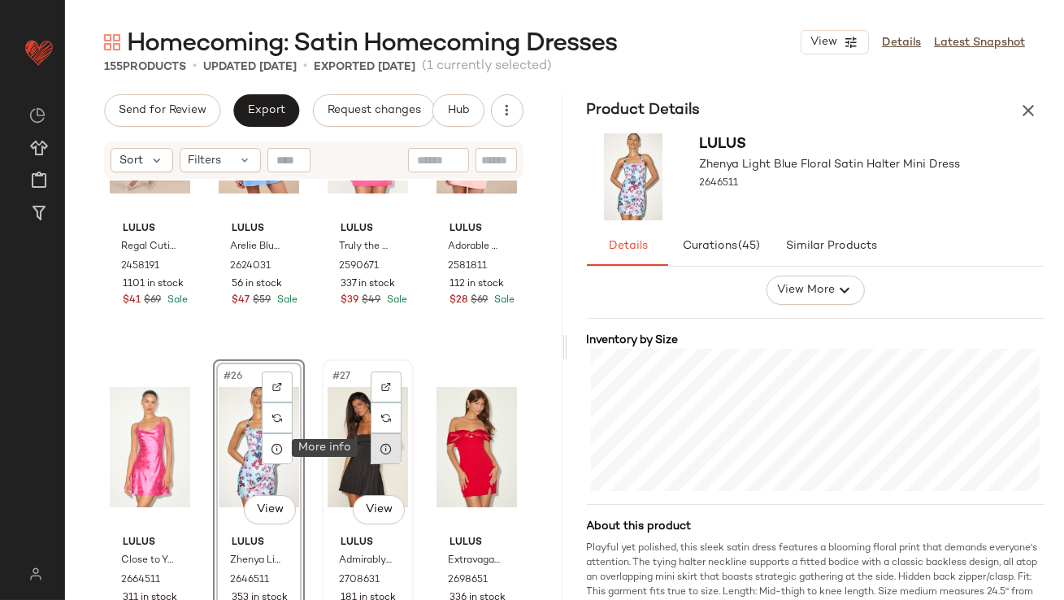
click at [385, 450] on icon at bounding box center [386, 448] width 13 height 13
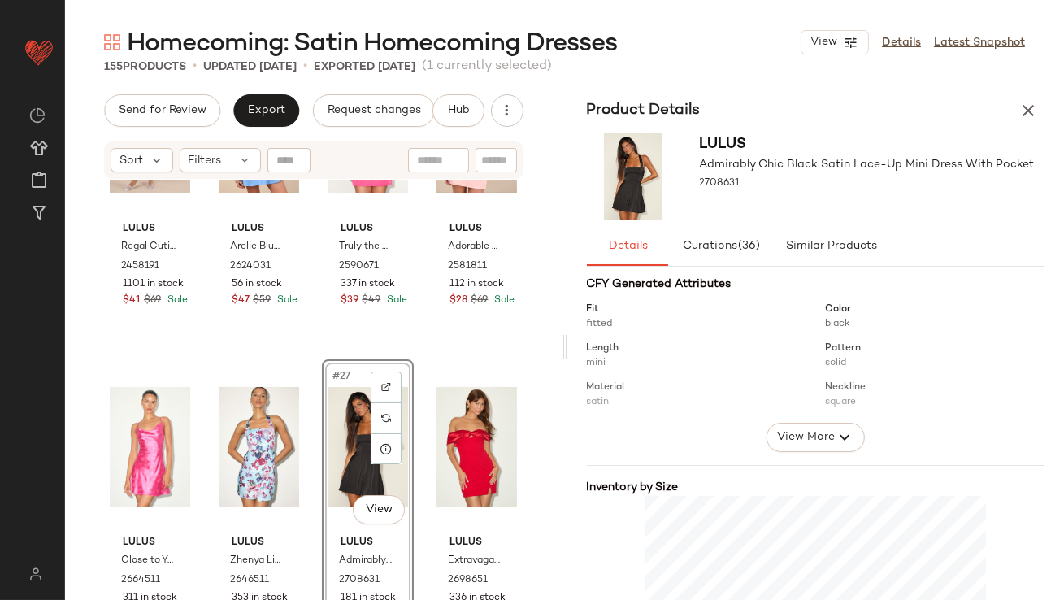
scroll to position [350, 0]
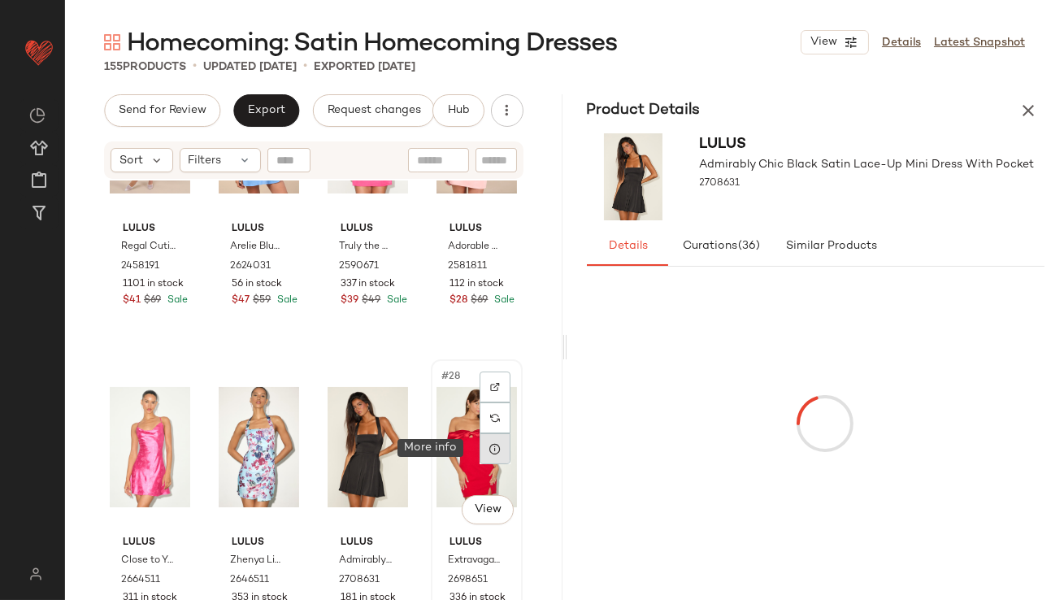
click at [495, 453] on div at bounding box center [495, 448] width 31 height 31
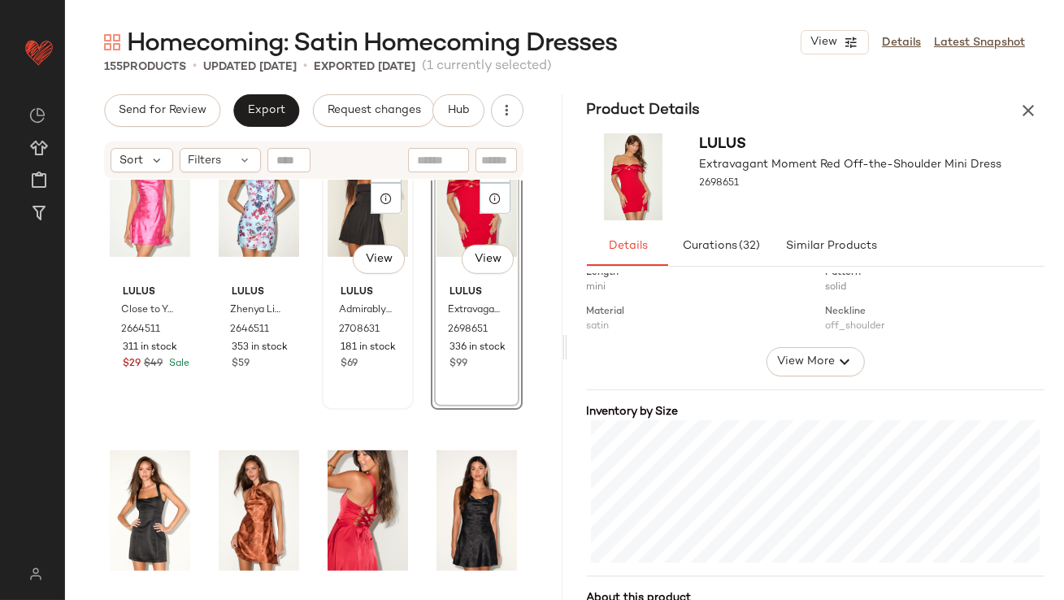
scroll to position [1970, 0]
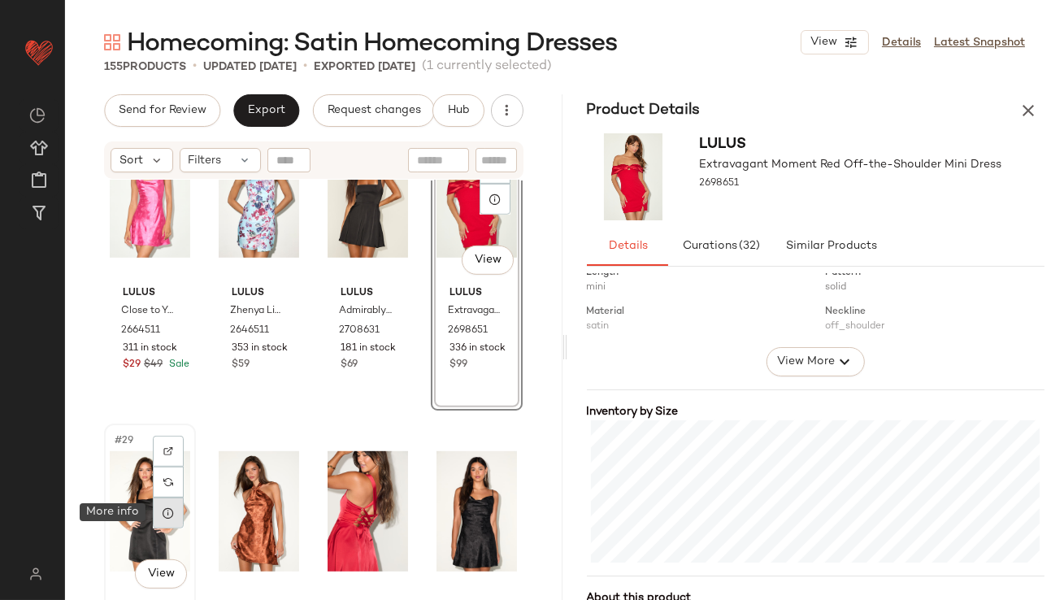
click at [169, 517] on icon at bounding box center [168, 513] width 13 height 13
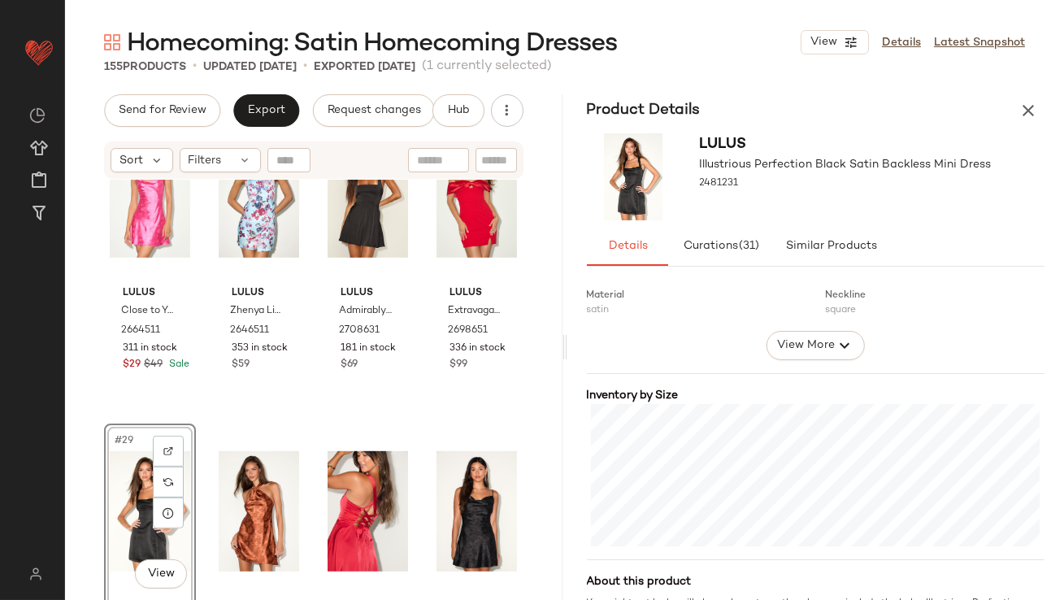
scroll to position [280, 0]
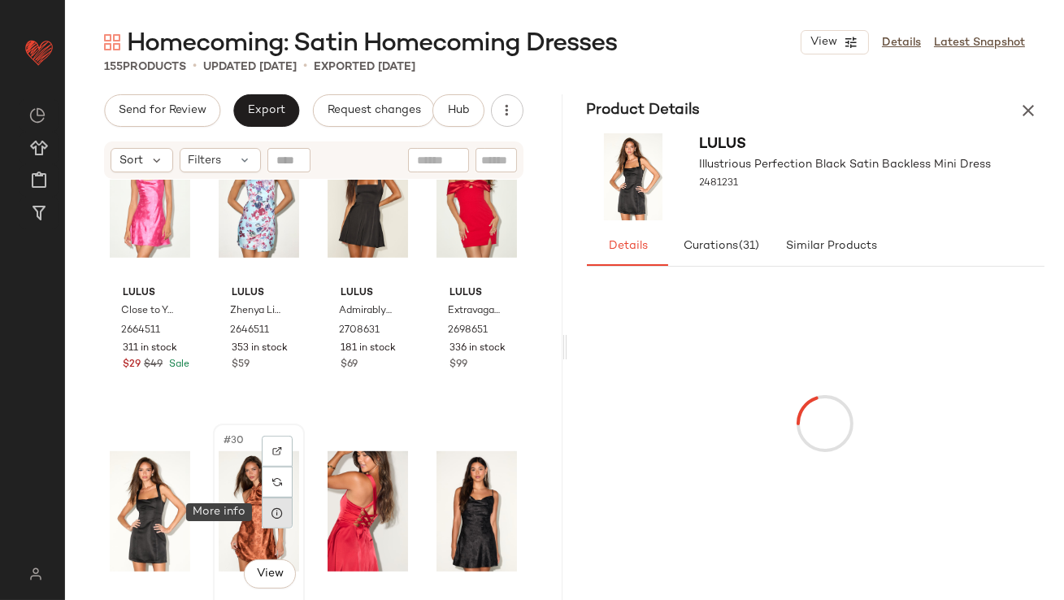
click at [272, 509] on icon at bounding box center [277, 513] width 13 height 13
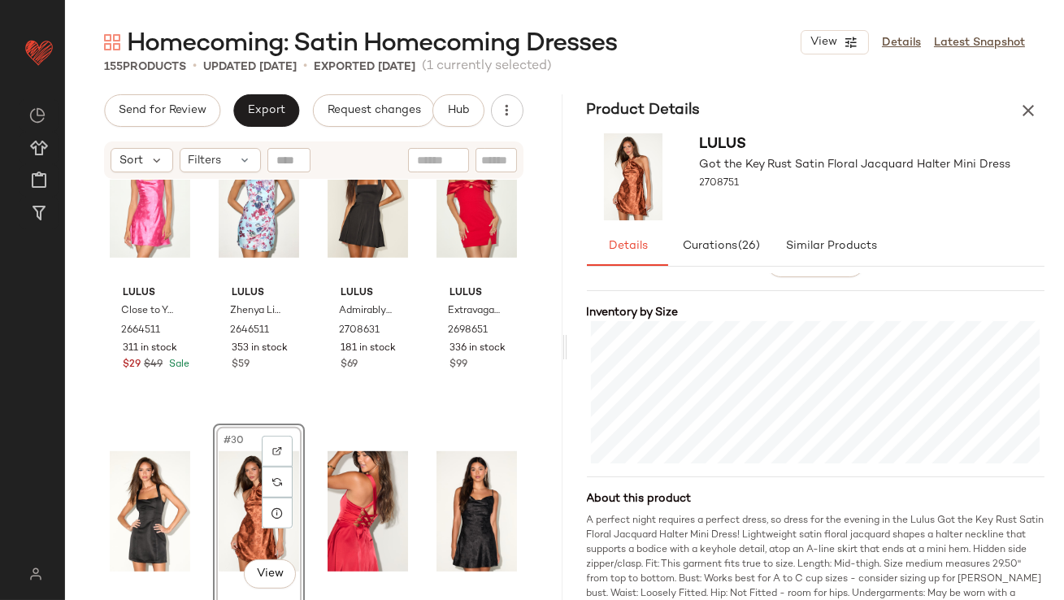
scroll to position [359, 0]
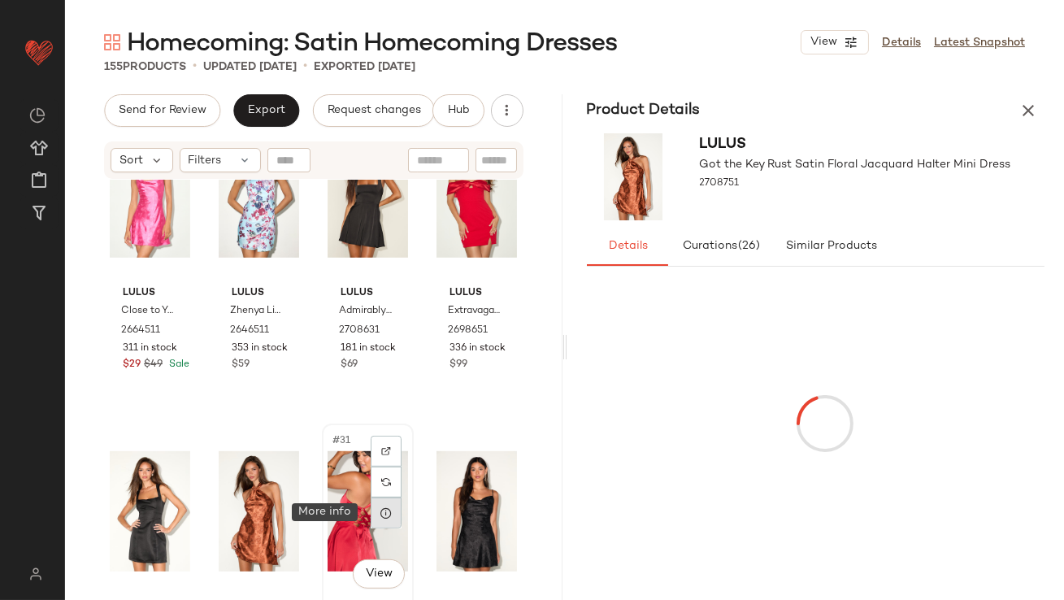
click at [380, 510] on icon at bounding box center [386, 513] width 13 height 13
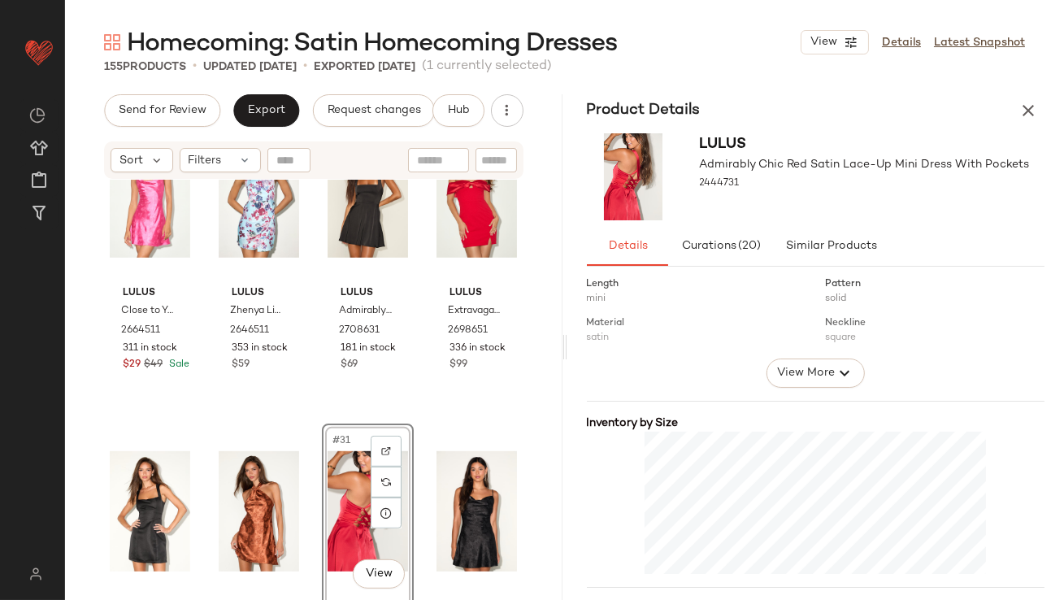
scroll to position [263, 0]
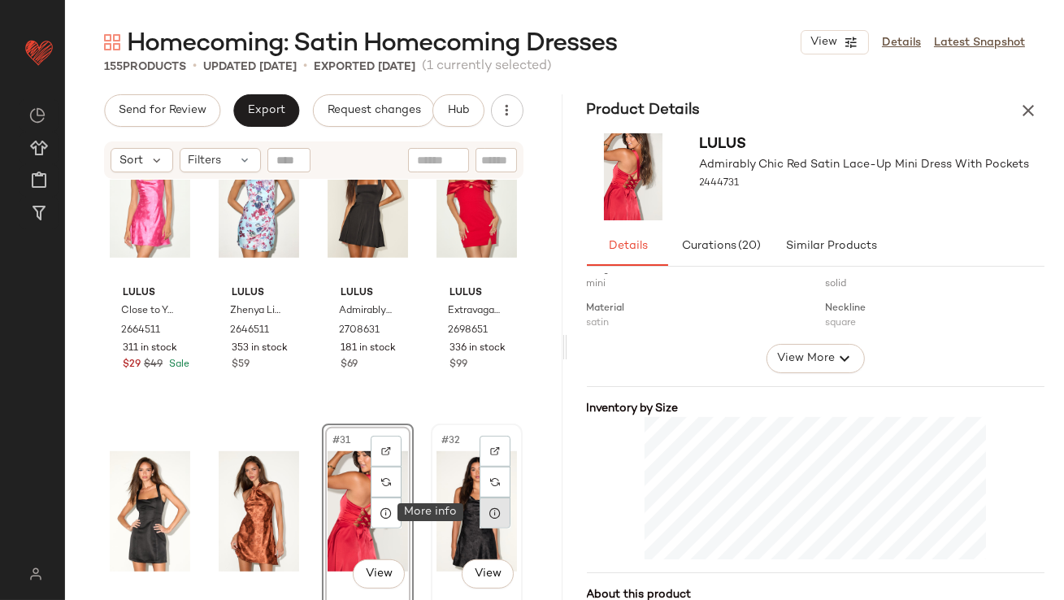
click at [480, 521] on div at bounding box center [495, 513] width 31 height 31
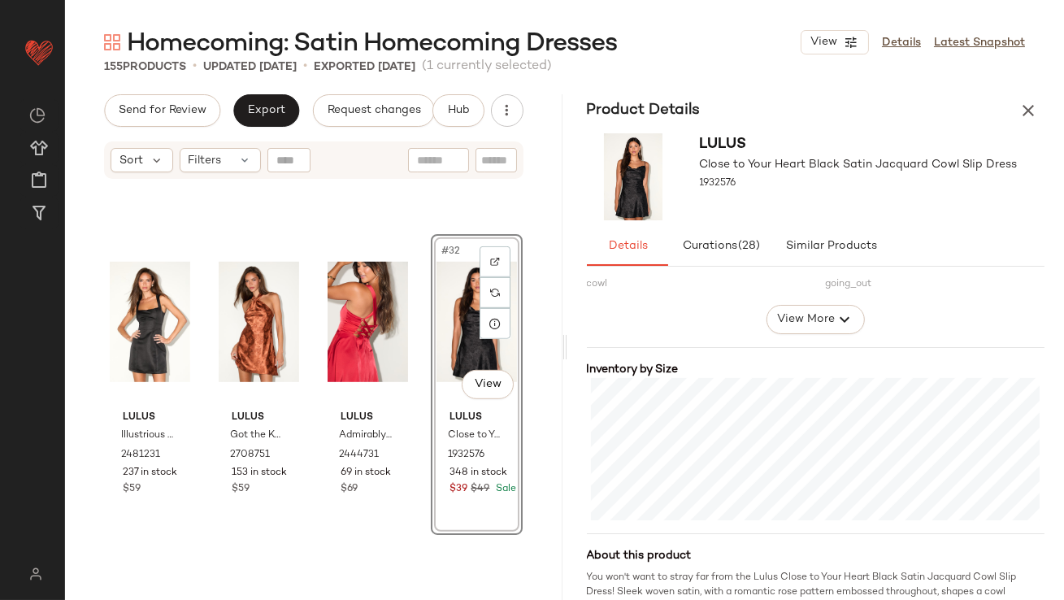
scroll to position [2268, 0]
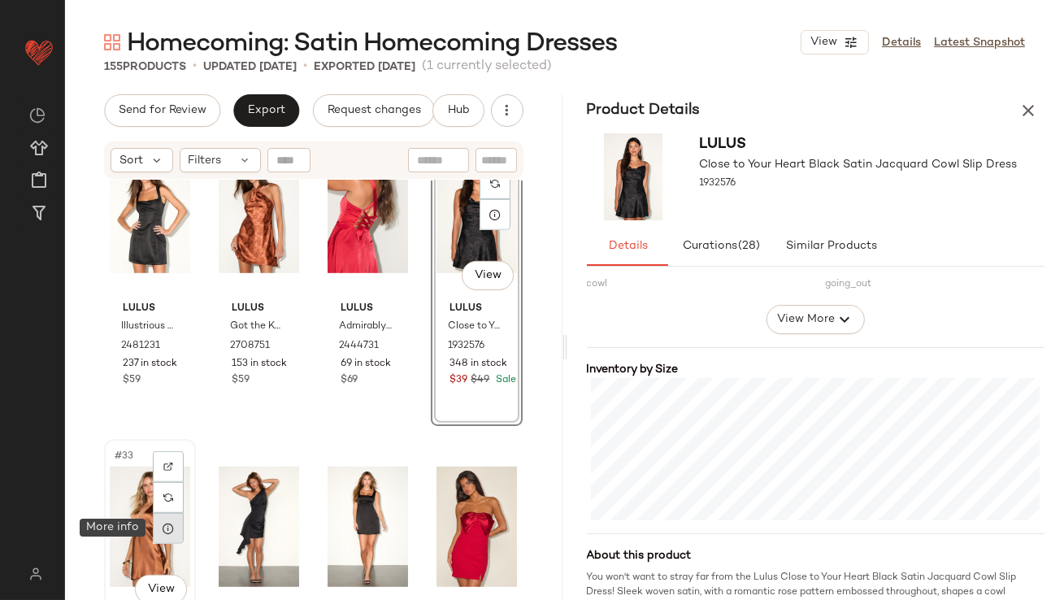
click at [166, 522] on icon at bounding box center [168, 528] width 13 height 13
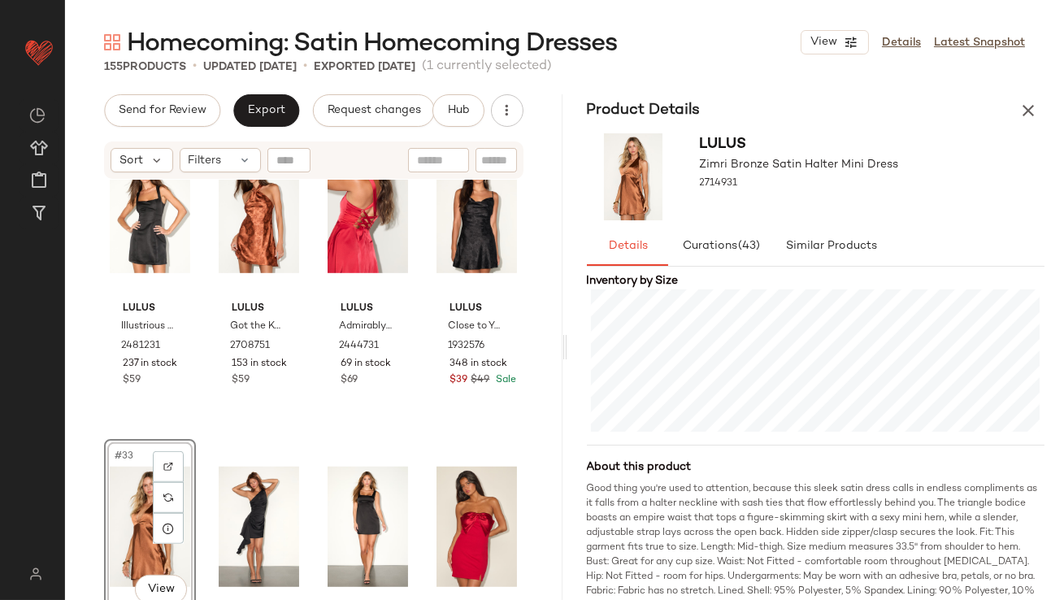
scroll to position [390, 0]
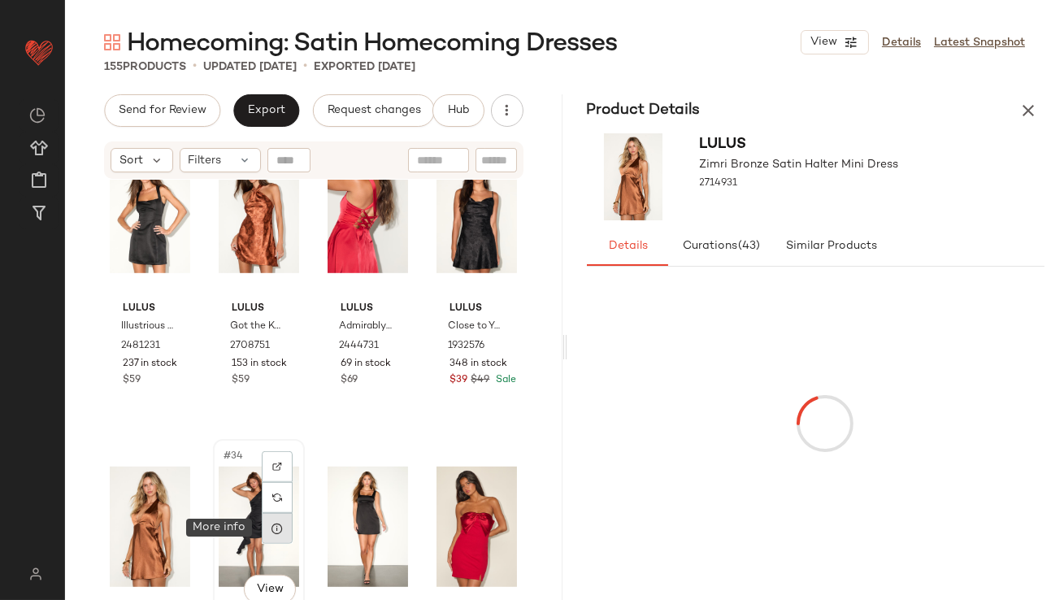
click at [267, 523] on div at bounding box center [277, 528] width 31 height 31
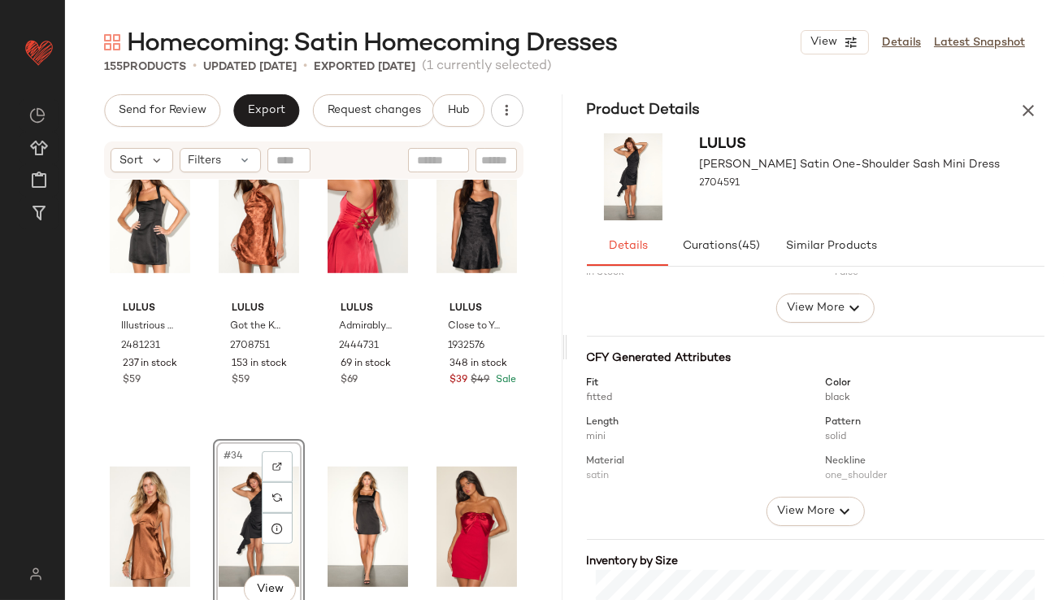
scroll to position [204, 0]
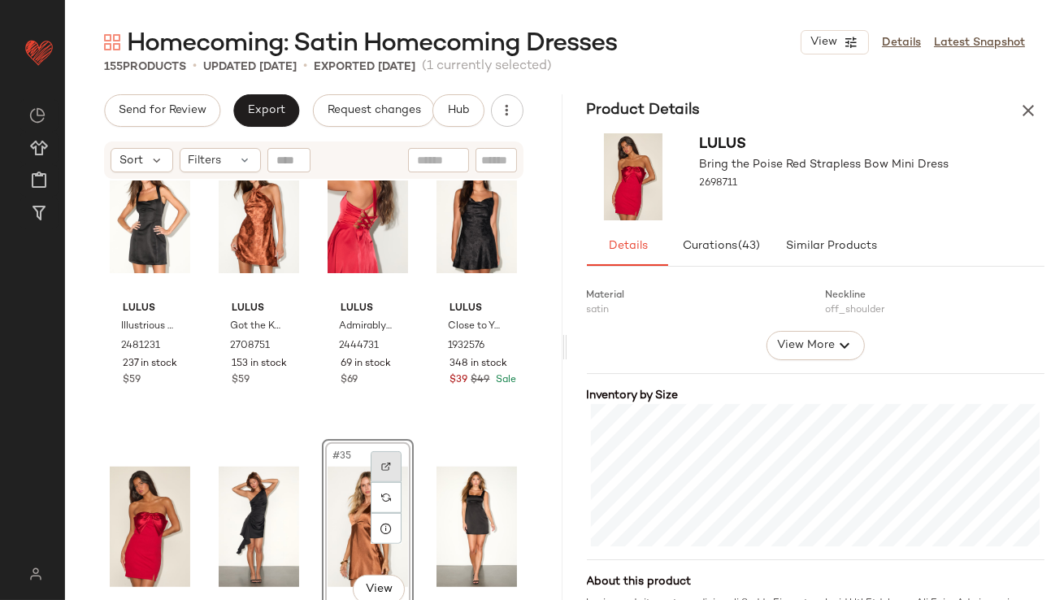
scroll to position [2512, 0]
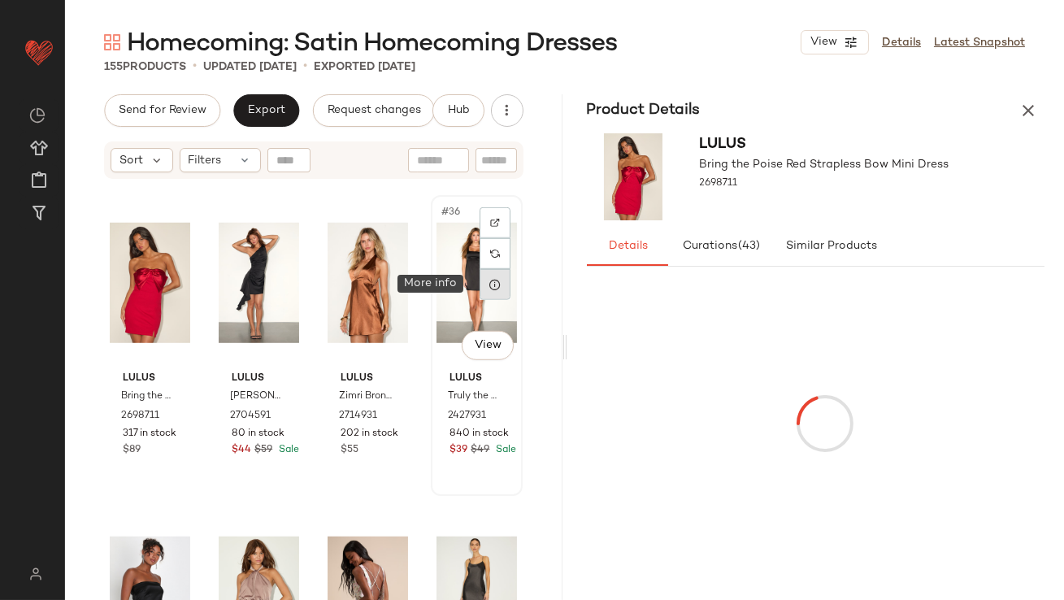
click at [489, 282] on icon at bounding box center [495, 284] width 13 height 13
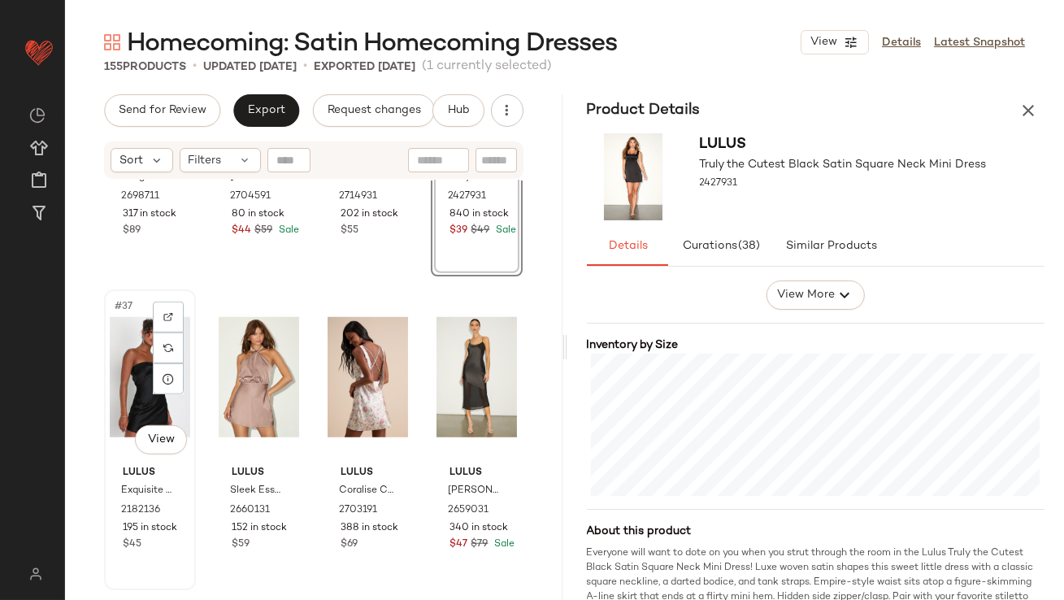
scroll to position [2738, 0]
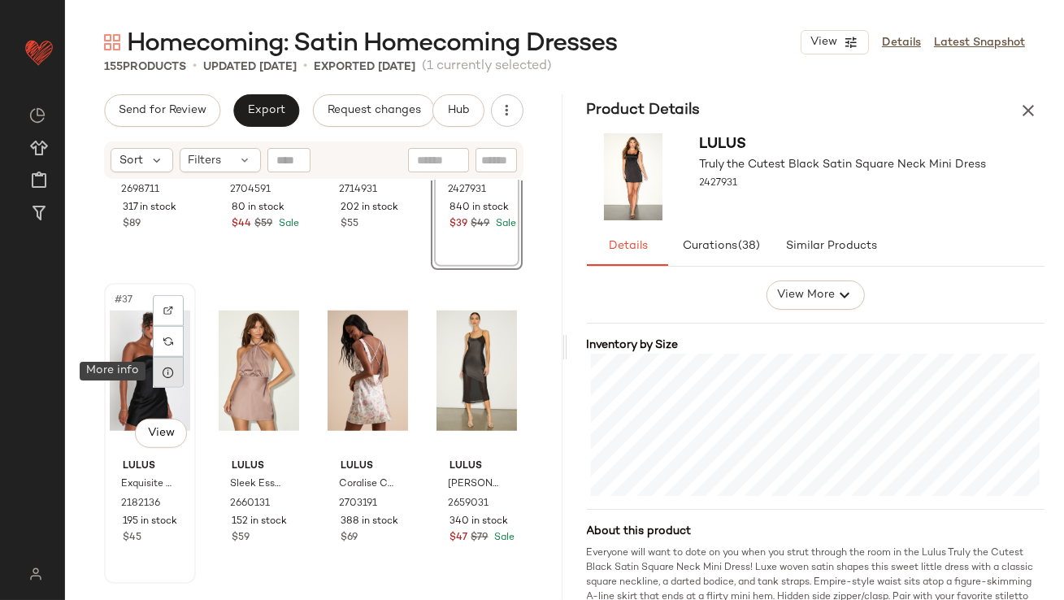
click at [167, 370] on icon at bounding box center [168, 372] width 13 height 13
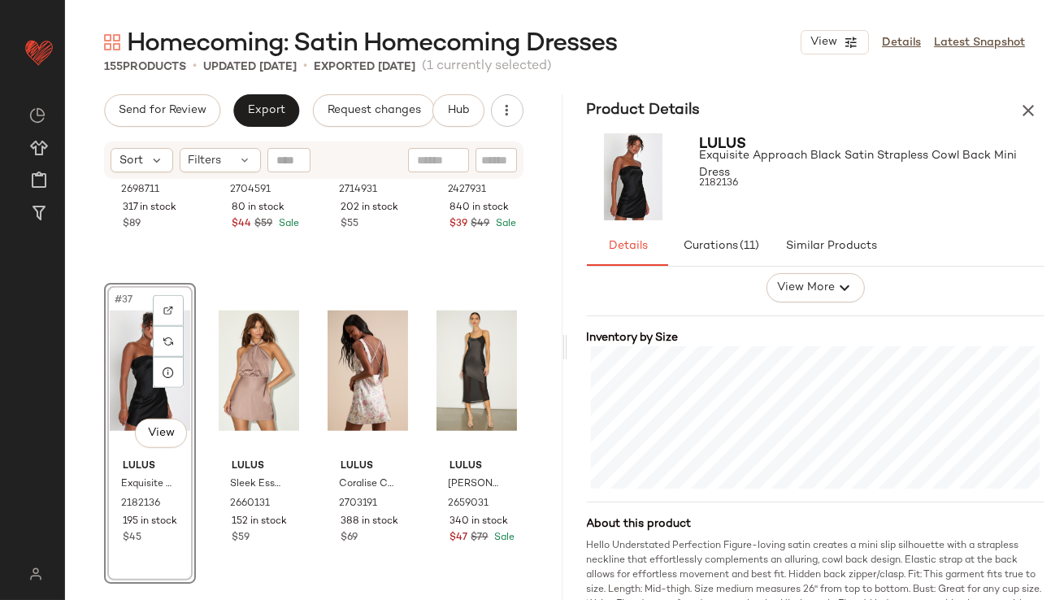
scroll to position [385, 0]
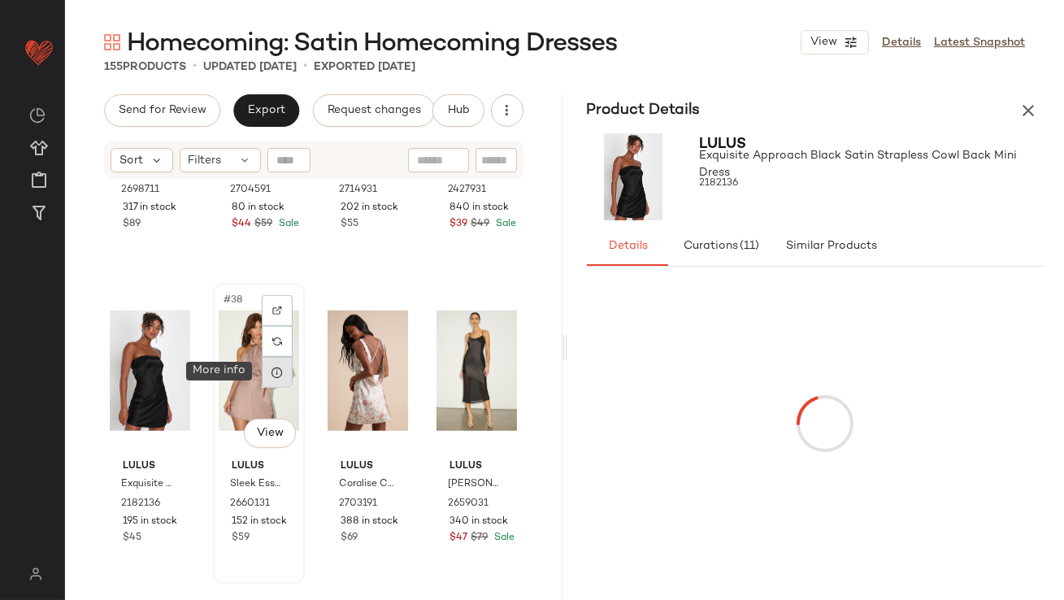
click at [271, 375] on icon at bounding box center [277, 372] width 13 height 13
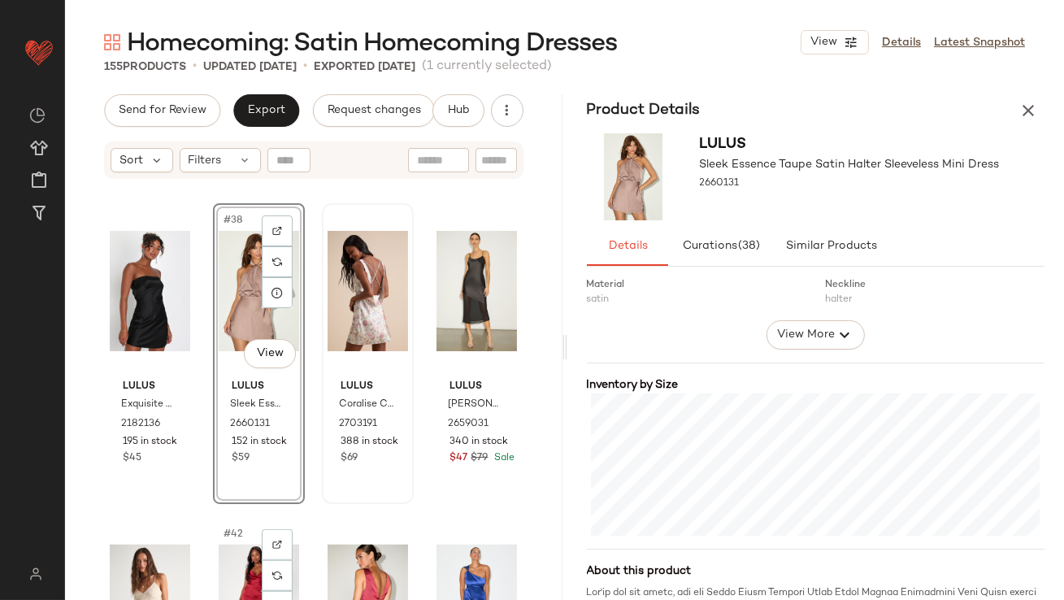
scroll to position [2776, 0]
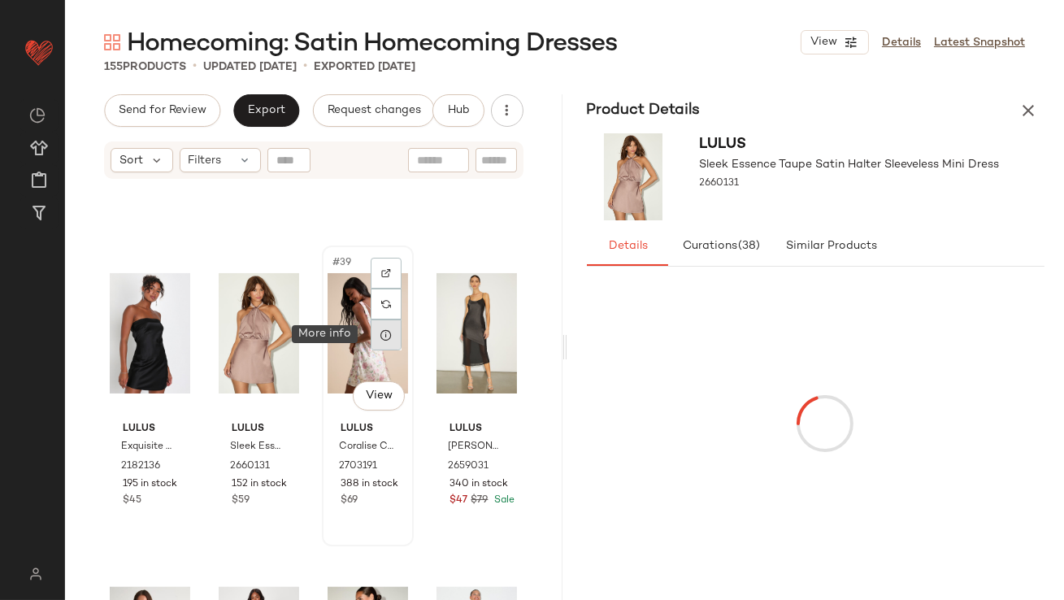
click at [387, 328] on div at bounding box center [386, 335] width 31 height 31
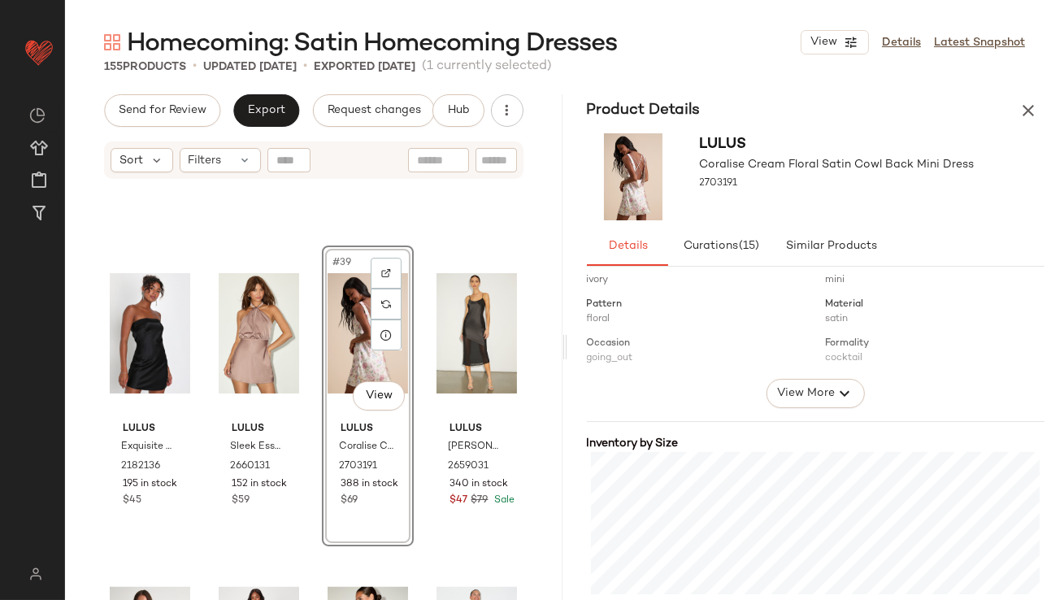
scroll to position [254, 0]
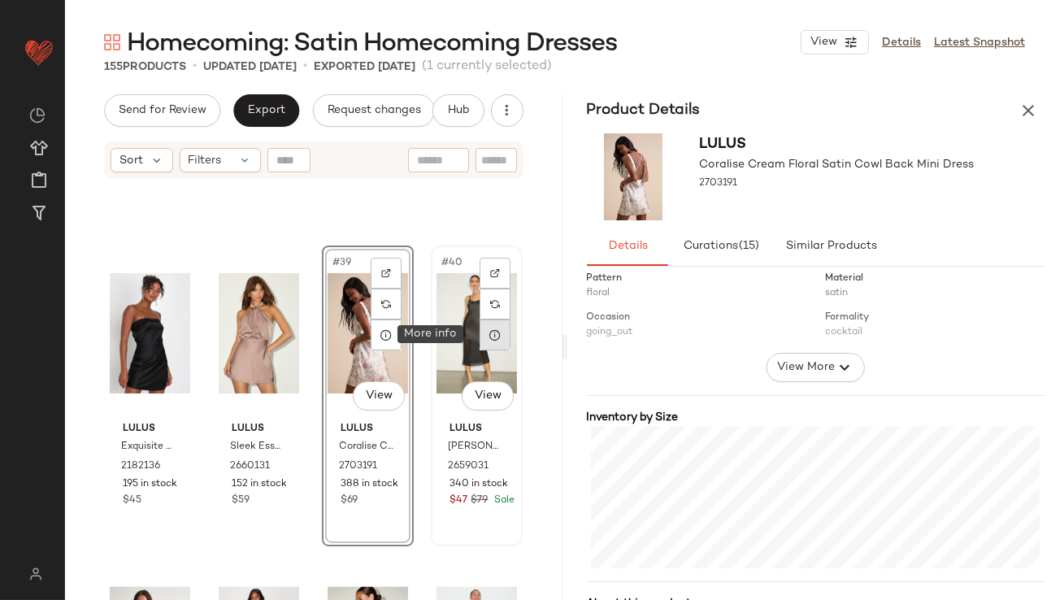
click at [480, 325] on div at bounding box center [495, 335] width 31 height 31
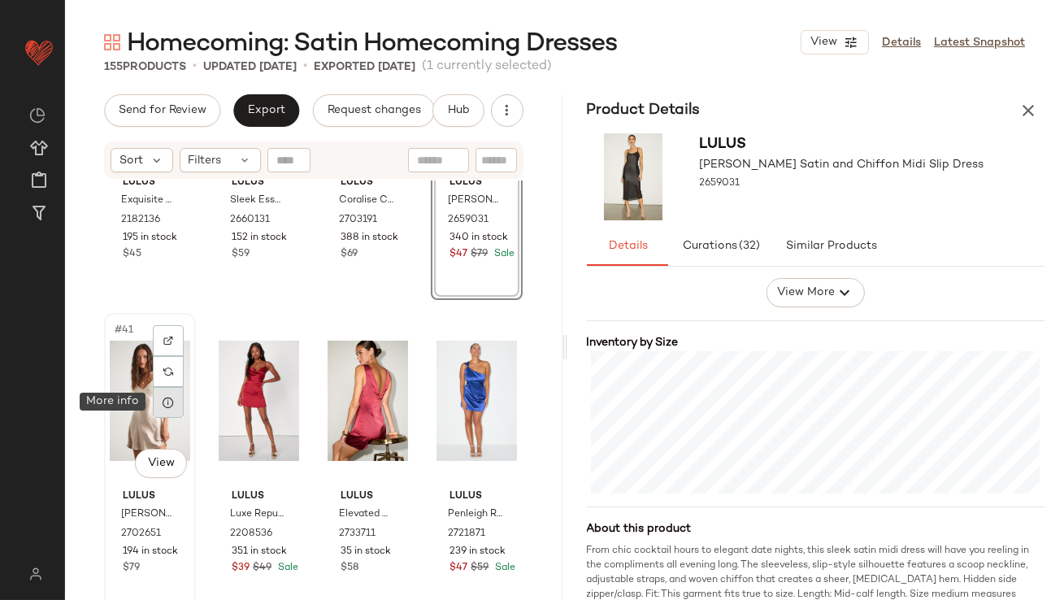
click at [161, 410] on div at bounding box center [168, 402] width 31 height 31
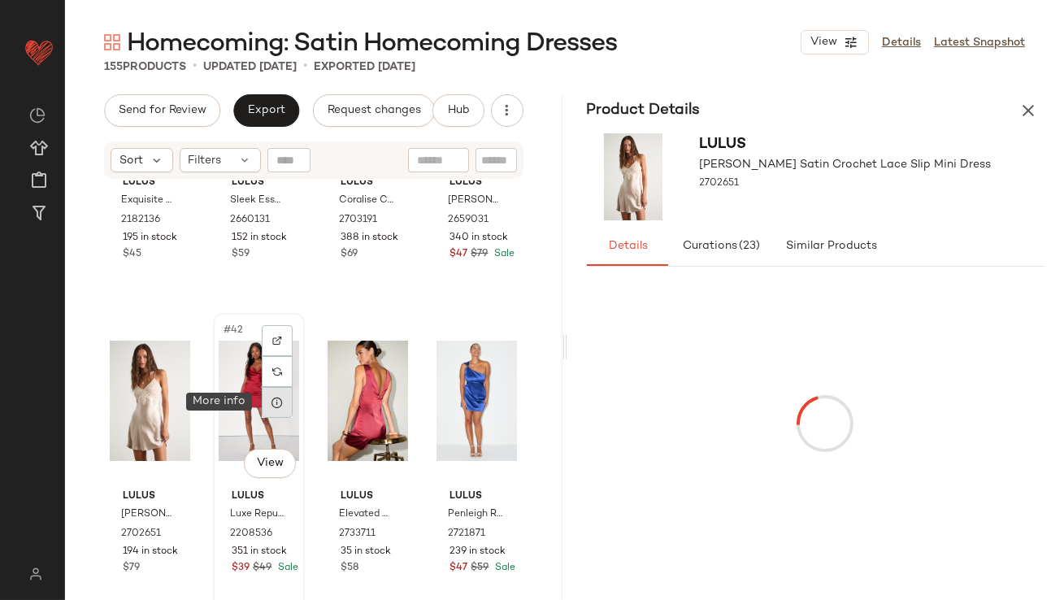
click at [280, 399] on icon at bounding box center [277, 402] width 13 height 13
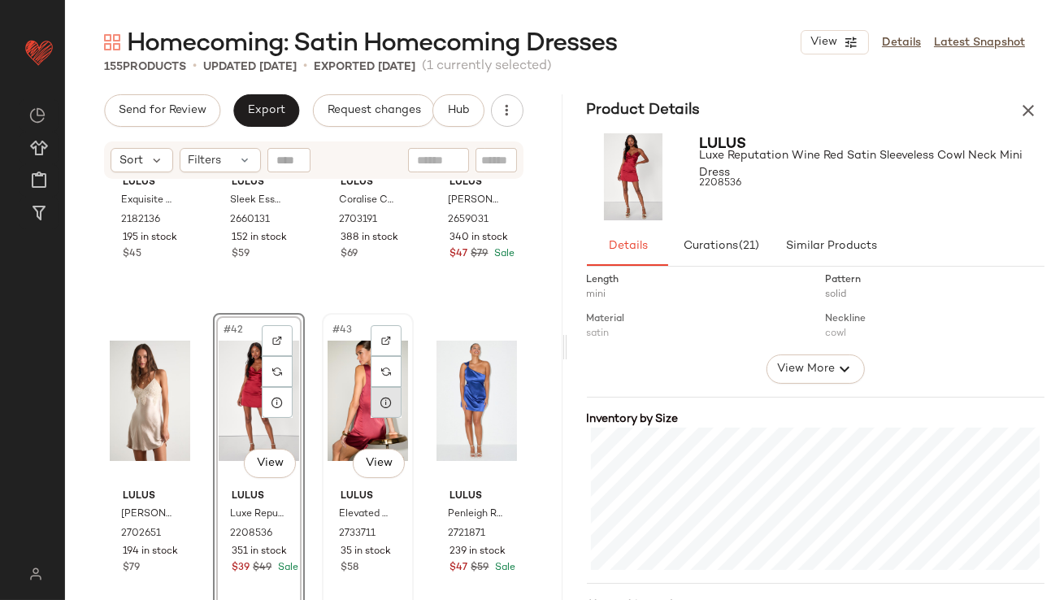
click at [383, 403] on icon at bounding box center [386, 402] width 13 height 13
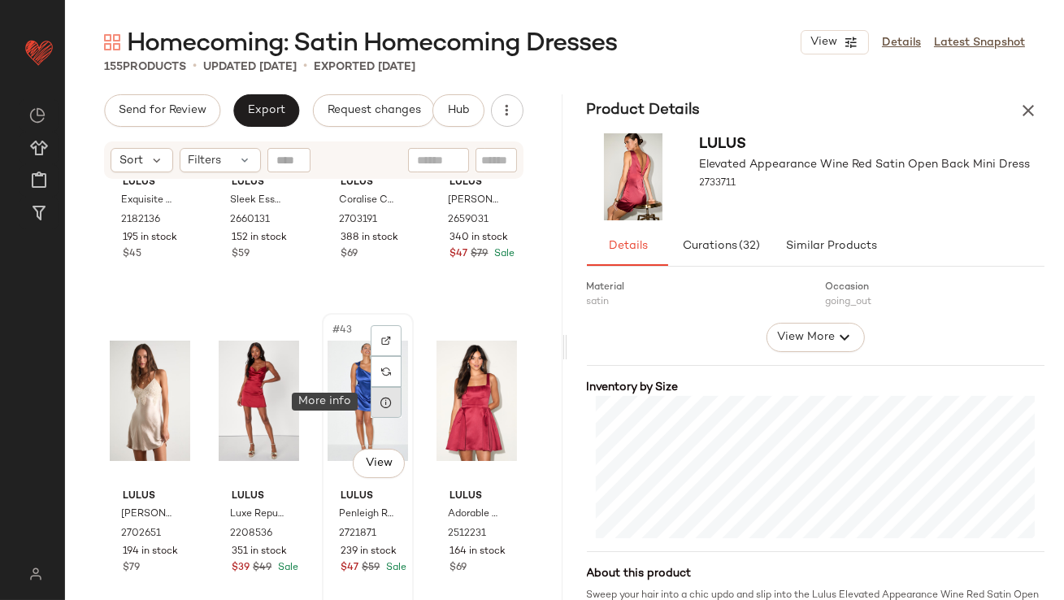
click at [374, 409] on div at bounding box center [386, 402] width 31 height 31
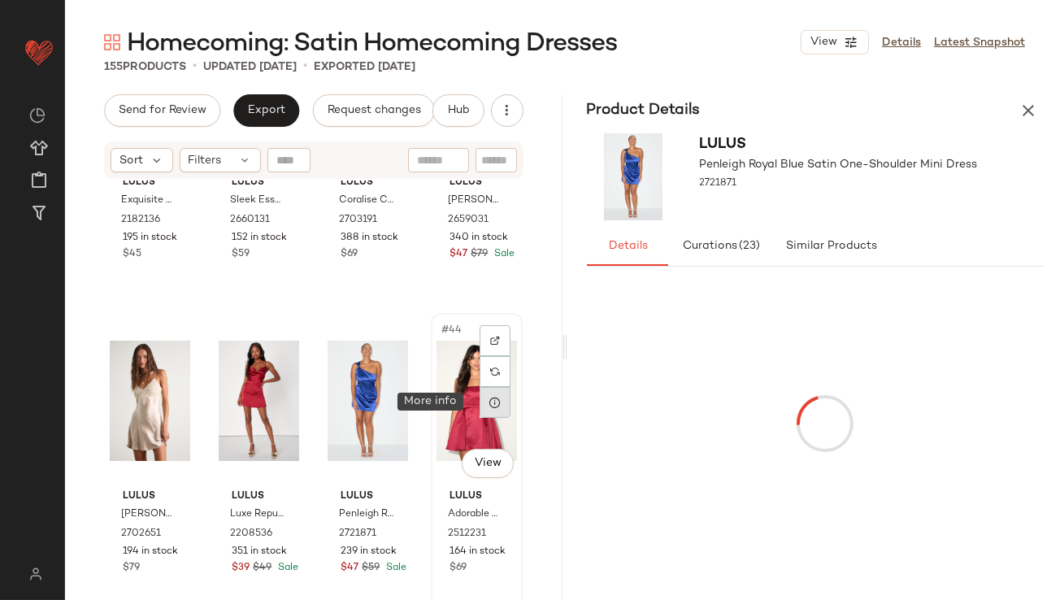
click at [489, 404] on icon at bounding box center [495, 402] width 13 height 13
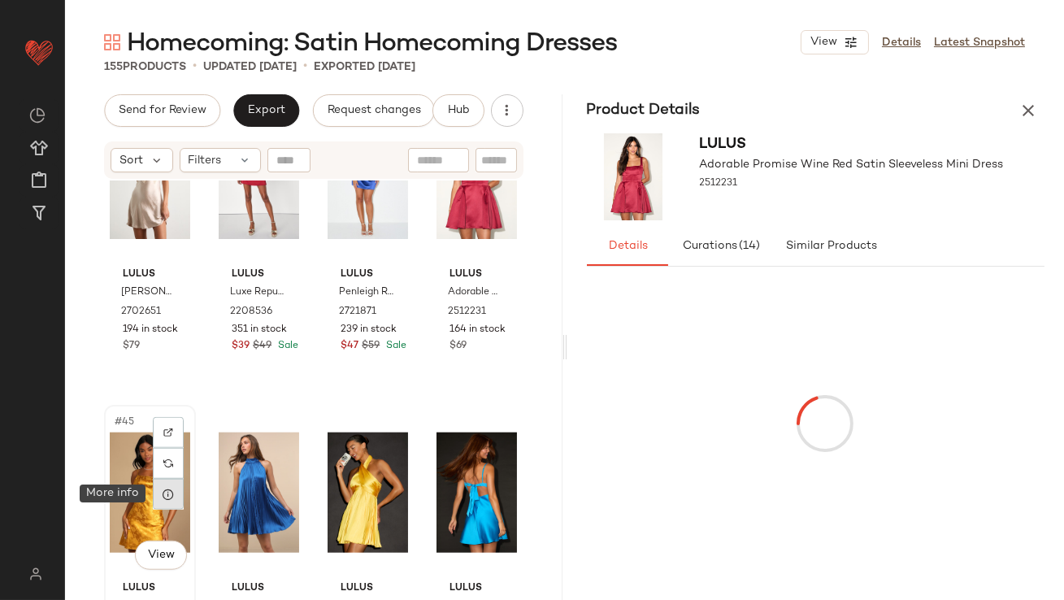
click at [159, 492] on div at bounding box center [168, 494] width 31 height 31
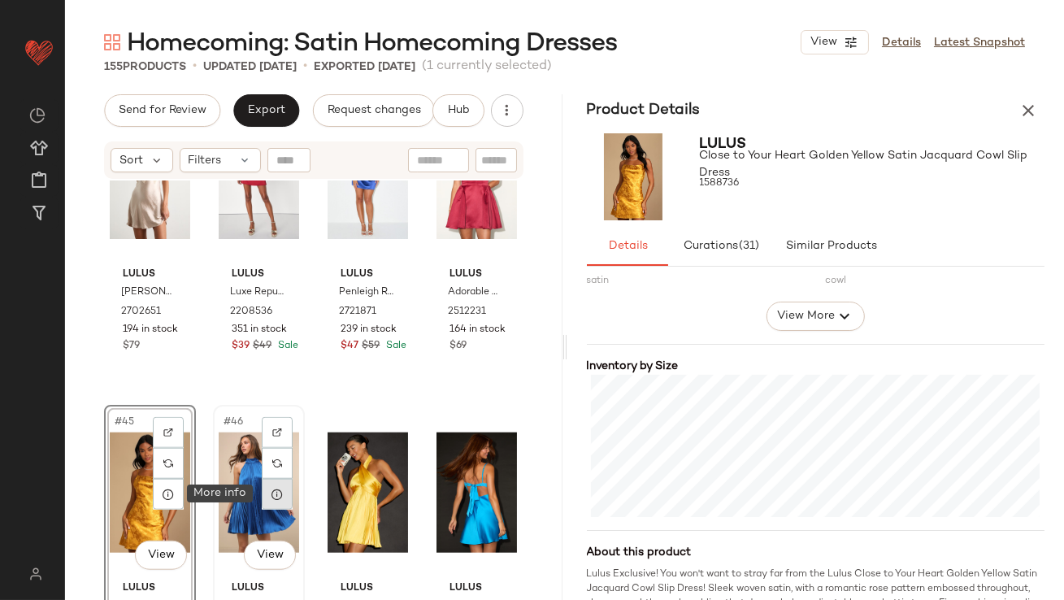
click at [280, 504] on div at bounding box center [277, 494] width 31 height 31
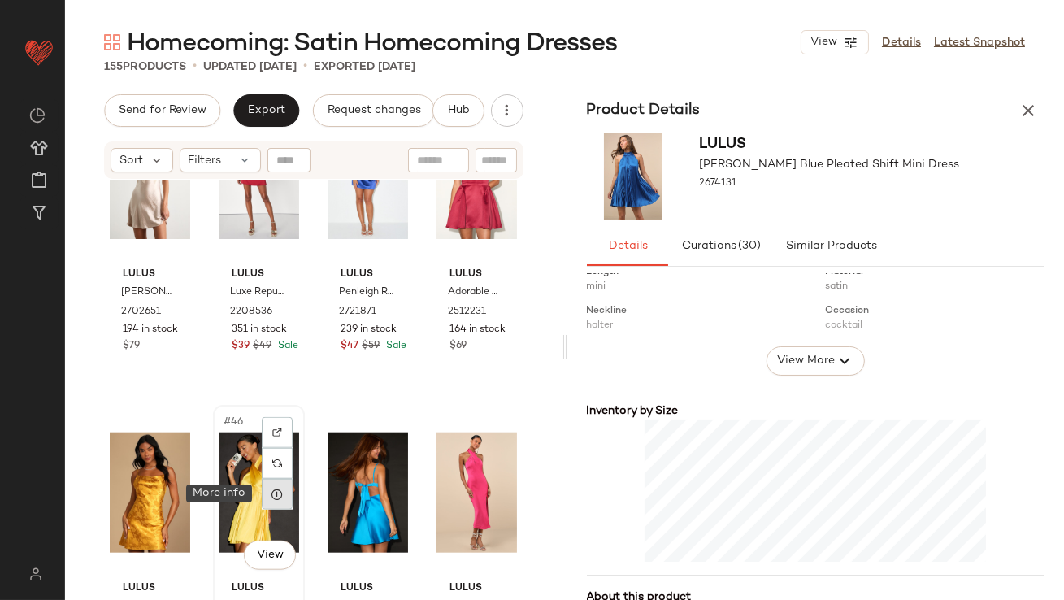
click at [265, 492] on div at bounding box center [277, 494] width 31 height 31
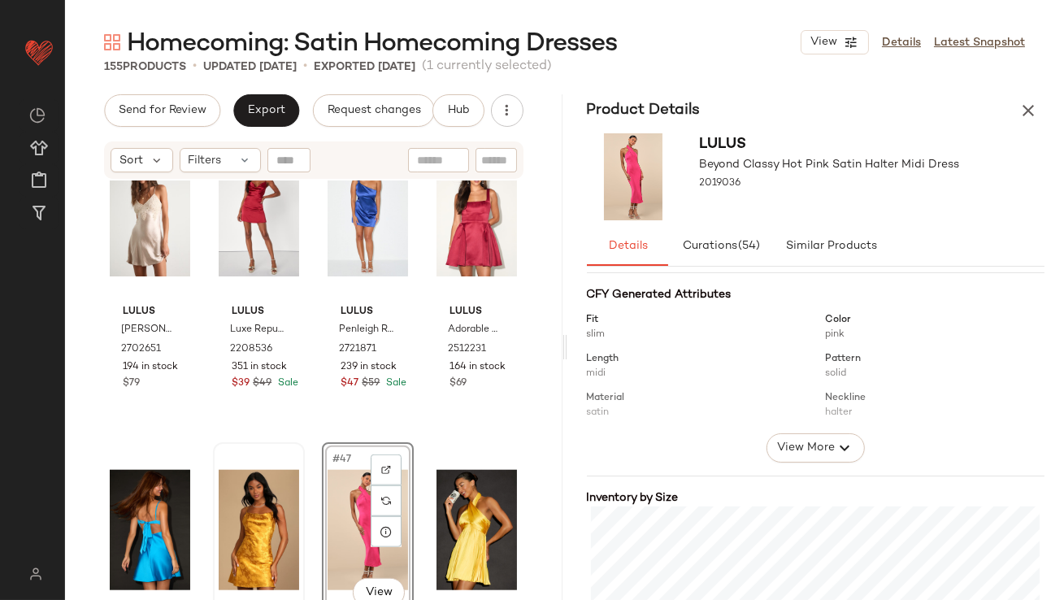
scroll to position [291, 0]
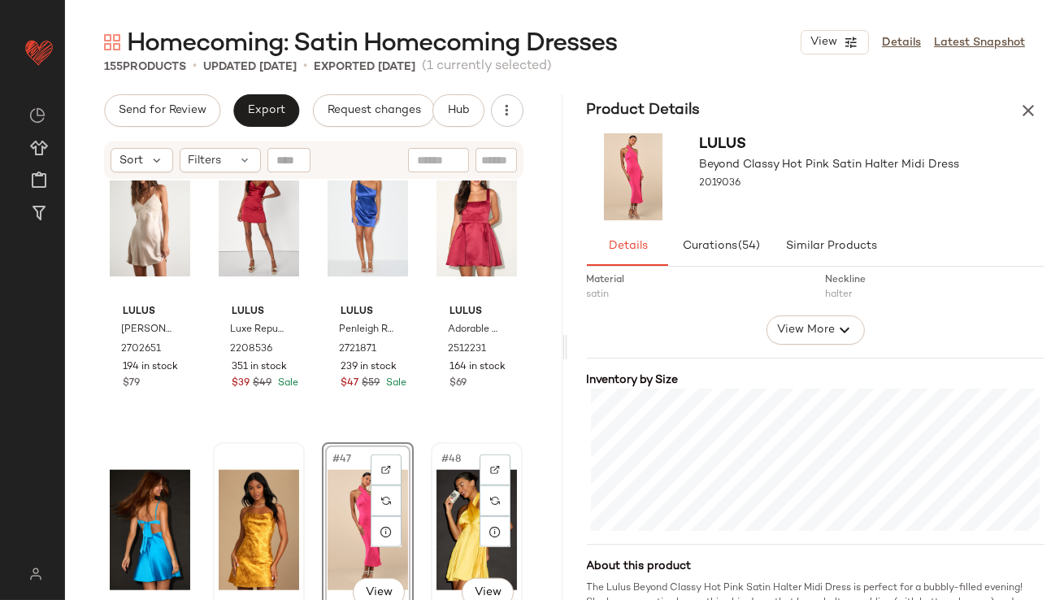
click at [446, 513] on div "#48 View" at bounding box center [477, 530] width 80 height 164
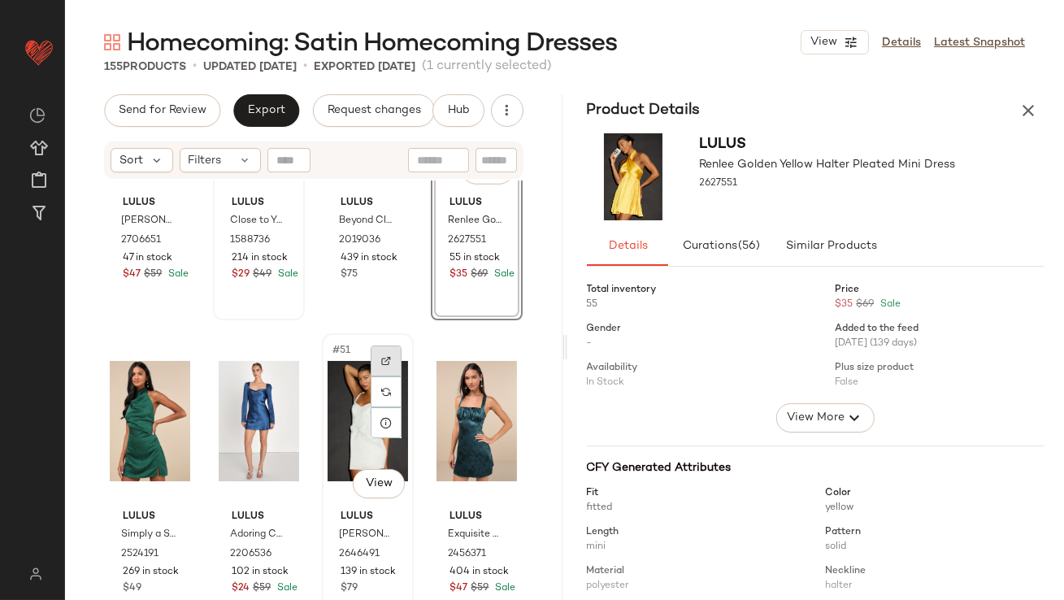
scroll to position [3645, 0]
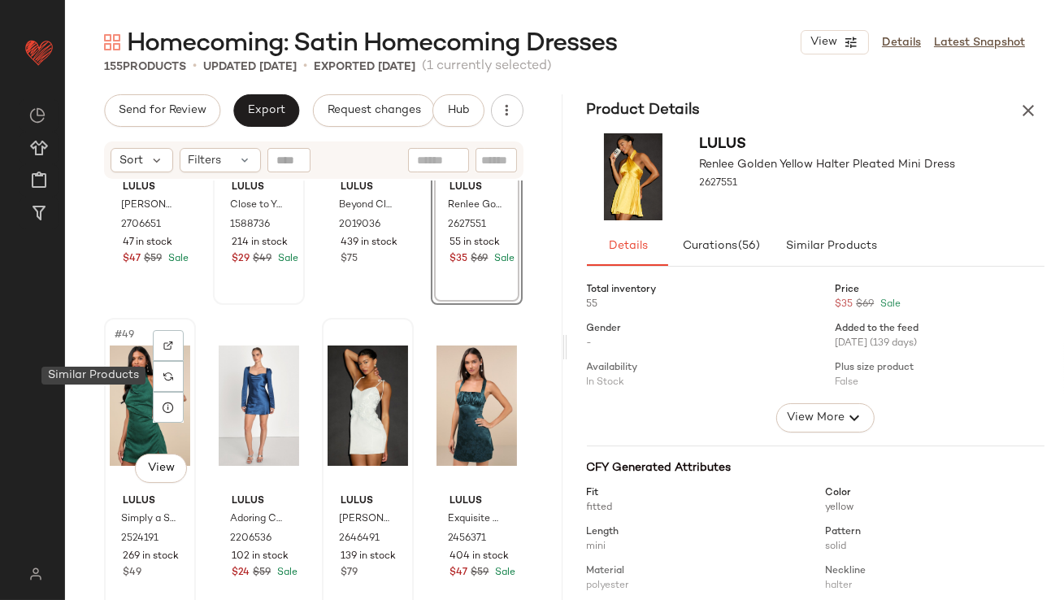
click at [149, 379] on div "#49 View" at bounding box center [150, 406] width 80 height 164
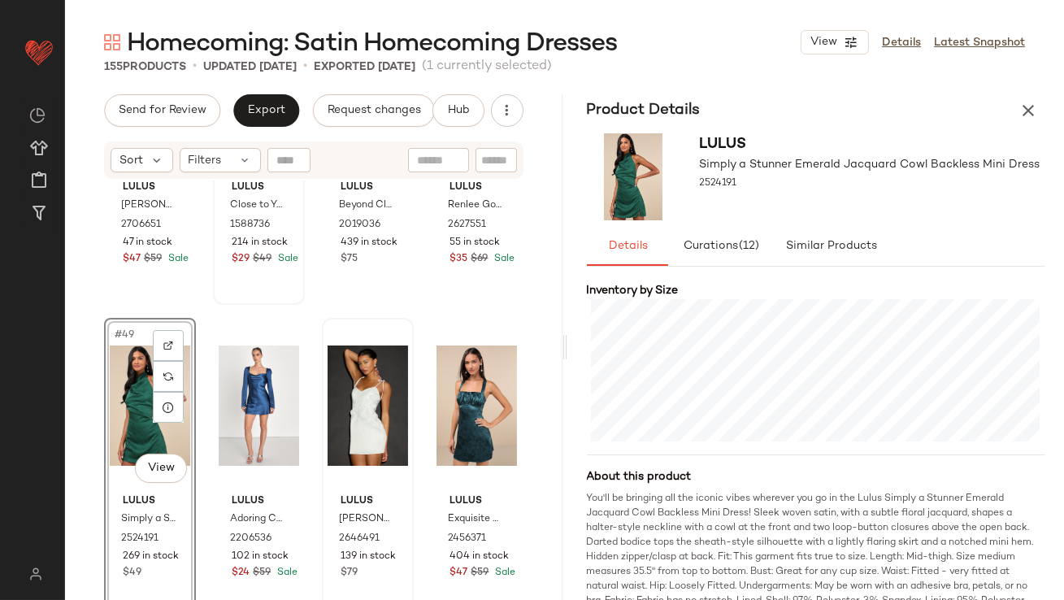
scroll to position [392, 0]
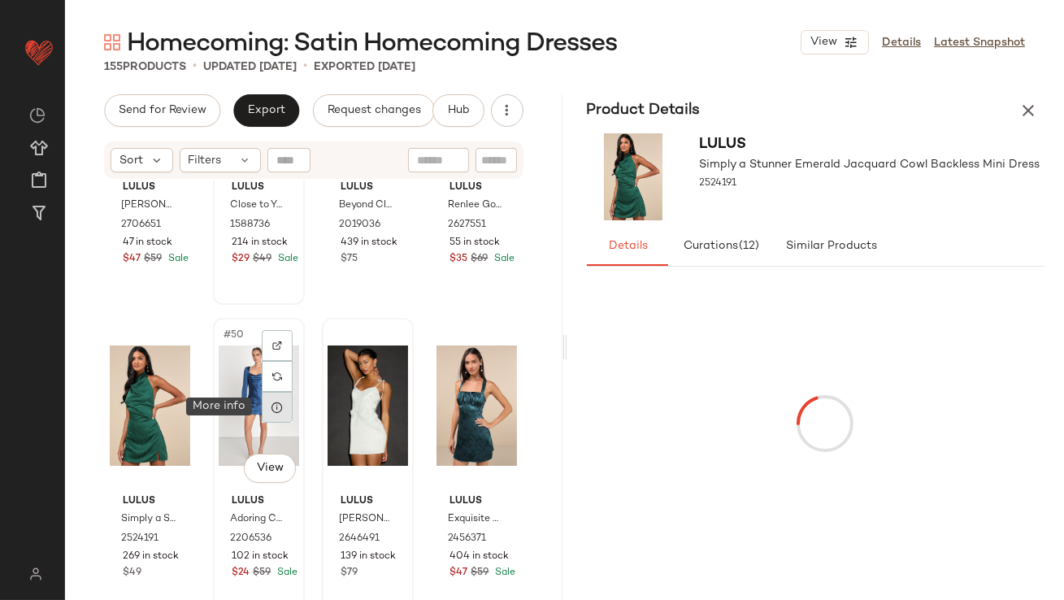
click at [272, 409] on icon at bounding box center [277, 407] width 13 height 13
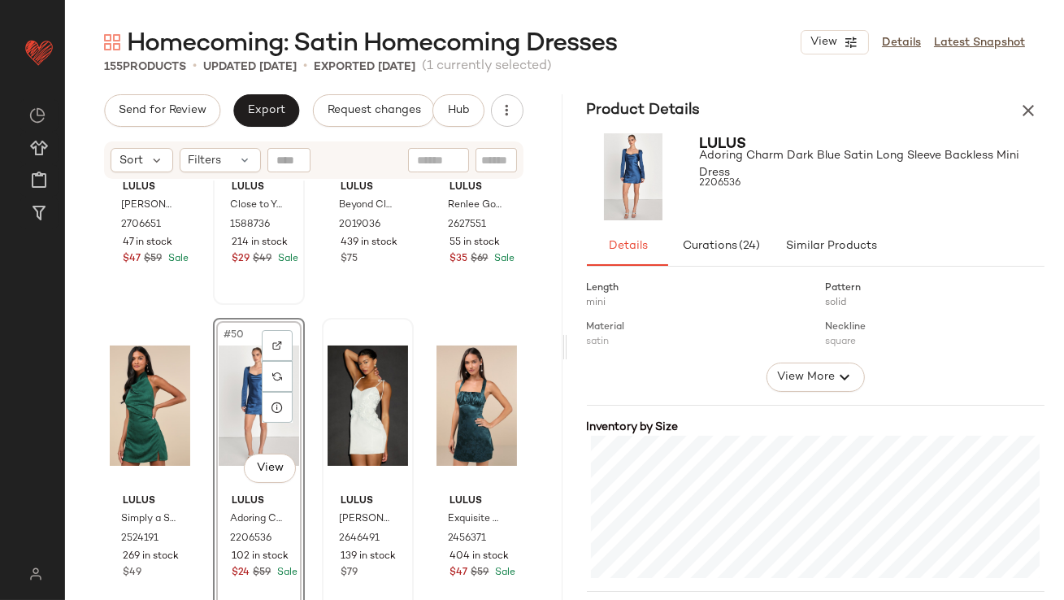
scroll to position [303, 0]
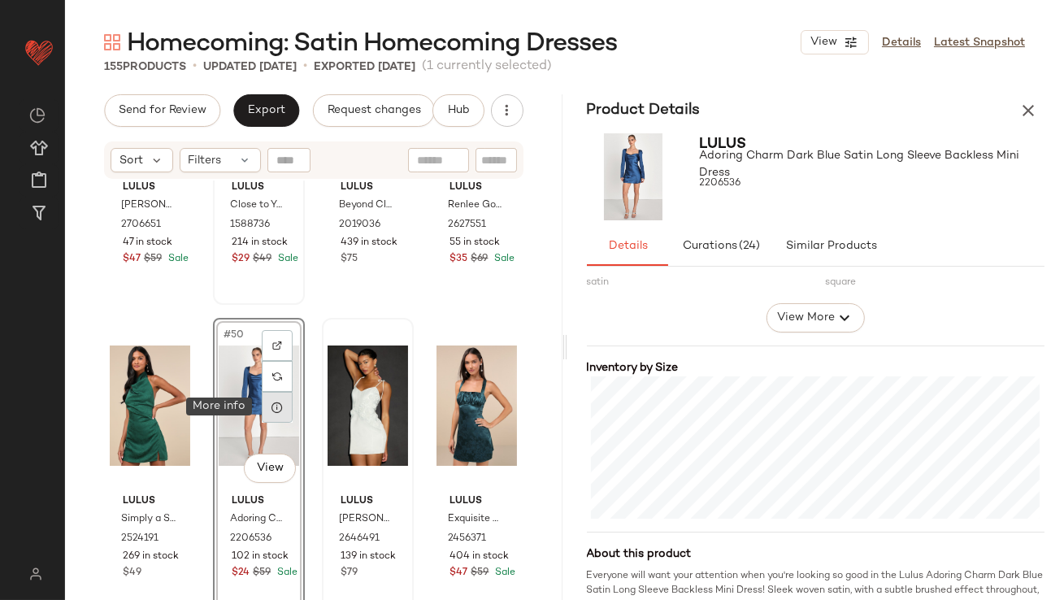
click at [276, 414] on div at bounding box center [277, 407] width 31 height 31
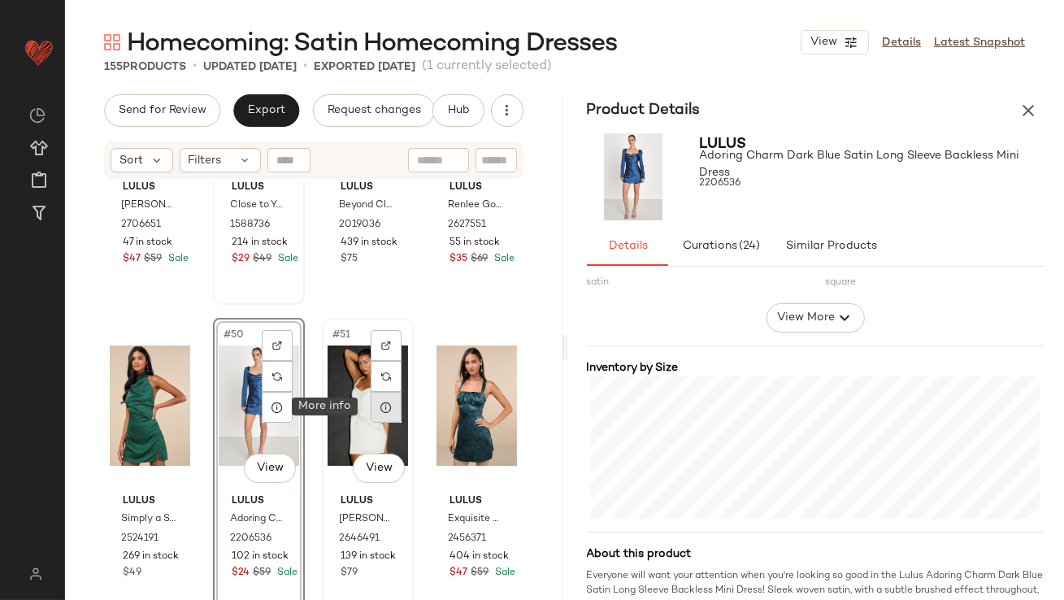
click at [390, 405] on div at bounding box center [386, 407] width 31 height 31
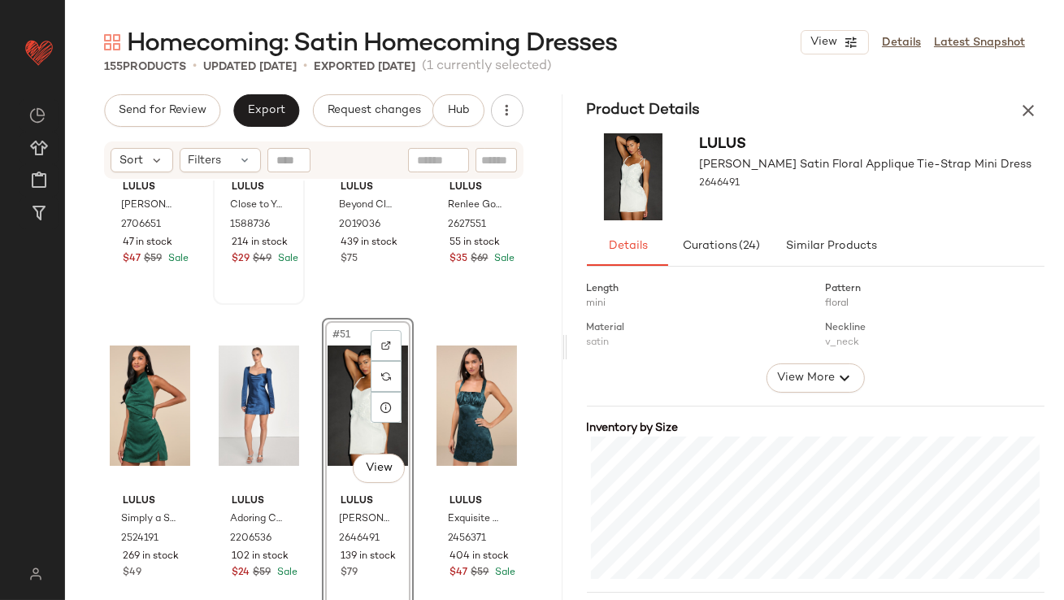
scroll to position [433, 0]
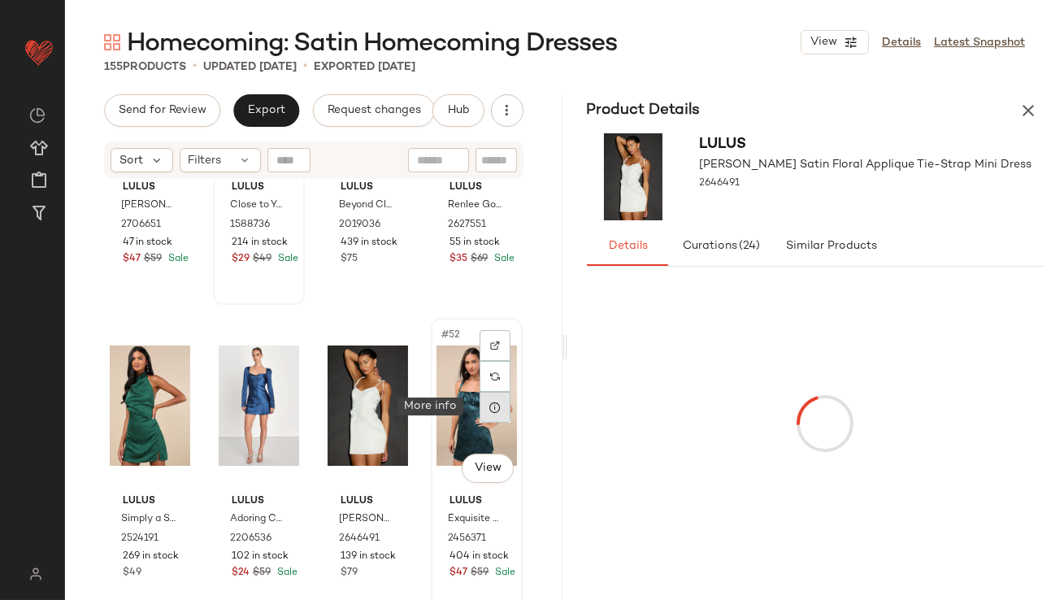
click at [489, 410] on icon at bounding box center [495, 407] width 13 height 13
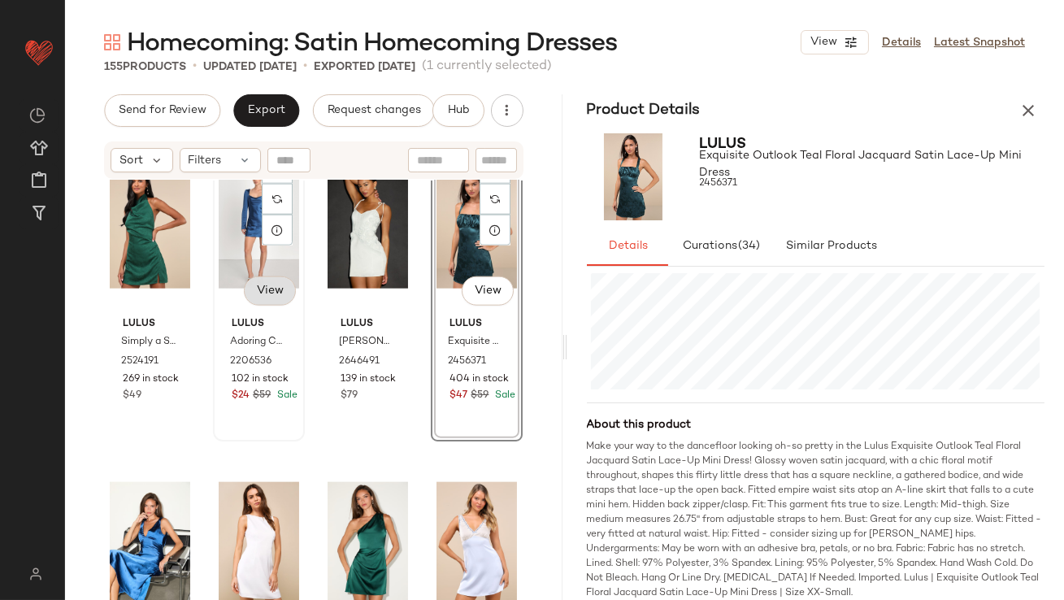
scroll to position [3859, 0]
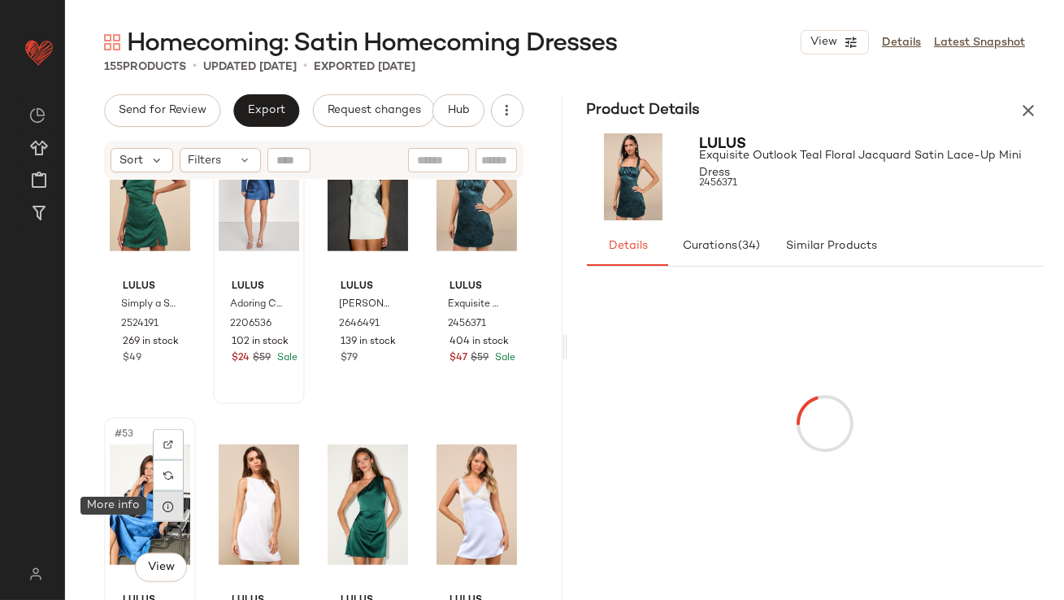
click at [172, 514] on div at bounding box center [168, 506] width 31 height 31
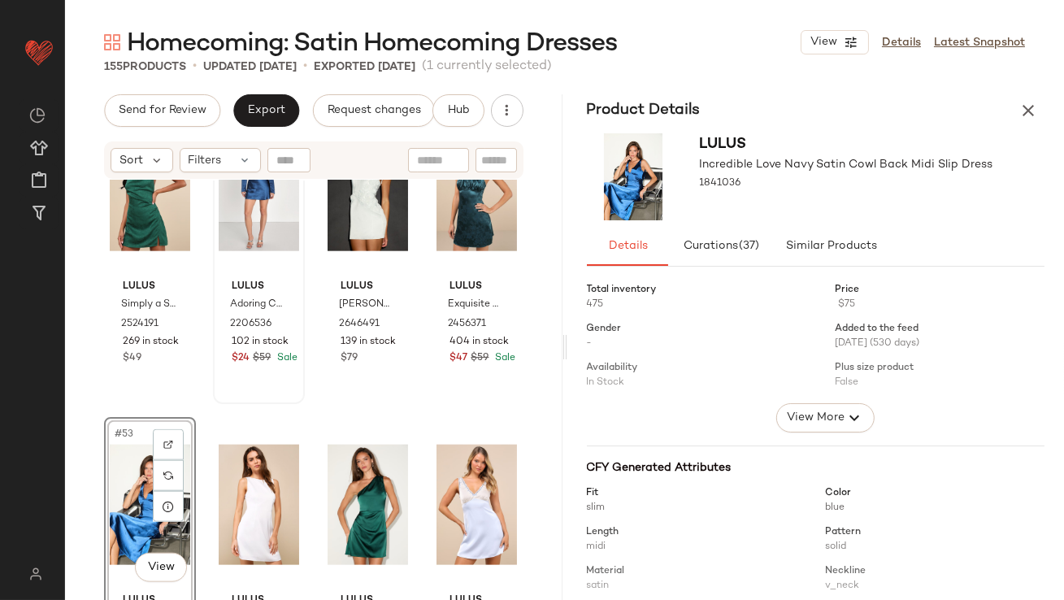
scroll to position [353, 0]
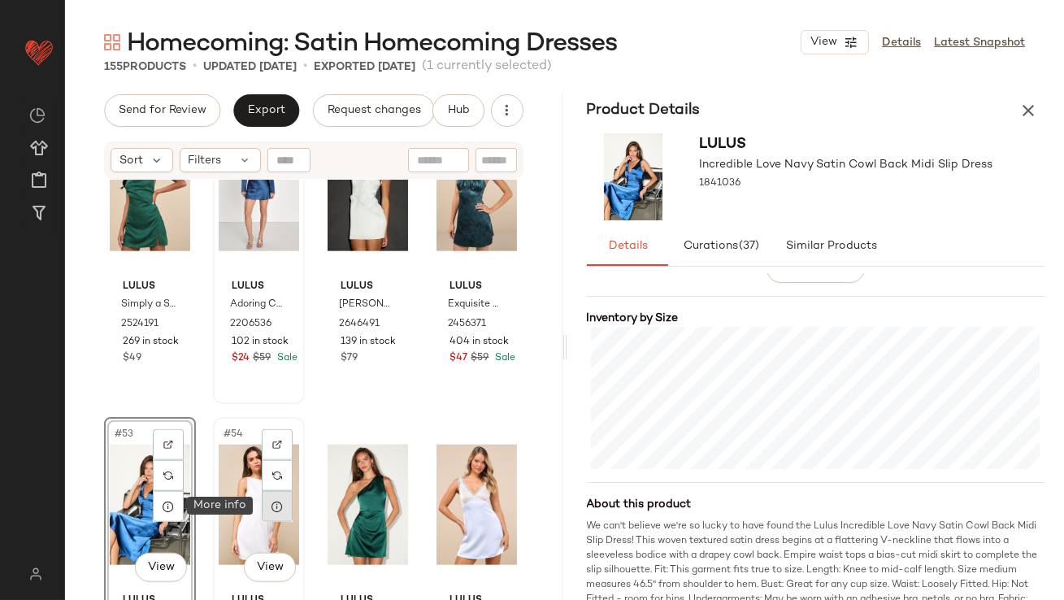
click at [276, 507] on icon at bounding box center [277, 506] width 13 height 13
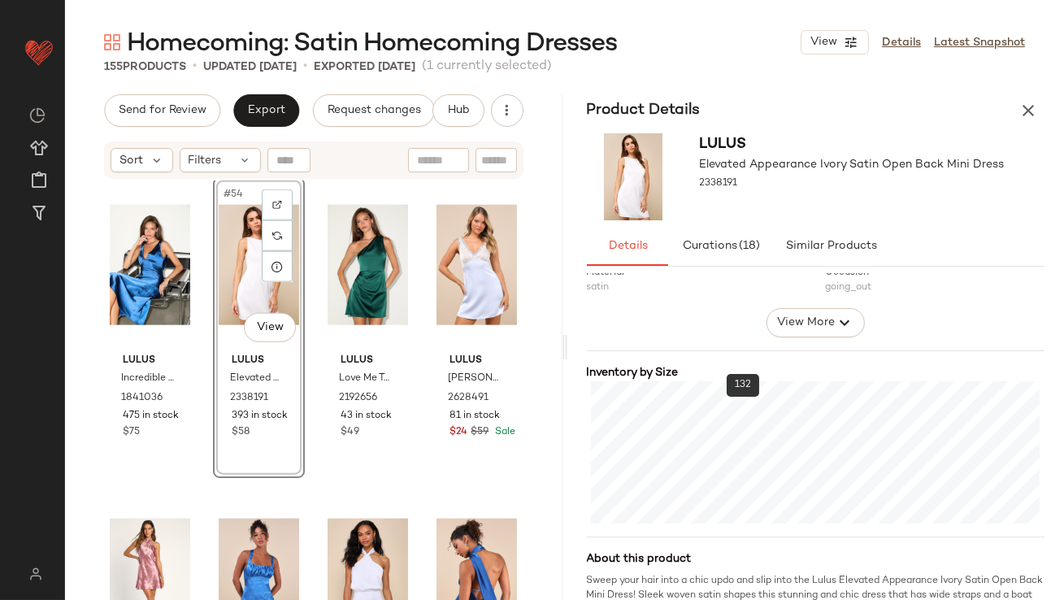
scroll to position [304, 0]
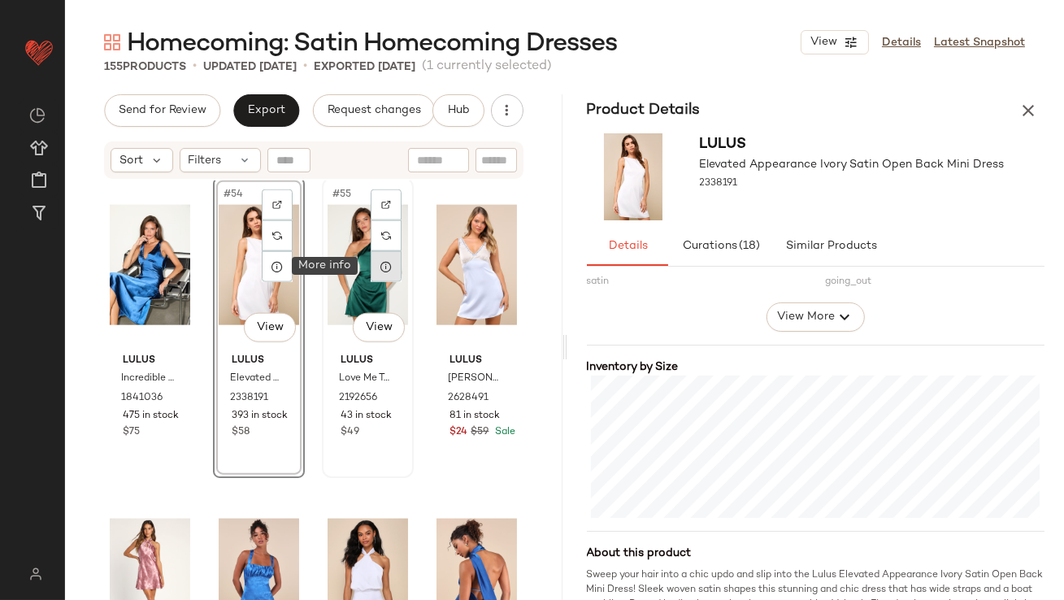
click at [385, 264] on icon at bounding box center [386, 266] width 13 height 13
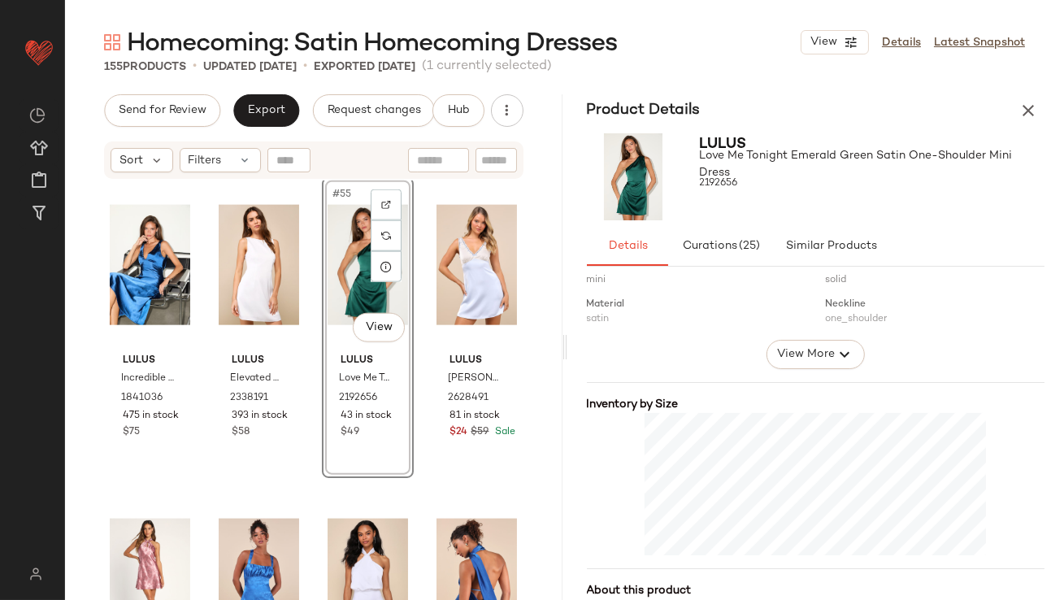
scroll to position [263, 0]
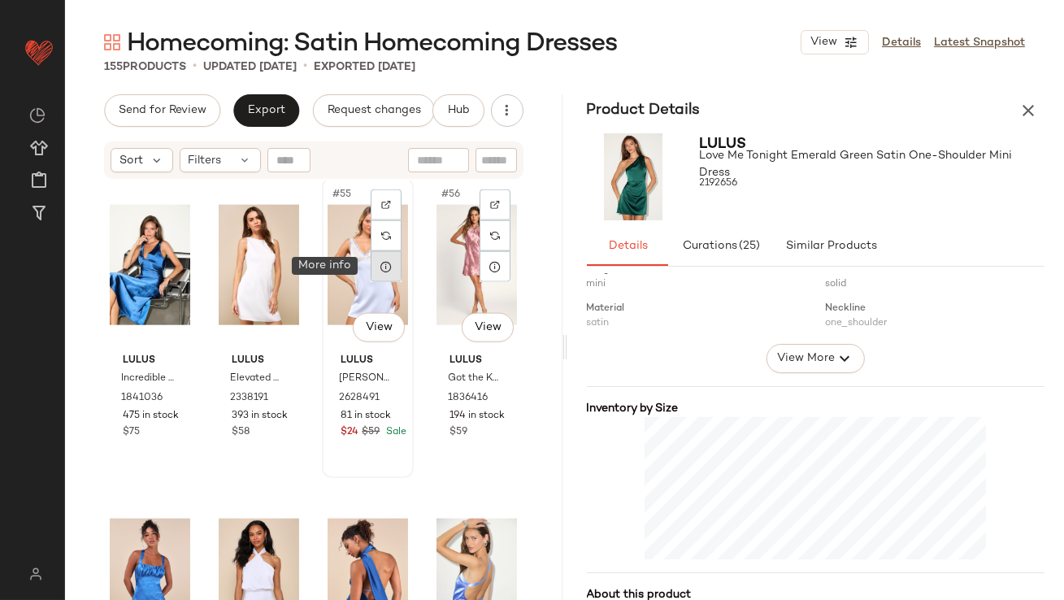
click at [389, 267] on div at bounding box center [386, 266] width 31 height 31
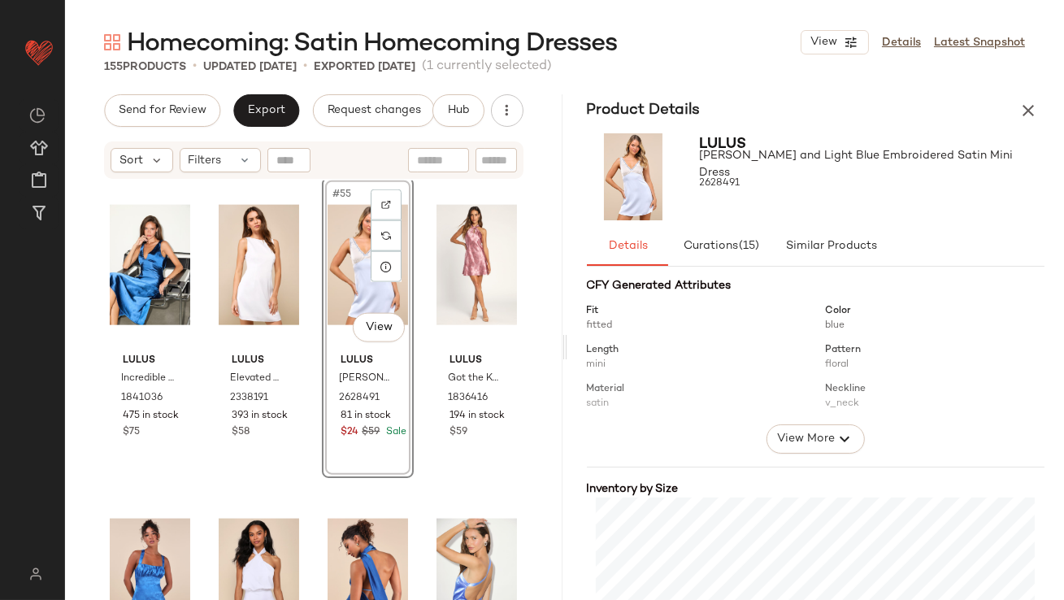
scroll to position [404, 0]
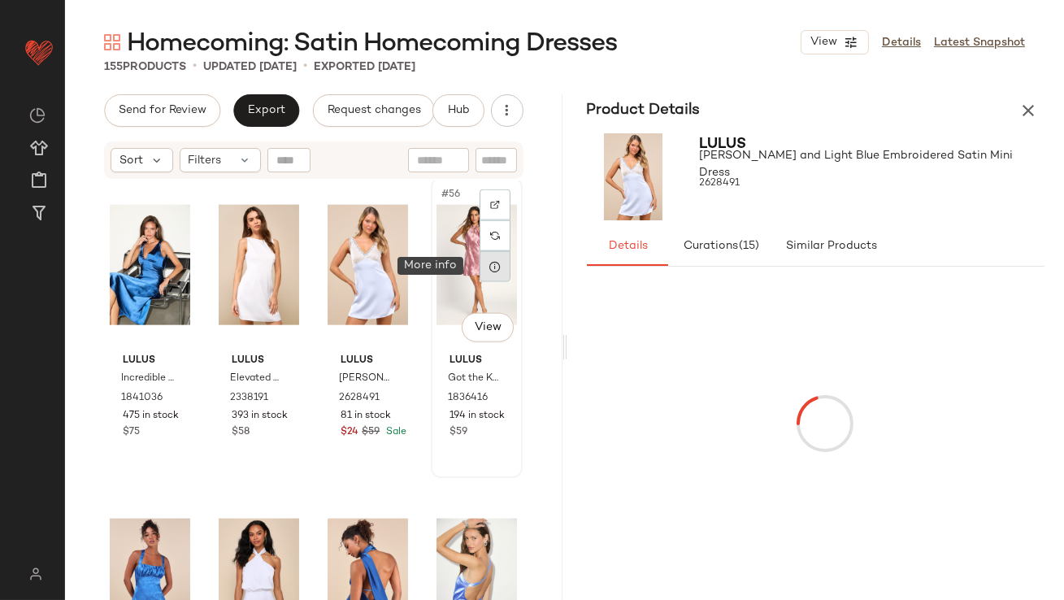
click at [489, 265] on icon at bounding box center [495, 266] width 13 height 13
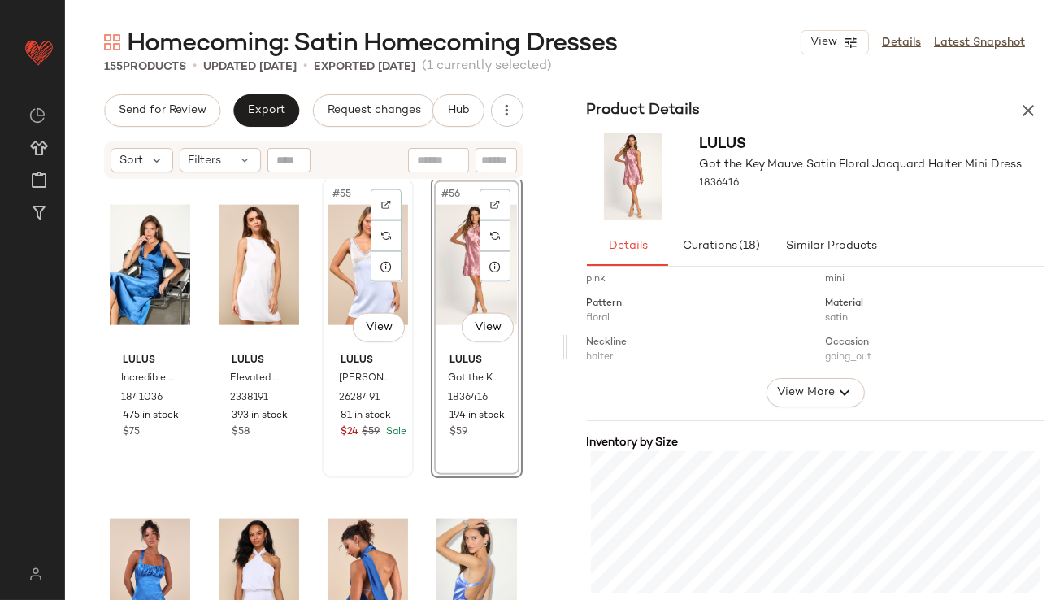
scroll to position [4307, 0]
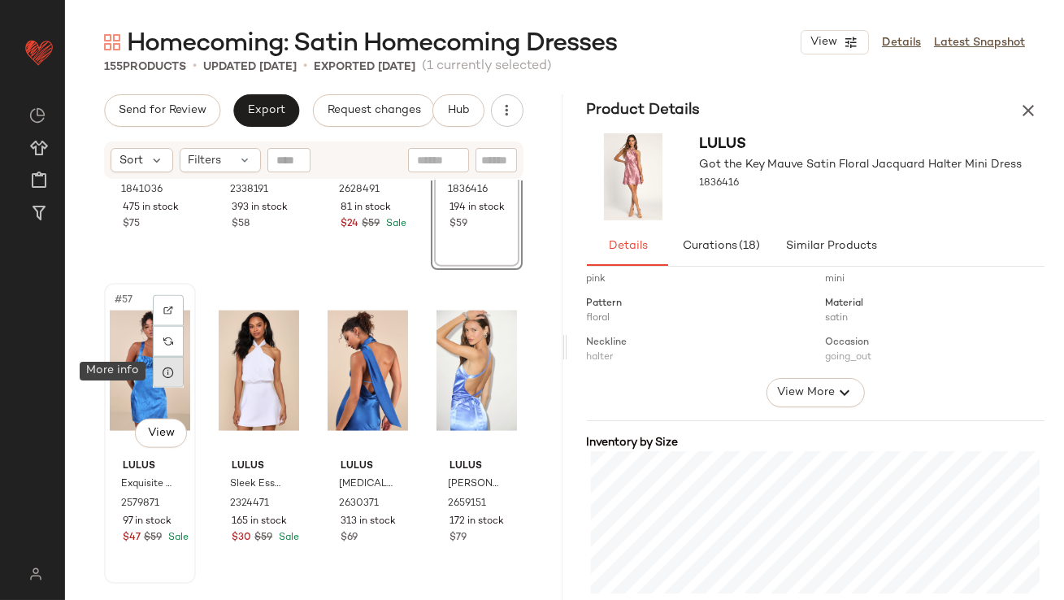
click at [174, 376] on icon at bounding box center [168, 372] width 13 height 13
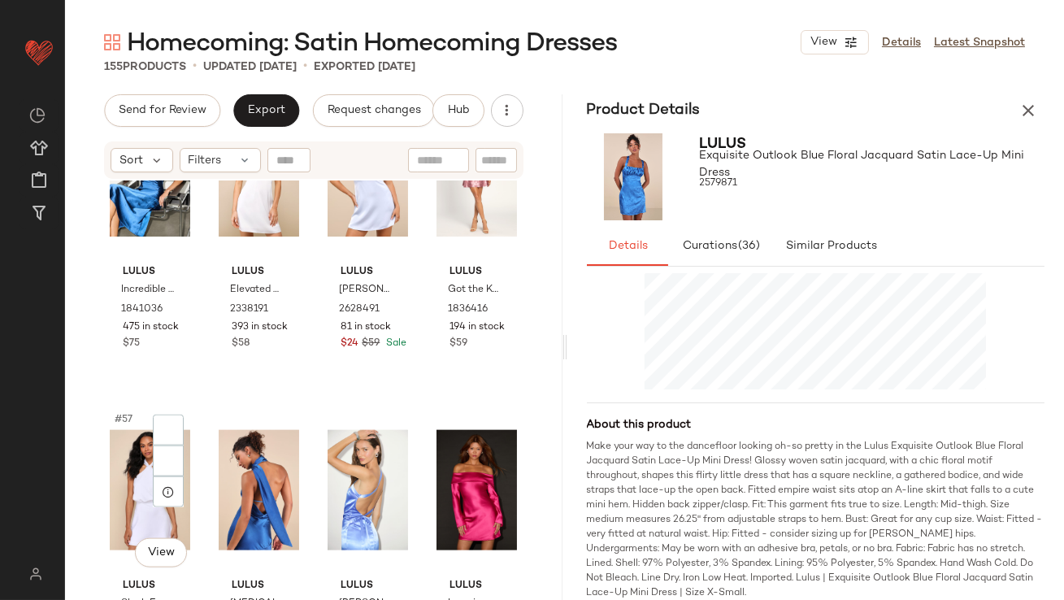
scroll to position [4398, 0]
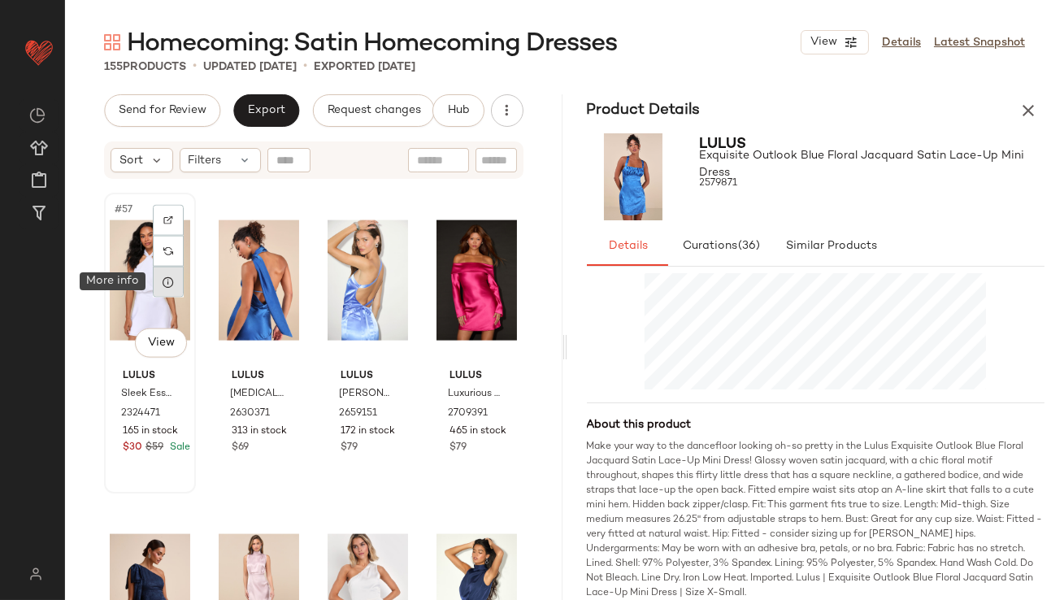
click at [170, 279] on icon at bounding box center [168, 282] width 13 height 13
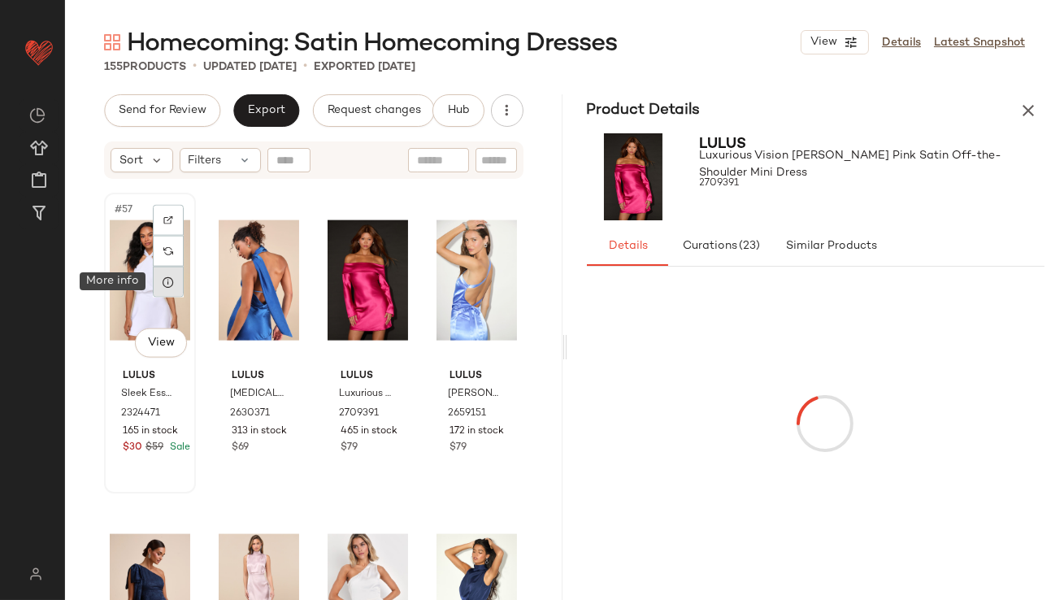
click at [167, 276] on icon at bounding box center [168, 282] width 13 height 13
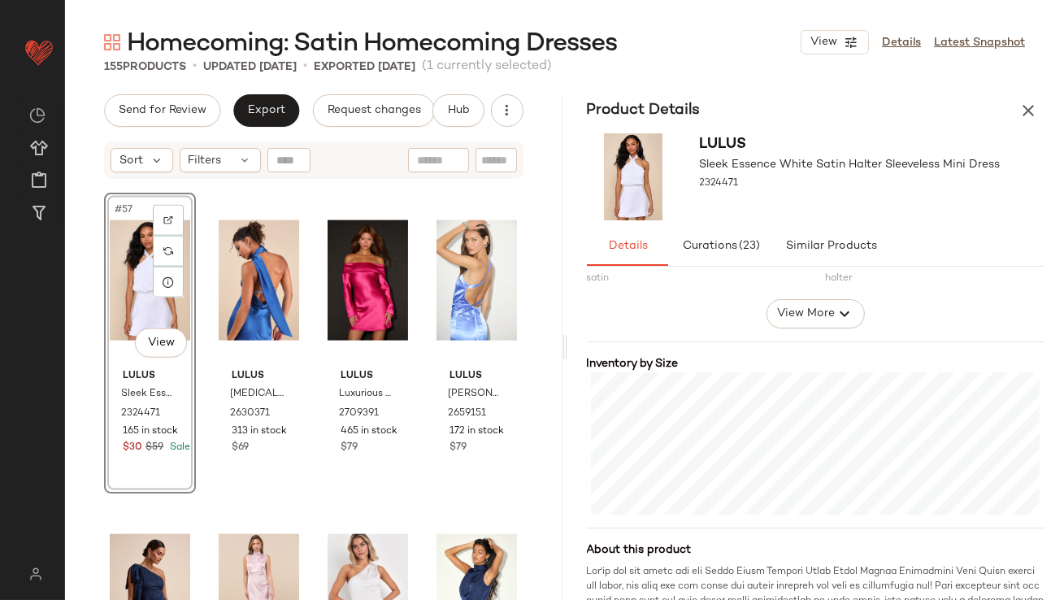
scroll to position [367, 0]
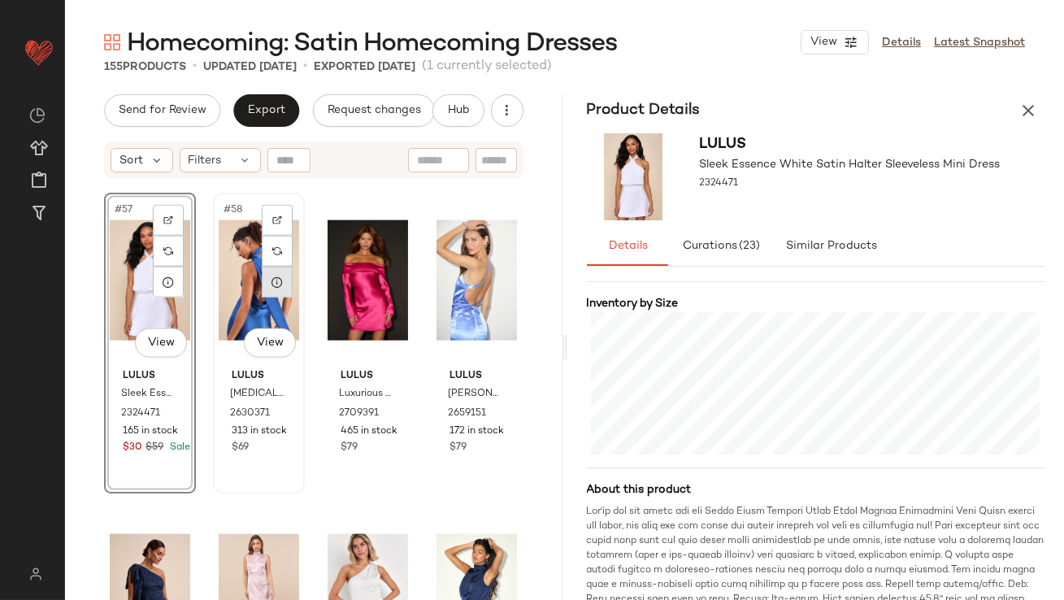
click at [281, 288] on div at bounding box center [277, 282] width 31 height 31
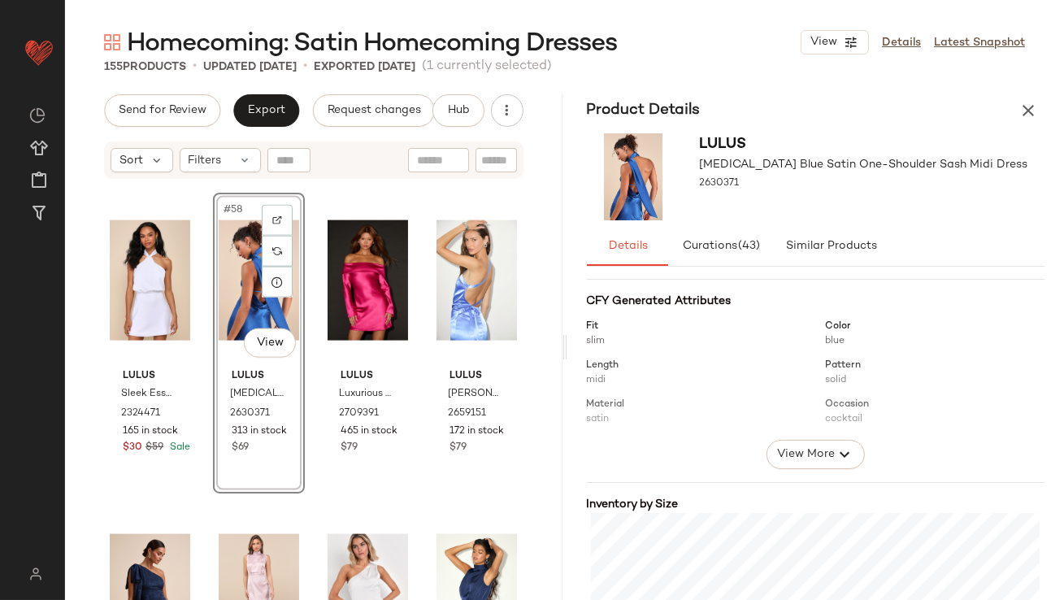
scroll to position [317, 0]
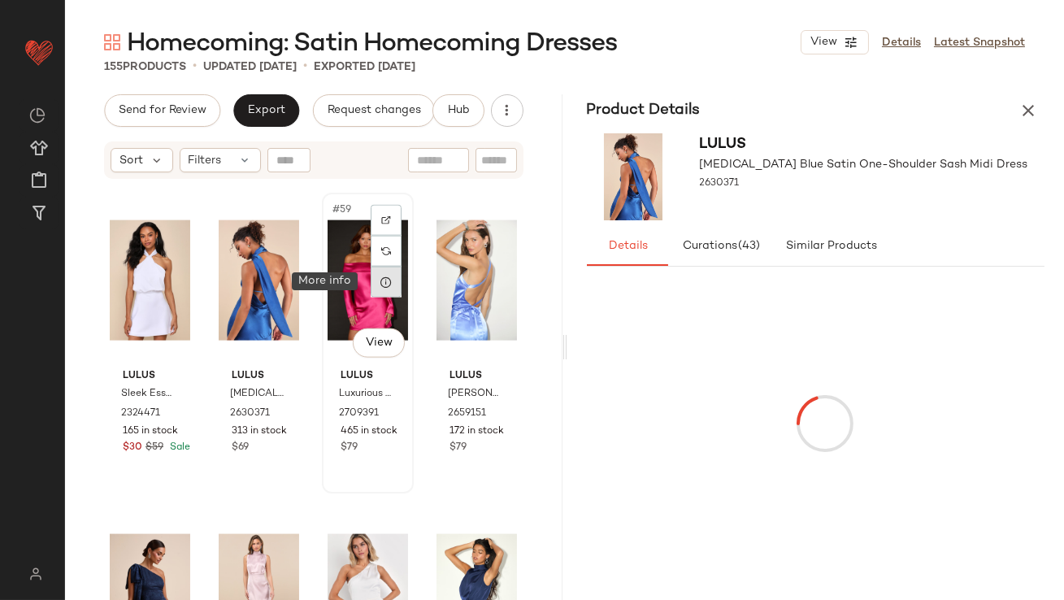
click at [380, 278] on icon at bounding box center [386, 282] width 13 height 13
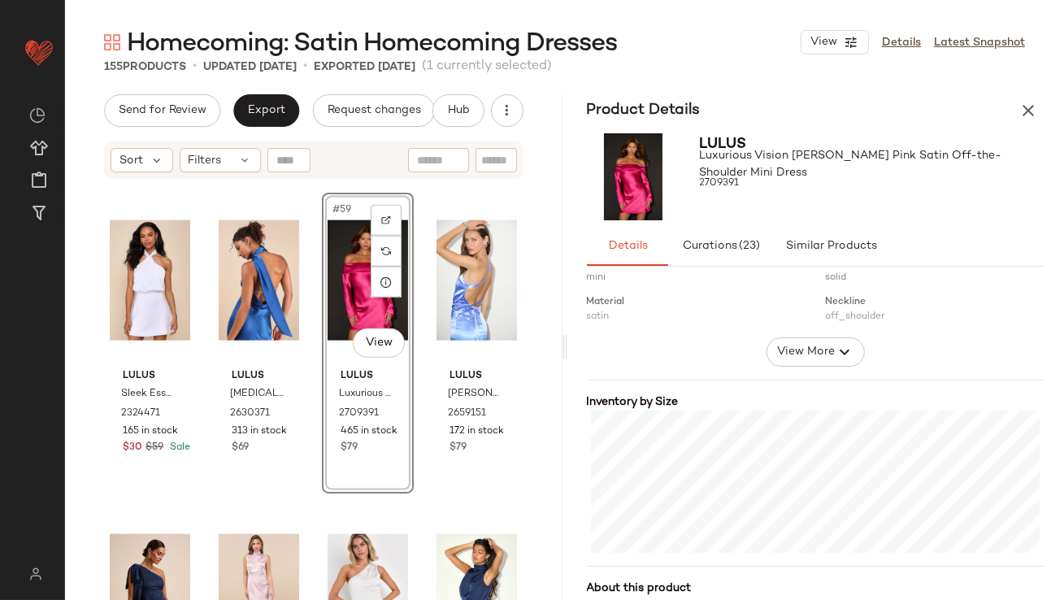
scroll to position [394, 0]
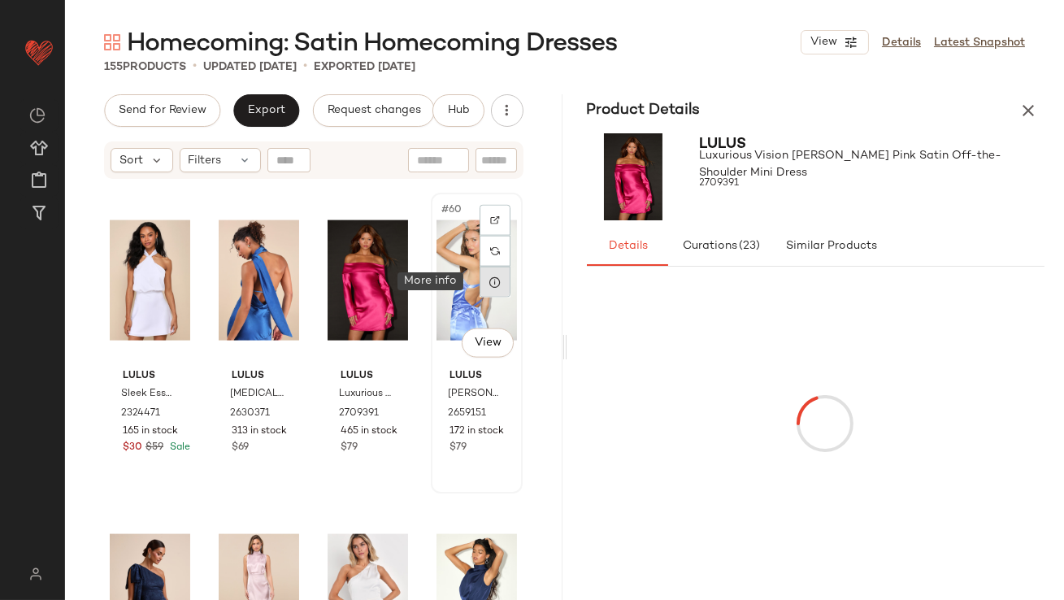
click at [480, 281] on div at bounding box center [495, 282] width 31 height 31
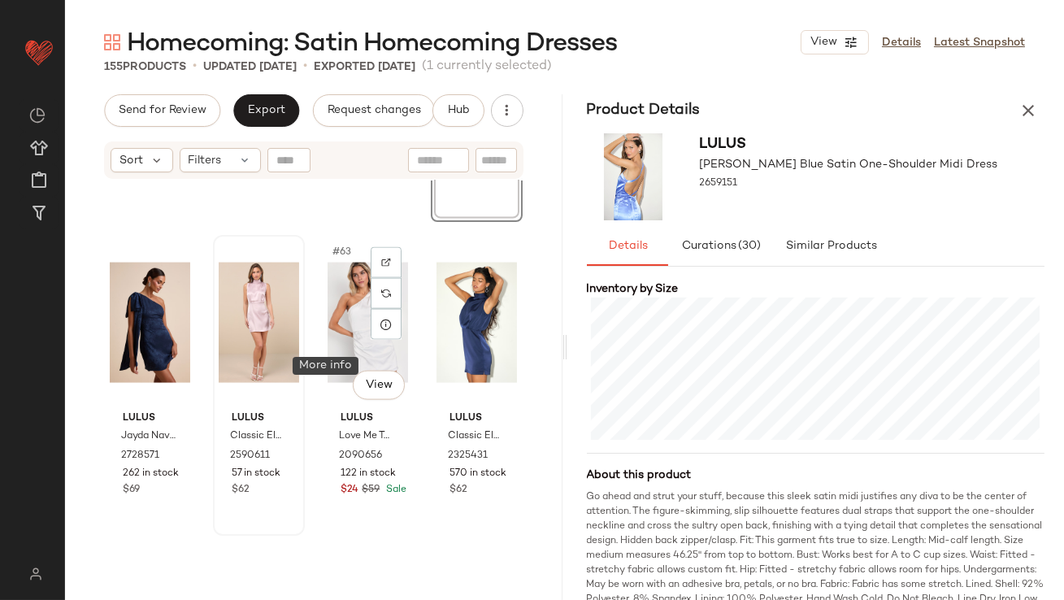
scroll to position [4685, 0]
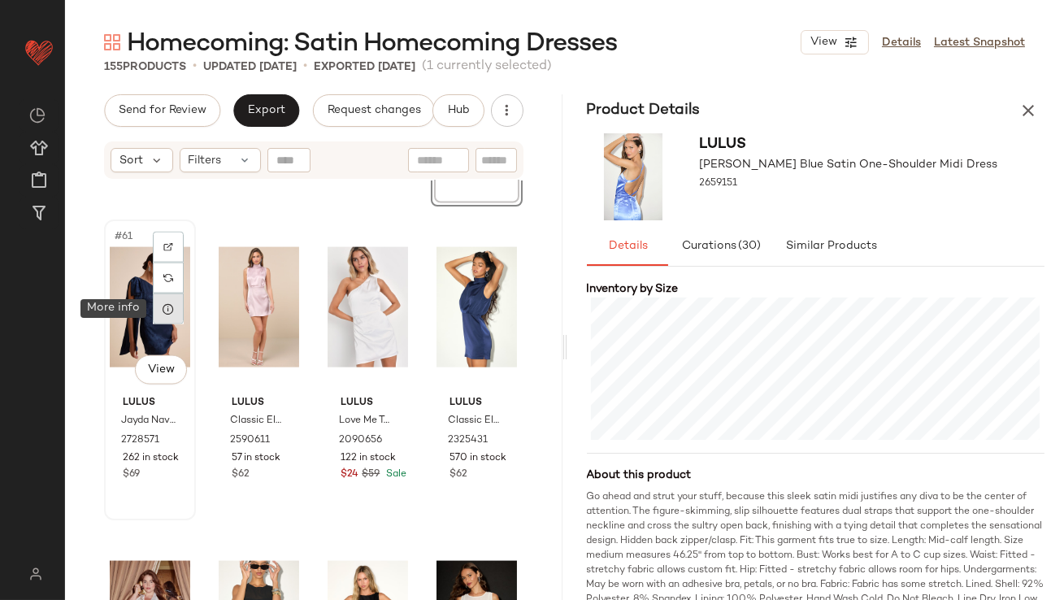
click at [171, 308] on icon at bounding box center [168, 308] width 13 height 13
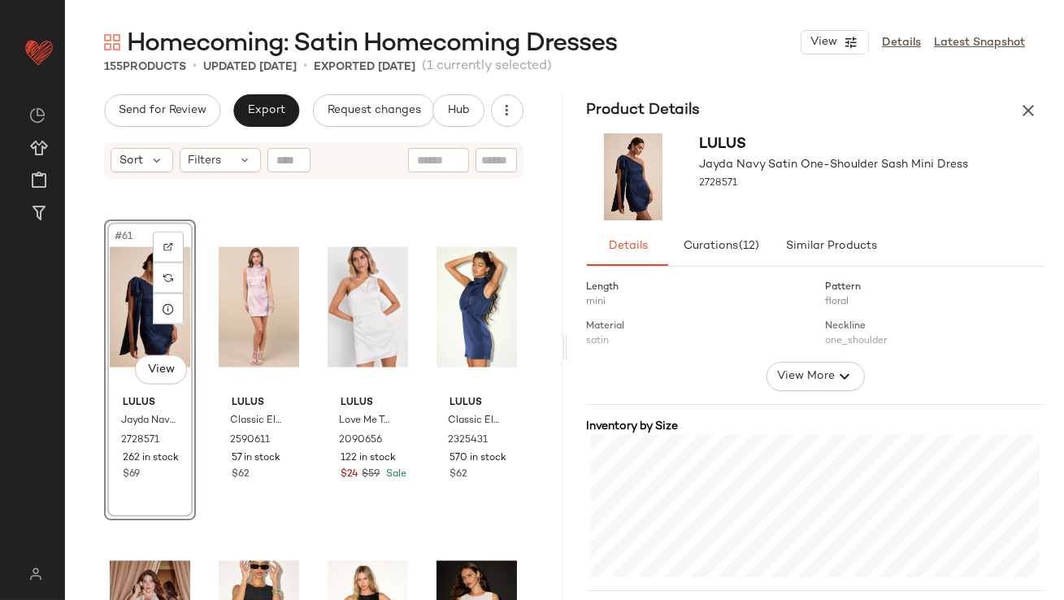
scroll to position [252, 0]
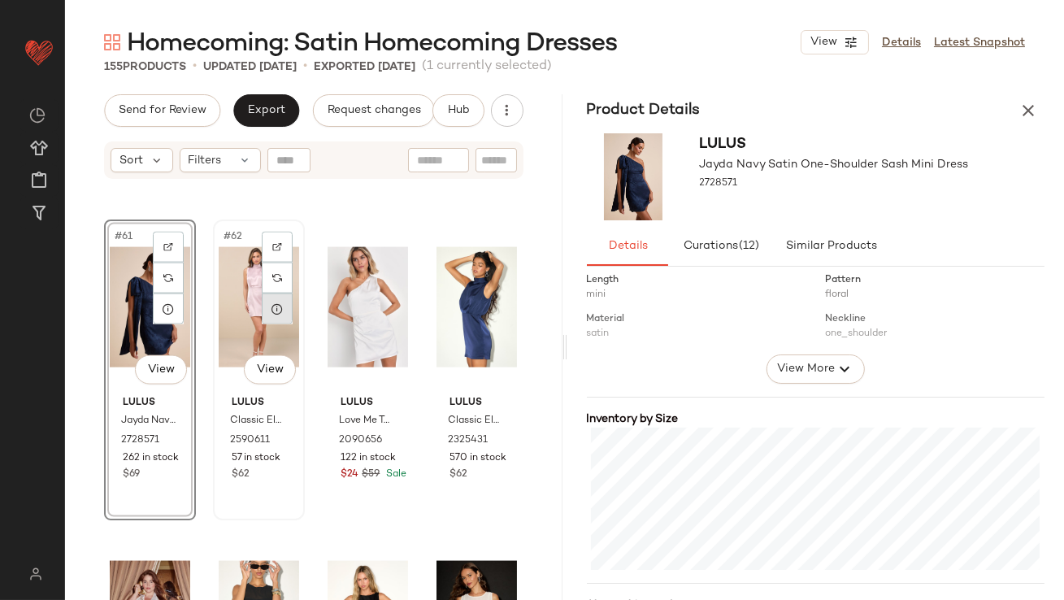
click at [267, 310] on div at bounding box center [277, 309] width 31 height 31
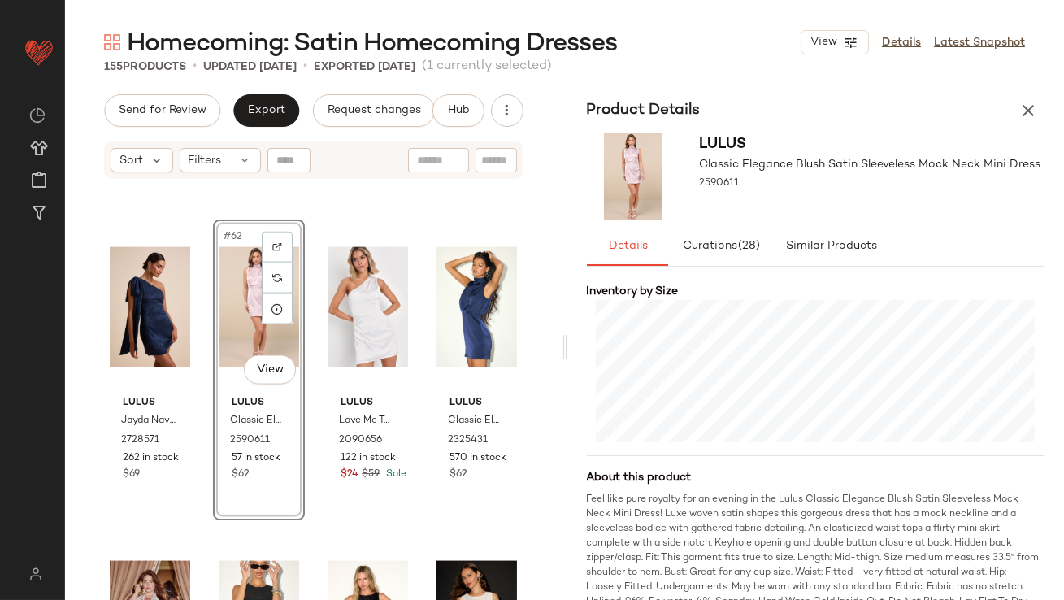
scroll to position [418, 0]
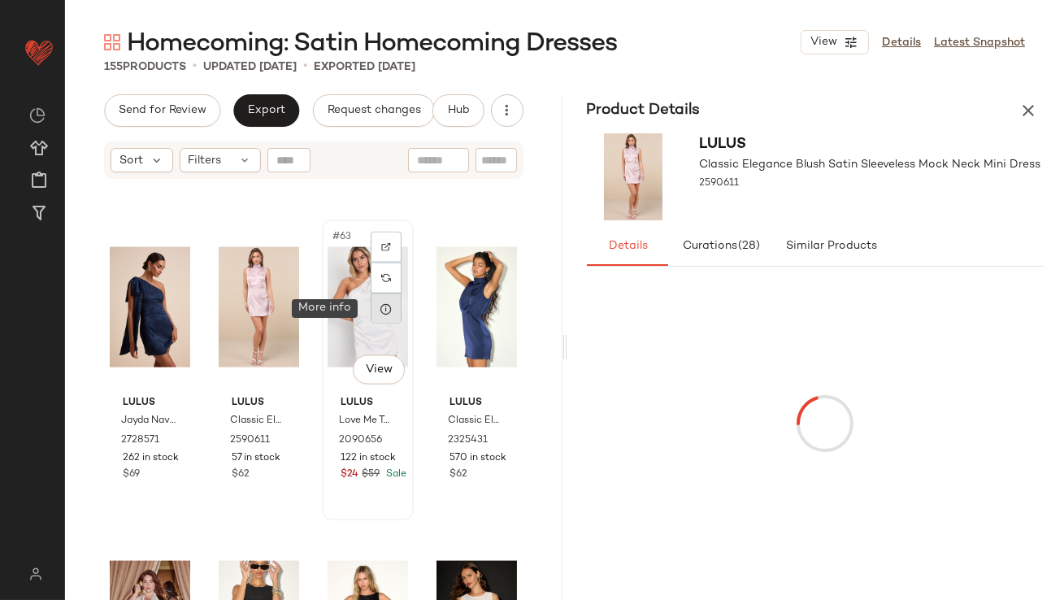
click at [380, 312] on icon at bounding box center [386, 308] width 13 height 13
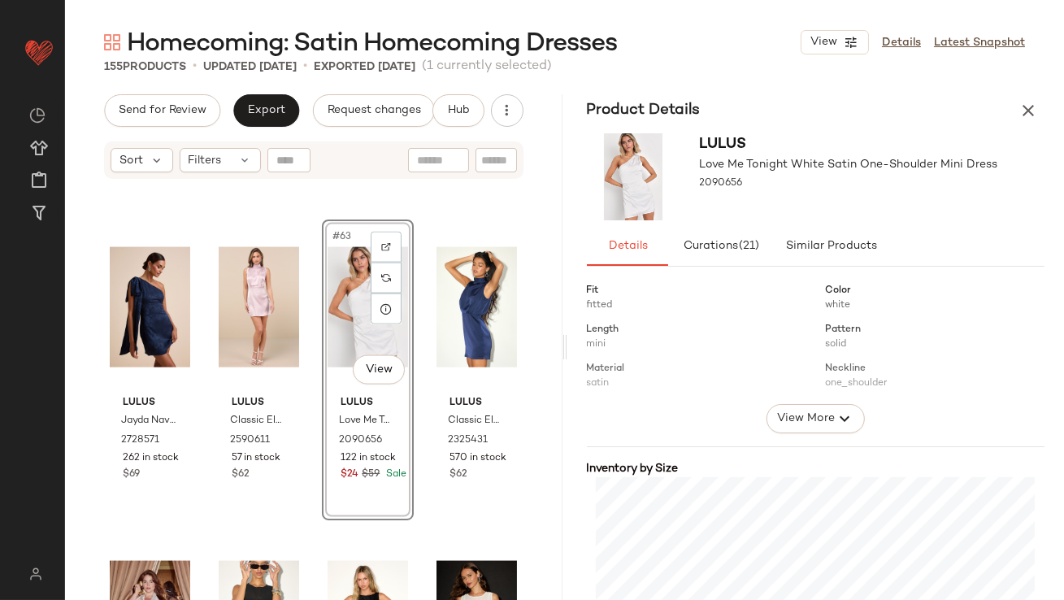
scroll to position [289, 0]
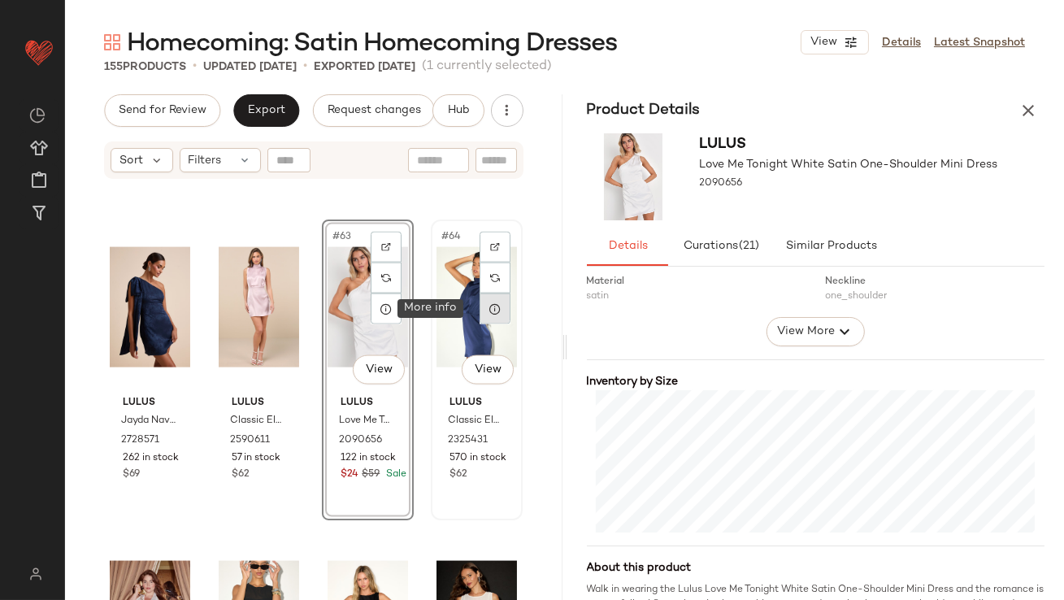
click at [489, 312] on icon at bounding box center [495, 308] width 13 height 13
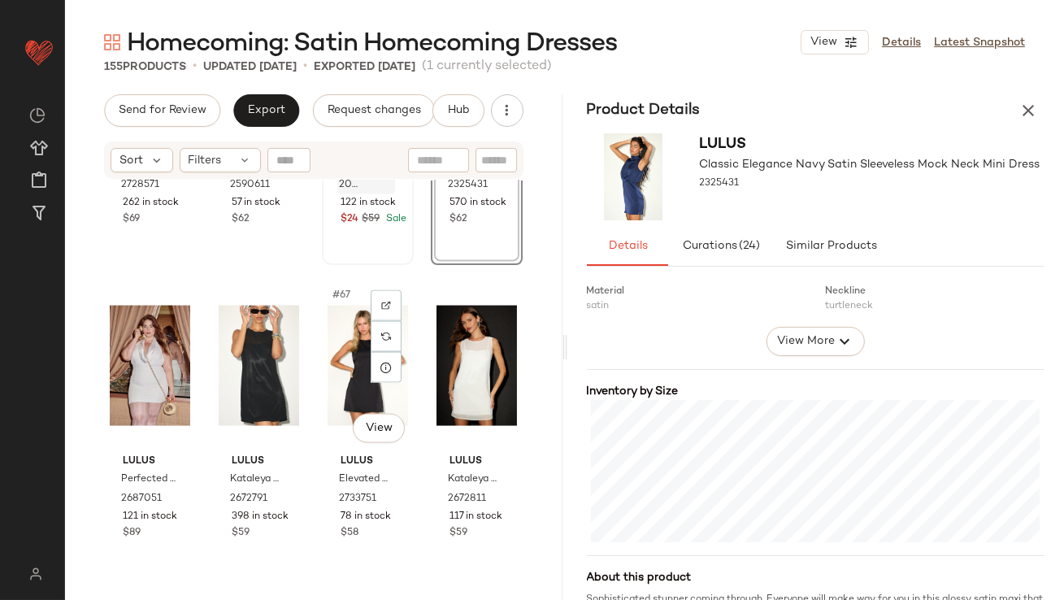
scroll to position [5002, 0]
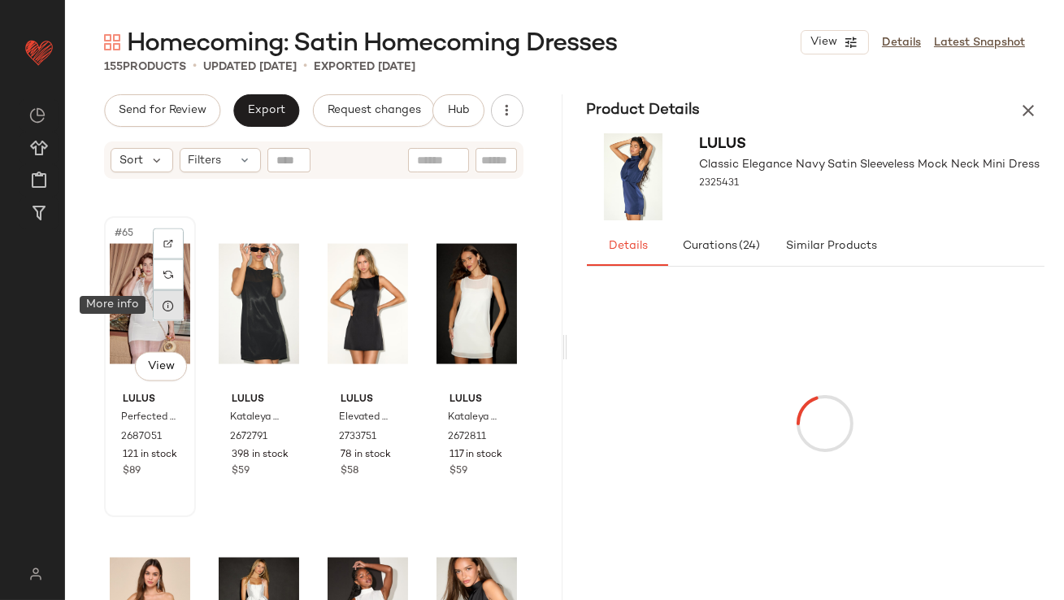
click at [156, 302] on div at bounding box center [168, 305] width 31 height 31
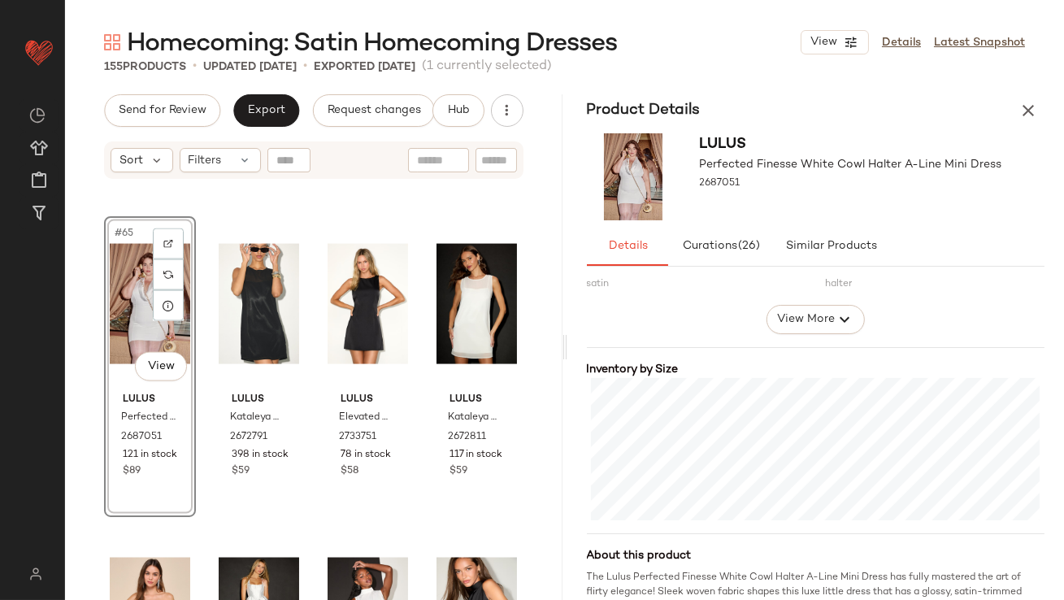
scroll to position [317, 0]
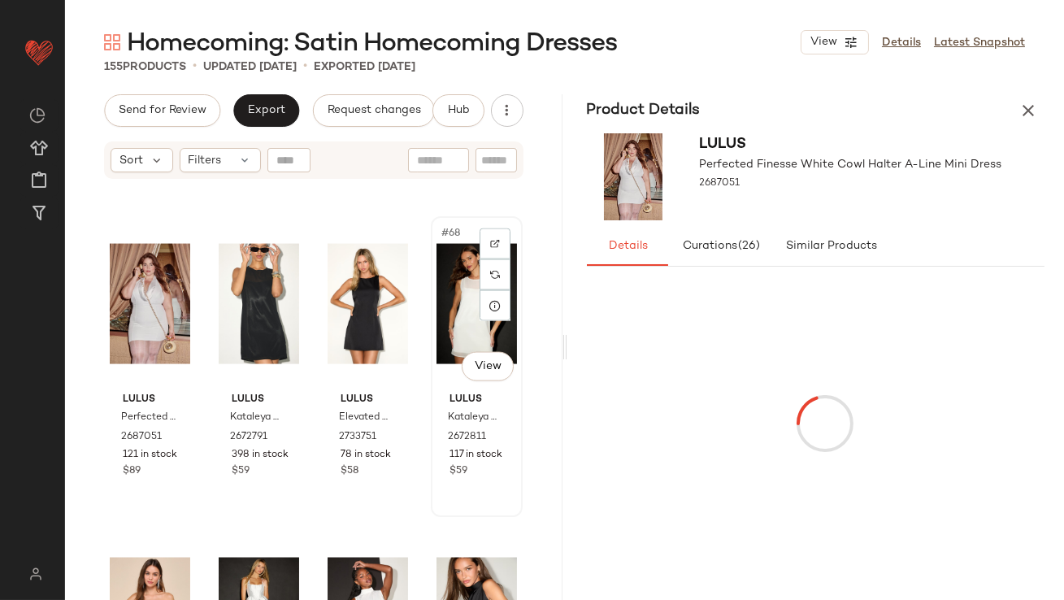
scroll to position [4999, 0]
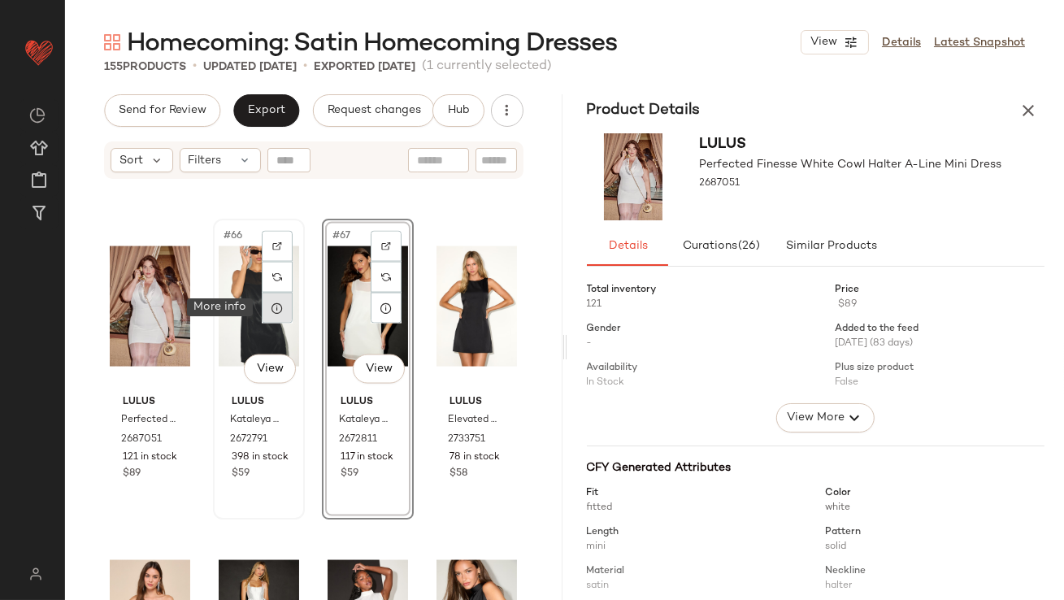
click at [271, 306] on icon at bounding box center [277, 308] width 13 height 13
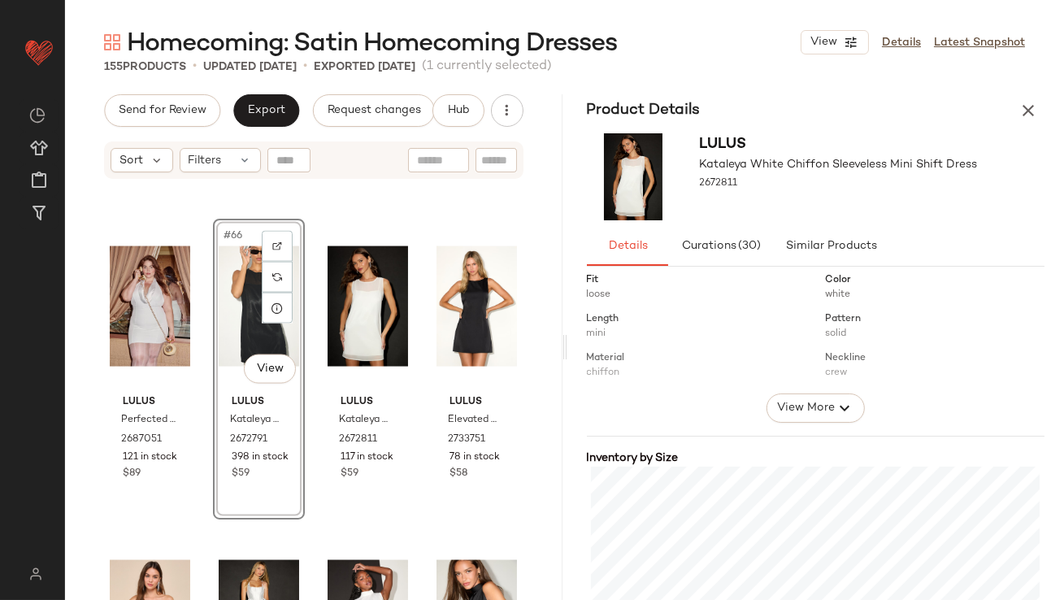
scroll to position [284, 0]
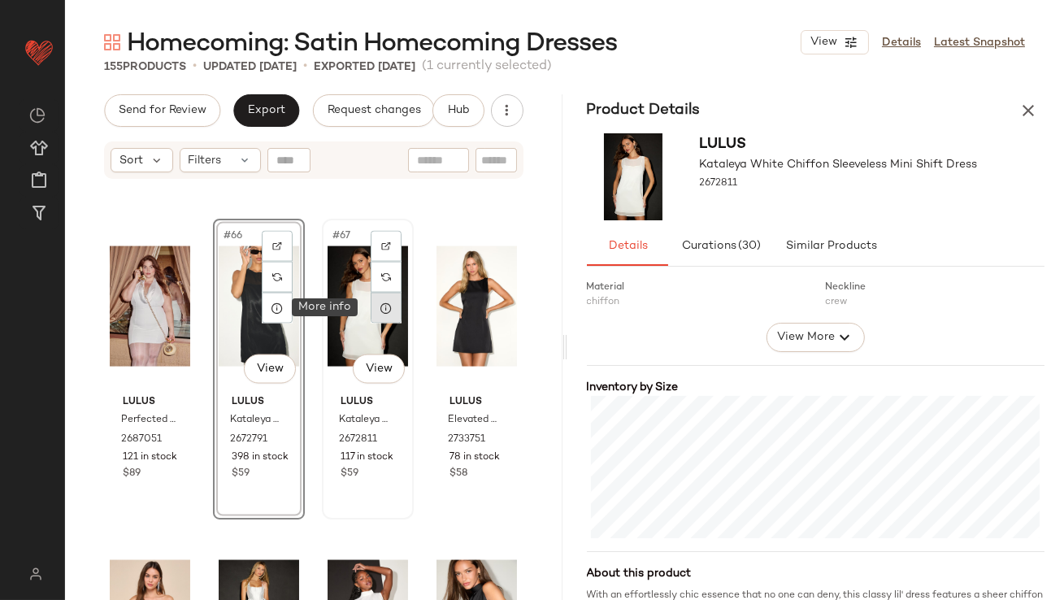
click at [380, 311] on icon at bounding box center [386, 308] width 13 height 13
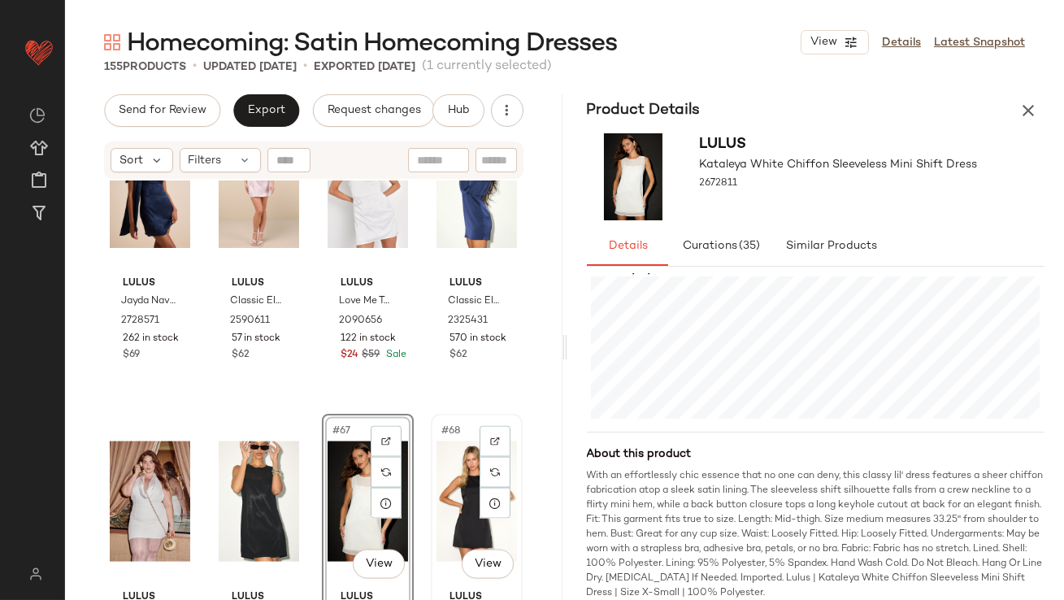
scroll to position [4823, 0]
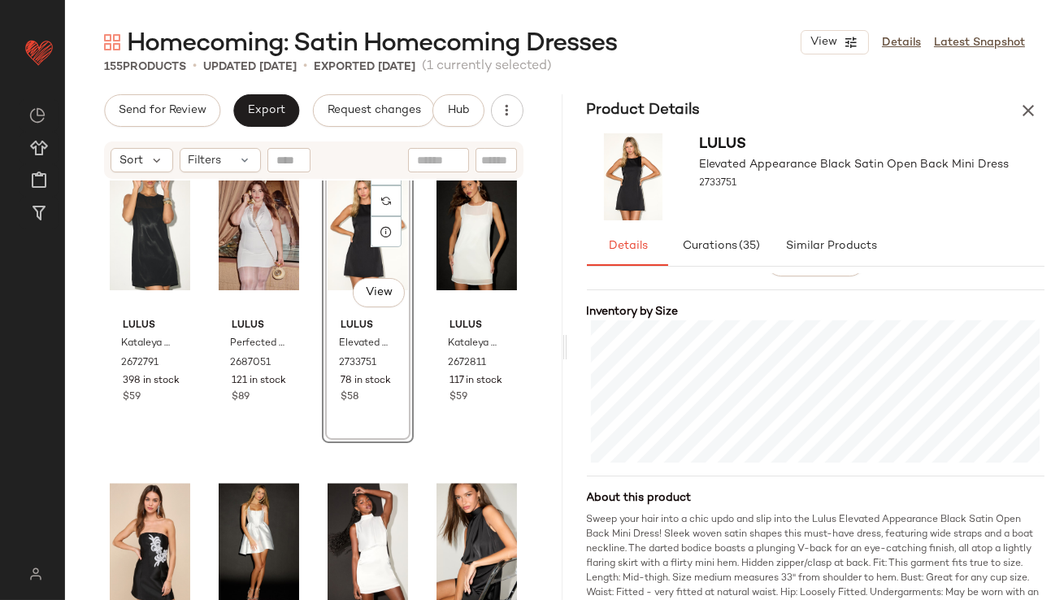
scroll to position [5153, 0]
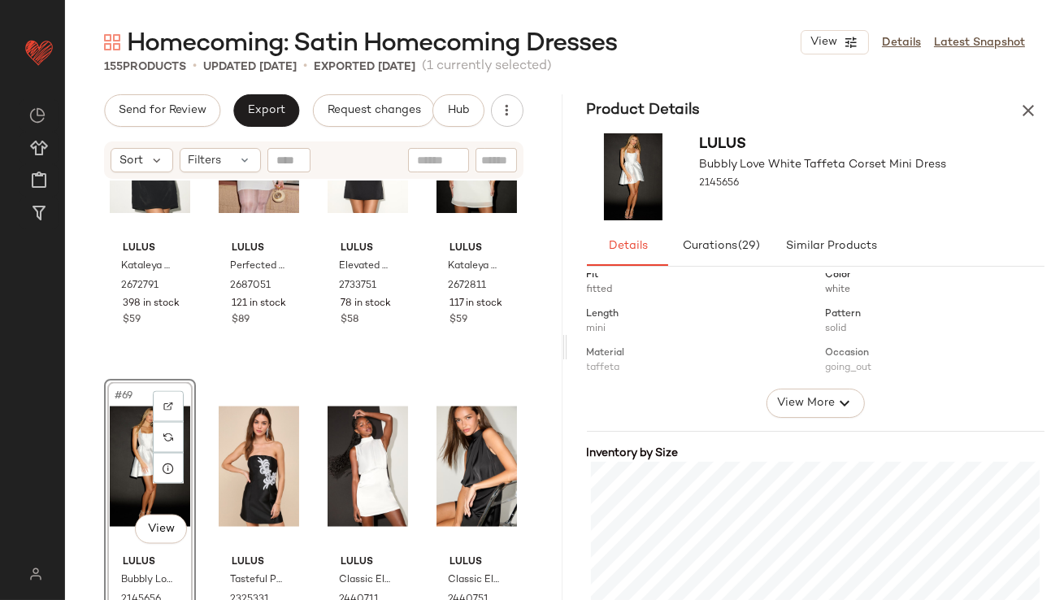
scroll to position [309, 0]
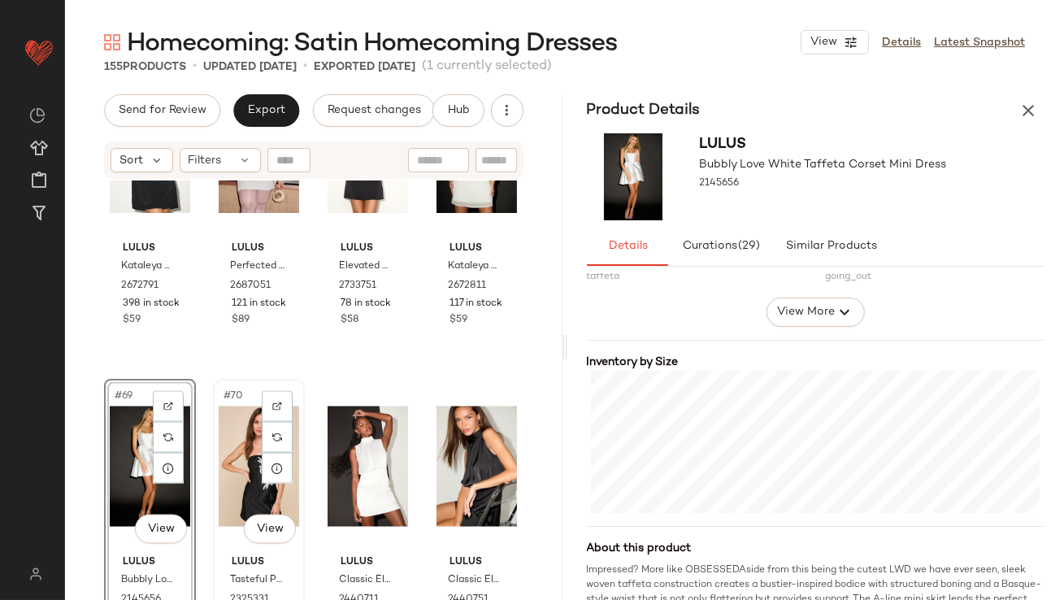
click at [241, 421] on div "#70 View" at bounding box center [259, 467] width 80 height 164
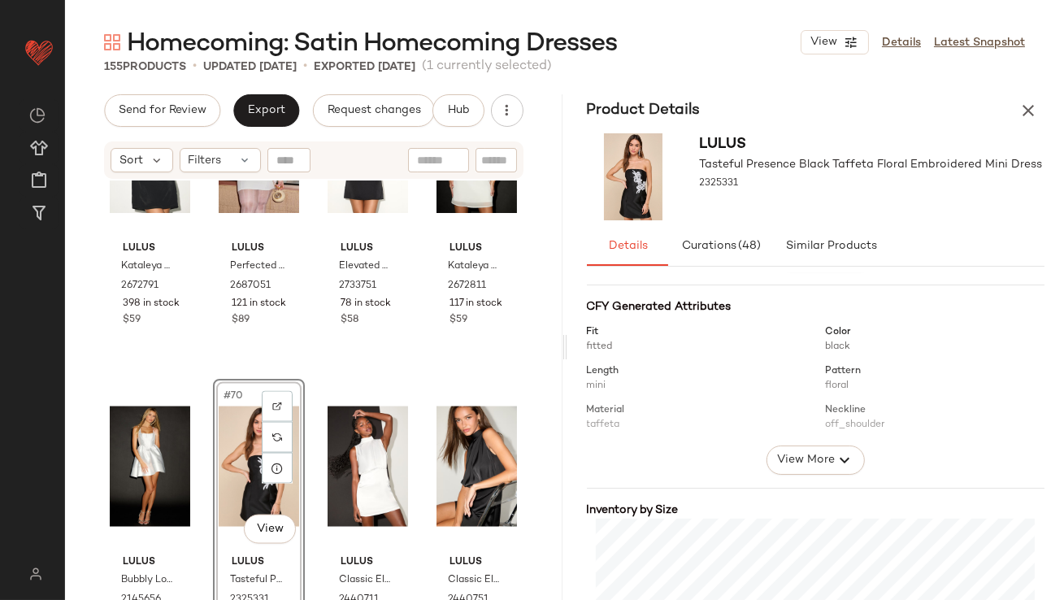
scroll to position [286, 0]
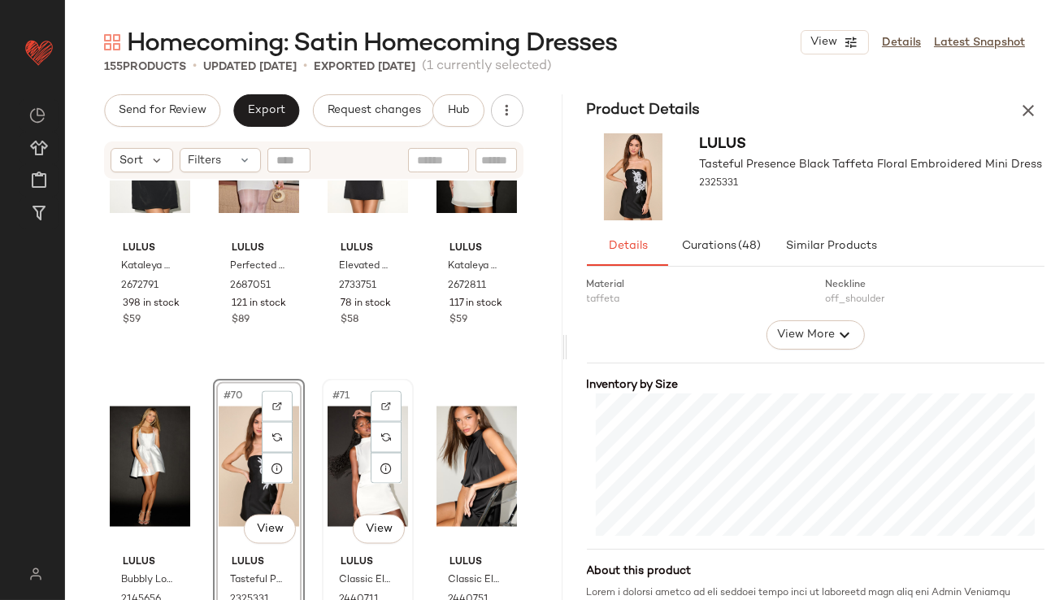
click at [350, 476] on div "#71 View" at bounding box center [368, 467] width 80 height 164
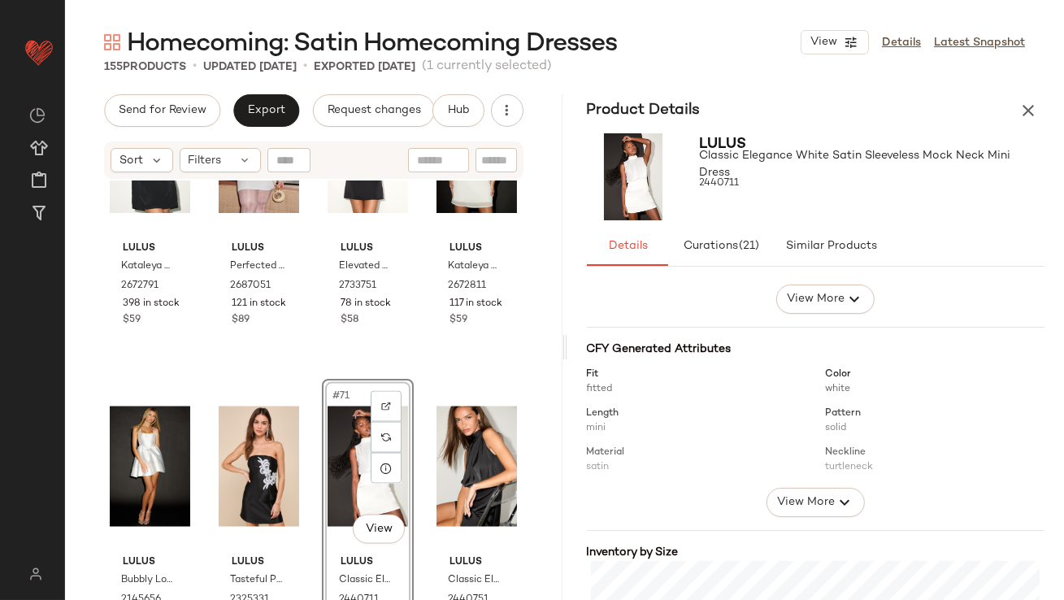
scroll to position [418, 0]
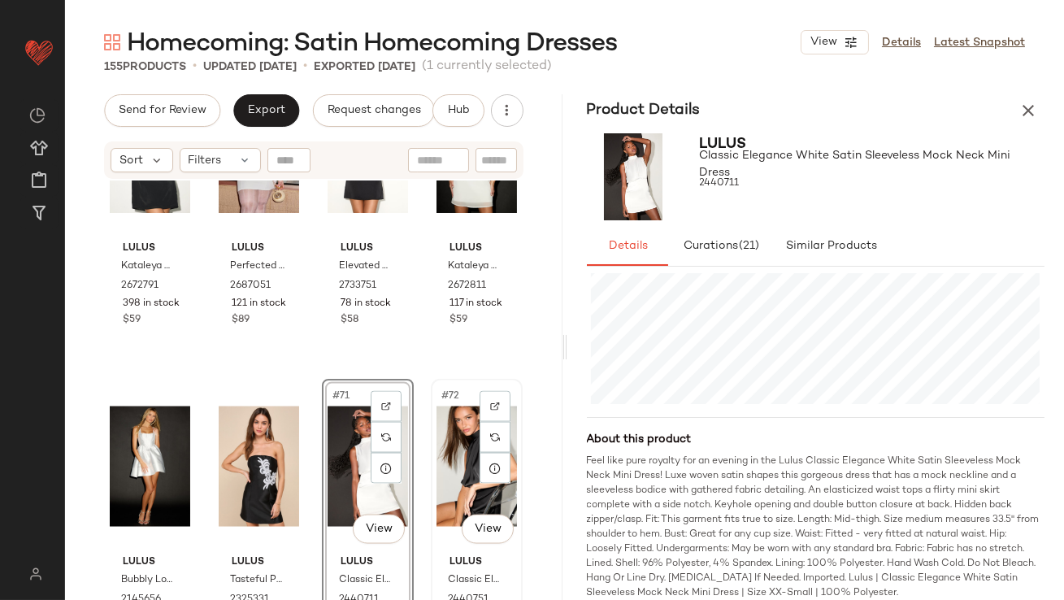
click at [453, 479] on div "#72 View" at bounding box center [477, 467] width 80 height 164
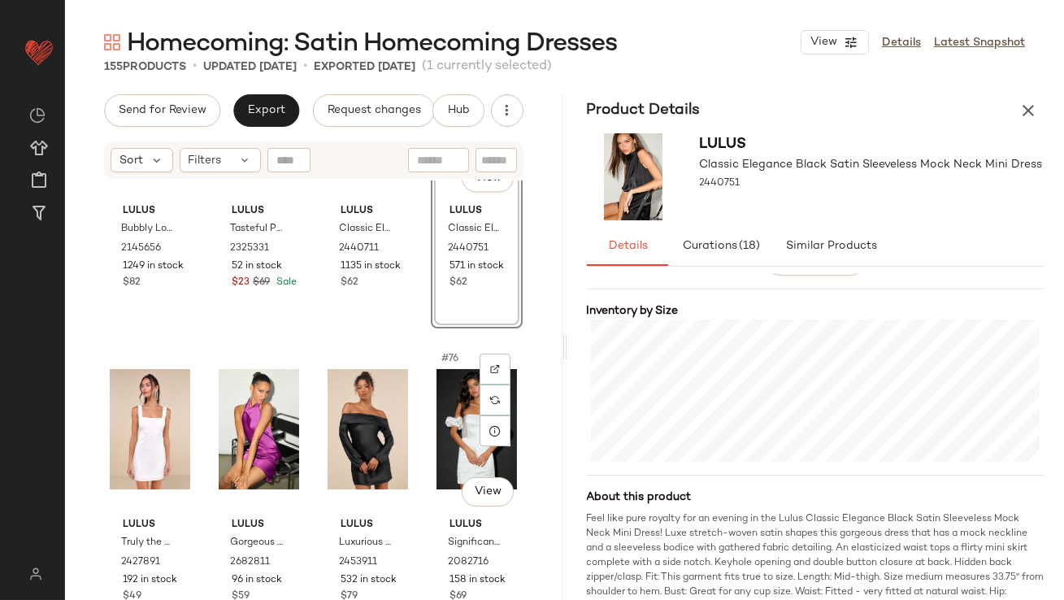
scroll to position [5524, 0]
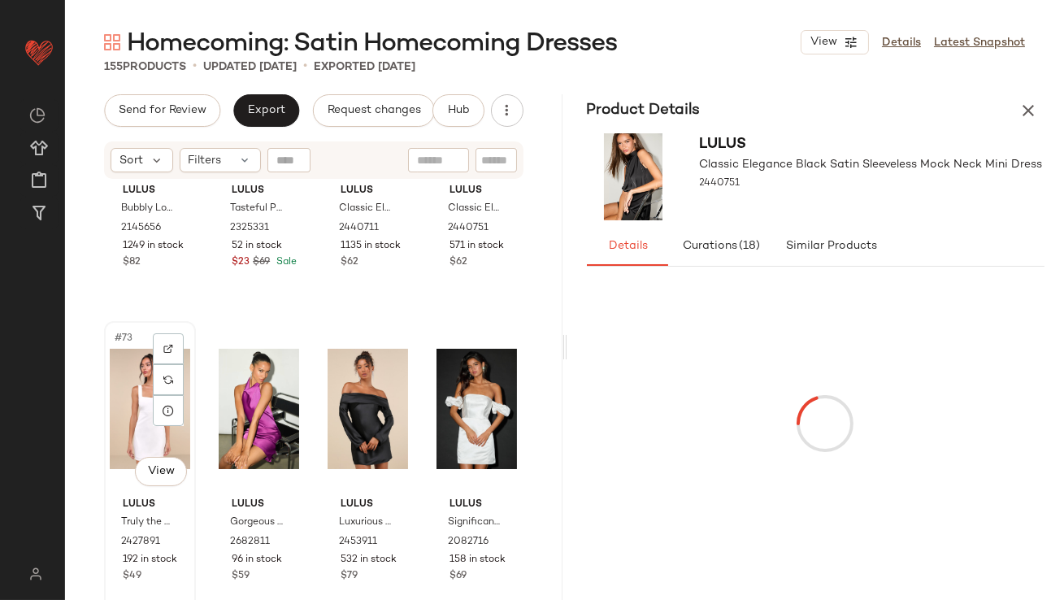
click at [123, 376] on div "#73 View" at bounding box center [150, 409] width 80 height 164
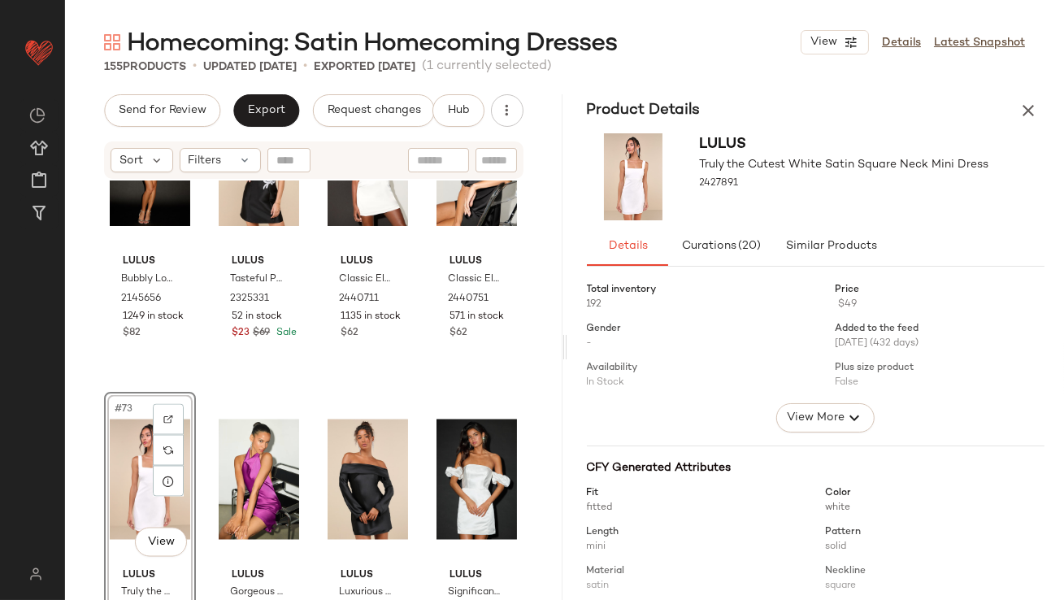
scroll to position [5479, 0]
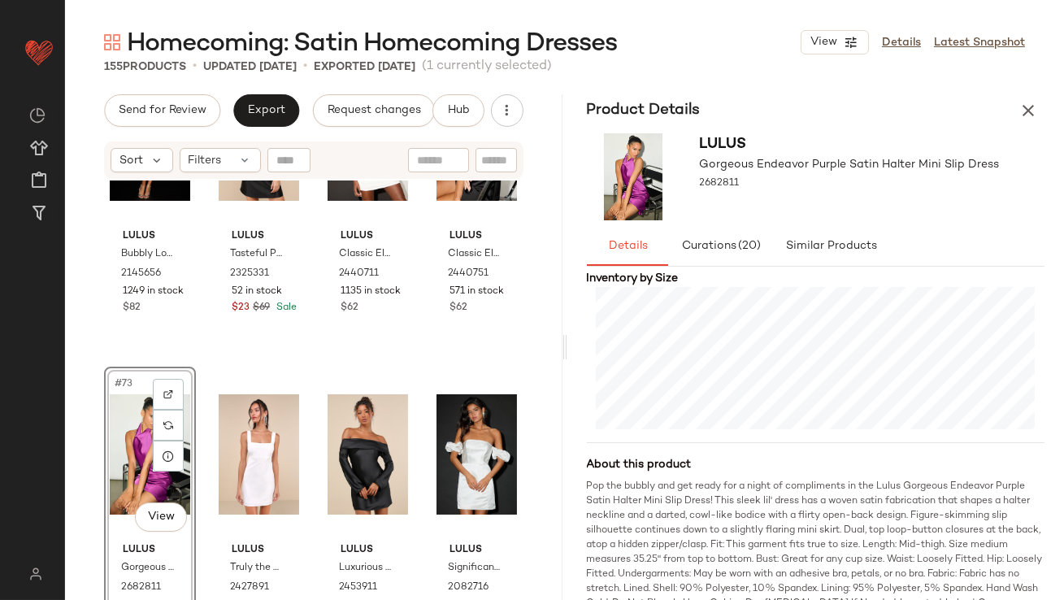
scroll to position [418, 0]
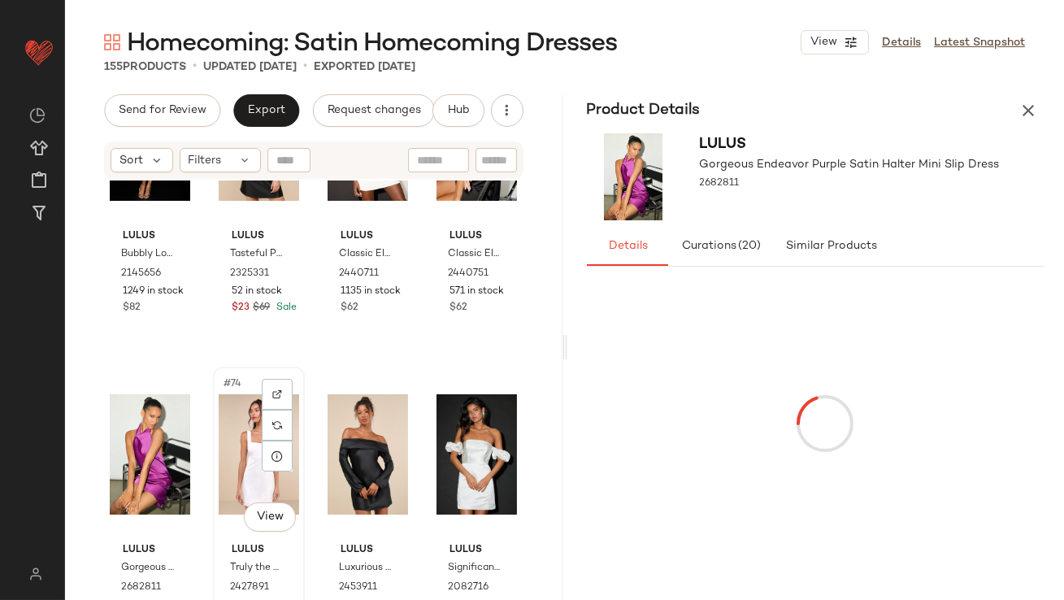
click at [230, 440] on div "#74 View" at bounding box center [259, 454] width 80 height 164
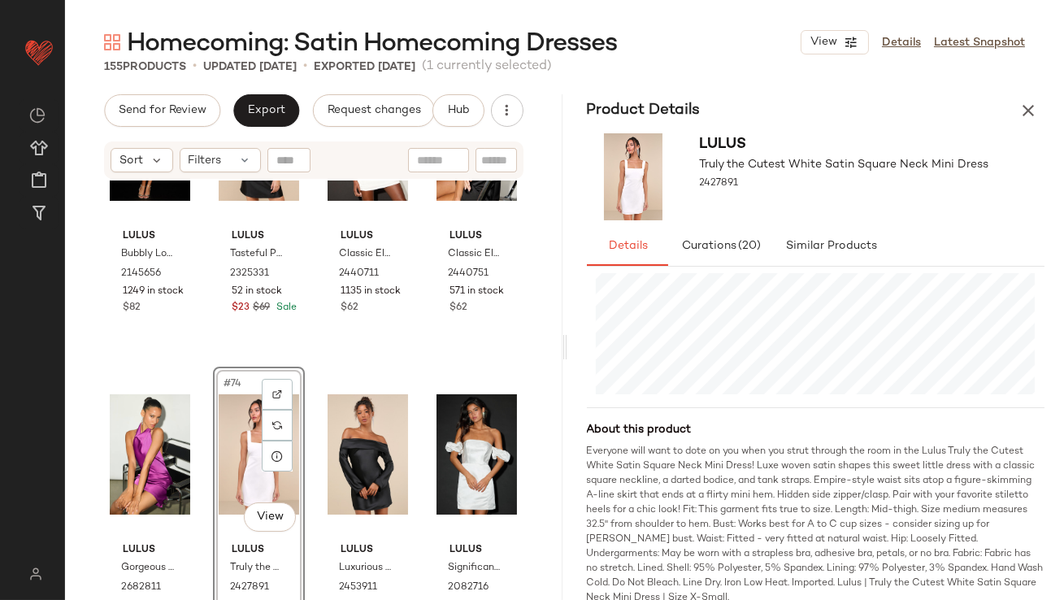
scroll to position [433, 0]
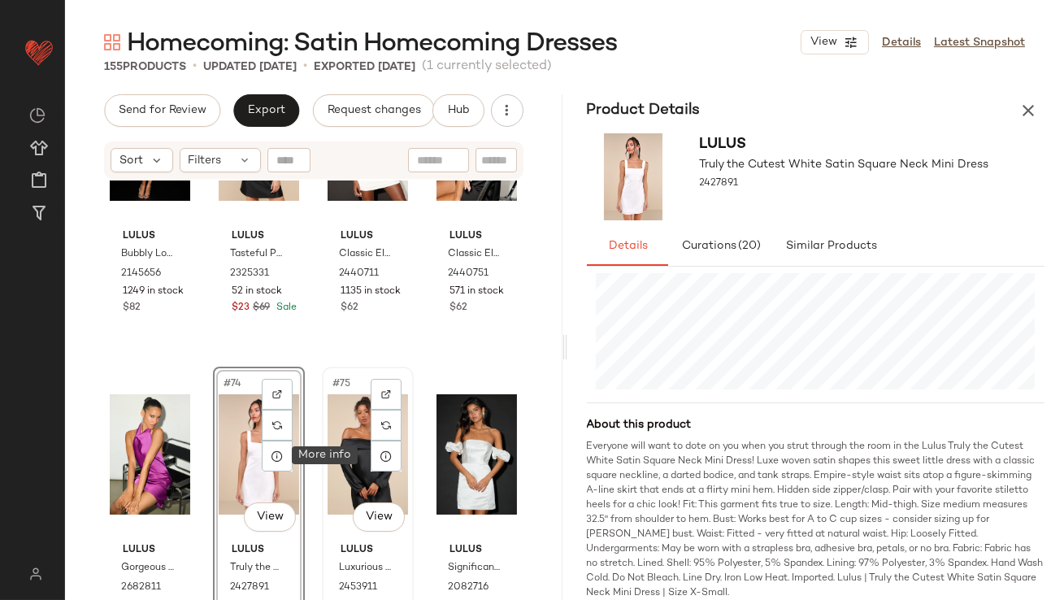
click at [341, 432] on div "#75 View" at bounding box center [368, 454] width 80 height 164
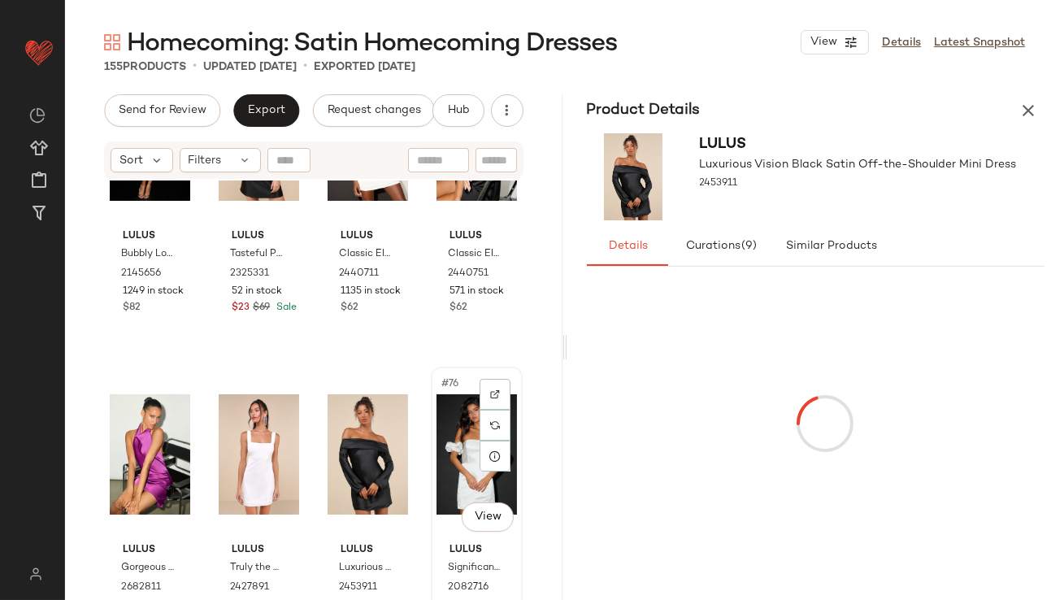
click at [451, 416] on div "#76 View" at bounding box center [477, 454] width 80 height 164
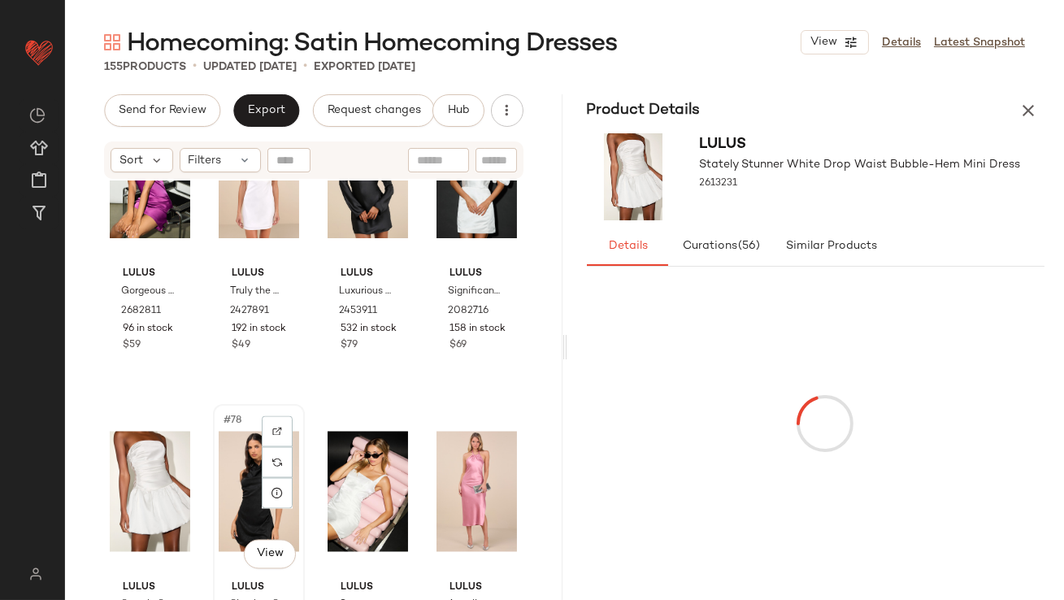
click at [230, 469] on div "#78 View" at bounding box center [259, 492] width 80 height 164
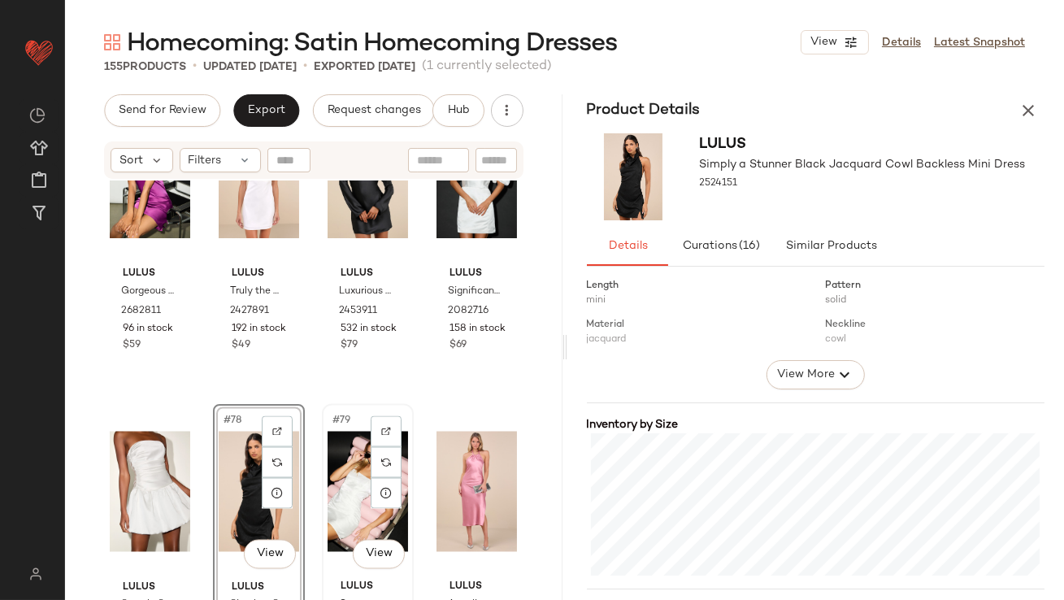
click at [352, 453] on div "#79 View" at bounding box center [368, 492] width 80 height 164
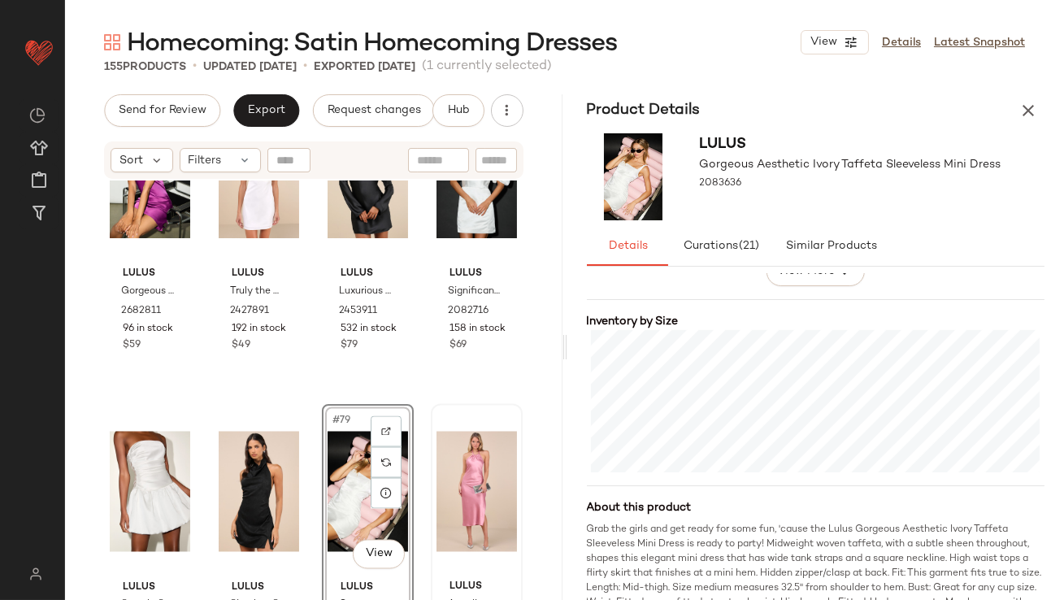
click at [437, 459] on div at bounding box center [477, 492] width 80 height 164
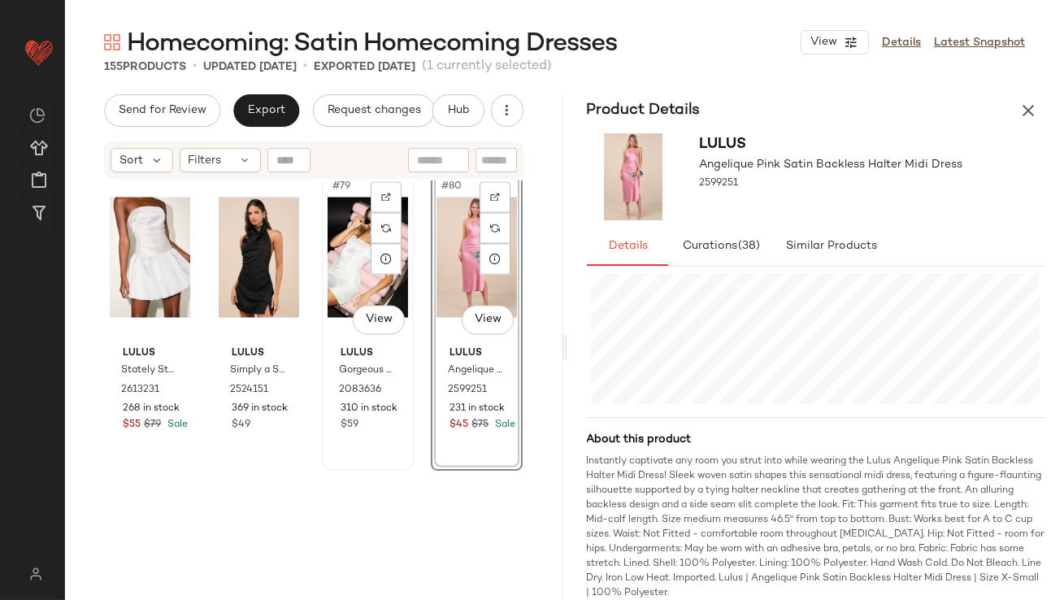
scroll to position [6055, 0]
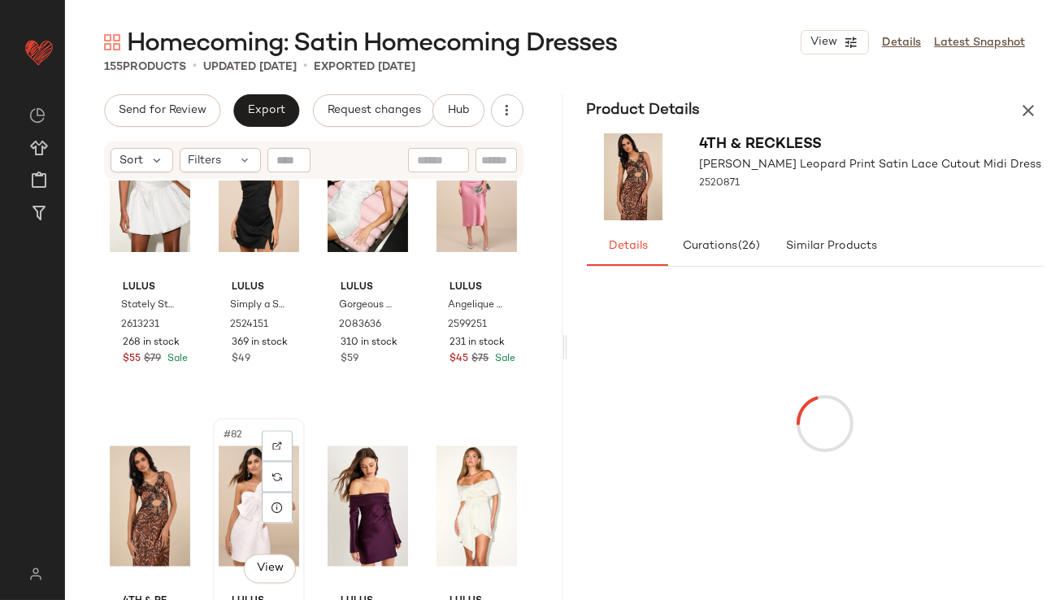
click at [239, 466] on div "#82 View" at bounding box center [259, 506] width 80 height 164
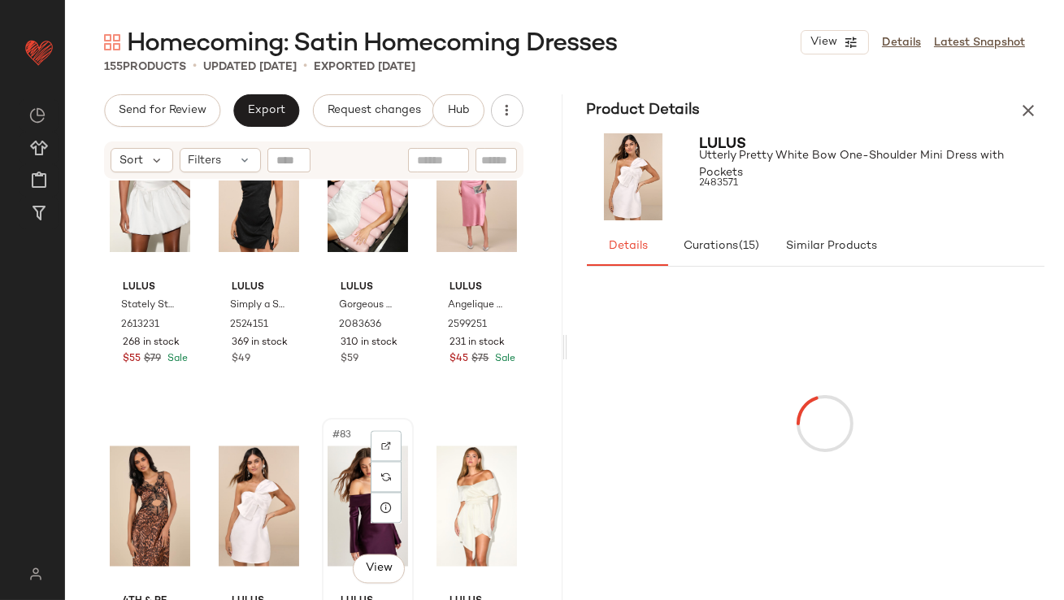
click at [328, 472] on div "#83 View" at bounding box center [368, 506] width 80 height 164
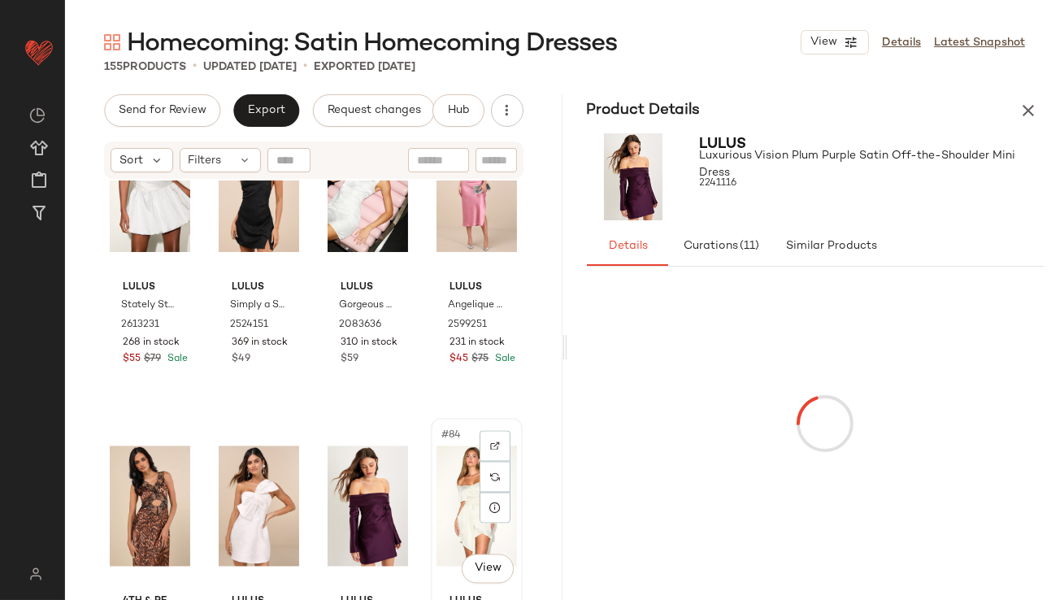
click at [437, 495] on div "#84 View" at bounding box center [477, 506] width 80 height 164
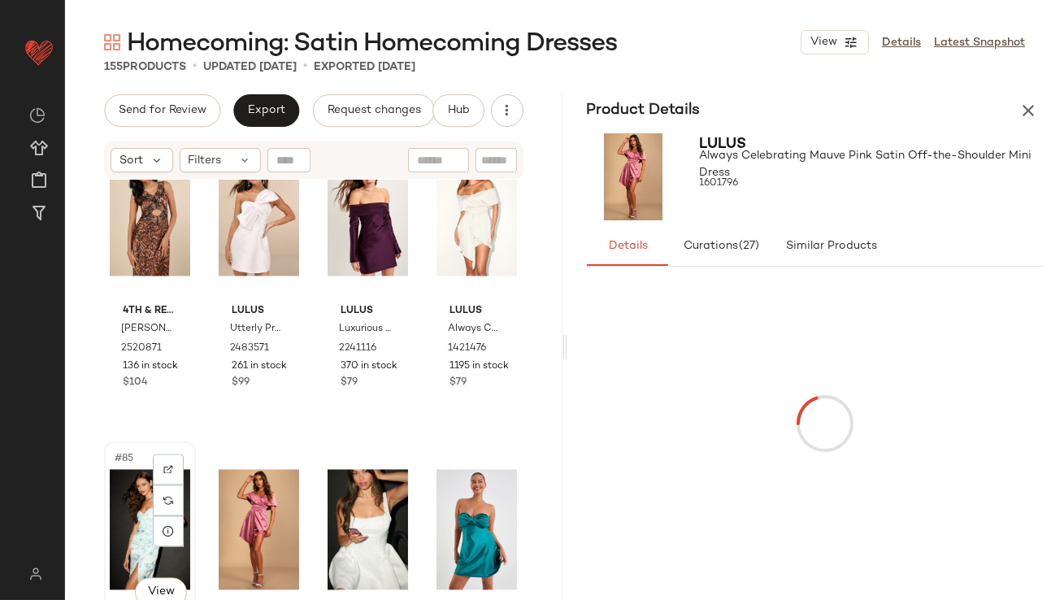
click at [137, 508] on div "#85 View" at bounding box center [150, 529] width 80 height 164
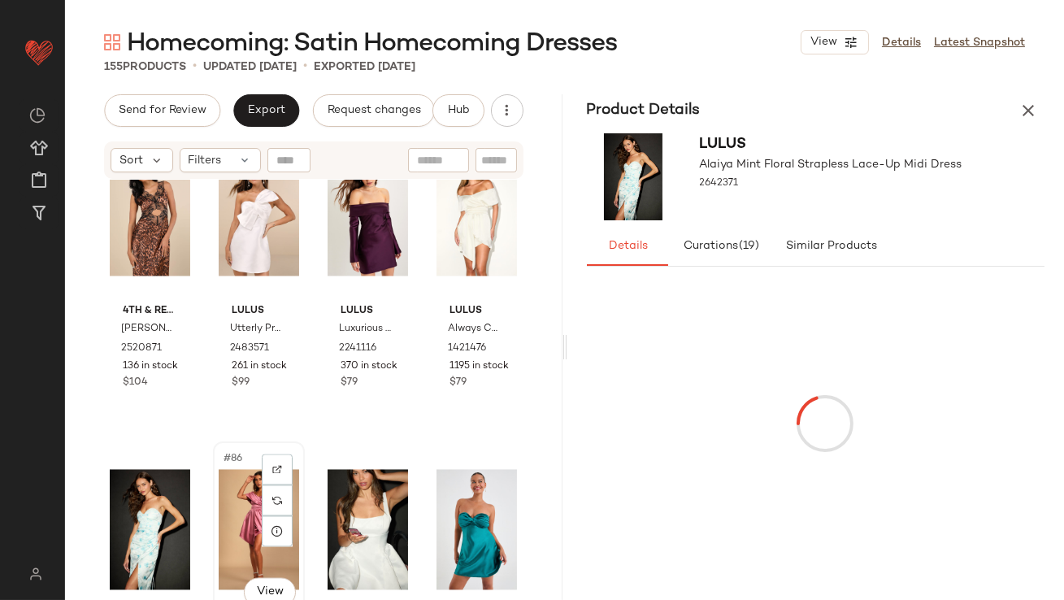
click at [238, 515] on div "#86 View" at bounding box center [259, 529] width 80 height 164
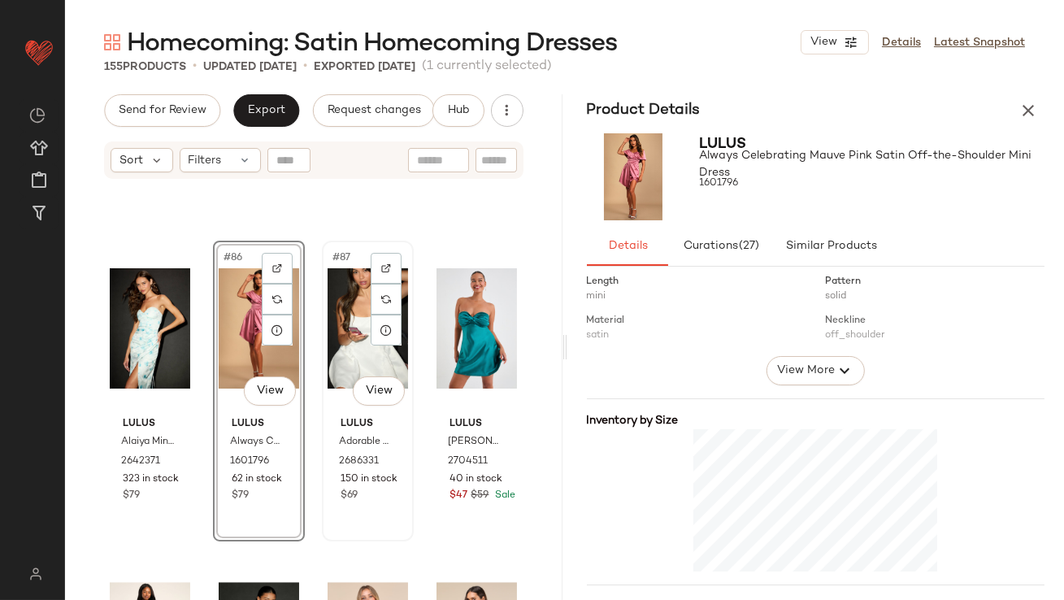
click at [350, 368] on div "#87 View" at bounding box center [368, 328] width 80 height 164
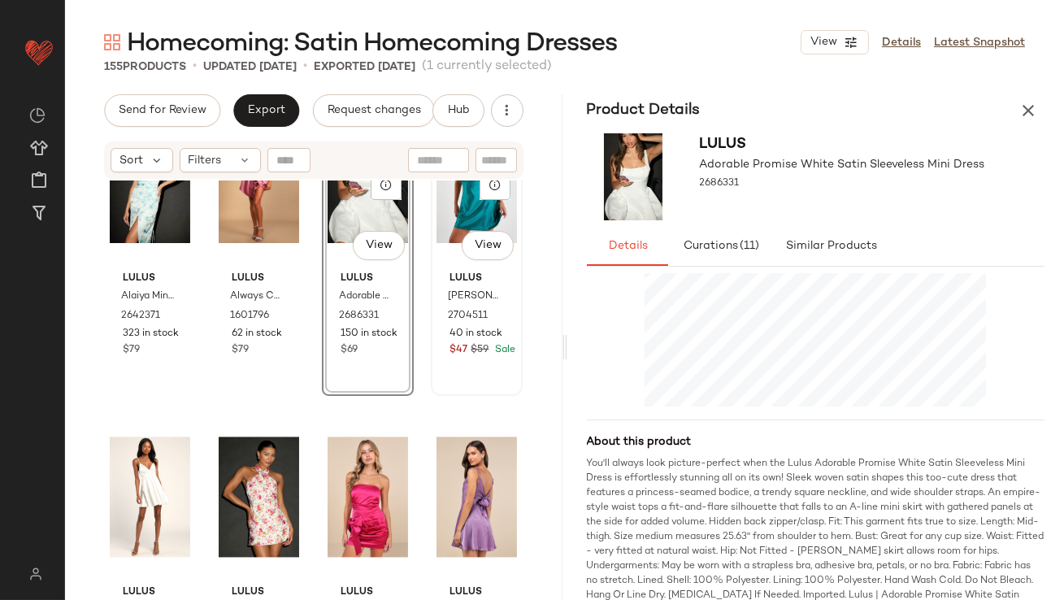
scroll to position [6830, 0]
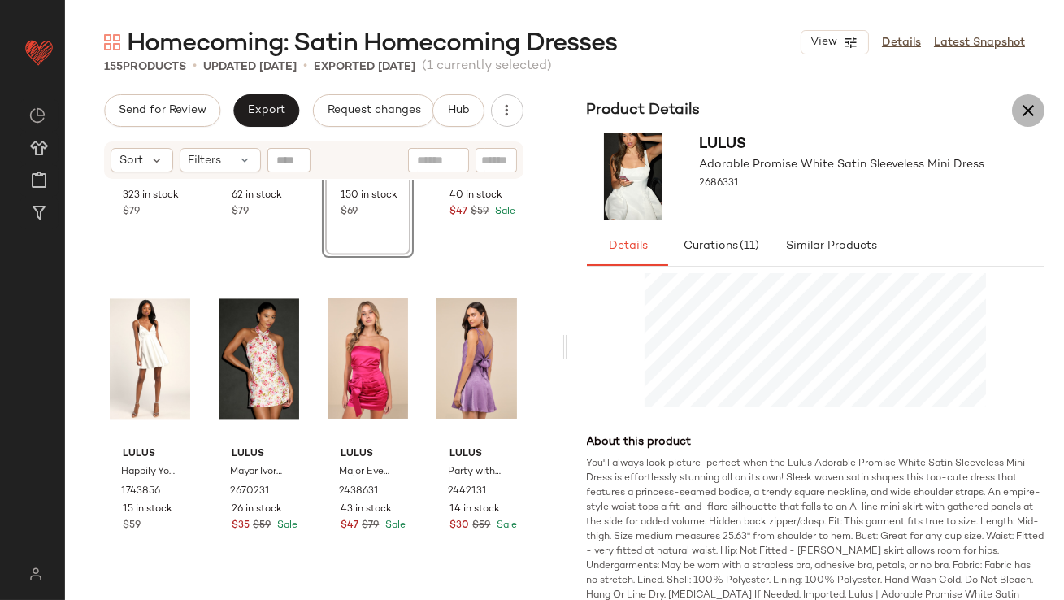
click at [1029, 112] on icon "button" at bounding box center [1029, 111] width 20 height 20
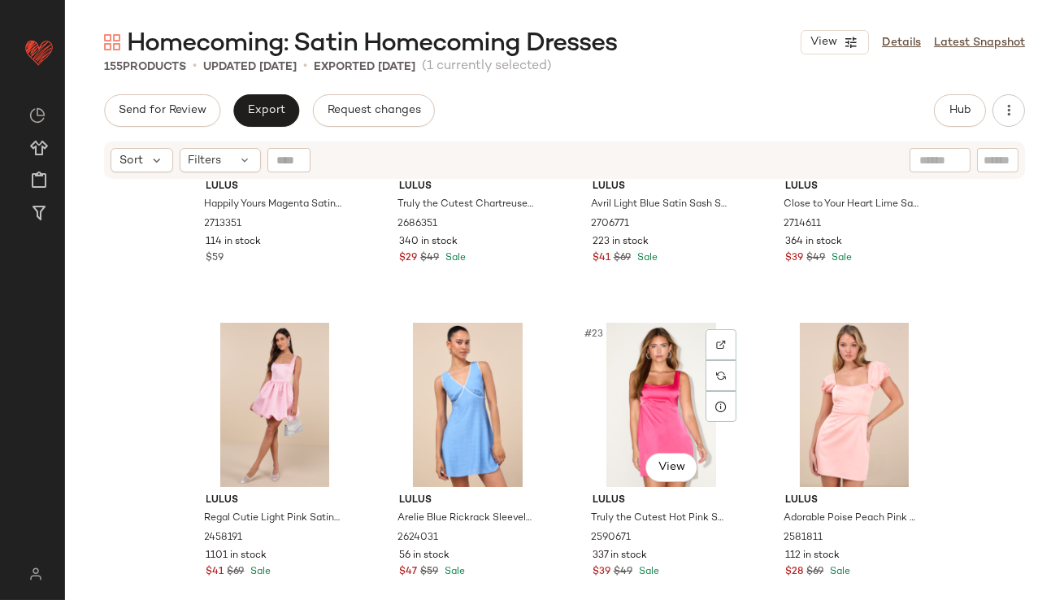
scroll to position [1349, 0]
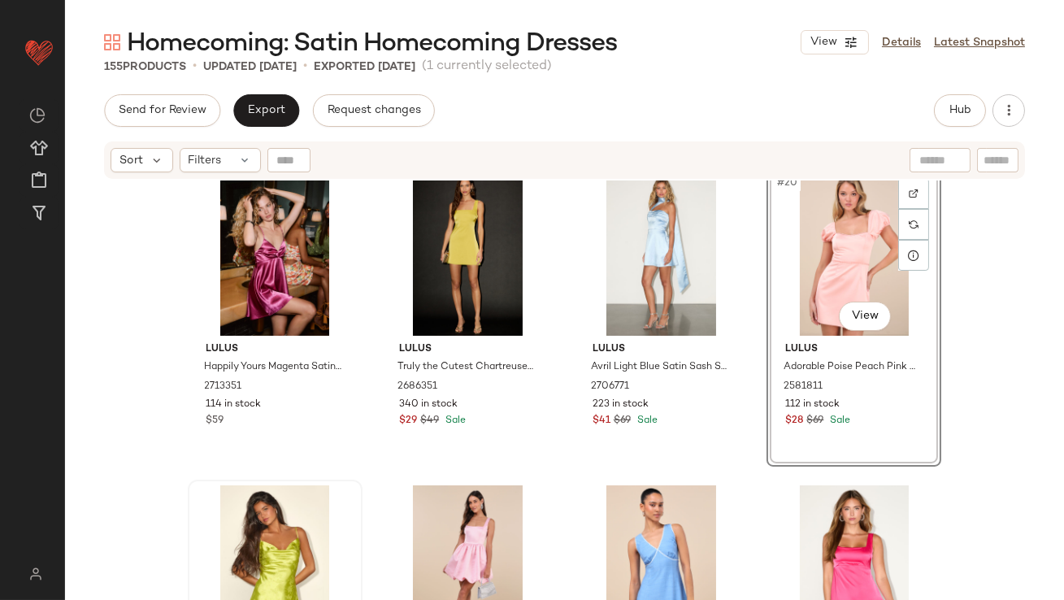
scroll to position [1291, 0]
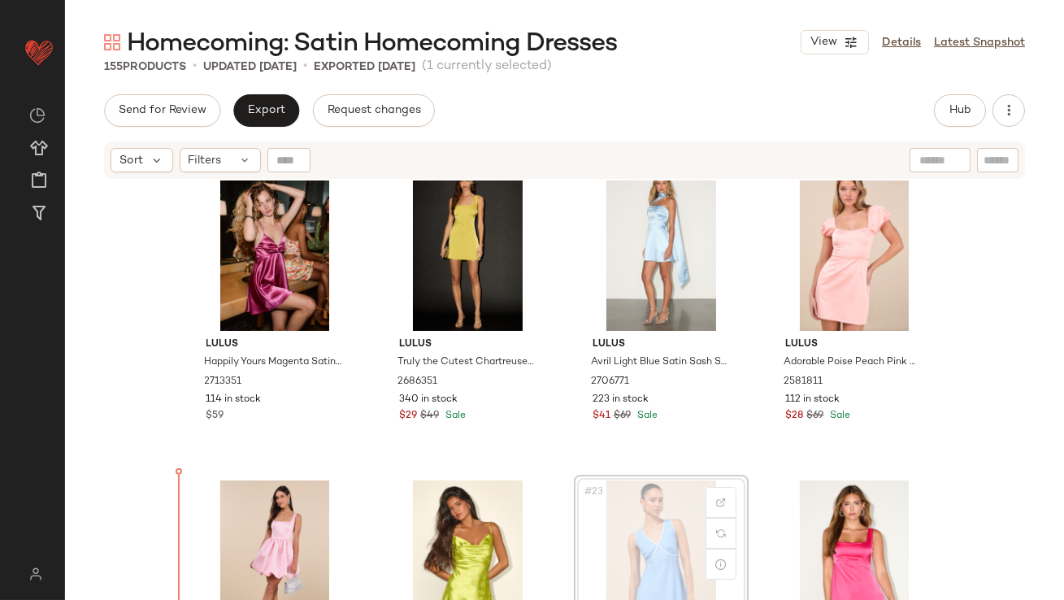
scroll to position [1325, 0]
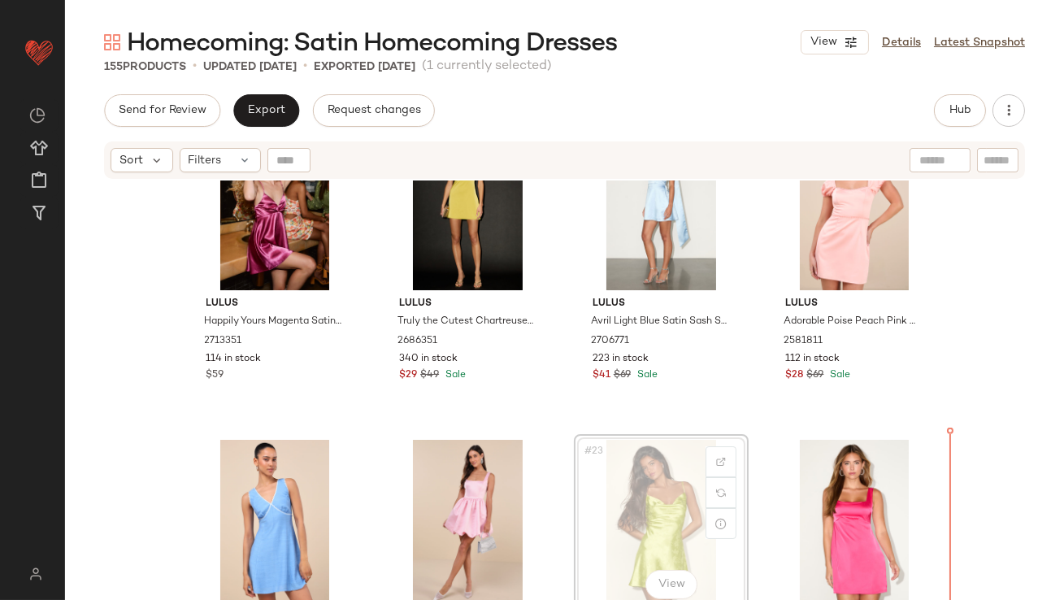
scroll to position [1334, 0]
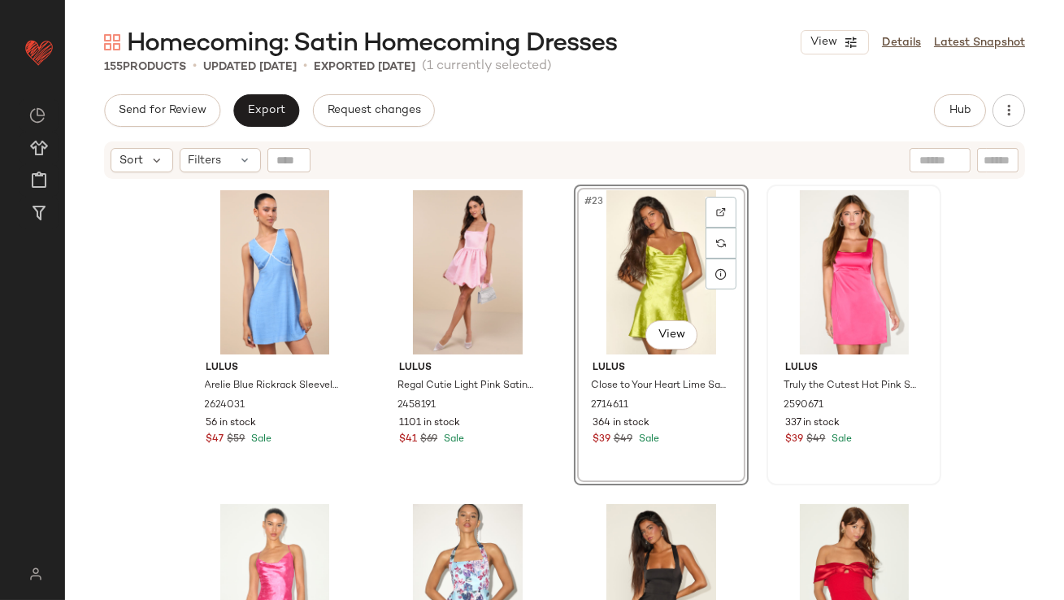
scroll to position [1672, 0]
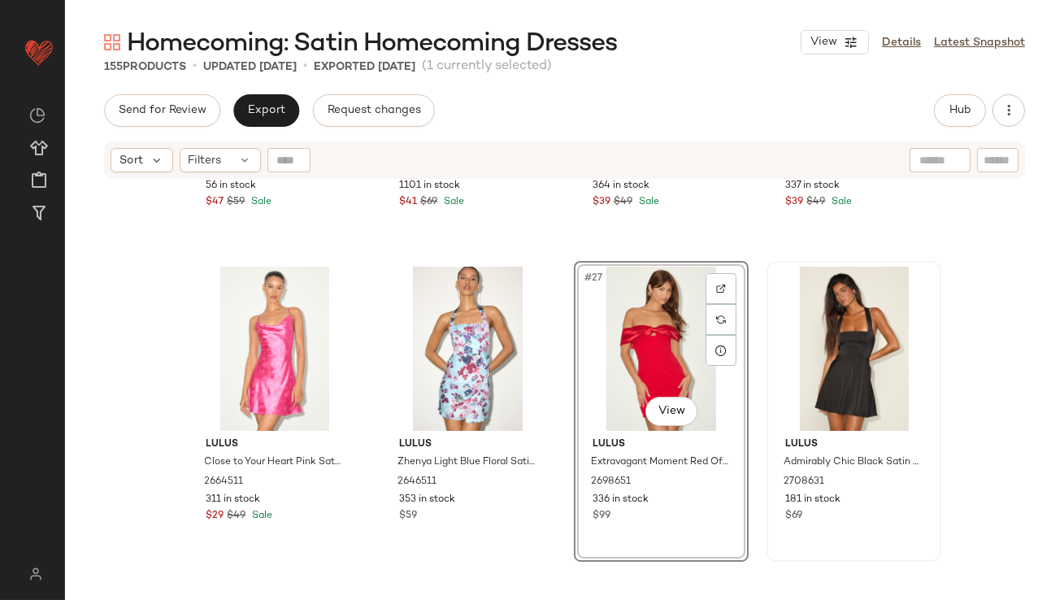
scroll to position [1934, 0]
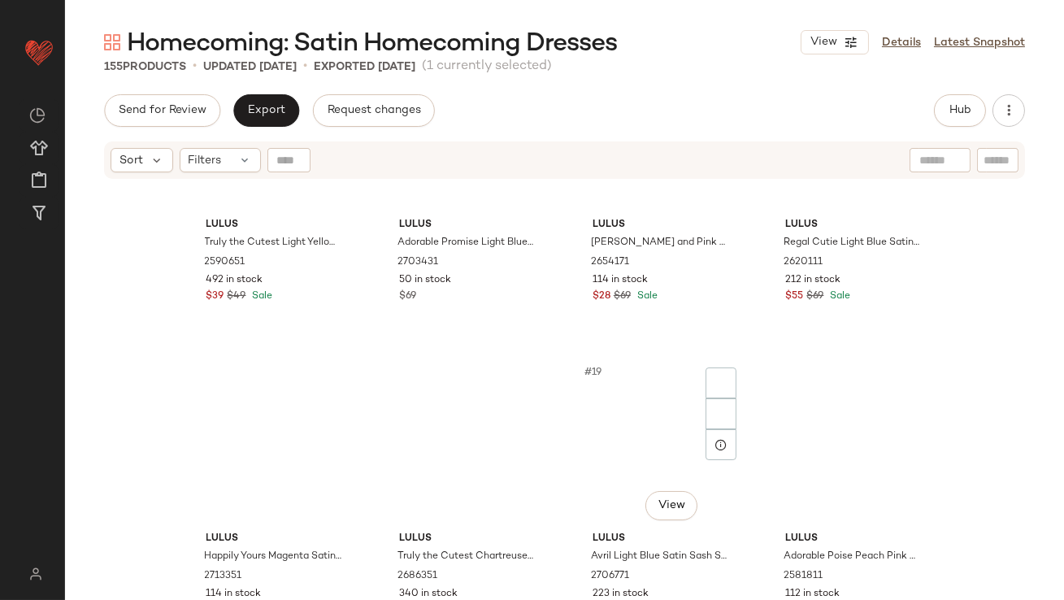
scroll to position [573, 0]
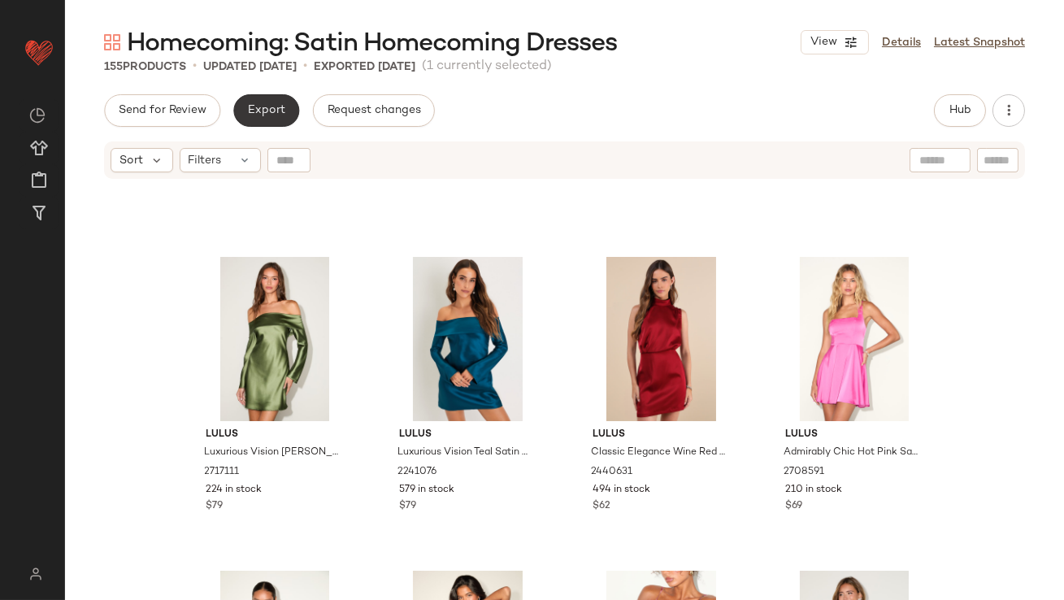
click at [271, 113] on span "Export" at bounding box center [266, 110] width 38 height 13
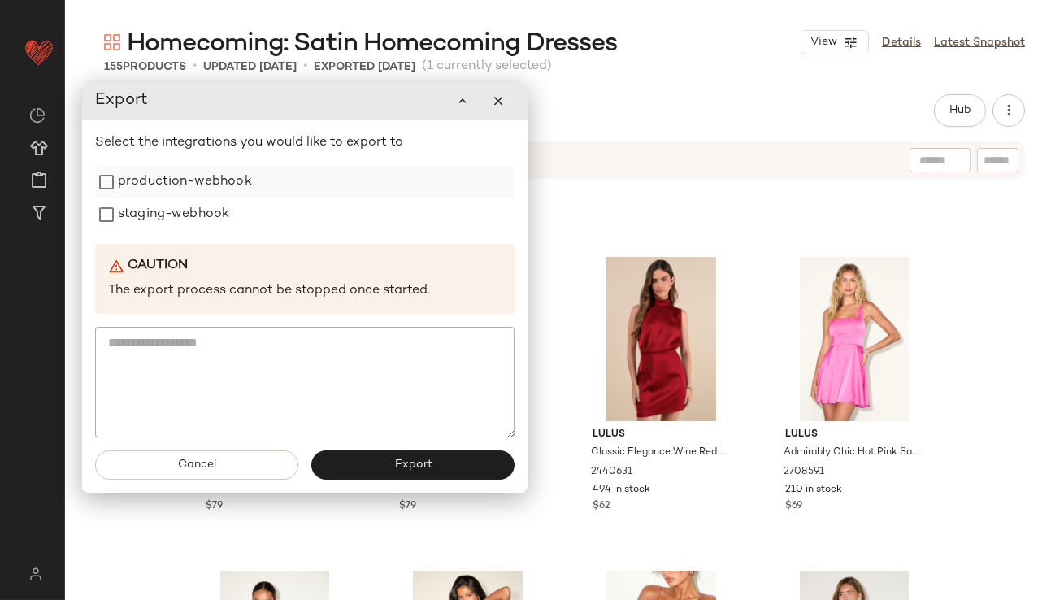
click at [236, 179] on label "production-webhook" at bounding box center [185, 182] width 134 height 33
click at [203, 211] on label "staging-webhook" at bounding box center [173, 214] width 111 height 33
click at [379, 441] on div "Cancel Export" at bounding box center [305, 464] width 446 height 55
click at [379, 472] on button "Export" at bounding box center [412, 464] width 203 height 29
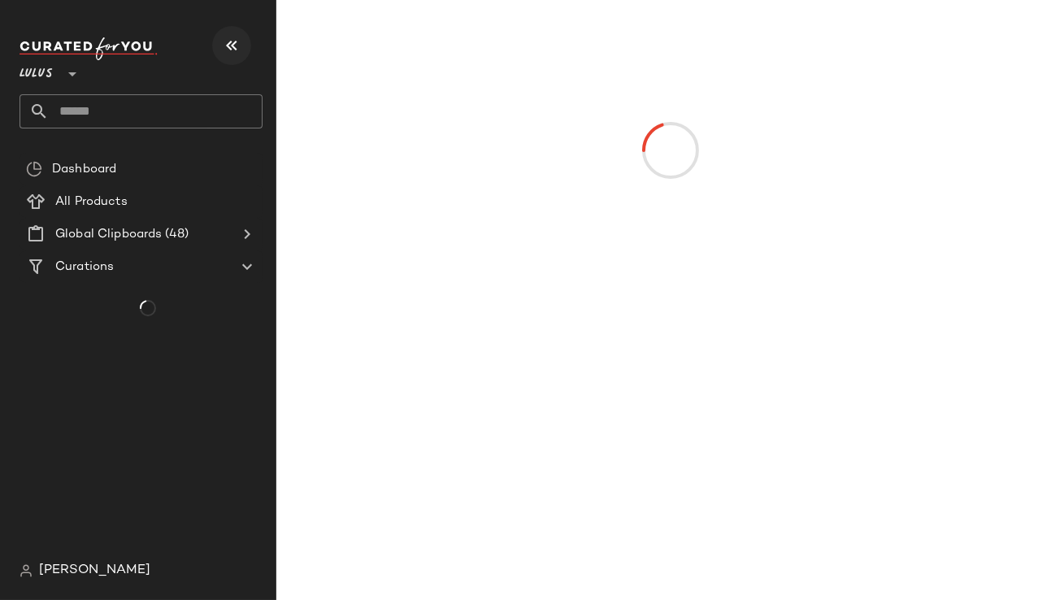
click at [231, 42] on icon "button" at bounding box center [232, 46] width 20 height 20
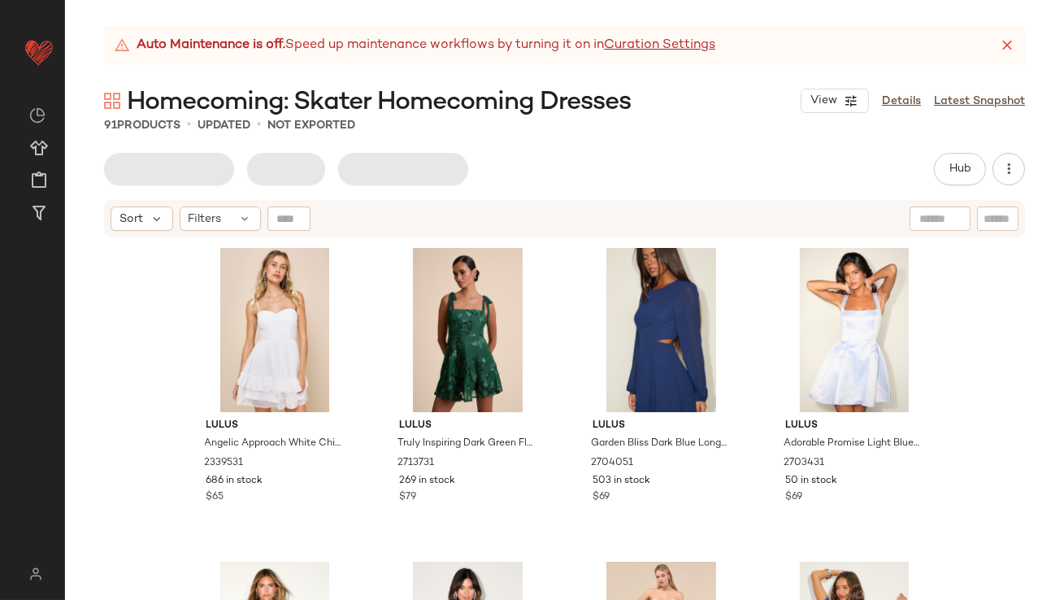
click at [1006, 43] on icon at bounding box center [1007, 45] width 16 height 16
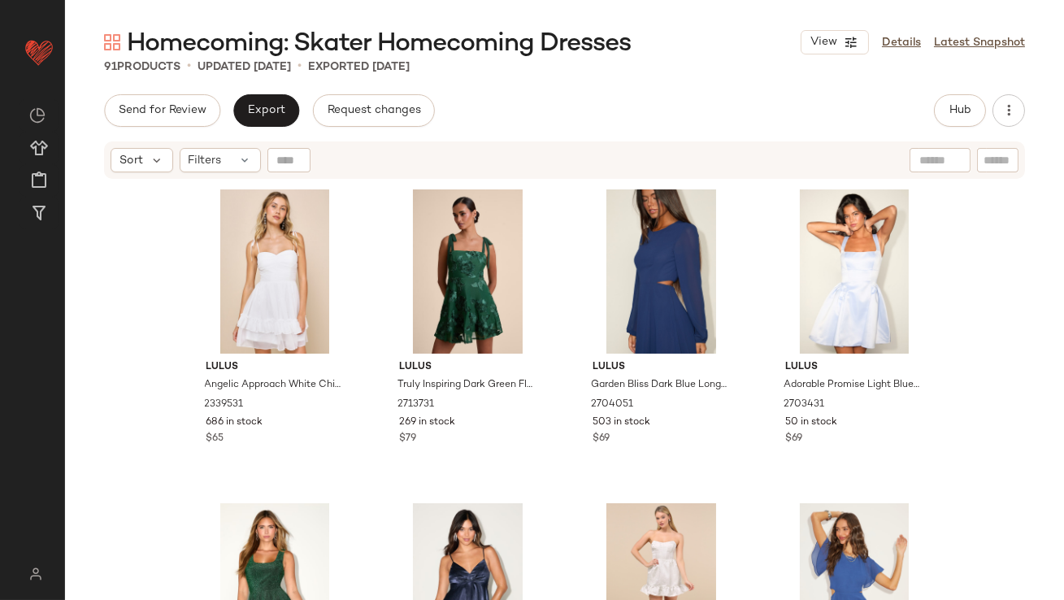
click at [176, 155] on div "Sort Filters" at bounding box center [211, 160] width 200 height 24
click at [198, 158] on span "Filters" at bounding box center [205, 160] width 33 height 17
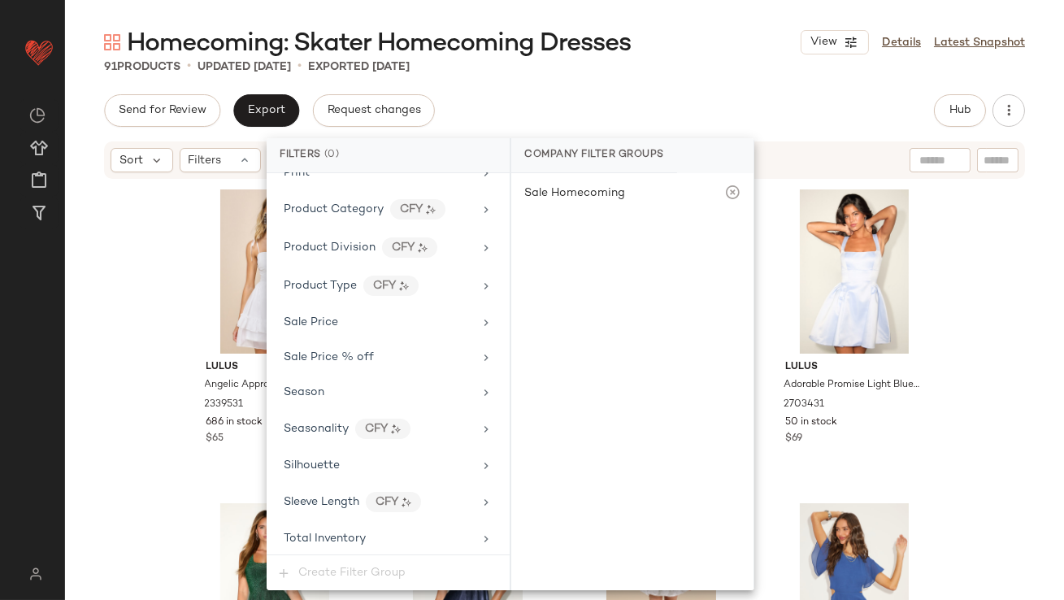
scroll to position [1138, 0]
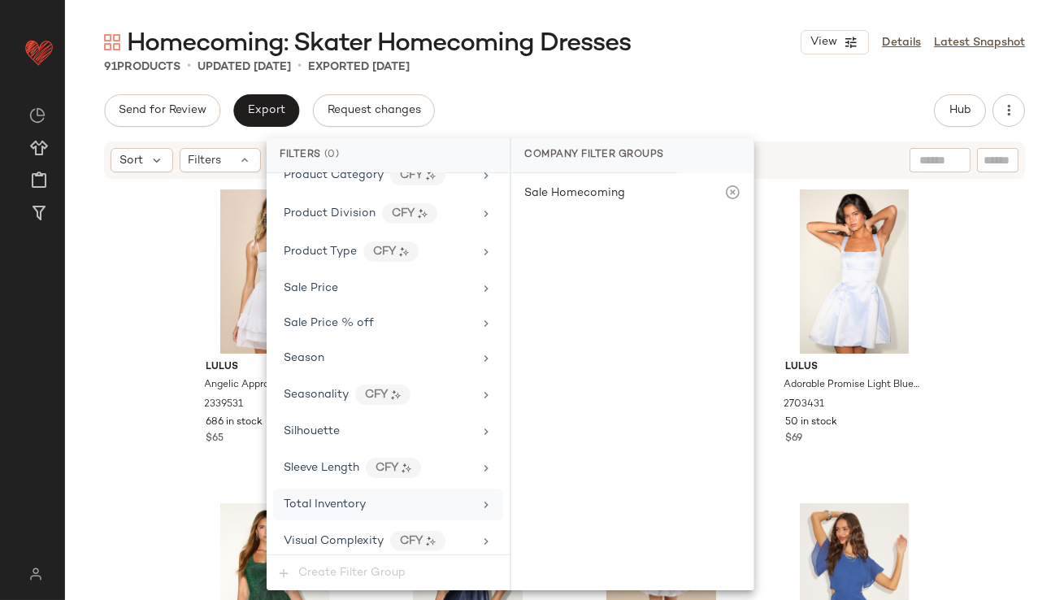
click at [321, 500] on span "Total Inventory" at bounding box center [325, 504] width 82 height 12
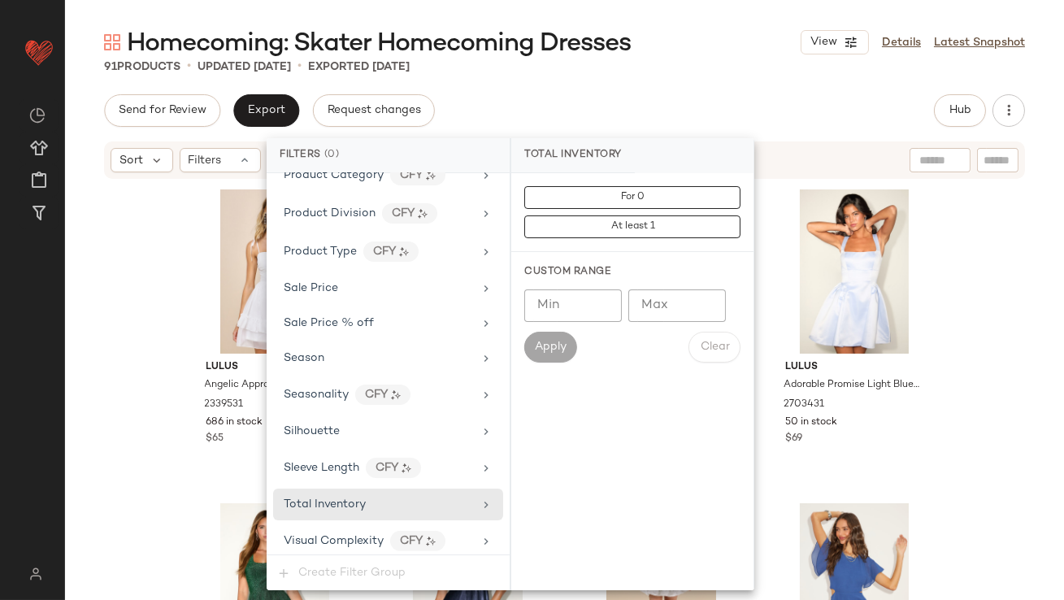
type input "**"
click at [708, 310] on input "**" at bounding box center [677, 305] width 98 height 33
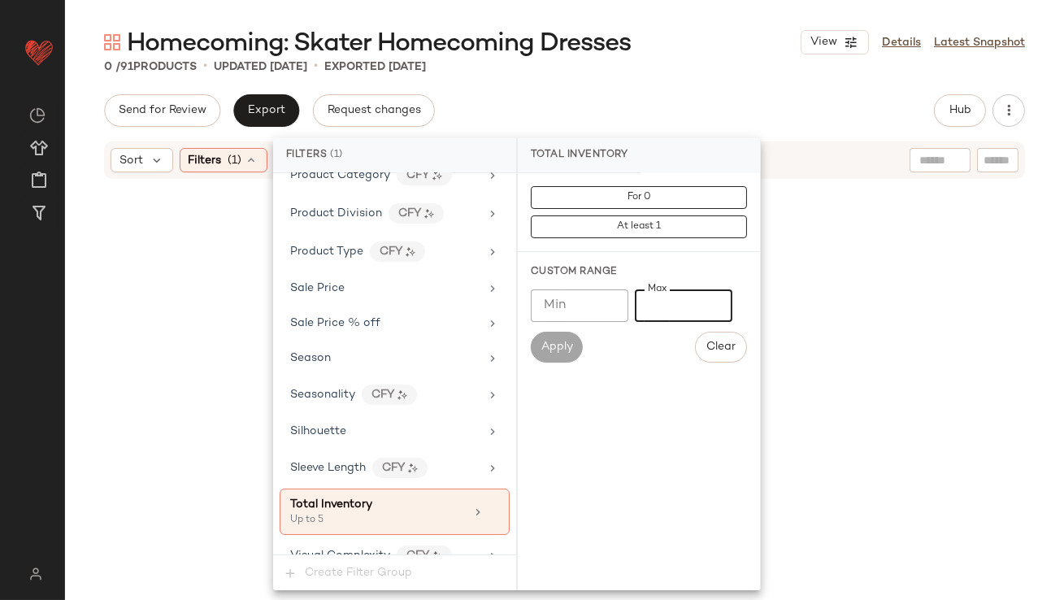
type input "*"
click at [764, 53] on div "Homecoming: Skater Homecoming Dresses View Details Latest Snapshot" at bounding box center [564, 42] width 999 height 33
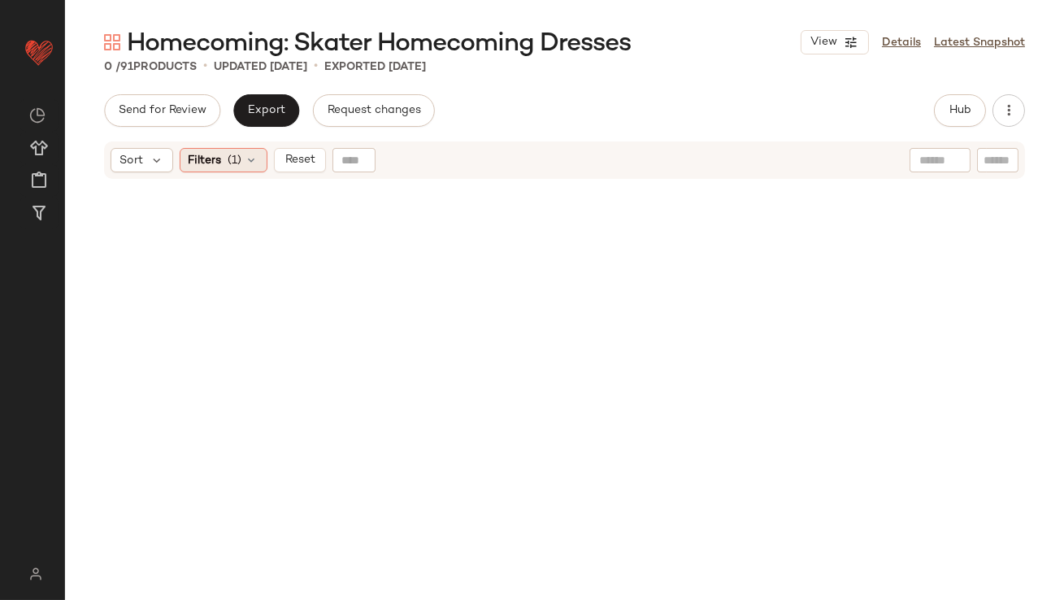
click at [213, 160] on span "Filters" at bounding box center [205, 160] width 33 height 17
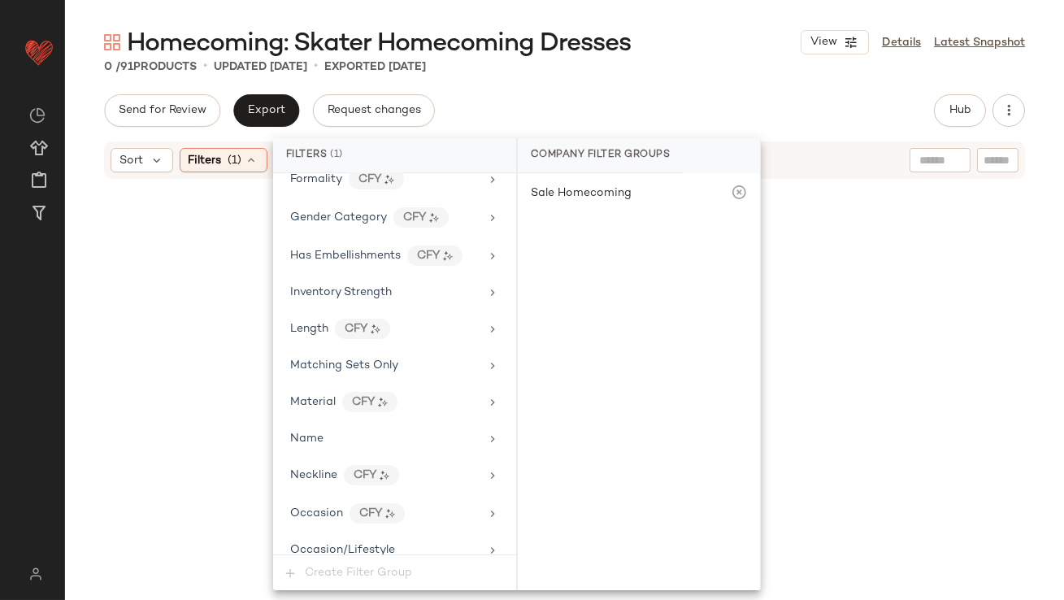
scroll to position [1153, 0]
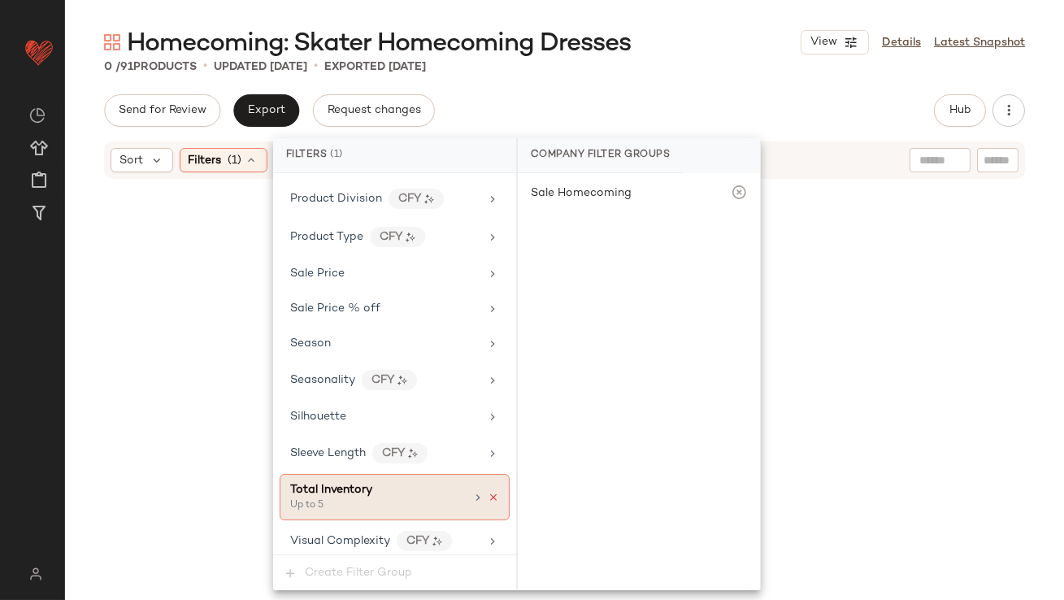
click at [488, 494] on icon at bounding box center [493, 497] width 11 height 11
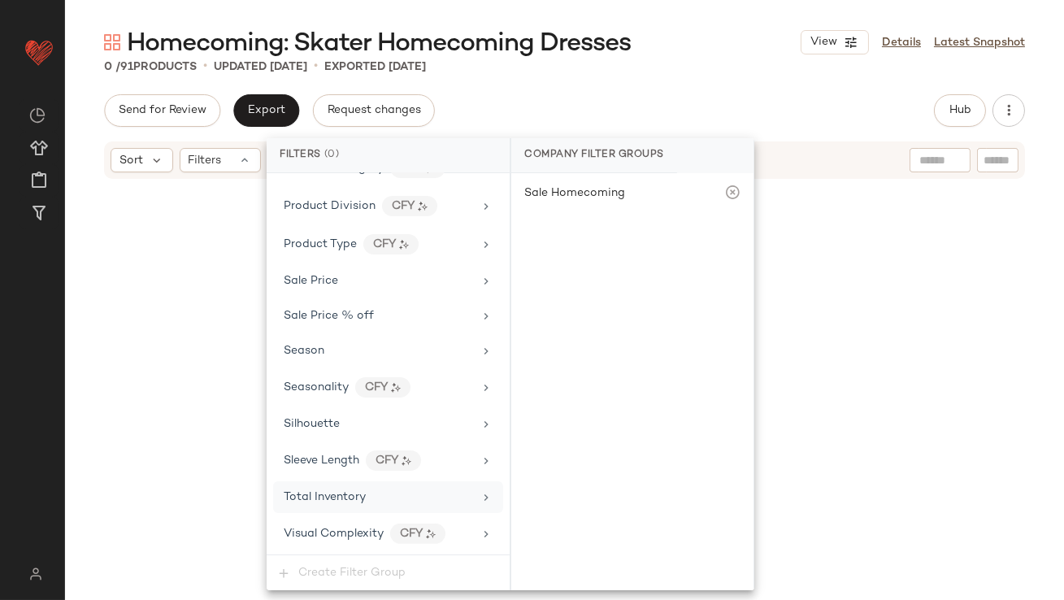
scroll to position [1138, 0]
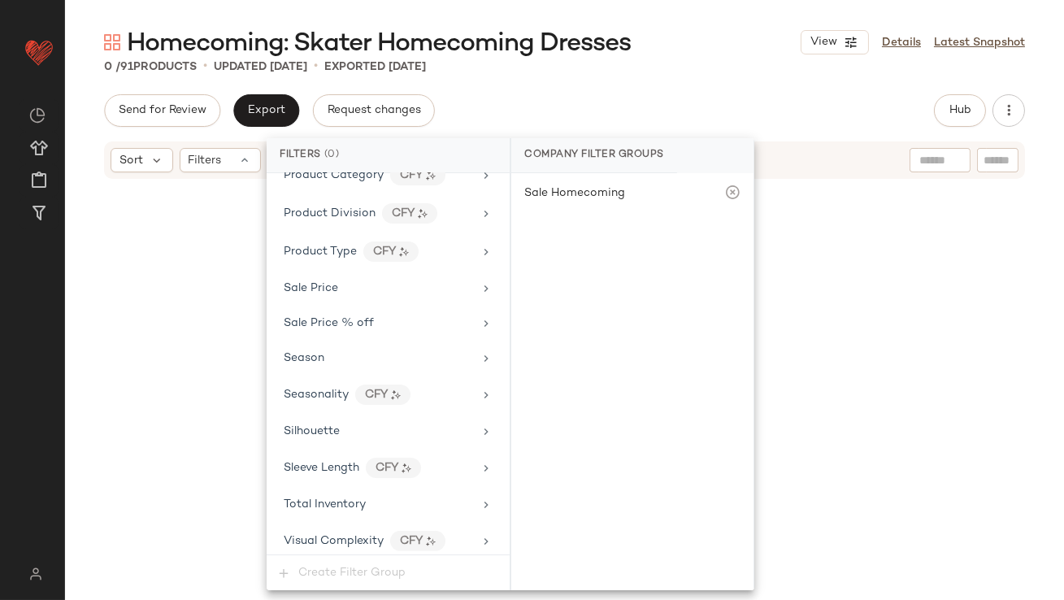
click at [706, 34] on div "Homecoming: Skater Homecoming Dresses View Details Latest Snapshot" at bounding box center [564, 42] width 999 height 33
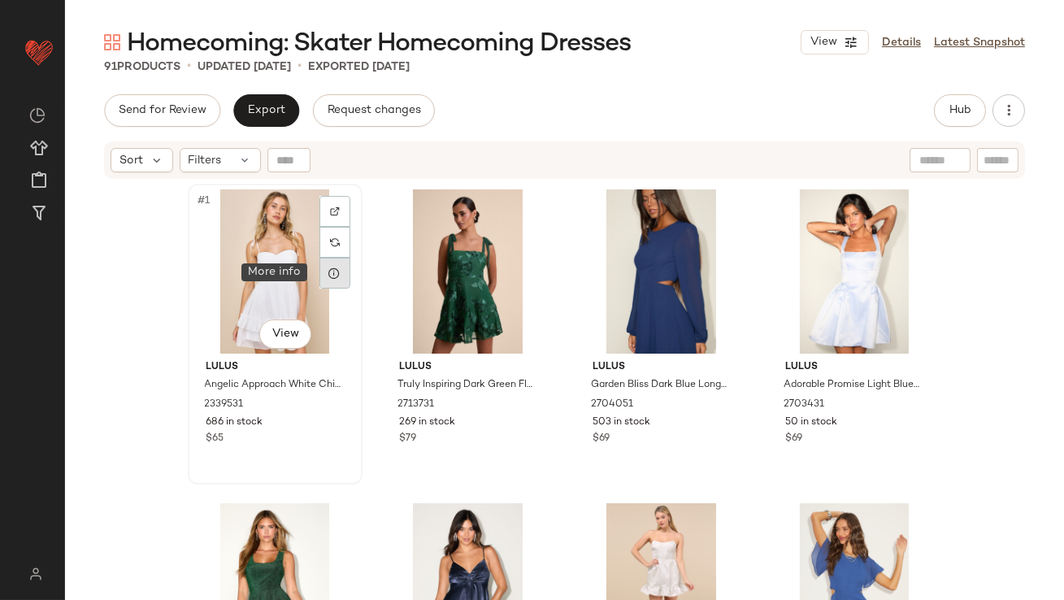
click at [328, 278] on icon at bounding box center [334, 273] width 13 height 13
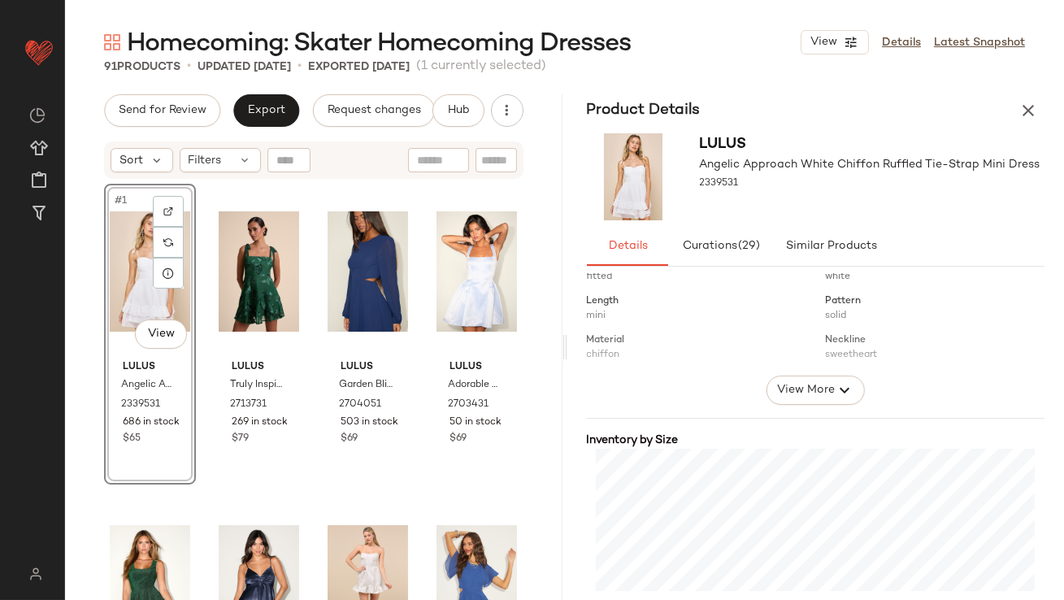
scroll to position [247, 0]
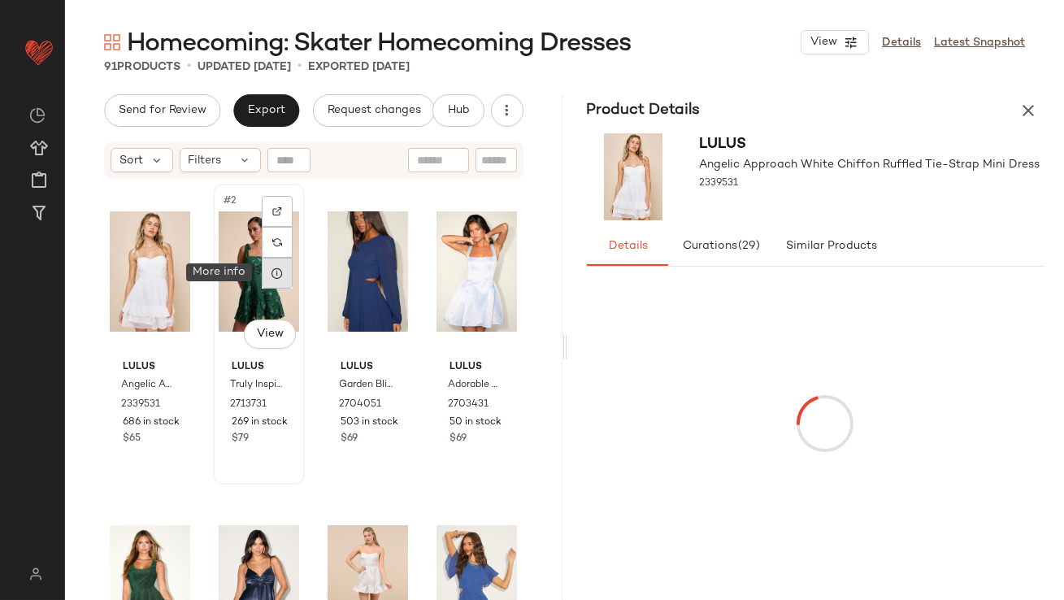
click at [278, 272] on icon at bounding box center [277, 273] width 13 height 13
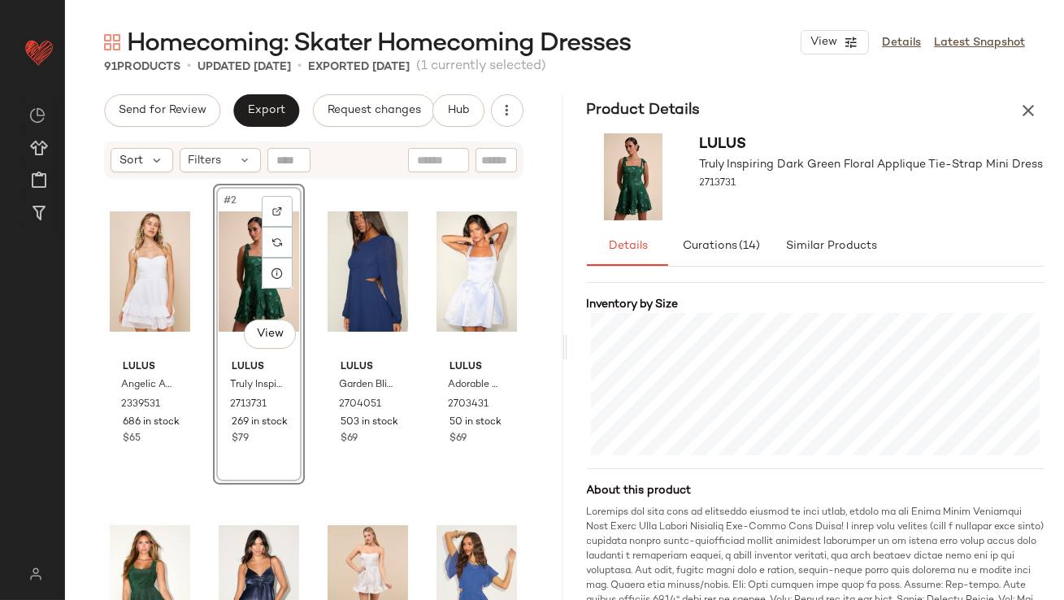
scroll to position [368, 0]
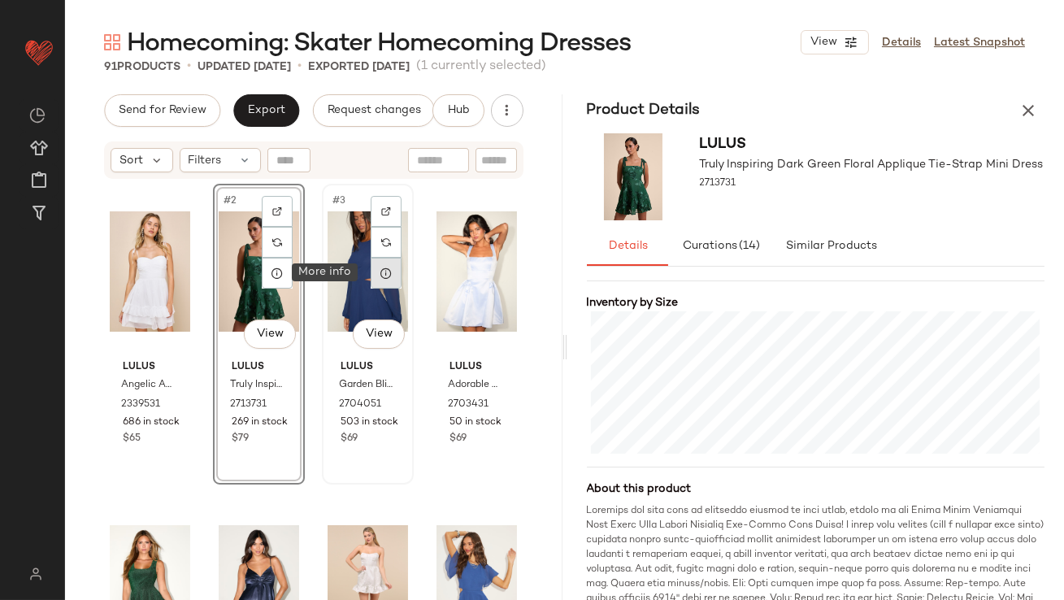
click at [385, 278] on icon at bounding box center [386, 273] width 13 height 13
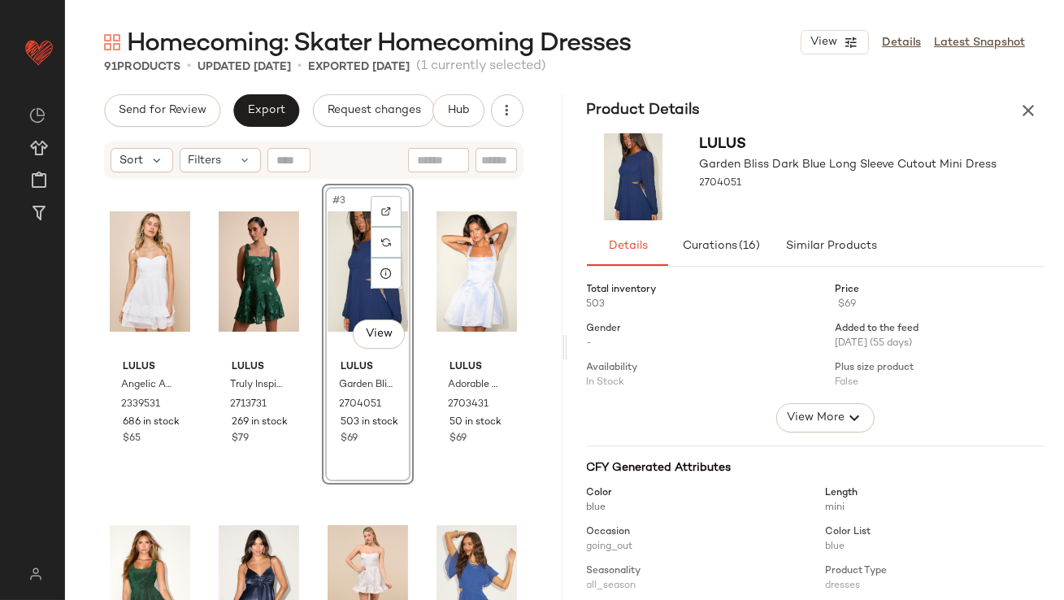
scroll to position [418, 0]
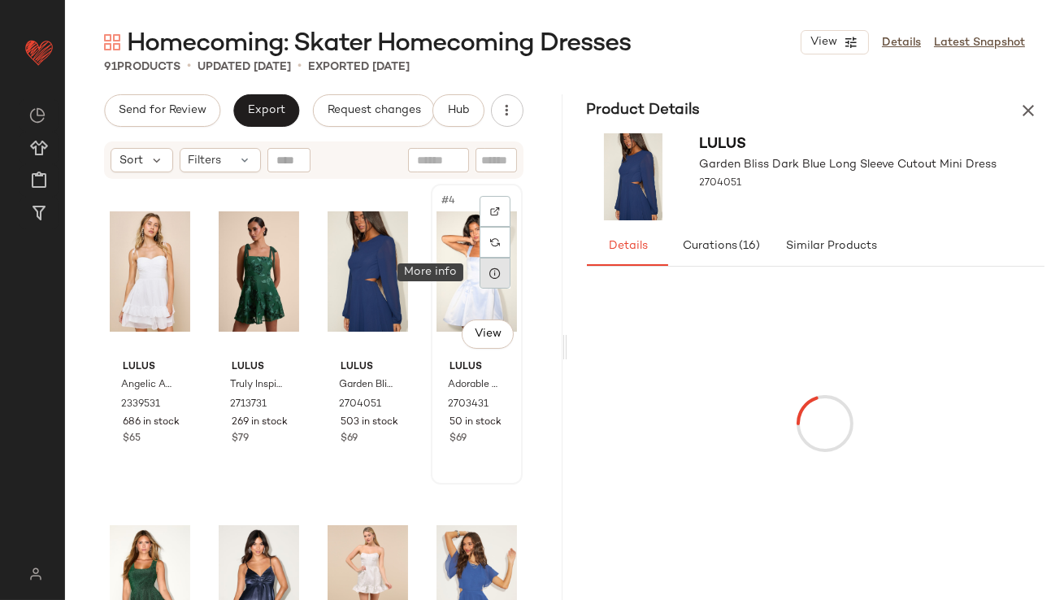
click at [491, 270] on icon at bounding box center [495, 273] width 13 height 13
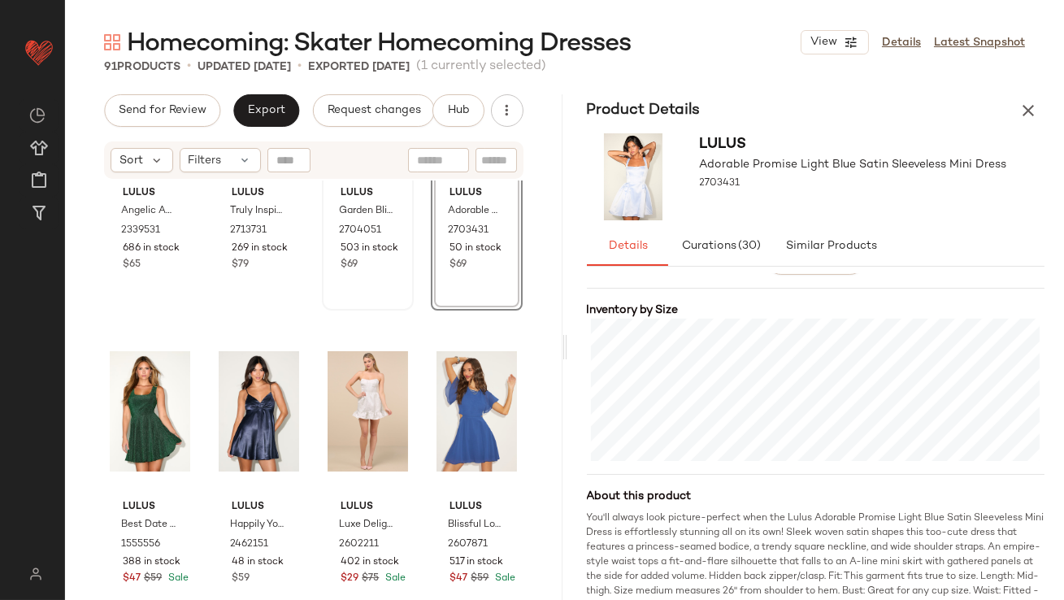
scroll to position [196, 0]
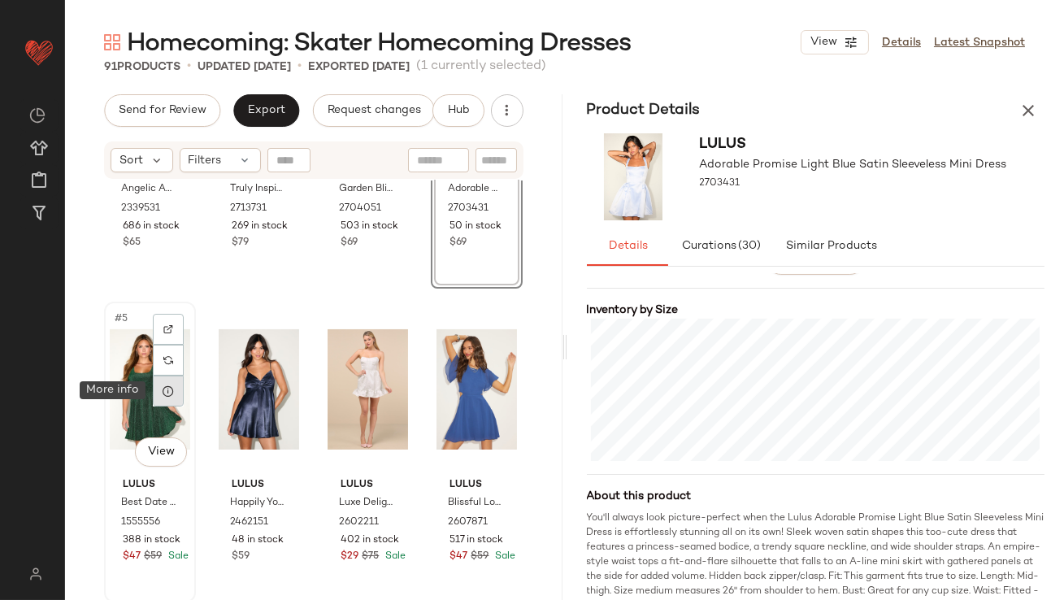
click at [178, 390] on div at bounding box center [168, 391] width 31 height 31
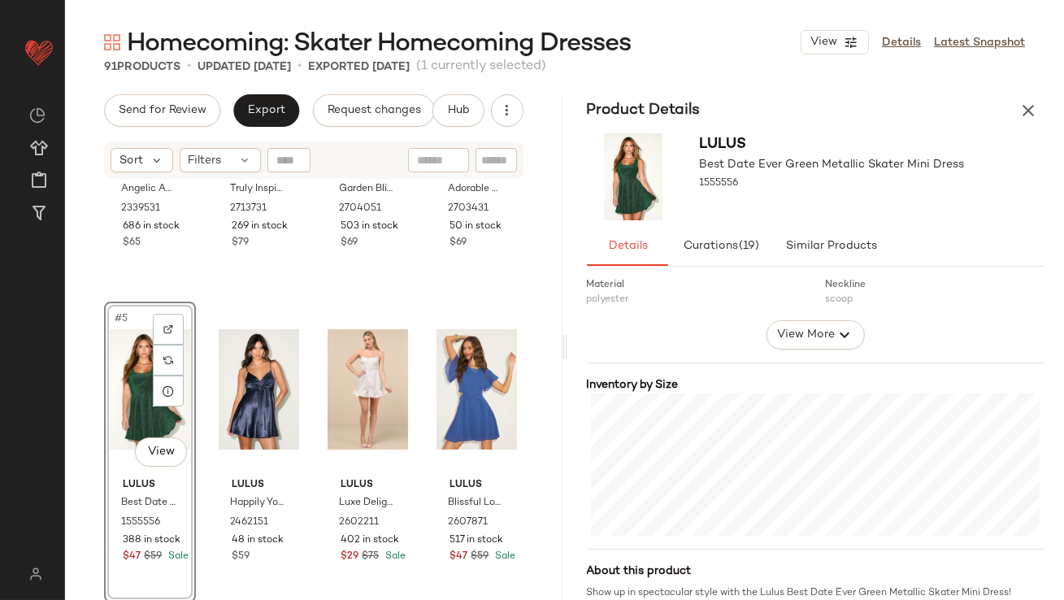
scroll to position [310, 0]
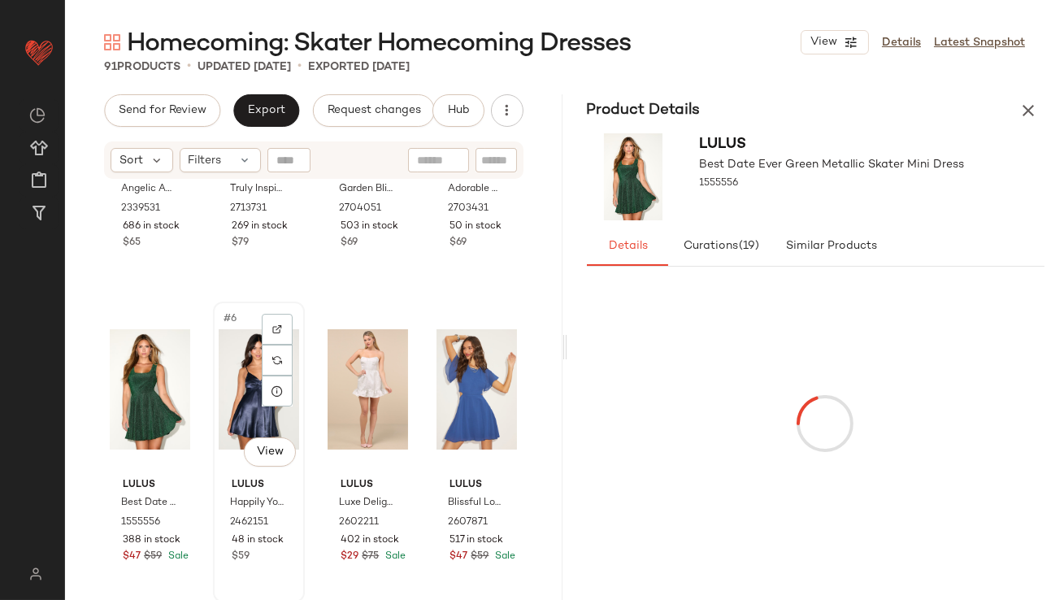
click at [257, 392] on div "#6 View" at bounding box center [259, 389] width 80 height 164
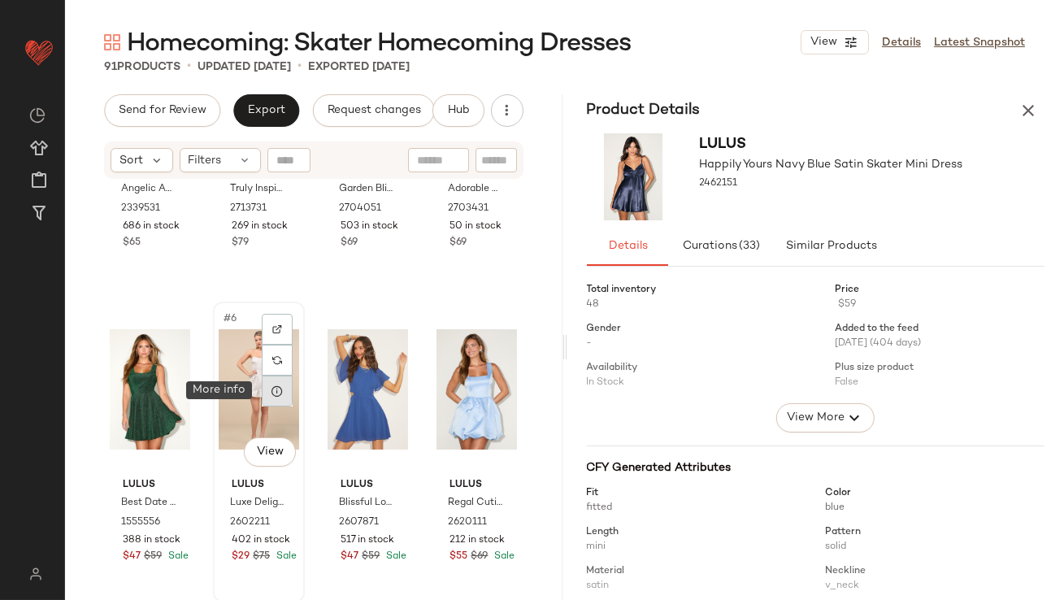
click at [280, 391] on div at bounding box center [277, 391] width 31 height 31
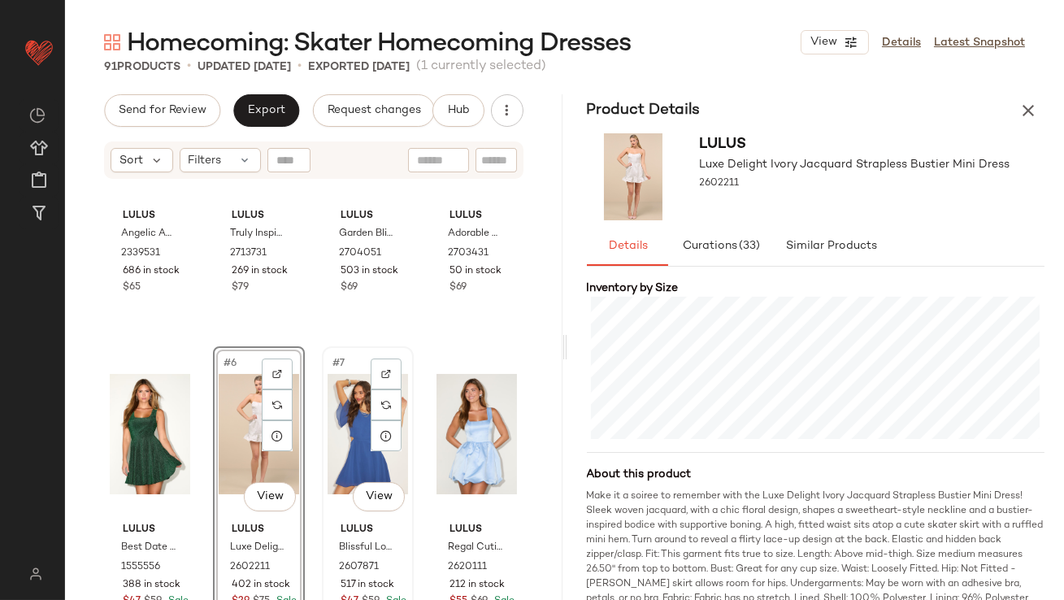
scroll to position [160, 0]
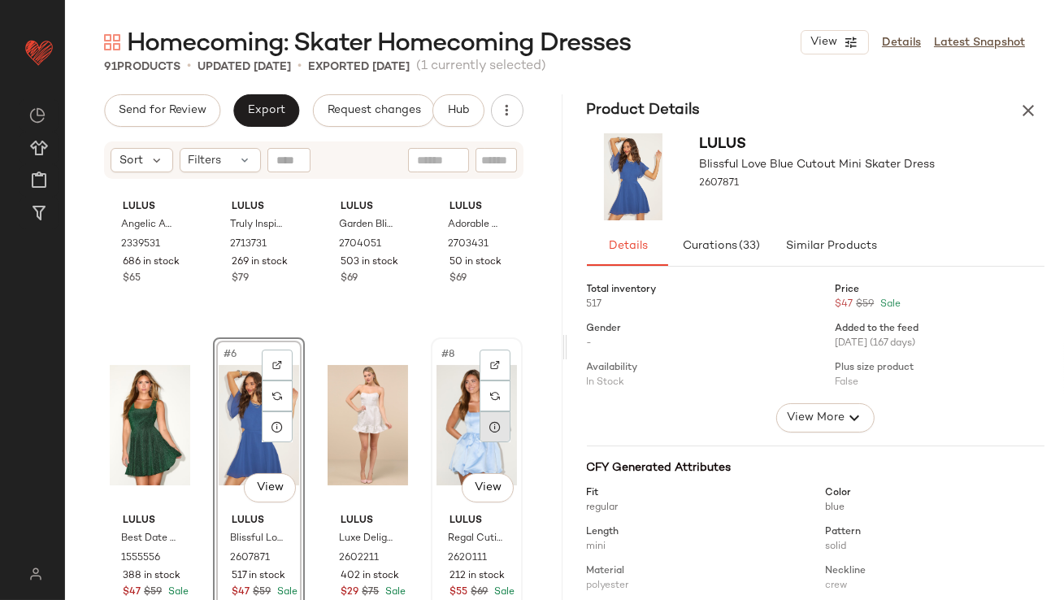
click at [489, 427] on icon at bounding box center [495, 426] width 13 height 13
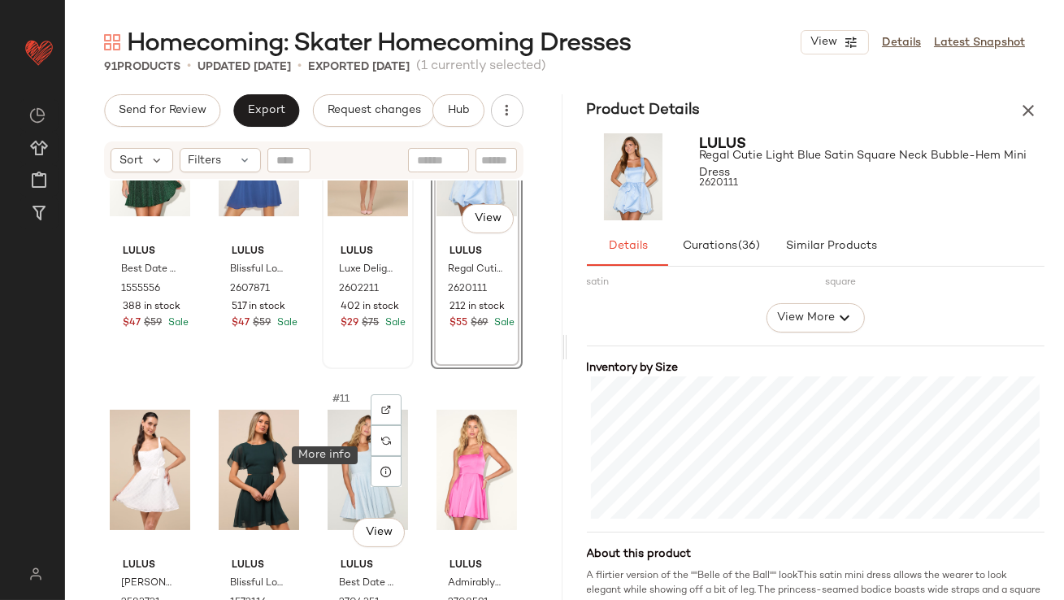
scroll to position [458, 0]
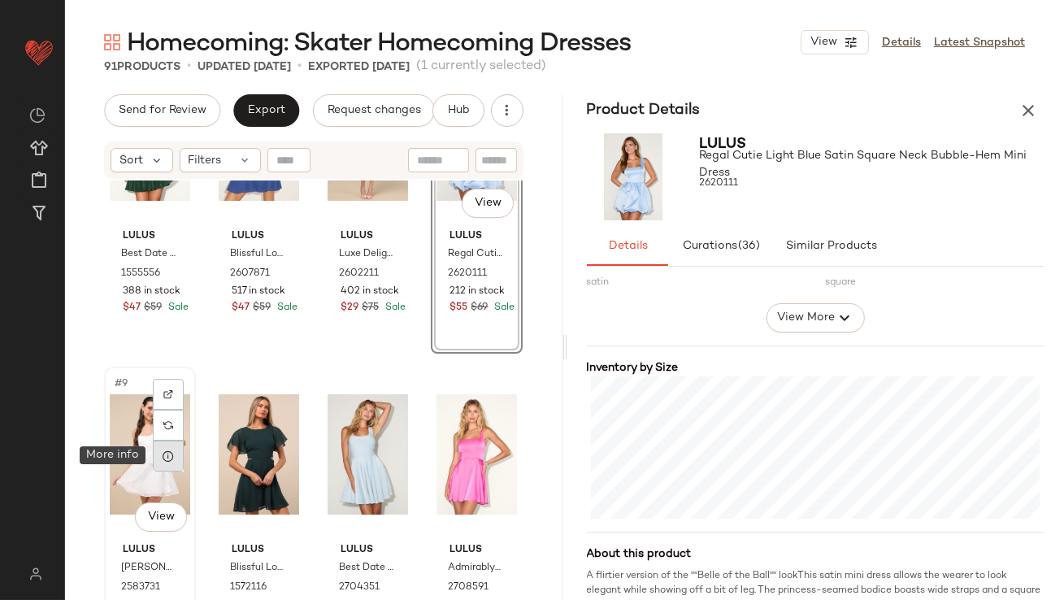
click at [170, 454] on icon at bounding box center [168, 456] width 13 height 13
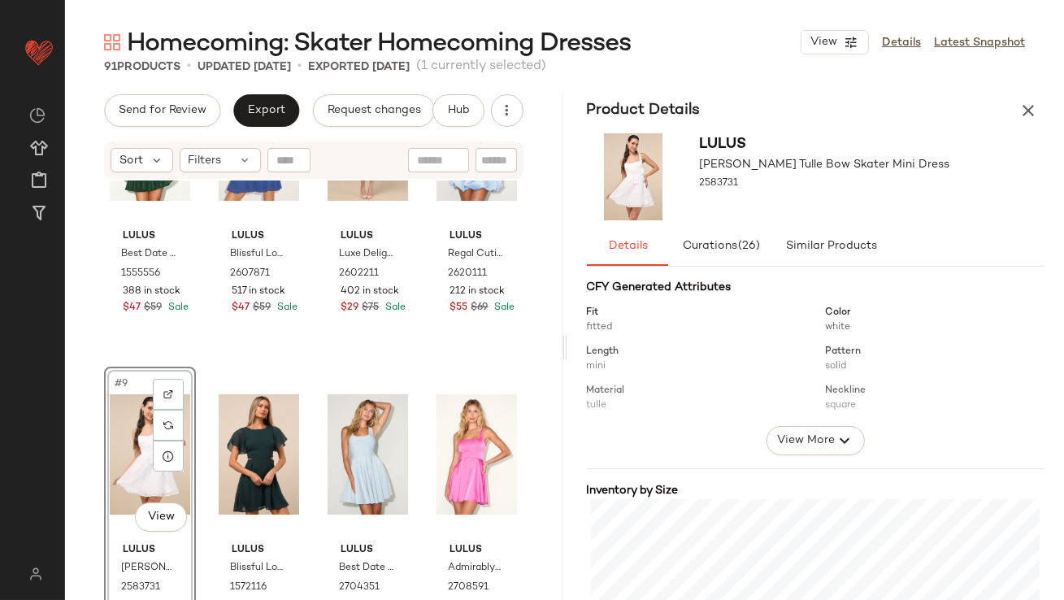
scroll to position [345, 0]
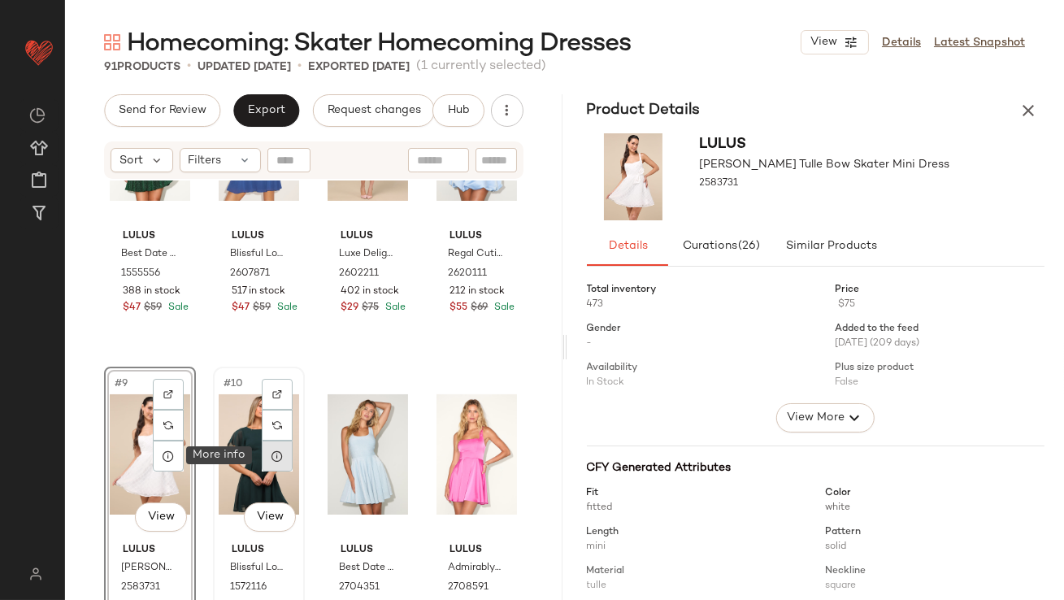
click at [276, 453] on icon at bounding box center [277, 456] width 13 height 13
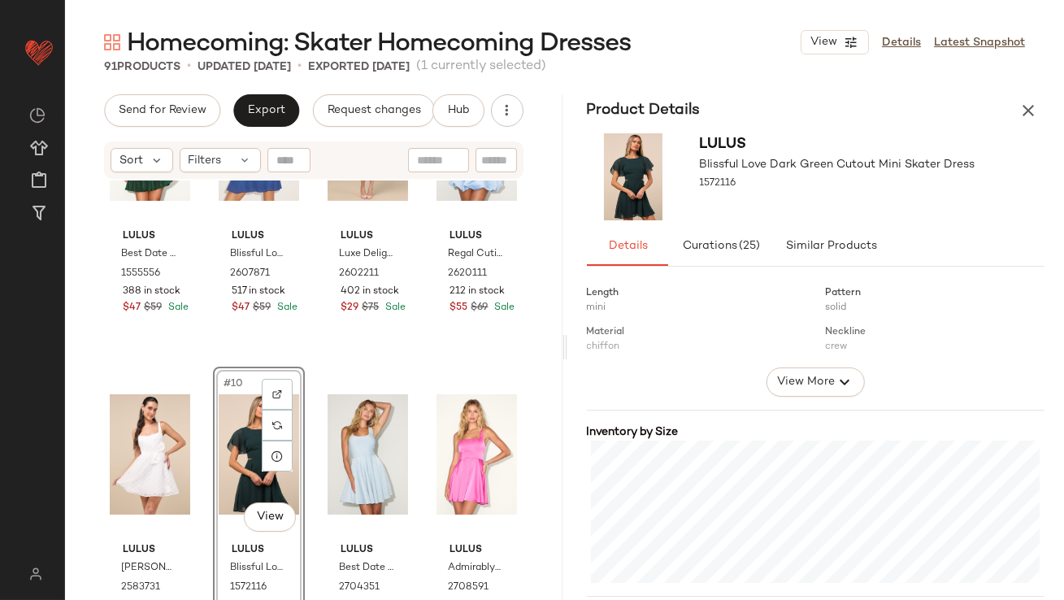
scroll to position [336, 0]
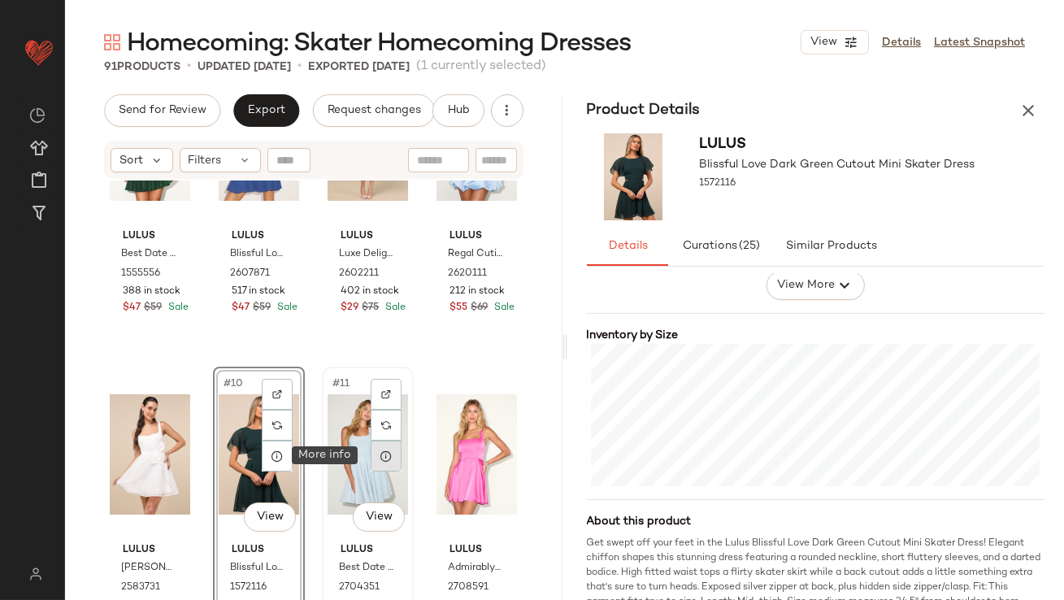
click at [381, 456] on icon at bounding box center [386, 456] width 13 height 13
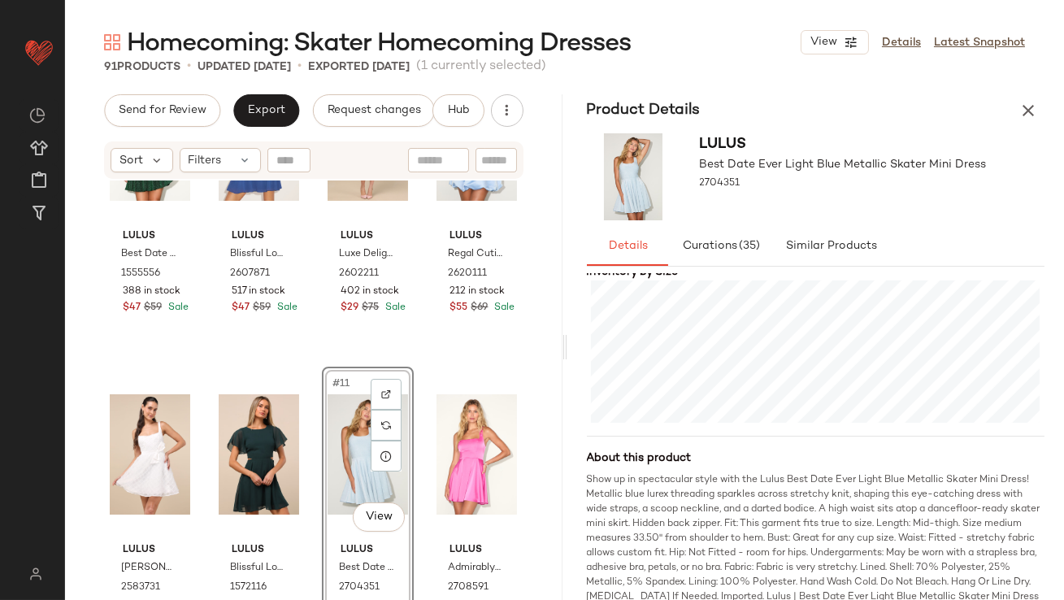
scroll to position [418, 0]
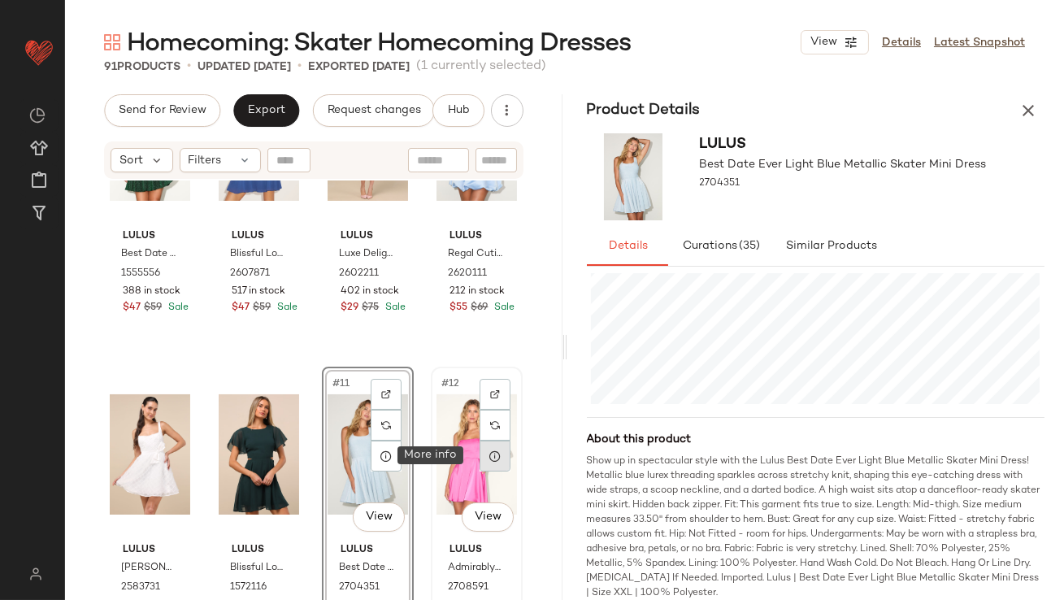
click at [489, 456] on icon at bounding box center [495, 456] width 13 height 13
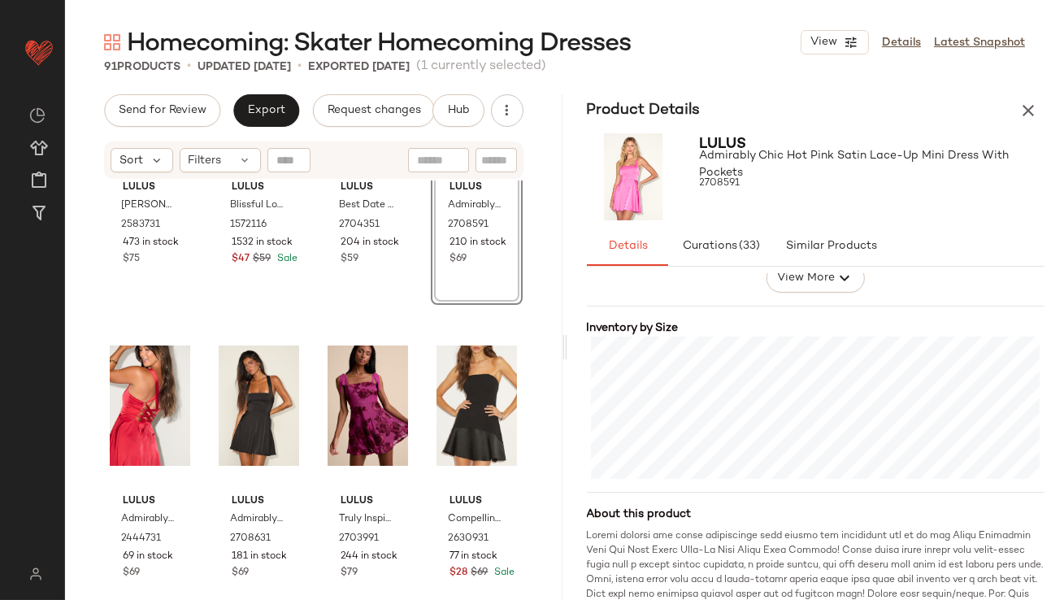
scroll to position [831, 0]
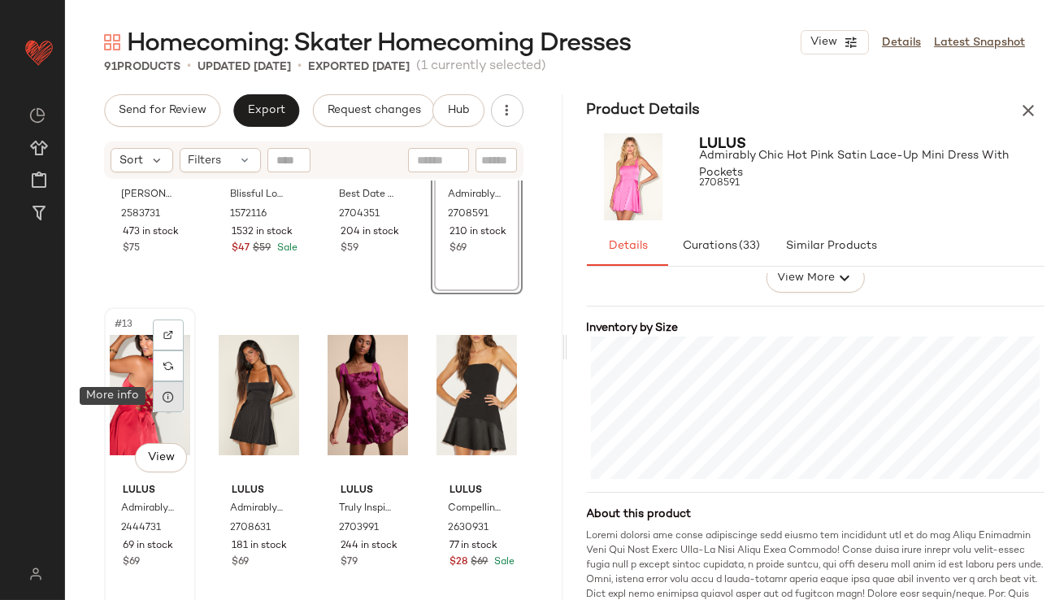
click at [172, 392] on icon at bounding box center [168, 396] width 13 height 13
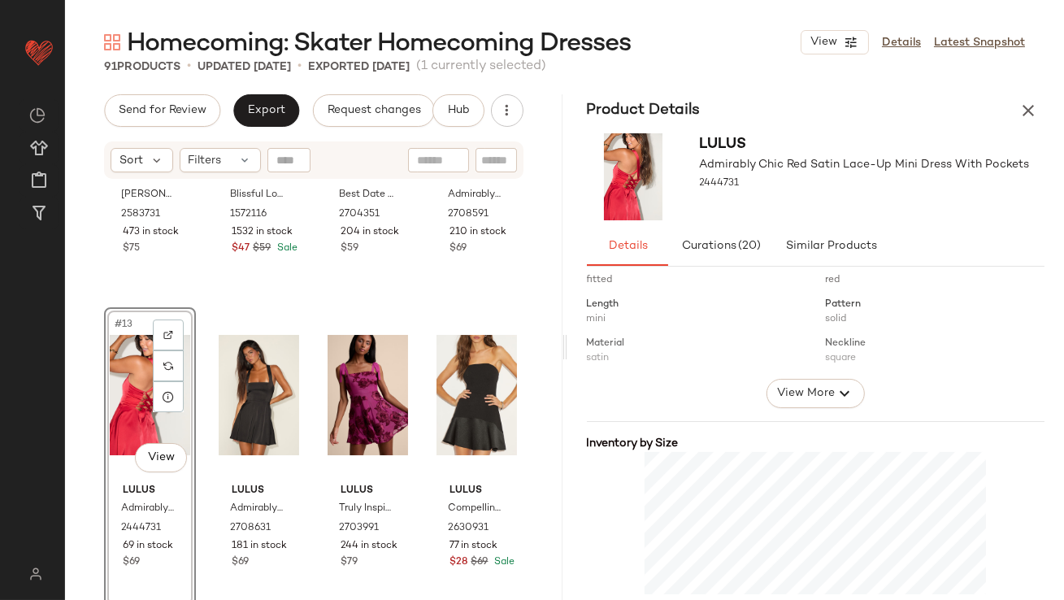
scroll to position [246, 0]
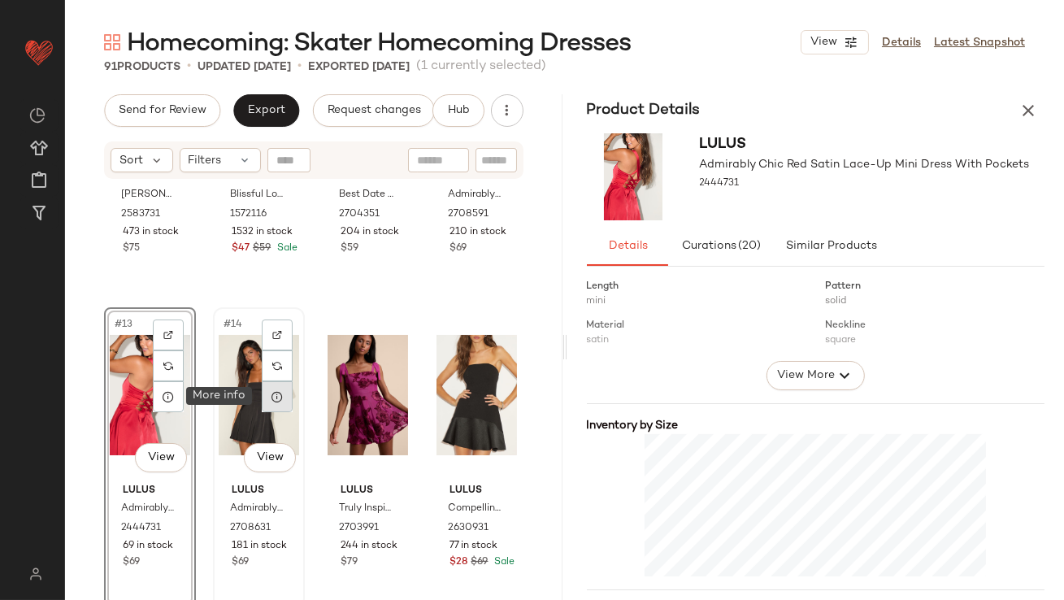
click at [281, 389] on div at bounding box center [277, 396] width 31 height 31
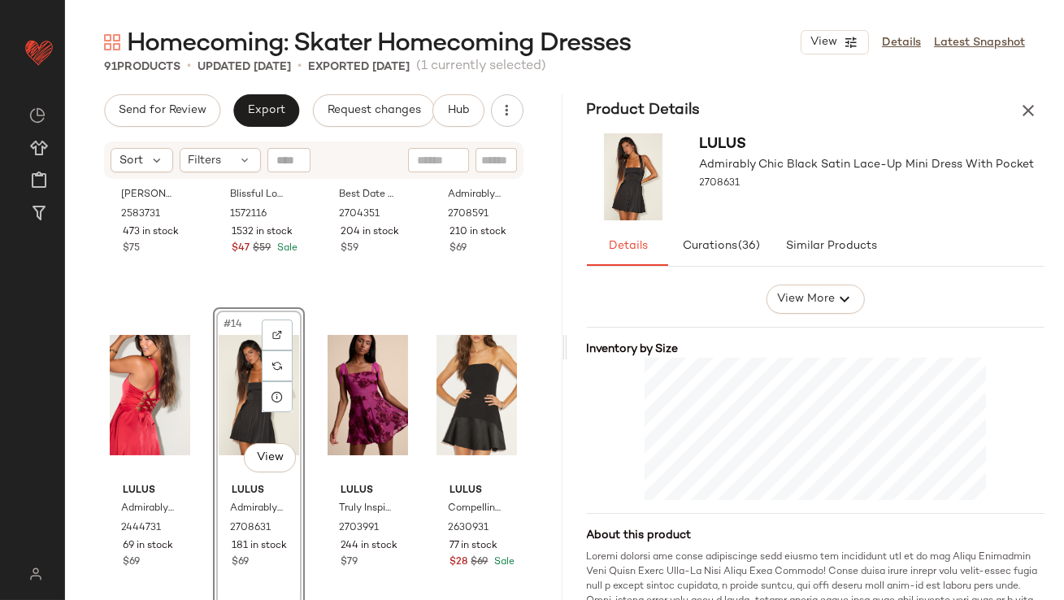
scroll to position [382, 0]
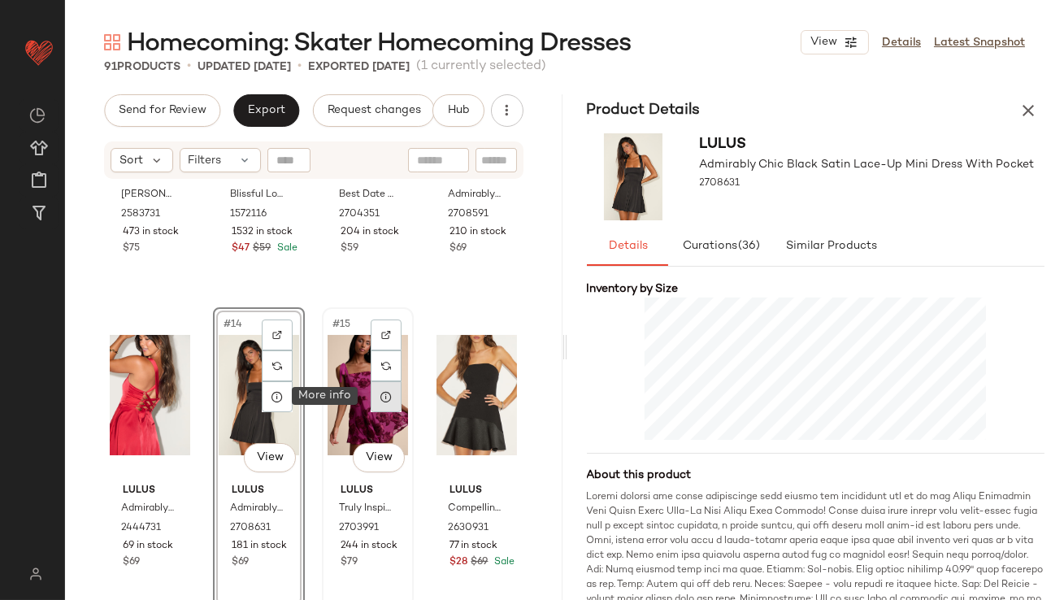
click at [378, 402] on div at bounding box center [386, 396] width 31 height 31
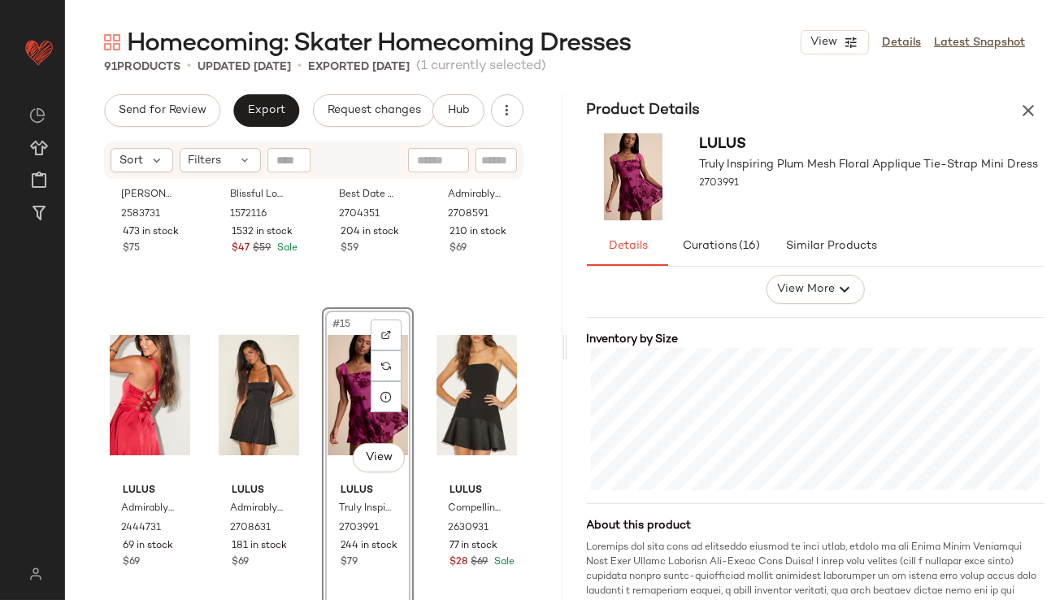
scroll to position [350, 0]
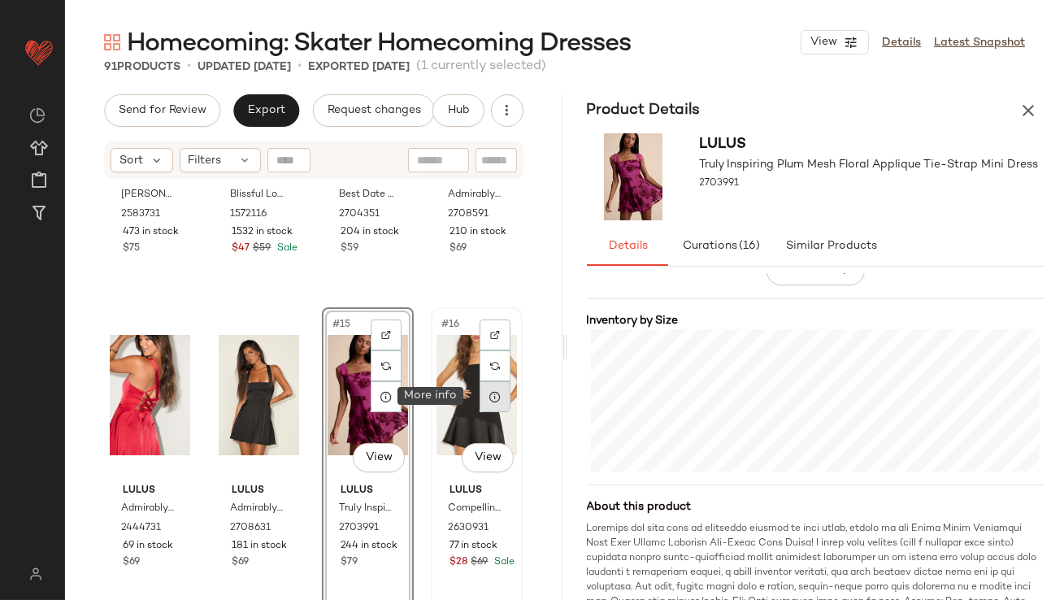
click at [498, 395] on div at bounding box center [495, 396] width 31 height 31
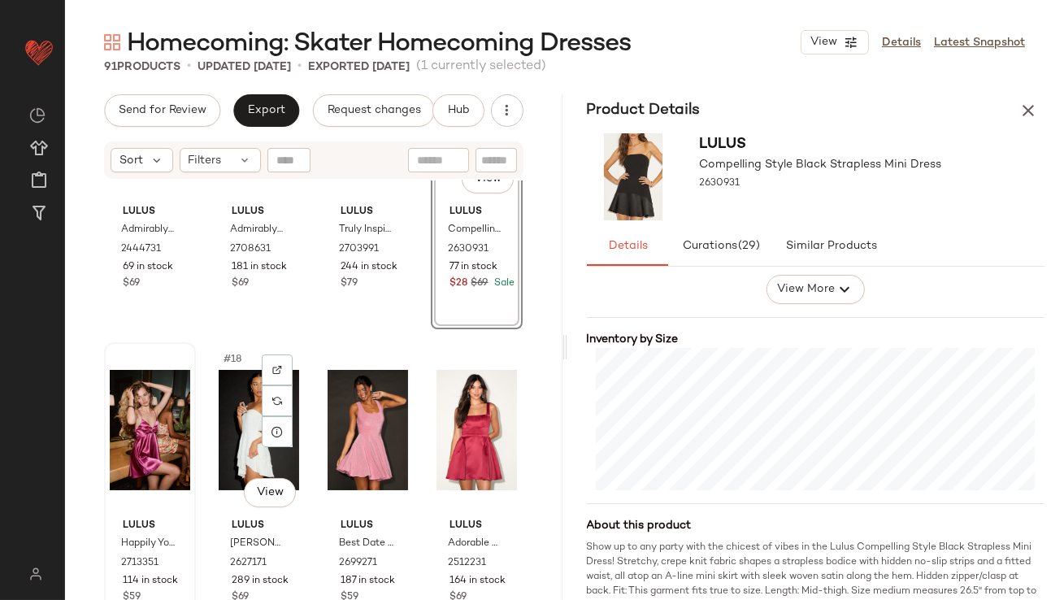
scroll to position [1115, 0]
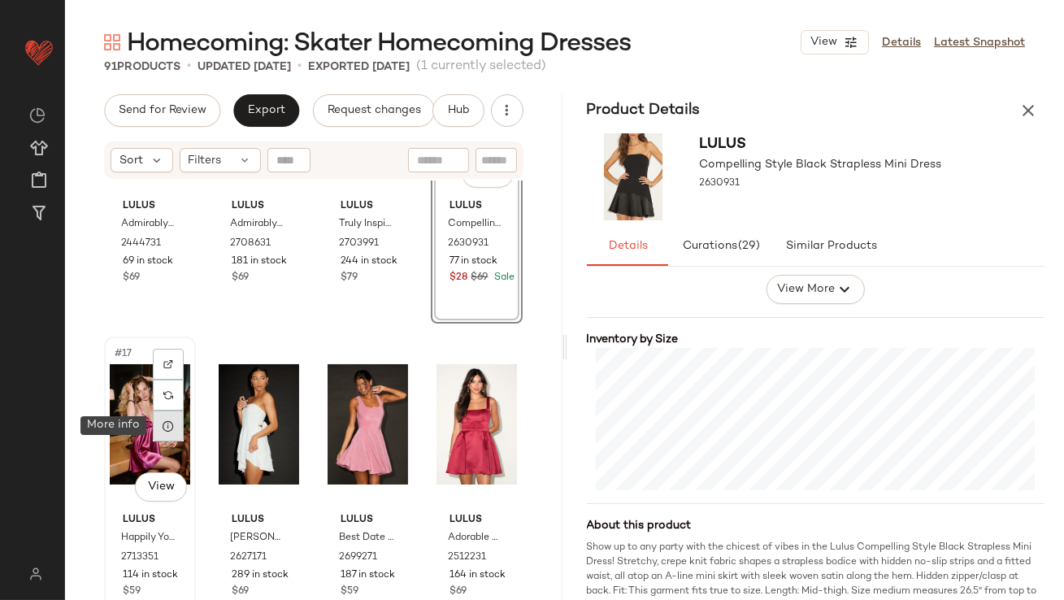
click at [166, 427] on icon at bounding box center [168, 426] width 13 height 13
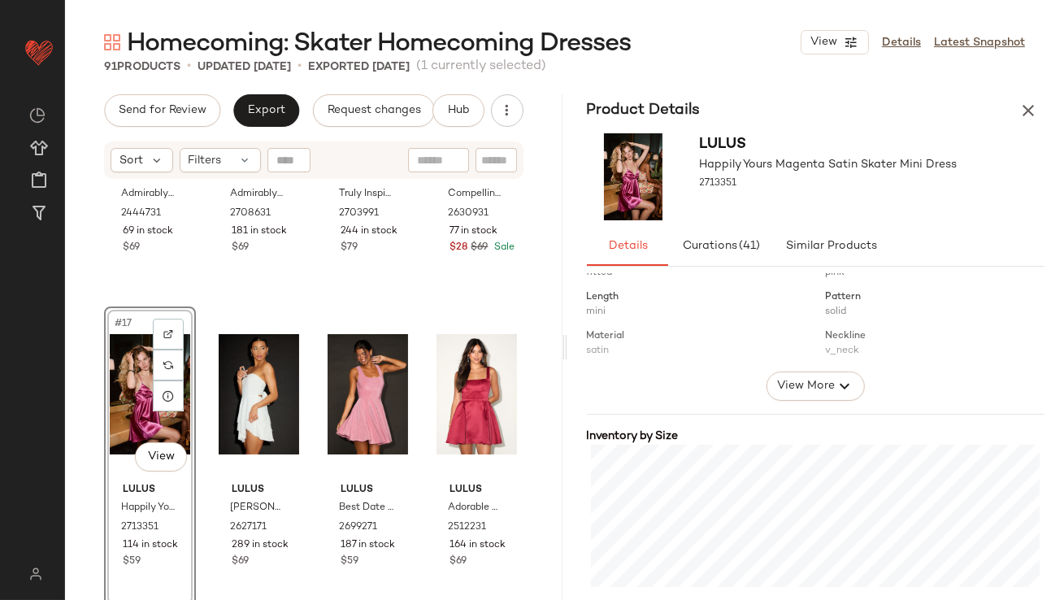
scroll to position [246, 0]
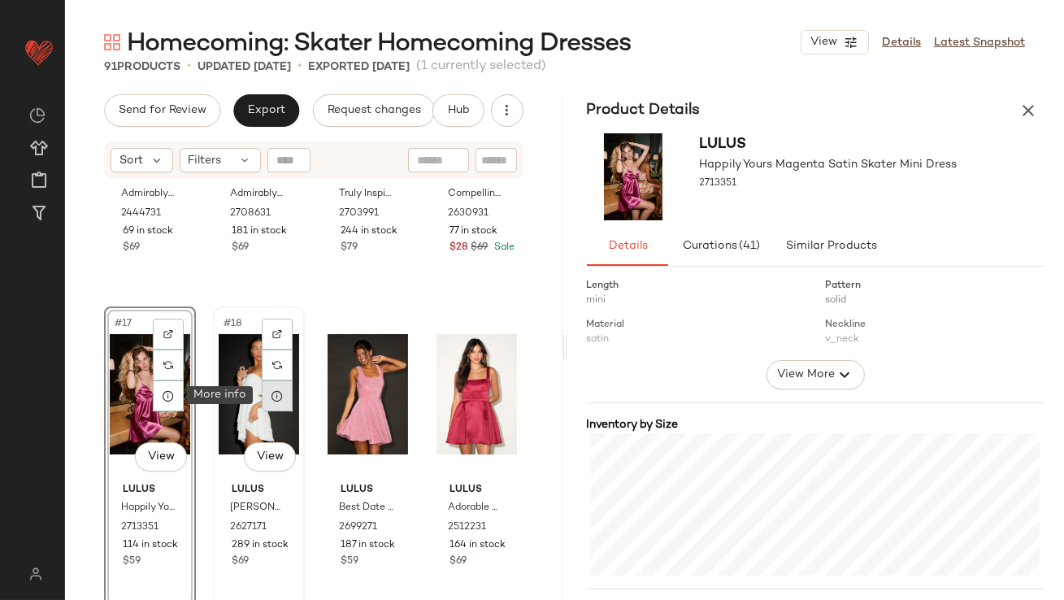
click at [271, 391] on icon at bounding box center [277, 395] width 13 height 13
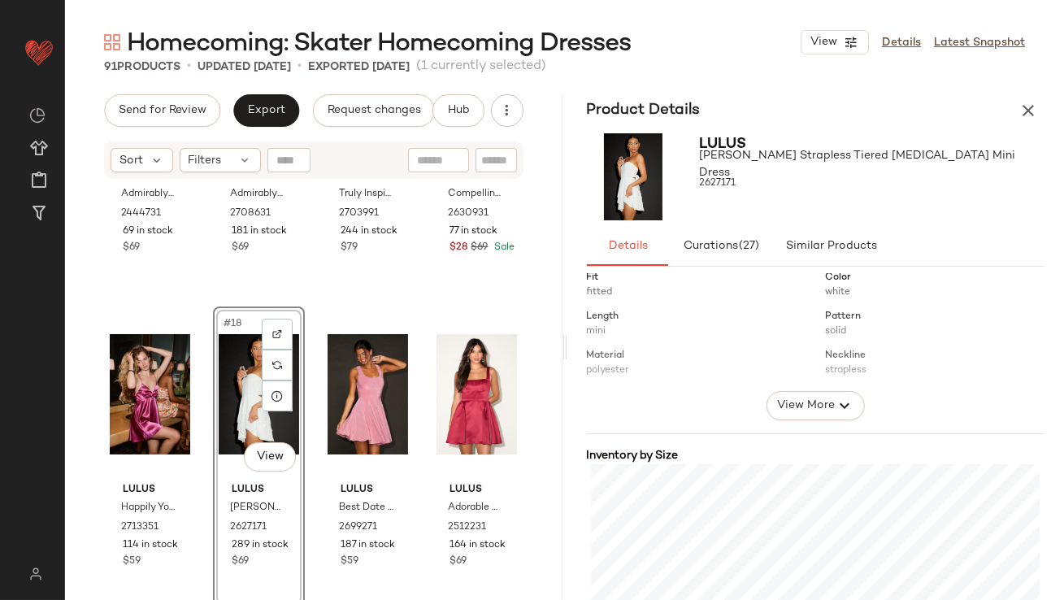
scroll to position [325, 0]
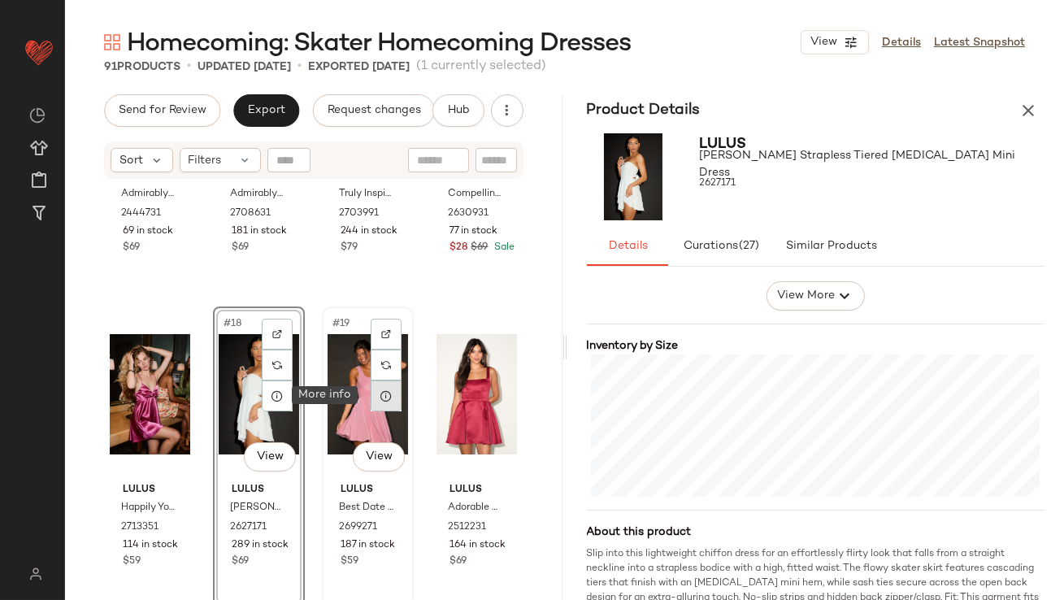
click at [376, 407] on div at bounding box center [386, 395] width 31 height 31
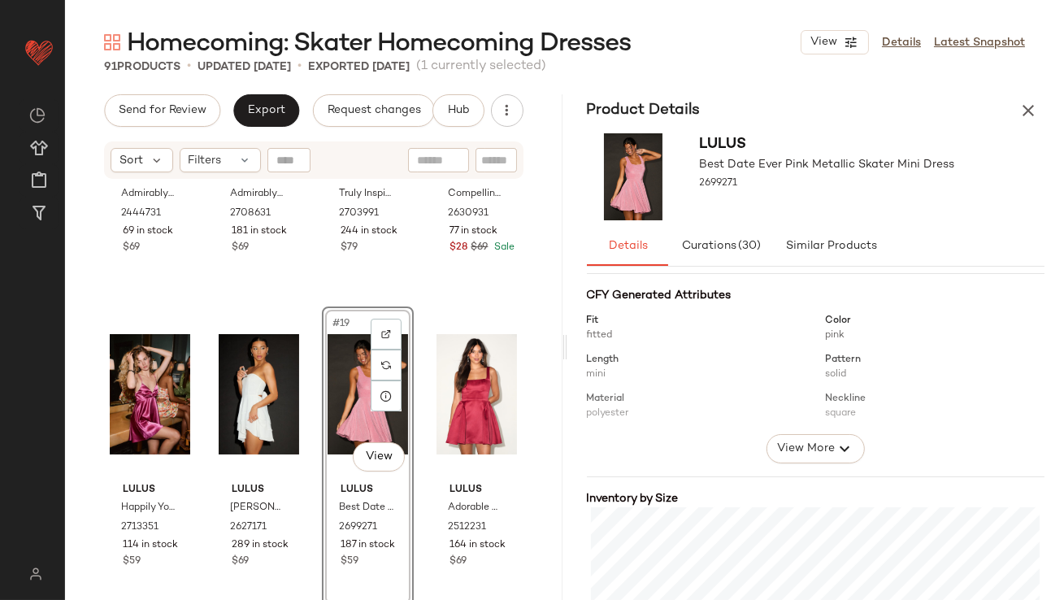
scroll to position [322, 0]
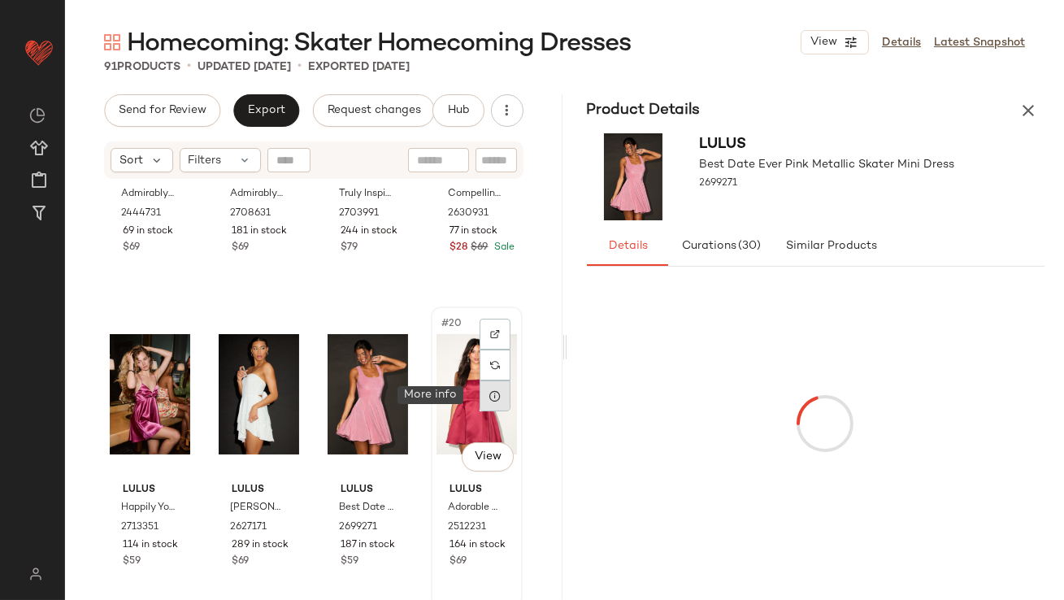
click at [480, 404] on div at bounding box center [495, 395] width 31 height 31
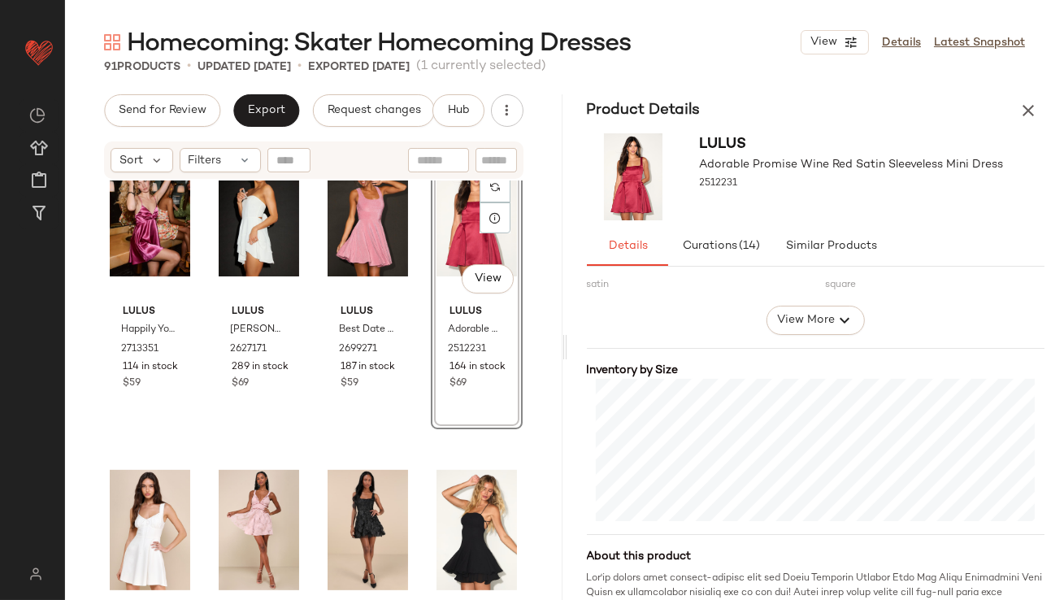
scroll to position [1407, 0]
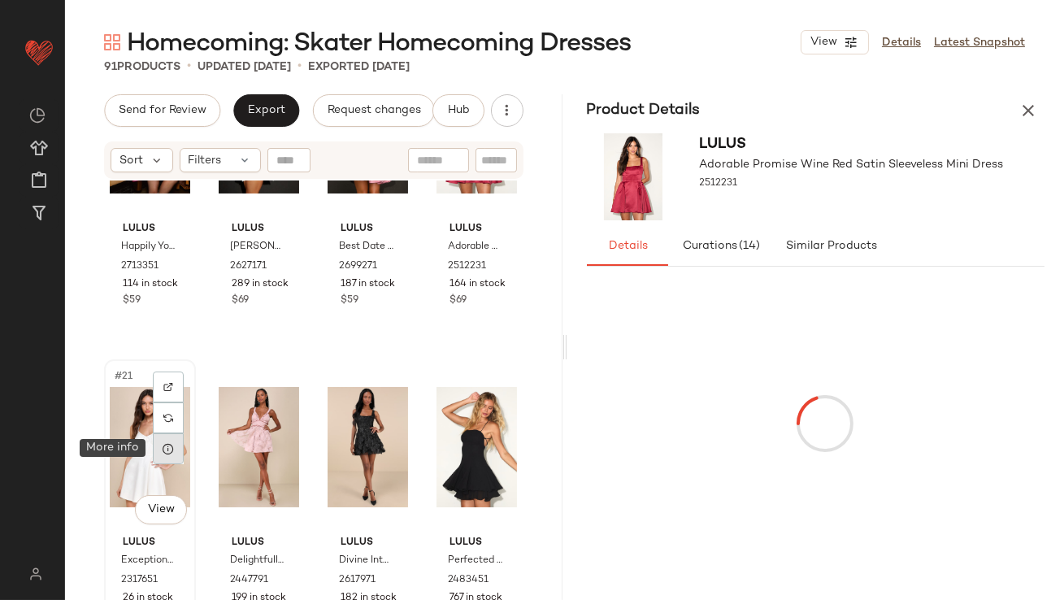
click at [162, 441] on div at bounding box center [168, 448] width 31 height 31
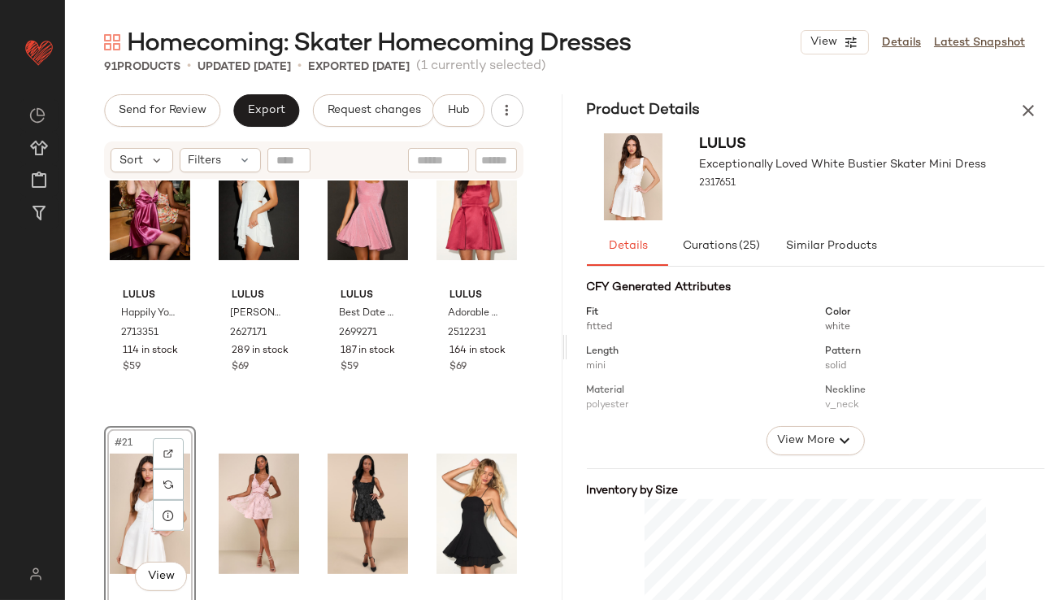
scroll to position [235, 0]
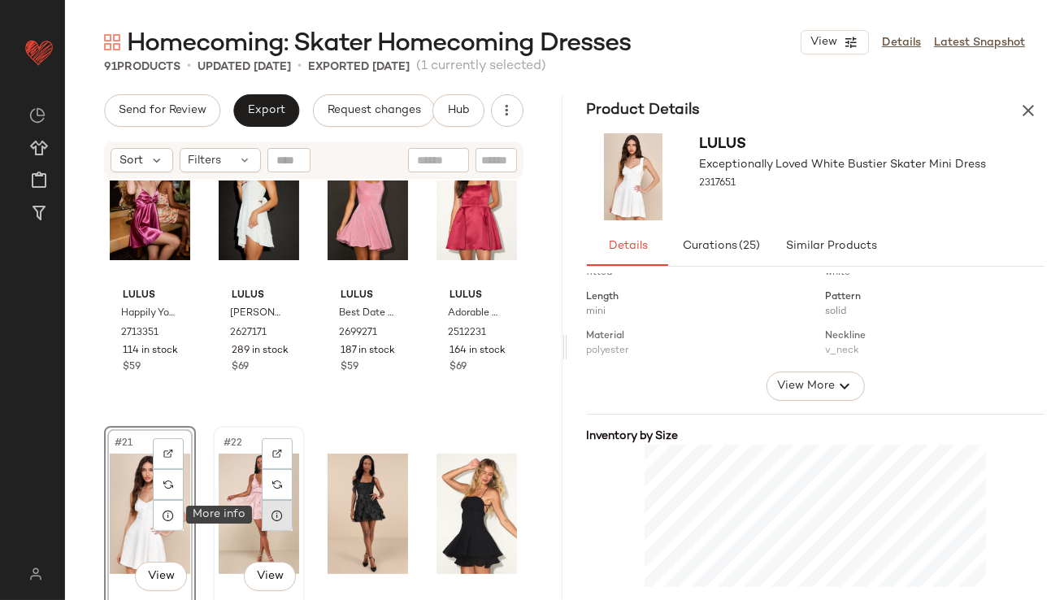
click at [277, 510] on icon at bounding box center [277, 515] width 13 height 13
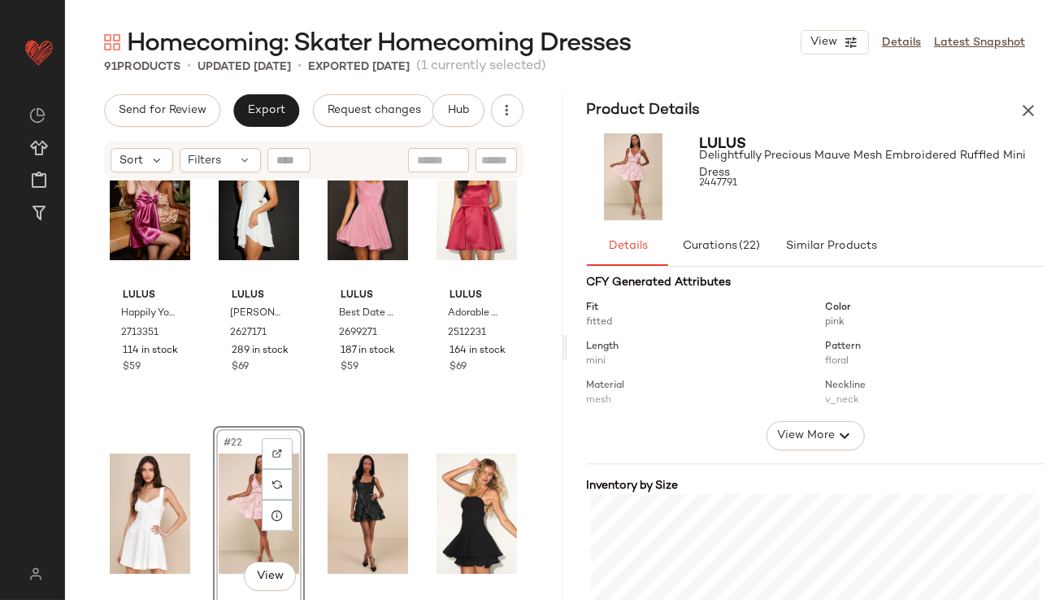
scroll to position [398, 0]
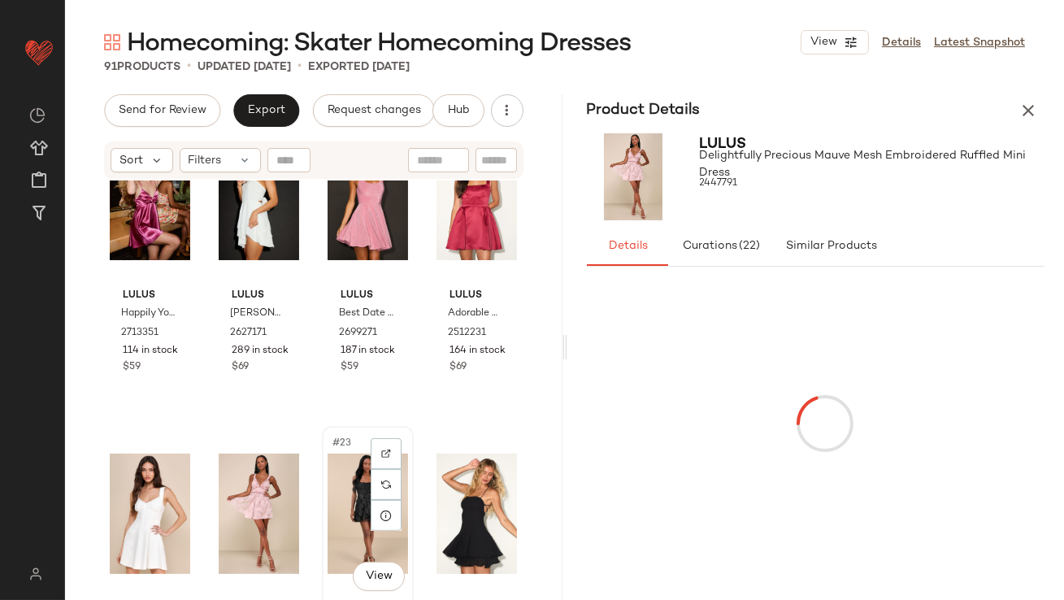
click at [337, 507] on div "#23 View" at bounding box center [368, 514] width 80 height 164
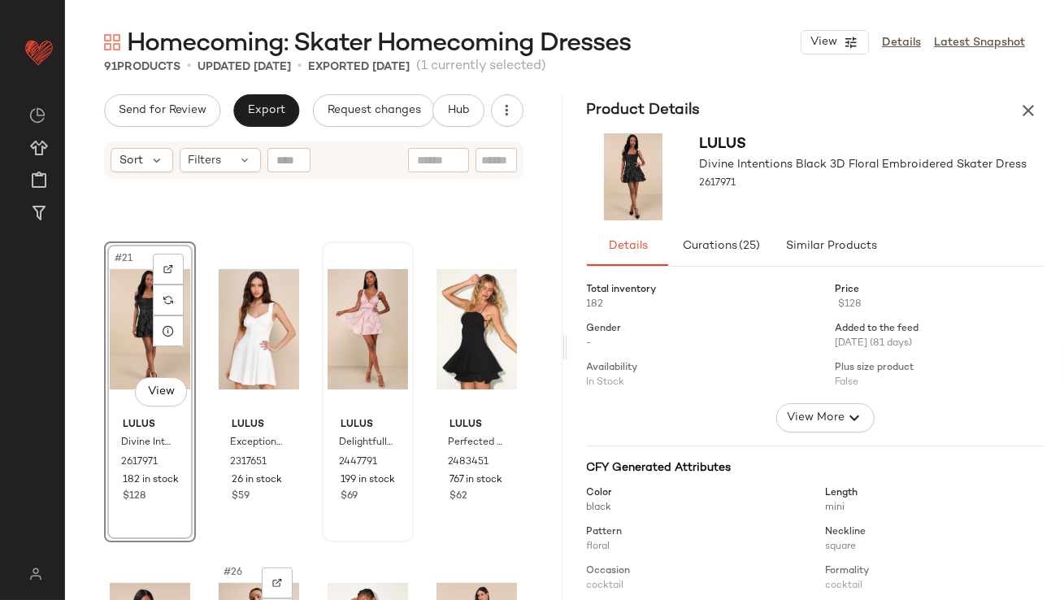
scroll to position [1510, 0]
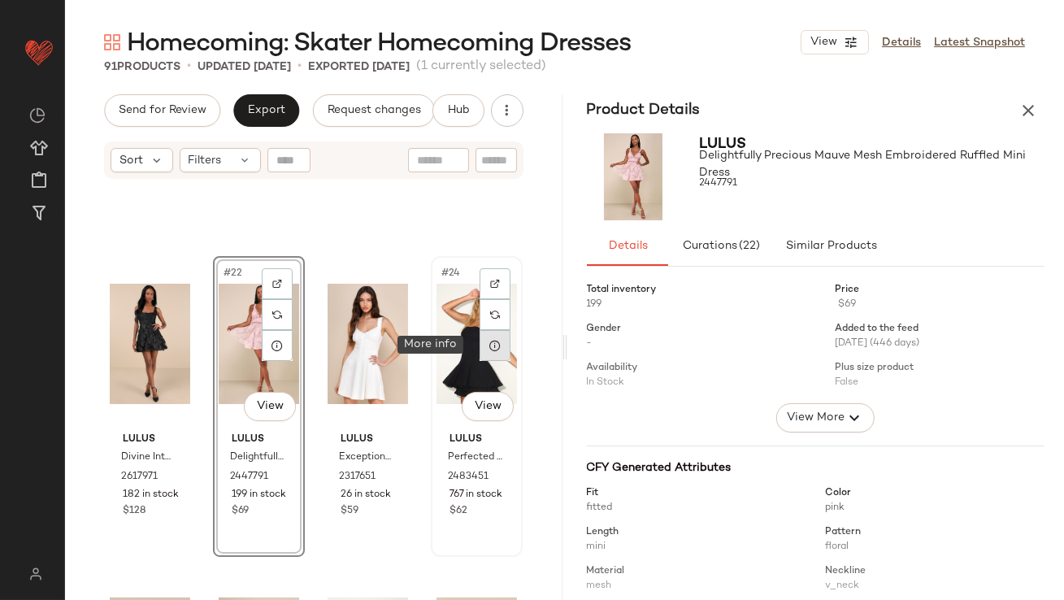
click at [496, 346] on div at bounding box center [495, 345] width 31 height 31
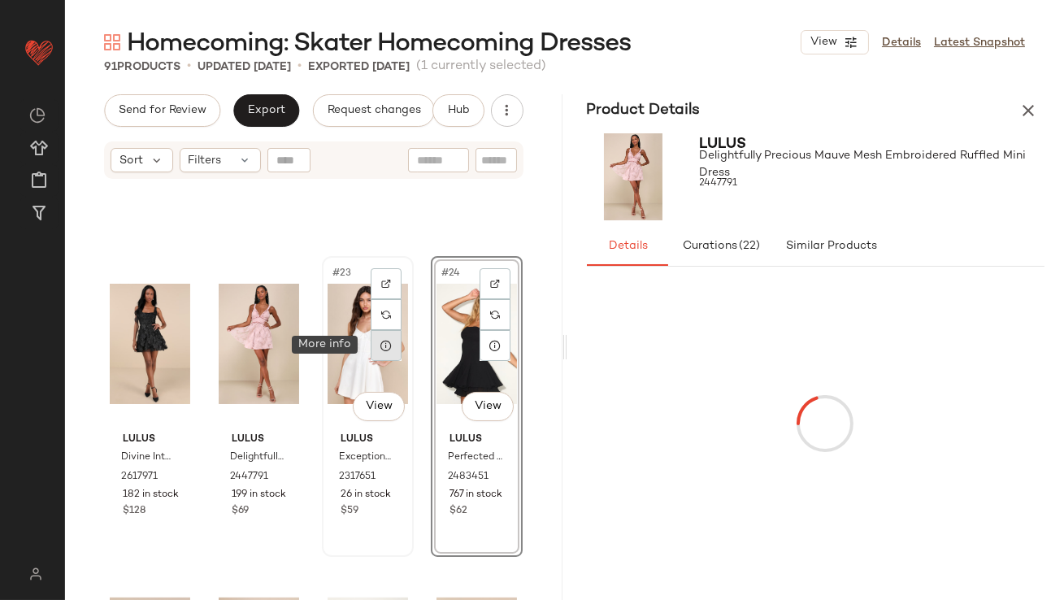
click at [384, 352] on div at bounding box center [386, 345] width 31 height 31
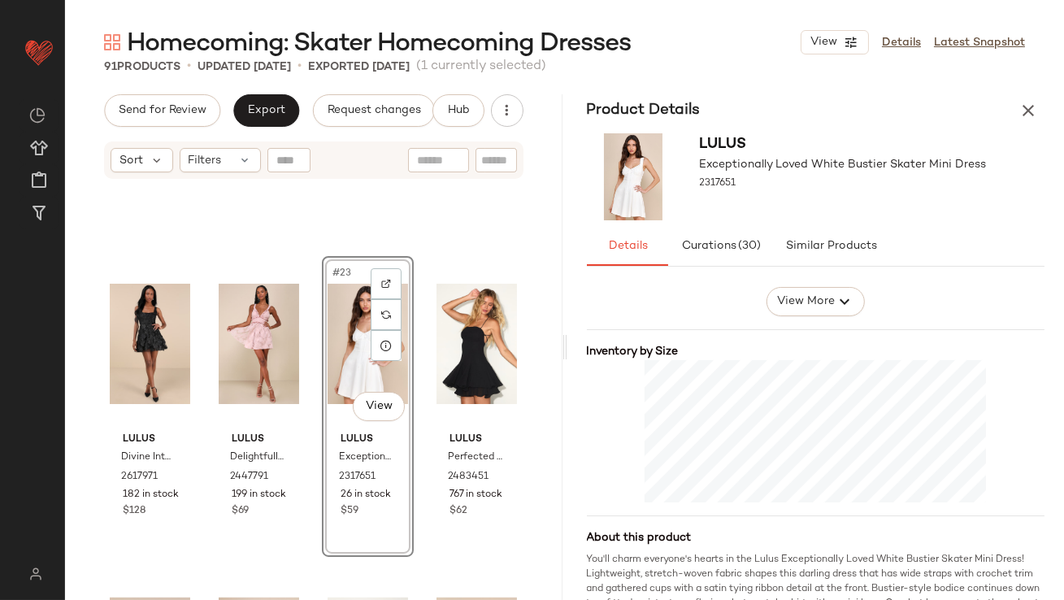
scroll to position [326, 0]
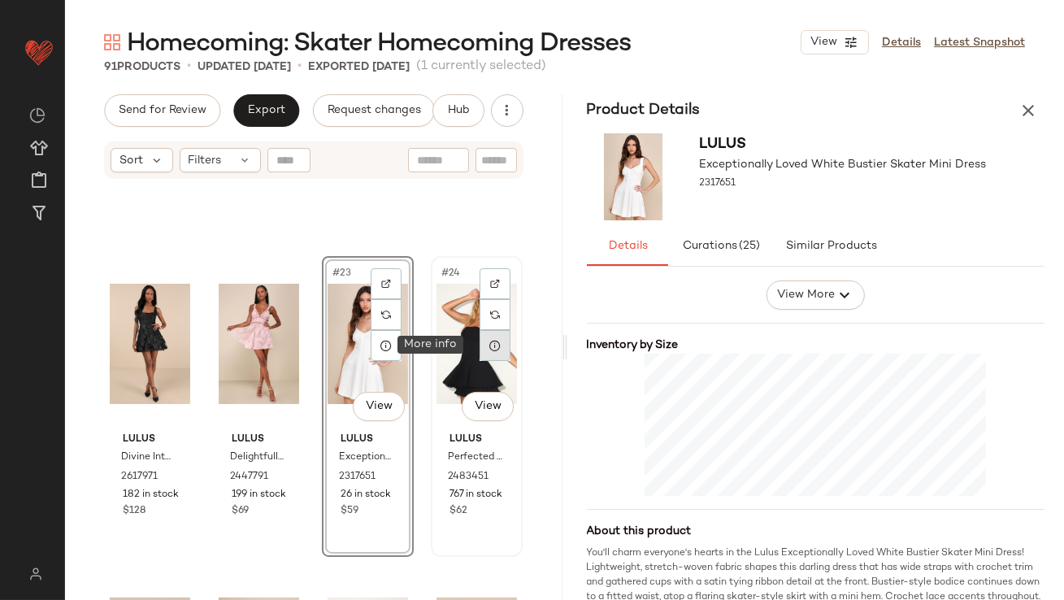
click at [493, 342] on div at bounding box center [495, 345] width 31 height 31
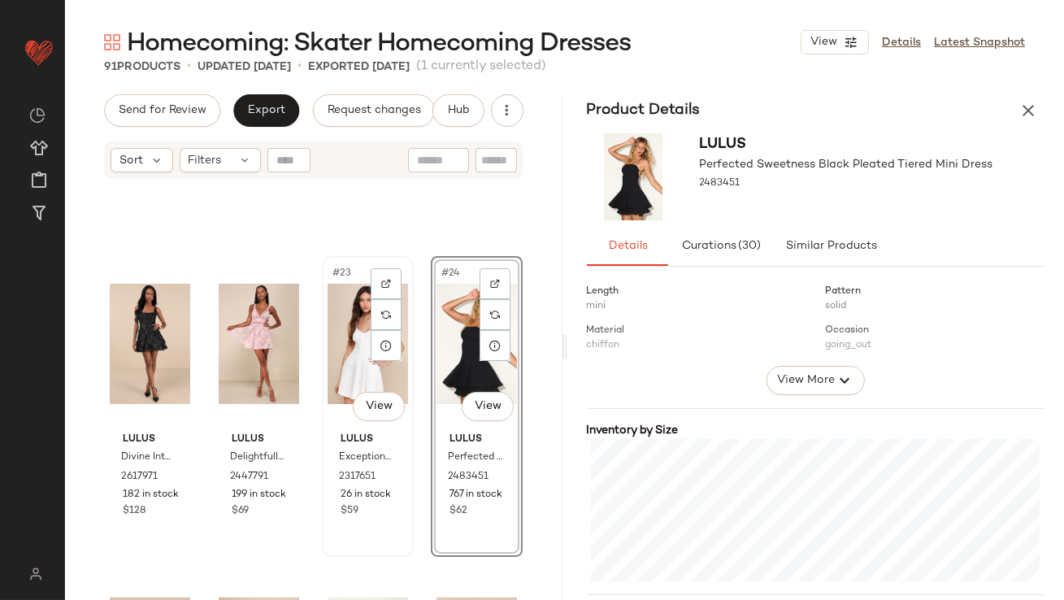
scroll to position [1936, 0]
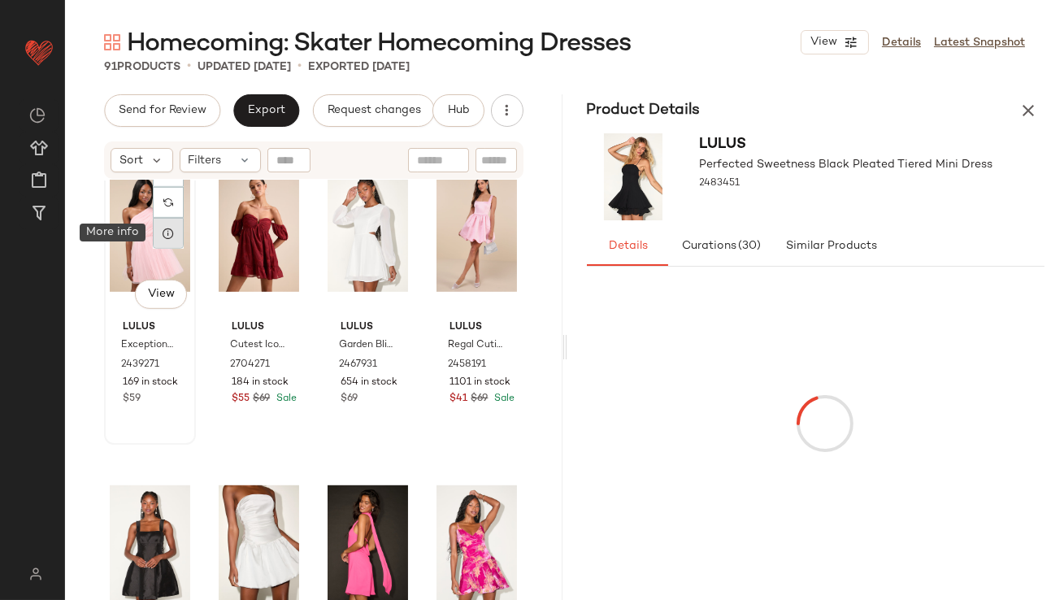
click at [176, 236] on div at bounding box center [168, 233] width 31 height 31
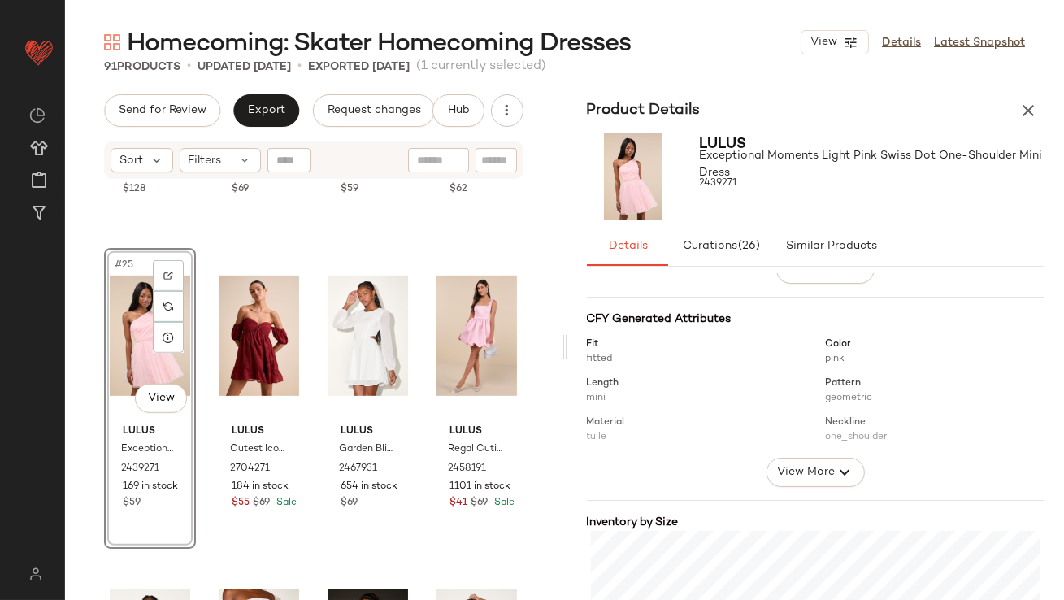
scroll to position [361, 0]
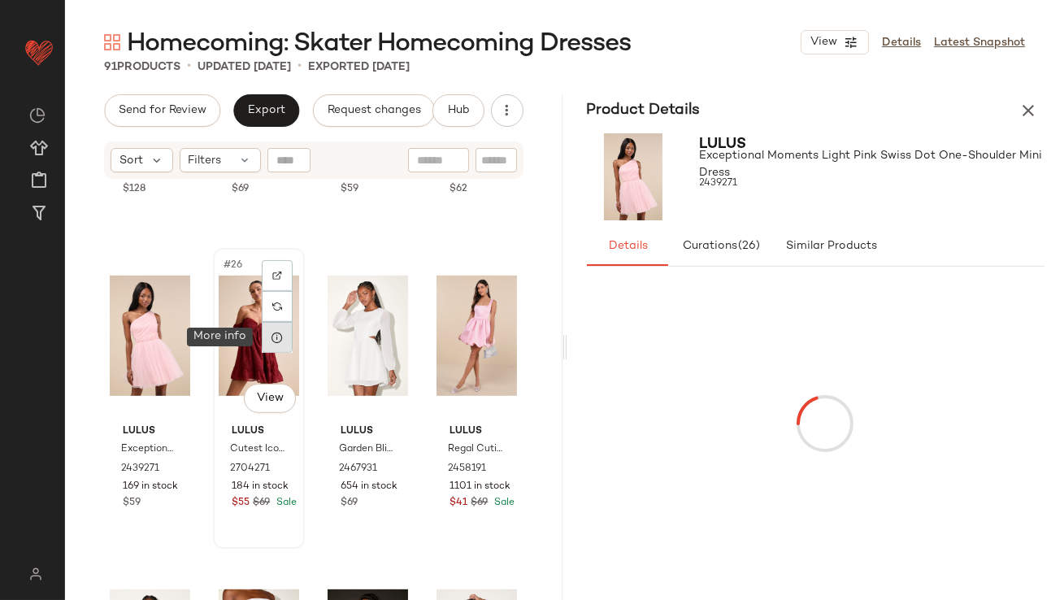
click at [277, 342] on icon at bounding box center [277, 337] width 13 height 13
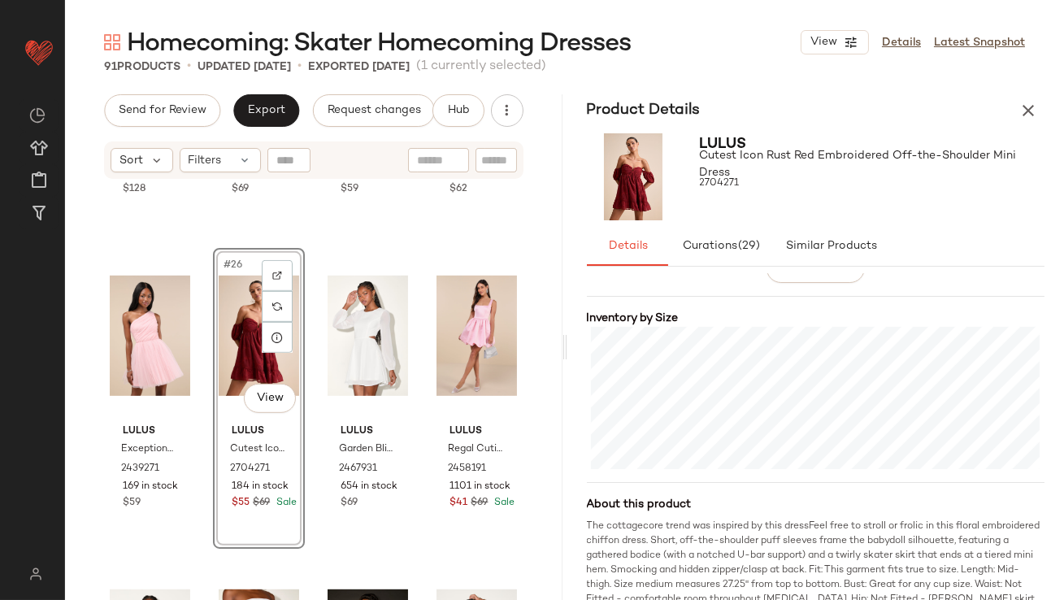
scroll to position [351, 0]
click at [386, 339] on icon at bounding box center [386, 337] width 13 height 13
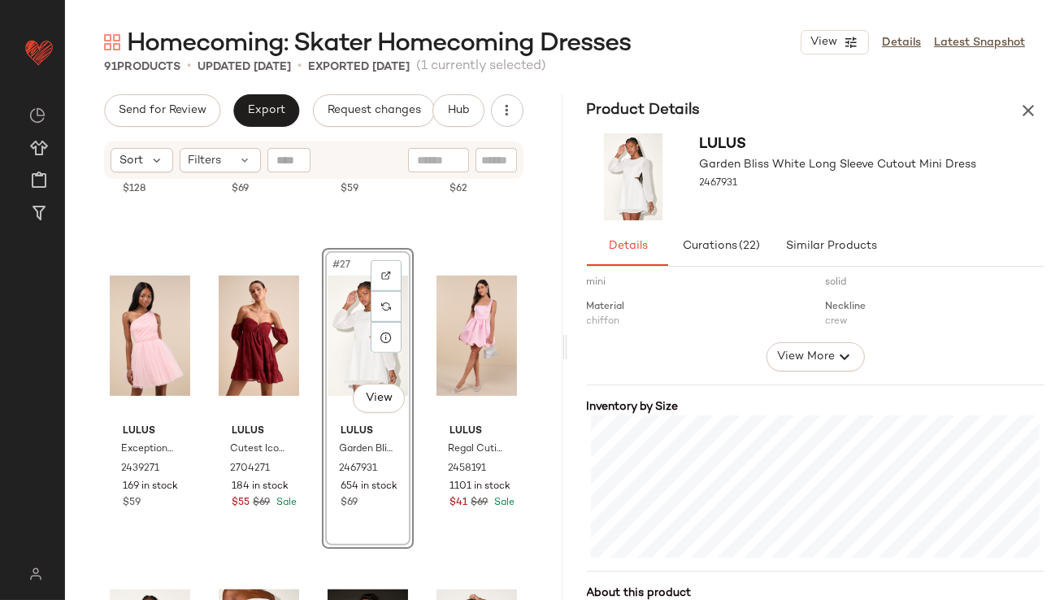
scroll to position [286, 0]
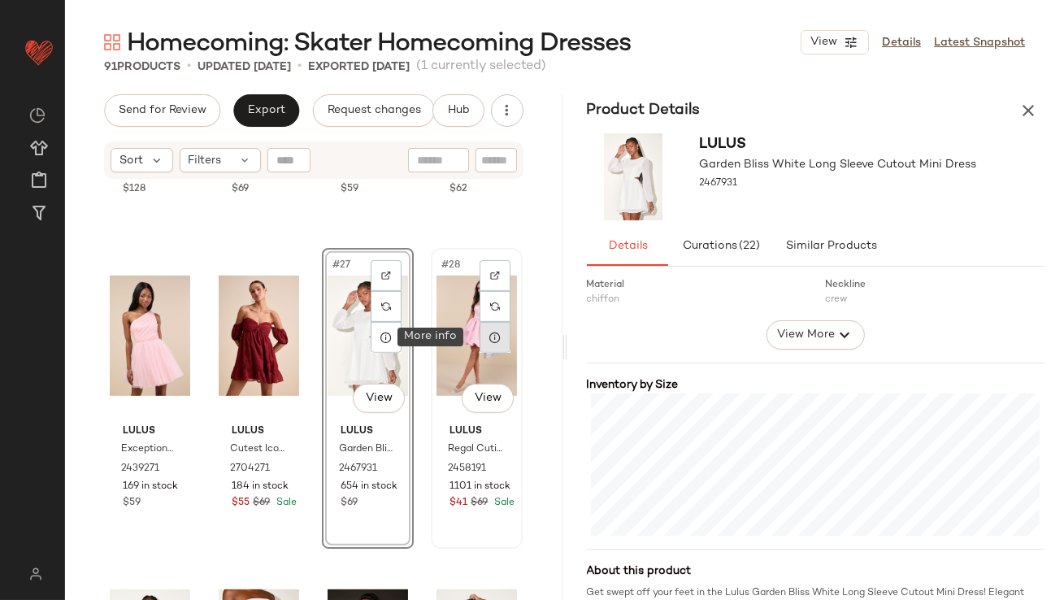
click at [489, 333] on icon at bounding box center [495, 337] width 13 height 13
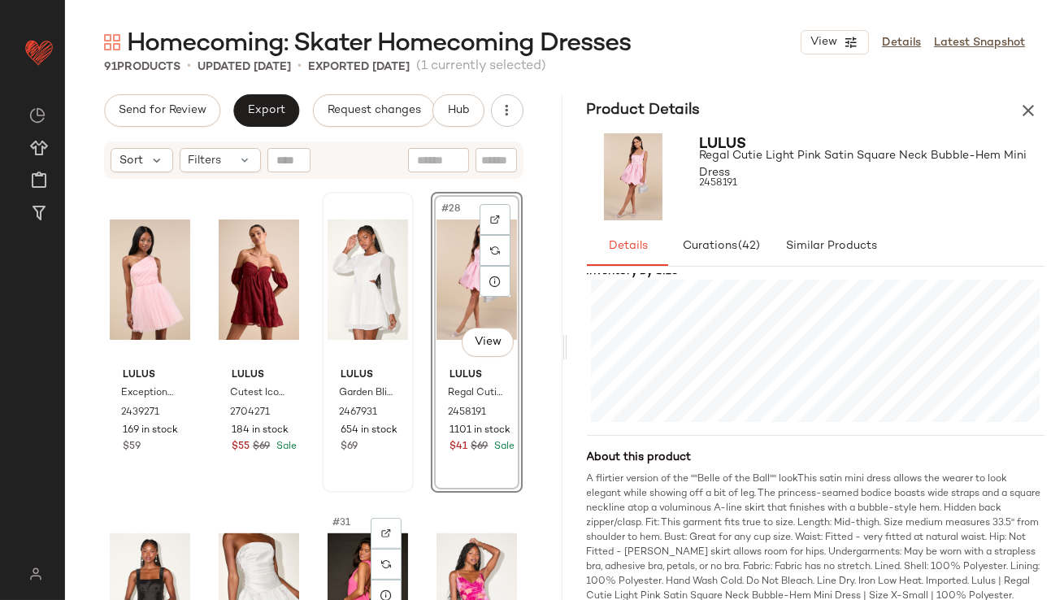
scroll to position [2072, 0]
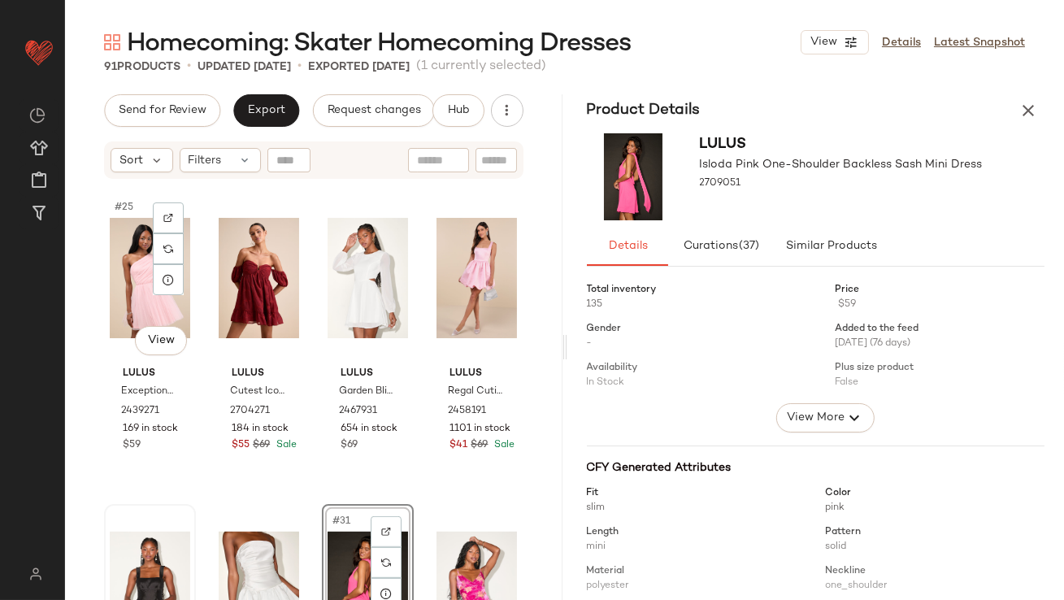
scroll to position [1930, 0]
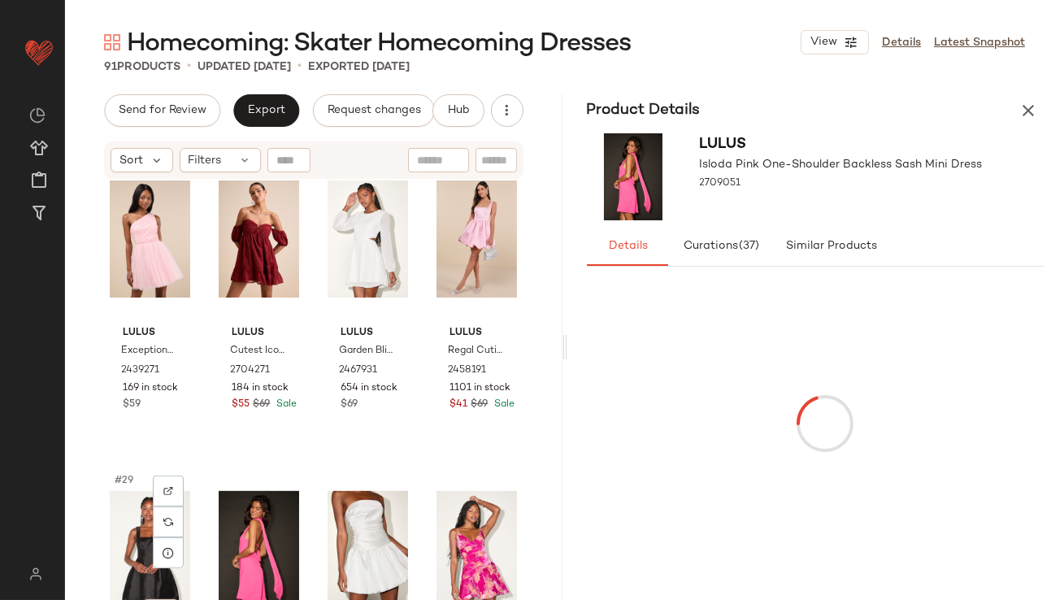
drag, startPoint x: 133, startPoint y: 543, endPoint x: 304, endPoint y: 543, distance: 170.7
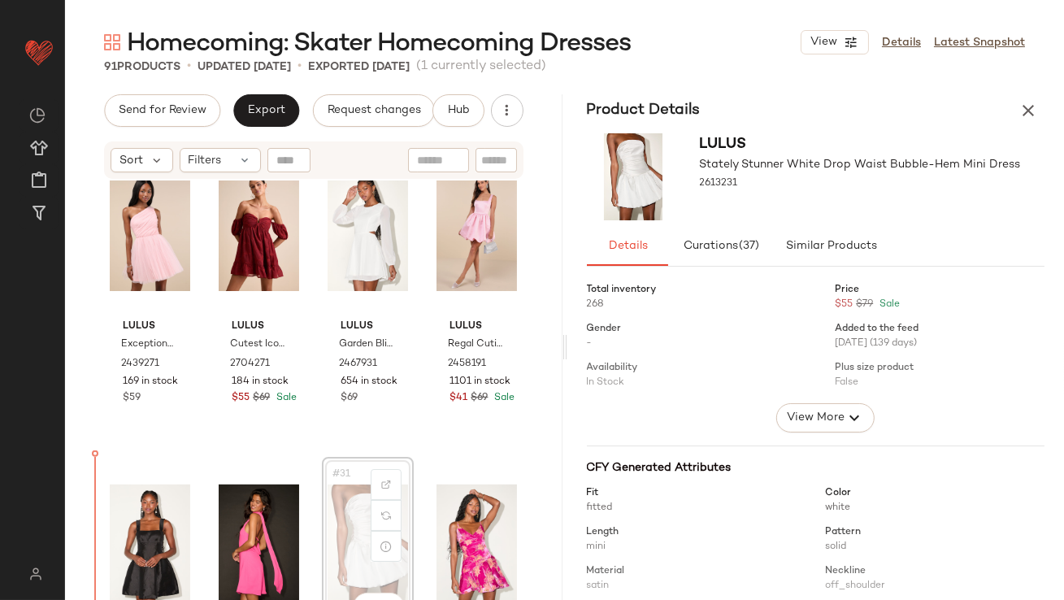
scroll to position [1941, 0]
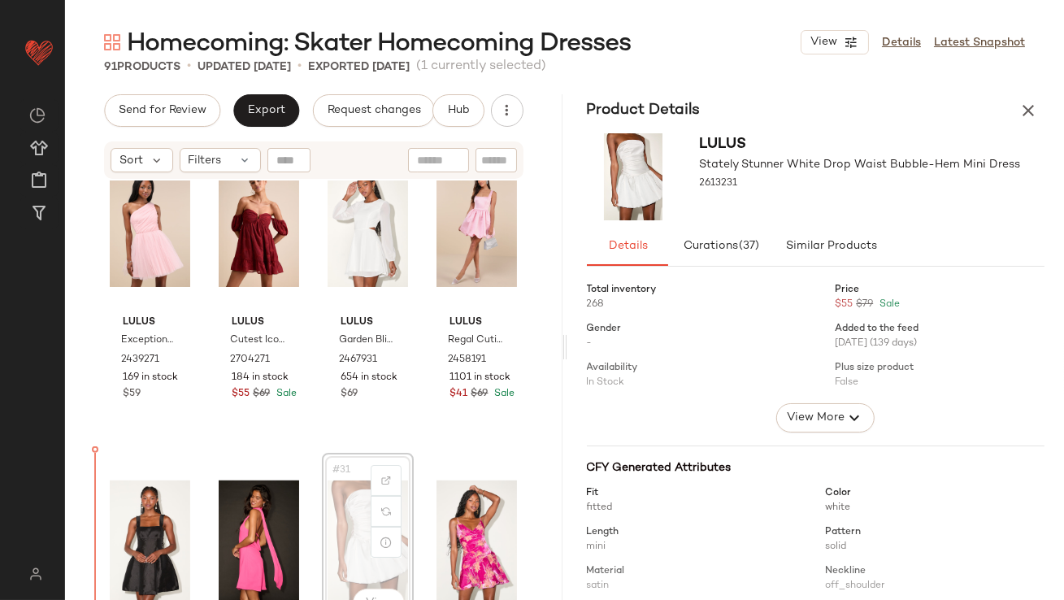
drag, startPoint x: 339, startPoint y: 533, endPoint x: 328, endPoint y: 533, distance: 11.4
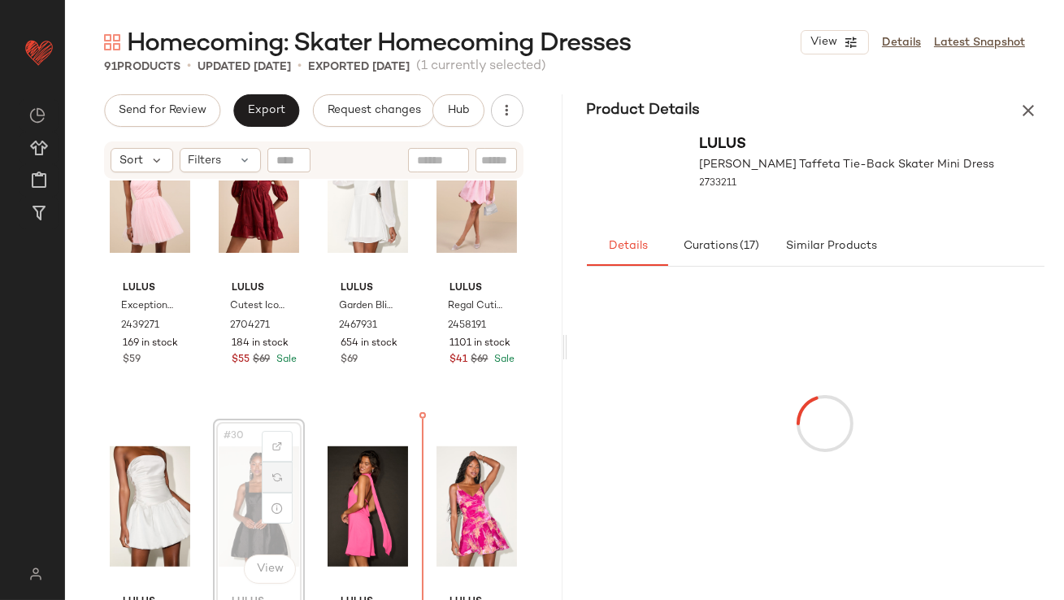
scroll to position [1976, 0]
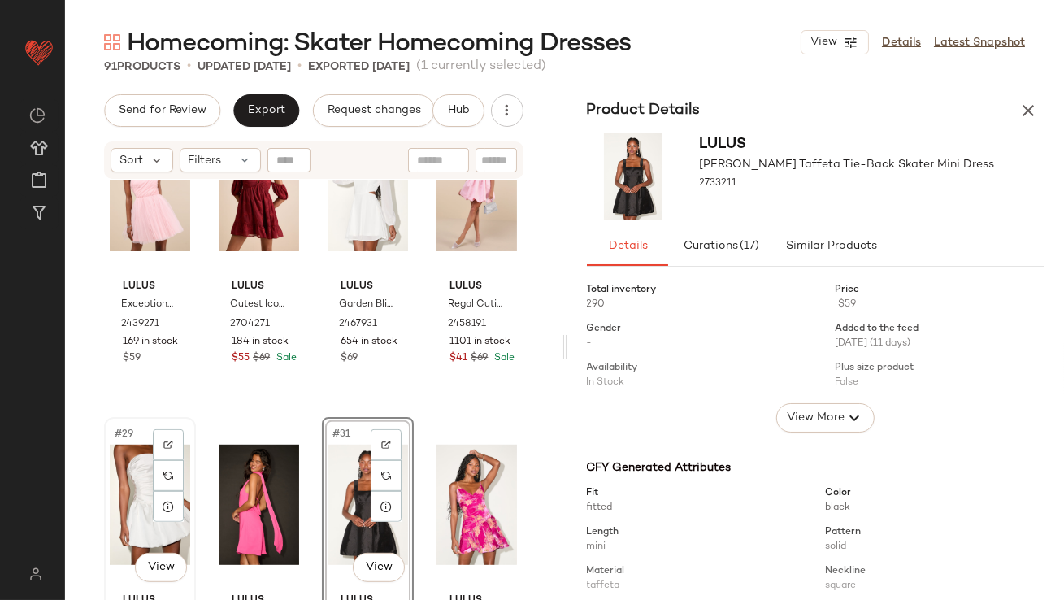
scroll to position [2070, 0]
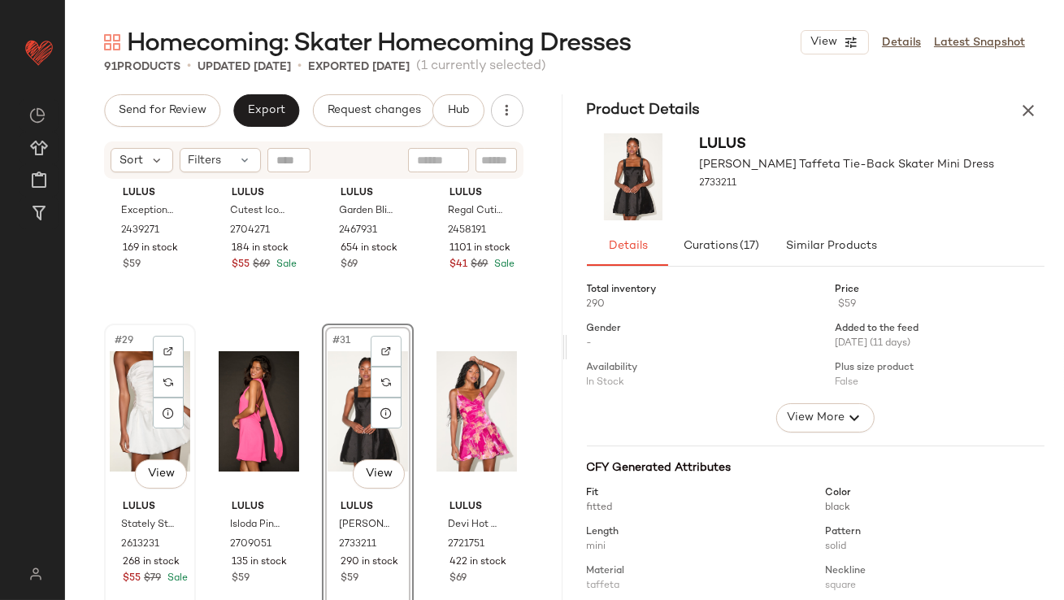
click at [137, 441] on div "#29 View" at bounding box center [150, 411] width 80 height 164
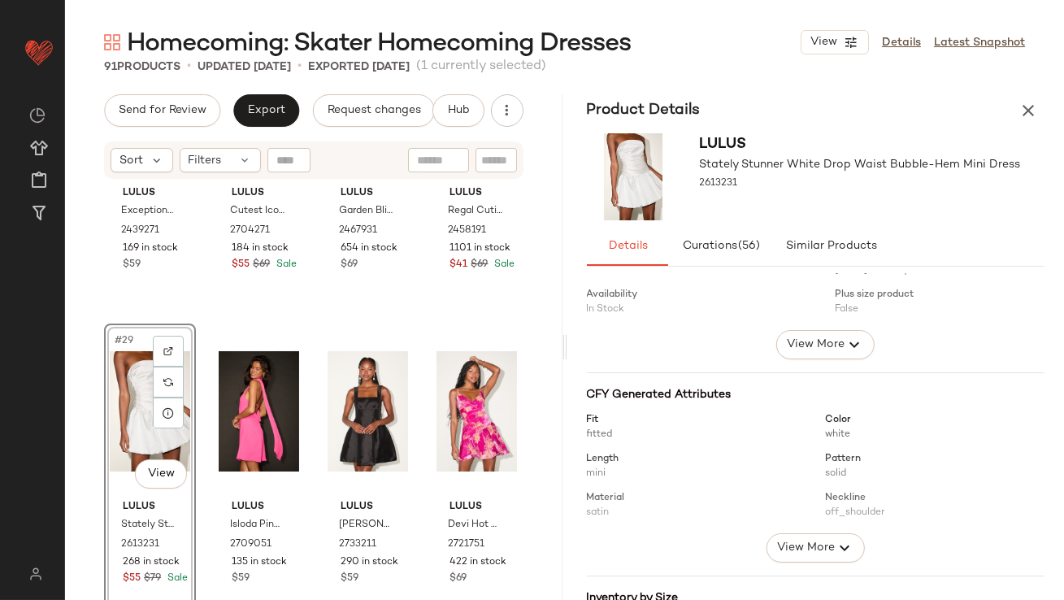
scroll to position [251, 0]
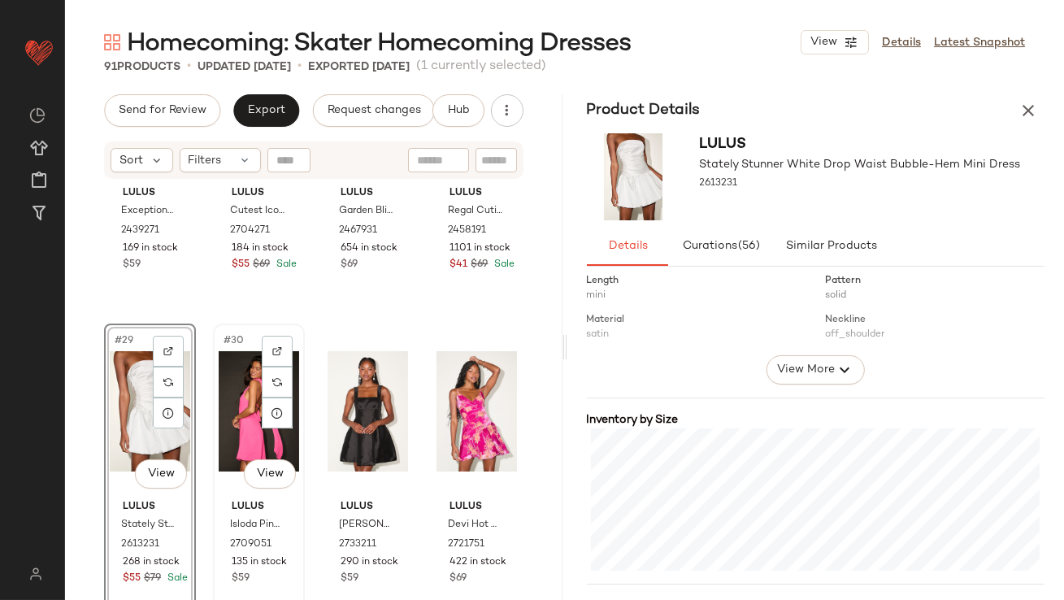
click at [228, 360] on div "#30 View" at bounding box center [259, 411] width 80 height 164
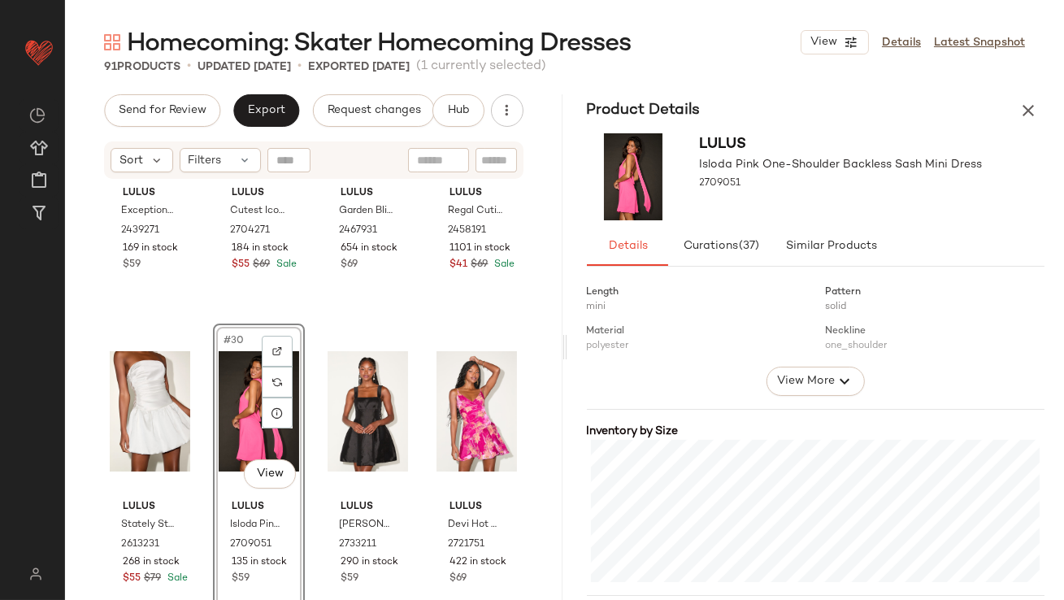
scroll to position [447, 0]
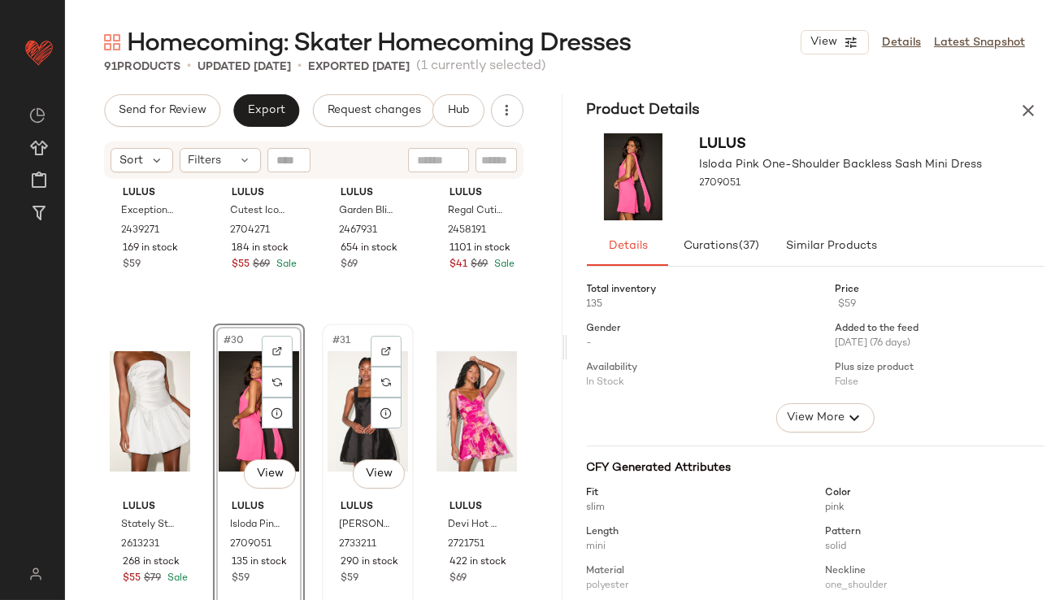
click at [341, 383] on div "#31 View" at bounding box center [368, 411] width 80 height 164
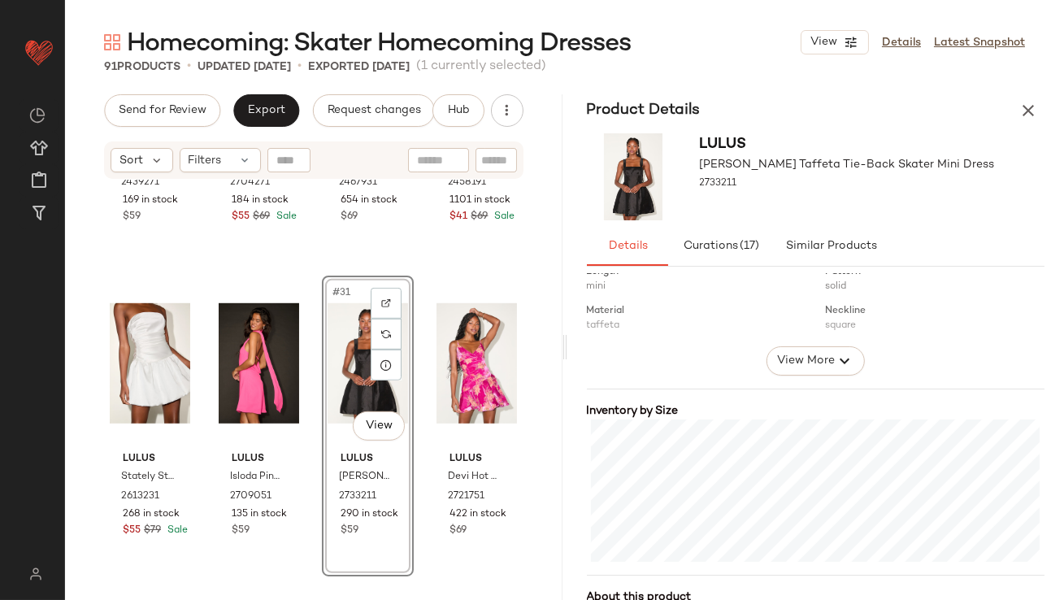
scroll to position [2198, 0]
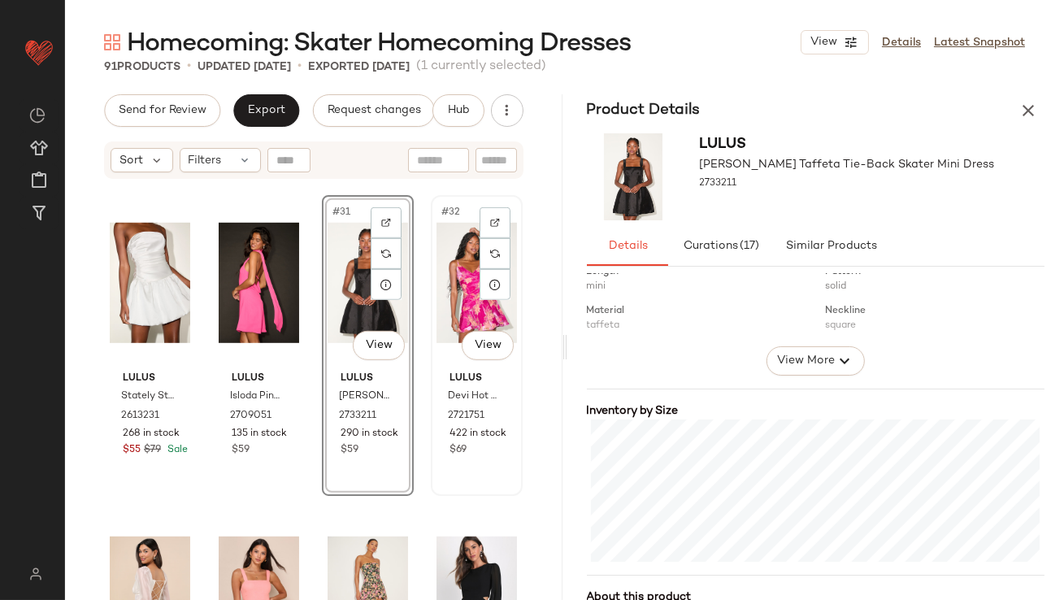
click at [461, 264] on div "#32 View" at bounding box center [477, 283] width 80 height 164
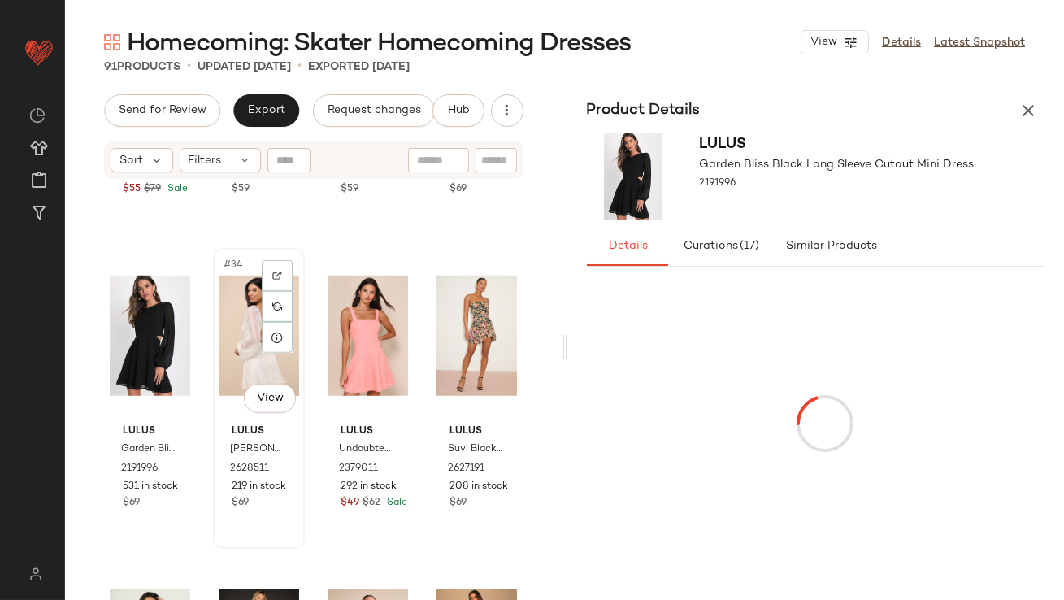
click at [248, 317] on div "#34 View" at bounding box center [259, 336] width 80 height 164
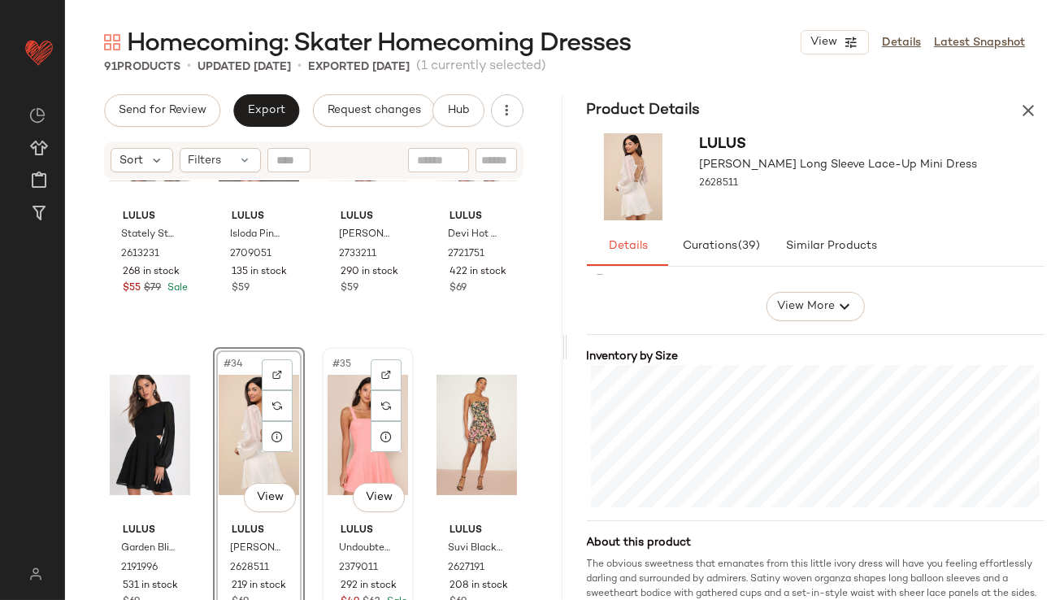
click at [350, 391] on div "#35 View" at bounding box center [368, 435] width 80 height 164
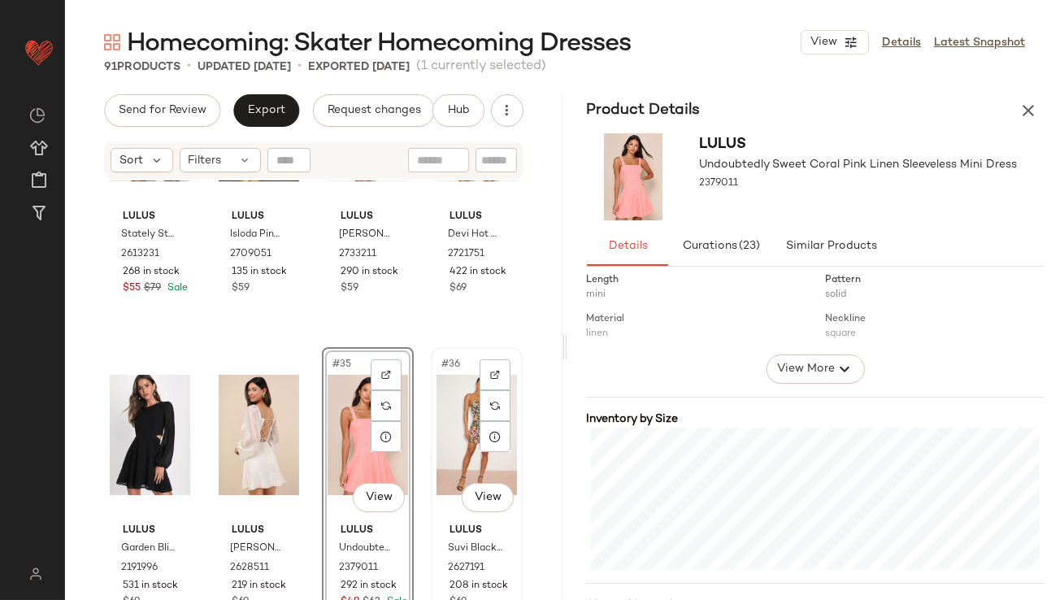
click at [450, 424] on div "#36 View" at bounding box center [477, 435] width 80 height 164
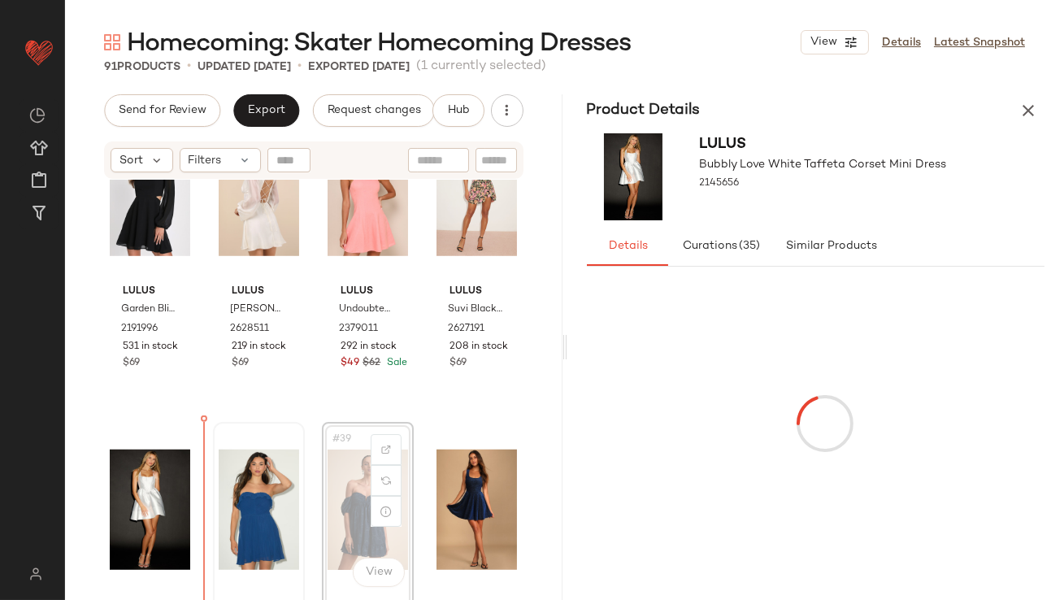
drag, startPoint x: 353, startPoint y: 514, endPoint x: 212, endPoint y: 509, distance: 140.7
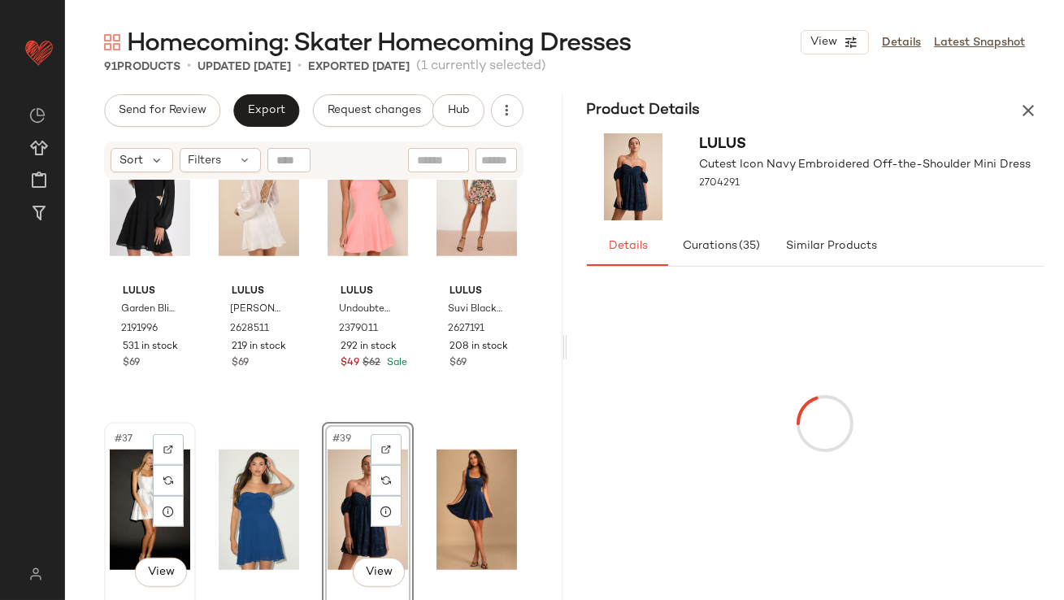
click at [114, 493] on div "#37 View" at bounding box center [150, 510] width 80 height 164
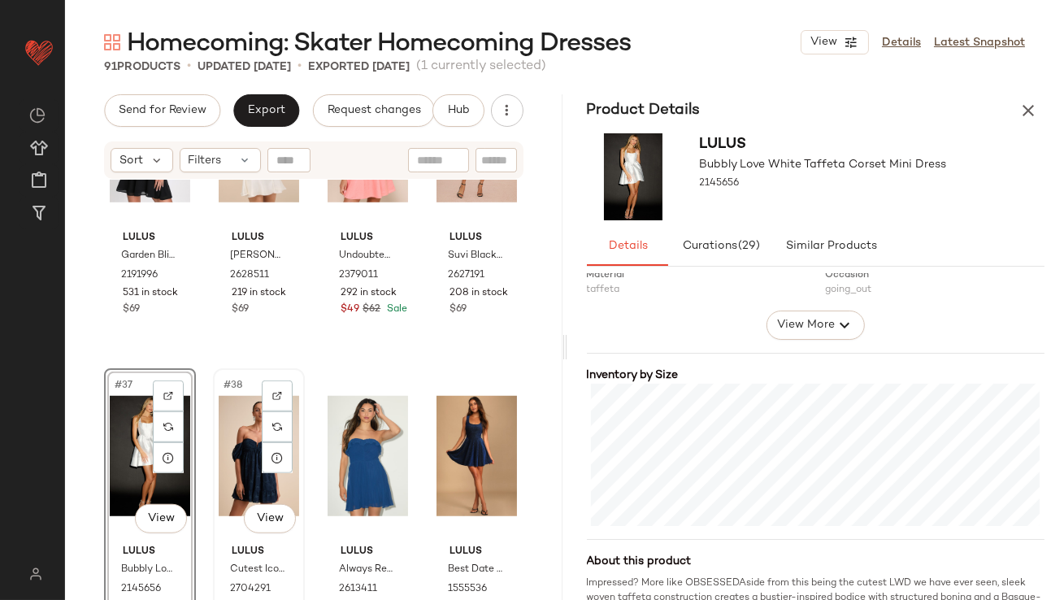
click at [247, 469] on div "#38 View" at bounding box center [259, 456] width 80 height 164
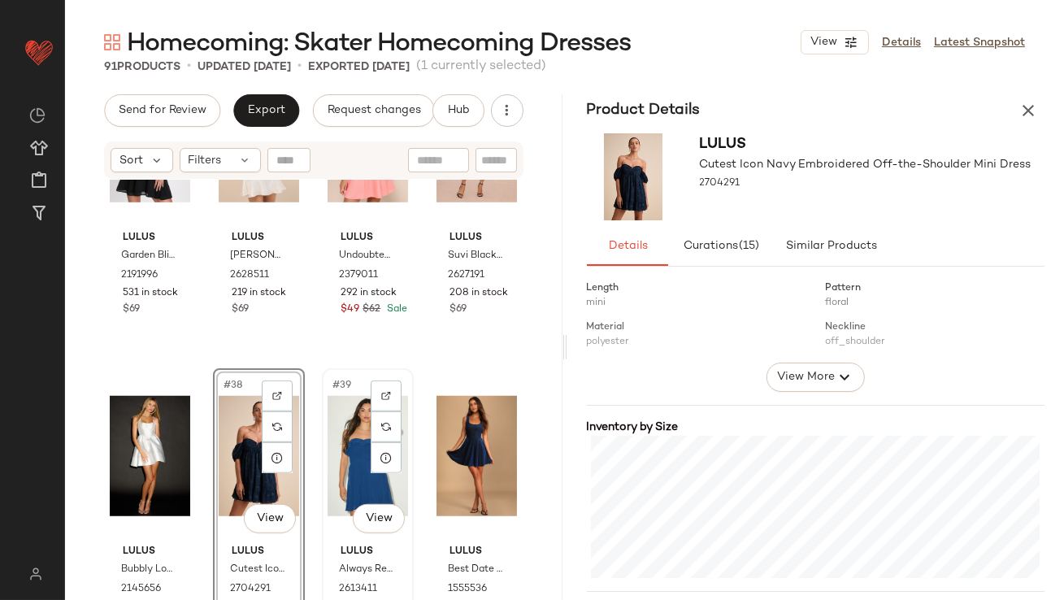
click at [356, 469] on div "#39 View" at bounding box center [368, 456] width 80 height 164
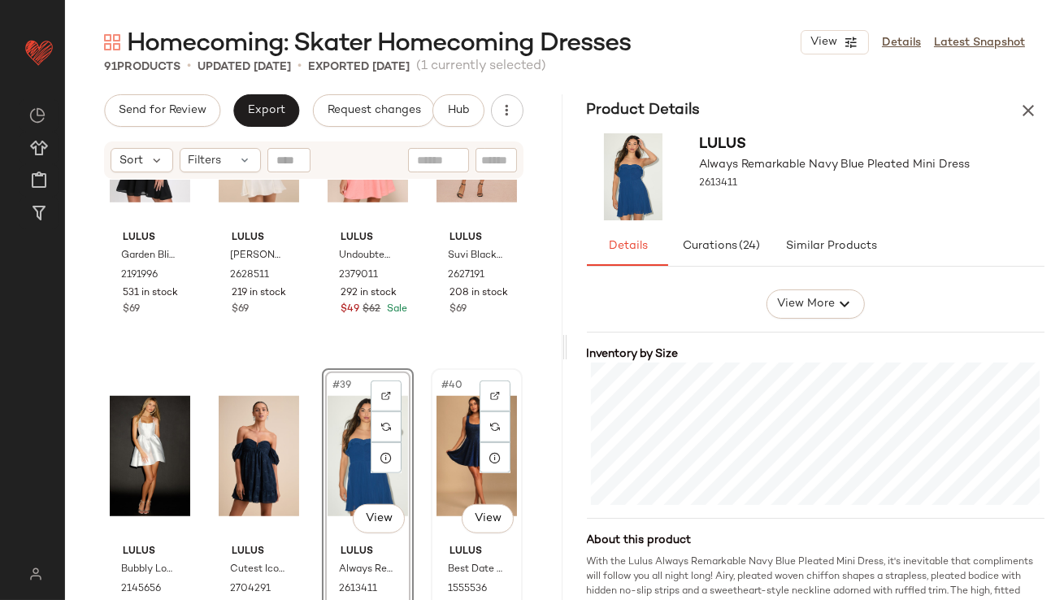
click at [461, 467] on div "#40 View" at bounding box center [477, 456] width 80 height 164
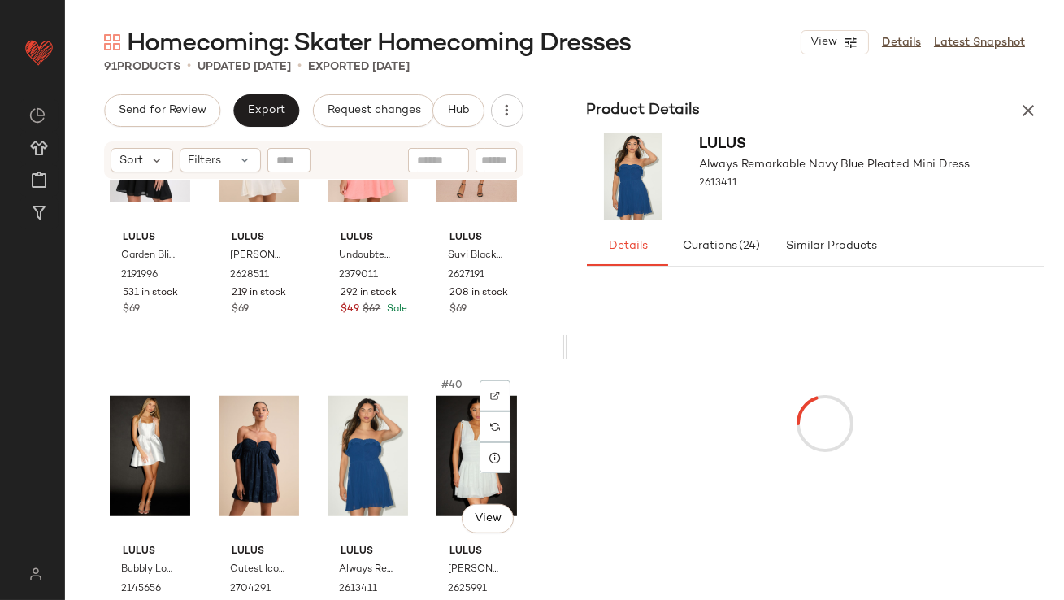
click at [461, 467] on div "#40 View" at bounding box center [477, 456] width 80 height 164
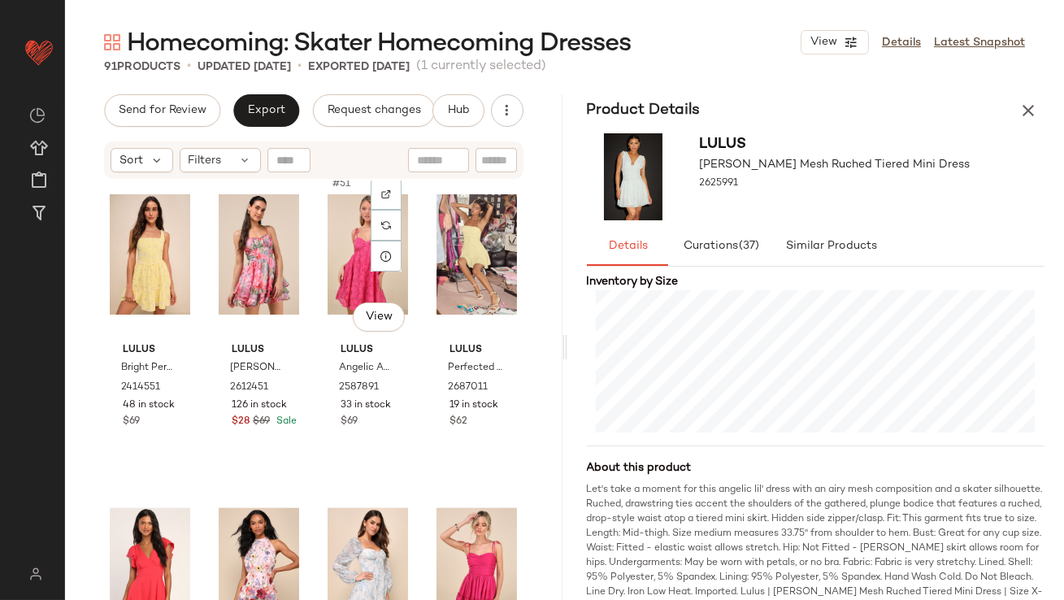
scroll to position [3764, 0]
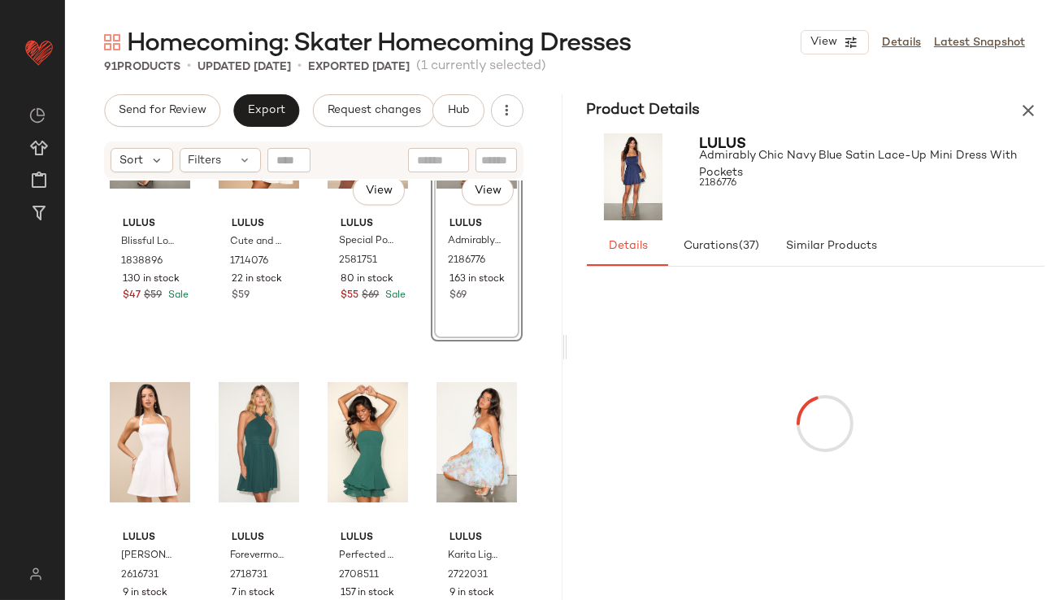
scroll to position [5823, 0]
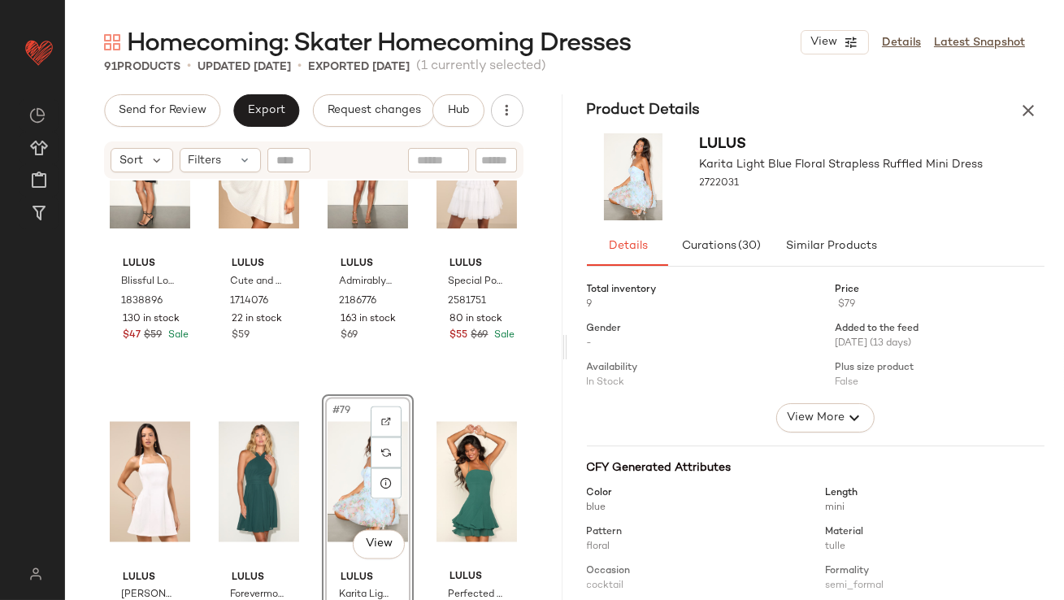
scroll to position [5885, 0]
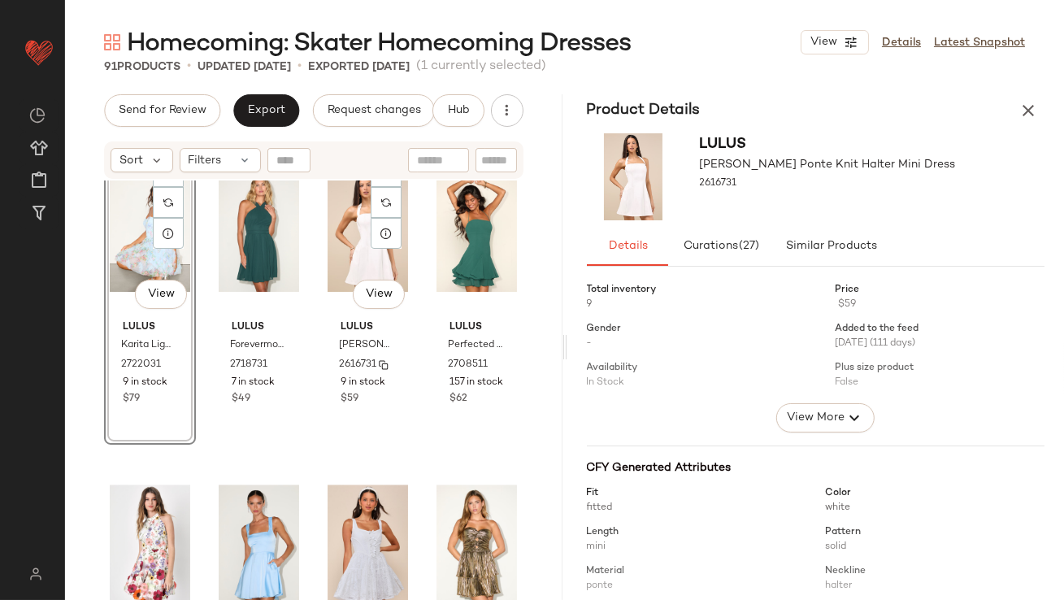
scroll to position [6018, 0]
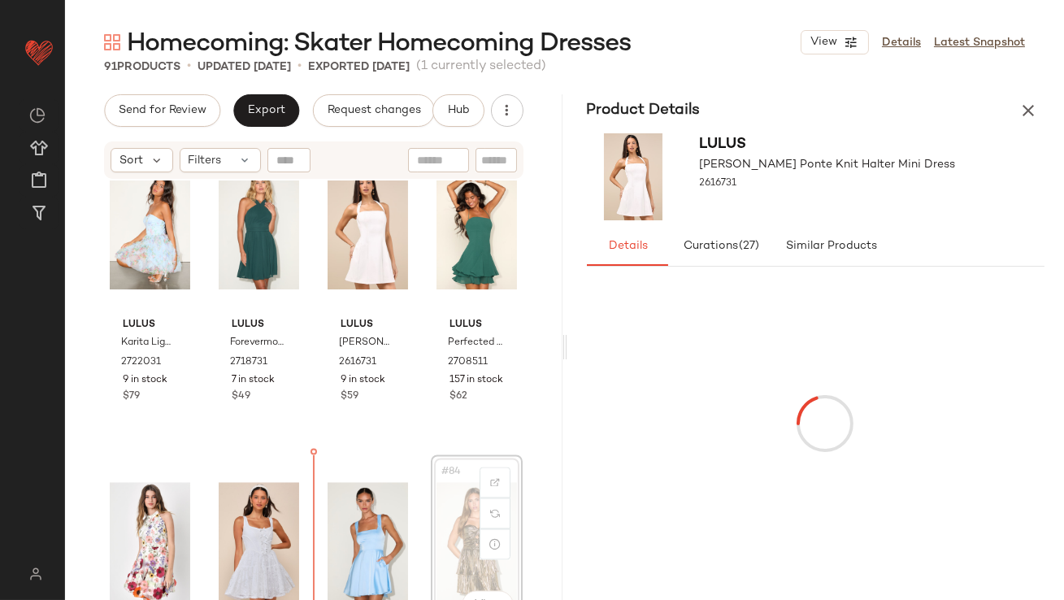
scroll to position [6025, 0]
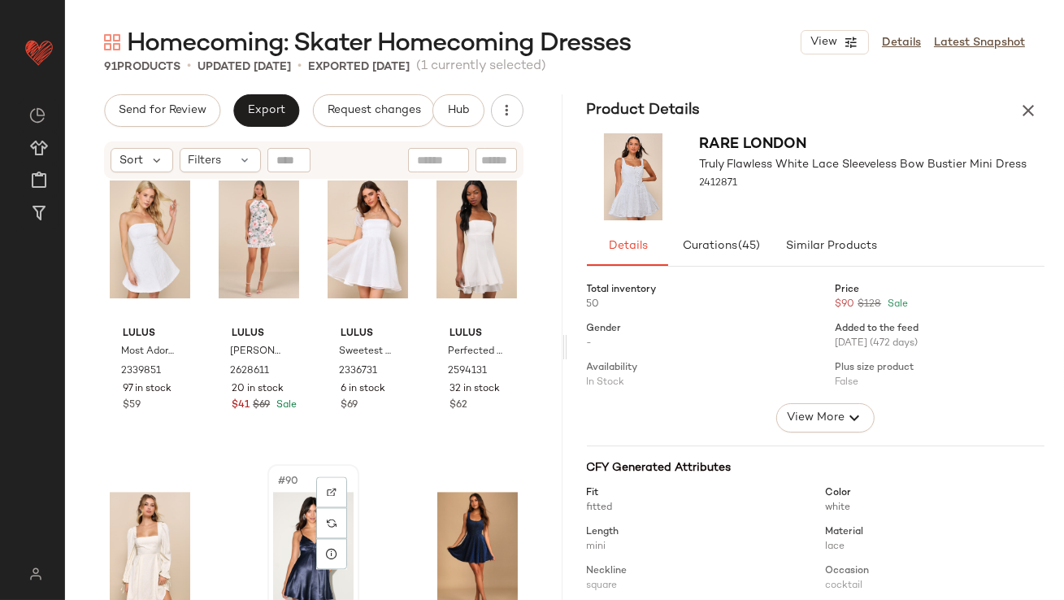
scroll to position [6581, 0]
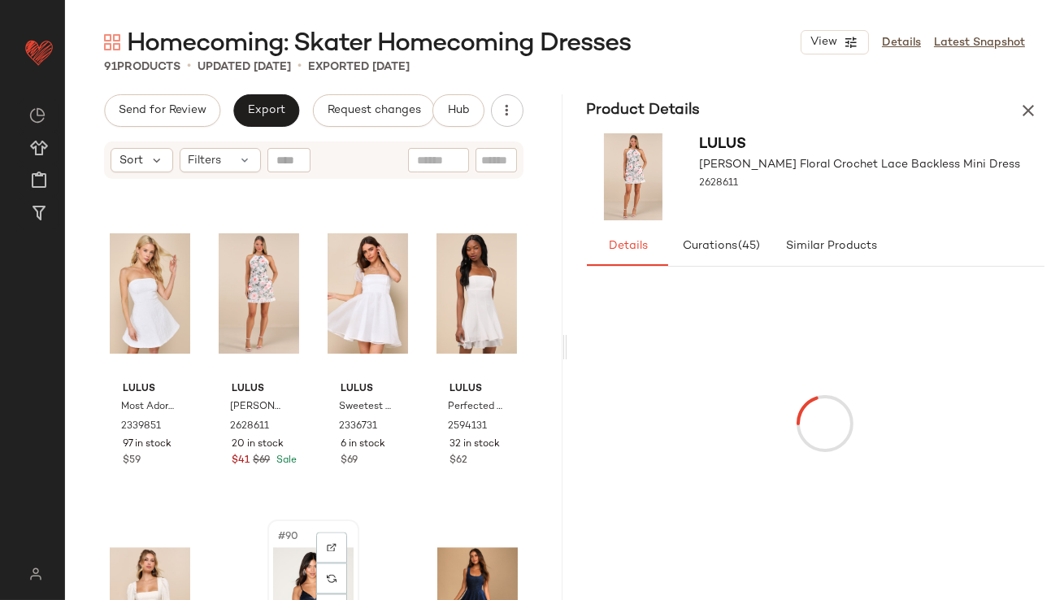
scroll to position [6582, 0]
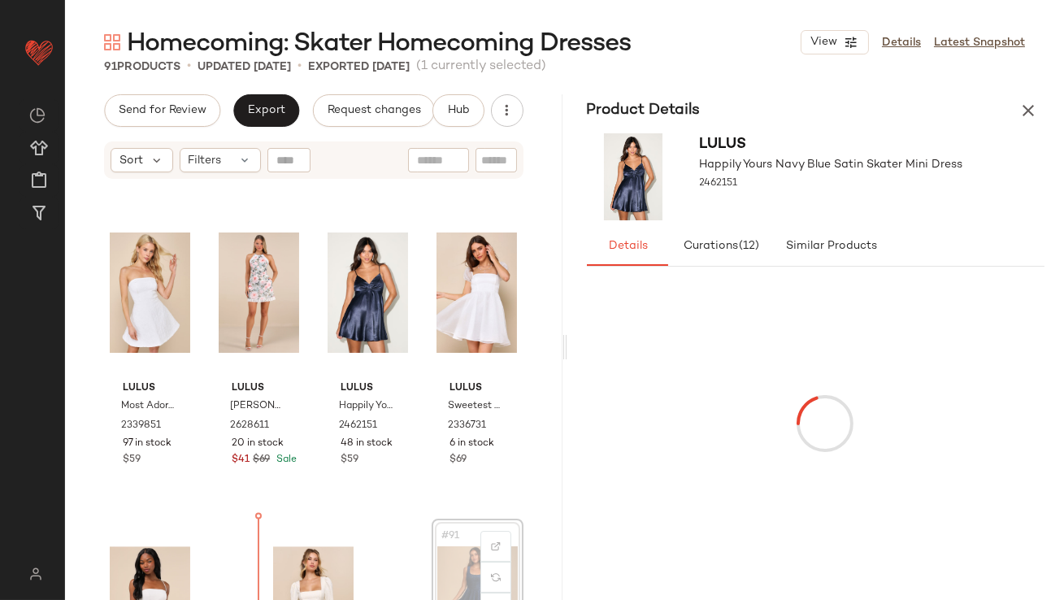
scroll to position [6618, 0]
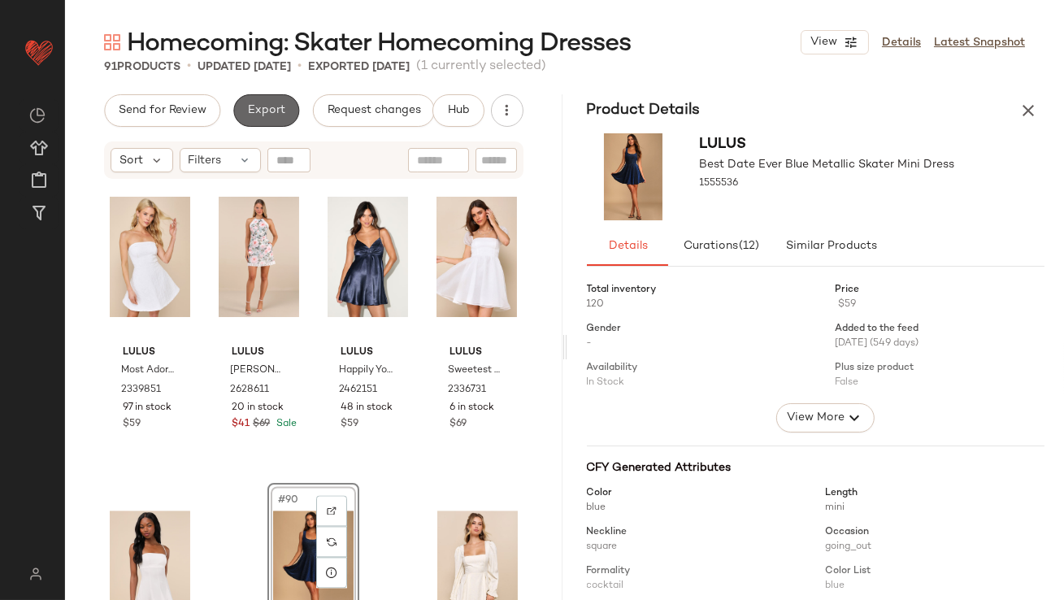
click at [272, 116] on span "Export" at bounding box center [266, 110] width 38 height 13
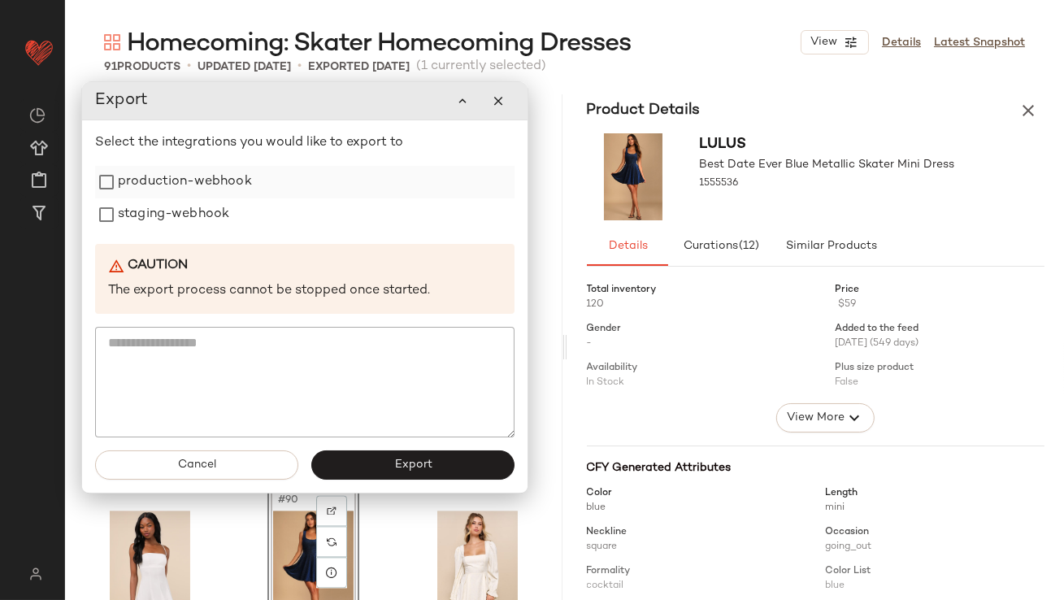
click at [211, 173] on label "production-webhook" at bounding box center [185, 182] width 134 height 33
click at [197, 215] on label "staging-webhook" at bounding box center [173, 214] width 111 height 33
click at [350, 477] on button "Export" at bounding box center [412, 465] width 203 height 29
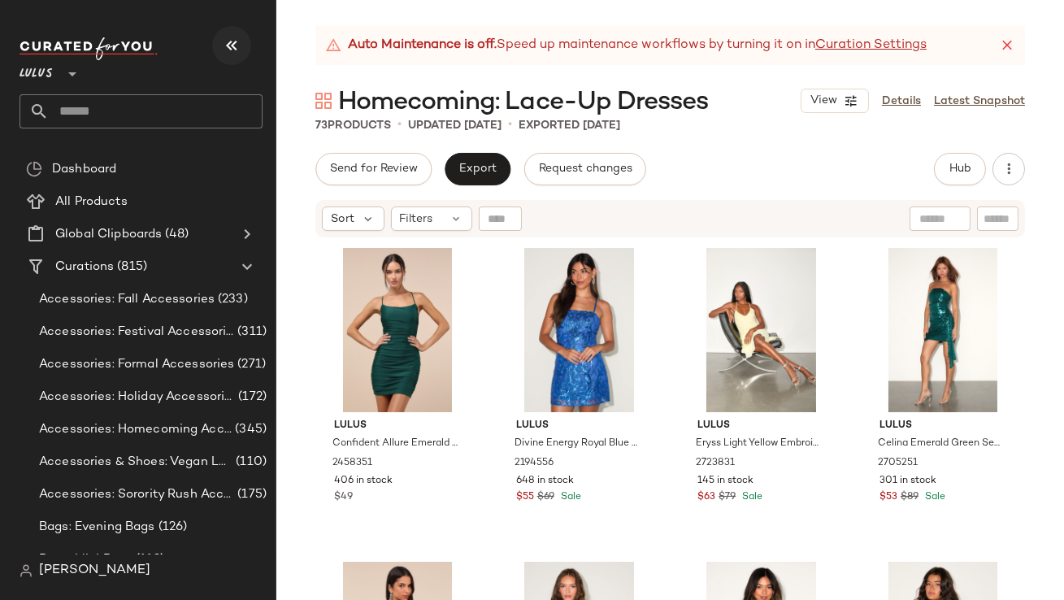
click at [231, 39] on icon "button" at bounding box center [232, 46] width 20 height 20
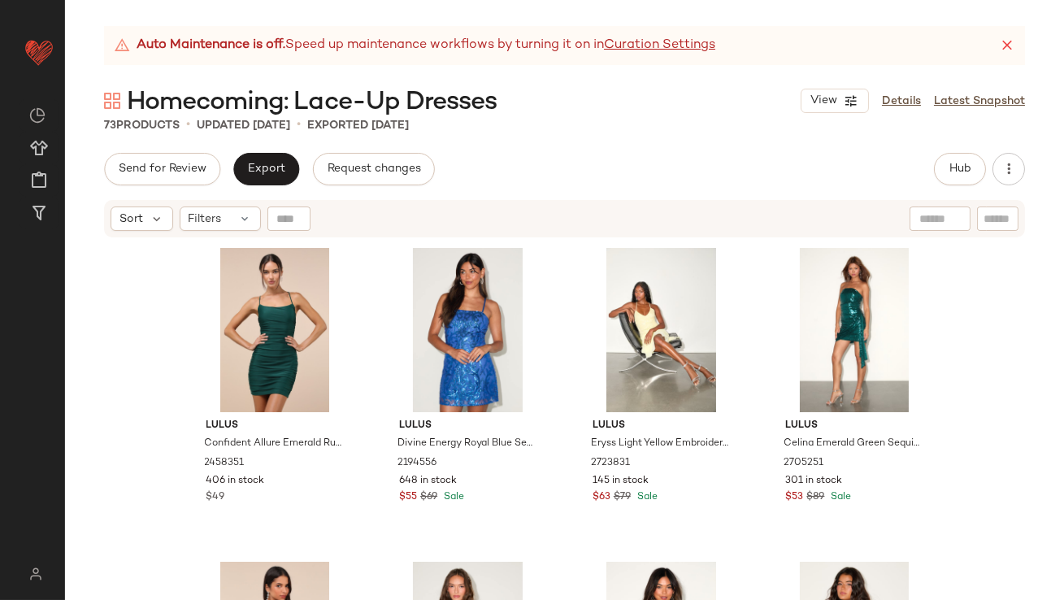
click at [1013, 40] on icon at bounding box center [1007, 45] width 16 height 16
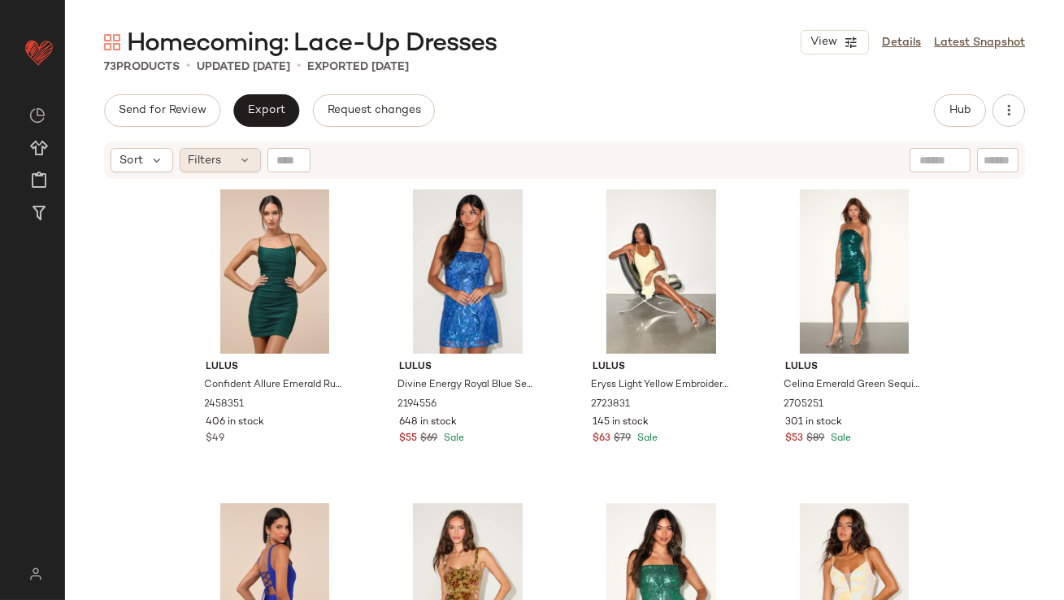
click at [217, 161] on span "Filters" at bounding box center [205, 160] width 33 height 17
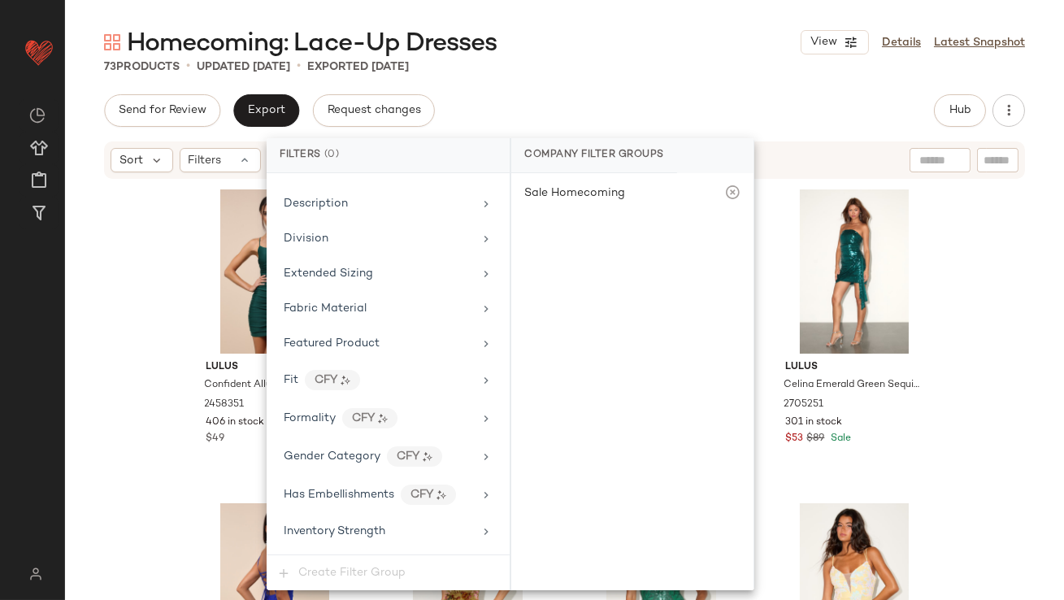
scroll to position [1138, 0]
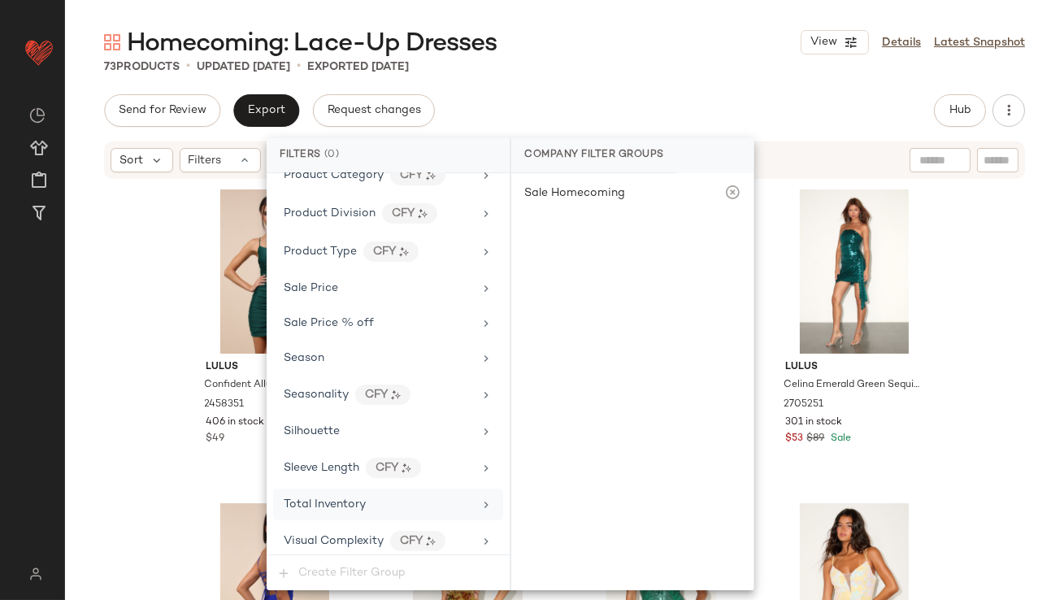
click at [311, 505] on div "Total Inventory" at bounding box center [325, 504] width 82 height 17
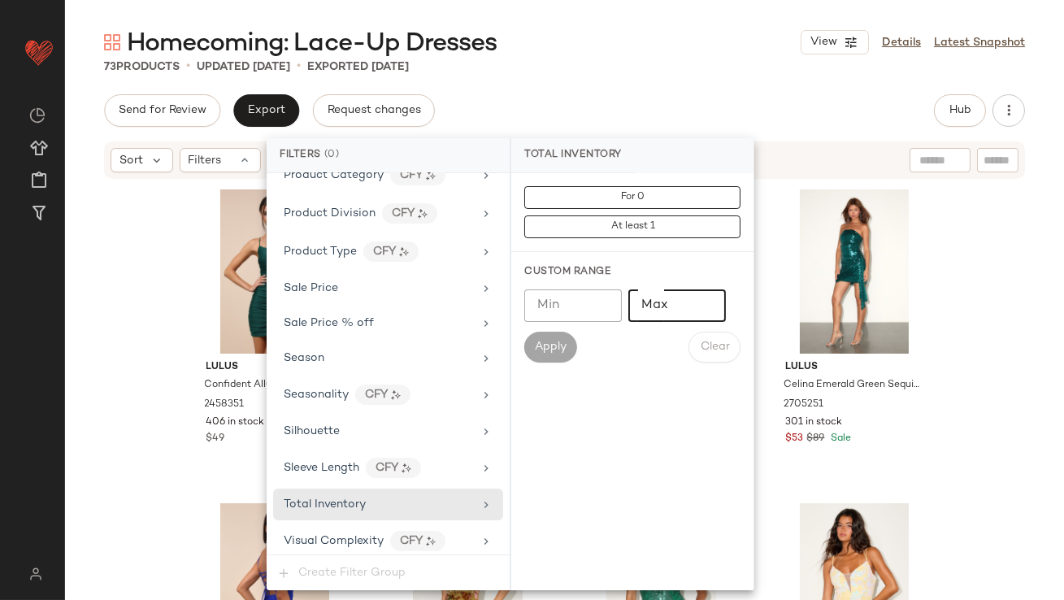
click at [648, 298] on input "Max" at bounding box center [677, 305] width 98 height 33
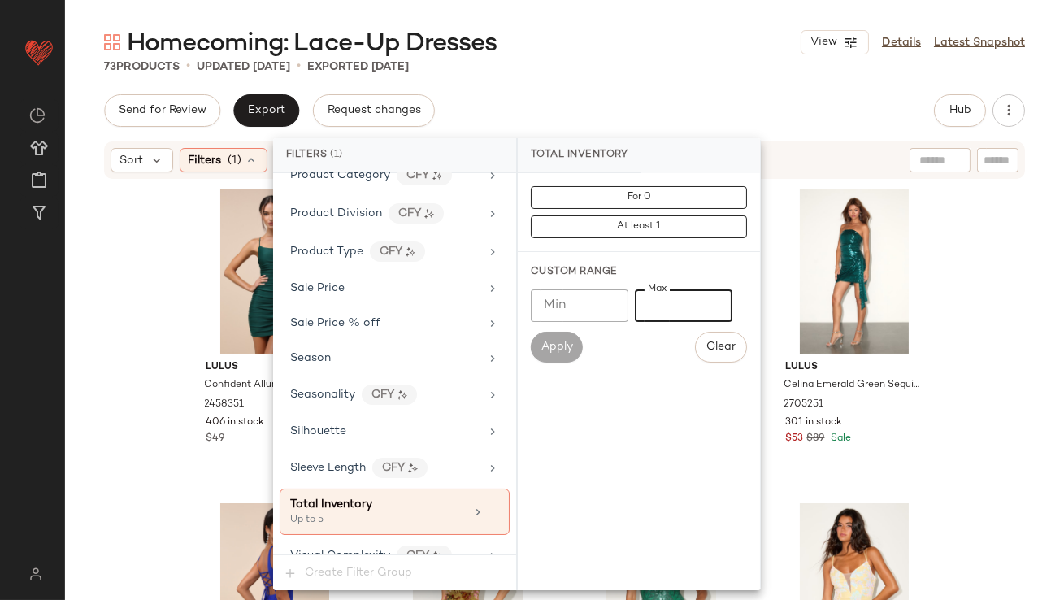
type input "*"
click at [660, 59] on div "73 Products • updated [DATE] • Exported [DATE]" at bounding box center [564, 67] width 999 height 16
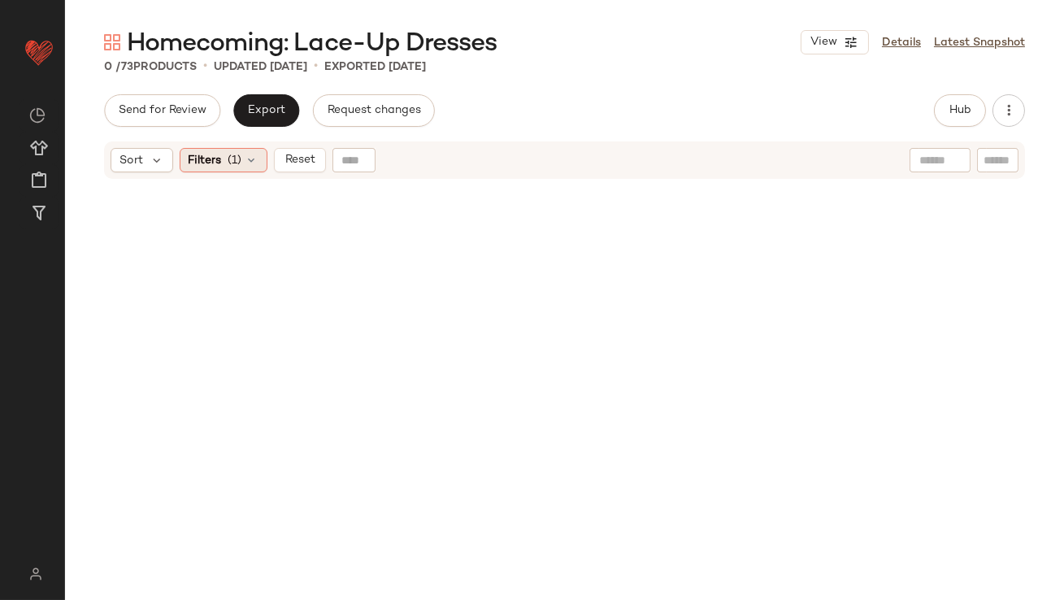
click at [234, 161] on span "(1)" at bounding box center [235, 160] width 14 height 17
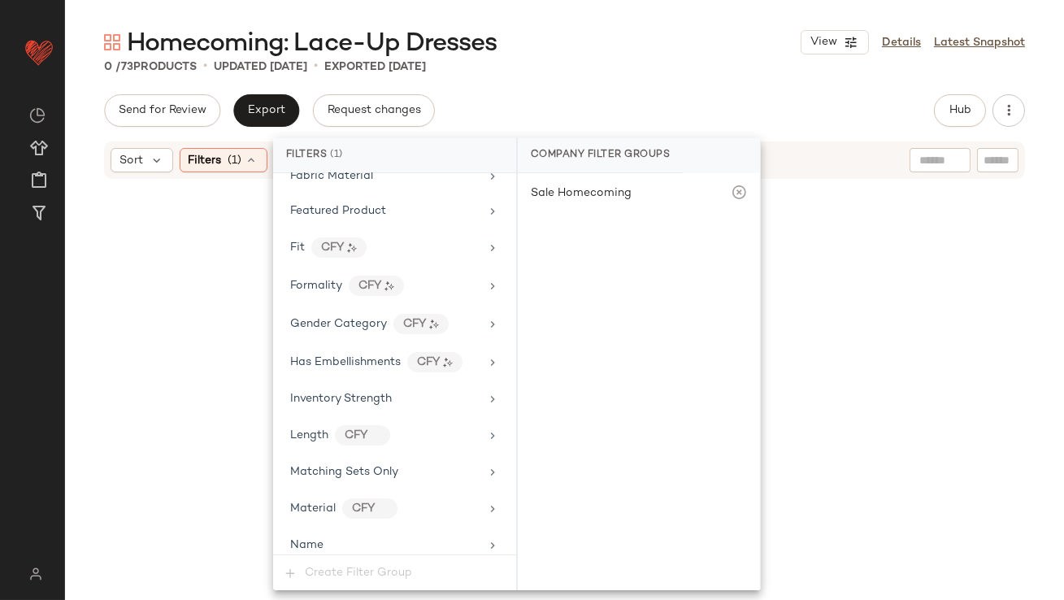
scroll to position [1153, 0]
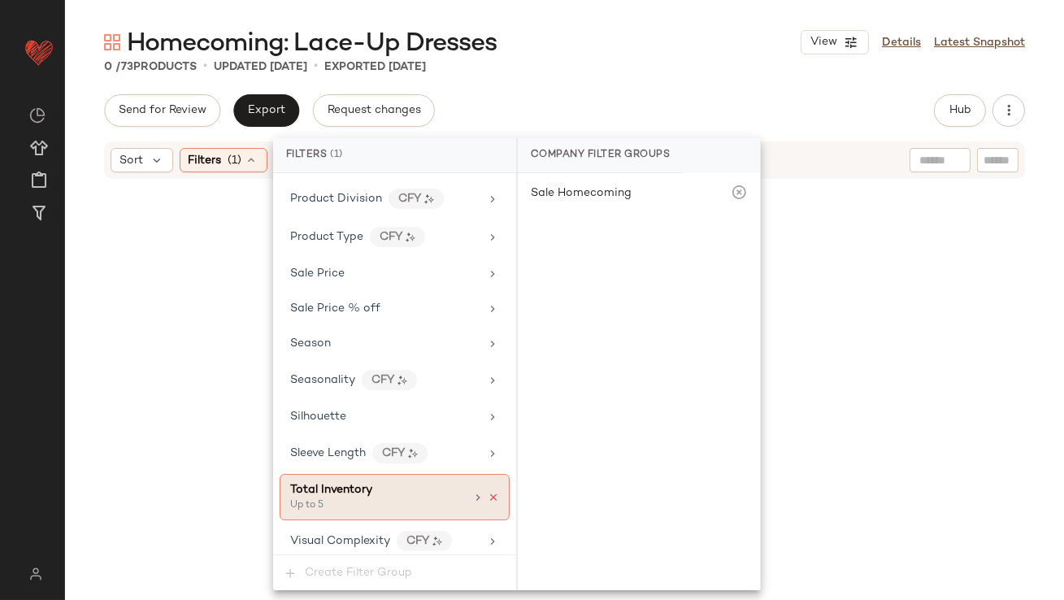
click at [489, 492] on icon at bounding box center [493, 497] width 11 height 11
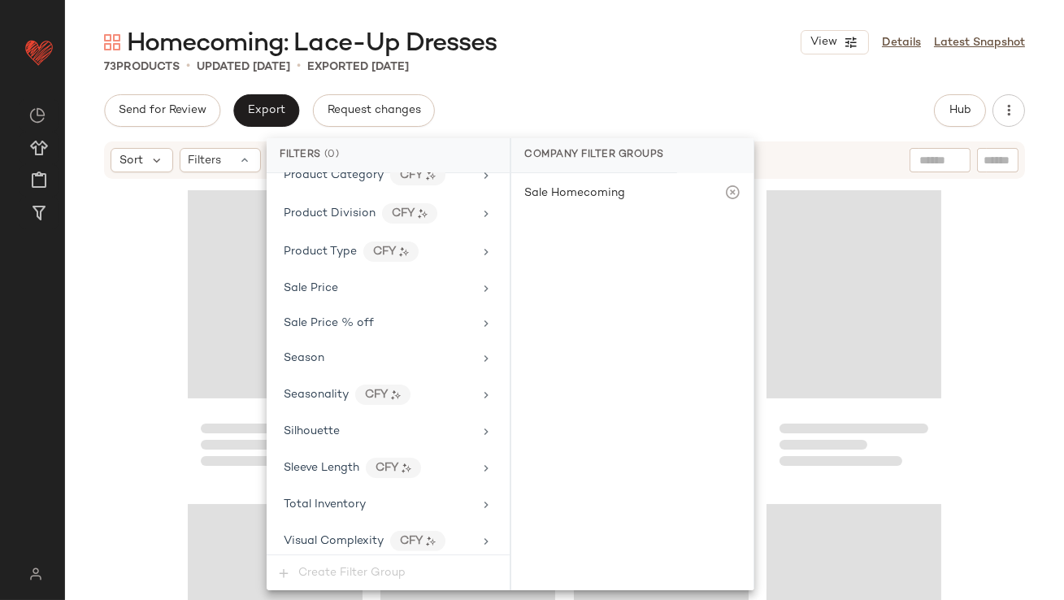
click at [621, 78] on div "Homecoming: Lace-Up Dresses View Details Latest Snapshot 73 Products • updated …" at bounding box center [564, 313] width 999 height 574
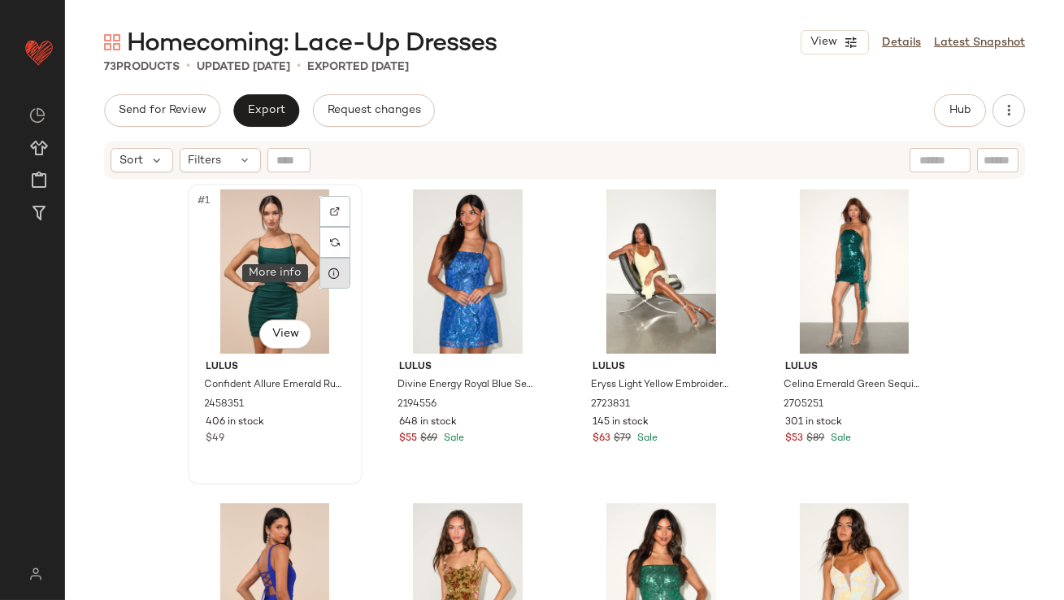
click at [335, 275] on icon at bounding box center [334, 273] width 13 height 13
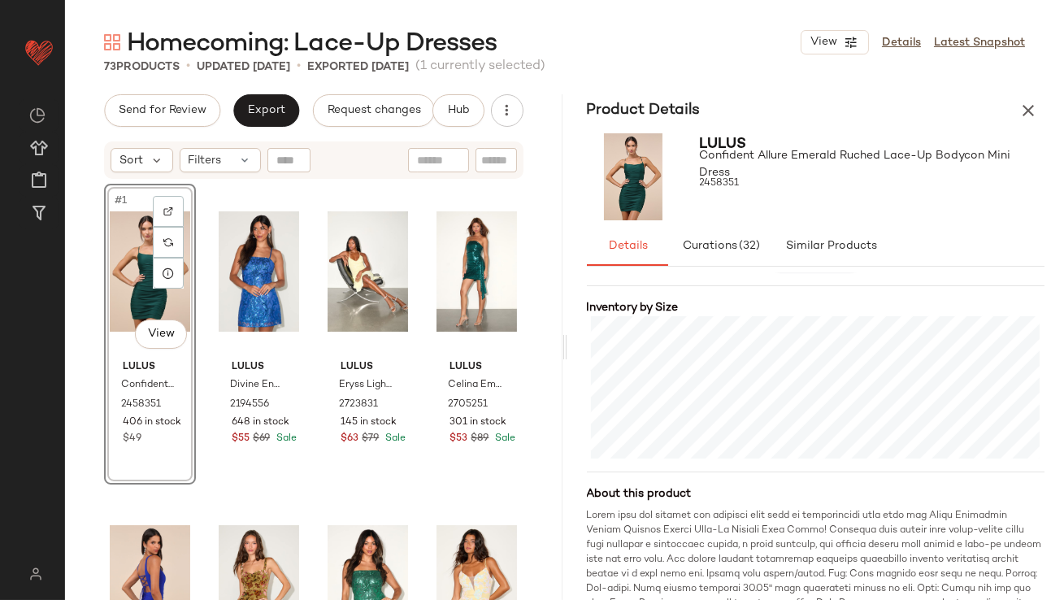
scroll to position [372, 0]
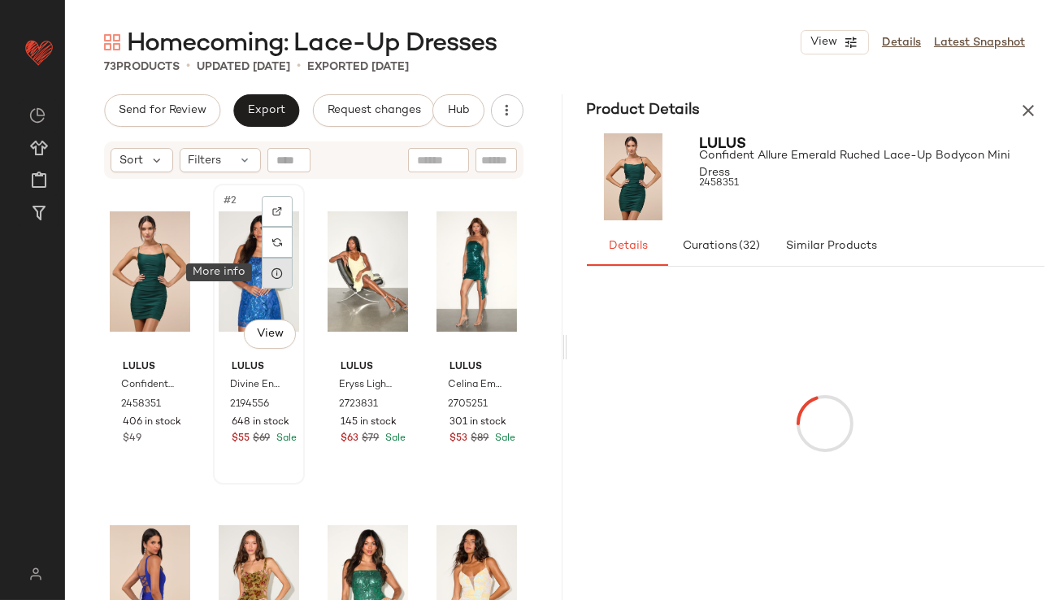
click at [283, 271] on div at bounding box center [277, 273] width 31 height 31
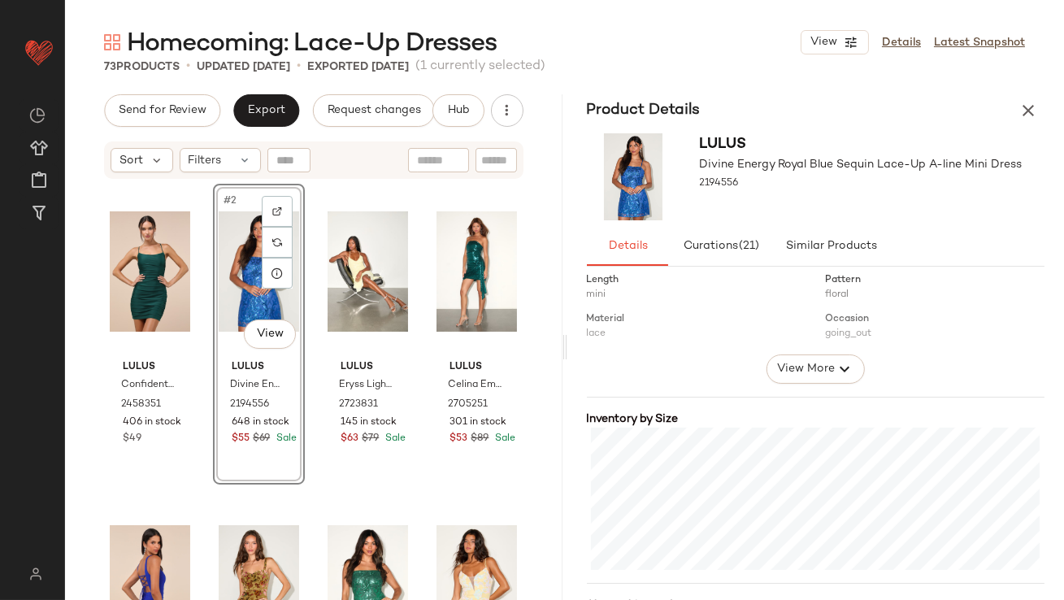
scroll to position [345, 0]
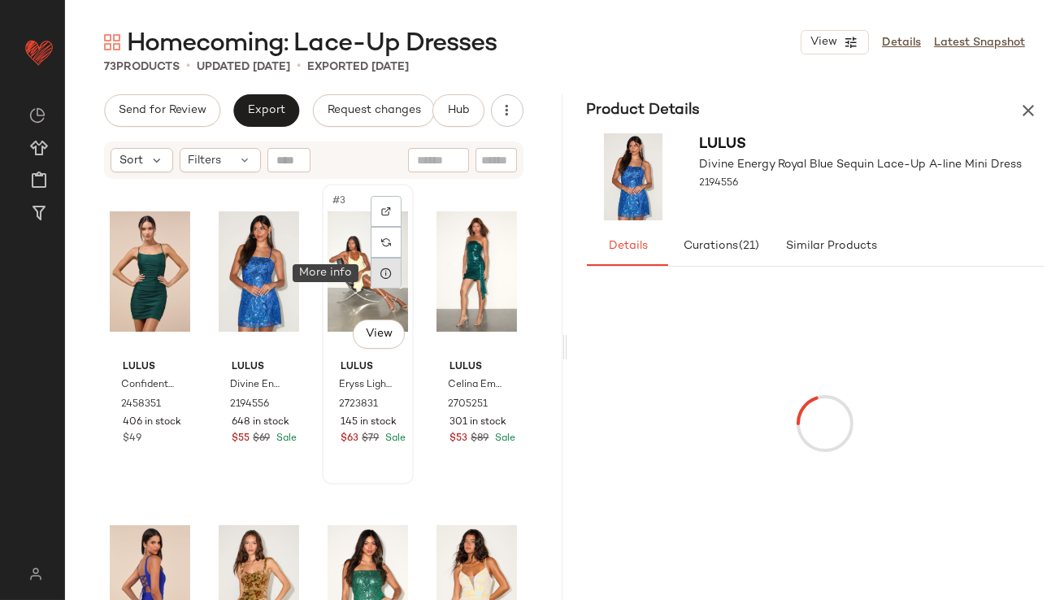
click at [383, 276] on icon at bounding box center [386, 273] width 13 height 13
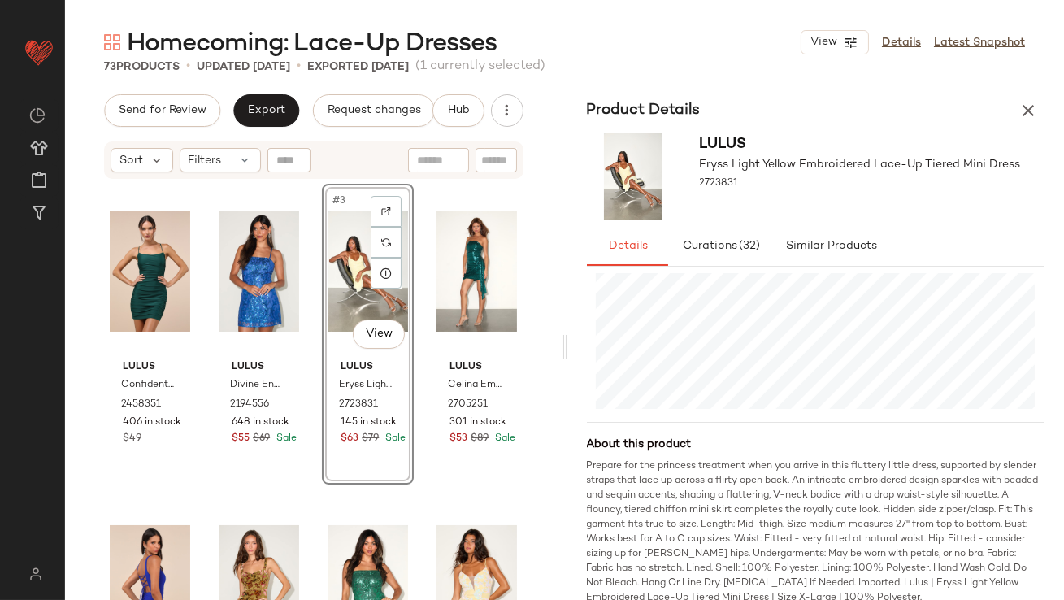
scroll to position [418, 0]
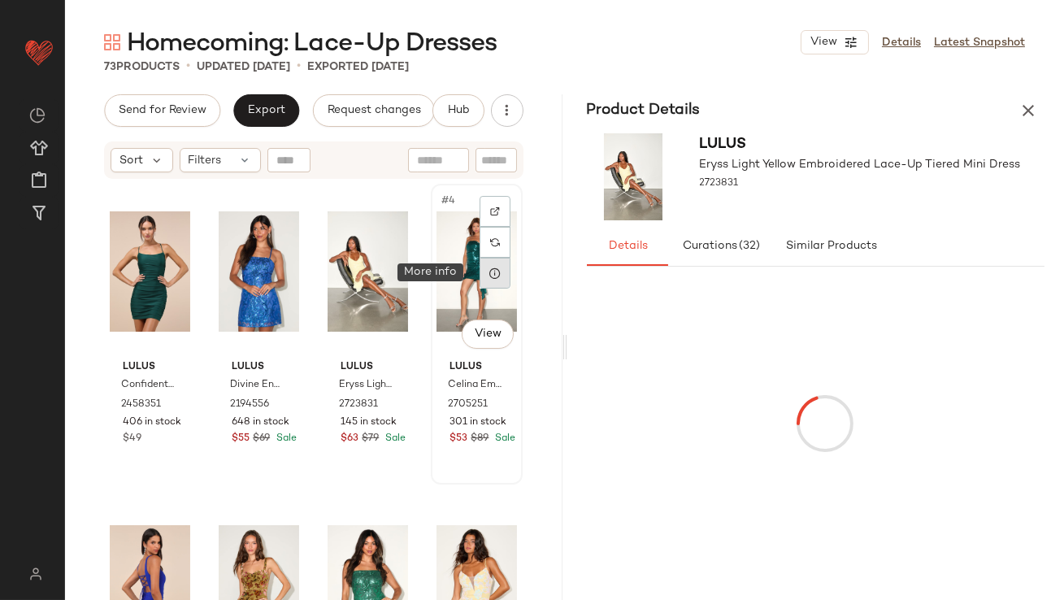
click at [480, 273] on div at bounding box center [495, 273] width 31 height 31
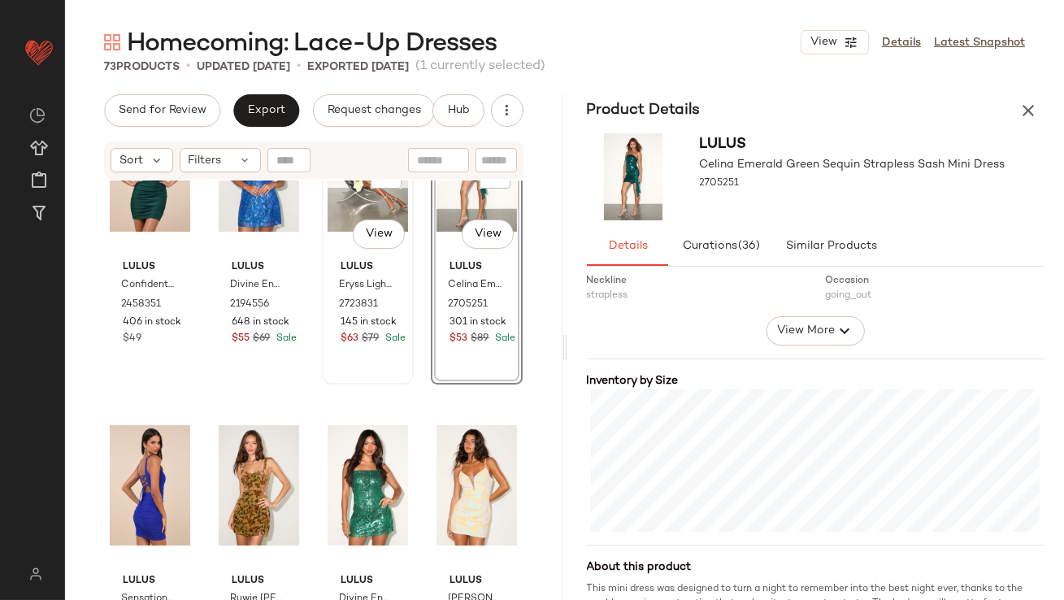
scroll to position [273, 0]
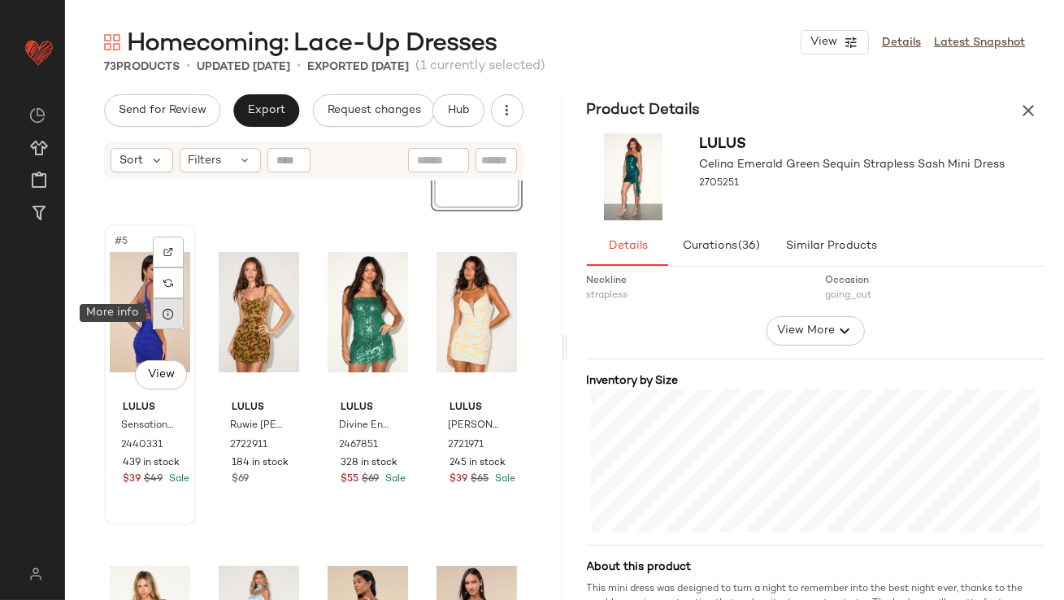
click at [166, 316] on icon at bounding box center [168, 313] width 13 height 13
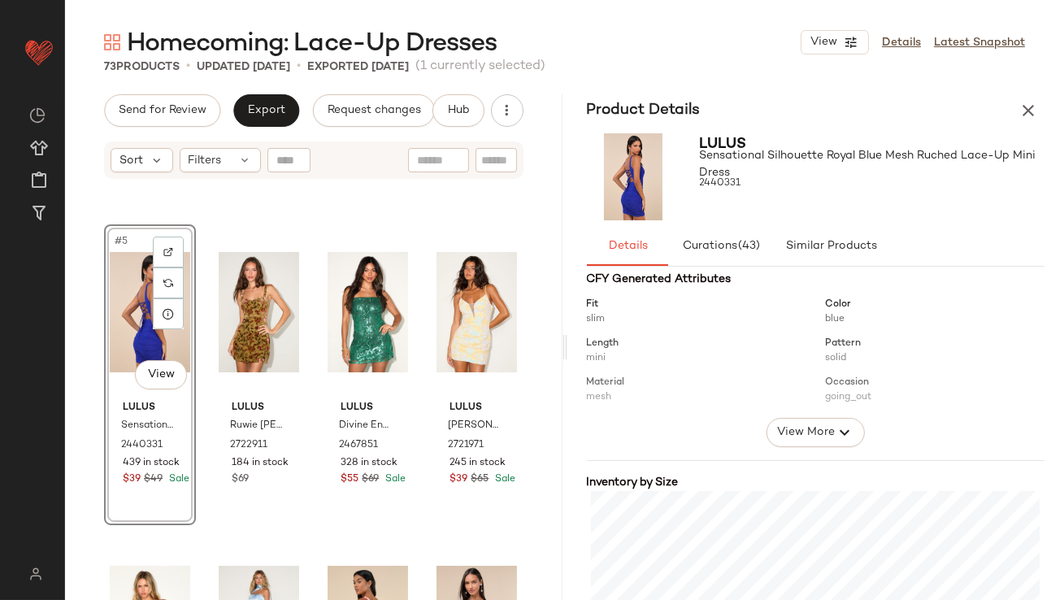
scroll to position [273, 0]
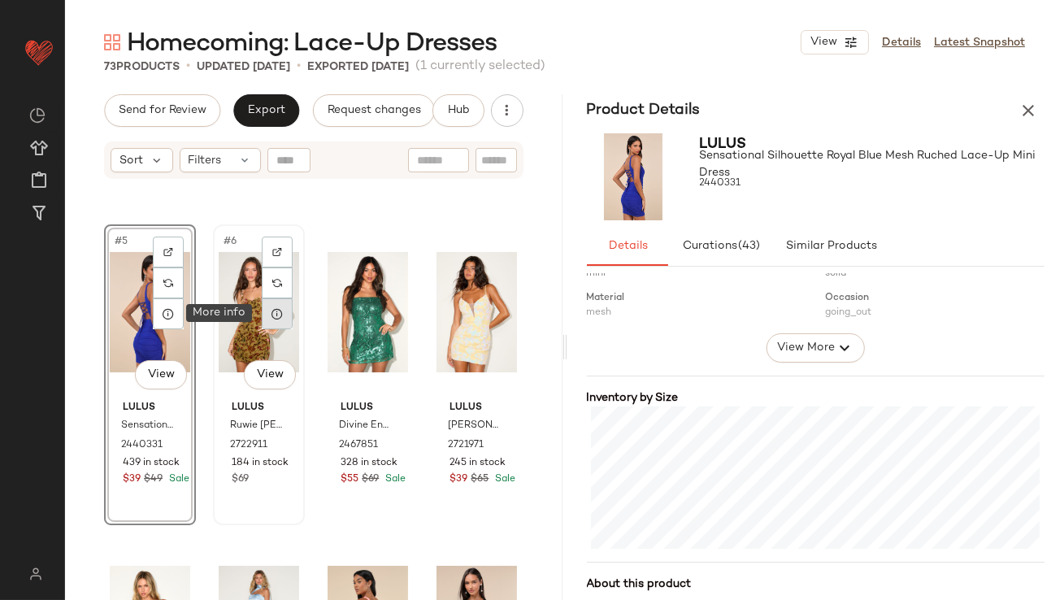
click at [269, 324] on div at bounding box center [277, 313] width 31 height 31
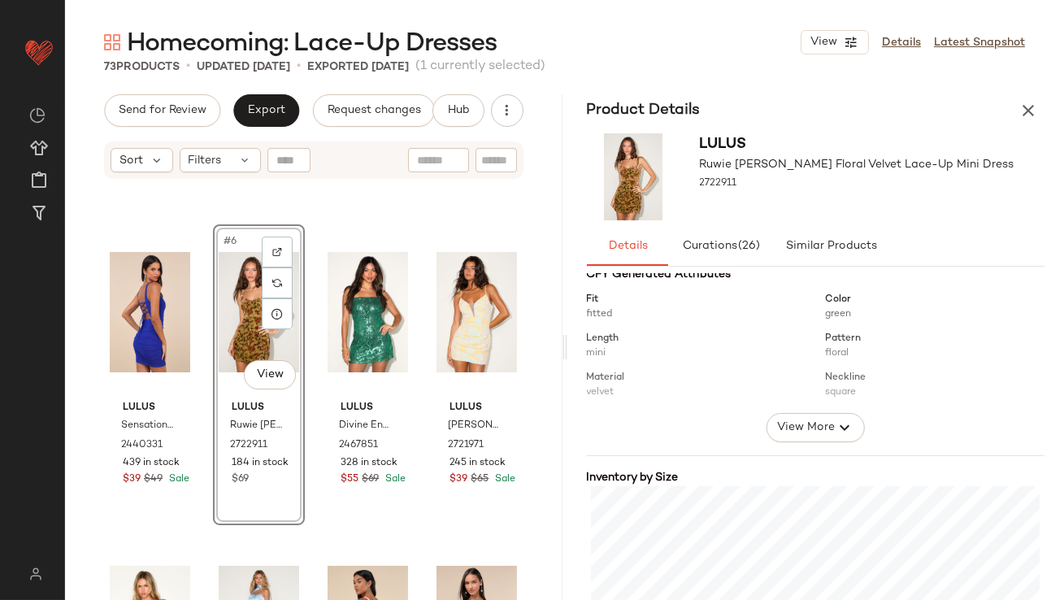
scroll to position [294, 0]
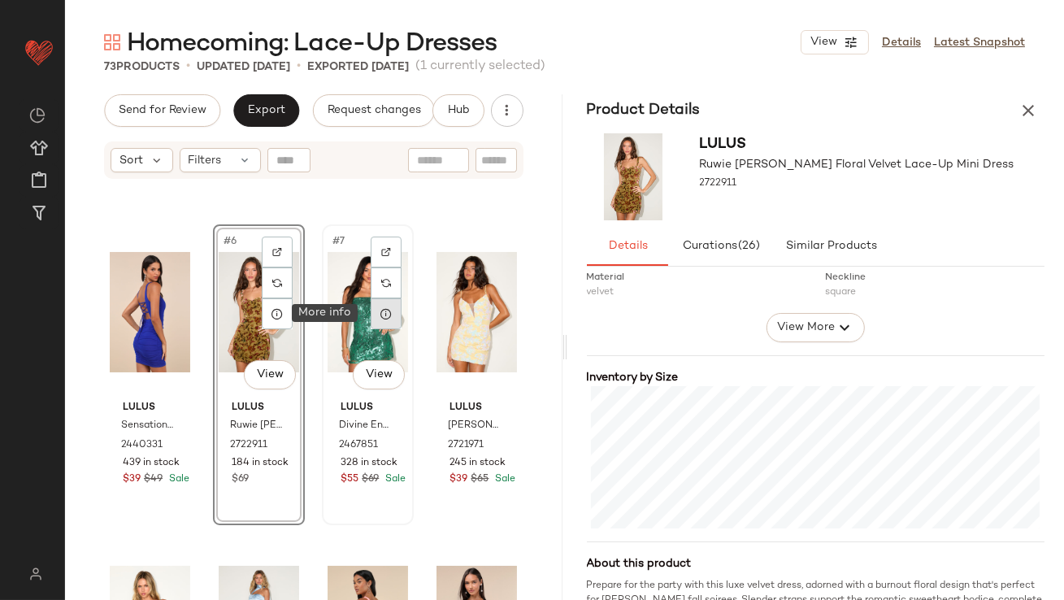
click at [382, 310] on icon at bounding box center [386, 313] width 13 height 13
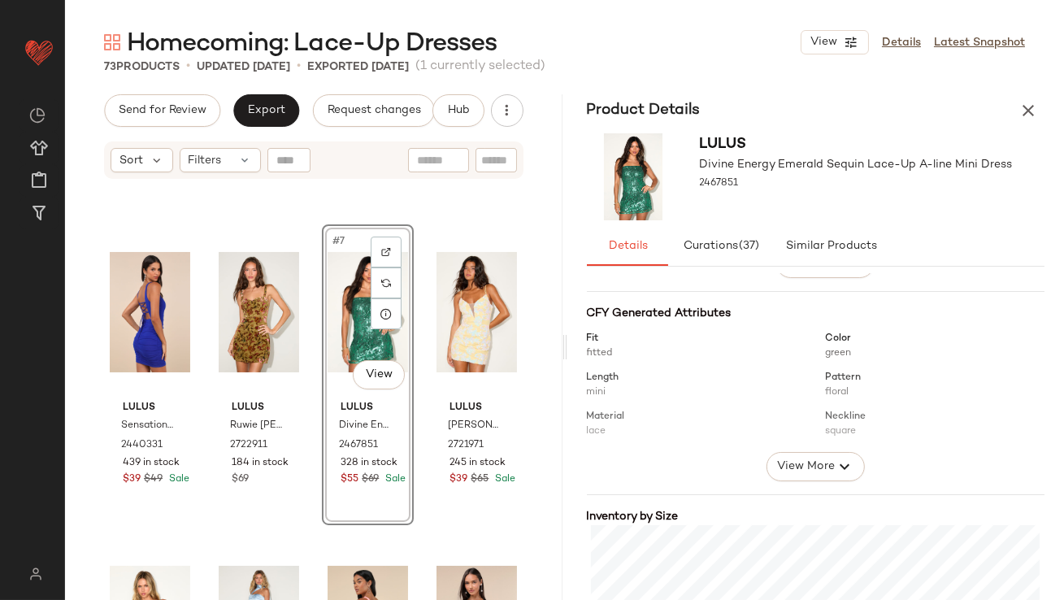
scroll to position [278, 0]
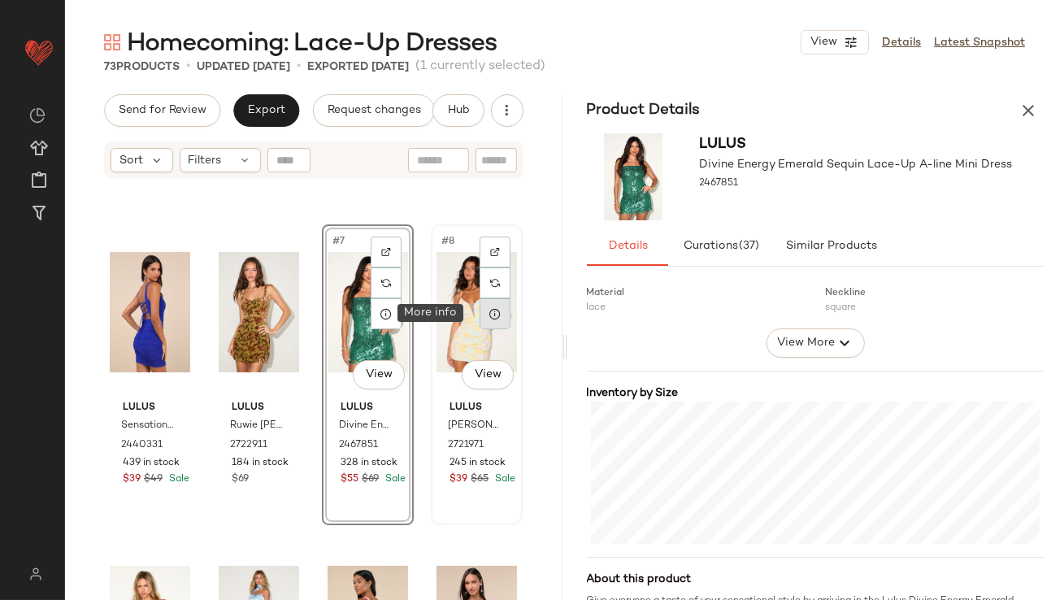
click at [491, 318] on icon at bounding box center [495, 313] width 13 height 13
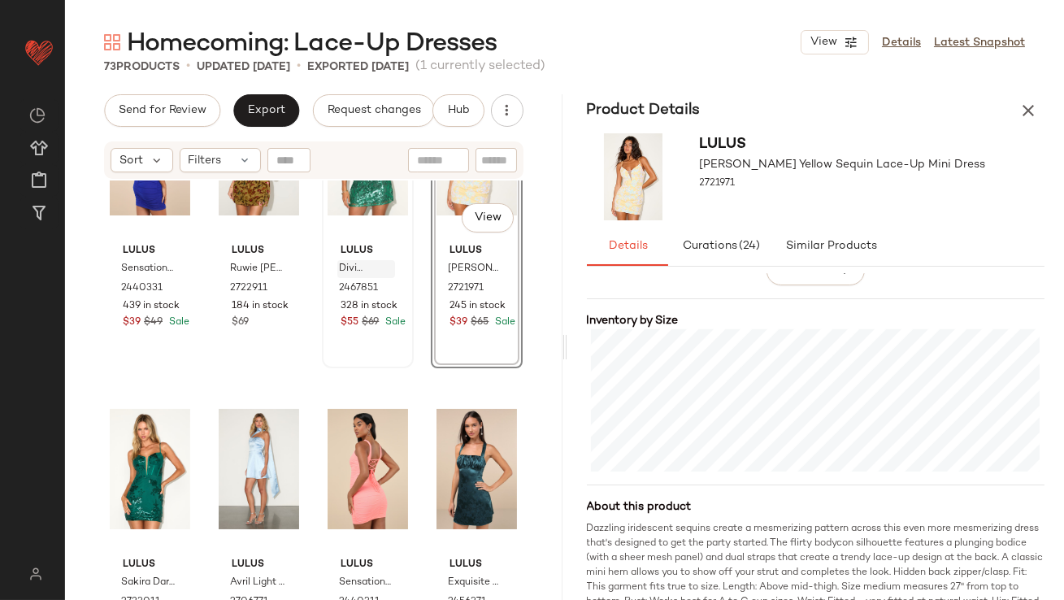
scroll to position [520, 0]
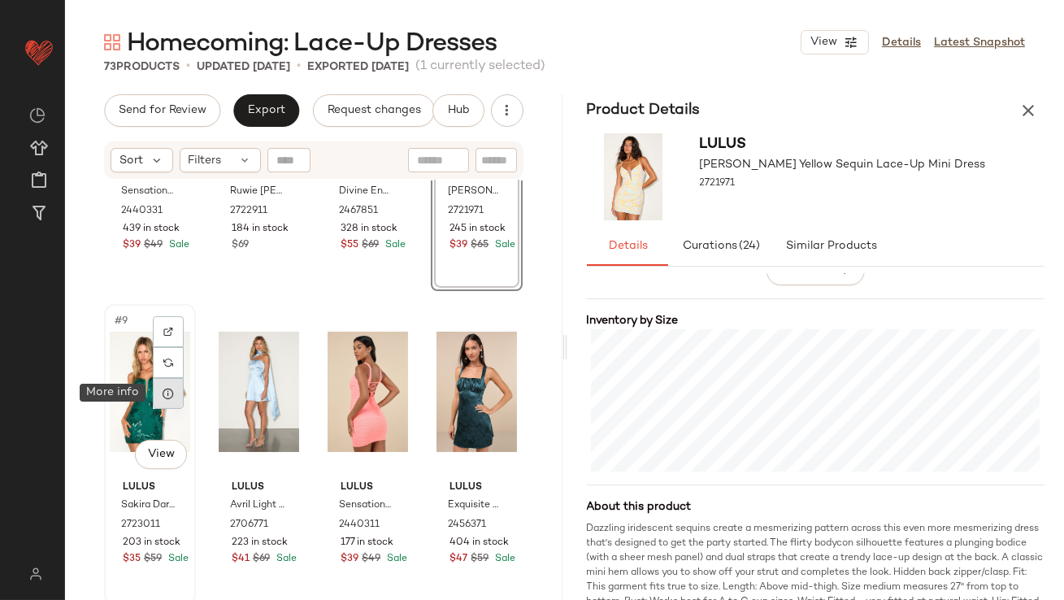
click at [165, 401] on div at bounding box center [168, 393] width 31 height 31
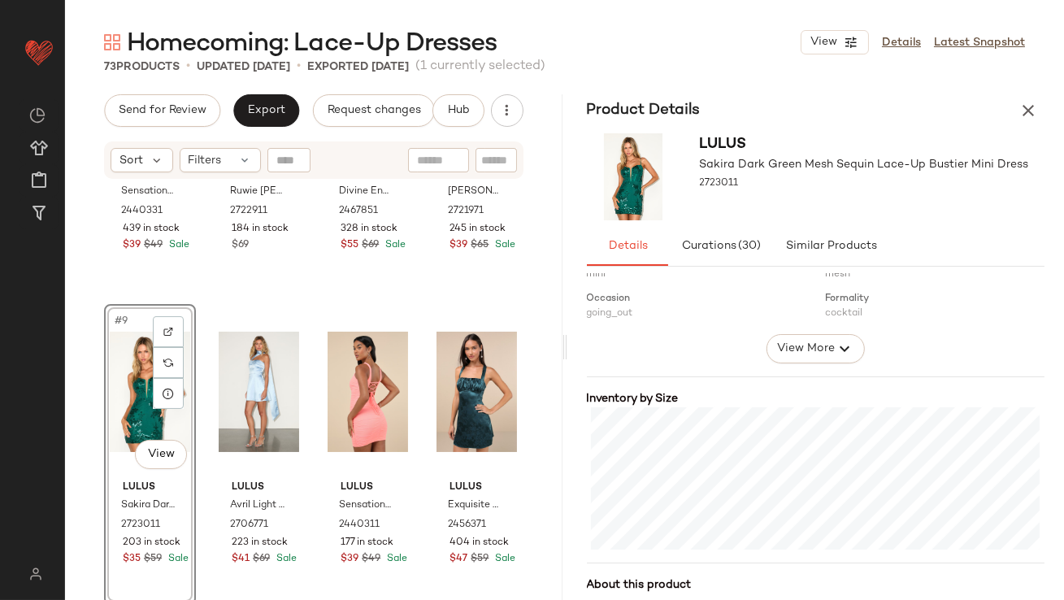
scroll to position [321, 0]
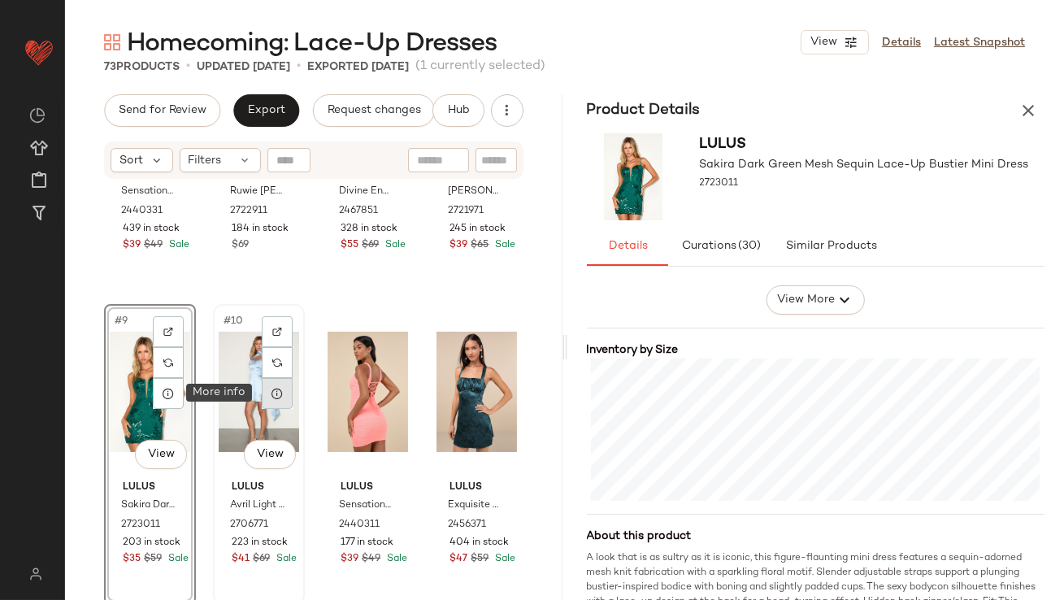
click at [275, 385] on div at bounding box center [277, 393] width 31 height 31
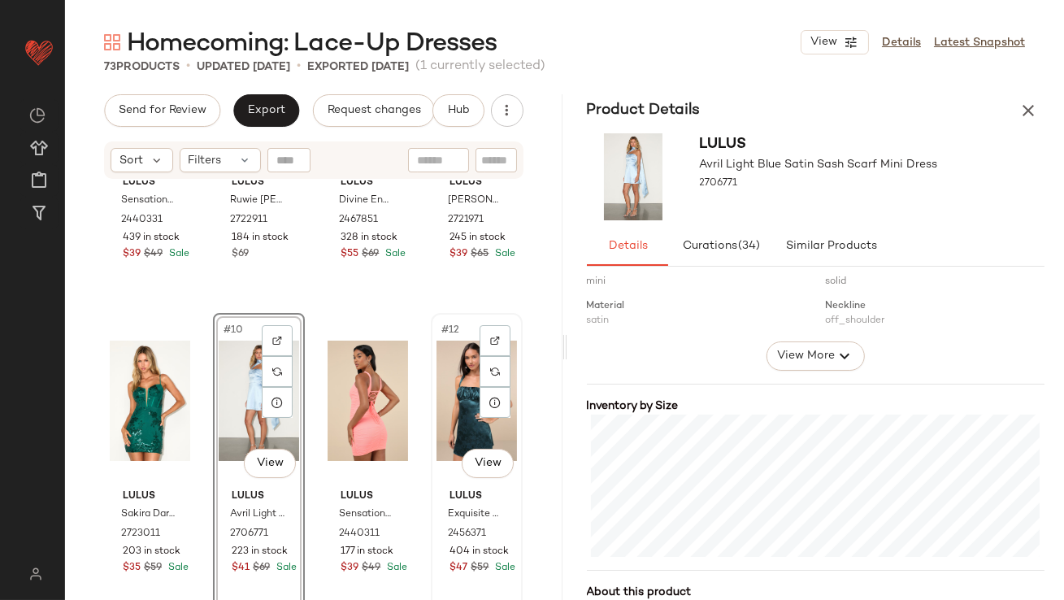
scroll to position [516, 0]
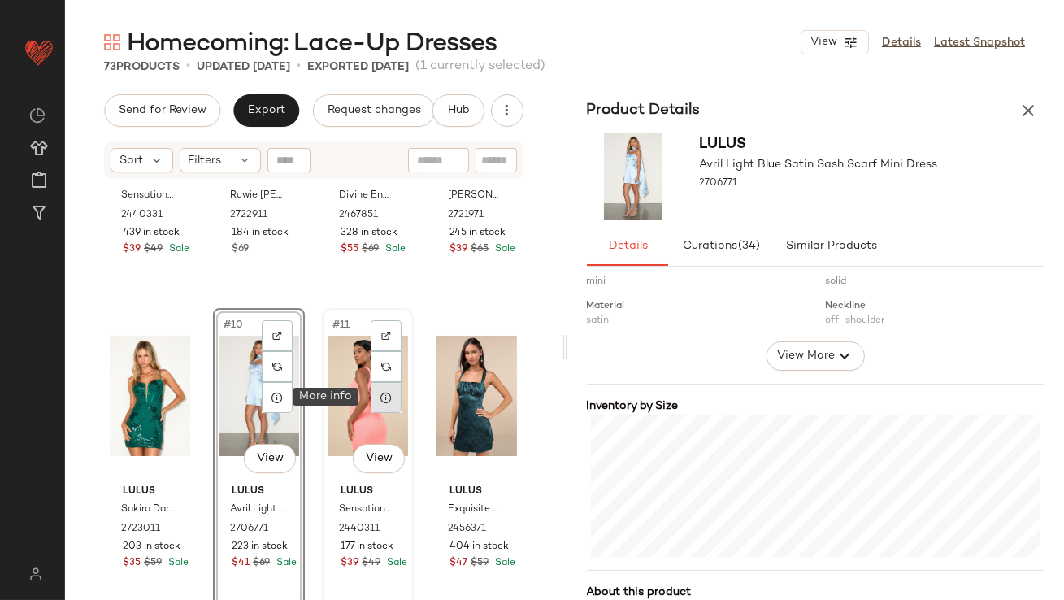
click at [381, 401] on icon at bounding box center [386, 397] width 13 height 13
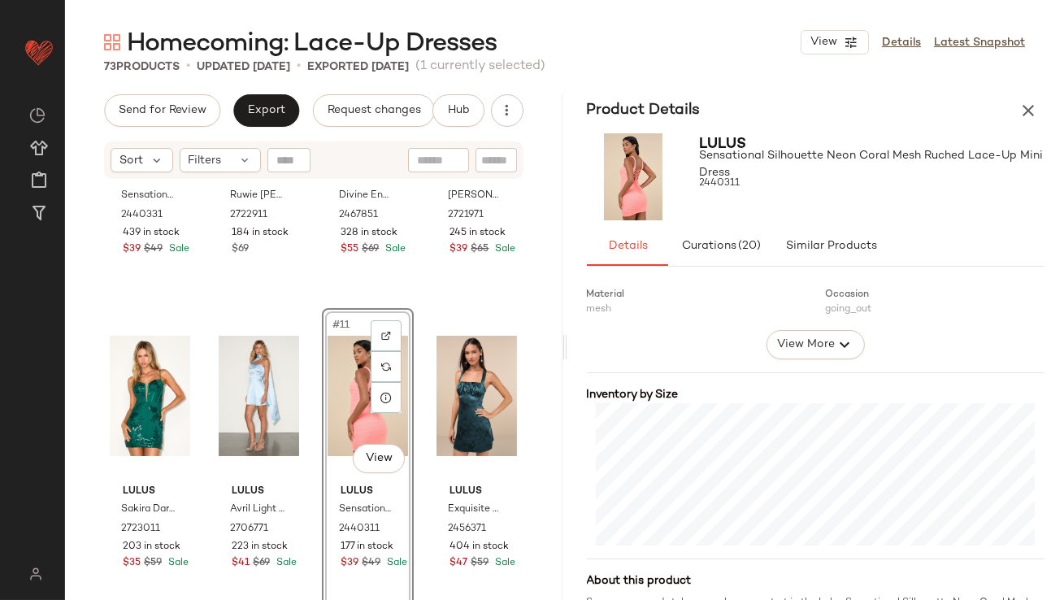
scroll to position [291, 0]
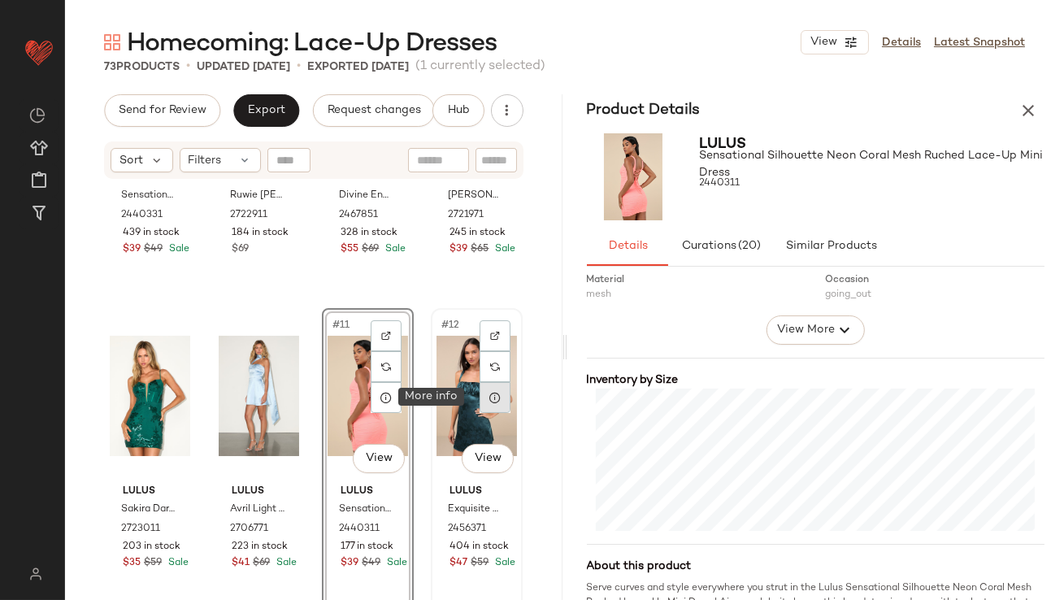
click at [489, 394] on icon at bounding box center [495, 397] width 13 height 13
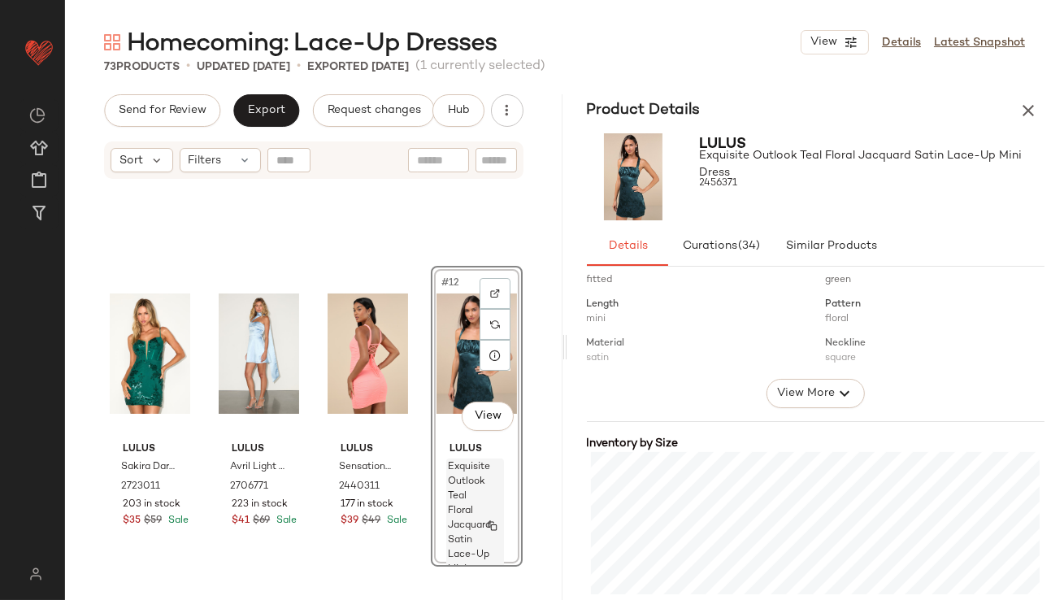
scroll to position [698, 0]
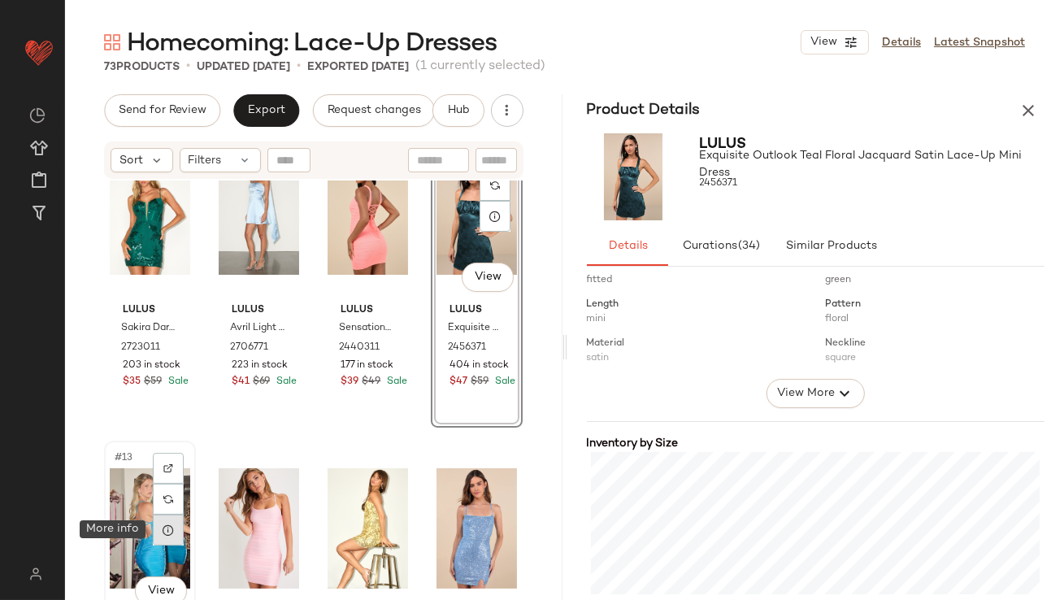
click at [171, 527] on icon at bounding box center [168, 530] width 13 height 13
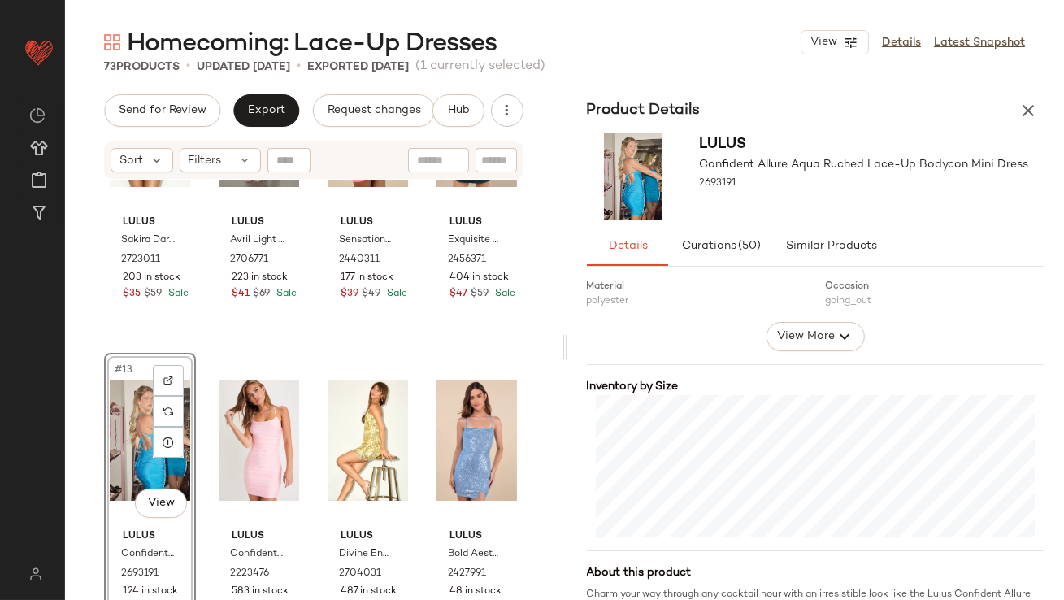
scroll to position [787, 0]
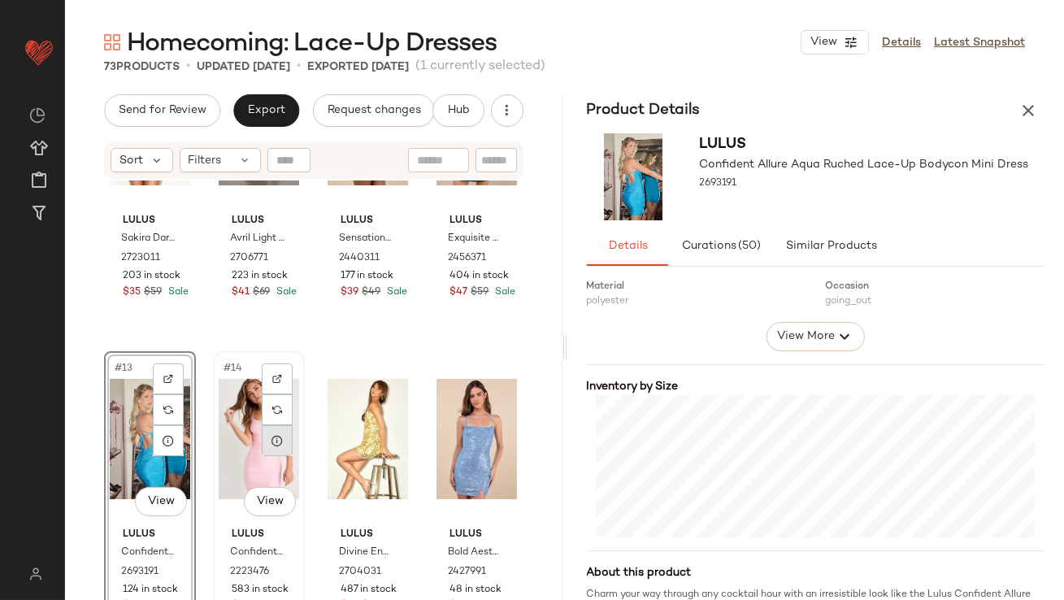
click at [280, 440] on icon at bounding box center [277, 440] width 13 height 13
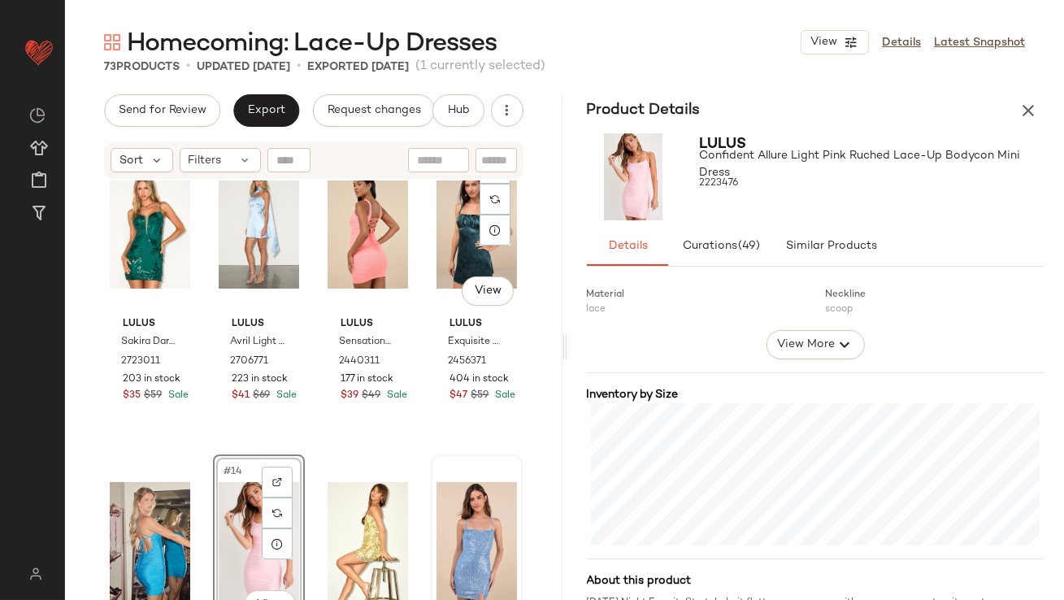
scroll to position [781, 0]
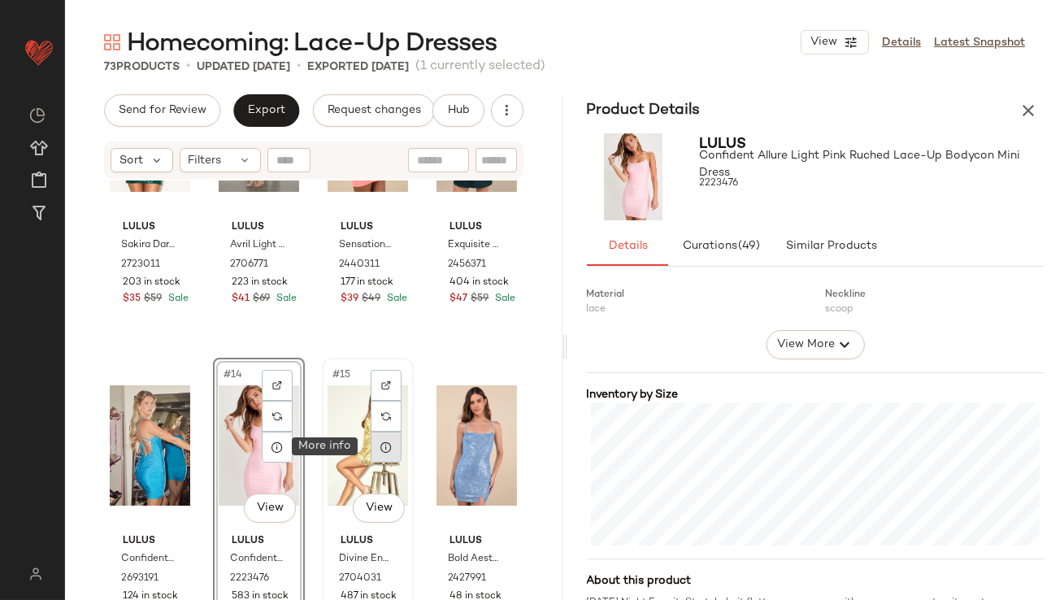
click at [382, 448] on icon at bounding box center [386, 447] width 13 height 13
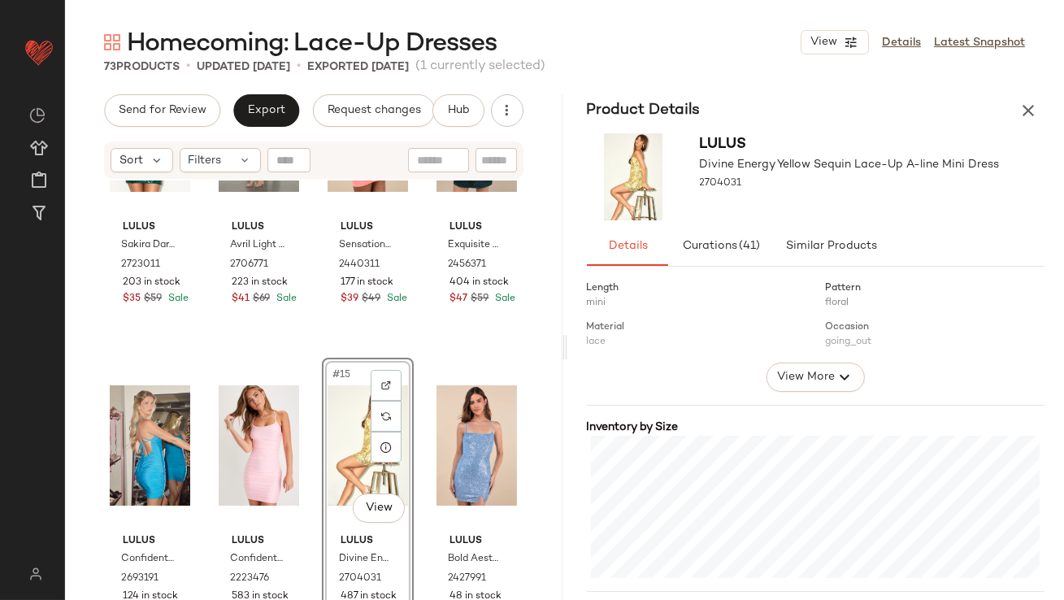
scroll to position [278, 0]
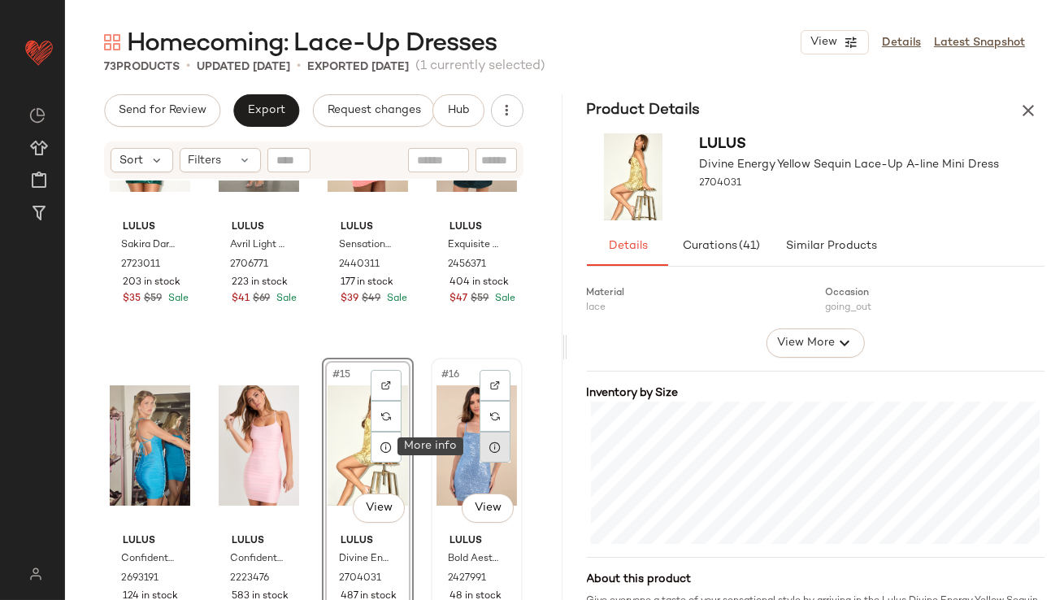
click at [489, 446] on icon at bounding box center [495, 447] width 13 height 13
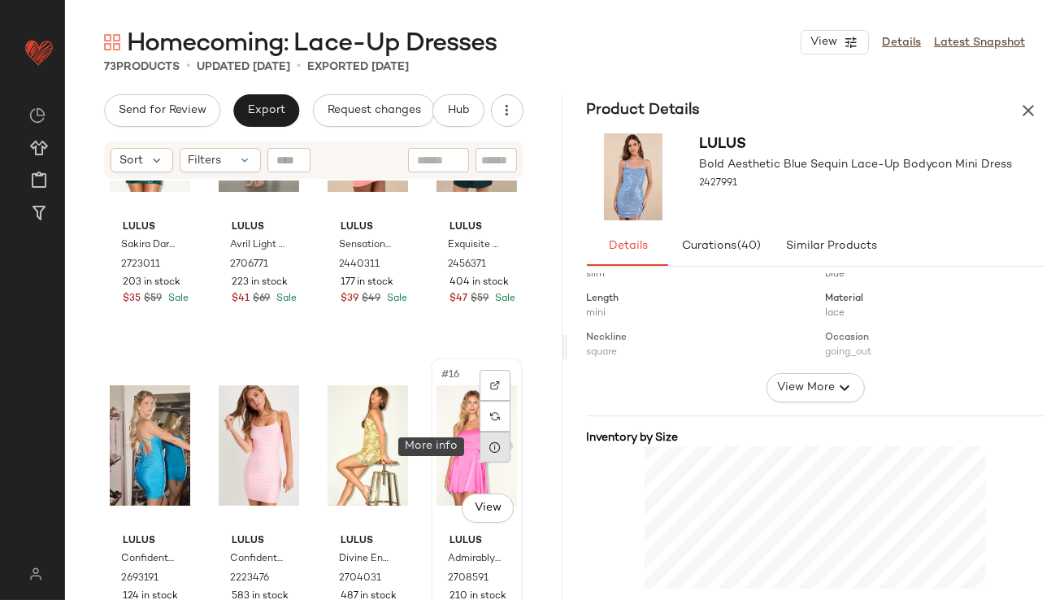
click at [489, 441] on icon at bounding box center [495, 447] width 13 height 13
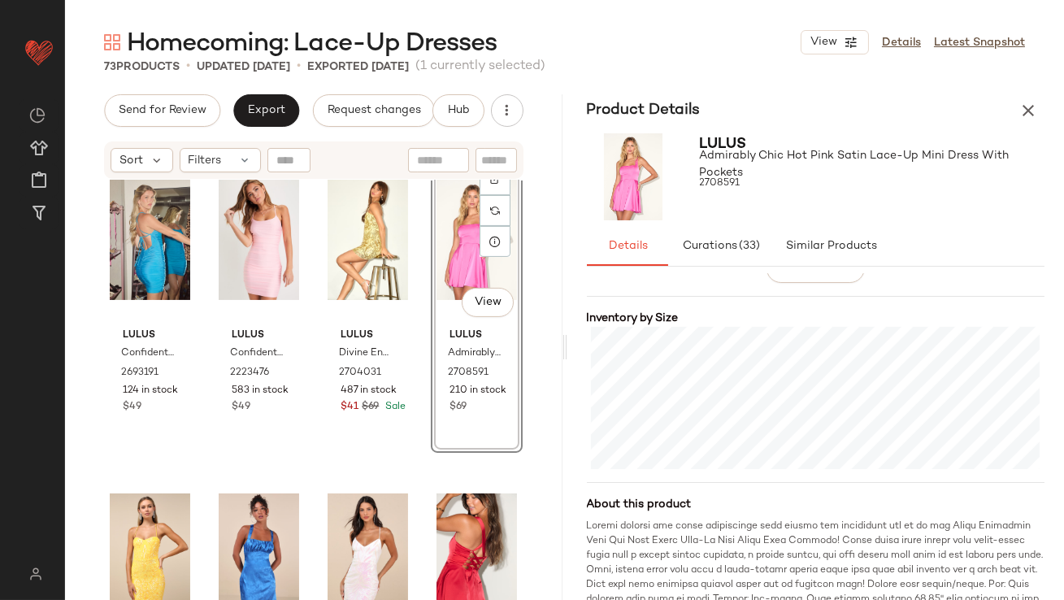
scroll to position [1005, 0]
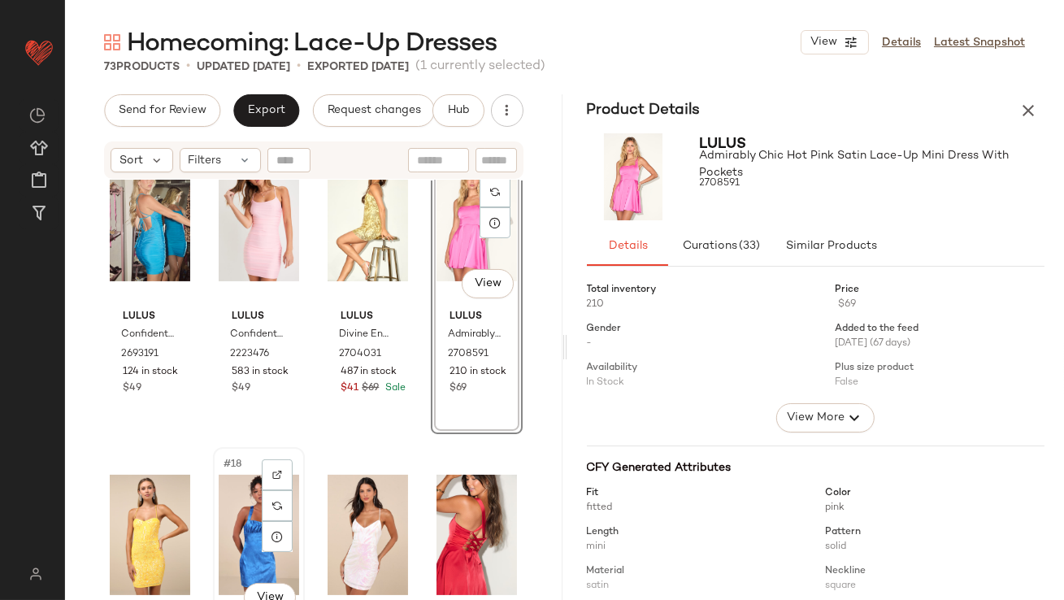
click at [241, 502] on div "#18 View" at bounding box center [259, 535] width 80 height 164
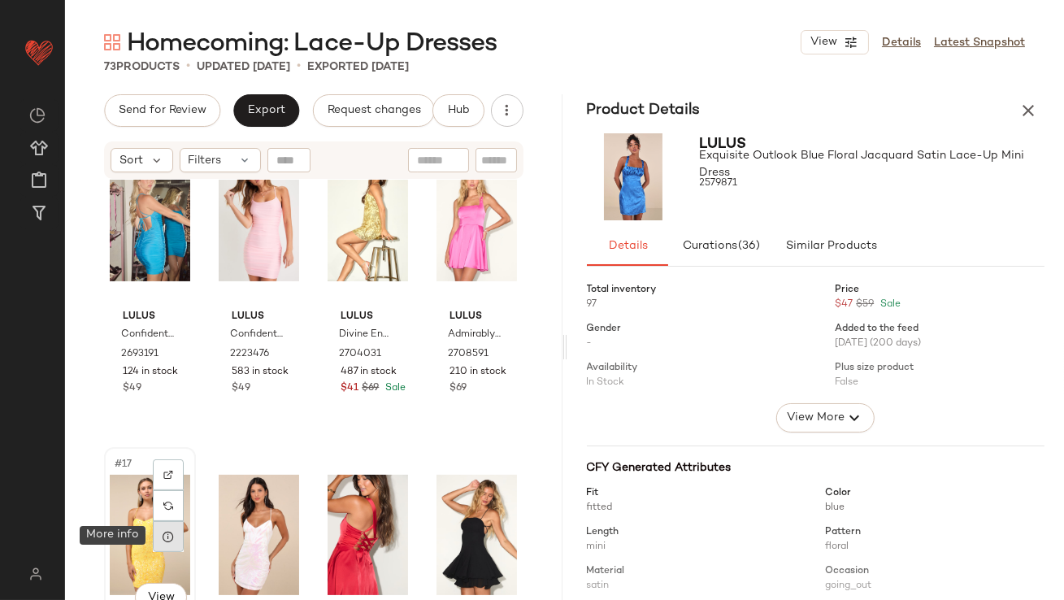
click at [173, 532] on icon at bounding box center [168, 536] width 13 height 13
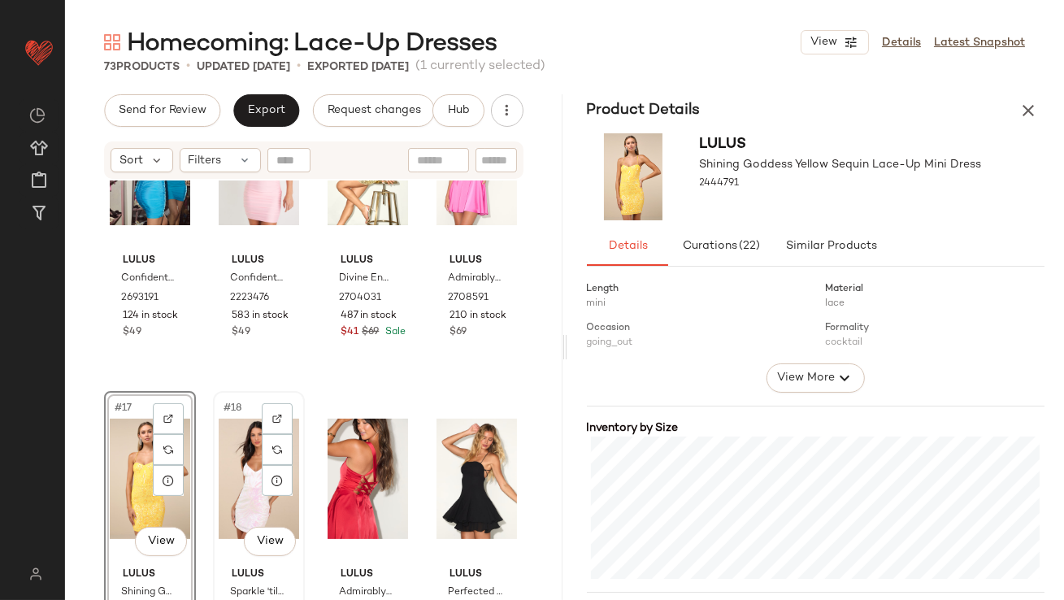
scroll to position [1124, 0]
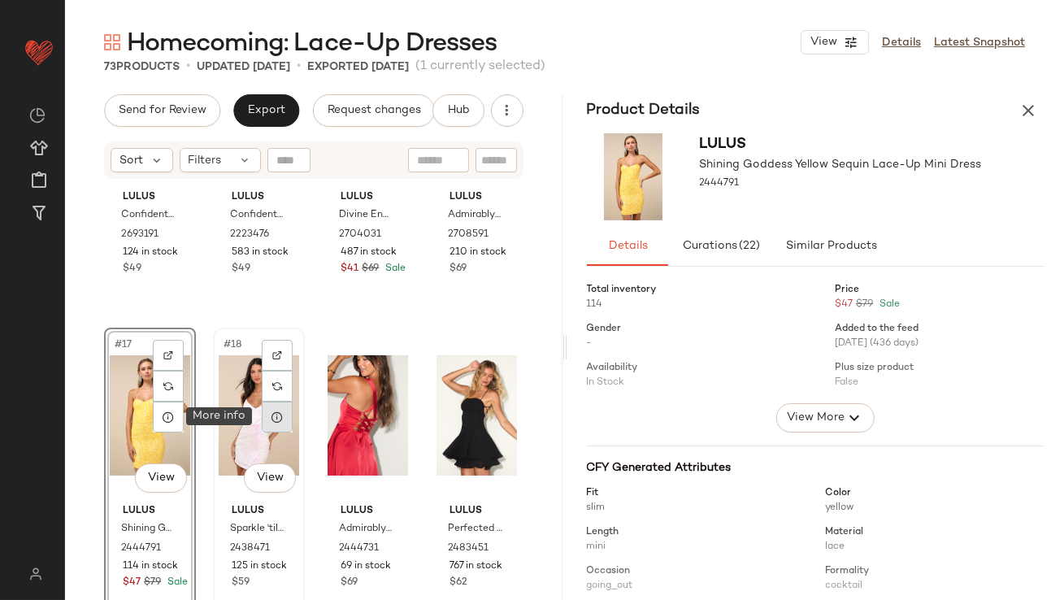
click at [279, 411] on icon at bounding box center [277, 417] width 13 height 13
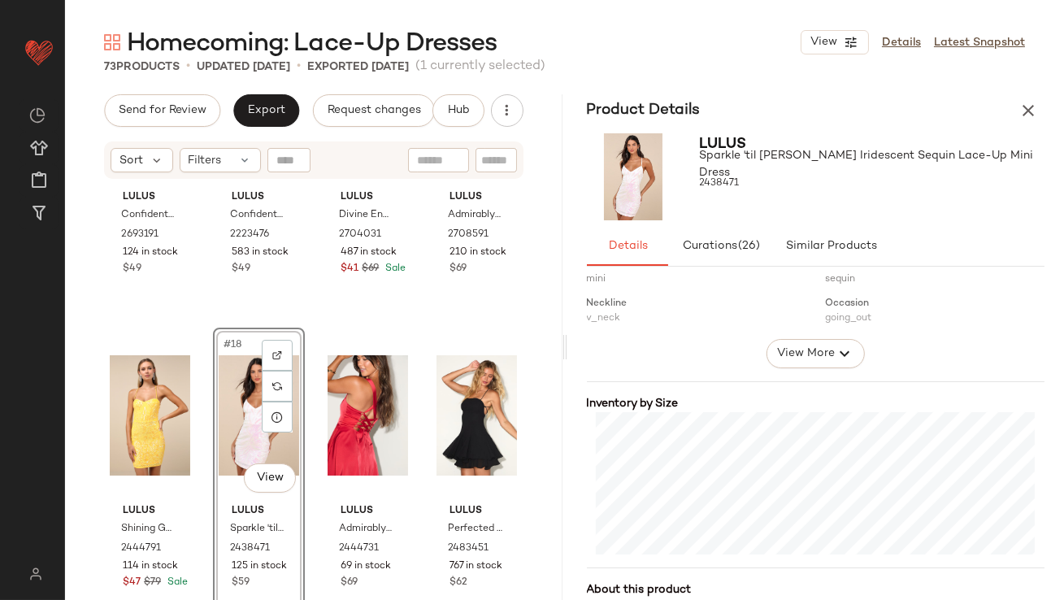
scroll to position [363, 0]
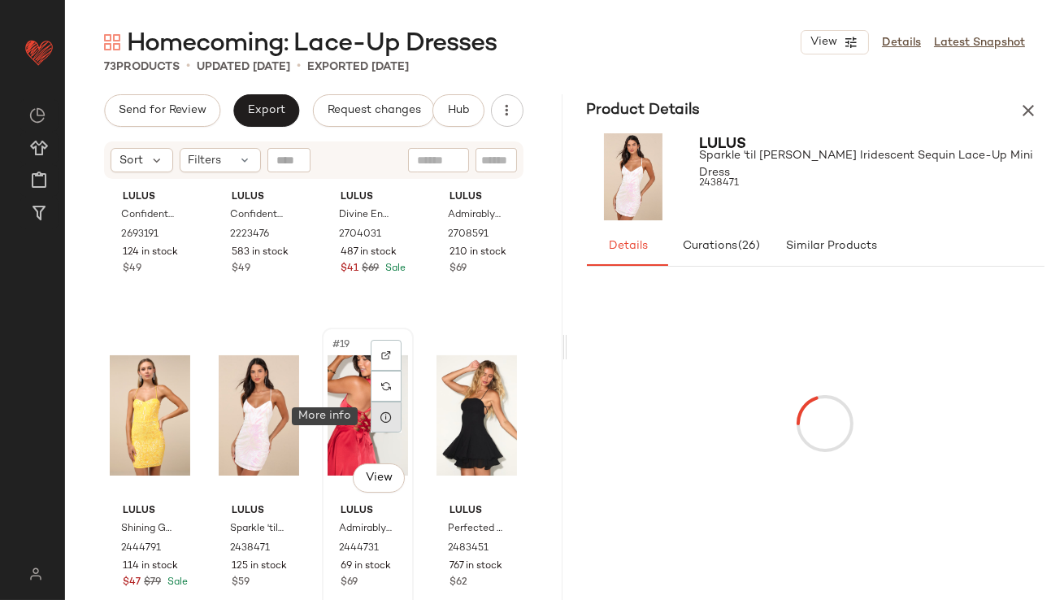
click at [380, 416] on icon at bounding box center [386, 417] width 13 height 13
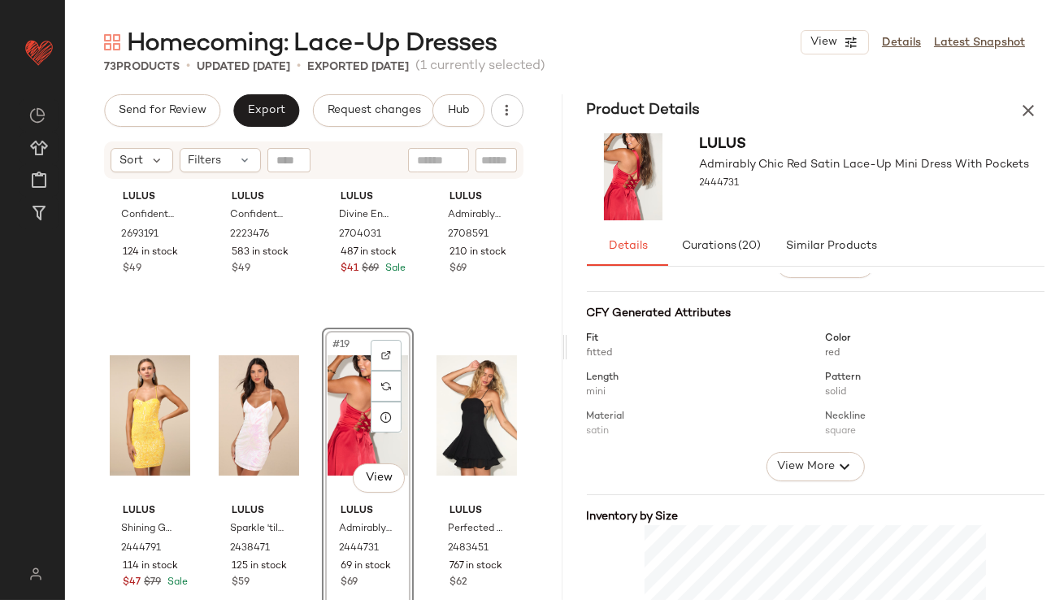
scroll to position [307, 0]
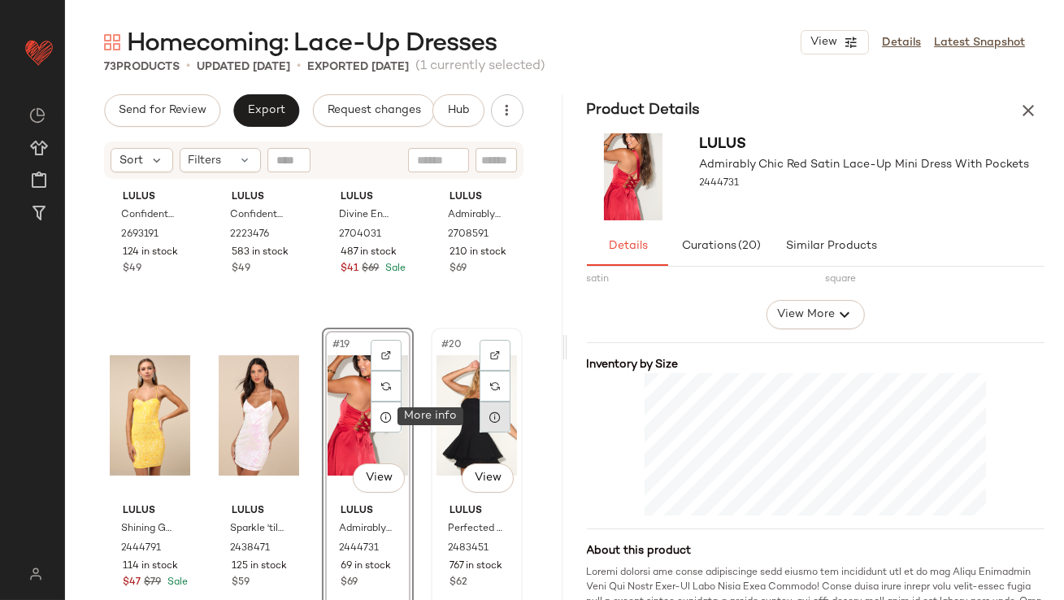
click at [492, 421] on icon at bounding box center [495, 417] width 13 height 13
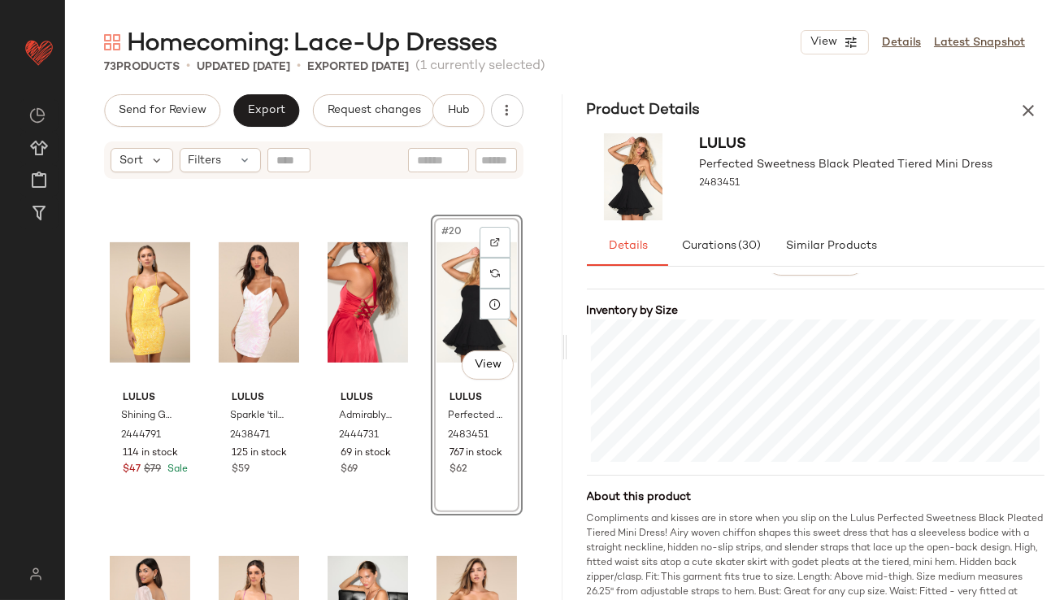
scroll to position [1361, 0]
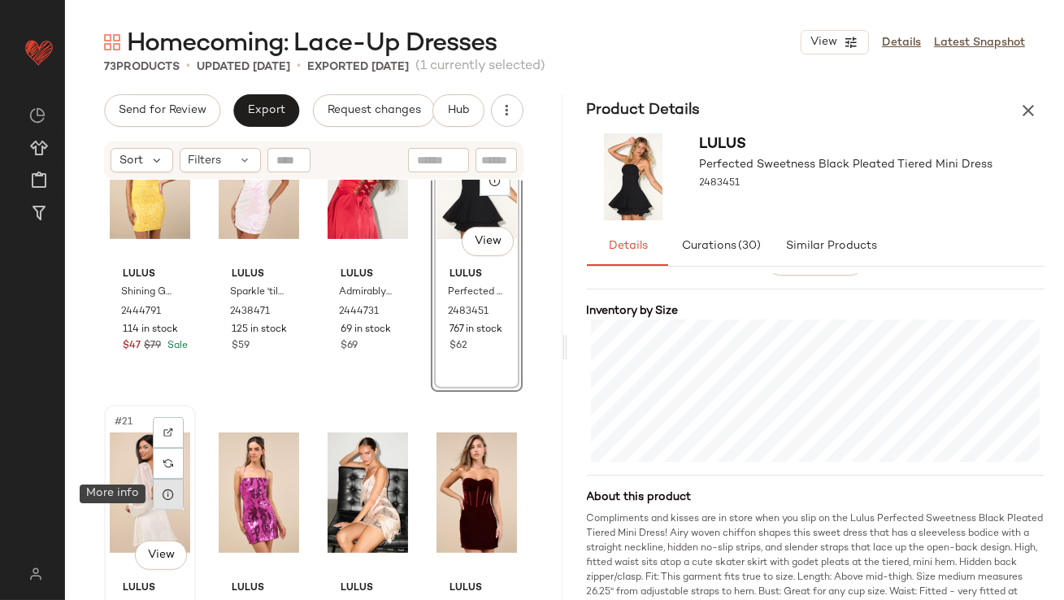
click at [177, 491] on div at bounding box center [168, 494] width 31 height 31
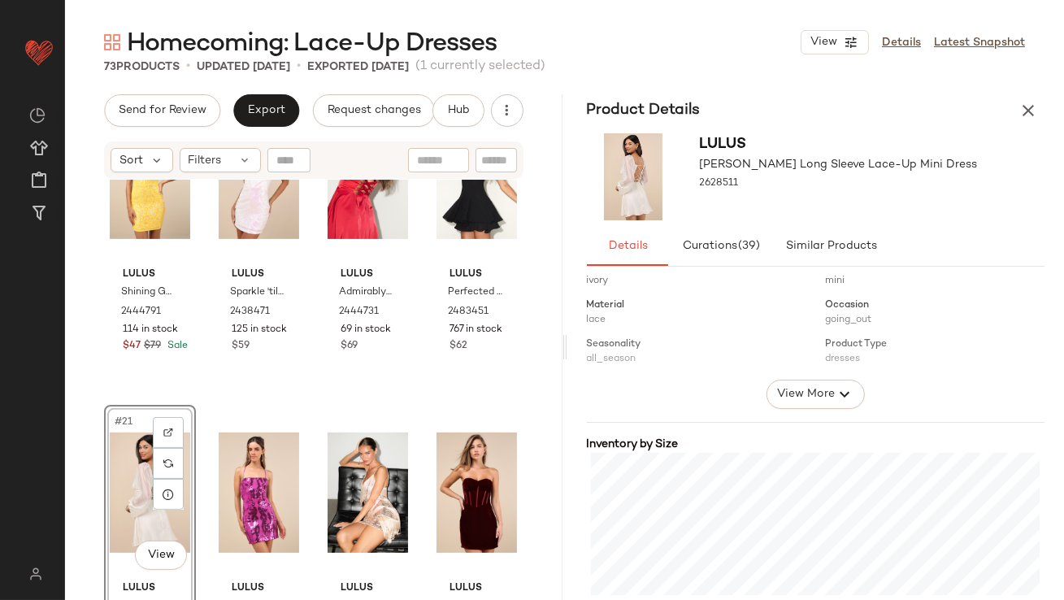
scroll to position [271, 0]
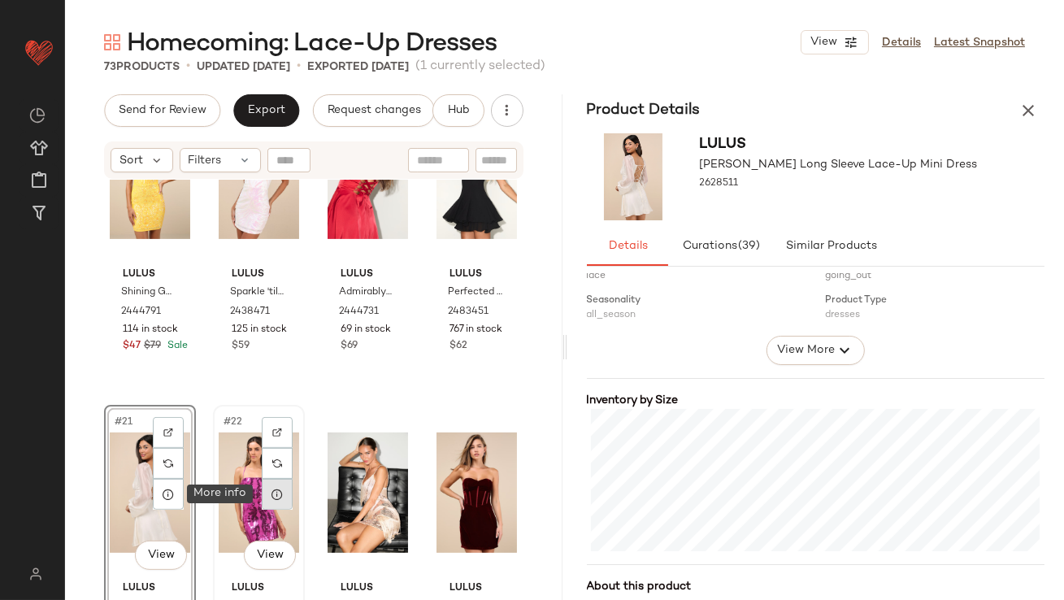
click at [273, 493] on icon at bounding box center [277, 494] width 13 height 13
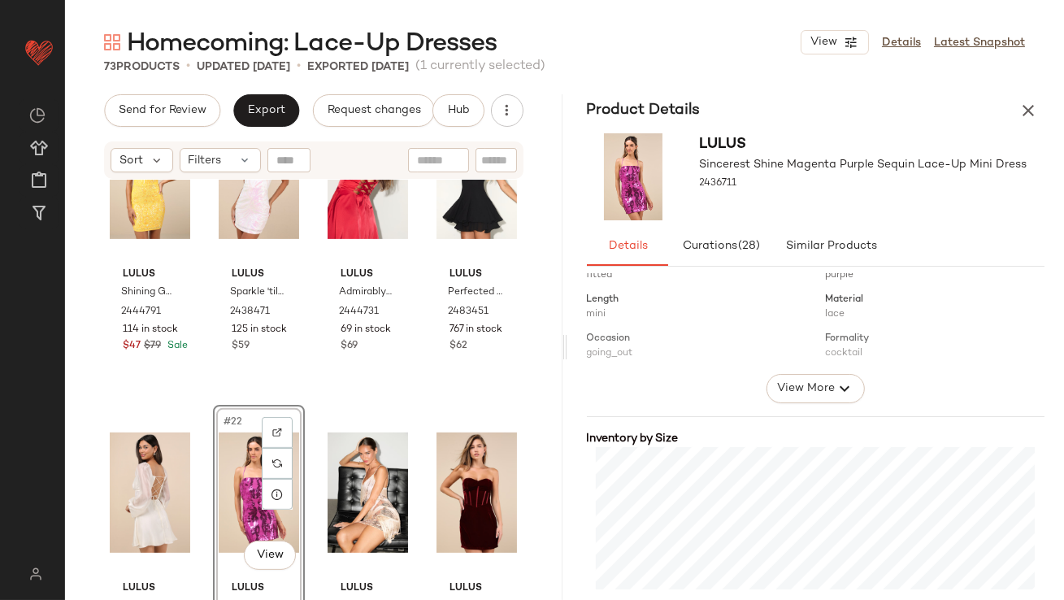
scroll to position [233, 0]
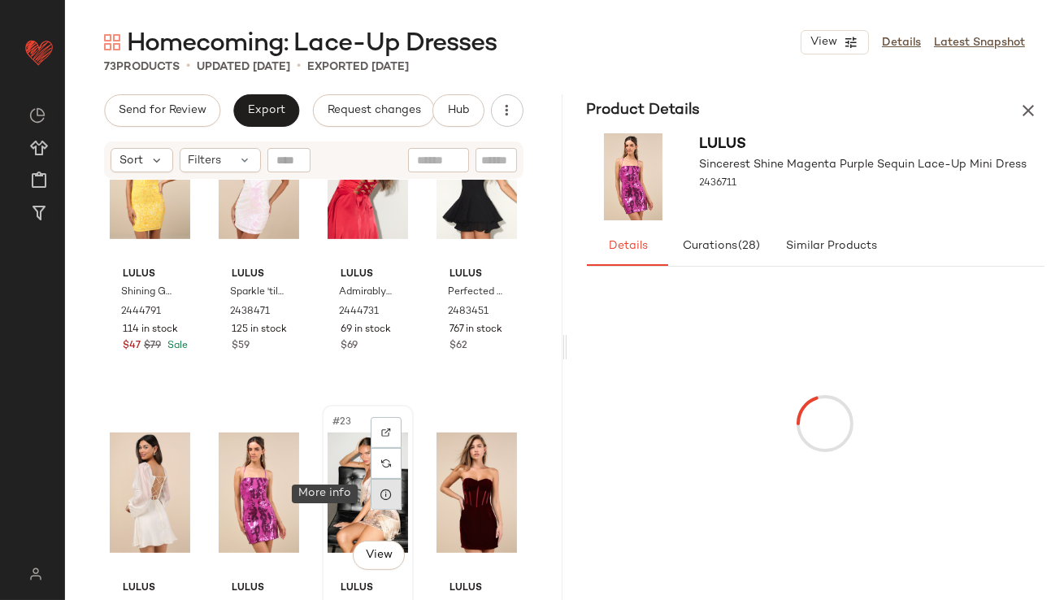
click at [380, 494] on icon at bounding box center [386, 494] width 13 height 13
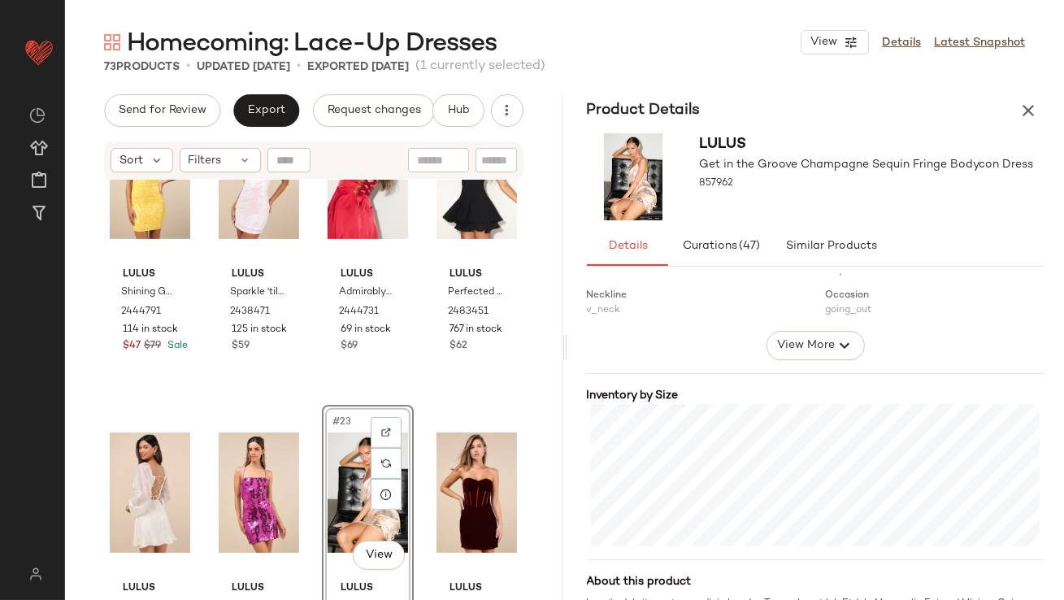
scroll to position [313, 0]
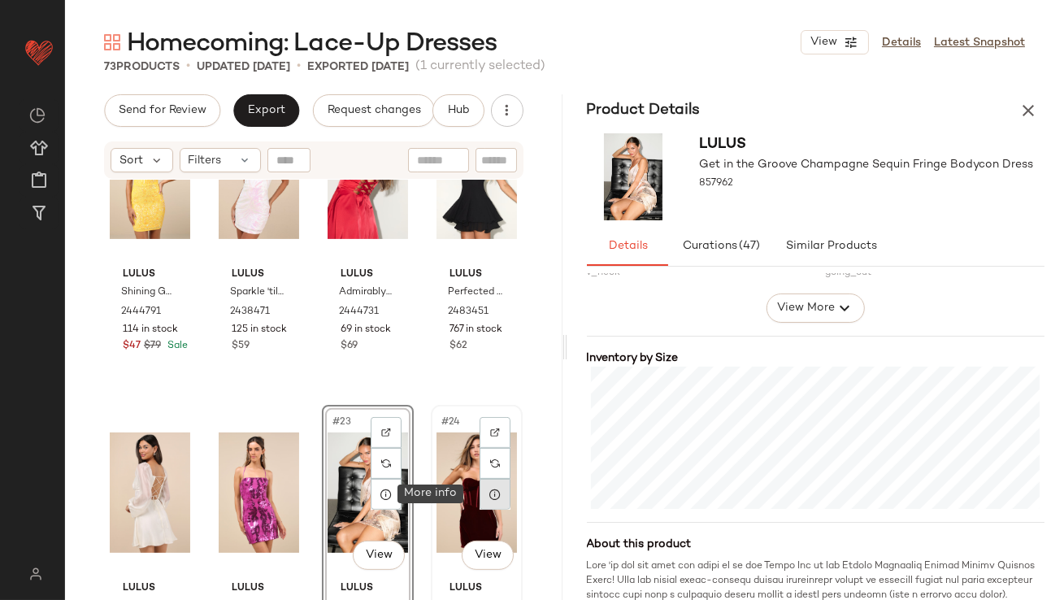
click at [490, 498] on icon at bounding box center [495, 494] width 13 height 13
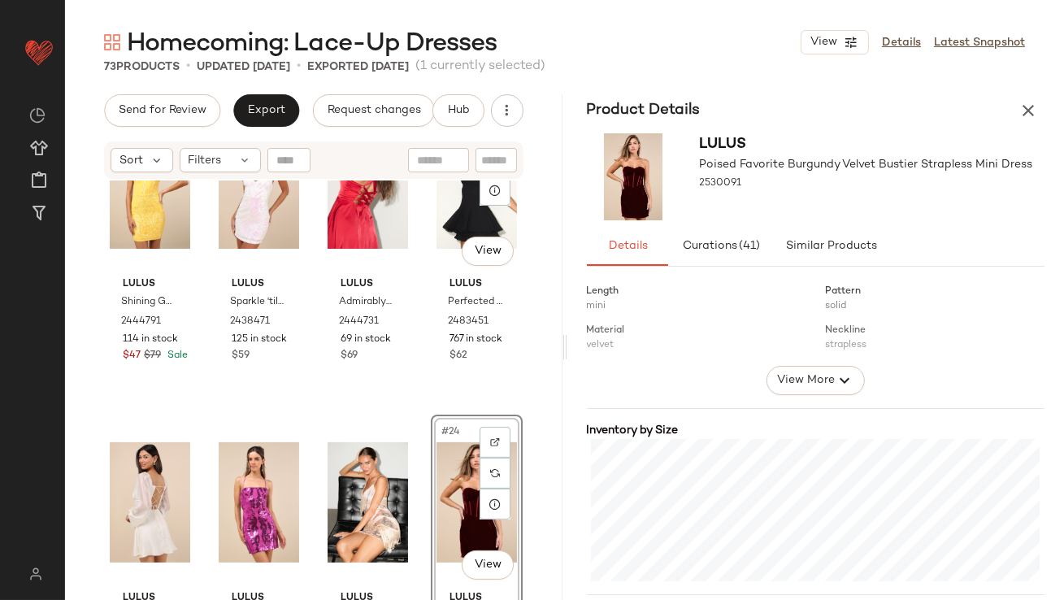
scroll to position [1403, 0]
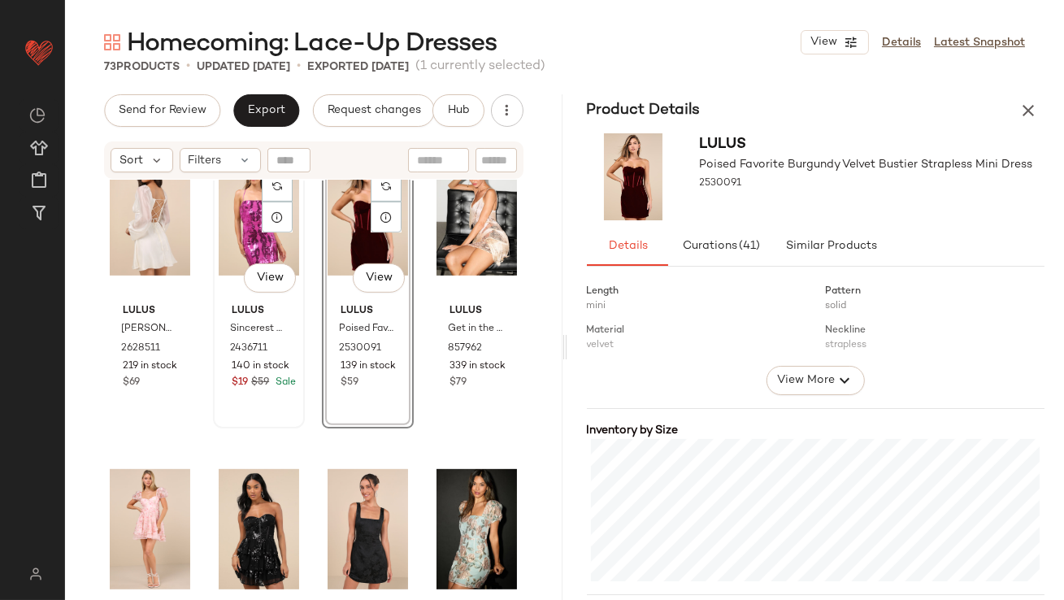
scroll to position [1640, 0]
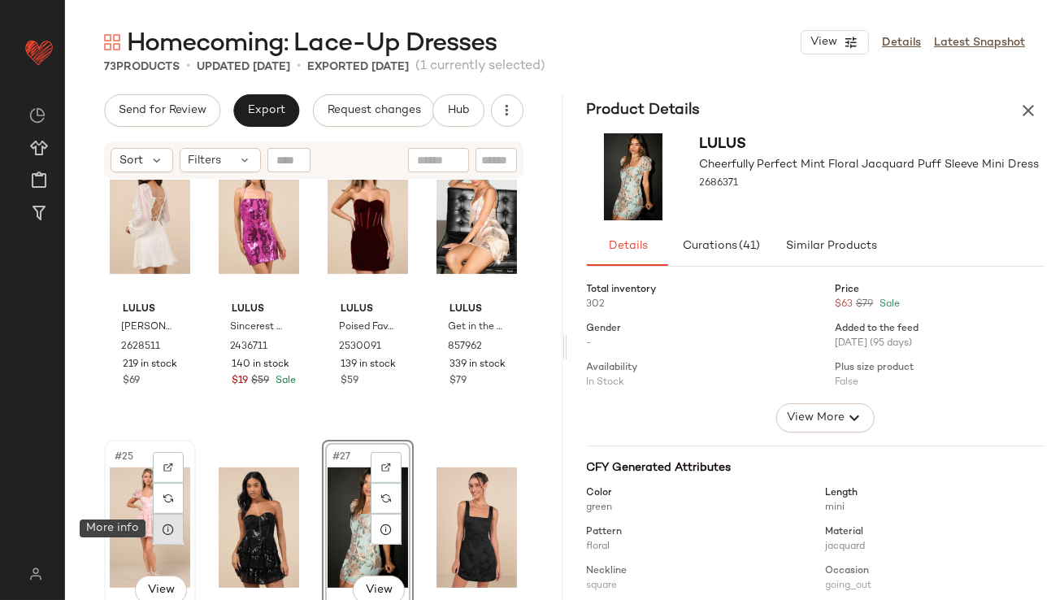
click at [159, 530] on div at bounding box center [168, 529] width 31 height 31
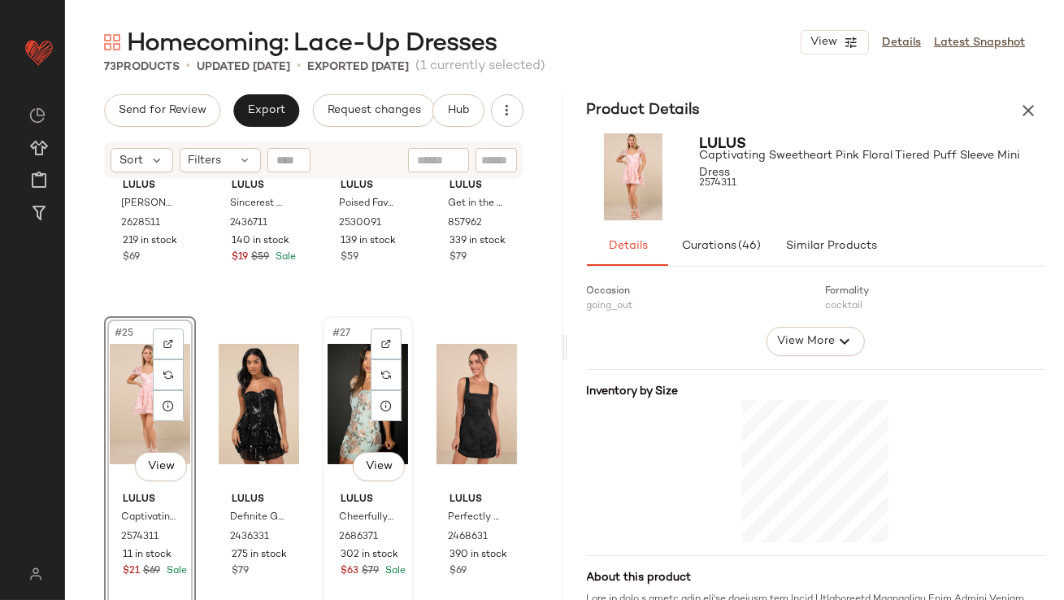
scroll to position [1904, 0]
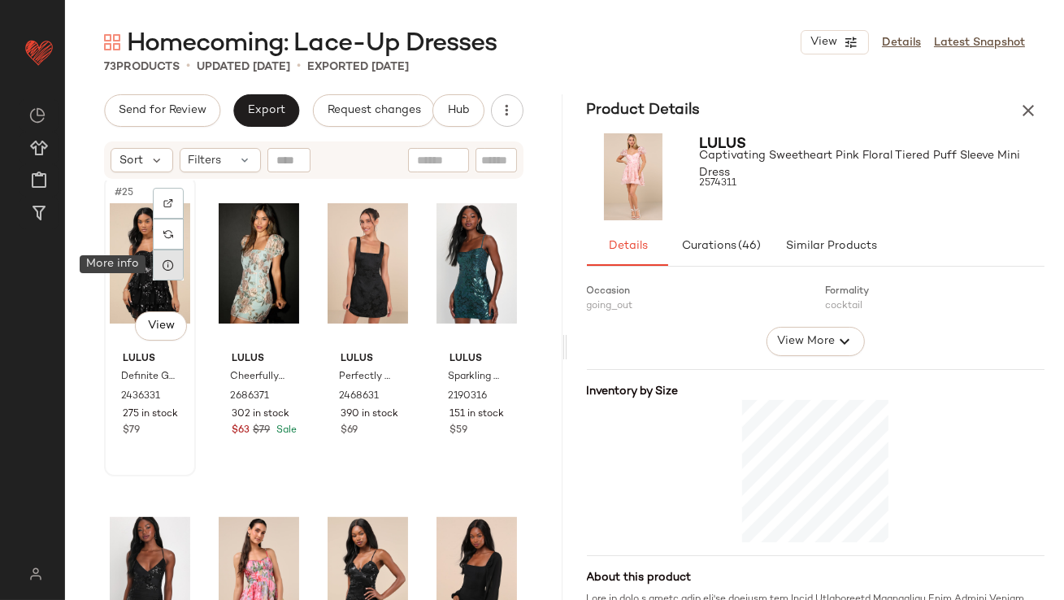
click at [174, 267] on icon at bounding box center [168, 265] width 13 height 13
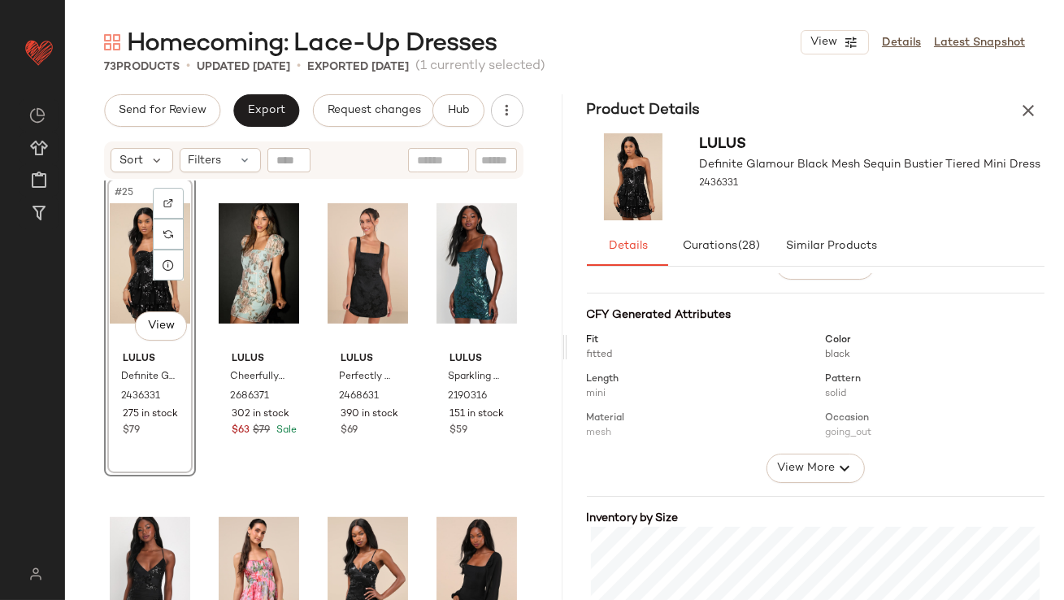
scroll to position [346, 0]
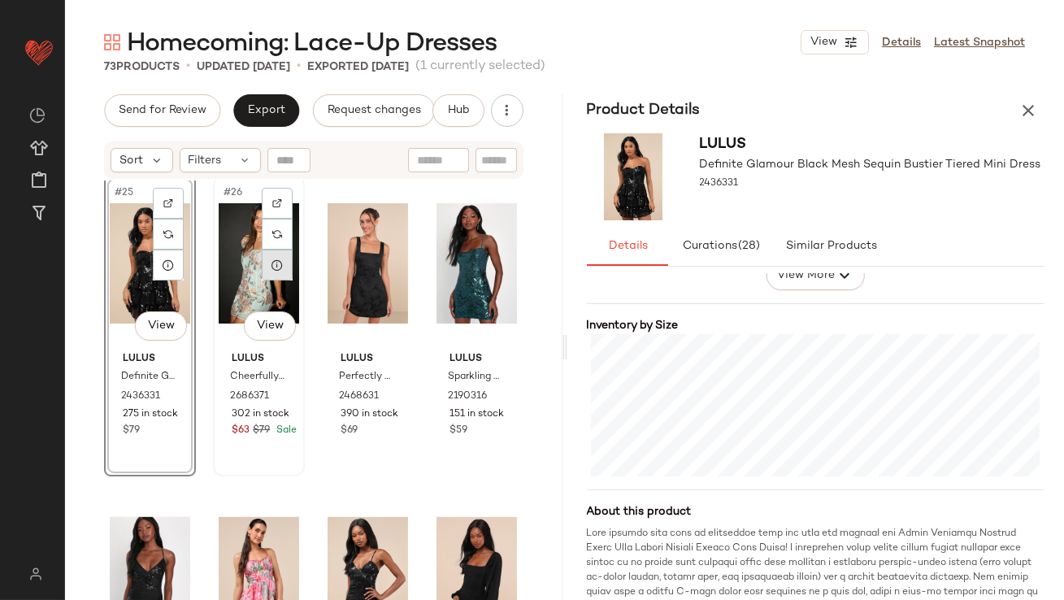
click at [264, 258] on div at bounding box center [277, 265] width 31 height 31
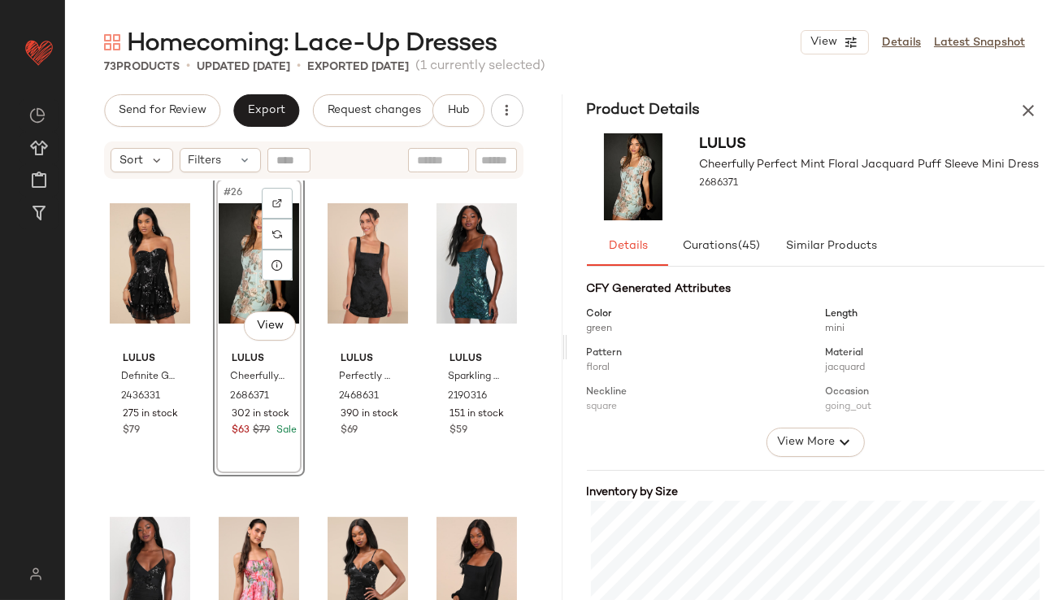
scroll to position [315, 0]
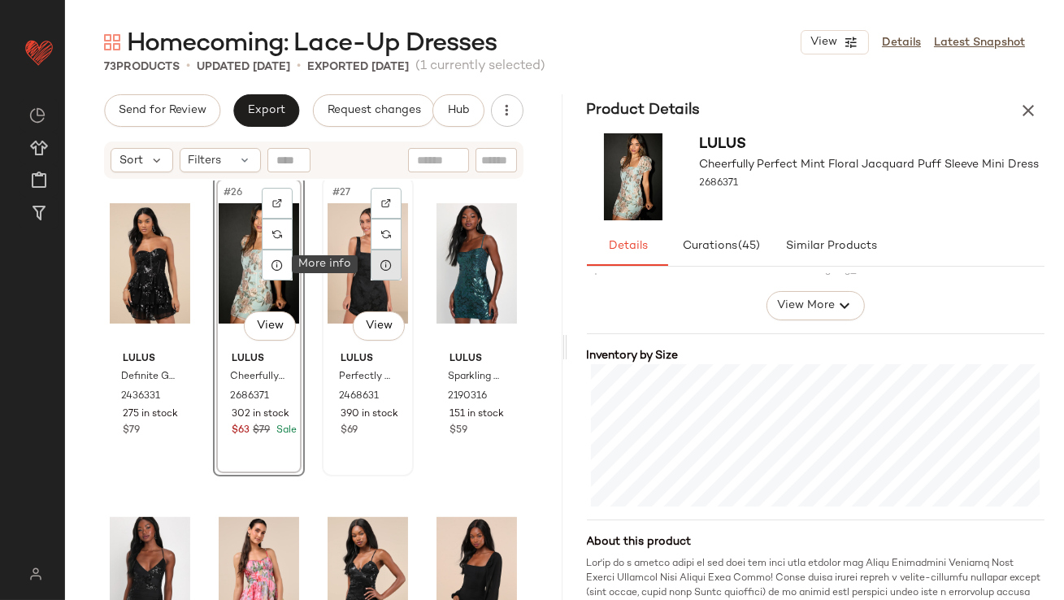
click at [387, 271] on div at bounding box center [386, 265] width 31 height 31
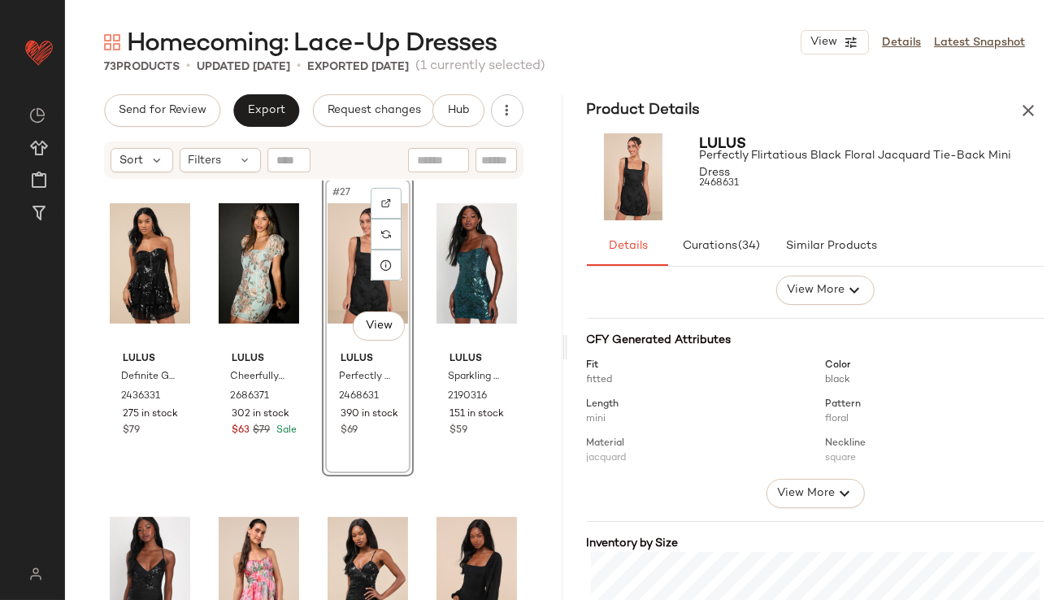
scroll to position [332, 0]
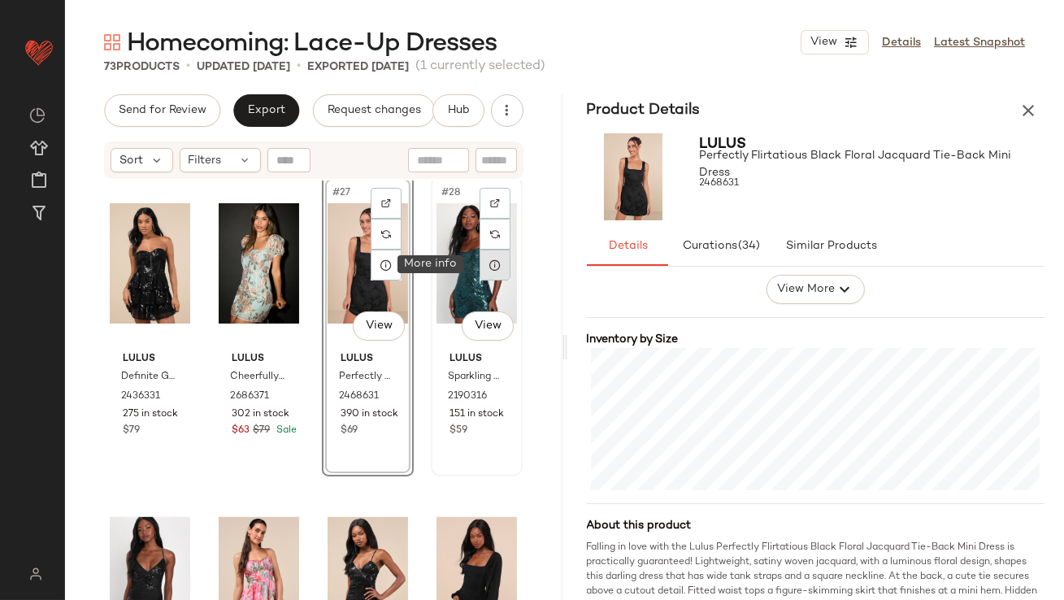
click at [493, 262] on div at bounding box center [495, 265] width 31 height 31
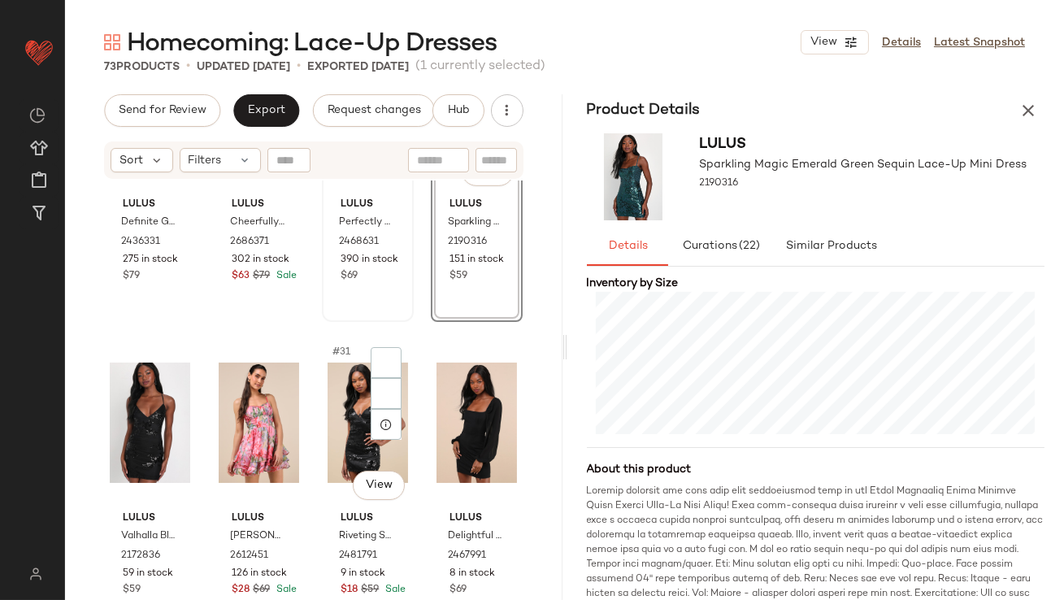
scroll to position [2124, 0]
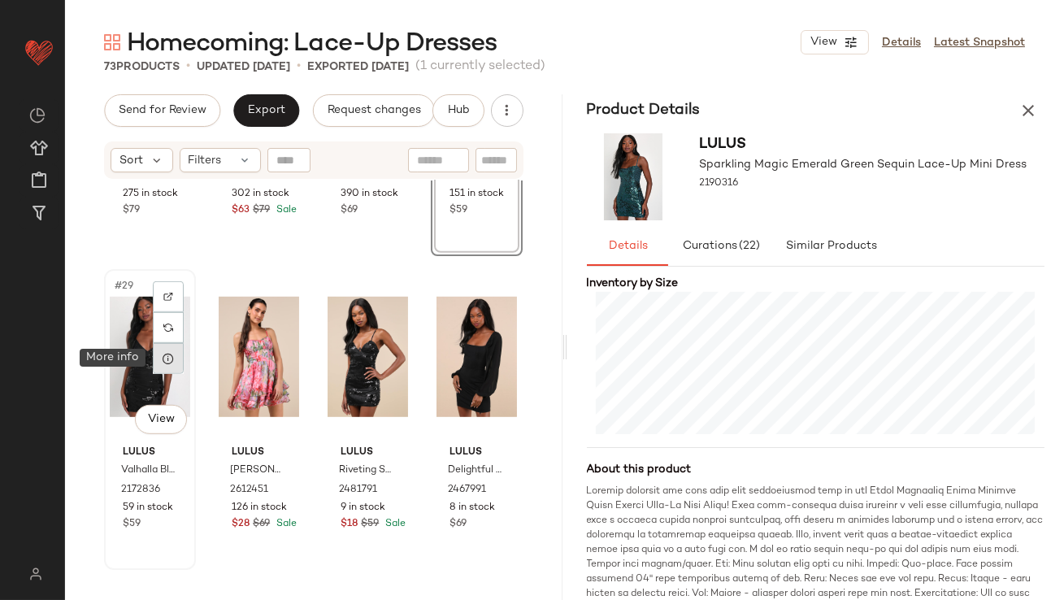
click at [180, 364] on div at bounding box center [168, 358] width 31 height 31
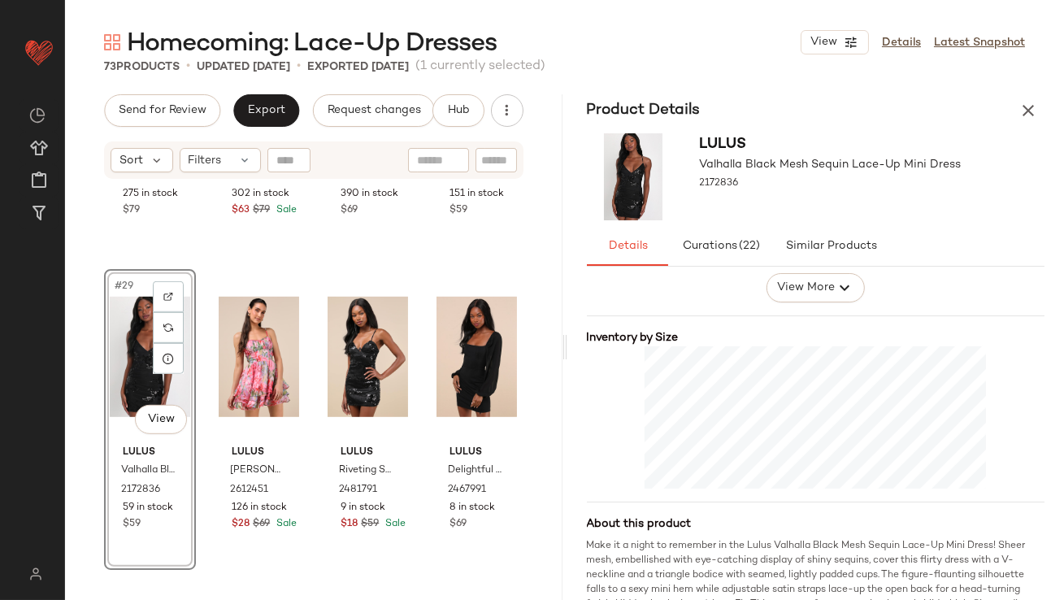
scroll to position [334, 0]
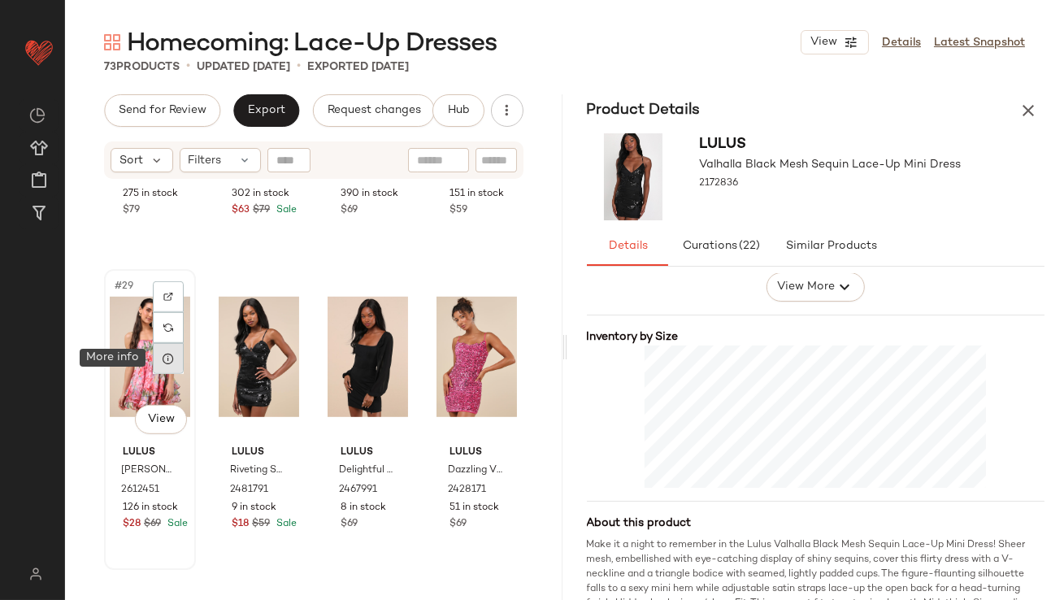
click at [165, 353] on icon at bounding box center [168, 358] width 13 height 13
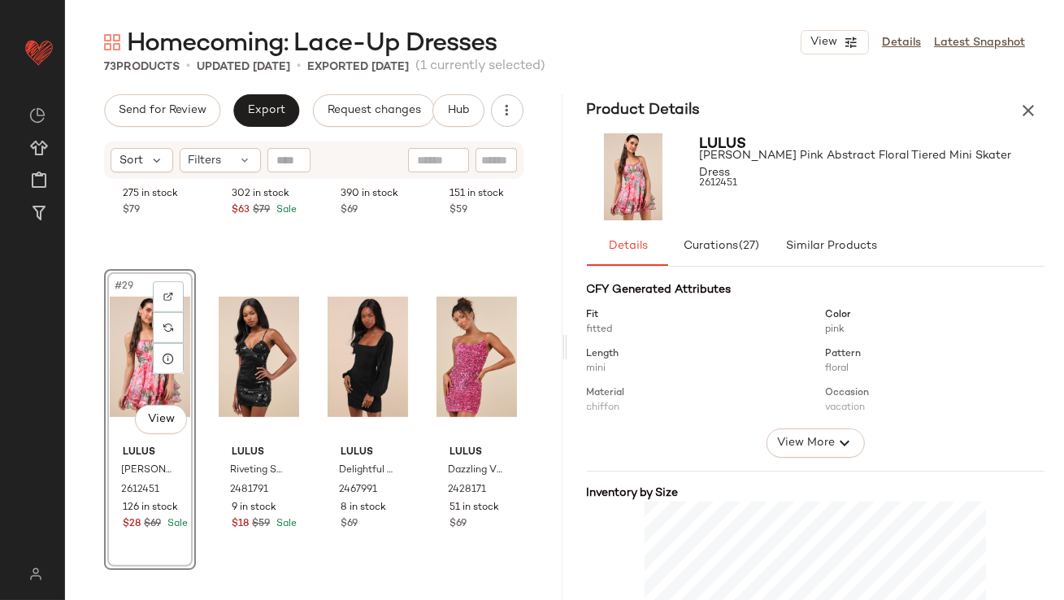
scroll to position [293, 0]
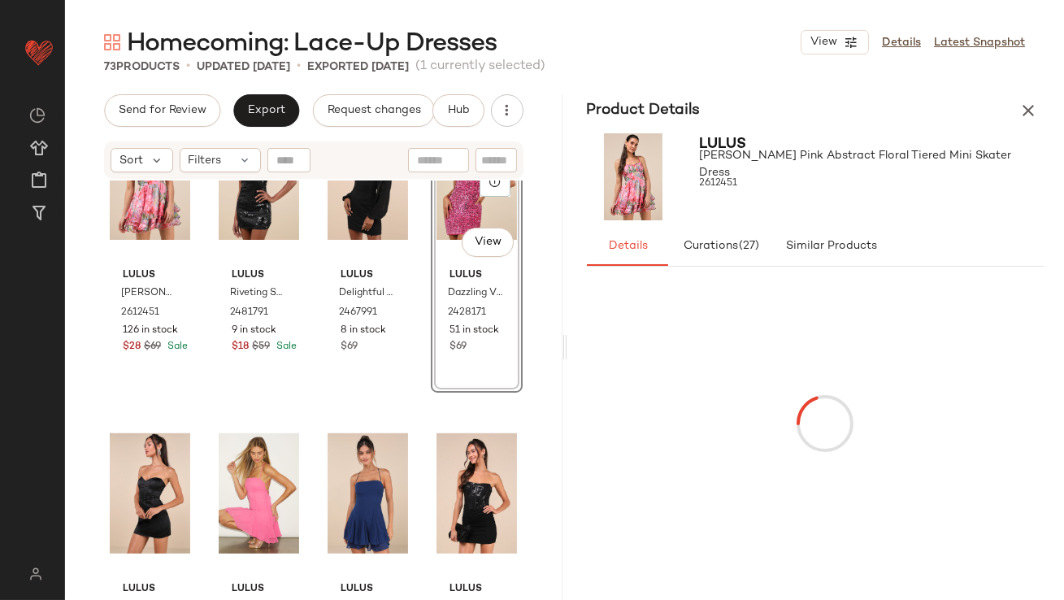
scroll to position [2376, 0]
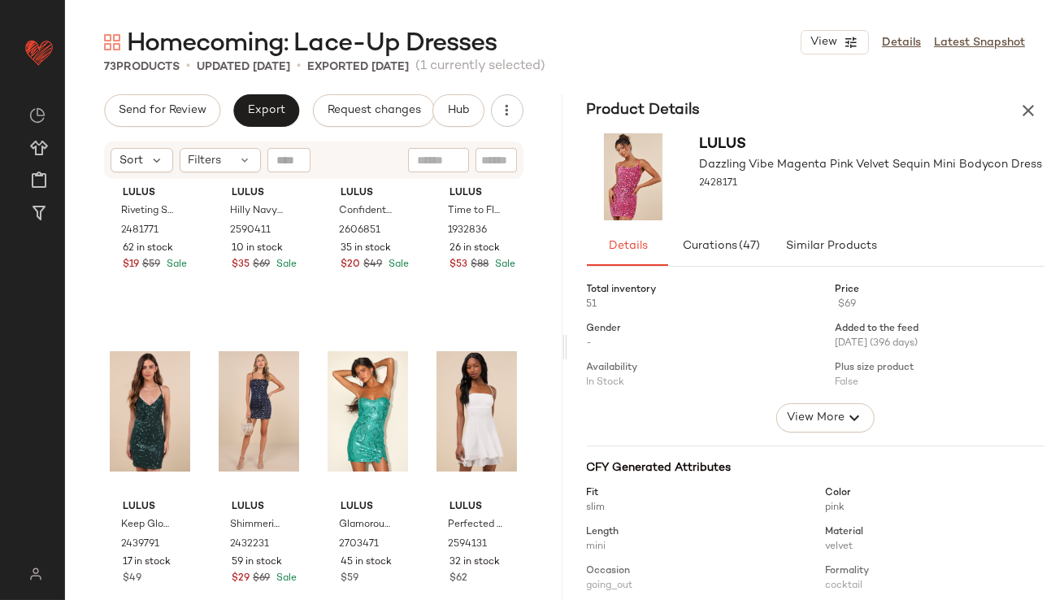
scroll to position [3070, 0]
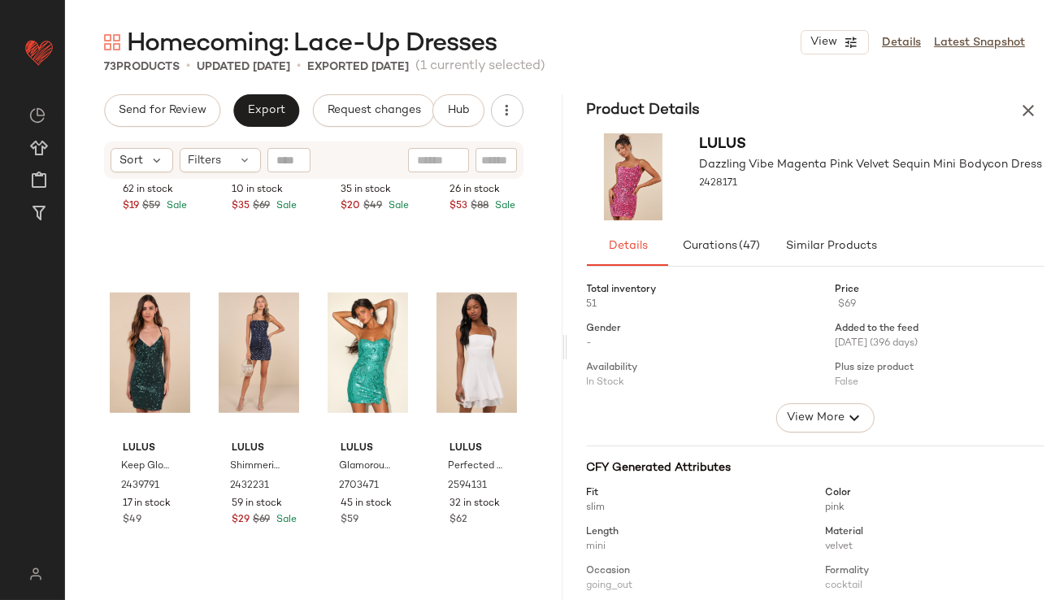
click at [1030, 122] on button "button" at bounding box center [1028, 110] width 33 height 33
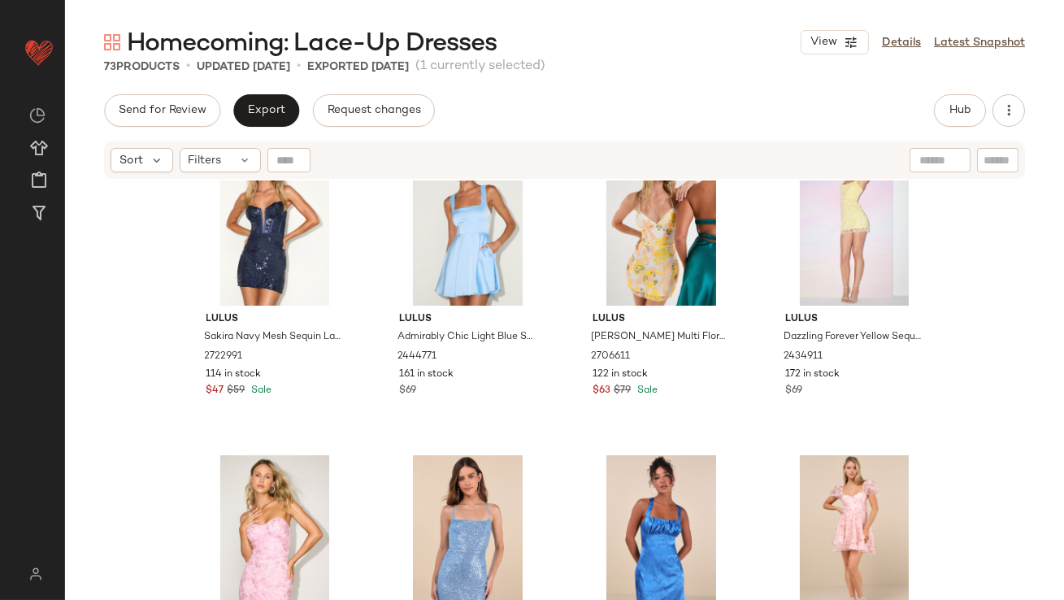
scroll to position [5144, 0]
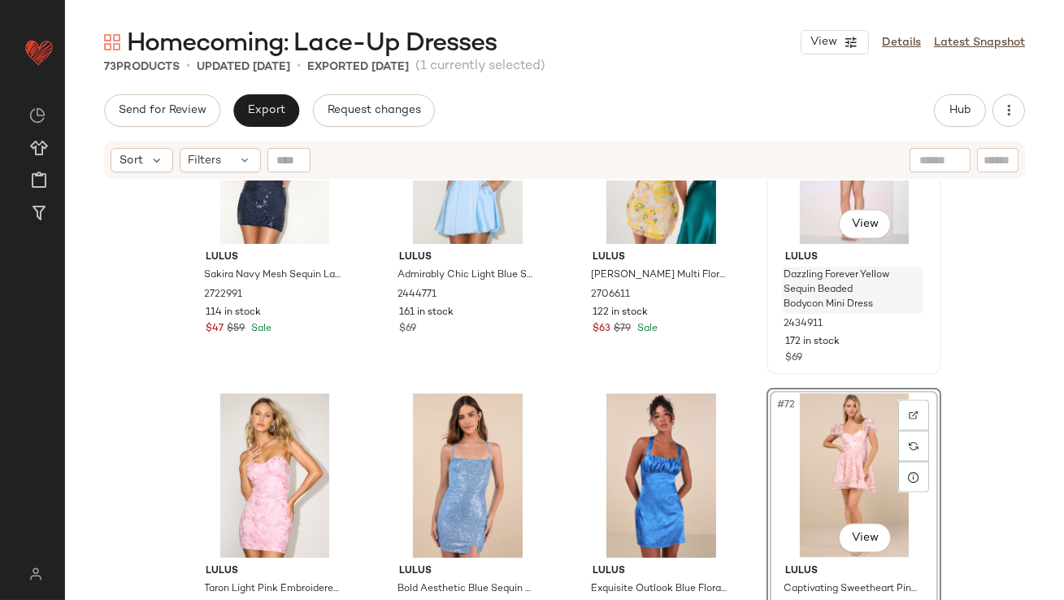
scroll to position [5139, 0]
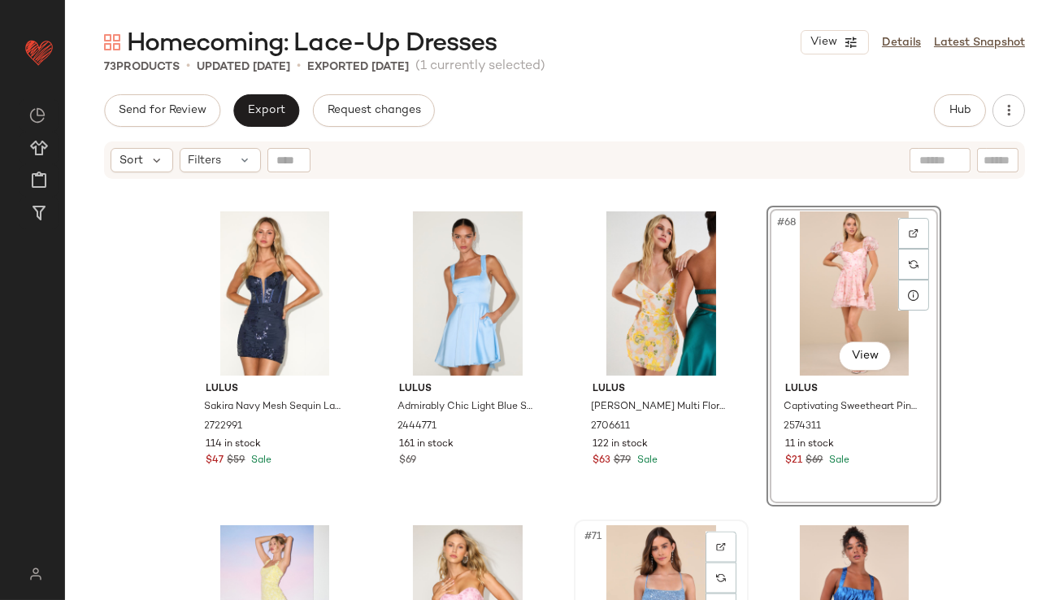
scroll to position [4985, 0]
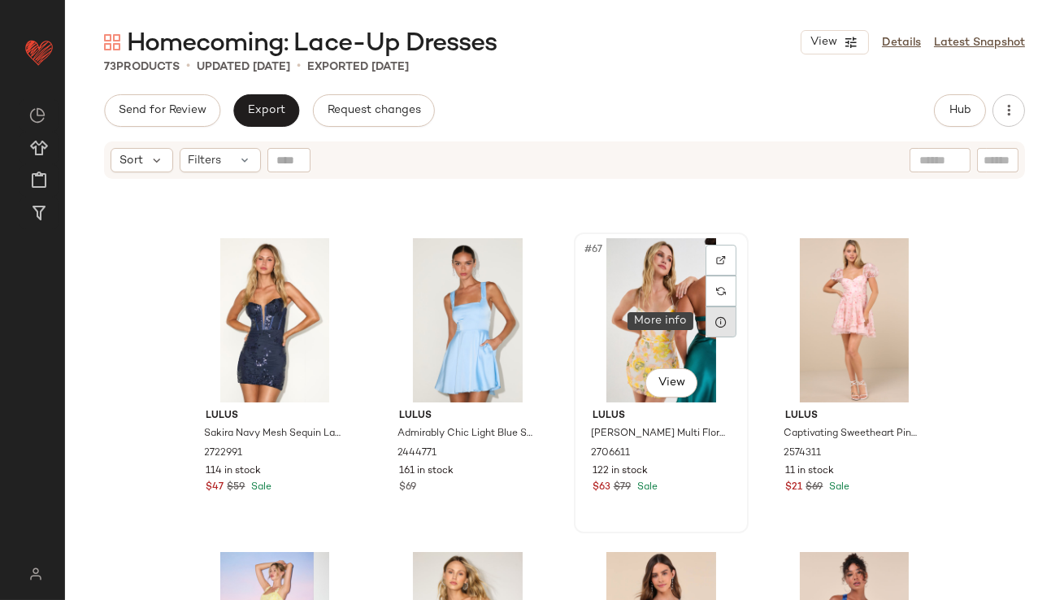
click at [715, 327] on icon at bounding box center [721, 321] width 13 height 13
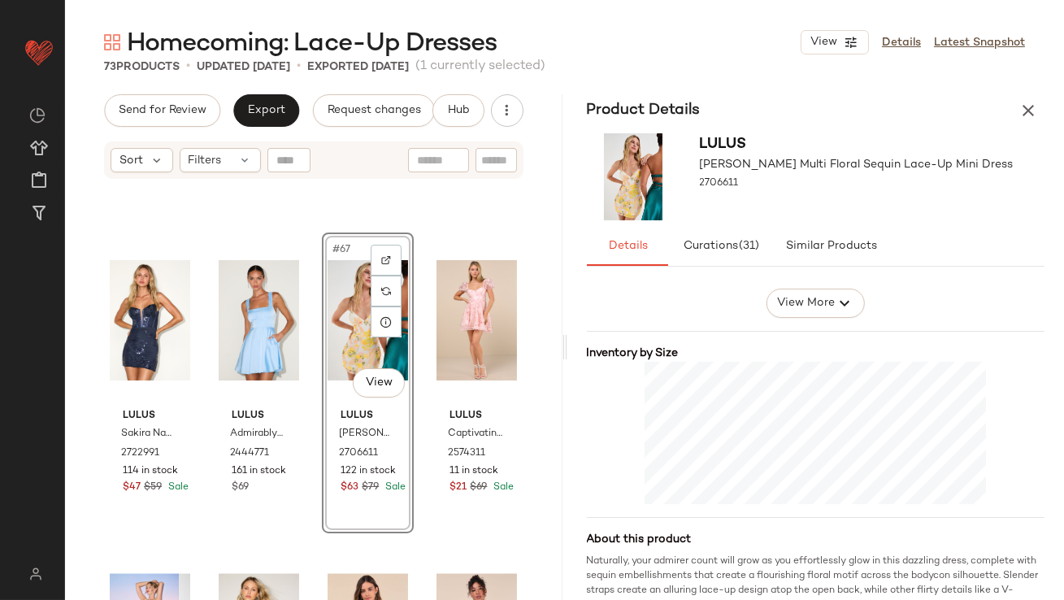
scroll to position [388, 0]
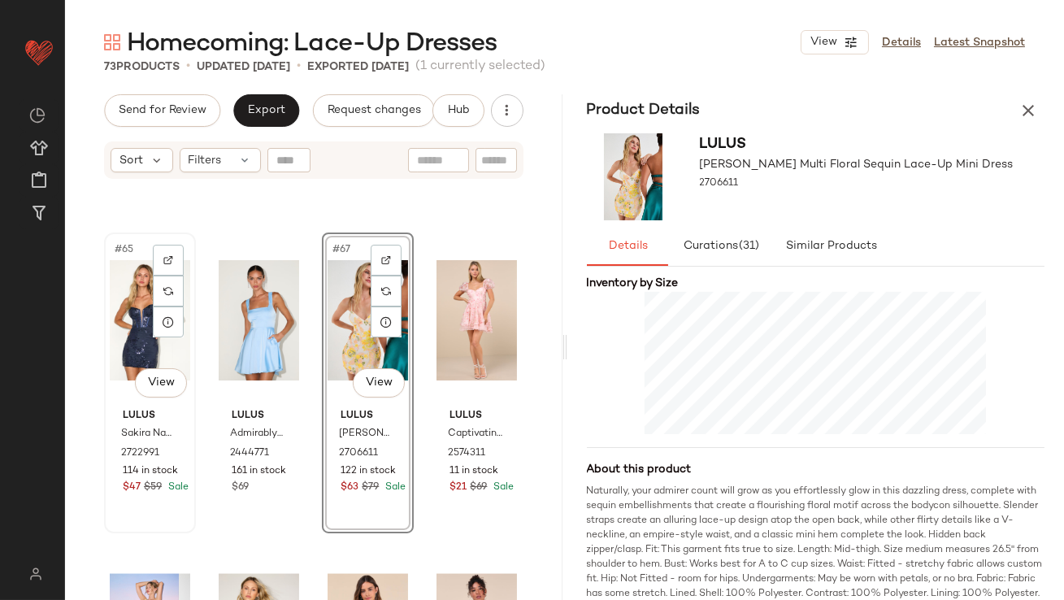
click at [133, 318] on div "#65 View" at bounding box center [150, 320] width 80 height 164
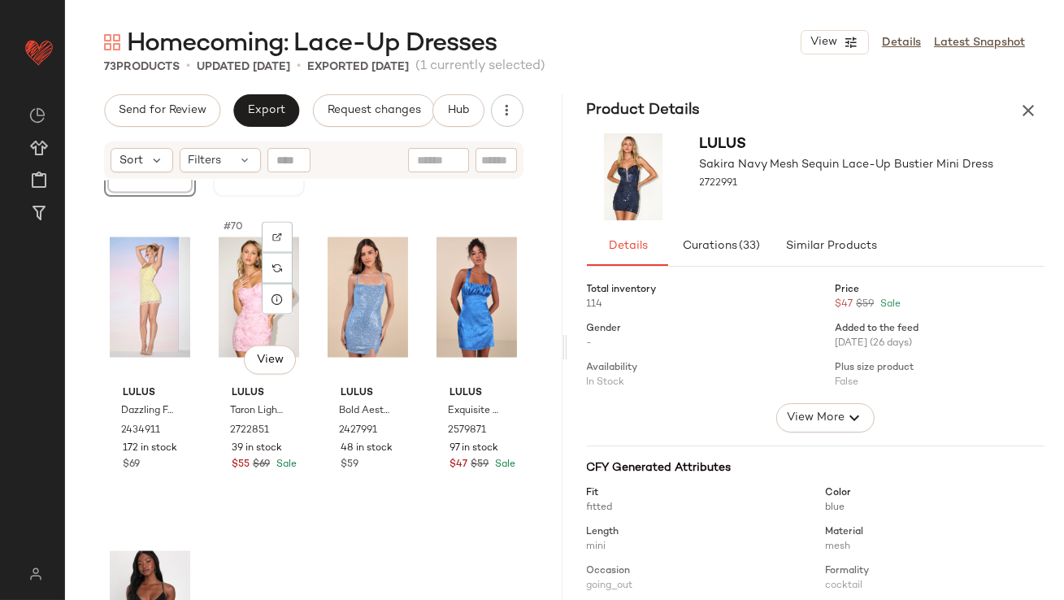
scroll to position [5212, 0]
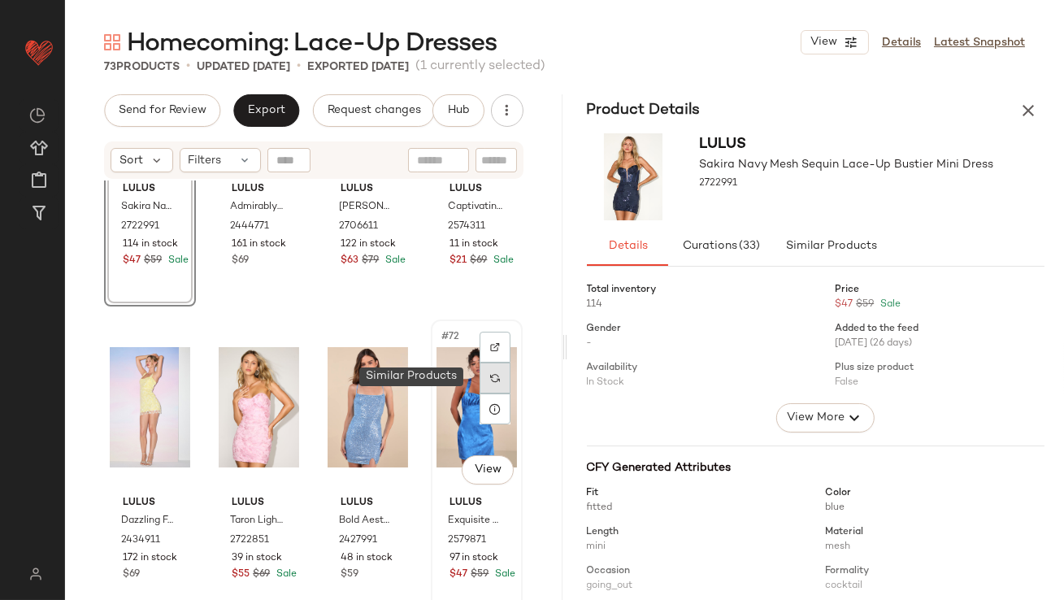
click at [480, 369] on div at bounding box center [495, 378] width 31 height 31
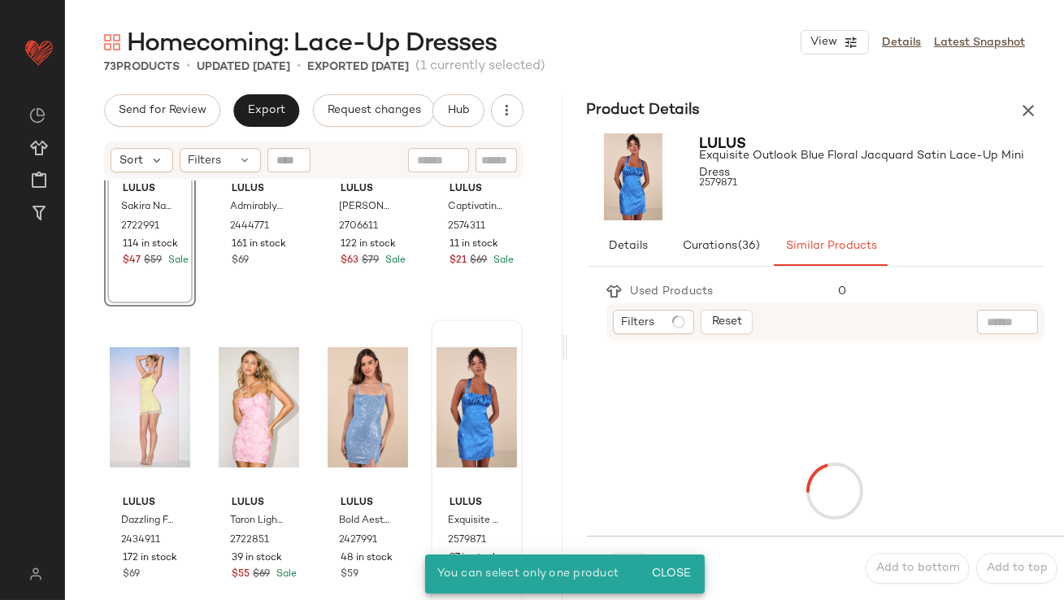
click at [1035, 107] on icon "button" at bounding box center [1029, 111] width 20 height 20
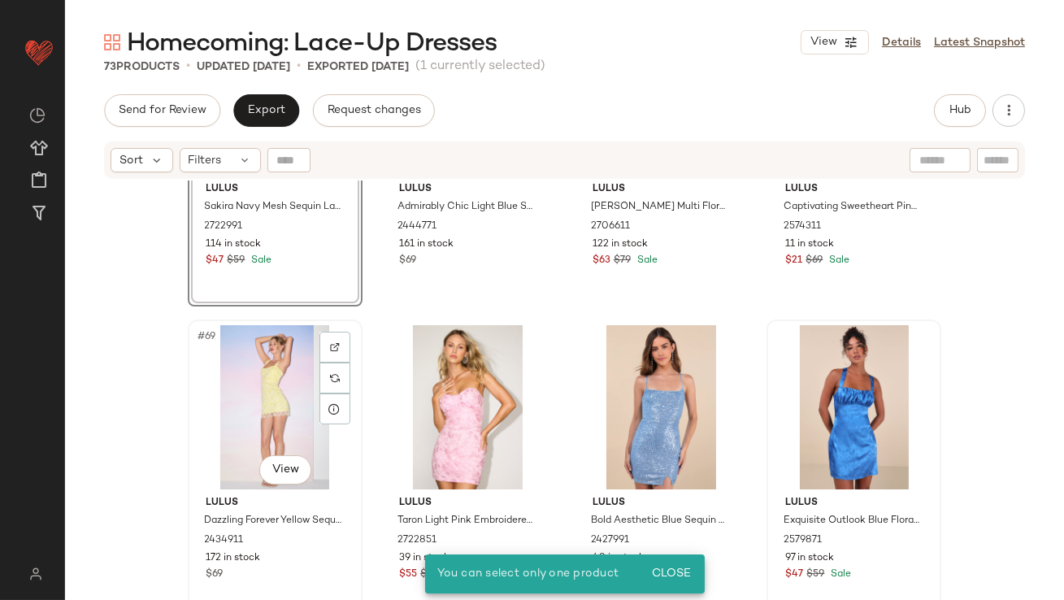
scroll to position [5131, 0]
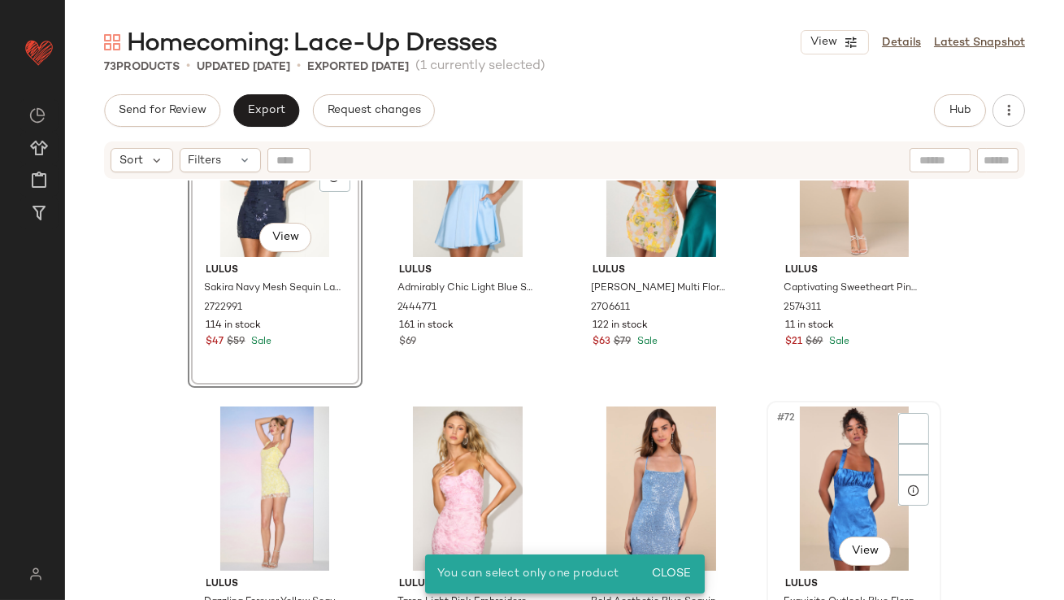
click at [790, 444] on div "#72 View" at bounding box center [853, 489] width 163 height 164
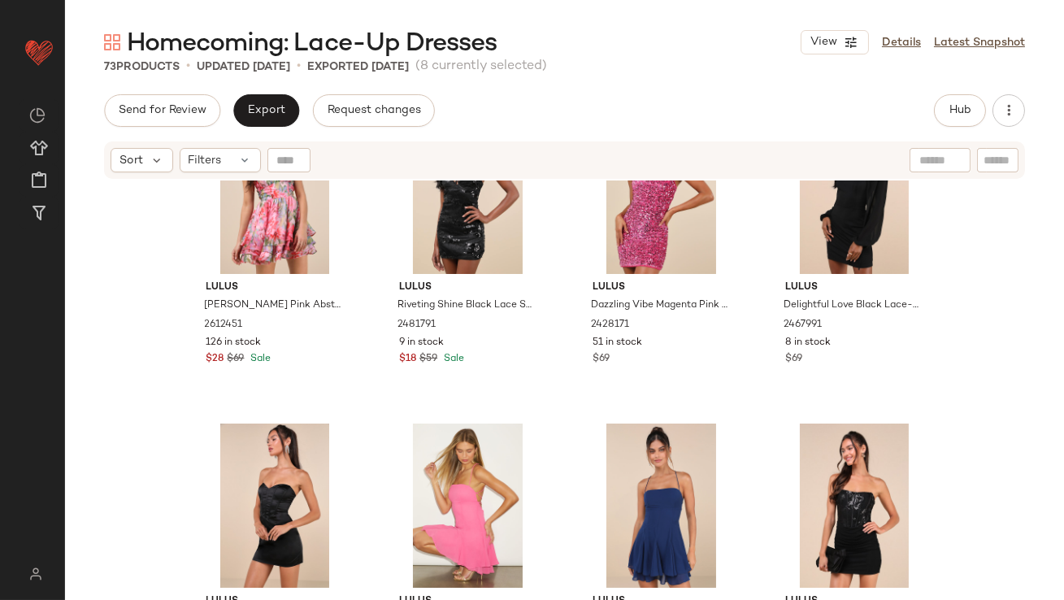
scroll to position [2316, 0]
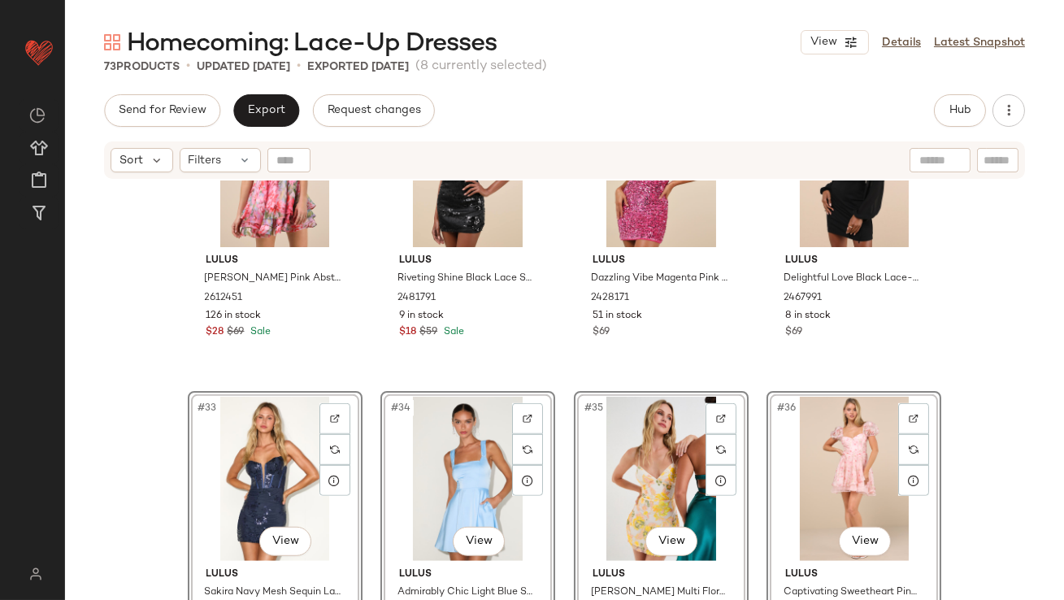
click at [177, 426] on div "Lulus Definite Glamour Black Mesh Sequin Bustier Tiered Mini Dress 2436331 275 …" at bounding box center [564, 410] width 999 height 460
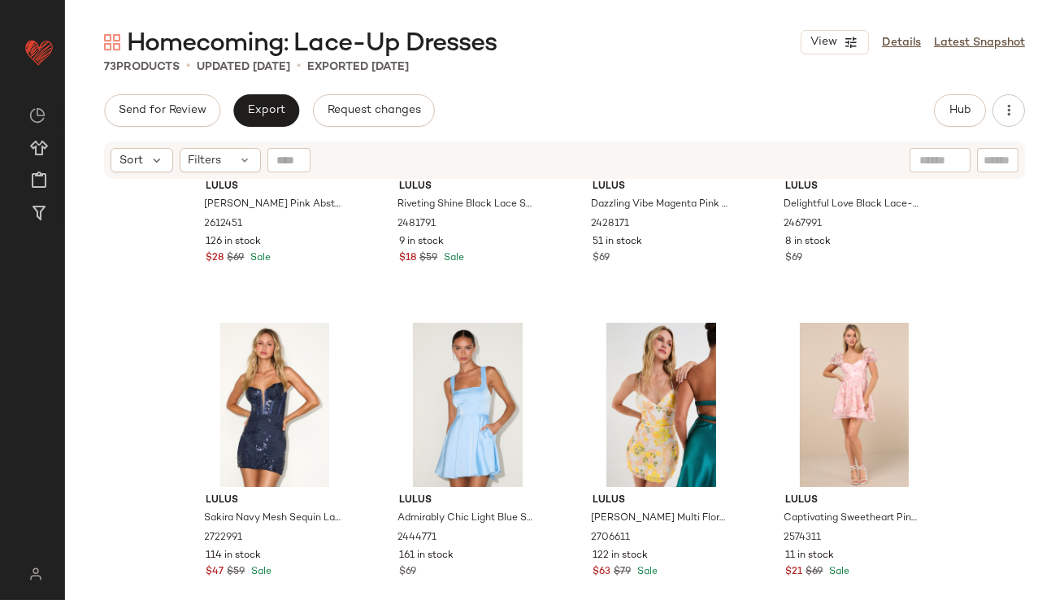
scroll to position [2589, 0]
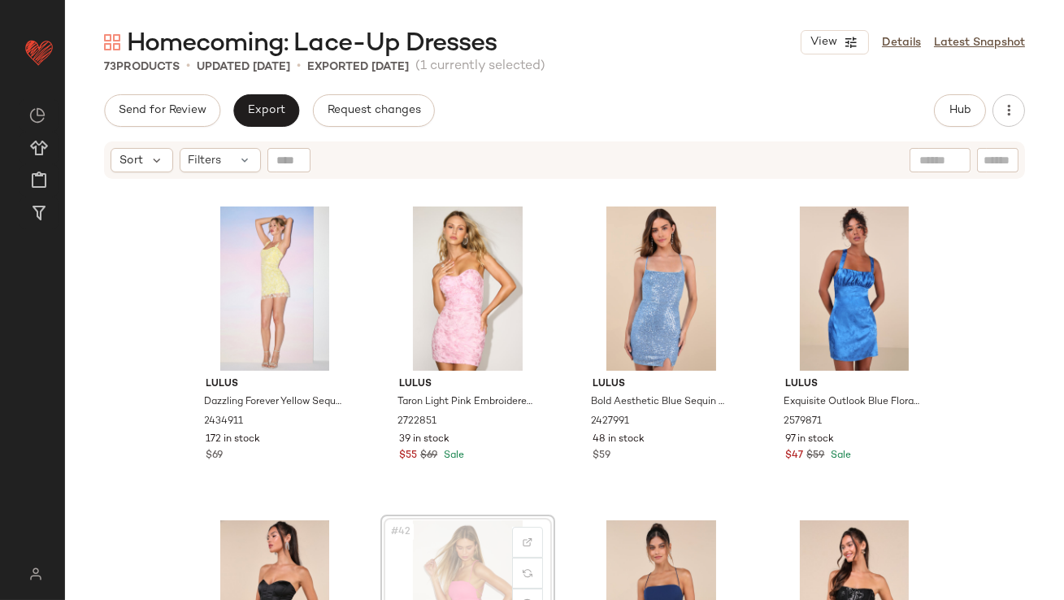
scroll to position [2821, 0]
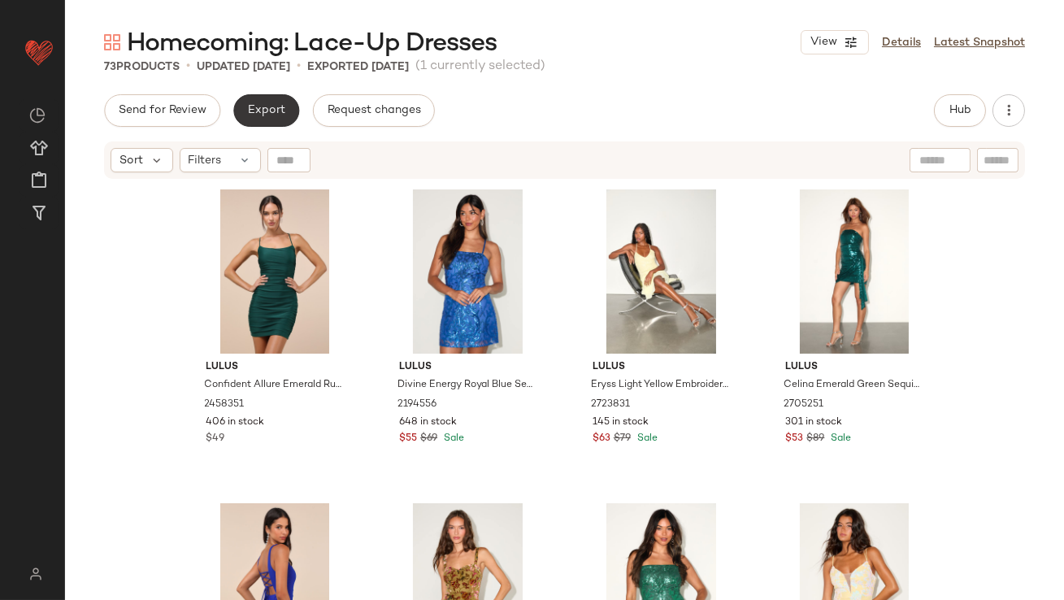
click at [254, 110] on span "Export" at bounding box center [266, 110] width 38 height 13
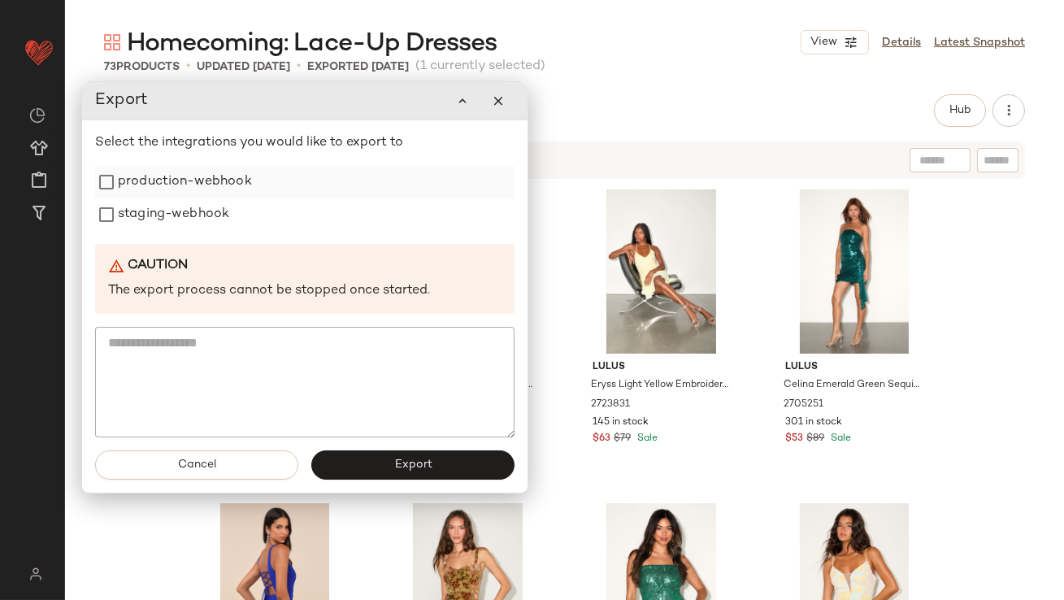
click at [264, 188] on div "production-webhook" at bounding box center [305, 182] width 420 height 33
click at [212, 201] on label "staging-webhook" at bounding box center [173, 214] width 111 height 33
click at [210, 182] on label "production-webhook" at bounding box center [185, 182] width 134 height 33
click at [371, 459] on button "Export" at bounding box center [412, 464] width 203 height 29
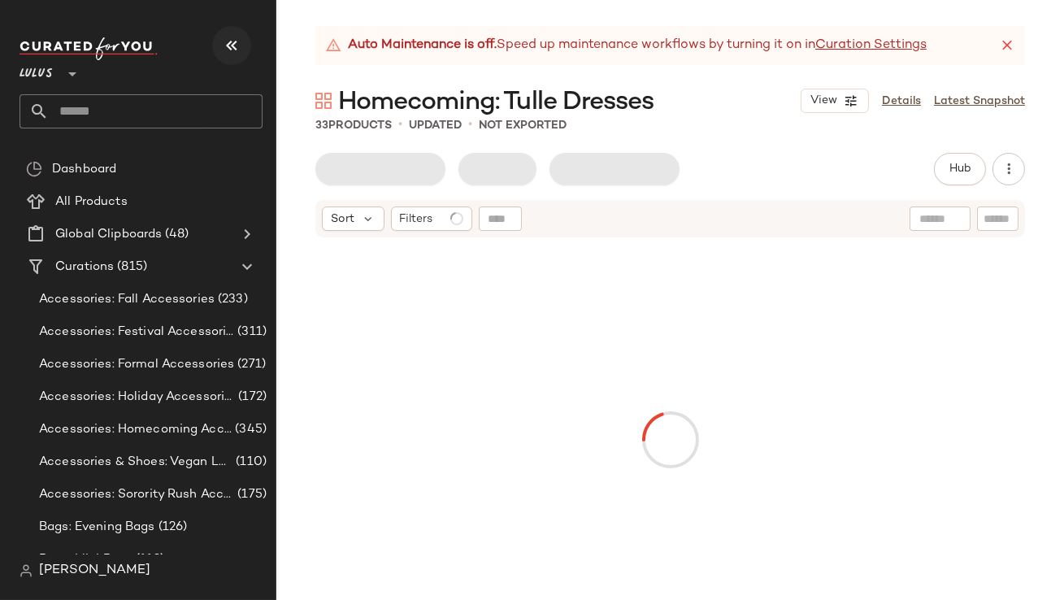
click at [239, 41] on icon "button" at bounding box center [232, 46] width 20 height 20
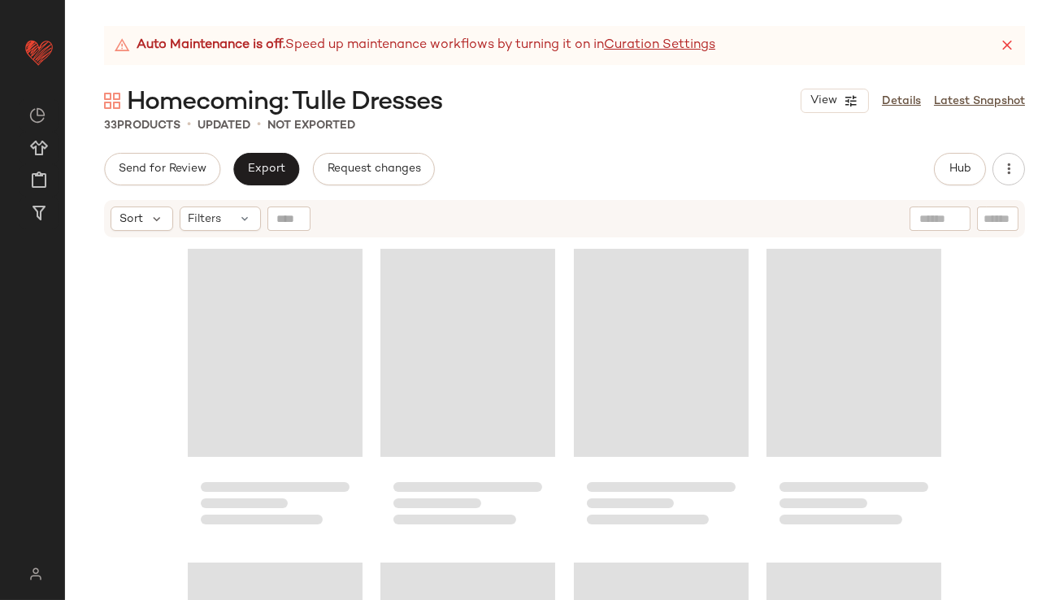
click at [1013, 50] on icon at bounding box center [1007, 45] width 16 height 16
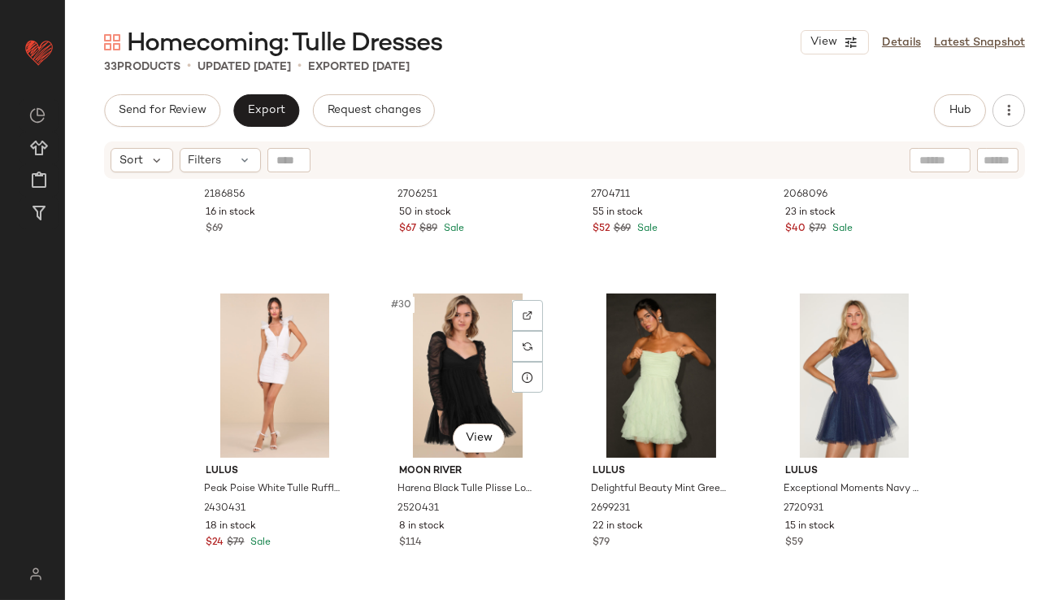
scroll to position [2367, 0]
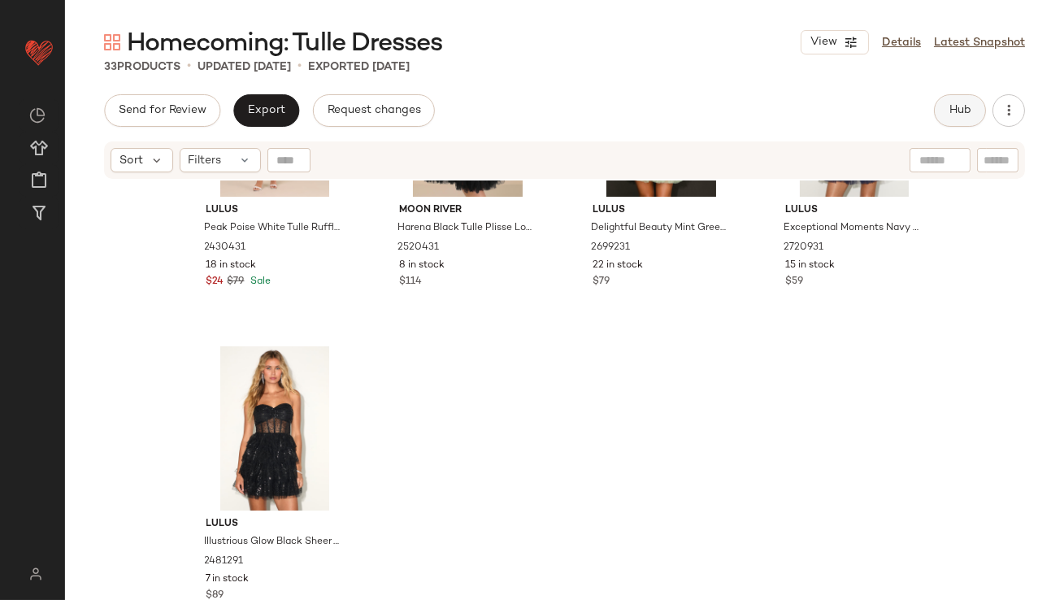
click at [937, 118] on button "Hub" at bounding box center [960, 110] width 52 height 33
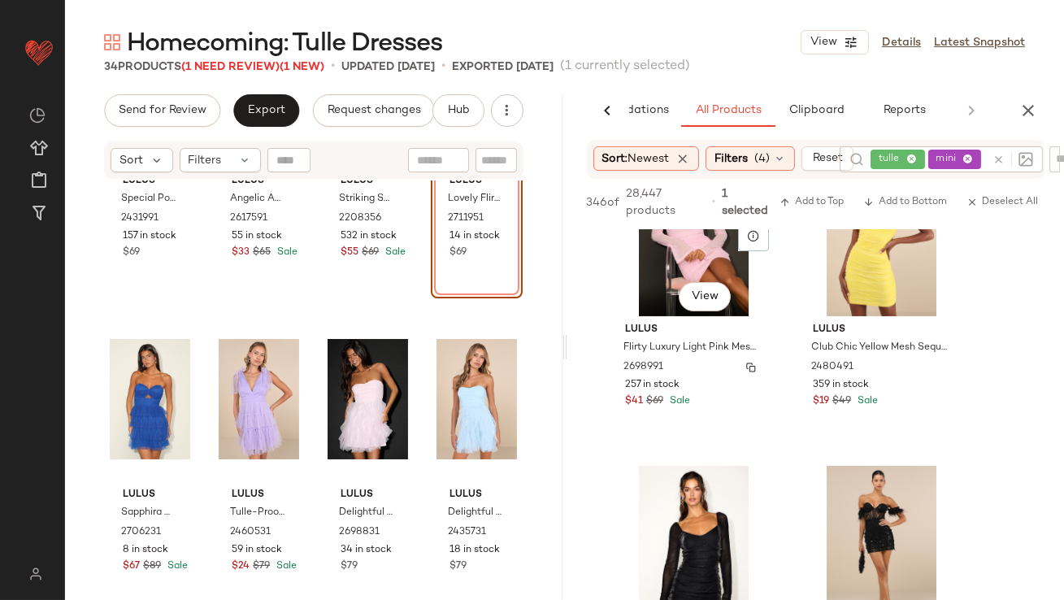
scroll to position [1195, 0]
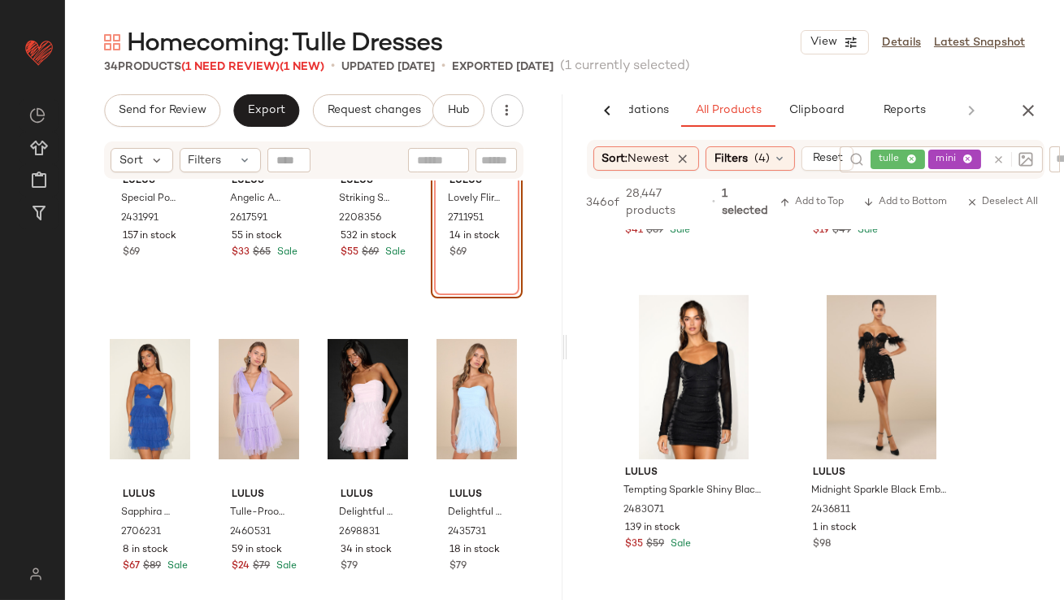
click at [1026, 101] on icon "button" at bounding box center [1029, 111] width 20 height 20
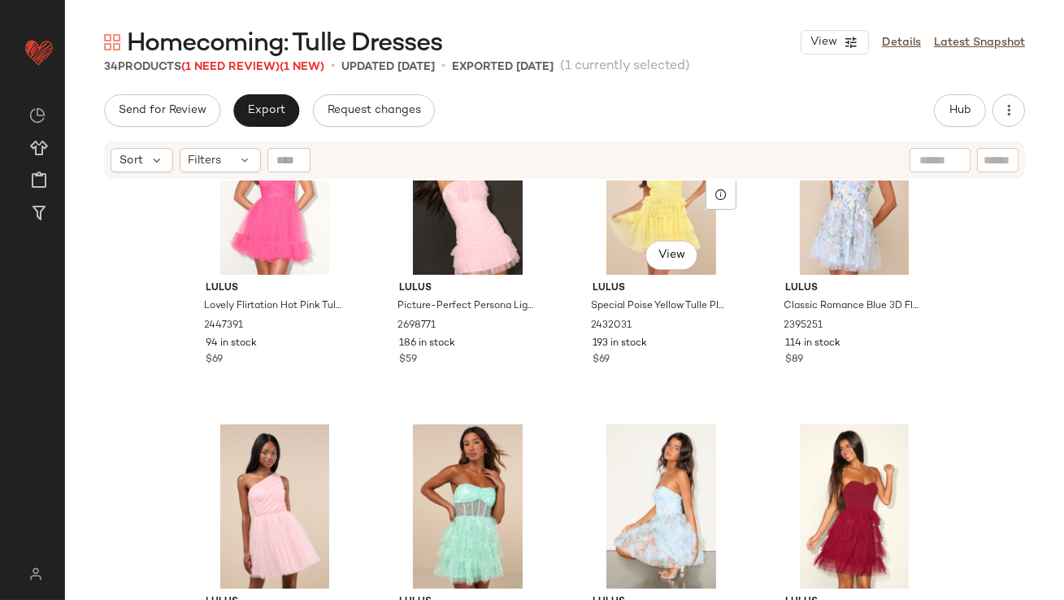
scroll to position [0, 0]
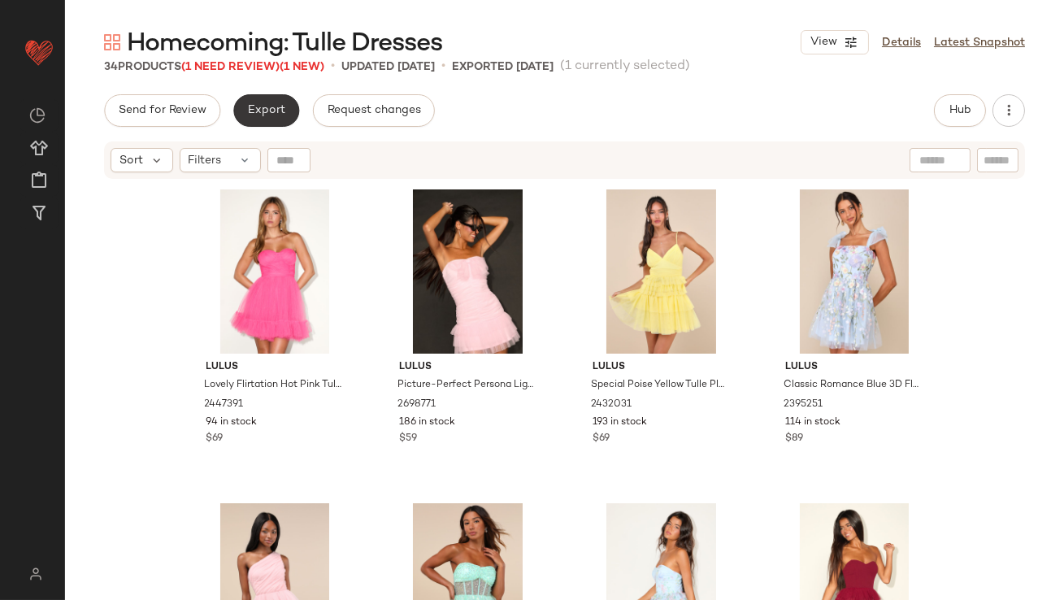
click at [261, 126] on button "Export" at bounding box center [266, 110] width 66 height 33
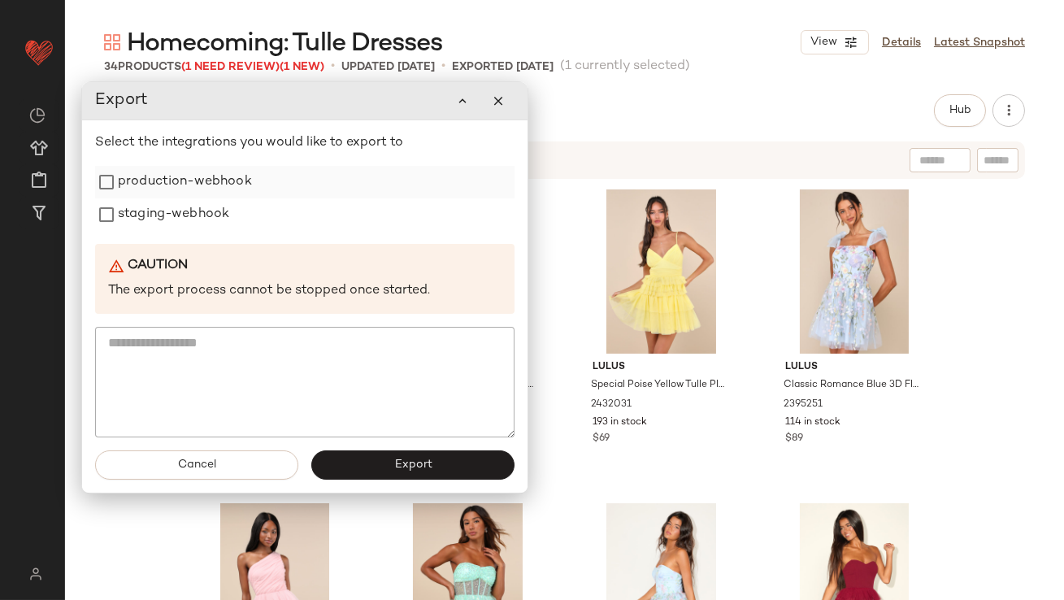
click at [182, 171] on label "production-webhook" at bounding box center [185, 182] width 134 height 33
click at [179, 202] on label "staging-webhook" at bounding box center [173, 215] width 111 height 33
click at [389, 455] on button "Export" at bounding box center [412, 465] width 203 height 29
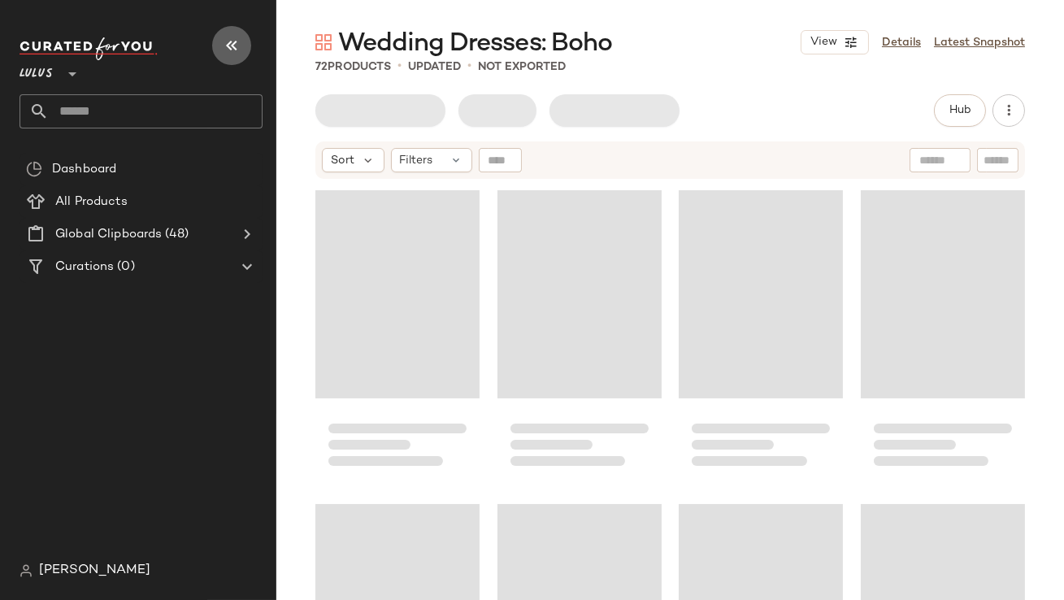
click at [230, 34] on button "button" at bounding box center [231, 45] width 39 height 39
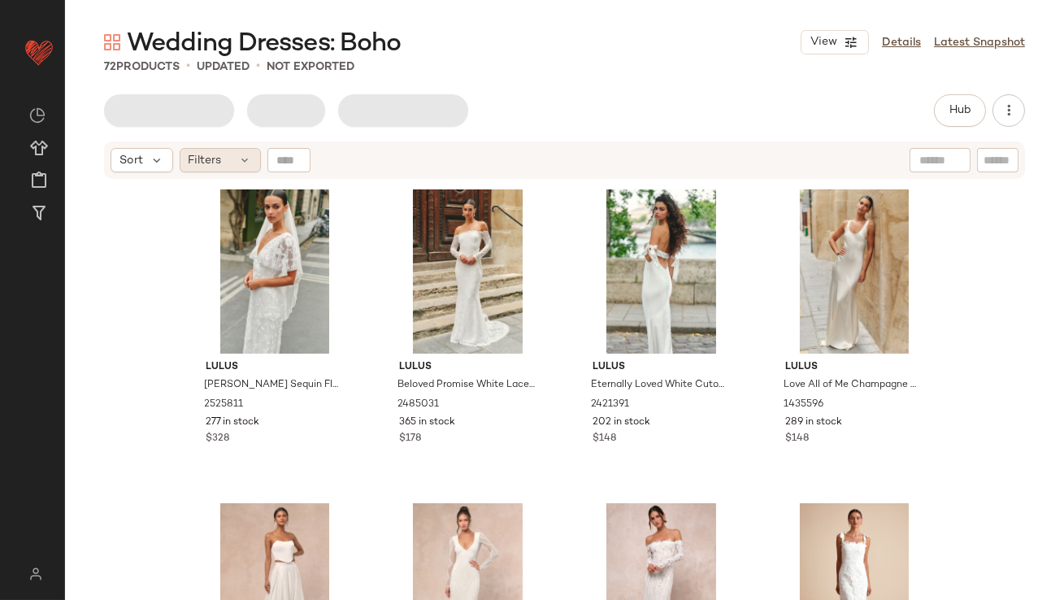
click at [216, 167] on span "Filters" at bounding box center [205, 160] width 33 height 17
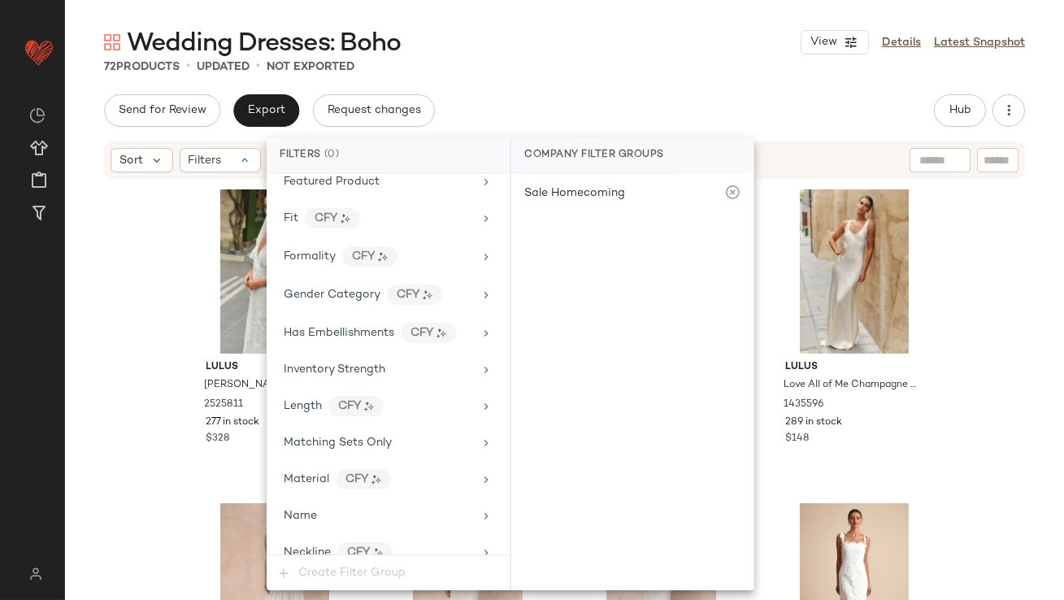
scroll to position [1173, 0]
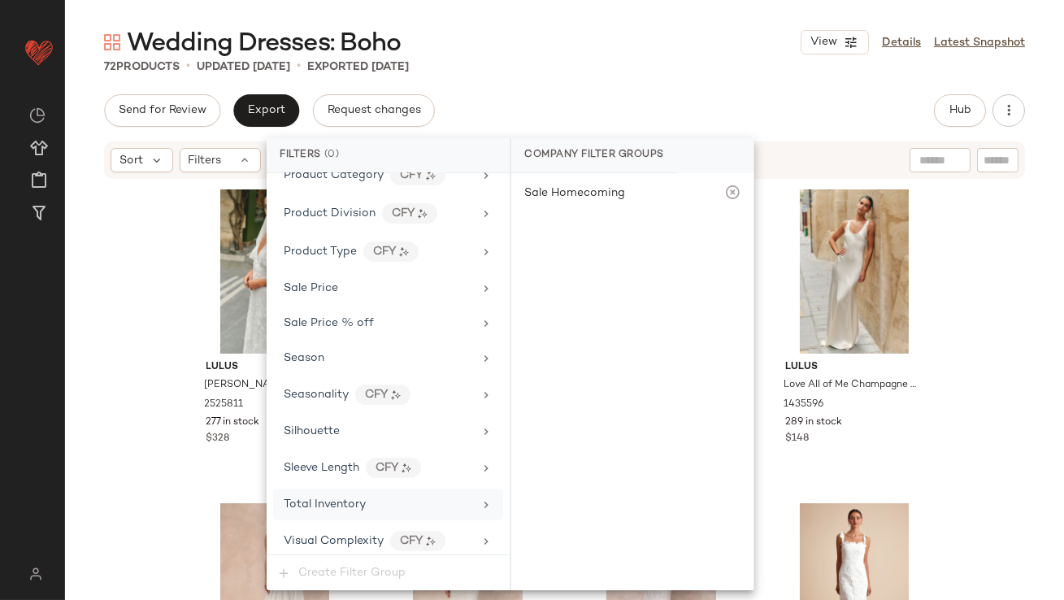
click at [332, 507] on div "Total Inventory" at bounding box center [388, 505] width 230 height 32
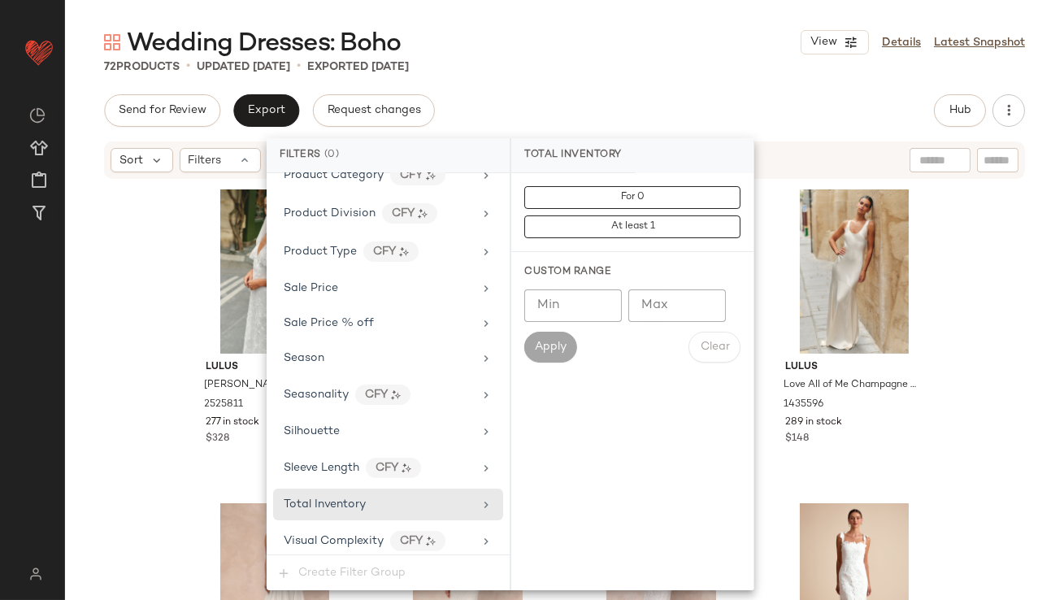
click at [678, 307] on input "Max" at bounding box center [677, 305] width 98 height 33
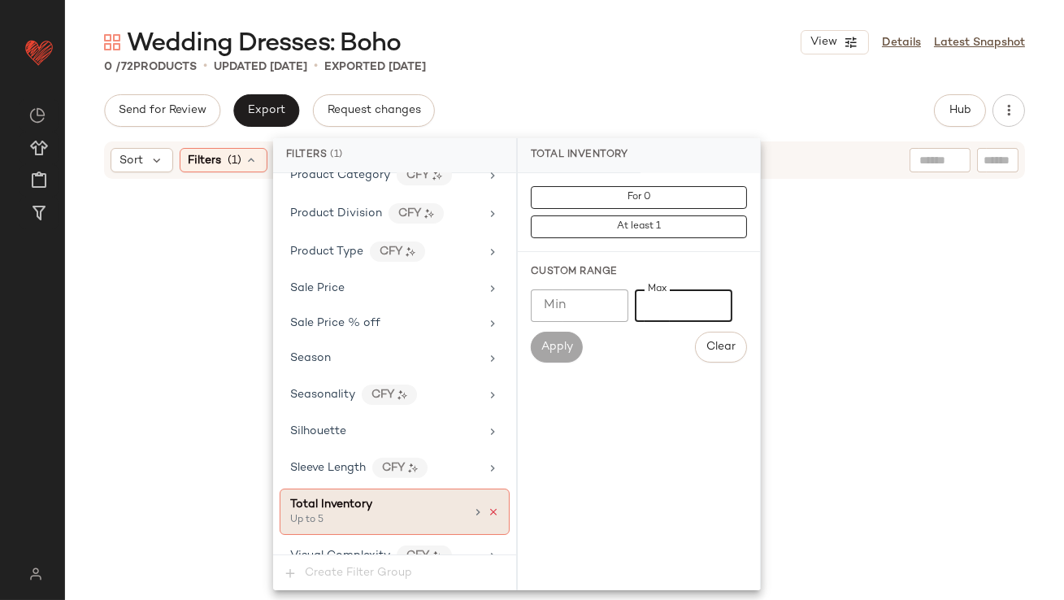
type input "*"
click at [488, 507] on icon at bounding box center [493, 512] width 11 height 11
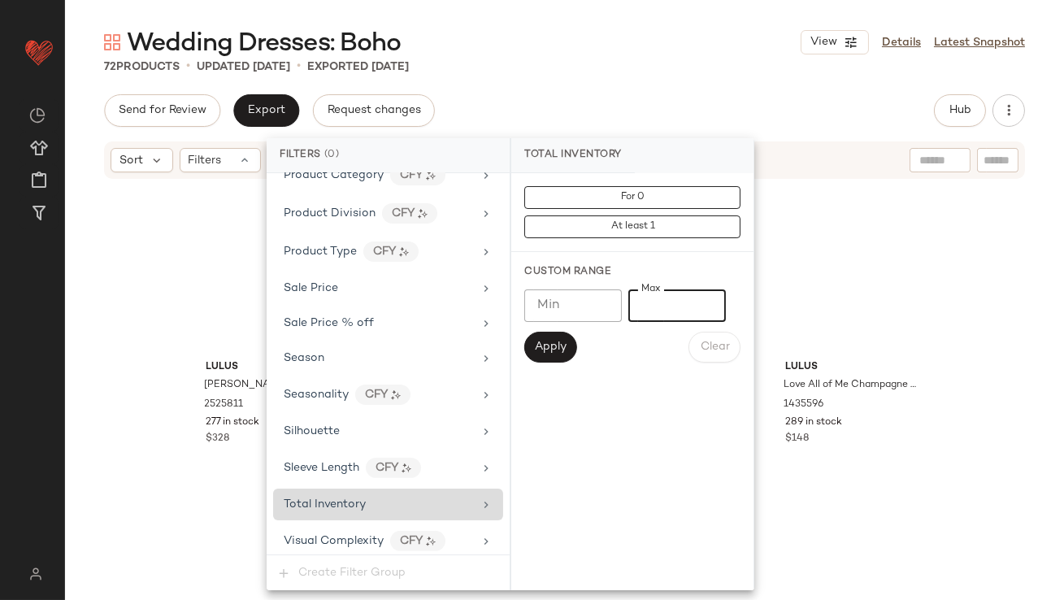
click at [666, 296] on input "*" at bounding box center [677, 305] width 98 height 33
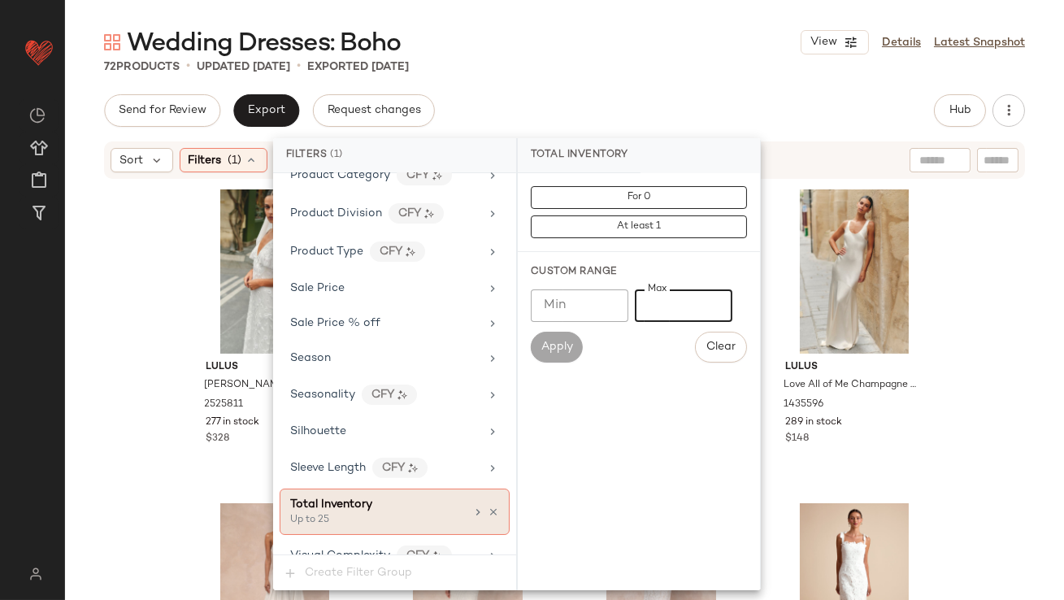
type input "**"
click at [618, 106] on div "Send for Review Export Request changes Hub Send for Review External Review Inte…" at bounding box center [564, 110] width 921 height 33
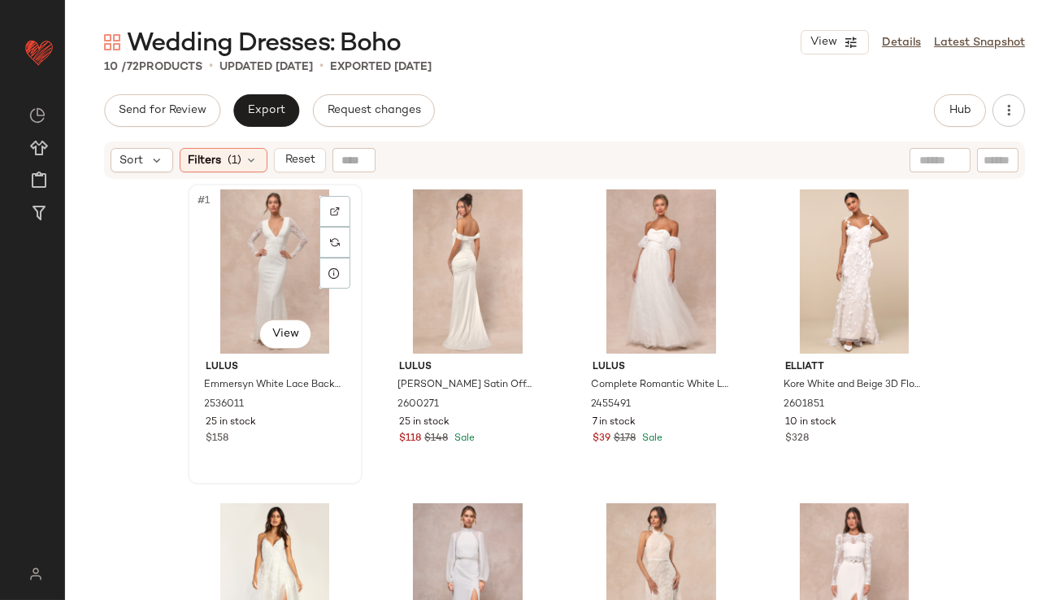
click at [246, 254] on div "#1 View" at bounding box center [274, 271] width 163 height 164
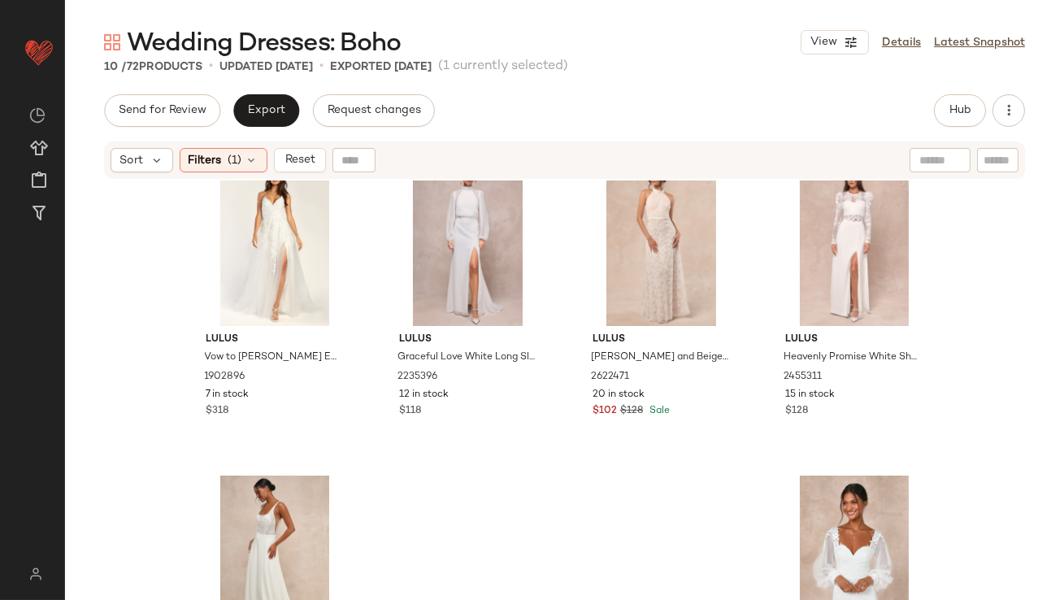
scroll to position [484, 0]
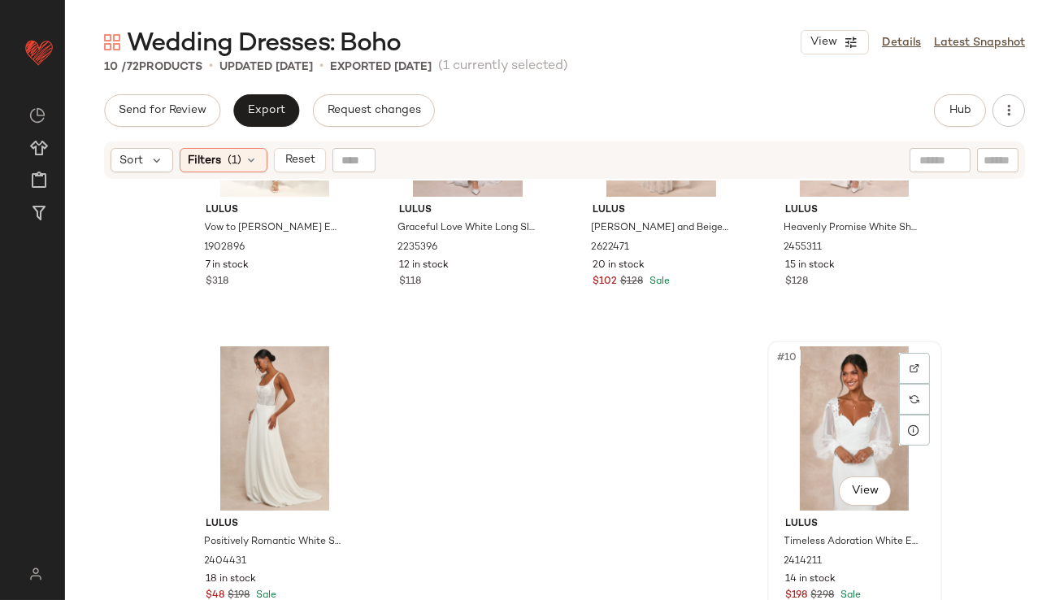
click at [817, 420] on div "#10 View" at bounding box center [854, 428] width 163 height 164
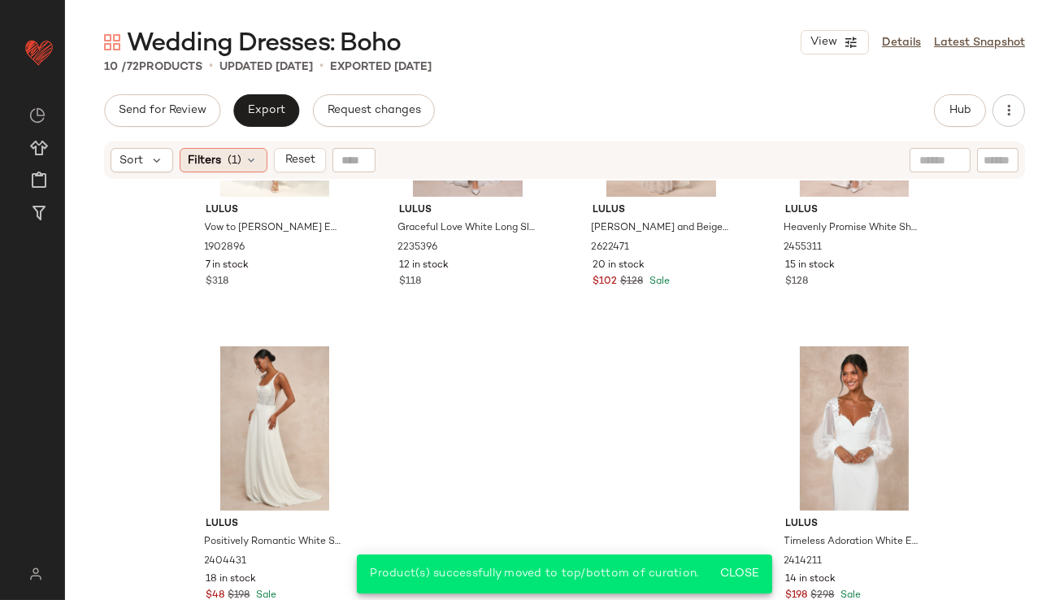
click at [244, 162] on div "Filters (1)" at bounding box center [224, 160] width 88 height 24
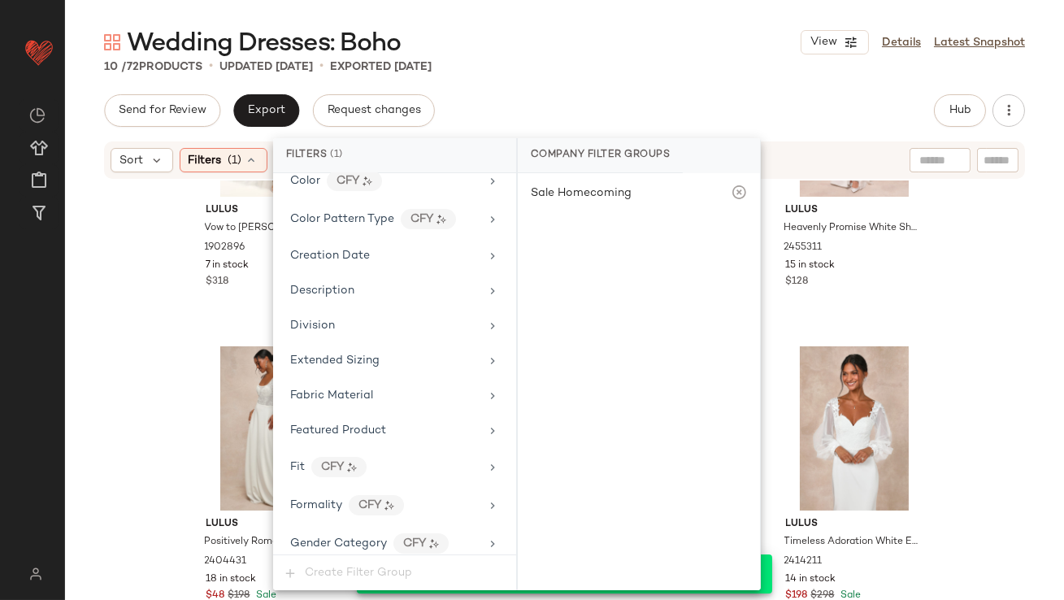
scroll to position [1188, 0]
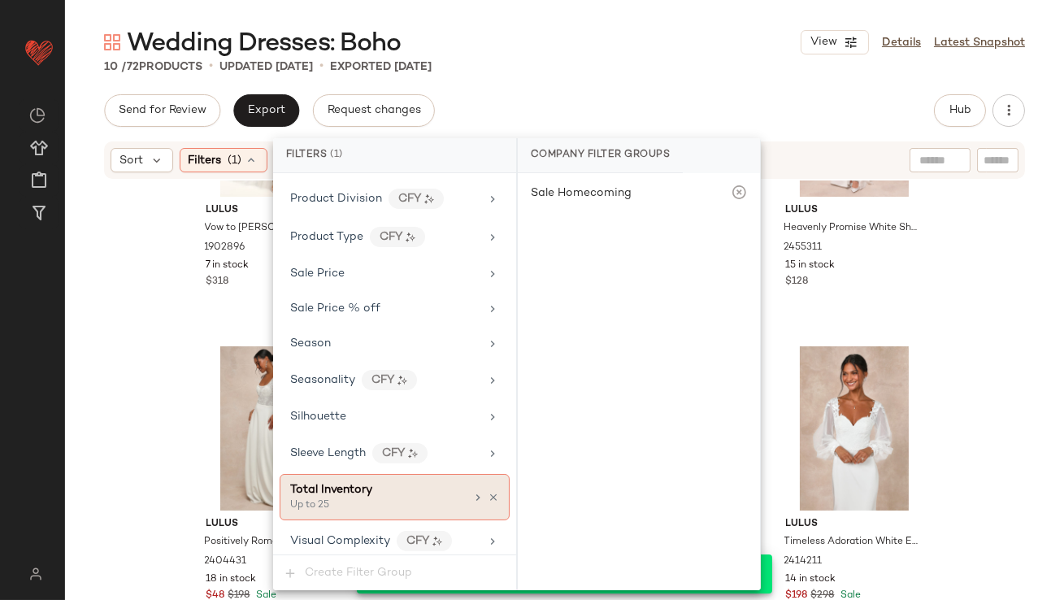
click at [488, 492] on icon at bounding box center [493, 497] width 11 height 11
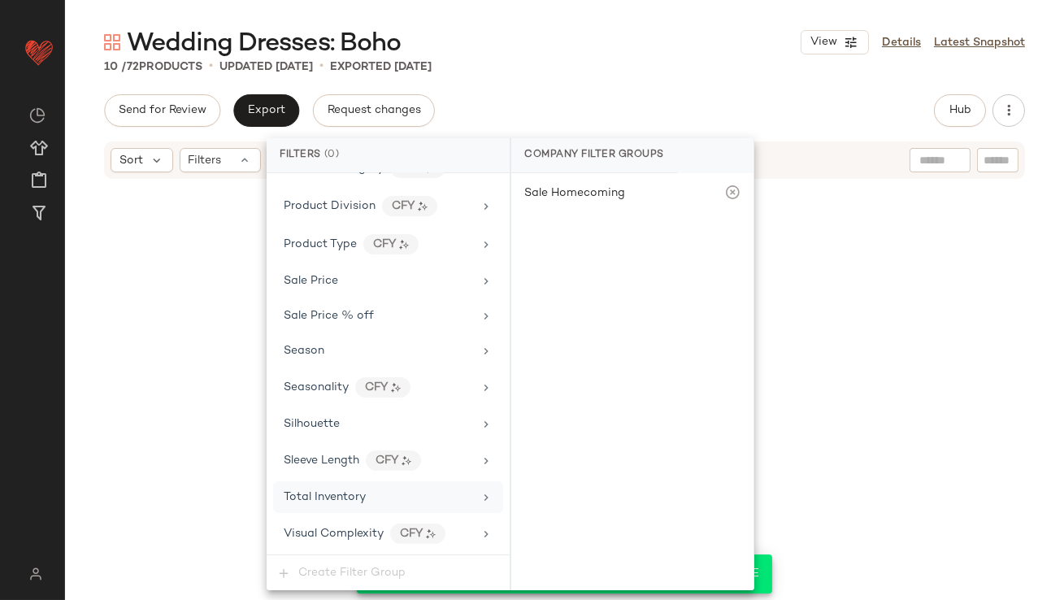
scroll to position [1173, 0]
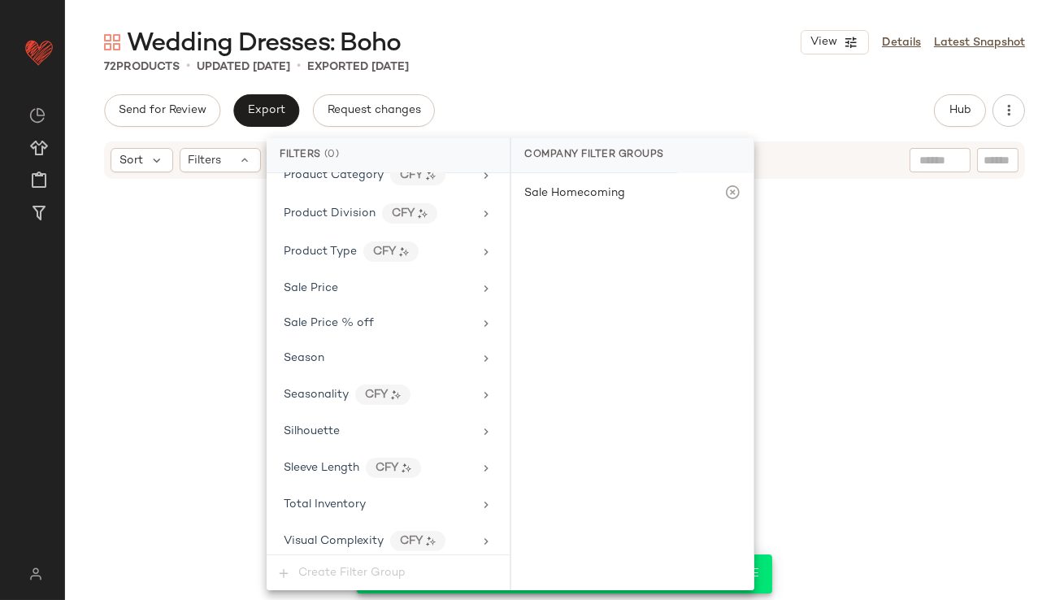
click at [577, 130] on div "Send for Review Export Request changes Hub Send for Review External Review Inte…" at bounding box center [564, 347] width 999 height 506
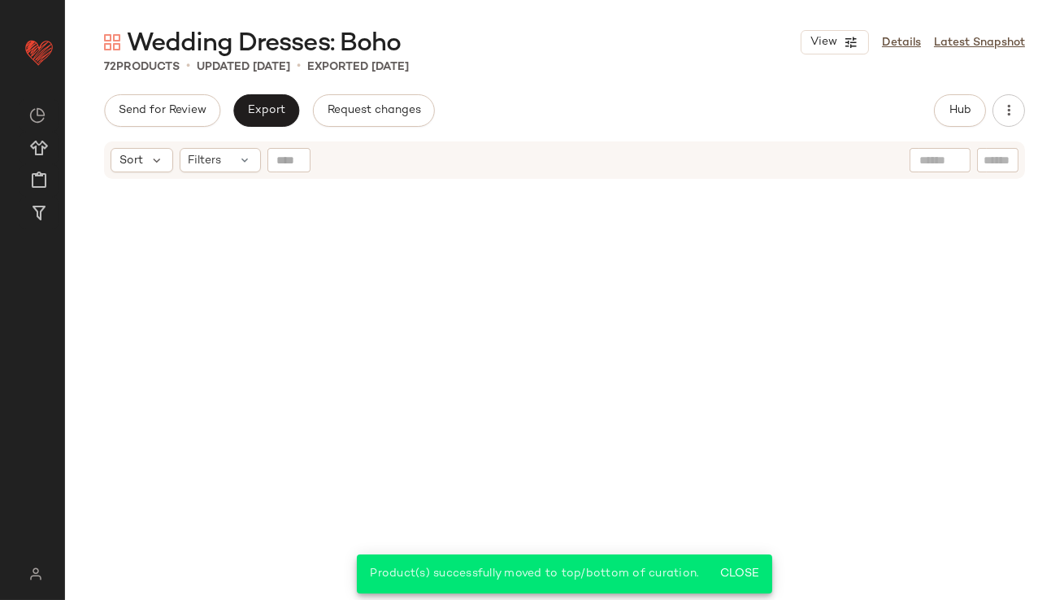
scroll to position [0, 0]
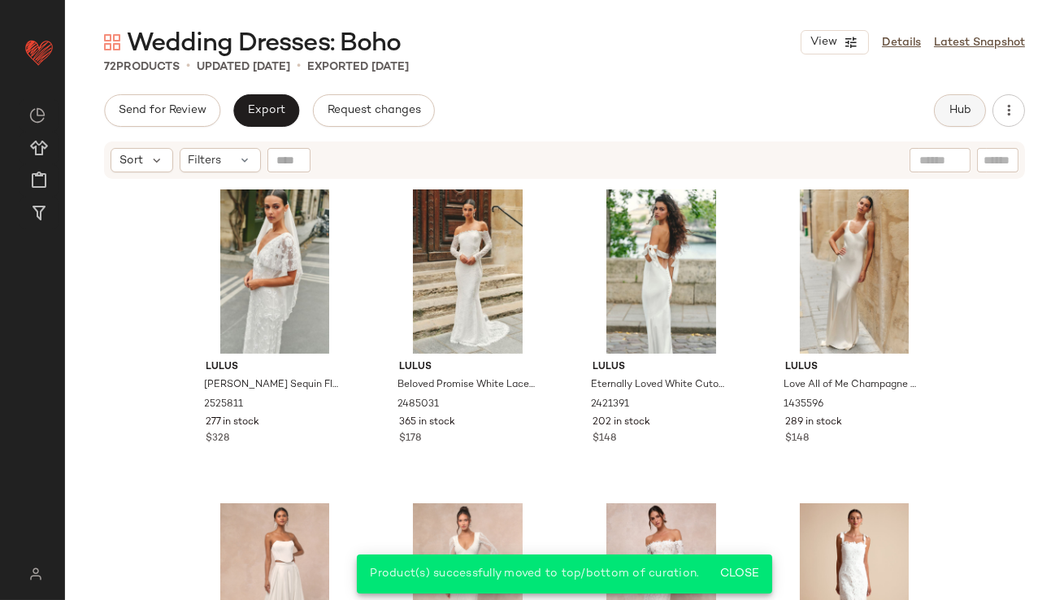
click at [948, 98] on button "Hub" at bounding box center [960, 110] width 52 height 33
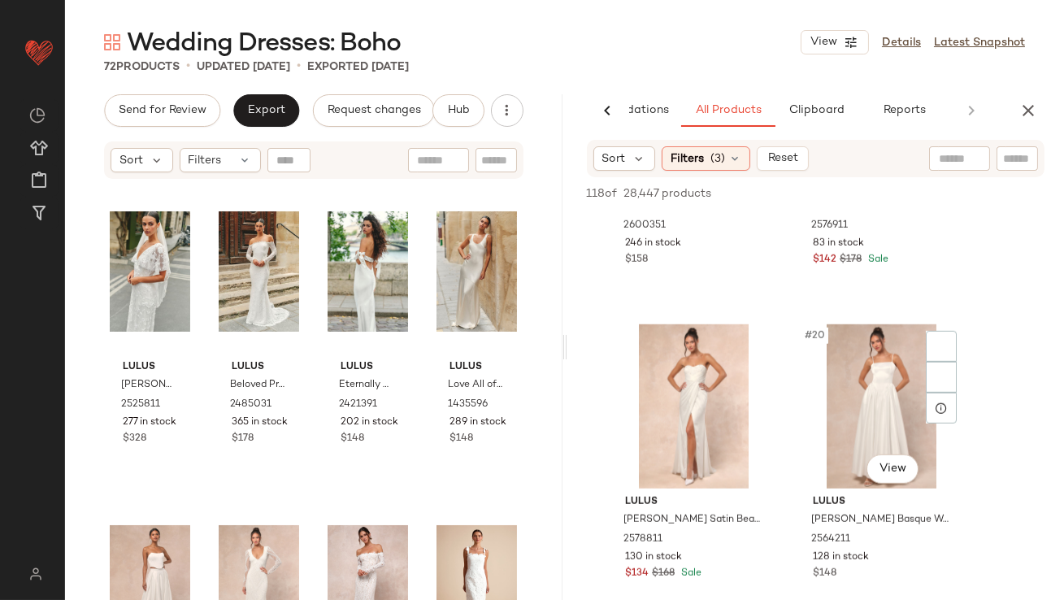
scroll to position [2807, 0]
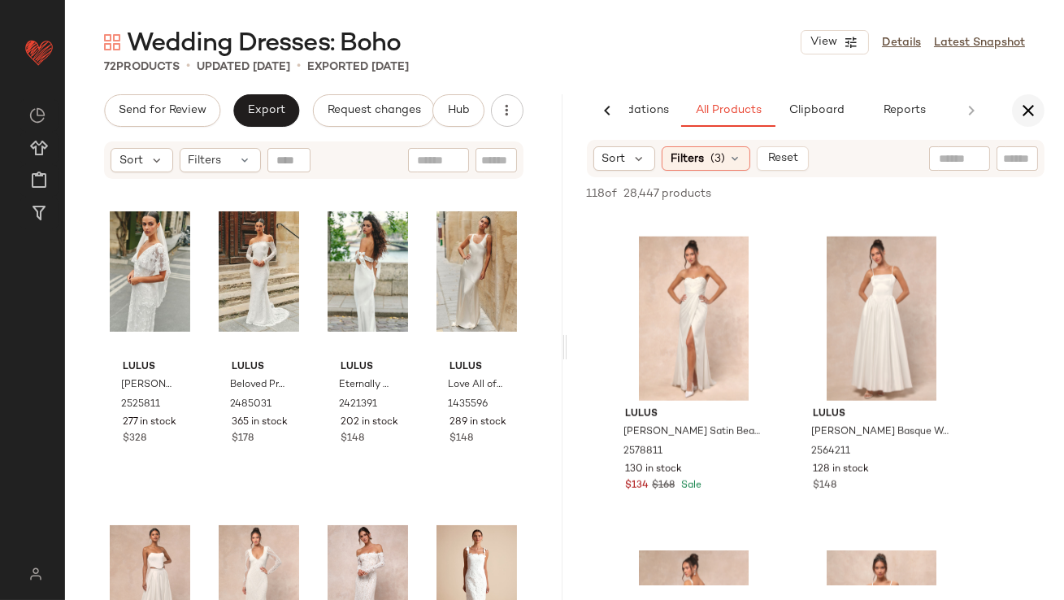
click at [1028, 120] on icon "button" at bounding box center [1029, 111] width 20 height 20
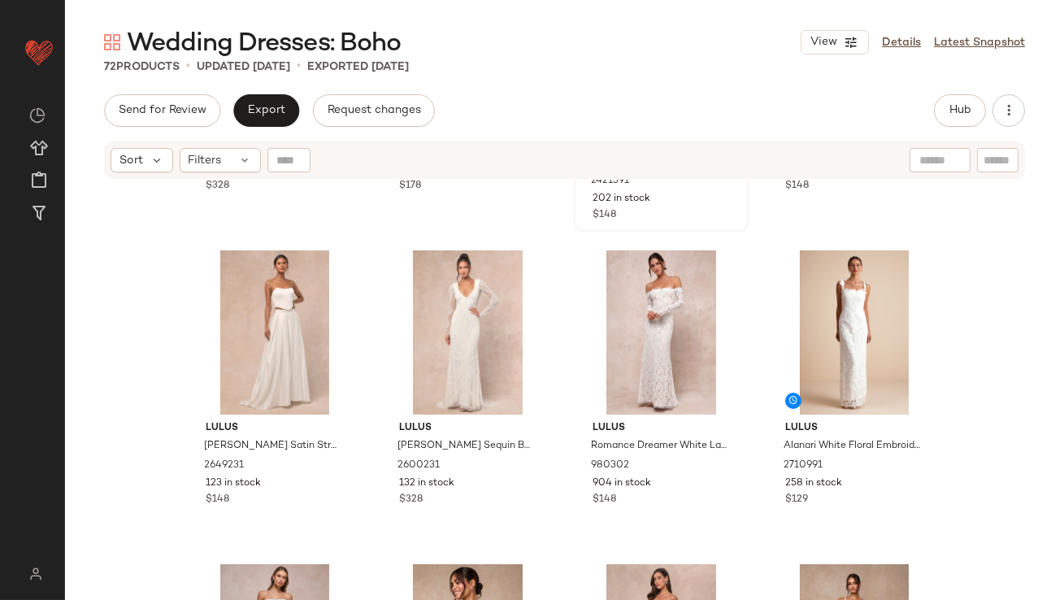
scroll to position [285, 0]
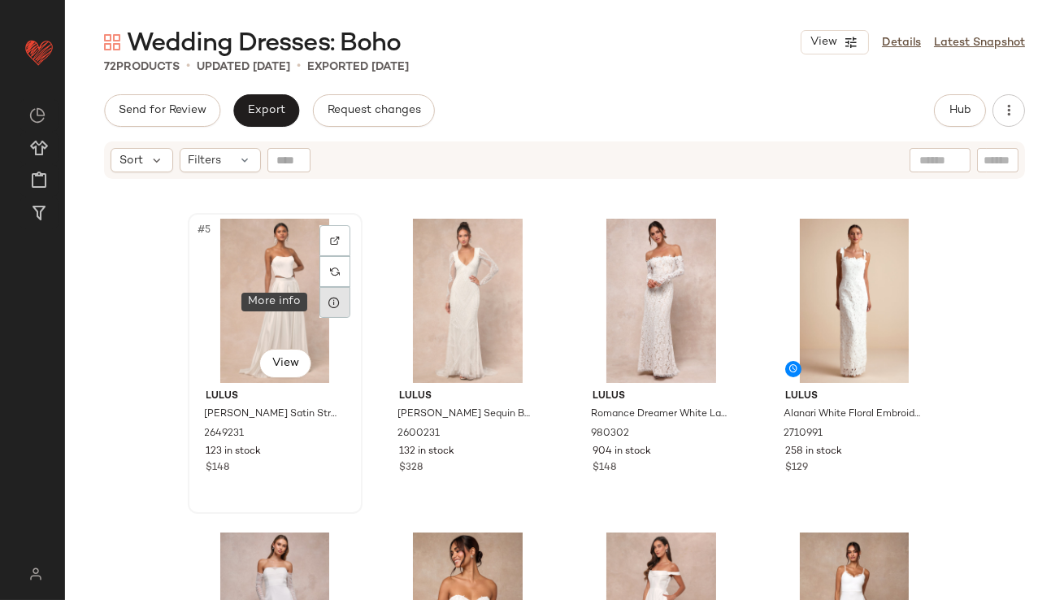
click at [324, 317] on div at bounding box center [335, 302] width 31 height 31
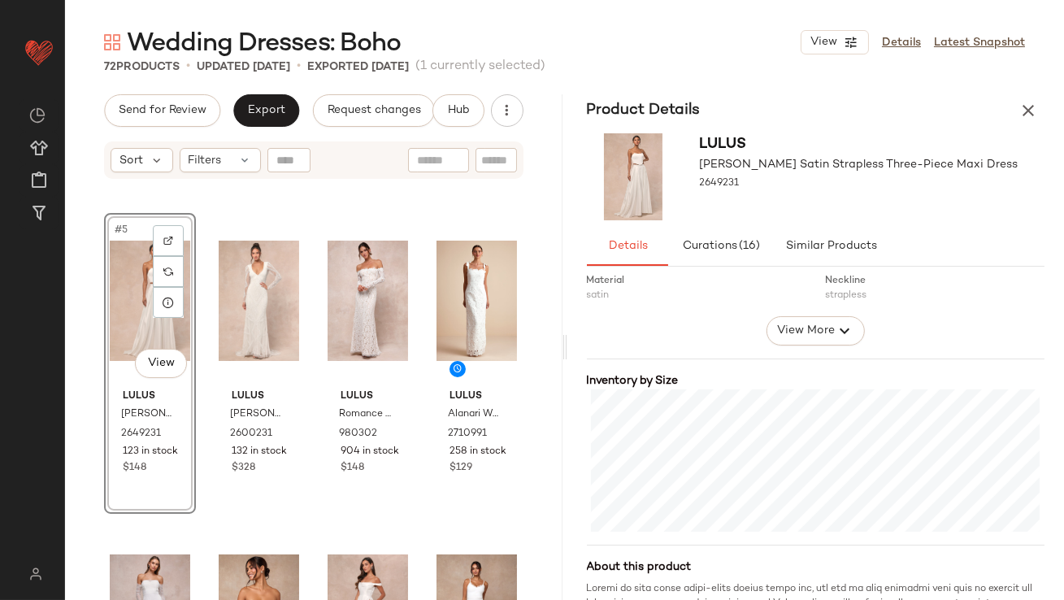
scroll to position [291, 0]
click at [274, 294] on div at bounding box center [277, 302] width 31 height 31
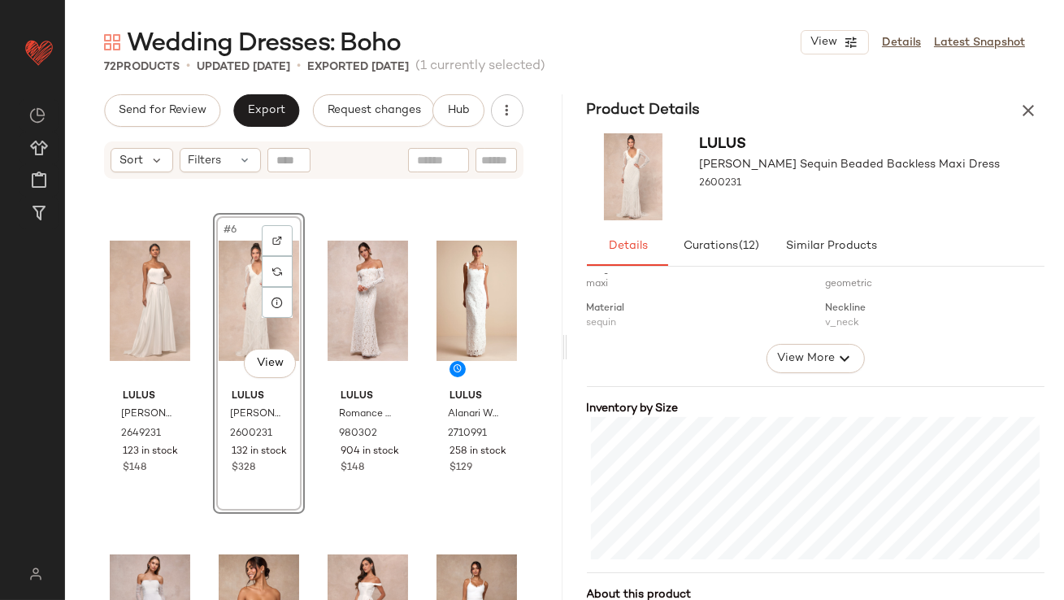
scroll to position [443, 0]
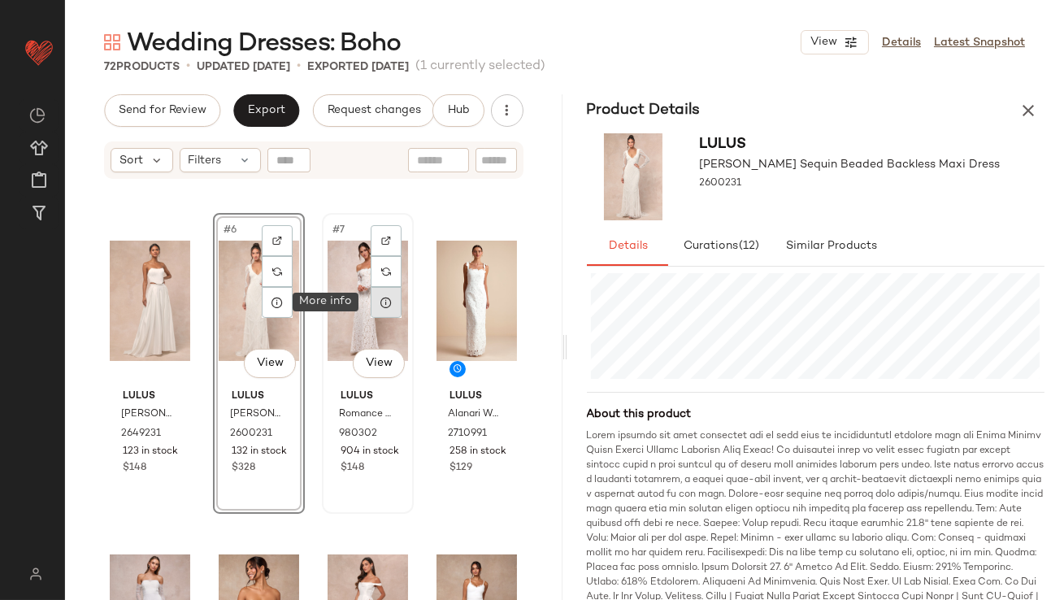
click at [380, 298] on icon at bounding box center [386, 302] width 13 height 13
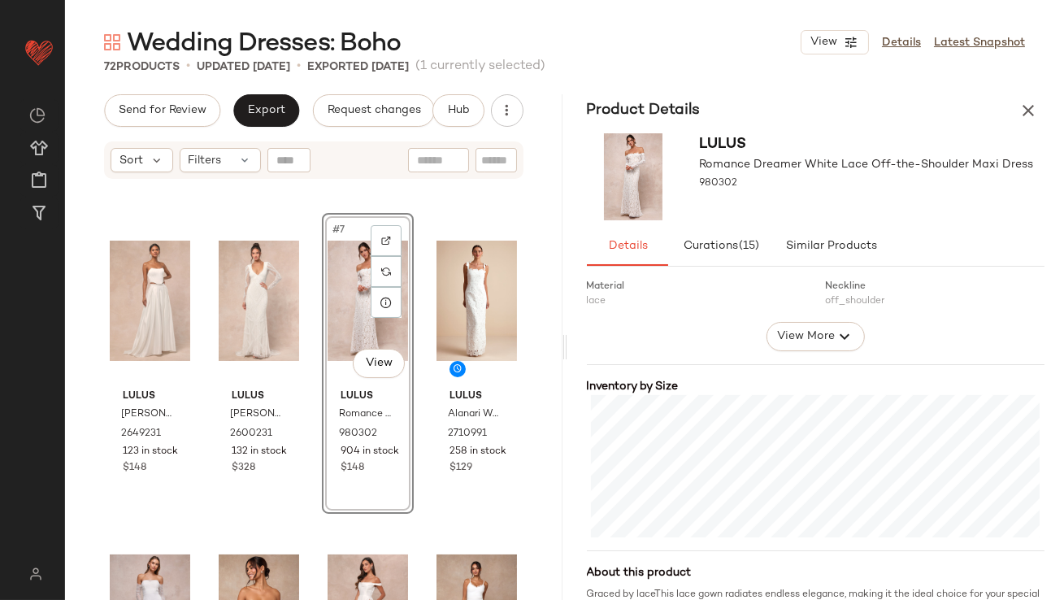
scroll to position [375, 0]
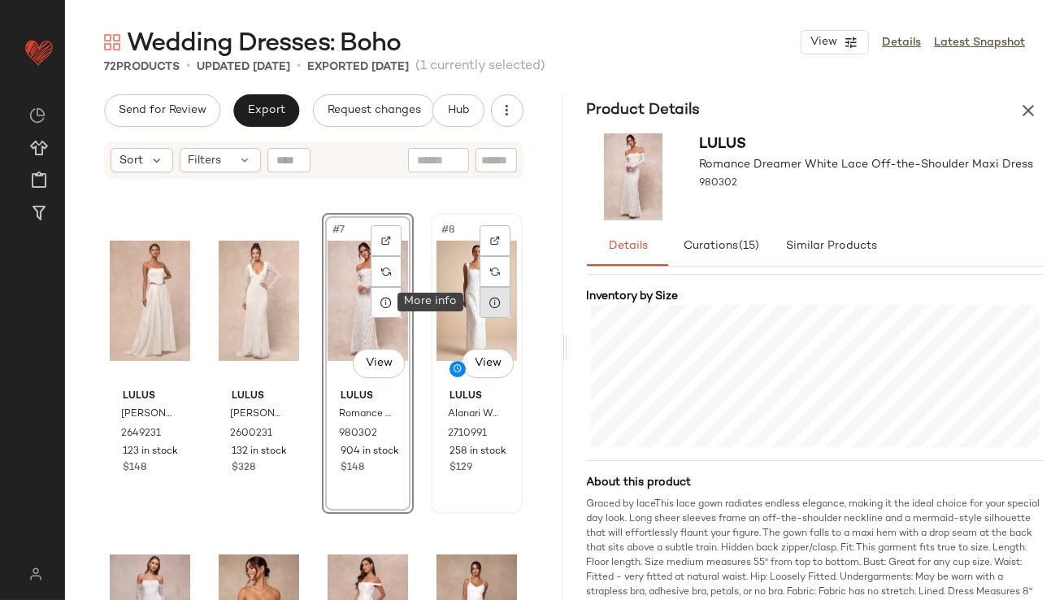
click at [480, 307] on div at bounding box center [495, 302] width 31 height 31
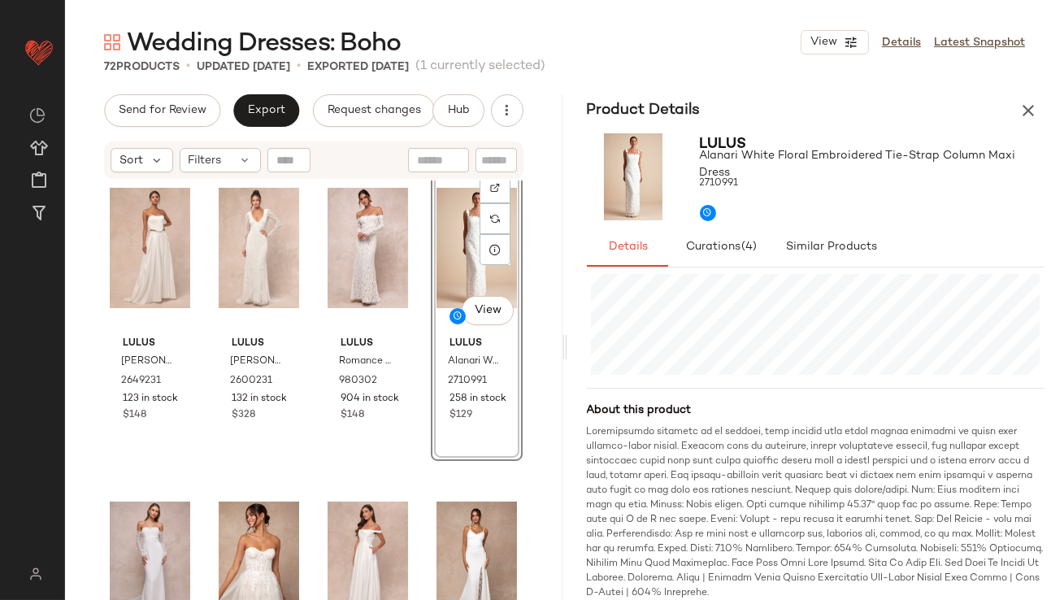
scroll to position [487, 0]
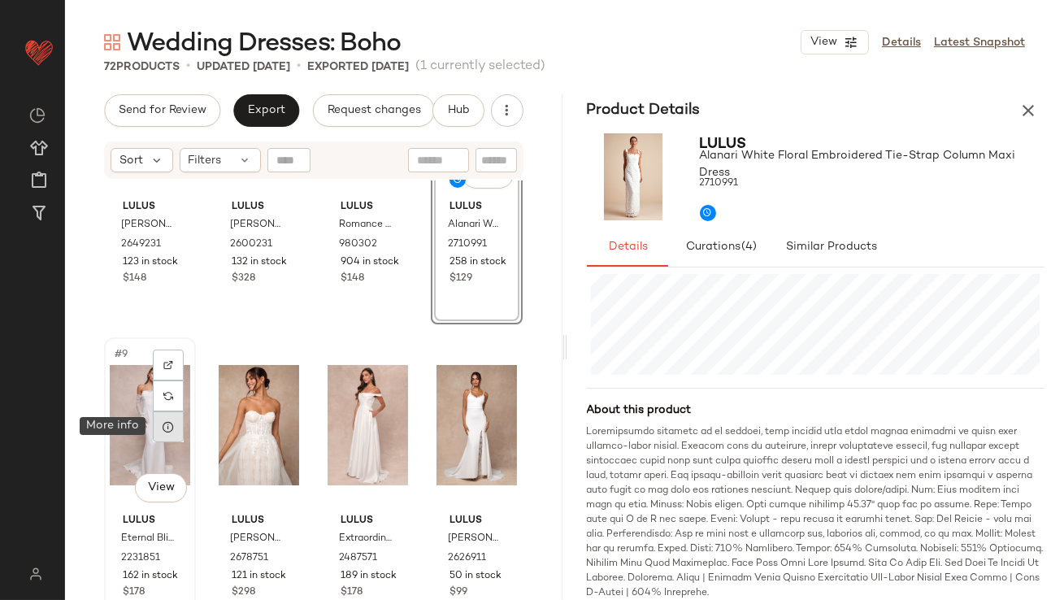
click at [161, 426] on div at bounding box center [168, 426] width 31 height 31
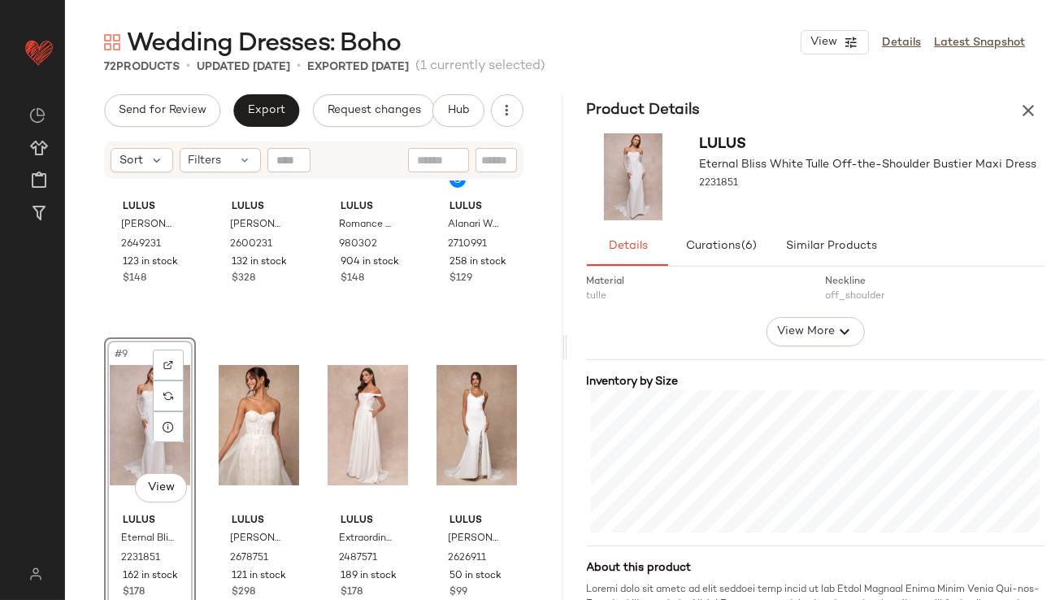
scroll to position [341, 0]
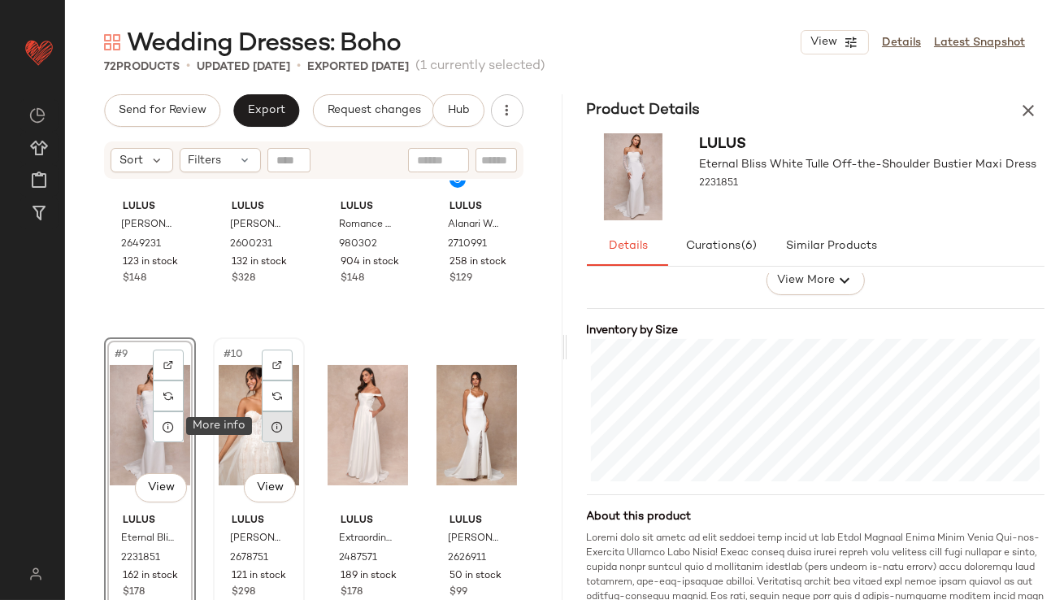
click at [276, 437] on div at bounding box center [277, 426] width 31 height 31
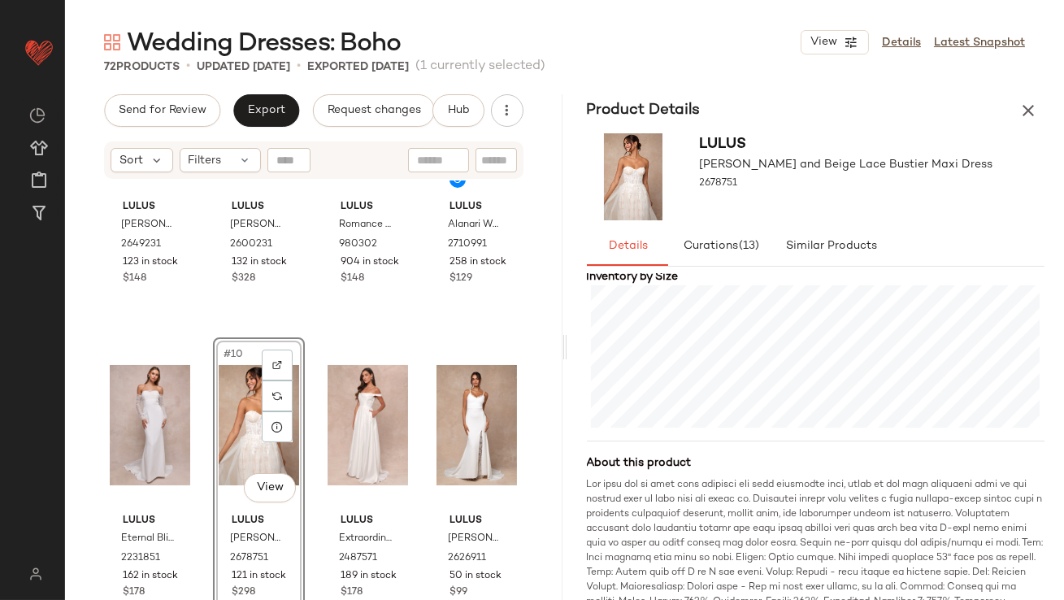
scroll to position [397, 0]
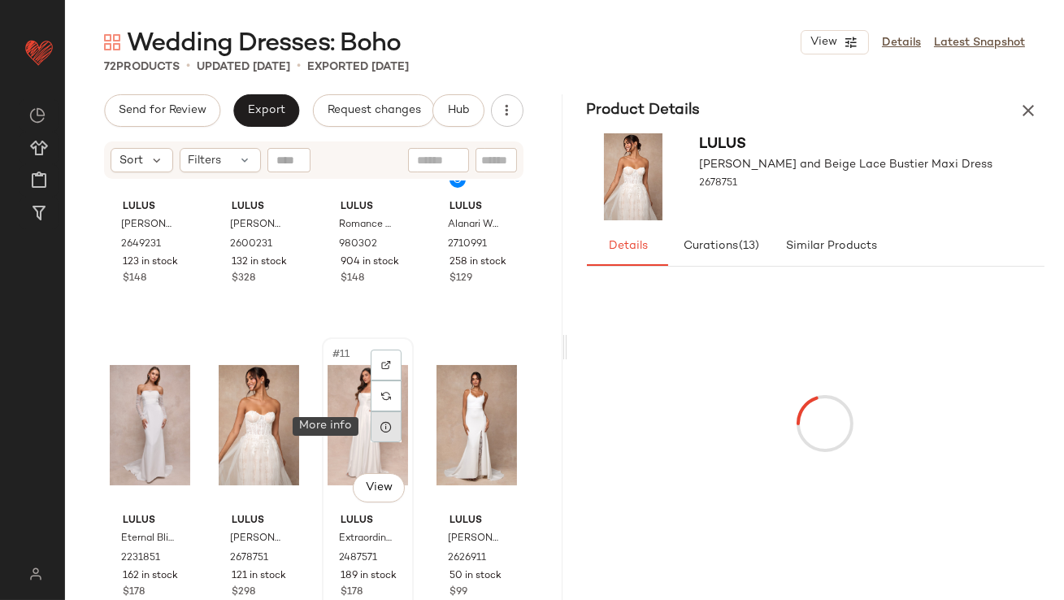
click at [382, 428] on icon at bounding box center [386, 426] width 13 height 13
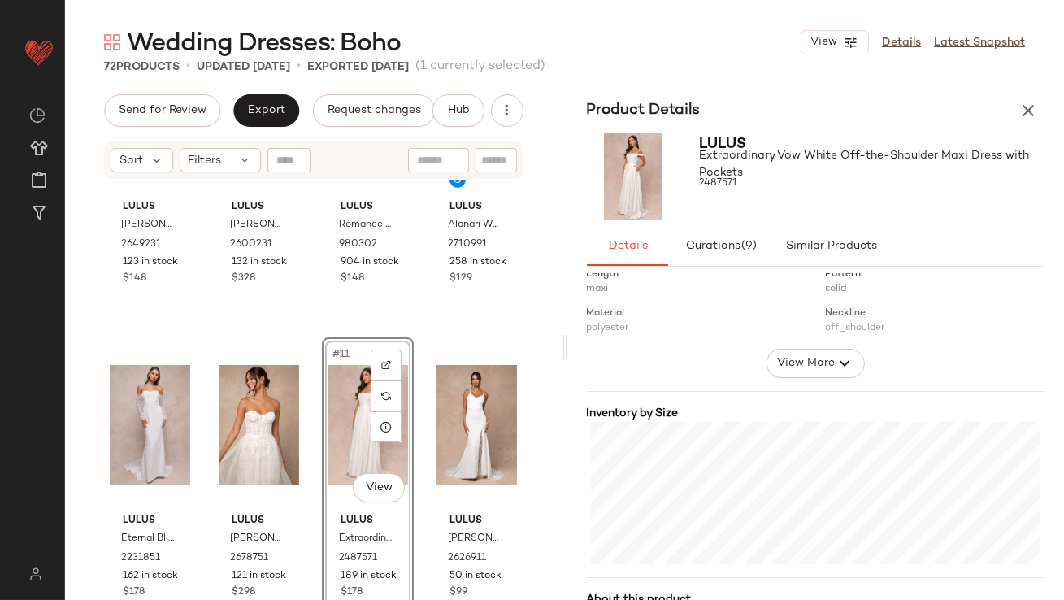
scroll to position [363, 0]
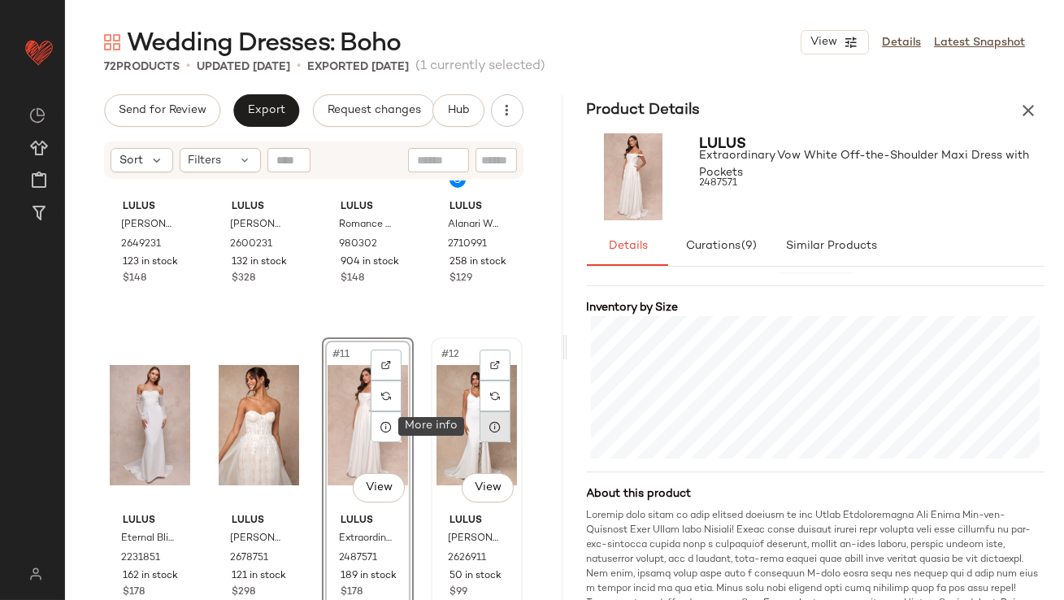
click at [495, 428] on div at bounding box center [495, 426] width 31 height 31
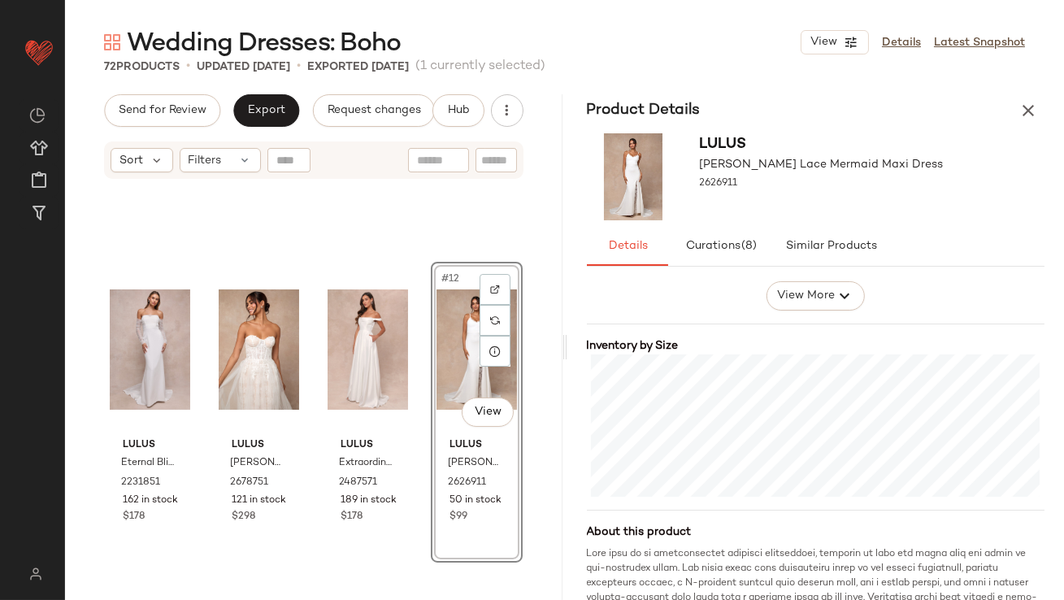
scroll to position [795, 0]
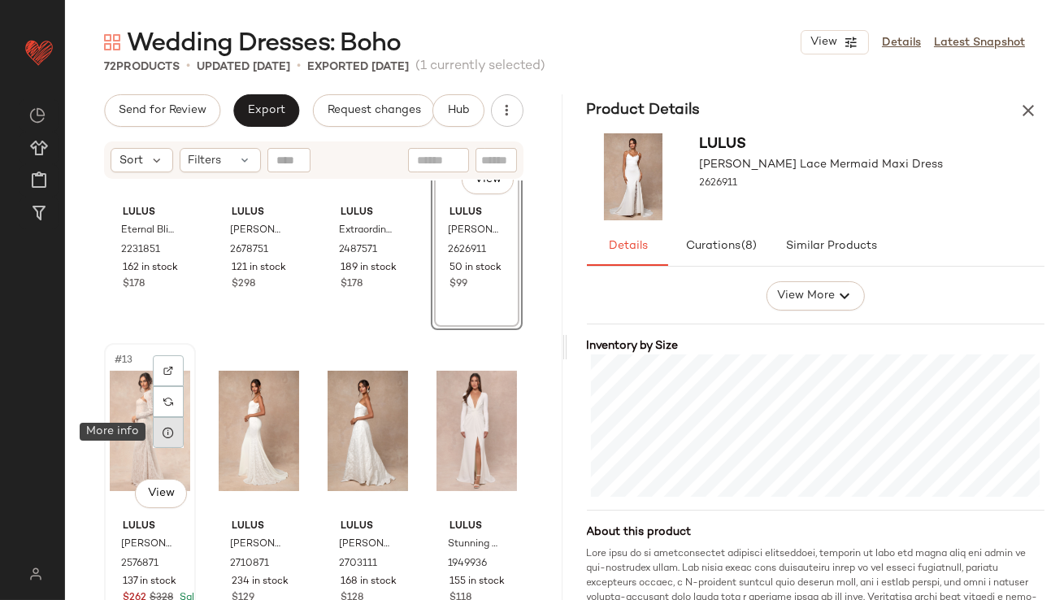
click at [176, 428] on div at bounding box center [168, 432] width 31 height 31
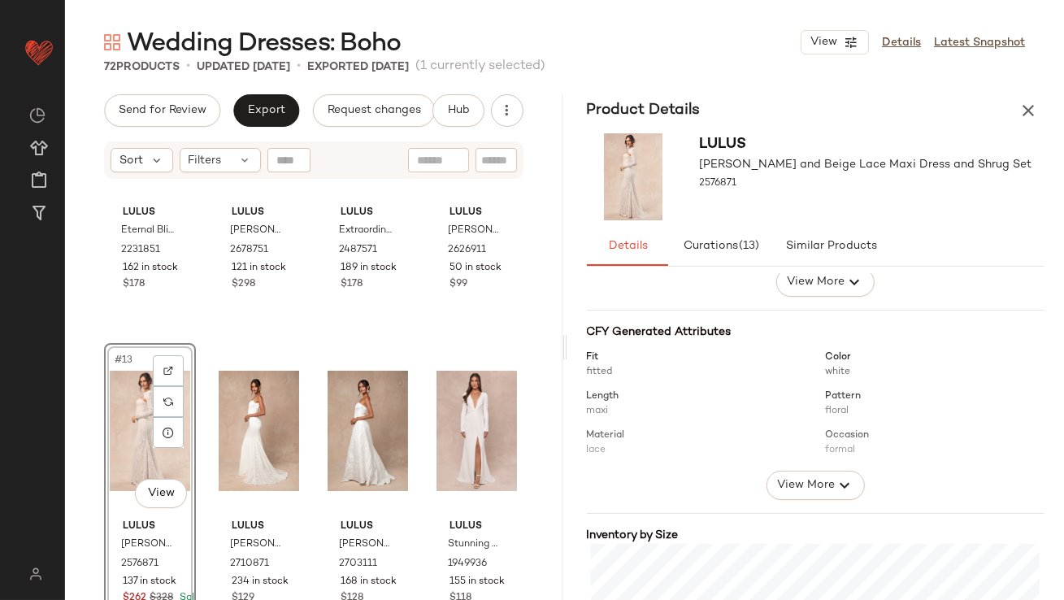
scroll to position [310, 0]
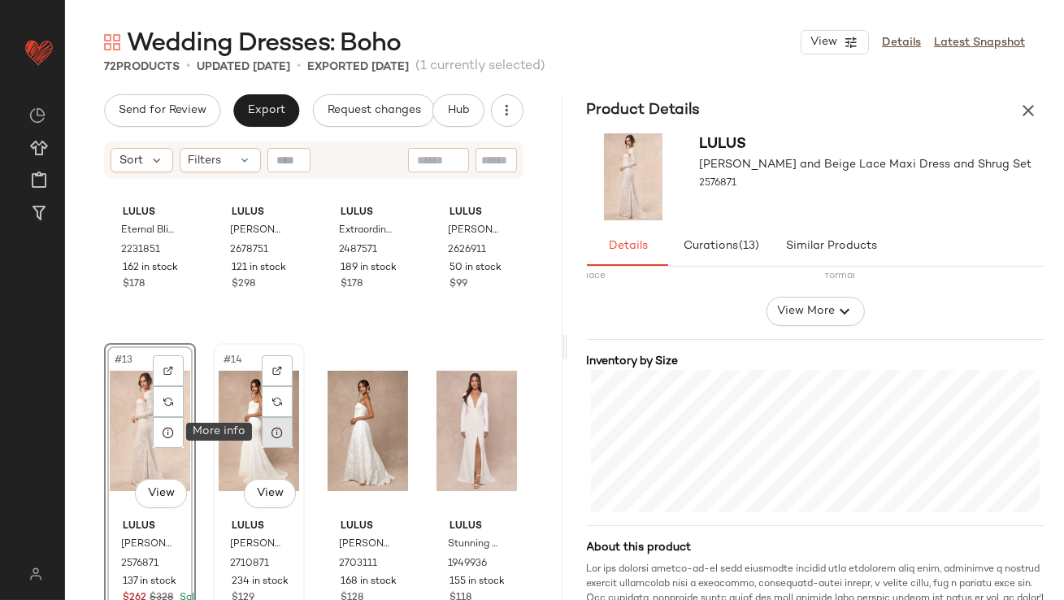
click at [277, 426] on icon at bounding box center [277, 432] width 13 height 13
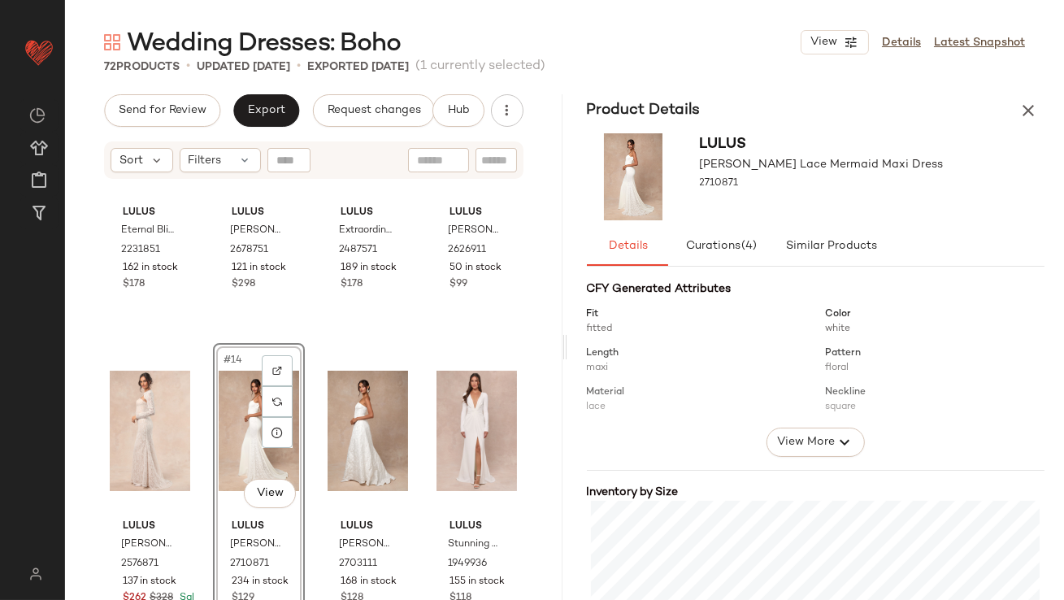
scroll to position [317, 0]
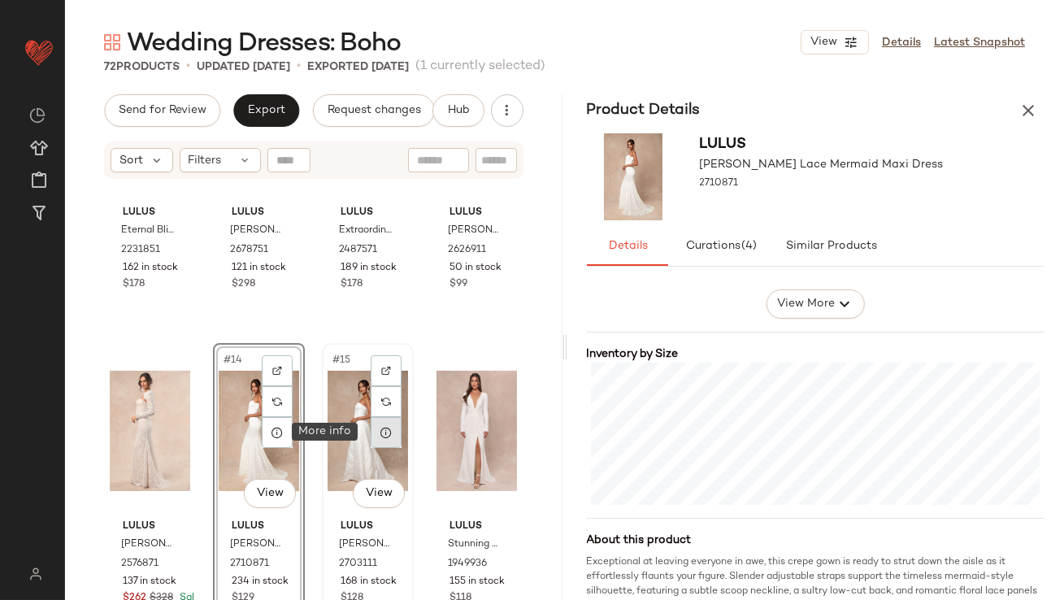
click at [380, 432] on icon at bounding box center [386, 432] width 13 height 13
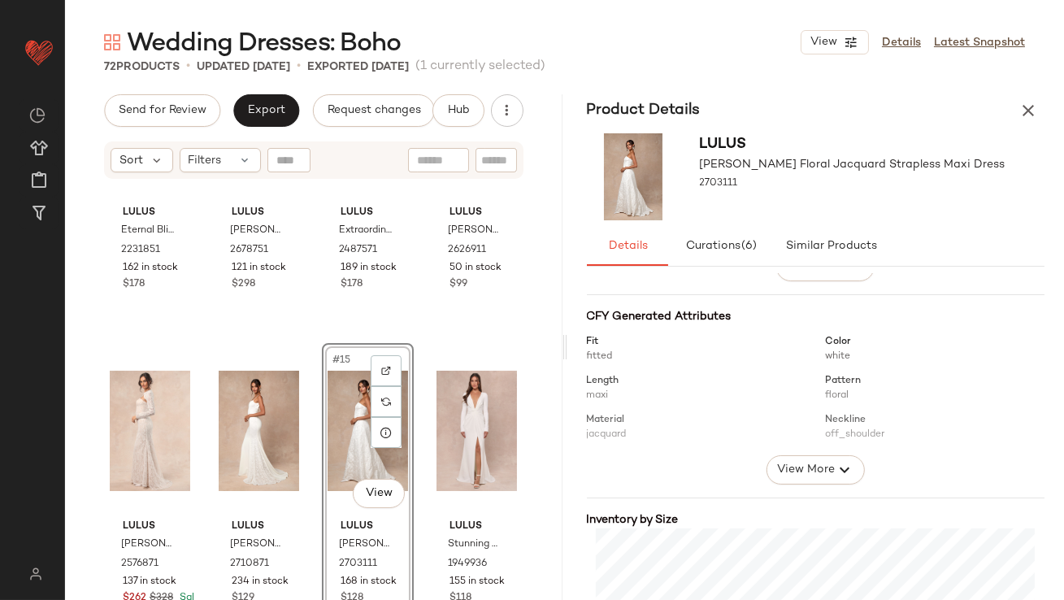
scroll to position [346, 0]
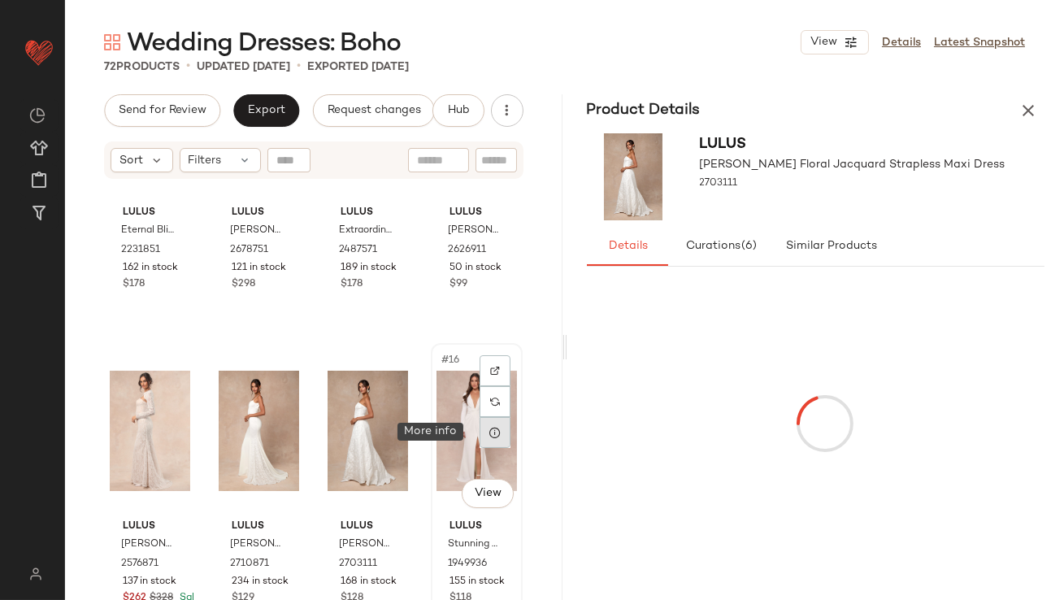
click at [489, 432] on icon at bounding box center [495, 432] width 13 height 13
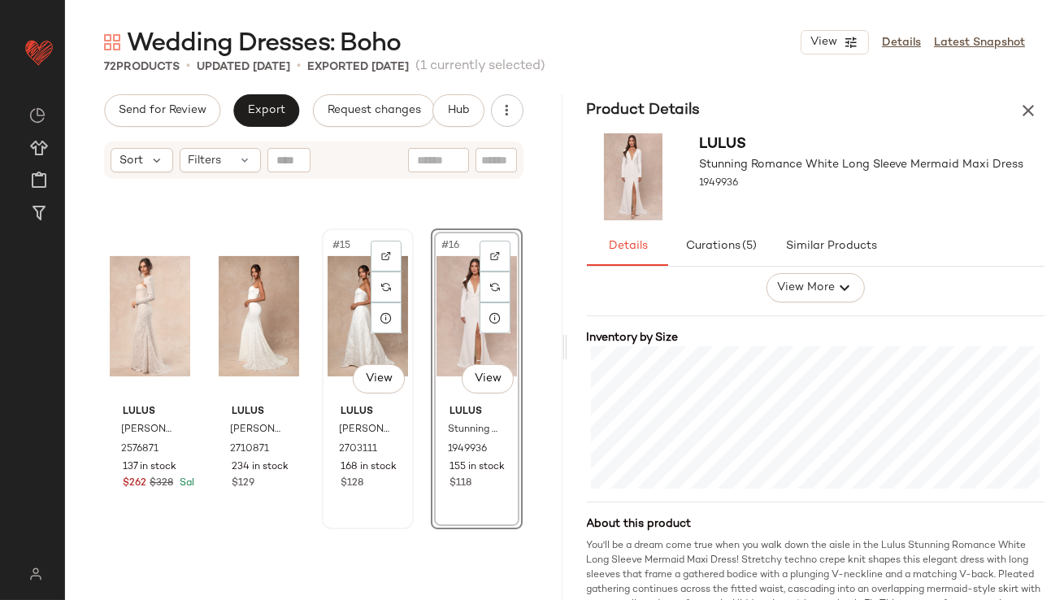
scroll to position [1192, 0]
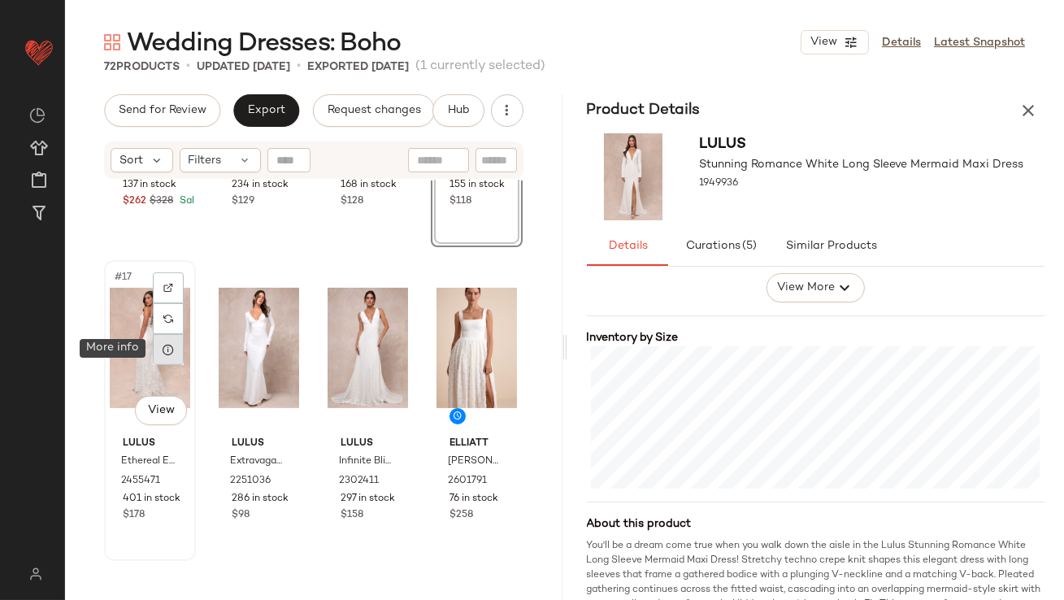
click at [169, 354] on icon at bounding box center [168, 349] width 13 height 13
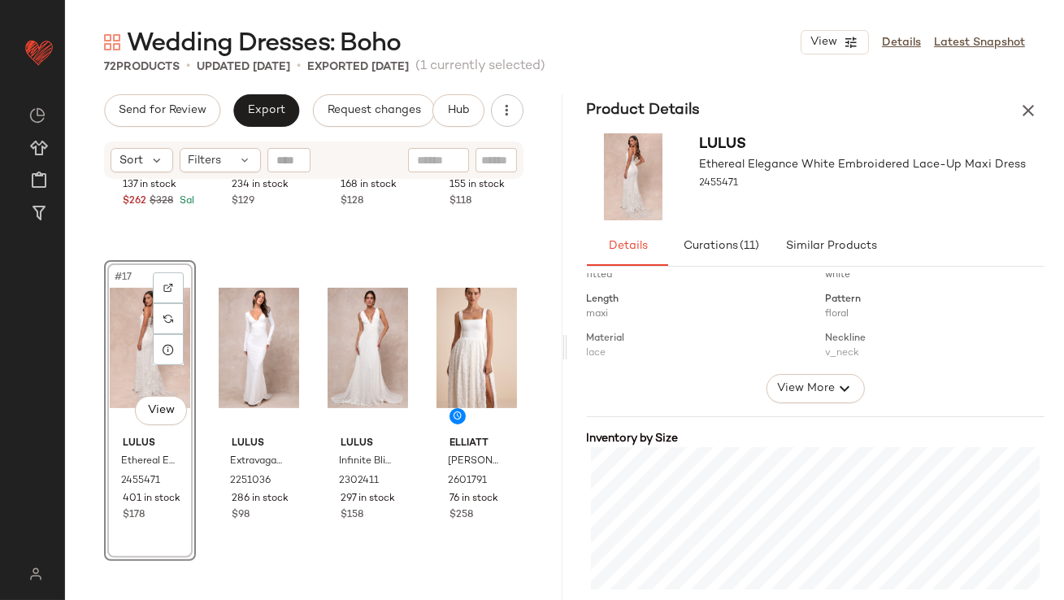
scroll to position [304, 0]
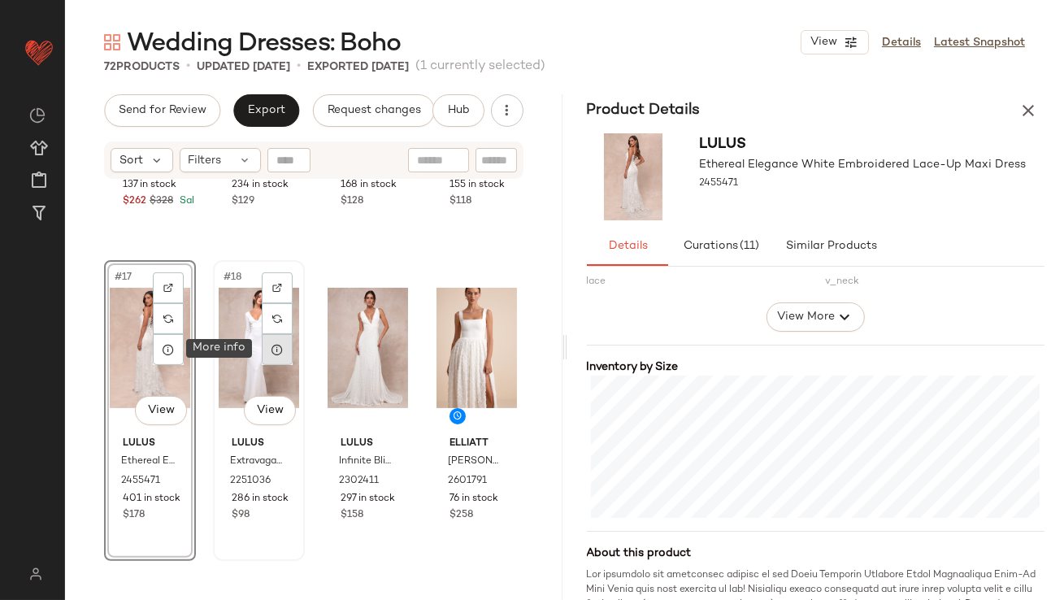
click at [283, 351] on div at bounding box center [277, 349] width 31 height 31
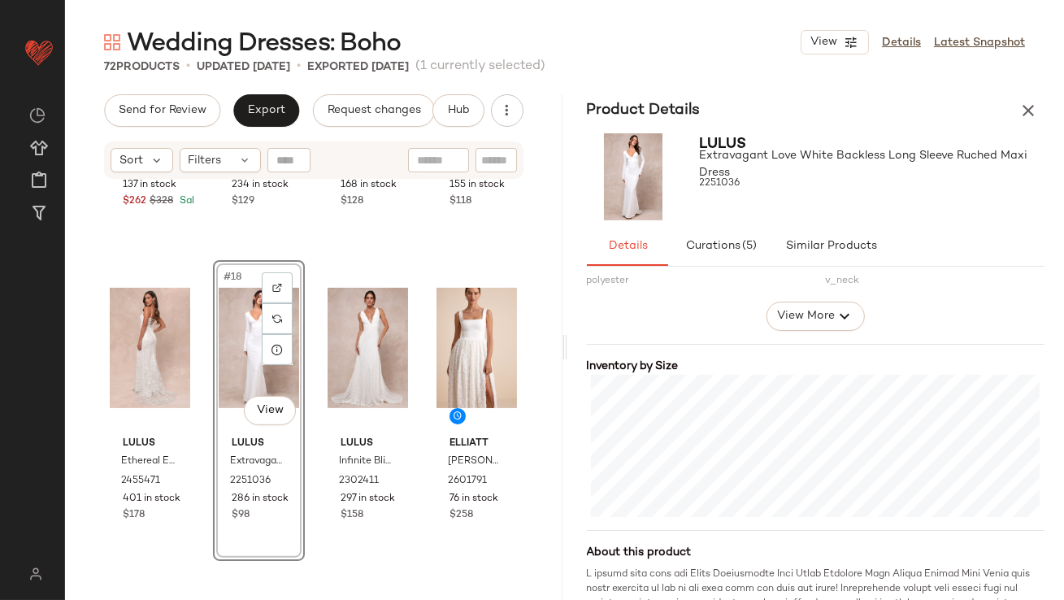
scroll to position [306, 0]
click at [380, 352] on icon at bounding box center [386, 349] width 13 height 13
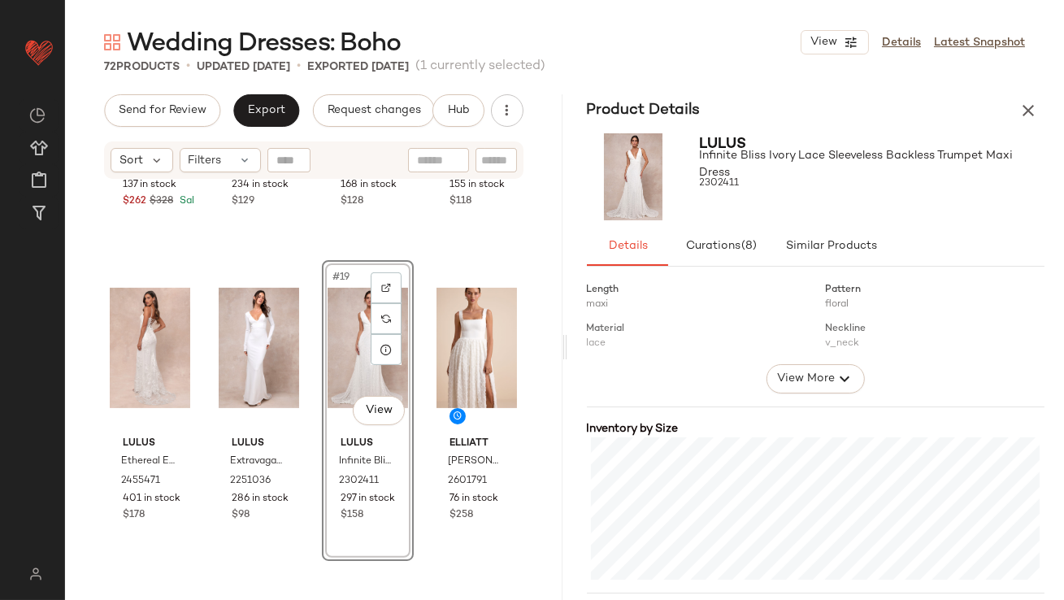
scroll to position [373, 0]
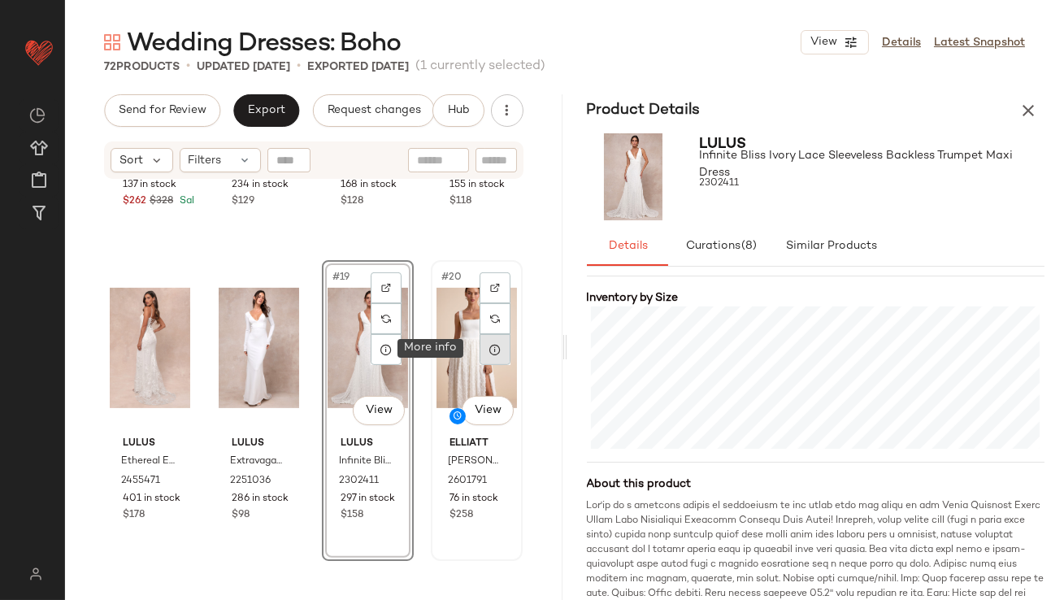
click at [480, 349] on div at bounding box center [495, 349] width 31 height 31
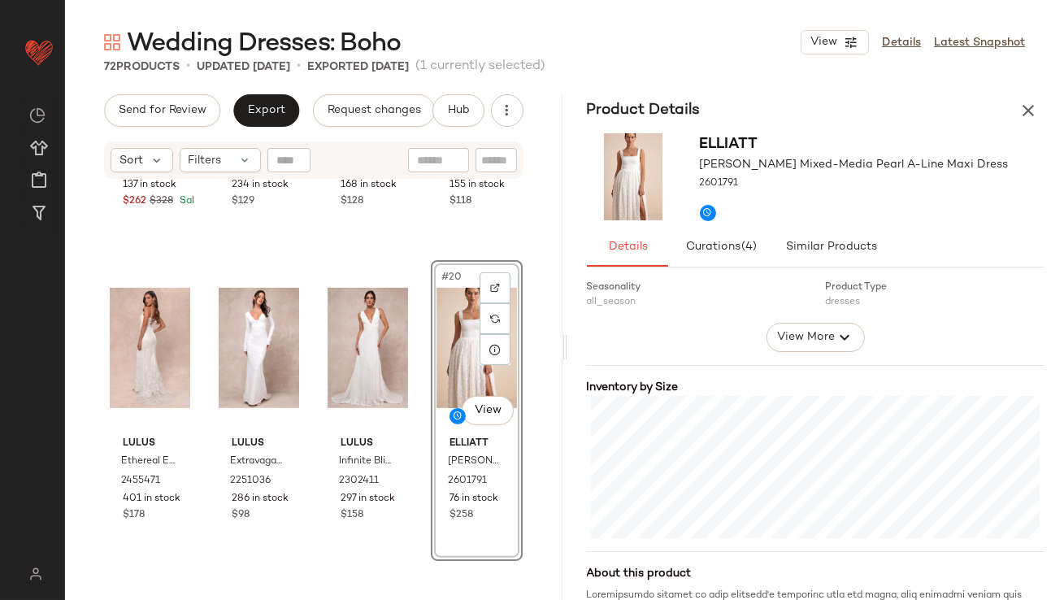
scroll to position [452, 0]
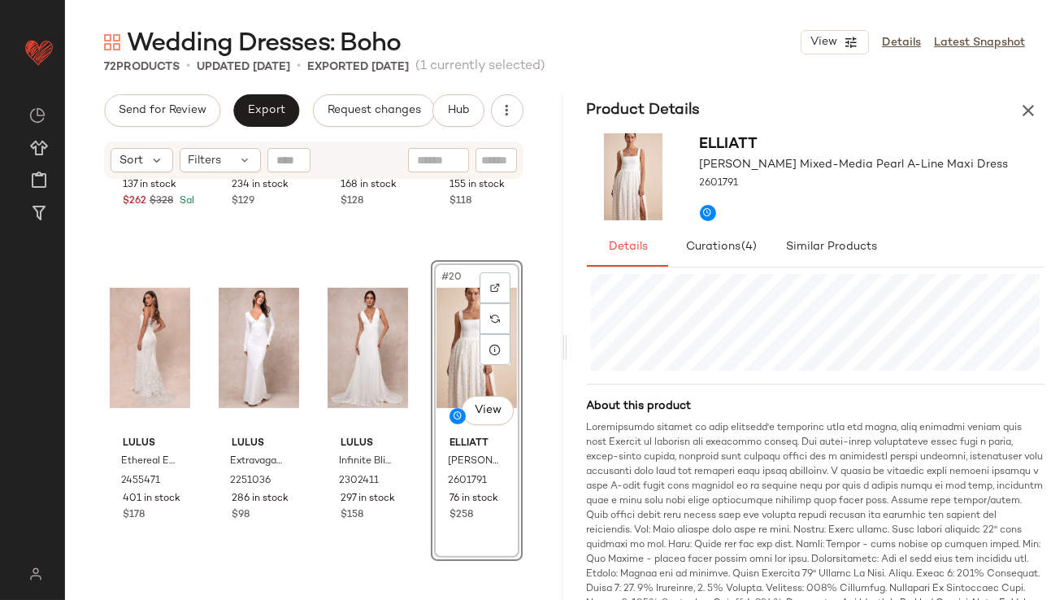
click at [1028, 104] on icon "button" at bounding box center [1029, 111] width 20 height 20
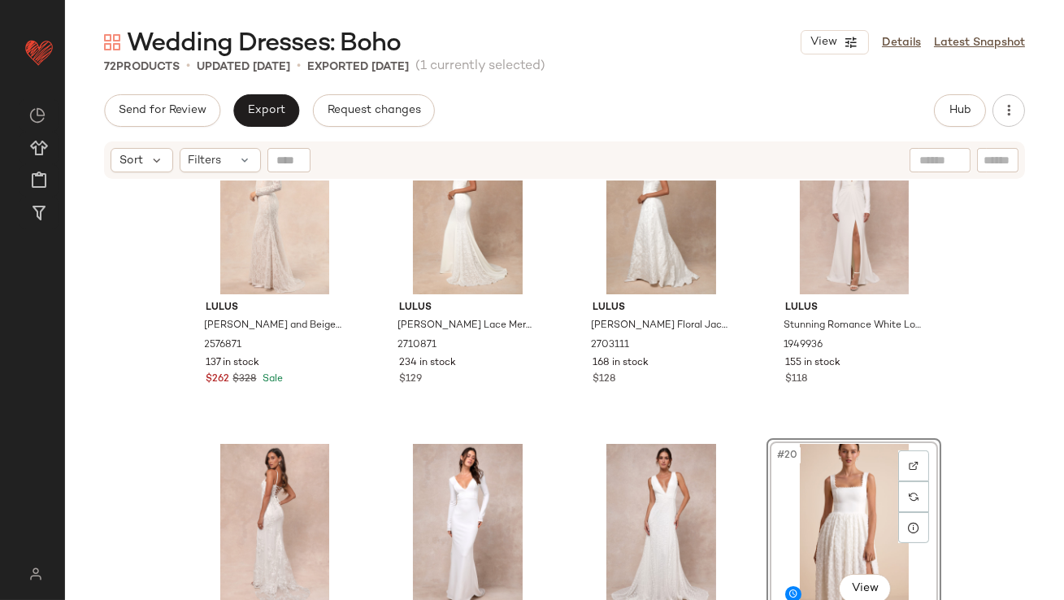
scroll to position [533, 0]
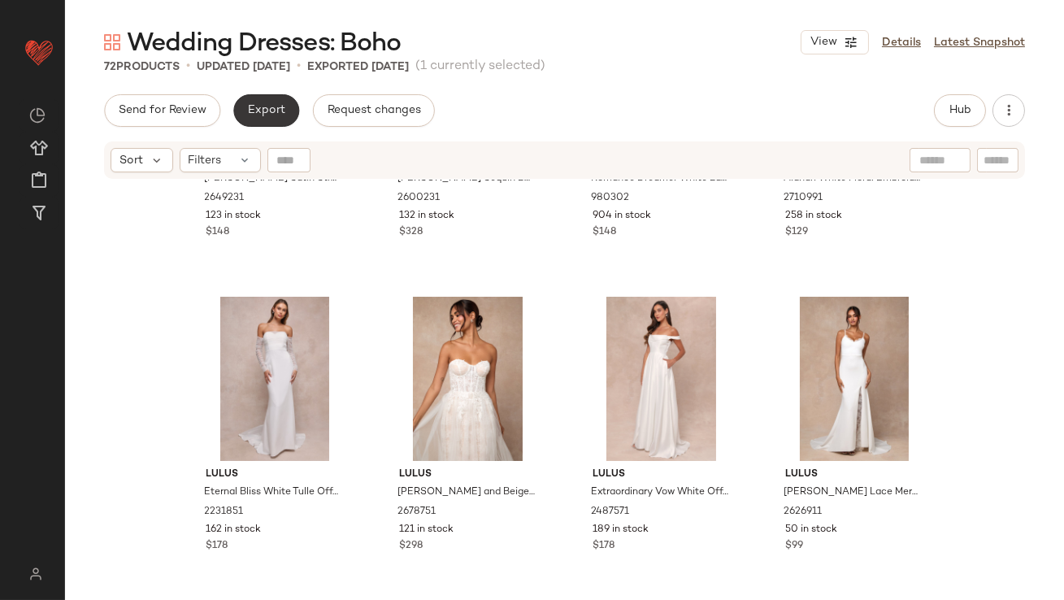
click at [272, 108] on span "Export" at bounding box center [266, 110] width 38 height 13
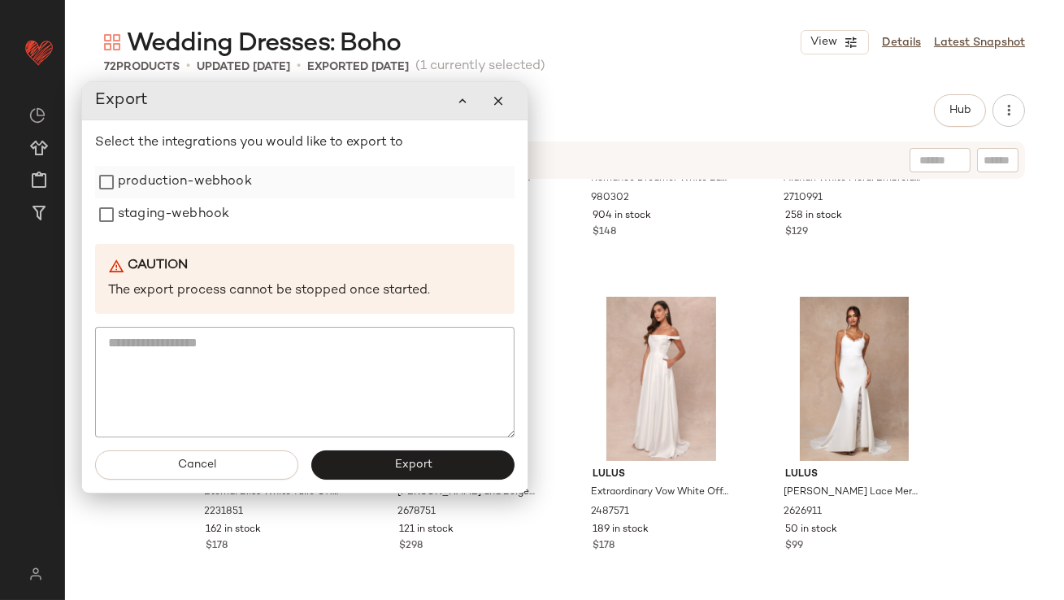
click at [261, 185] on div "production-webhook" at bounding box center [305, 182] width 420 height 33
click at [215, 195] on label "production-webhook" at bounding box center [185, 182] width 134 height 33
click at [183, 211] on label "staging-webhook" at bounding box center [173, 214] width 111 height 33
click at [386, 468] on button "Export" at bounding box center [412, 464] width 203 height 29
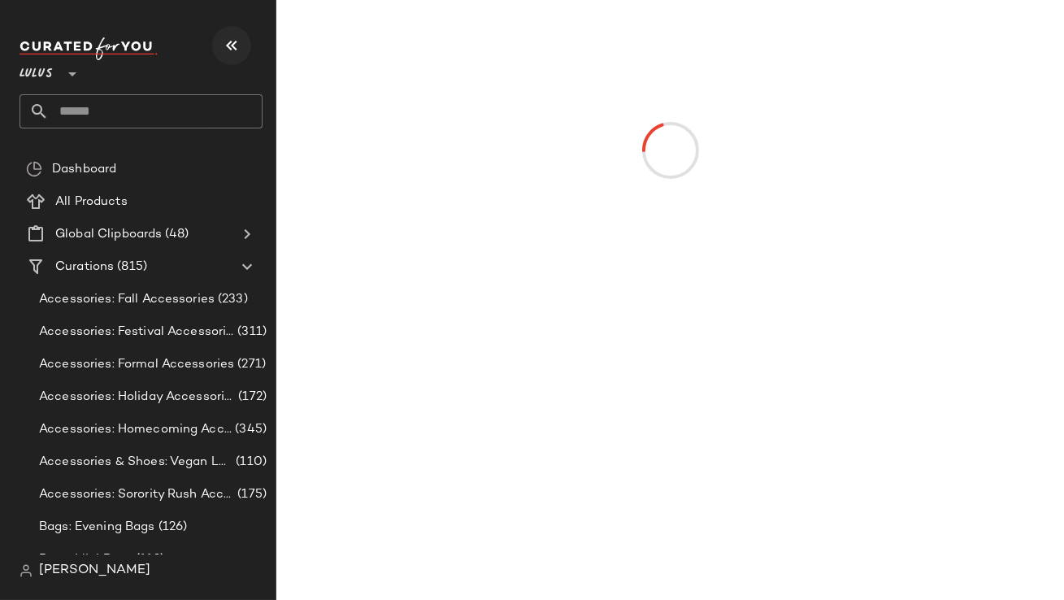
click at [235, 41] on icon "button" at bounding box center [232, 46] width 20 height 20
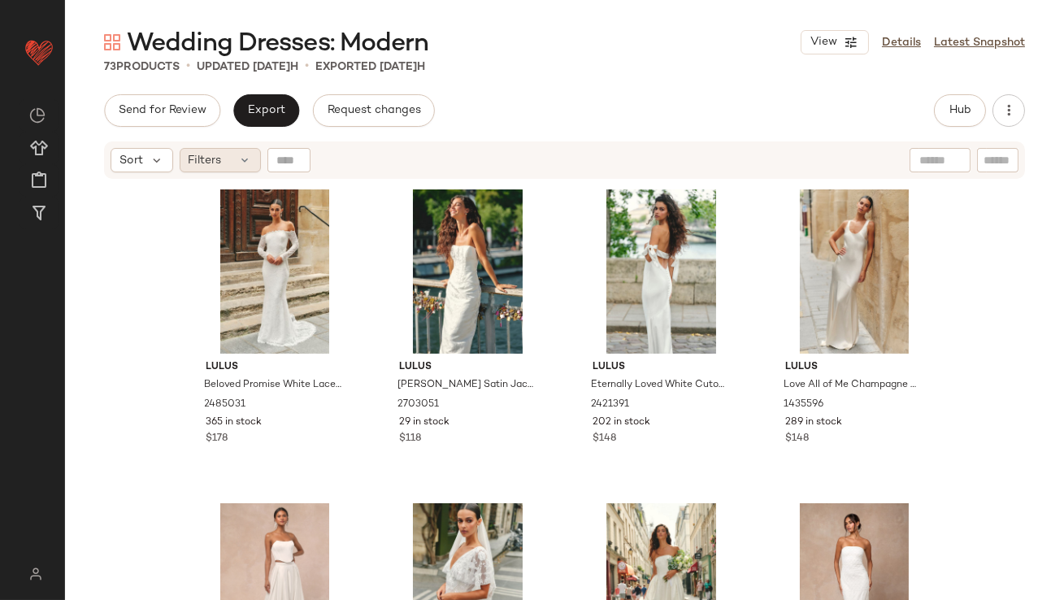
click at [233, 164] on div "Filters" at bounding box center [220, 160] width 81 height 24
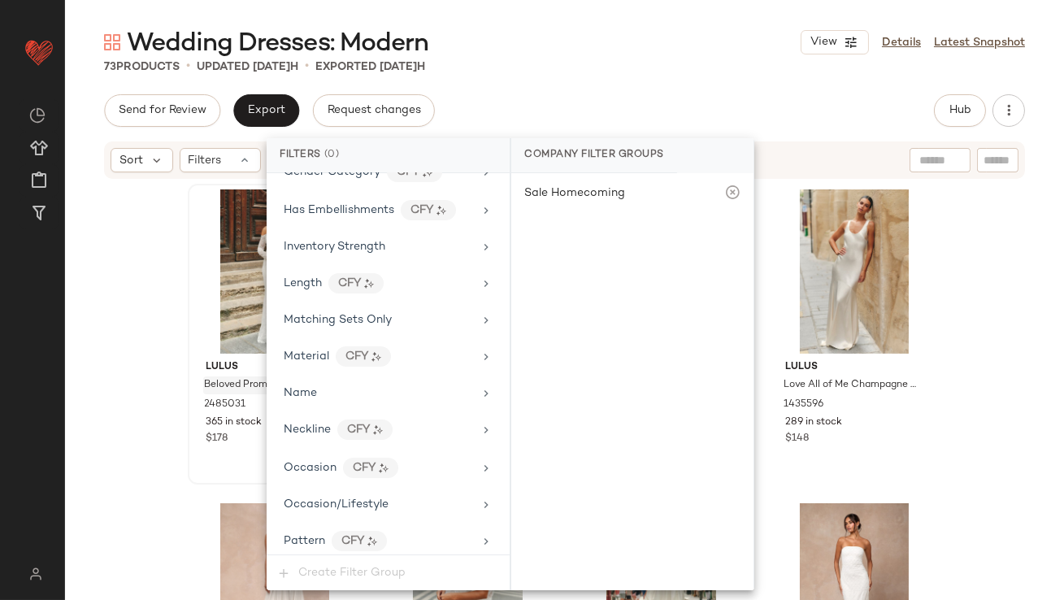
scroll to position [1173, 0]
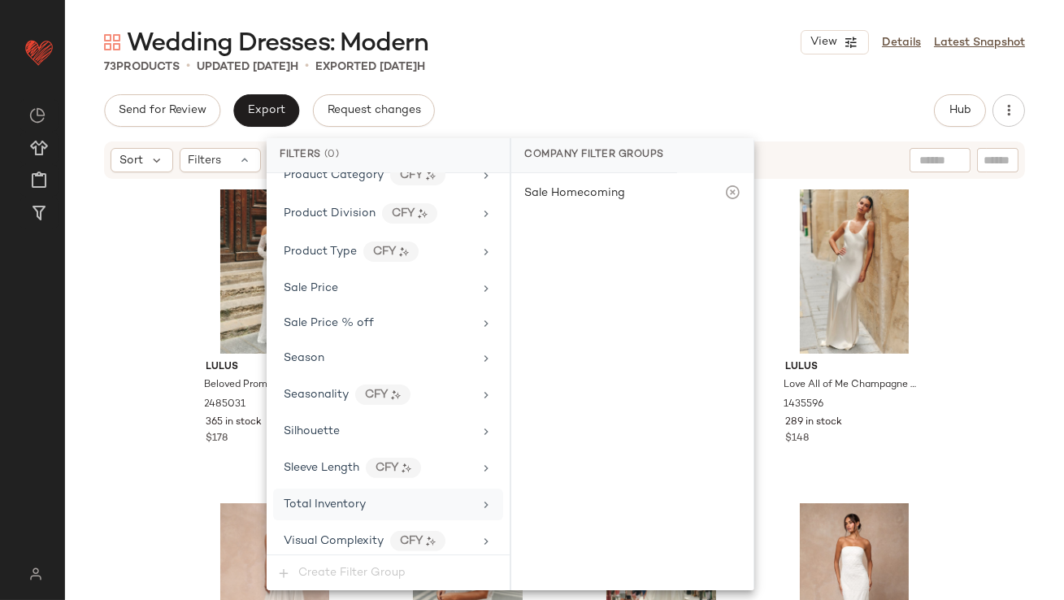
click at [326, 498] on span "Total Inventory" at bounding box center [325, 504] width 82 height 12
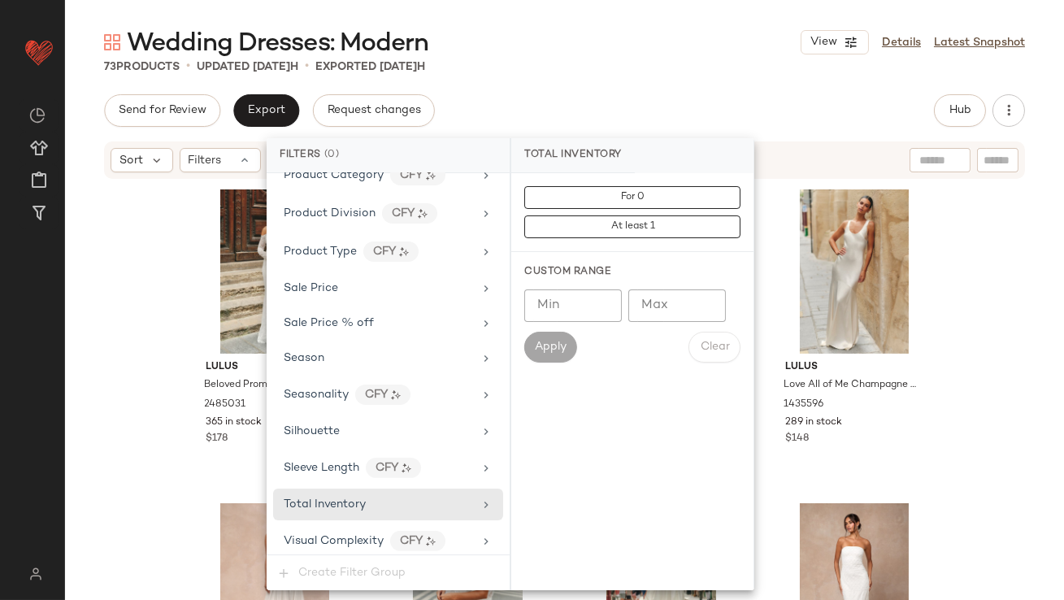
click at [646, 303] on input "Max" at bounding box center [677, 305] width 98 height 33
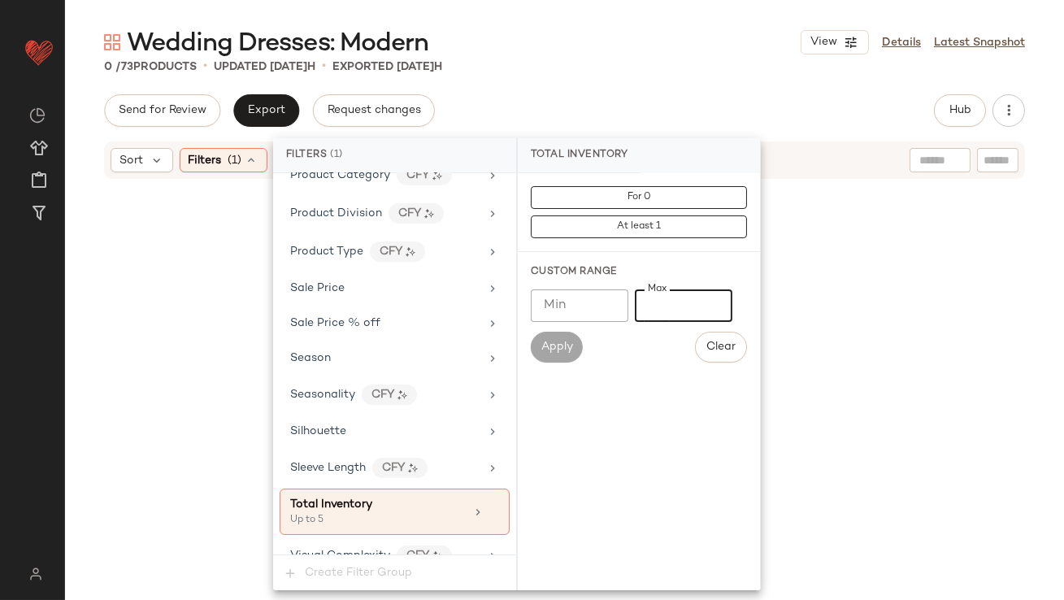
click at [644, 307] on input "*" at bounding box center [684, 305] width 98 height 33
type input "**"
click at [625, 6] on main "Wedding Dresses: Modern View Details Latest Snapshot 0 / 73 Products • updated …" at bounding box center [532, 300] width 1064 height 600
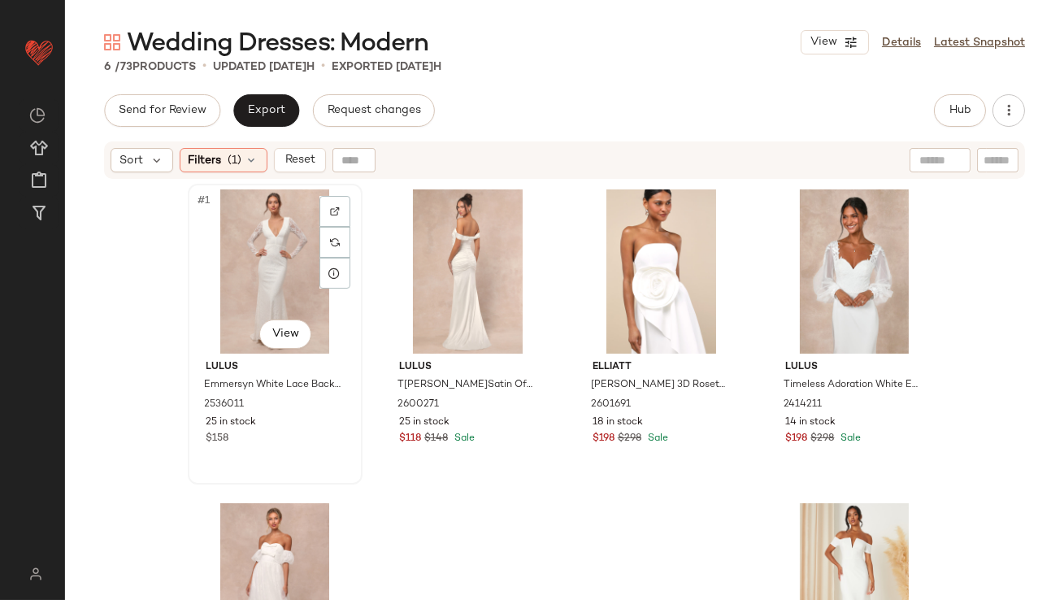
click at [275, 271] on div "#1 View" at bounding box center [274, 271] width 163 height 164
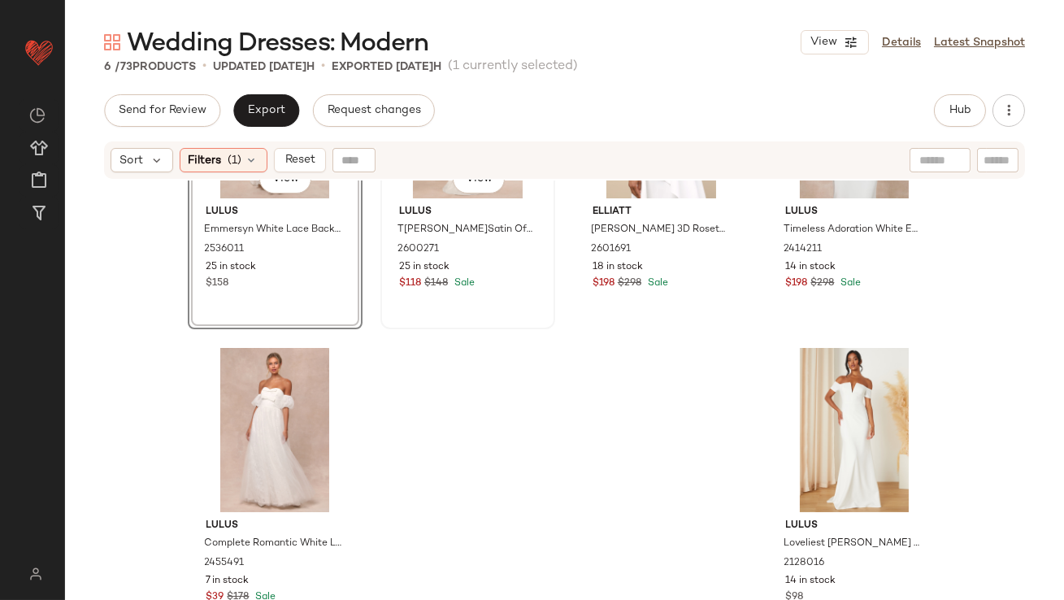
scroll to position [157, 0]
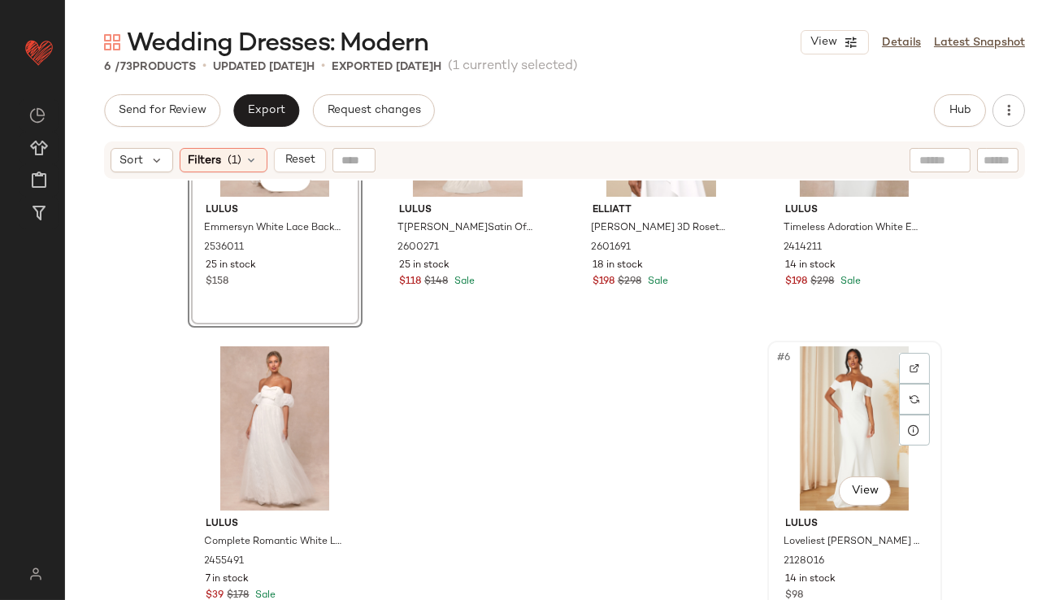
click at [840, 378] on div "#6 View" at bounding box center [854, 428] width 163 height 164
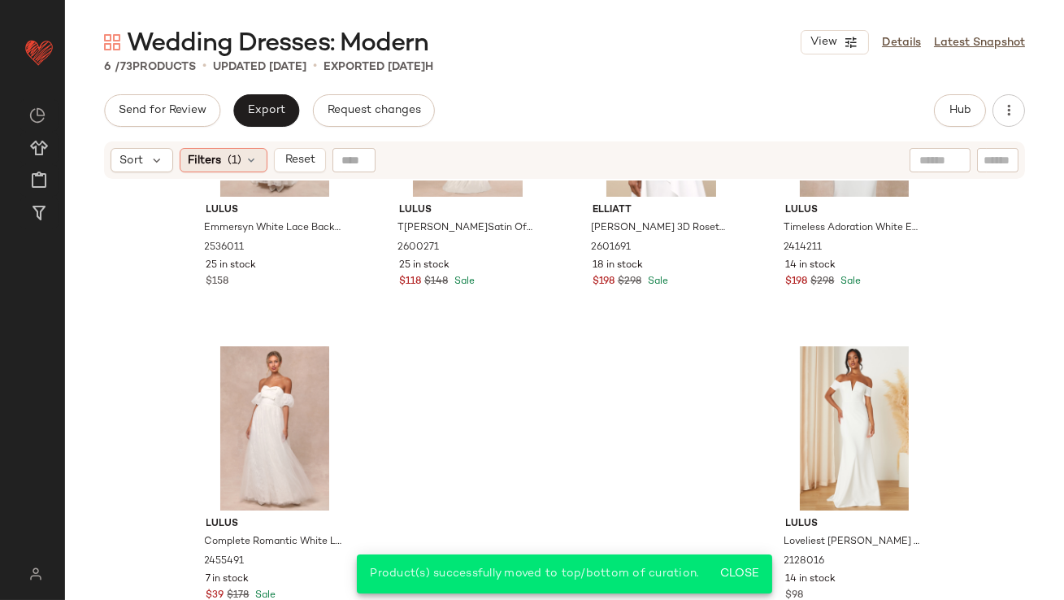
click at [217, 165] on span "Filters" at bounding box center [205, 160] width 33 height 17
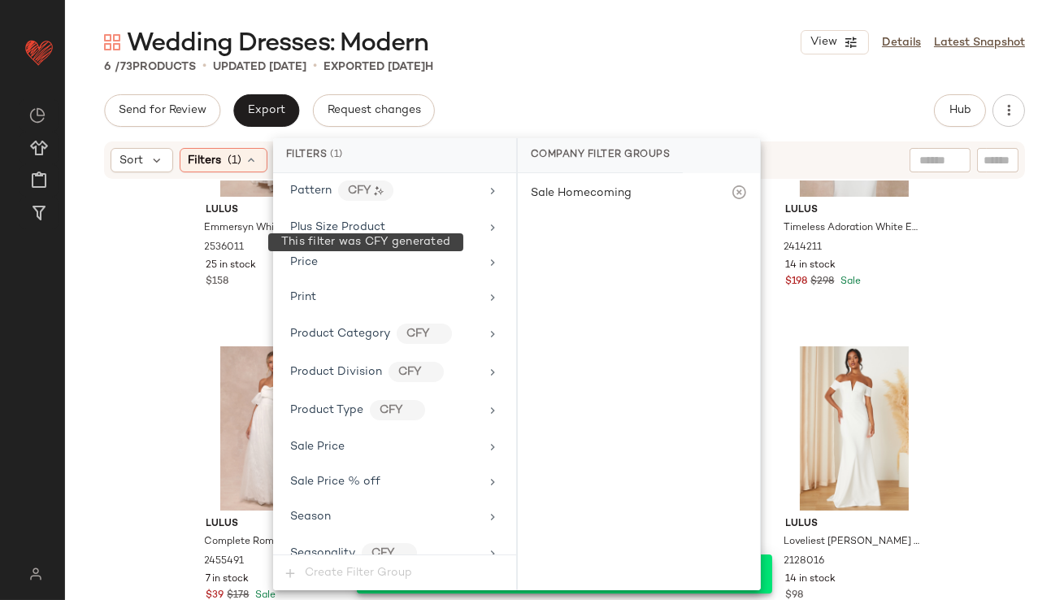
scroll to position [1188, 0]
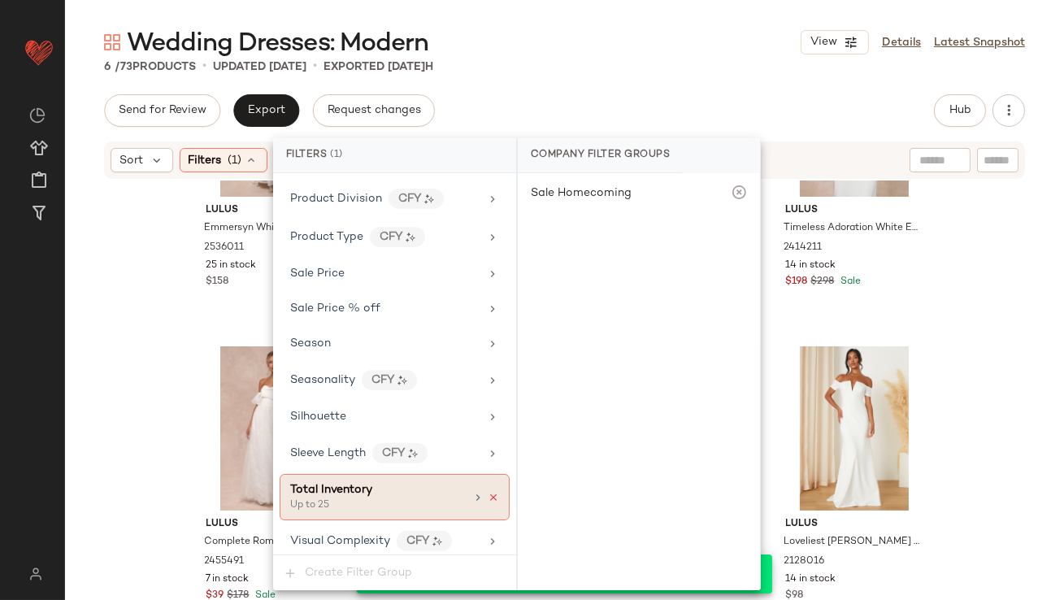
click at [488, 492] on icon at bounding box center [493, 497] width 11 height 11
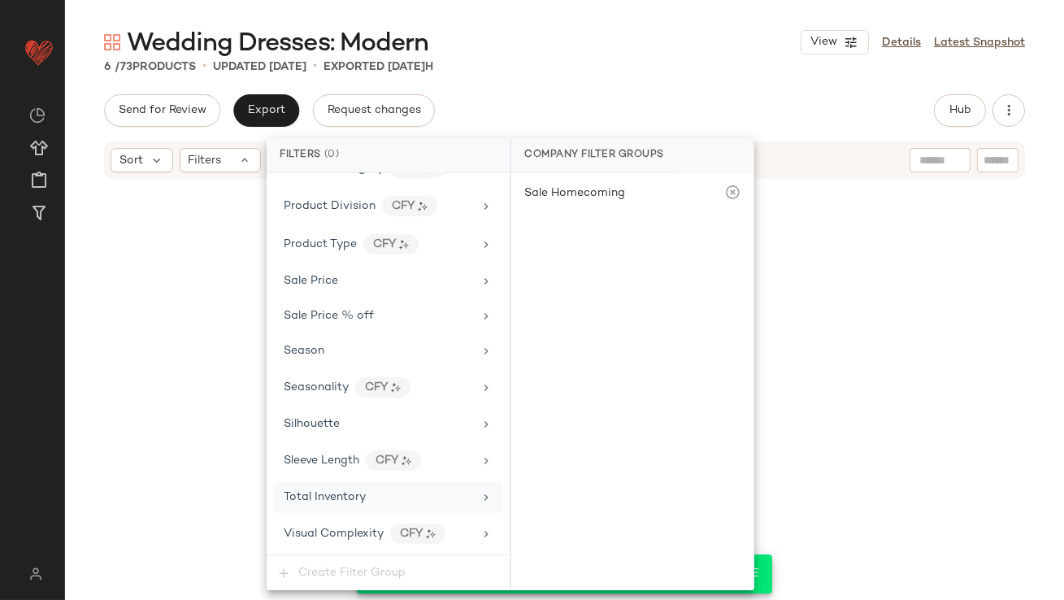
scroll to position [1173, 0]
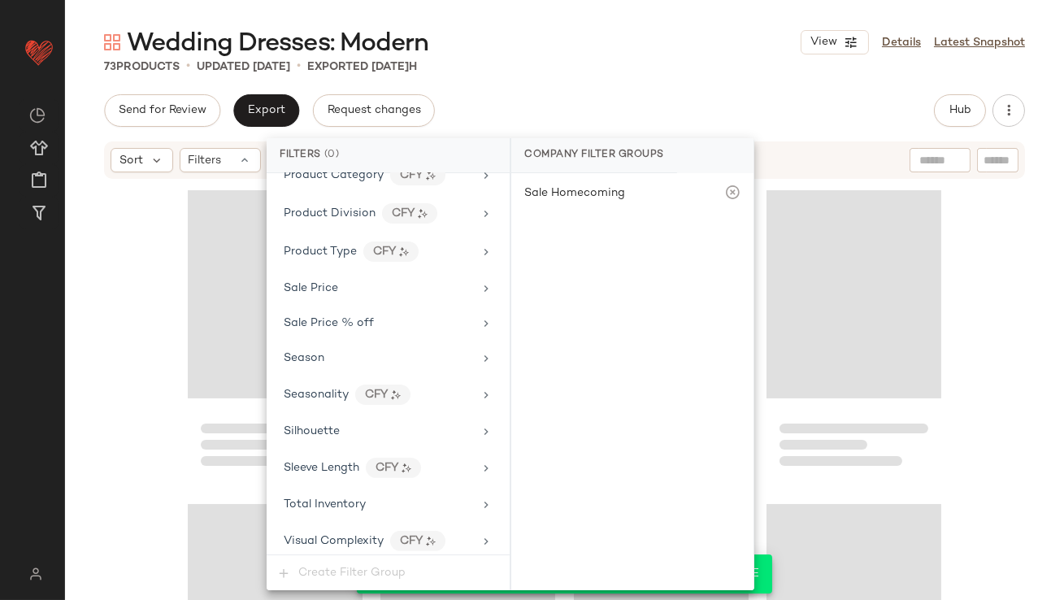
click at [602, 100] on div "Send for Review Export Request changes Hub Send for Review External Review Inte…" at bounding box center [564, 110] width 921 height 33
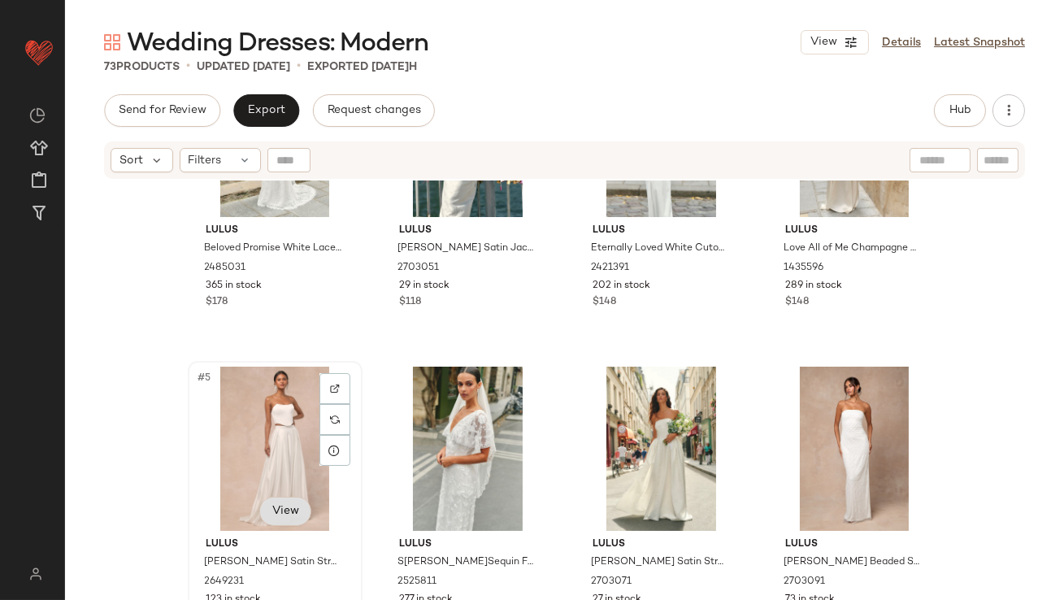
scroll to position [139, 0]
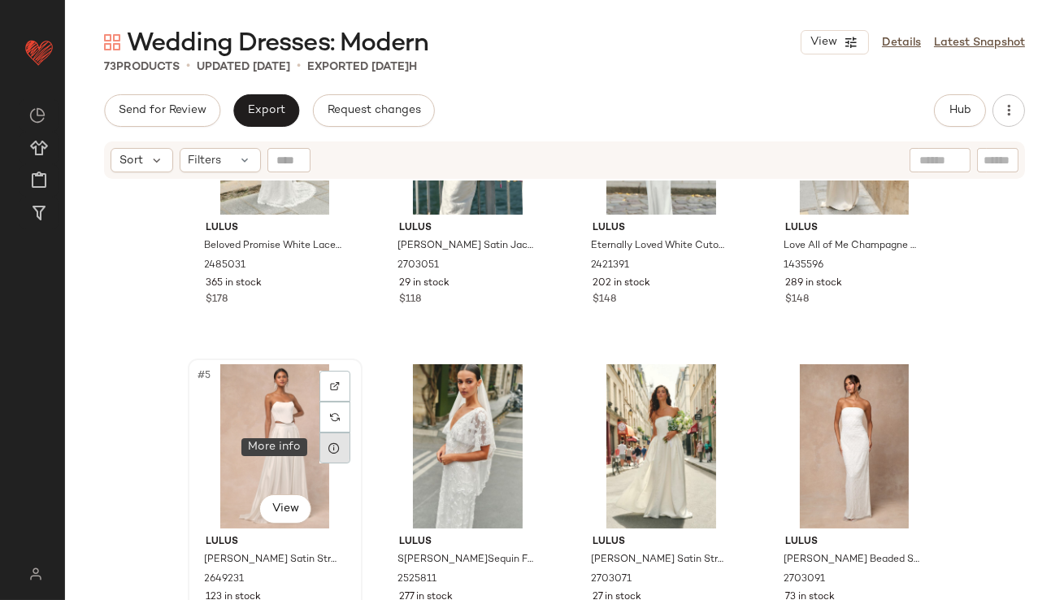
click at [330, 450] on icon at bounding box center [334, 447] width 13 height 13
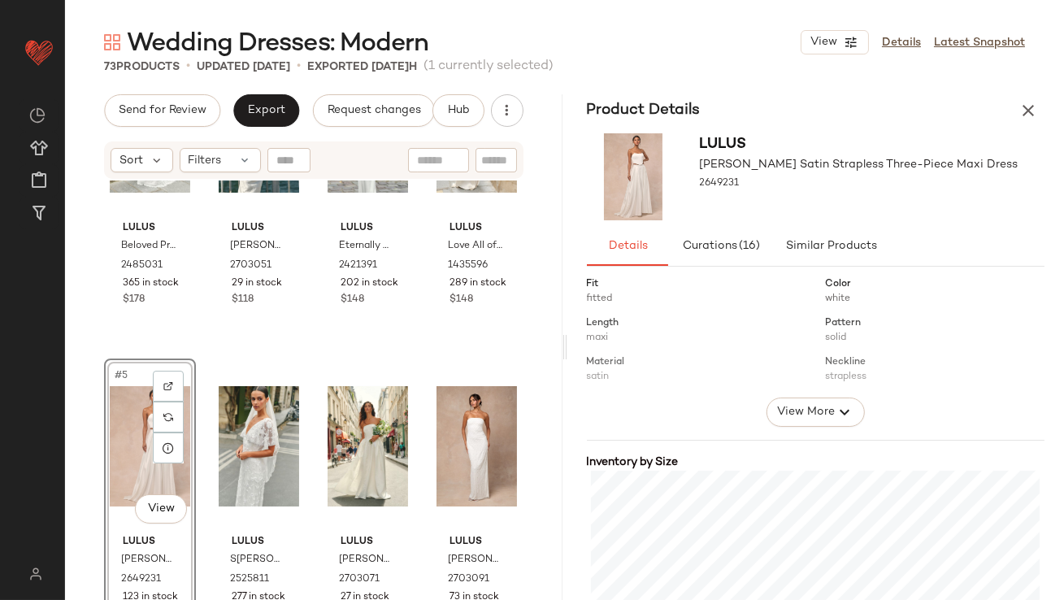
scroll to position [298, 0]
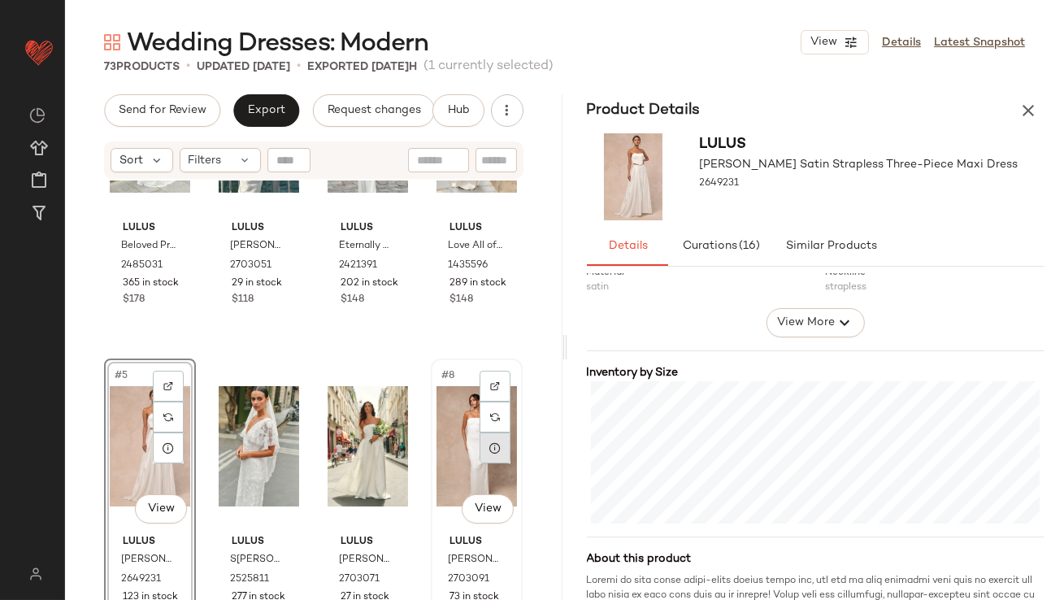
click at [490, 447] on icon at bounding box center [495, 447] width 13 height 13
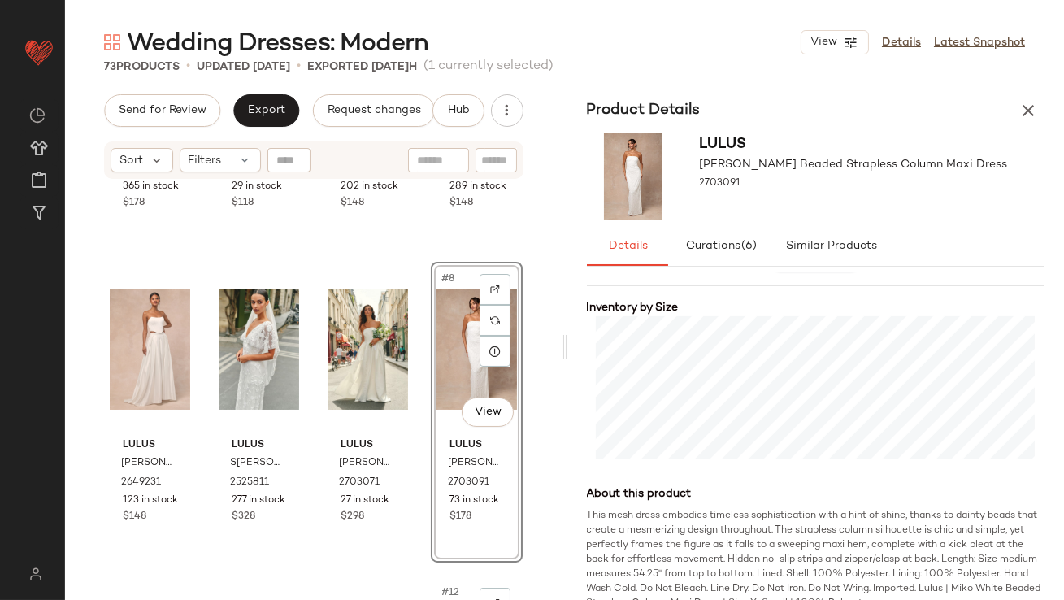
scroll to position [221, 0]
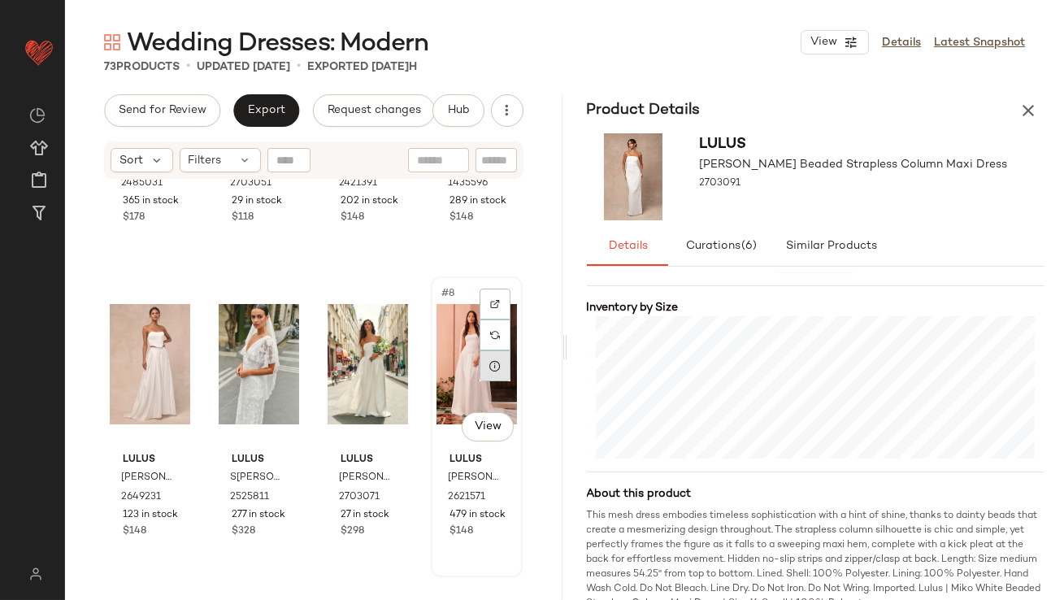
click at [489, 363] on icon at bounding box center [495, 365] width 13 height 13
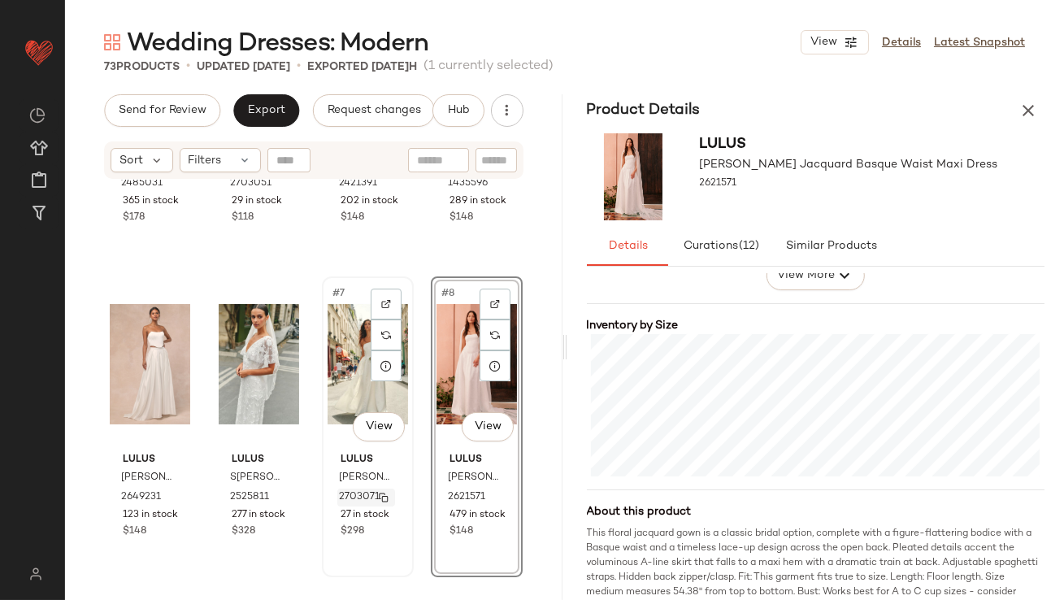
scroll to position [470, 0]
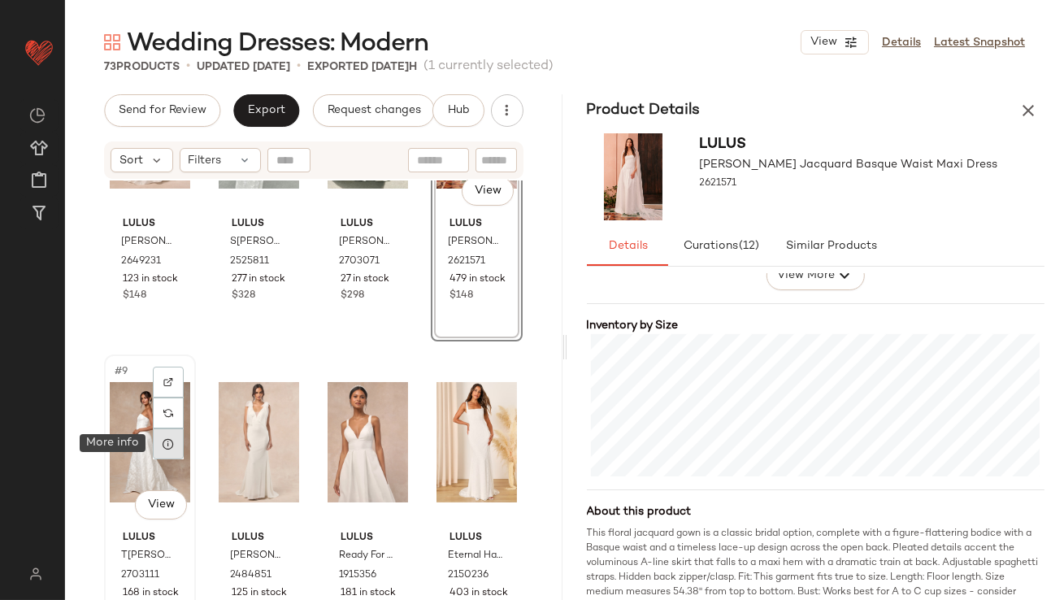
click at [169, 451] on div at bounding box center [168, 443] width 31 height 31
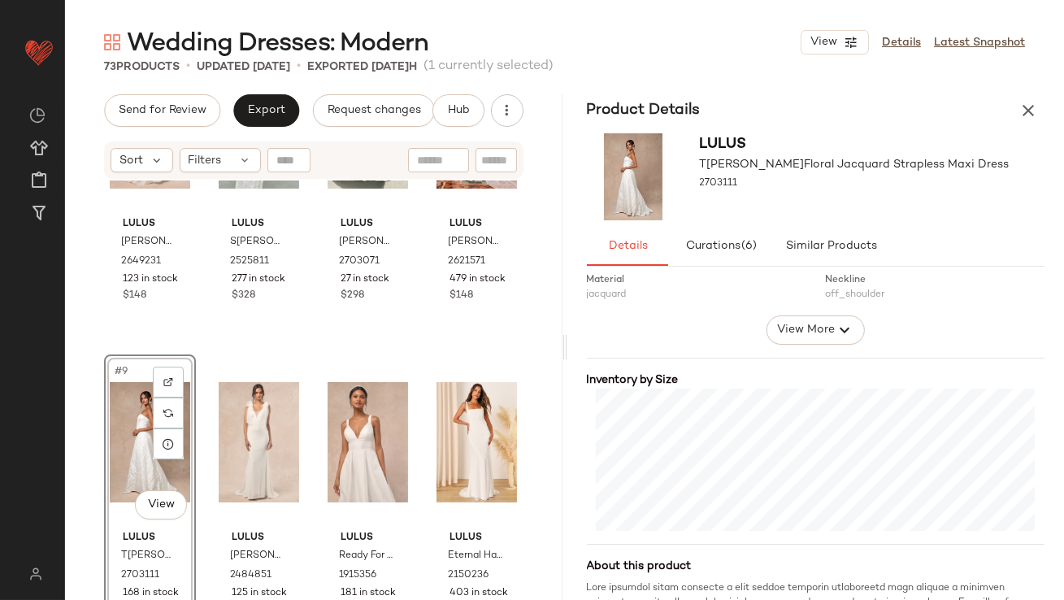
scroll to position [398, 0]
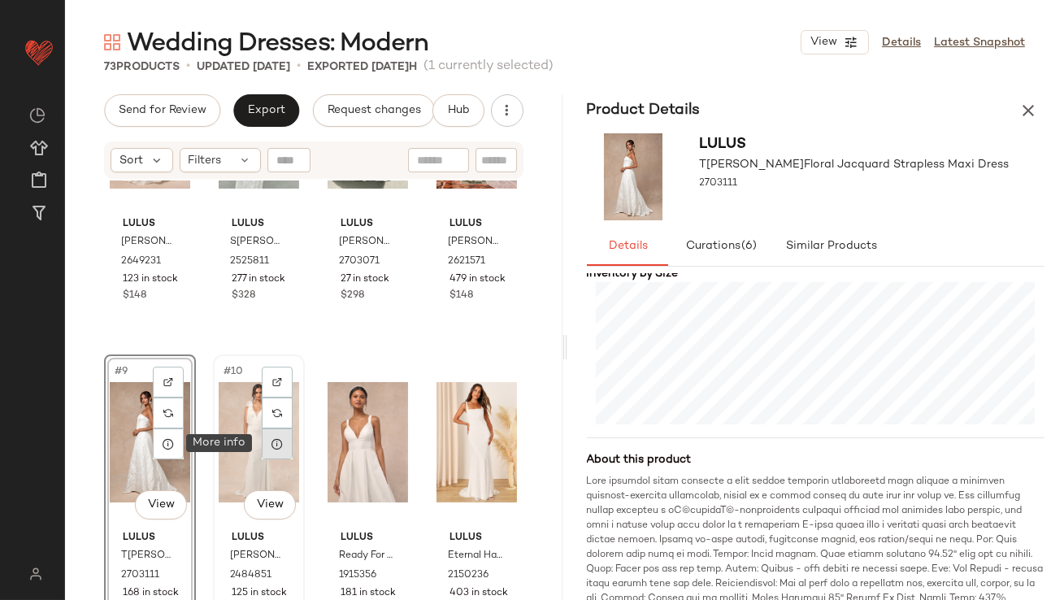
click at [276, 439] on icon at bounding box center [277, 443] width 13 height 13
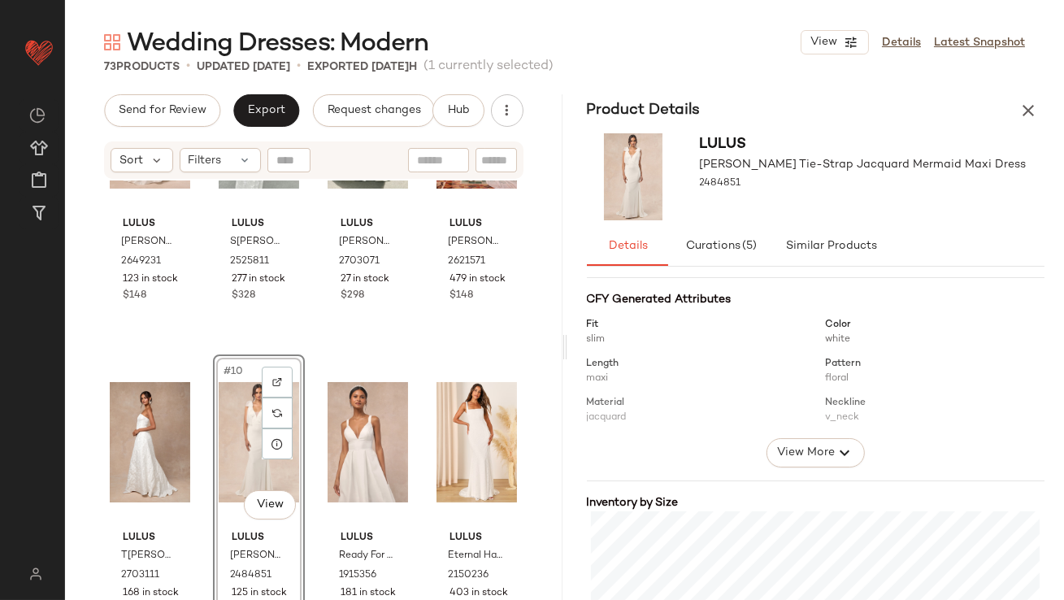
scroll to position [447, 0]
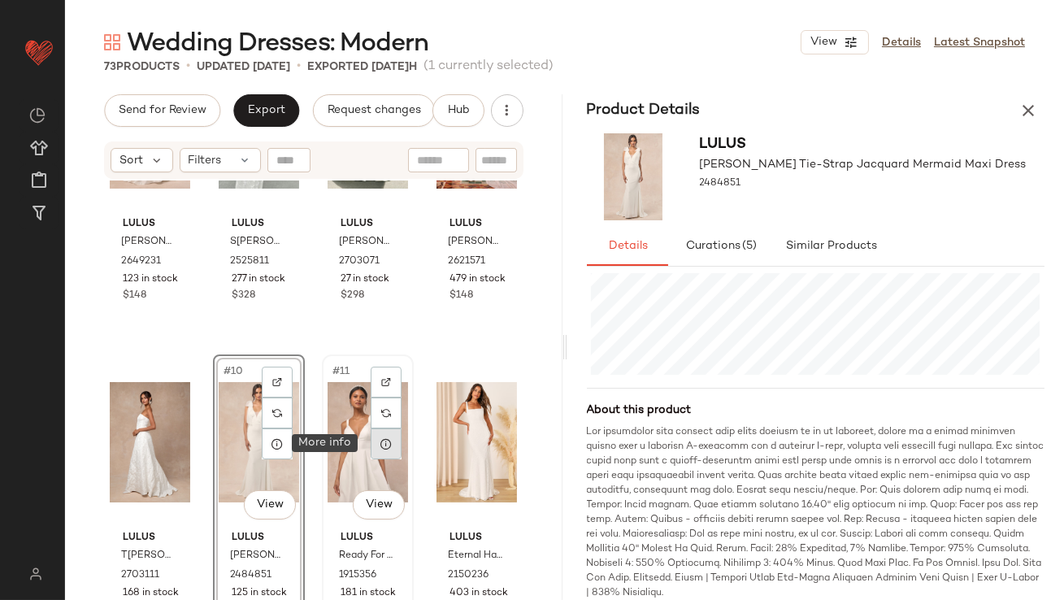
click at [388, 439] on div at bounding box center [386, 443] width 31 height 31
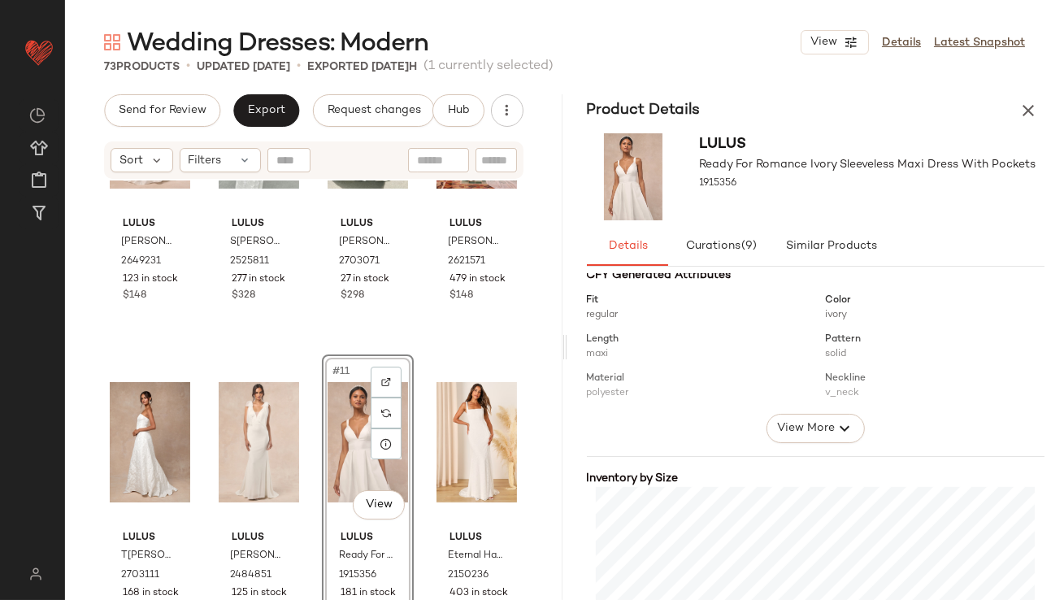
scroll to position [415, 0]
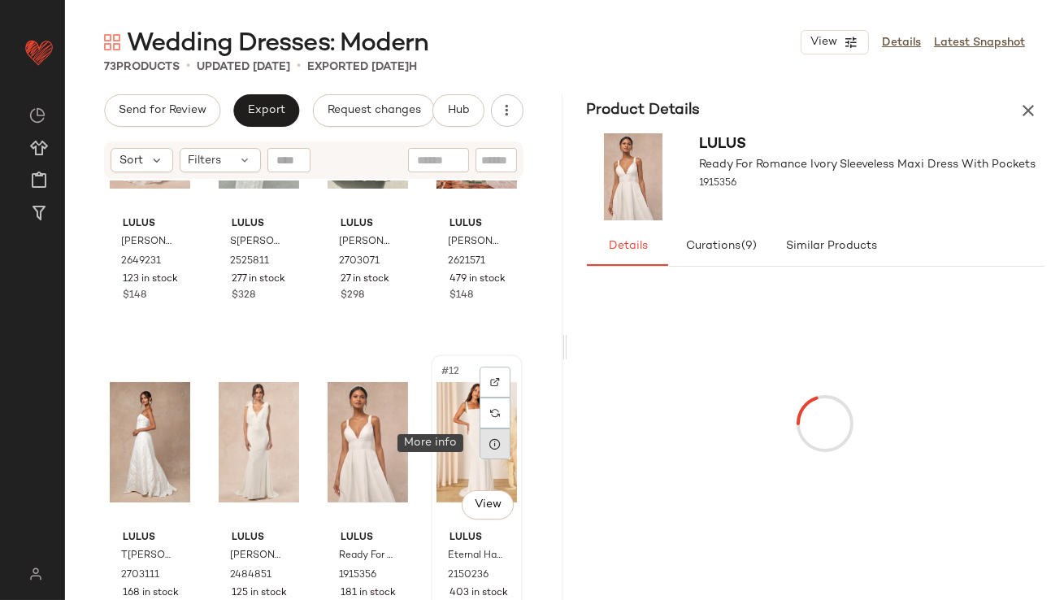
click at [487, 454] on div at bounding box center [495, 443] width 31 height 31
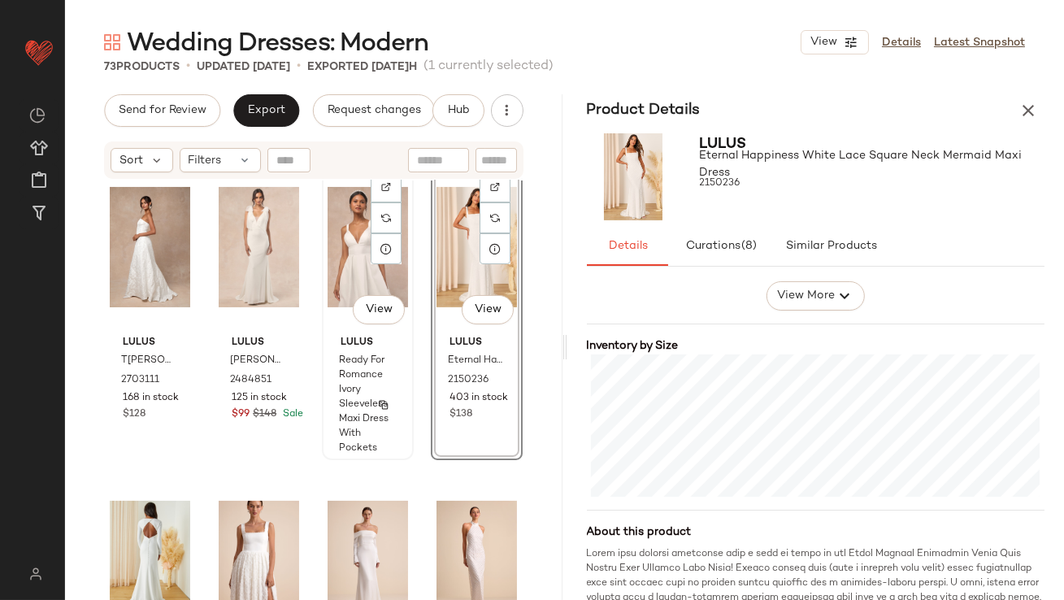
scroll to position [687, 0]
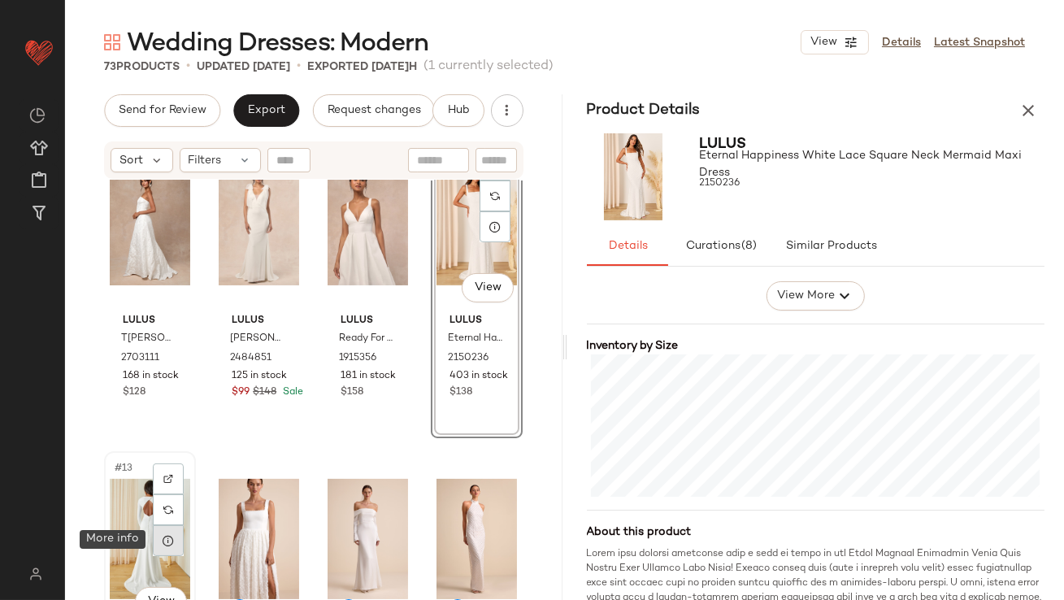
click at [172, 536] on icon at bounding box center [168, 540] width 13 height 13
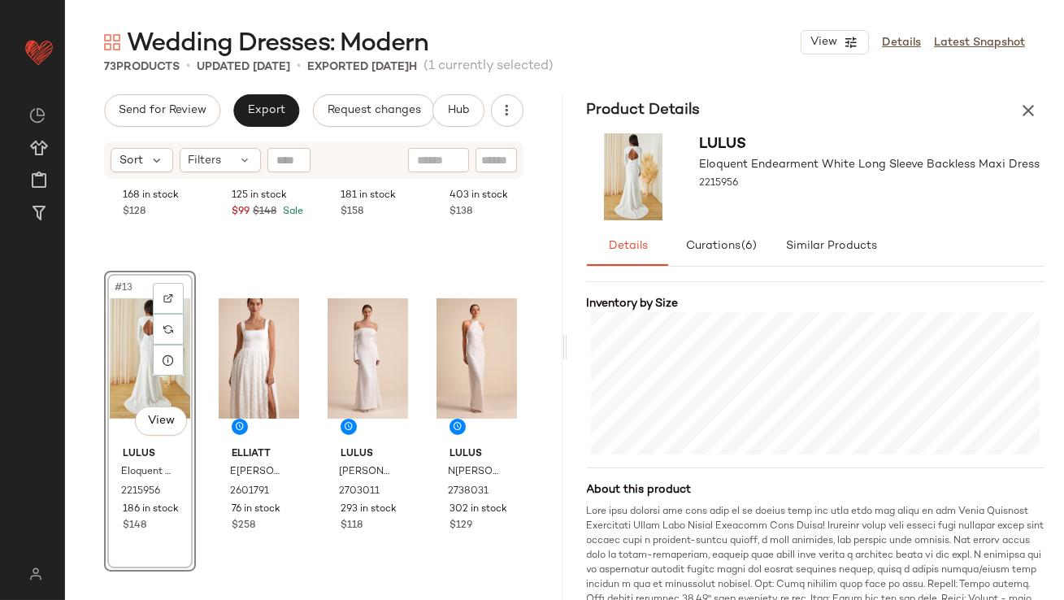
scroll to position [408, 0]
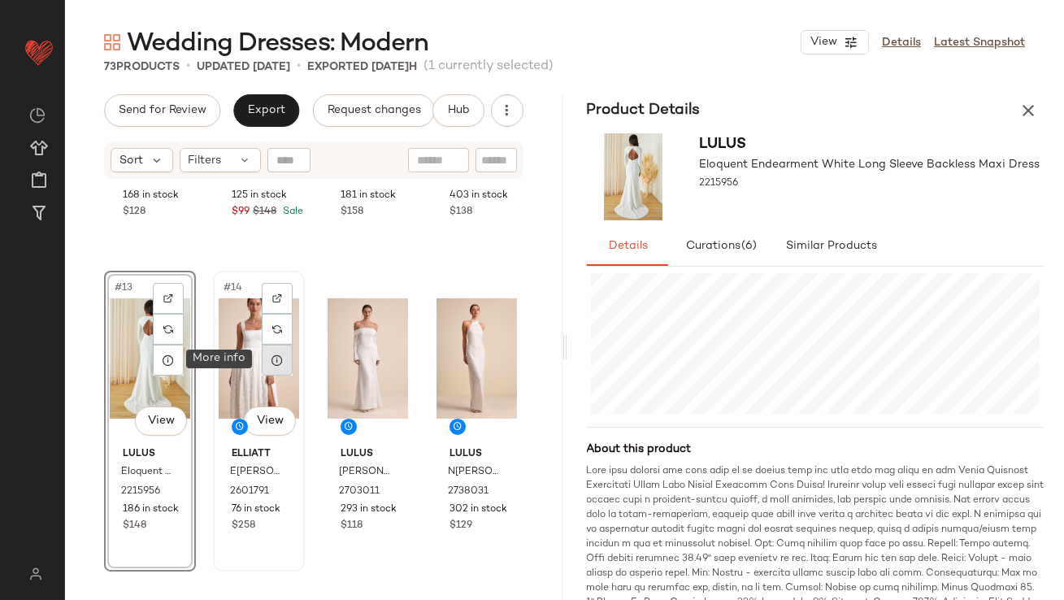
click at [277, 365] on icon at bounding box center [277, 360] width 13 height 13
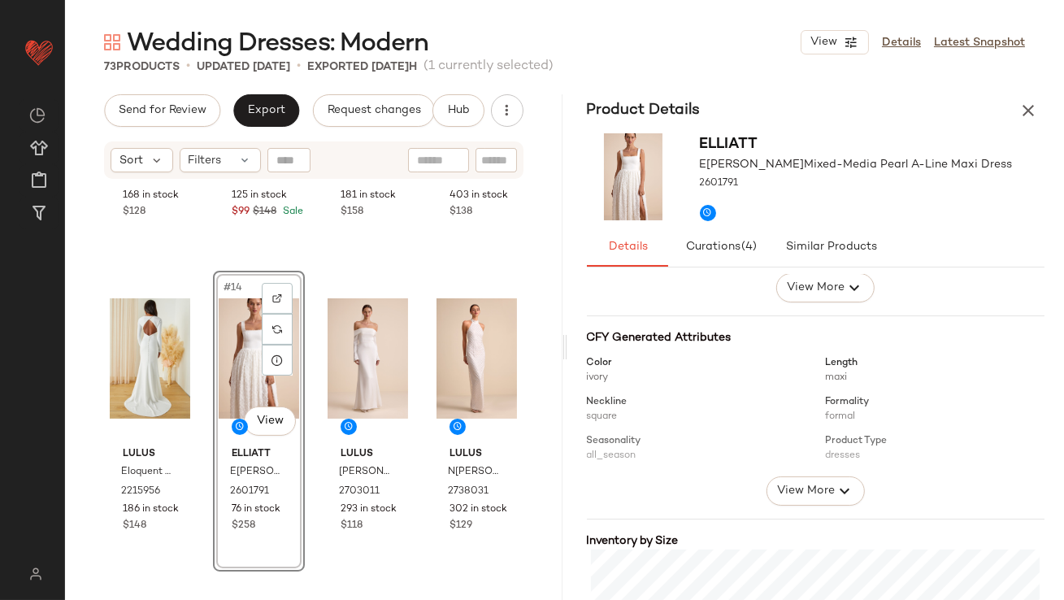
scroll to position [259, 0]
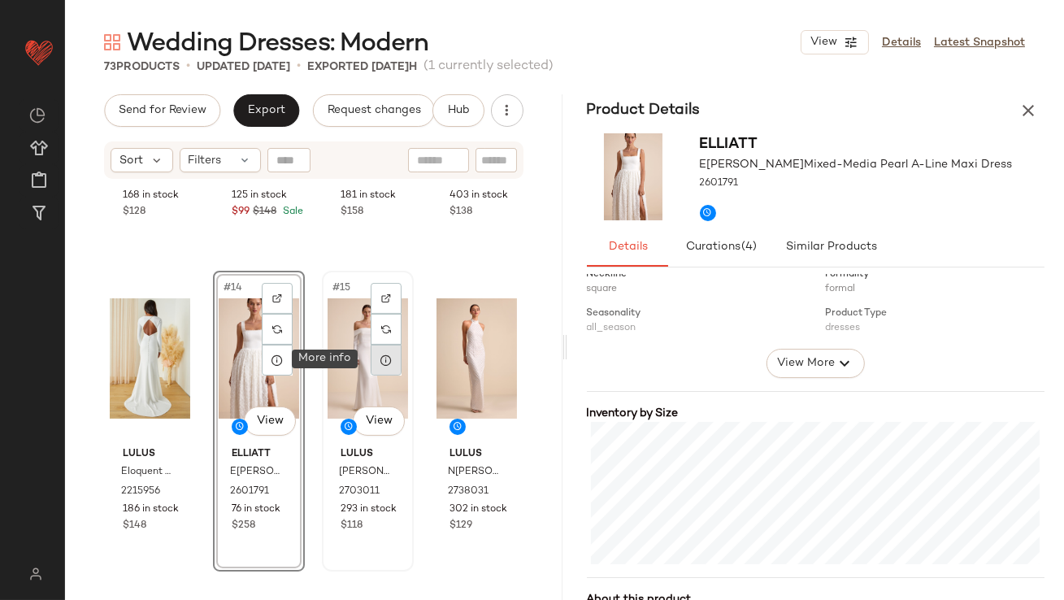
click at [382, 365] on icon at bounding box center [386, 360] width 13 height 13
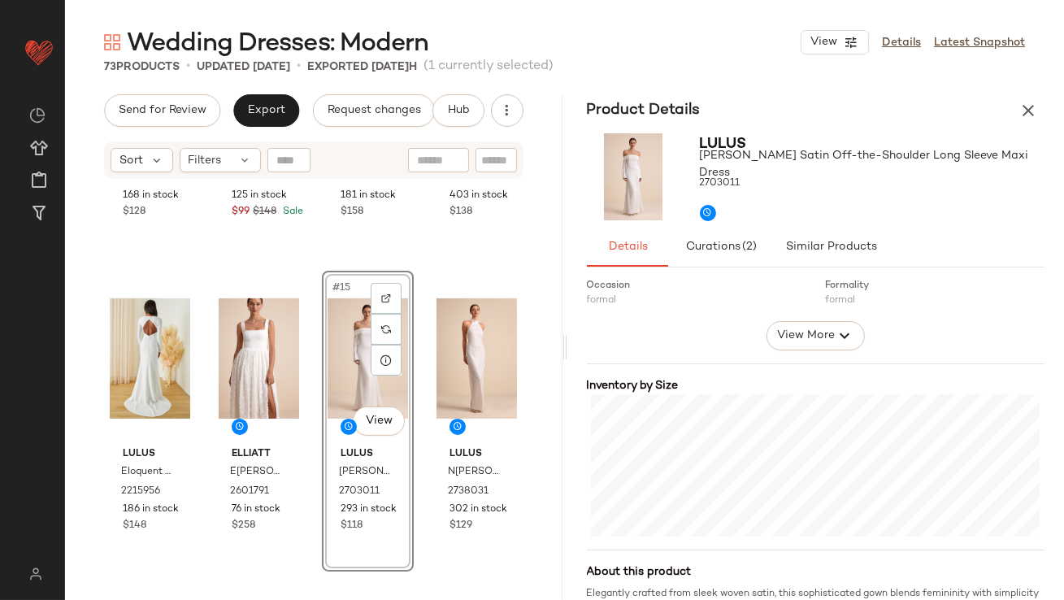
scroll to position [339, 0]
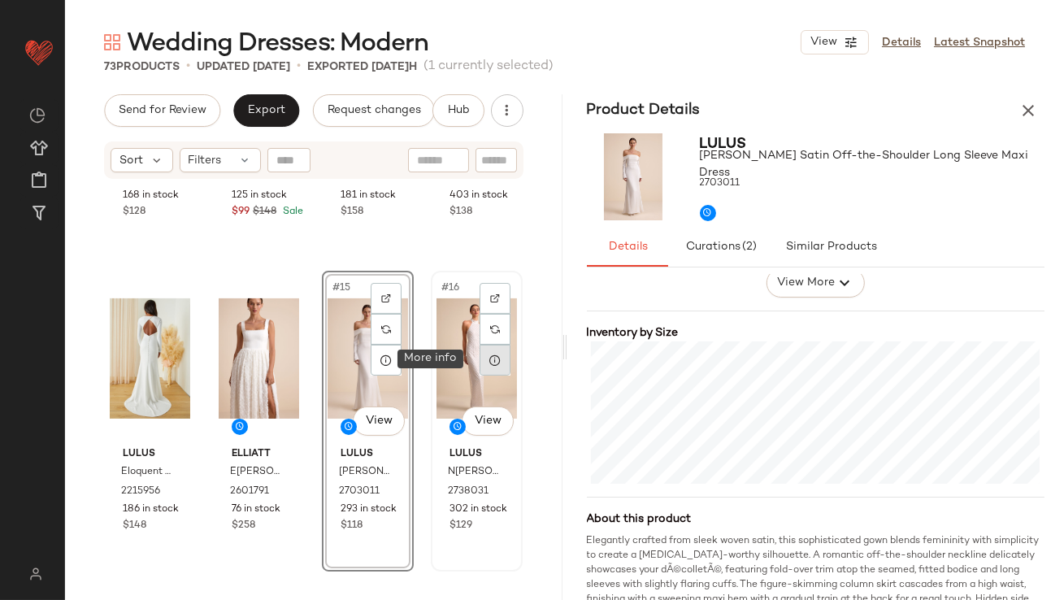
click at [489, 366] on div at bounding box center [495, 360] width 31 height 31
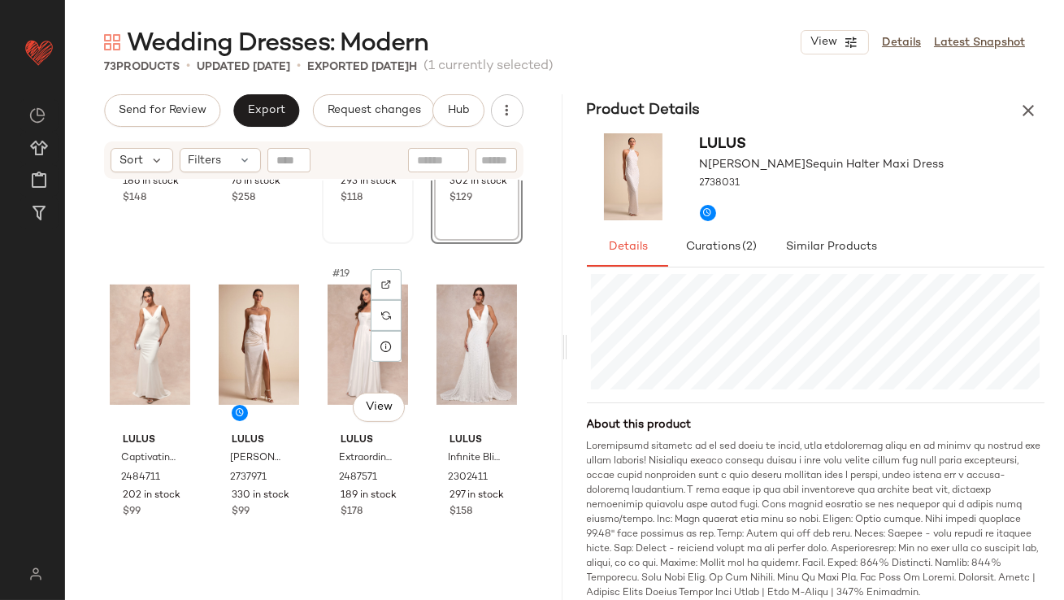
scroll to position [1224, 0]
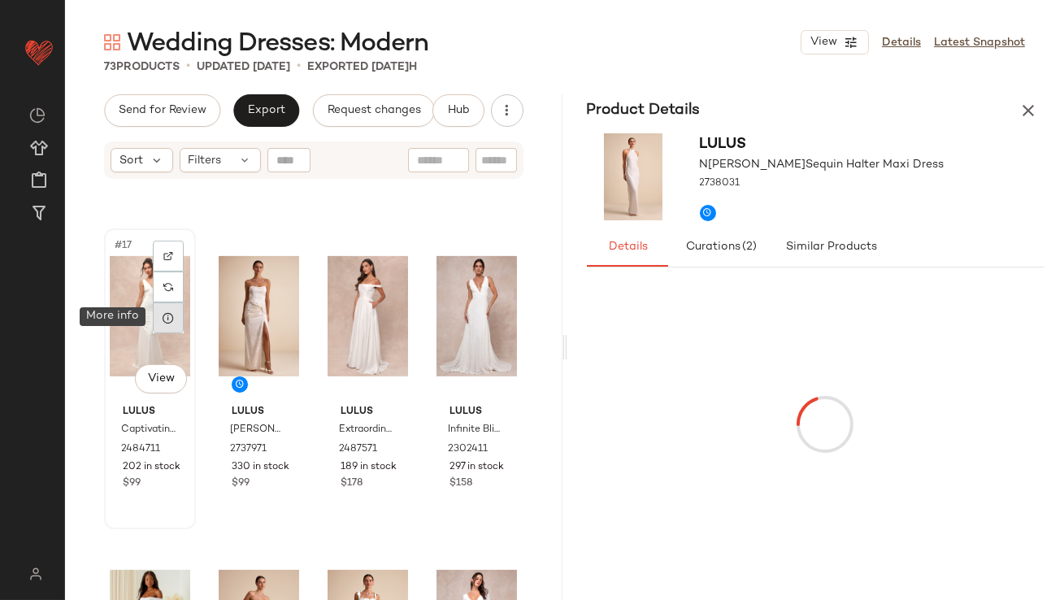
click at [169, 316] on icon at bounding box center [168, 317] width 13 height 13
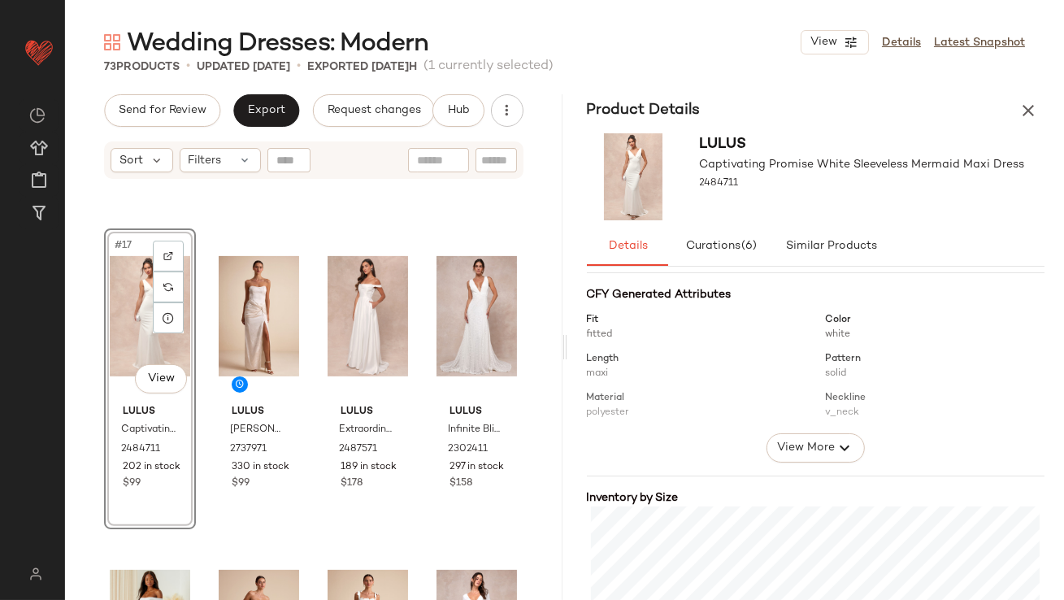
scroll to position [330, 0]
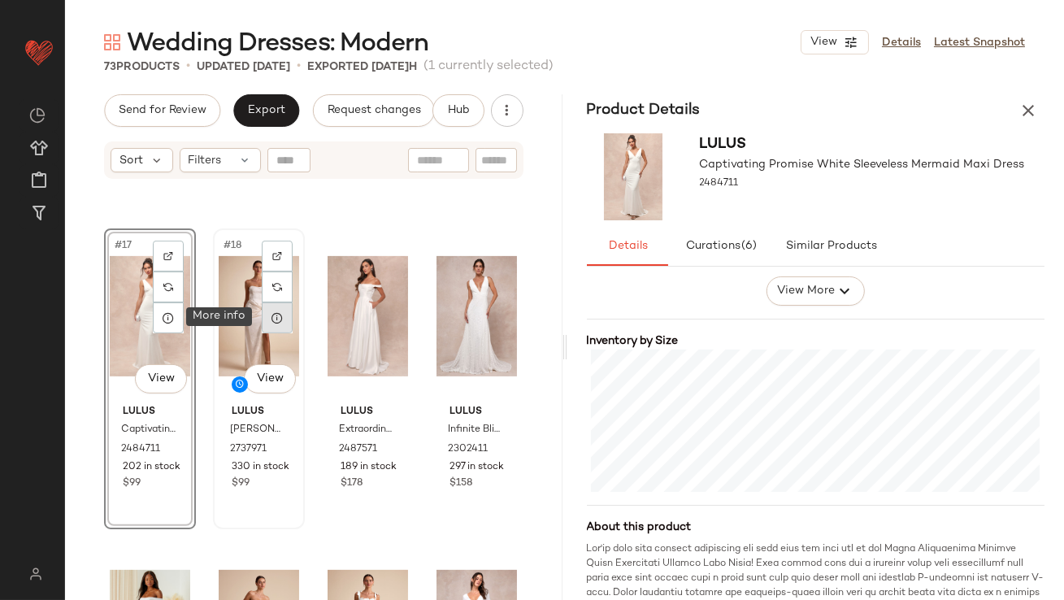
click at [272, 322] on icon at bounding box center [277, 317] width 13 height 13
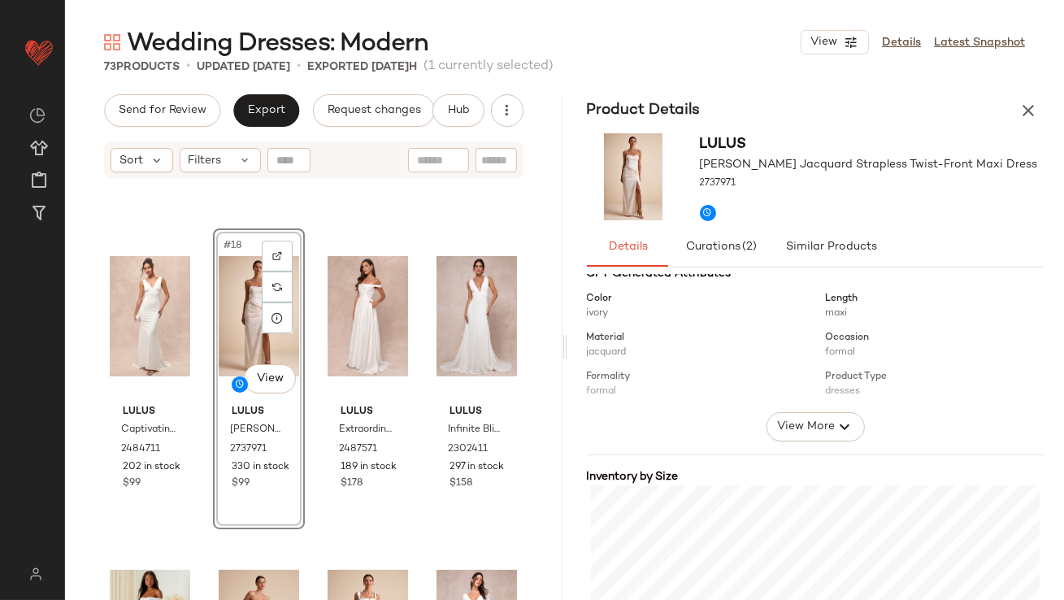
scroll to position [404, 0]
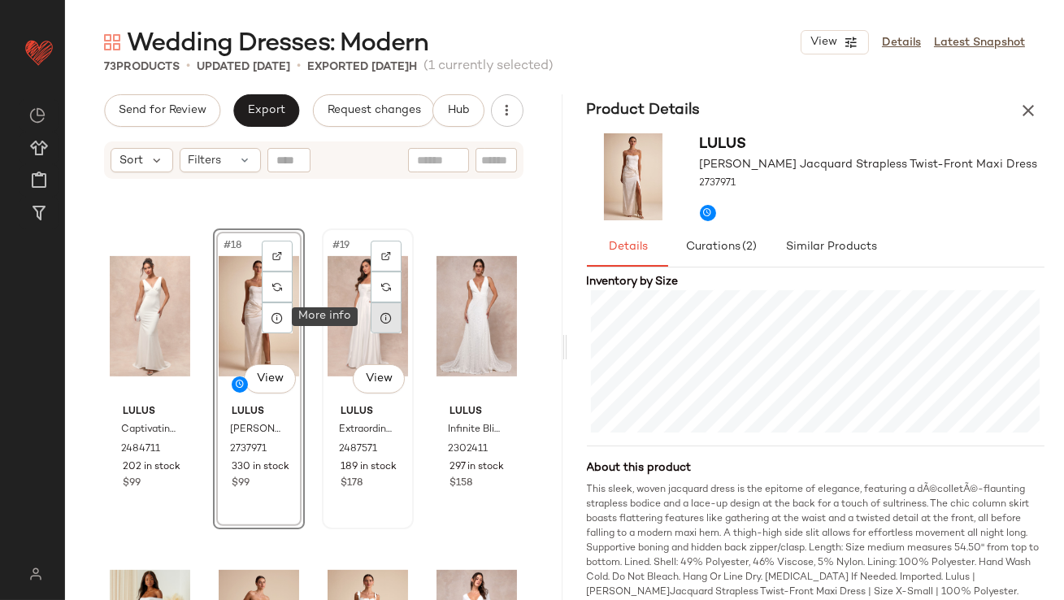
click at [380, 312] on icon at bounding box center [386, 317] width 13 height 13
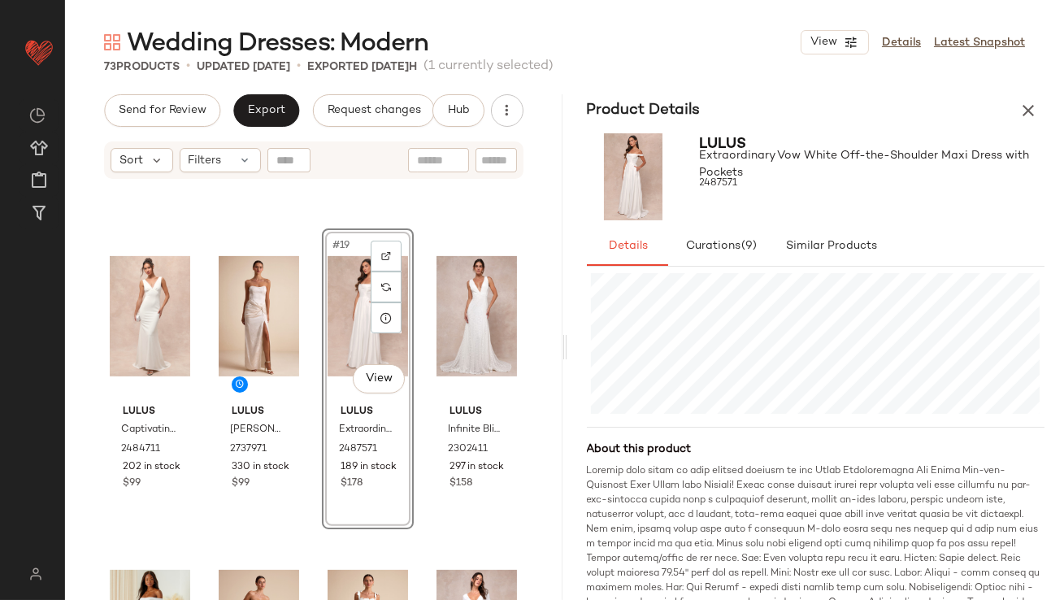
scroll to position [421, 0]
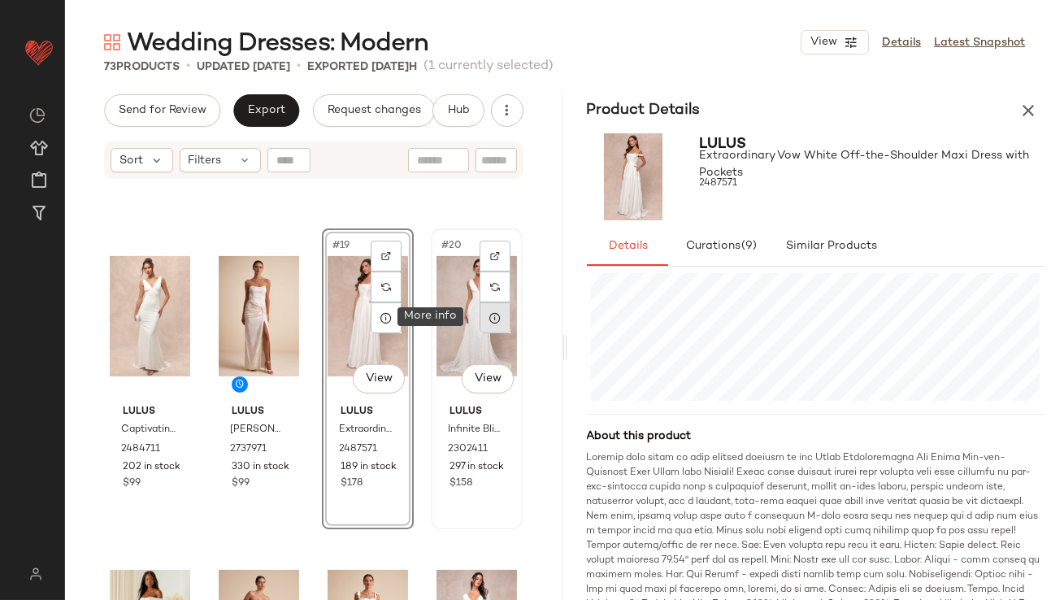
click at [494, 325] on div at bounding box center [495, 317] width 31 height 31
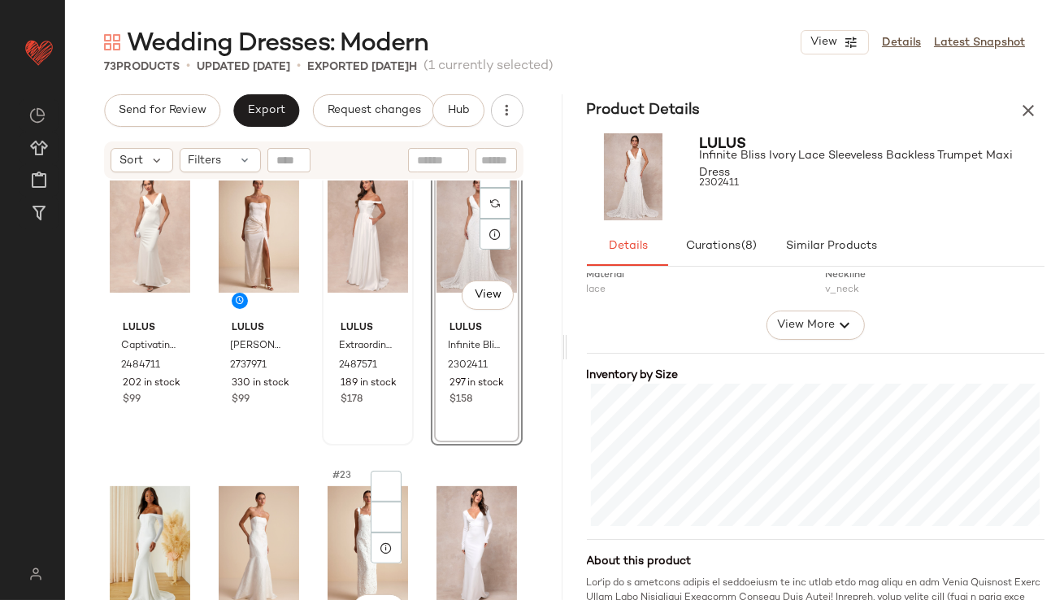
scroll to position [1558, 0]
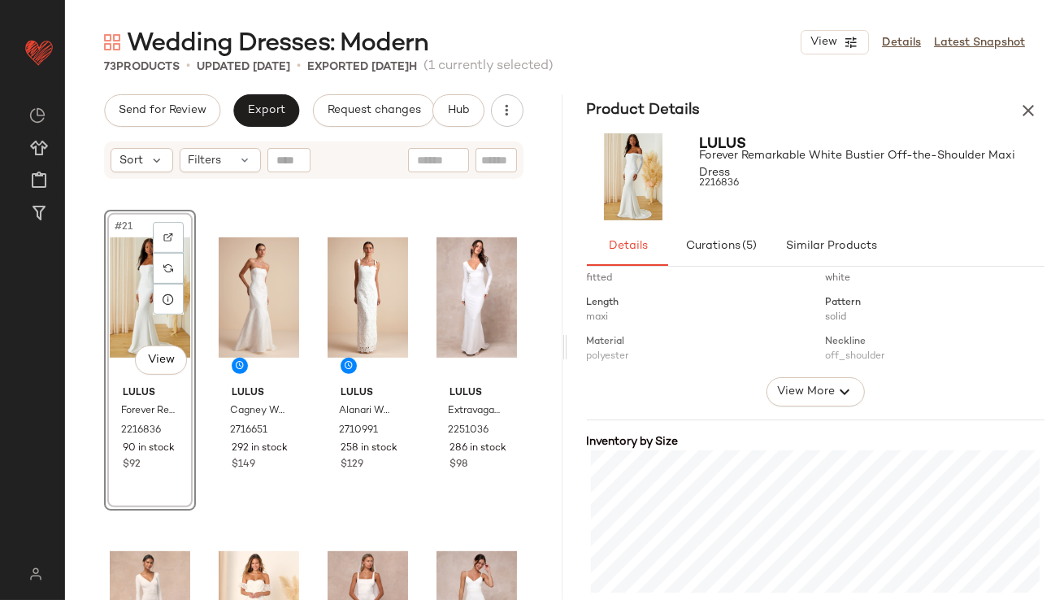
scroll to position [354, 0]
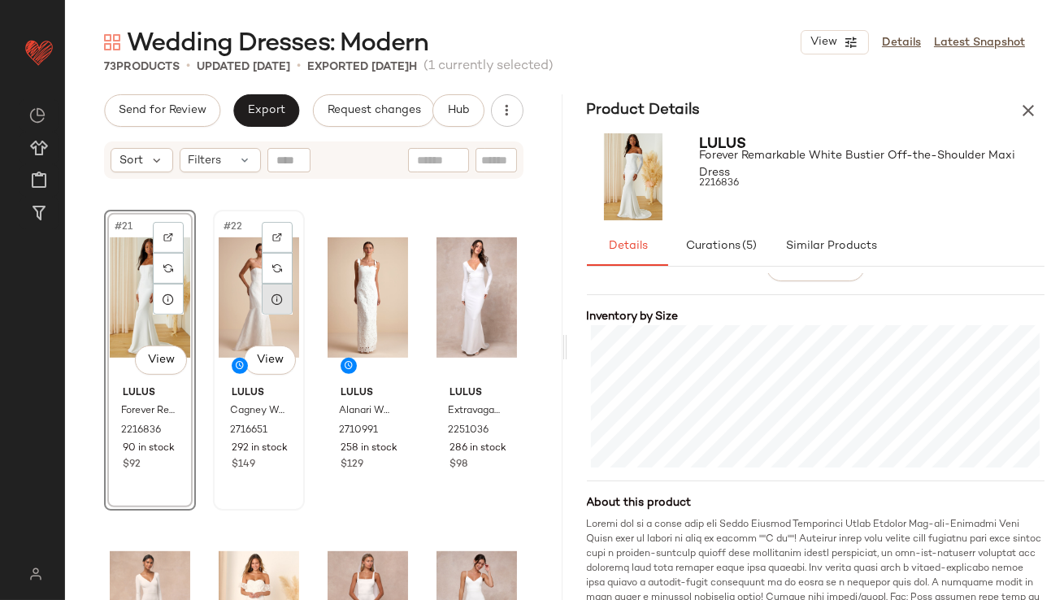
click at [263, 302] on div at bounding box center [277, 299] width 31 height 31
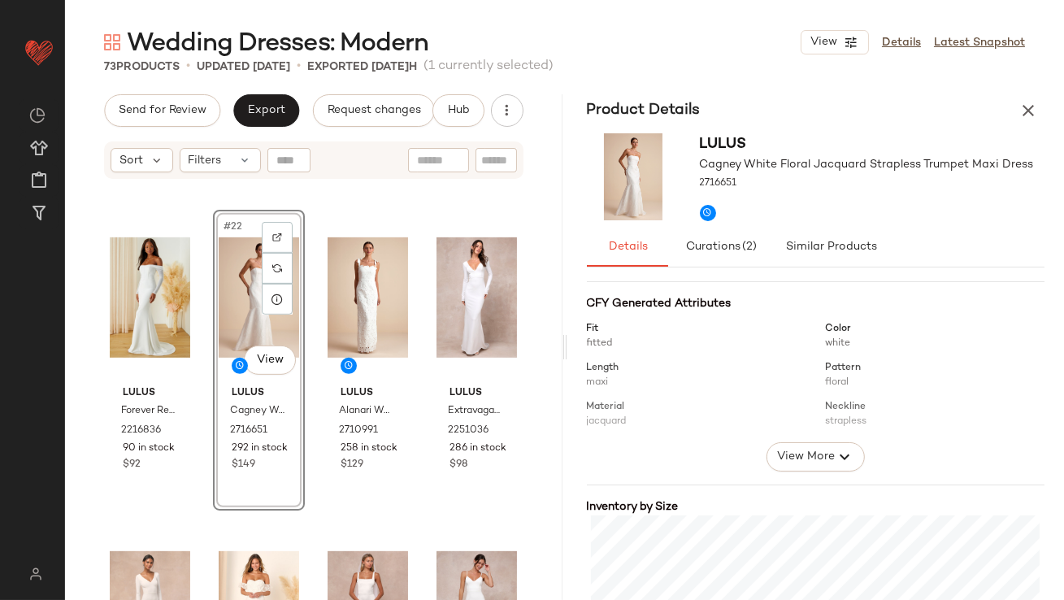
scroll to position [369, 0]
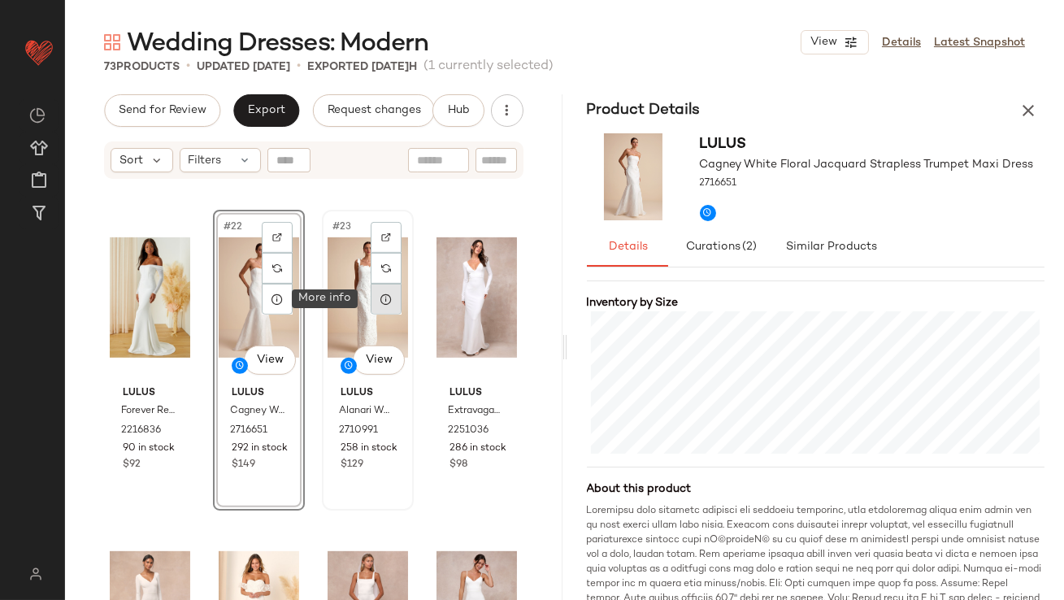
click at [380, 303] on icon at bounding box center [386, 299] width 13 height 13
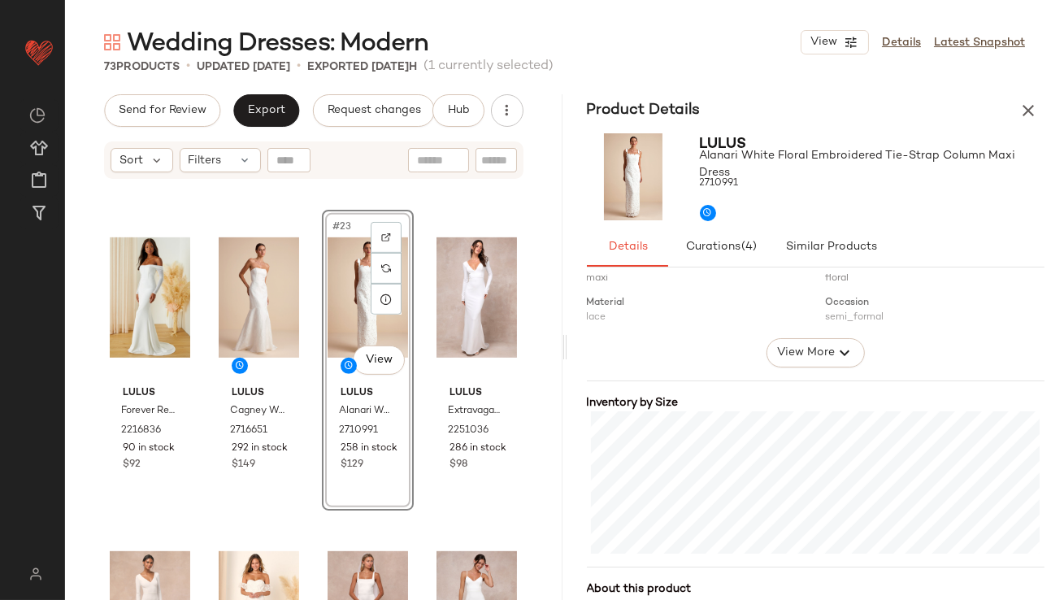
scroll to position [271, 0]
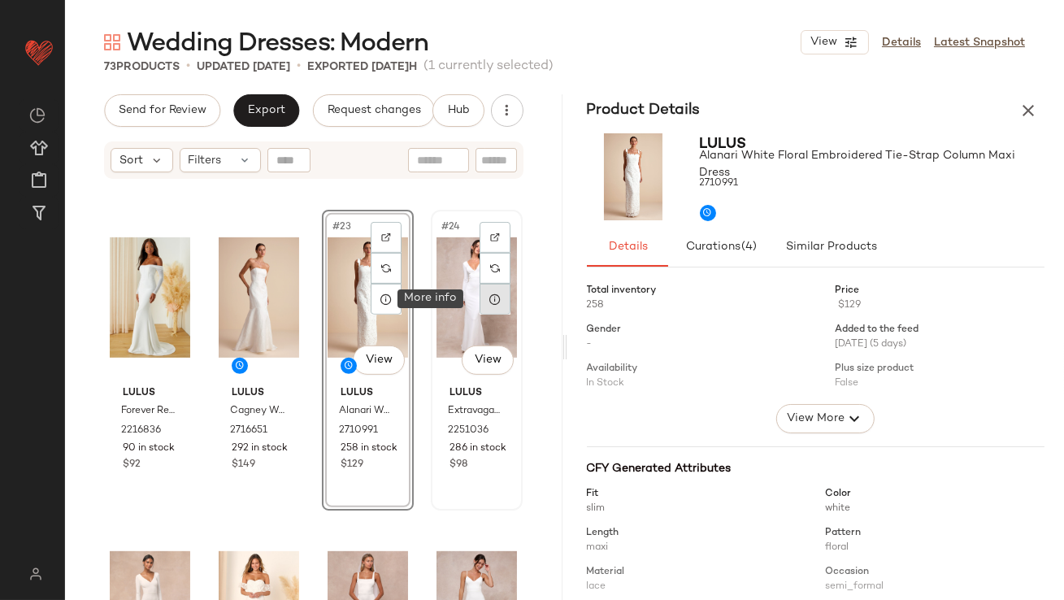
click at [492, 302] on icon at bounding box center [495, 299] width 13 height 13
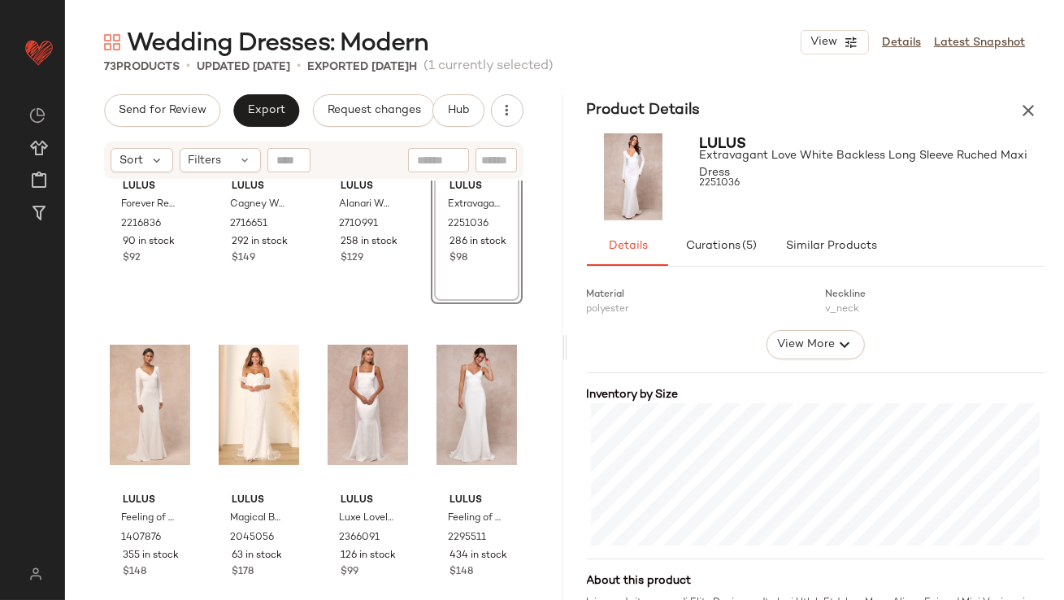
scroll to position [1783, 0]
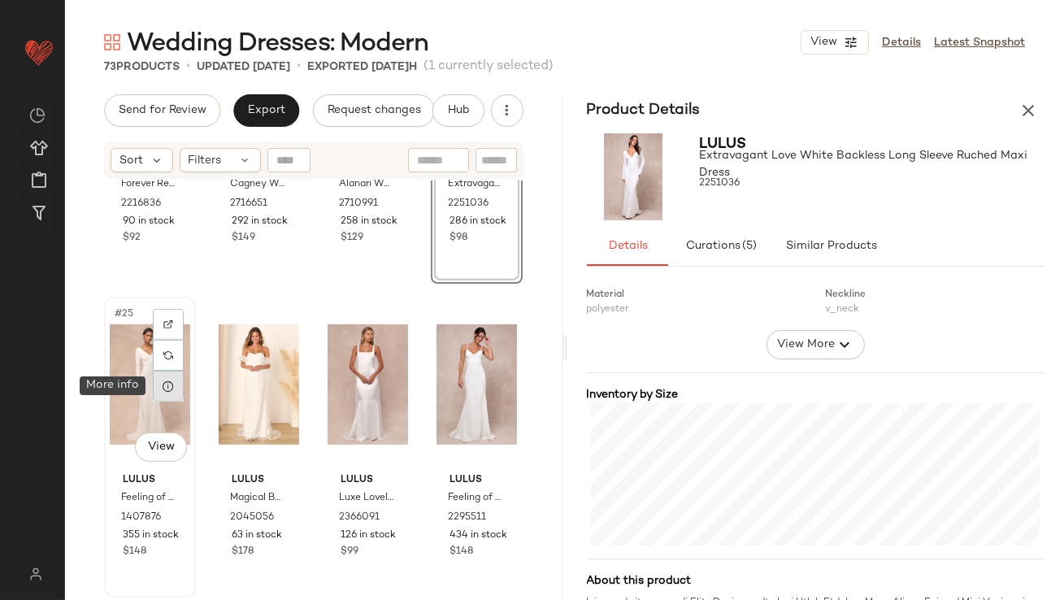
click at [175, 388] on div at bounding box center [168, 386] width 31 height 31
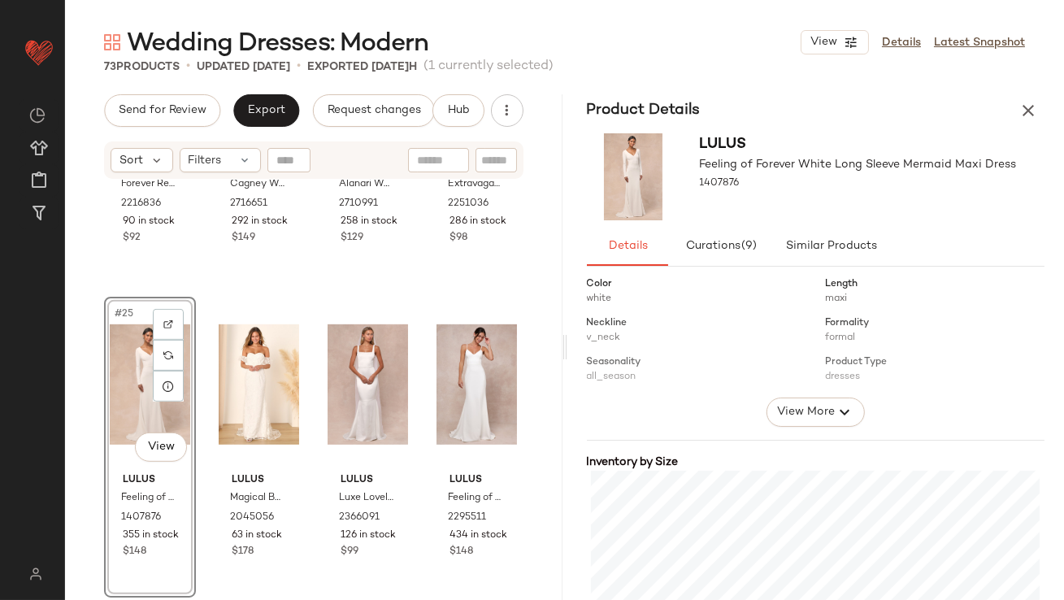
scroll to position [331, 0]
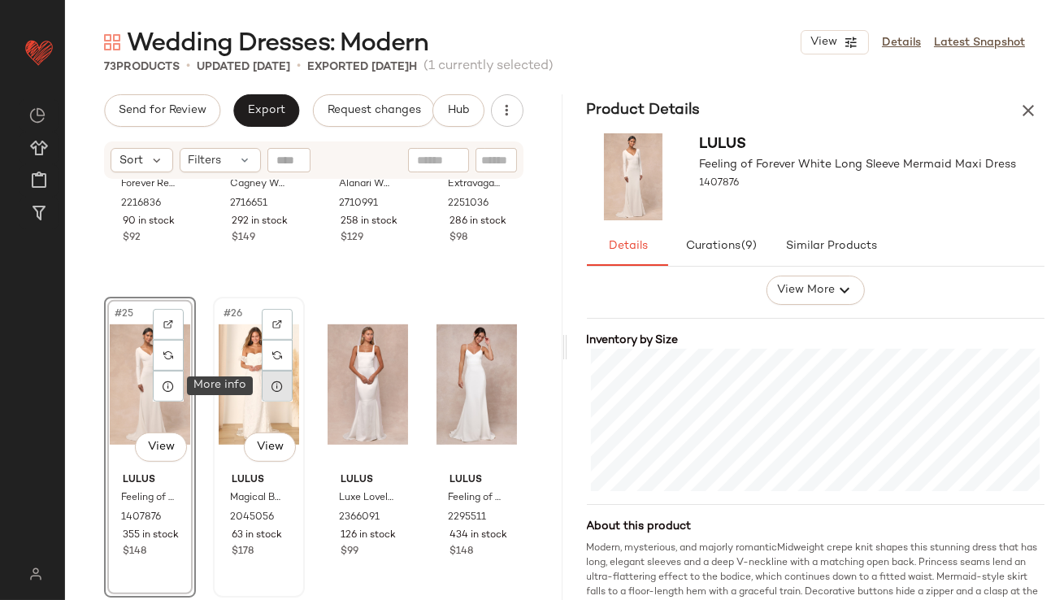
click at [278, 393] on div at bounding box center [277, 386] width 31 height 31
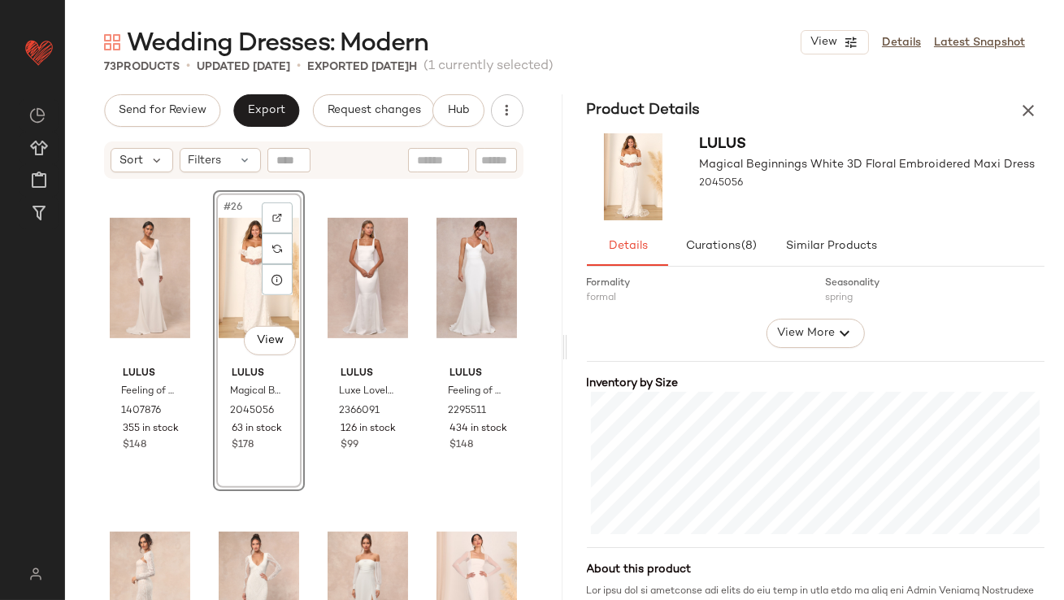
scroll to position [298, 0]
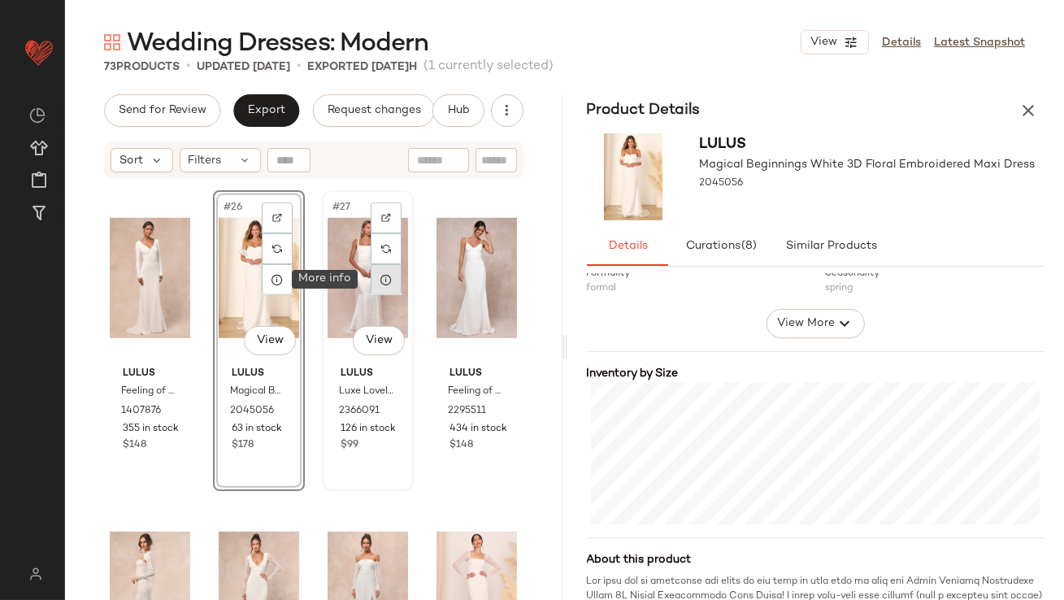
click at [386, 274] on div at bounding box center [386, 279] width 31 height 31
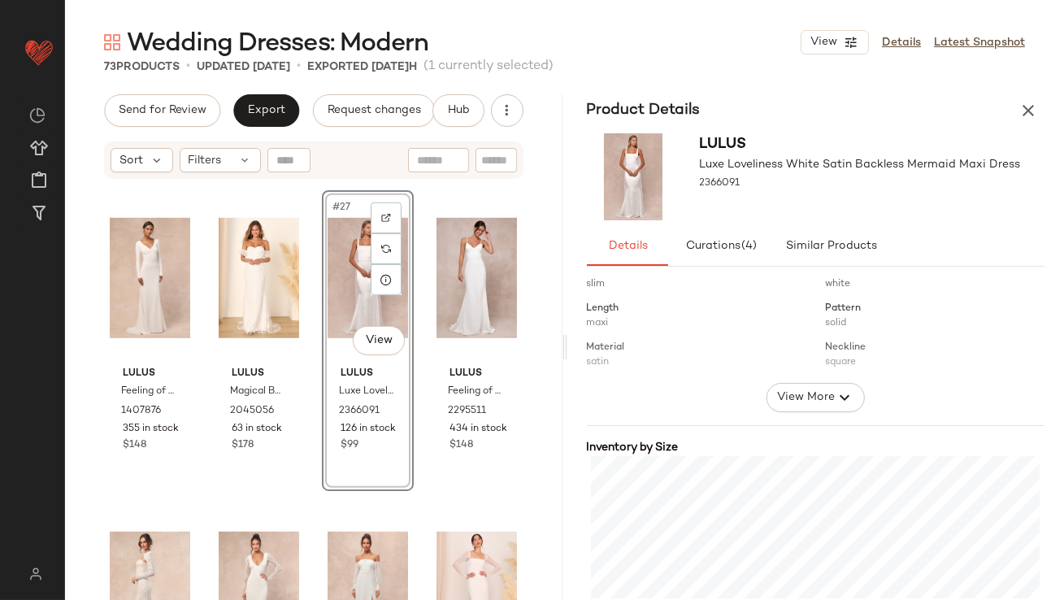
scroll to position [295, 0]
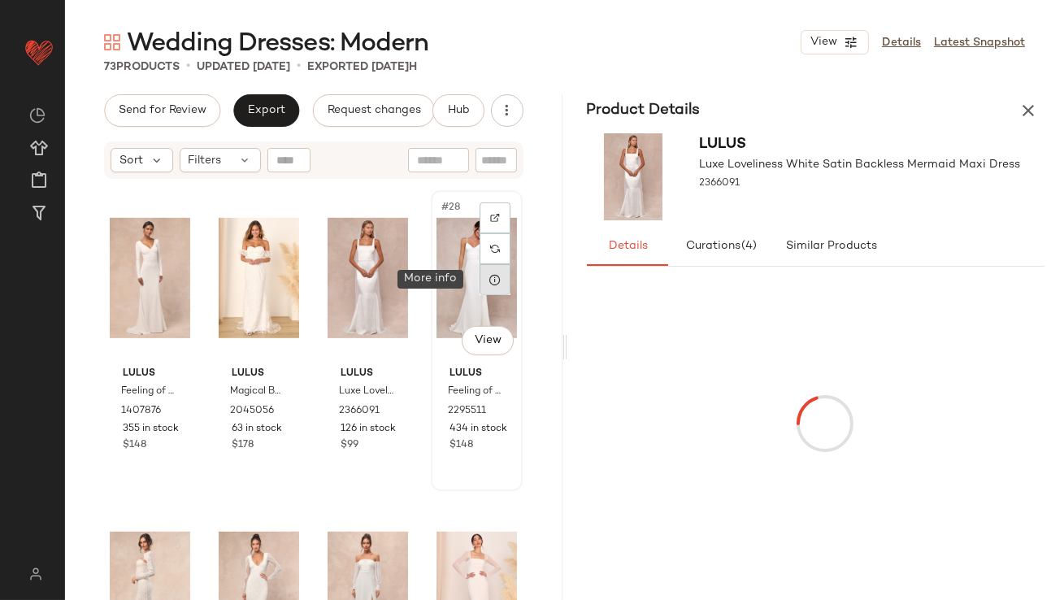
click at [480, 286] on div at bounding box center [495, 279] width 31 height 31
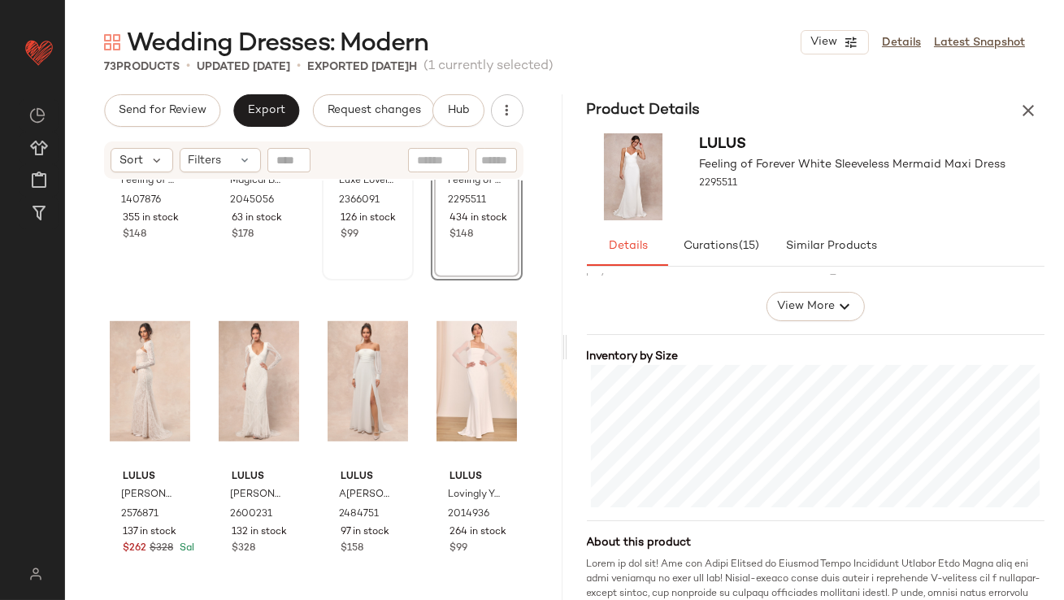
scroll to position [2107, 0]
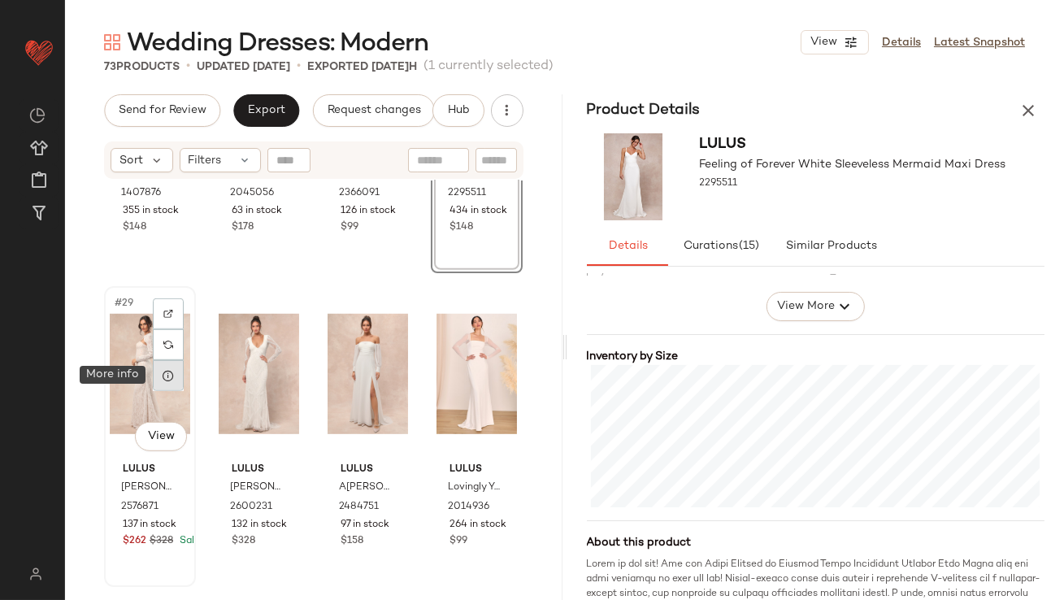
click at [176, 372] on div at bounding box center [168, 375] width 31 height 31
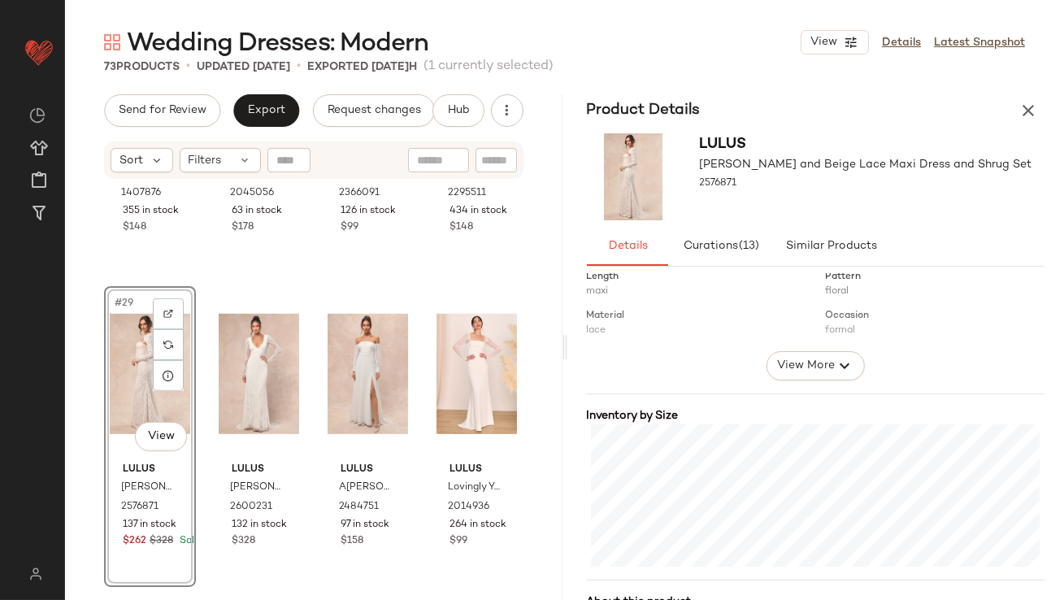
scroll to position [258, 0]
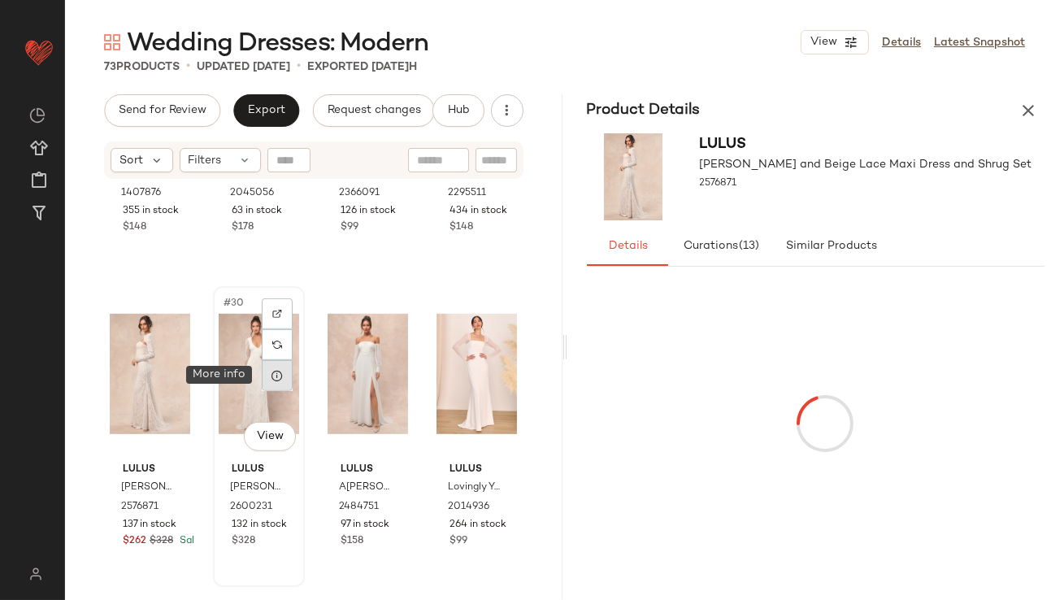
click at [272, 372] on icon at bounding box center [277, 375] width 13 height 13
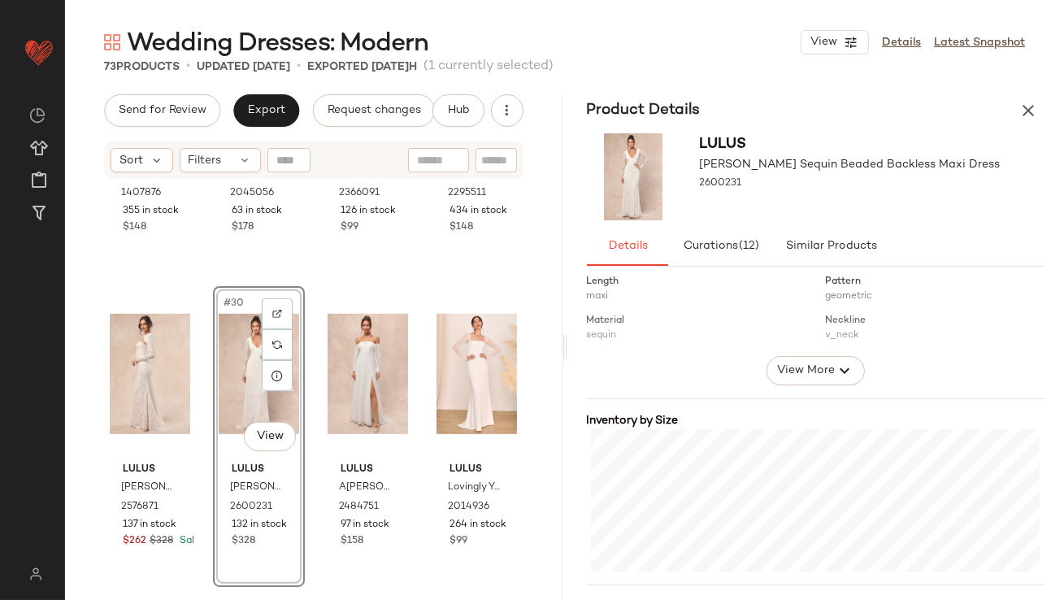
scroll to position [316, 0]
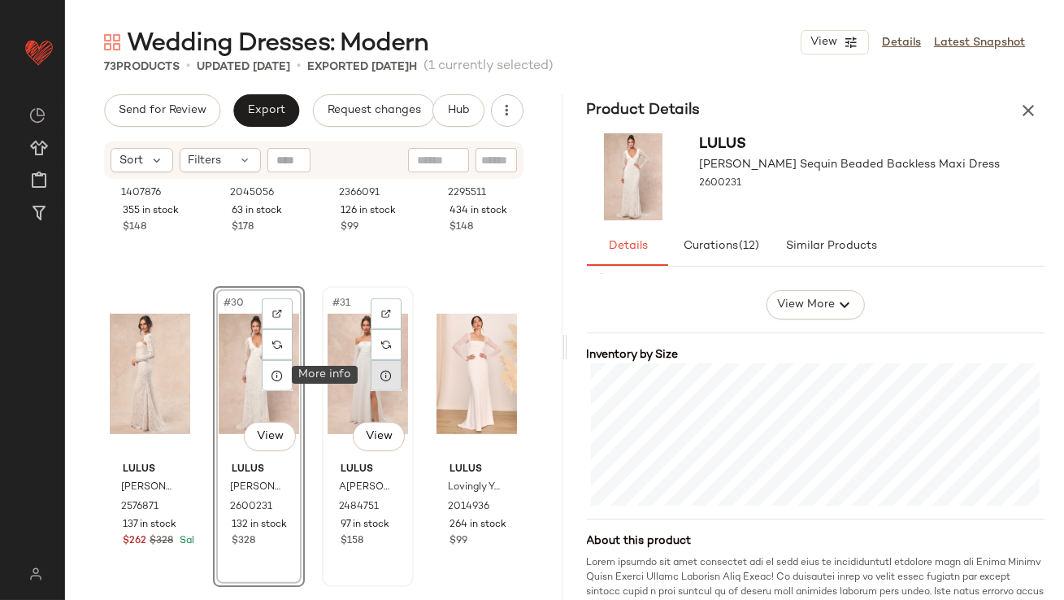
click at [380, 376] on icon at bounding box center [386, 375] width 13 height 13
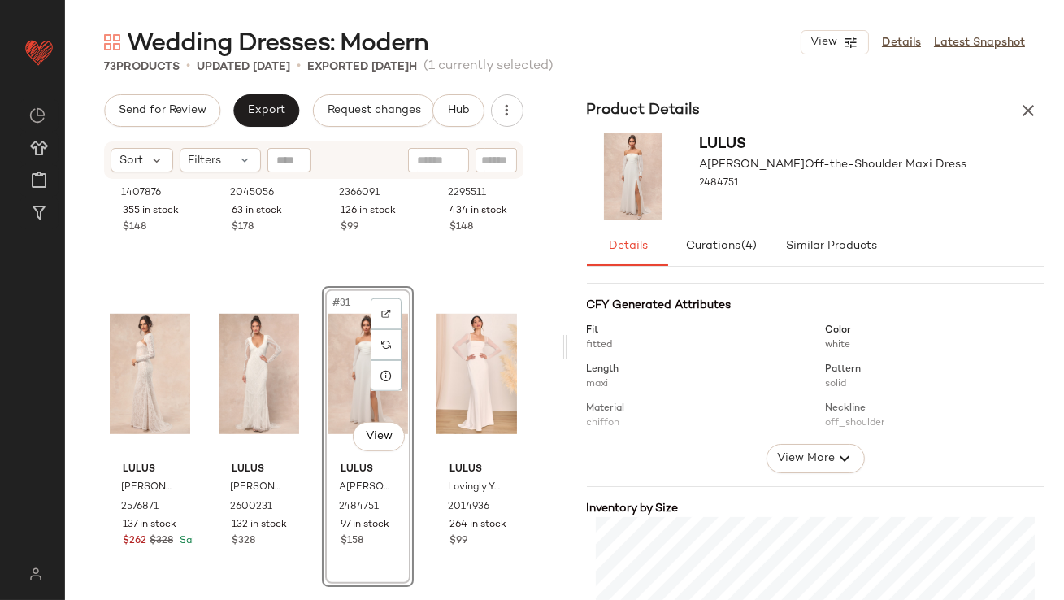
scroll to position [332, 0]
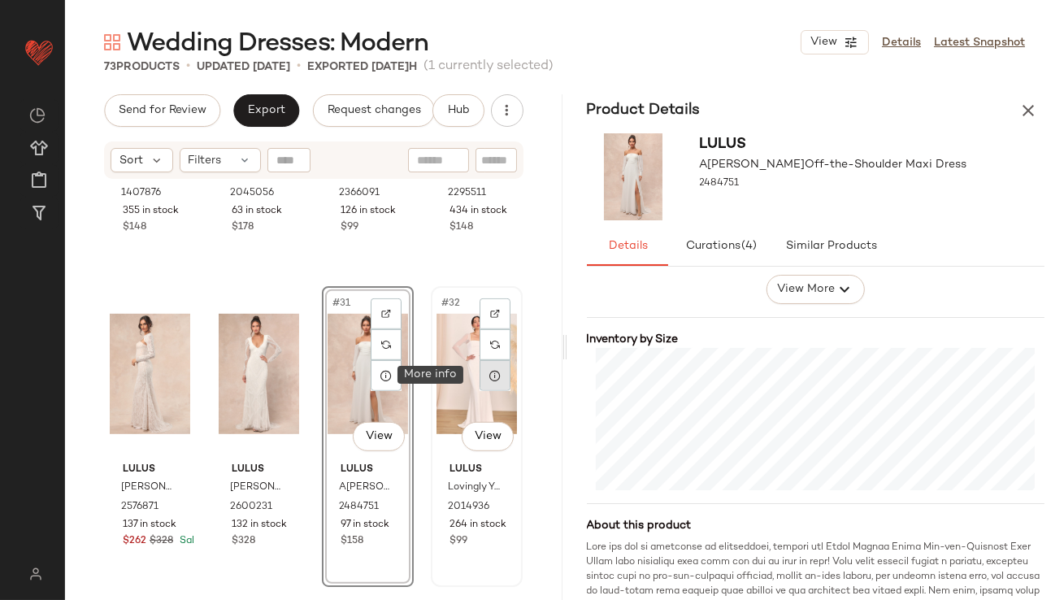
click at [489, 380] on icon at bounding box center [495, 375] width 13 height 13
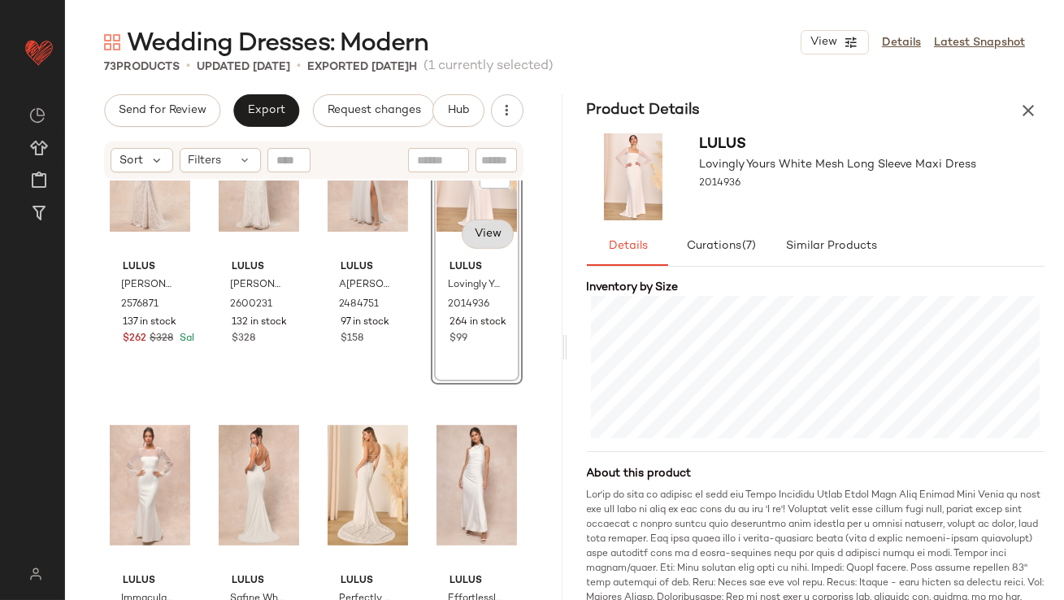
scroll to position [2407, 0]
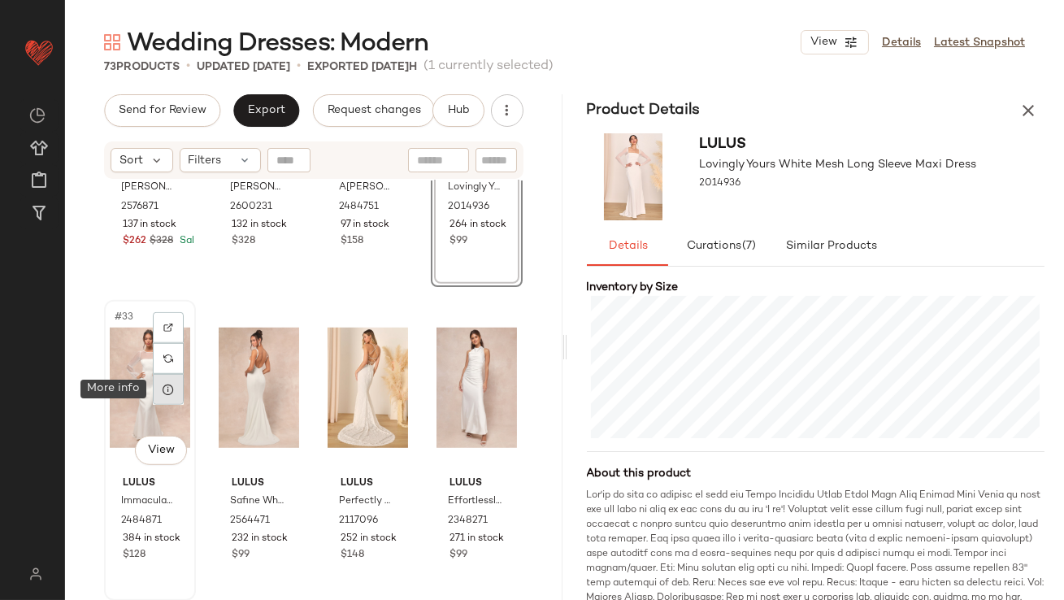
click at [174, 385] on icon at bounding box center [168, 389] width 13 height 13
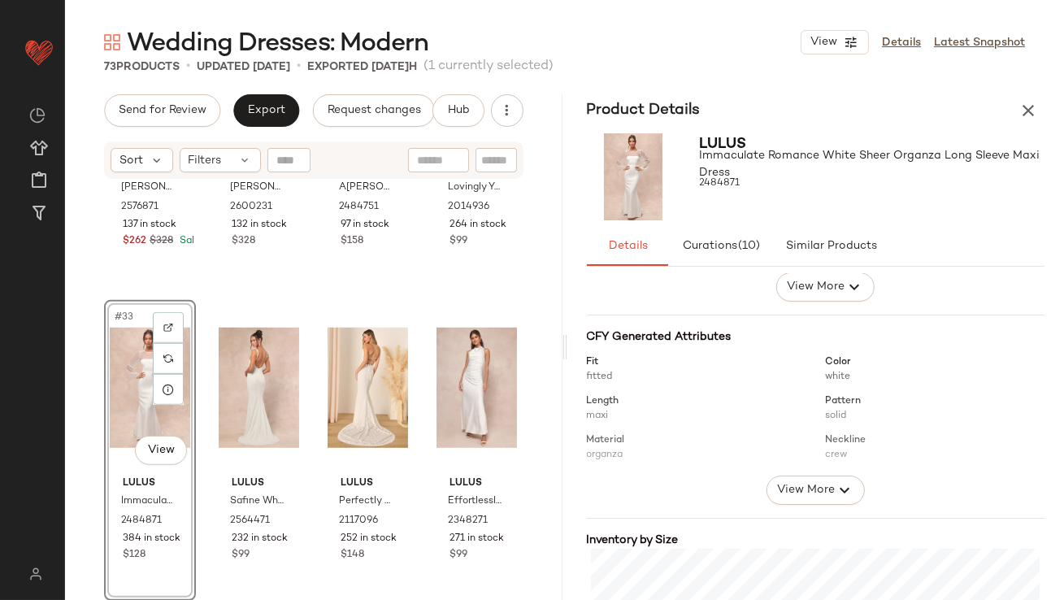
scroll to position [309, 0]
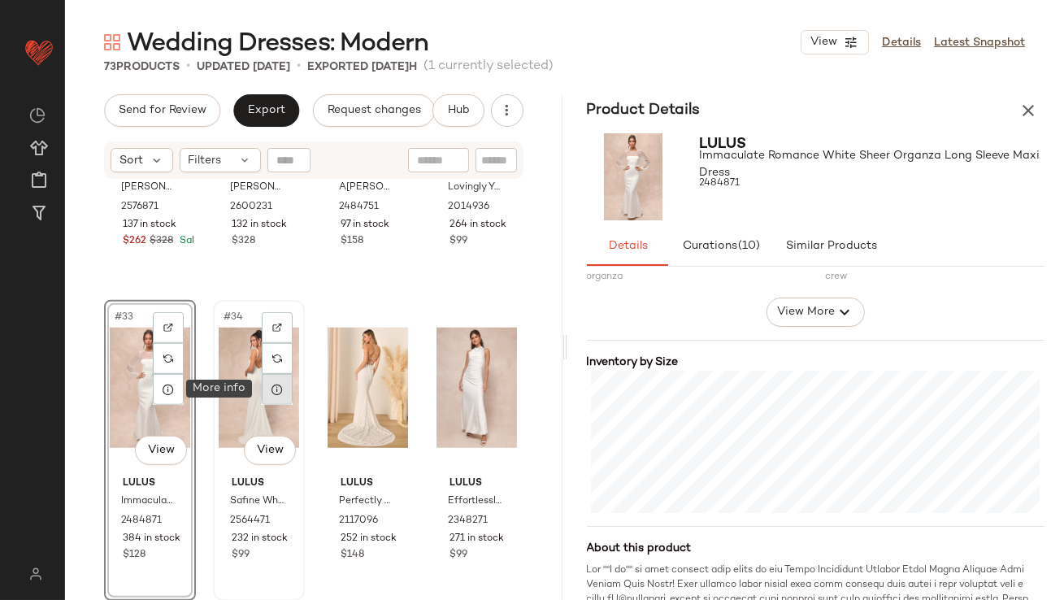
click at [284, 394] on div at bounding box center [277, 389] width 31 height 31
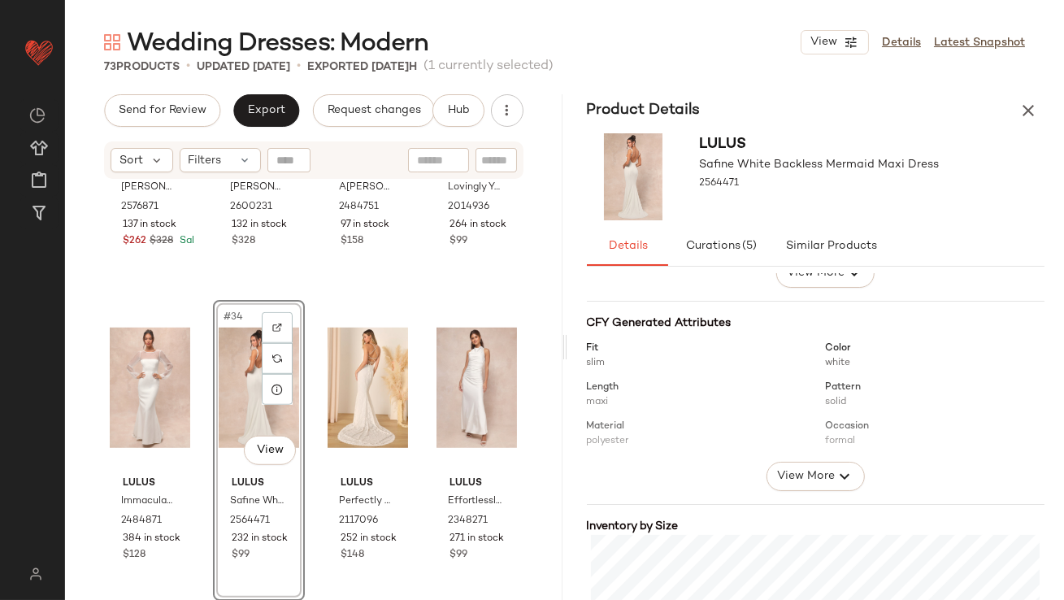
scroll to position [313, 0]
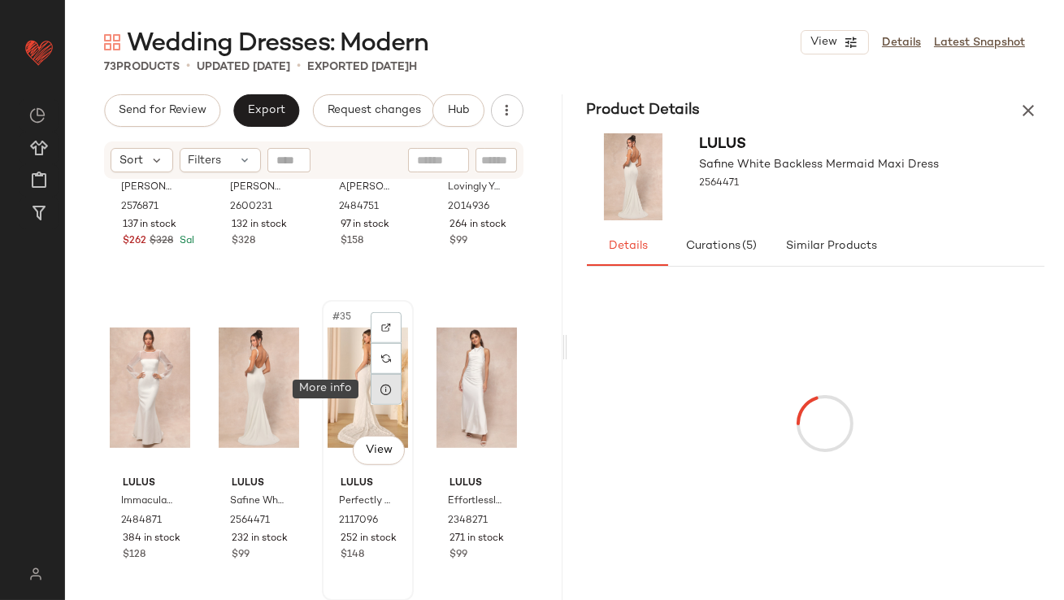
click at [371, 389] on div at bounding box center [386, 389] width 31 height 31
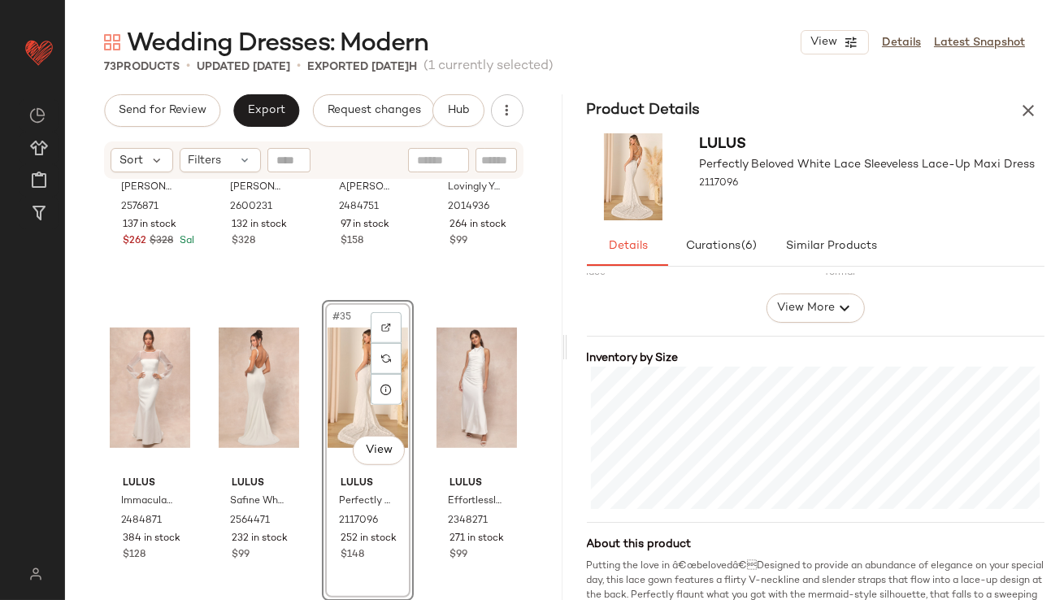
scroll to position [320, 0]
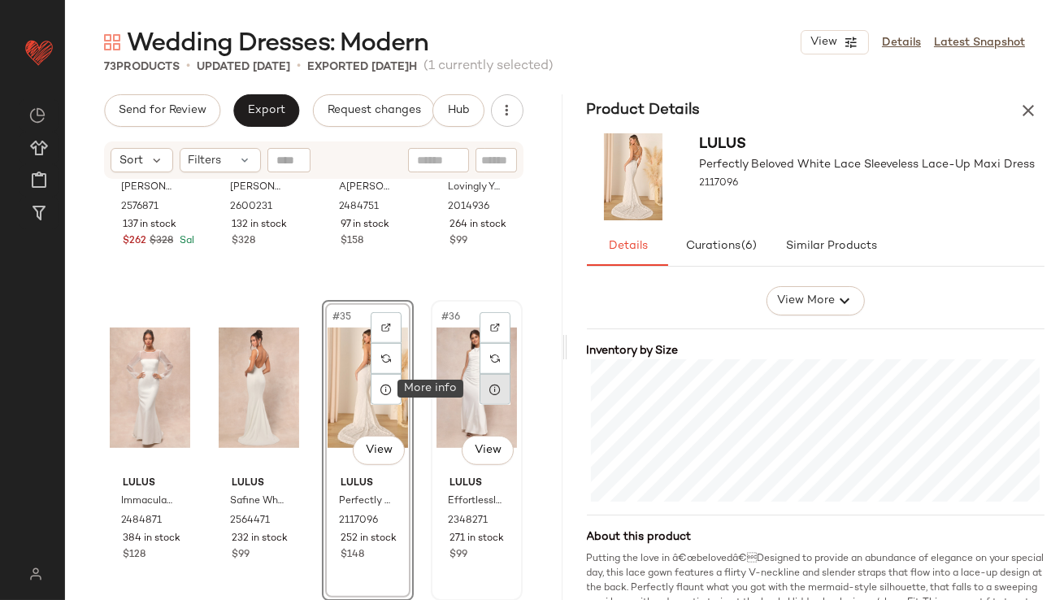
click at [480, 393] on div at bounding box center [495, 389] width 31 height 31
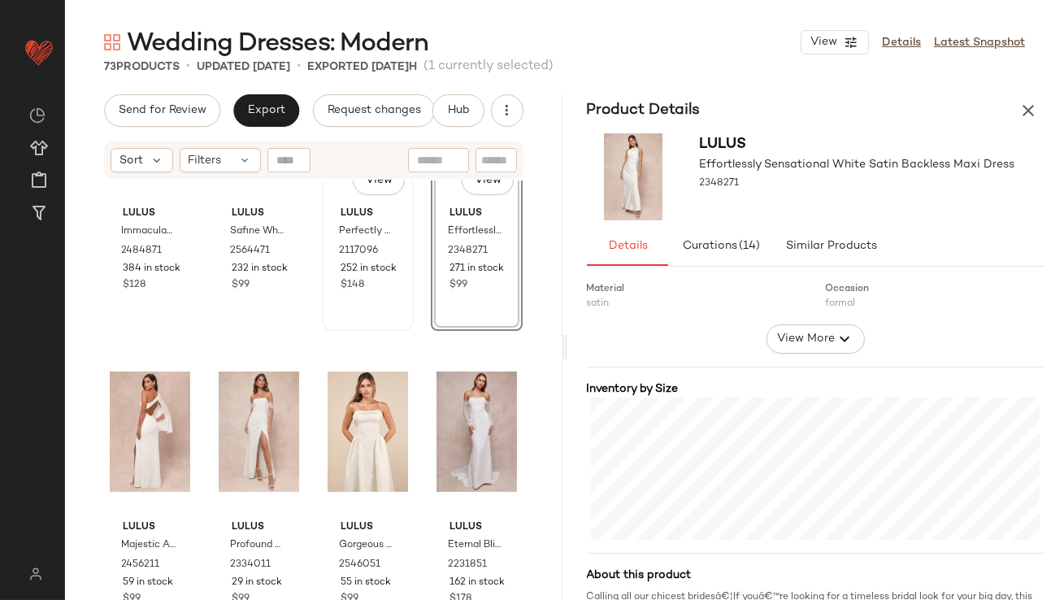
scroll to position [2680, 0]
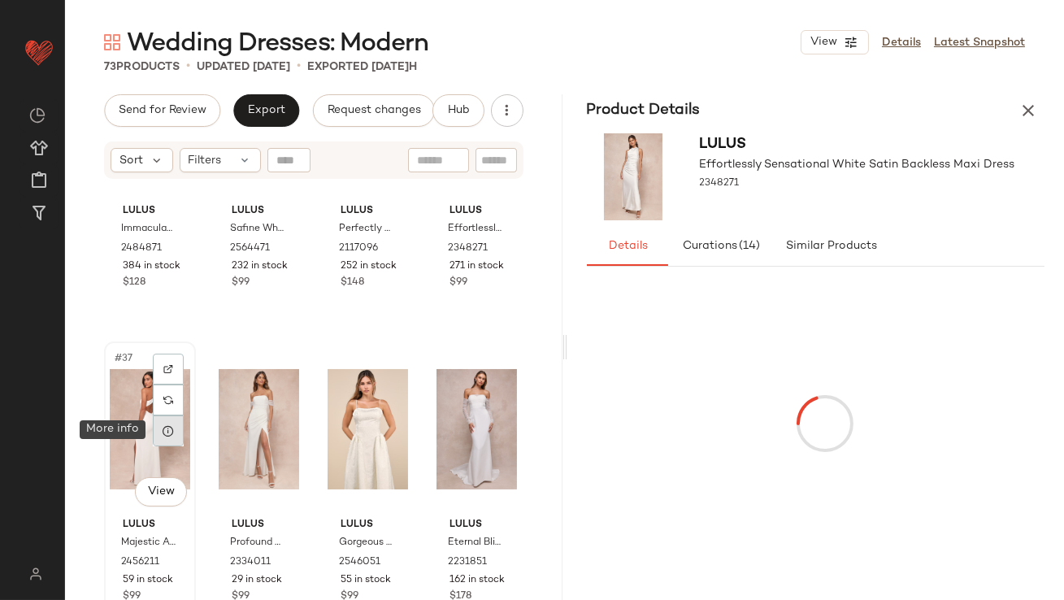
click at [165, 429] on icon at bounding box center [168, 430] width 13 height 13
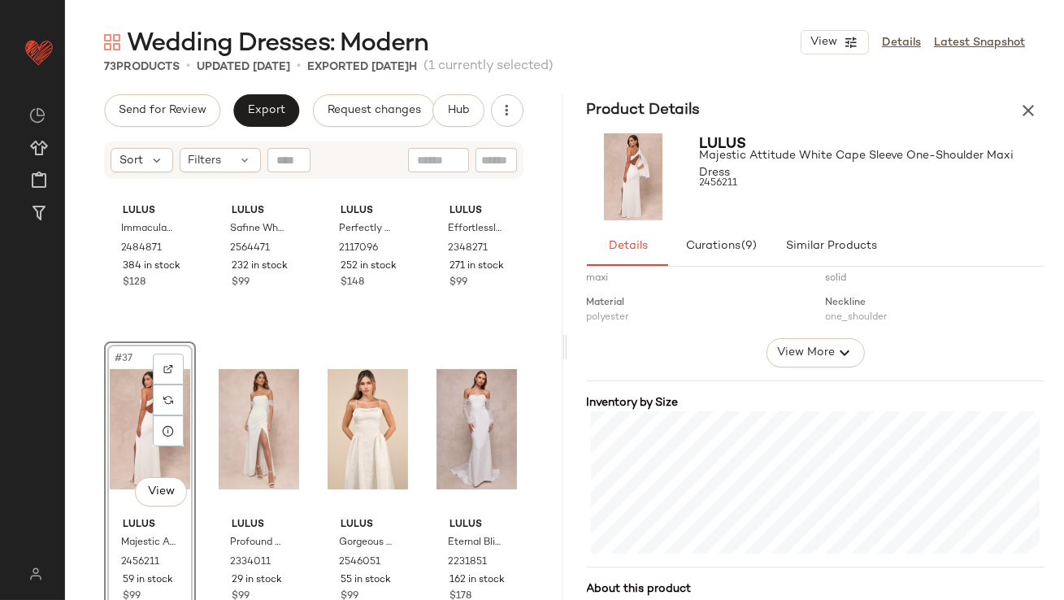
scroll to position [358, 0]
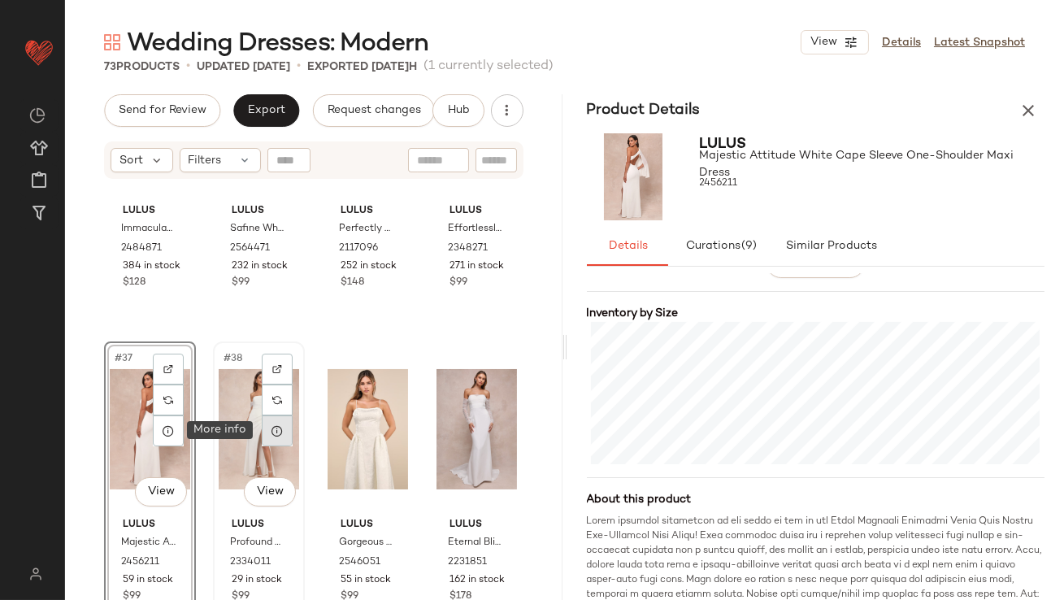
click at [278, 424] on icon at bounding box center [277, 430] width 13 height 13
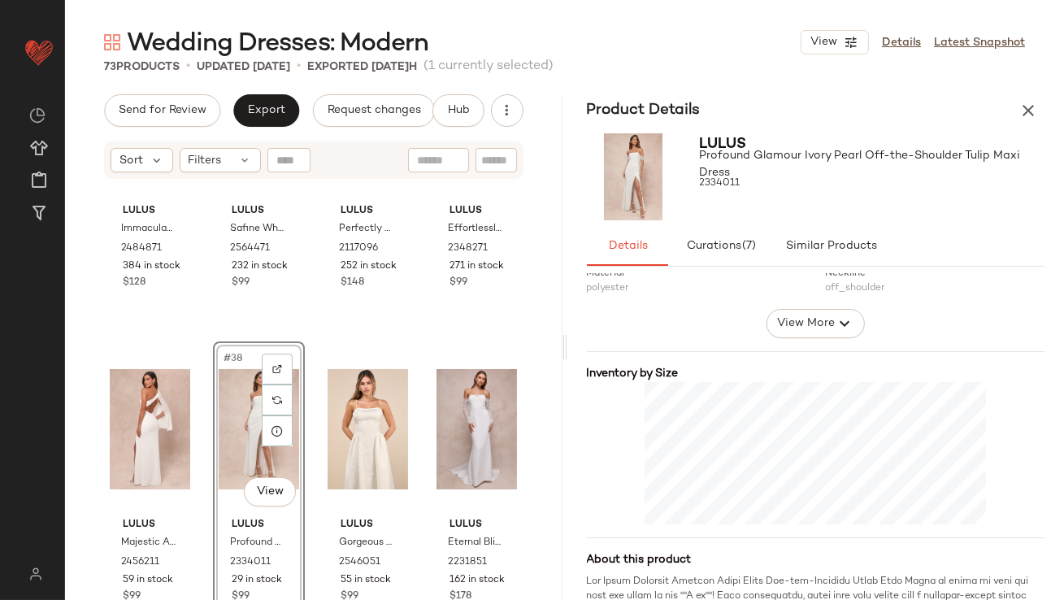
scroll to position [328, 0]
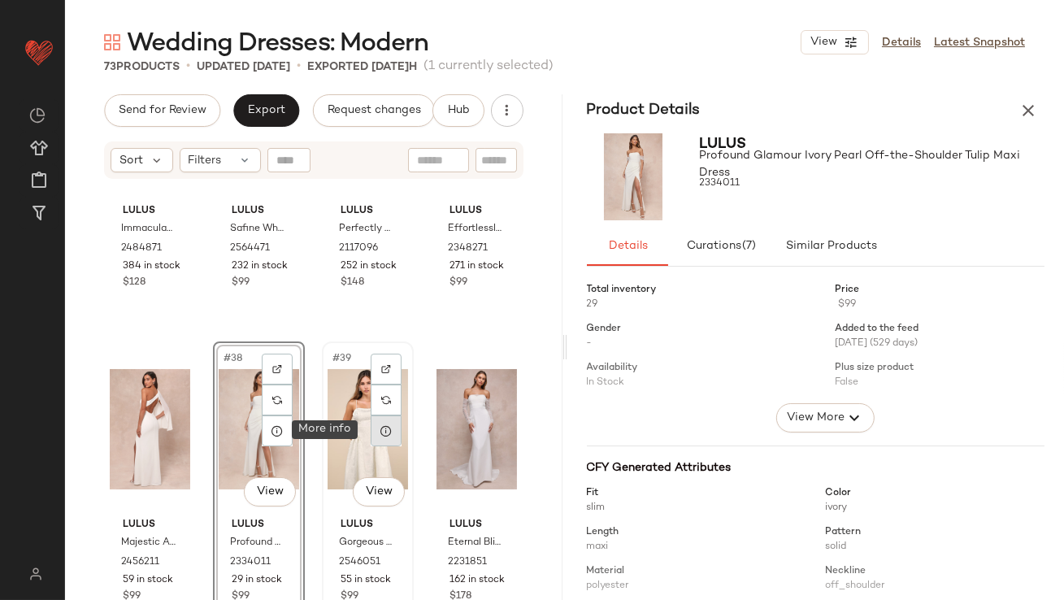
click at [381, 428] on icon at bounding box center [386, 430] width 13 height 13
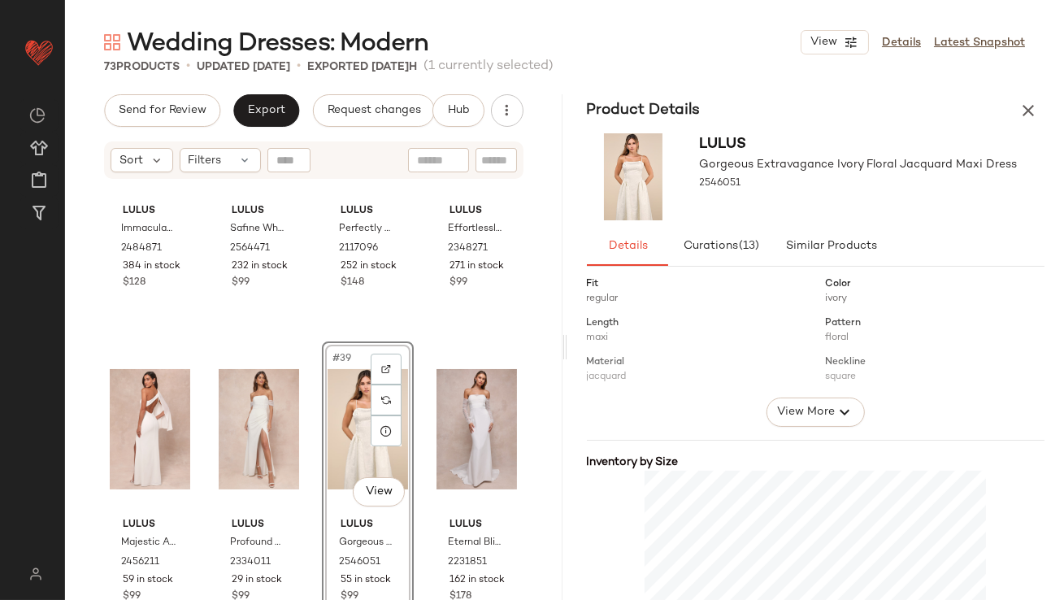
scroll to position [285, 0]
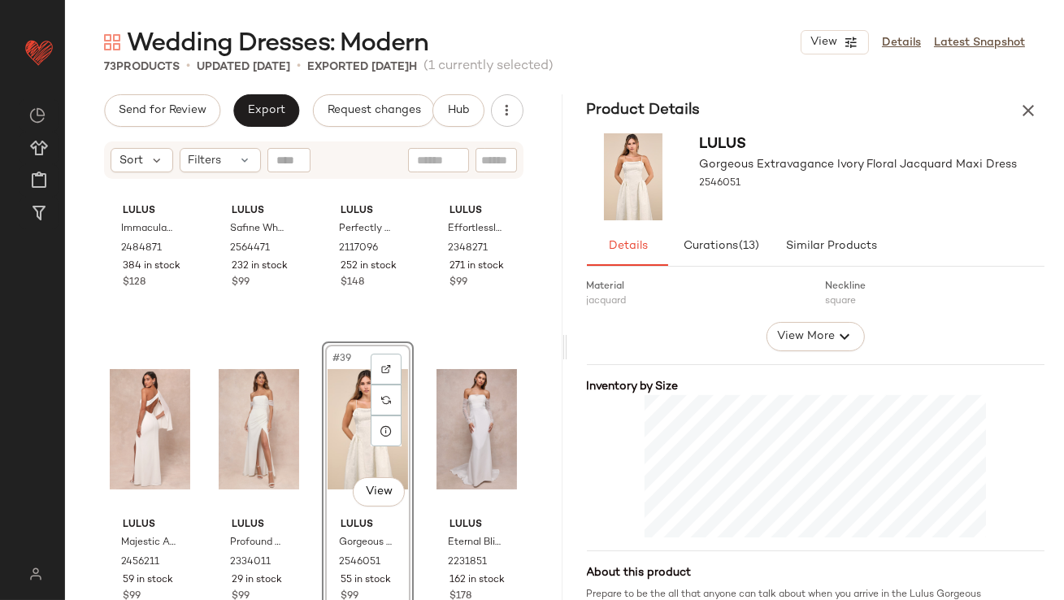
click at [345, 423] on div "#39 View" at bounding box center [368, 429] width 80 height 164
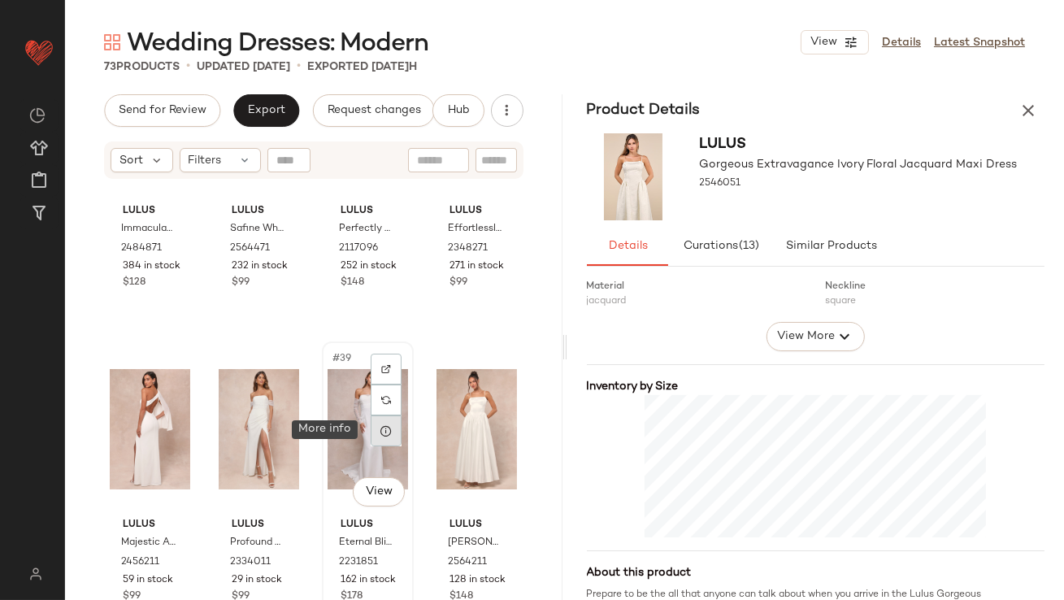
click at [380, 426] on icon at bounding box center [386, 430] width 13 height 13
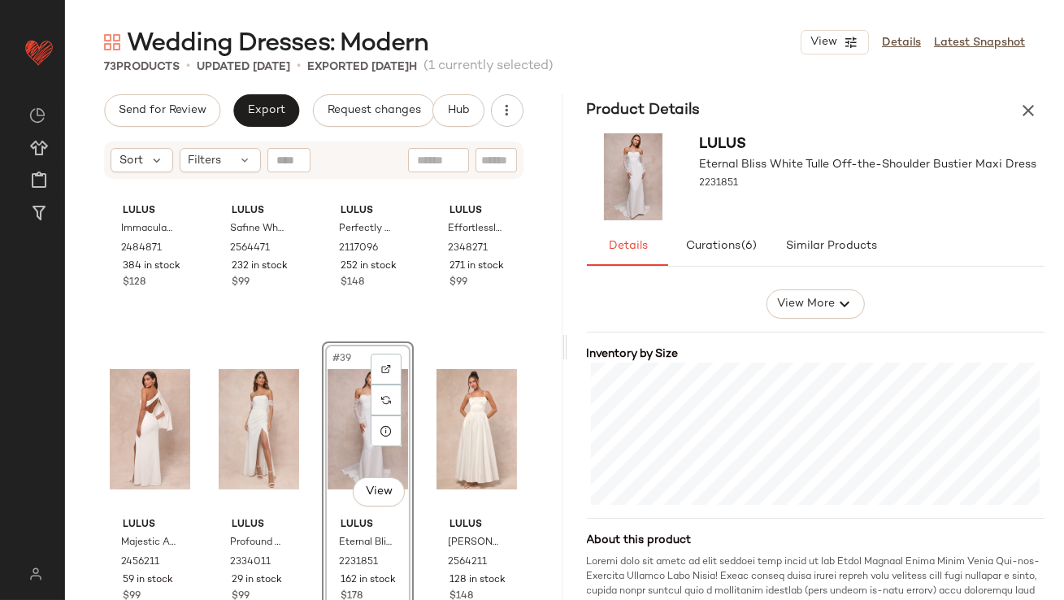
scroll to position [355, 0]
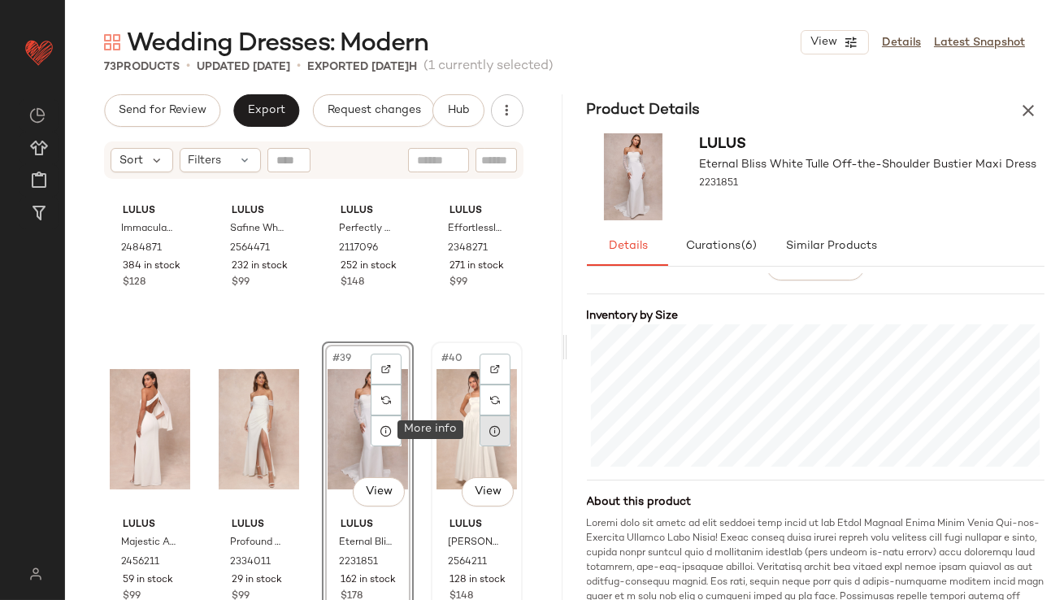
click at [491, 429] on icon at bounding box center [495, 430] width 13 height 13
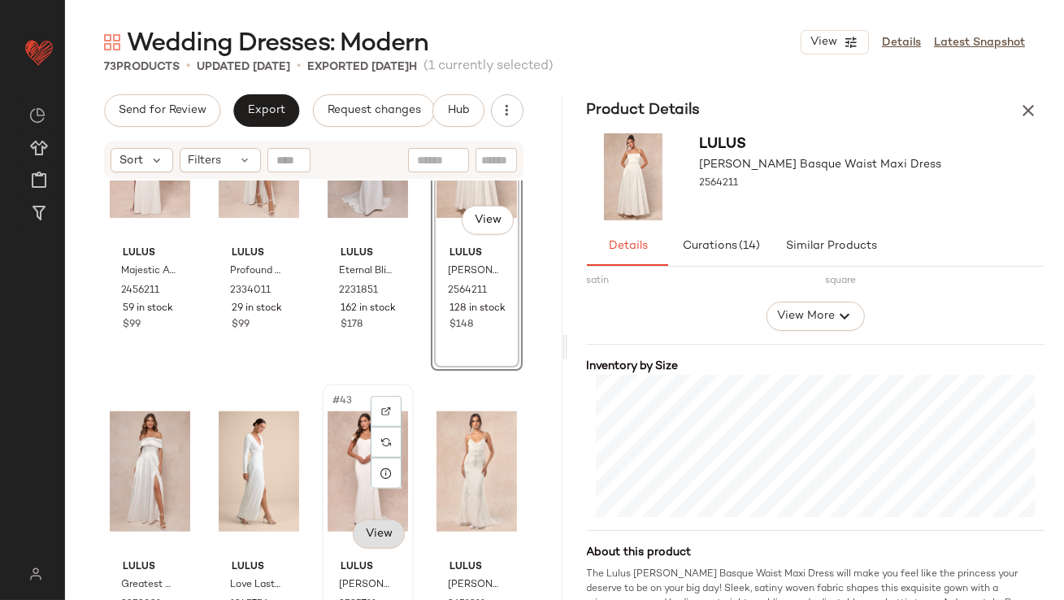
scroll to position [2976, 0]
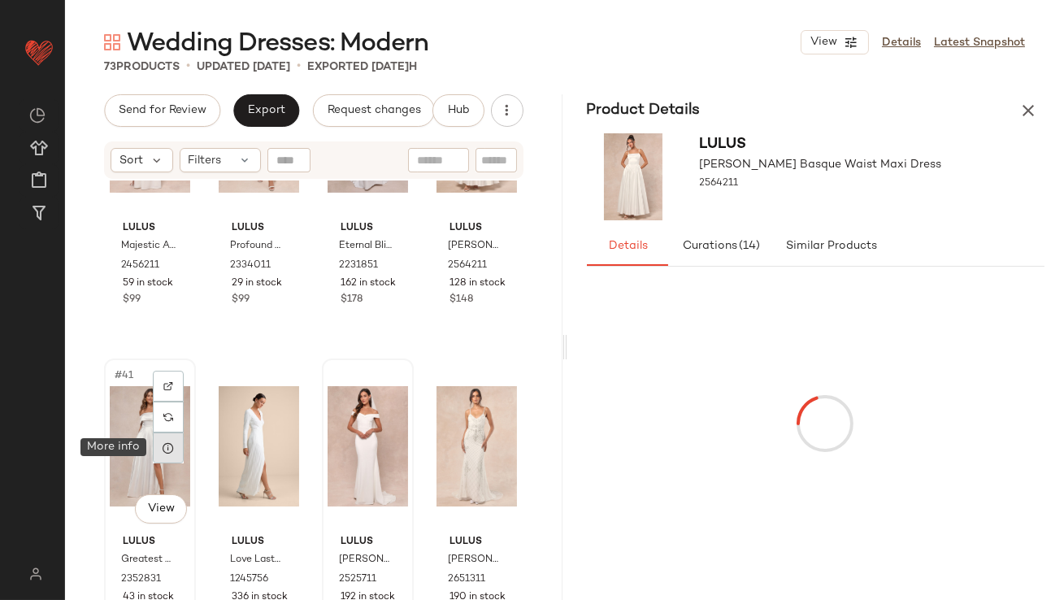
click at [167, 436] on div at bounding box center [168, 448] width 31 height 31
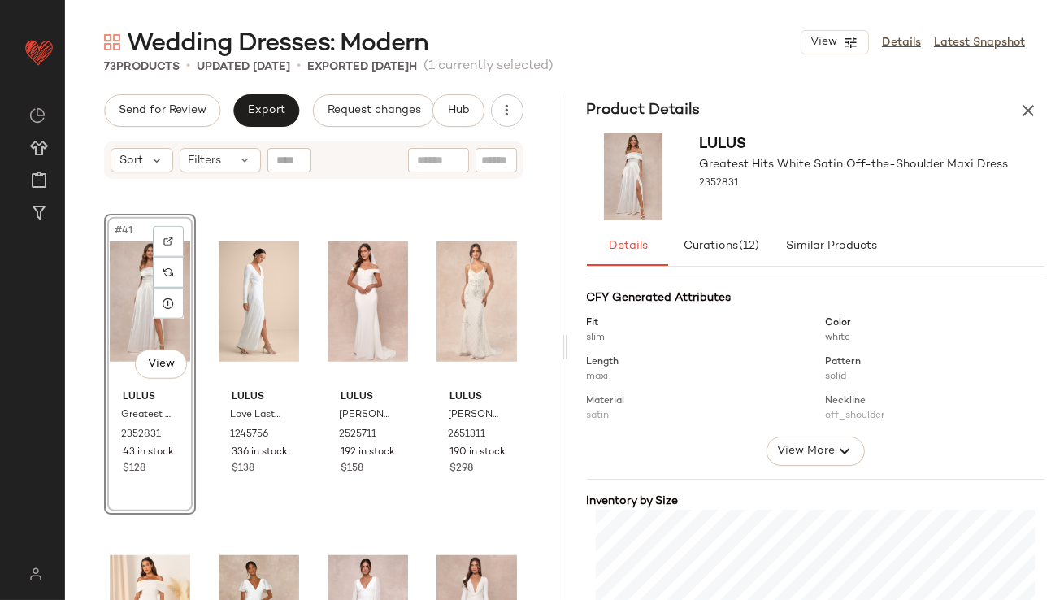
scroll to position [280, 0]
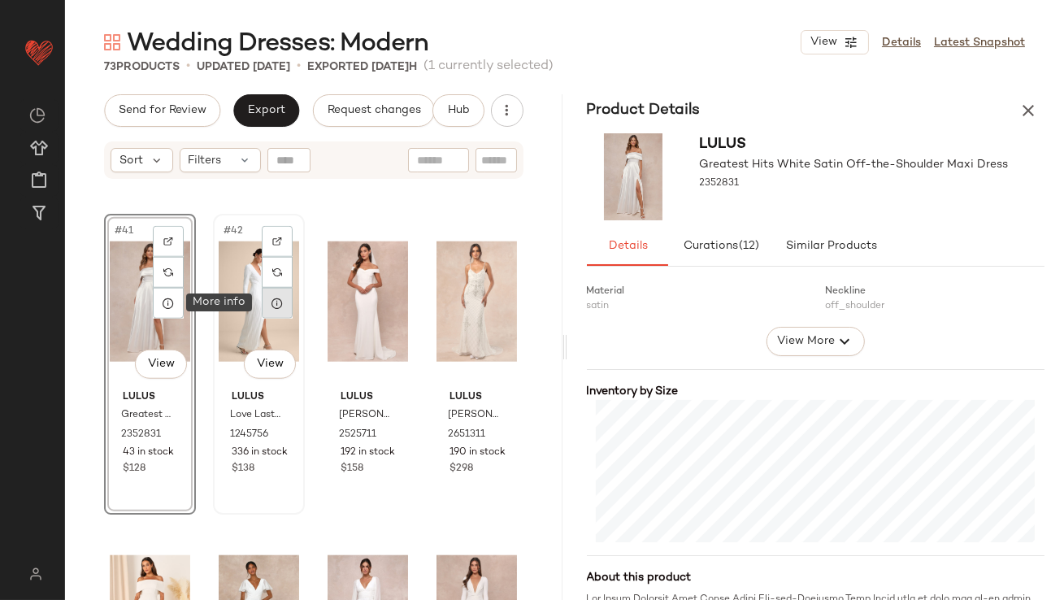
click at [279, 304] on icon at bounding box center [277, 303] width 13 height 13
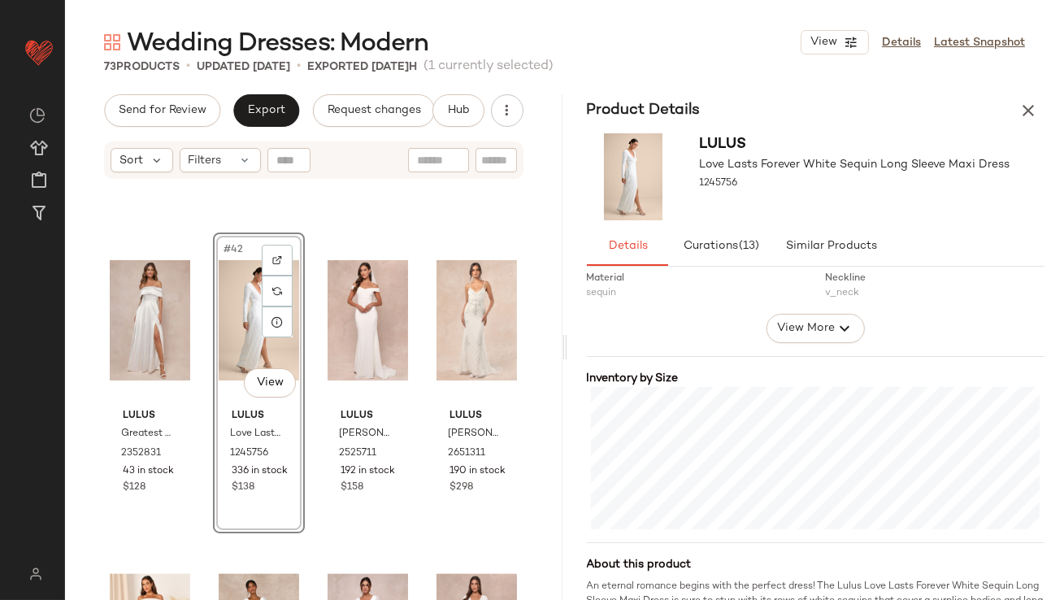
scroll to position [318, 0]
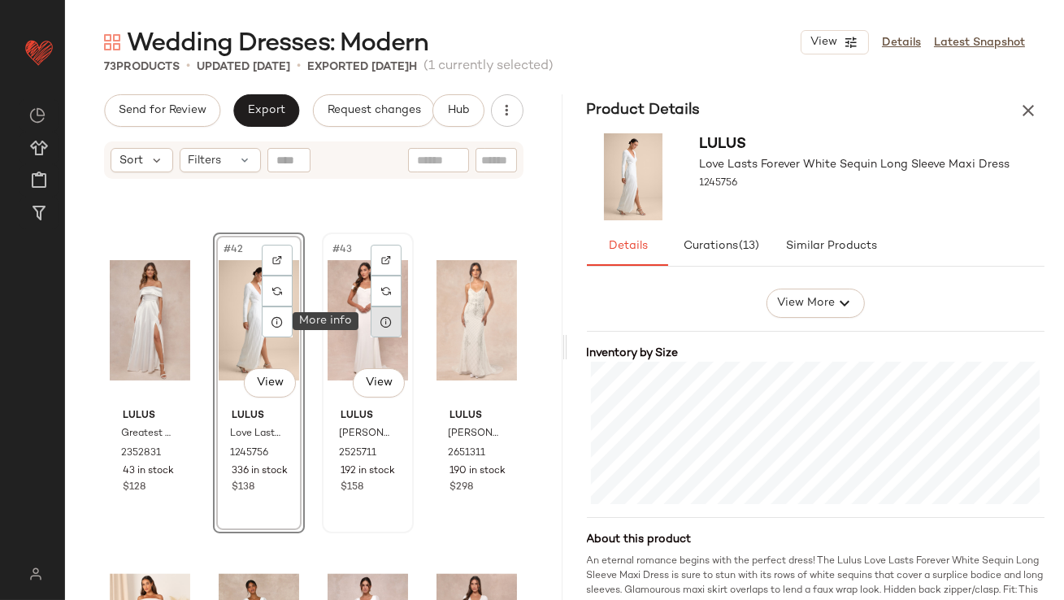
click at [380, 324] on icon at bounding box center [386, 321] width 13 height 13
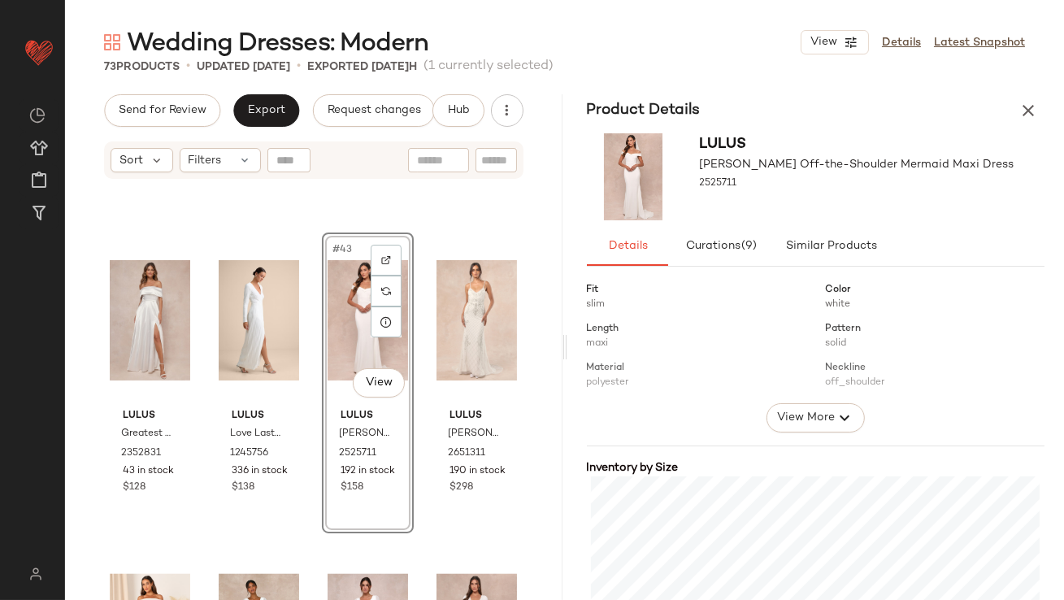
scroll to position [358, 0]
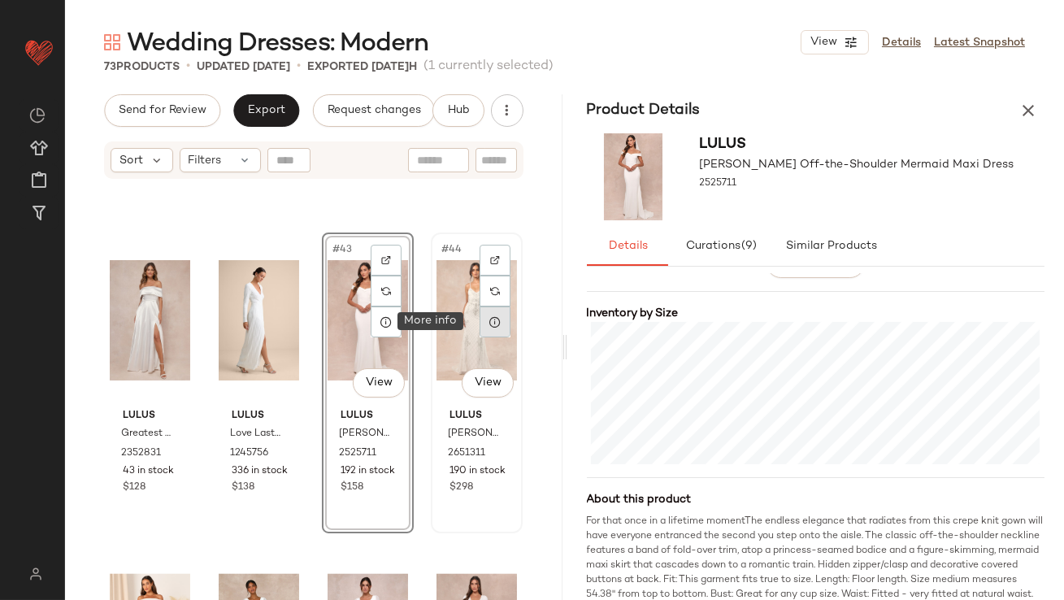
click at [499, 321] on div at bounding box center [495, 322] width 31 height 31
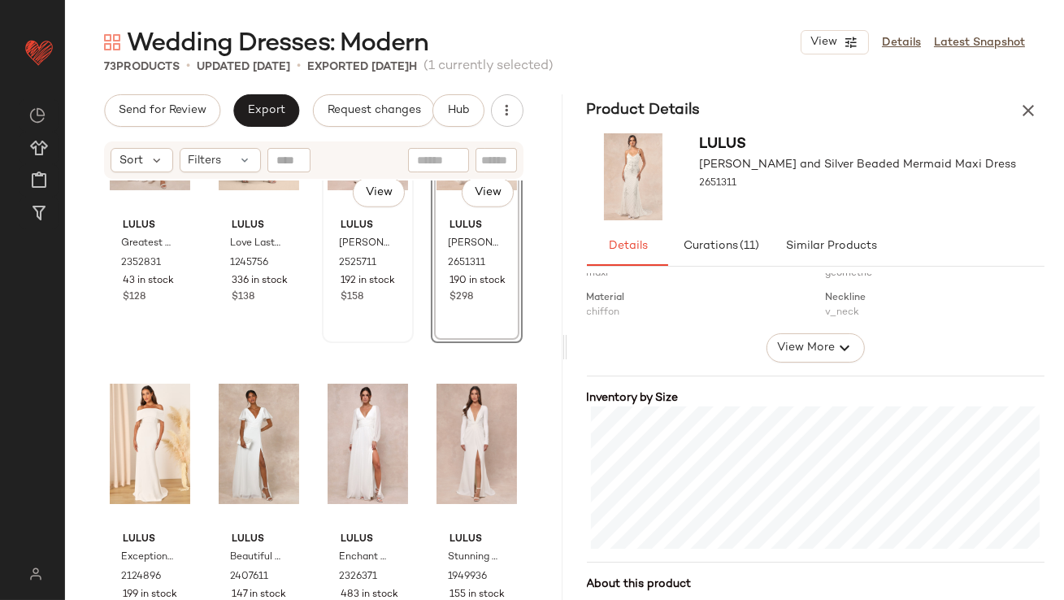
scroll to position [3311, 0]
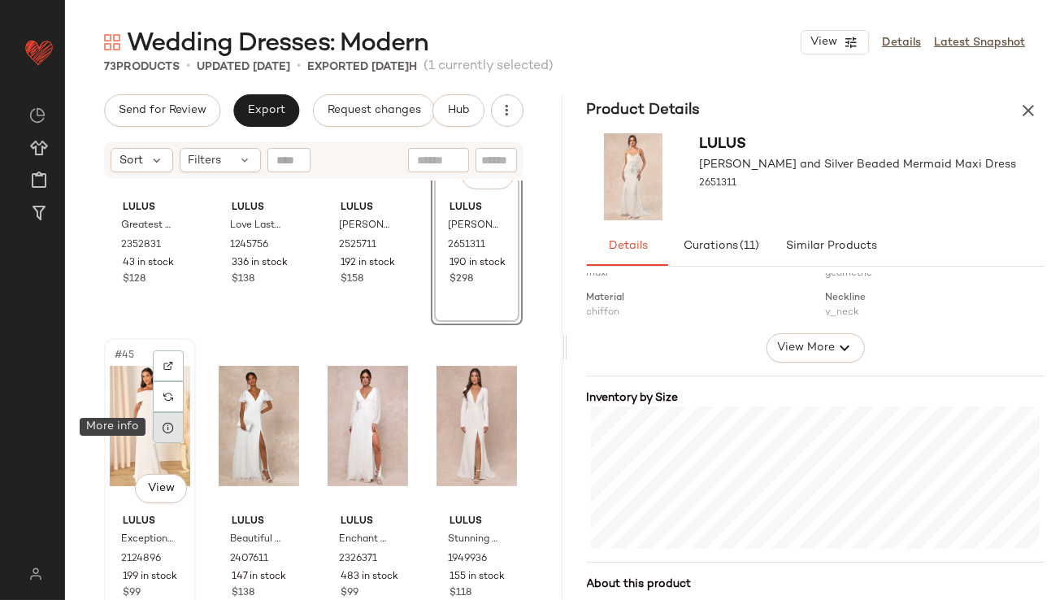
click at [174, 424] on icon at bounding box center [168, 427] width 13 height 13
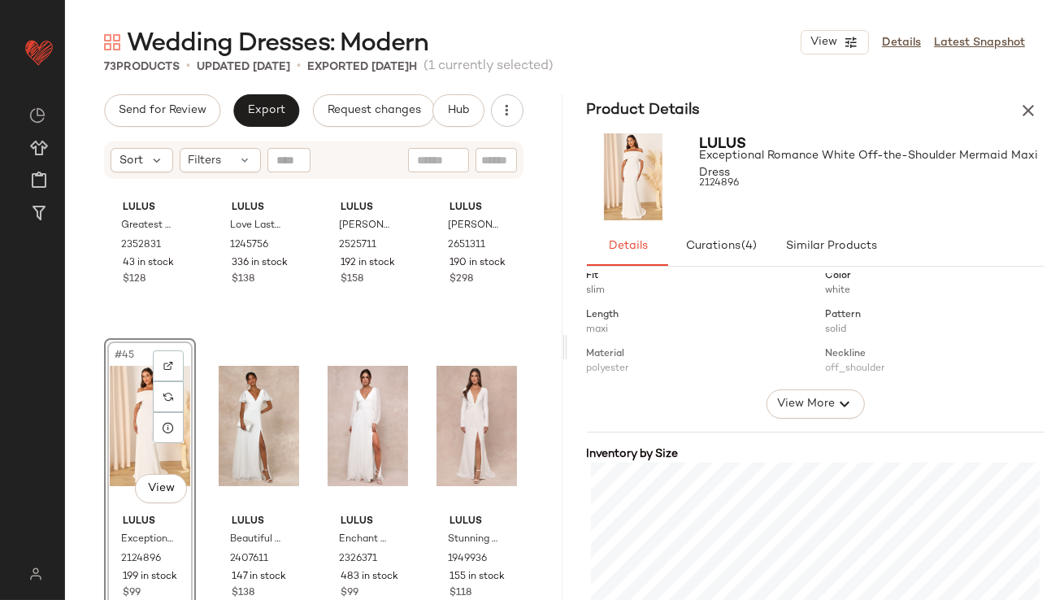
scroll to position [333, 0]
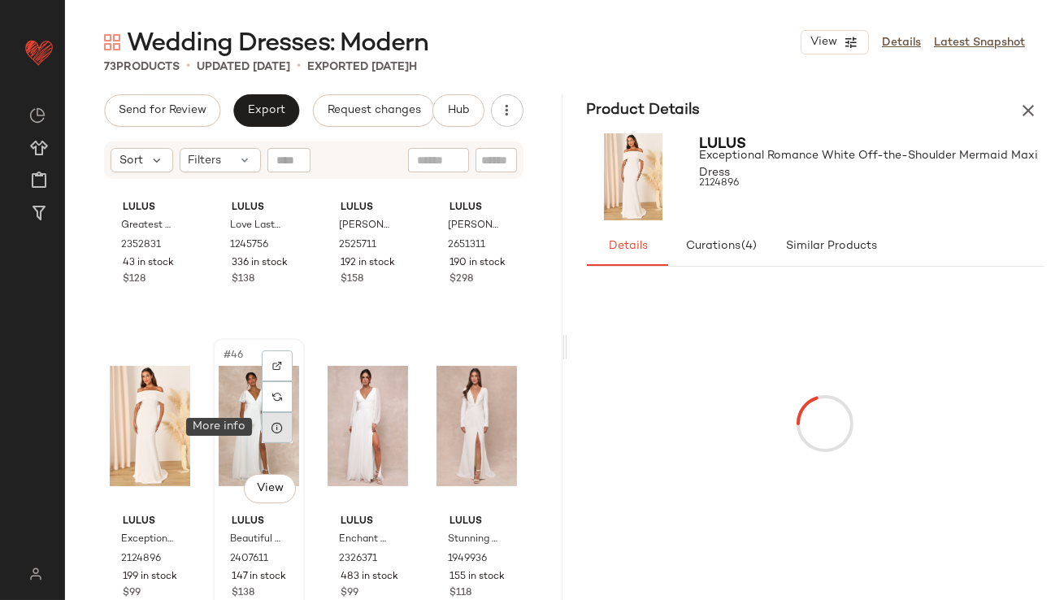
click at [283, 421] on div at bounding box center [277, 427] width 31 height 31
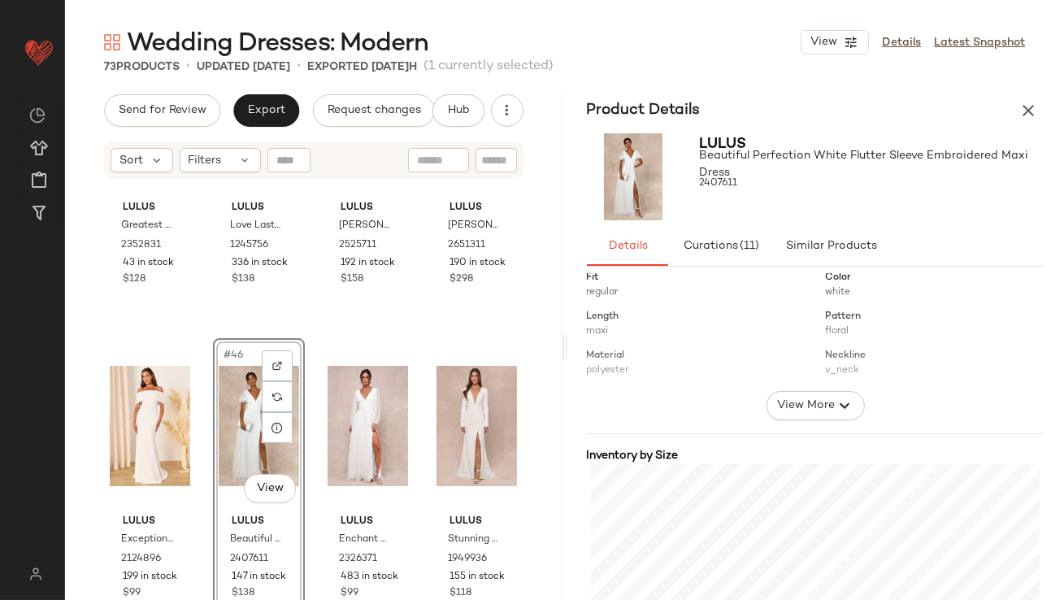
scroll to position [344, 0]
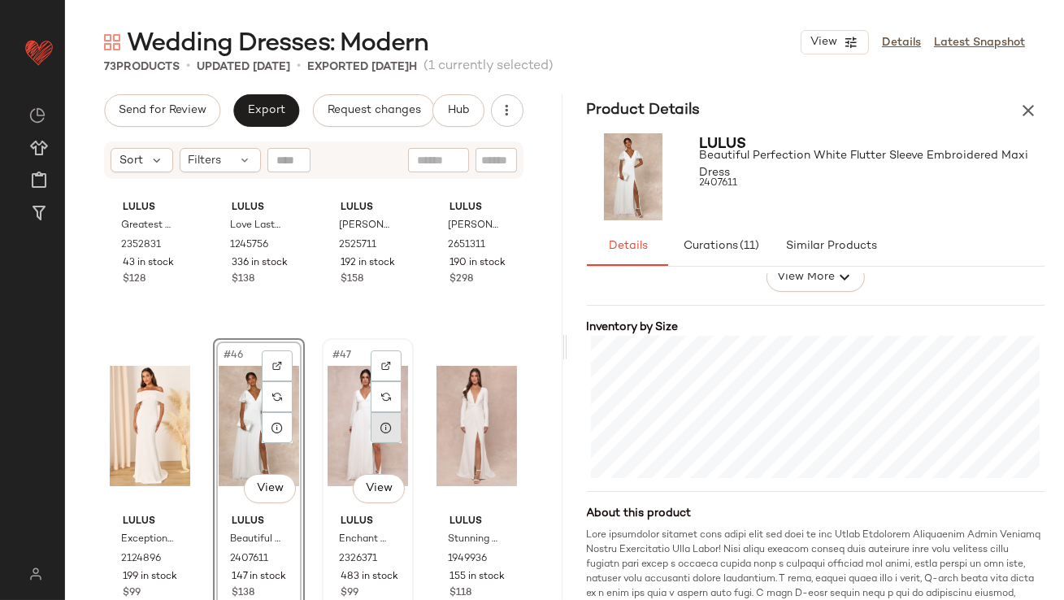
click at [392, 429] on div at bounding box center [386, 427] width 31 height 31
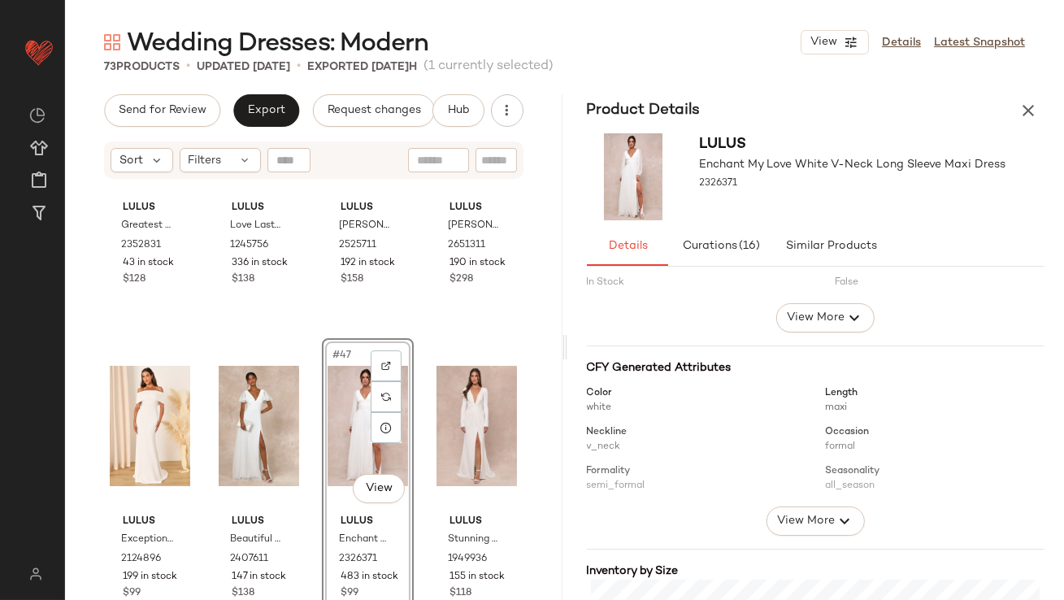
scroll to position [355, 0]
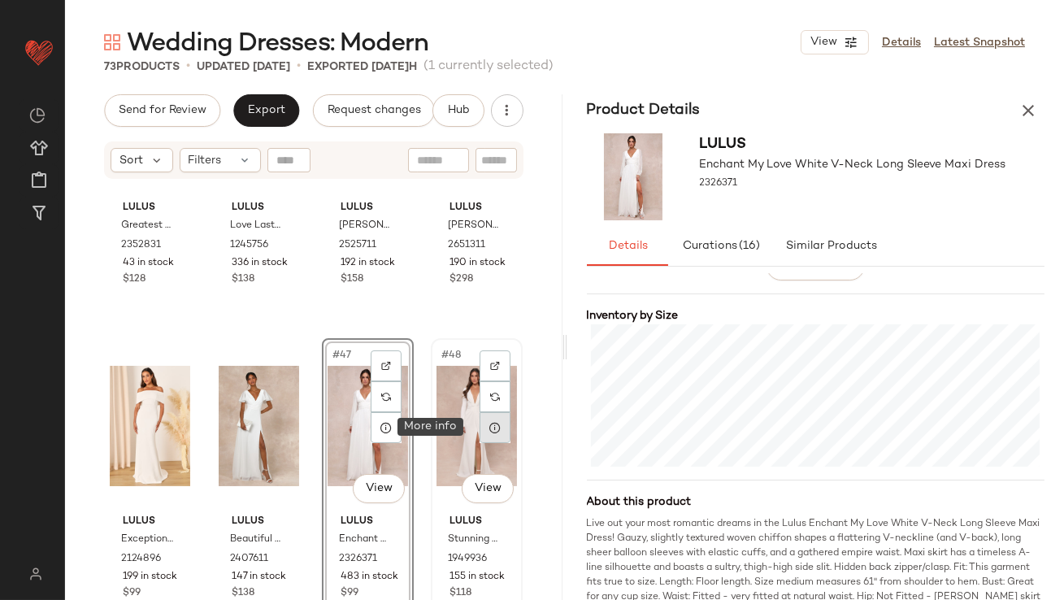
click at [492, 425] on icon at bounding box center [495, 427] width 13 height 13
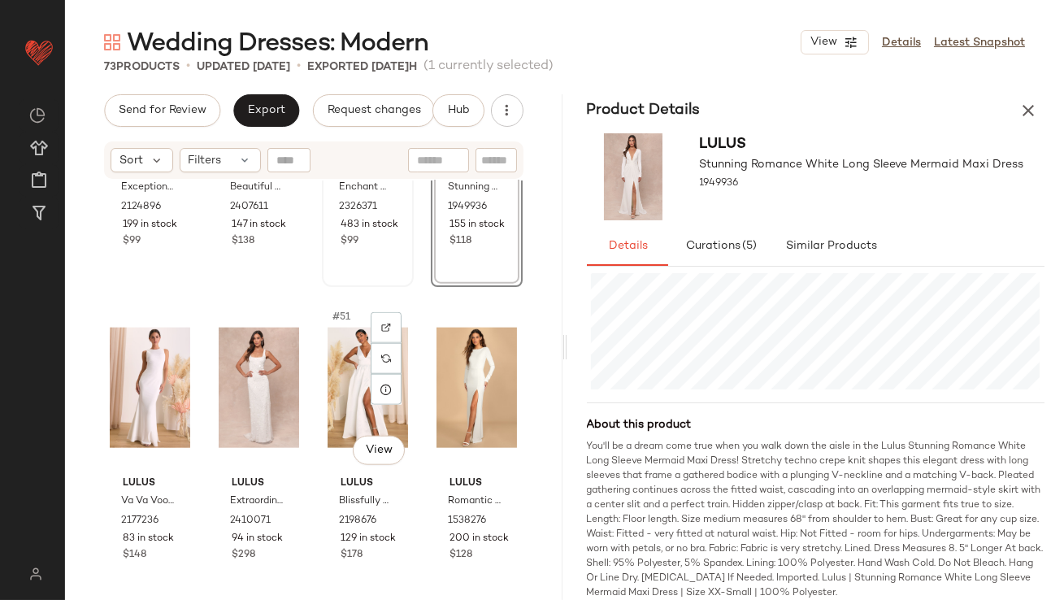
scroll to position [3707, 0]
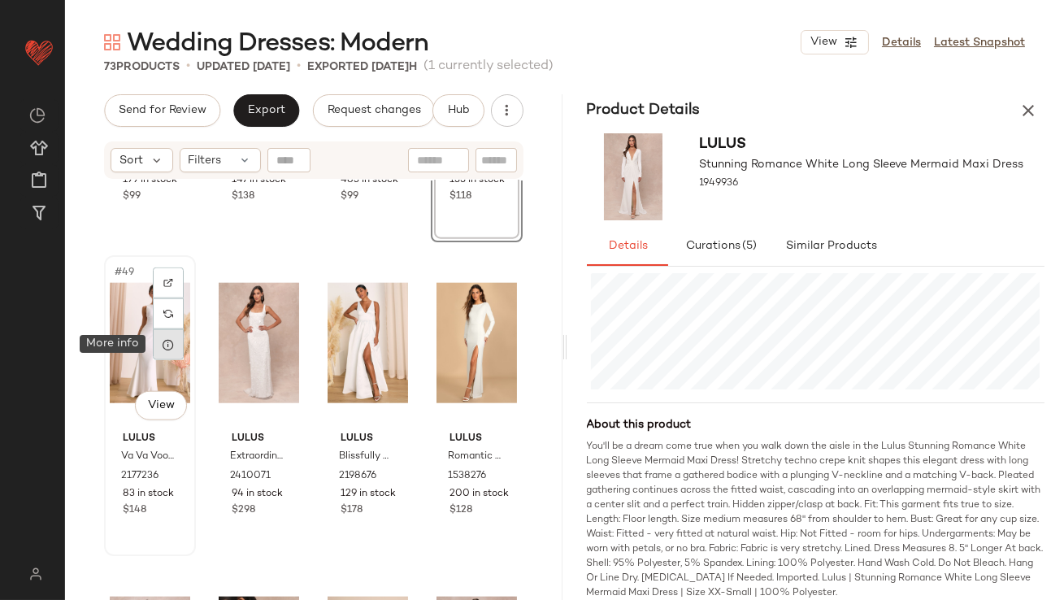
click at [169, 349] on icon at bounding box center [168, 344] width 13 height 13
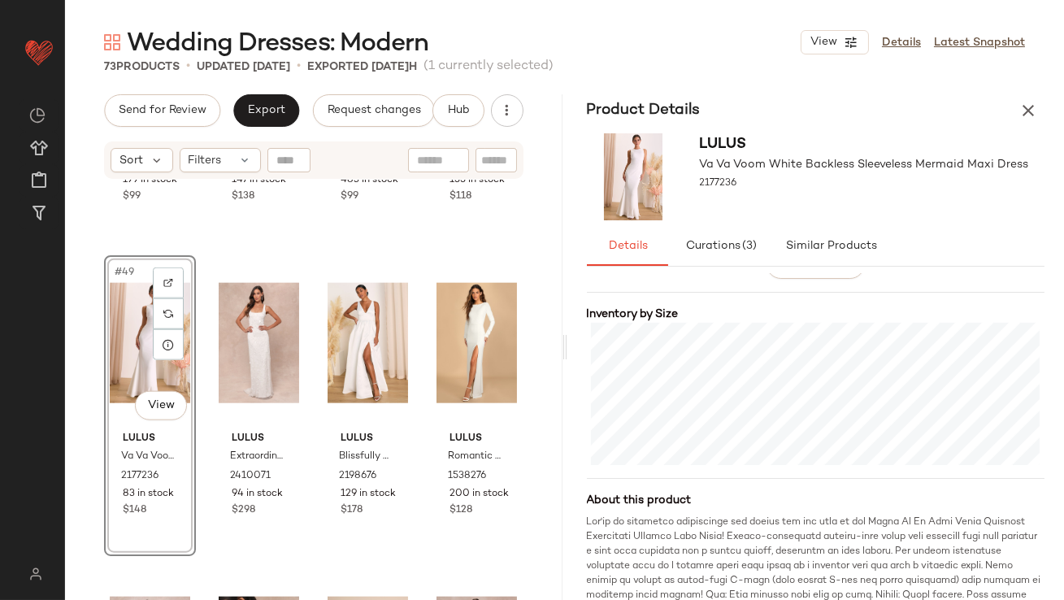
scroll to position [360, 0]
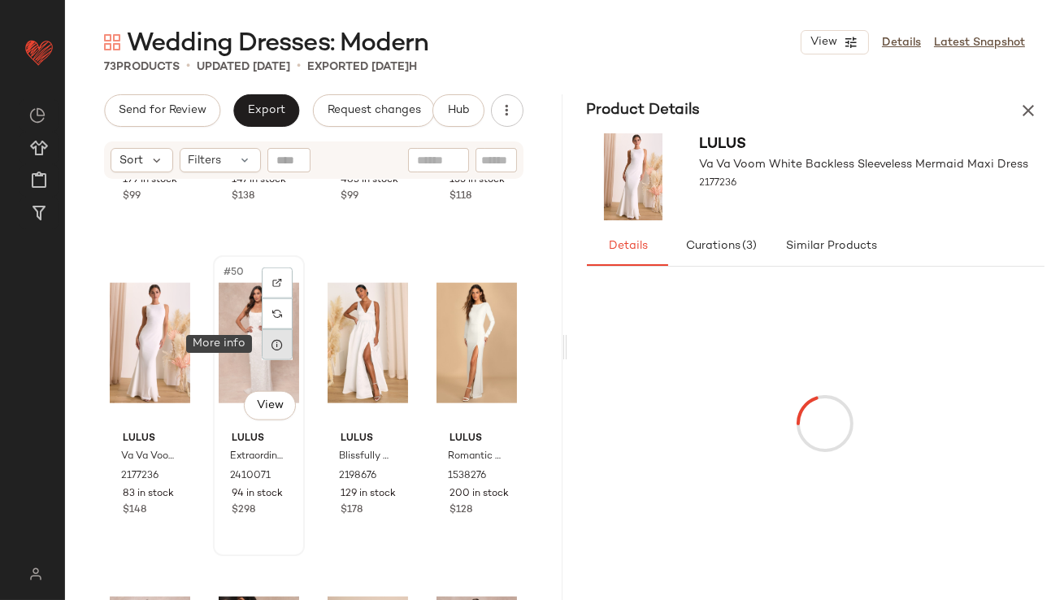
click at [267, 337] on div at bounding box center [277, 344] width 31 height 31
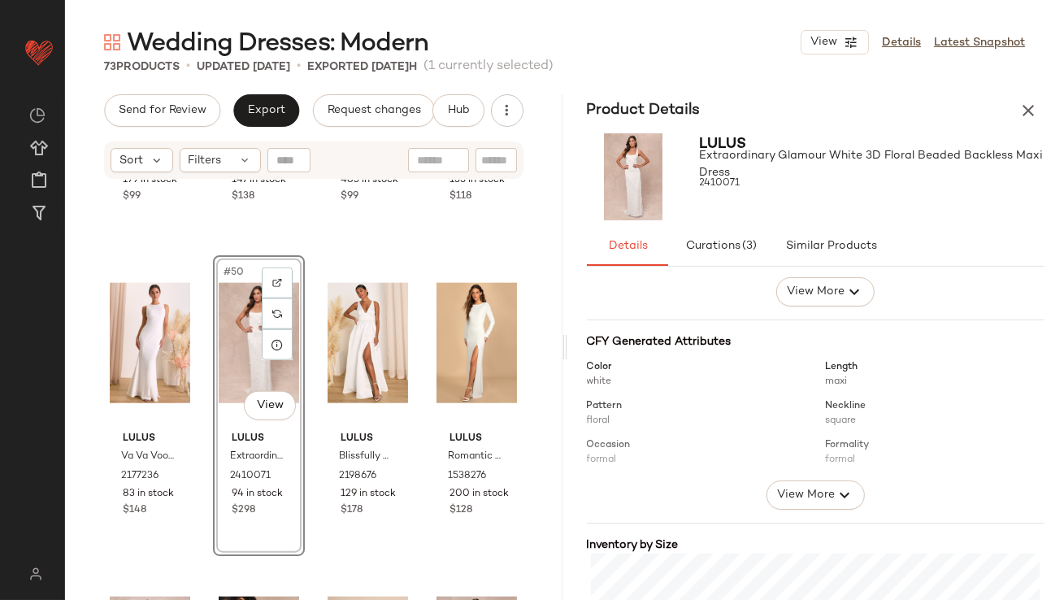
scroll to position [236, 0]
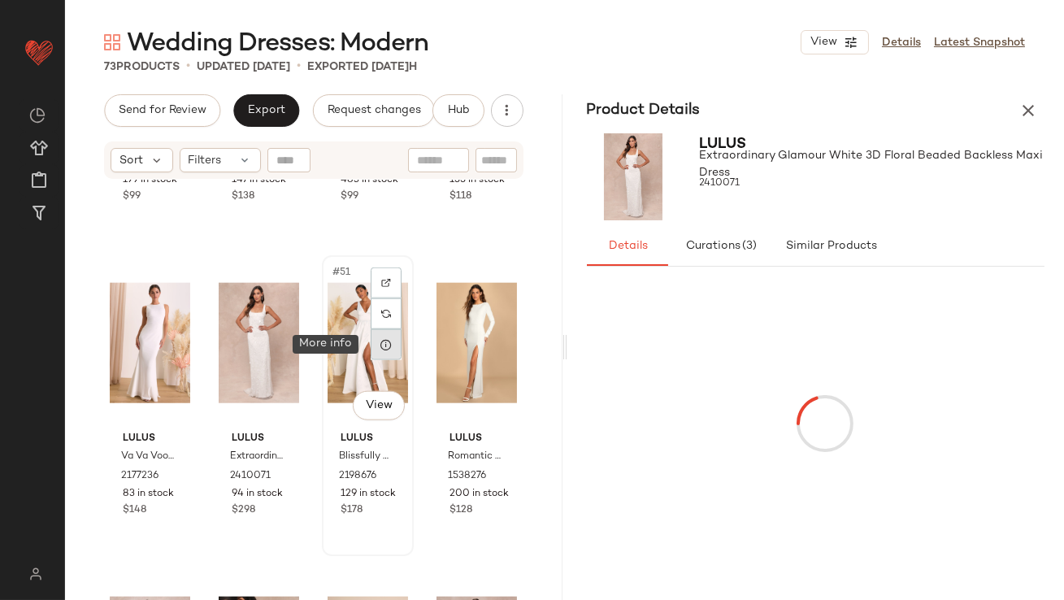
click at [389, 337] on div at bounding box center [386, 344] width 31 height 31
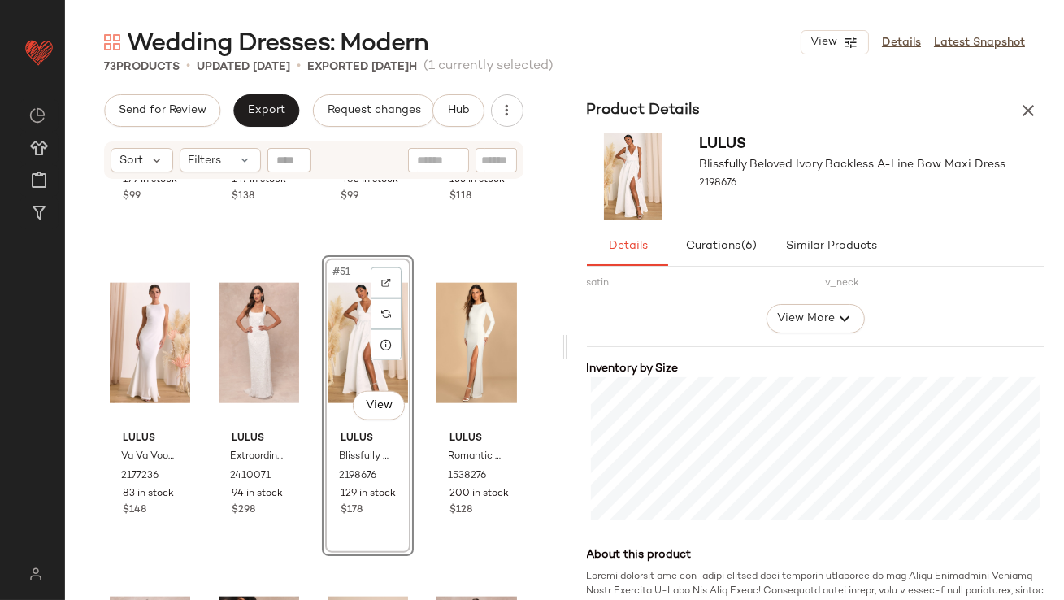
scroll to position [348, 0]
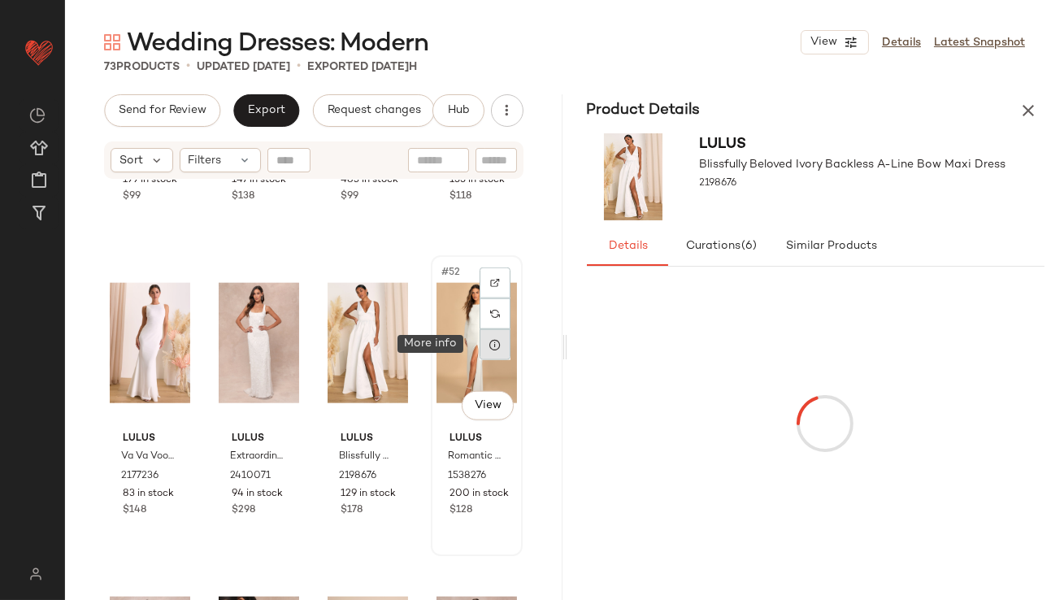
click at [495, 341] on div at bounding box center [495, 344] width 31 height 31
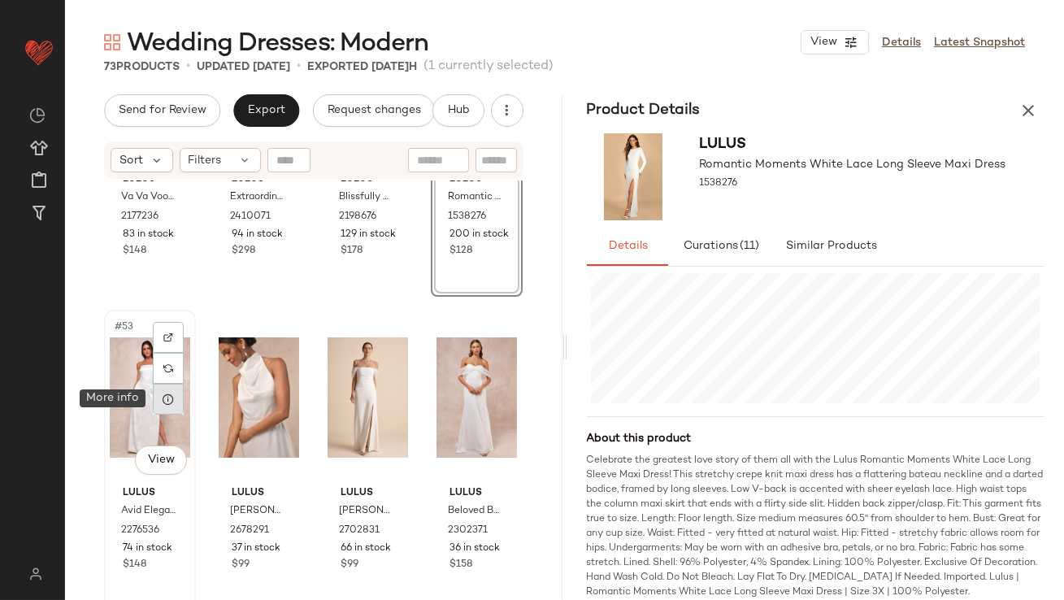
click at [162, 402] on icon at bounding box center [168, 399] width 13 height 13
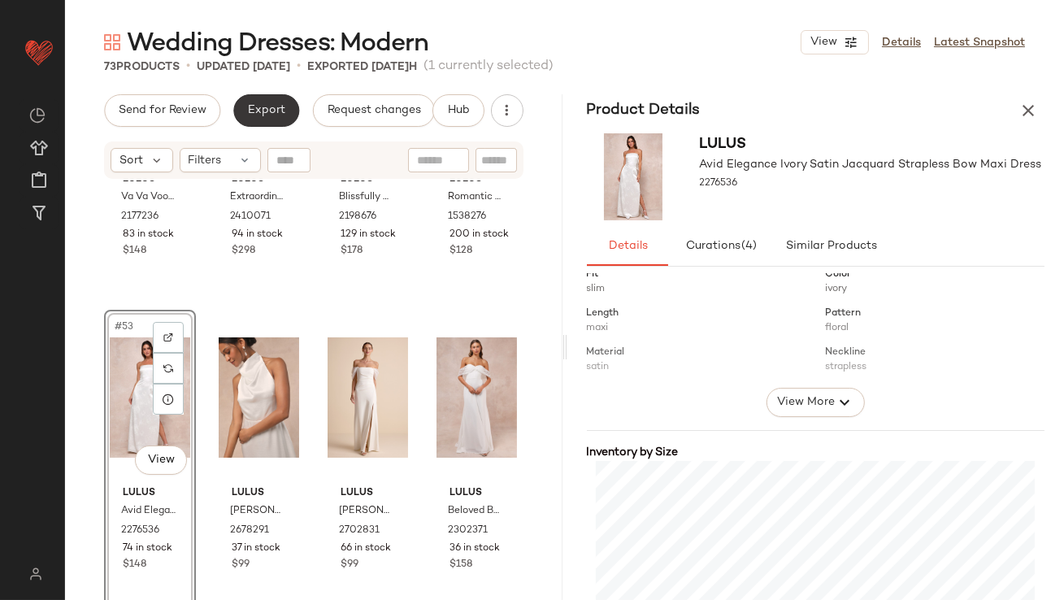
click at [282, 117] on button "Export" at bounding box center [266, 110] width 66 height 33
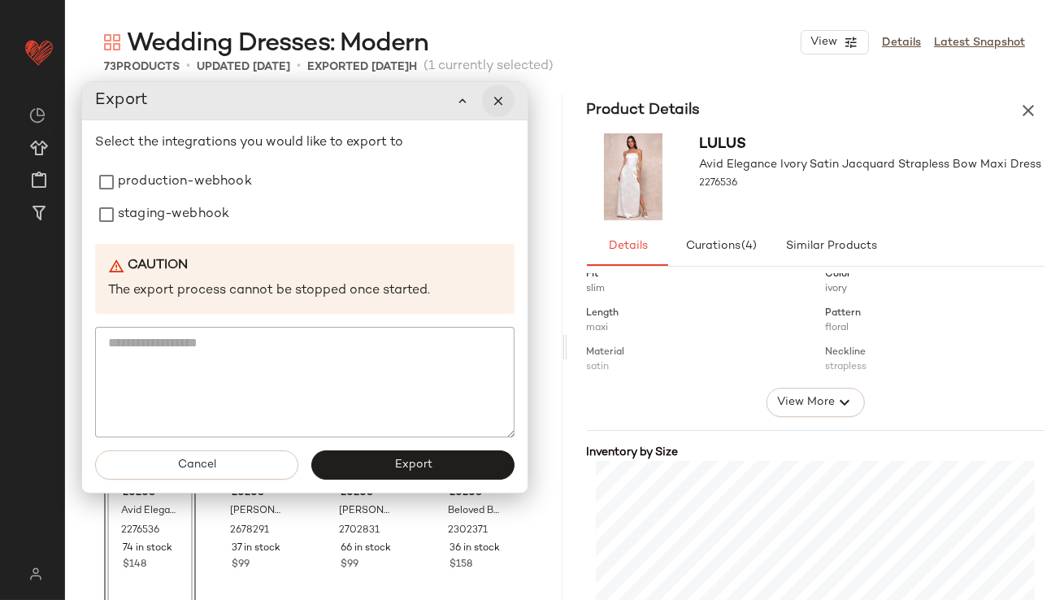
click at [504, 101] on icon "button" at bounding box center [498, 100] width 15 height 15
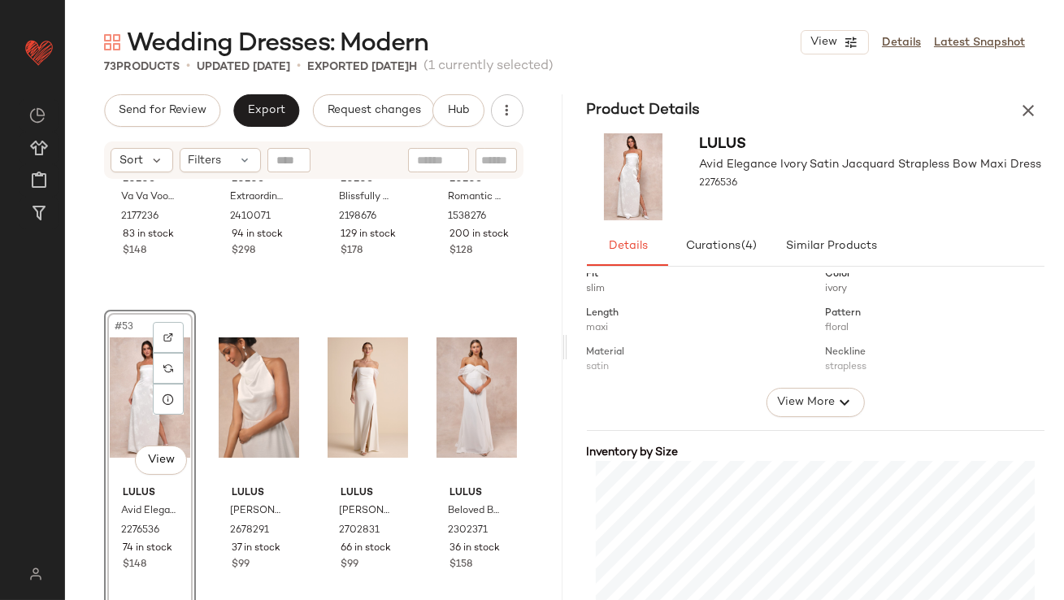
click at [1037, 124] on div "Product Details" at bounding box center [816, 110] width 498 height 33
click at [1033, 120] on icon "button" at bounding box center [1029, 111] width 20 height 20
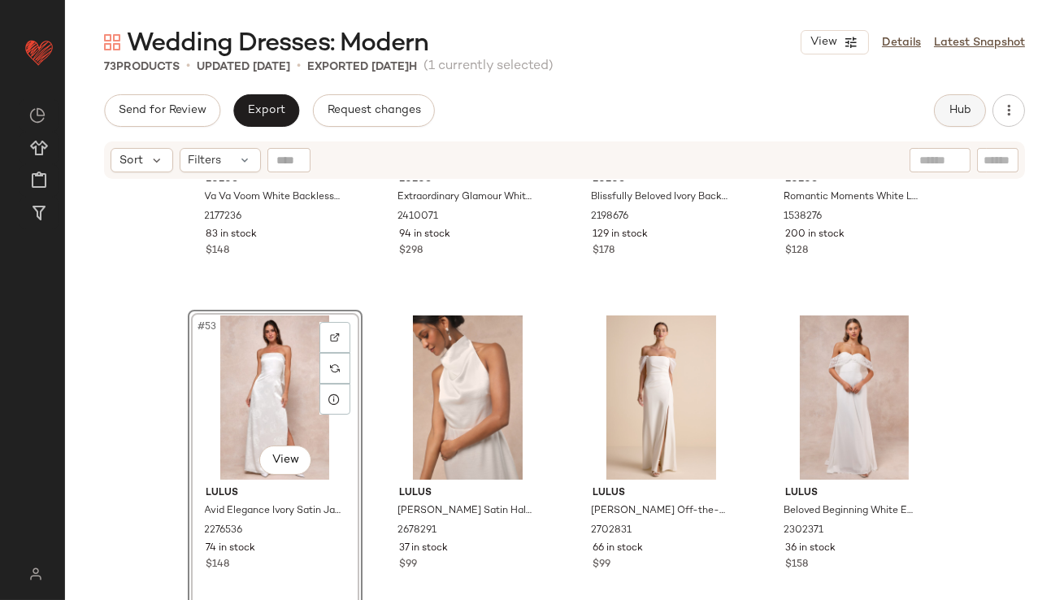
click at [953, 124] on button "Hub" at bounding box center [960, 110] width 52 height 33
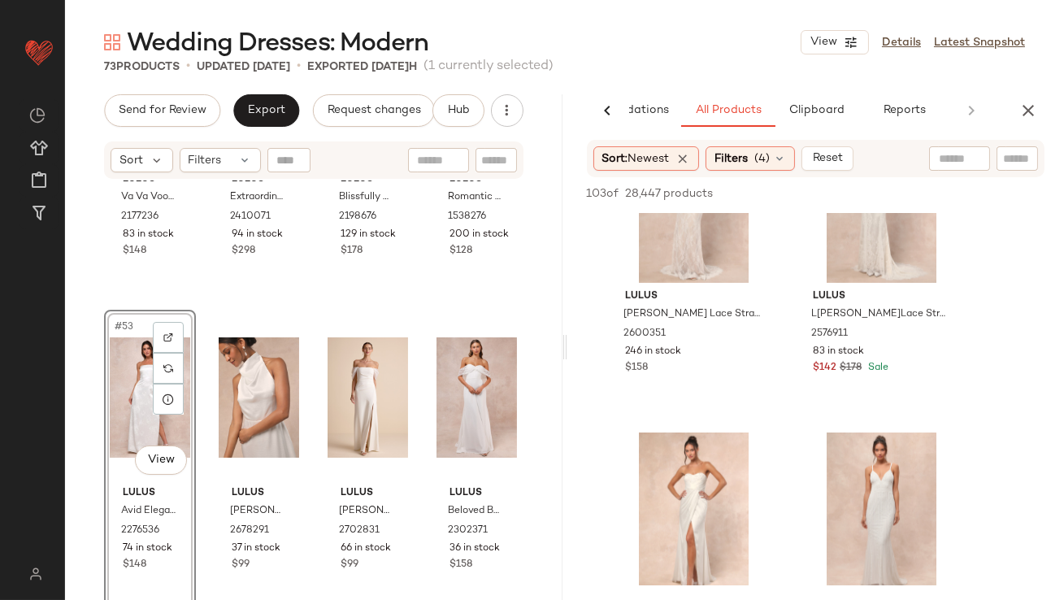
scroll to position [2084, 0]
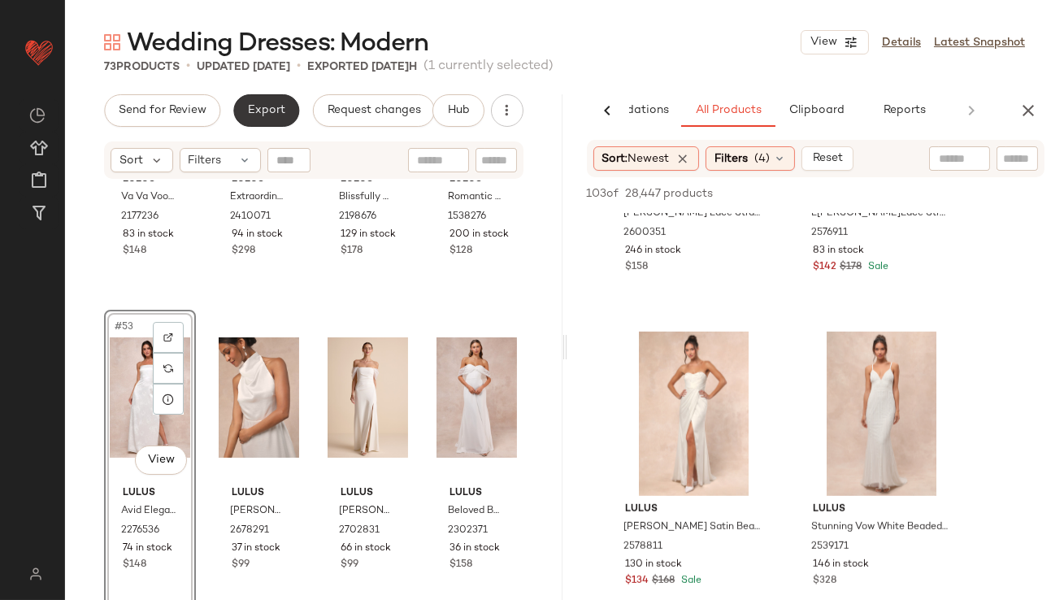
click at [237, 106] on button "Export" at bounding box center [266, 110] width 66 height 33
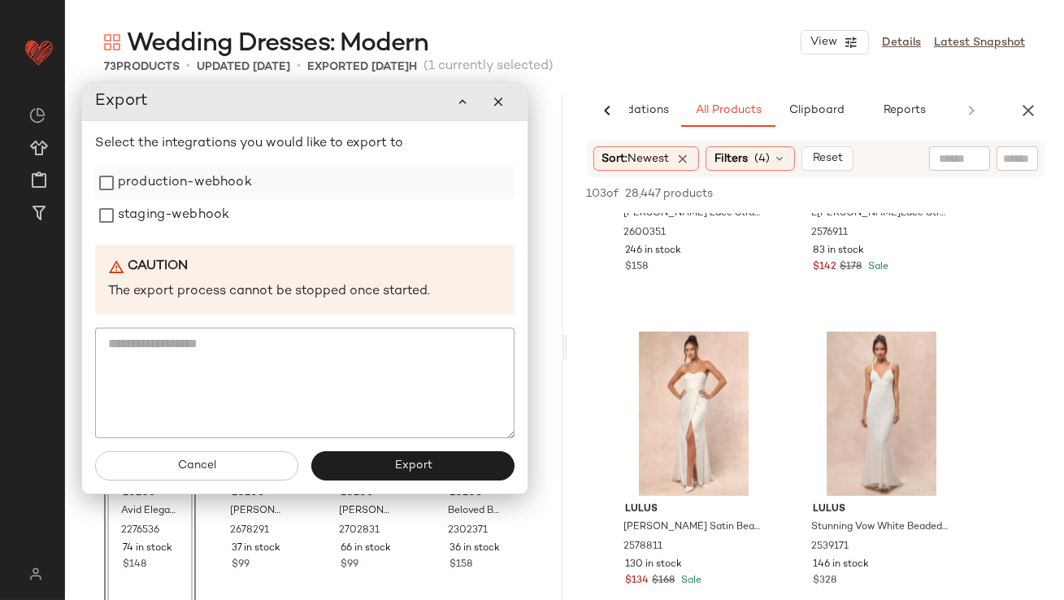
click at [236, 181] on label "production-webhook" at bounding box center [185, 183] width 134 height 33
click at [193, 206] on label "staging-webhook" at bounding box center [173, 215] width 111 height 33
click at [357, 470] on button "Export" at bounding box center [412, 465] width 203 height 29
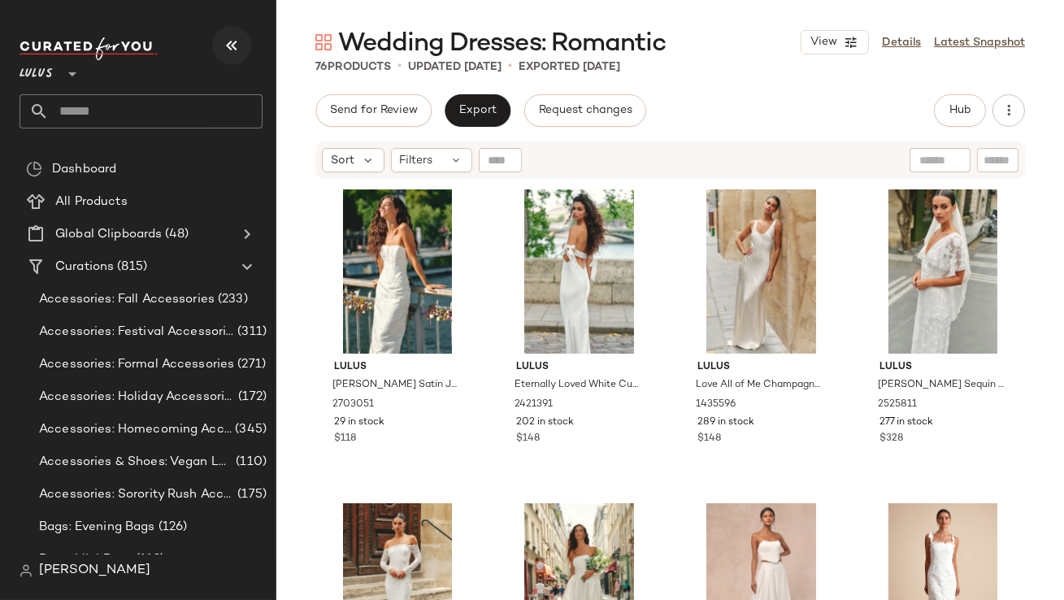
click at [240, 43] on icon "button" at bounding box center [232, 46] width 20 height 20
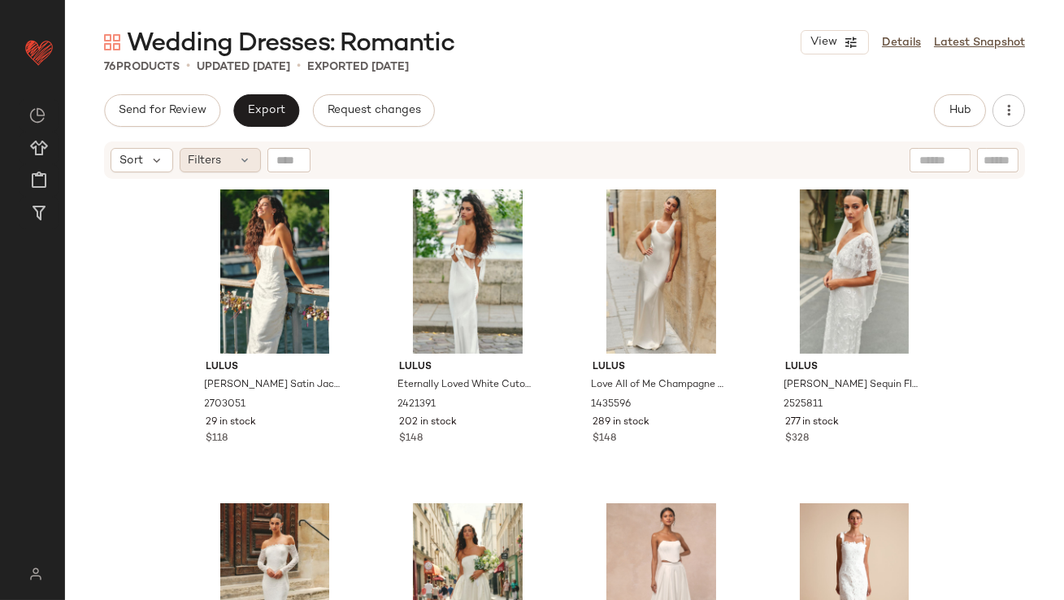
click at [200, 167] on span "Filters" at bounding box center [205, 160] width 33 height 17
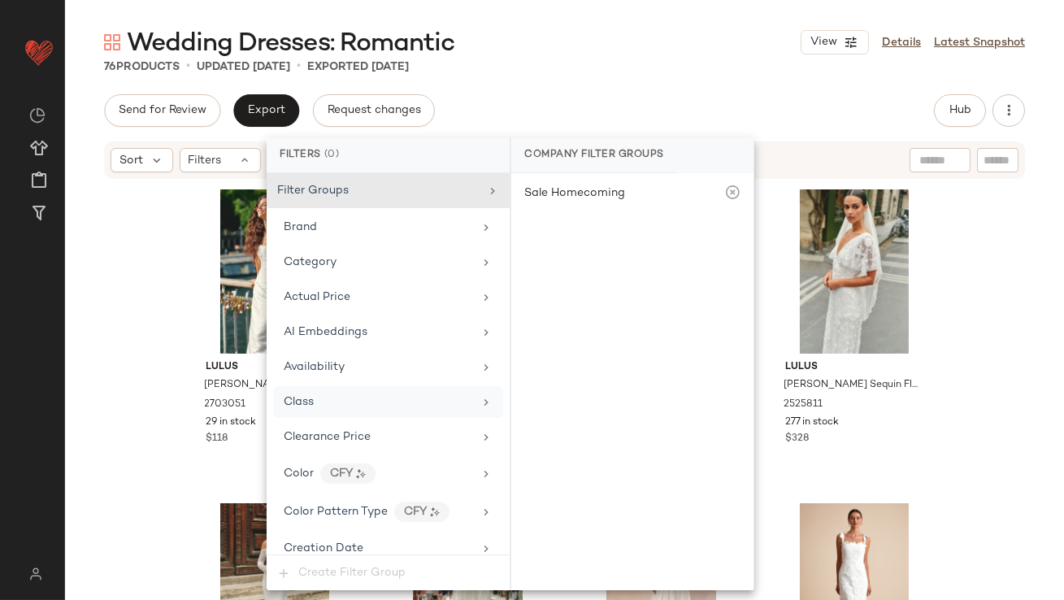
scroll to position [1173, 0]
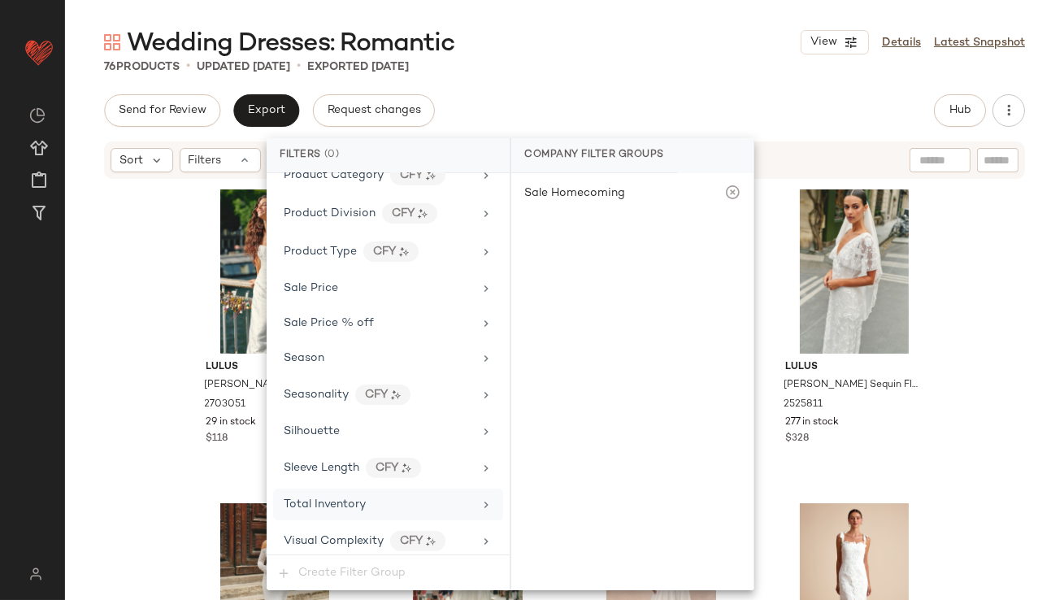
click at [311, 498] on span "Total Inventory" at bounding box center [325, 504] width 82 height 12
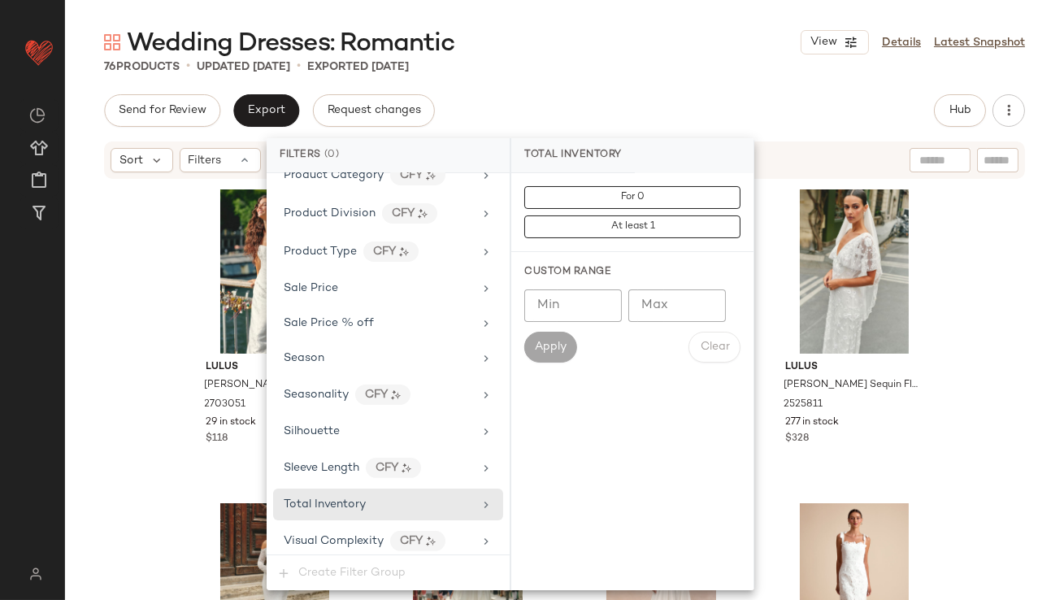
click at [664, 315] on input "Max" at bounding box center [677, 305] width 98 height 33
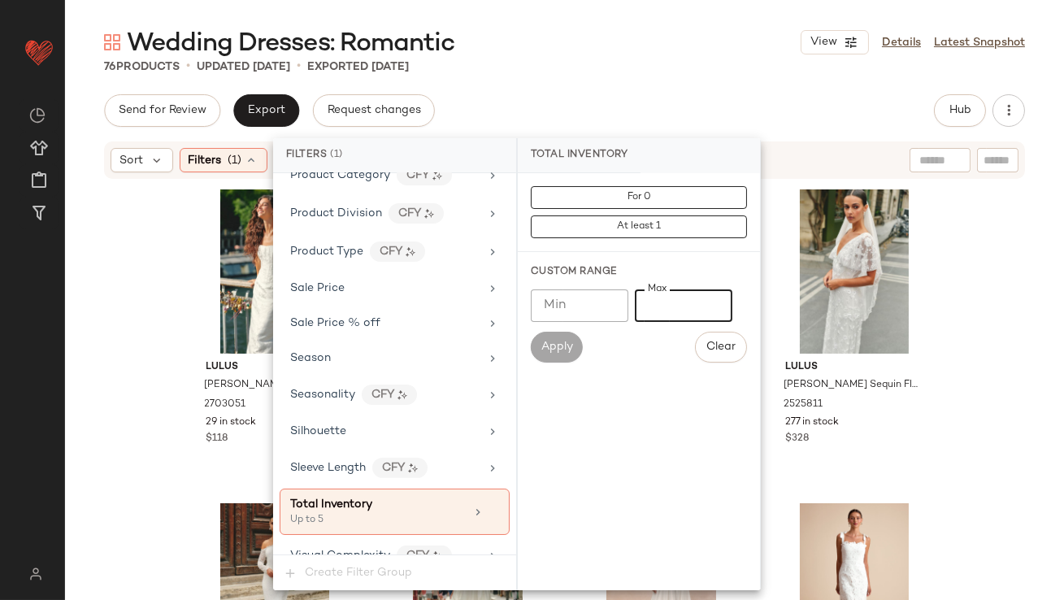
type input "*"
click at [658, 98] on div "Send for Review Export Request changes Hub Send for Review External Review Inte…" at bounding box center [564, 110] width 921 height 33
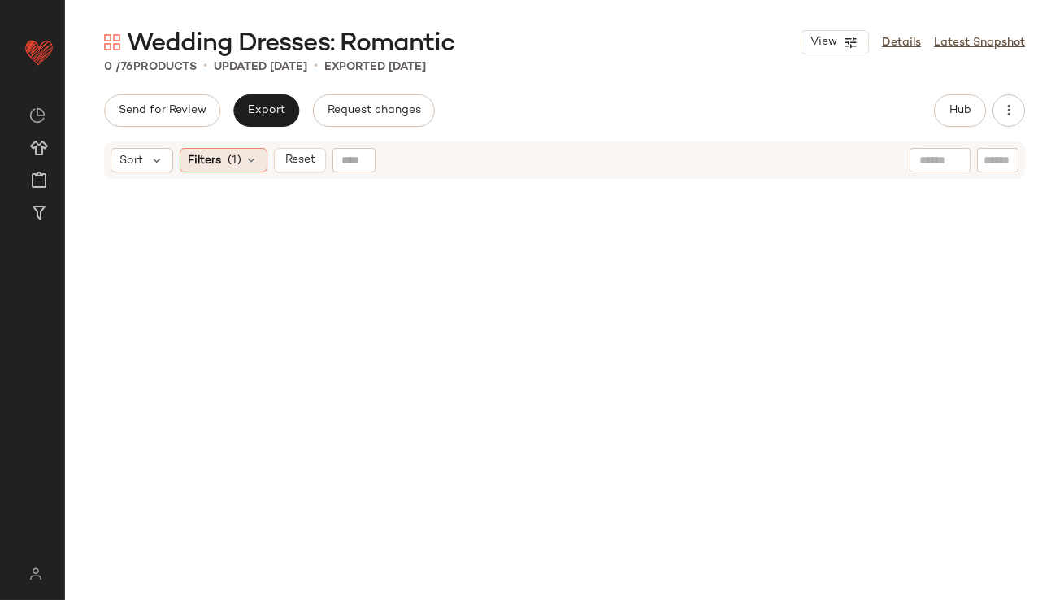
click at [222, 154] on div "Filters (1)" at bounding box center [224, 160] width 88 height 24
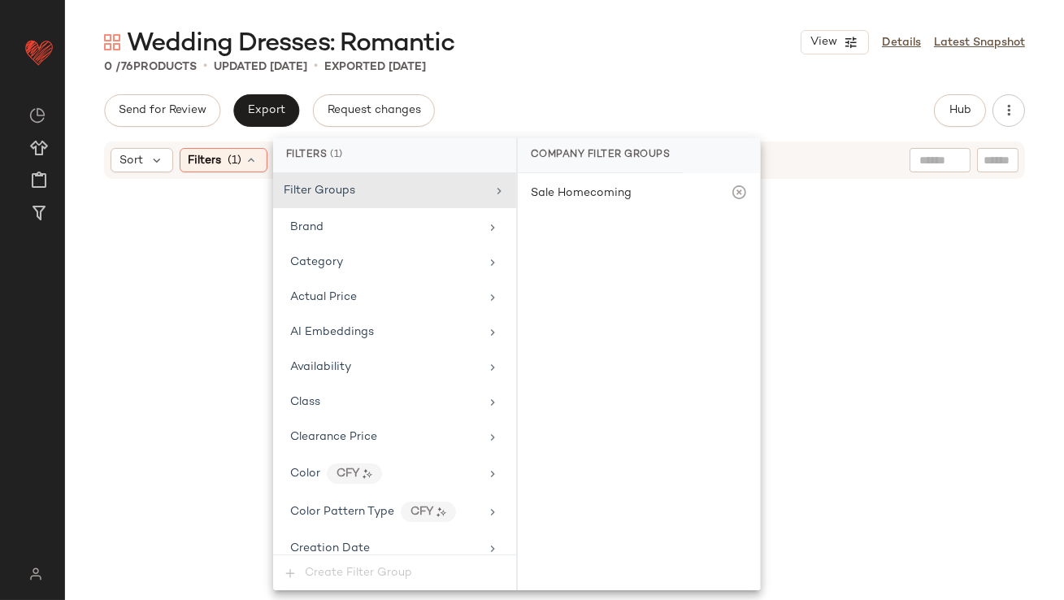
scroll to position [1188, 0]
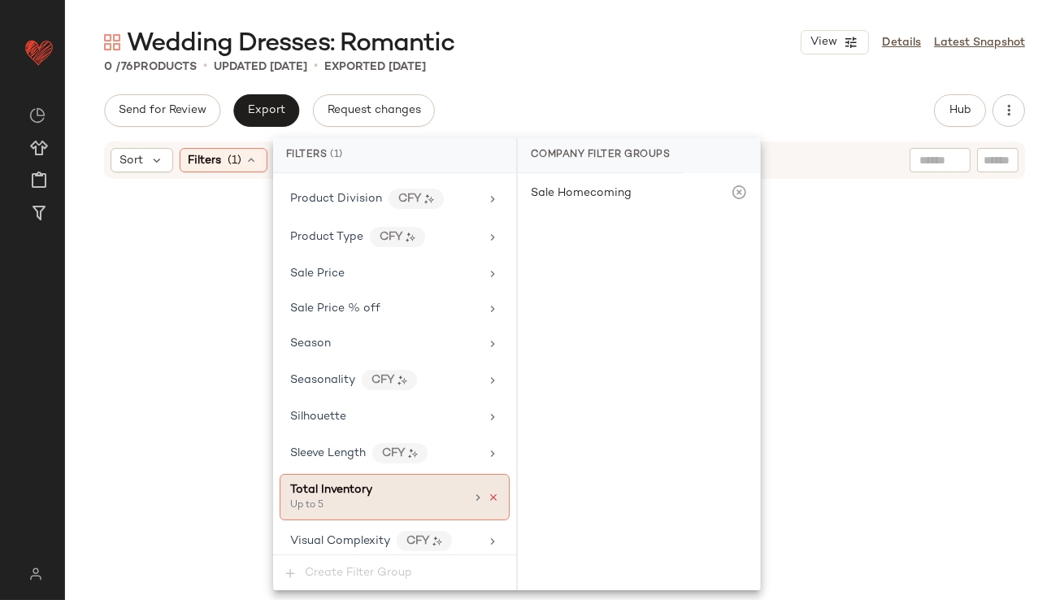
click at [488, 492] on icon at bounding box center [493, 497] width 11 height 11
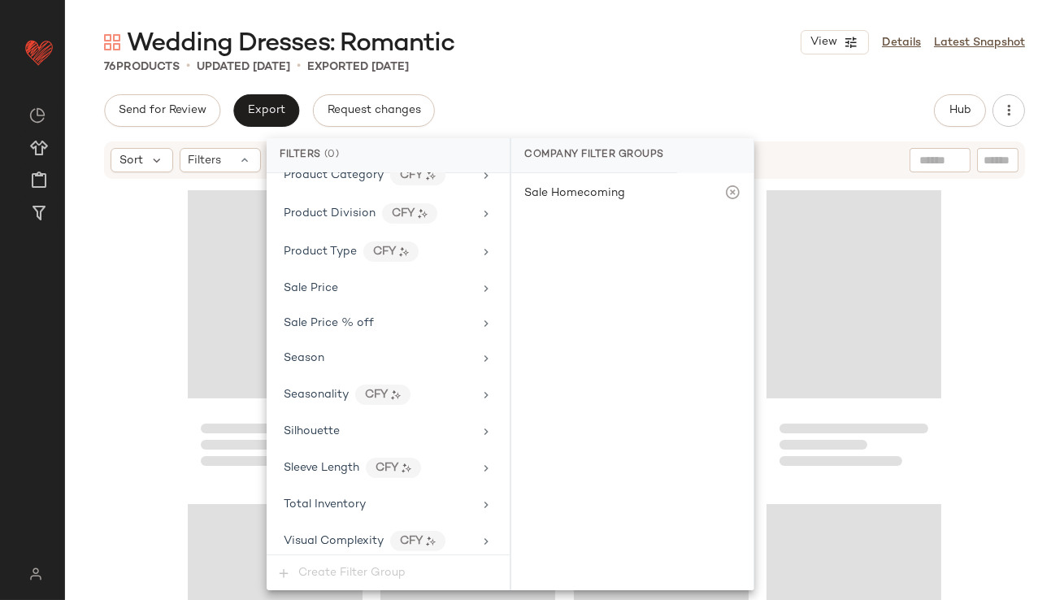
click at [620, 44] on div "Wedding Dresses: Romantic View Details Latest Snapshot" at bounding box center [564, 42] width 999 height 33
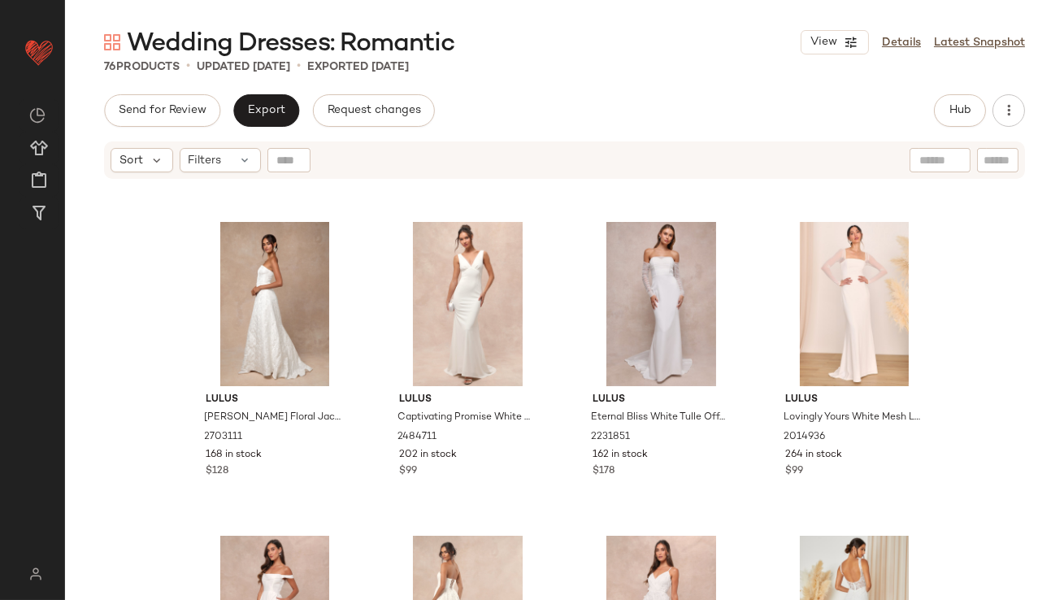
scroll to position [1952, 0]
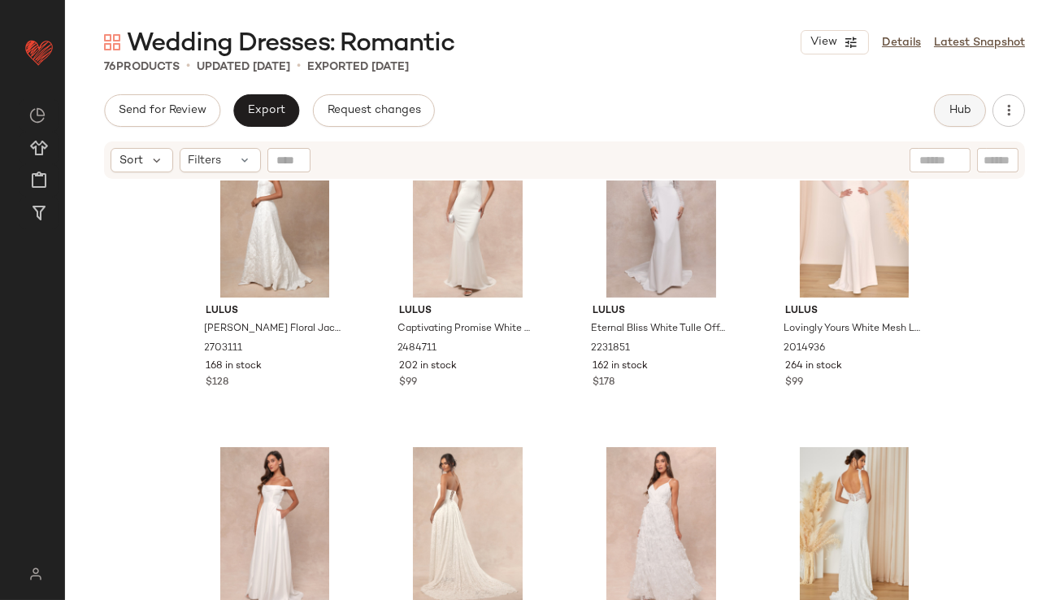
click at [955, 114] on span "Hub" at bounding box center [960, 110] width 23 height 13
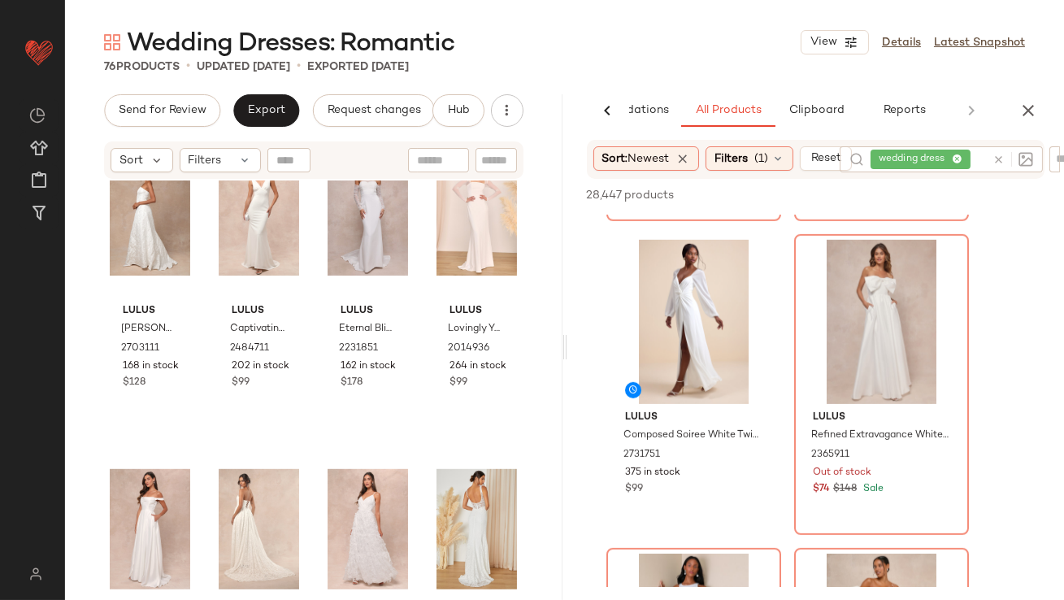
scroll to position [1748, 0]
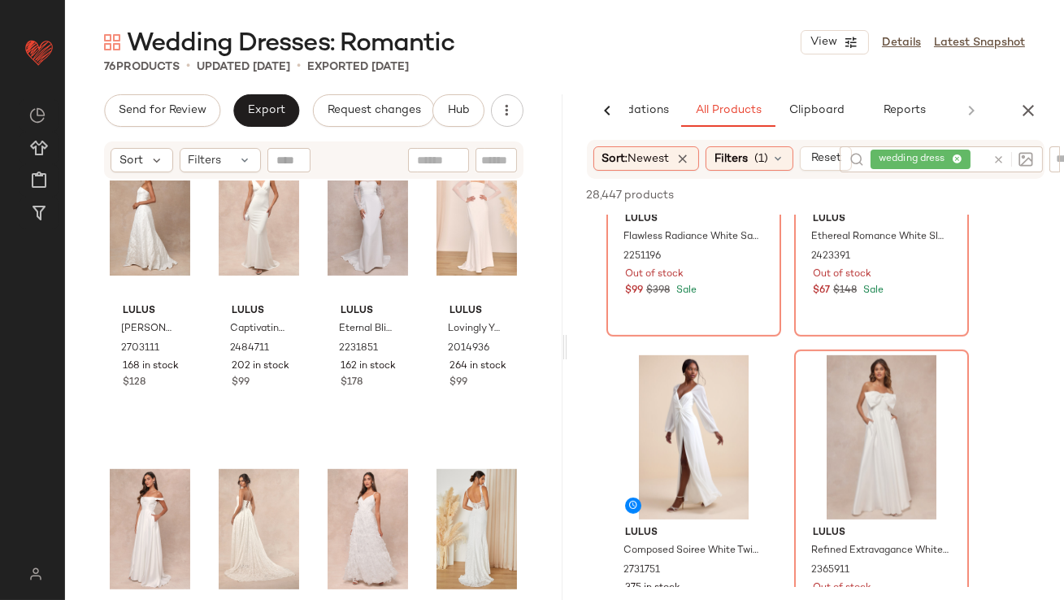
click at [1035, 104] on icon "button" at bounding box center [1029, 111] width 20 height 20
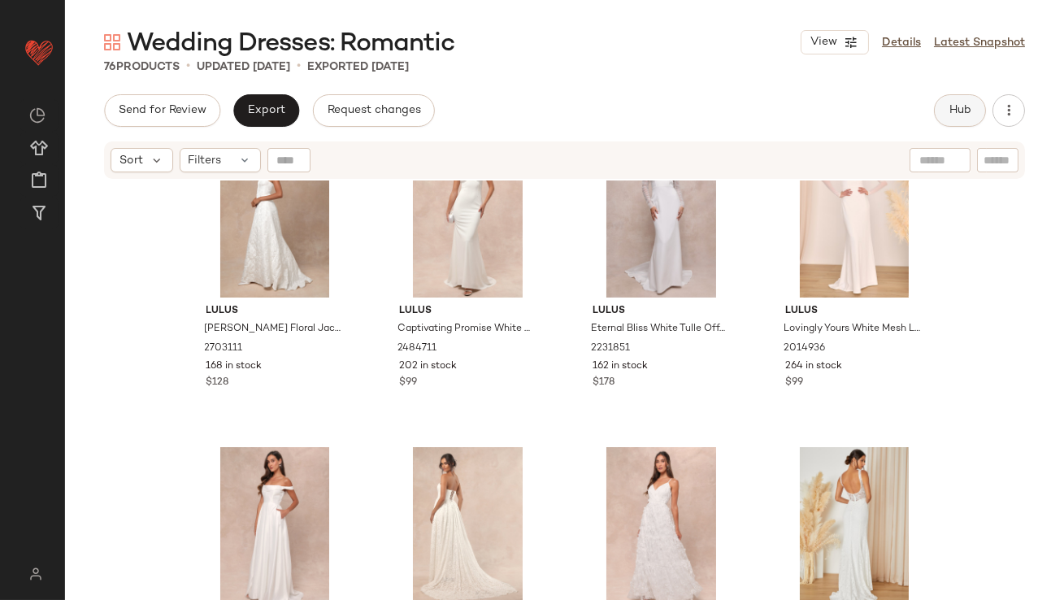
click at [939, 110] on button "Hub" at bounding box center [960, 110] width 52 height 33
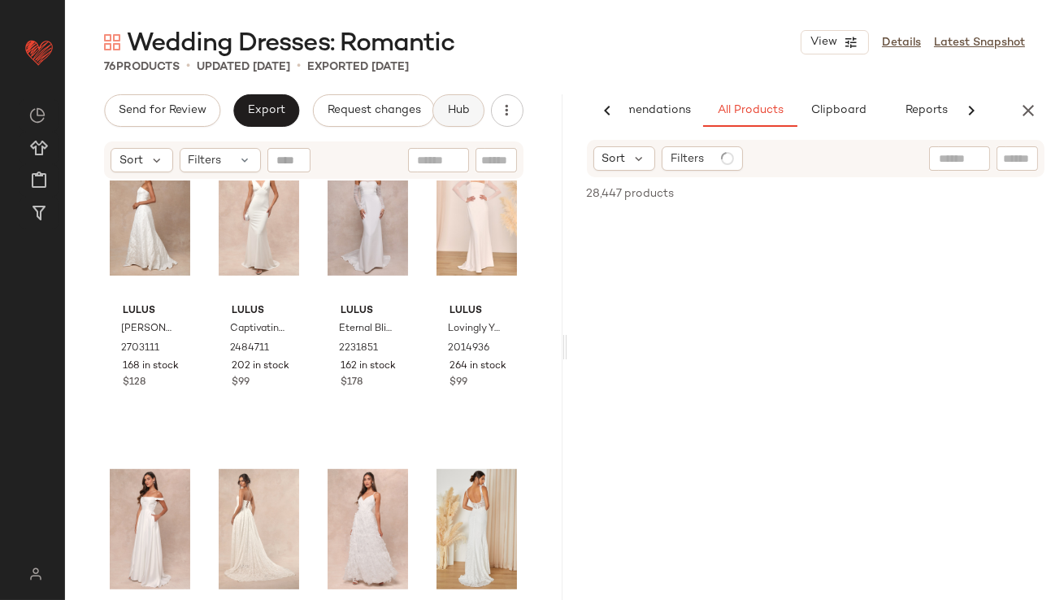
scroll to position [0, 91]
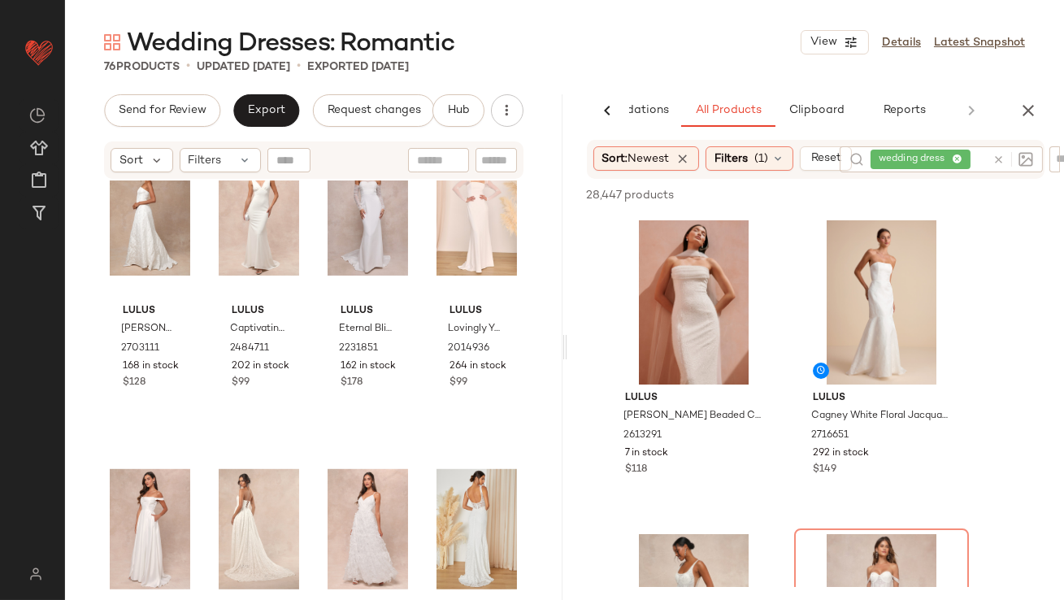
click at [816, 160] on span "Reset" at bounding box center [826, 158] width 31 height 13
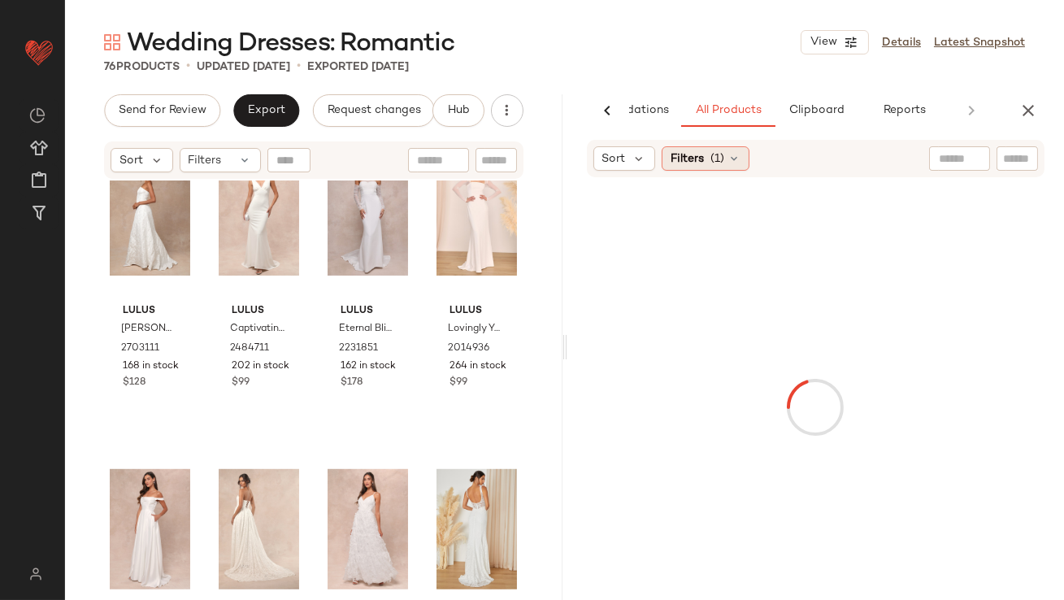
click at [699, 163] on span "Filters" at bounding box center [687, 158] width 33 height 17
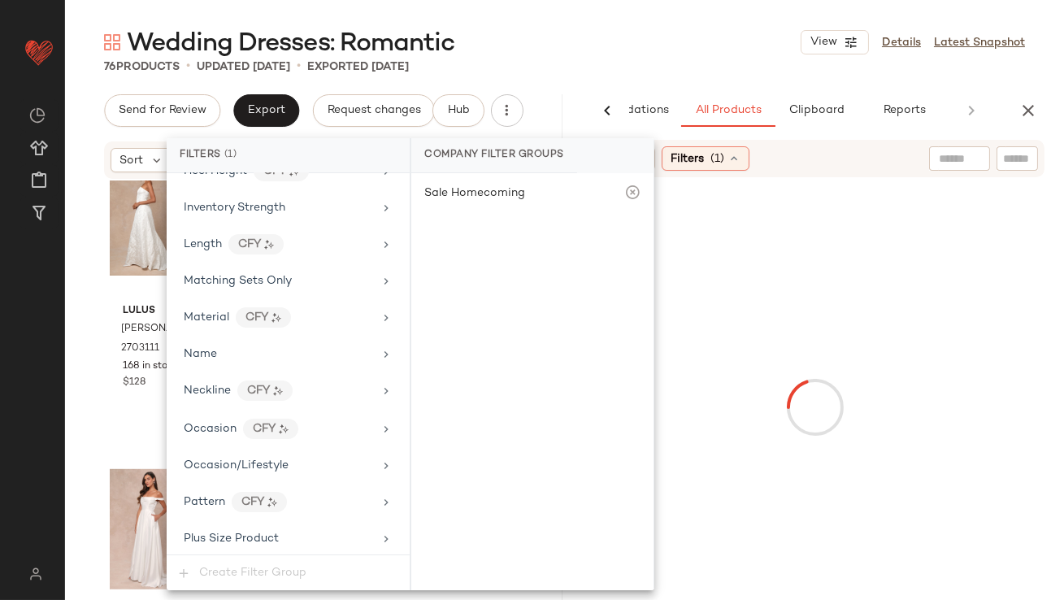
scroll to position [1263, 0]
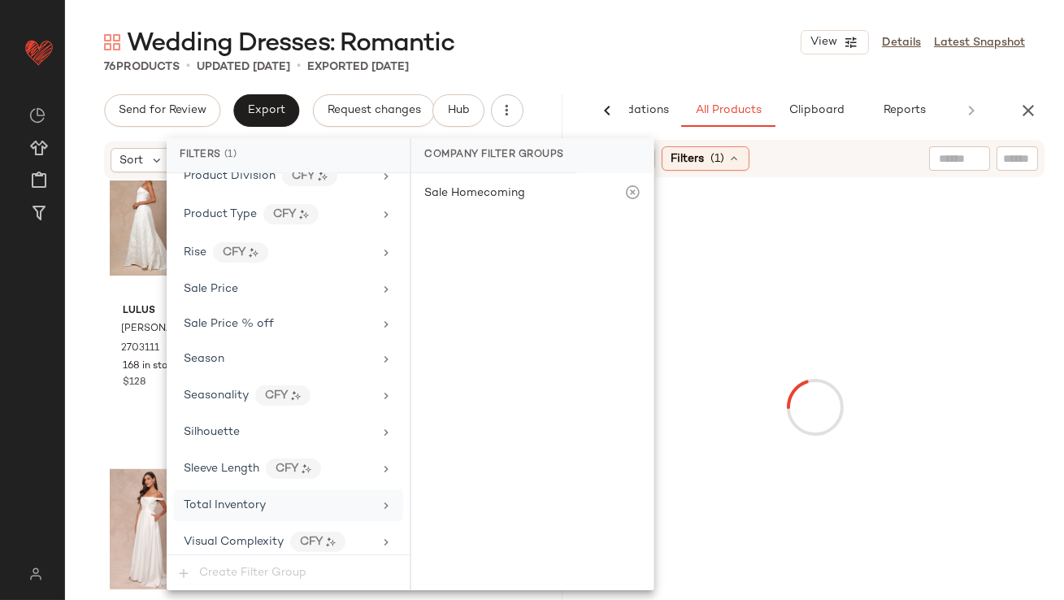
click at [273, 498] on div "Total Inventory" at bounding box center [278, 505] width 189 height 17
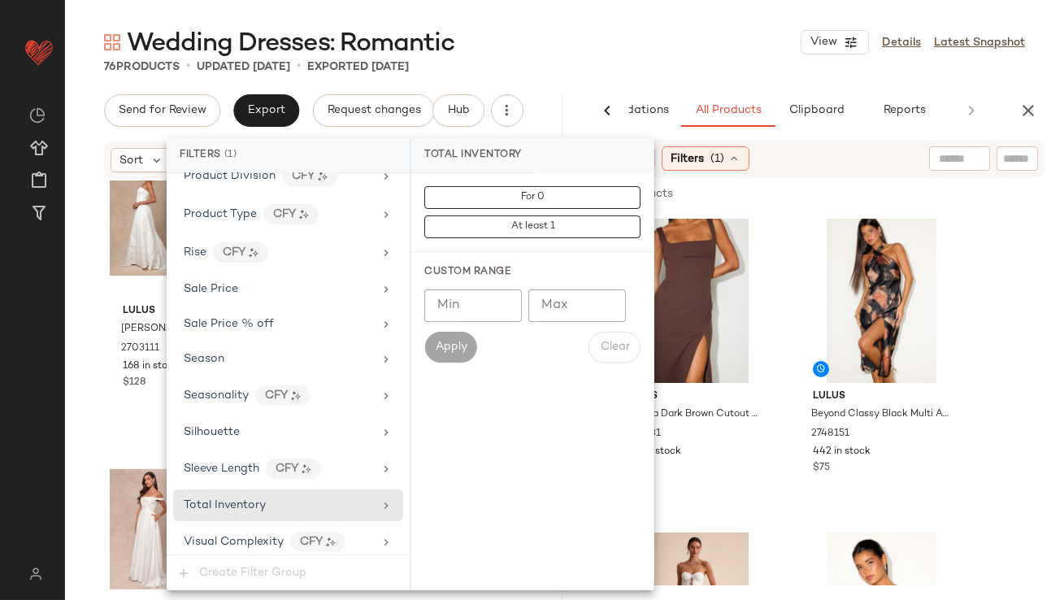
click at [550, 300] on input "Max" at bounding box center [577, 305] width 98 height 33
click at [476, 298] on input "Min" at bounding box center [473, 305] width 98 height 33
type input "**"
click at [456, 343] on span "Apply" at bounding box center [450, 347] width 33 height 13
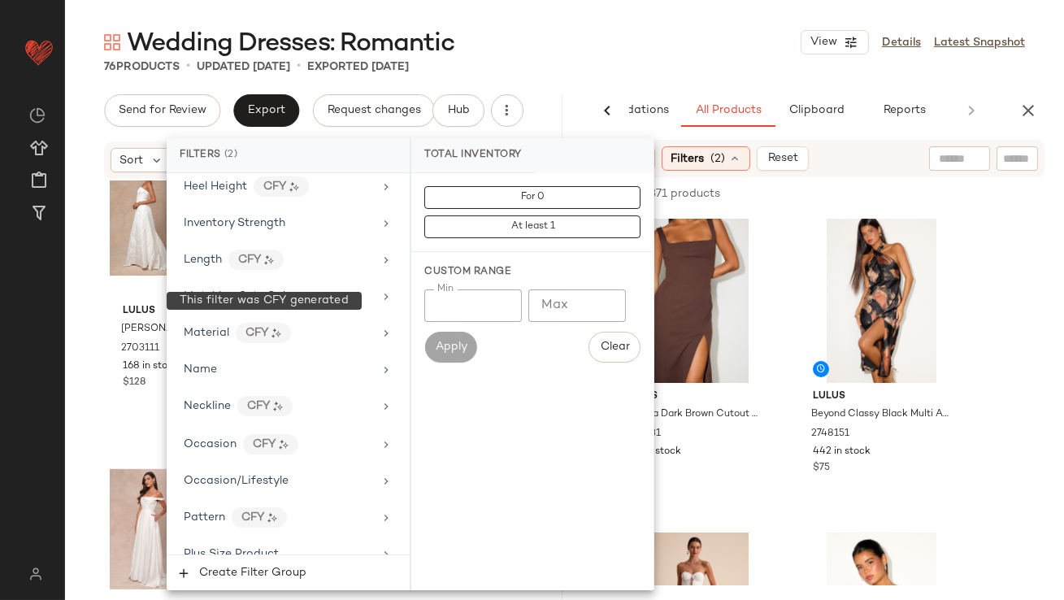
scroll to position [786, 0]
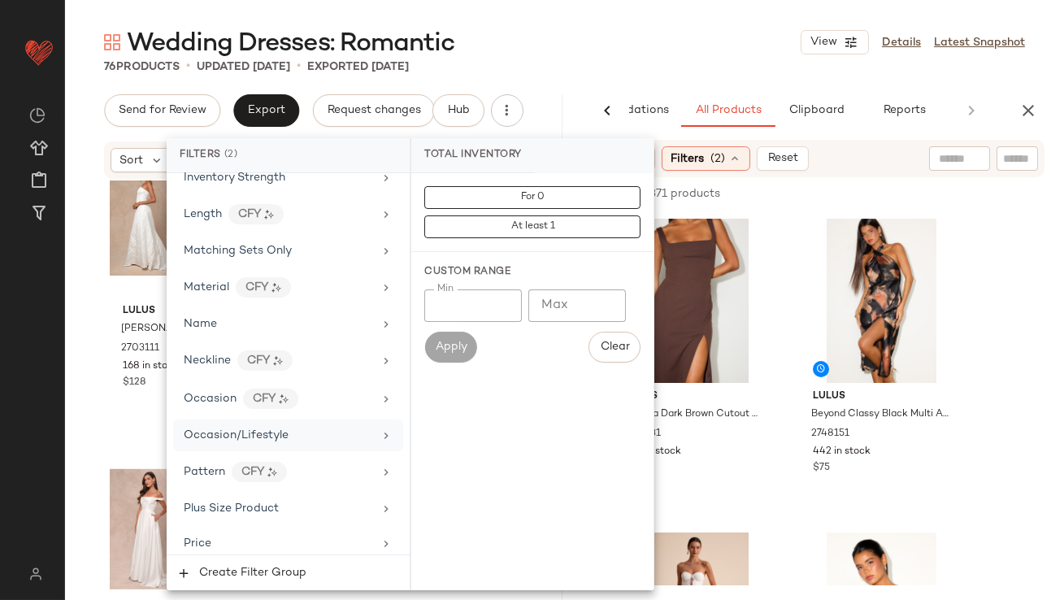
click at [208, 429] on span "Occasion/Lifestyle" at bounding box center [236, 435] width 105 height 12
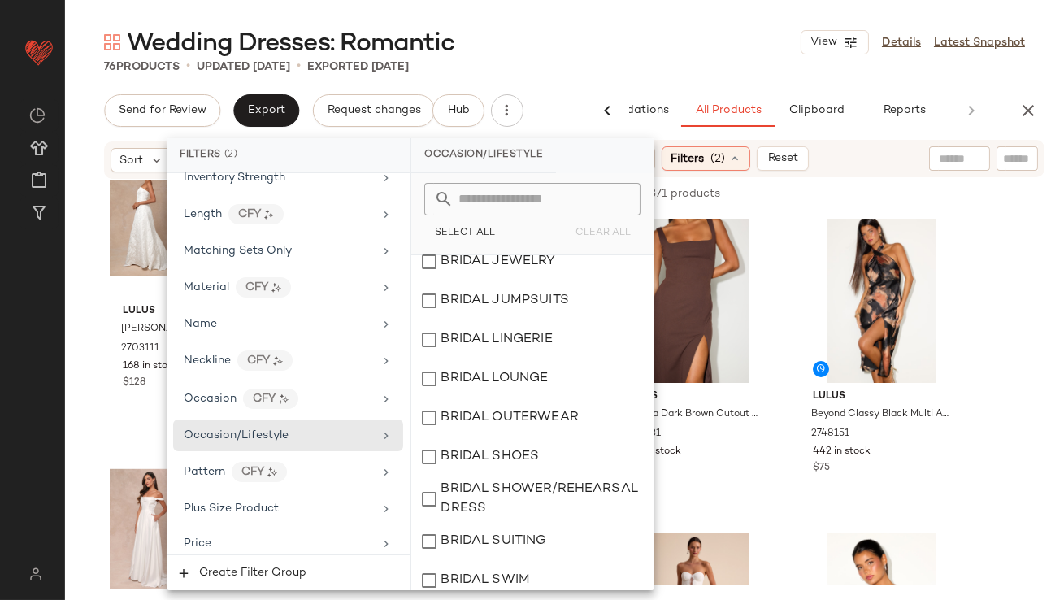
scroll to position [210, 0]
click at [434, 497] on div "BRIDAL SHOWER/REHEARSAL DRESS" at bounding box center [532, 498] width 242 height 46
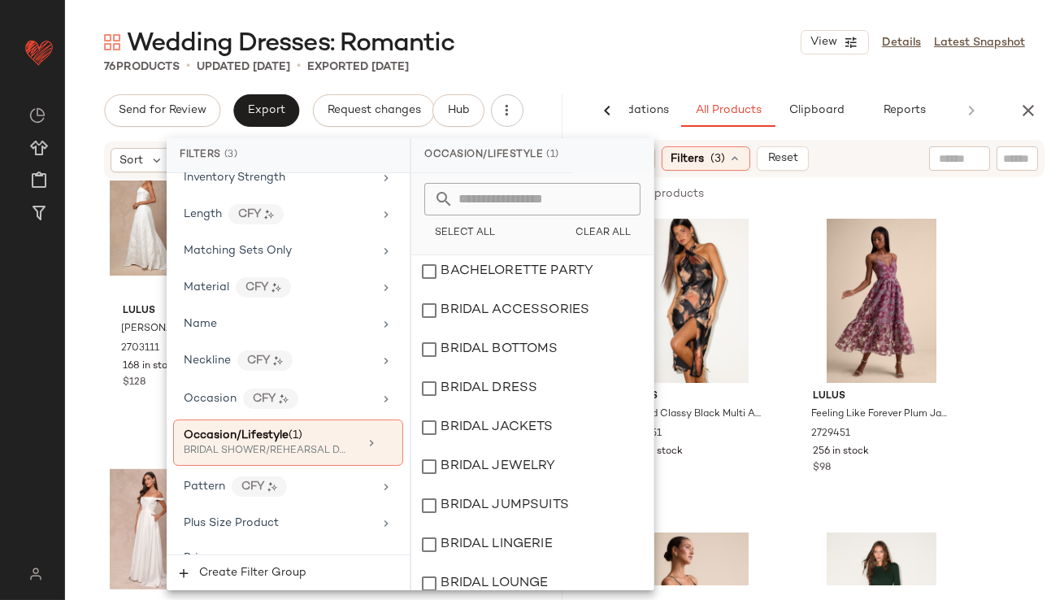
scroll to position [0, 0]
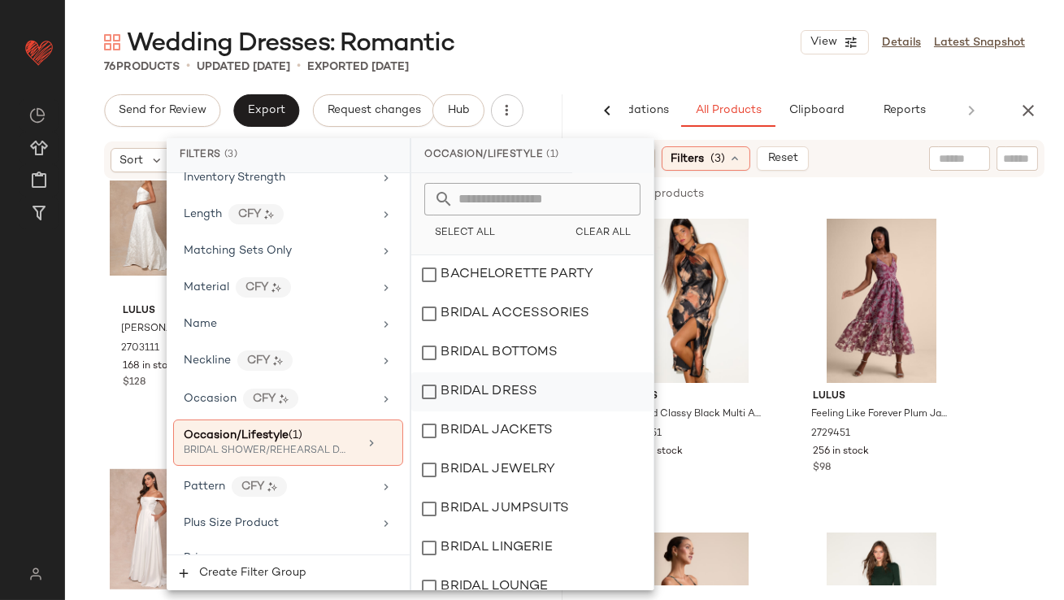
click at [447, 400] on div "BRIDAL DRESS" at bounding box center [532, 391] width 242 height 39
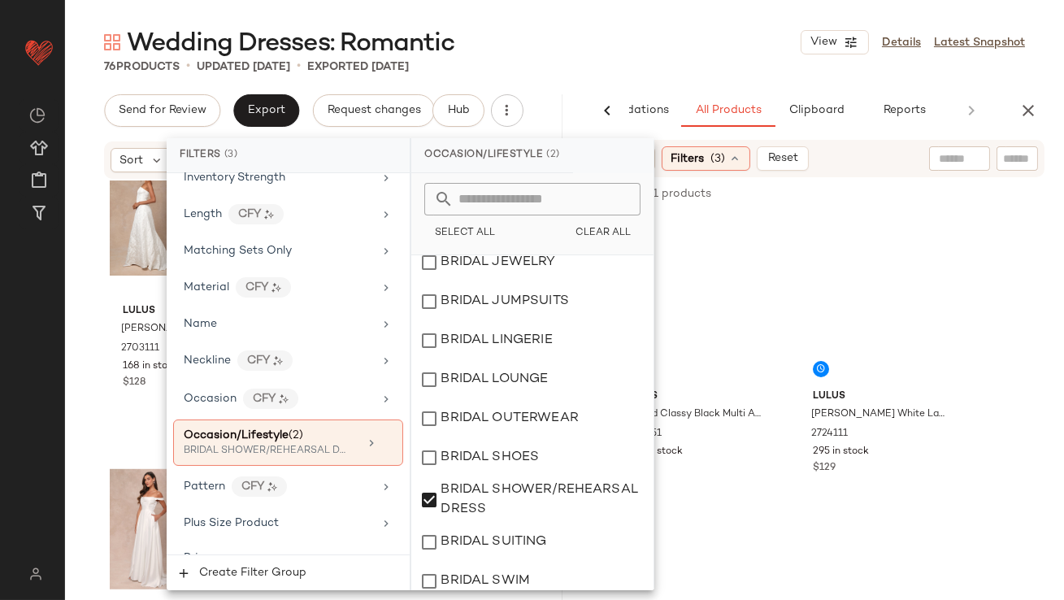
scroll to position [224, 0]
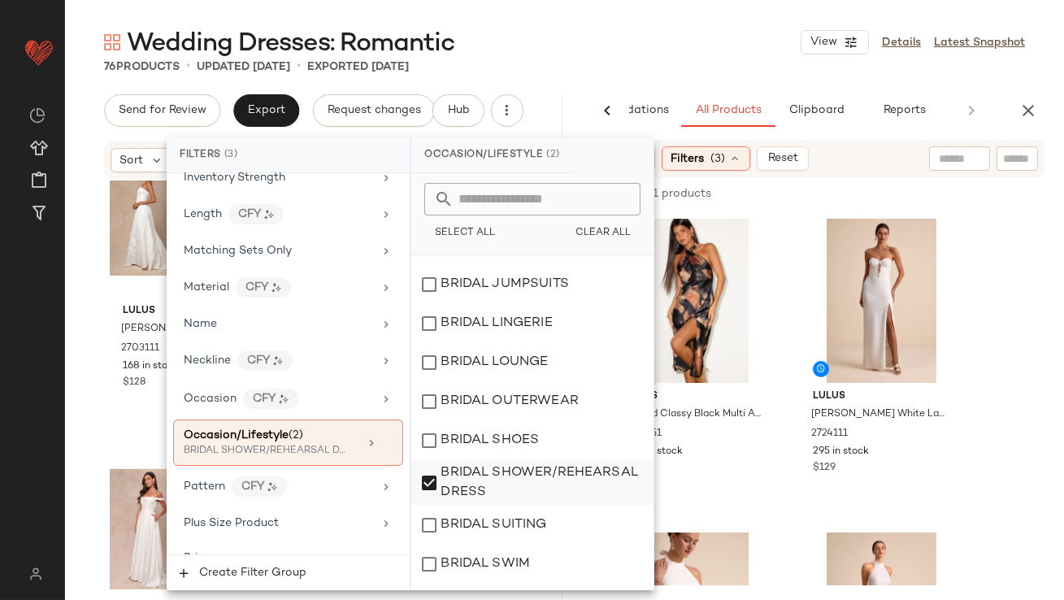
click at [433, 474] on div "BRIDAL SHOWER/REHEARSAL DRESS" at bounding box center [532, 483] width 242 height 46
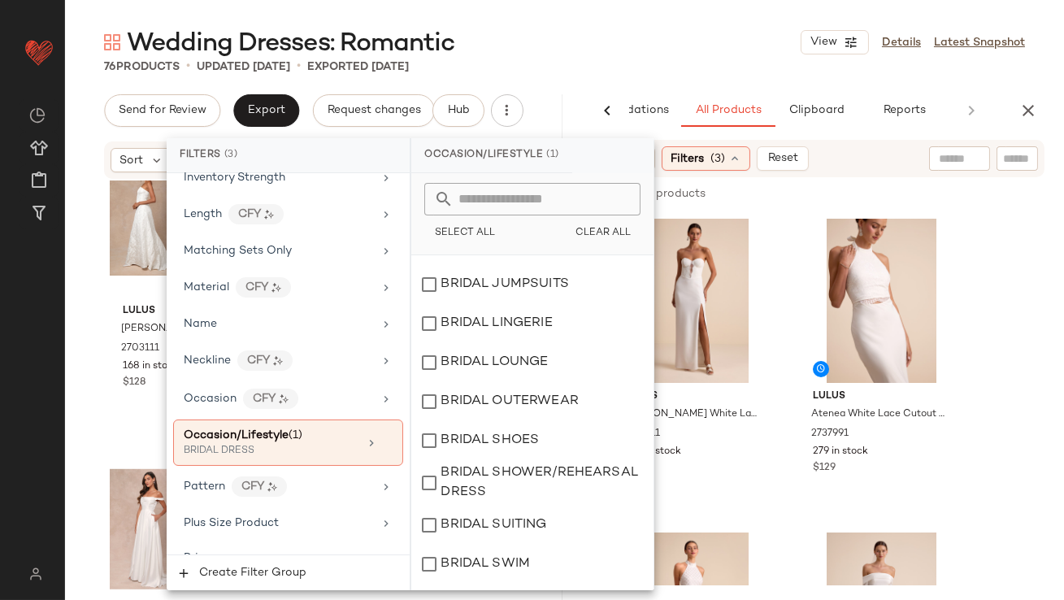
click at [639, 78] on div "Wedding Dresses: Romantic View Details Latest Snapshot 76 Products • updated [D…" at bounding box center [564, 313] width 999 height 574
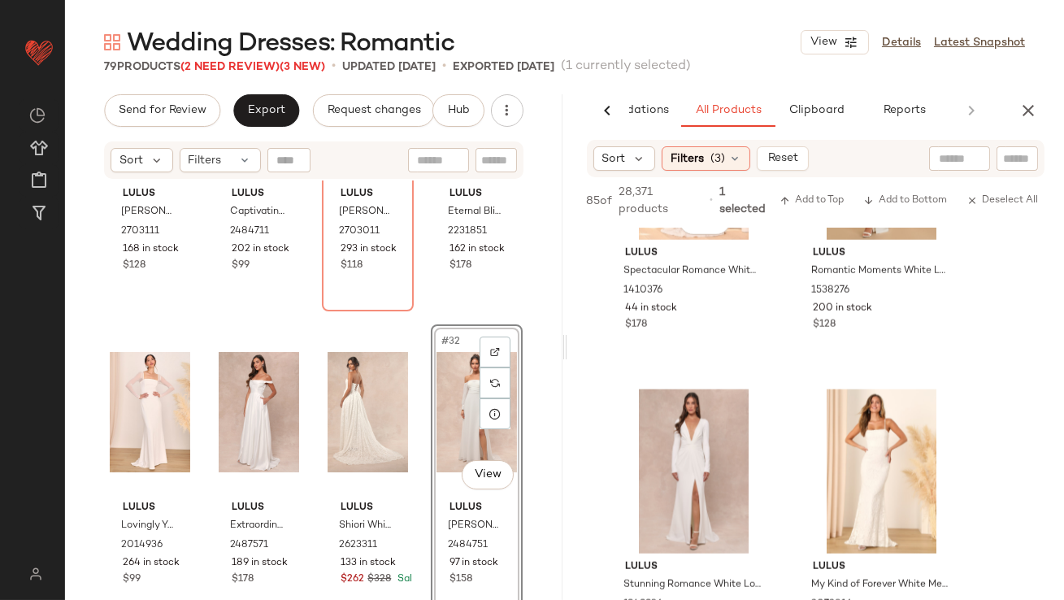
scroll to position [3749, 0]
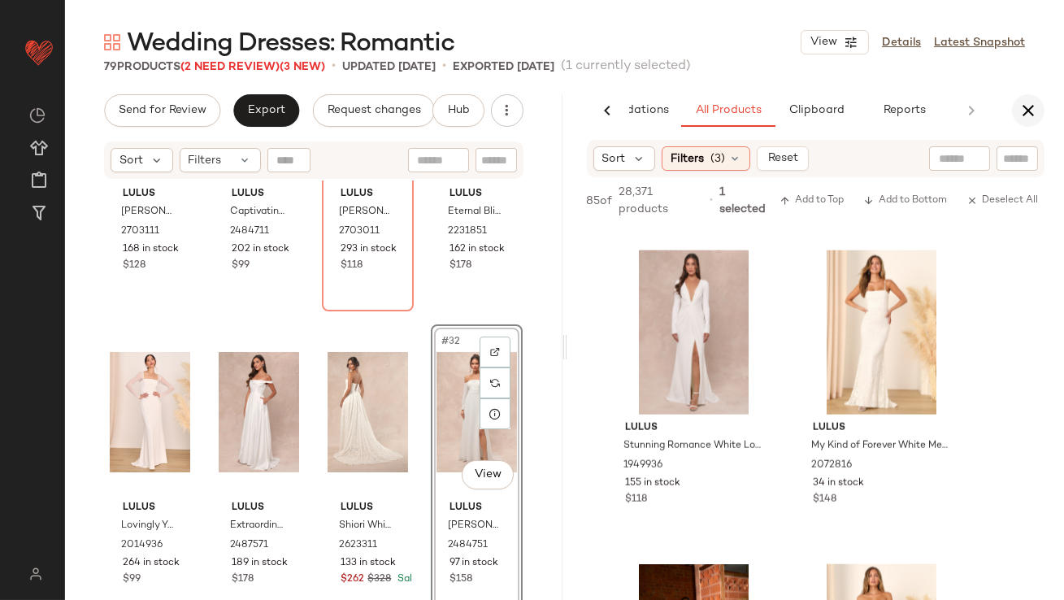
click at [1038, 104] on button "button" at bounding box center [1028, 110] width 33 height 33
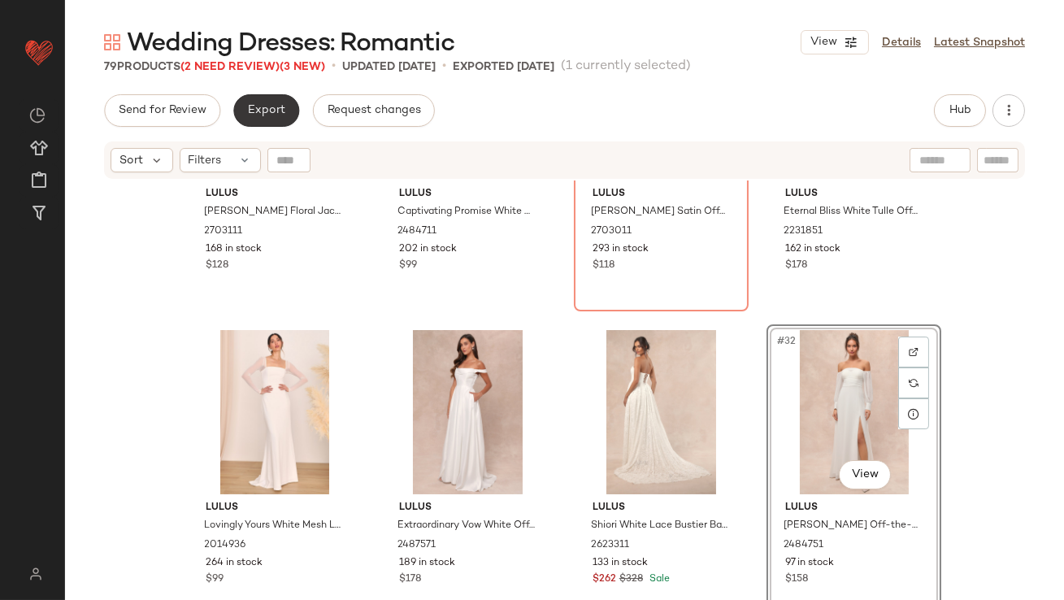
click at [265, 117] on button "Export" at bounding box center [266, 110] width 66 height 33
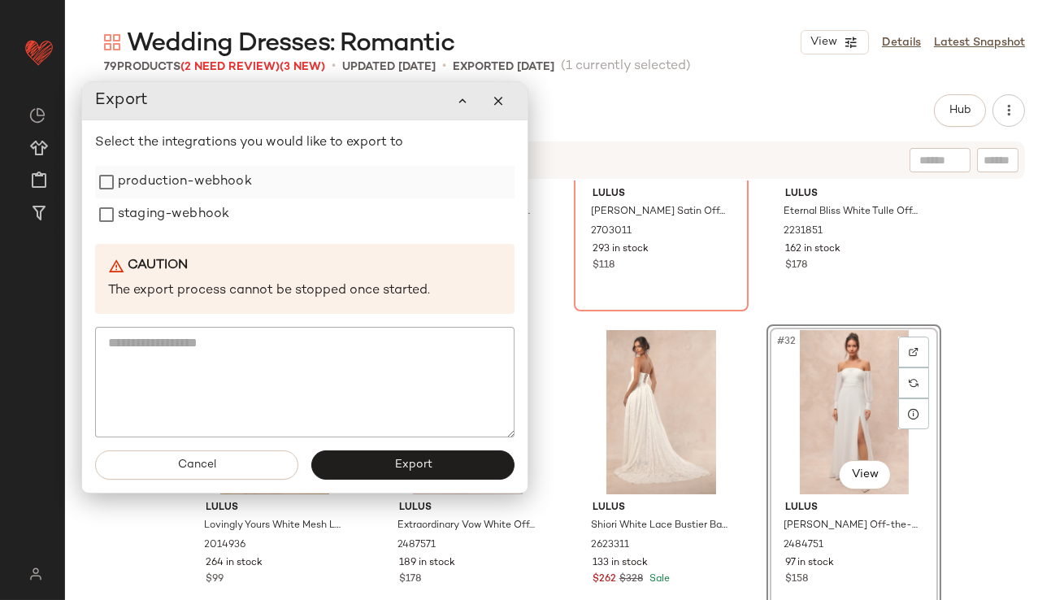
click at [263, 184] on div "production-webhook" at bounding box center [305, 182] width 420 height 33
click at [211, 189] on label "production-webhook" at bounding box center [185, 182] width 134 height 33
click at [202, 211] on label "staging-webhook" at bounding box center [173, 214] width 111 height 33
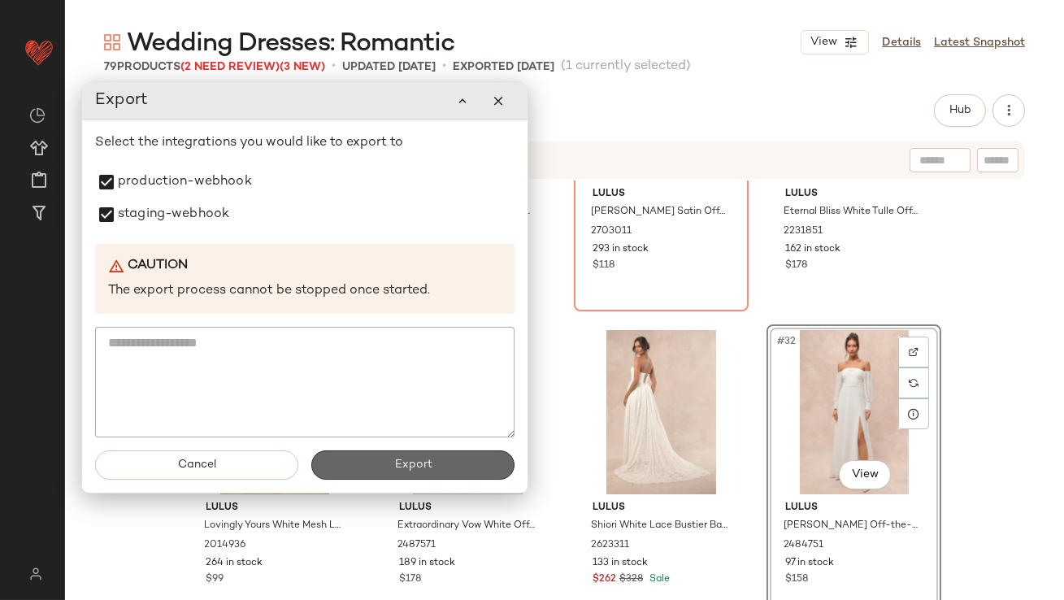
click at [329, 459] on button "Export" at bounding box center [412, 464] width 203 height 29
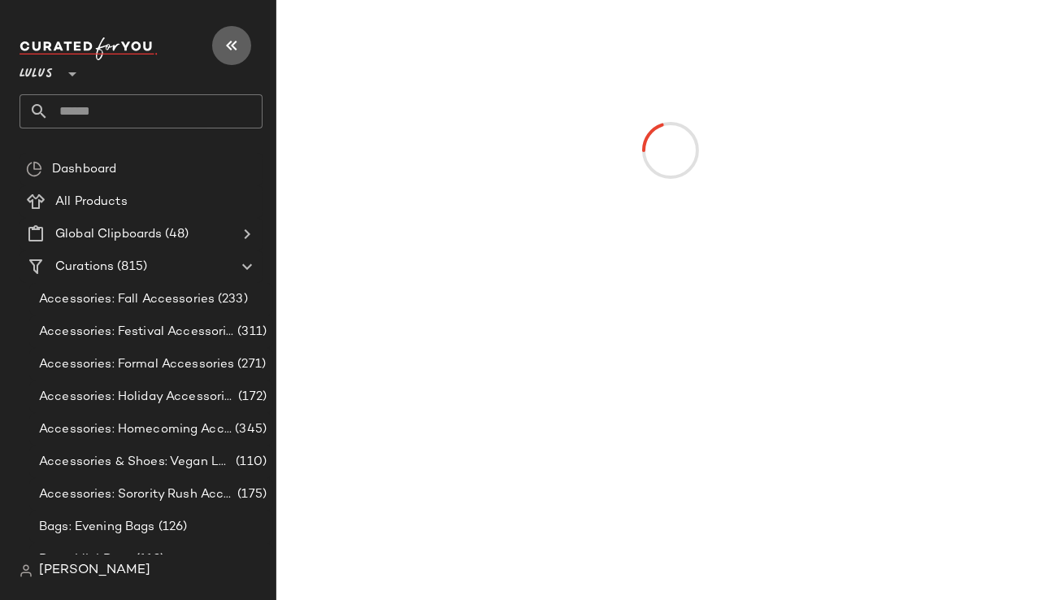
click at [239, 34] on button "button" at bounding box center [231, 45] width 39 height 39
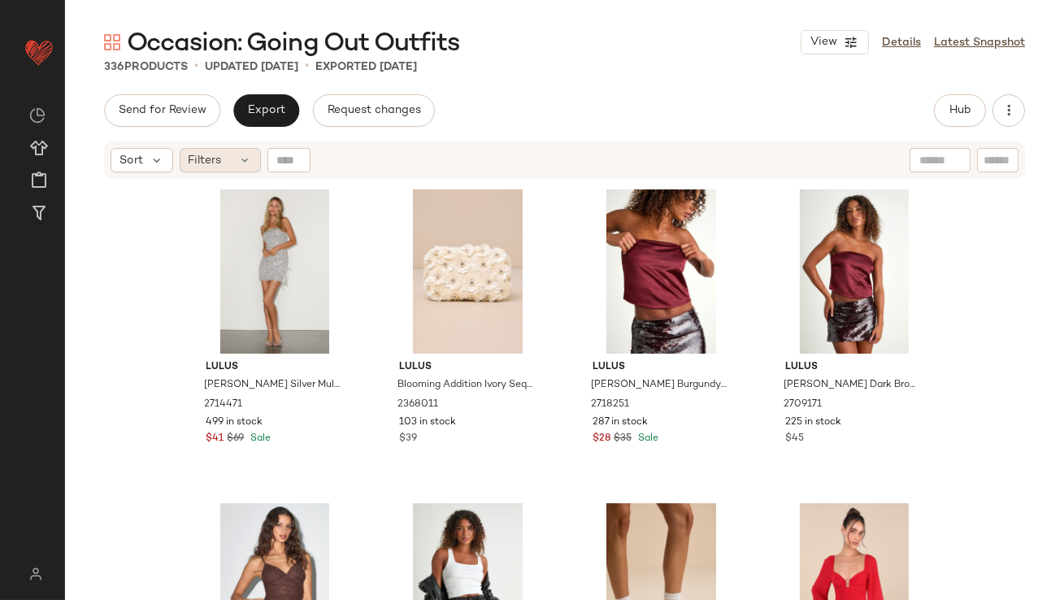
click at [196, 154] on span "Filters" at bounding box center [205, 160] width 33 height 17
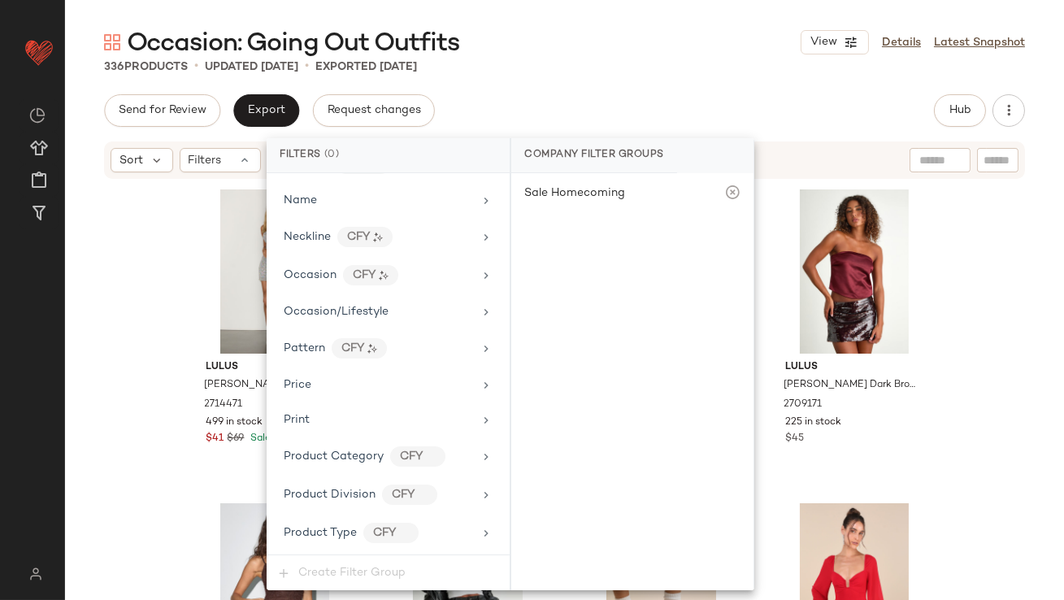
scroll to position [1215, 0]
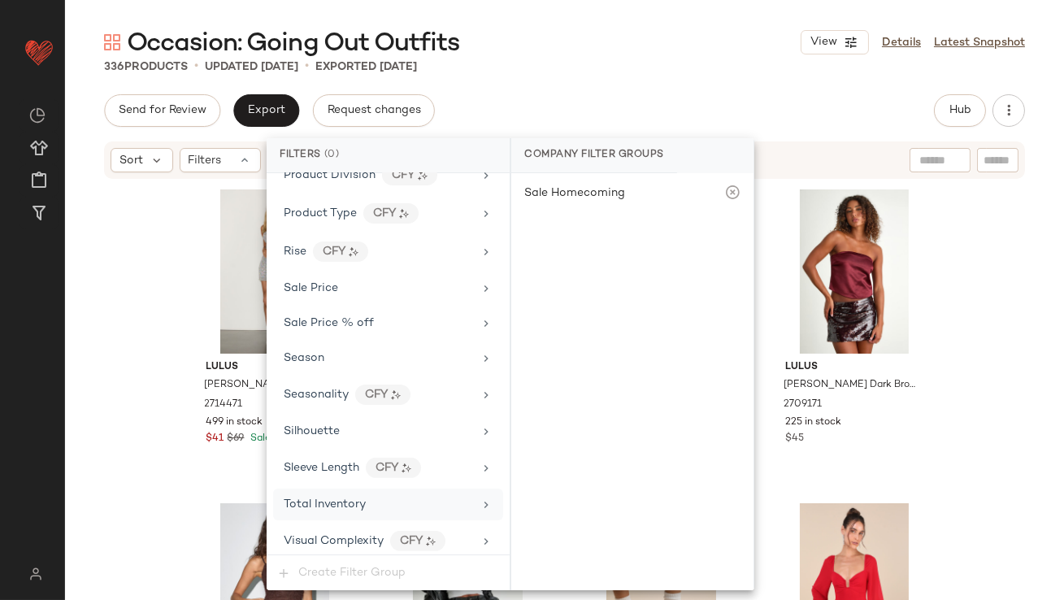
click at [309, 504] on div "Total Inventory" at bounding box center [325, 504] width 82 height 17
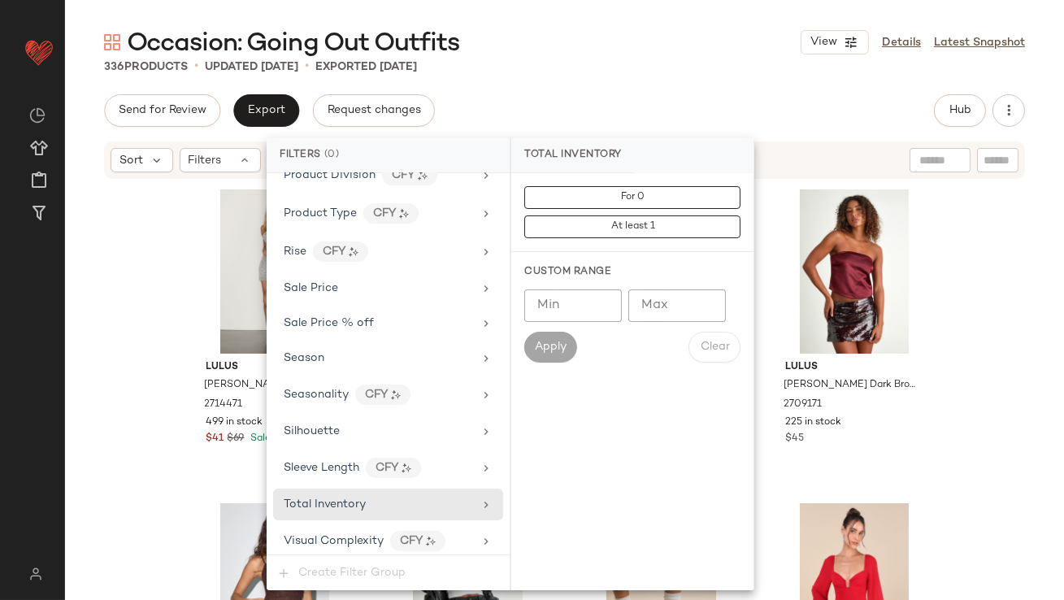
click at [659, 305] on input "Max" at bounding box center [677, 305] width 98 height 33
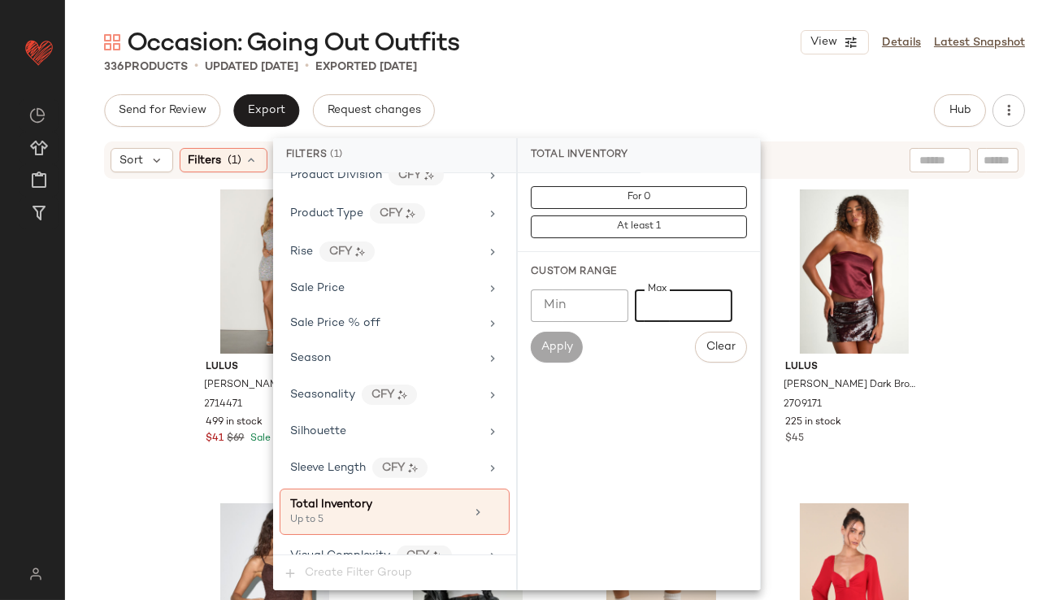
type input "*"
click at [639, 57] on div "Occasion: Going Out Outfits View Details Latest Snapshot" at bounding box center [564, 42] width 999 height 33
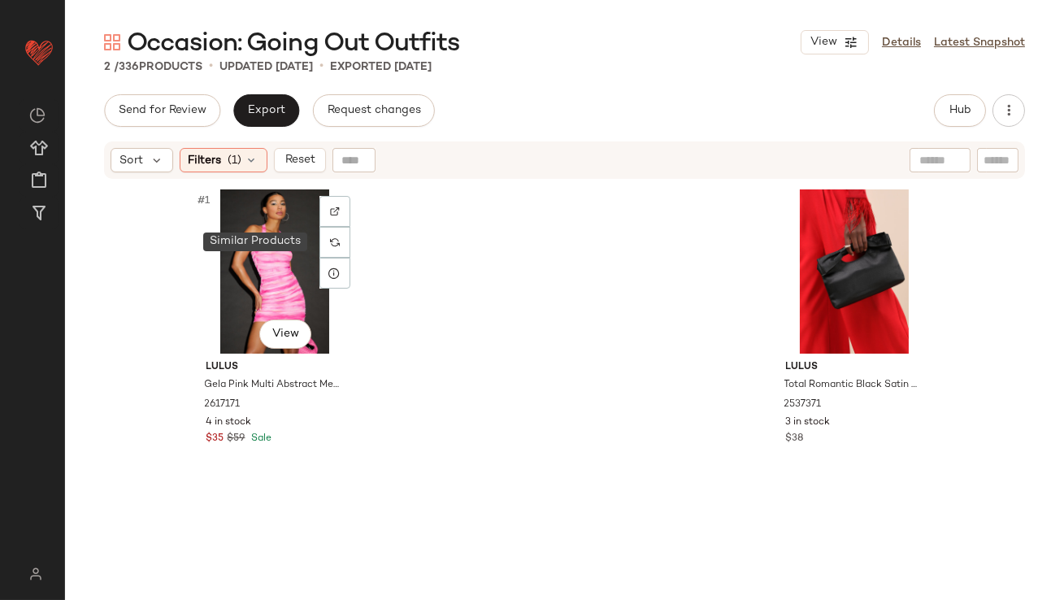
click at [323, 239] on div at bounding box center [335, 242] width 31 height 31
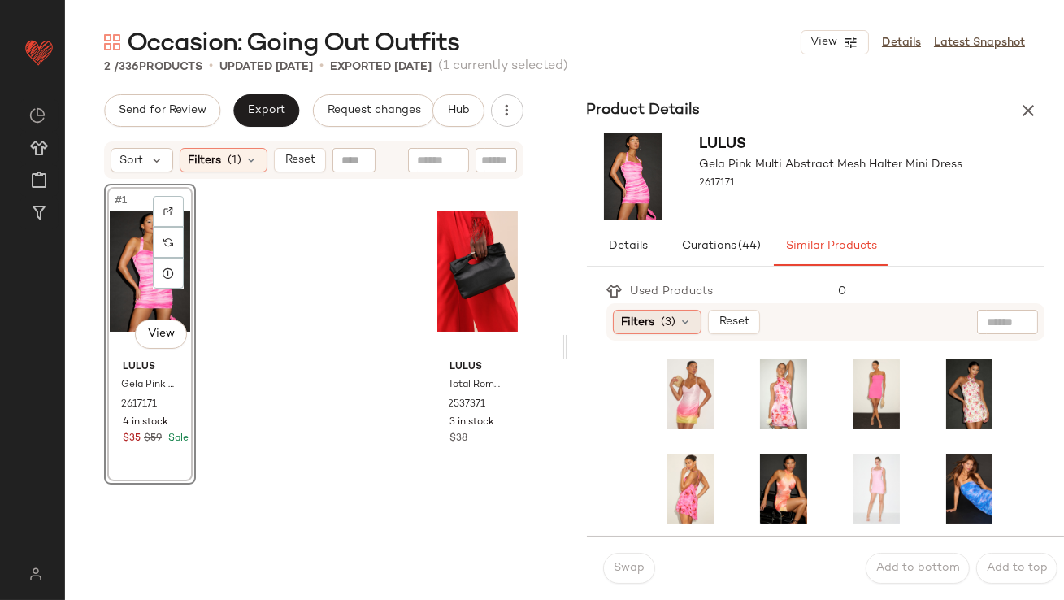
click at [663, 310] on div "Filters (3)" at bounding box center [657, 322] width 89 height 24
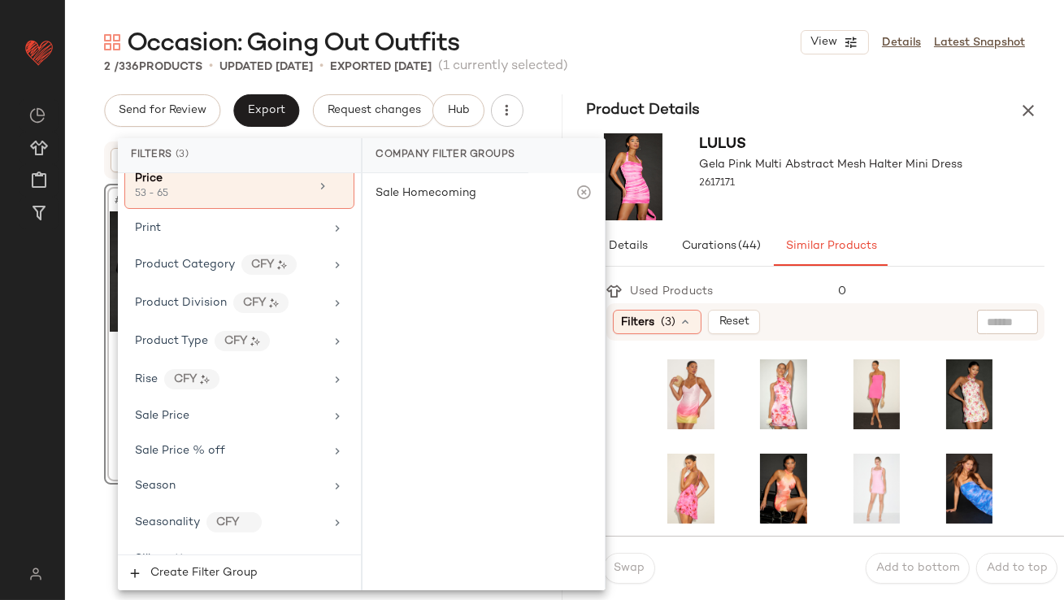
scroll to position [1293, 0]
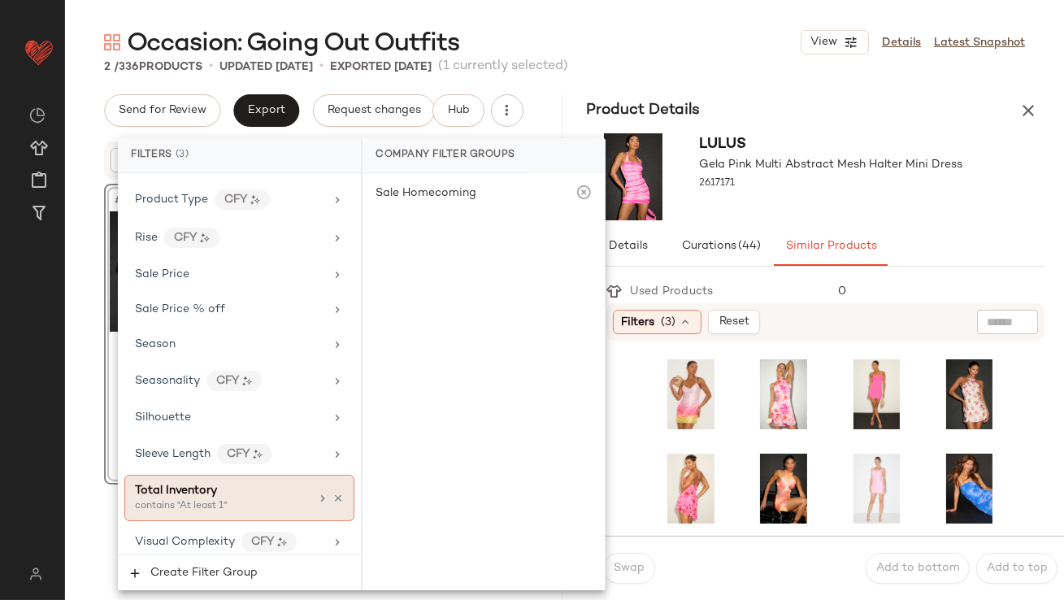
click at [235, 482] on div "Total Inventory" at bounding box center [222, 490] width 175 height 17
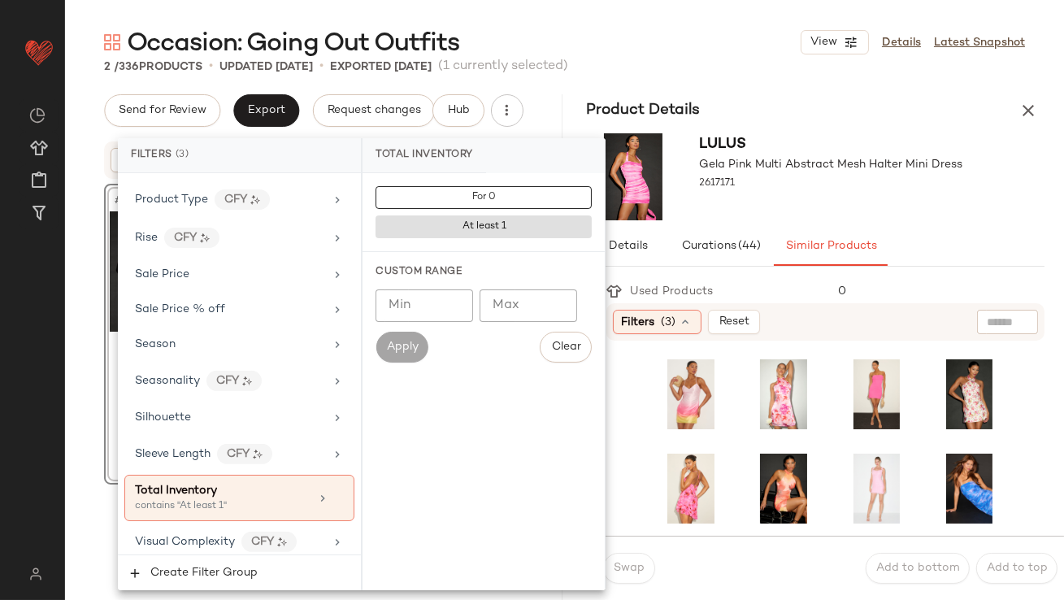
click at [527, 306] on input "Max" at bounding box center [529, 305] width 98 height 33
click at [440, 320] on input "Min" at bounding box center [425, 305] width 98 height 33
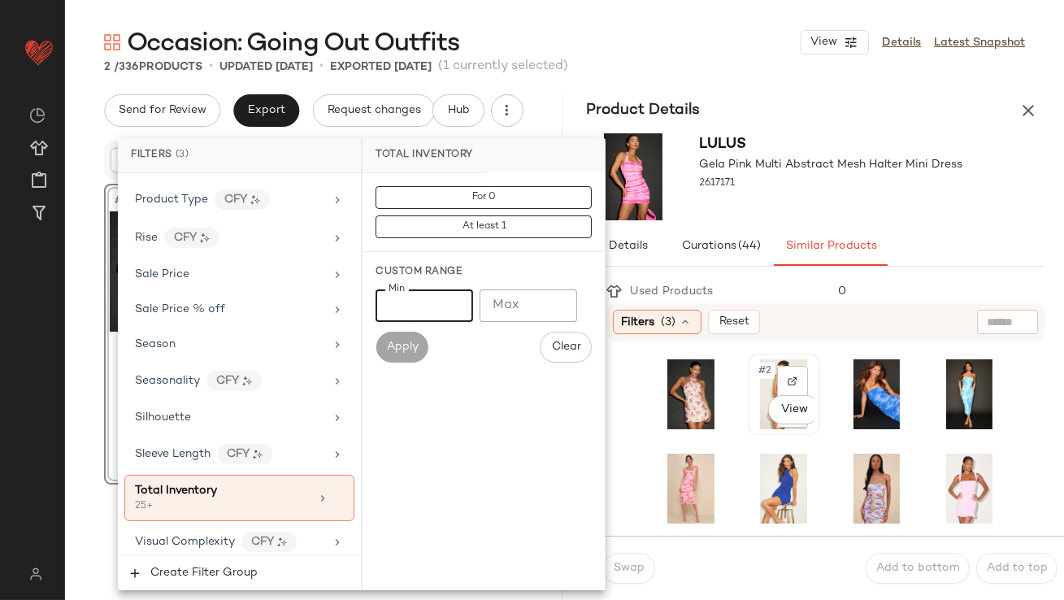
type input "**"
click at [763, 366] on span "#2" at bounding box center [766, 371] width 18 height 16
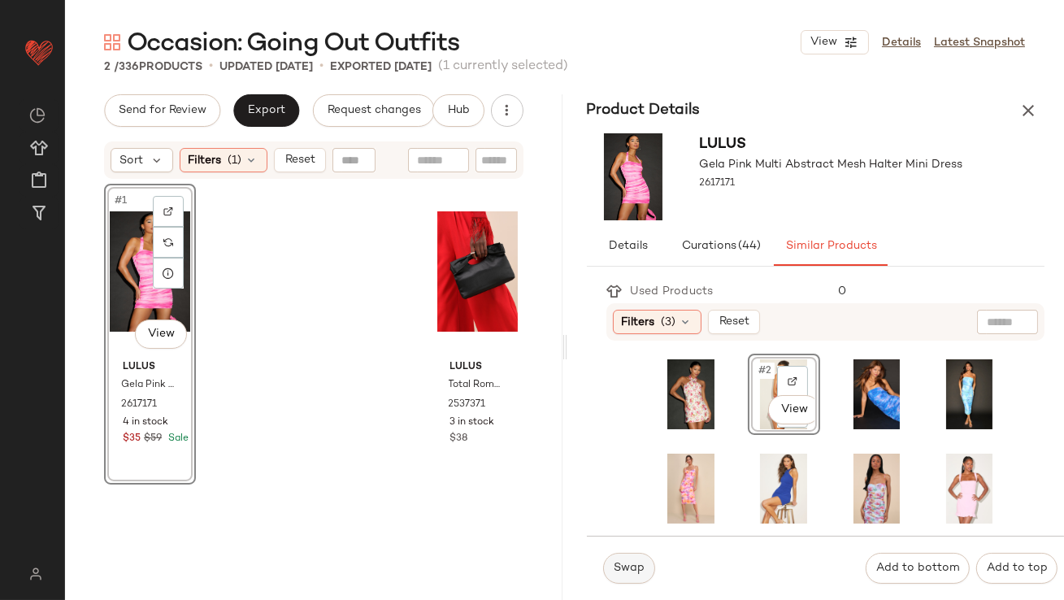
click at [615, 562] on span "Swap" at bounding box center [629, 568] width 32 height 13
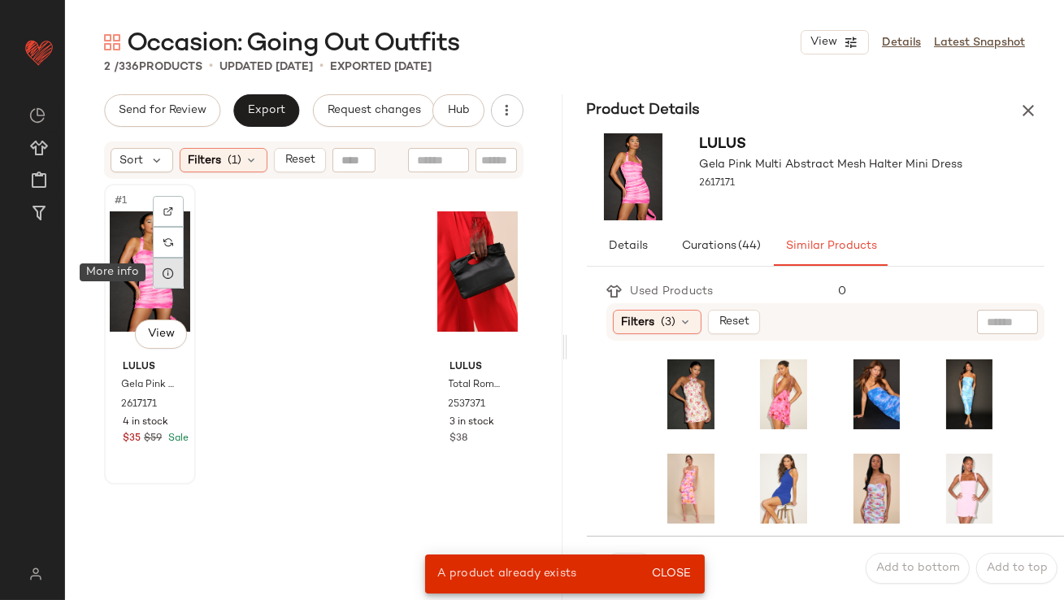
click at [163, 270] on icon at bounding box center [168, 273] width 13 height 13
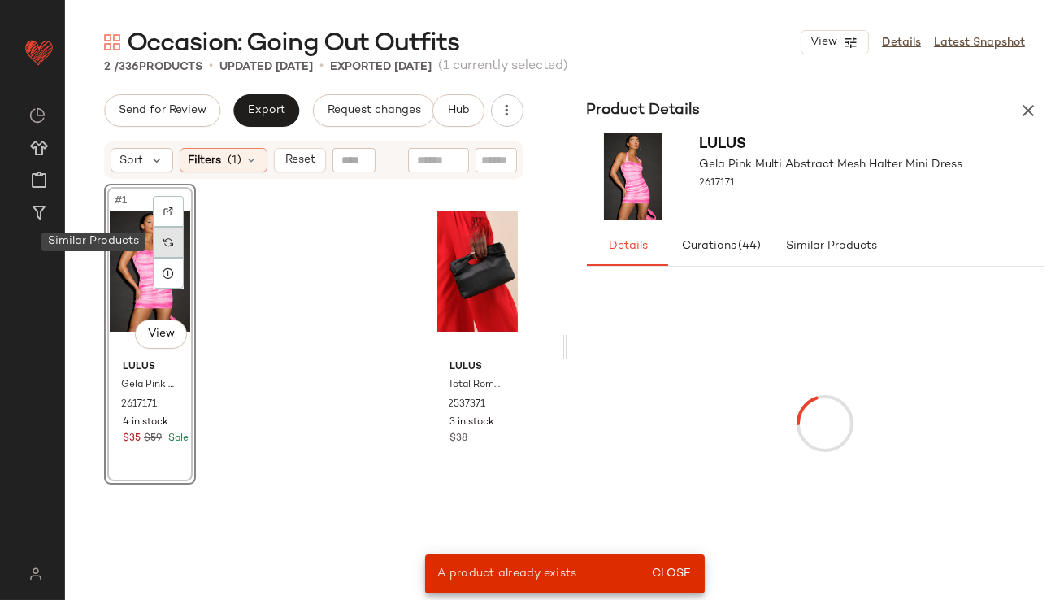
click at [163, 234] on div at bounding box center [168, 242] width 31 height 31
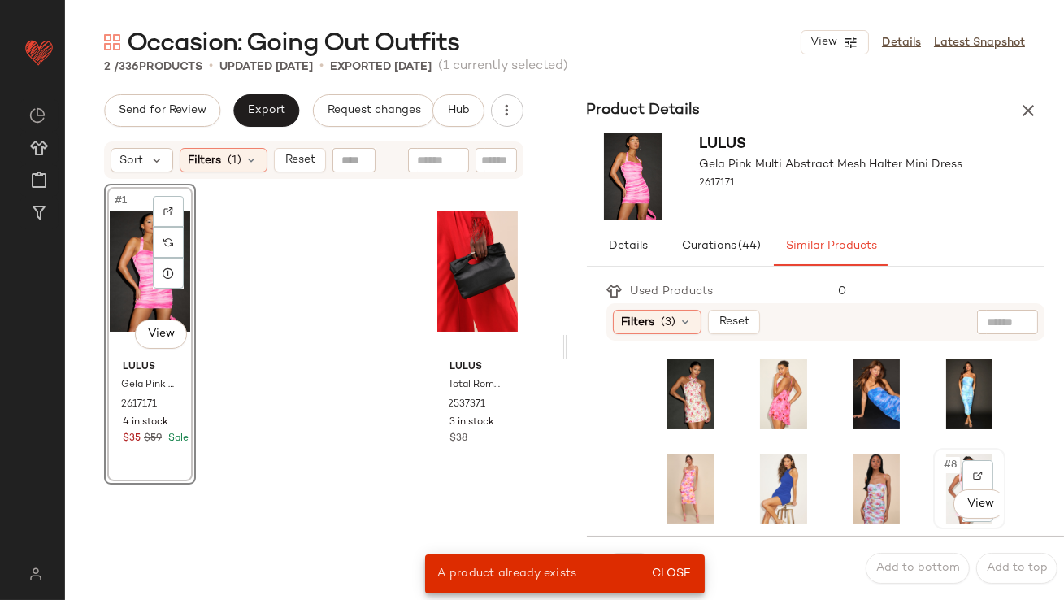
click at [942, 463] on span "#8" at bounding box center [951, 465] width 18 height 16
click at [676, 573] on span "Close" at bounding box center [671, 573] width 40 height 13
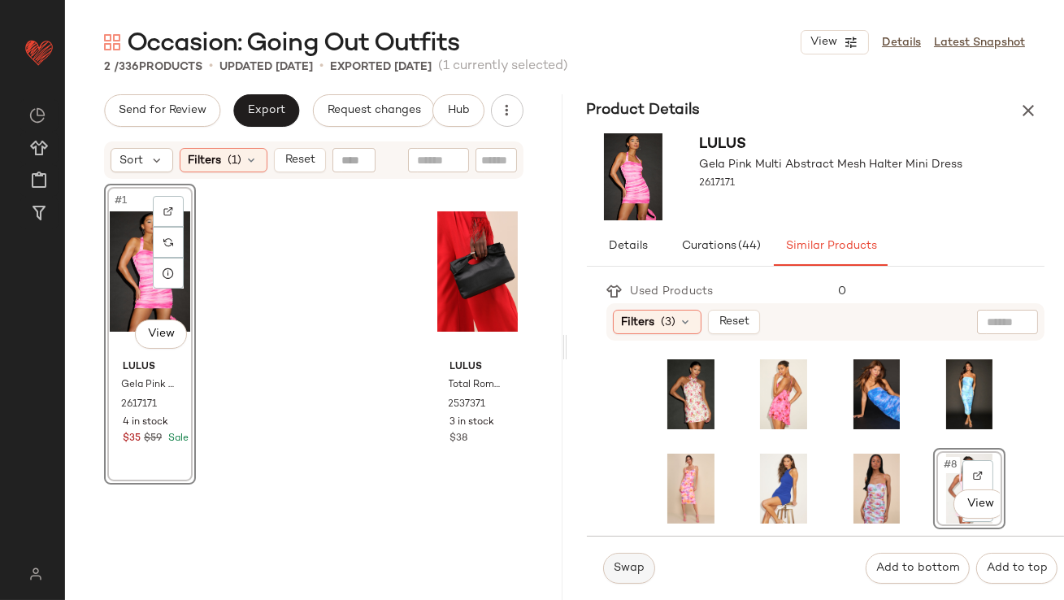
click at [643, 573] on span "Swap" at bounding box center [629, 568] width 32 height 13
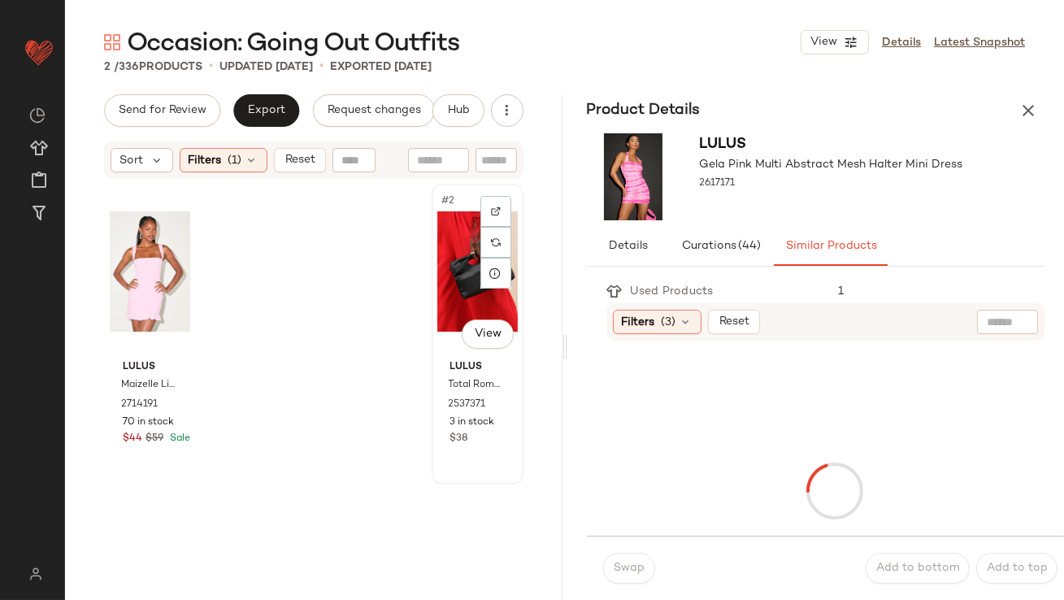
click at [433, 270] on div "#2 View Lulus Total Romantic Black Satin Bow Clutch 2537371 3 in stock $38" at bounding box center [477, 334] width 89 height 298
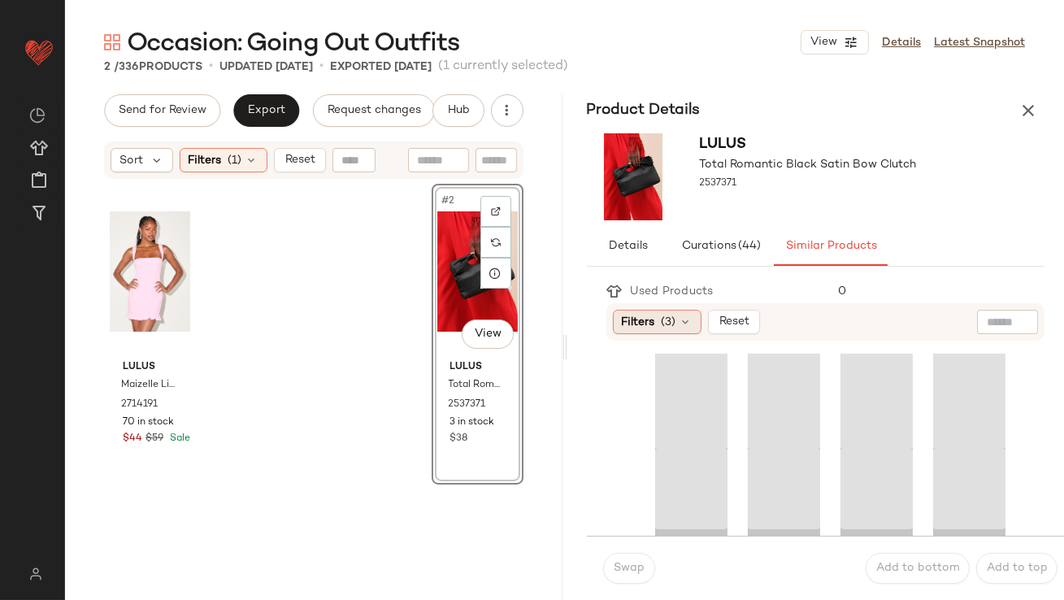
click at [628, 320] on span "Filters" at bounding box center [638, 322] width 33 height 17
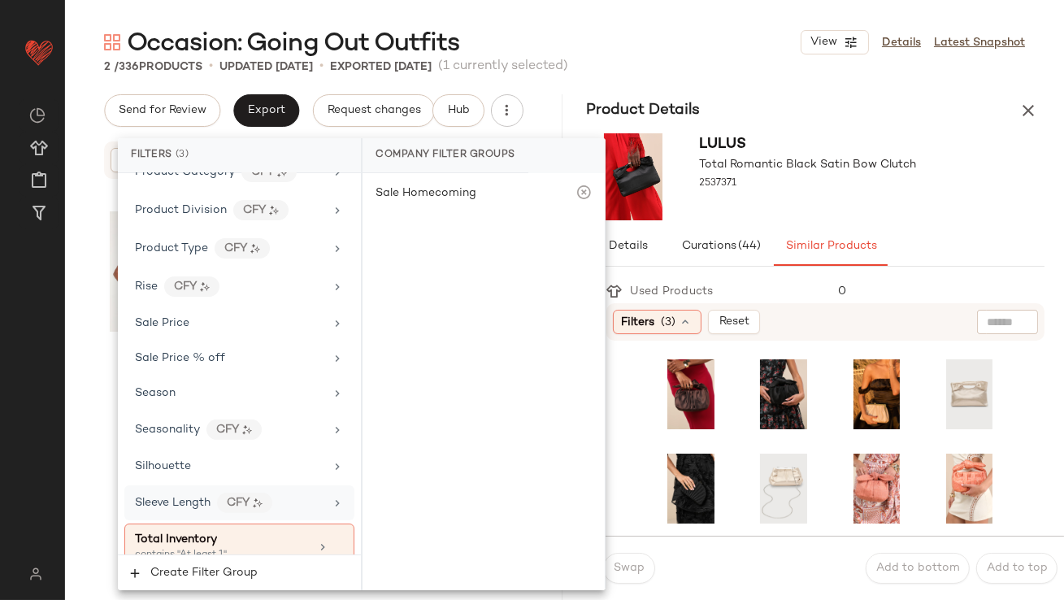
scroll to position [1293, 0]
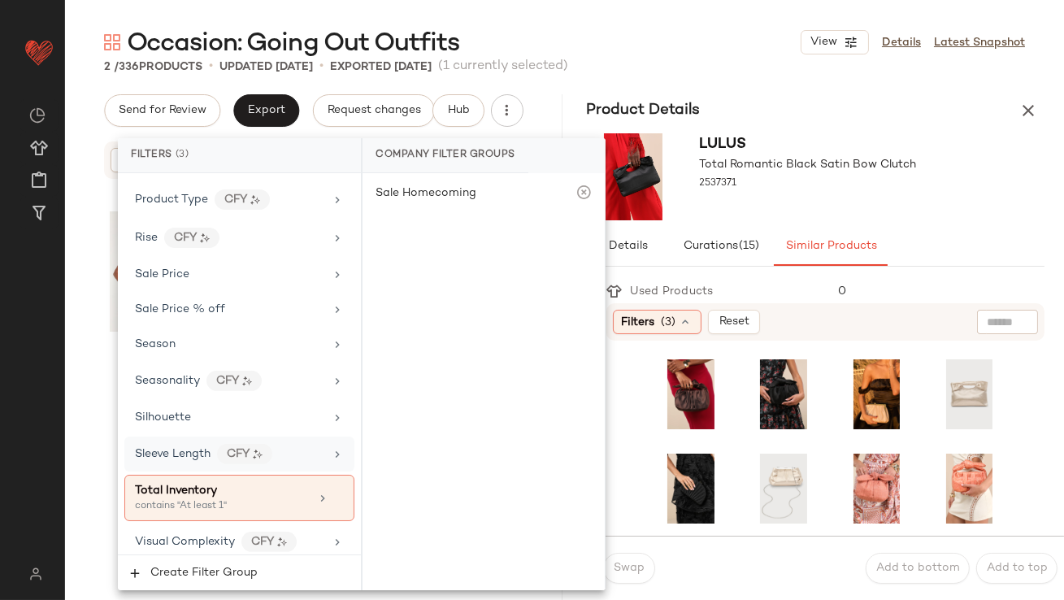
click at [154, 499] on div "contains "At least 1"" at bounding box center [216, 506] width 163 height 15
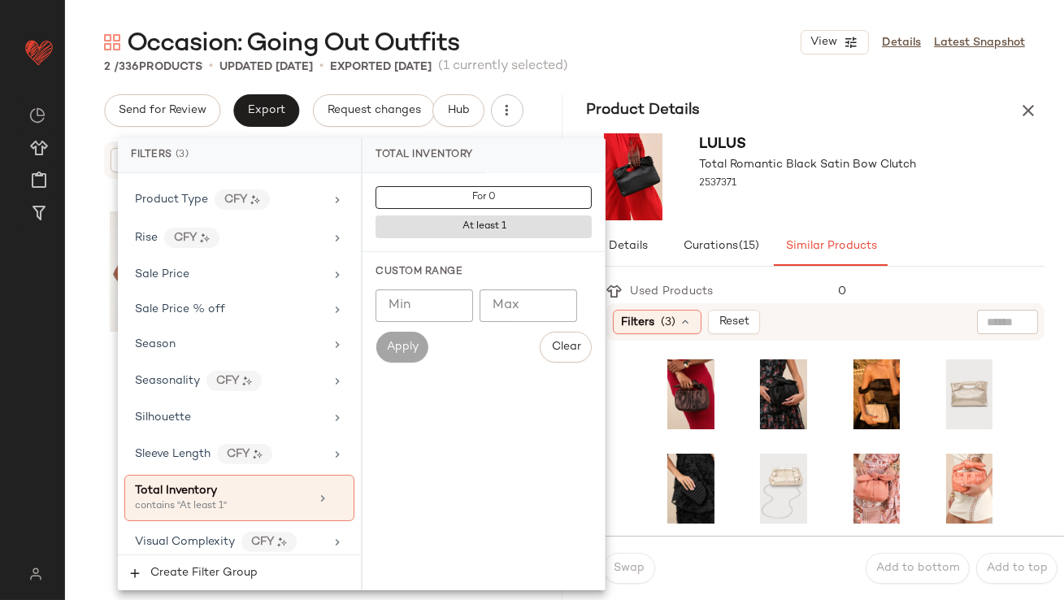
click at [389, 310] on input "Min" at bounding box center [425, 305] width 98 height 33
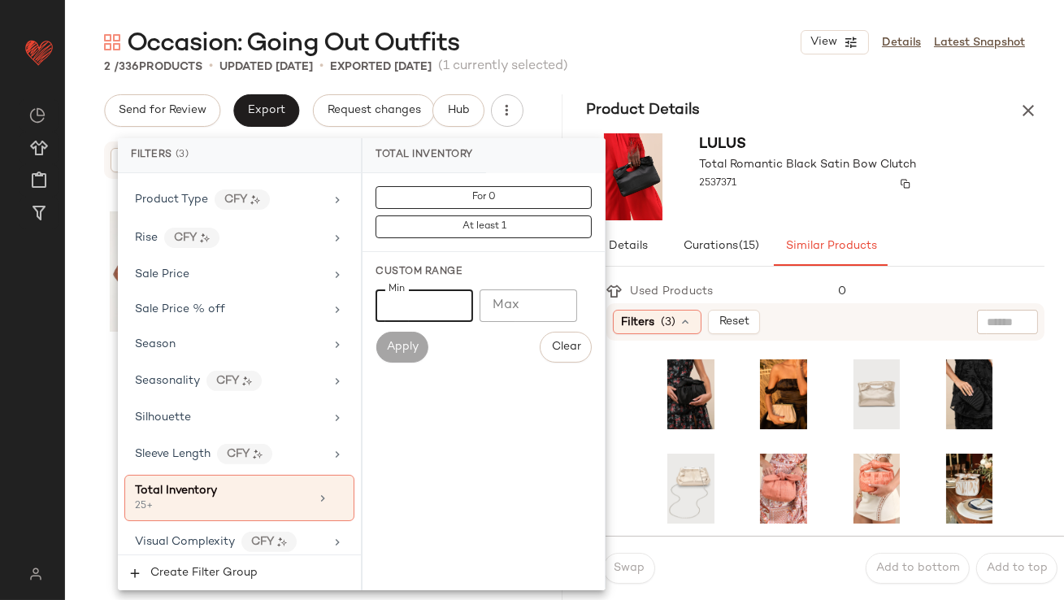
type input "**"
click at [825, 181] on div "2537371" at bounding box center [808, 183] width 217 height 23
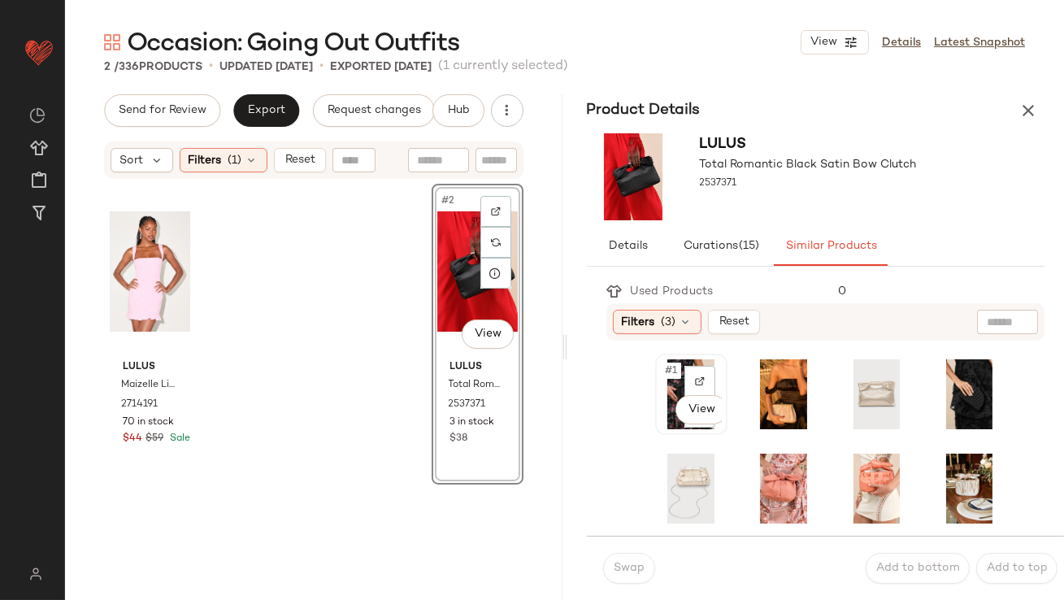
click at [655, 383] on div "#1 View" at bounding box center [691, 394] width 72 height 81
click at [629, 561] on button "Swap" at bounding box center [629, 568] width 52 height 31
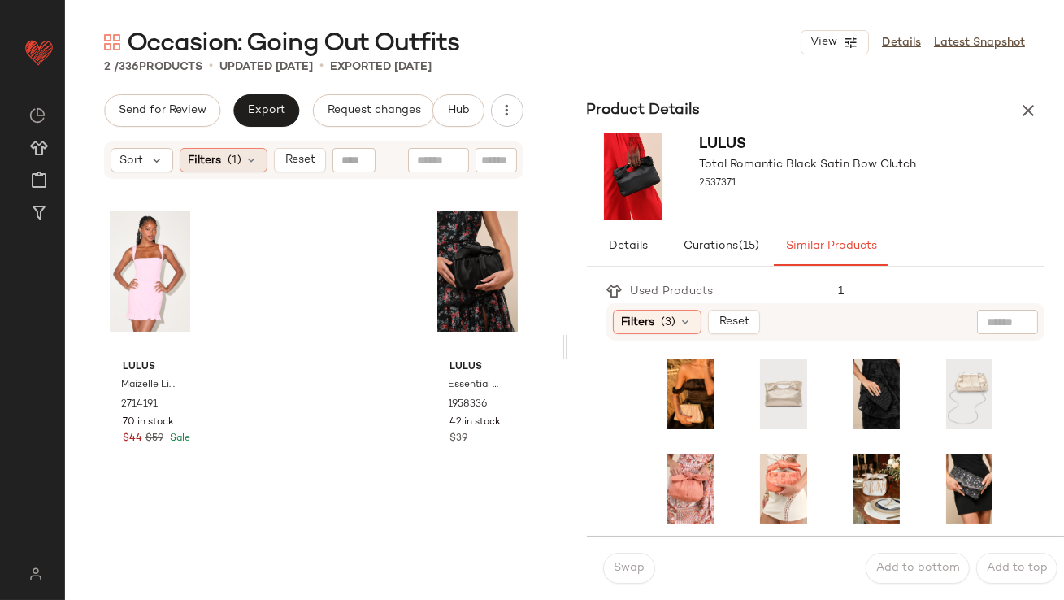
click at [244, 167] on div "Filters (1)" at bounding box center [224, 160] width 88 height 24
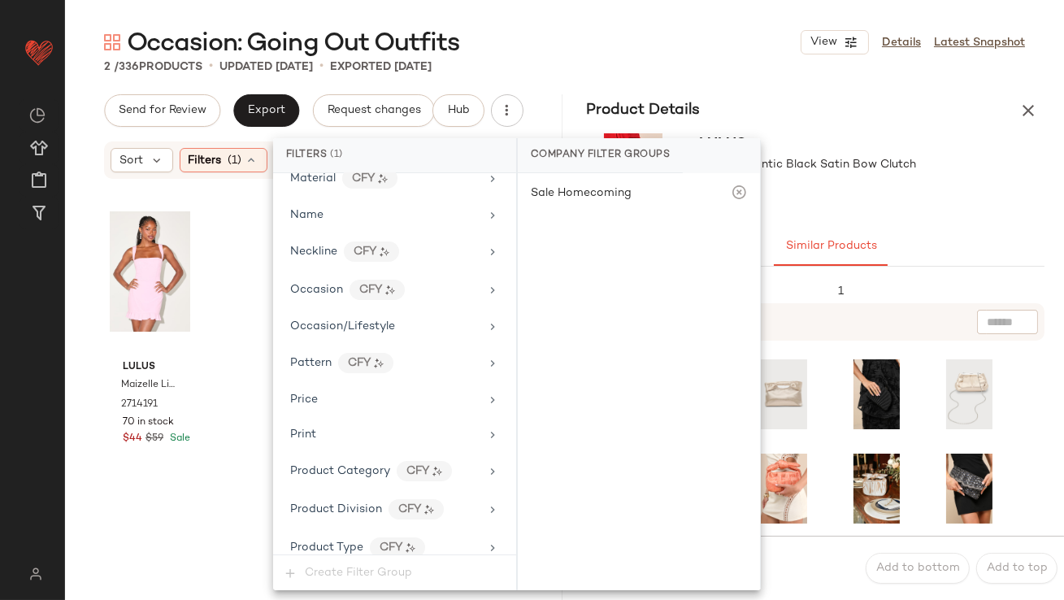
scroll to position [1228, 0]
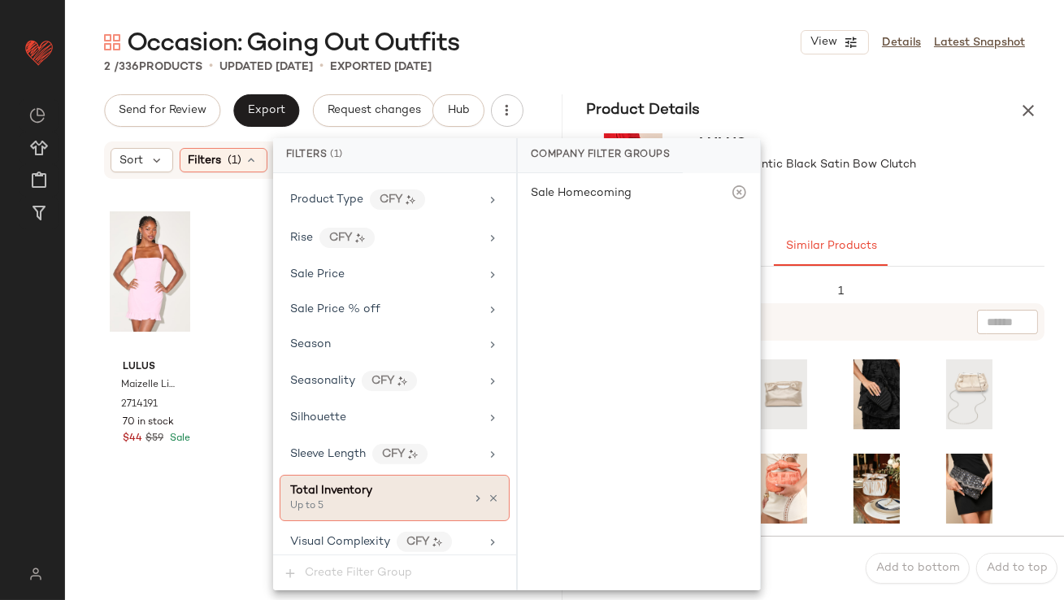
click at [488, 493] on icon at bounding box center [493, 498] width 11 height 11
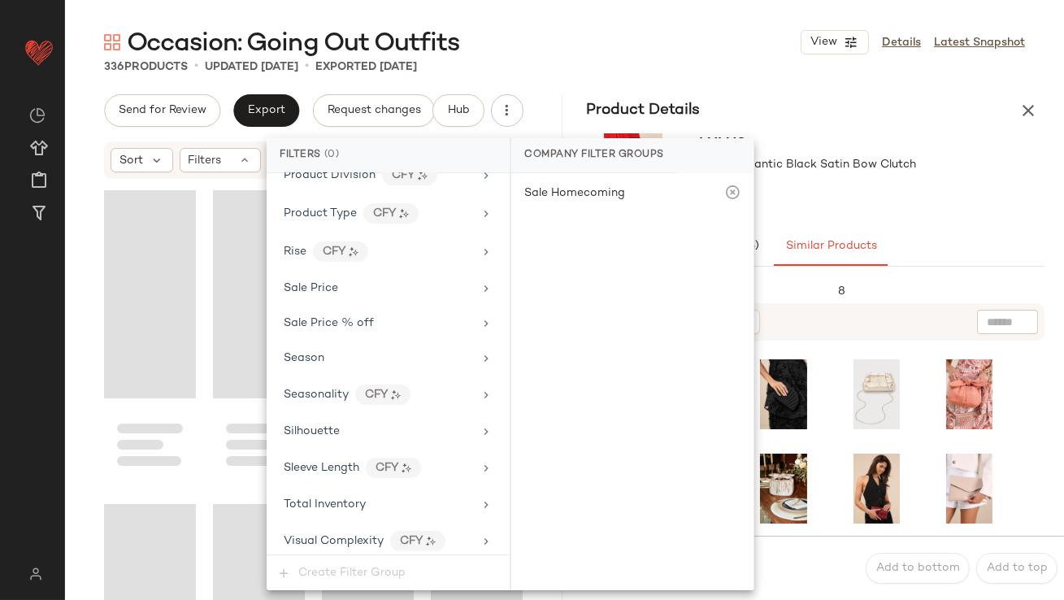
click at [550, 67] on div "336 Products • updated [DATE] • Exported [DATE]" at bounding box center [564, 67] width 999 height 16
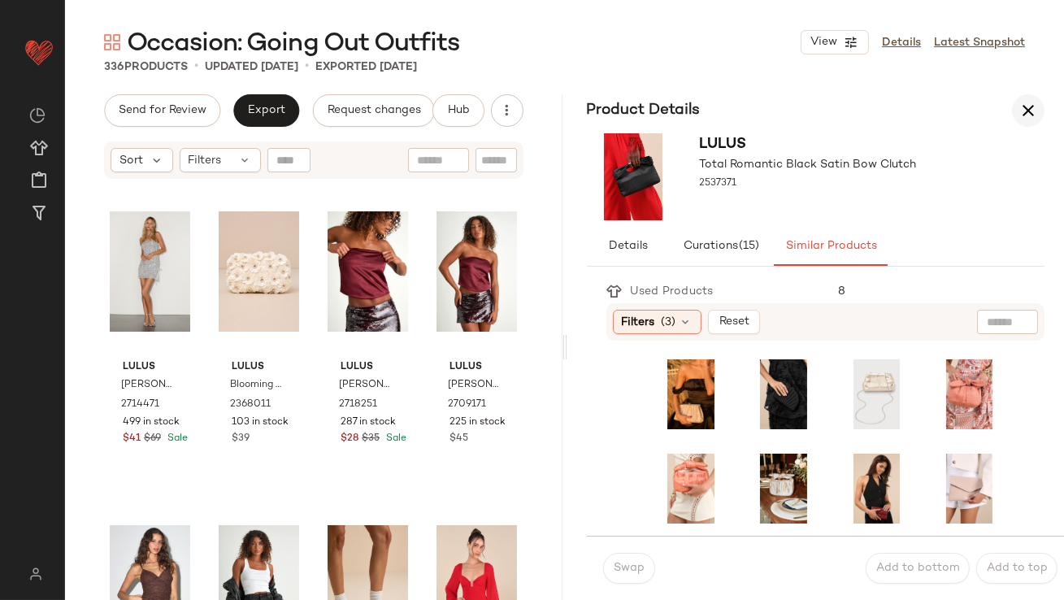
click at [1031, 104] on icon "button" at bounding box center [1029, 111] width 20 height 20
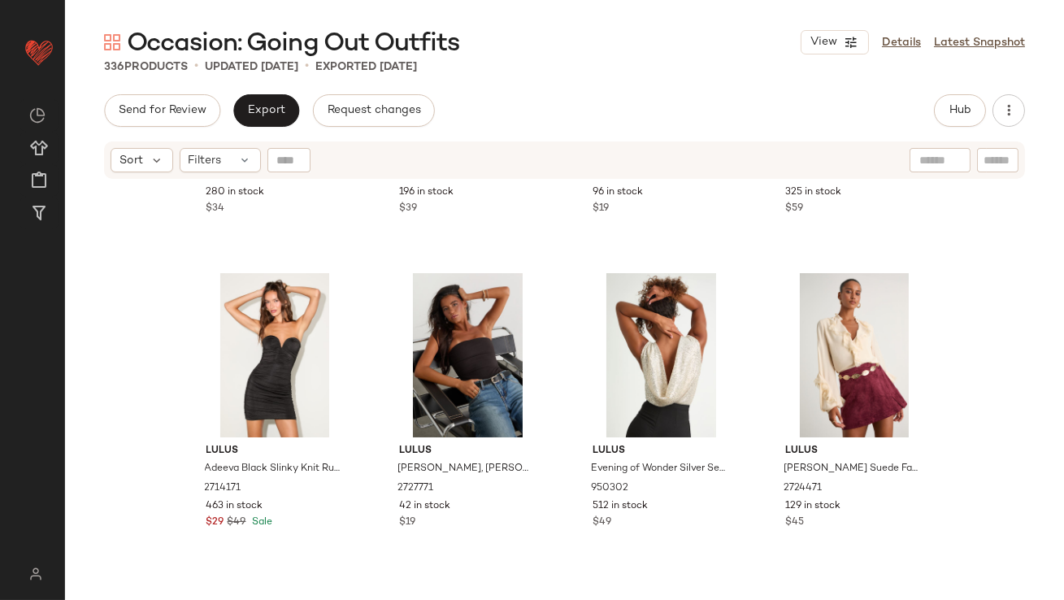
scroll to position [3702, 0]
